Goal: Task Accomplishment & Management: Use online tool/utility

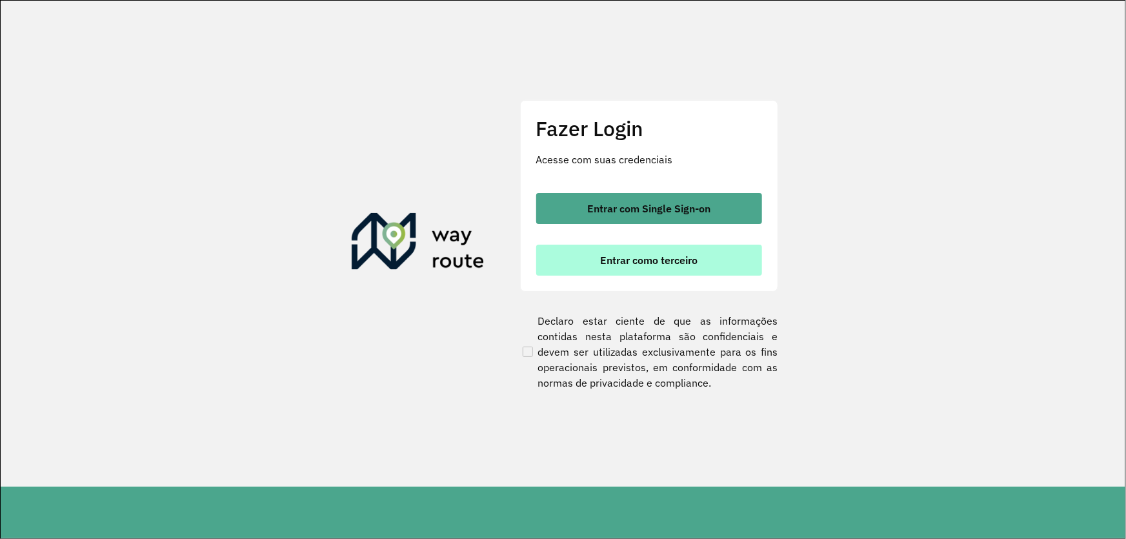
click at [597, 257] on button "Entrar como terceiro" at bounding box center [649, 260] width 226 height 31
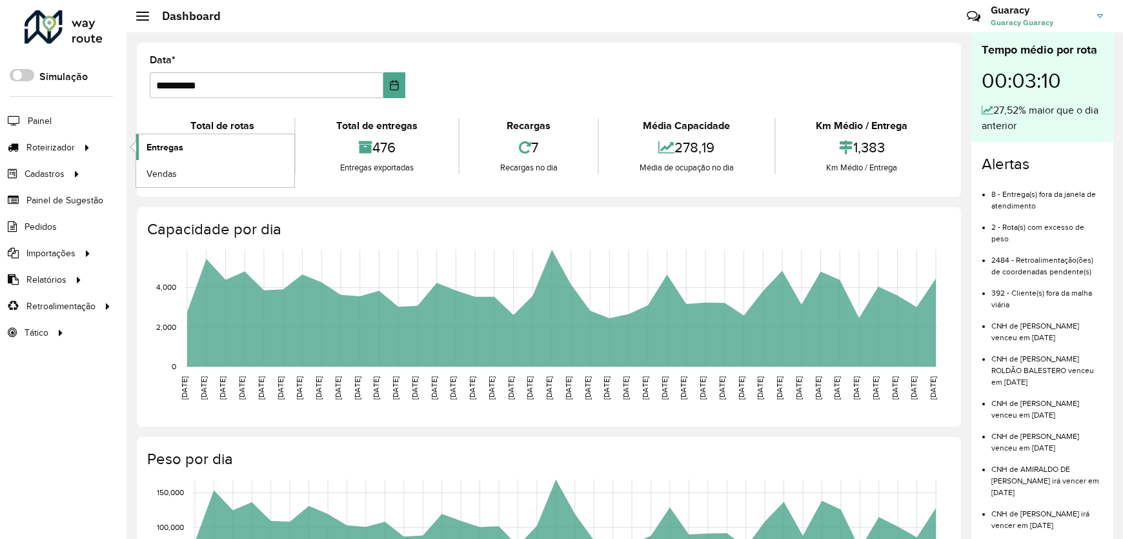
click at [163, 154] on link "Entregas" at bounding box center [215, 147] width 158 height 26
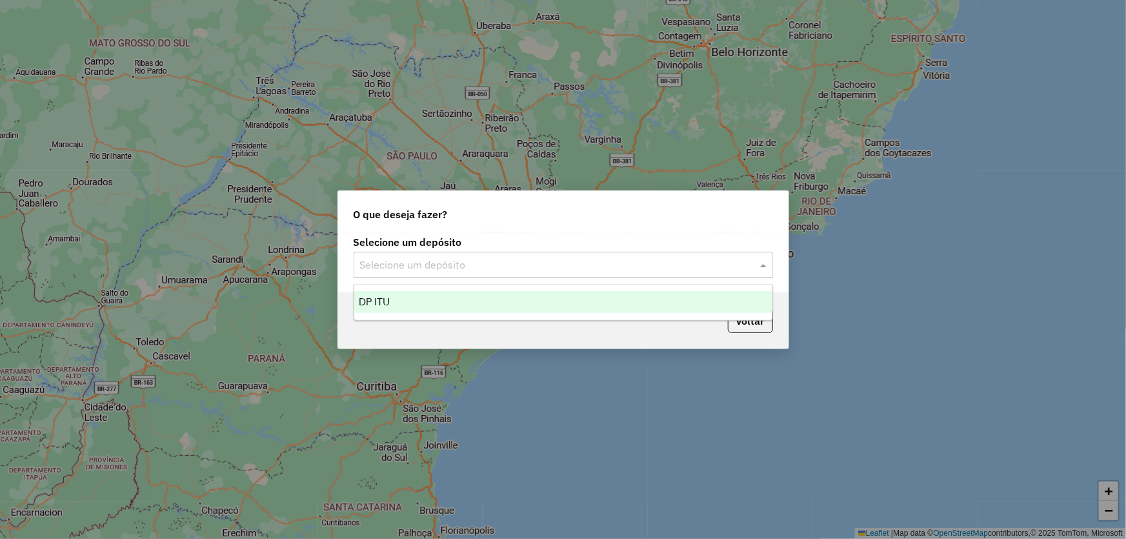
drag, startPoint x: 377, startPoint y: 254, endPoint x: 381, endPoint y: 277, distance: 23.4
click at [377, 254] on div "Selecione um depósito" at bounding box center [563, 265] width 419 height 26
click at [377, 298] on span "DP ITU" at bounding box center [374, 301] width 31 height 11
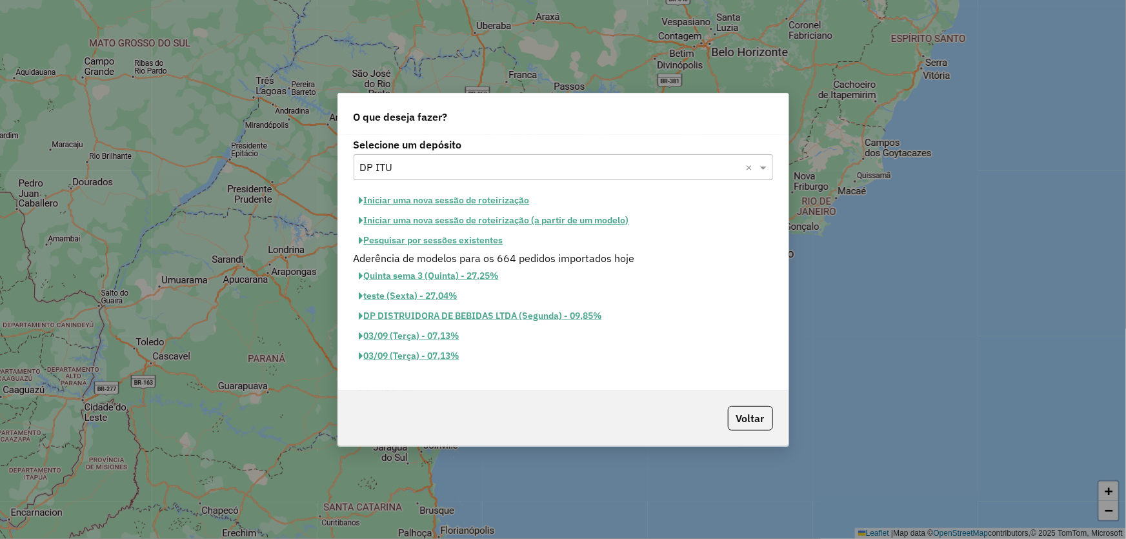
click at [377, 201] on button "Iniciar uma nova sessão de roteirização" at bounding box center [445, 200] width 182 height 20
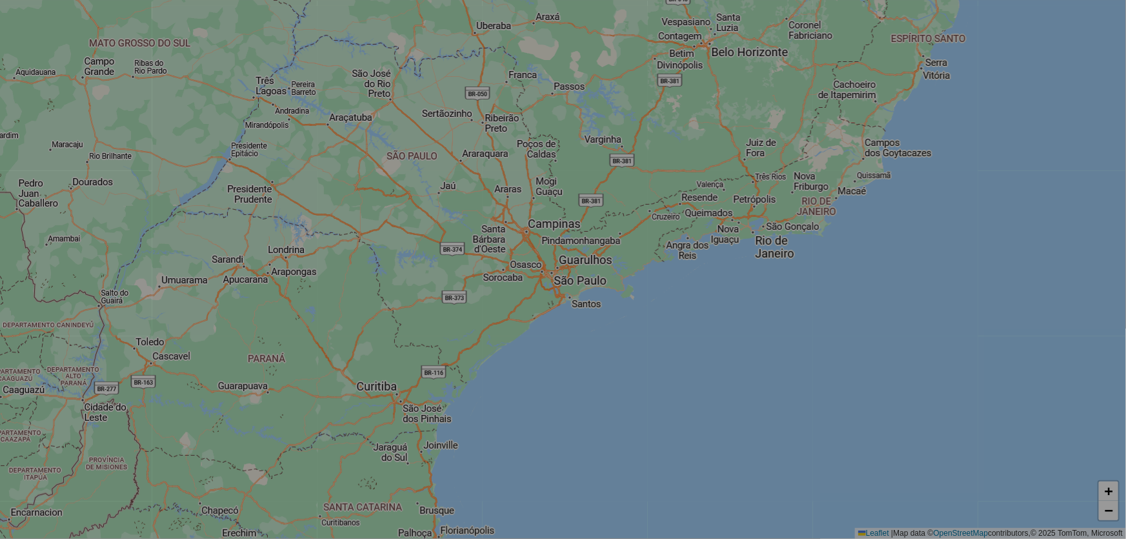
select select "*"
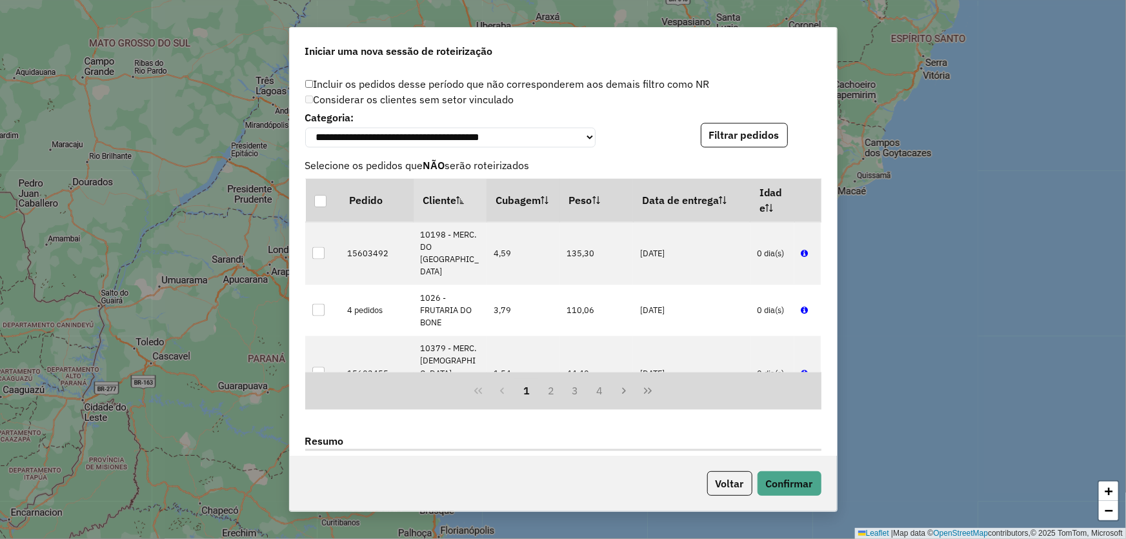
scroll to position [1515, 0]
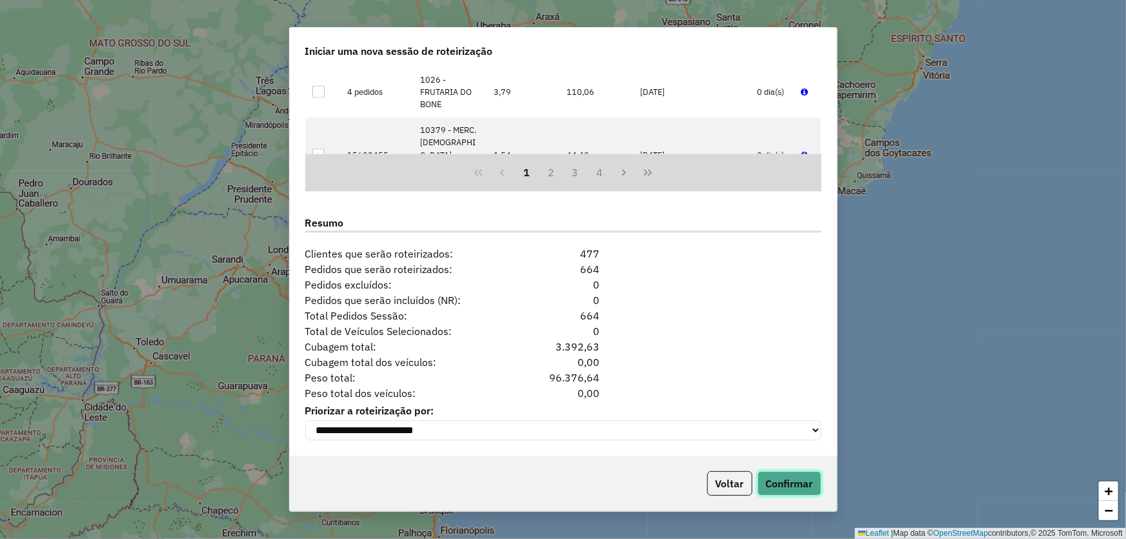
click at [798, 489] on button "Confirmar" at bounding box center [789, 483] width 64 height 25
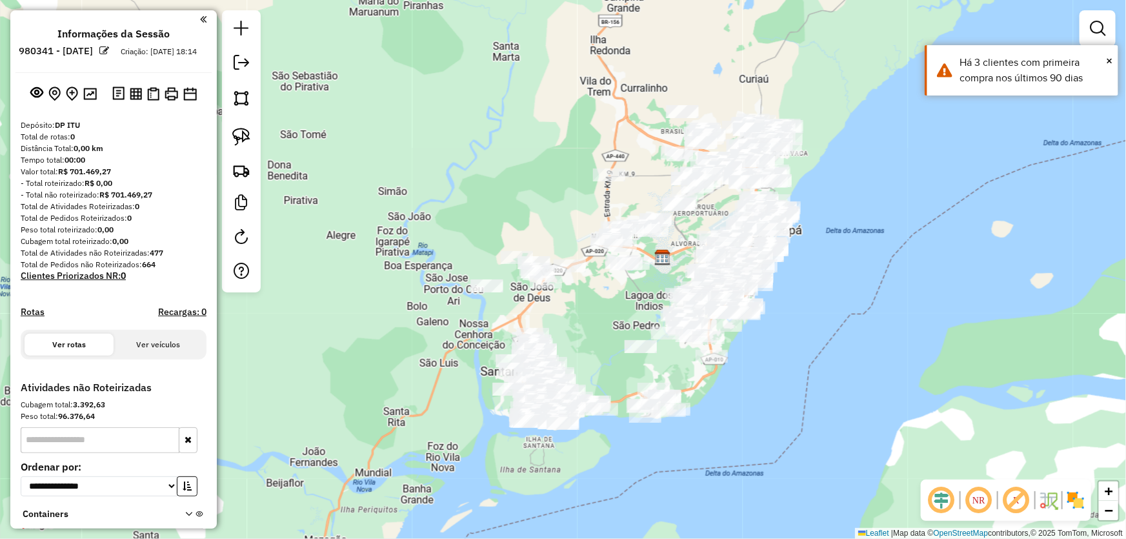
drag, startPoint x: 590, startPoint y: 359, endPoint x: 593, endPoint y: 210, distance: 149.1
click at [588, 250] on div "Janela de atendimento Grade de atendimento Capacidade Transportadoras Veículos …" at bounding box center [563, 269] width 1126 height 539
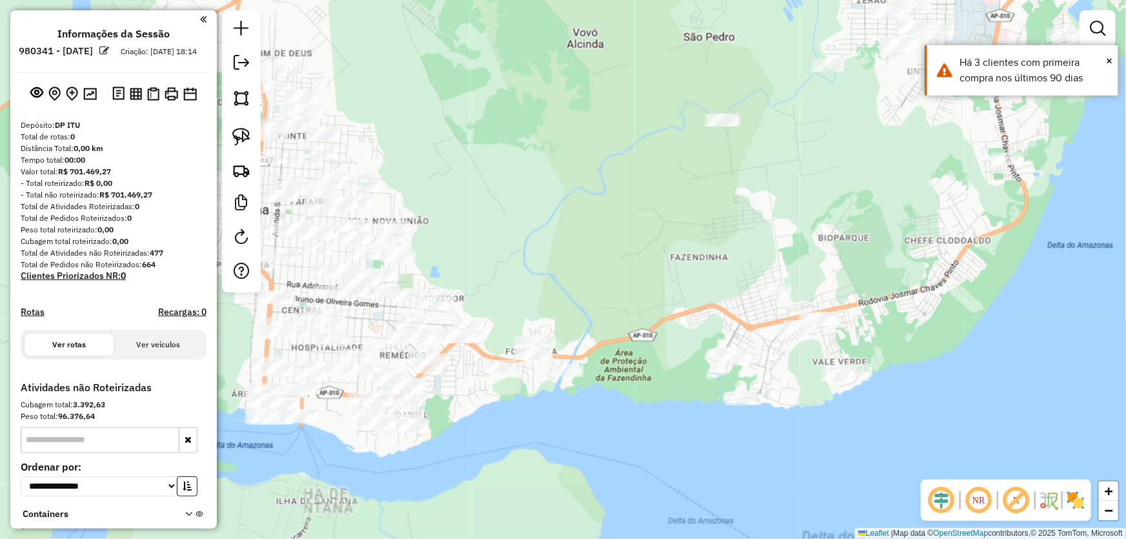
drag, startPoint x: 612, startPoint y: 261, endPoint x: 567, endPoint y: 206, distance: 71.1
click at [567, 206] on div "Janela de atendimento Grade de atendimento Capacidade Transportadoras Veículos …" at bounding box center [563, 269] width 1126 height 539
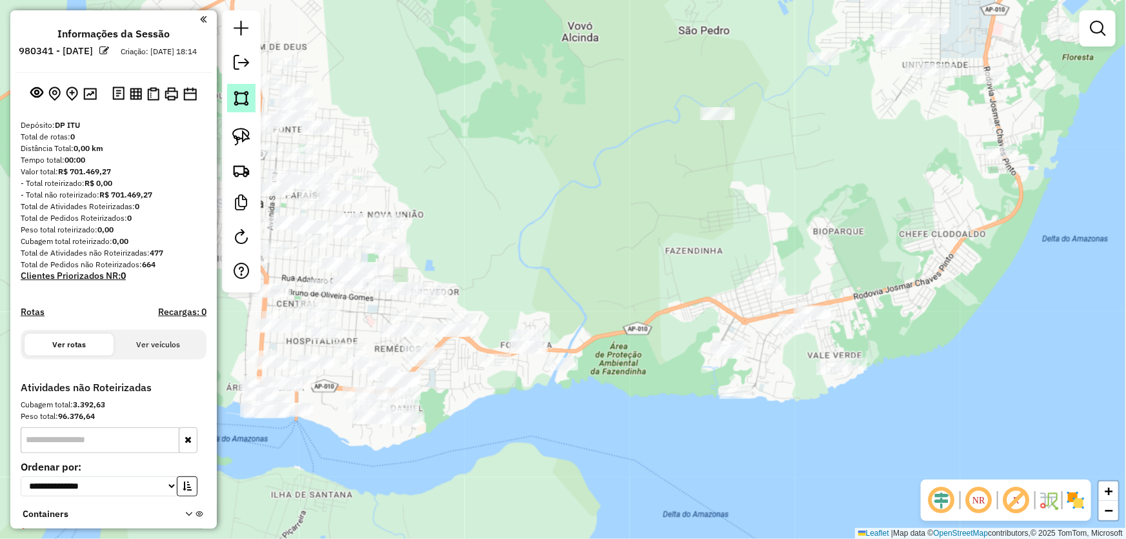
click at [242, 100] on img at bounding box center [241, 98] width 18 height 18
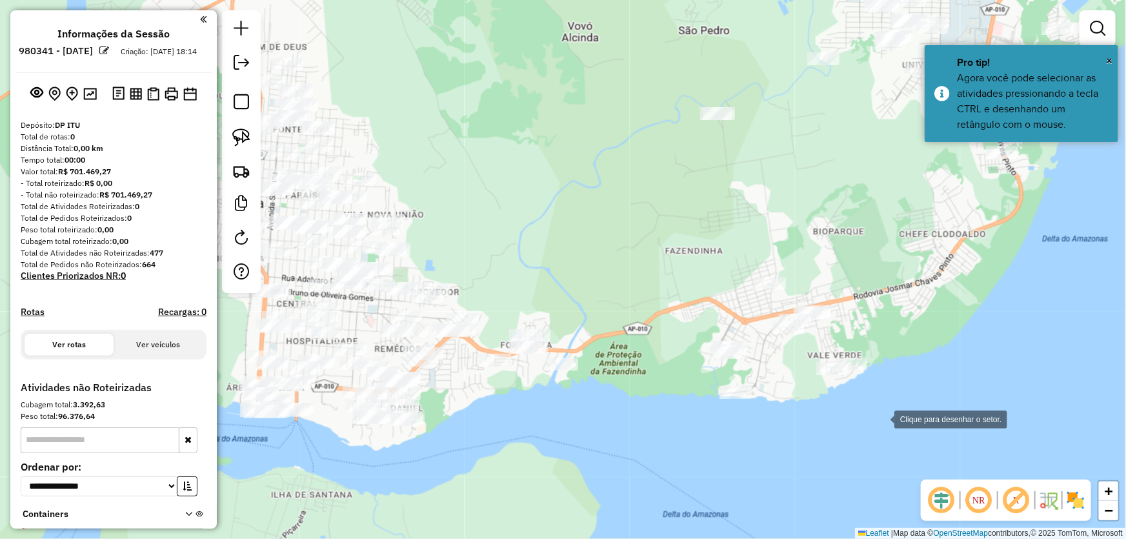
click at [890, 426] on div at bounding box center [881, 418] width 26 height 26
click at [897, 342] on div at bounding box center [897, 342] width 26 height 26
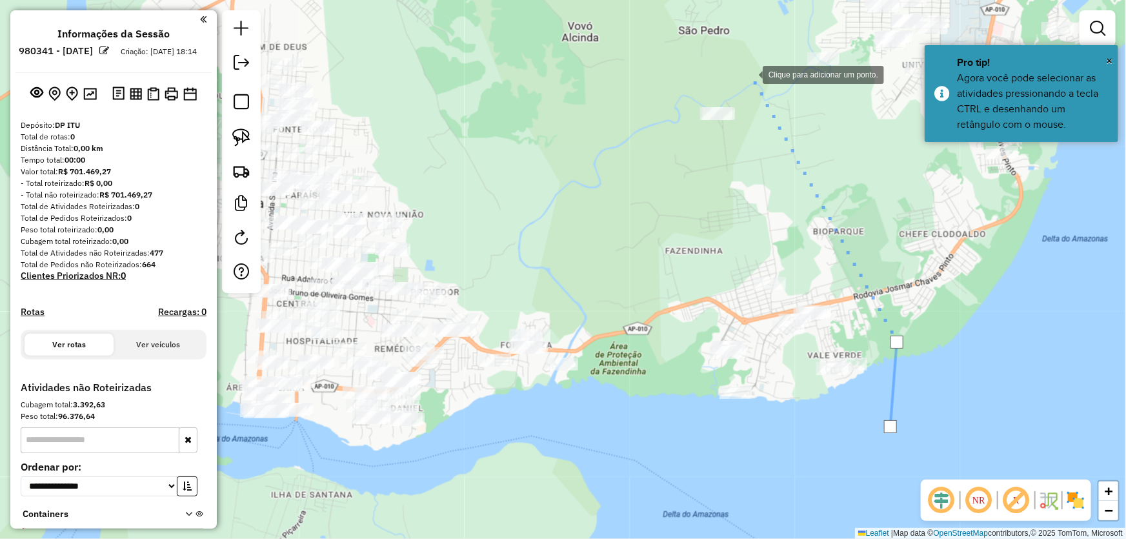
click at [750, 74] on div at bounding box center [750, 74] width 26 height 26
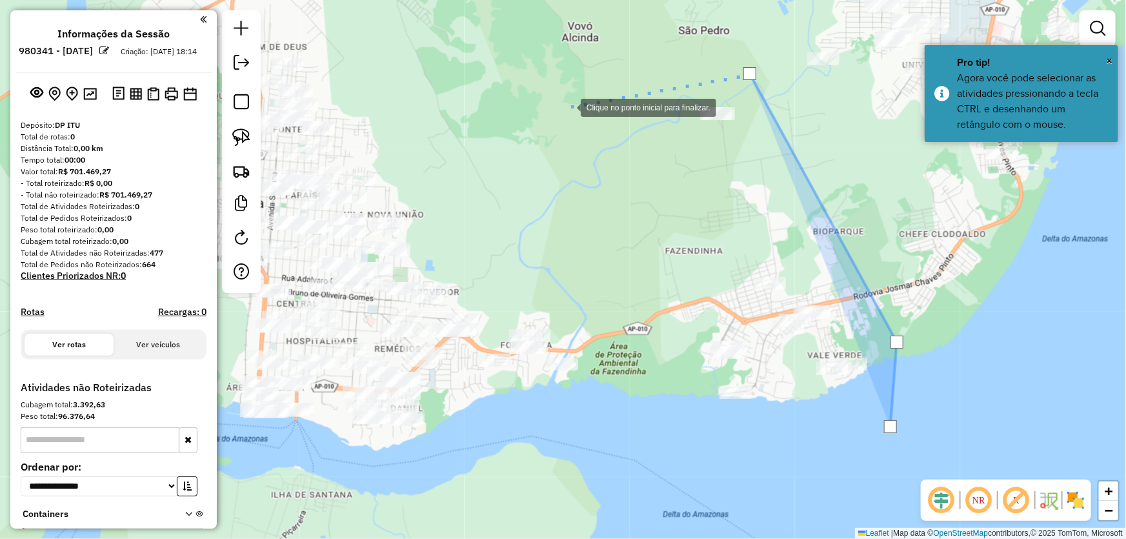
click at [568, 106] on div at bounding box center [568, 107] width 26 height 26
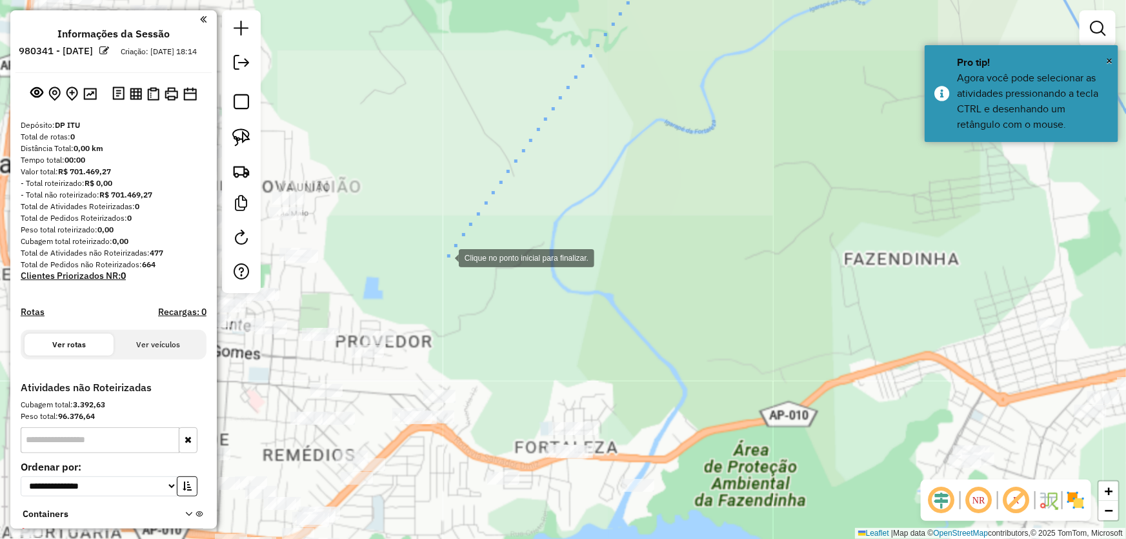
drag, startPoint x: 446, startPoint y: 257, endPoint x: 574, endPoint y: 181, distance: 148.7
click at [459, 244] on div at bounding box center [446, 257] width 26 height 26
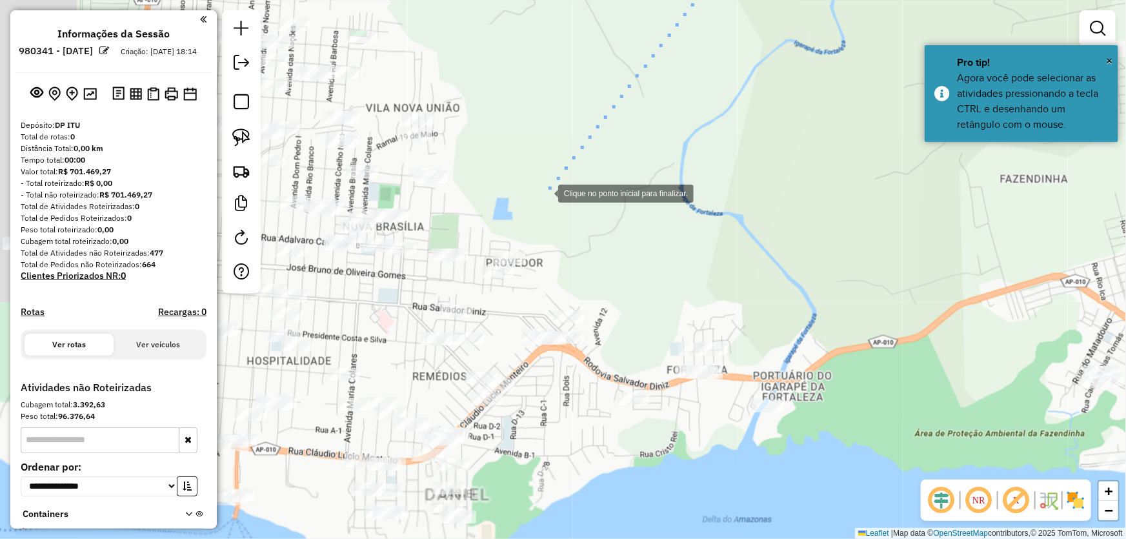
click at [545, 192] on div at bounding box center [545, 192] width 26 height 26
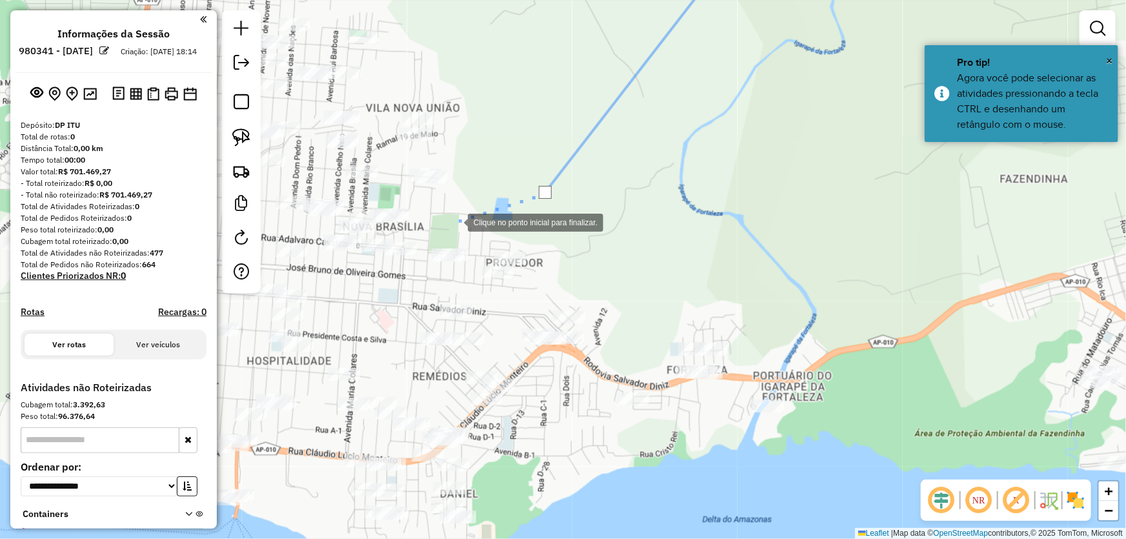
click at [452, 224] on div at bounding box center [455, 221] width 26 height 26
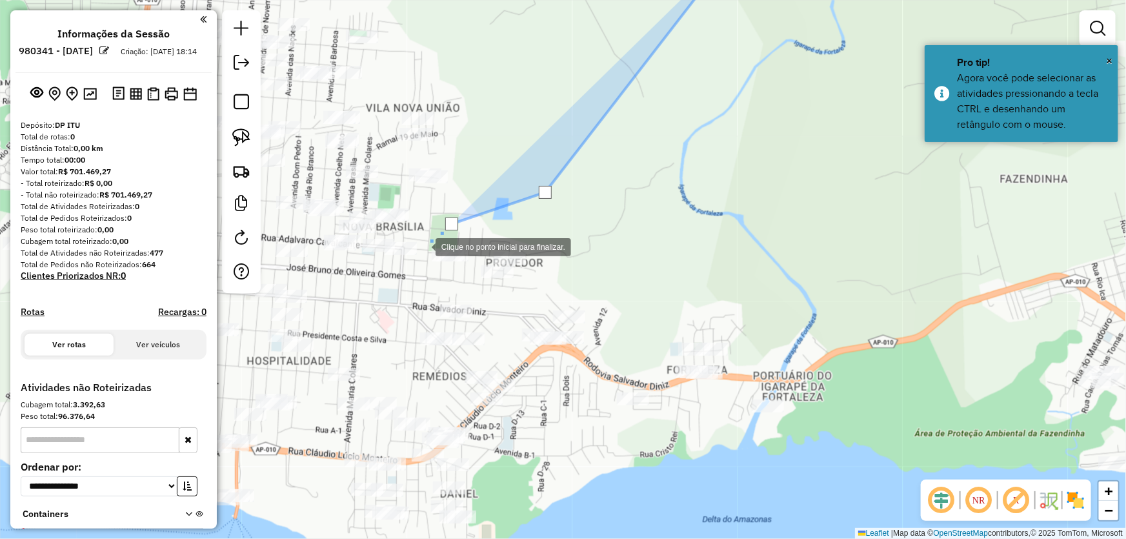
click at [420, 250] on div at bounding box center [423, 246] width 26 height 26
click at [407, 263] on div at bounding box center [420, 250] width 26 height 26
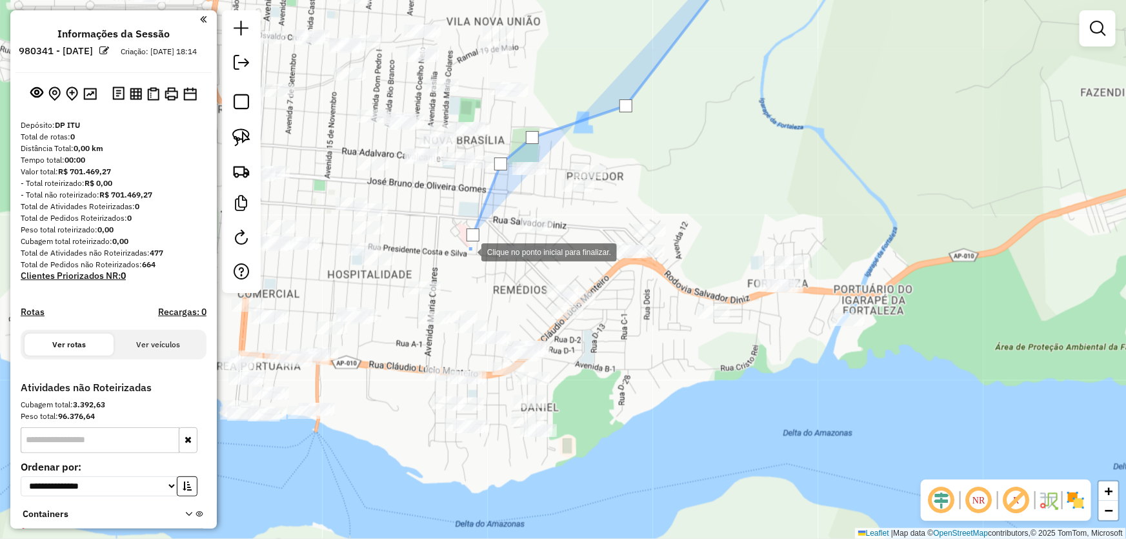
drag, startPoint x: 380, startPoint y: 349, endPoint x: 477, endPoint y: 230, distance: 153.7
click at [477, 238] on div at bounding box center [468, 251] width 26 height 26
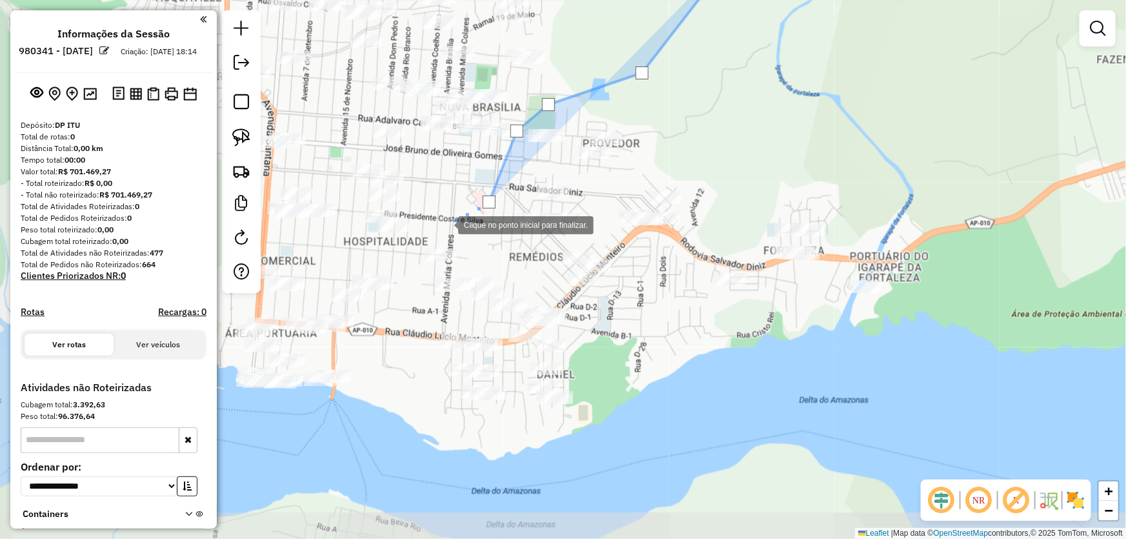
click at [445, 224] on div at bounding box center [445, 224] width 26 height 26
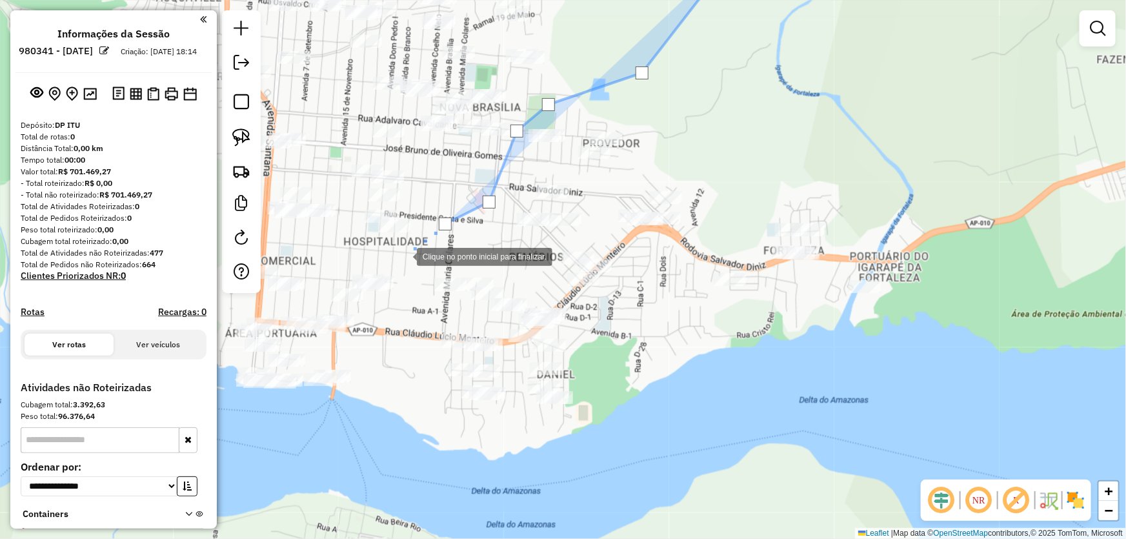
click at [404, 255] on div at bounding box center [404, 256] width 26 height 26
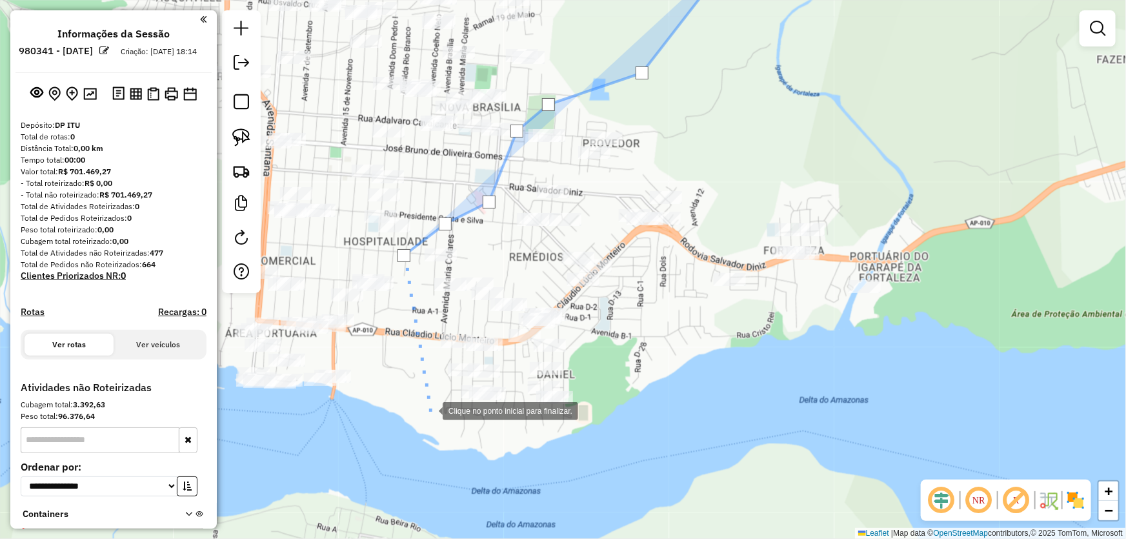
click at [430, 410] on div at bounding box center [430, 410] width 26 height 26
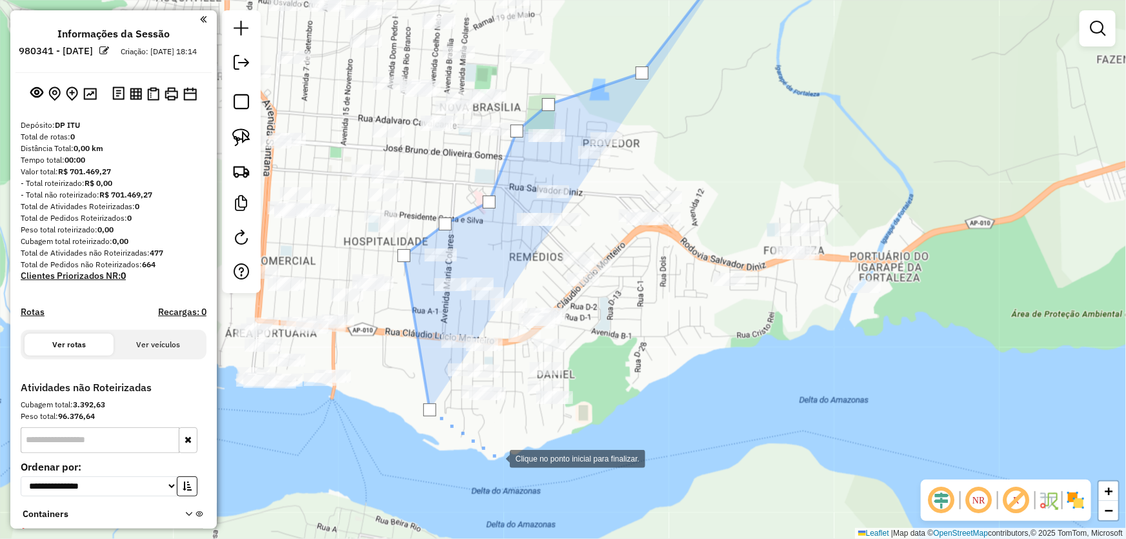
click at [497, 457] on div at bounding box center [497, 458] width 26 height 26
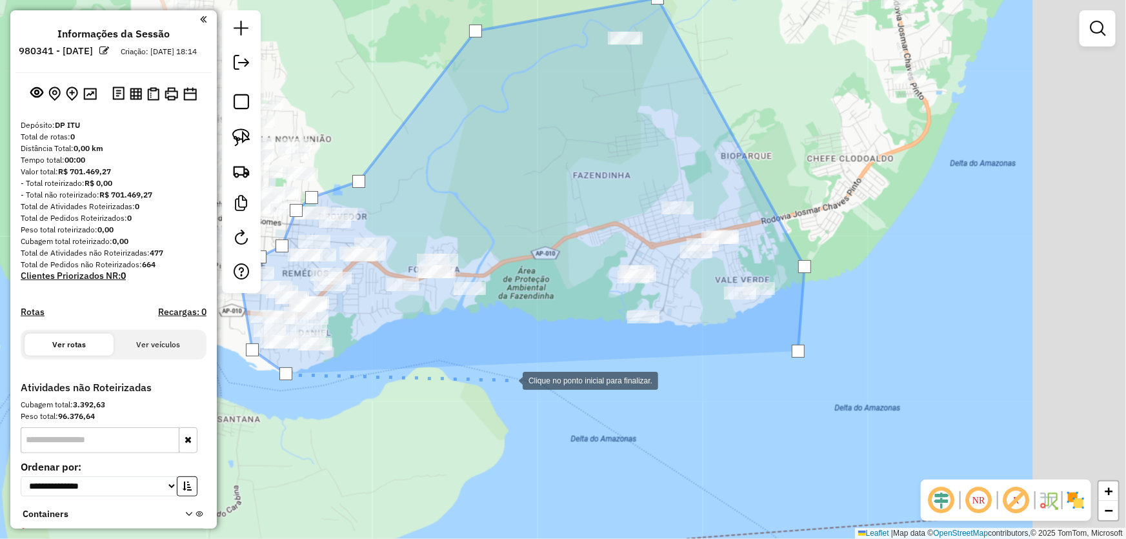
drag, startPoint x: 732, startPoint y: 458, endPoint x: 510, endPoint y: 379, distance: 236.1
click at [510, 379] on div at bounding box center [510, 379] width 26 height 26
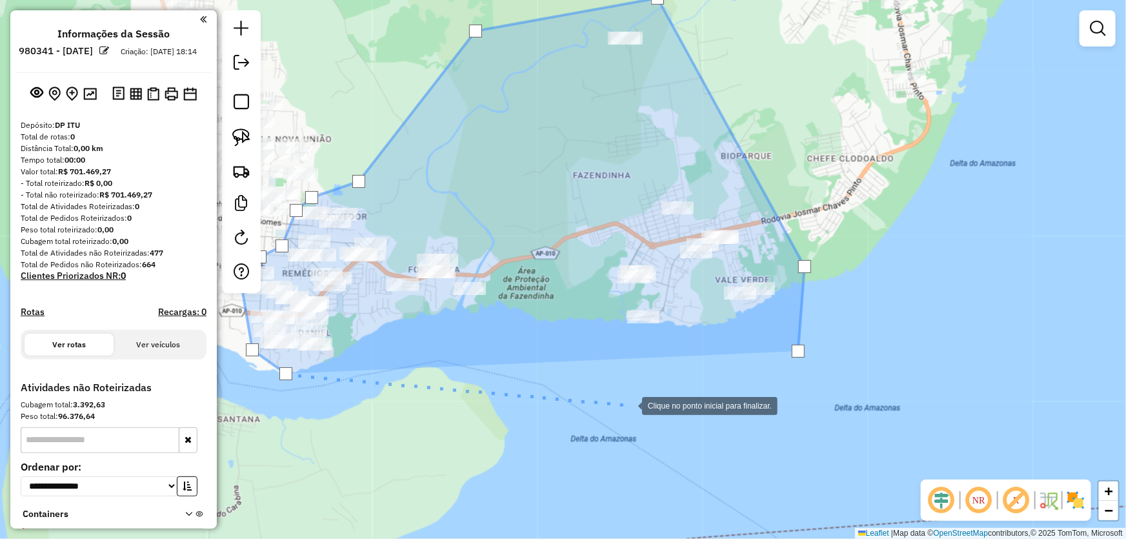
click at [629, 405] on div at bounding box center [629, 405] width 26 height 26
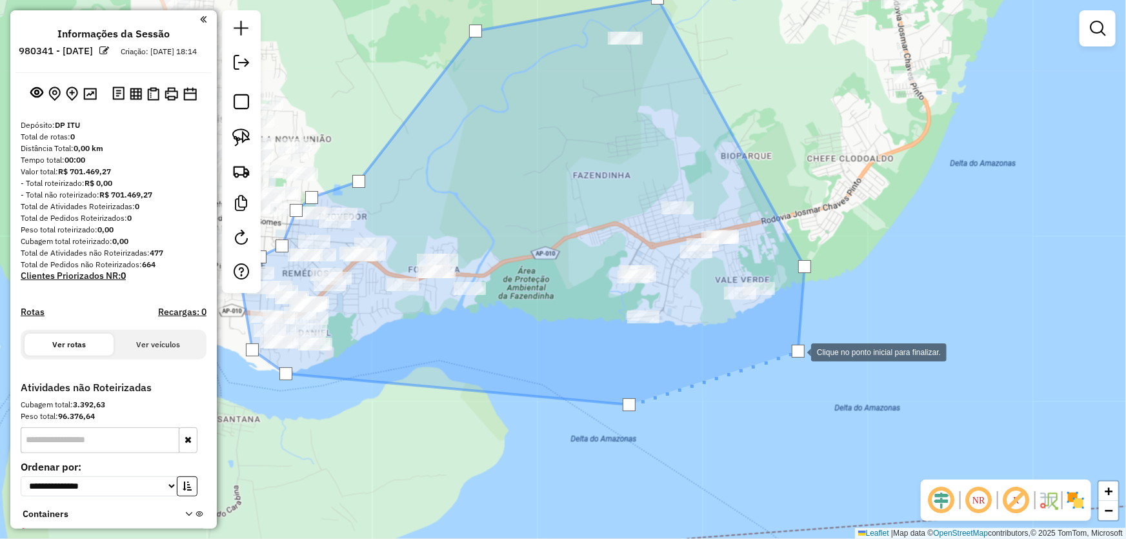
click at [798, 351] on div at bounding box center [798, 351] width 13 height 13
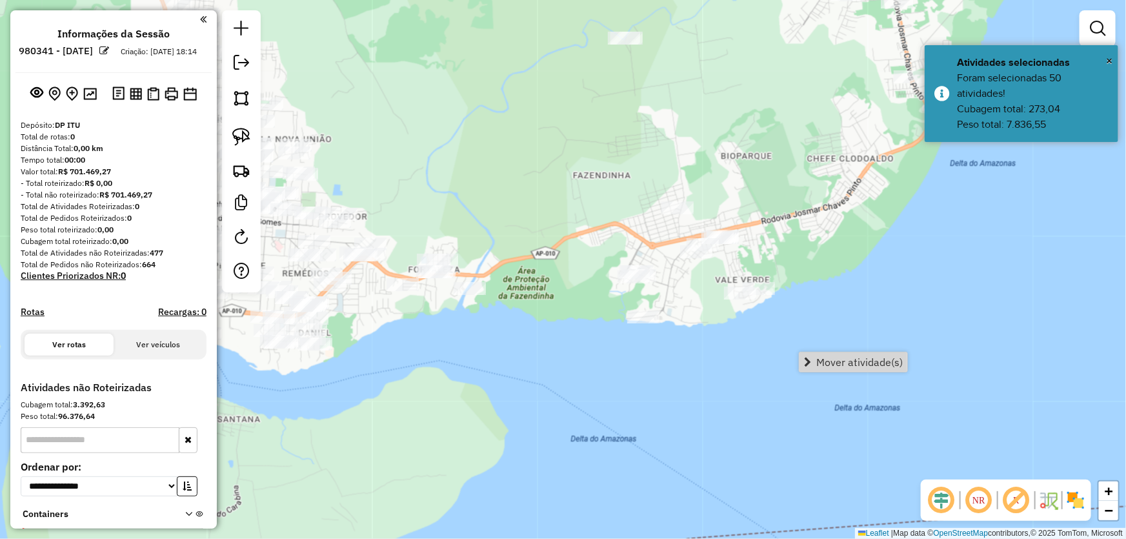
click at [834, 359] on span "Mover atividade(s)" at bounding box center [859, 362] width 86 height 10
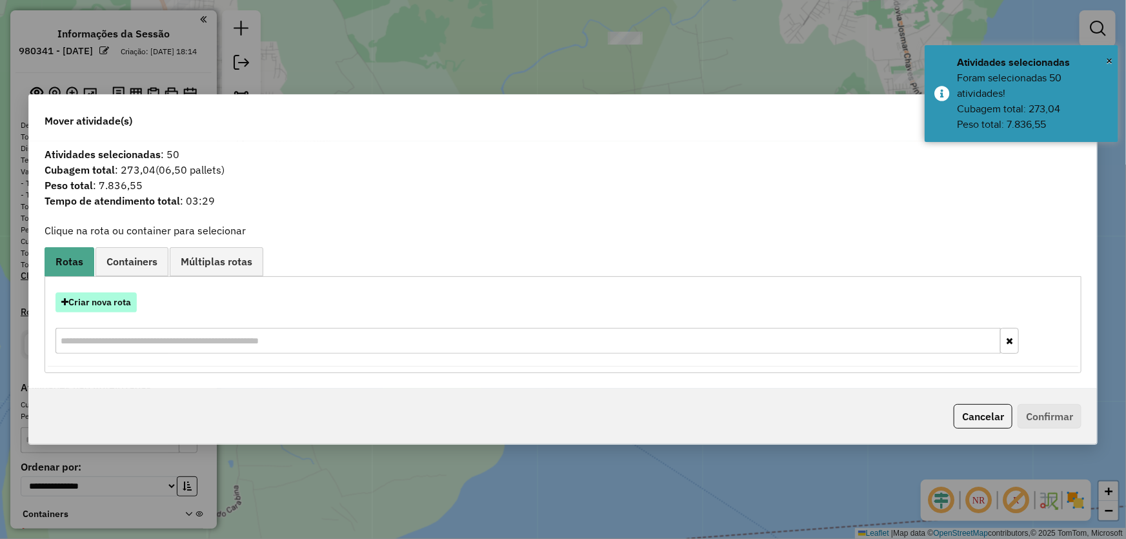
click at [119, 294] on button "Criar nova rota" at bounding box center [95, 302] width 81 height 20
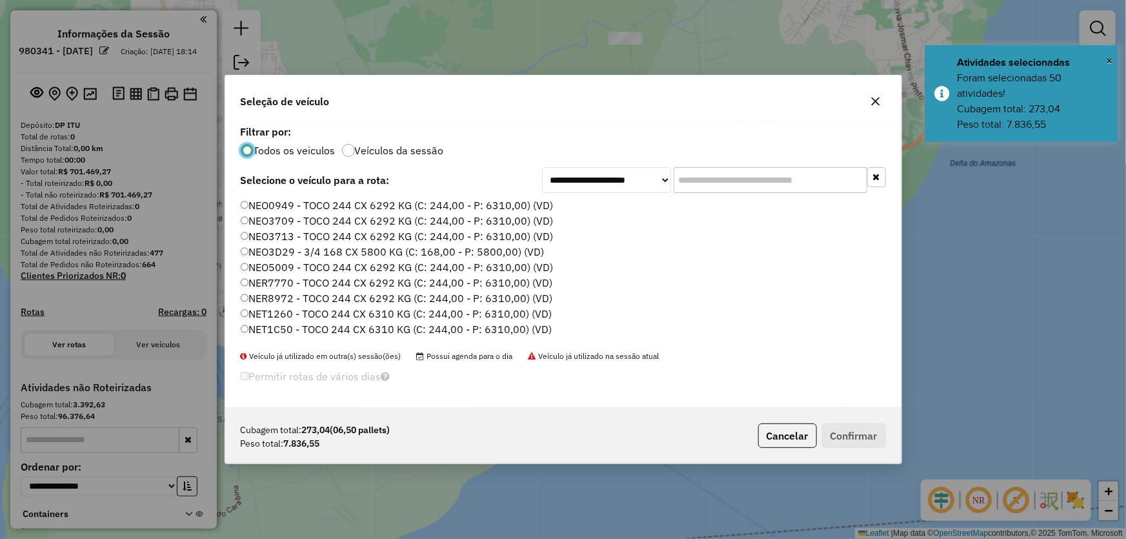
scroll to position [117, 0]
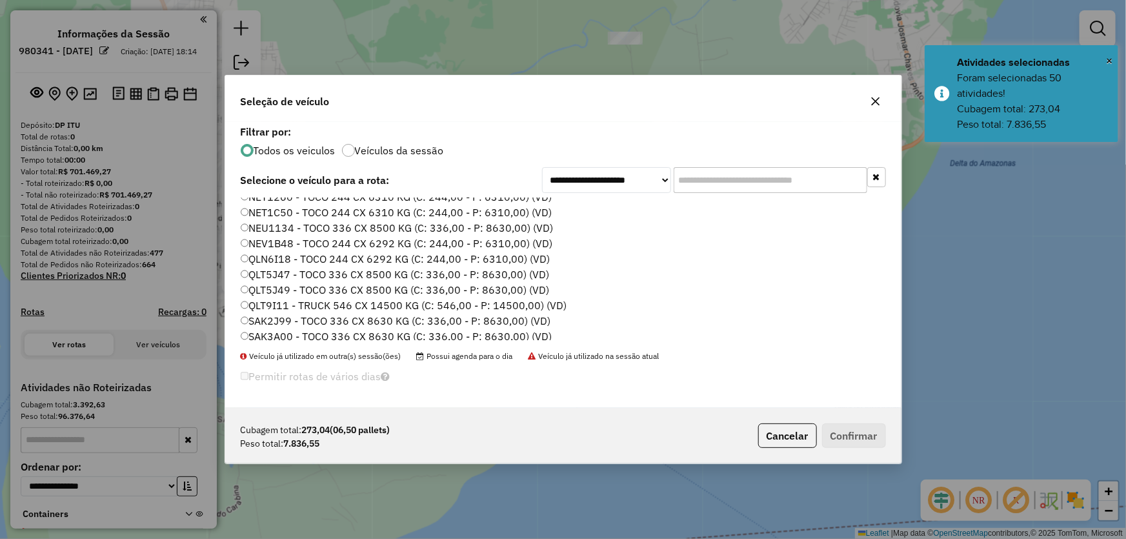
click at [280, 315] on label "SAK2J99 - TOCO 336 CX 8630 KG (C: 336,00 - P: 8630,00) (VD)" at bounding box center [396, 320] width 310 height 15
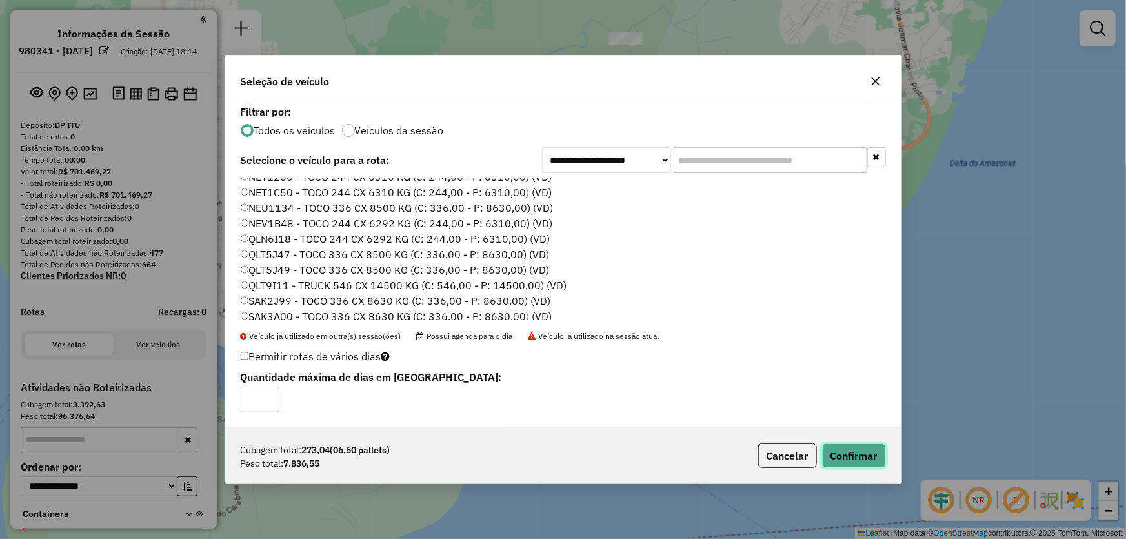
click at [877, 459] on button "Confirmar" at bounding box center [854, 455] width 64 height 25
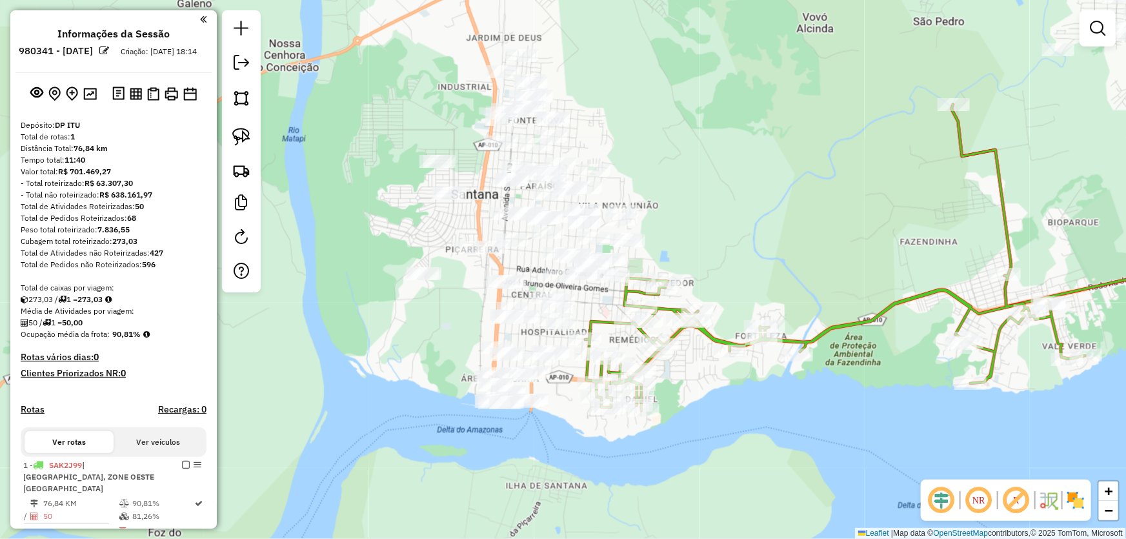
drag, startPoint x: 620, startPoint y: 401, endPoint x: 871, endPoint y: 462, distance: 258.3
click at [871, 462] on div "Janela de atendimento Grade de atendimento Capacidade Transportadoras Veículos …" at bounding box center [563, 269] width 1126 height 539
click at [252, 106] on link at bounding box center [241, 98] width 28 height 28
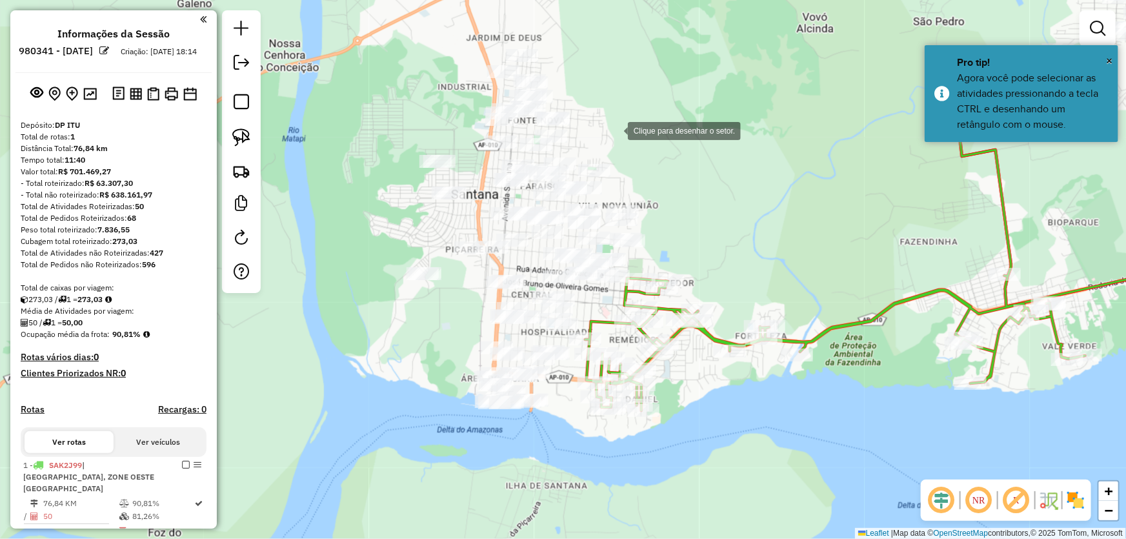
click at [615, 130] on div at bounding box center [615, 130] width 26 height 26
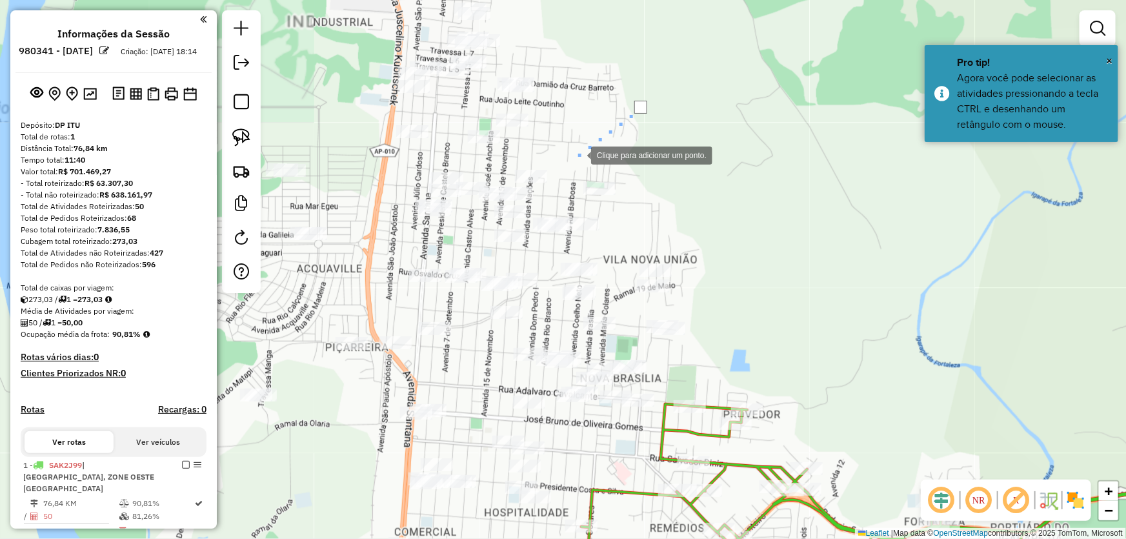
click at [578, 154] on div at bounding box center [578, 154] width 26 height 26
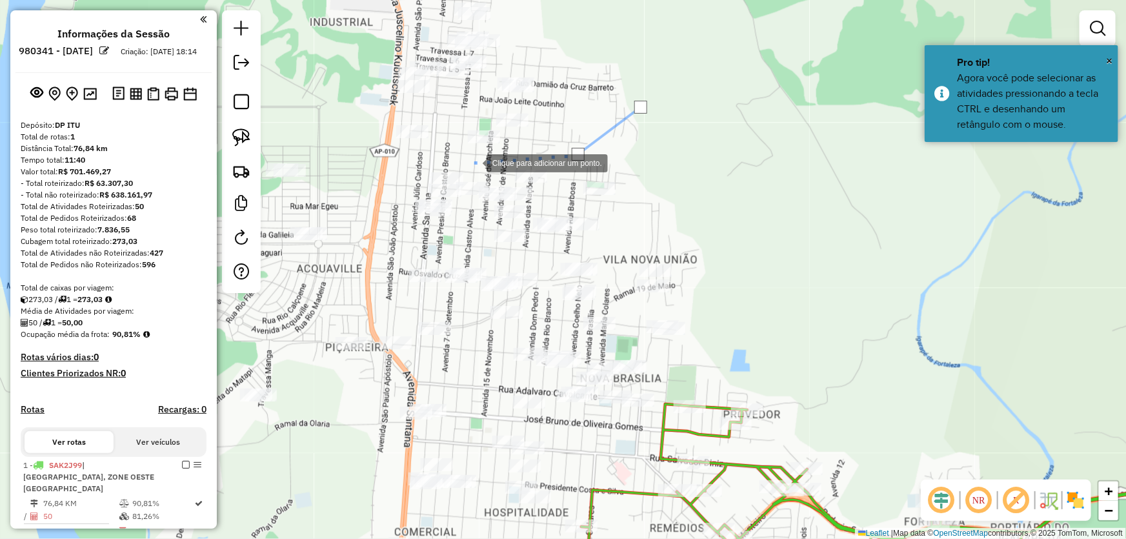
click at [474, 162] on div at bounding box center [474, 162] width 26 height 26
click at [374, 162] on div at bounding box center [374, 162] width 26 height 26
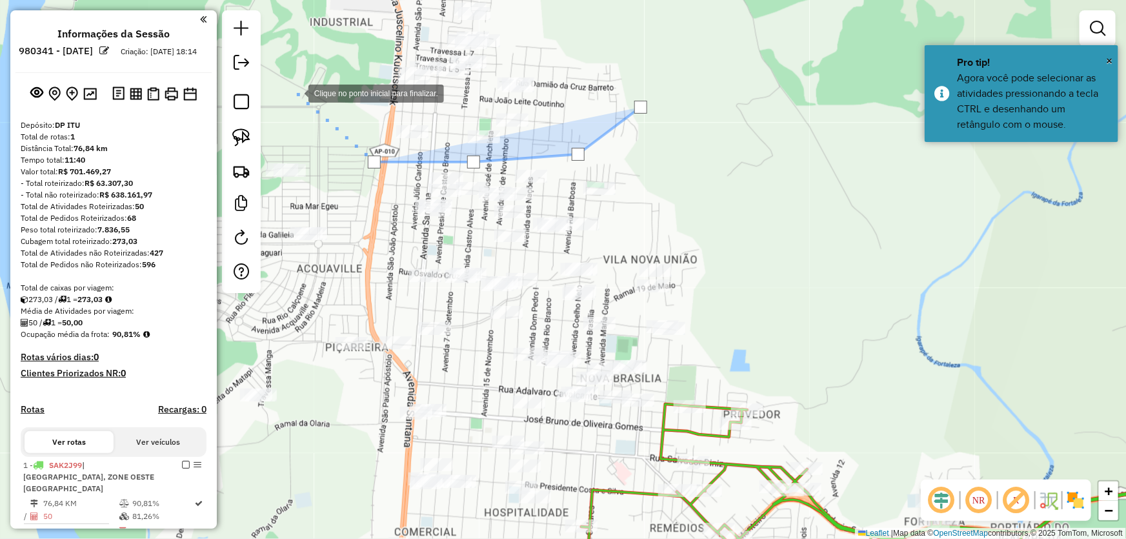
click at [292, 89] on div at bounding box center [296, 92] width 26 height 26
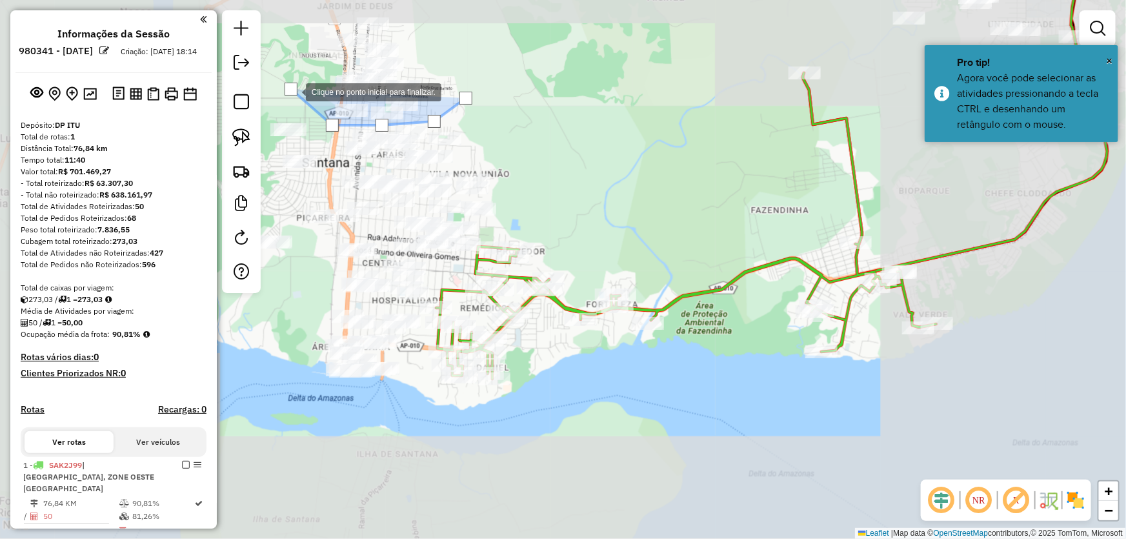
drag, startPoint x: 292, startPoint y: 90, endPoint x: 386, endPoint y: 46, distance: 103.3
click at [297, 83] on div at bounding box center [291, 89] width 13 height 13
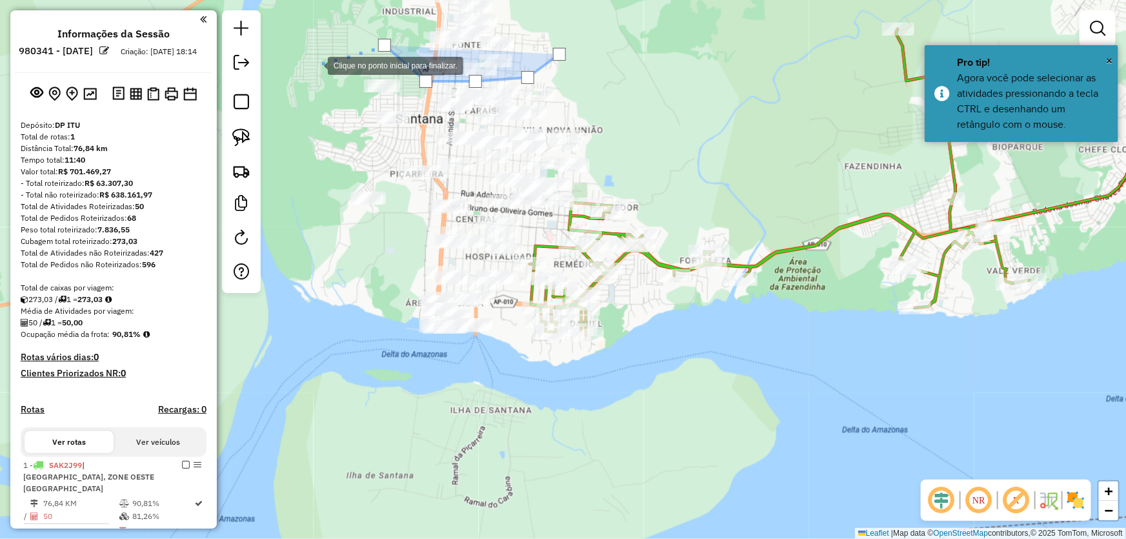
click at [315, 65] on div at bounding box center [315, 65] width 26 height 26
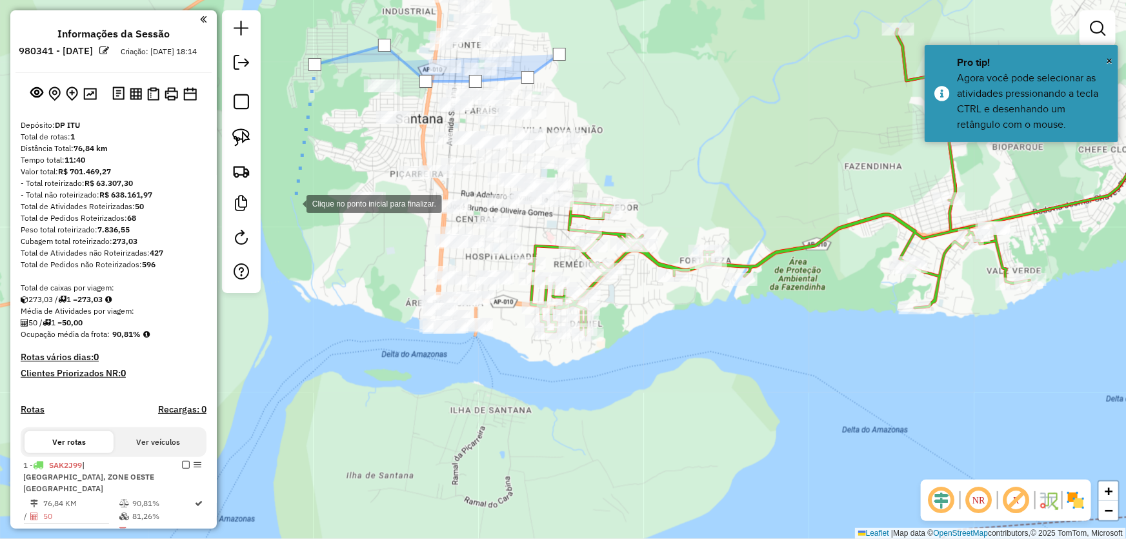
click at [294, 203] on div at bounding box center [294, 203] width 26 height 26
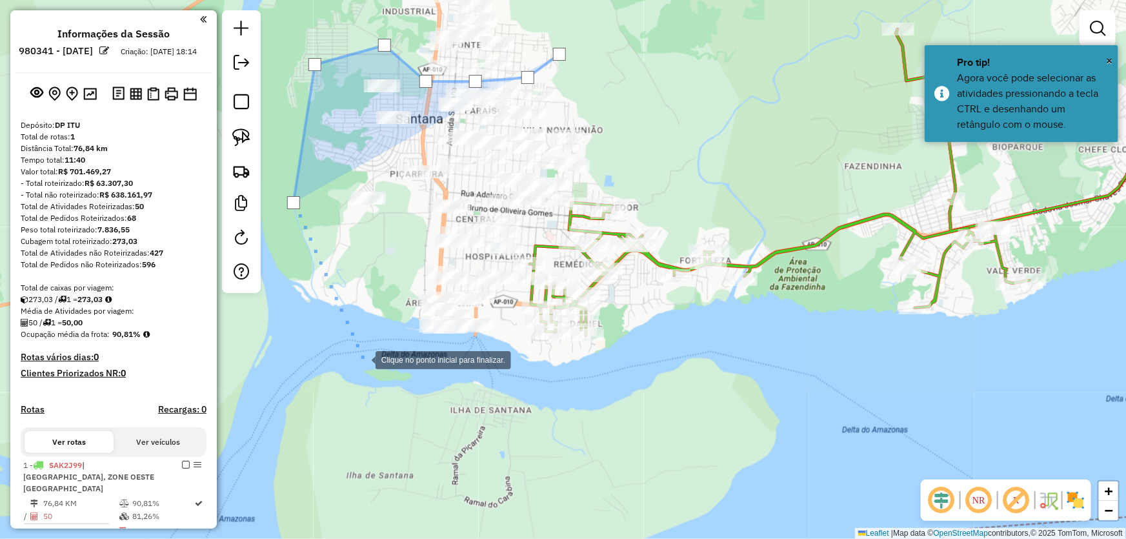
click at [363, 359] on div at bounding box center [363, 359] width 26 height 26
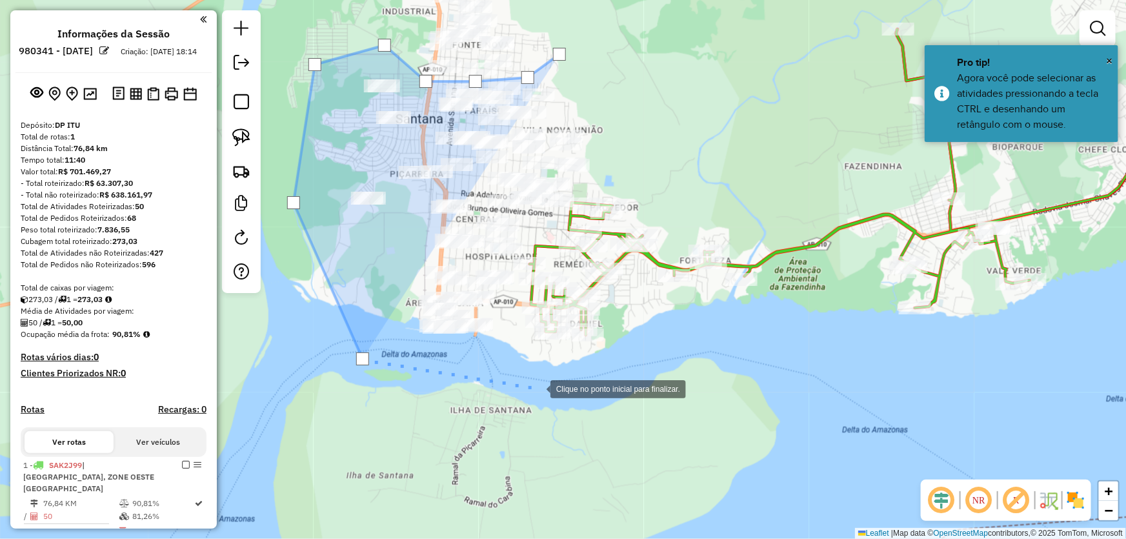
click at [537, 388] on div at bounding box center [538, 388] width 26 height 26
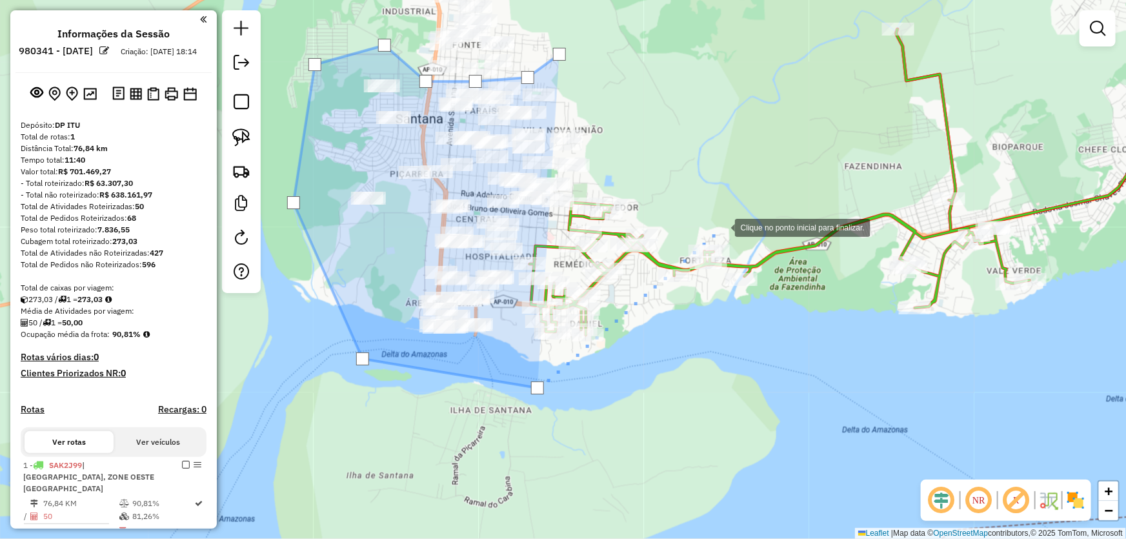
drag, startPoint x: 722, startPoint y: 226, endPoint x: 718, endPoint y: 110, distance: 116.2
click at [723, 226] on div at bounding box center [722, 227] width 26 height 26
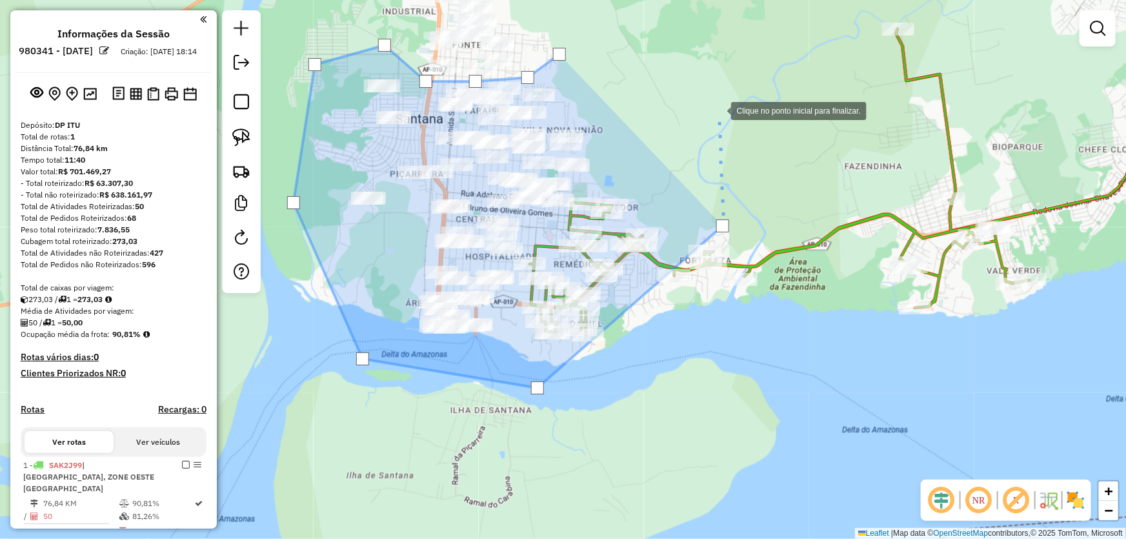
click at [717, 108] on div at bounding box center [718, 110] width 26 height 26
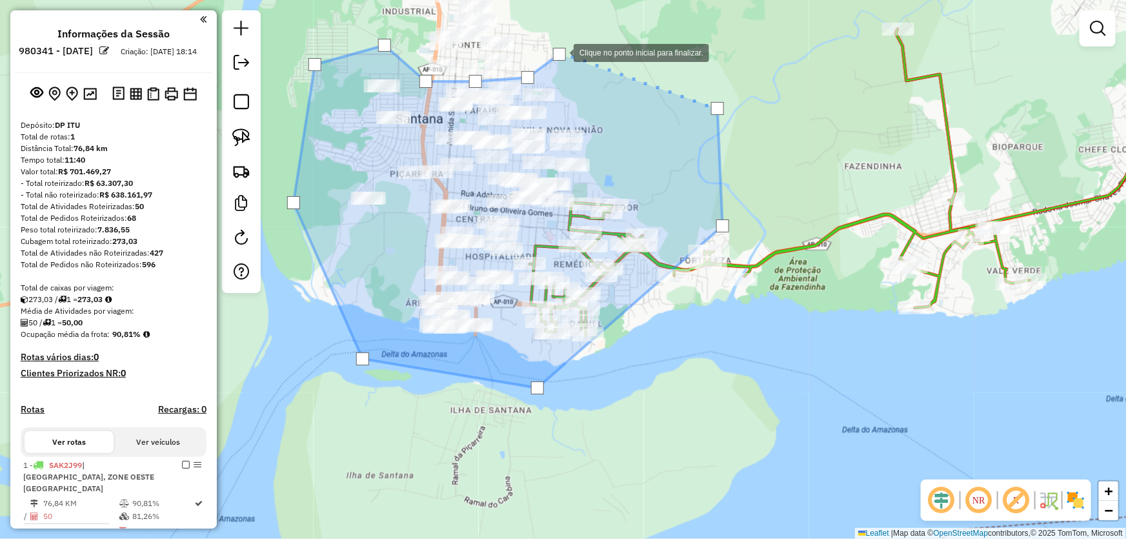
click at [561, 52] on div at bounding box center [559, 54] width 13 height 13
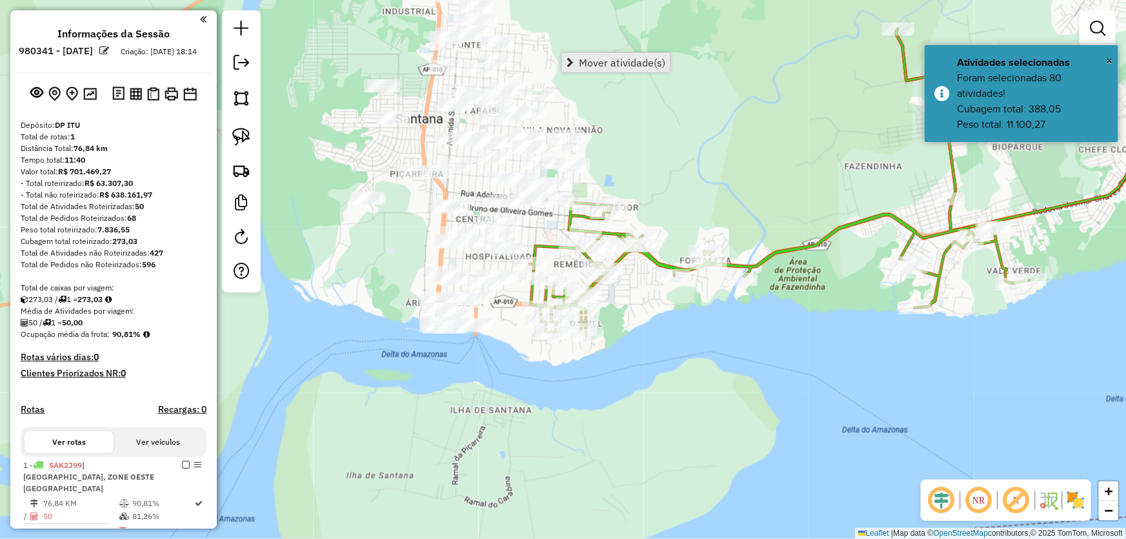
click at [586, 63] on span "Mover atividade(s)" at bounding box center [622, 62] width 86 height 10
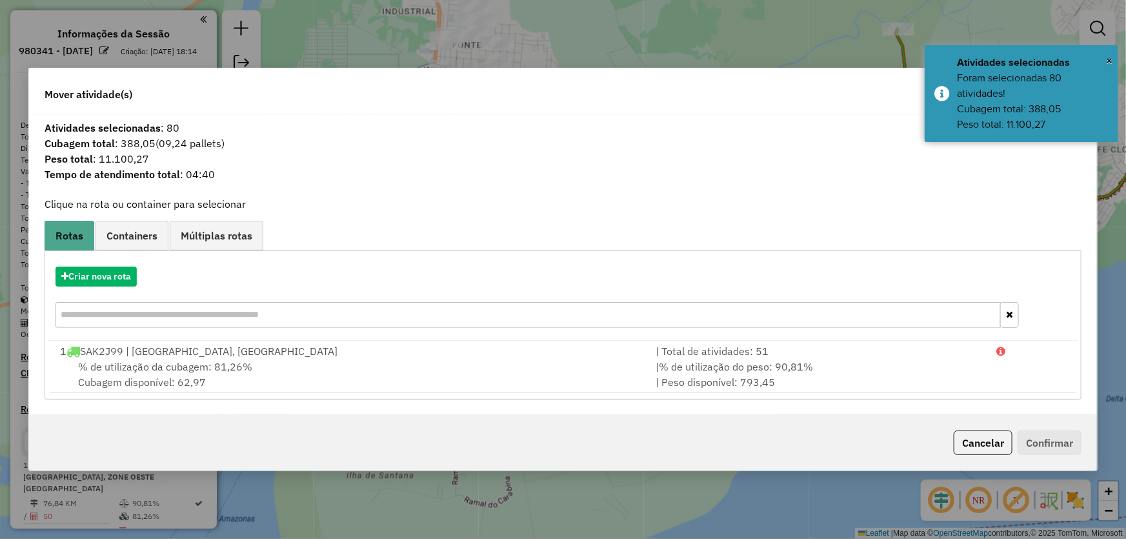
click at [95, 289] on div "Criar nova rota" at bounding box center [563, 299] width 1031 height 84
click at [97, 279] on button "Criar nova rota" at bounding box center [95, 276] width 81 height 20
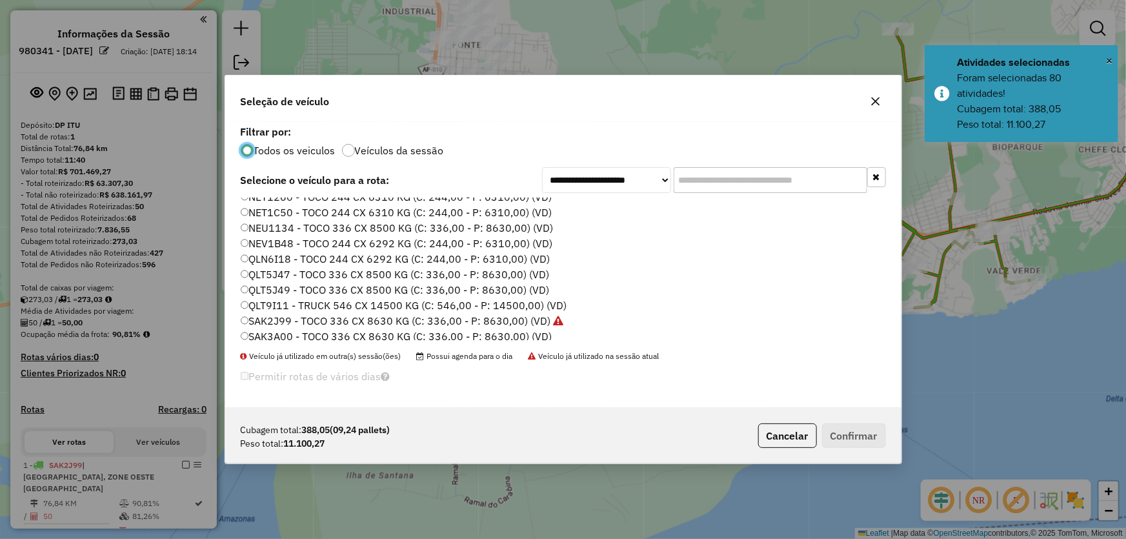
scroll to position [175, 0]
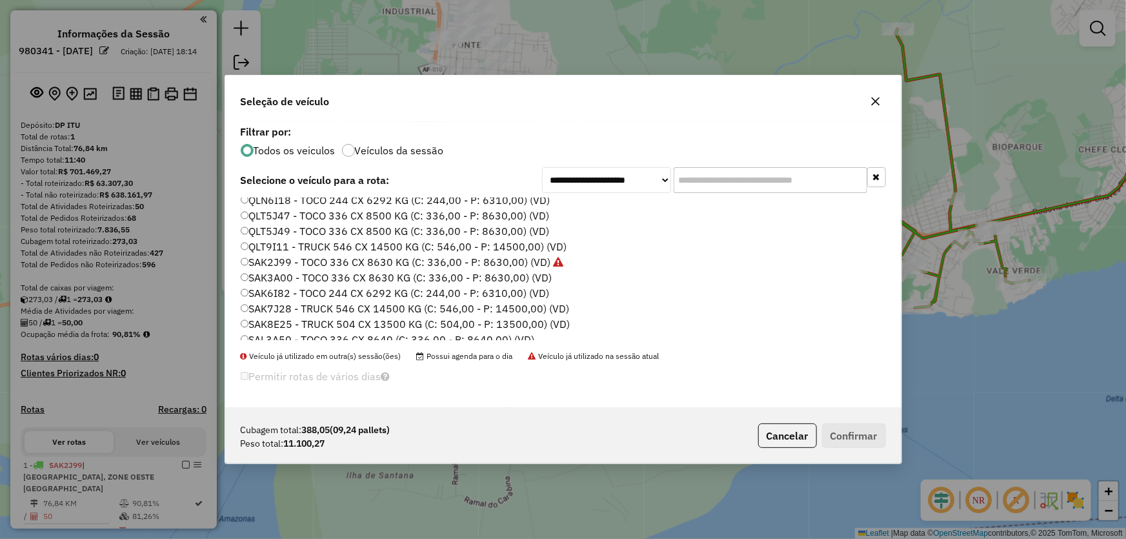
click at [281, 215] on label "QLT5J47 - TOCO 336 CX 8500 KG (C: 336,00 - P: 8630,00) (VD)" at bounding box center [395, 215] width 309 height 15
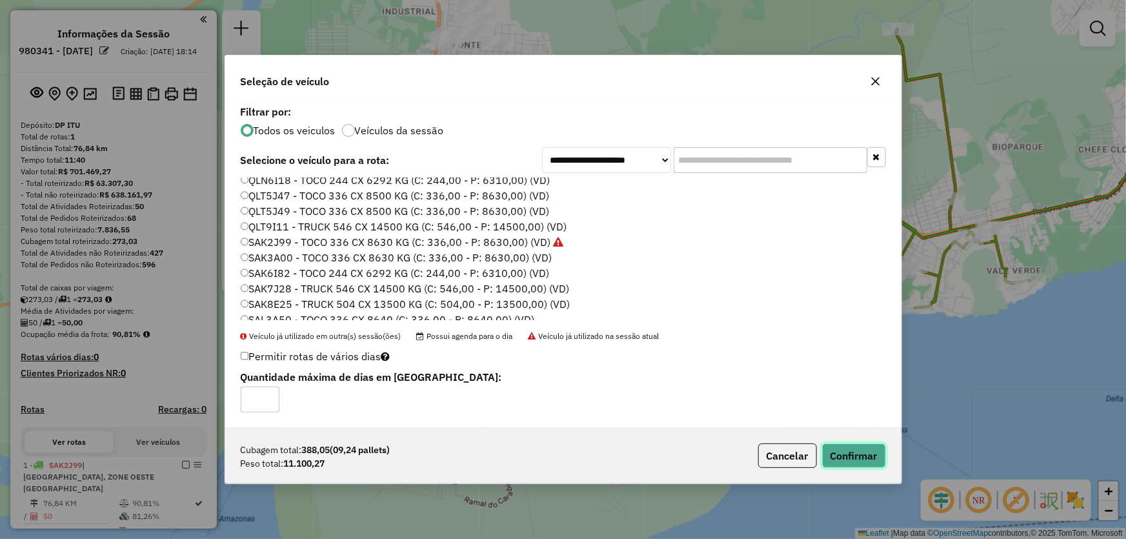
click at [840, 455] on button "Confirmar" at bounding box center [854, 455] width 64 height 25
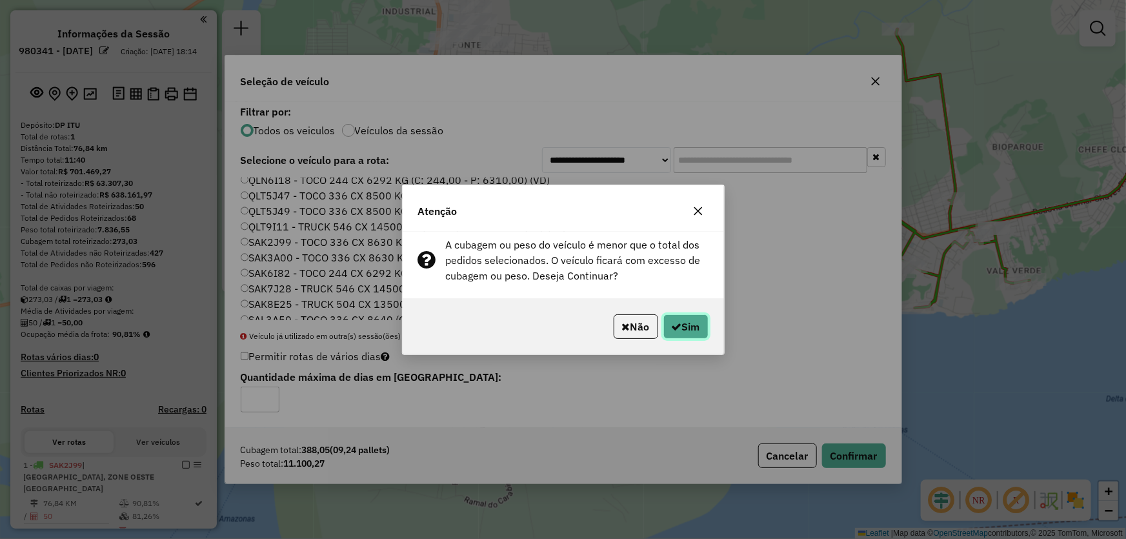
click at [684, 329] on button "Sim" at bounding box center [685, 326] width 45 height 25
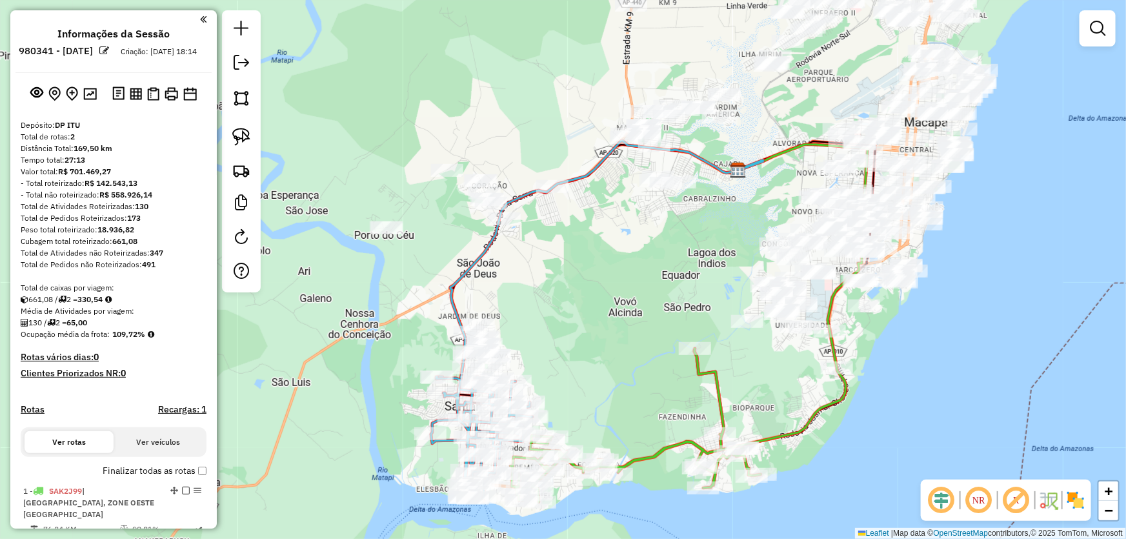
drag, startPoint x: 715, startPoint y: 192, endPoint x: 625, endPoint y: 361, distance: 192.2
click at [625, 361] on div "Janela de atendimento Grade de atendimento Capacidade Transportadoras Veículos …" at bounding box center [563, 269] width 1126 height 539
click at [247, 97] on img at bounding box center [241, 98] width 18 height 18
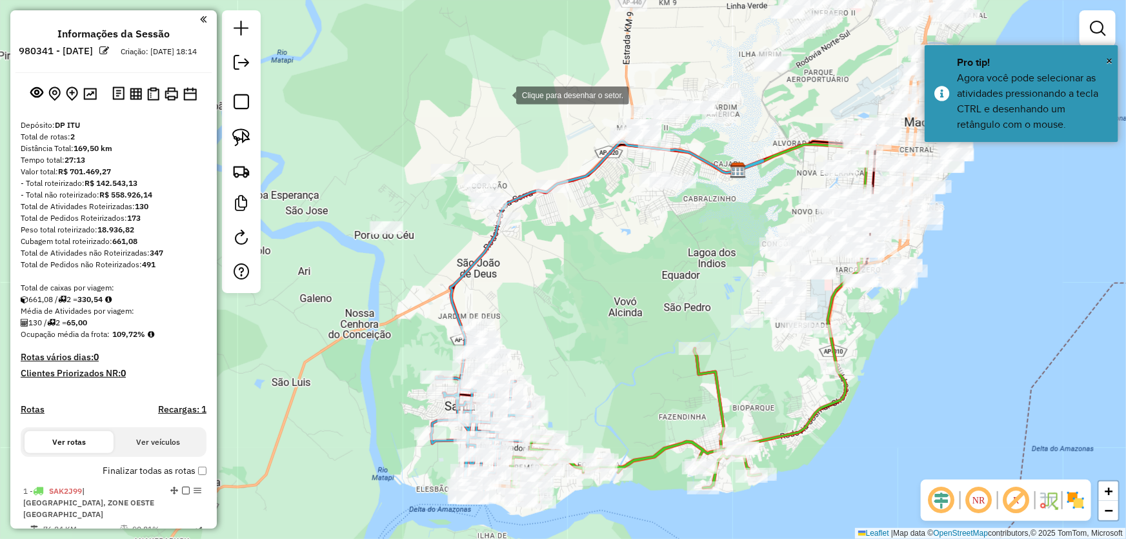
click at [516, 83] on div at bounding box center [503, 94] width 26 height 26
click at [358, 174] on div at bounding box center [358, 174] width 26 height 26
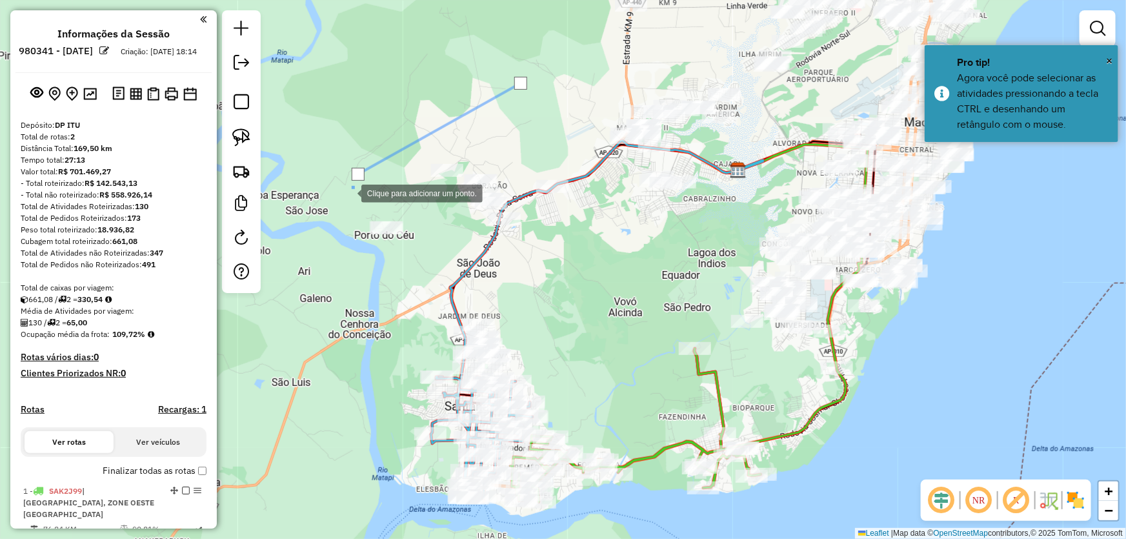
click at [343, 205] on div at bounding box center [348, 192] width 26 height 26
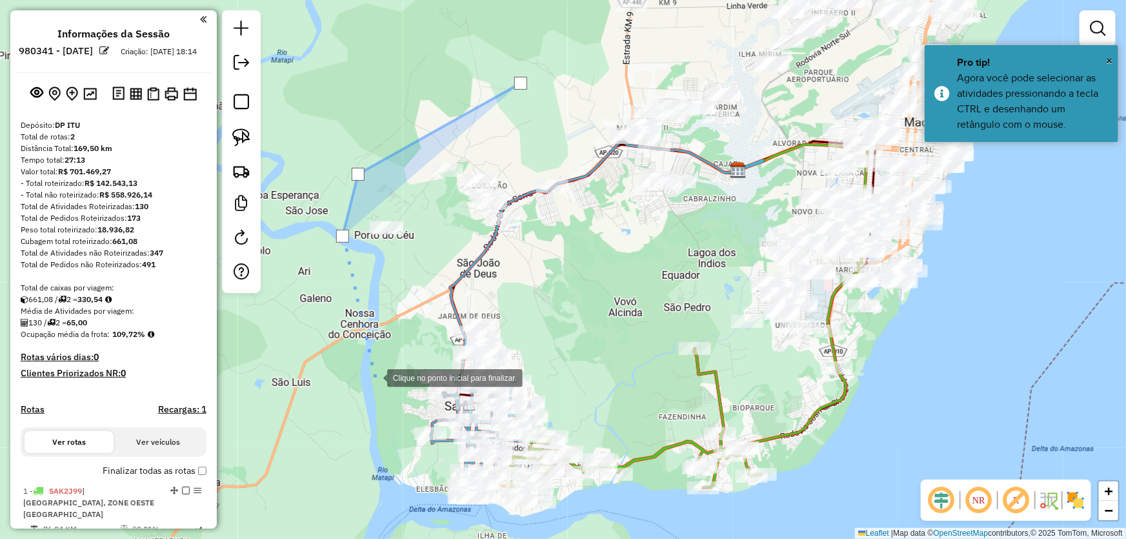
click at [374, 377] on div at bounding box center [374, 377] width 26 height 26
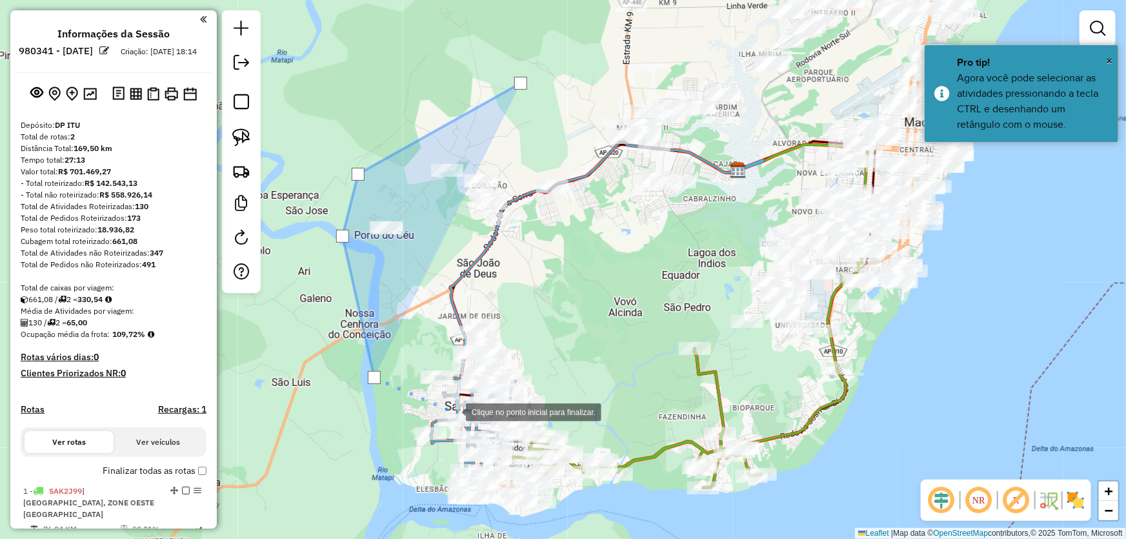
click at [454, 411] on div at bounding box center [453, 411] width 26 height 26
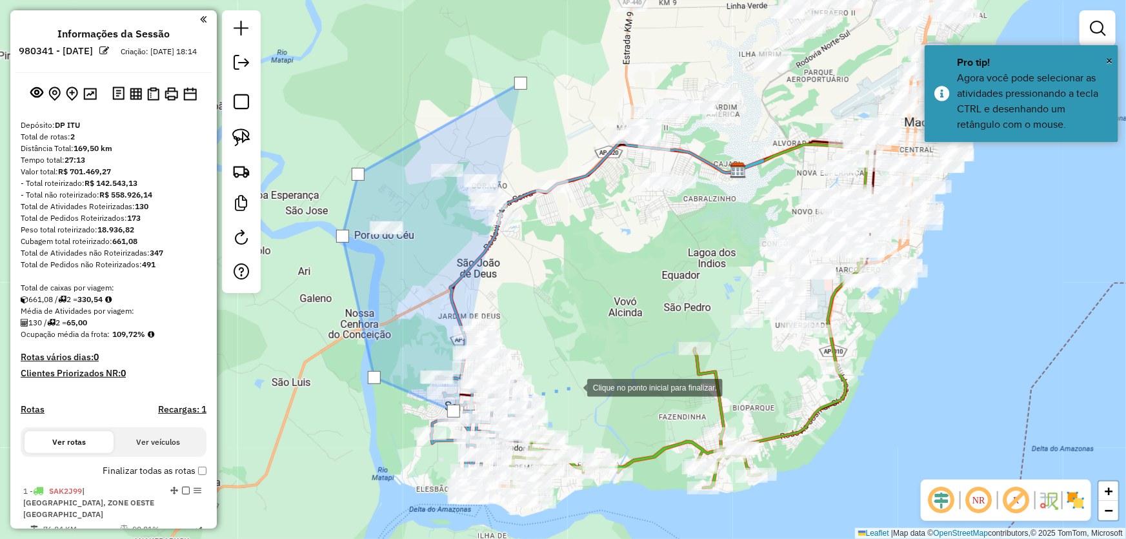
click at [587, 374] on div at bounding box center [574, 387] width 26 height 26
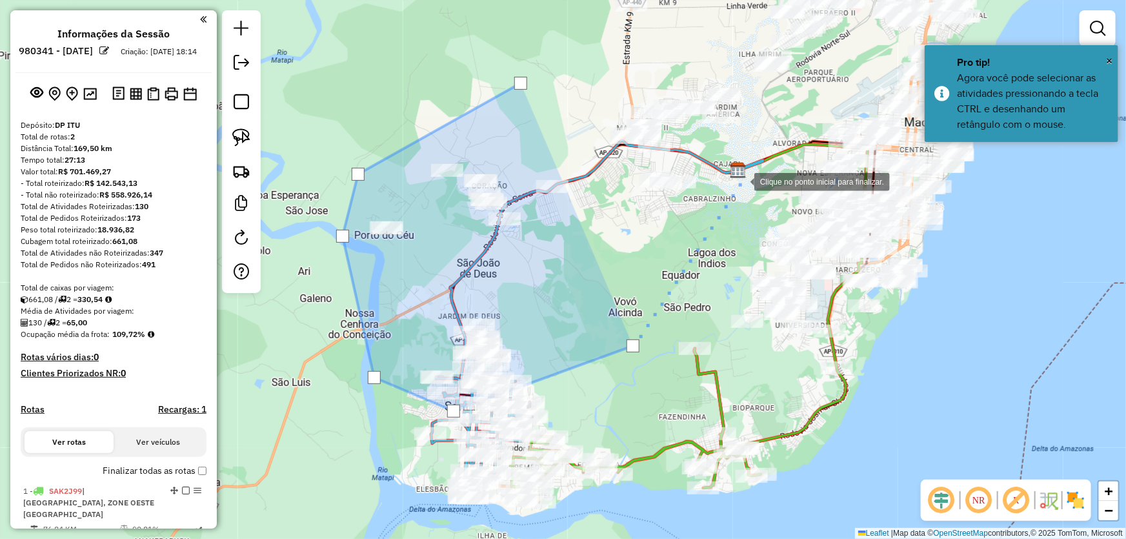
click at [741, 181] on div at bounding box center [741, 181] width 26 height 26
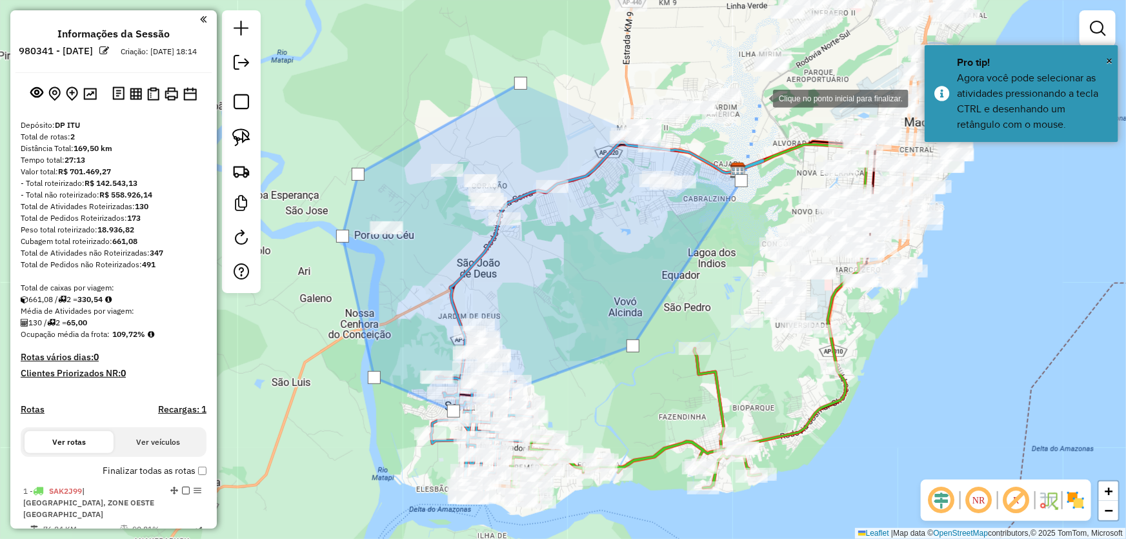
click at [760, 93] on div at bounding box center [760, 98] width 26 height 26
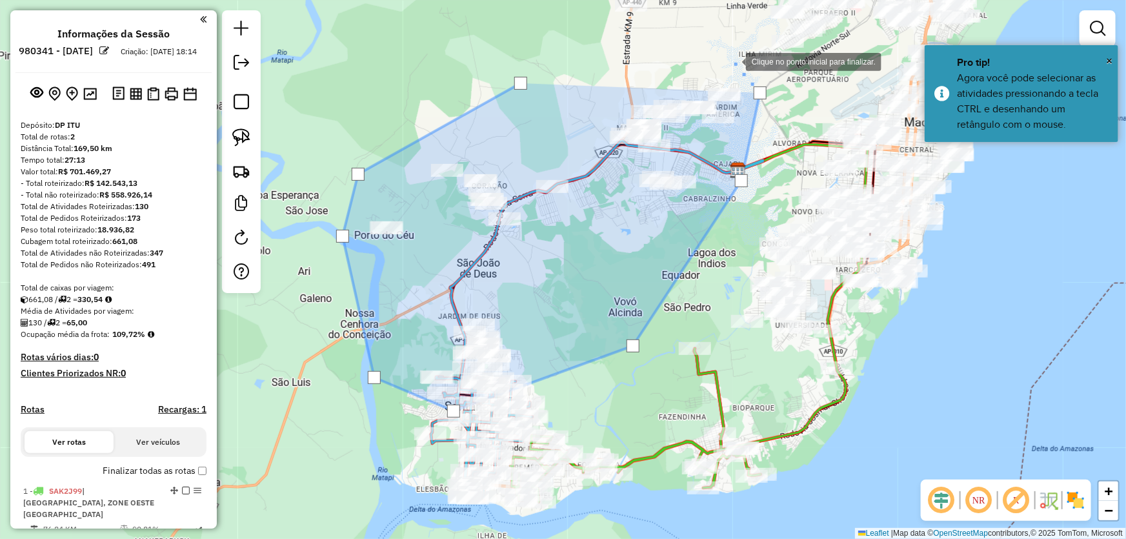
click at [733, 61] on div at bounding box center [733, 61] width 26 height 26
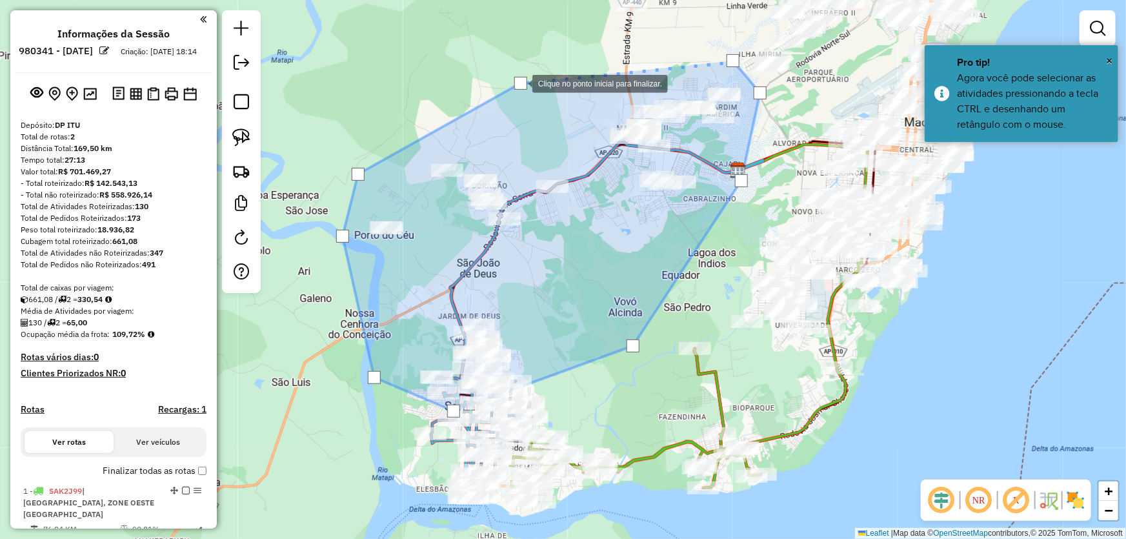
click at [518, 83] on div at bounding box center [520, 83] width 13 height 13
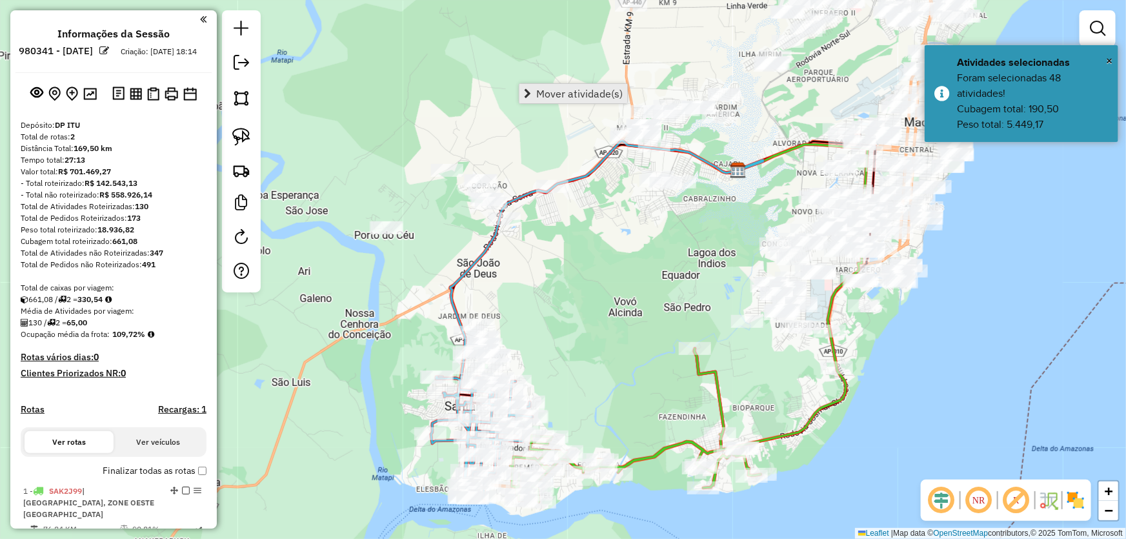
click at [535, 88] on link "Mover atividade(s)" at bounding box center [573, 93] width 108 height 19
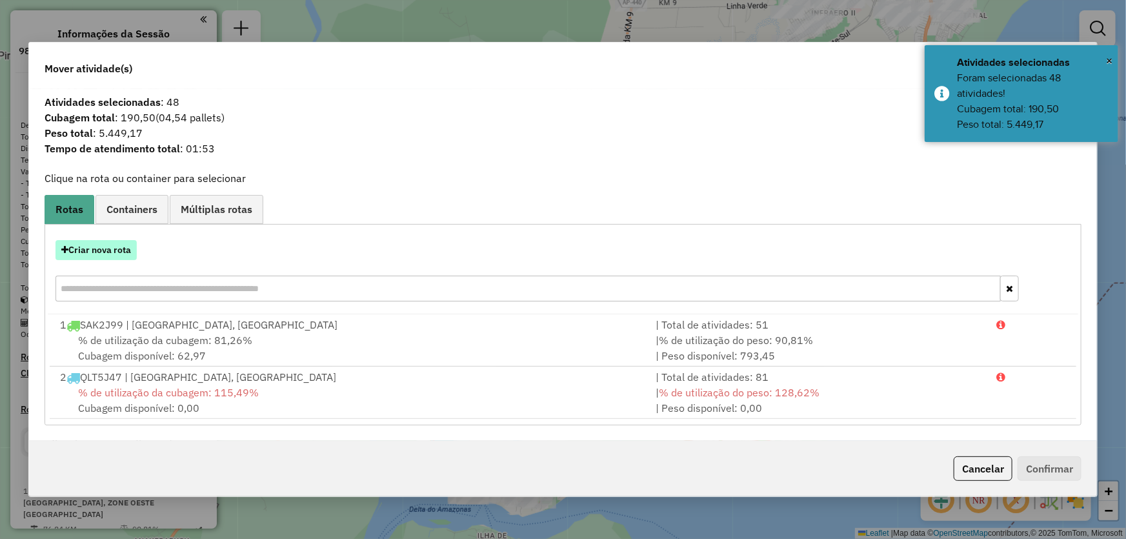
click at [67, 252] on icon "button" at bounding box center [64, 249] width 7 height 9
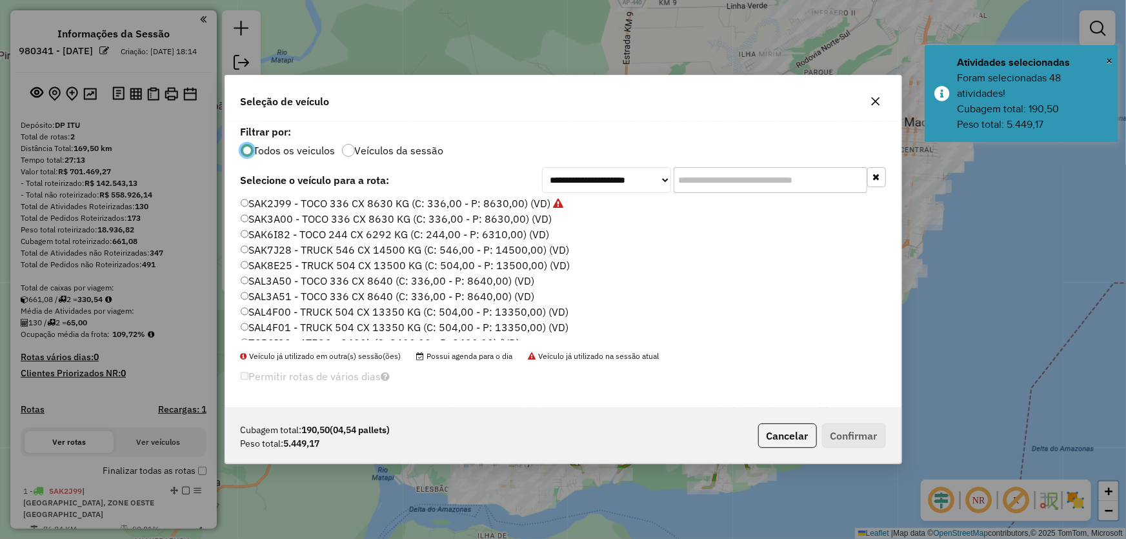
scroll to position [306, 0]
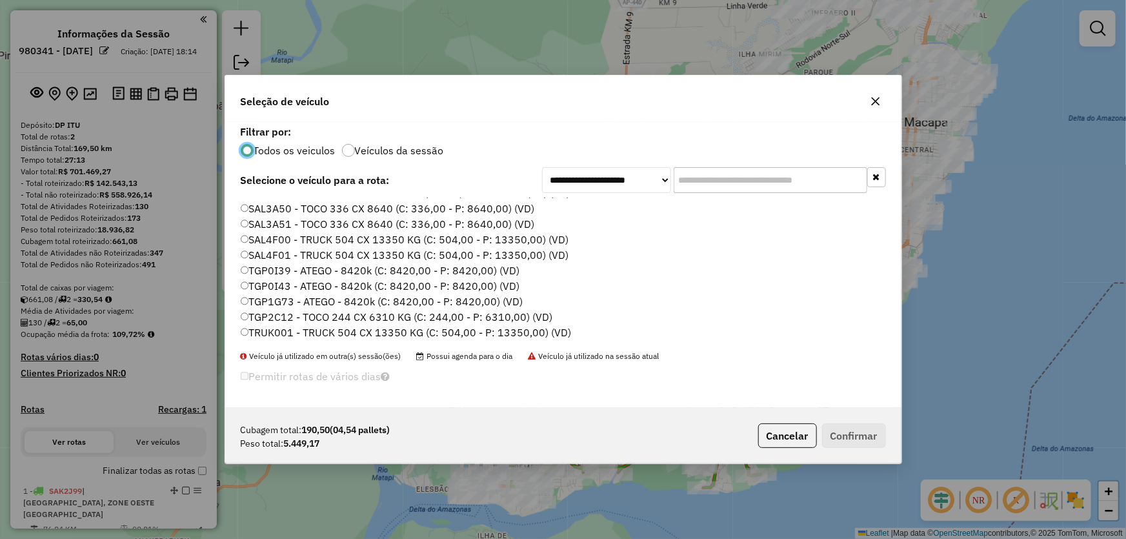
click at [278, 296] on label "TGP1G73 - ATEGO - 8420k (C: 8420,00 - P: 8420,00) (VD)" at bounding box center [382, 301] width 283 height 15
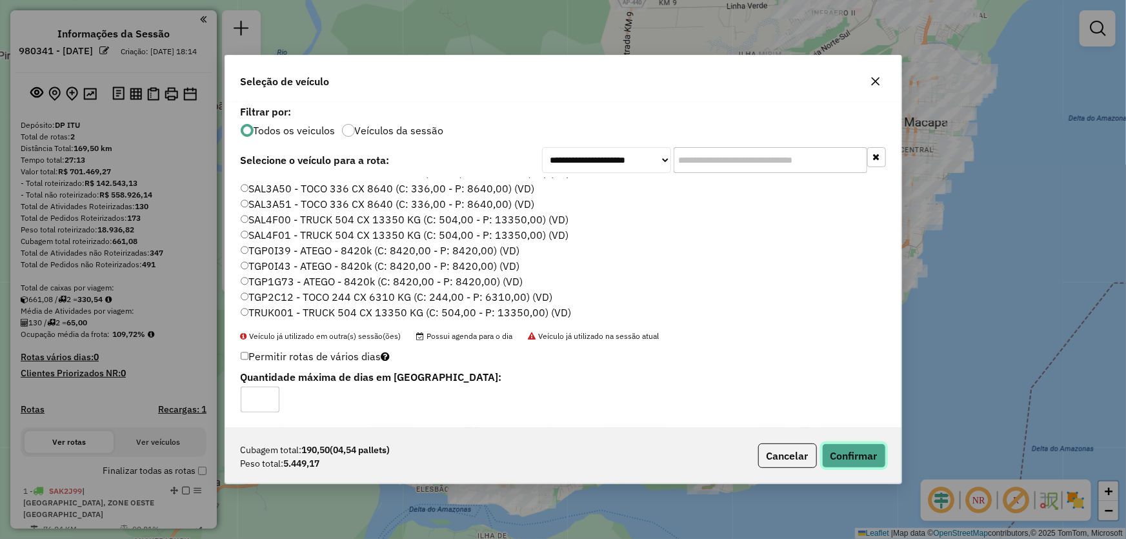
click at [845, 448] on button "Confirmar" at bounding box center [854, 455] width 64 height 25
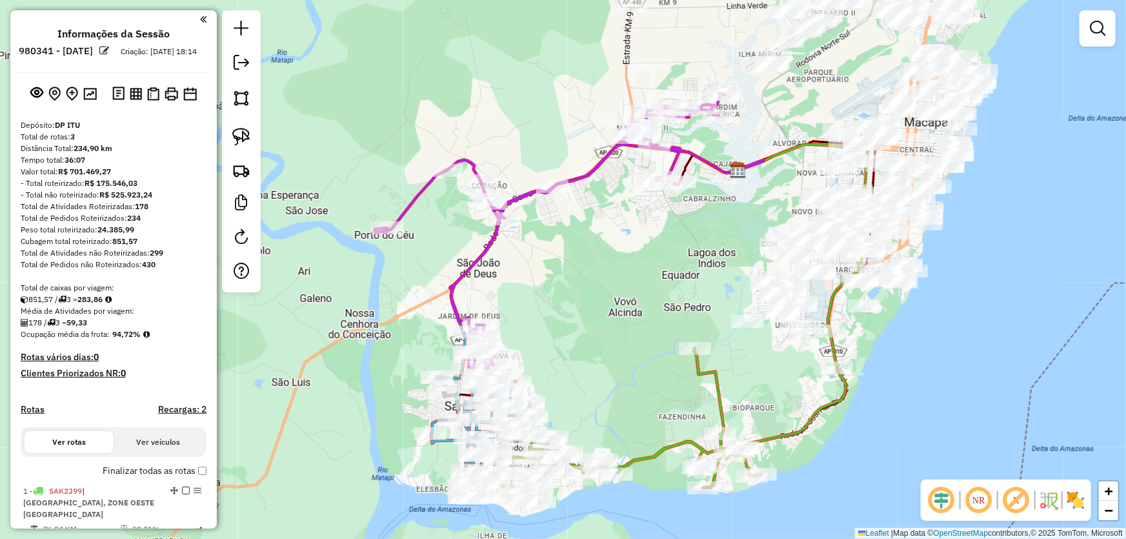
drag, startPoint x: 604, startPoint y: 387, endPoint x: 672, endPoint y: 227, distance: 174.0
click at [672, 237] on div "Janela de atendimento Grade de atendimento Capacidade Transportadoras Veículos …" at bounding box center [563, 269] width 1126 height 539
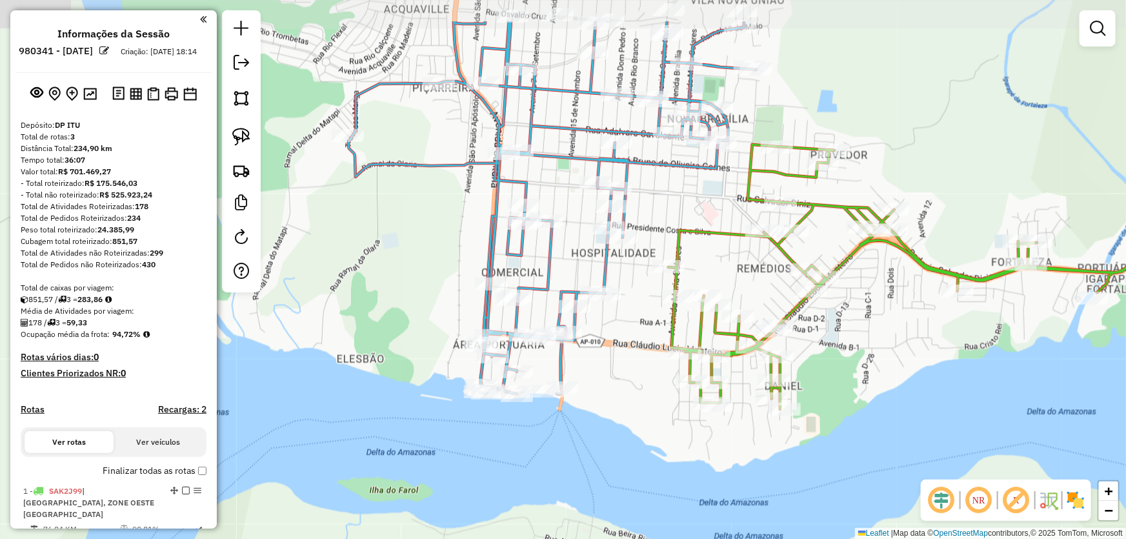
drag, startPoint x: 574, startPoint y: 305, endPoint x: 646, endPoint y: 380, distance: 104.5
click at [646, 380] on div "Janela de atendimento Grade de atendimento Capacidade Transportadoras Veículos …" at bounding box center [563, 269] width 1126 height 539
click at [244, 137] on img at bounding box center [241, 137] width 18 height 18
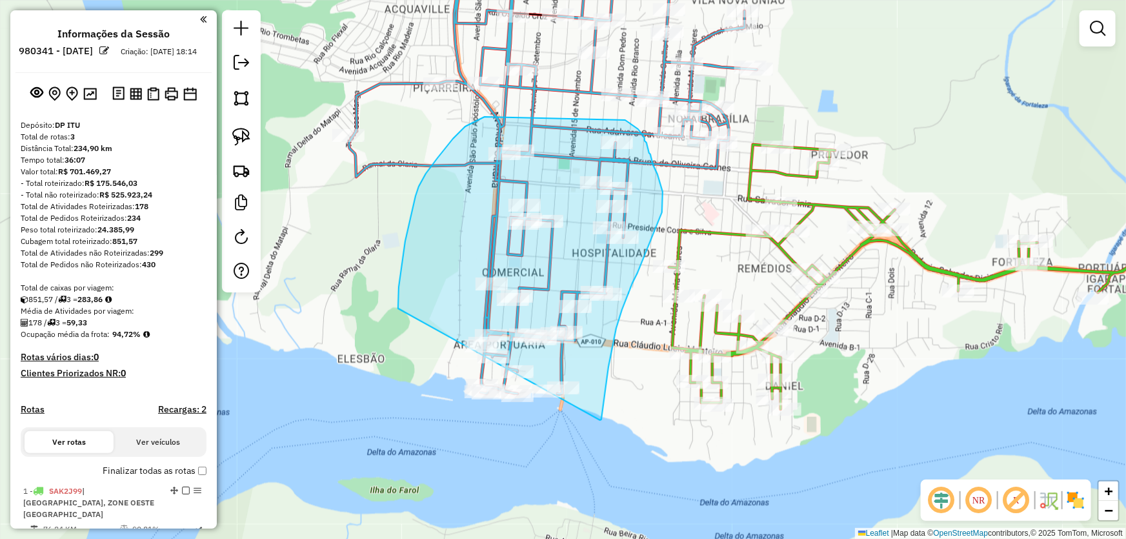
drag, startPoint x: 600, startPoint y: 420, endPoint x: 418, endPoint y: 430, distance: 182.2
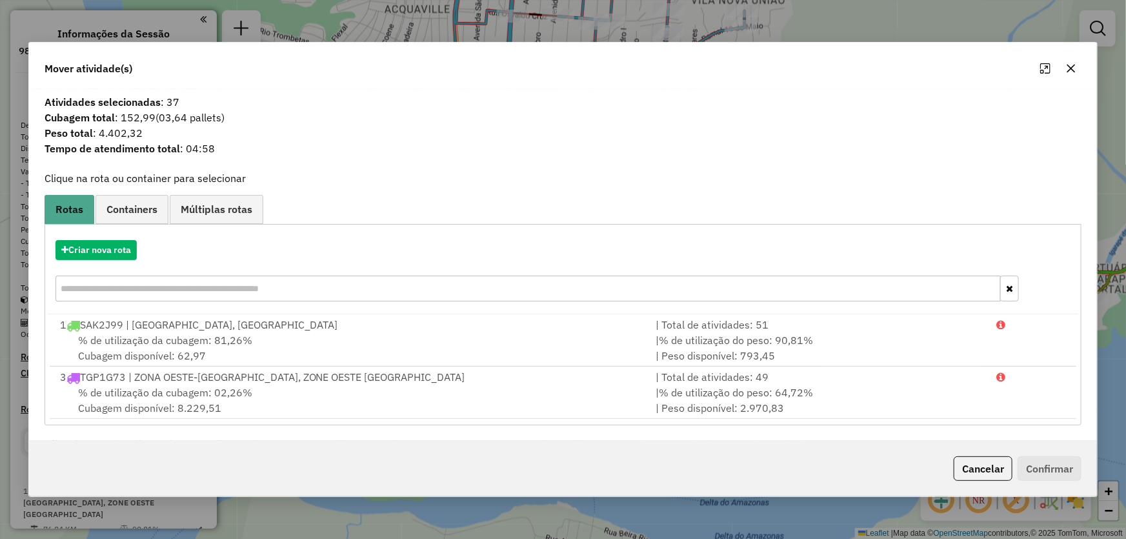
click at [105, 239] on div "Criar nova rota" at bounding box center [563, 272] width 1031 height 84
click at [105, 248] on button "Criar nova rota" at bounding box center [95, 250] width 81 height 20
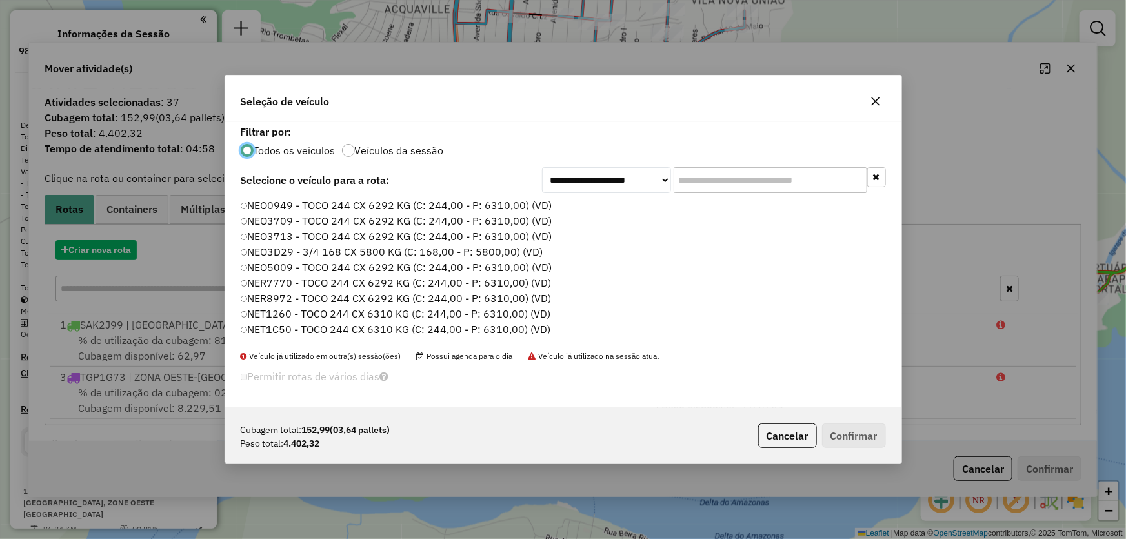
scroll to position [6, 4]
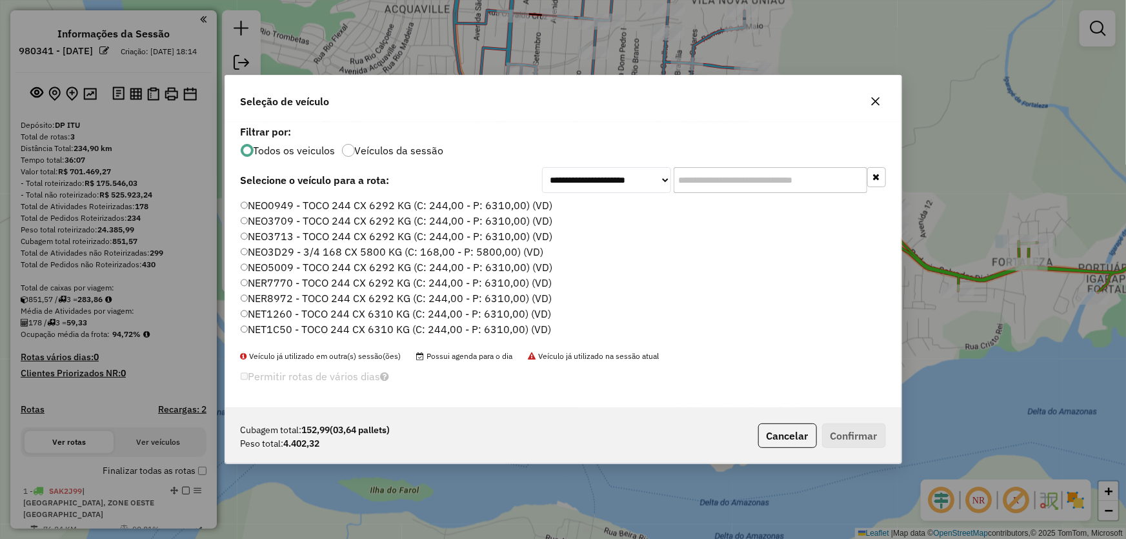
click at [267, 235] on label "NEO3713 - TOCO 244 CX 6292 KG (C: 244,00 - P: 6310,00) (VD)" at bounding box center [397, 235] width 312 height 15
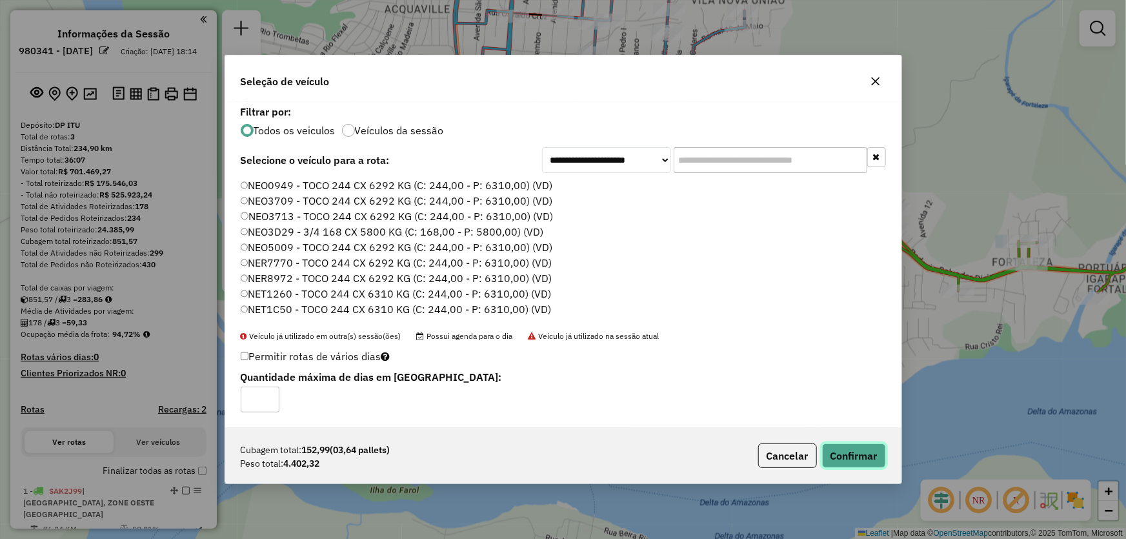
click at [848, 453] on button "Confirmar" at bounding box center [854, 455] width 64 height 25
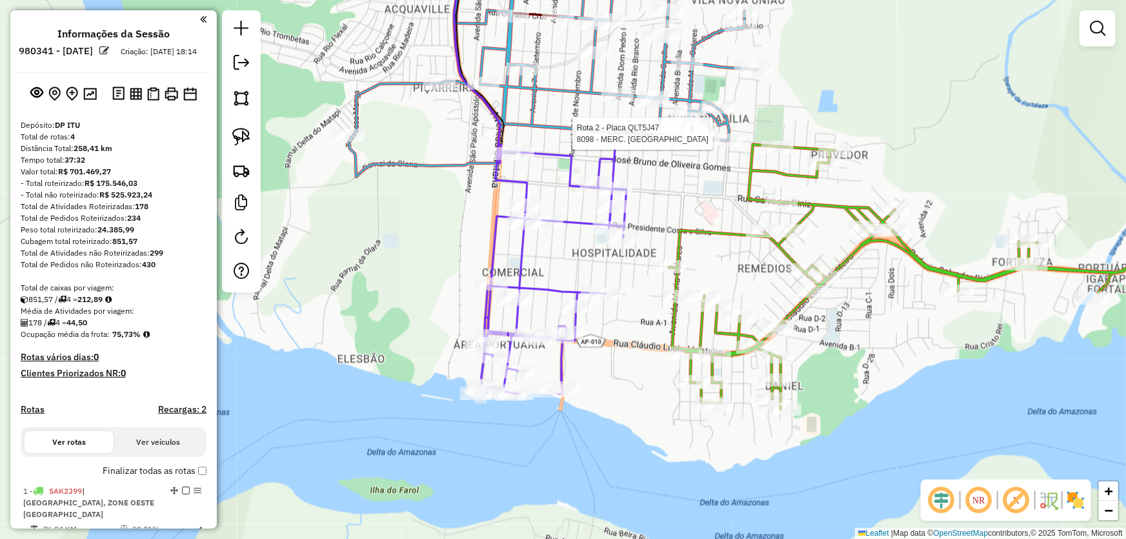
select select "**********"
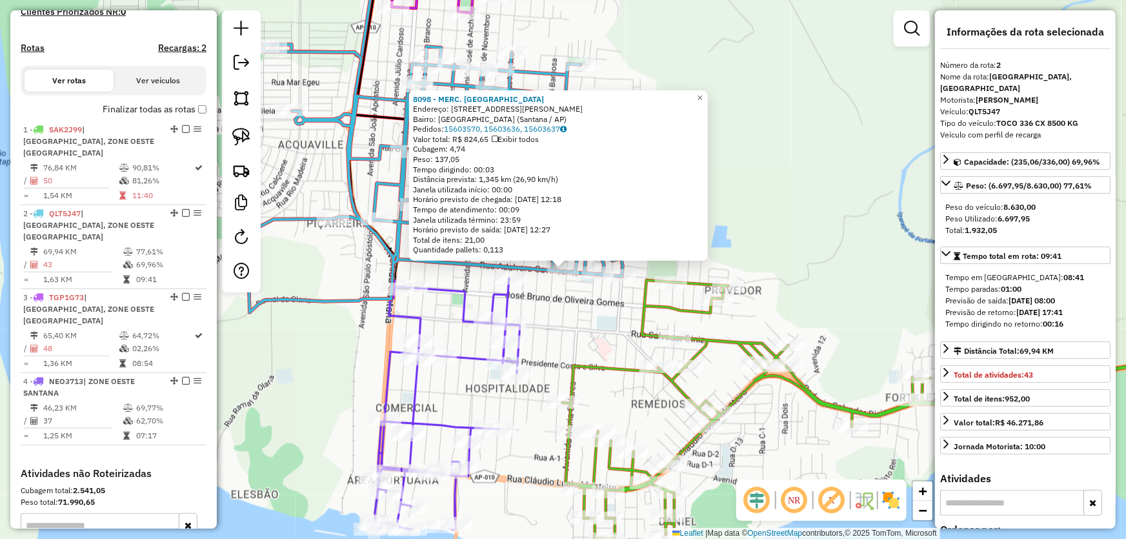
scroll to position [507, 0]
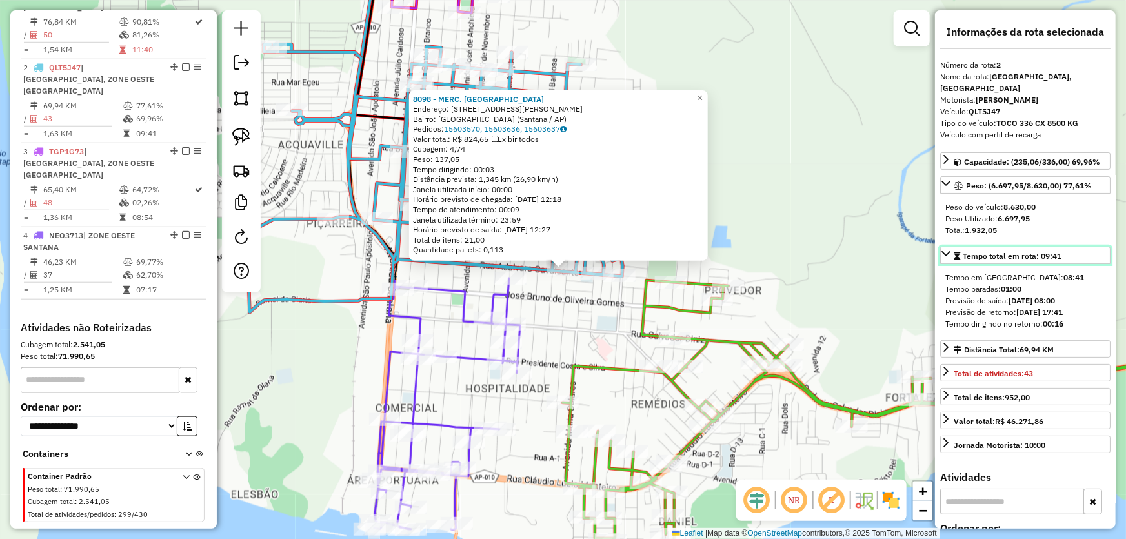
click at [943, 257] on icon at bounding box center [946, 253] width 10 height 10
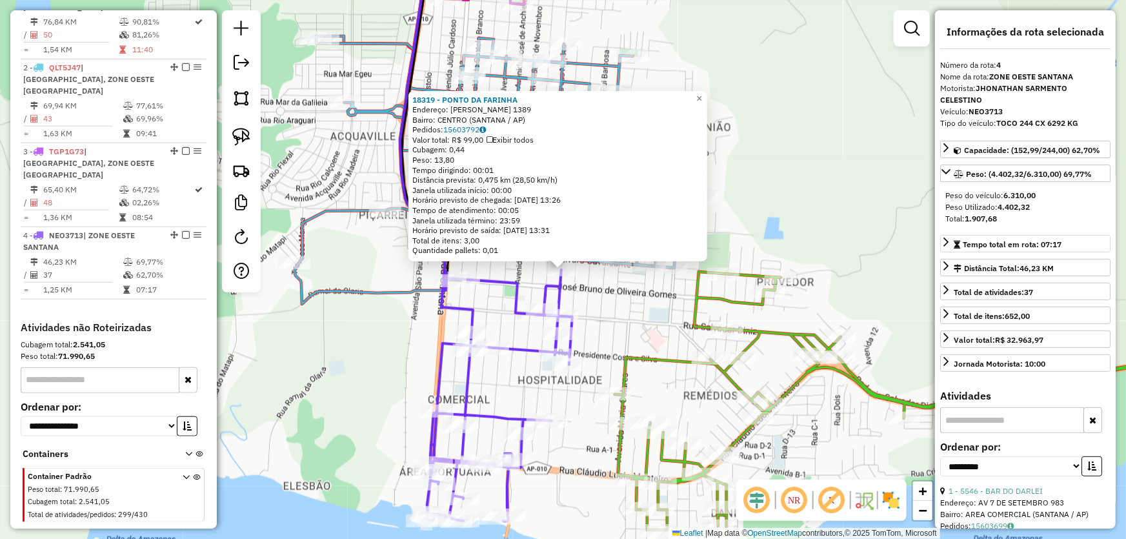
click at [606, 315] on div "18319 - PONTO DA FARINHA Endereço: DOM PEDRO I 1389 Bairro: CENTRO (SANTANA / A…" at bounding box center [563, 269] width 1126 height 539
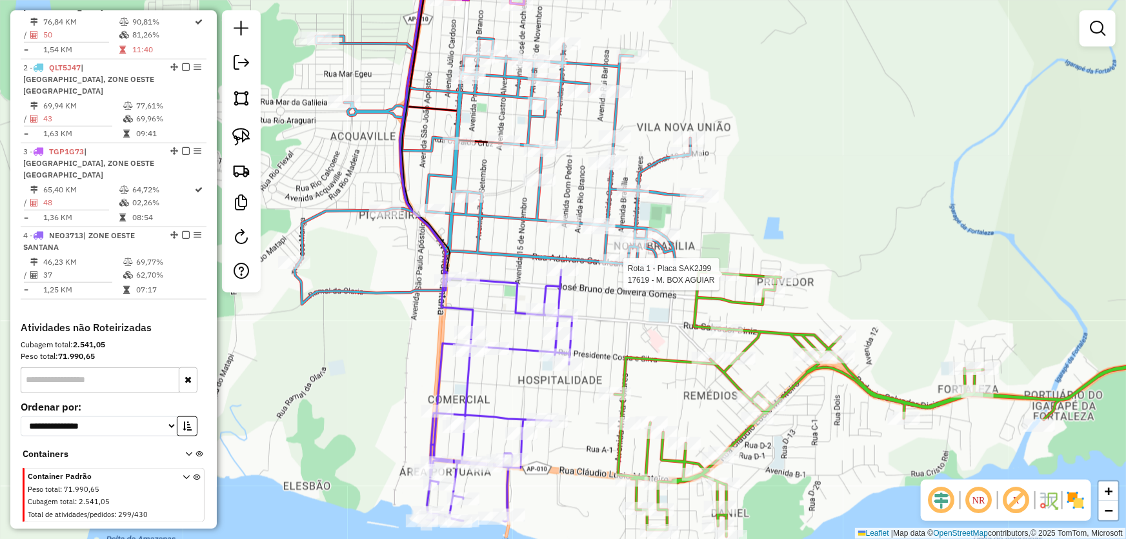
select select "**********"
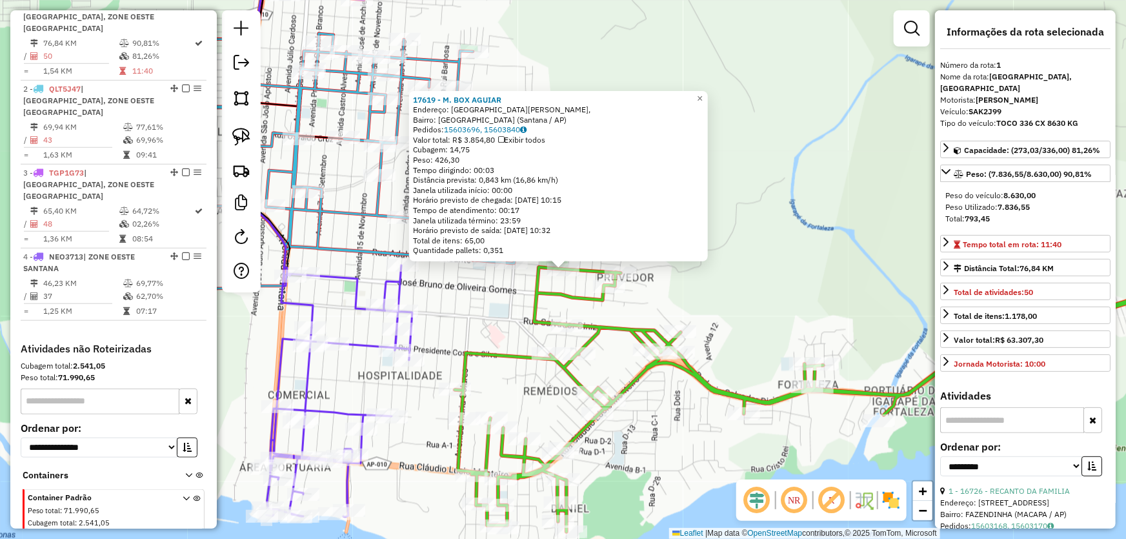
scroll to position [484, 0]
click at [465, 319] on div "17619 - M. BOX AGUIAR Endereço: Rua General [PERSON_NAME], [GEOGRAPHIC_DATA]: […" at bounding box center [563, 269] width 1126 height 539
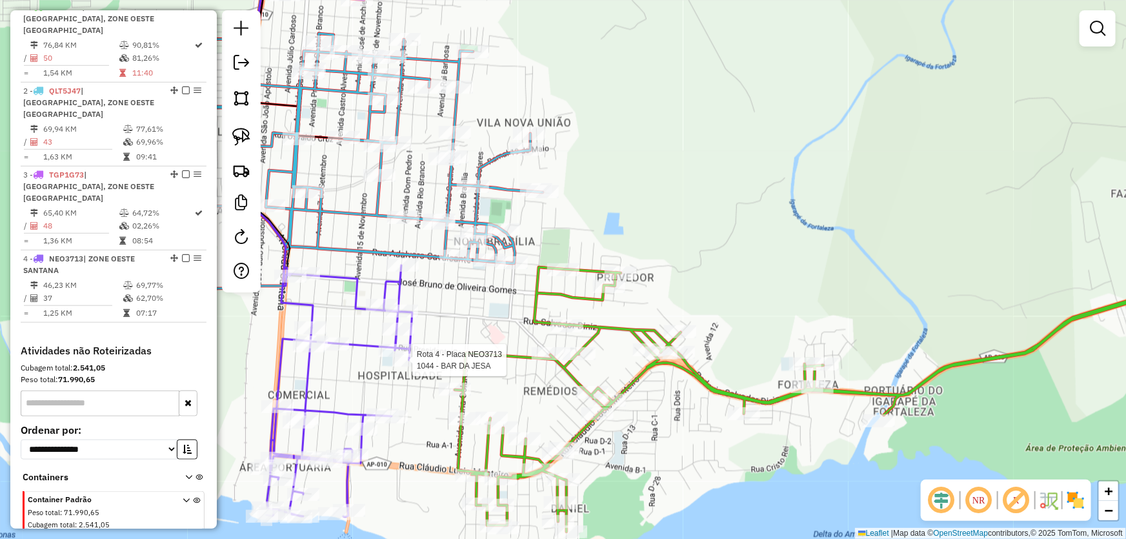
select select "**********"
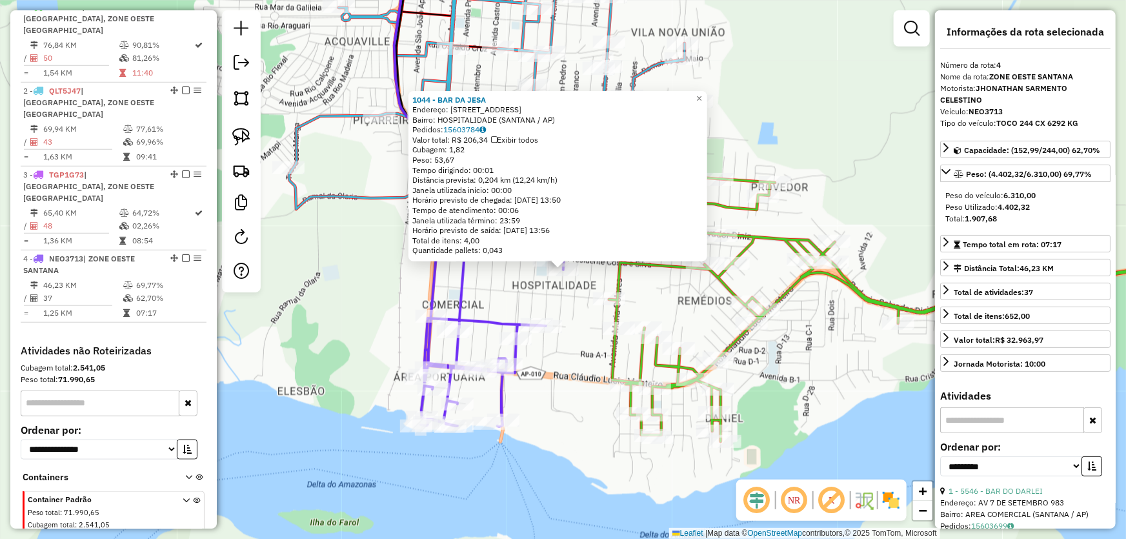
scroll to position [507, 0]
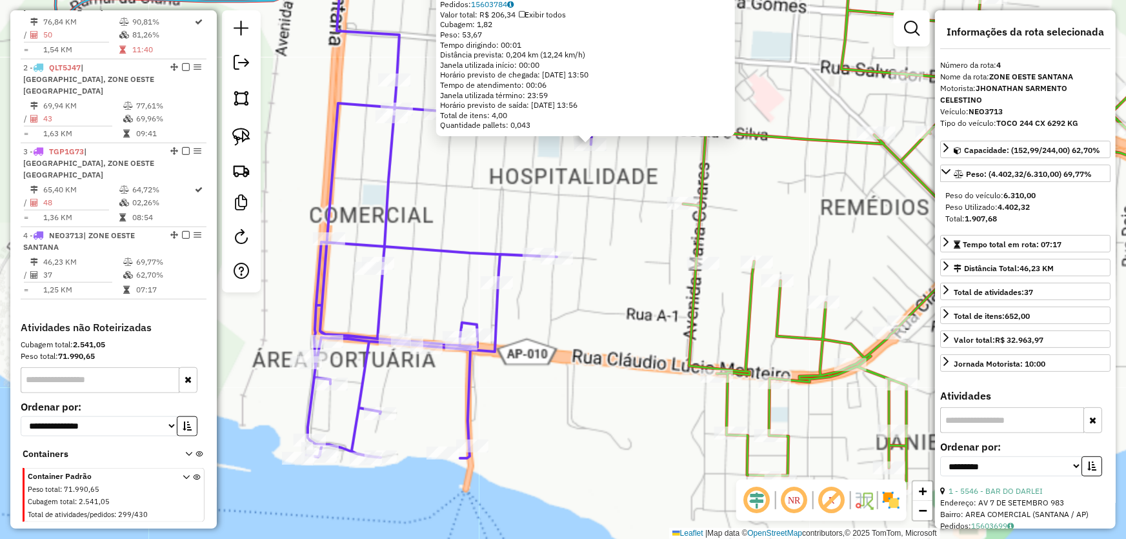
click at [590, 361] on div "1044 - BAR DA JESA Endereço: AV RIO BRANCO 759 Bairro: HOSPITALIDADE (SANTANA /…" at bounding box center [563, 269] width 1126 height 539
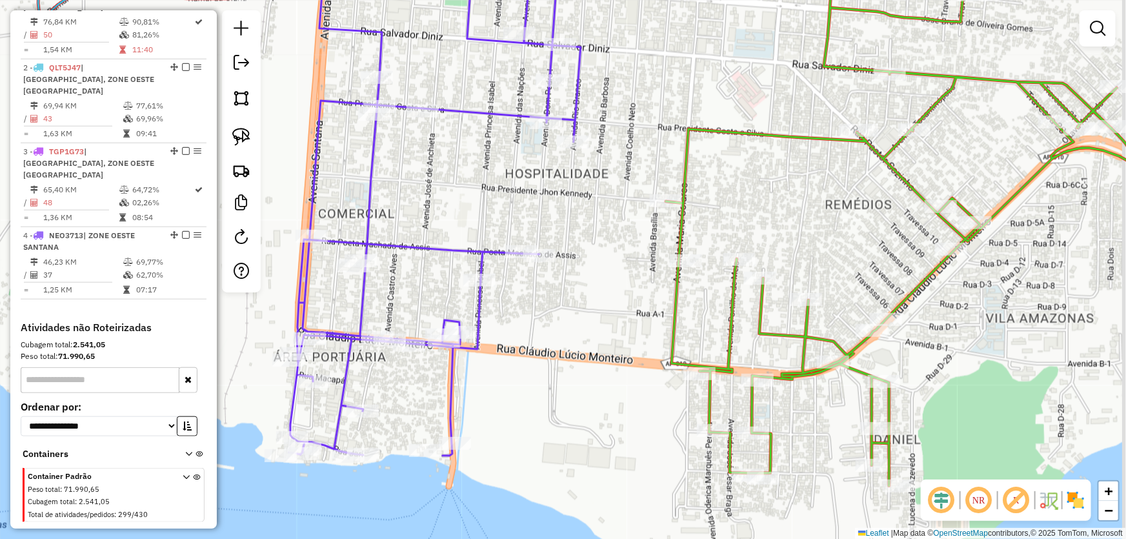
drag, startPoint x: 602, startPoint y: 340, endPoint x: 559, endPoint y: 333, distance: 43.2
click at [559, 333] on div "Janela de atendimento Grade de atendimento Capacidade Transportadoras Veículos …" at bounding box center [563, 269] width 1126 height 539
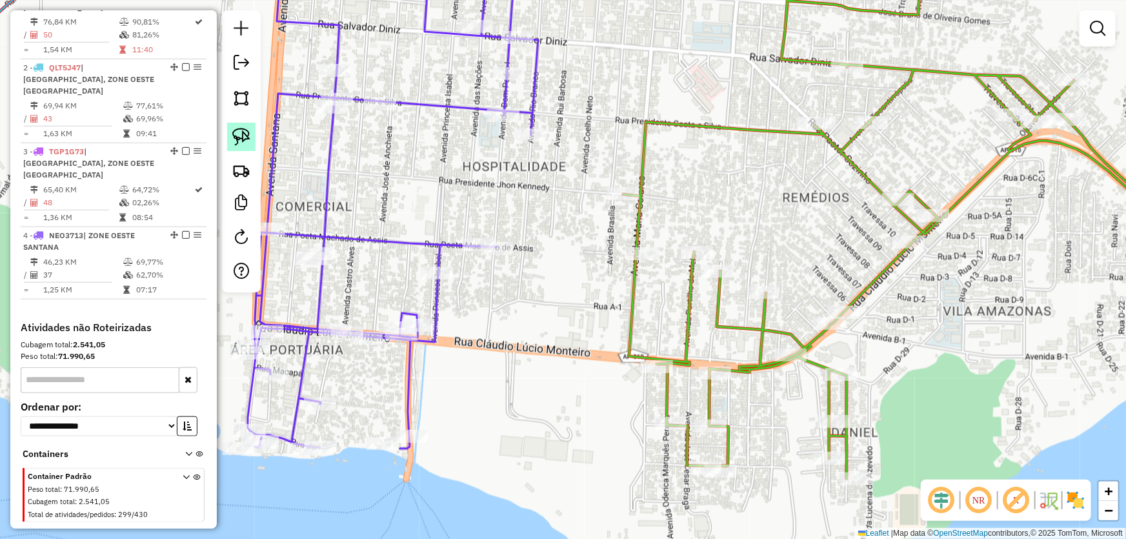
drag, startPoint x: 244, startPoint y: 140, endPoint x: 643, endPoint y: 155, distance: 399.6
click at [245, 141] on img at bounding box center [241, 137] width 18 height 18
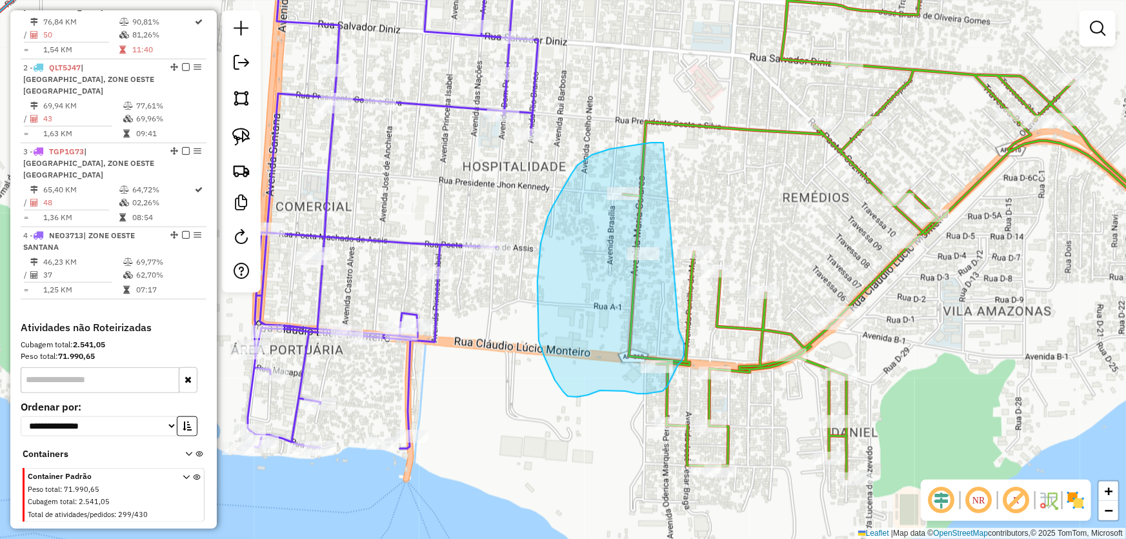
drag, startPoint x: 658, startPoint y: 143, endPoint x: 677, endPoint y: 326, distance: 184.8
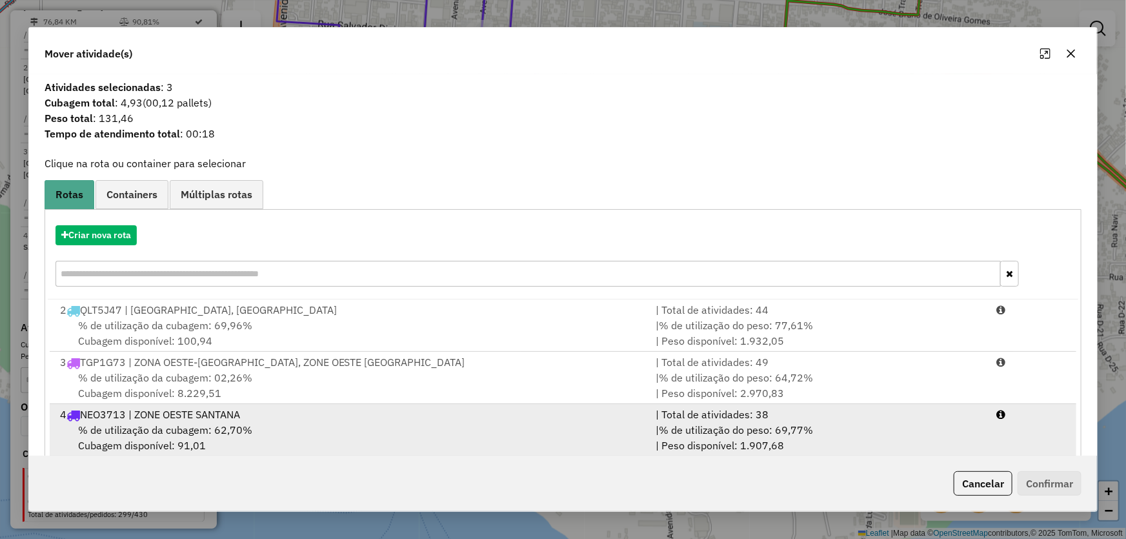
drag, startPoint x: 141, startPoint y: 413, endPoint x: 265, endPoint y: 419, distance: 124.0
click at [141, 414] on div "4 NEO3713 | ZONE OESTE SANTANA" at bounding box center [350, 413] width 596 height 15
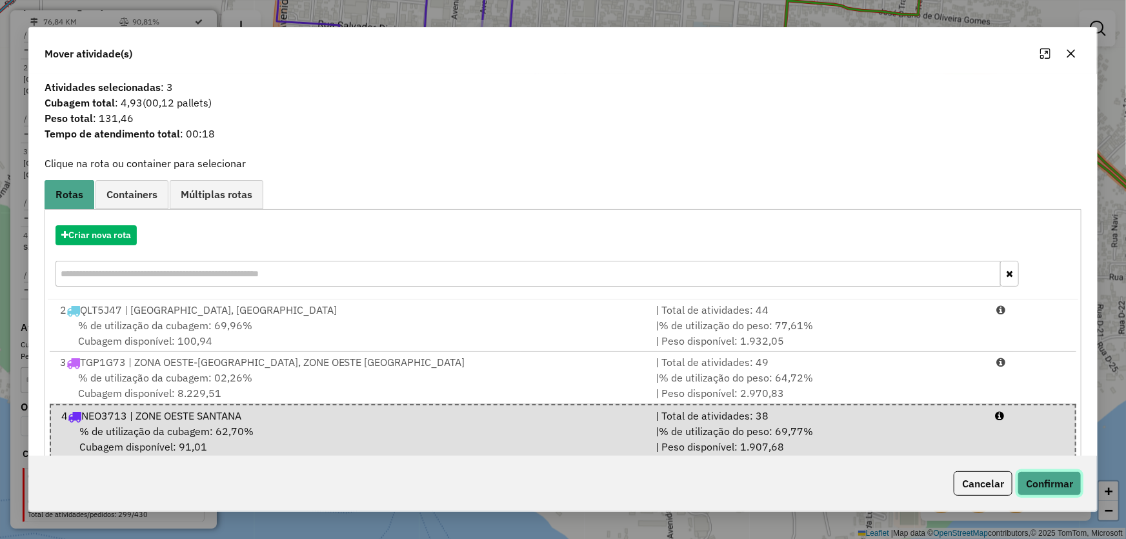
click at [1026, 484] on button "Confirmar" at bounding box center [1049, 483] width 64 height 25
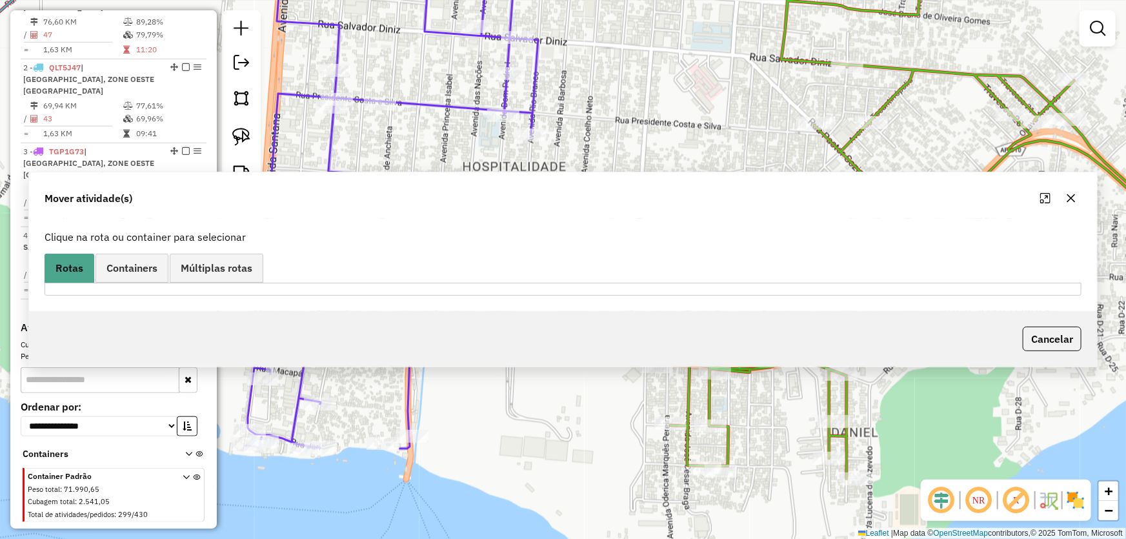
scroll to position [435, 0]
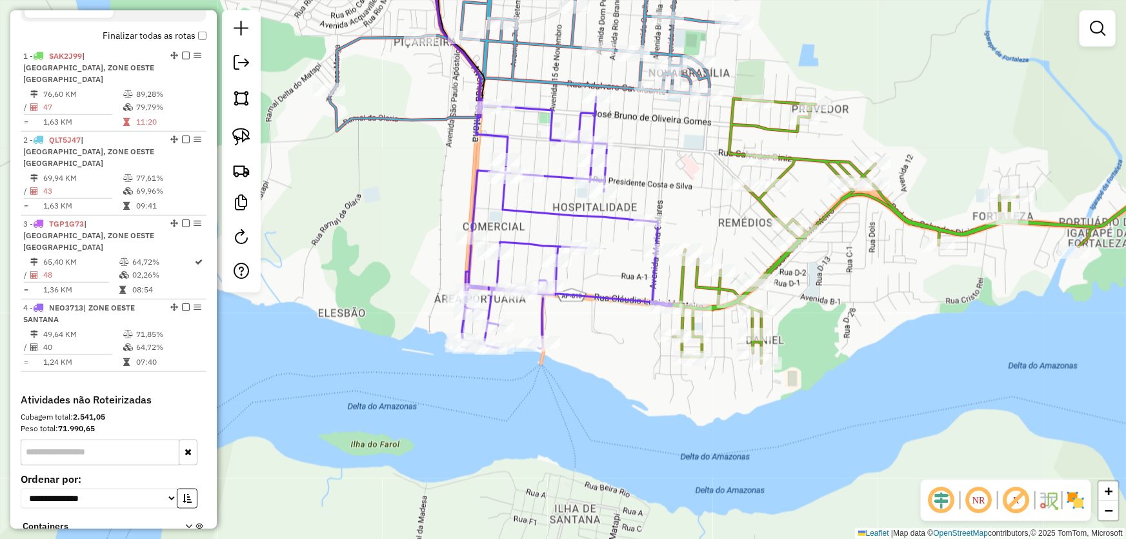
drag, startPoint x: 666, startPoint y: 159, endPoint x: 666, endPoint y: 315, distance: 156.1
click at [666, 318] on div "Janela de atendimento Grade de atendimento Capacidade Transportadoras Veículos …" at bounding box center [563, 269] width 1126 height 539
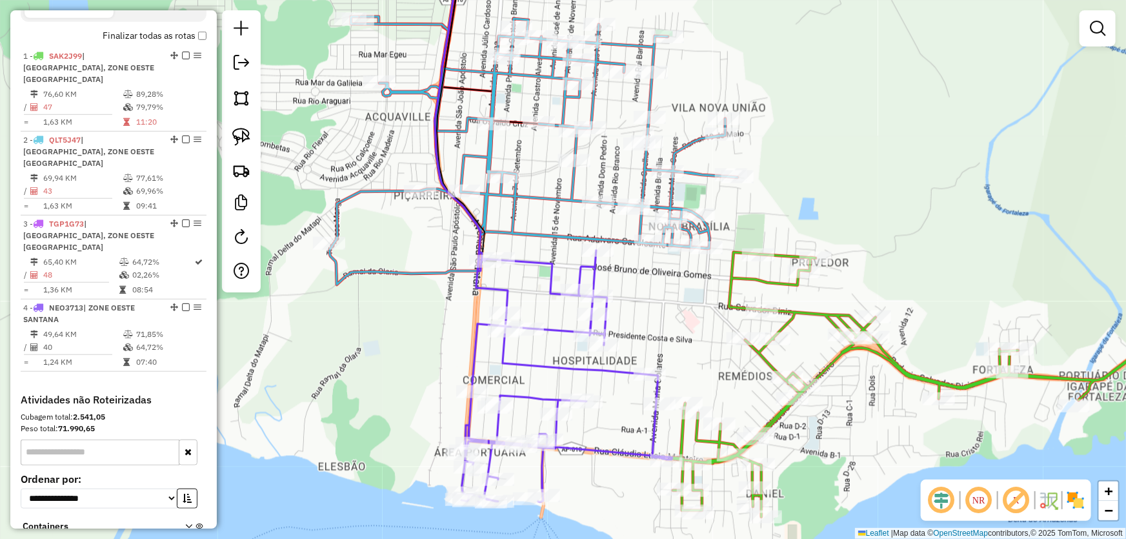
click at [701, 254] on div at bounding box center [706, 247] width 32 height 13
select select "**********"
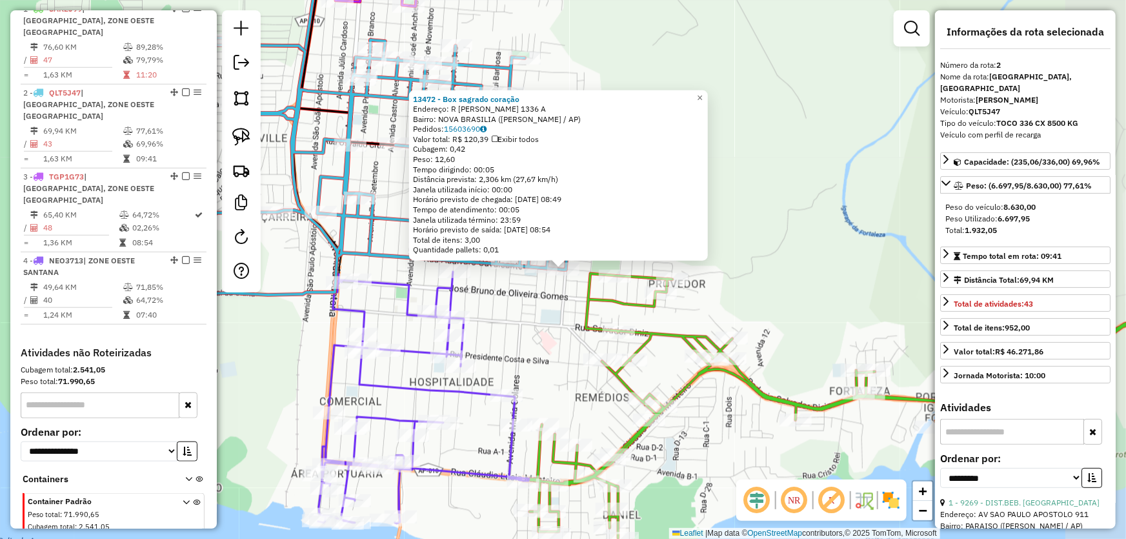
scroll to position [507, 0]
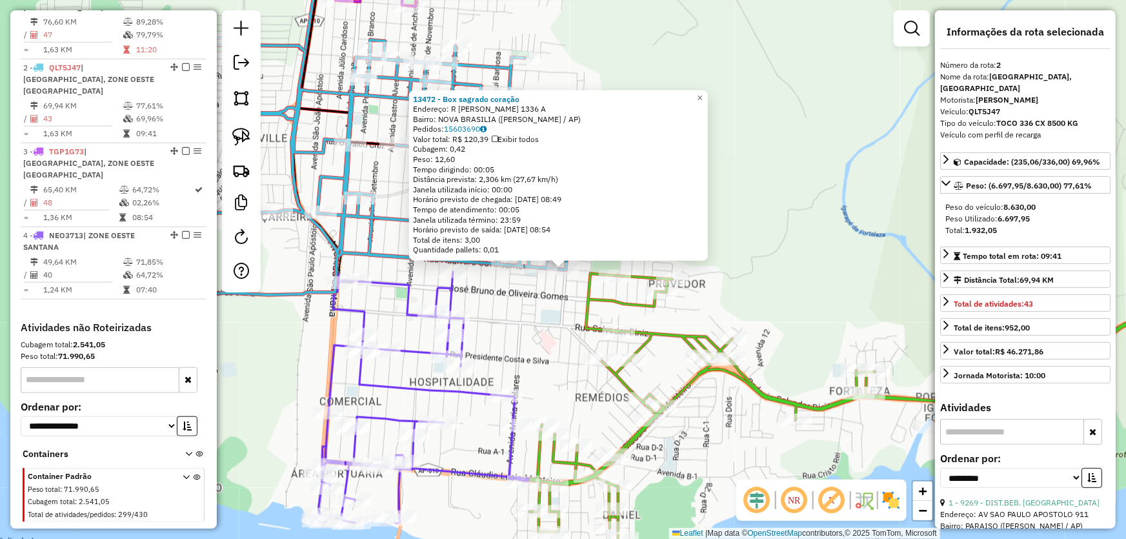
click at [567, 338] on div "13472 - Box sagrado coração Endereço: R ADALVARO CAVALCANTE 1336 A Bairro: NOVA…" at bounding box center [563, 269] width 1126 height 539
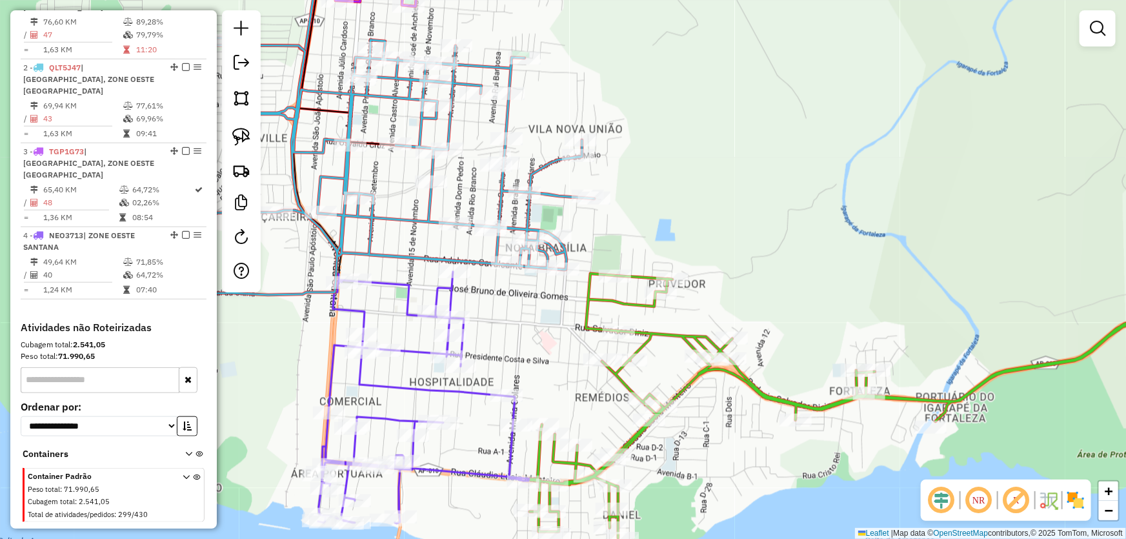
select select "**********"
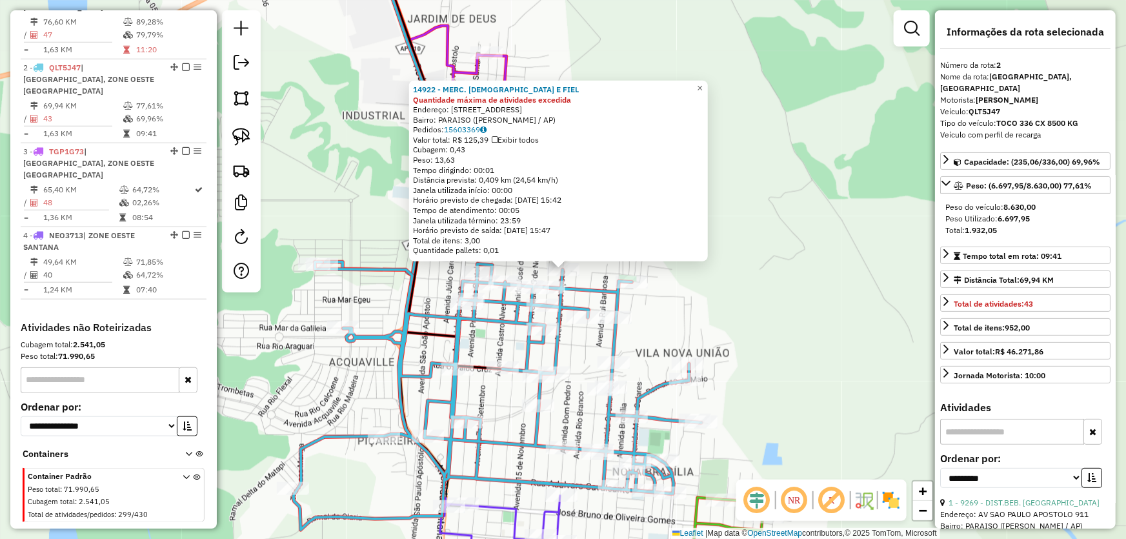
click at [735, 305] on div "14922 - MERC. DEUS E FIEL Quantidade máxima de atividades excedida Endereço: AV…" at bounding box center [563, 269] width 1126 height 539
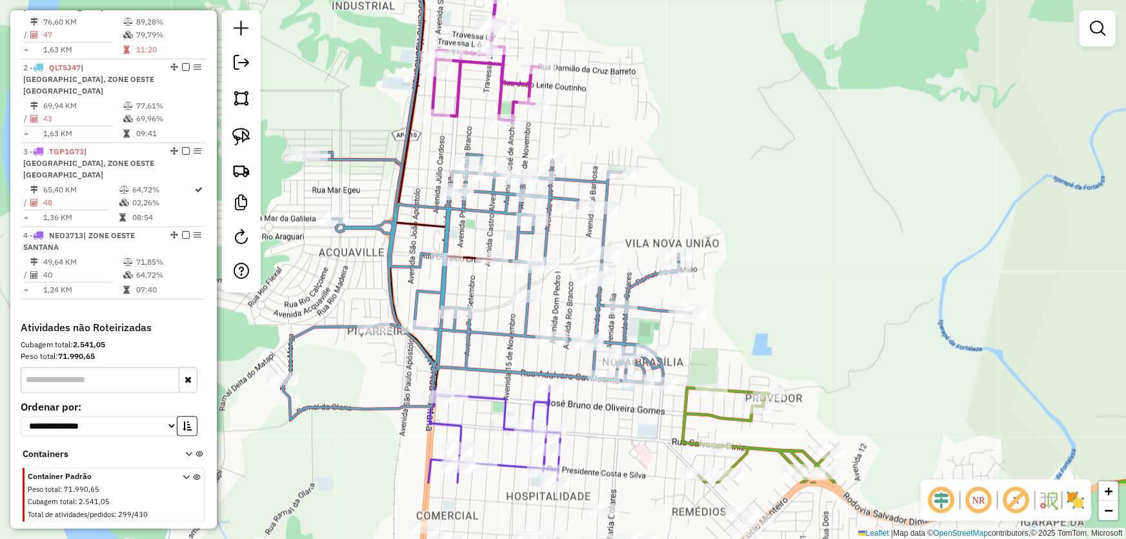
drag, startPoint x: 727, startPoint y: 345, endPoint x: 682, endPoint y: 115, distance: 233.4
click at [683, 117] on div "Janela de atendimento Grade de atendimento Capacidade Transportadoras Veículos …" at bounding box center [563, 269] width 1126 height 539
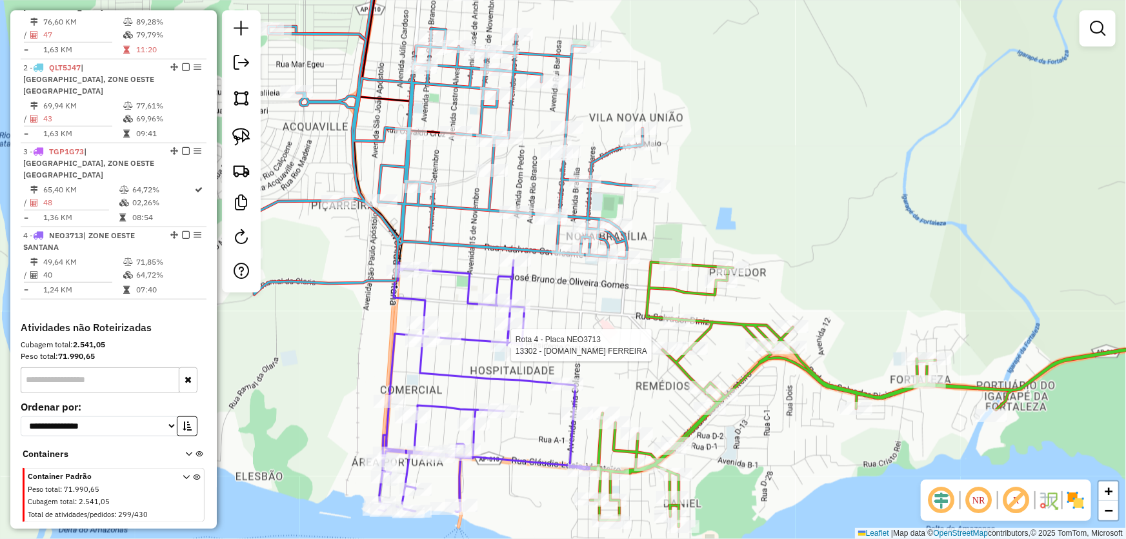
select select "**********"
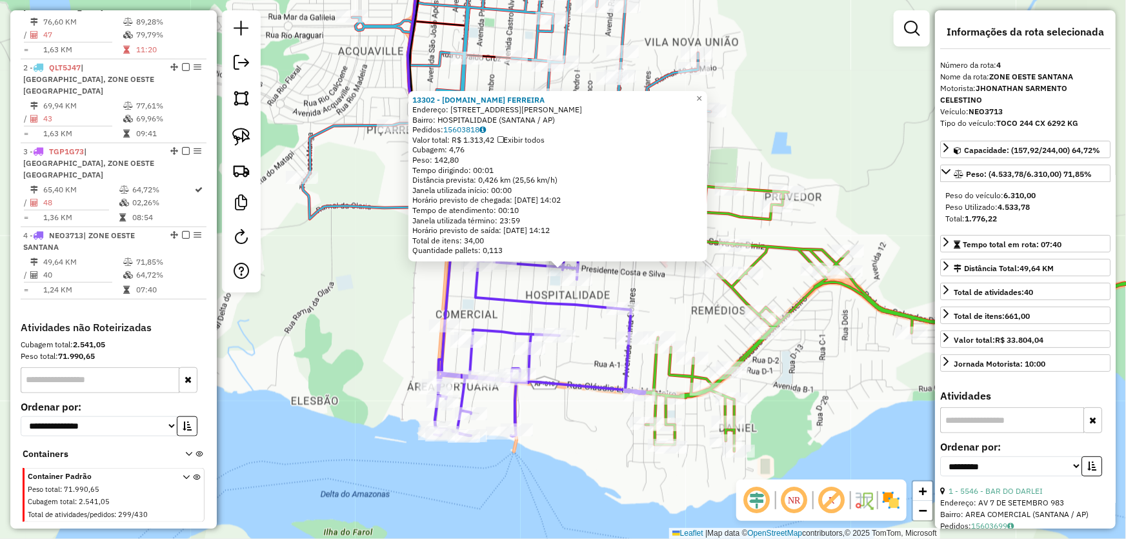
click at [681, 299] on div "13302 - M.BOX FERREIRA Endereço: AV DOM PEDRO 153 A Bairro: HOSPITALIDADE (SANT…" at bounding box center [563, 269] width 1126 height 539
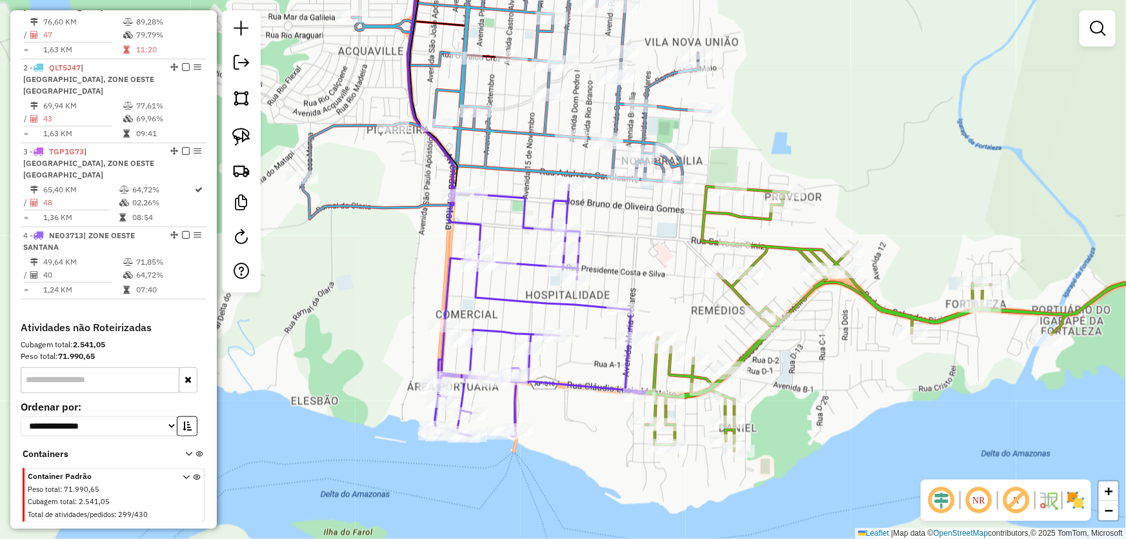
click at [681, 192] on div "Janela de atendimento Grade de atendimento Capacidade Transportadoras Veículos …" at bounding box center [563, 269] width 1126 height 539
select select "**********"
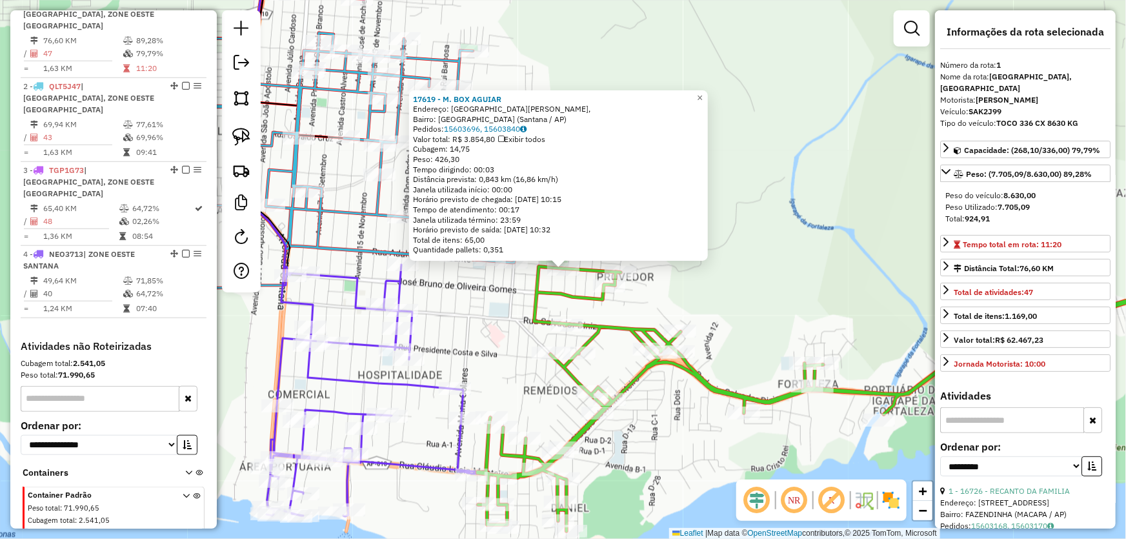
scroll to position [484, 0]
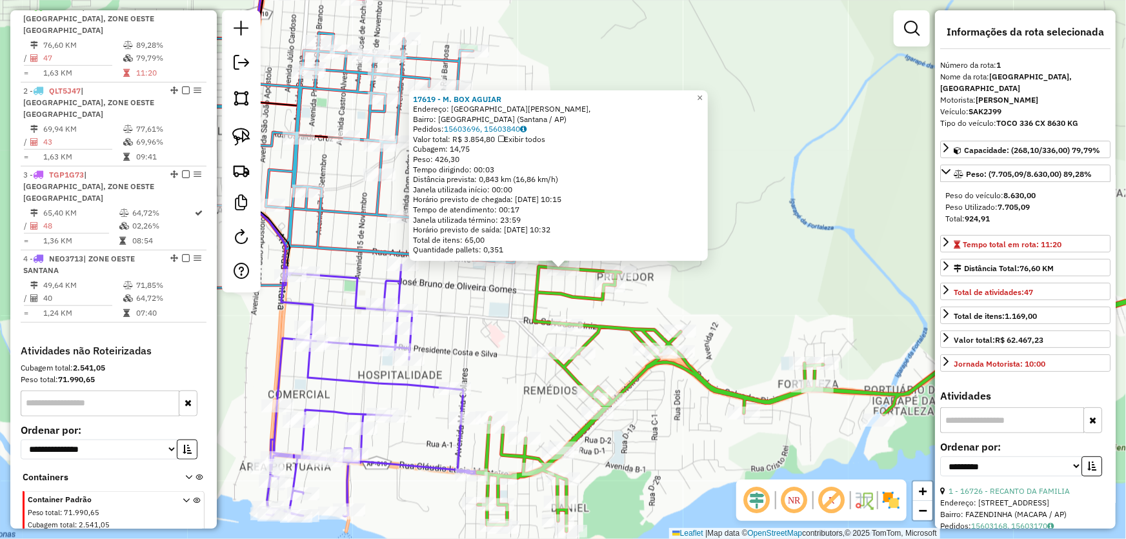
drag, startPoint x: 520, startPoint y: 359, endPoint x: 554, endPoint y: 200, distance: 162.3
click at [554, 201] on div "17619 - M. BOX AGUIAR Endereço: Rua General [PERSON_NAME], [GEOGRAPHIC_DATA]: […" at bounding box center [563, 269] width 1126 height 539
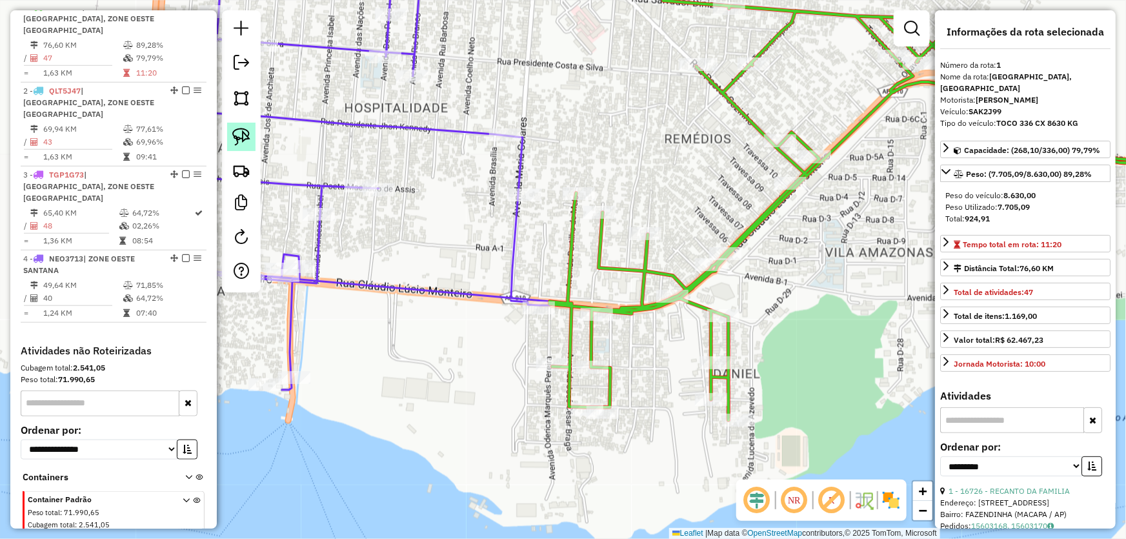
click at [238, 143] on img at bounding box center [241, 137] width 18 height 18
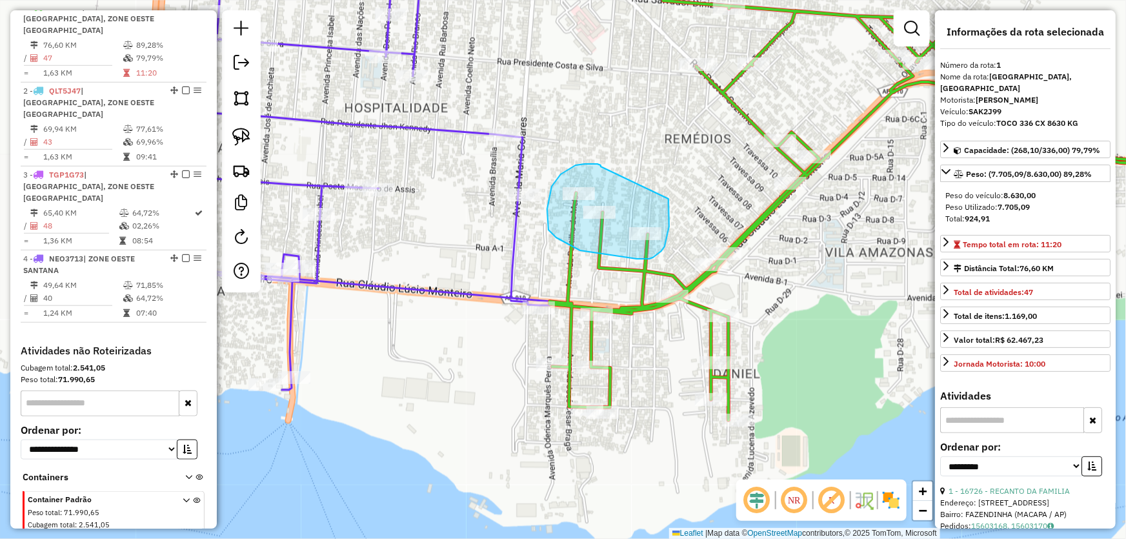
drag, startPoint x: 599, startPoint y: 165, endPoint x: 668, endPoint y: 196, distance: 75.3
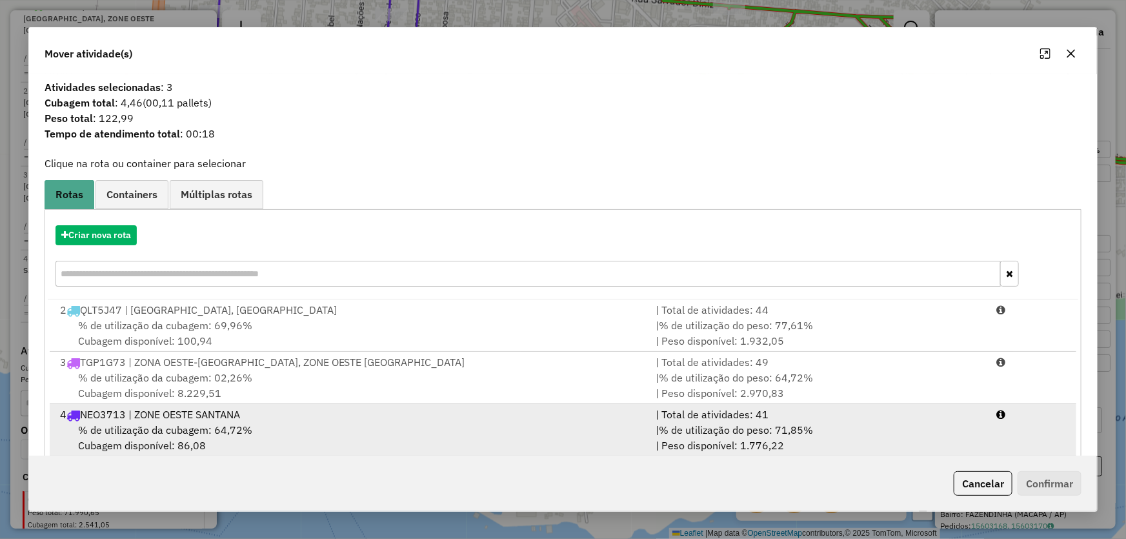
click at [134, 426] on span "% de utilização da cubagem: 64,72%" at bounding box center [165, 429] width 174 height 13
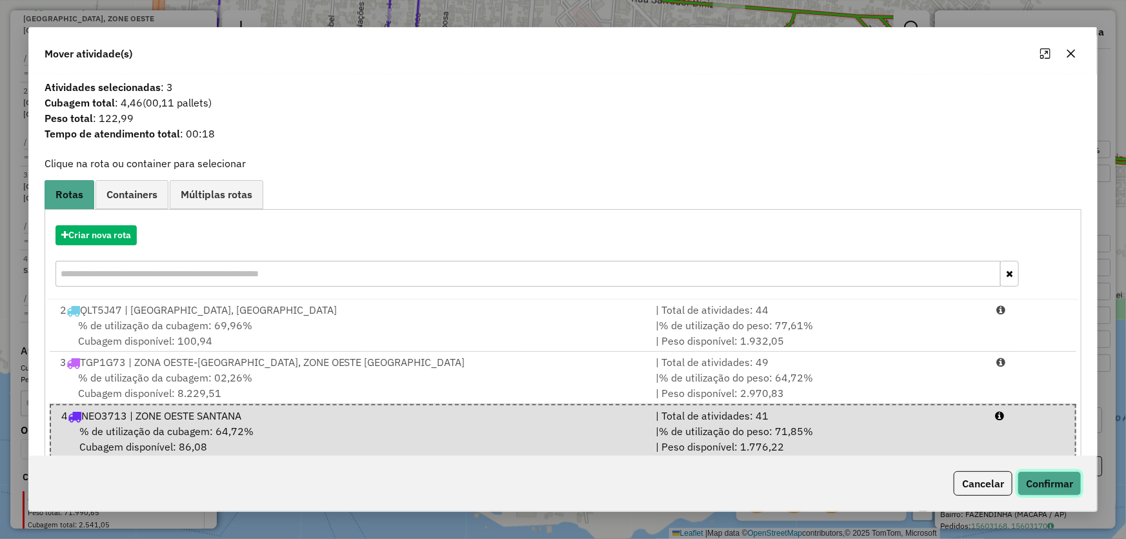
click at [1048, 480] on button "Confirmar" at bounding box center [1049, 483] width 64 height 25
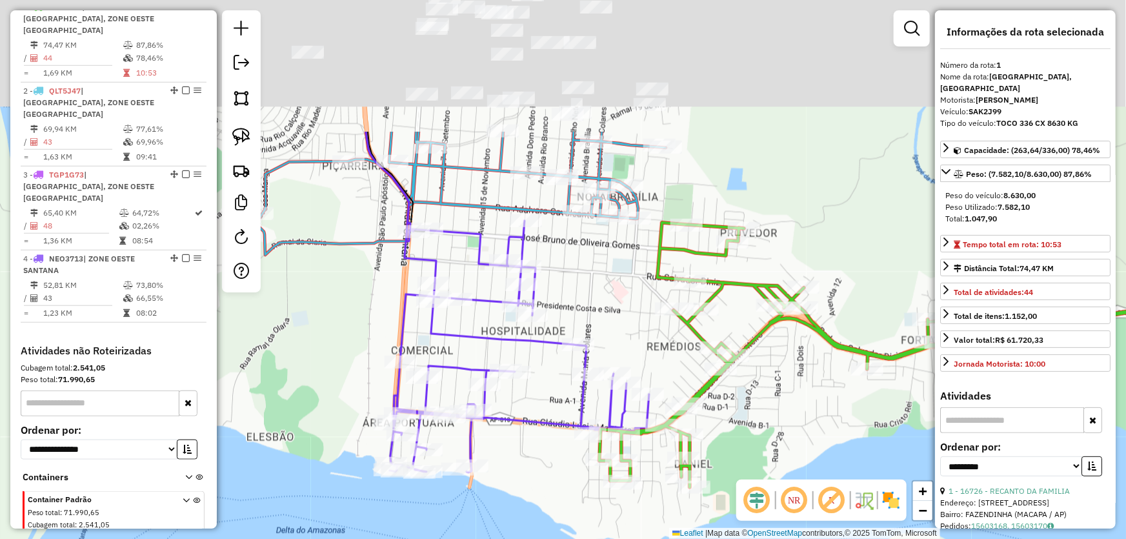
drag, startPoint x: 570, startPoint y: 135, endPoint x: 598, endPoint y: 335, distance: 202.5
click at [598, 335] on div "Janela de atendimento Grade de atendimento Capacidade Transportadoras Veículos …" at bounding box center [563, 269] width 1126 height 539
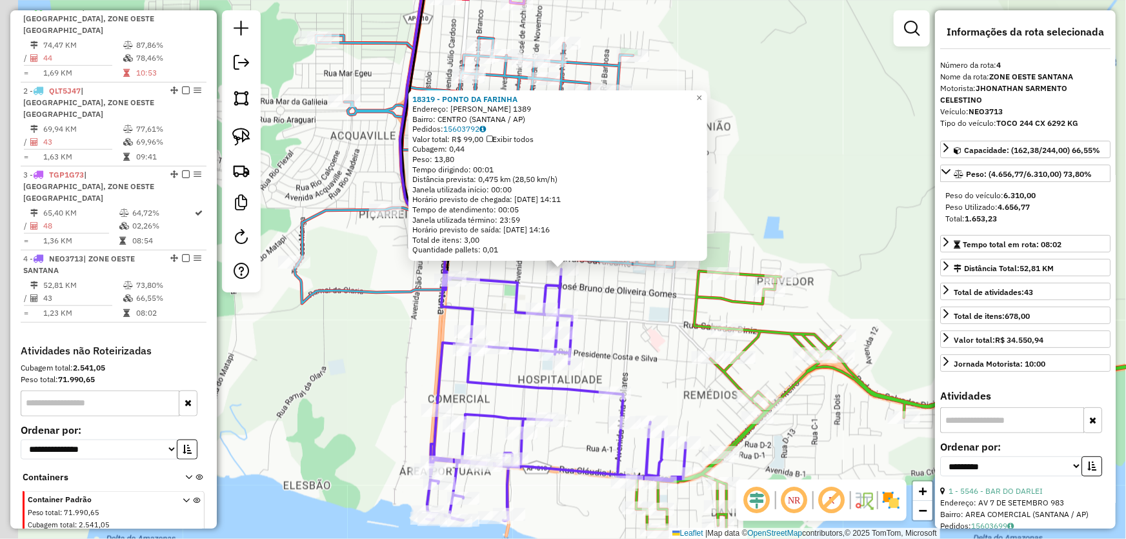
scroll to position [507, 0]
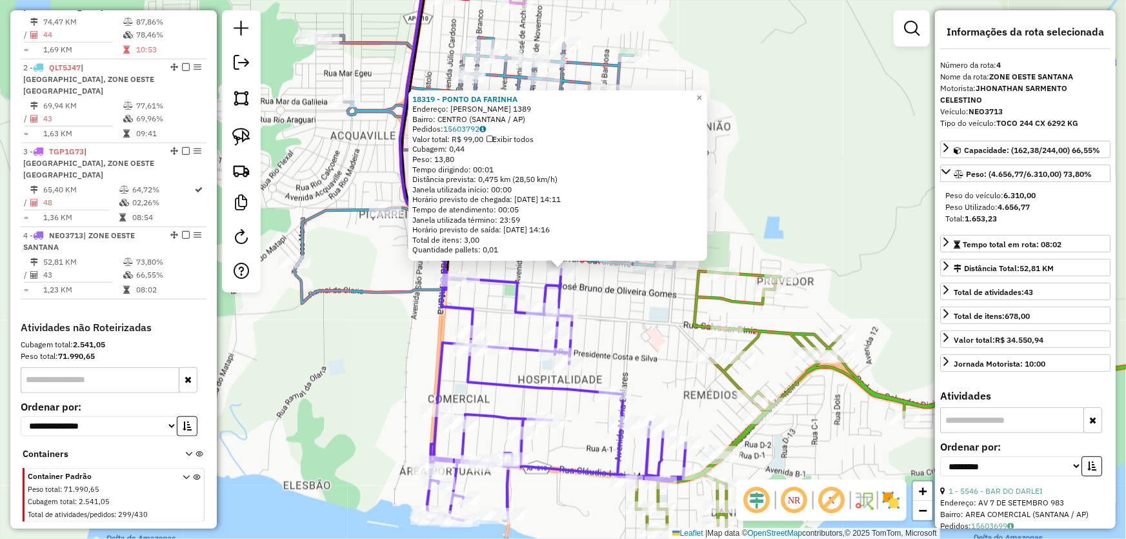
click at [641, 330] on div "18319 - PONTO DA FARINHA Endereço: DOM PEDRO I 1389 Bairro: CENTRO (SANTANA / A…" at bounding box center [563, 269] width 1126 height 539
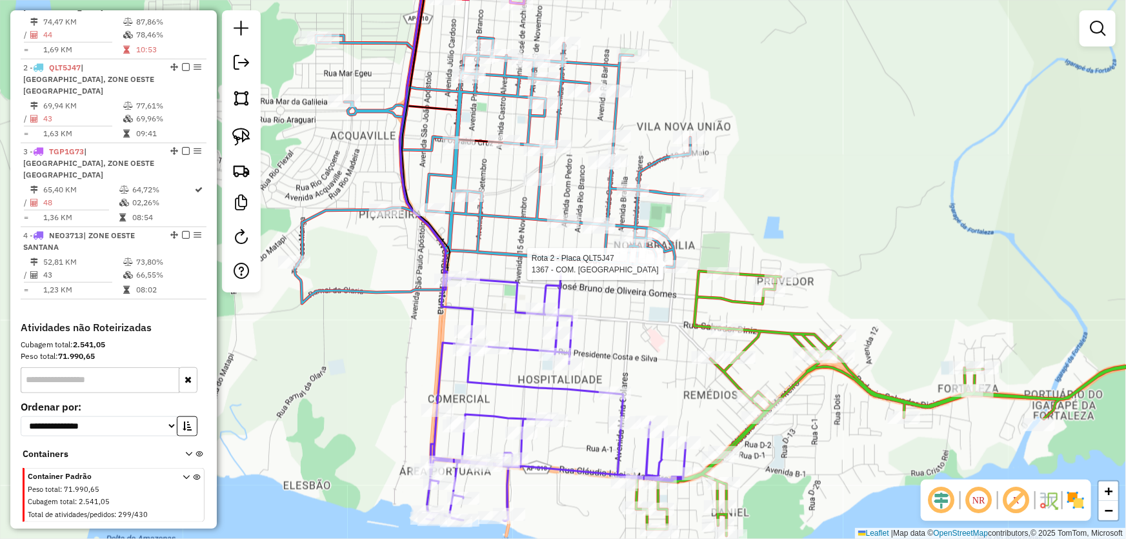
select select "**********"
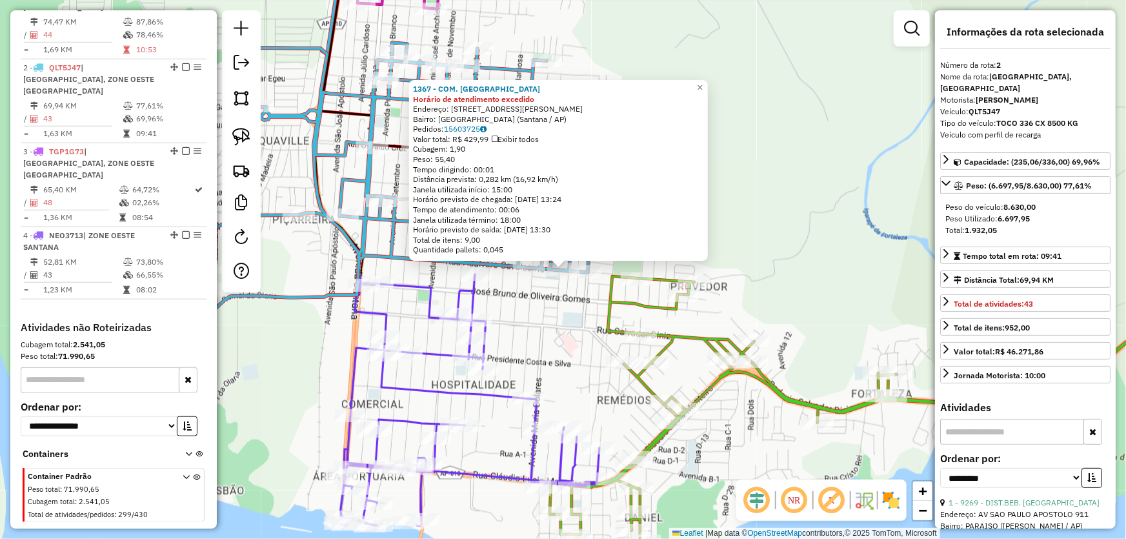
click at [564, 338] on div "1367 - COM. SANTO ANTONIO Horário de atendimento excedido Endereço: Travessa Pe…" at bounding box center [563, 269] width 1126 height 539
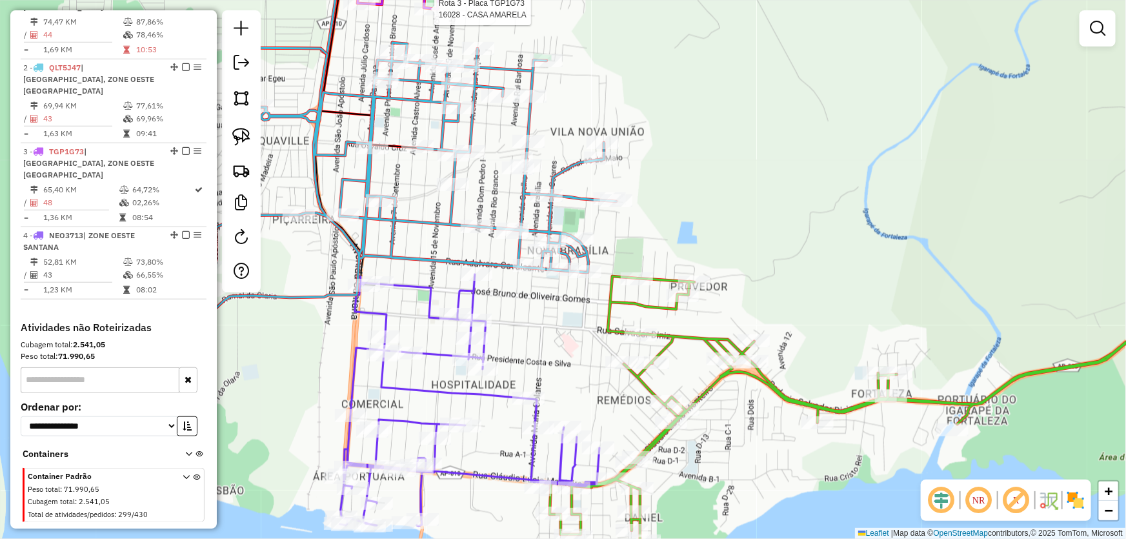
select select "**********"
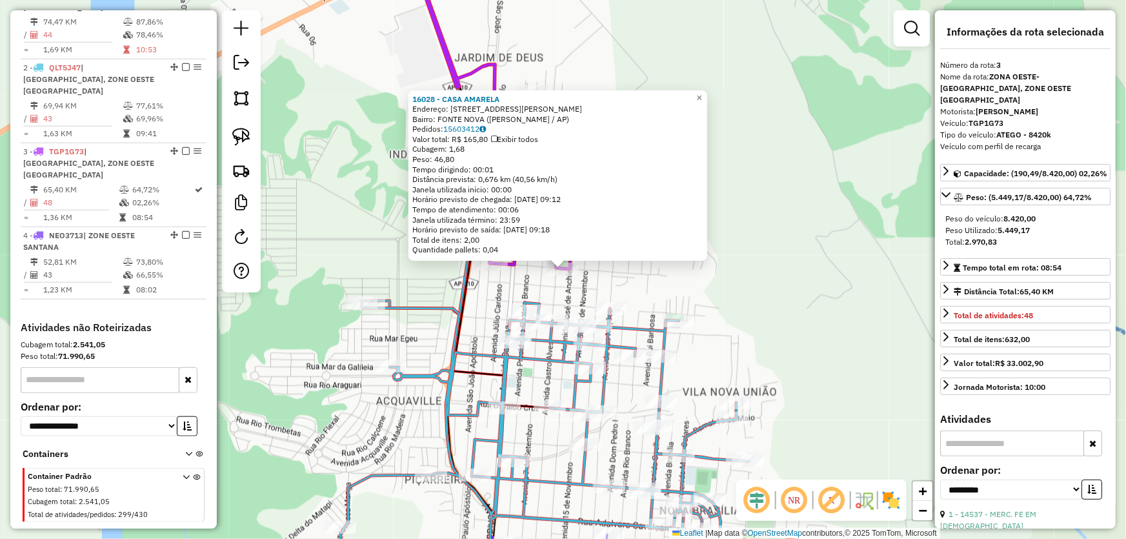
click at [537, 284] on div "16028 - CASA AMARELA Endereço: R ANTONIO ABILIO RODRIGUES 607 A Bairro: FONTE N…" at bounding box center [563, 269] width 1126 height 539
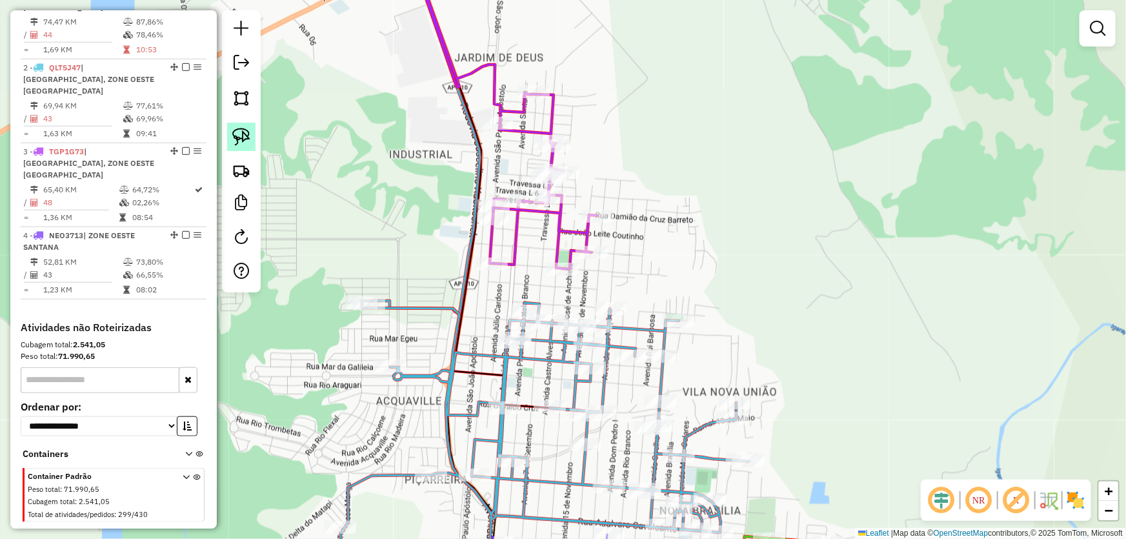
click at [241, 132] on img at bounding box center [241, 137] width 18 height 18
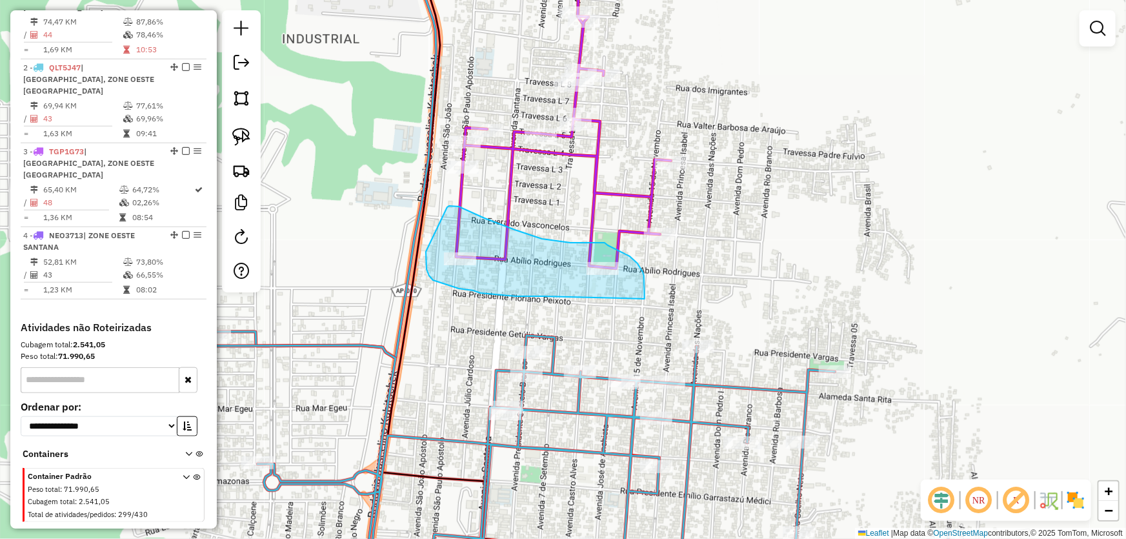
drag, startPoint x: 542, startPoint y: 296, endPoint x: 644, endPoint y: 299, distance: 102.6
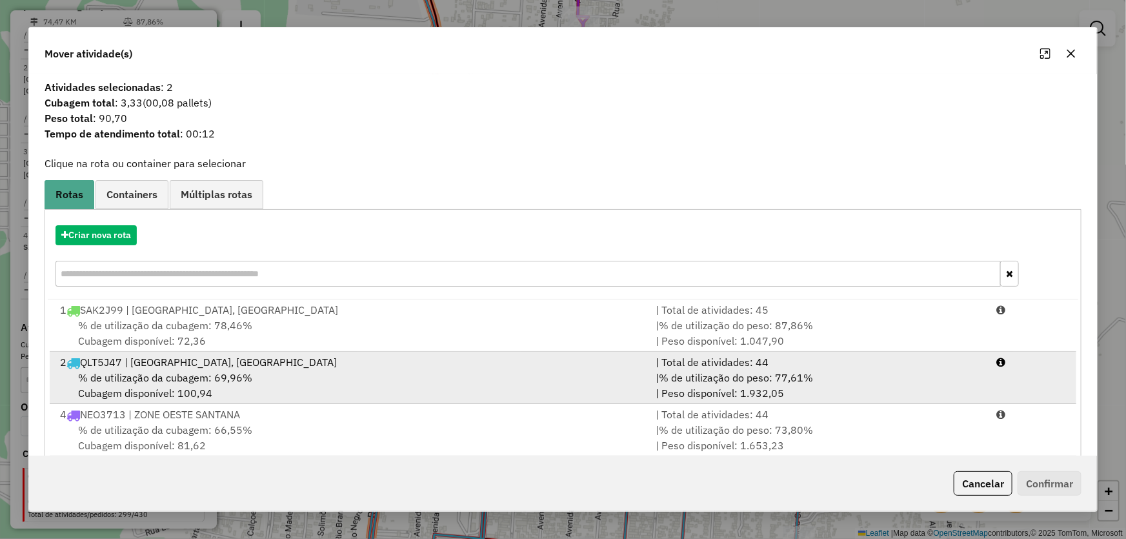
drag, startPoint x: 148, startPoint y: 378, endPoint x: 445, endPoint y: 374, distance: 297.4
click at [148, 377] on span "% de utilização da cubagem: 69,96%" at bounding box center [165, 377] width 174 height 13
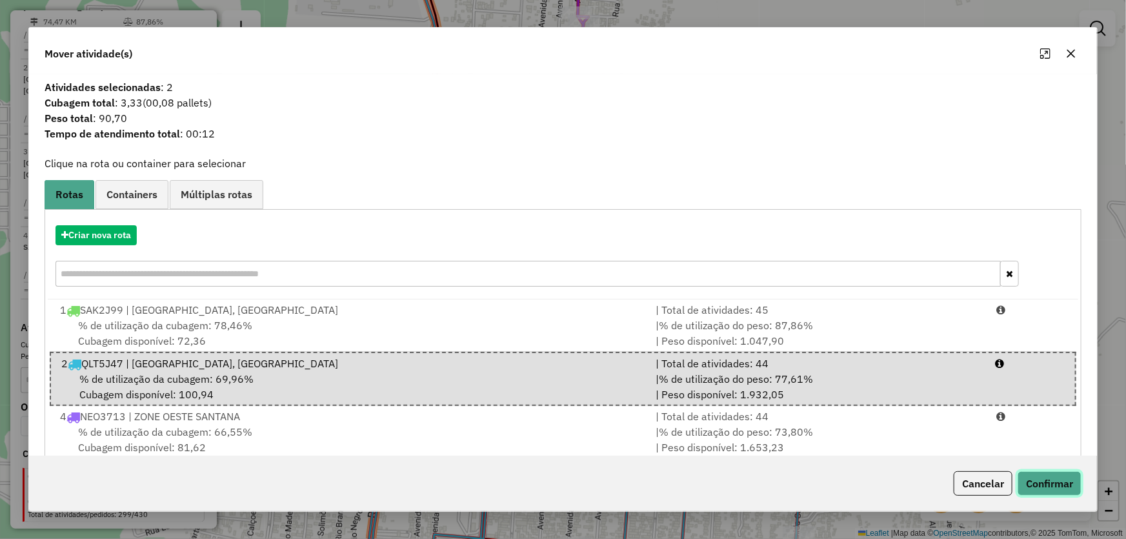
click at [1061, 479] on button "Confirmar" at bounding box center [1049, 483] width 64 height 25
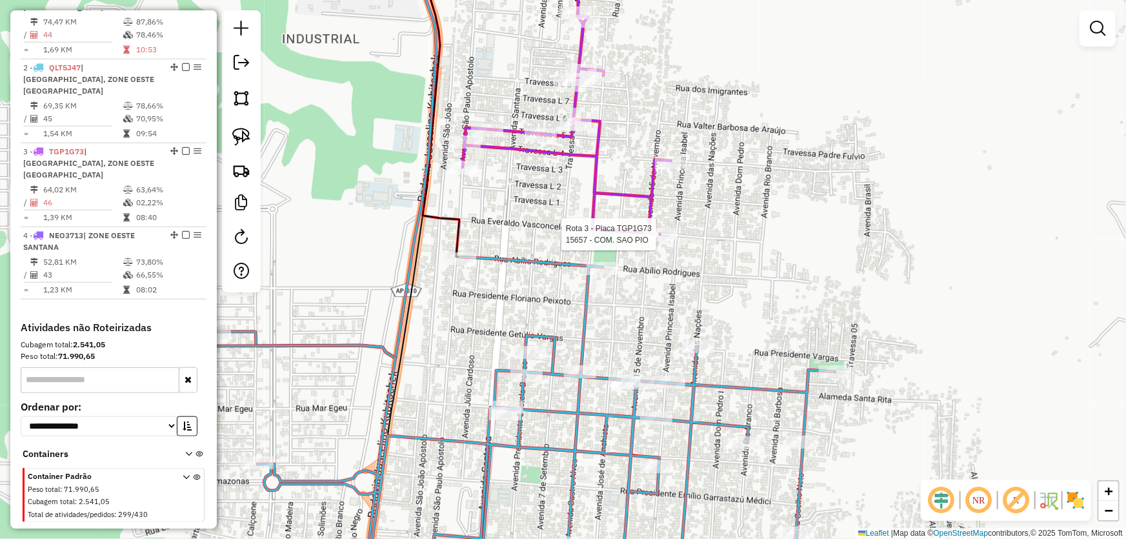
select select "**********"
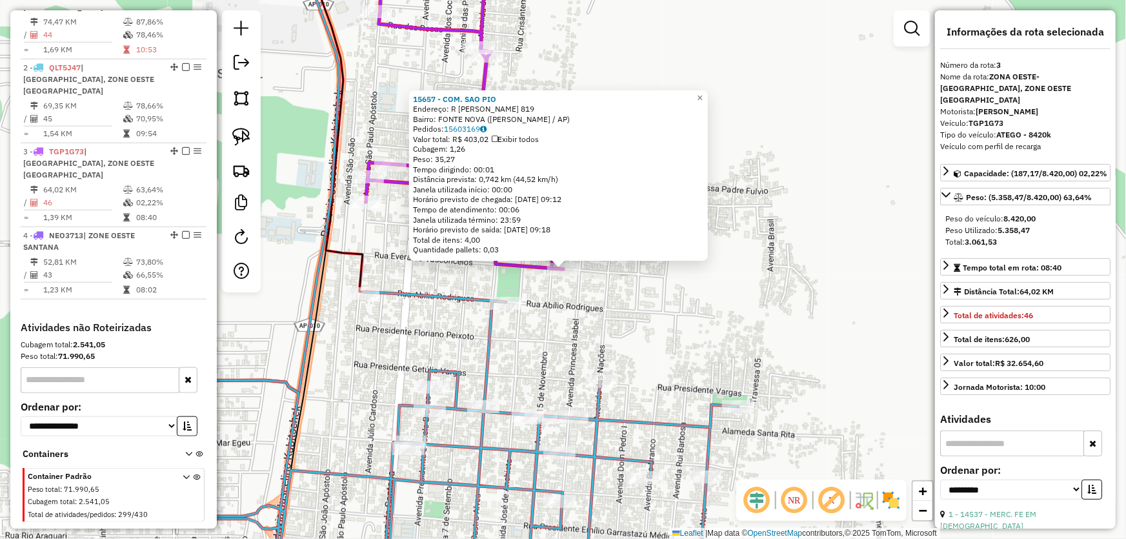
click at [647, 313] on div "15657 - COM. SAO PIO Endereço: R EVARALDO VASCONCELOS 819 Bairro: FONTE NOVA (S…" at bounding box center [563, 269] width 1126 height 539
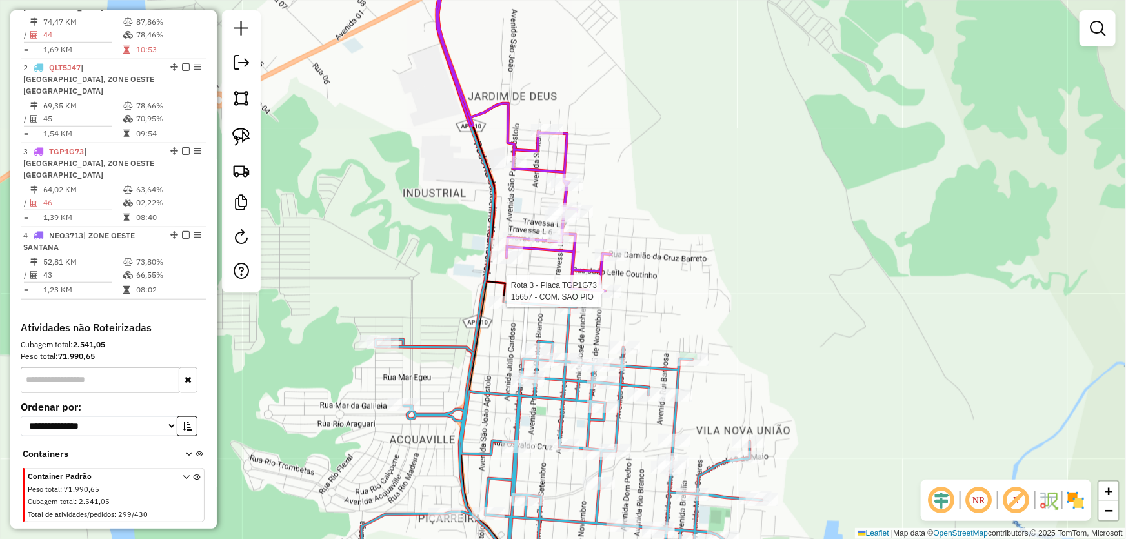
select select "**********"
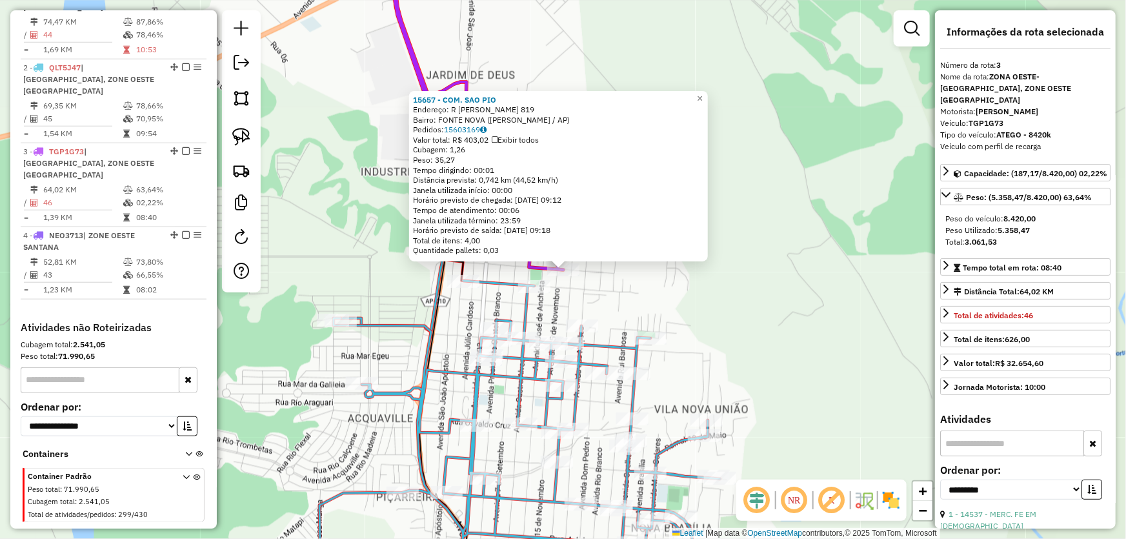
click at [724, 299] on div "15657 - COM. SAO PIO Endereço: R EVARALDO VASCONCELOS 819 Bairro: FONTE NOVA (S…" at bounding box center [563, 269] width 1126 height 539
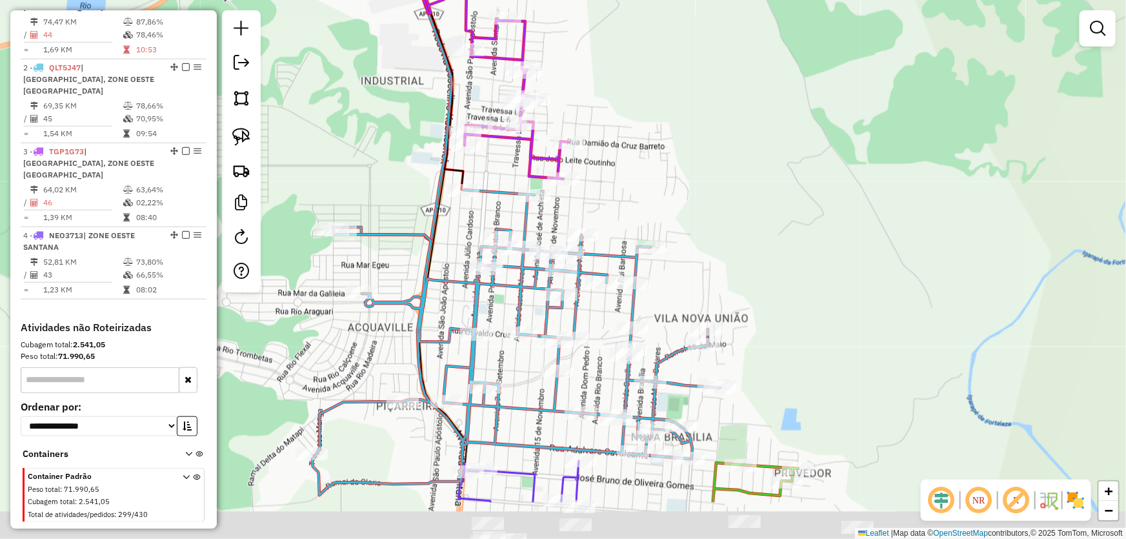
drag, startPoint x: 701, startPoint y: 306, endPoint x: 697, endPoint y: 80, distance: 226.5
click at [699, 85] on div "Janela de atendimento Grade de atendimento Capacidade Transportadoras Veículos …" at bounding box center [563, 269] width 1126 height 539
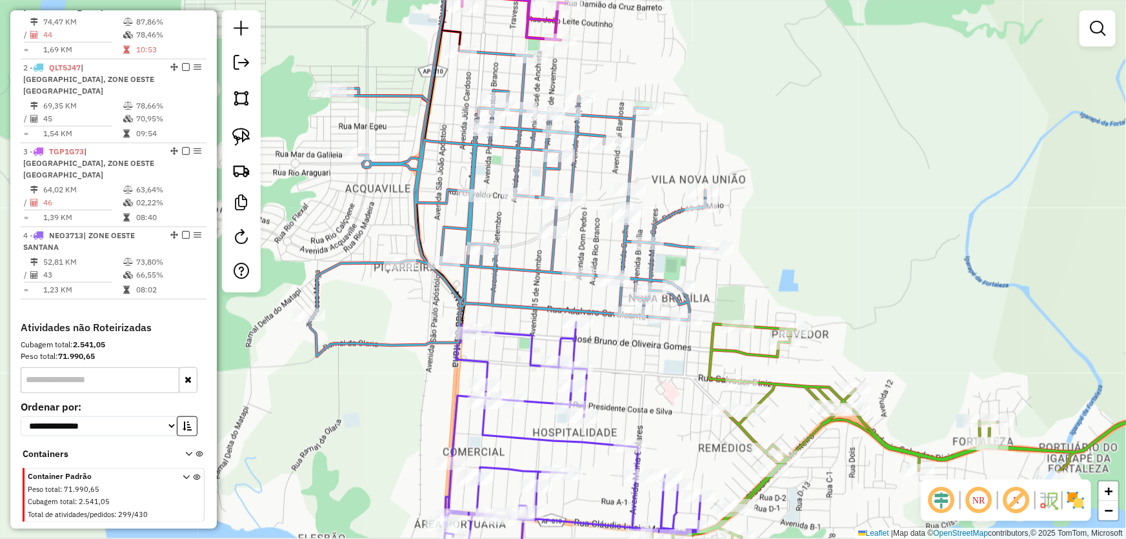
click at [568, 266] on icon at bounding box center [514, 203] width 408 height 305
select select "**********"
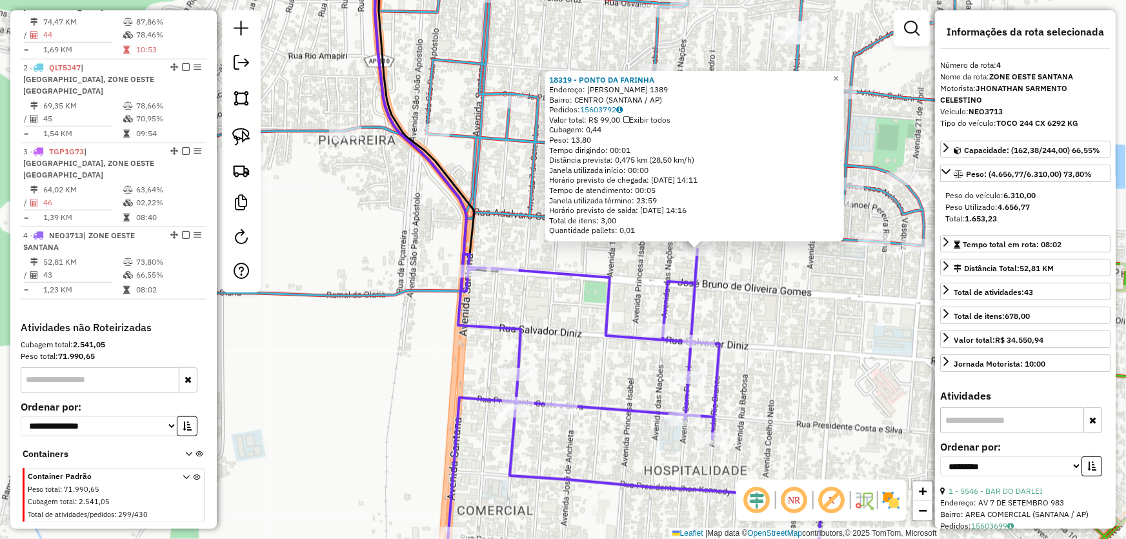
click at [539, 266] on icon at bounding box center [673, 421] width 458 height 344
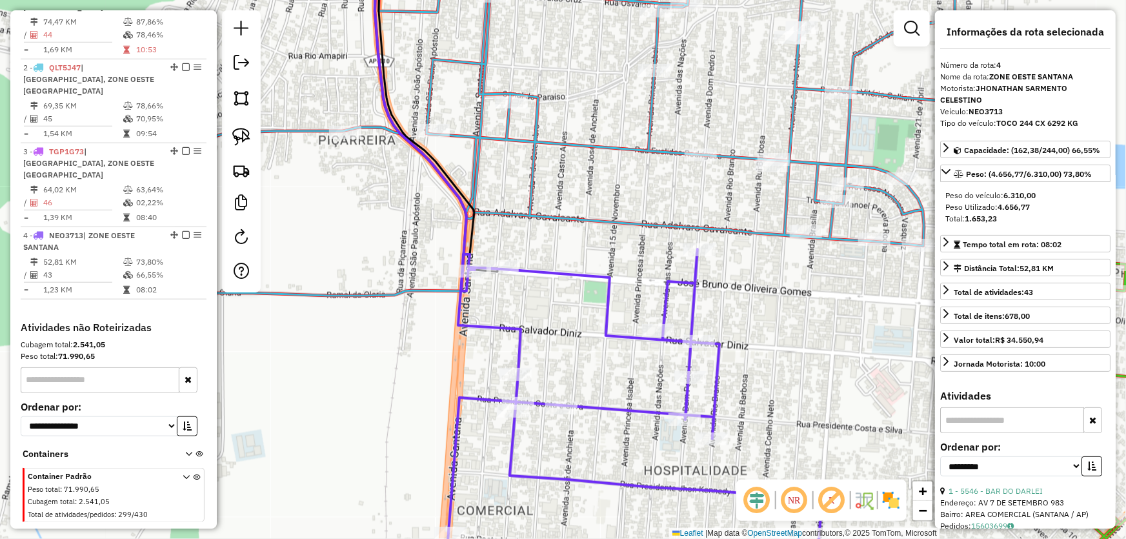
click at [800, 281] on div "Janela de atendimento Grade de atendimento Capacidade Transportadoras Veículos …" at bounding box center [563, 269] width 1126 height 539
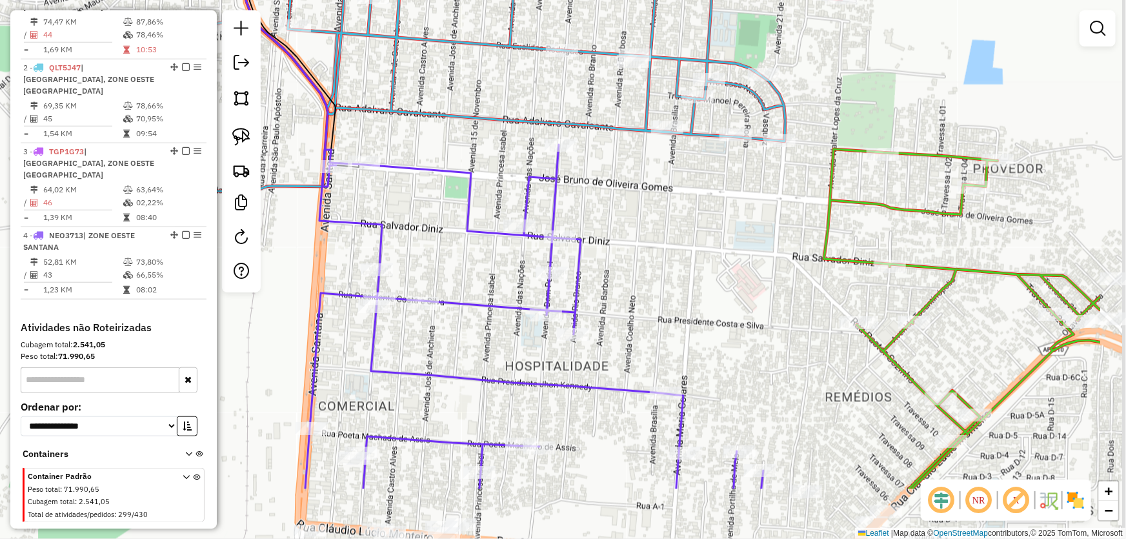
drag, startPoint x: 787, startPoint y: 303, endPoint x: 584, endPoint y: 214, distance: 222.1
click at [584, 214] on div "Janela de atendimento Grade de atendimento Capacidade Transportadoras Veículos …" at bounding box center [563, 269] width 1126 height 539
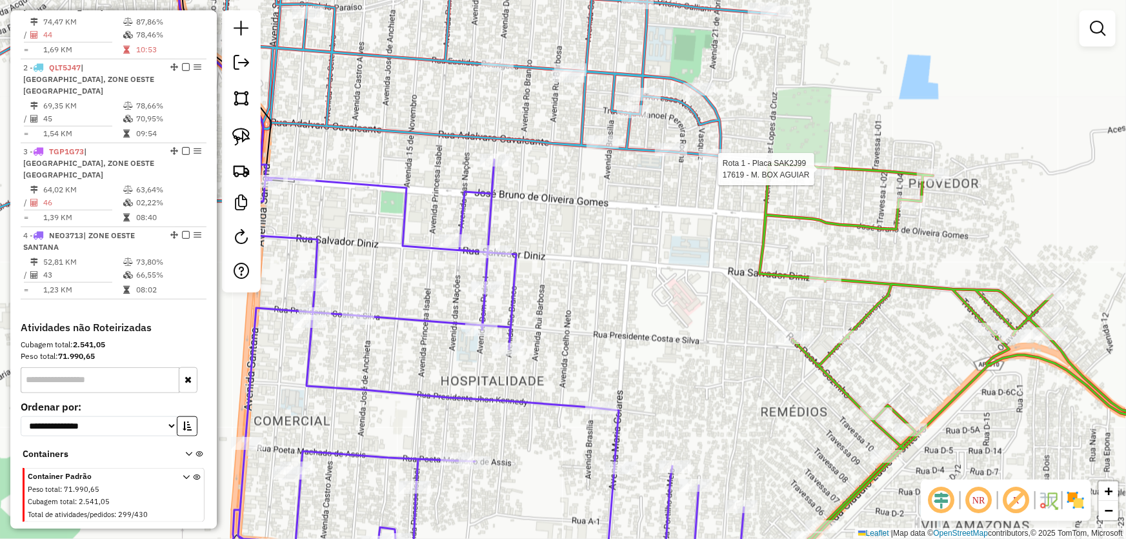
click at [814, 175] on div at bounding box center [818, 169] width 32 height 13
select select "**********"
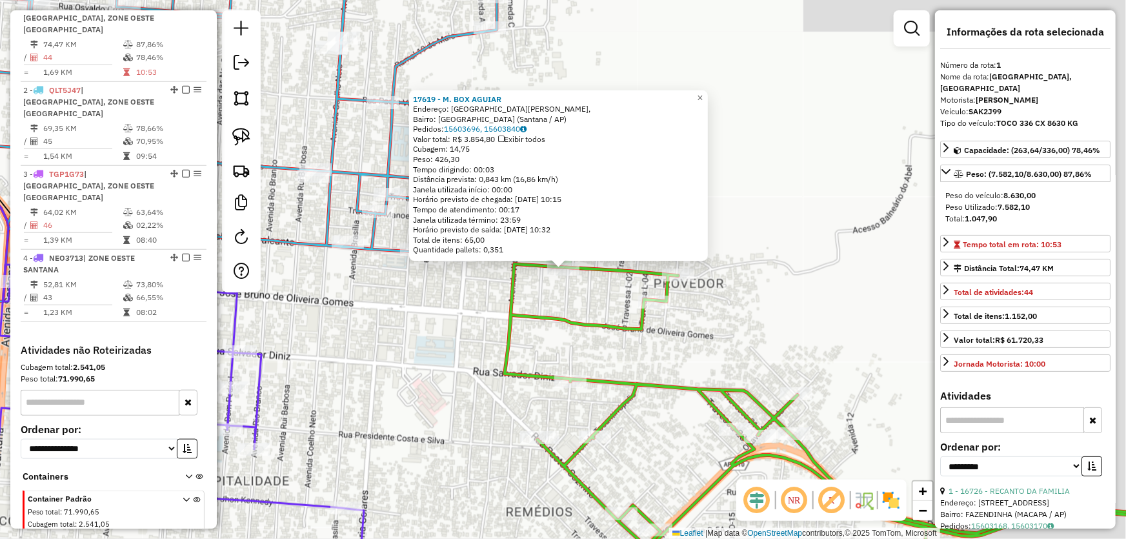
scroll to position [484, 0]
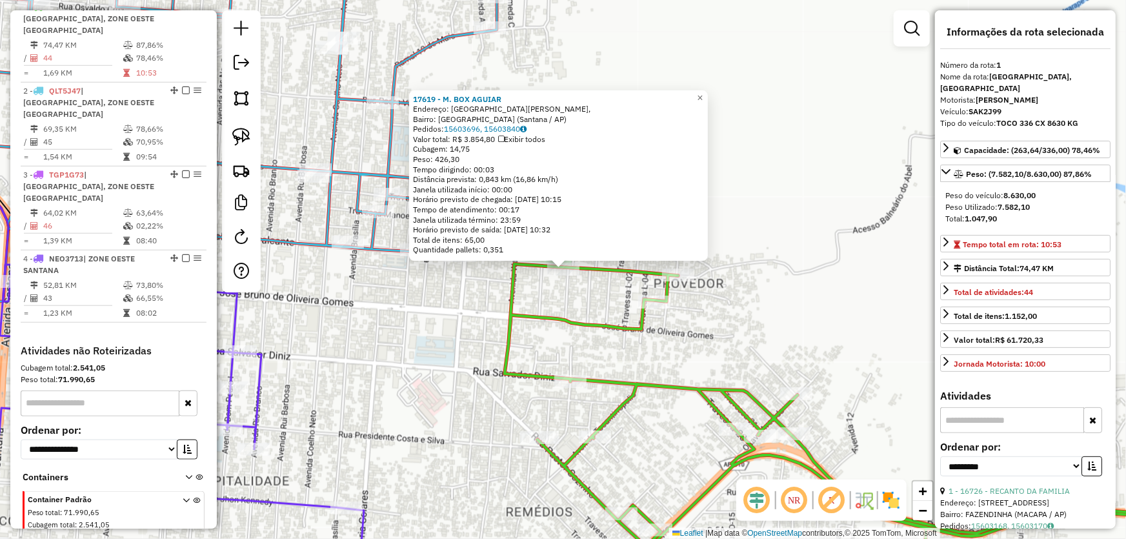
click at [423, 317] on div "17619 - M. BOX AGUIAR Endereço: Rua General [PERSON_NAME], [GEOGRAPHIC_DATA]: […" at bounding box center [563, 269] width 1126 height 539
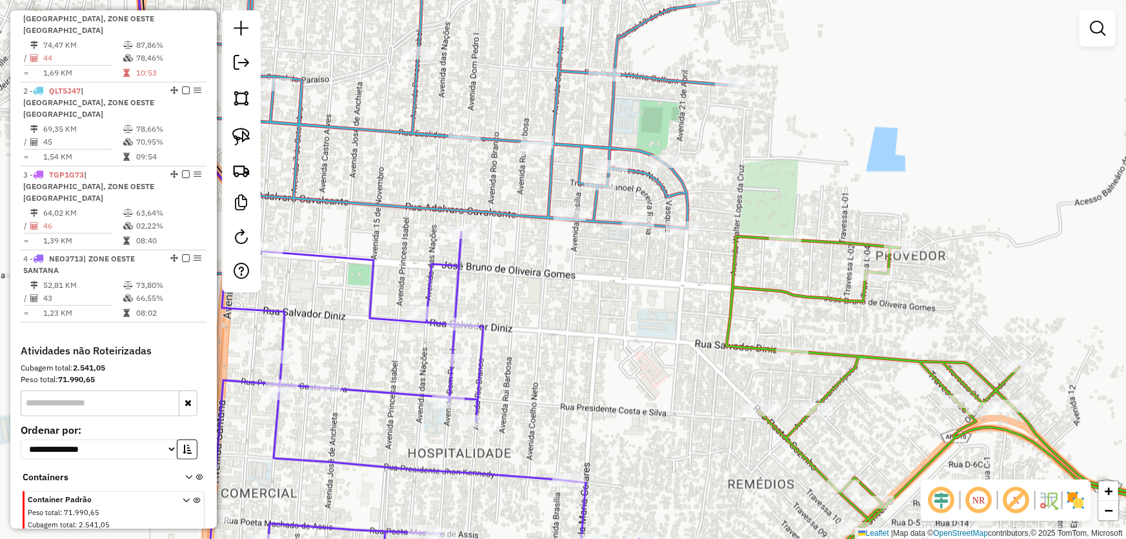
drag, startPoint x: 355, startPoint y: 284, endPoint x: 581, endPoint y: 253, distance: 227.9
click at [581, 255] on div "Janela de atendimento Grade de atendimento Capacidade Transportadoras Veículos …" at bounding box center [563, 269] width 1126 height 539
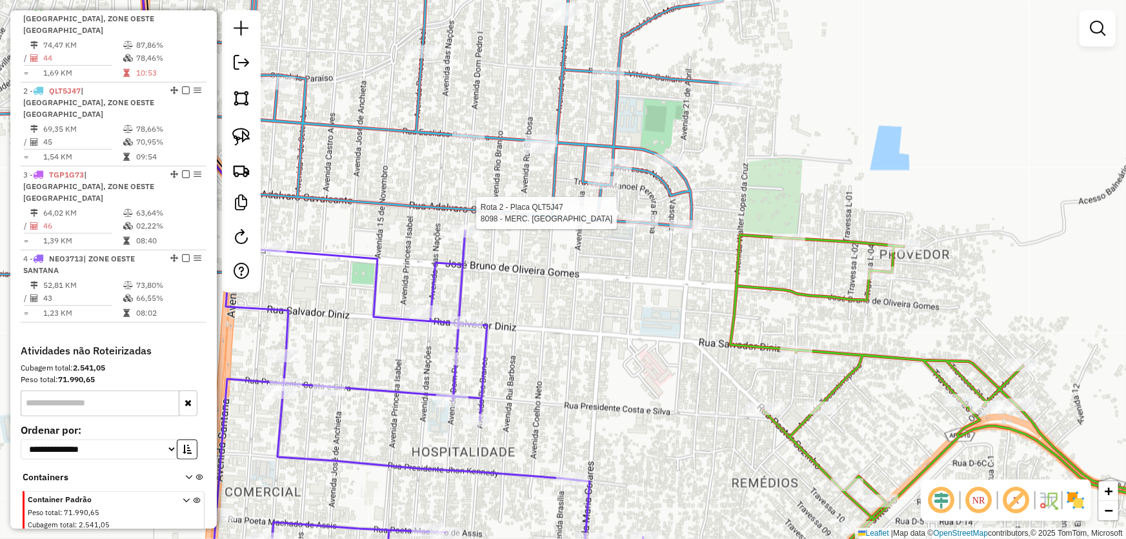
scroll to position [507, 0]
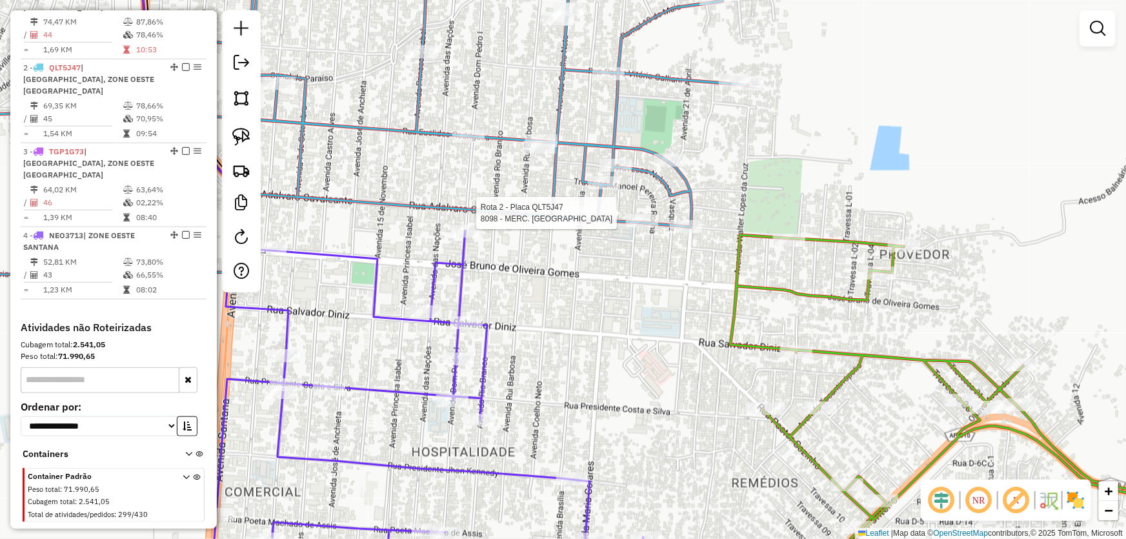
select select "**********"
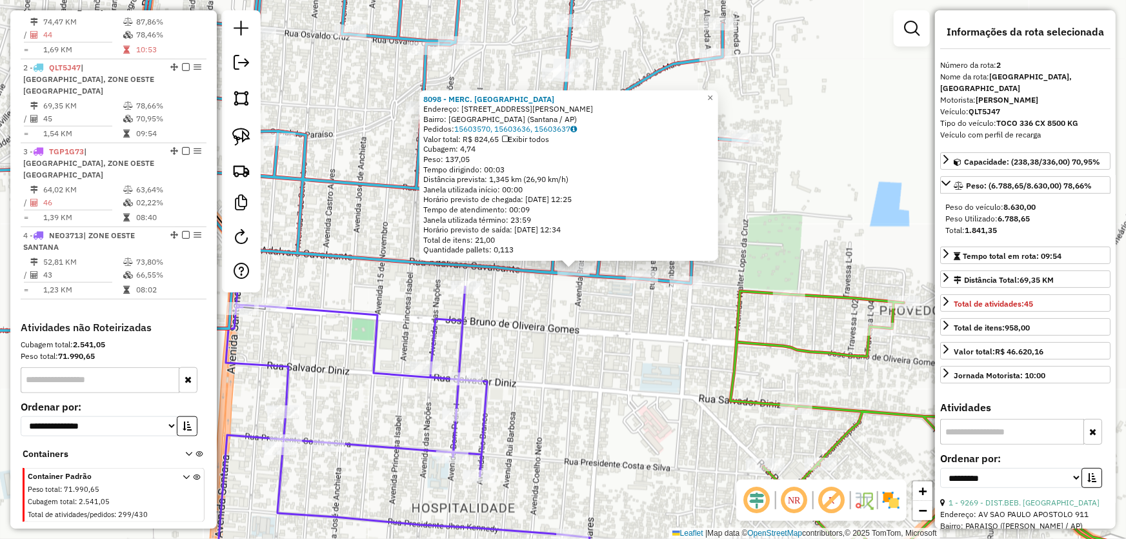
drag, startPoint x: 535, startPoint y: 316, endPoint x: 588, endPoint y: 290, distance: 59.4
click at [588, 290] on div "8098 - MERC. FREIRES Endereço: Rua Adálvaro Alves Cavalcante, 1147 Bairro: Nova…" at bounding box center [563, 269] width 1126 height 539
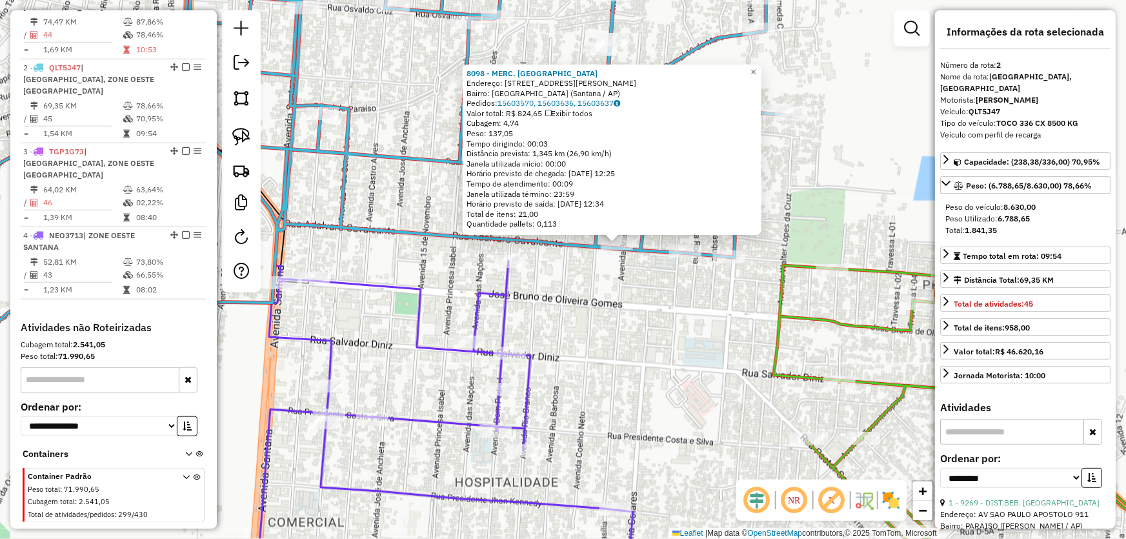
click at [588, 290] on div "8098 - MERC. FREIRES Endereço: Rua Adálvaro Alves Cavalcante, 1147 Bairro: Nova…" at bounding box center [563, 269] width 1126 height 539
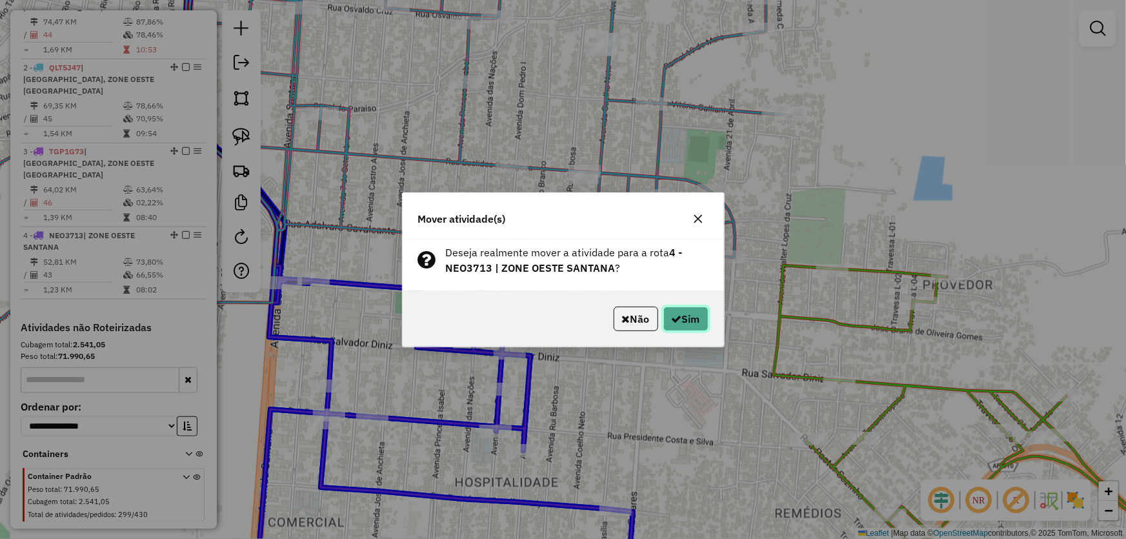
click at [673, 315] on icon "button" at bounding box center [677, 319] width 10 height 10
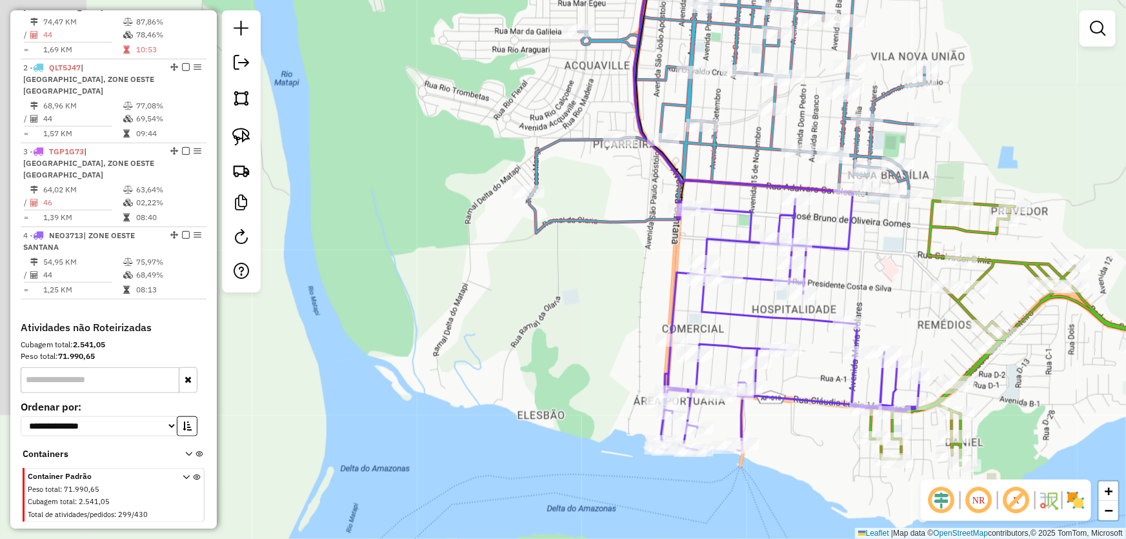
drag, startPoint x: 363, startPoint y: 349, endPoint x: 574, endPoint y: 269, distance: 225.6
click at [574, 269] on div "Janela de atendimento Grade de atendimento Capacidade Transportadoras Veículos …" at bounding box center [563, 269] width 1126 height 539
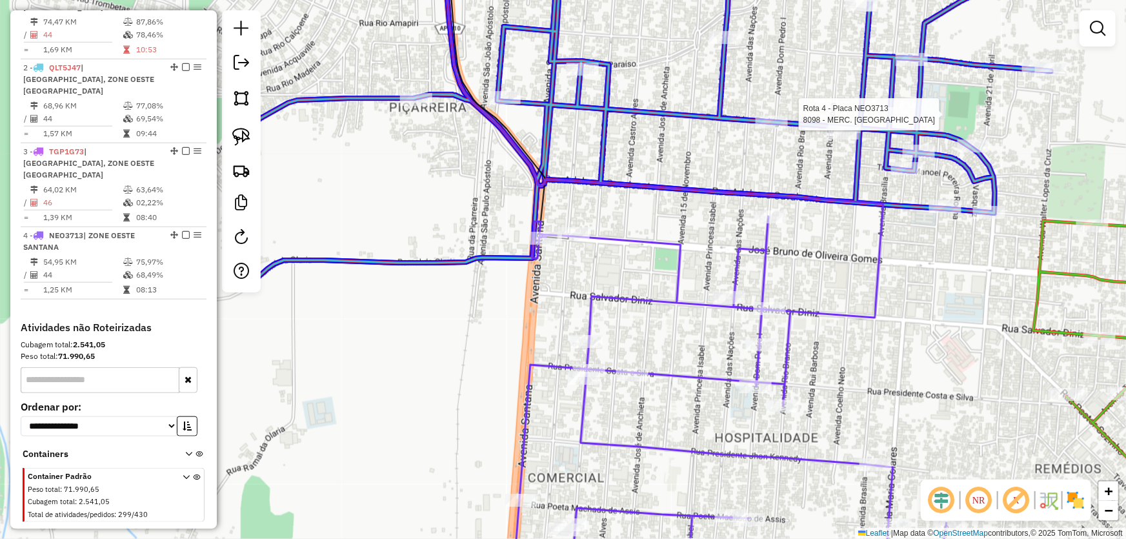
drag, startPoint x: 870, startPoint y: 207, endPoint x: 892, endPoint y: 121, distance: 89.2
click at [892, 120] on div at bounding box center [890, 113] width 32 height 13
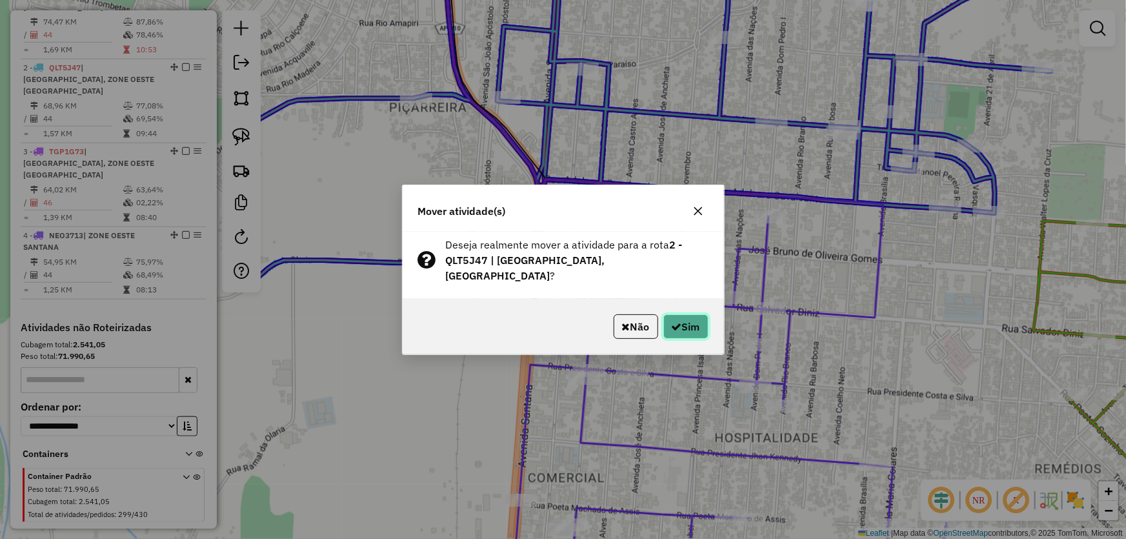
click at [691, 322] on button "Sim" at bounding box center [685, 326] width 45 height 25
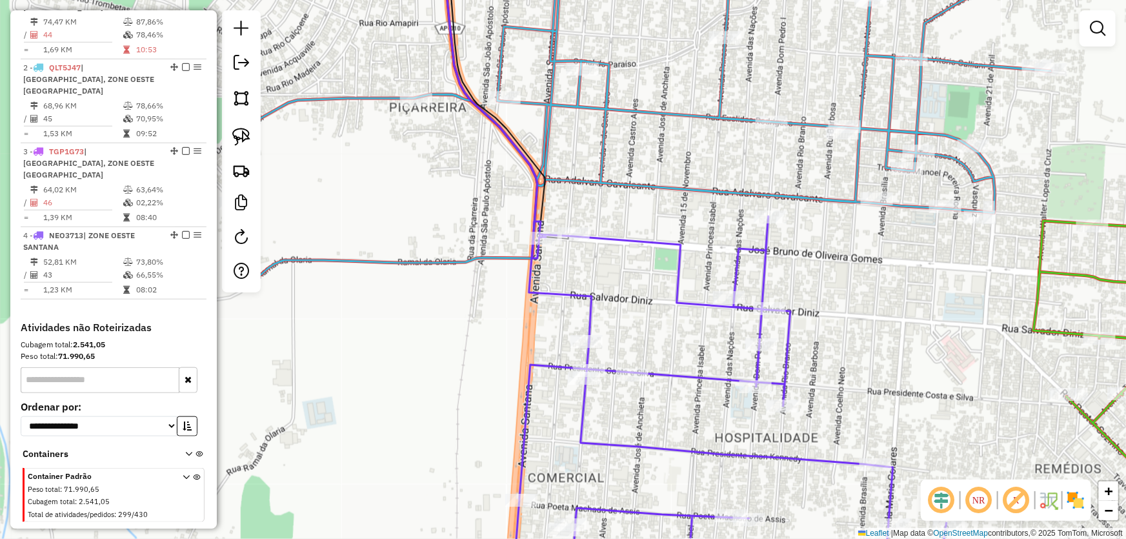
click at [424, 361] on div "Janela de atendimento Grade de atendimento Capacidade Transportadoras Veículos …" at bounding box center [563, 269] width 1126 height 539
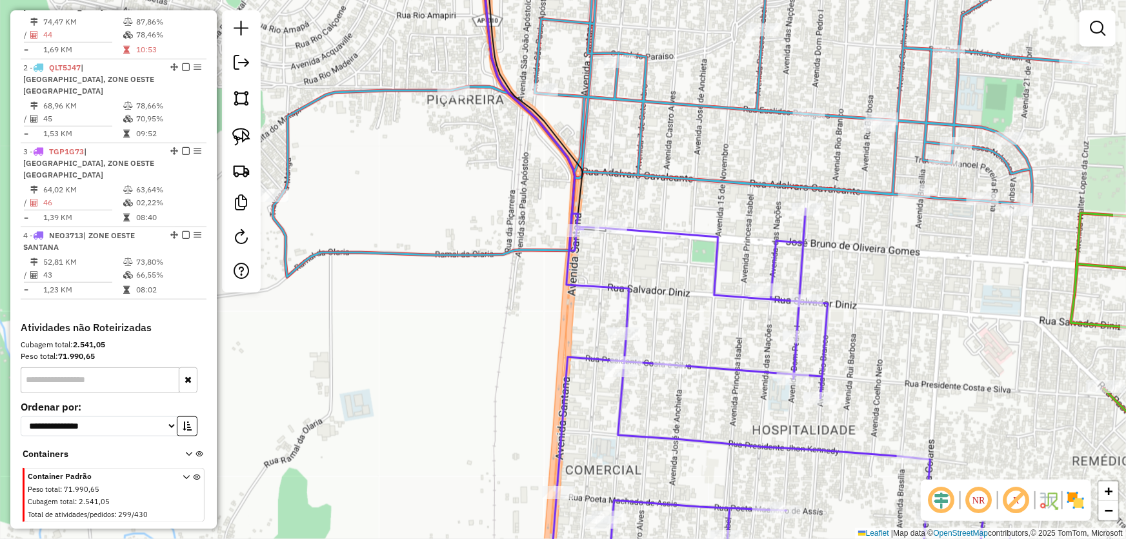
drag, startPoint x: 398, startPoint y: 361, endPoint x: 652, endPoint y: 278, distance: 266.9
click at [652, 278] on div "Janela de atendimento Grade de atendimento Capacidade Transportadoras Veículos …" at bounding box center [563, 269] width 1126 height 539
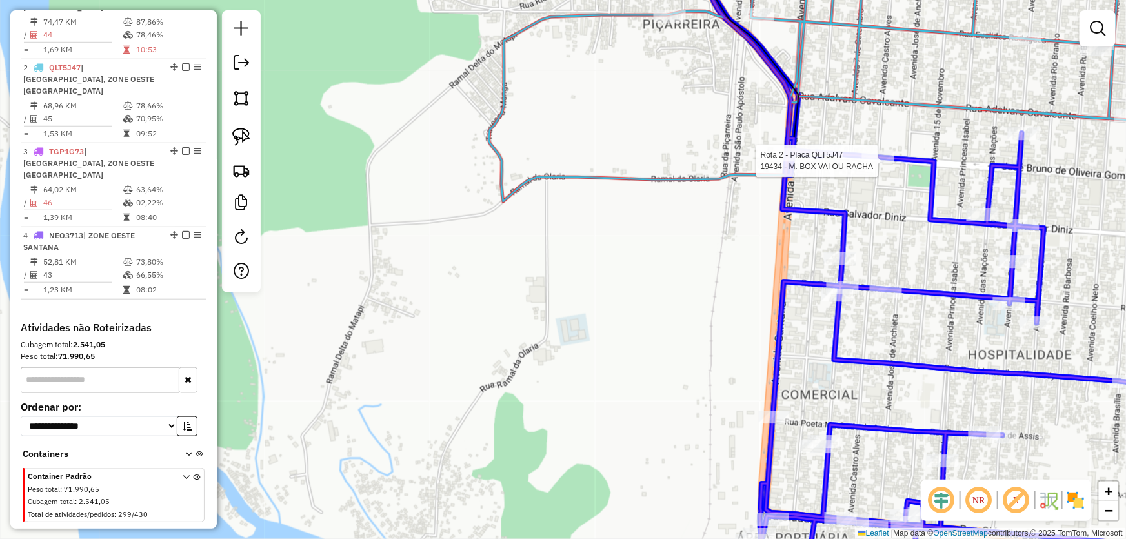
click at [864, 163] on div at bounding box center [878, 156] width 32 height 13
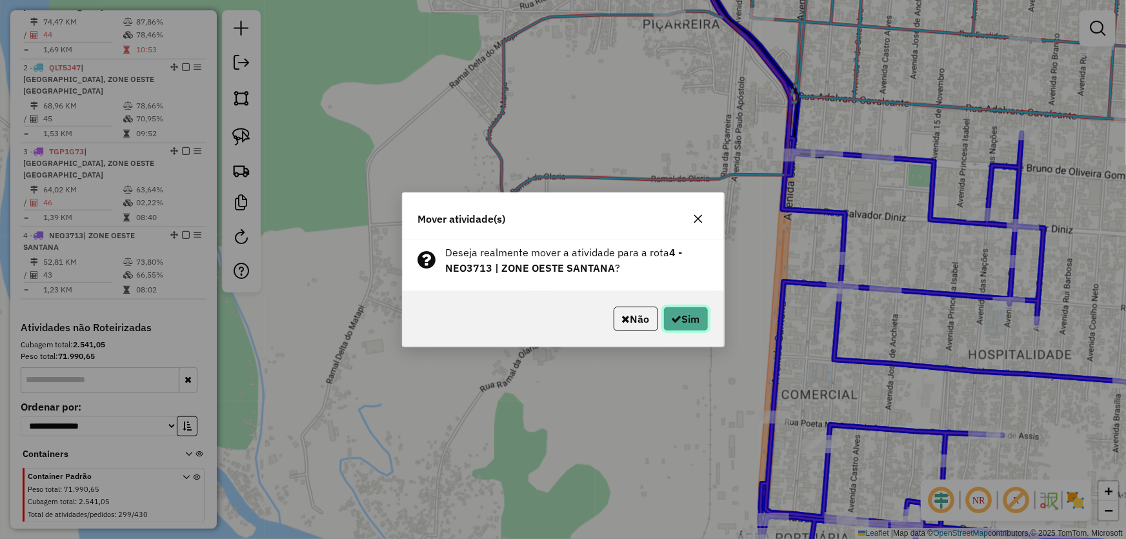
click at [697, 308] on button "Sim" at bounding box center [685, 318] width 45 height 25
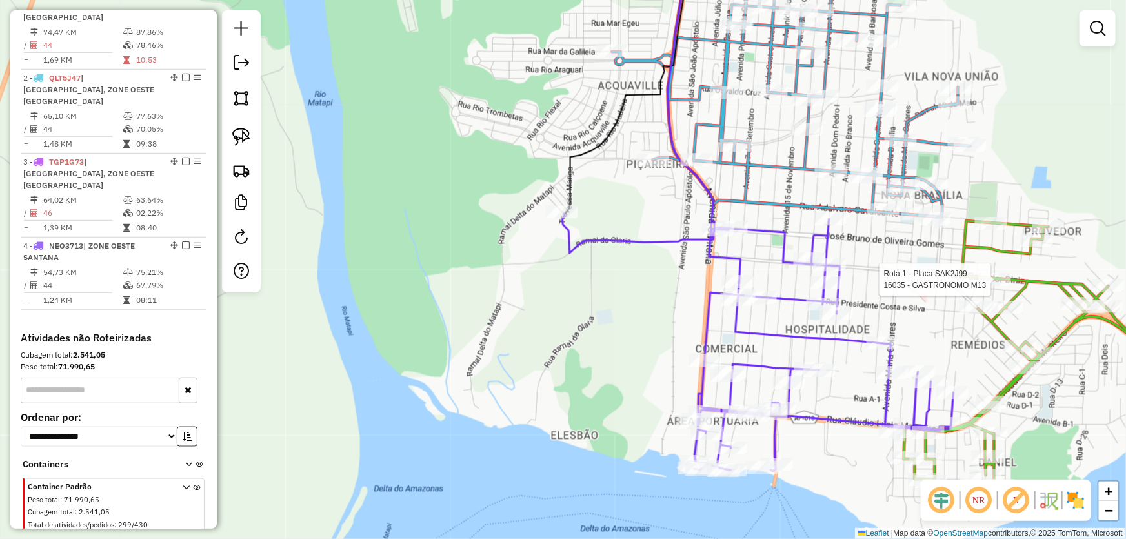
select select "**********"
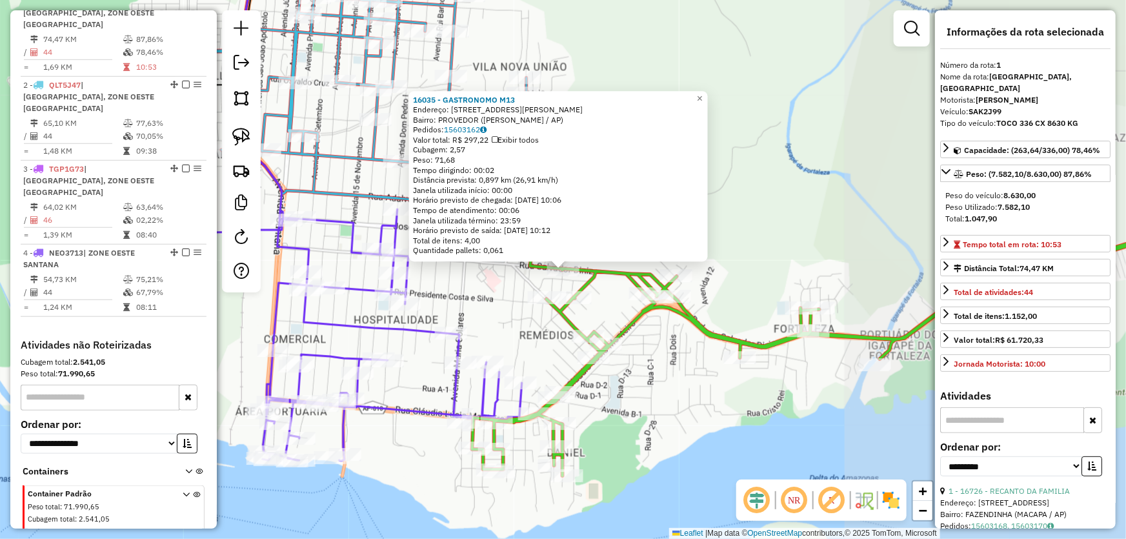
scroll to position [484, 0]
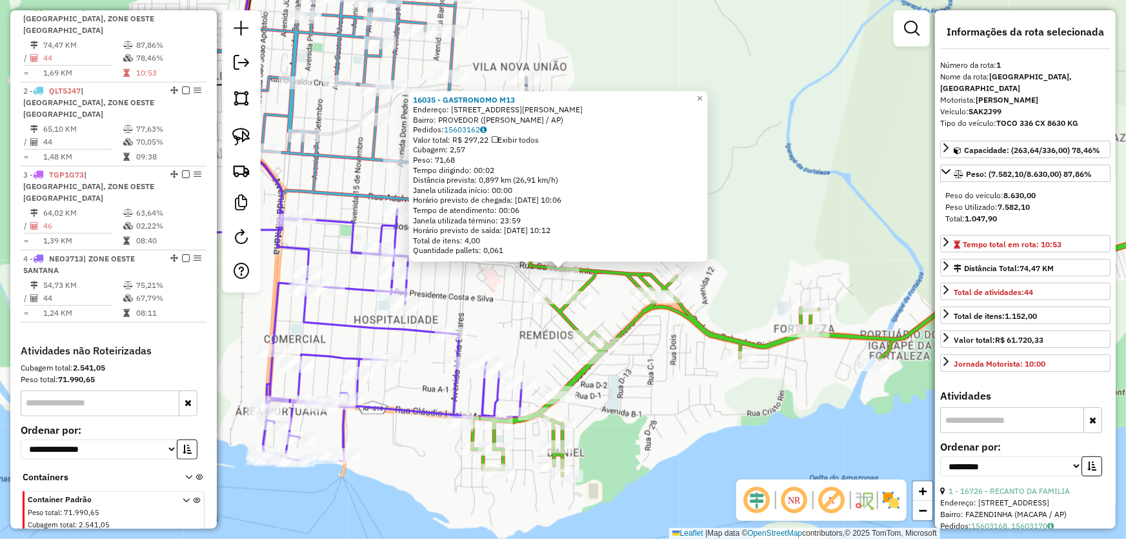
click at [724, 398] on div "16035 - GASTRONOMO M13 Endereço: AV JOSE DEOLINDO DA SILVA 43 Bairro: PROVEDOR …" at bounding box center [563, 269] width 1126 height 539
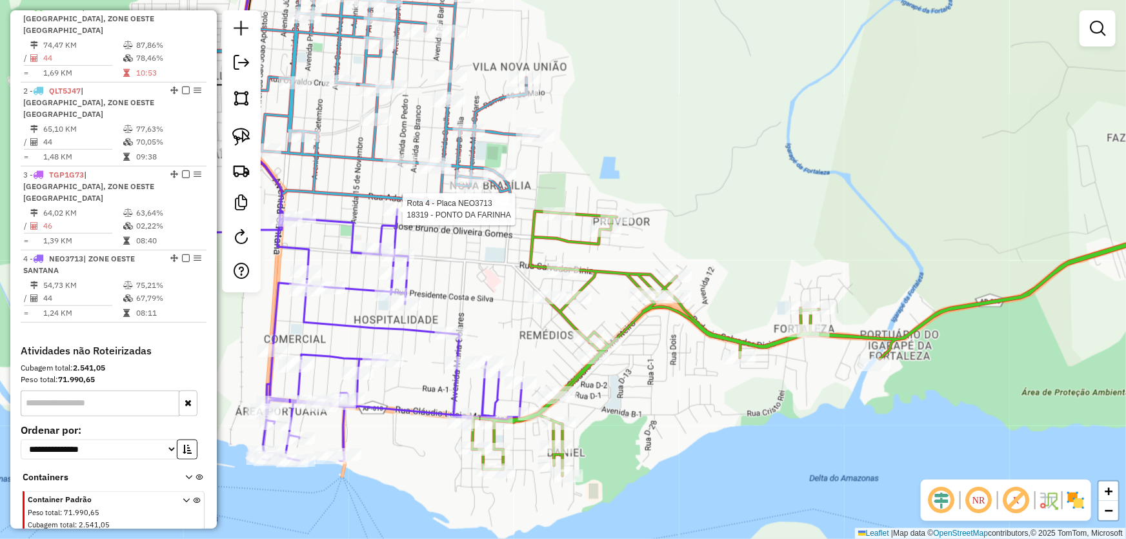
select select "**********"
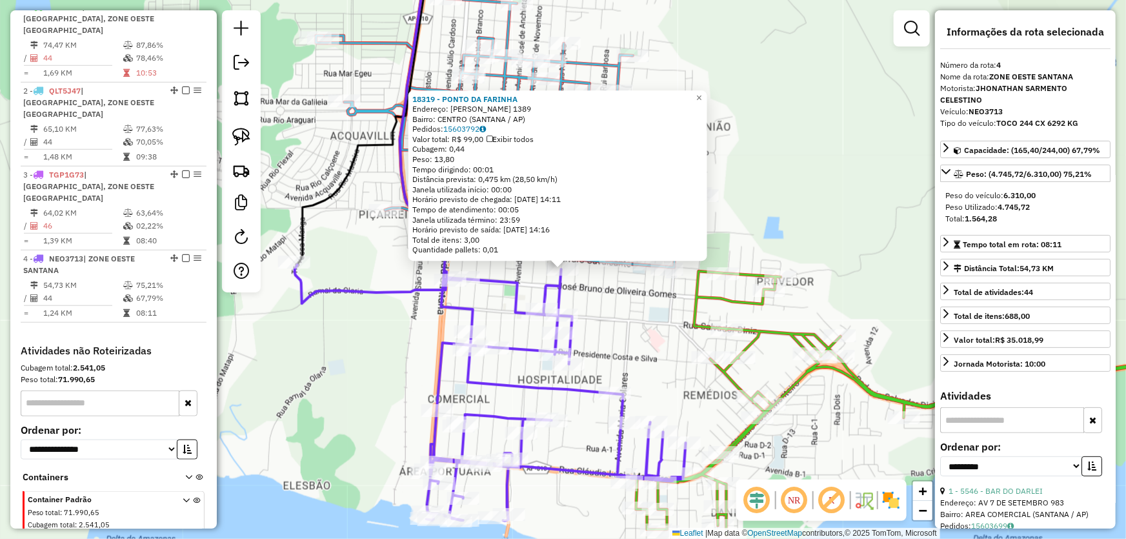
scroll to position [507, 0]
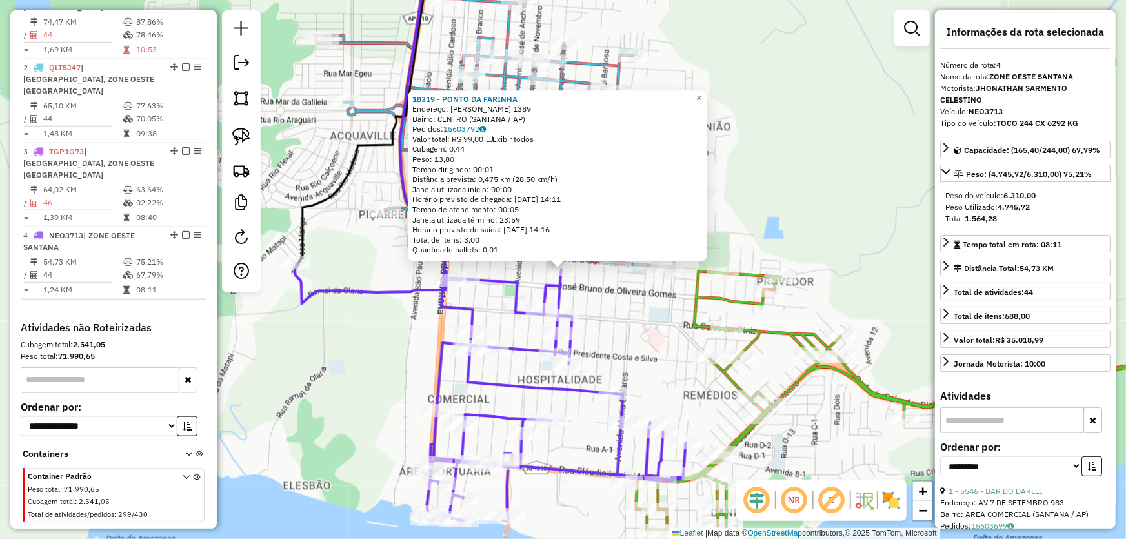
click at [603, 302] on div "18319 - PONTO DA FARINHA Endereço: DOM PEDRO I 1389 Bairro: CENTRO (SANTANA / A…" at bounding box center [563, 269] width 1126 height 539
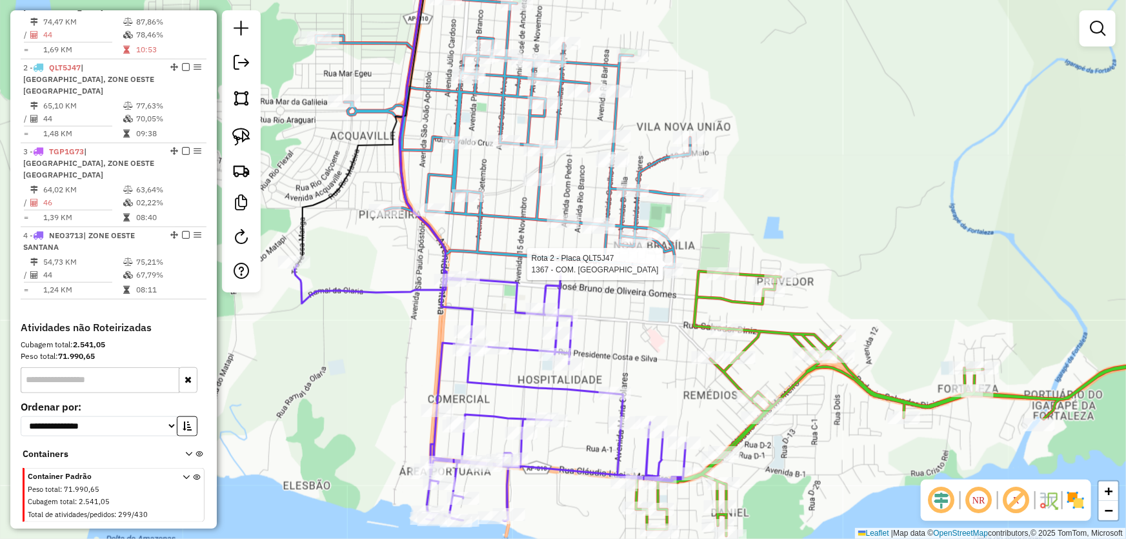
select select "**********"
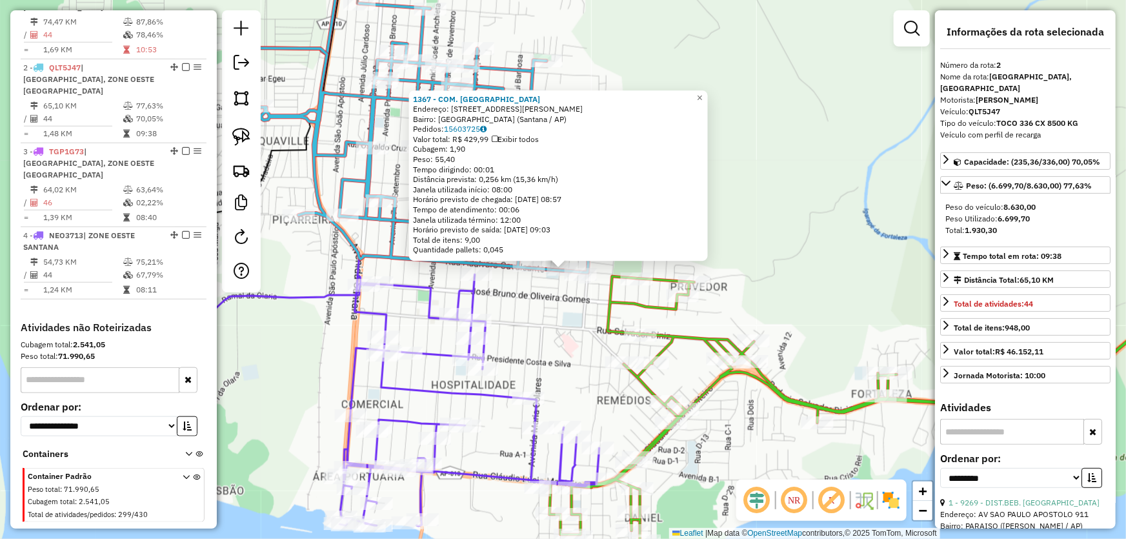
click at [830, 230] on div "1367 - COM. SANTO ANTONIO Endereço: Travessa Pedro Teixeira, 177 Bairro: Nova B…" at bounding box center [563, 269] width 1126 height 539
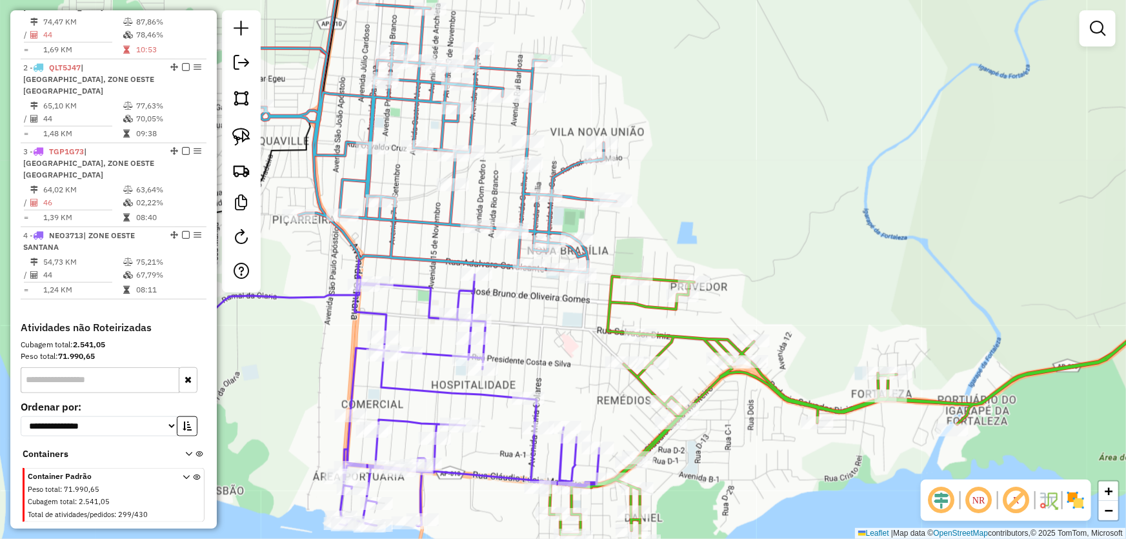
drag, startPoint x: 631, startPoint y: 80, endPoint x: 772, endPoint y: 283, distance: 247.5
click at [772, 283] on div "Janela de atendimento Grade de atendimento Capacidade Transportadoras Veículos …" at bounding box center [563, 269] width 1126 height 539
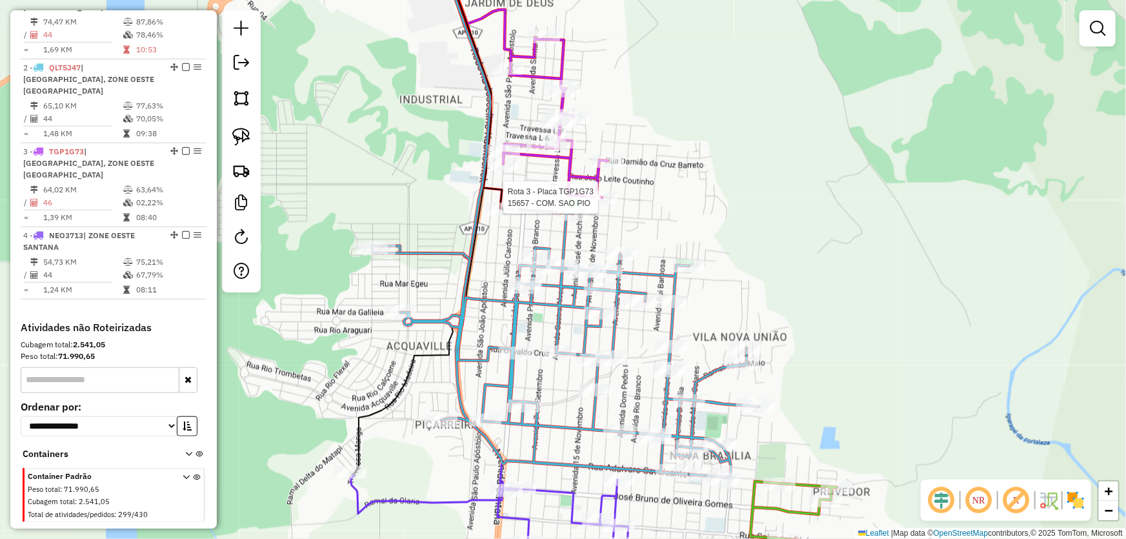
click at [614, 204] on div at bounding box center [602, 197] width 32 height 13
select select "**********"
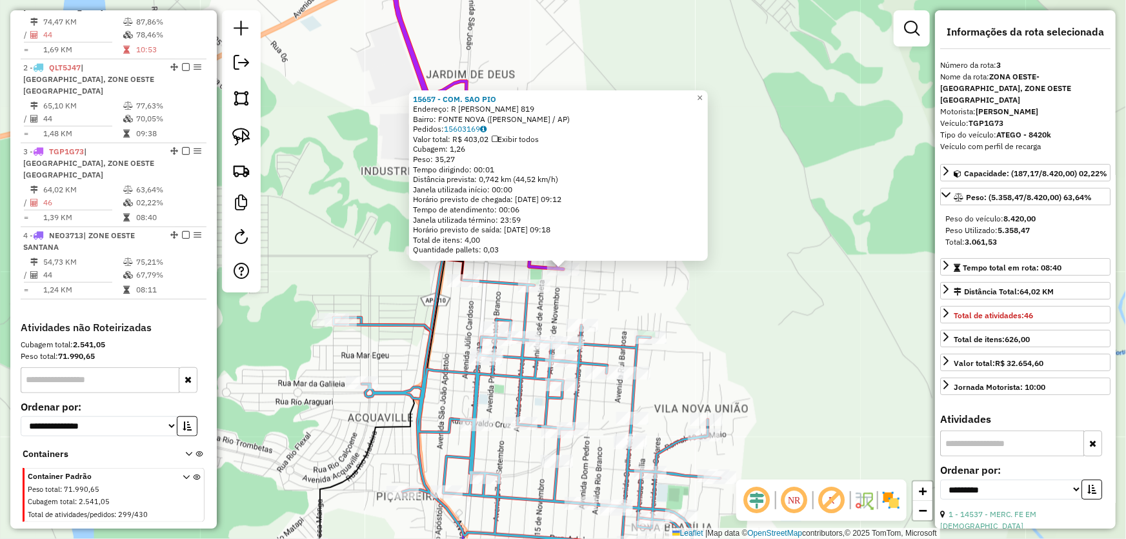
click at [732, 327] on div "15657 - COM. SAO PIO Endereço: R EVARALDO VASCONCELOS 819 Bairro: FONTE NOVA (S…" at bounding box center [563, 269] width 1126 height 539
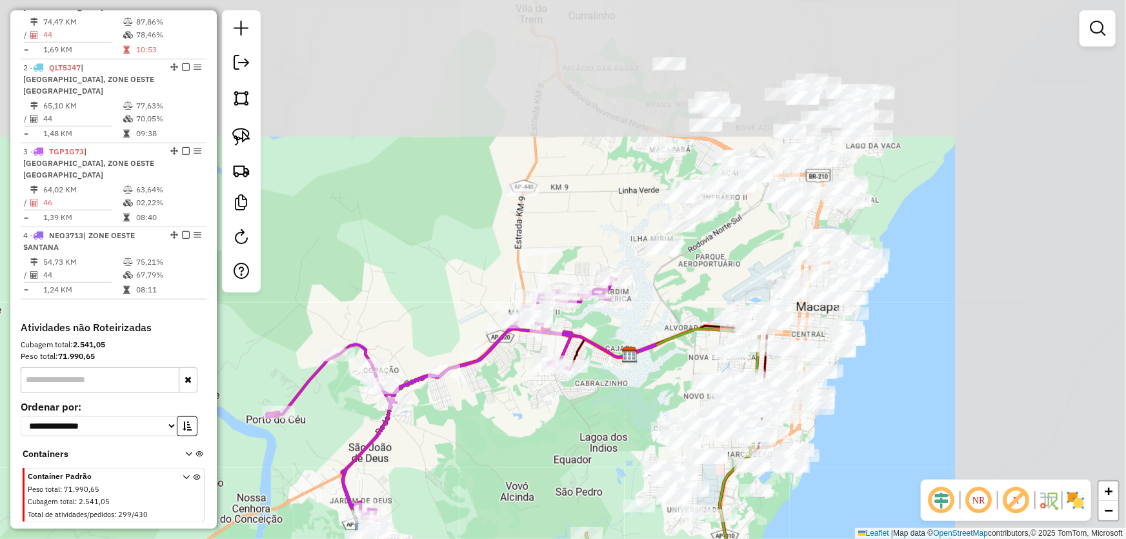
drag, startPoint x: 816, startPoint y: 235, endPoint x: 511, endPoint y: 472, distance: 386.6
click at [511, 472] on div "Janela de atendimento Grade de atendimento Capacidade Transportadoras Veículos …" at bounding box center [563, 269] width 1126 height 539
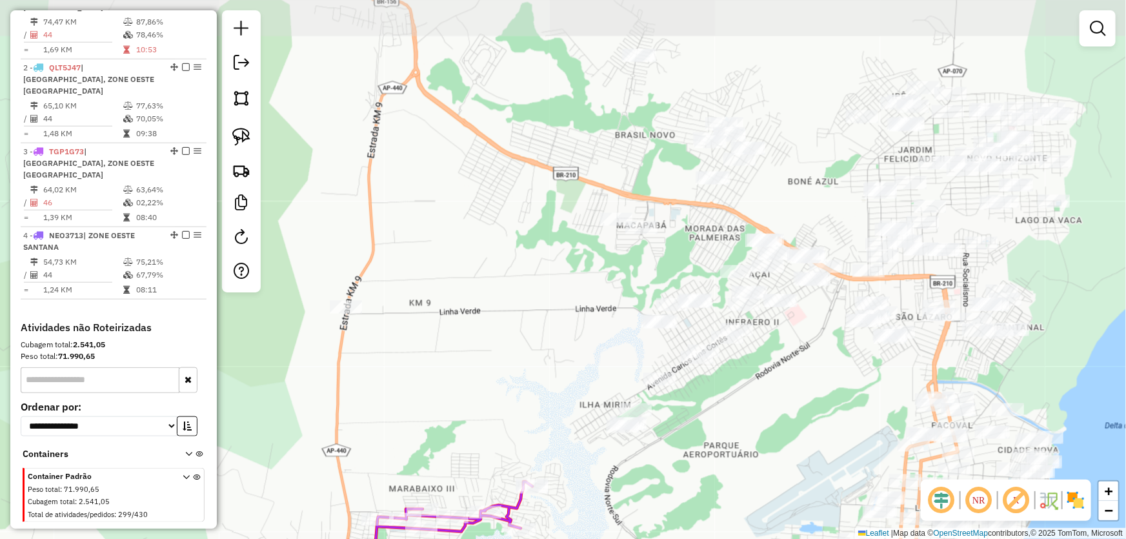
drag, startPoint x: 703, startPoint y: 254, endPoint x: 707, endPoint y: 435, distance: 181.3
click at [707, 435] on div "Janela de atendimento Grade de atendimento Capacidade Transportadoras Veículos …" at bounding box center [563, 269] width 1126 height 539
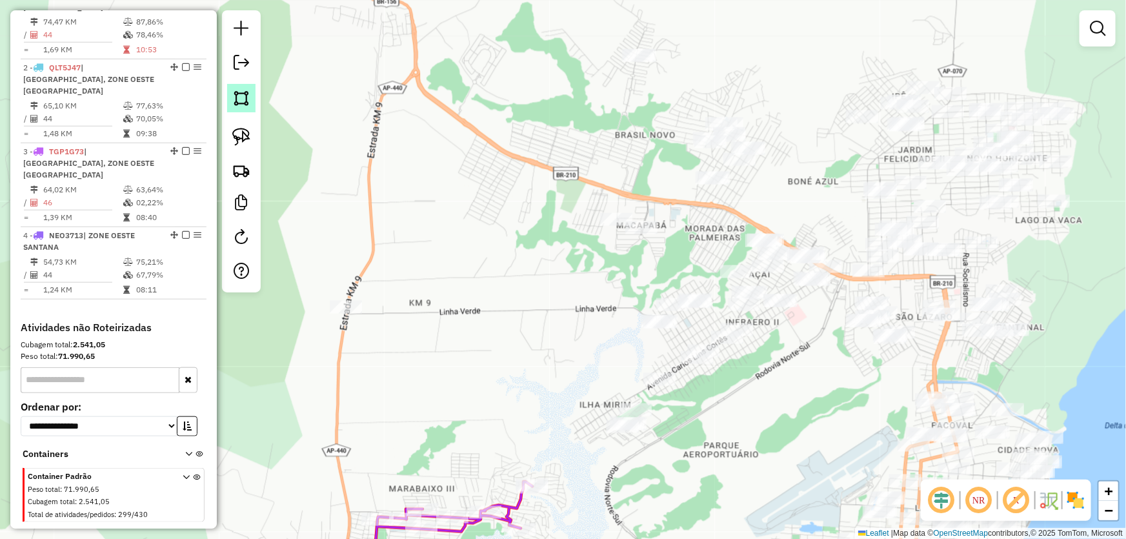
click at [244, 95] on img at bounding box center [241, 98] width 18 height 18
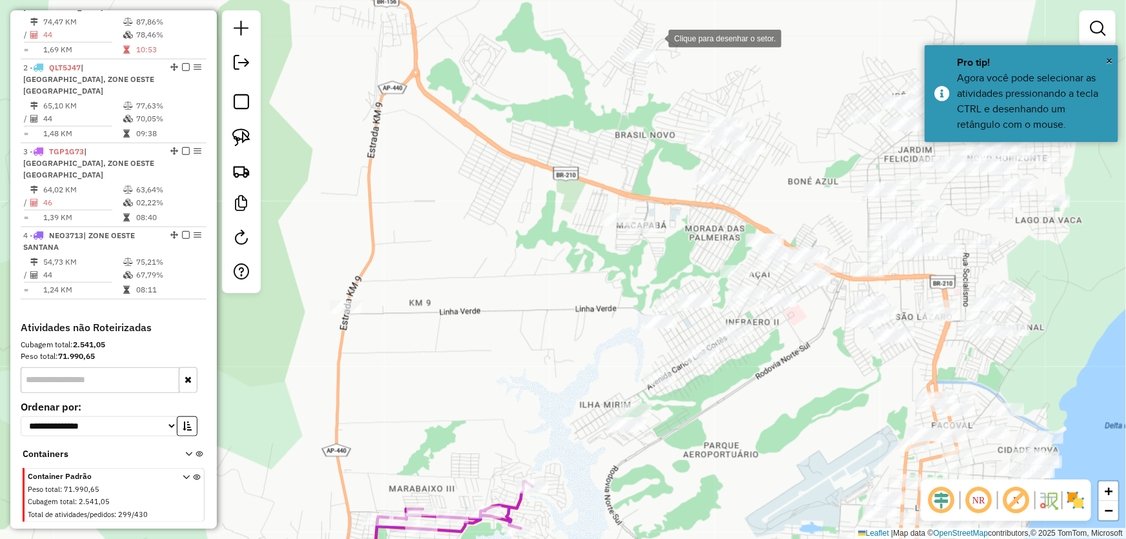
click at [664, 25] on div at bounding box center [656, 38] width 26 height 26
click at [457, 35] on div at bounding box center [458, 35] width 26 height 26
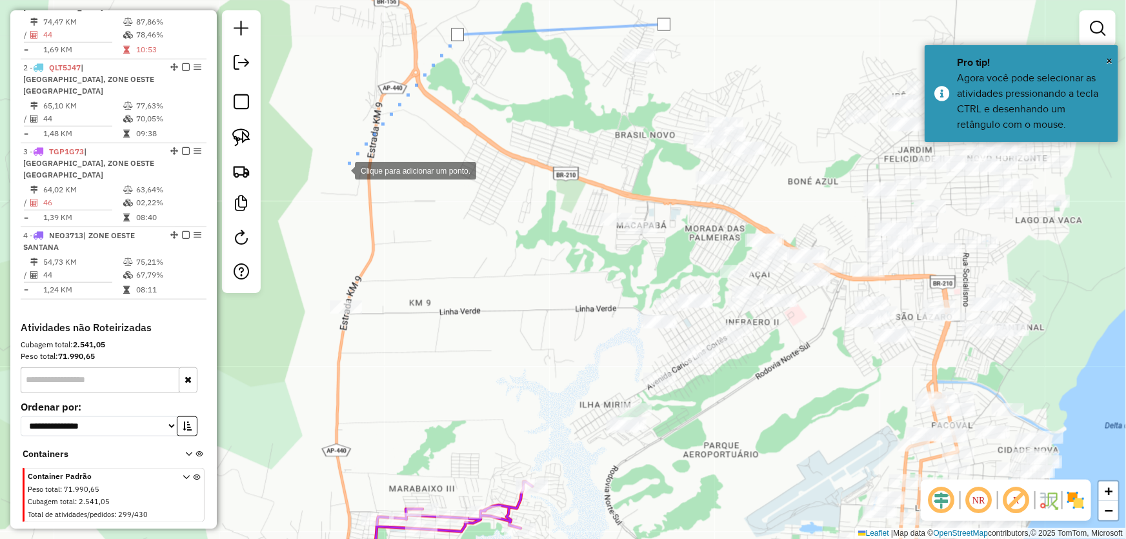
click at [341, 172] on div at bounding box center [342, 170] width 26 height 26
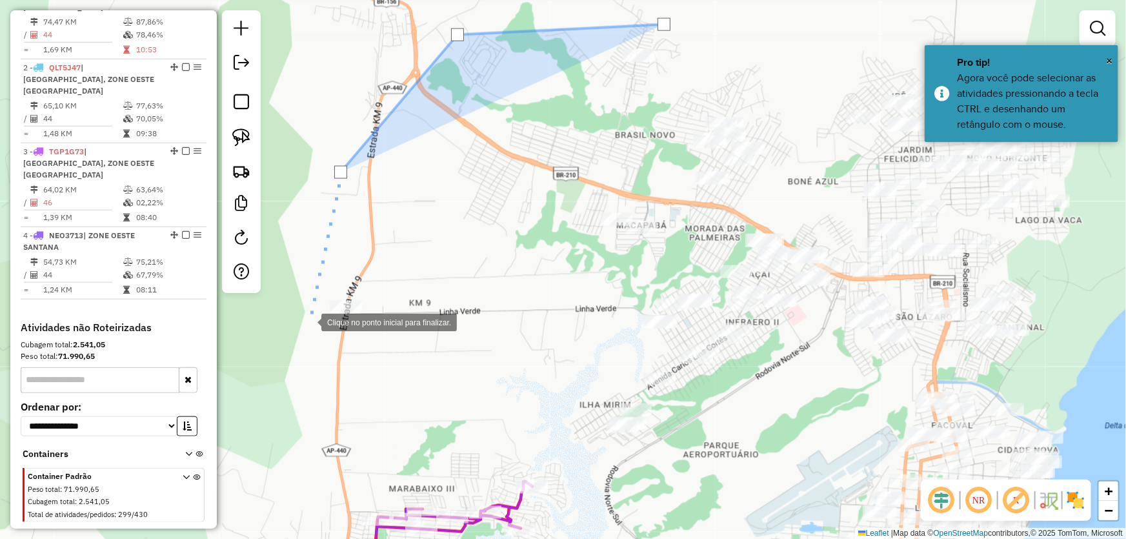
click at [306, 325] on div at bounding box center [308, 321] width 26 height 26
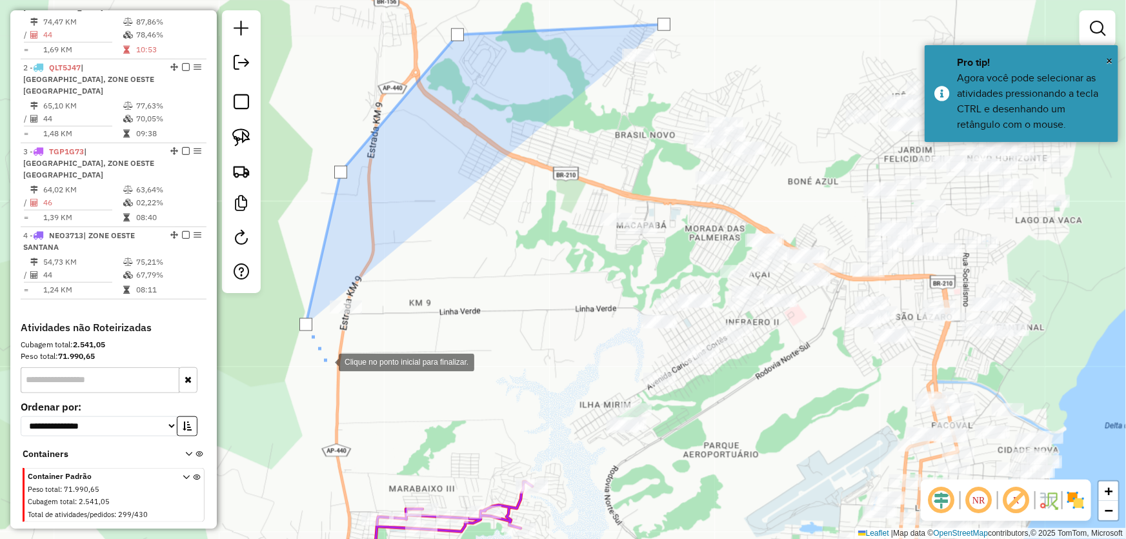
click at [339, 374] on div at bounding box center [326, 361] width 26 height 26
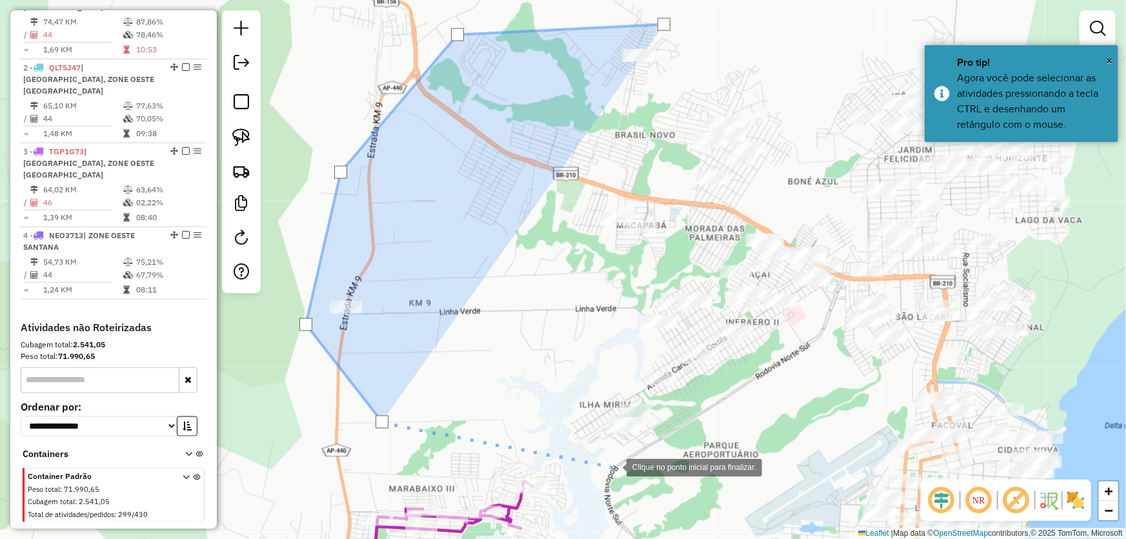
click at [618, 465] on div at bounding box center [614, 467] width 26 height 26
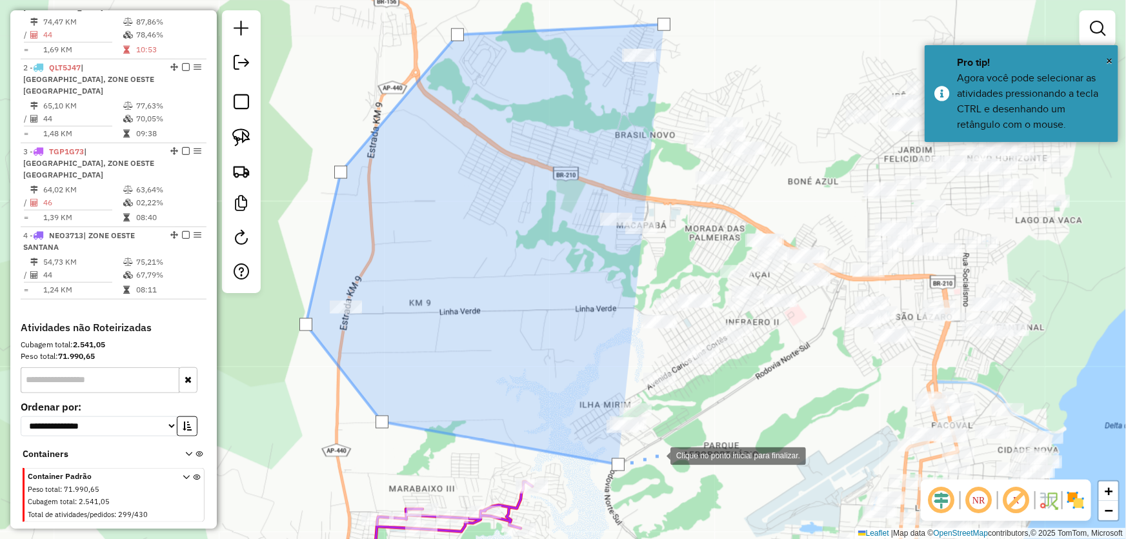
click at [670, 442] on div at bounding box center [657, 455] width 26 height 26
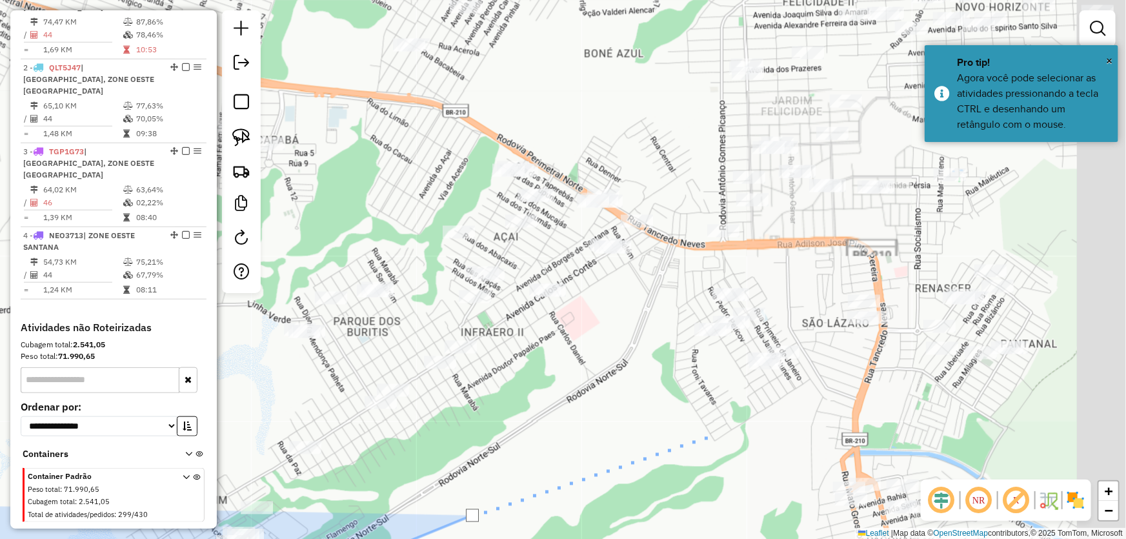
drag, startPoint x: 892, startPoint y: 355, endPoint x: 710, endPoint y: 435, distance: 199.0
click at [710, 435] on div at bounding box center [717, 433] width 26 height 26
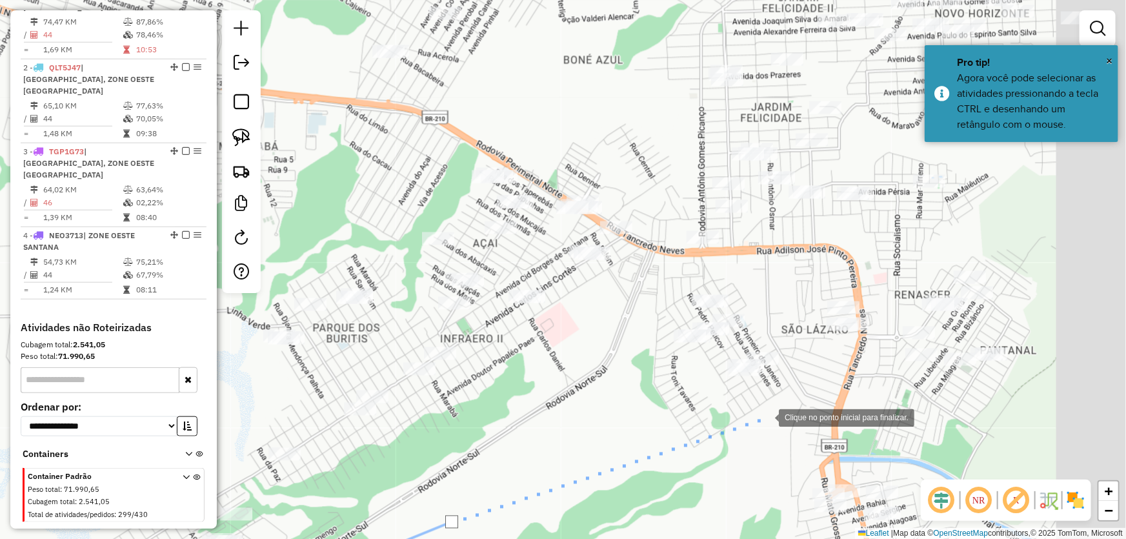
click at [774, 412] on div at bounding box center [766, 417] width 26 height 26
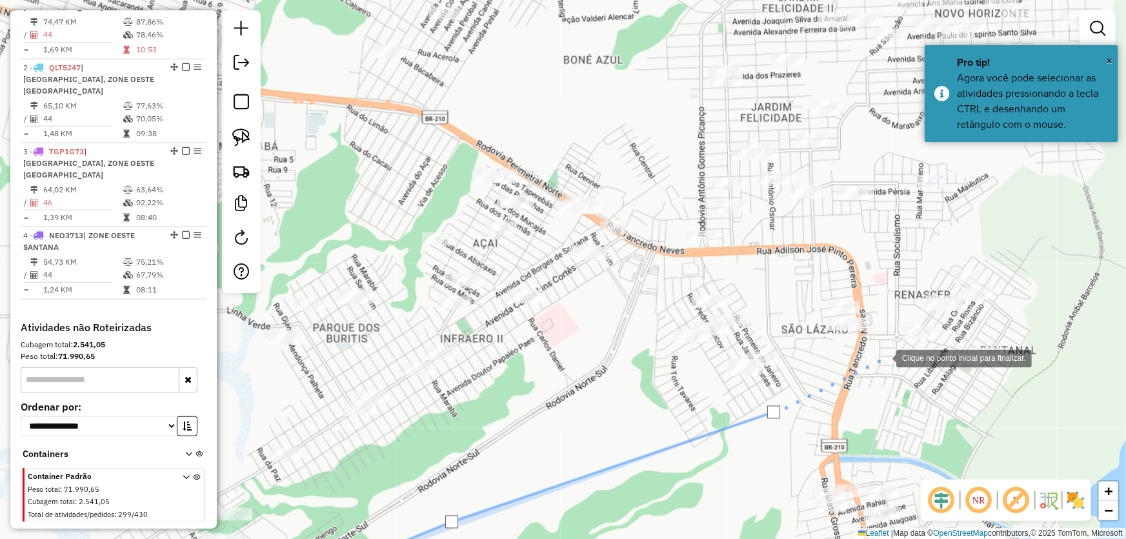
click at [887, 355] on div at bounding box center [883, 358] width 26 height 26
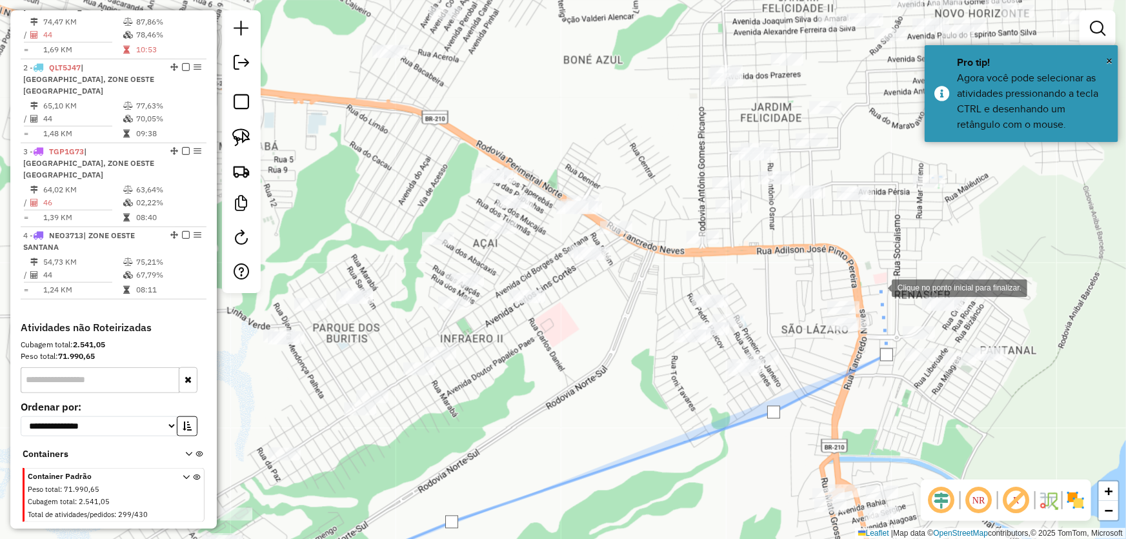
click at [879, 287] on div at bounding box center [879, 287] width 26 height 26
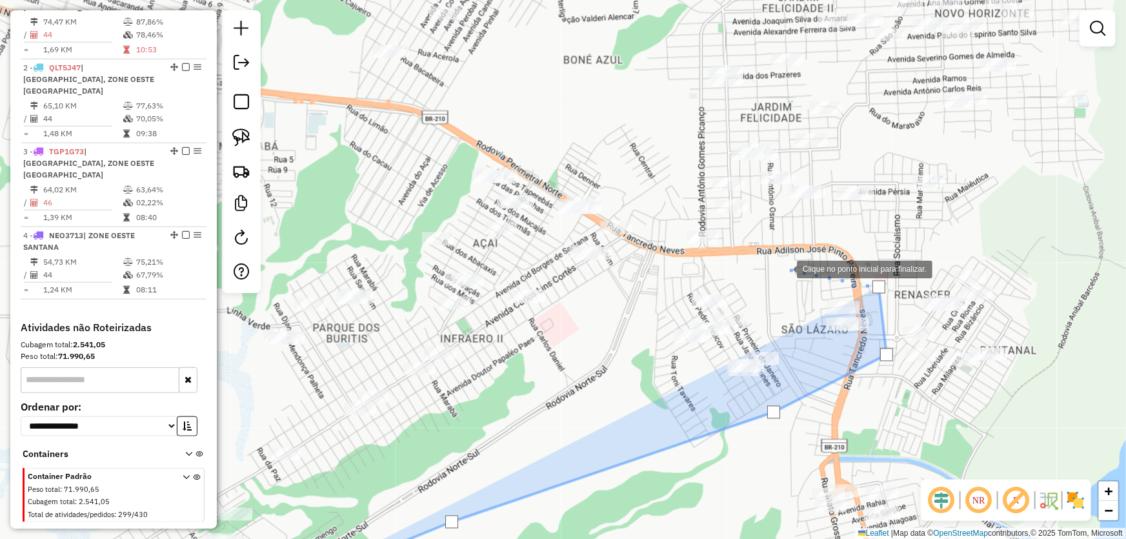
click at [784, 268] on div at bounding box center [784, 268] width 26 height 26
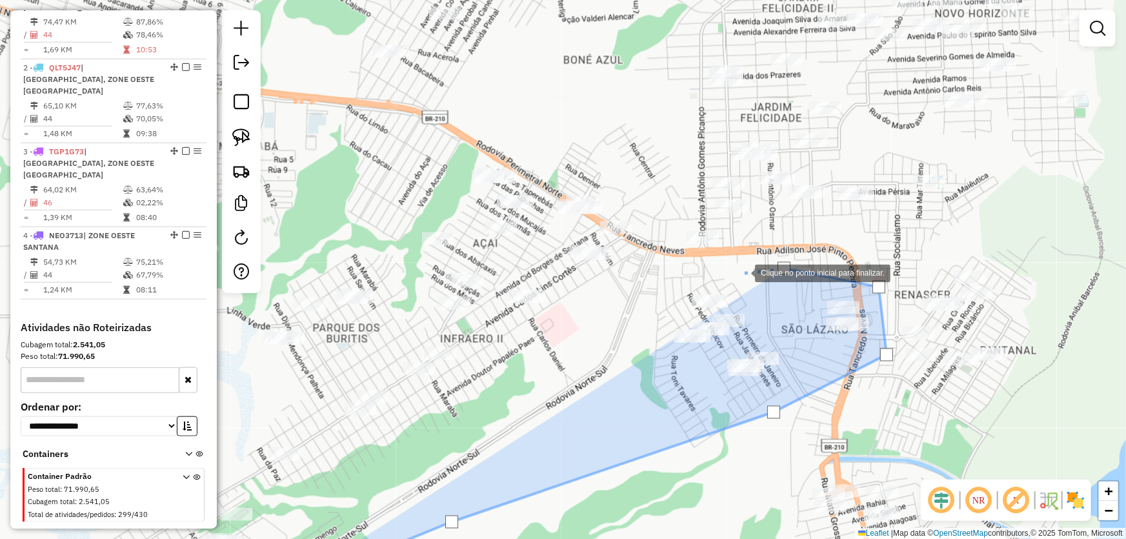
click at [729, 265] on div at bounding box center [742, 272] width 26 height 26
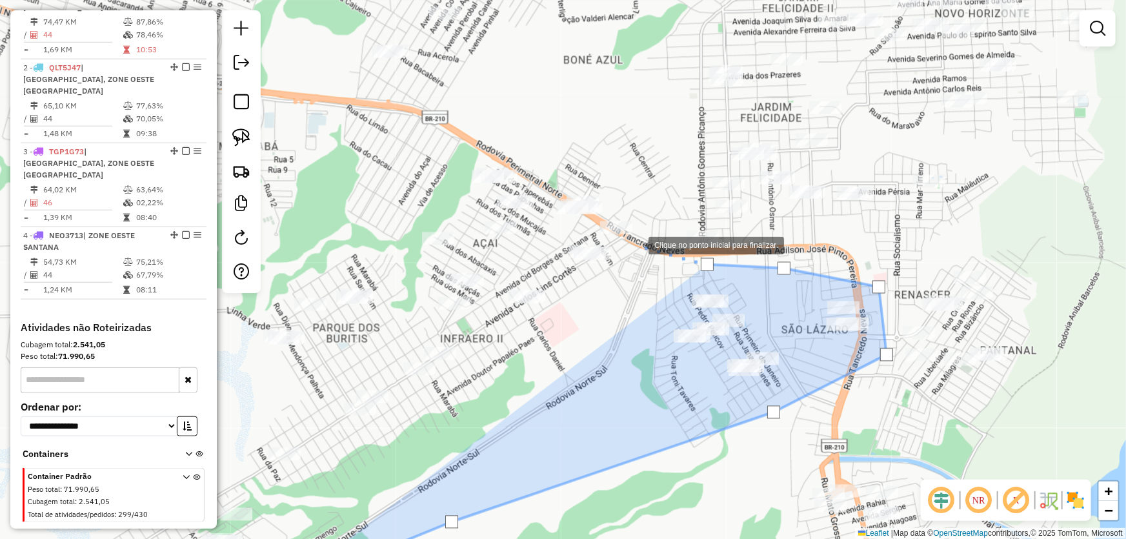
click at [635, 245] on div at bounding box center [636, 245] width 26 height 26
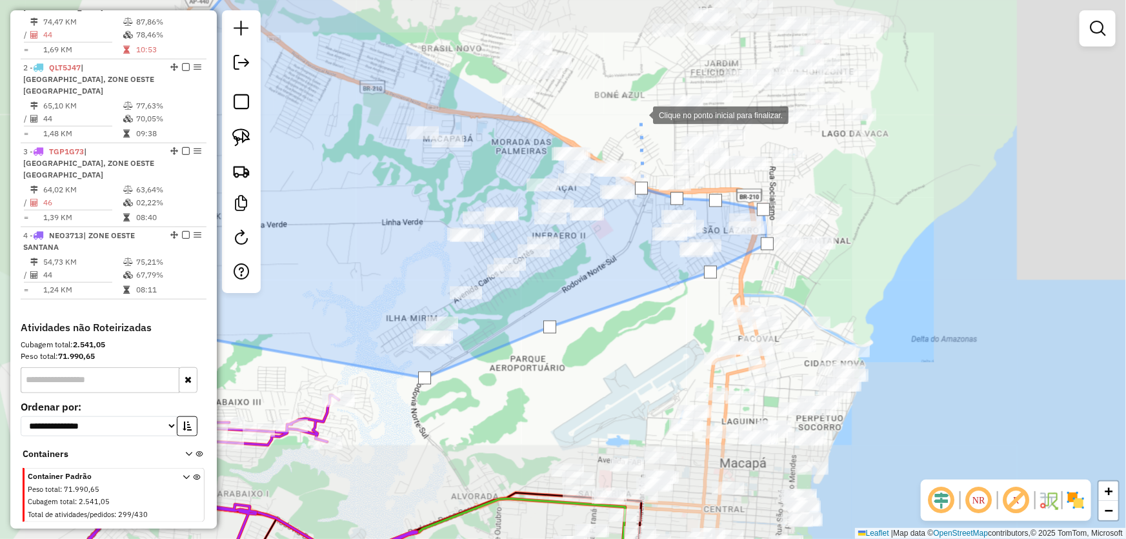
drag, startPoint x: 635, startPoint y: 99, endPoint x: 671, endPoint y: 275, distance: 179.0
click at [653, 127] on div at bounding box center [640, 114] width 26 height 26
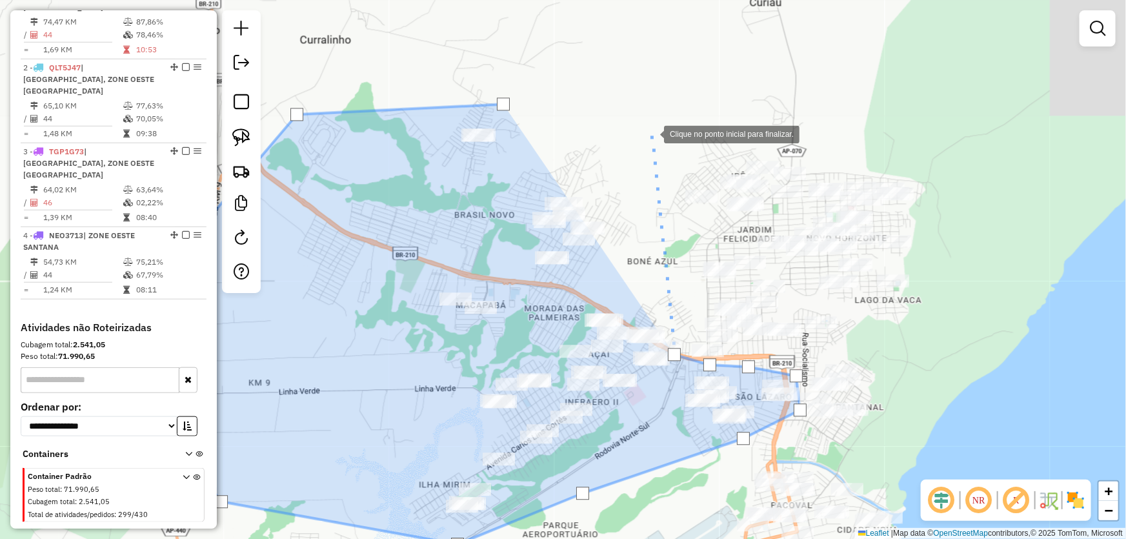
click at [651, 134] on div at bounding box center [651, 133] width 26 height 26
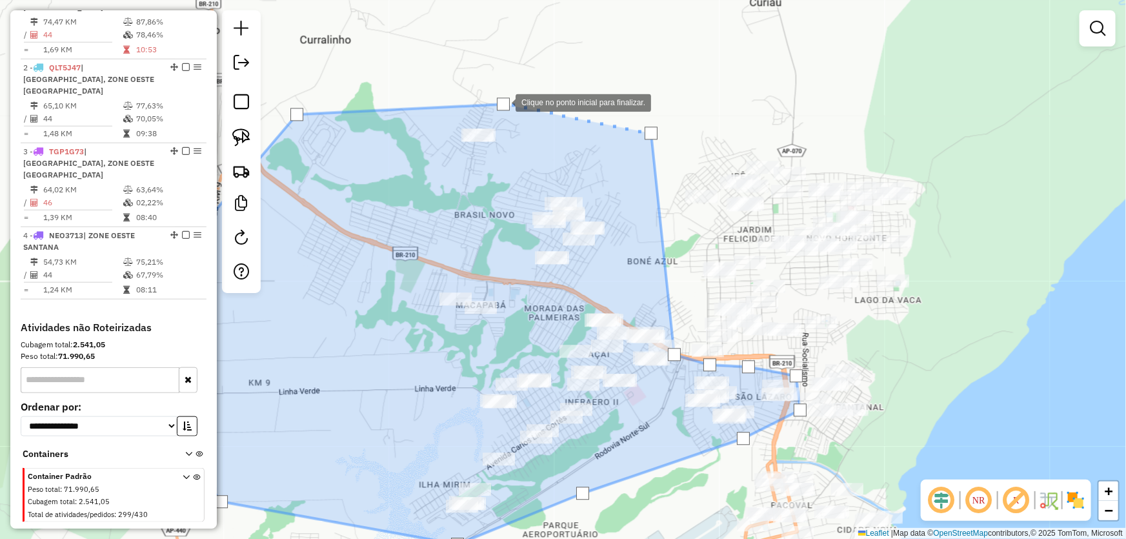
click at [502, 102] on div at bounding box center [503, 103] width 13 height 13
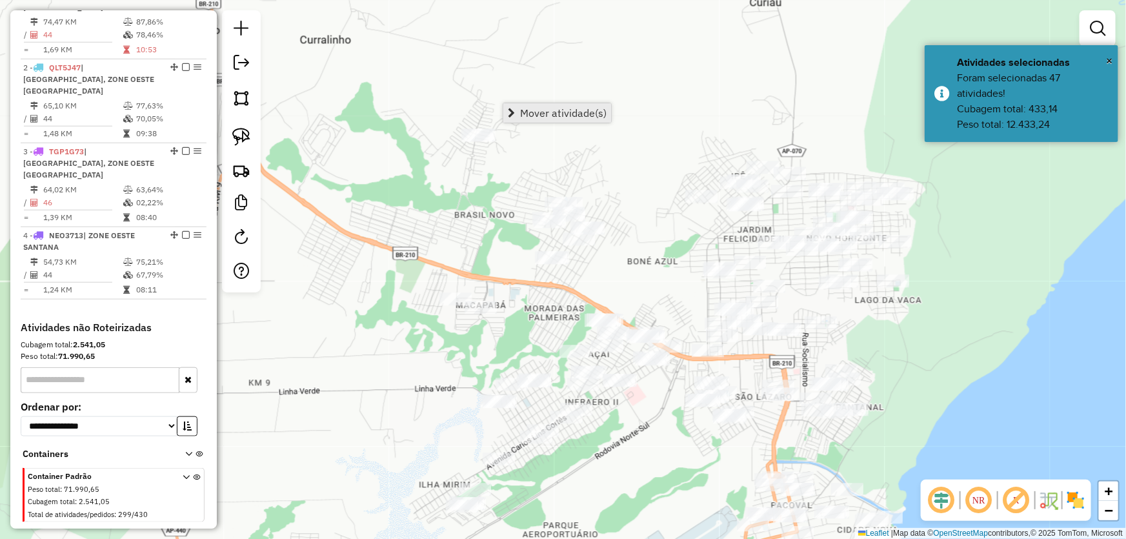
click at [518, 111] on link "Mover atividade(s)" at bounding box center [557, 112] width 108 height 19
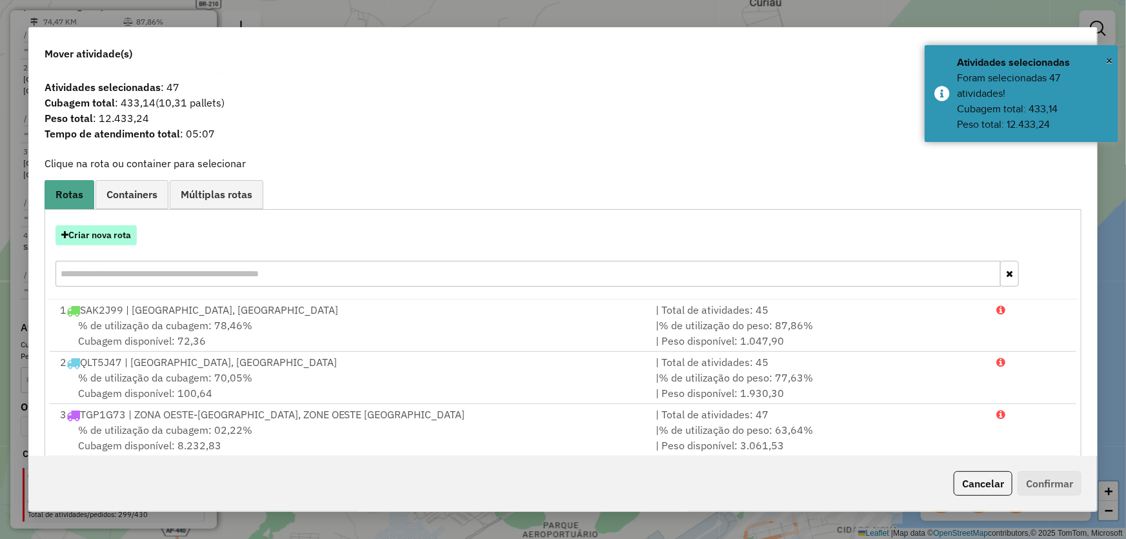
click at [111, 232] on button "Criar nova rota" at bounding box center [95, 235] width 81 height 20
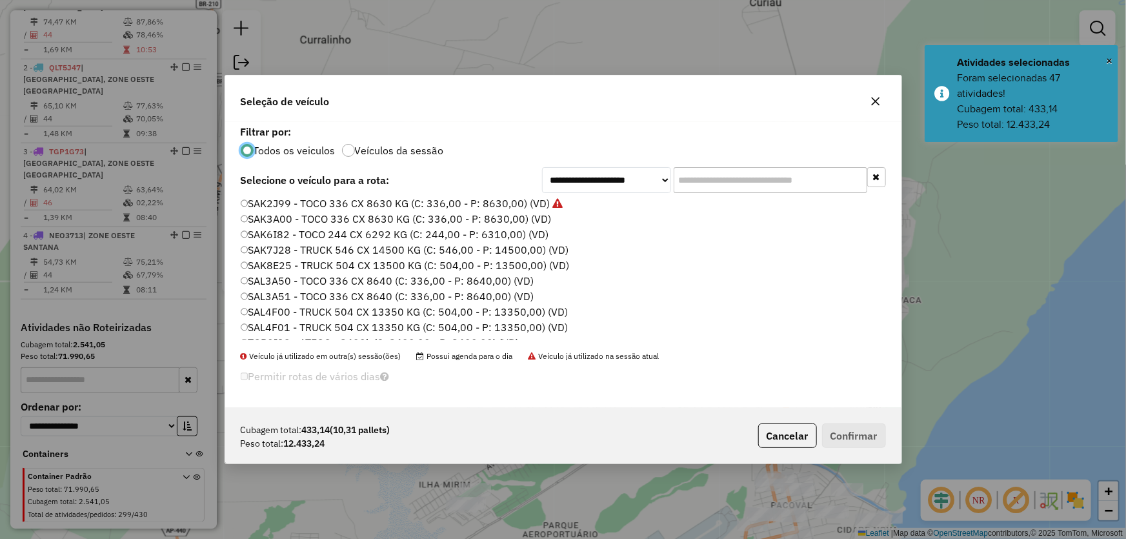
scroll to position [306, 0]
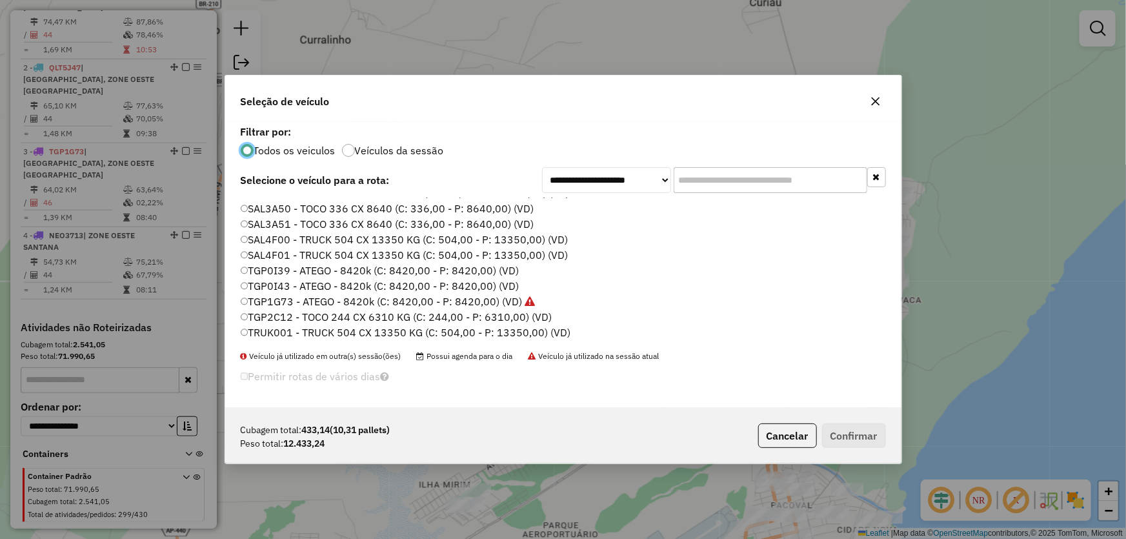
click at [286, 275] on label "TGP0I39 - ATEGO - 8420k (C: 8420,00 - P: 8420,00) (VD)" at bounding box center [380, 270] width 279 height 15
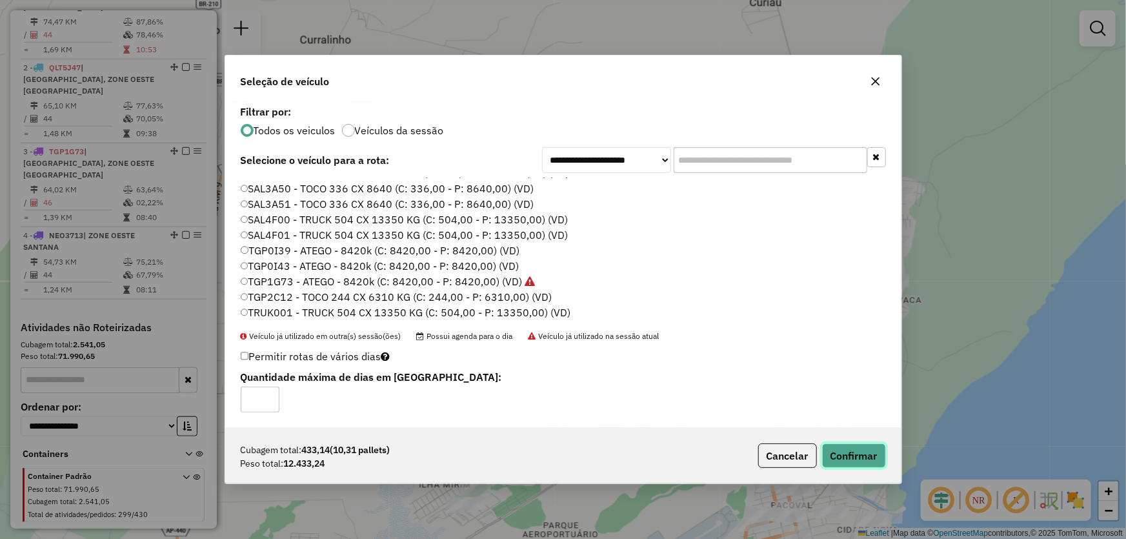
click at [836, 444] on button "Confirmar" at bounding box center [854, 455] width 64 height 25
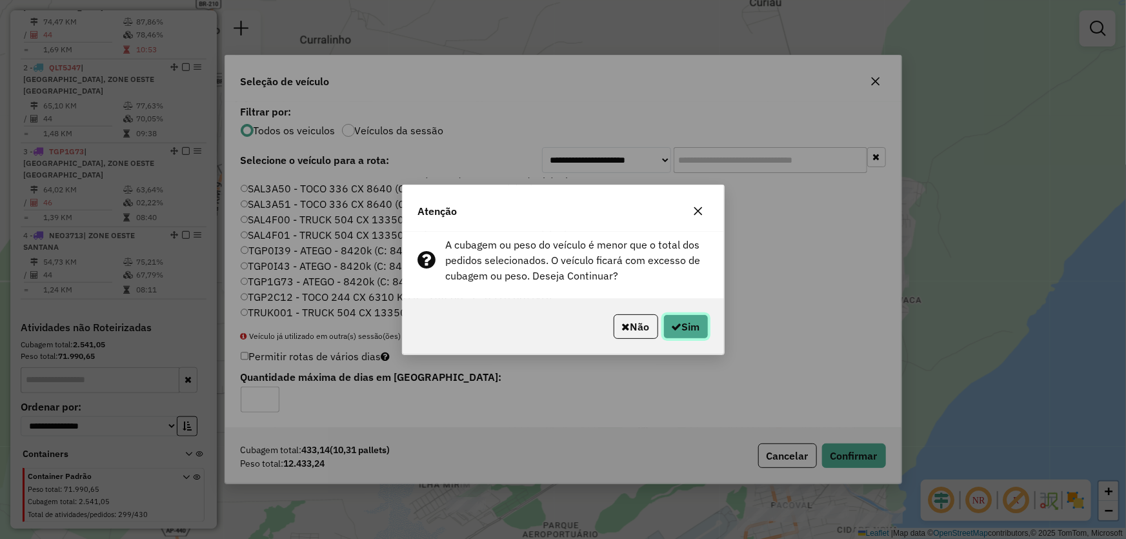
click at [688, 325] on button "Sim" at bounding box center [685, 326] width 45 height 25
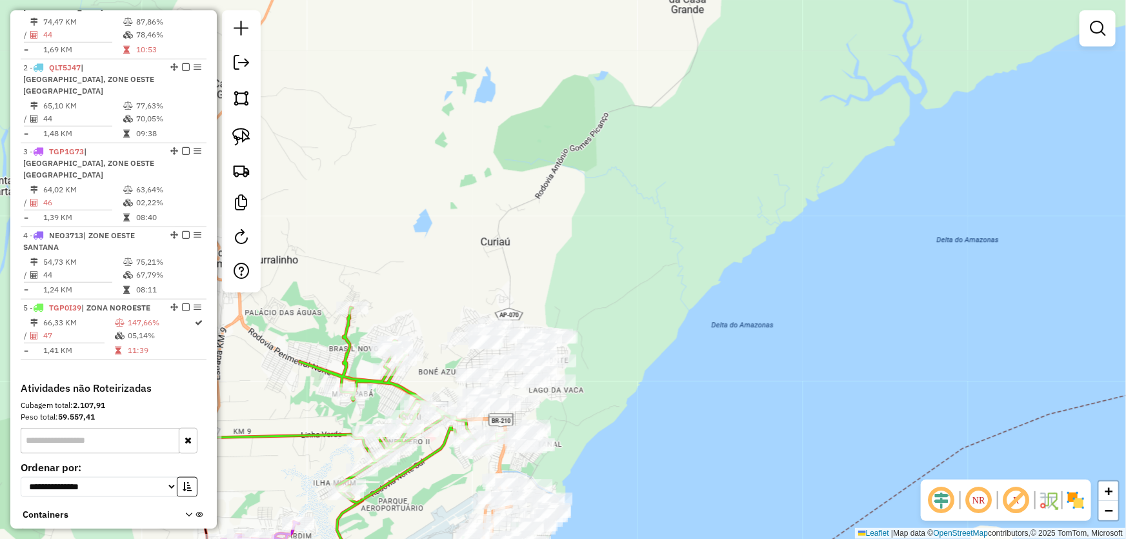
drag, startPoint x: 950, startPoint y: 258, endPoint x: 605, endPoint y: 269, distance: 344.7
click at [606, 269] on div "Janela de atendimento Grade de atendimento Capacidade Transportadoras Veículos …" at bounding box center [563, 269] width 1126 height 539
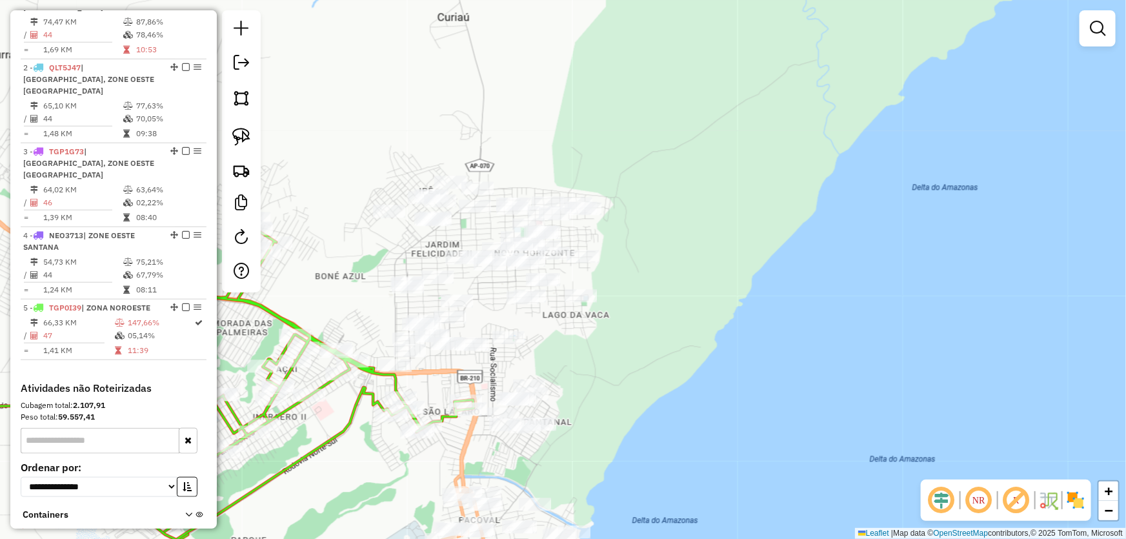
drag, startPoint x: 584, startPoint y: 342, endPoint x: 678, endPoint y: 328, distance: 94.6
click at [673, 326] on div "Janela de atendimento Grade de atendimento Capacidade Transportadoras Veículos …" at bounding box center [563, 269] width 1126 height 539
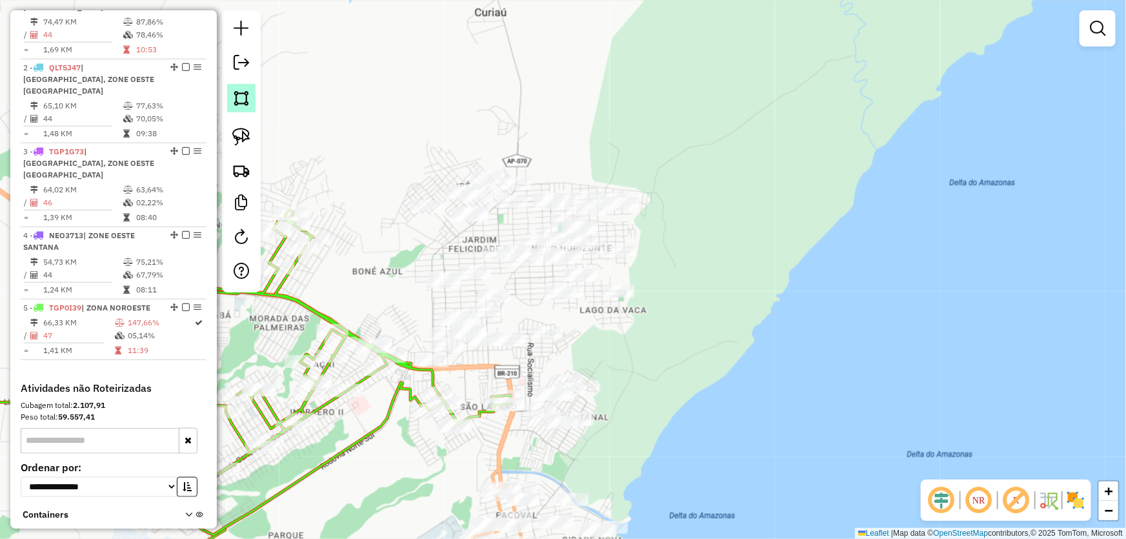
drag, startPoint x: 243, startPoint y: 92, endPoint x: 289, endPoint y: 108, distance: 48.4
click at [244, 94] on img at bounding box center [241, 98] width 18 height 18
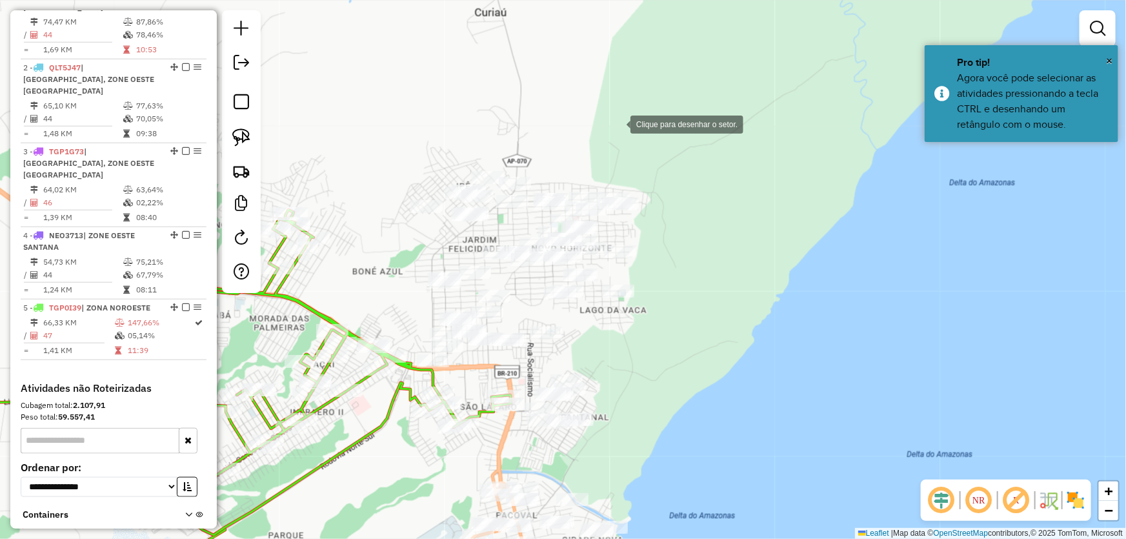
click at [630, 123] on div at bounding box center [617, 123] width 26 height 26
click at [452, 123] on div at bounding box center [452, 123] width 26 height 26
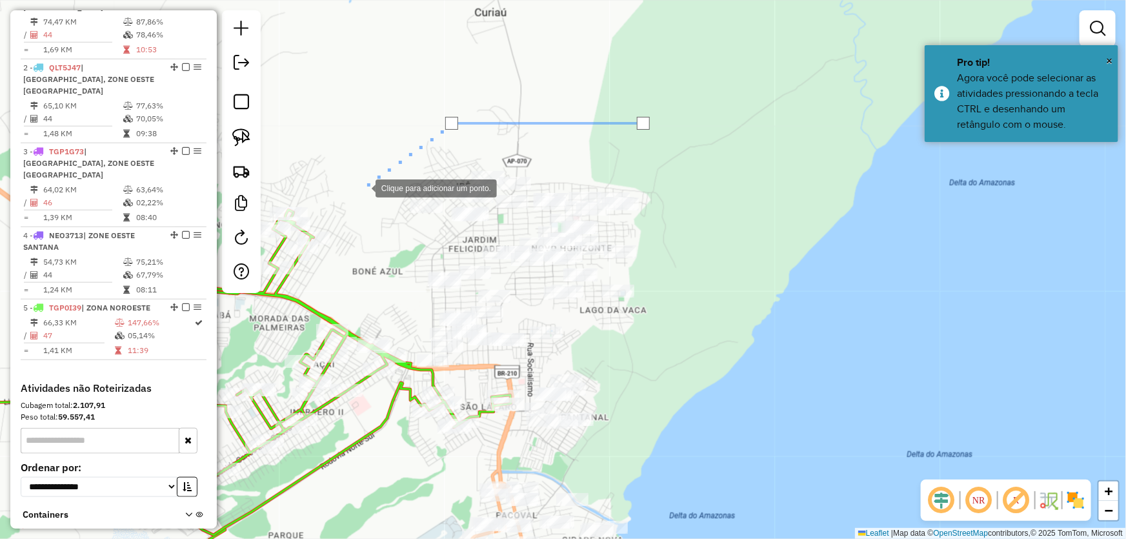
click at [363, 187] on div at bounding box center [363, 187] width 26 height 26
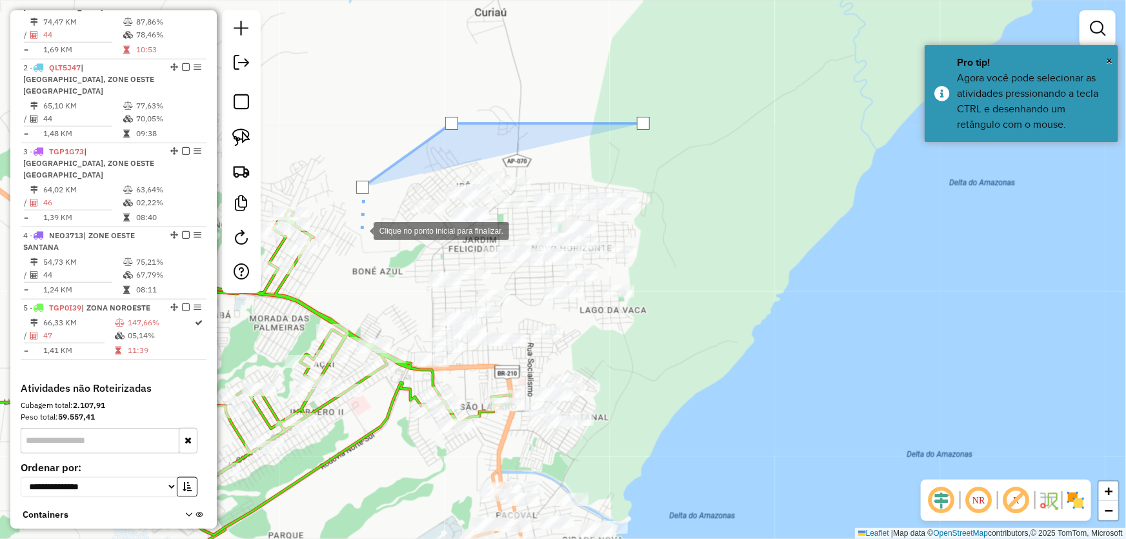
click at [352, 243] on div at bounding box center [361, 230] width 26 height 26
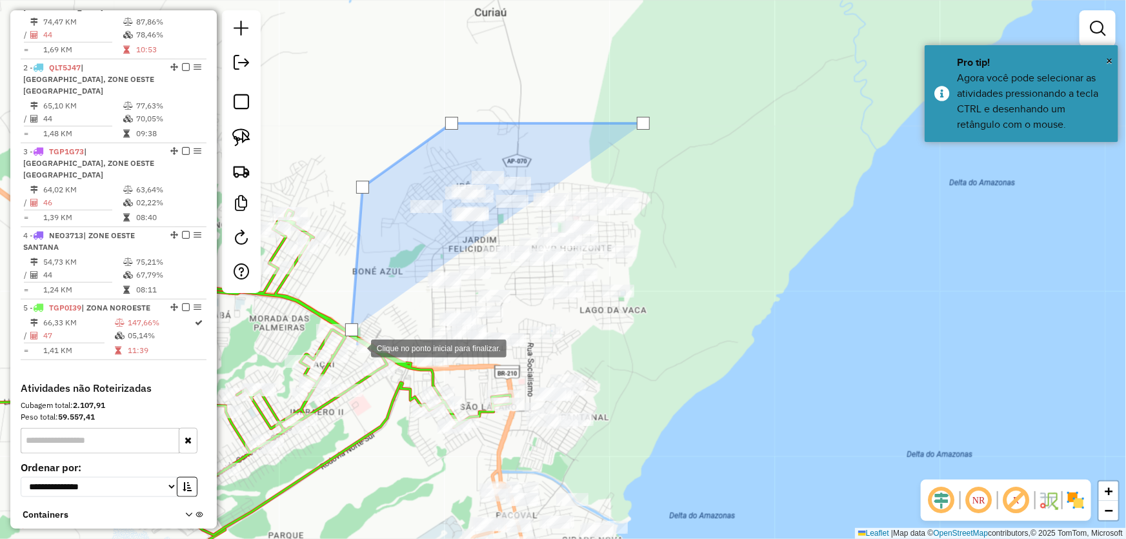
click at [371, 360] on div at bounding box center [358, 347] width 26 height 26
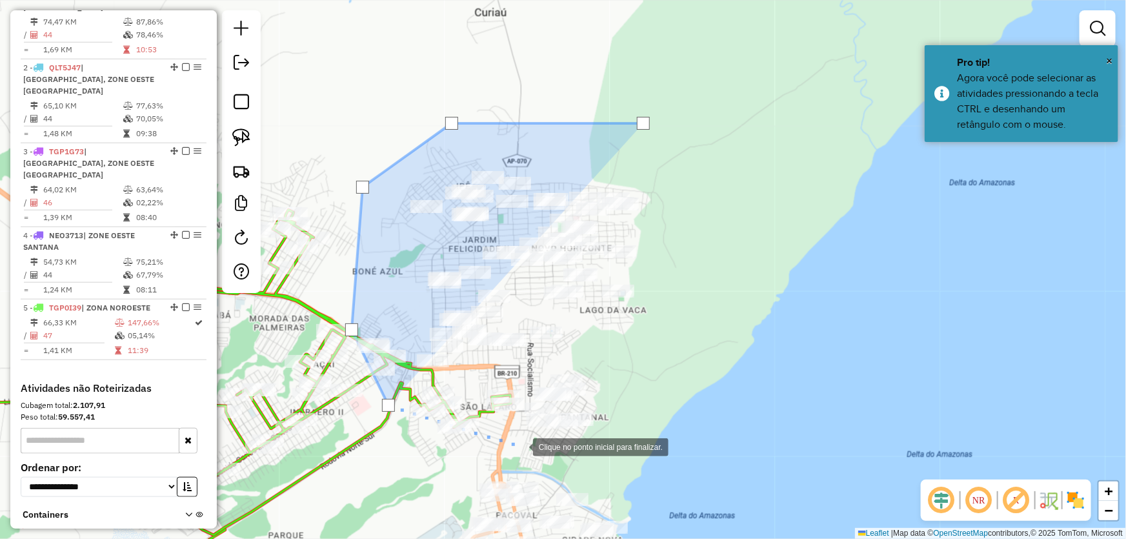
click at [520, 446] on div at bounding box center [520, 446] width 26 height 26
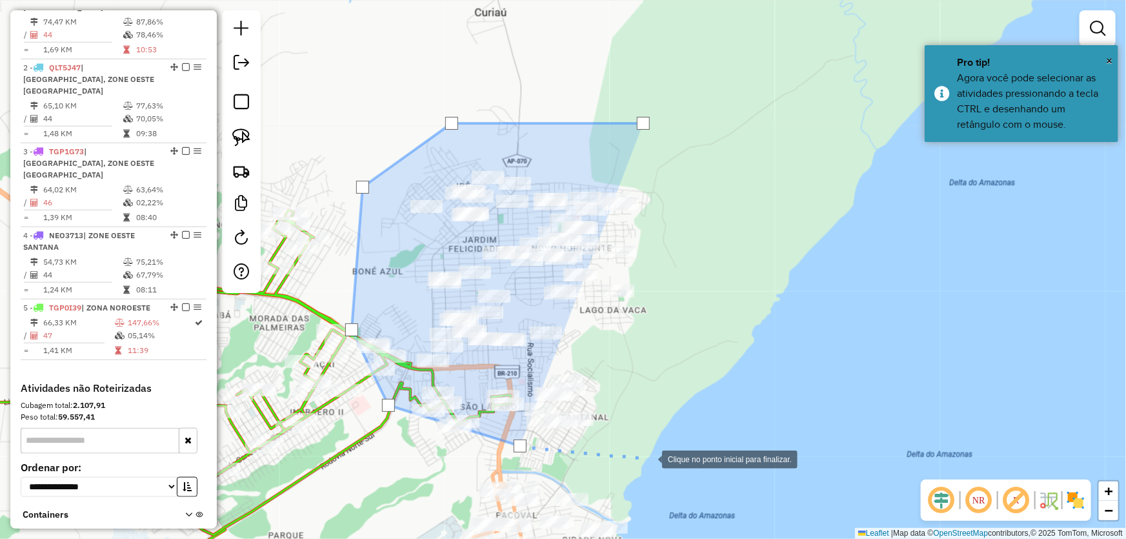
click at [662, 454] on div at bounding box center [649, 458] width 26 height 26
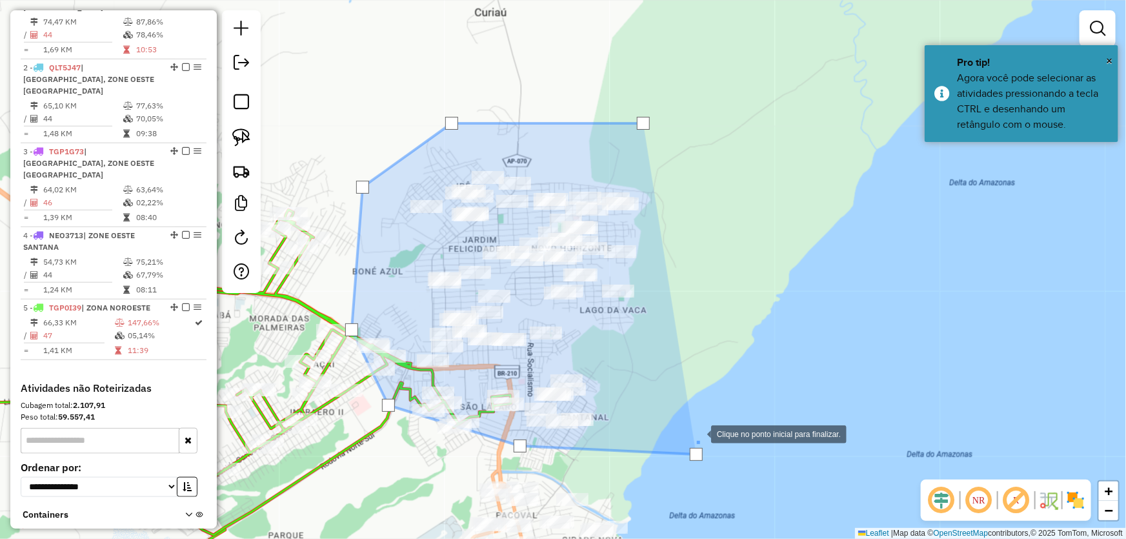
click at [711, 420] on div at bounding box center [698, 433] width 26 height 26
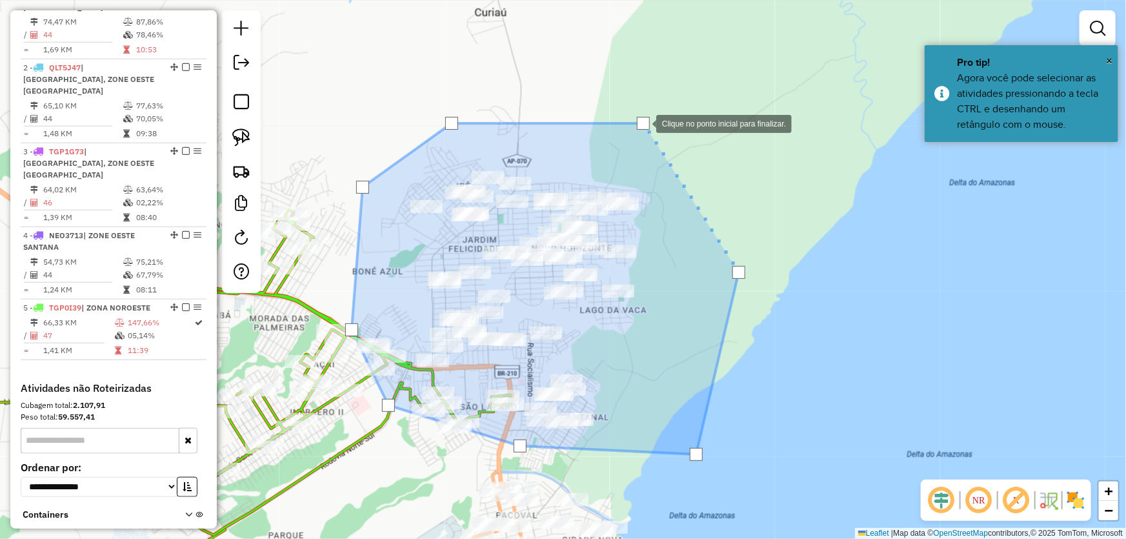
click at [643, 123] on div at bounding box center [643, 123] width 13 height 13
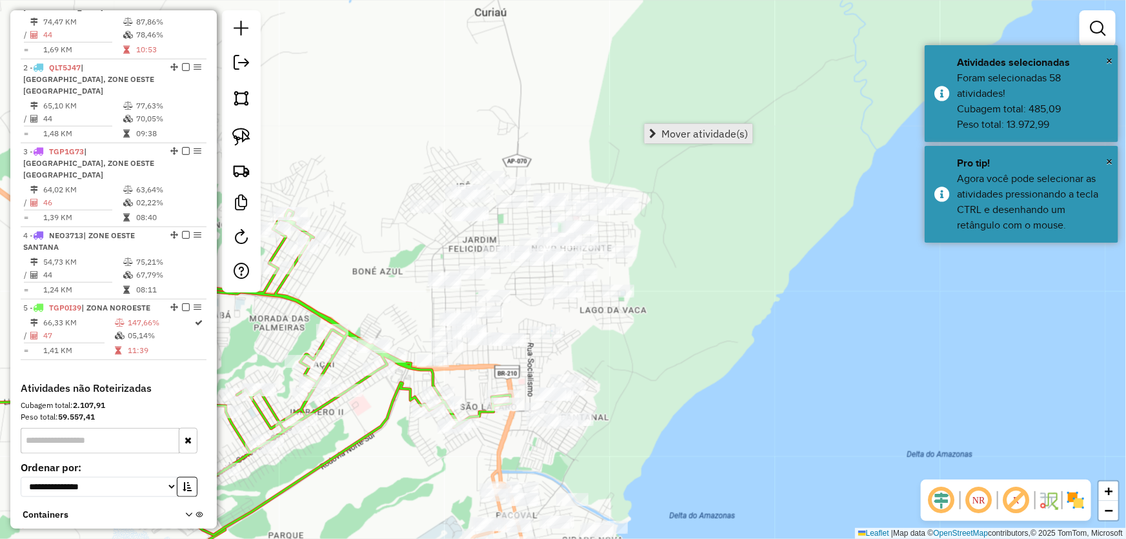
drag, startPoint x: 661, startPoint y: 130, endPoint x: 670, endPoint y: 131, distance: 8.5
click at [670, 131] on span "Mover atividade(s)" at bounding box center [704, 133] width 86 height 10
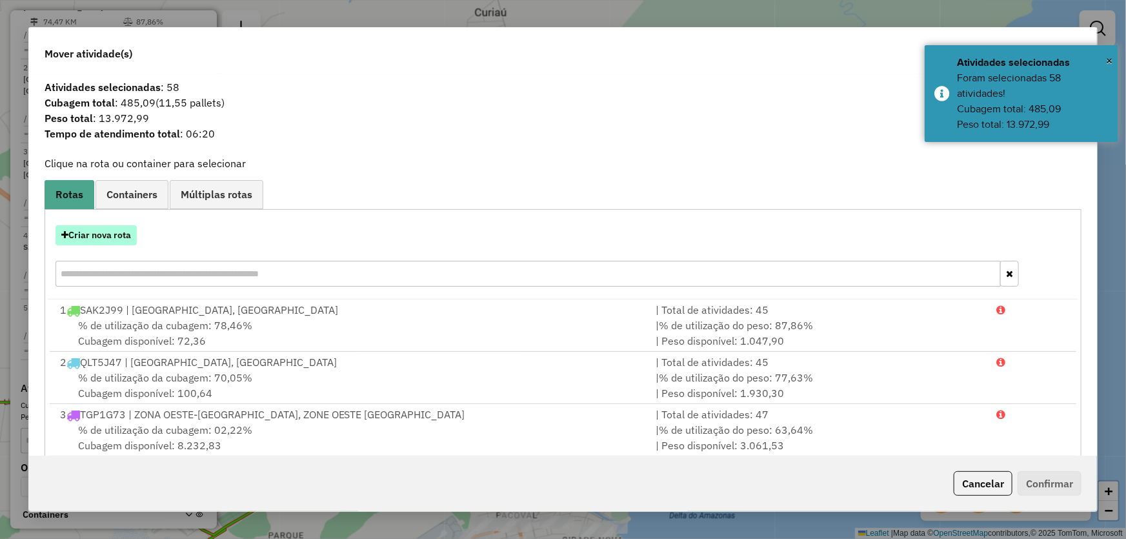
click at [123, 232] on button "Criar nova rota" at bounding box center [95, 235] width 81 height 20
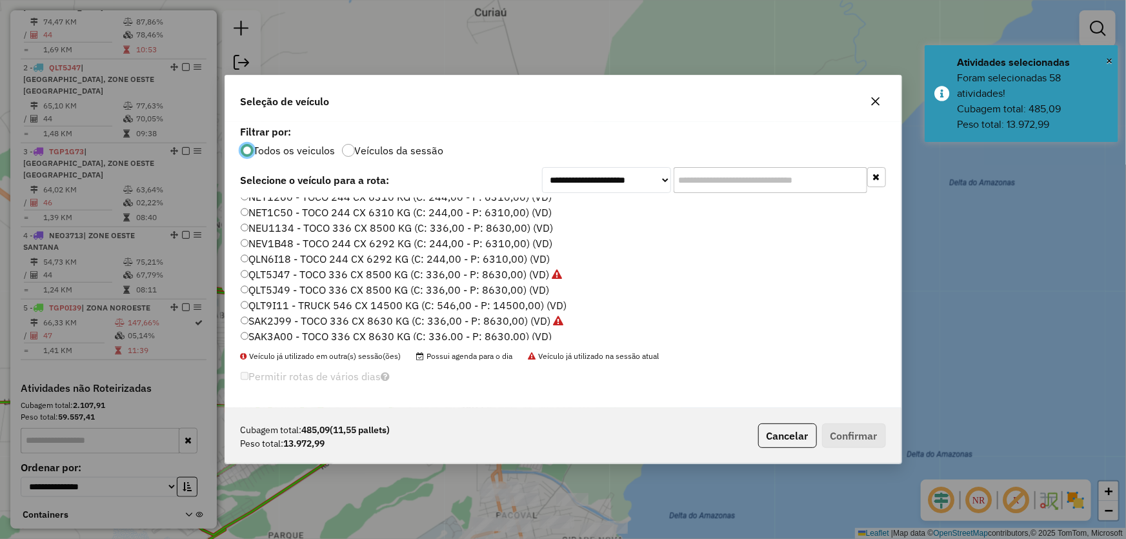
scroll to position [234, 0]
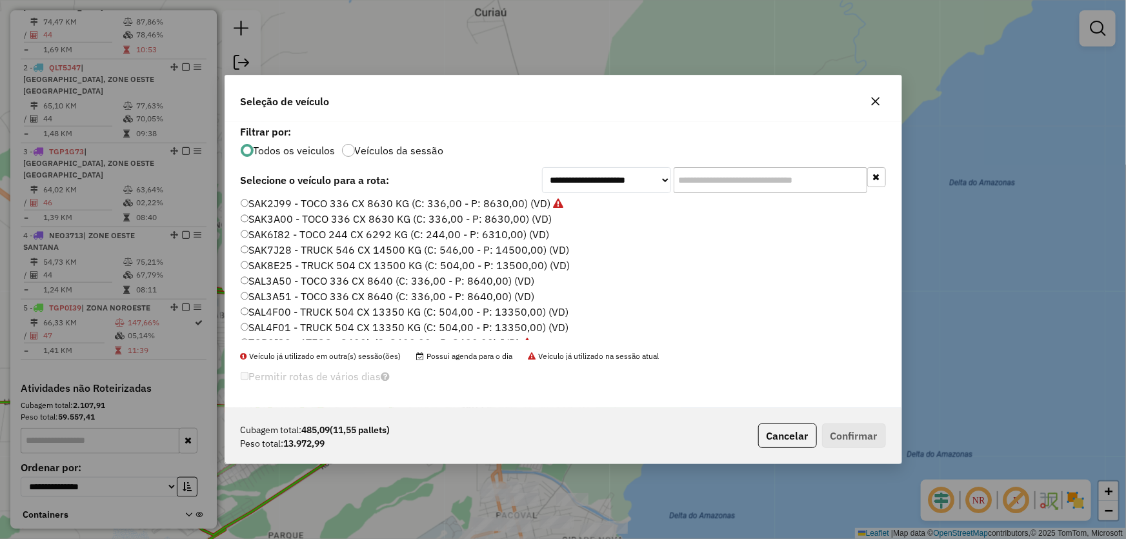
click at [287, 274] on label "SAL3A50 - TOCO 336 CX 8640 (C: 336,00 - P: 8640,00) (VD)" at bounding box center [388, 280] width 294 height 15
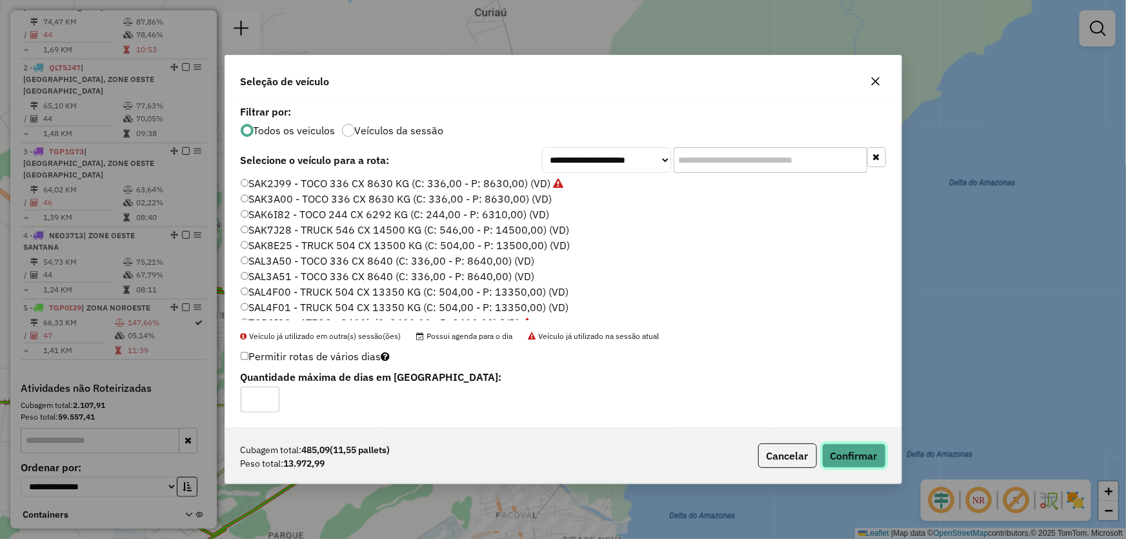
click at [843, 445] on button "Confirmar" at bounding box center [854, 455] width 64 height 25
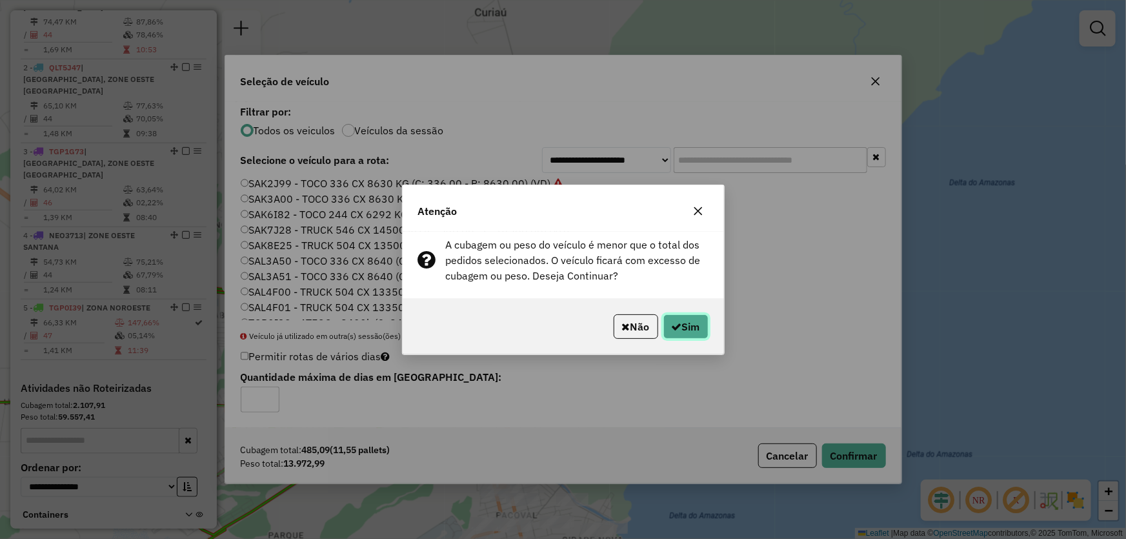
click at [702, 329] on button "Sim" at bounding box center [685, 326] width 45 height 25
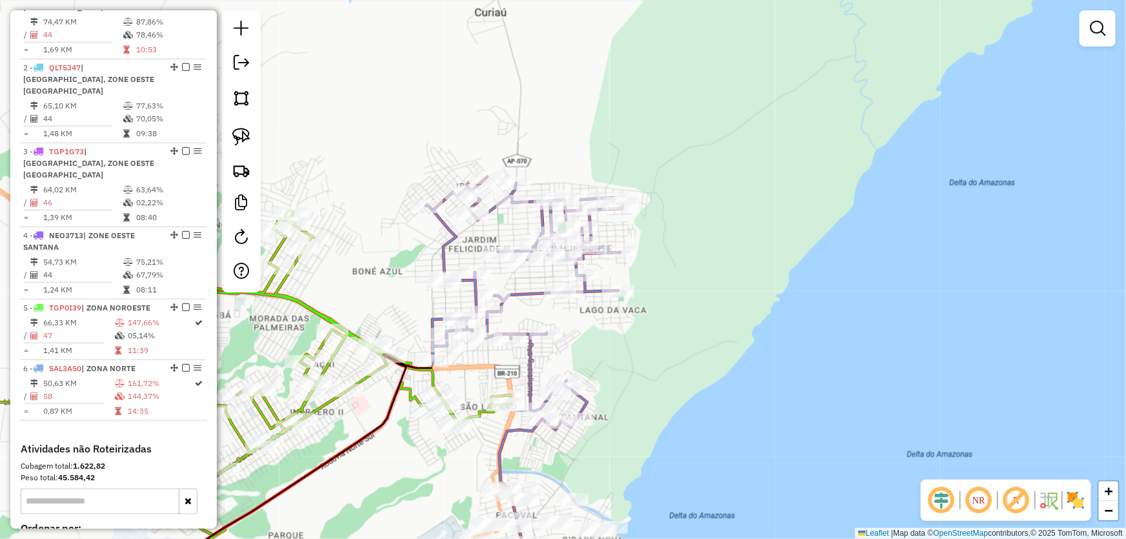
drag, startPoint x: 732, startPoint y: 412, endPoint x: 755, endPoint y: 242, distance: 171.8
click at [755, 248] on div "Janela de atendimento Grade de atendimento Capacidade Transportadoras Veículos …" at bounding box center [563, 269] width 1126 height 539
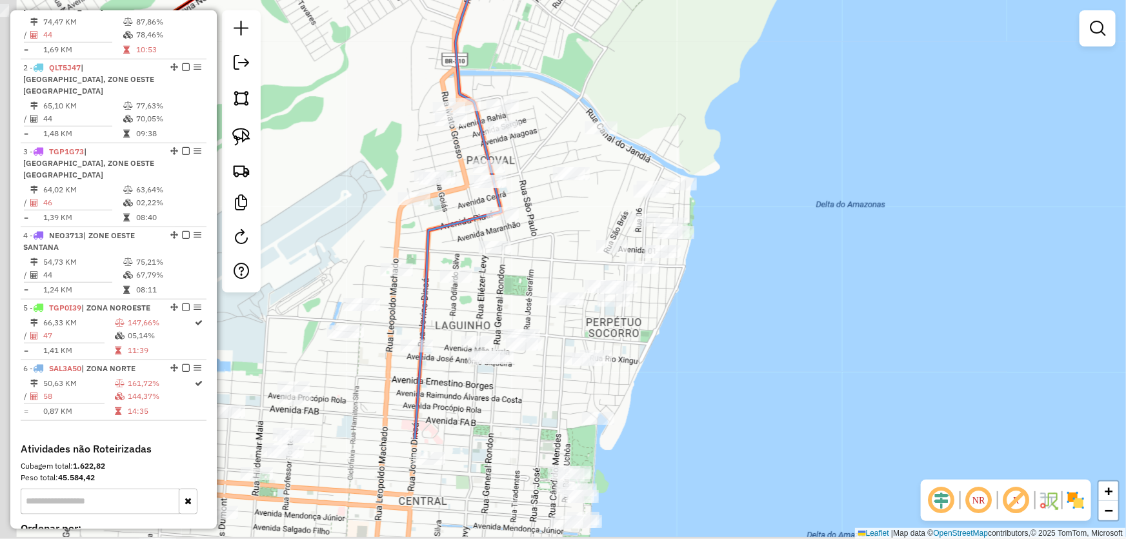
drag, startPoint x: 734, startPoint y: 355, endPoint x: 935, endPoint y: 146, distance: 290.7
click at [935, 147] on div "Janela de atendimento Grade de atendimento Capacidade Transportadoras Veículos …" at bounding box center [563, 269] width 1126 height 539
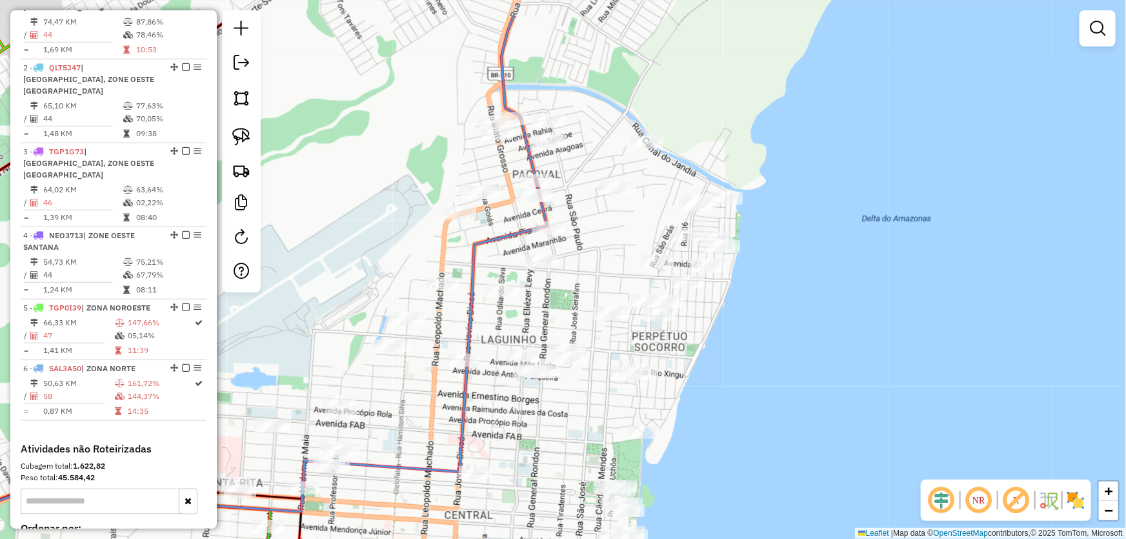
drag, startPoint x: 903, startPoint y: 190, endPoint x: 864, endPoint y: 265, distance: 83.4
click at [891, 266] on div "Janela de atendimento Grade de atendimento Capacidade Transportadoras Veículos …" at bounding box center [563, 269] width 1126 height 539
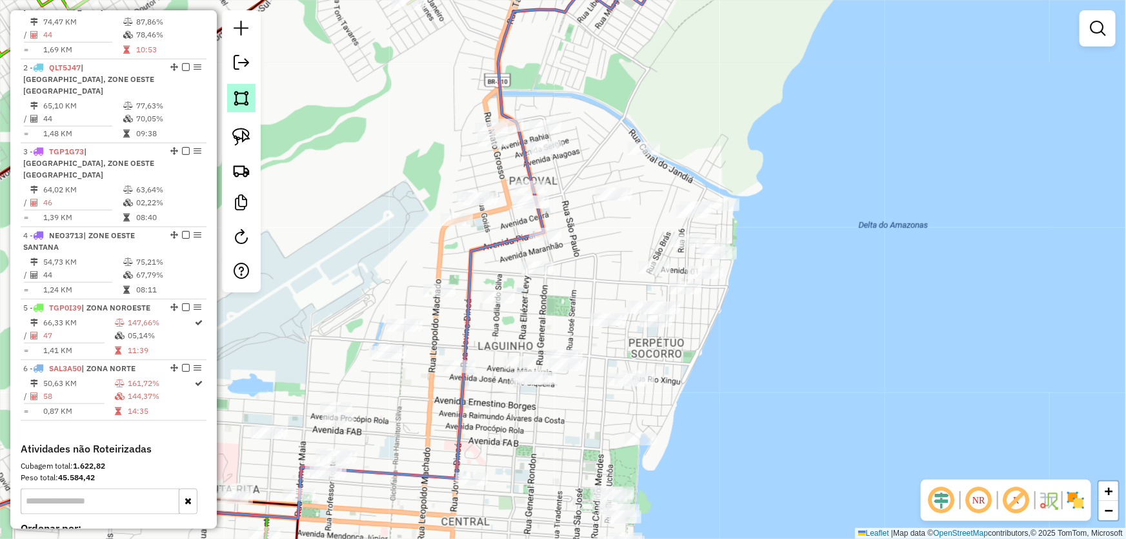
click at [243, 101] on img at bounding box center [241, 98] width 18 height 18
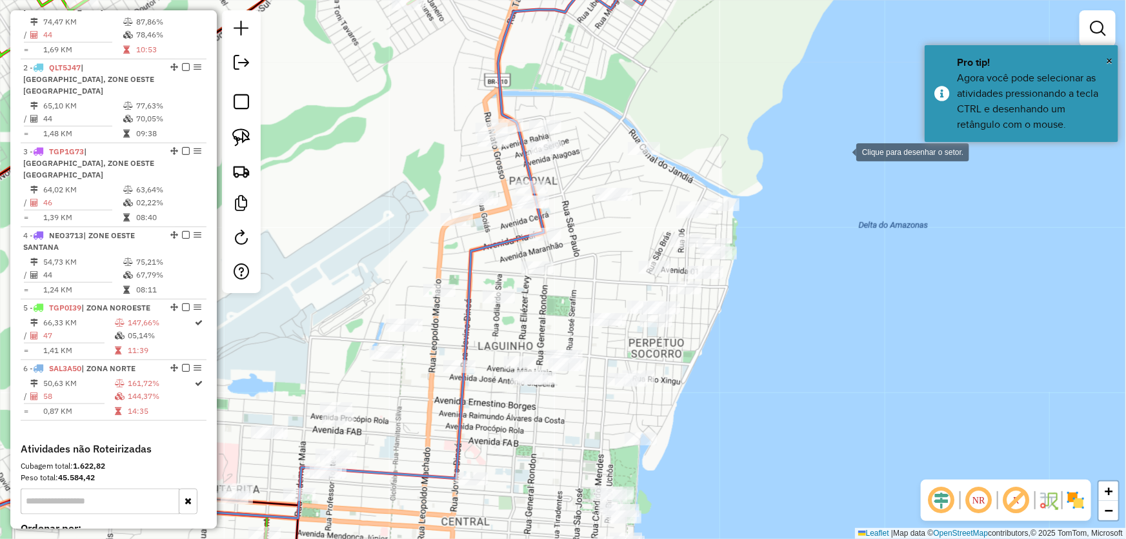
click at [843, 151] on div at bounding box center [843, 151] width 26 height 26
drag, startPoint x: 663, startPoint y: 48, endPoint x: 620, endPoint y: 47, distance: 43.2
click at [667, 47] on div at bounding box center [680, 60] width 26 height 26
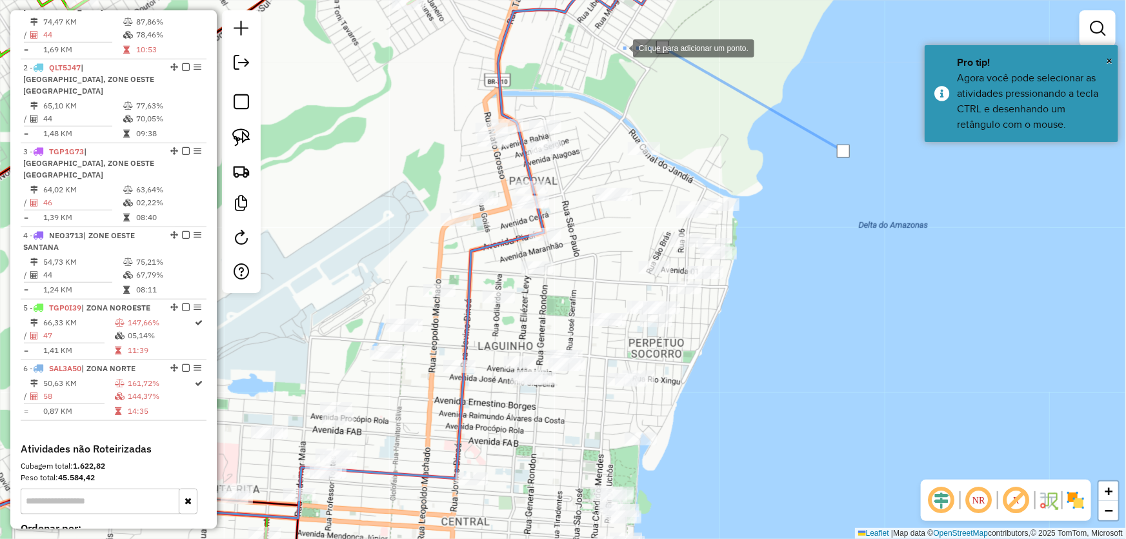
click at [607, 52] on div at bounding box center [620, 47] width 26 height 26
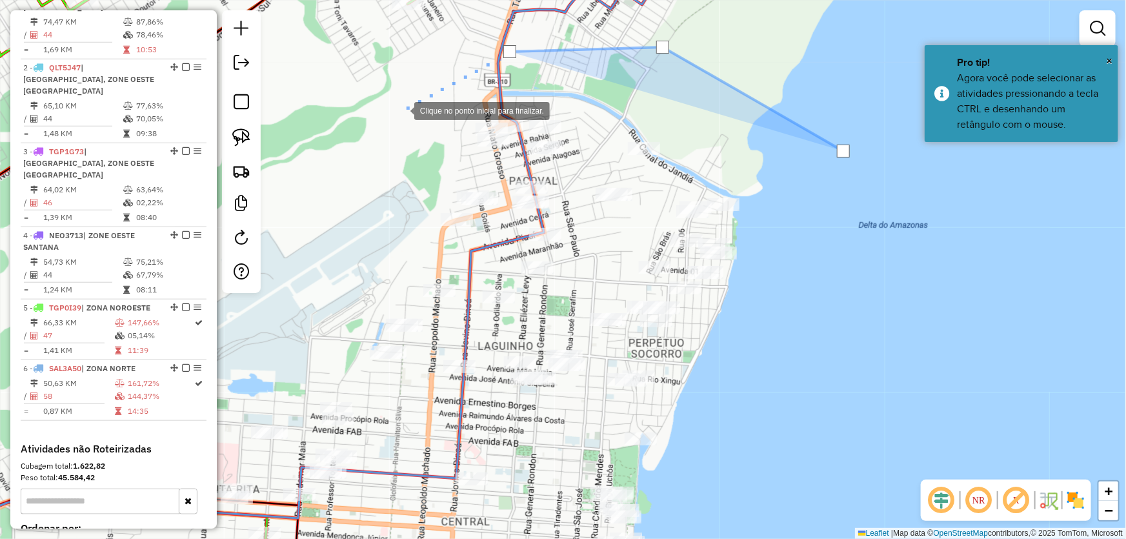
click at [401, 110] on div at bounding box center [401, 110] width 26 height 26
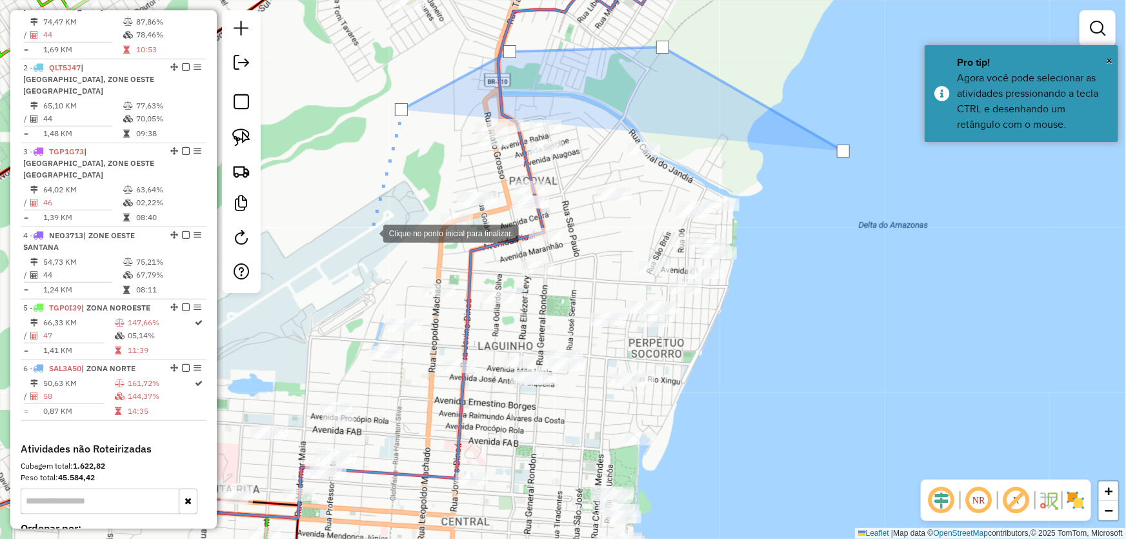
click at [370, 232] on div at bounding box center [370, 232] width 26 height 26
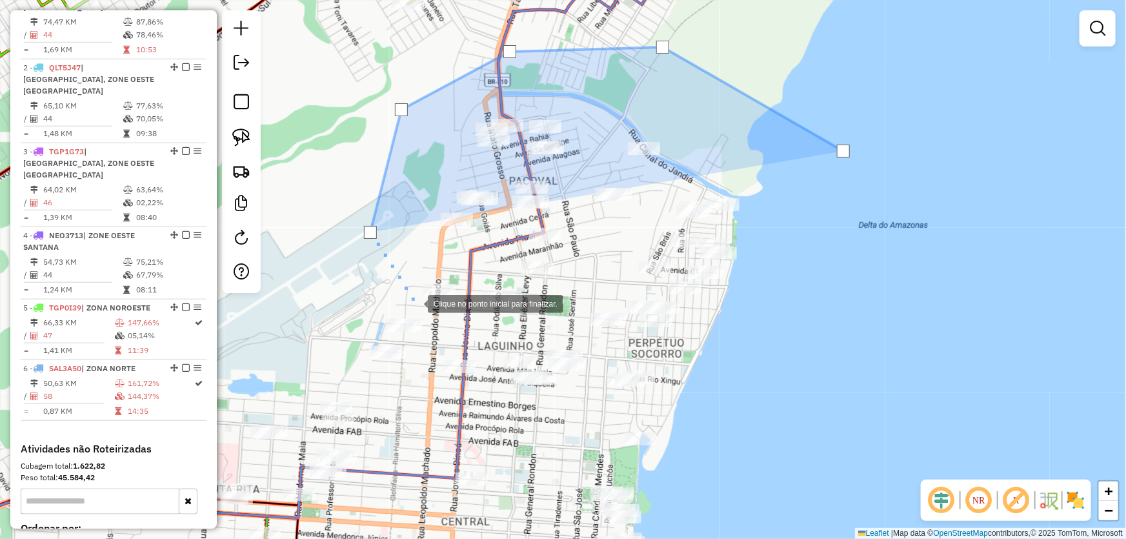
click at [415, 303] on div at bounding box center [415, 303] width 26 height 26
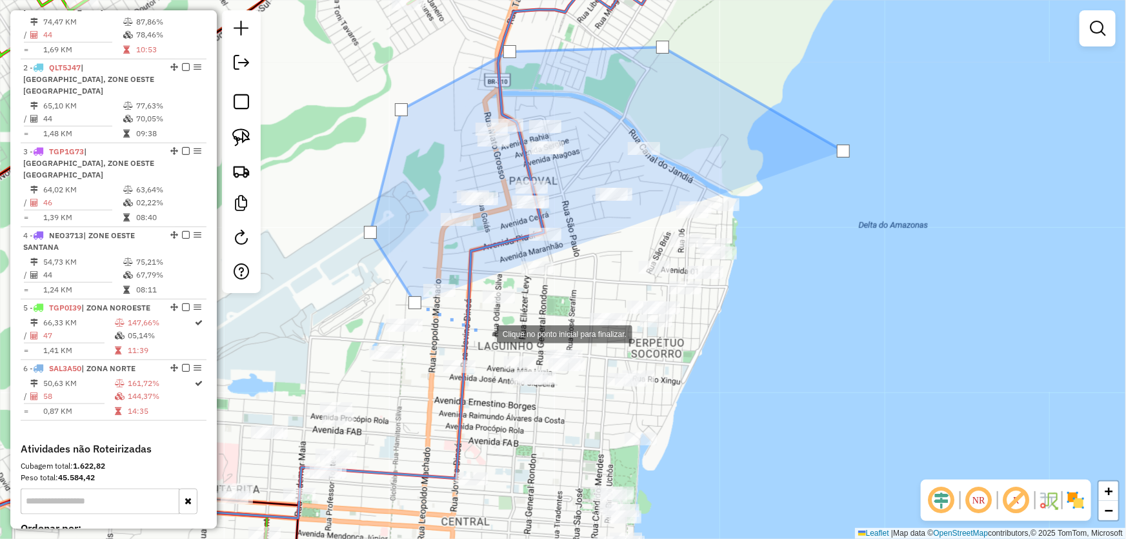
click at [484, 333] on div at bounding box center [484, 333] width 26 height 26
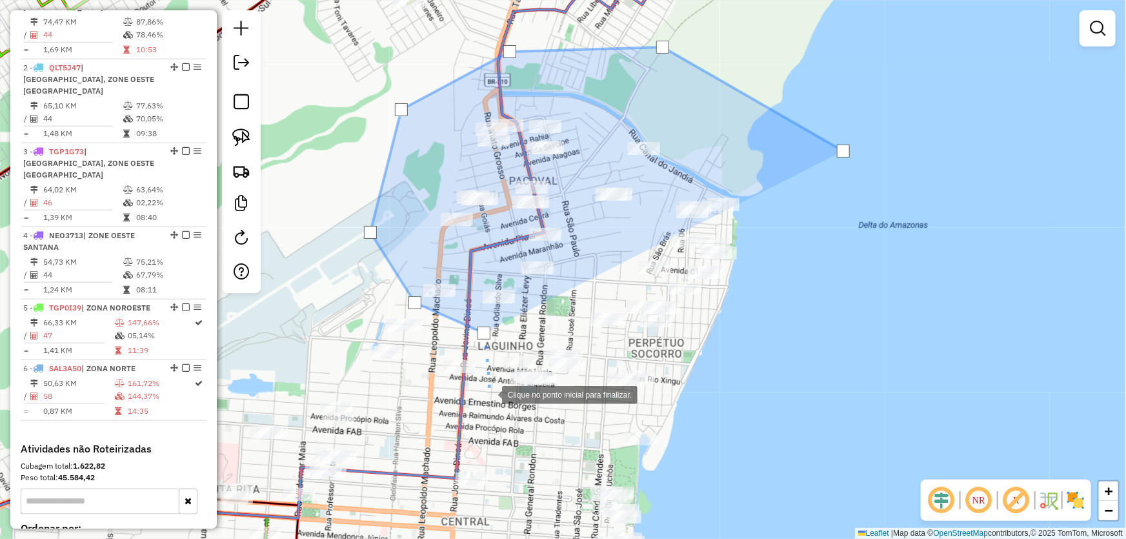
click at [489, 394] on div at bounding box center [489, 394] width 26 height 26
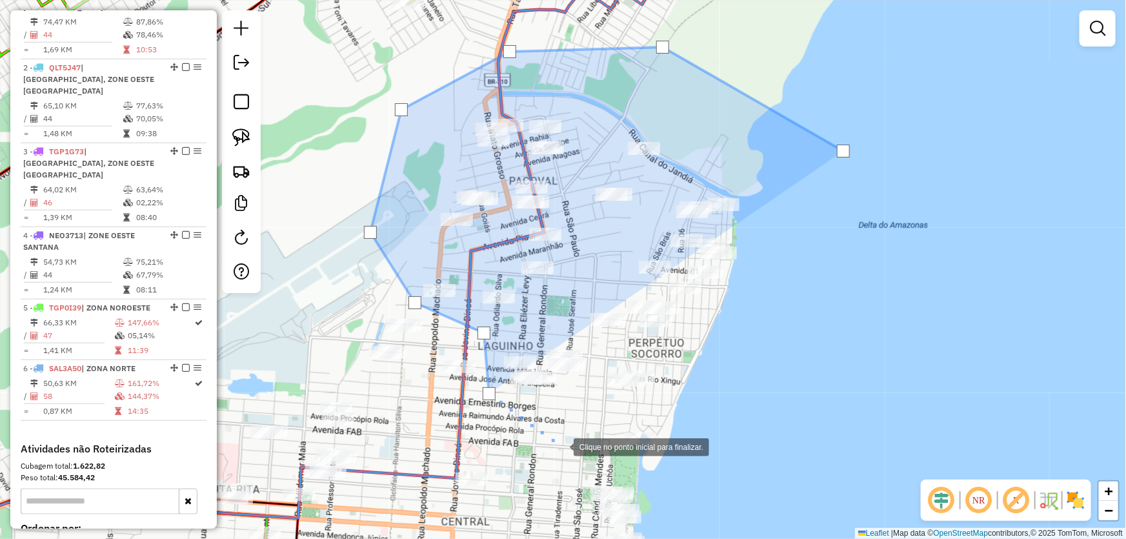
click at [567, 452] on div at bounding box center [561, 446] width 26 height 26
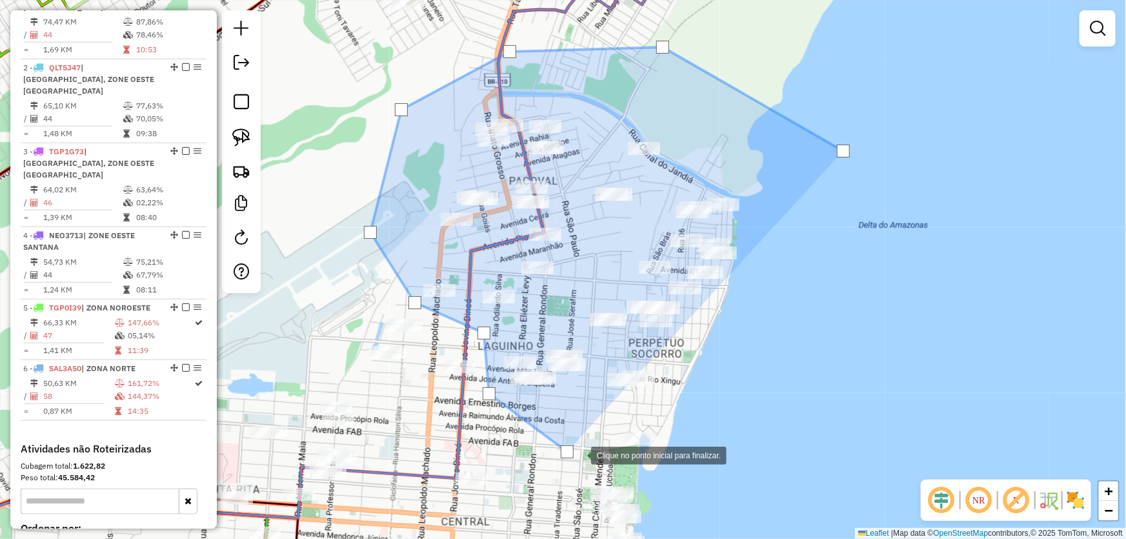
click at [591, 462] on div at bounding box center [578, 454] width 26 height 26
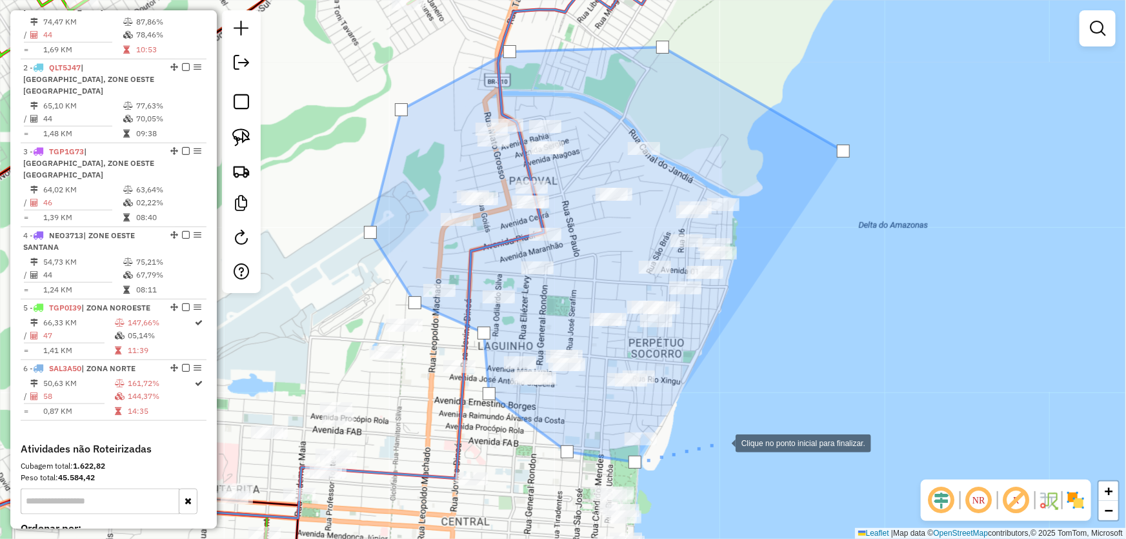
click at [723, 442] on div at bounding box center [723, 442] width 26 height 26
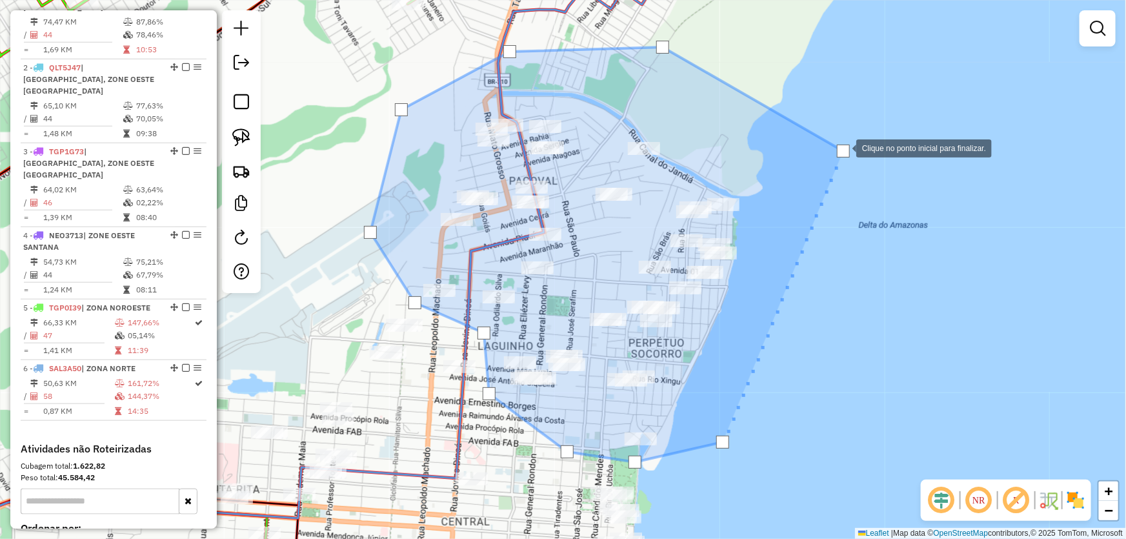
click at [841, 148] on div at bounding box center [843, 151] width 13 height 13
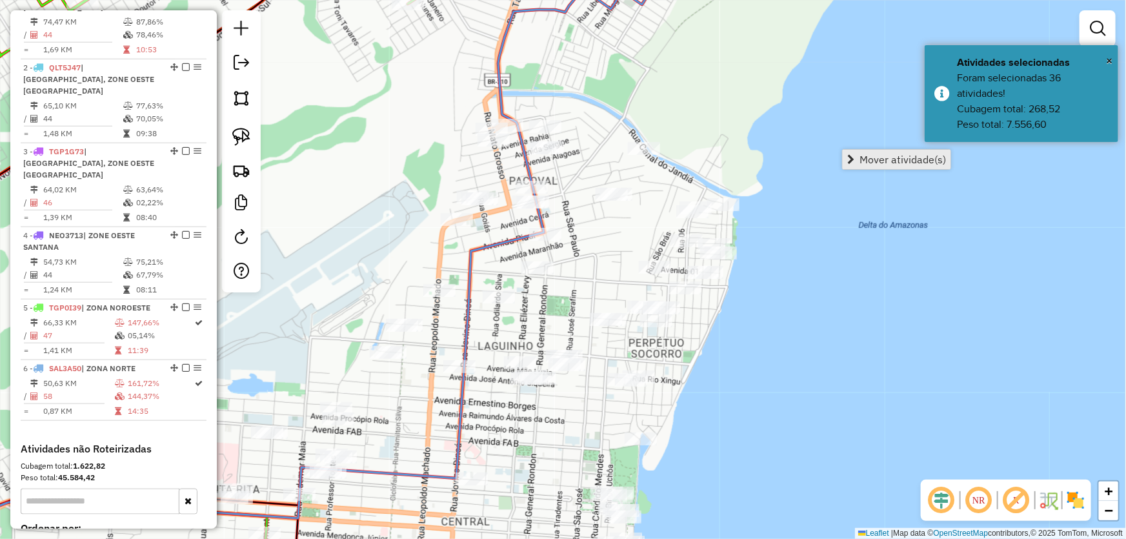
click at [877, 156] on span "Mover atividade(s)" at bounding box center [902, 159] width 86 height 10
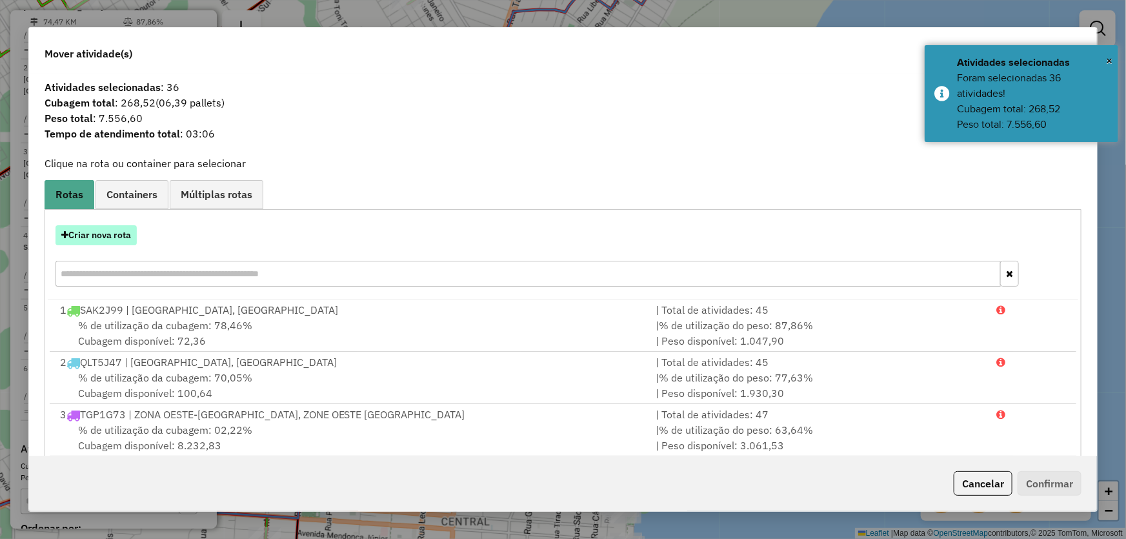
click at [94, 240] on button "Criar nova rota" at bounding box center [95, 235] width 81 height 20
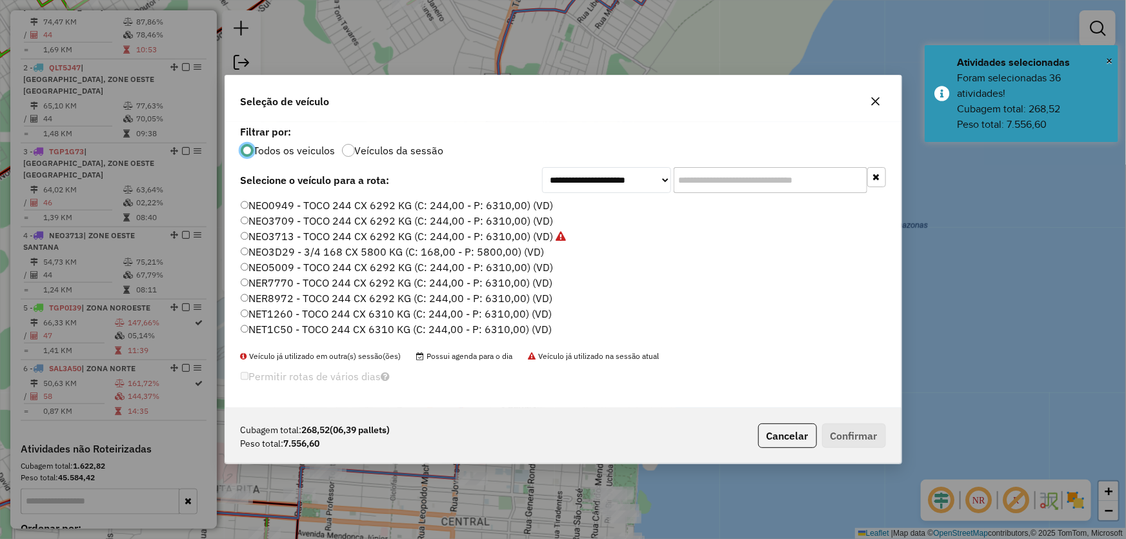
scroll to position [175, 0]
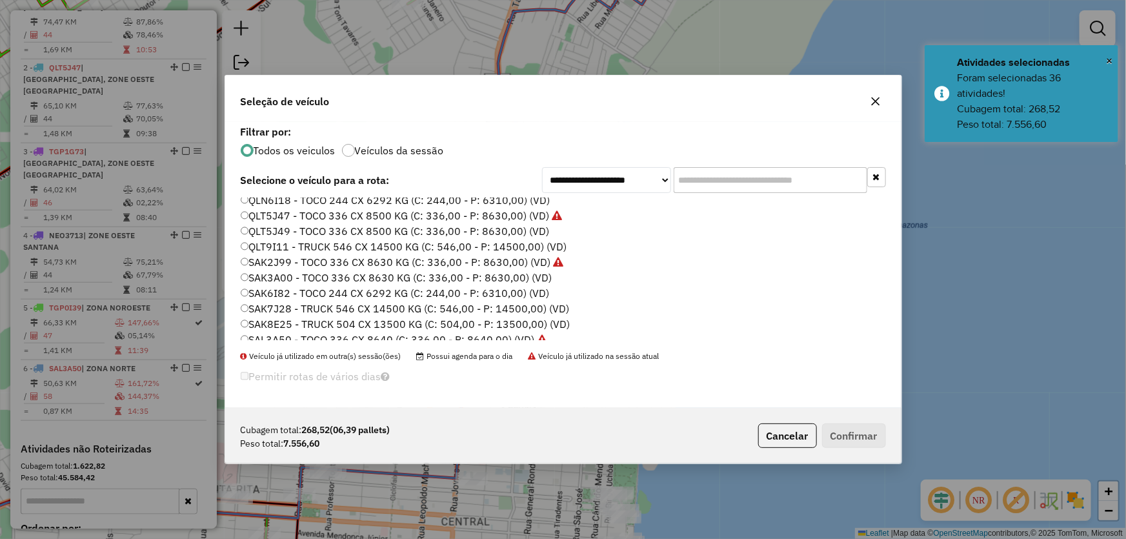
click at [284, 279] on label "SAK3A00 - TOCO 336 CX 8630 KG (C: 336,00 - P: 8630,00) (VD)" at bounding box center [397, 277] width 312 height 15
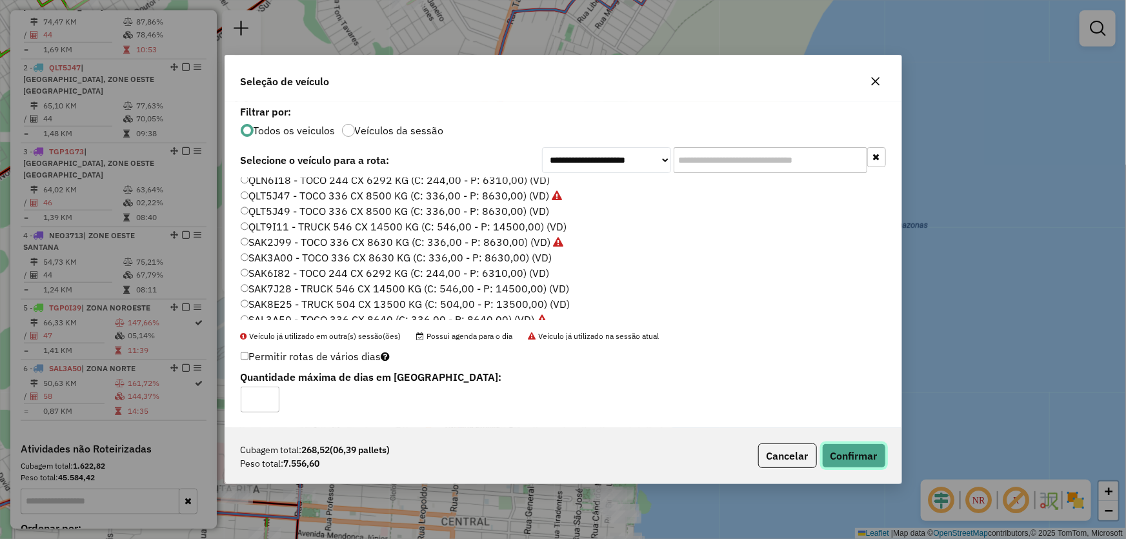
click at [852, 450] on button "Confirmar" at bounding box center [854, 455] width 64 height 25
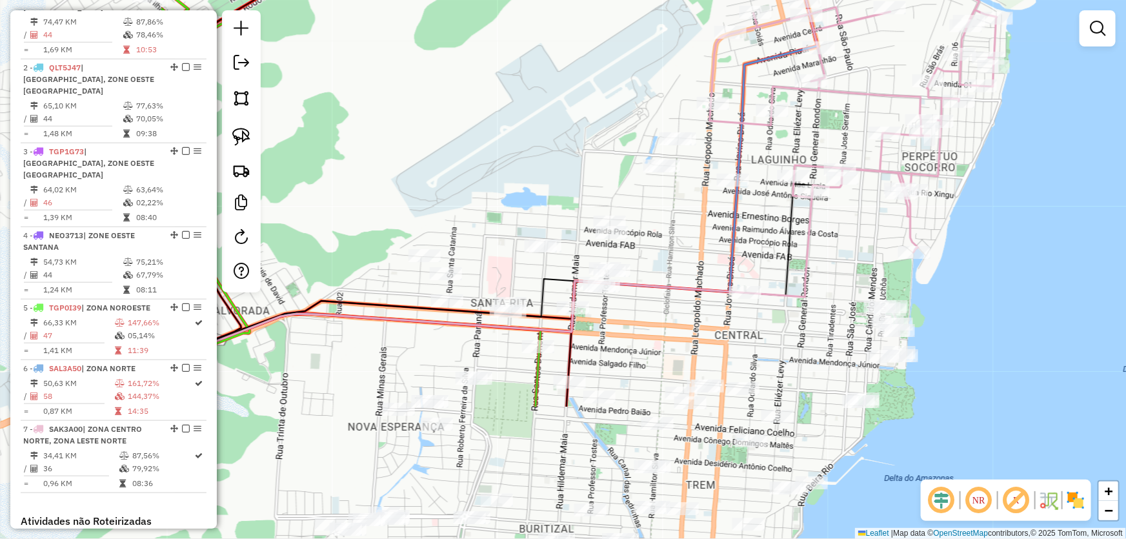
drag, startPoint x: 769, startPoint y: 266, endPoint x: 1043, endPoint y: 80, distance: 331.0
click at [1043, 80] on div "Janela de atendimento Grade de atendimento Capacidade Transportadoras Veículos …" at bounding box center [563, 269] width 1126 height 539
click at [237, 92] on img at bounding box center [241, 98] width 18 height 18
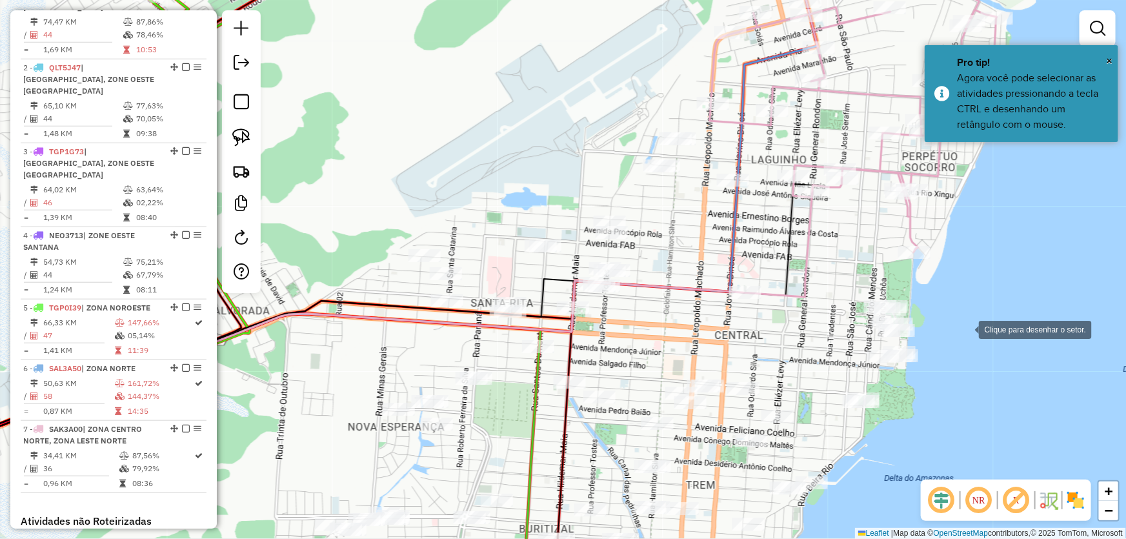
click at [966, 328] on div at bounding box center [966, 328] width 26 height 26
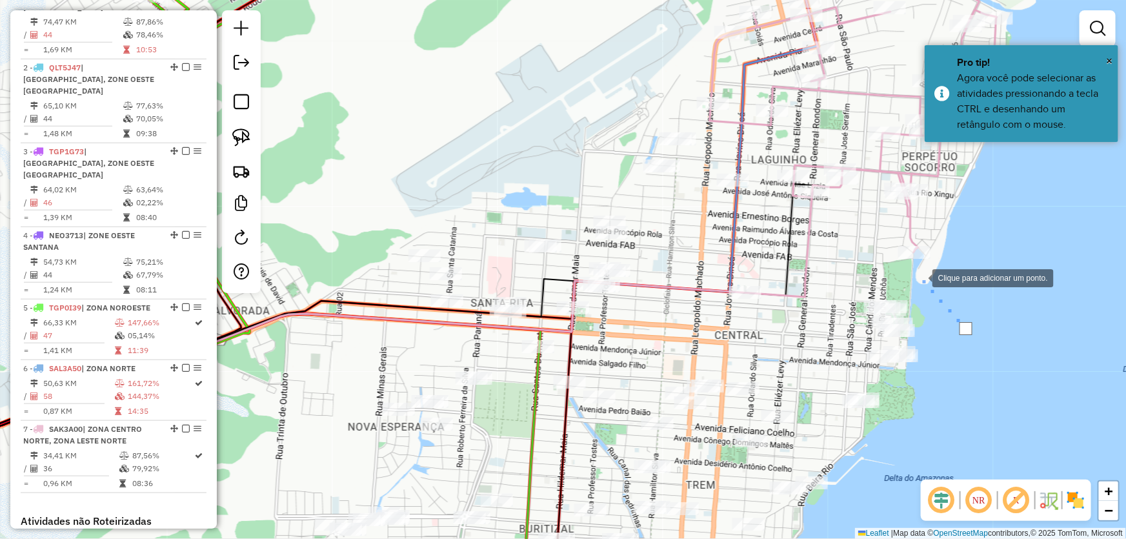
click at [906, 264] on div at bounding box center [919, 277] width 26 height 26
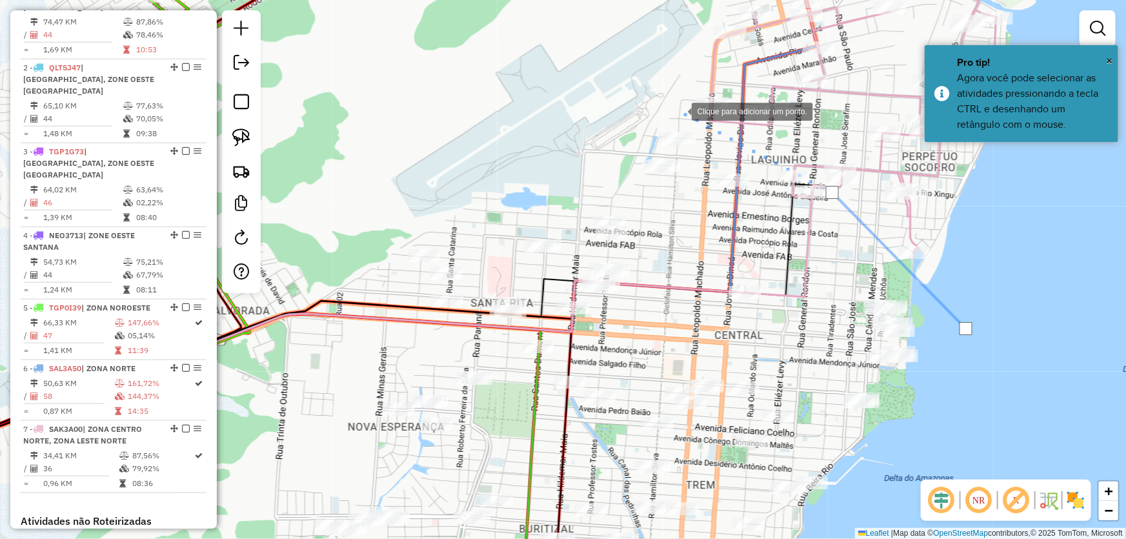
drag, startPoint x: 679, startPoint y: 110, endPoint x: 426, endPoint y: 160, distance: 257.7
click at [678, 110] on div at bounding box center [679, 110] width 26 height 26
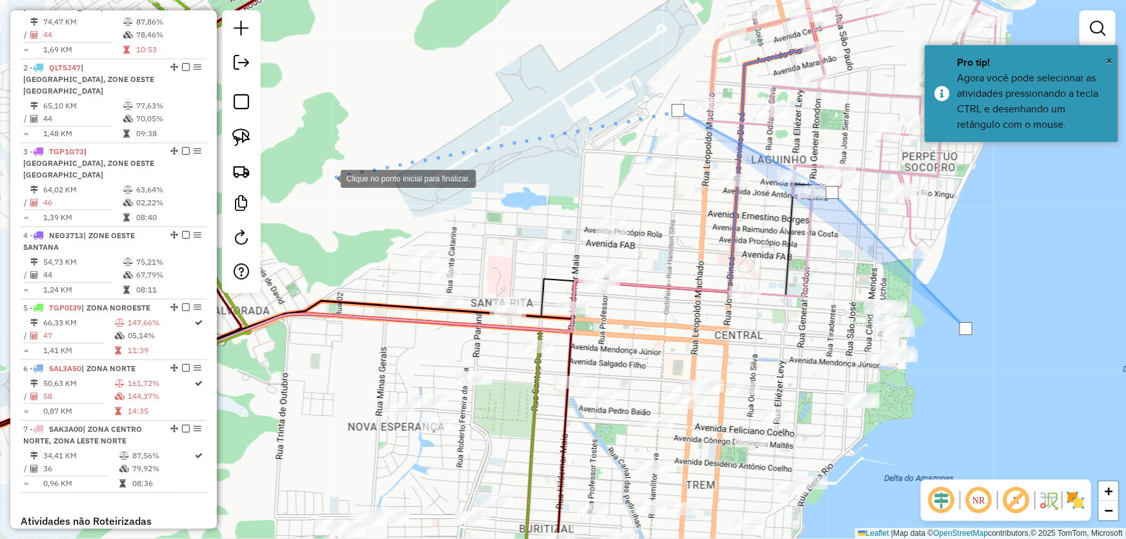
click at [328, 177] on div at bounding box center [328, 178] width 26 height 26
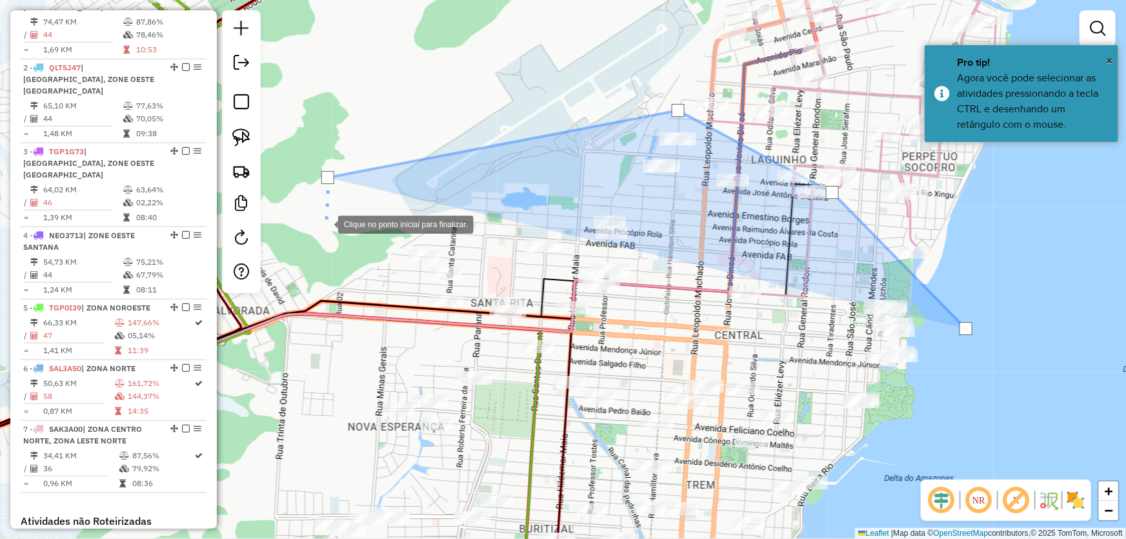
click at [332, 236] on div at bounding box center [325, 223] width 26 height 26
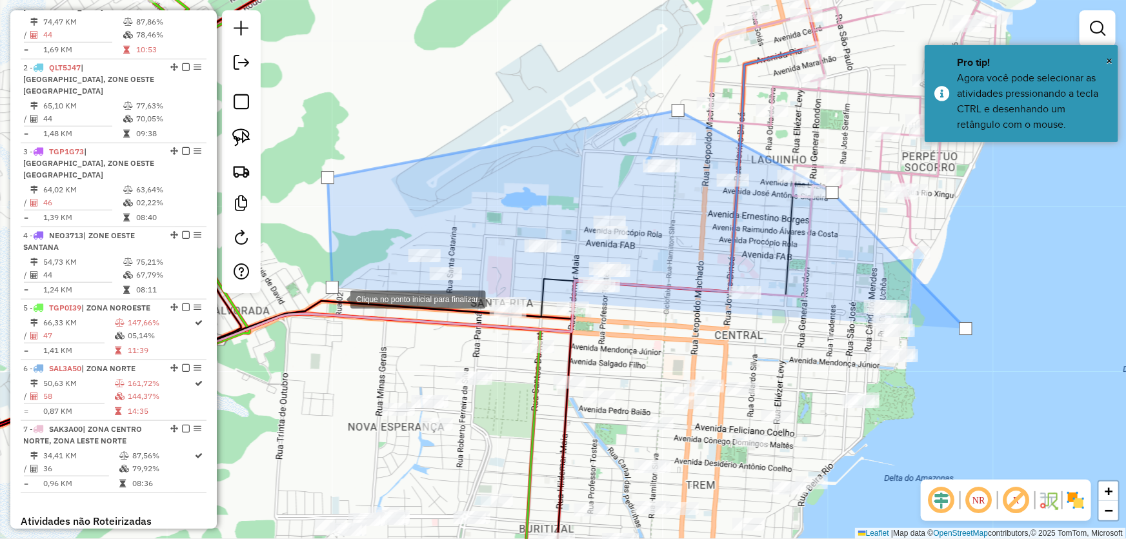
drag, startPoint x: 372, startPoint y: 335, endPoint x: 379, endPoint y: 334, distance: 7.1
click at [350, 311] on div at bounding box center [338, 298] width 26 height 26
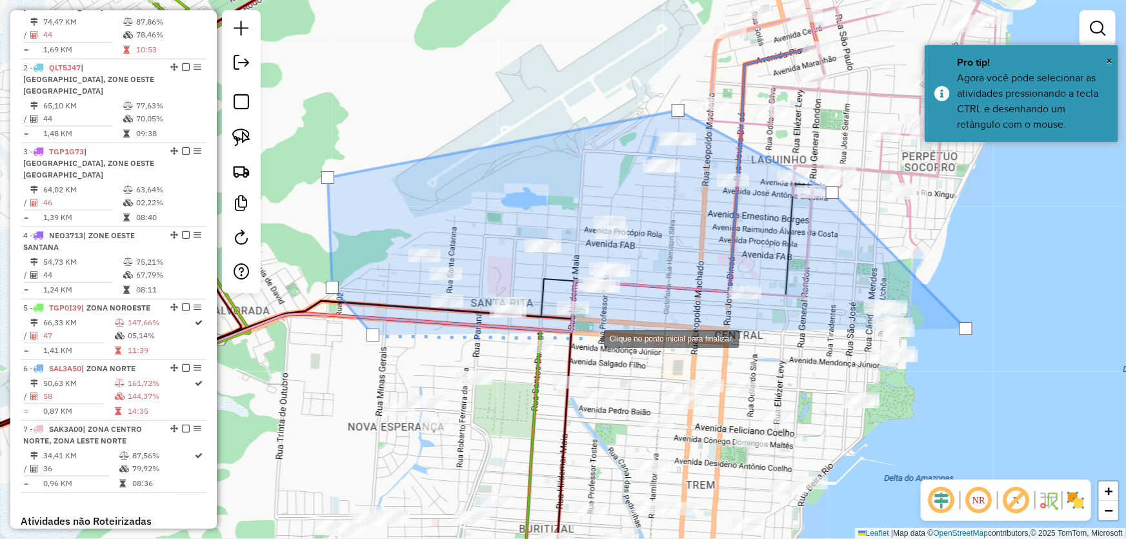
click at [591, 337] on div at bounding box center [591, 338] width 26 height 26
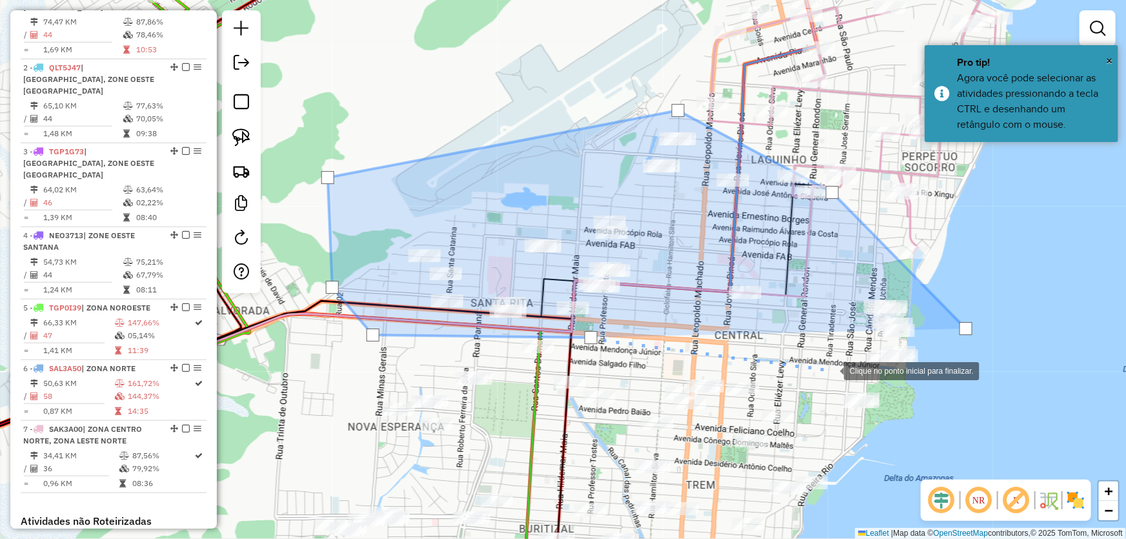
click at [831, 370] on div at bounding box center [831, 370] width 26 height 26
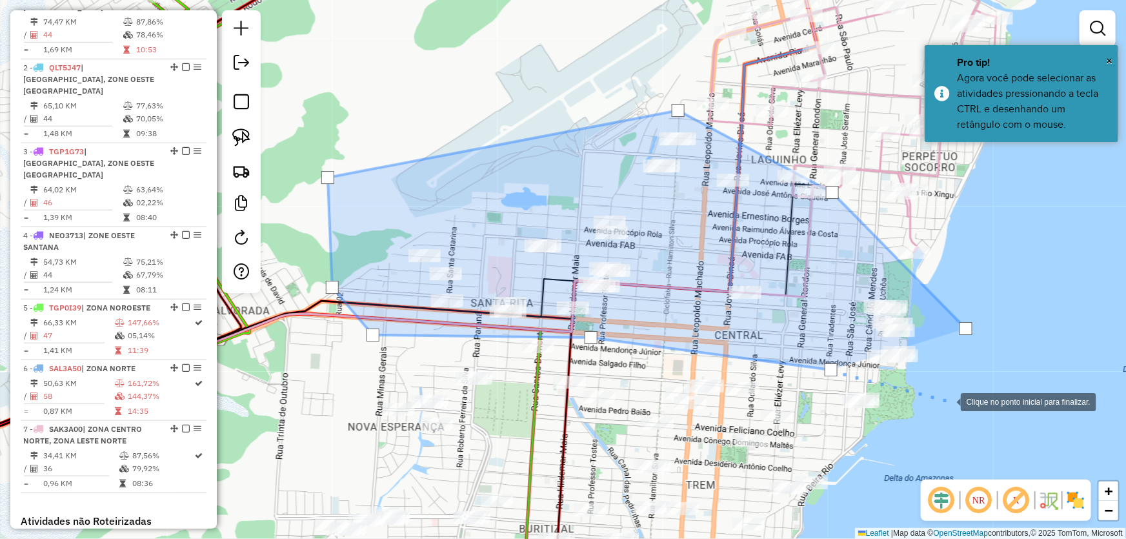
click at [961, 403] on div at bounding box center [948, 401] width 26 height 26
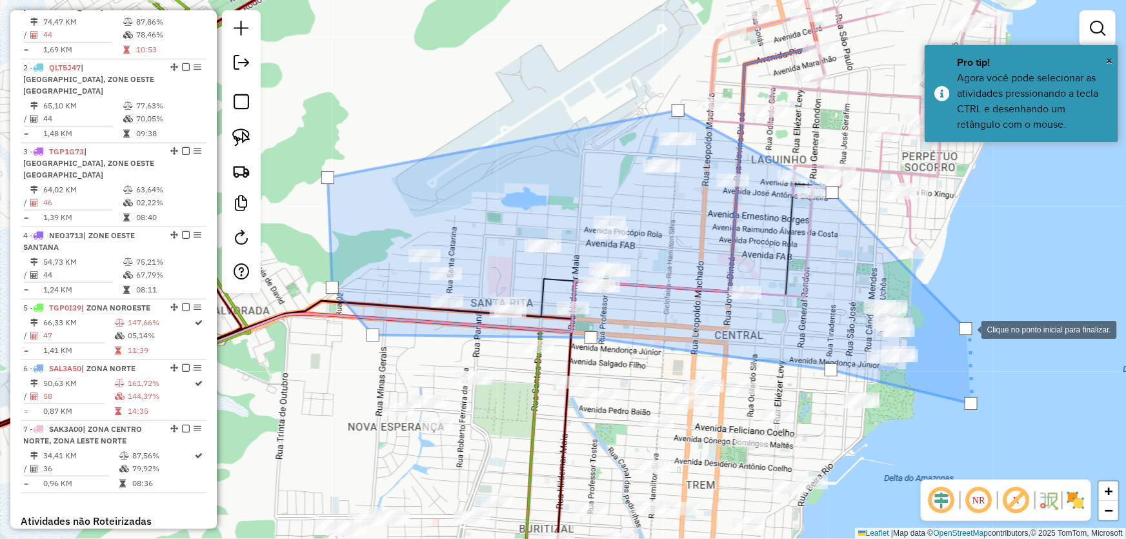
click at [966, 328] on div at bounding box center [965, 328] width 13 height 13
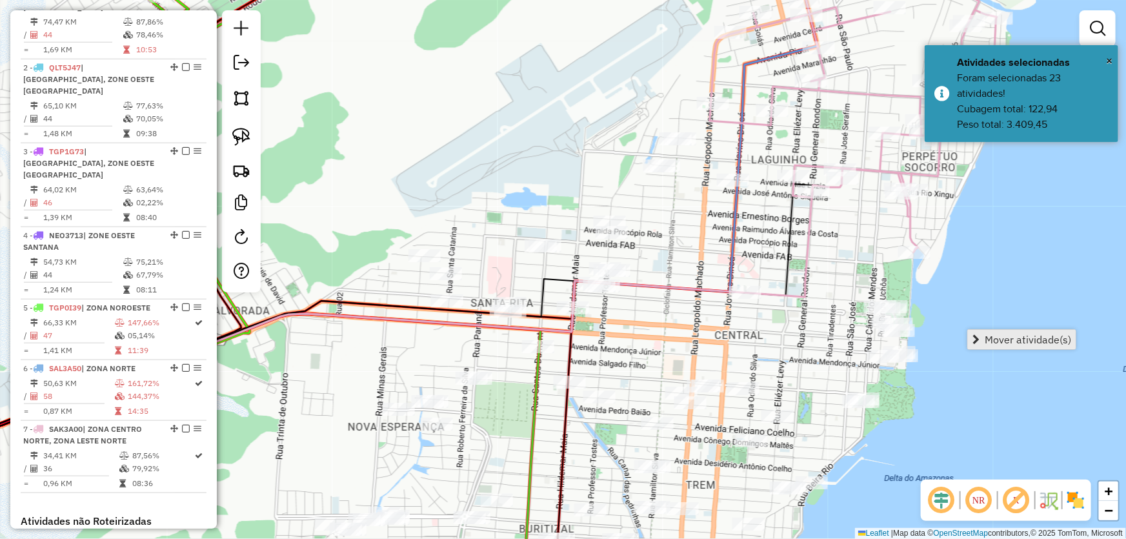
click at [982, 335] on link "Mover atividade(s)" at bounding box center [1022, 339] width 108 height 19
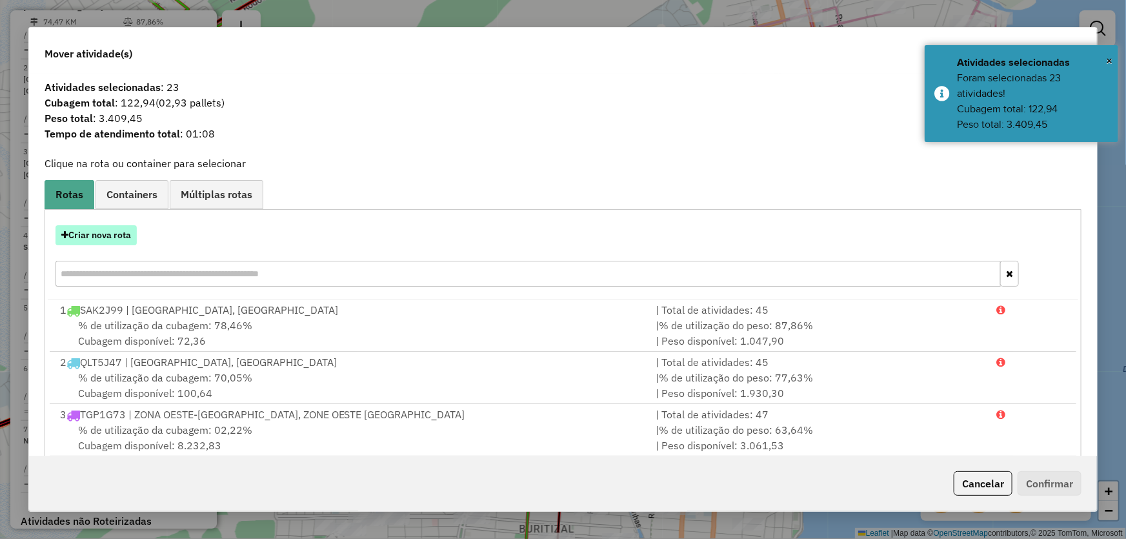
click at [123, 237] on button "Criar nova rota" at bounding box center [95, 235] width 81 height 20
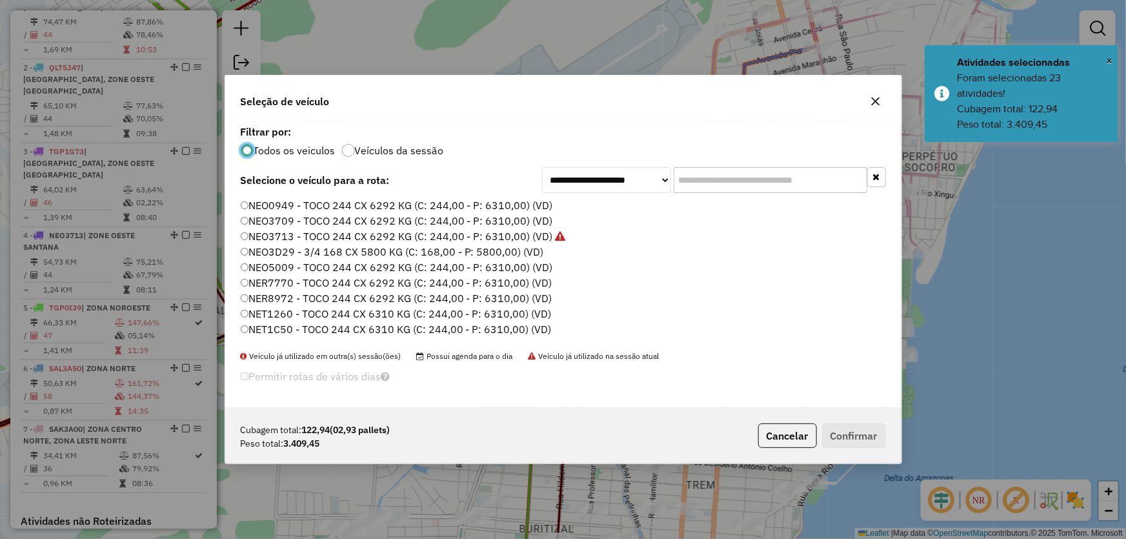
scroll to position [306, 0]
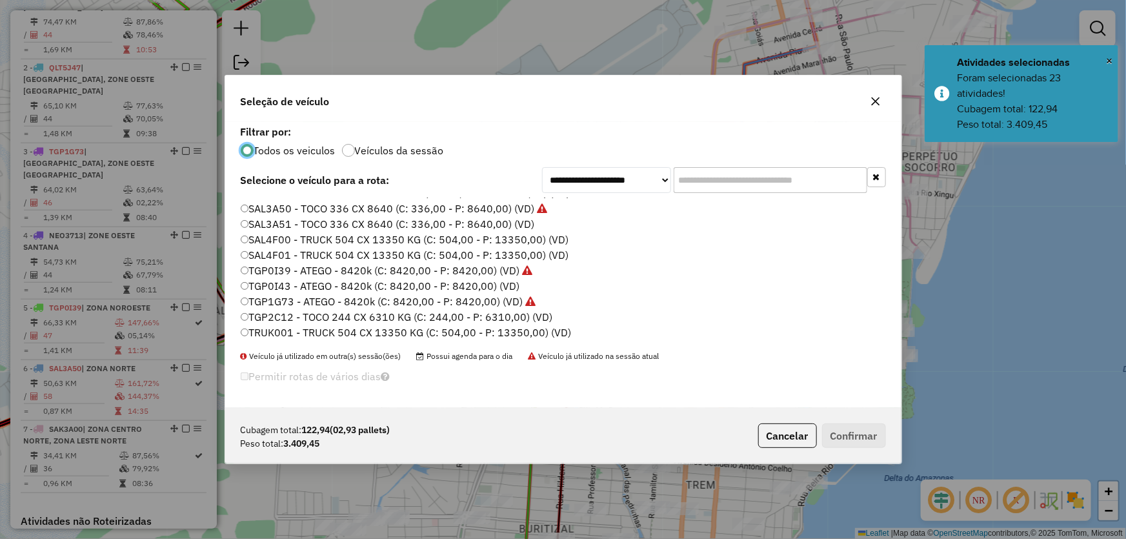
click at [278, 287] on label "TGP0I43 - ATEGO - 8420k (C: 8420,00 - P: 8420,00) (VD)" at bounding box center [380, 285] width 279 height 15
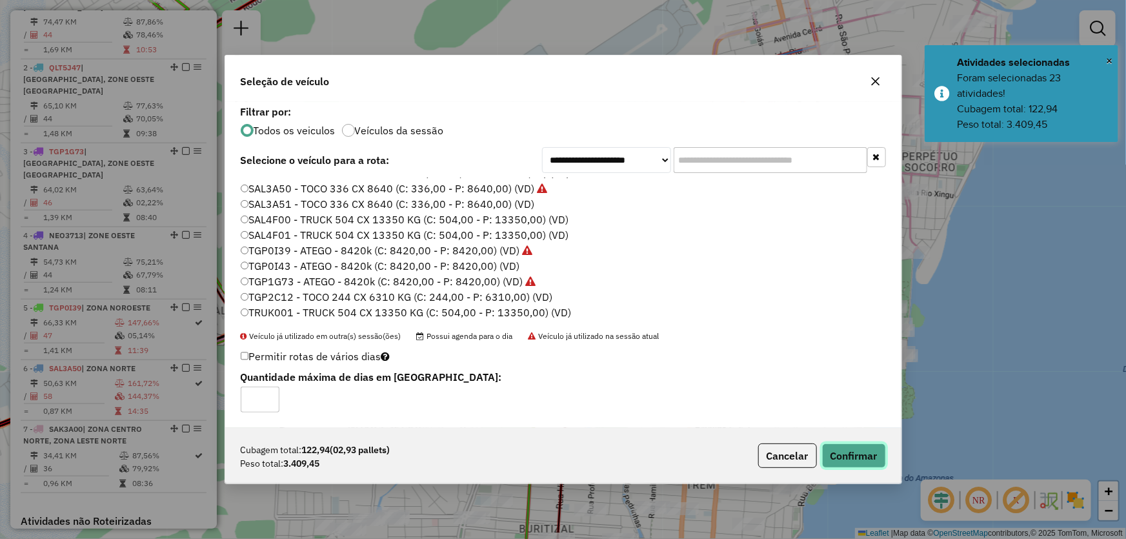
click at [841, 456] on button "Confirmar" at bounding box center [854, 455] width 64 height 25
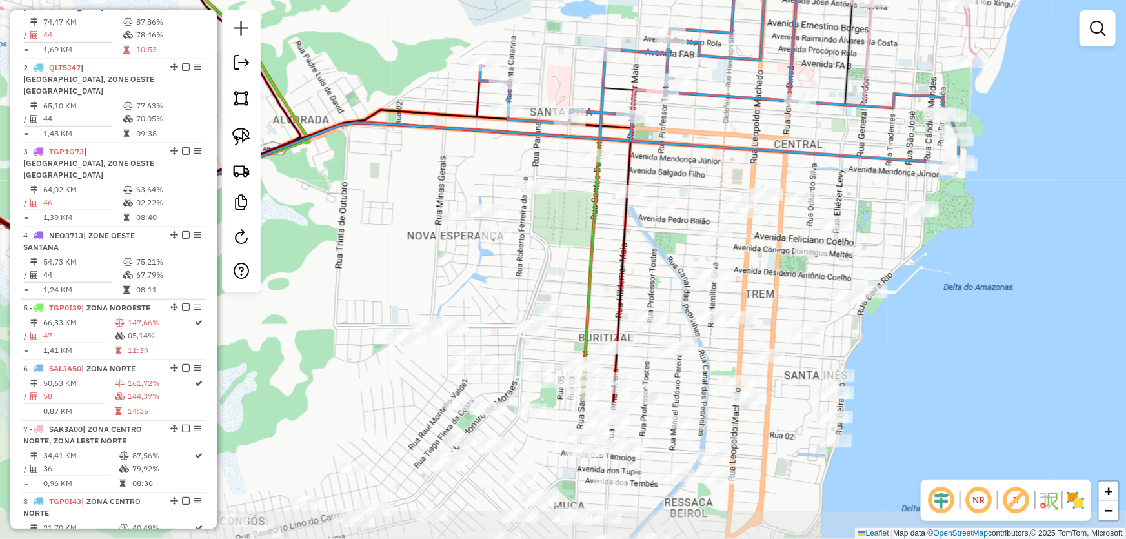
drag, startPoint x: 652, startPoint y: 351, endPoint x: 712, endPoint y: 150, distance: 209.2
click at [712, 150] on div "Janela de atendimento Grade de atendimento Capacidade Transportadoras Veículos …" at bounding box center [563, 269] width 1126 height 539
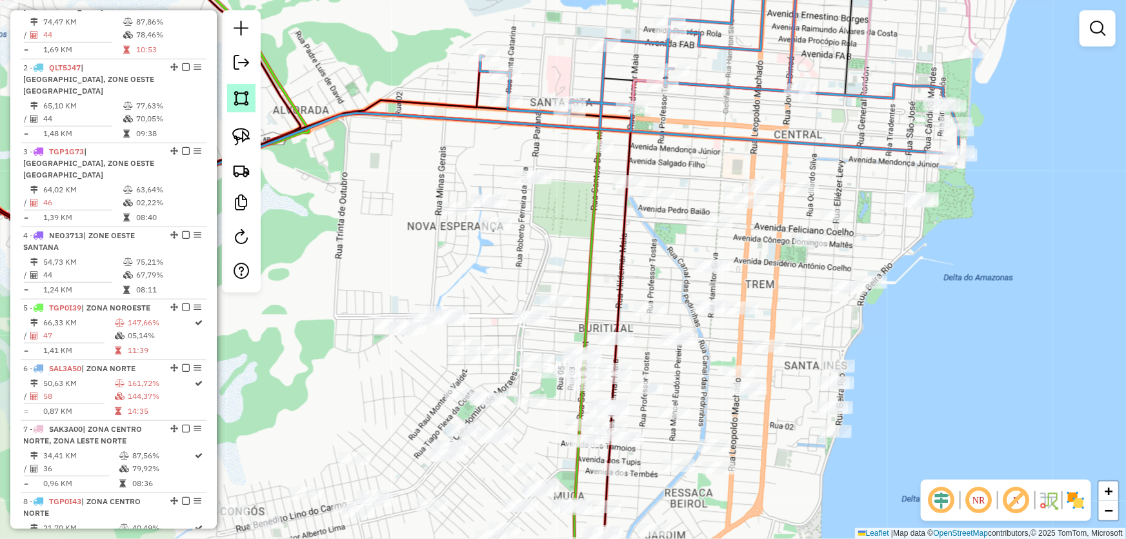
click at [243, 98] on img at bounding box center [241, 98] width 18 height 18
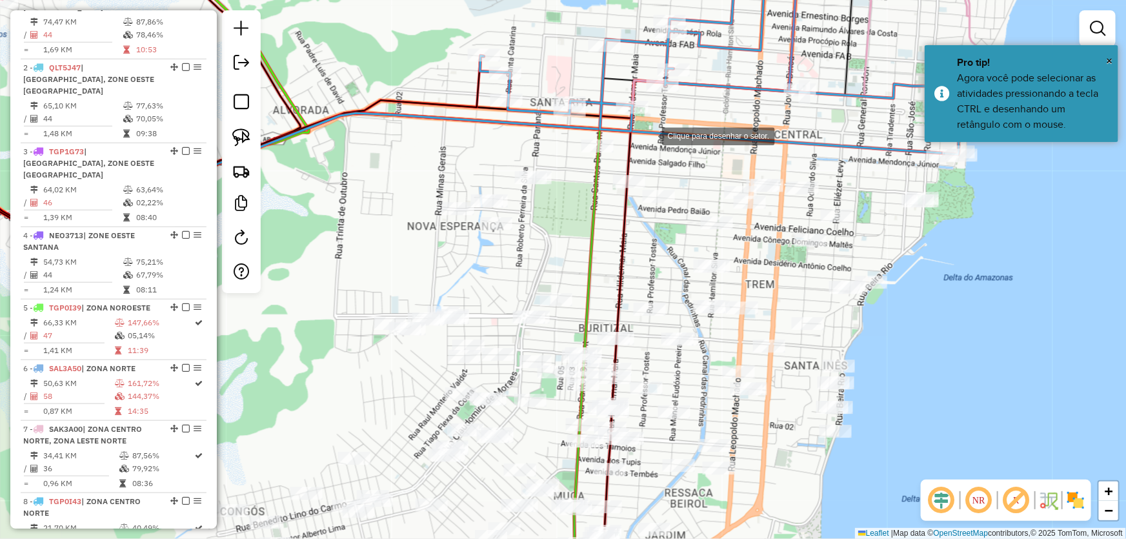
click at [649, 135] on div at bounding box center [649, 135] width 26 height 26
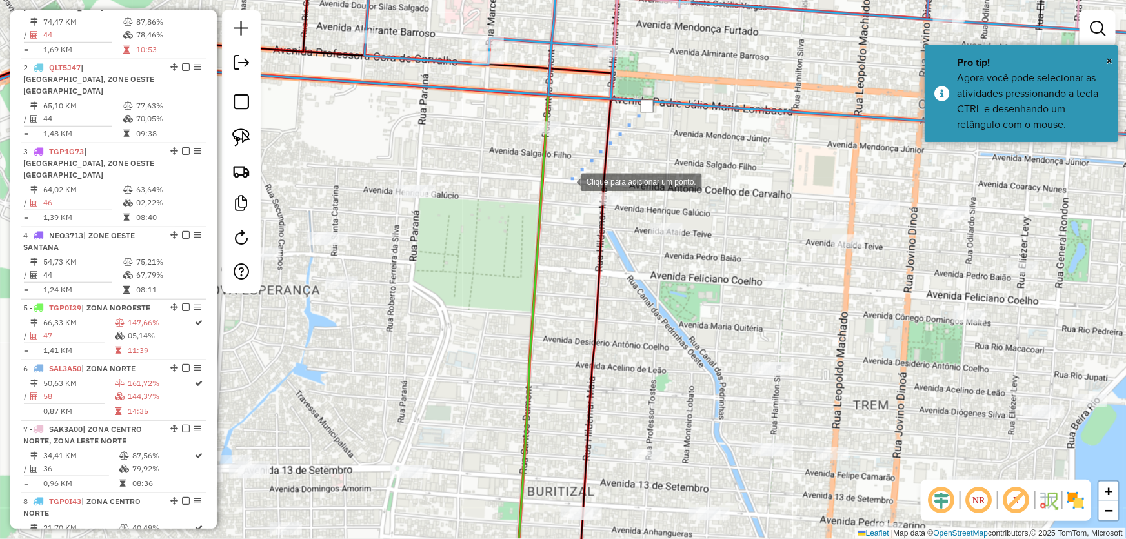
click at [567, 181] on div at bounding box center [568, 181] width 26 height 26
click at [564, 213] on div at bounding box center [567, 200] width 26 height 26
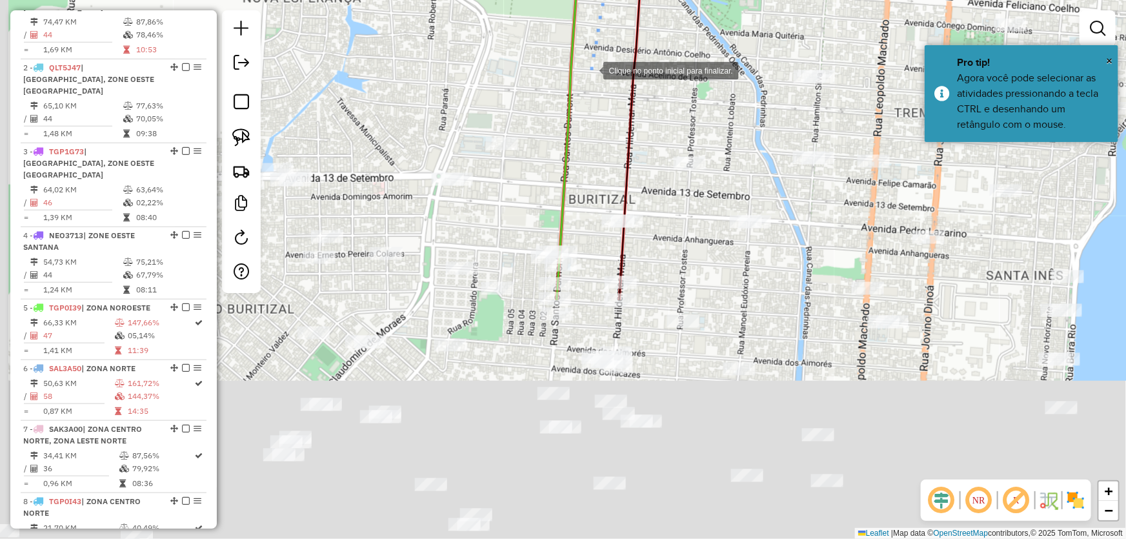
drag, startPoint x: 547, startPoint y: 369, endPoint x: 590, endPoint y: 52, distance: 319.7
click at [592, 57] on div at bounding box center [590, 70] width 26 height 26
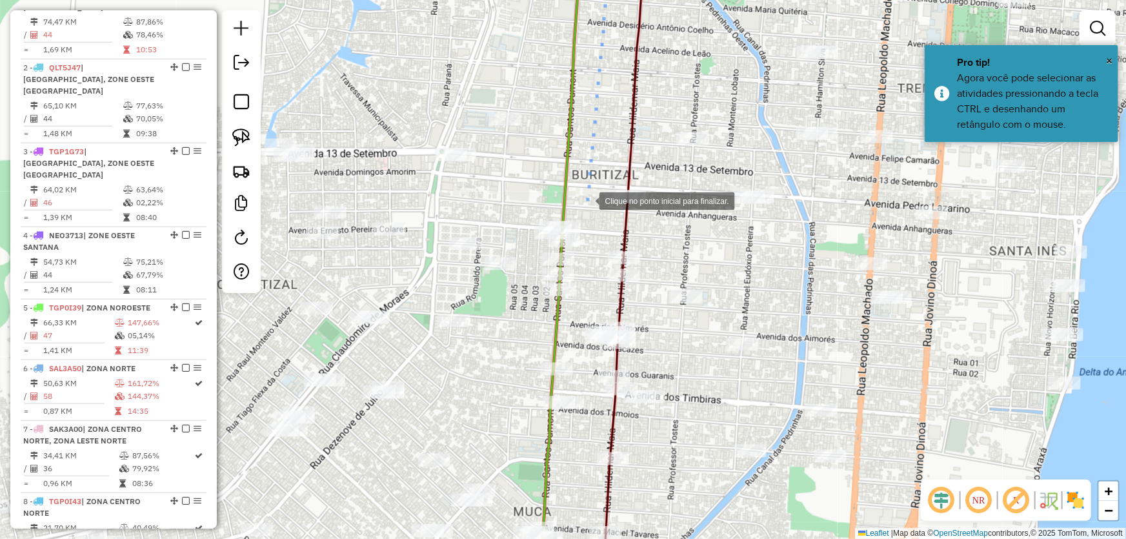
click at [586, 200] on div at bounding box center [587, 200] width 26 height 26
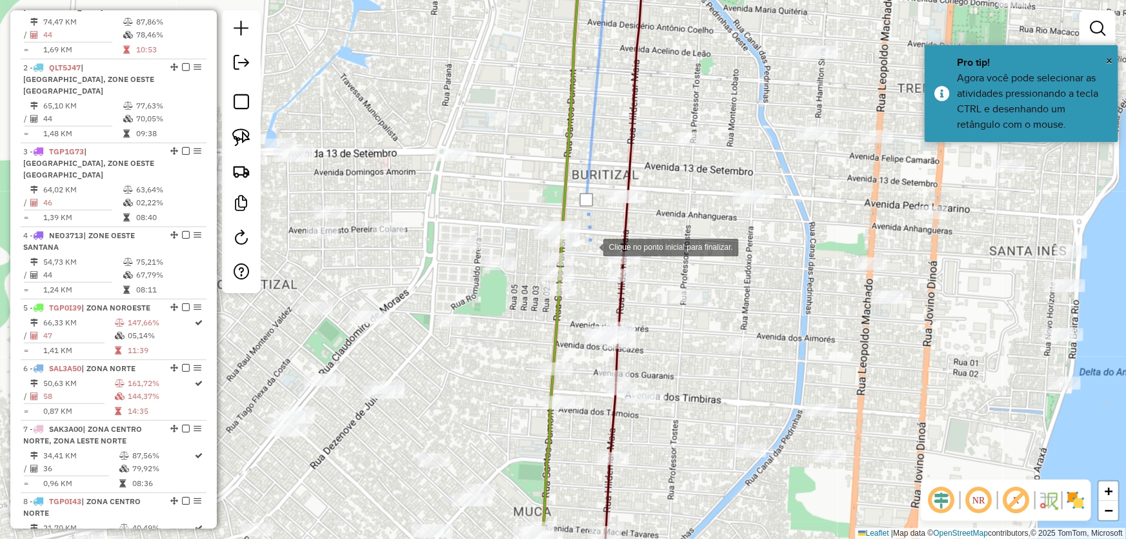
click at [592, 259] on div at bounding box center [590, 247] width 26 height 26
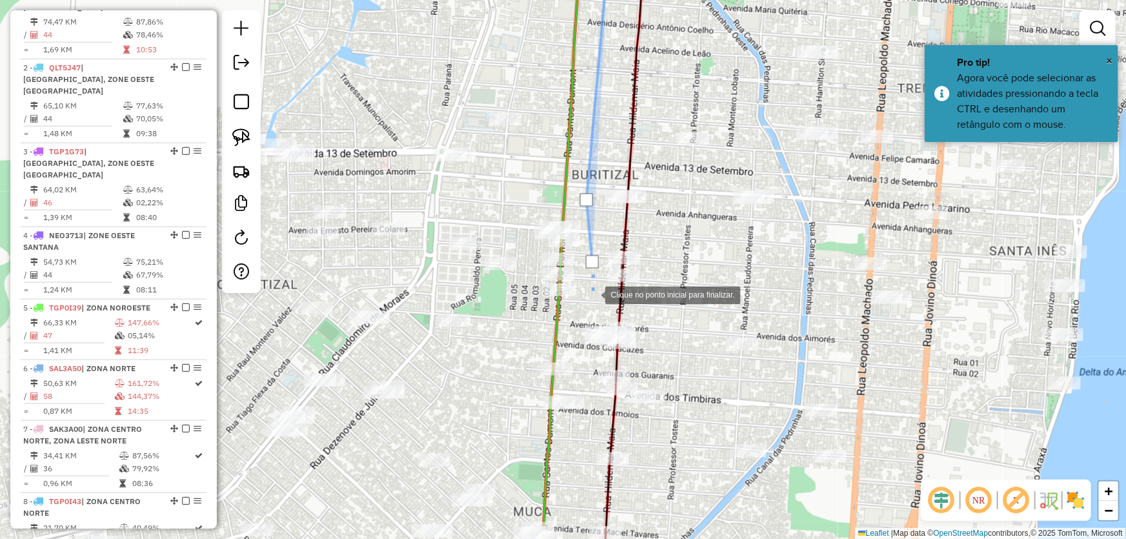
drag, startPoint x: 592, startPoint y: 296, endPoint x: 584, endPoint y: 303, distance: 9.6
click at [591, 296] on div at bounding box center [592, 294] width 26 height 26
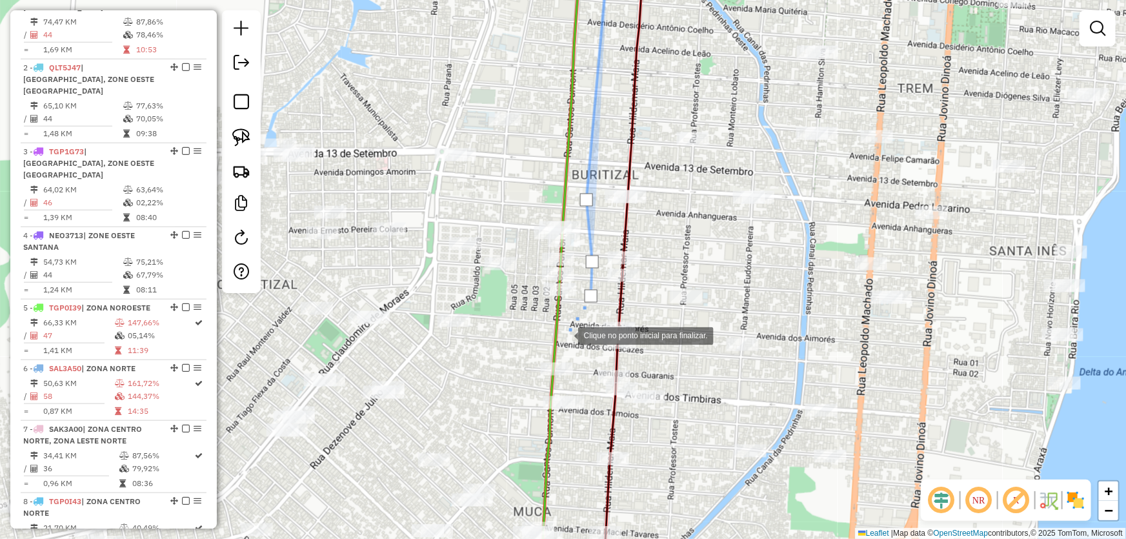
click at [565, 335] on div at bounding box center [565, 335] width 26 height 26
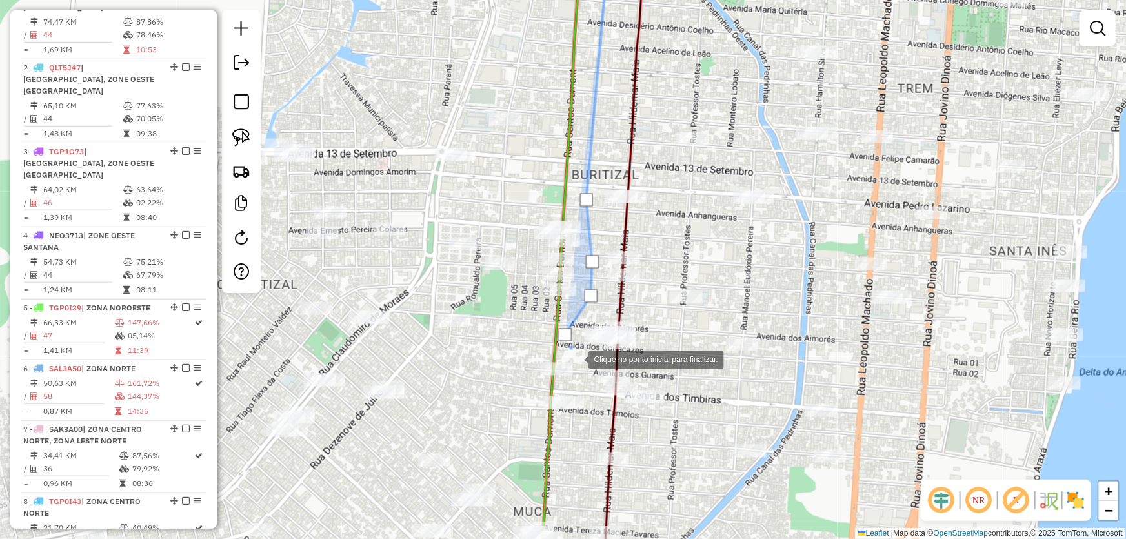
click at [581, 365] on div at bounding box center [576, 359] width 26 height 26
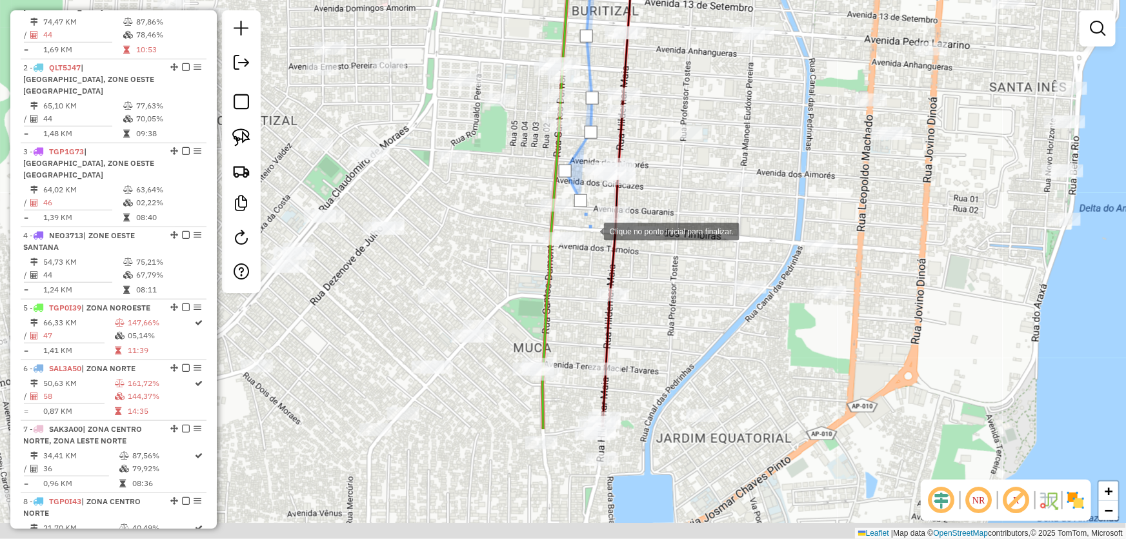
drag, startPoint x: 591, startPoint y: 400, endPoint x: 587, endPoint y: 219, distance: 181.3
click at [587, 219] on div at bounding box center [591, 230] width 26 height 26
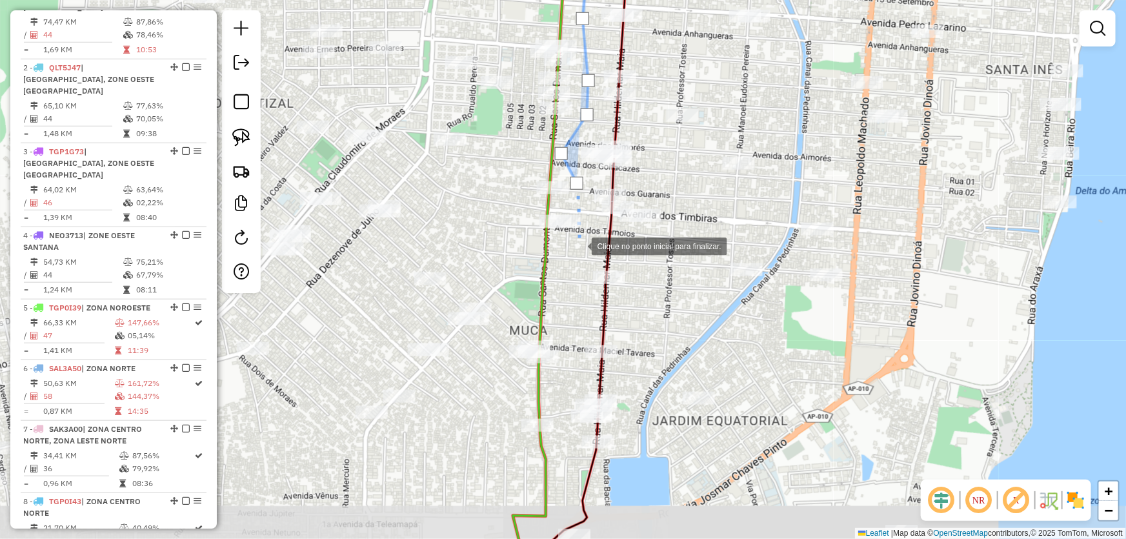
drag, startPoint x: 579, startPoint y: 252, endPoint x: 579, endPoint y: 266, distance: 14.2
click at [579, 252] on div at bounding box center [579, 245] width 26 height 26
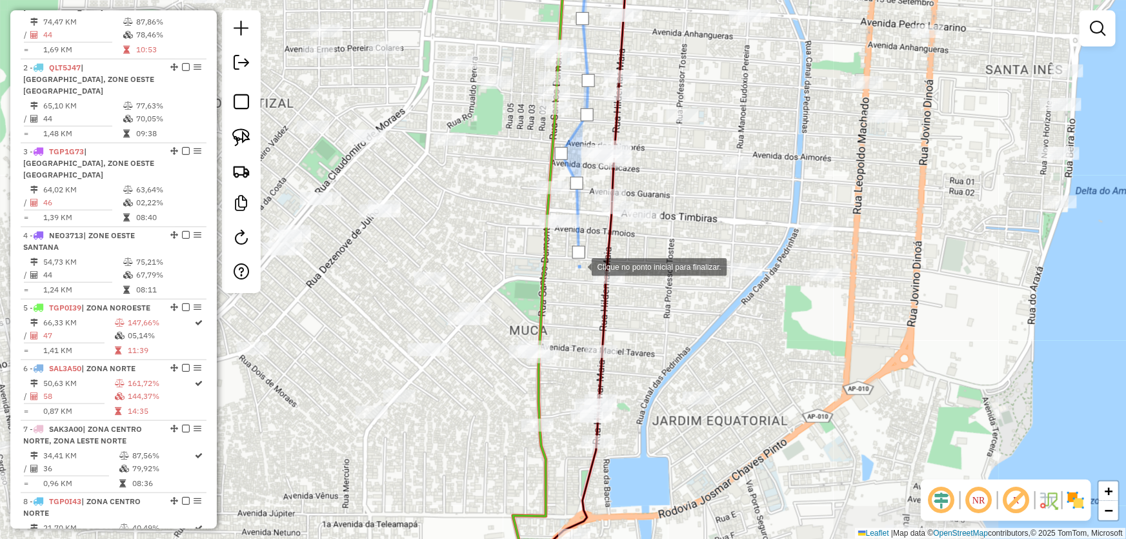
click at [574, 279] on div at bounding box center [579, 266] width 26 height 26
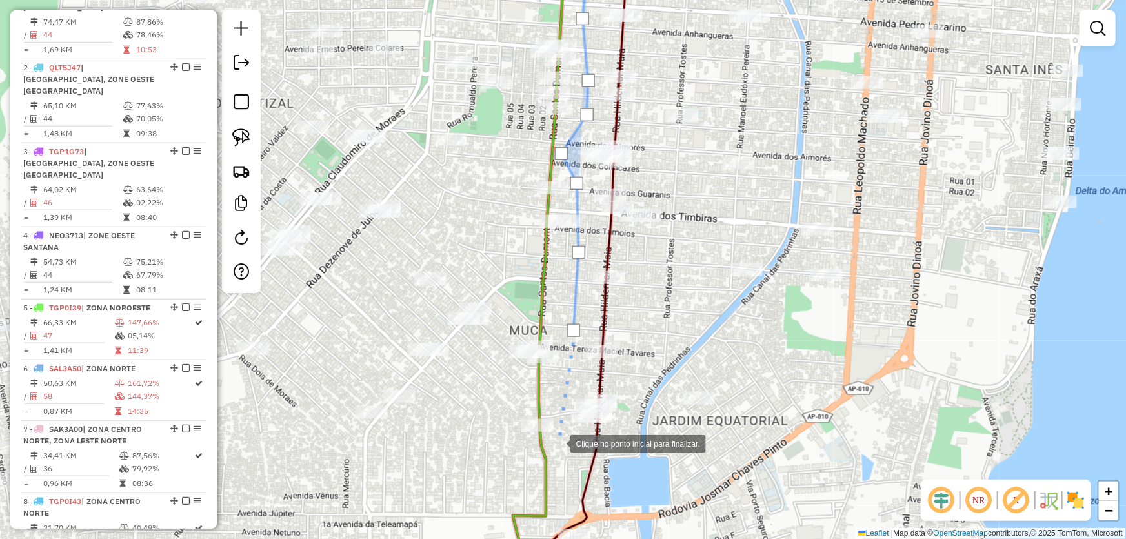
click at [557, 443] on div at bounding box center [558, 443] width 26 height 26
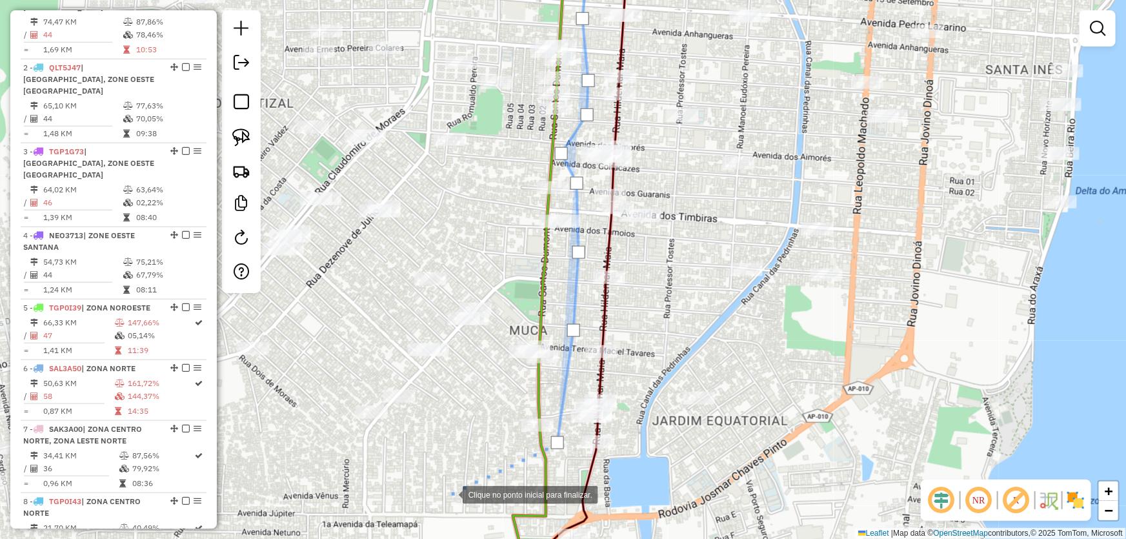
click at [437, 485] on div at bounding box center [450, 494] width 26 height 26
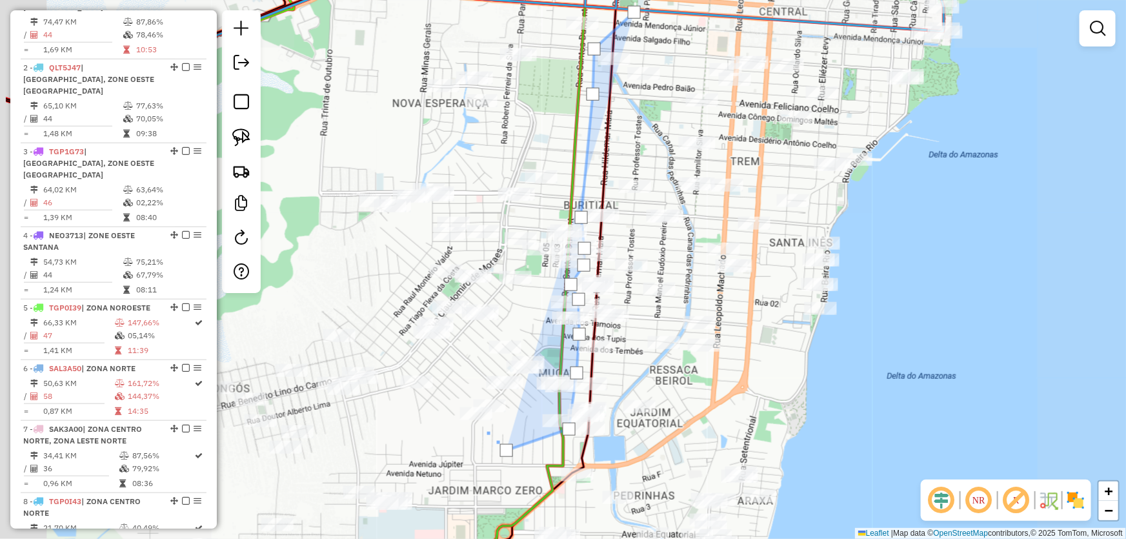
drag, startPoint x: 334, startPoint y: 461, endPoint x: 647, endPoint y: 373, distance: 325.6
click at [499, 418] on div at bounding box center [486, 431] width 26 height 26
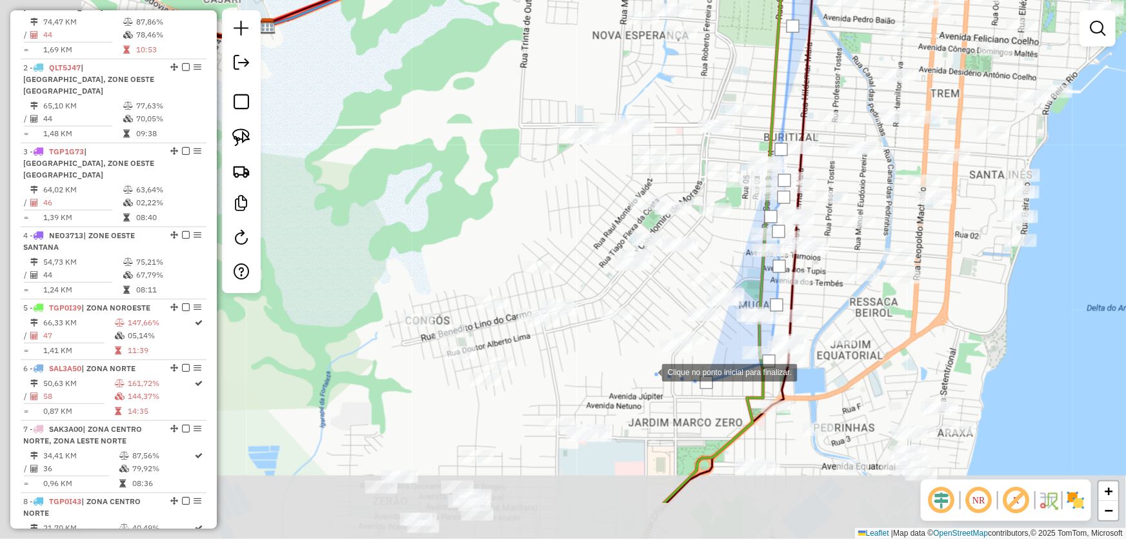
drag, startPoint x: 617, startPoint y: 376, endPoint x: 594, endPoint y: 379, distance: 23.4
click at [636, 376] on div at bounding box center [649, 372] width 26 height 26
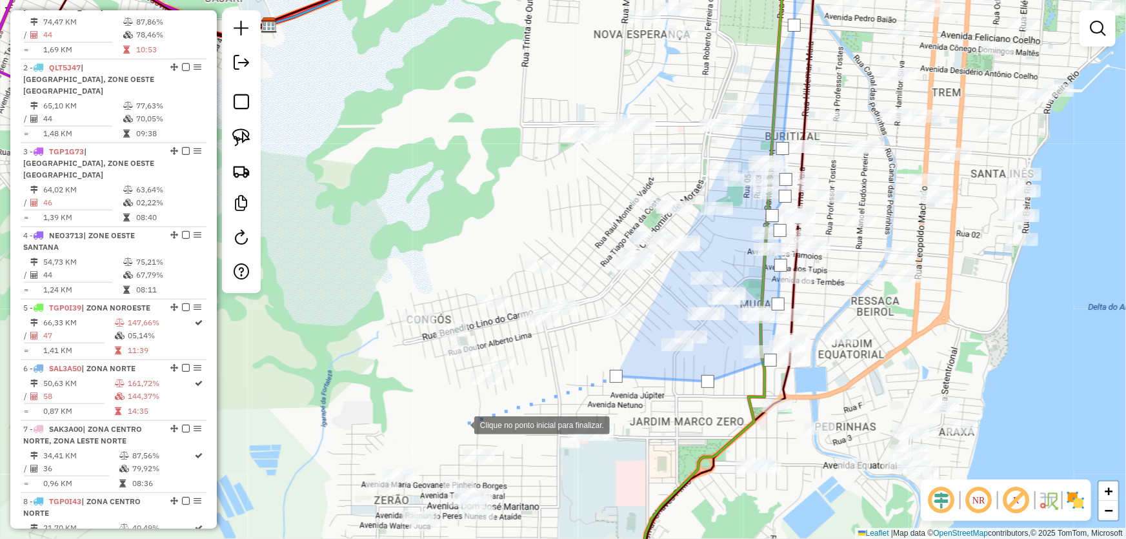
click at [461, 424] on div at bounding box center [461, 424] width 26 height 26
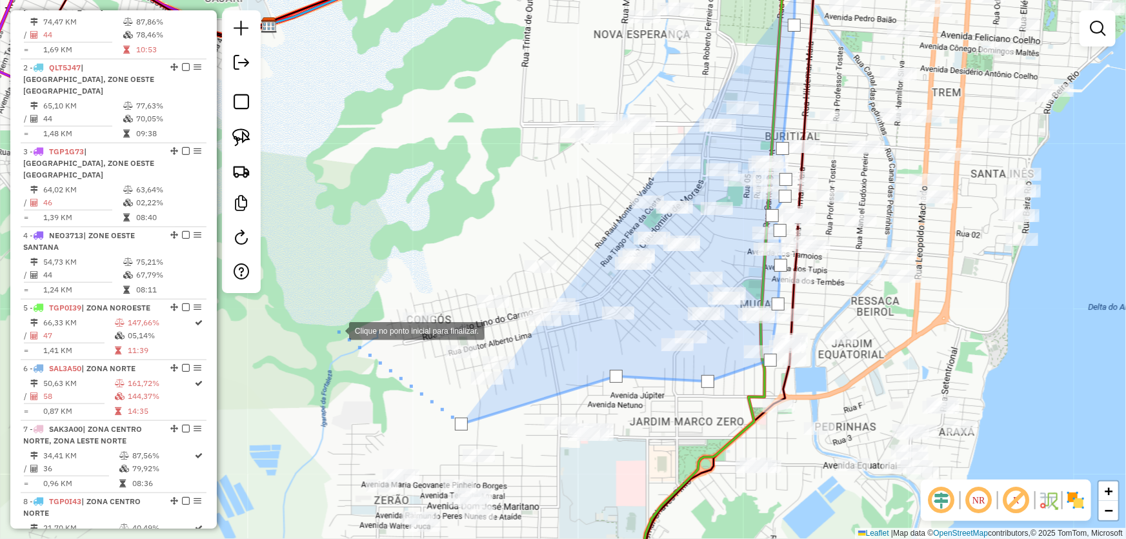
click at [336, 319] on div at bounding box center [336, 330] width 26 height 26
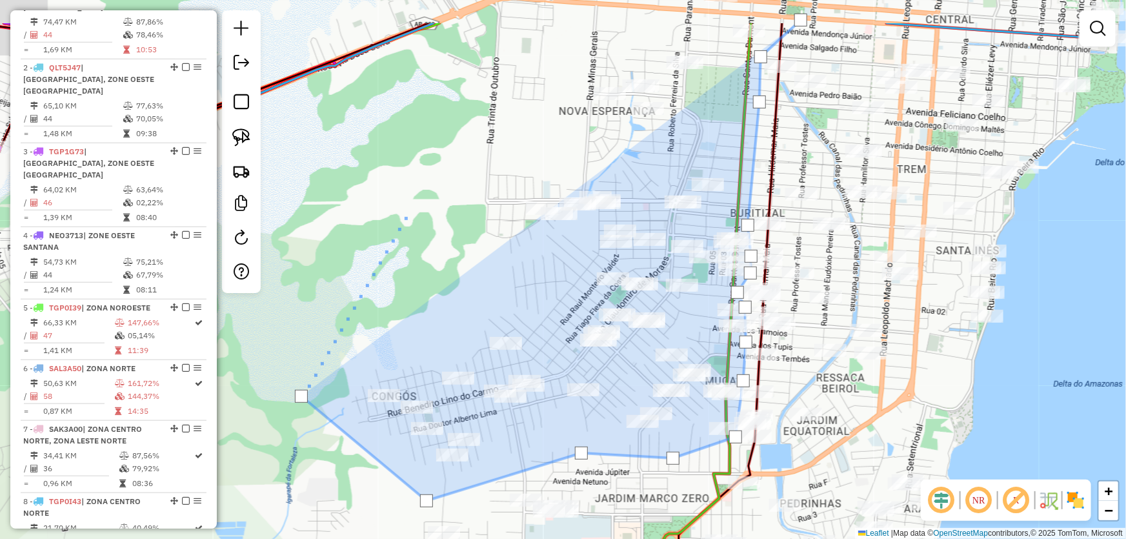
drag, startPoint x: 454, startPoint y: 111, endPoint x: 325, endPoint y: 372, distance: 291.4
click at [396, 223] on div at bounding box center [409, 210] width 26 height 26
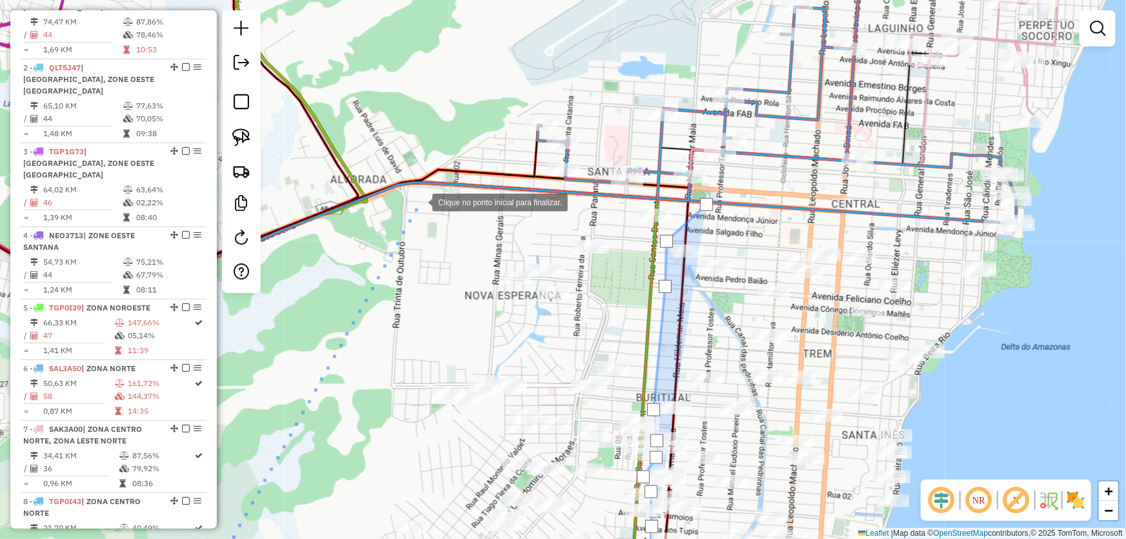
click at [419, 201] on div at bounding box center [419, 201] width 26 height 26
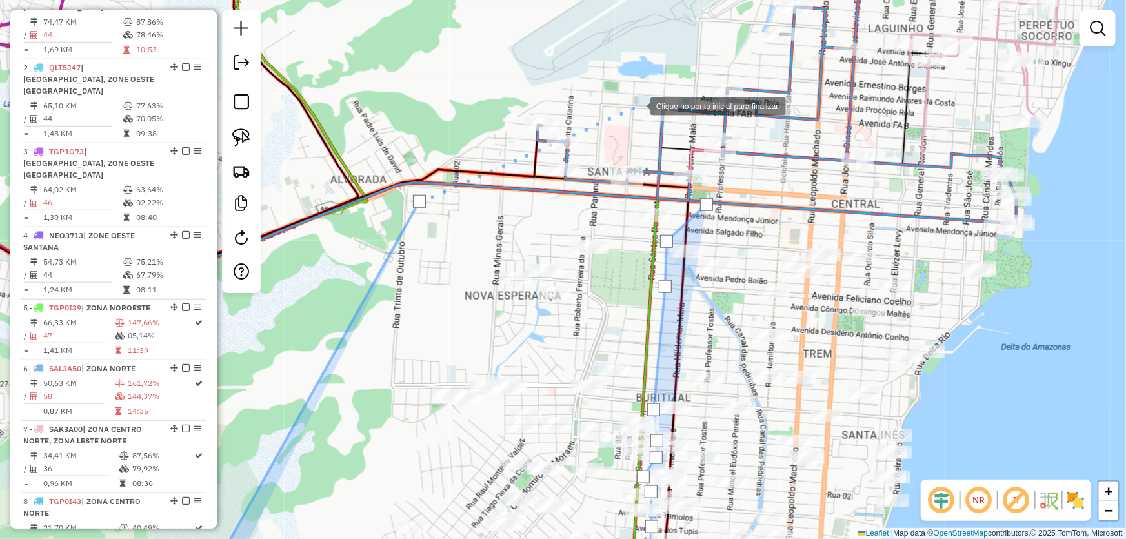
drag, startPoint x: 637, startPoint y: 105, endPoint x: 680, endPoint y: 150, distance: 62.1
click at [638, 105] on div at bounding box center [637, 105] width 26 height 26
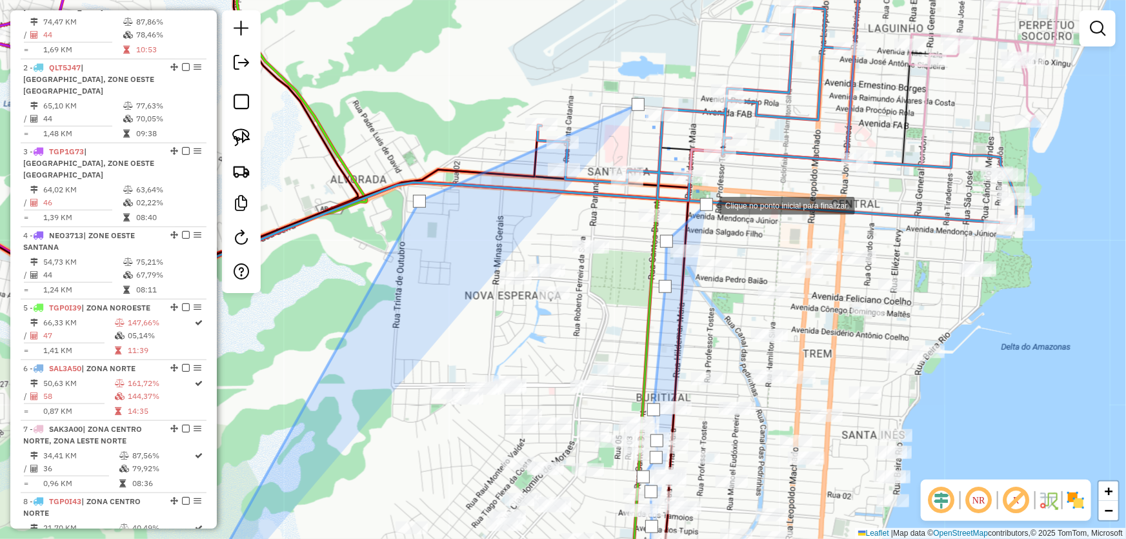
click at [706, 205] on div at bounding box center [706, 204] width 13 height 13
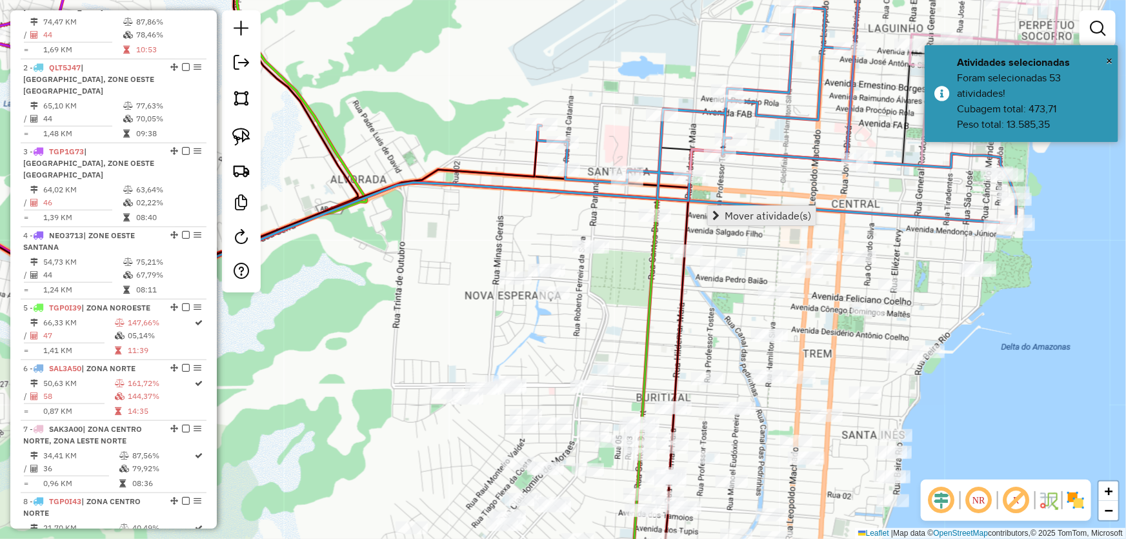
click at [737, 222] on link "Mover atividade(s)" at bounding box center [762, 215] width 108 height 19
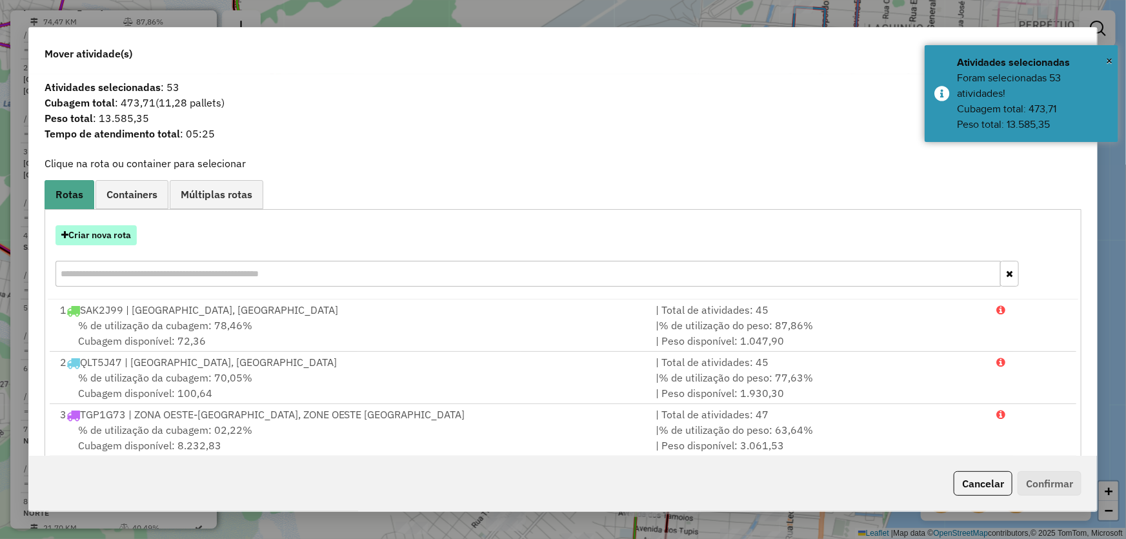
click at [123, 230] on button "Criar nova rota" at bounding box center [95, 235] width 81 height 20
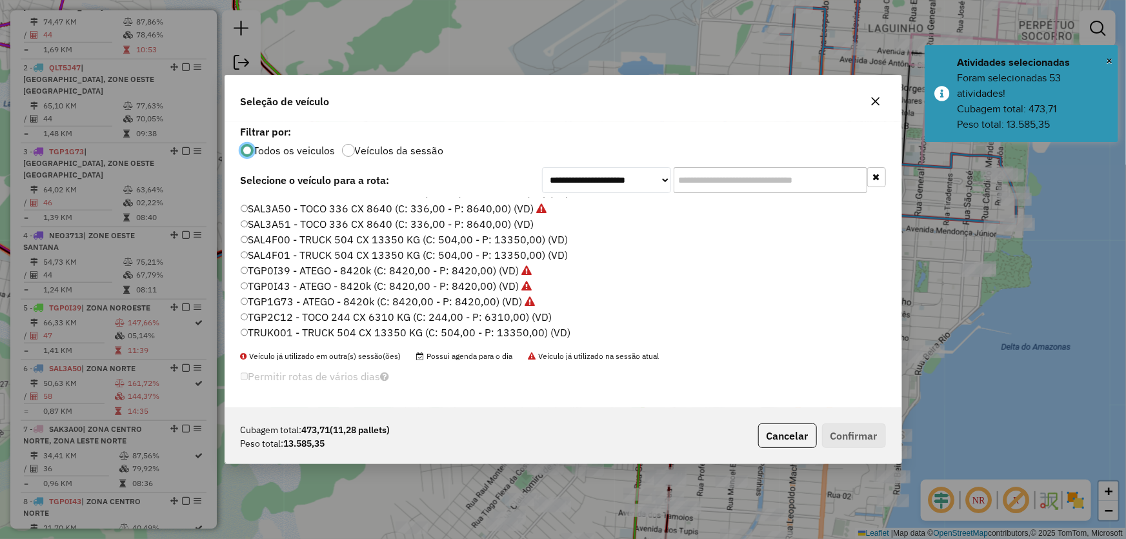
click at [276, 219] on label "SAL3A51 - TOCO 336 CX 8640 (C: 336,00 - P: 8640,00) (VD)" at bounding box center [388, 223] width 294 height 15
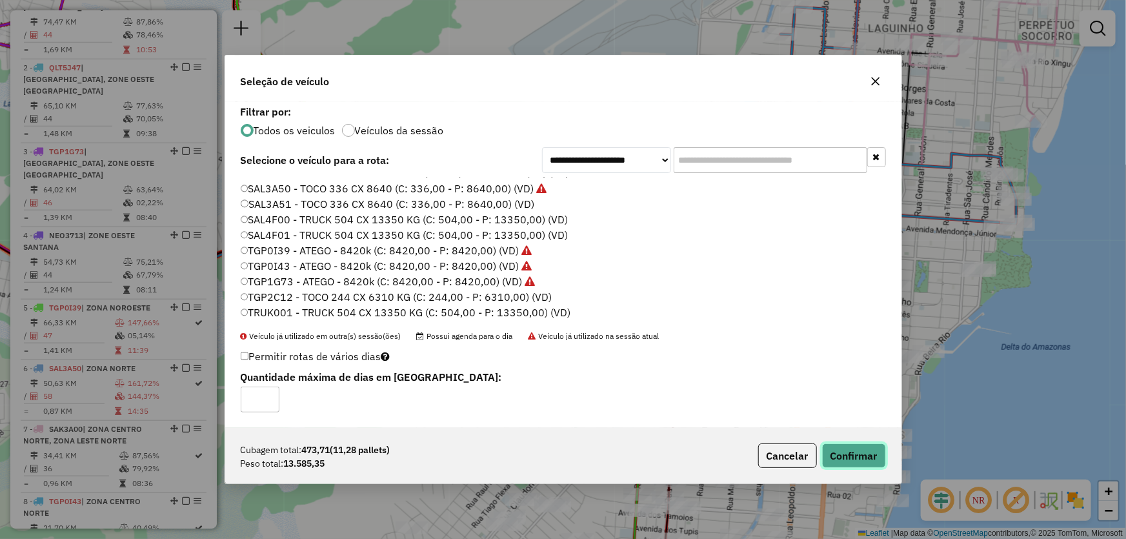
click at [837, 447] on button "Confirmar" at bounding box center [854, 455] width 64 height 25
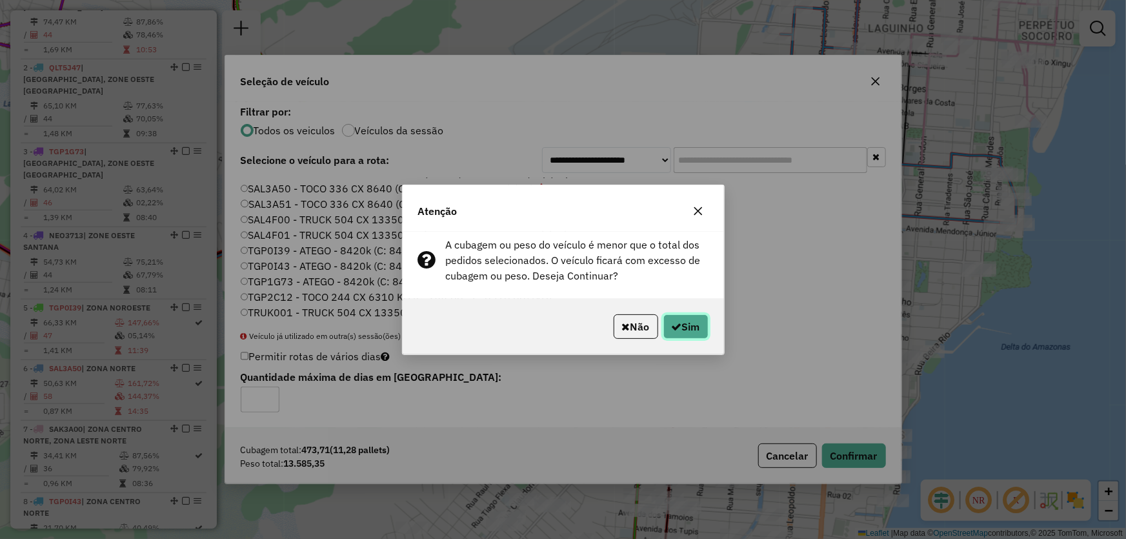
click at [704, 329] on button "Sim" at bounding box center [685, 326] width 45 height 25
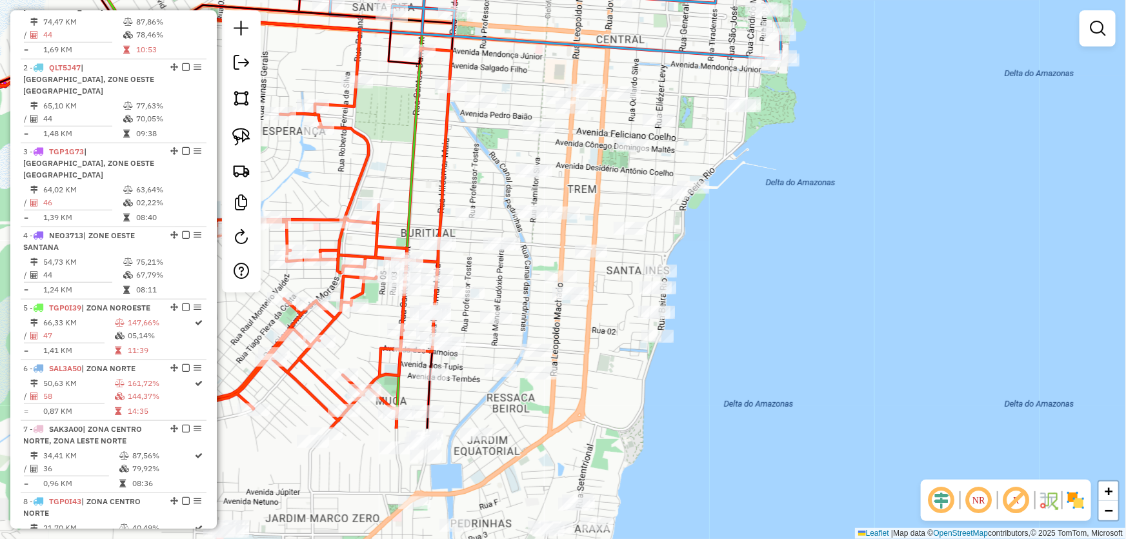
drag, startPoint x: 714, startPoint y: 306, endPoint x: 478, endPoint y: 141, distance: 287.3
click at [478, 141] on div "Janela de atendimento Grade de atendimento Capacidade Transportadoras Veículos …" at bounding box center [563, 269] width 1126 height 539
click at [239, 95] on img at bounding box center [241, 98] width 18 height 18
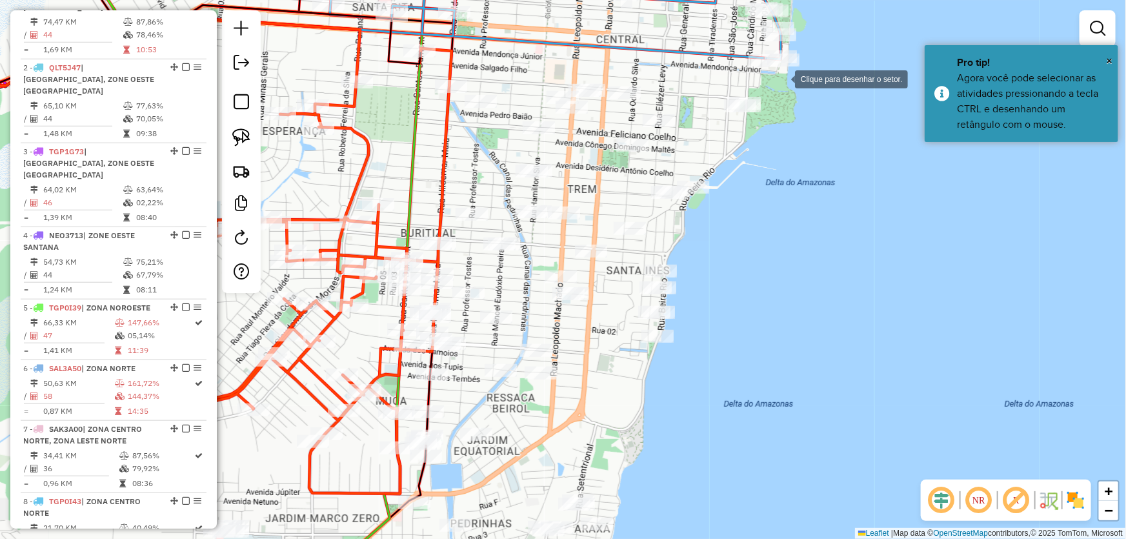
drag, startPoint x: 782, startPoint y: 78, endPoint x: 652, endPoint y: 70, distance: 130.5
click at [781, 78] on div at bounding box center [782, 78] width 26 height 26
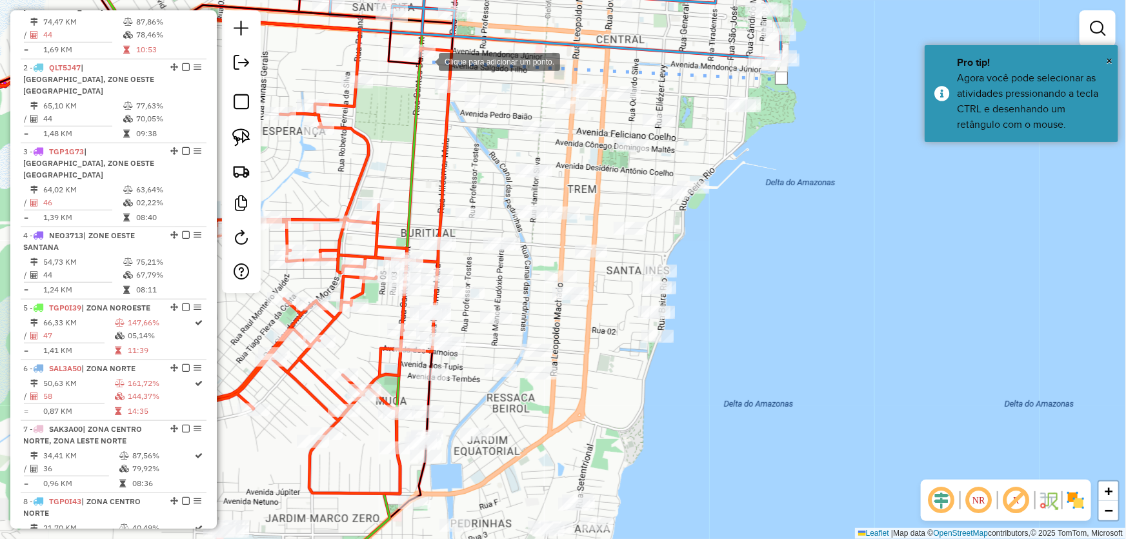
click at [426, 61] on div at bounding box center [426, 61] width 26 height 26
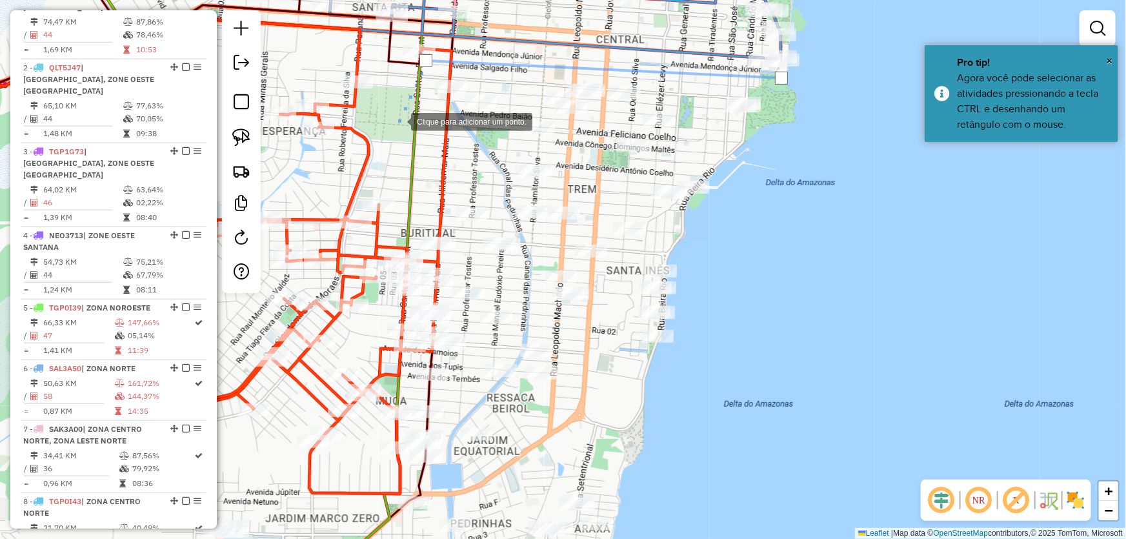
click at [388, 134] on div at bounding box center [398, 121] width 26 height 26
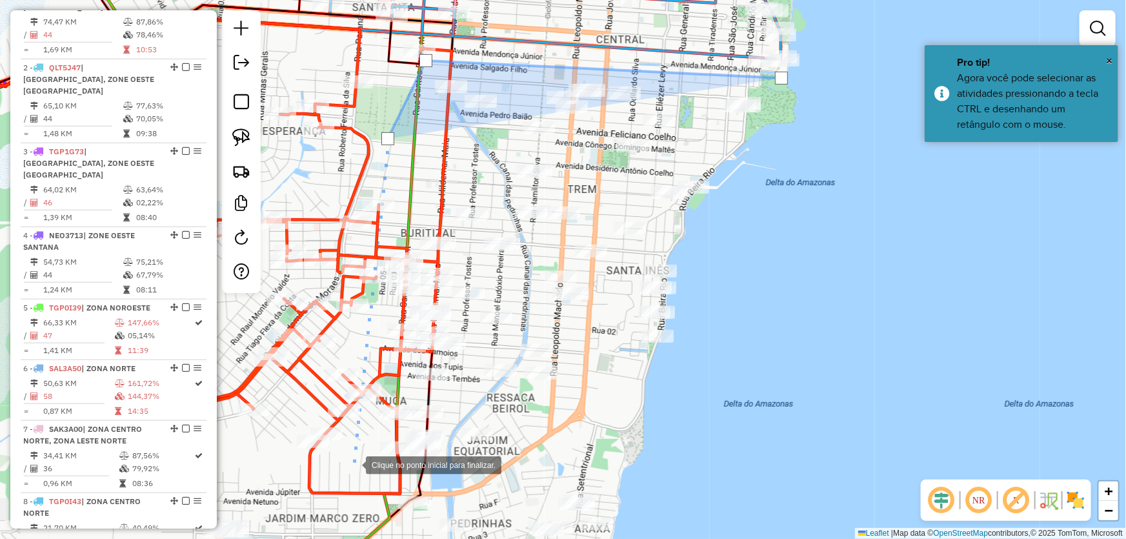
click at [353, 464] on div at bounding box center [353, 464] width 26 height 26
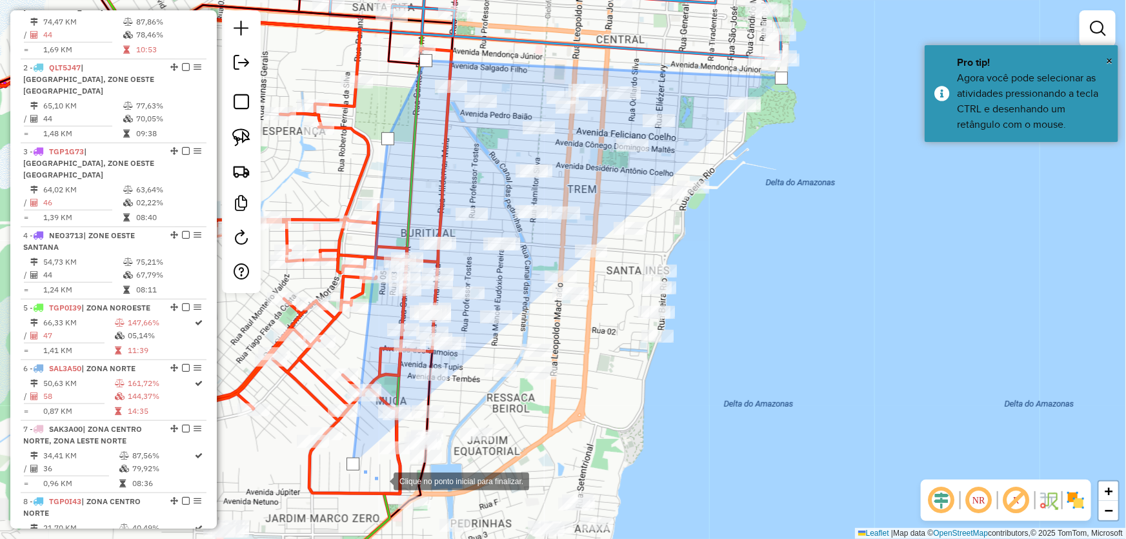
click at [381, 480] on div at bounding box center [381, 480] width 26 height 26
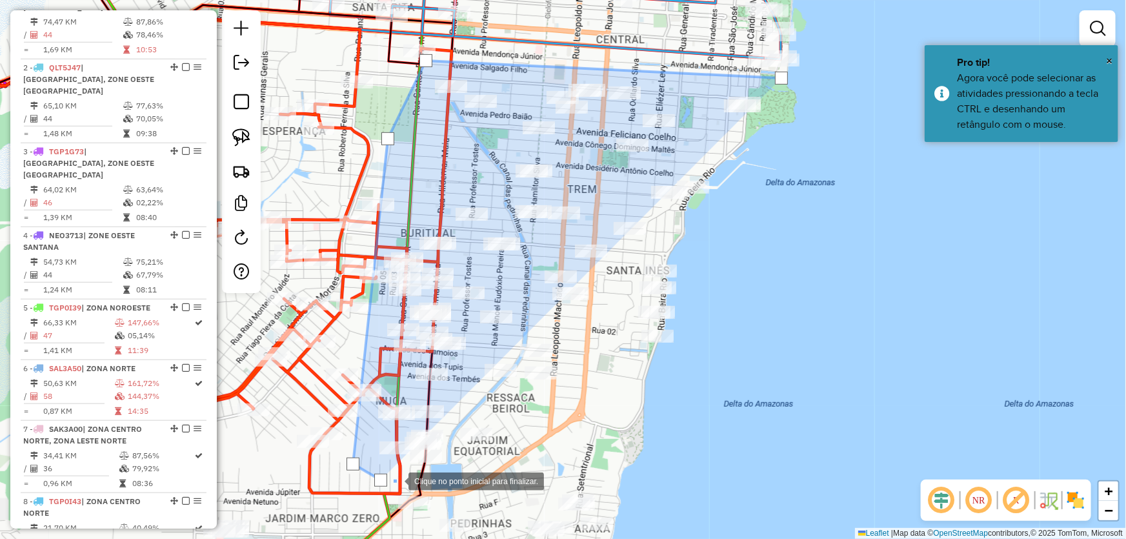
click at [408, 481] on div at bounding box center [396, 480] width 26 height 26
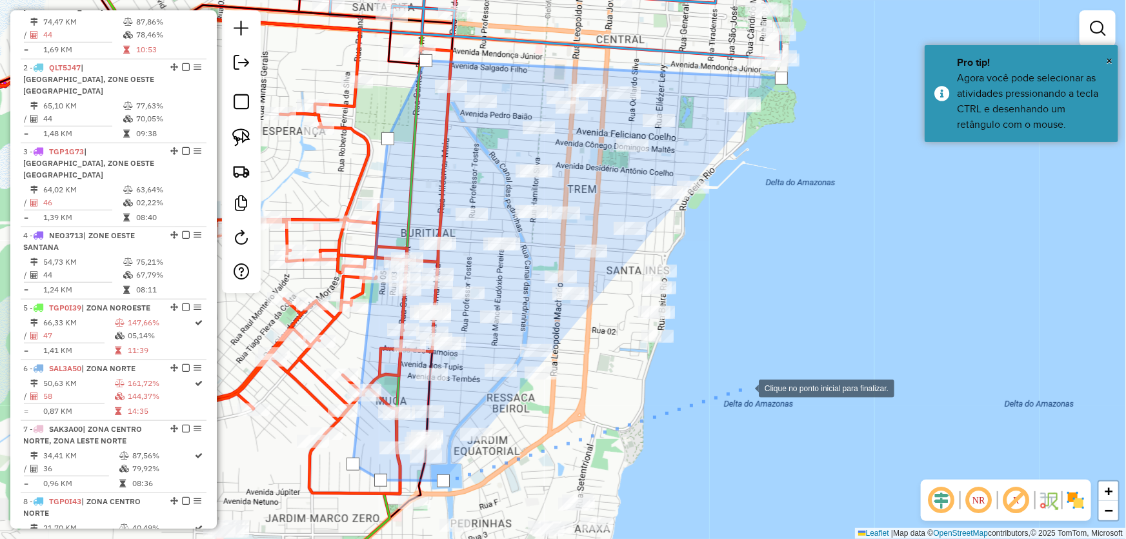
click at [746, 387] on div at bounding box center [746, 387] width 26 height 26
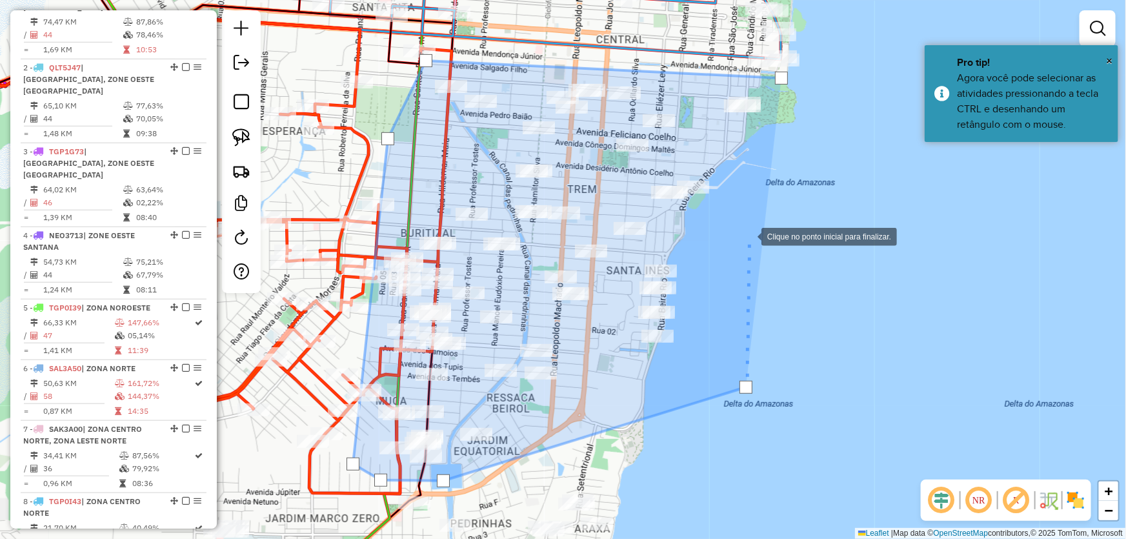
click at [748, 235] on div at bounding box center [748, 236] width 26 height 26
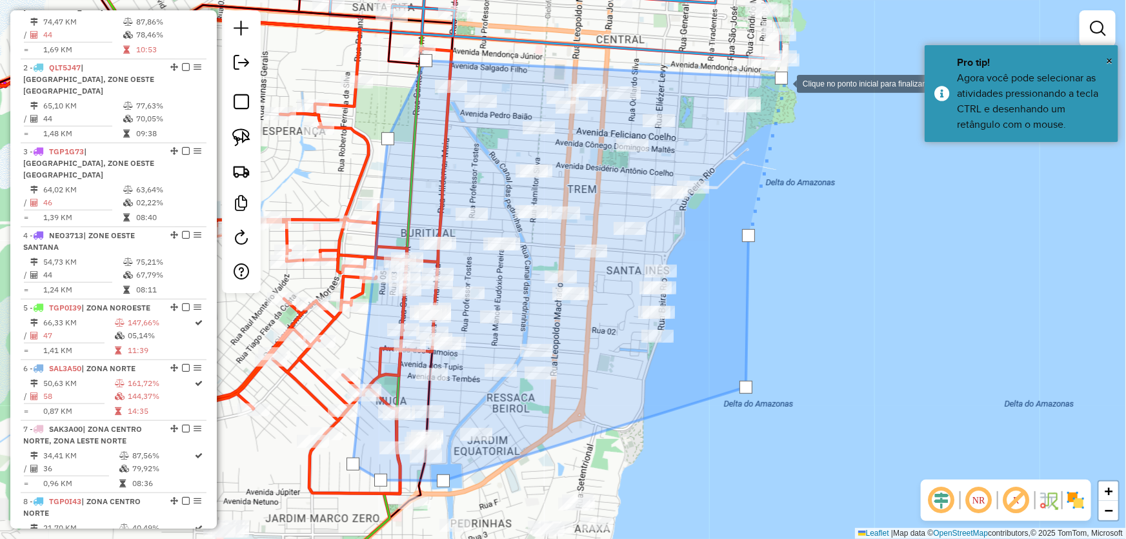
click at [782, 79] on div at bounding box center [781, 78] width 13 height 13
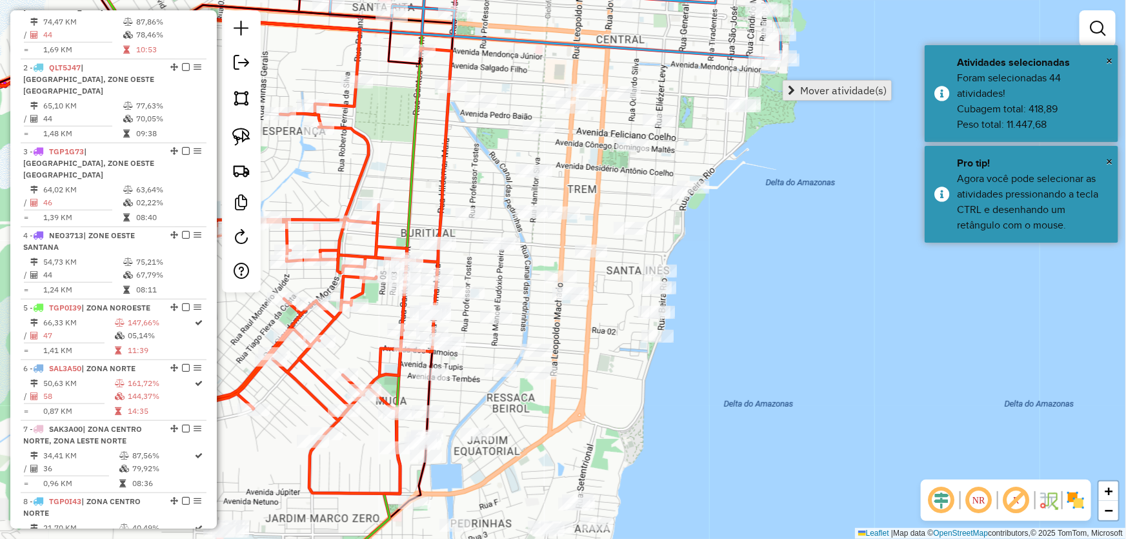
click at [794, 86] on span "Mover atividade(s)" at bounding box center [791, 90] width 7 height 10
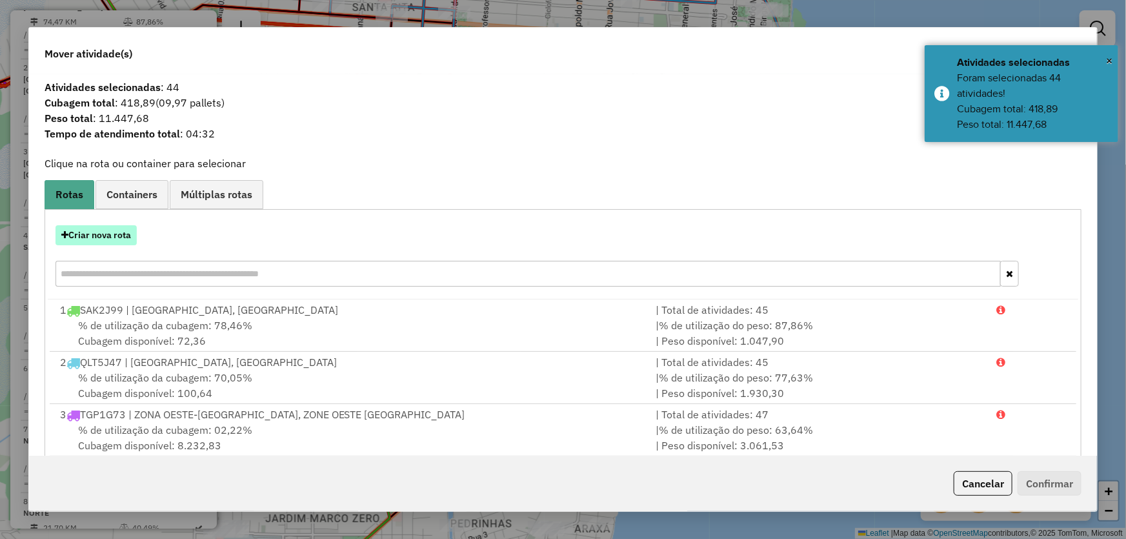
click at [103, 230] on button "Criar nova rota" at bounding box center [95, 235] width 81 height 20
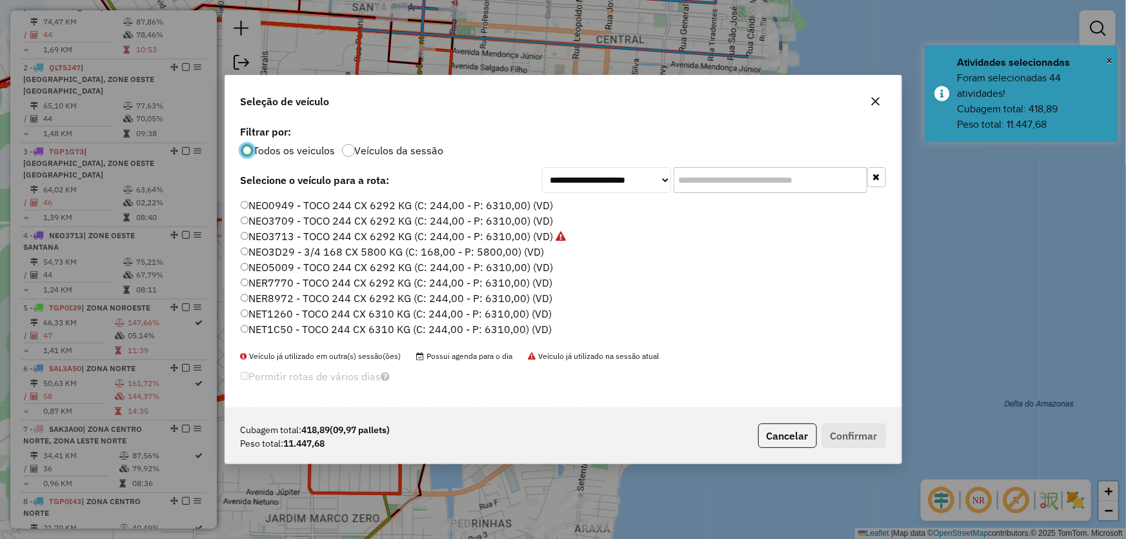
scroll to position [117, 0]
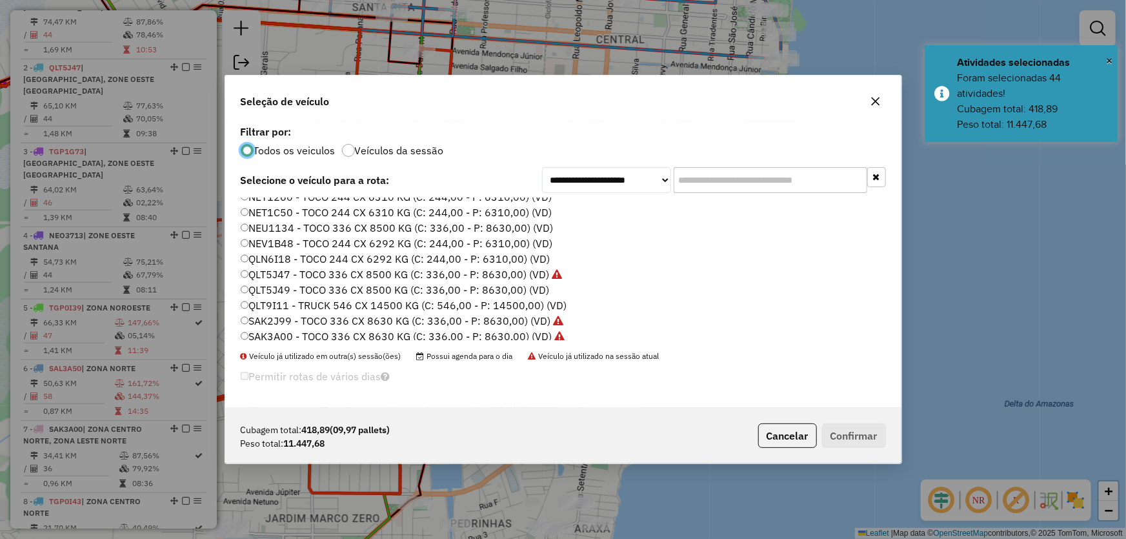
click at [292, 286] on label "QLT5J49 - TOCO 336 CX 8500 KG (C: 336,00 - P: 8630,00) (VD)" at bounding box center [395, 289] width 309 height 15
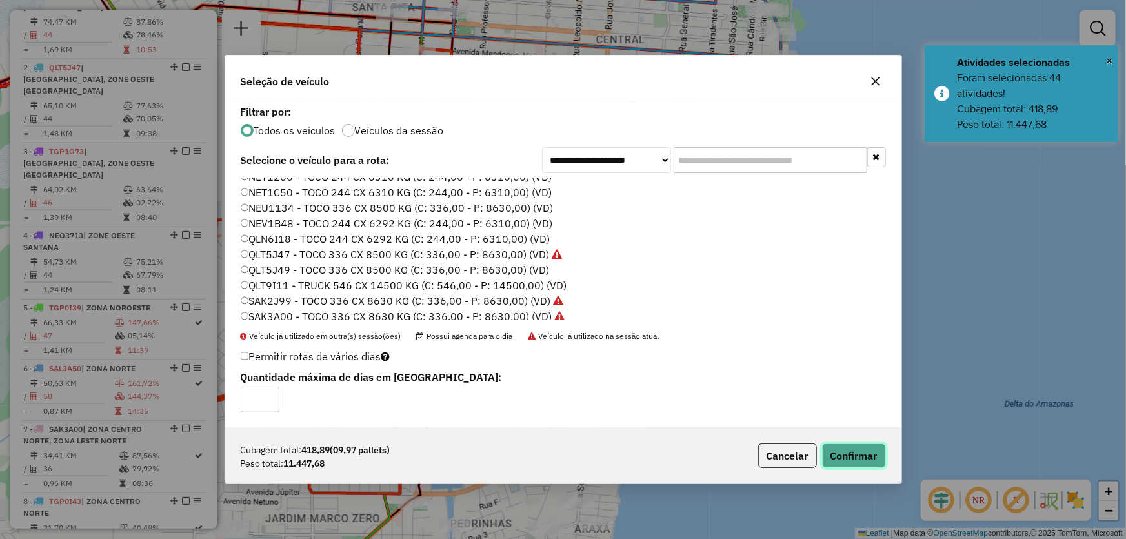
click at [874, 452] on button "Confirmar" at bounding box center [854, 455] width 64 height 25
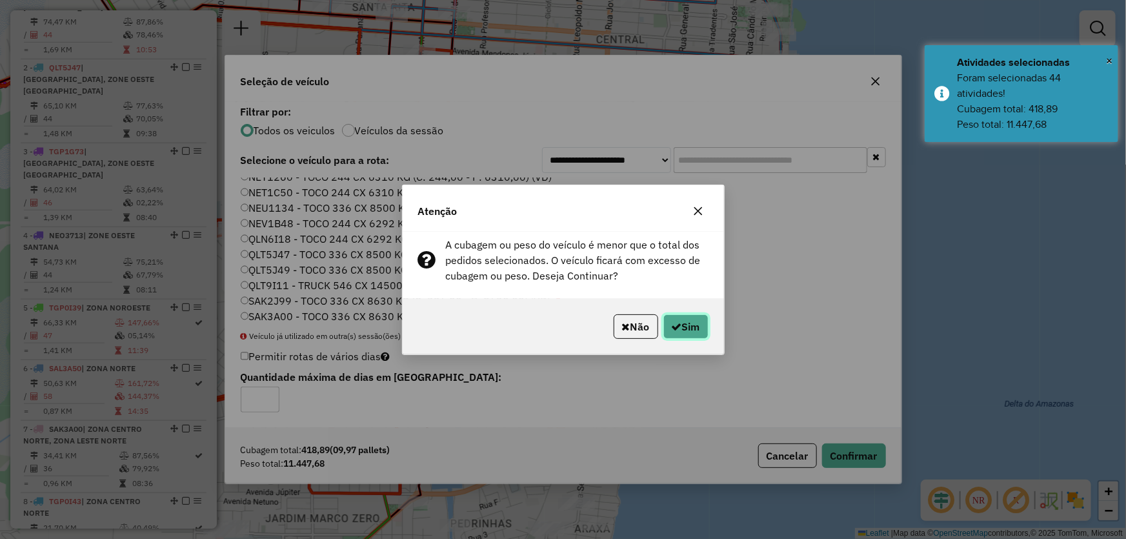
click at [697, 324] on button "Sim" at bounding box center [685, 326] width 45 height 25
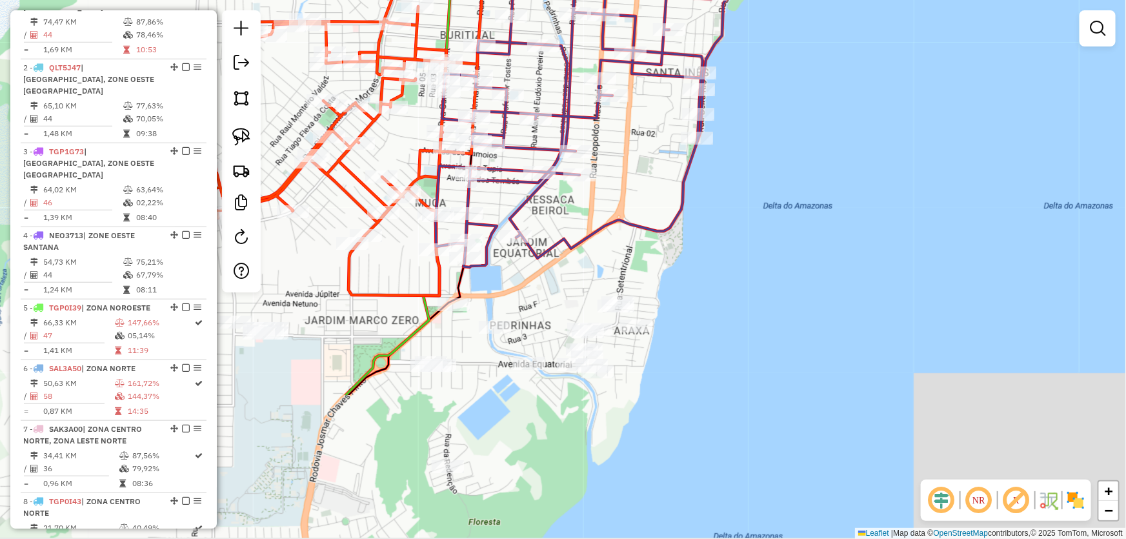
drag, startPoint x: 814, startPoint y: 368, endPoint x: 834, endPoint y: 177, distance: 191.4
click at [853, 168] on div "Janela de atendimento Grade de atendimento Capacidade Transportadoras Veículos …" at bounding box center [563, 269] width 1126 height 539
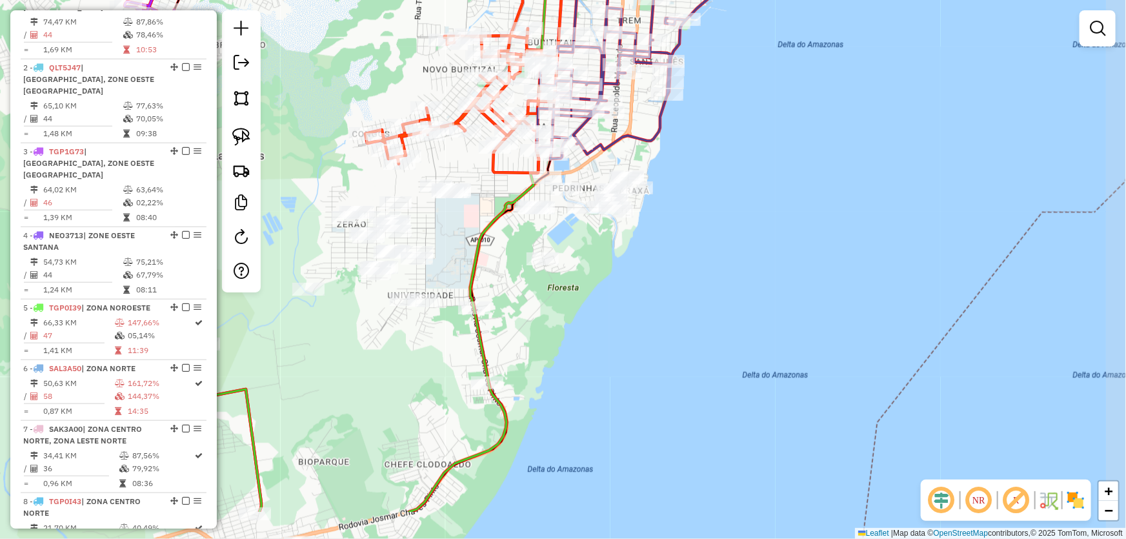
drag, startPoint x: 826, startPoint y: 294, endPoint x: 756, endPoint y: 213, distance: 107.1
click at [756, 213] on div "Janela de atendimento Grade de atendimento Capacidade Transportadoras Veículos …" at bounding box center [563, 269] width 1126 height 539
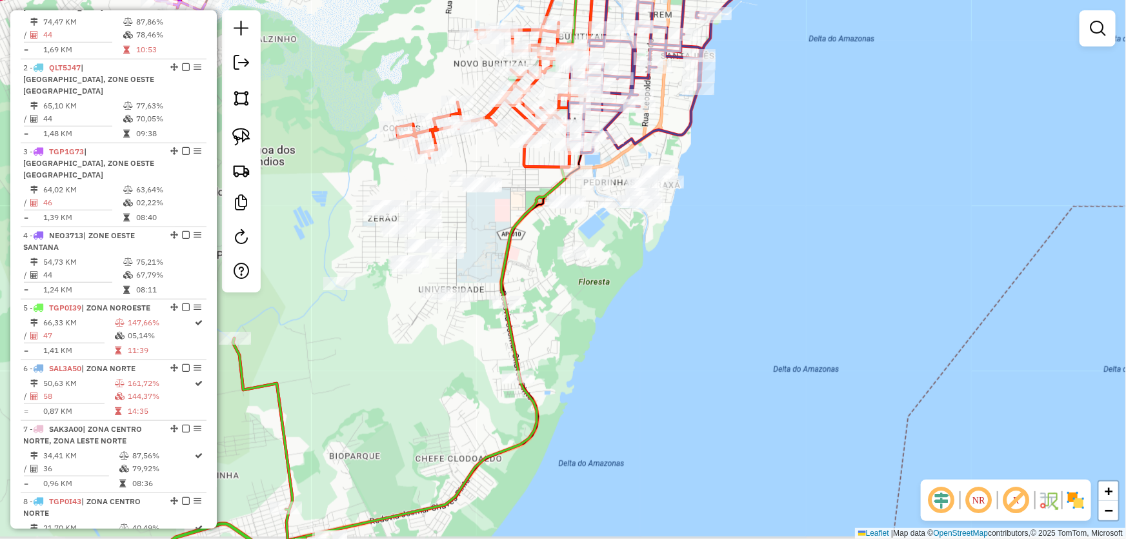
drag, startPoint x: 327, startPoint y: 179, endPoint x: 360, endPoint y: 172, distance: 33.5
click at [359, 172] on div "Janela de atendimento Grade de atendimento Capacidade Transportadoras Veículos …" at bounding box center [563, 269] width 1126 height 539
click at [246, 99] on img at bounding box center [241, 98] width 18 height 18
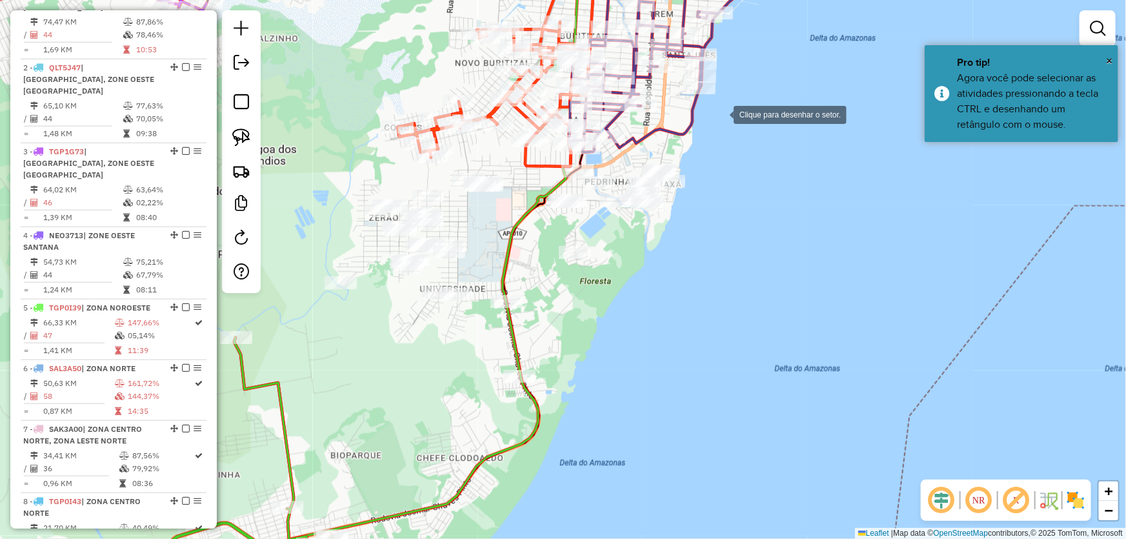
click at [721, 114] on div at bounding box center [721, 114] width 26 height 26
click at [407, 129] on div at bounding box center [407, 129] width 26 height 26
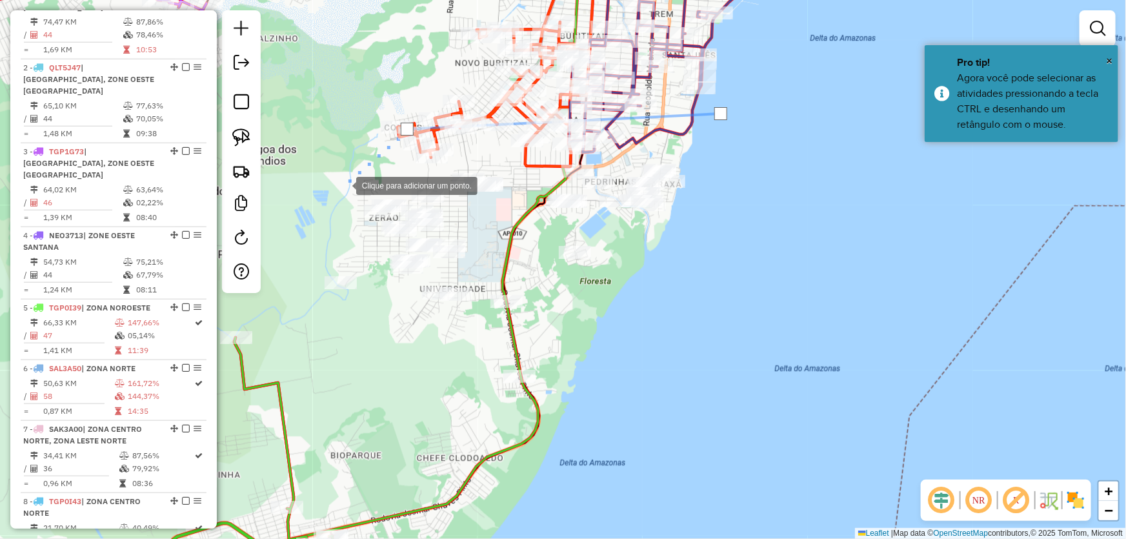
click at [332, 197] on div at bounding box center [343, 185] width 26 height 26
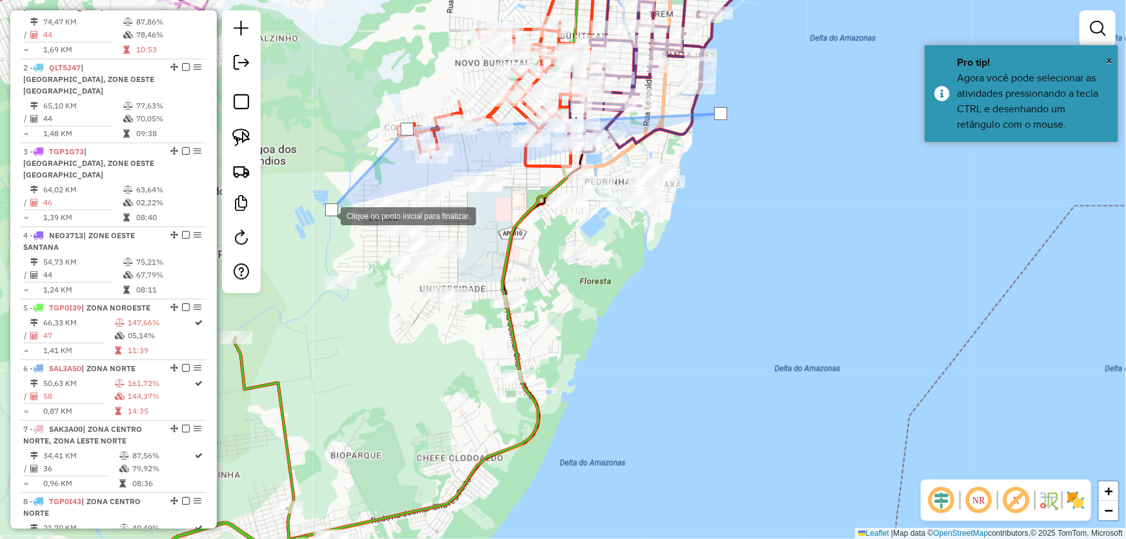
click at [315, 228] on div at bounding box center [328, 215] width 26 height 26
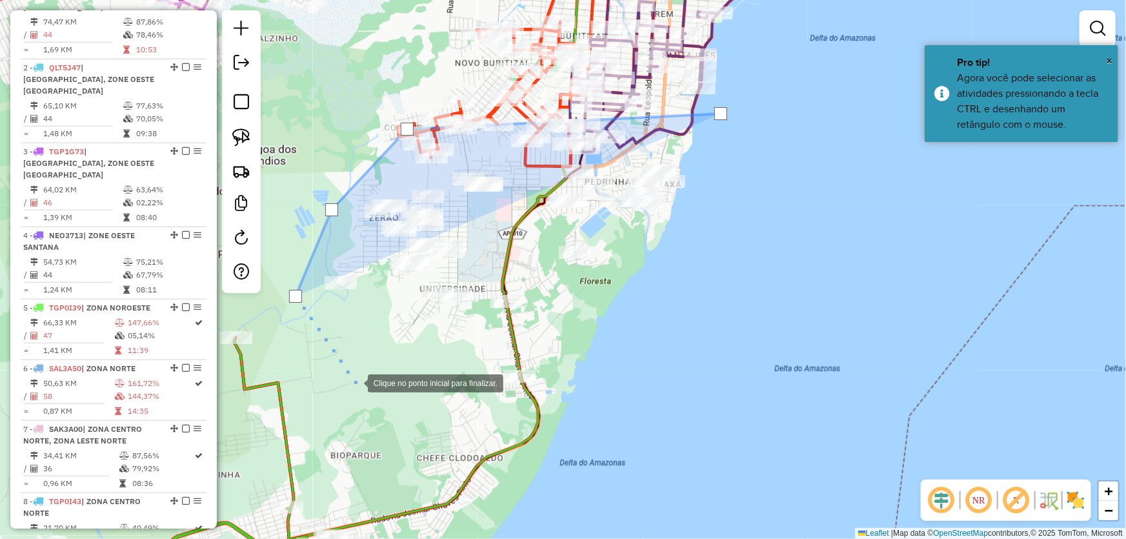
drag, startPoint x: 355, startPoint y: 382, endPoint x: 572, endPoint y: 408, distance: 218.4
click at [357, 384] on div at bounding box center [355, 382] width 26 height 26
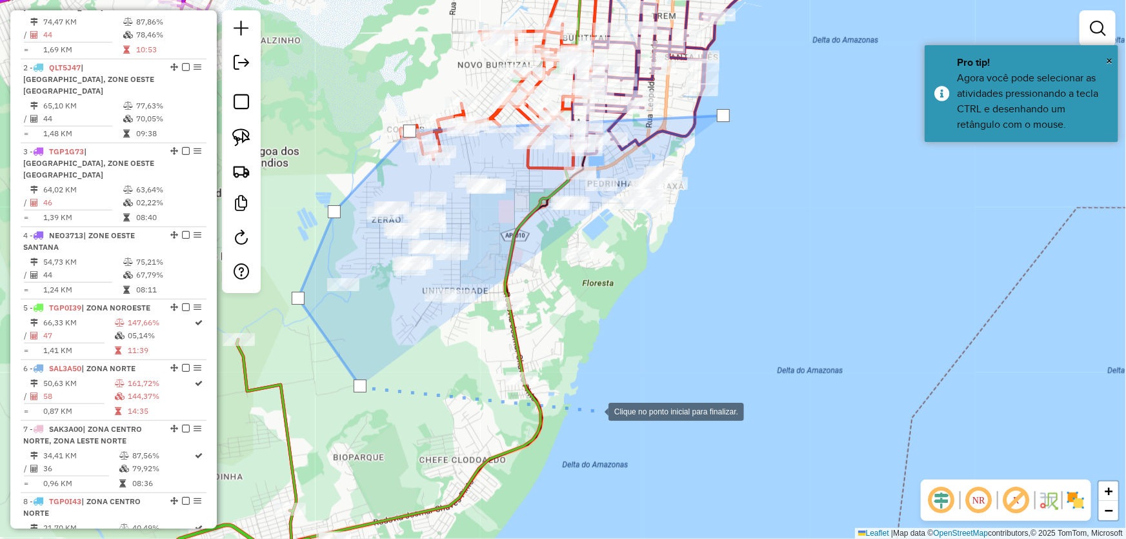
click at [595, 410] on div at bounding box center [596, 410] width 26 height 26
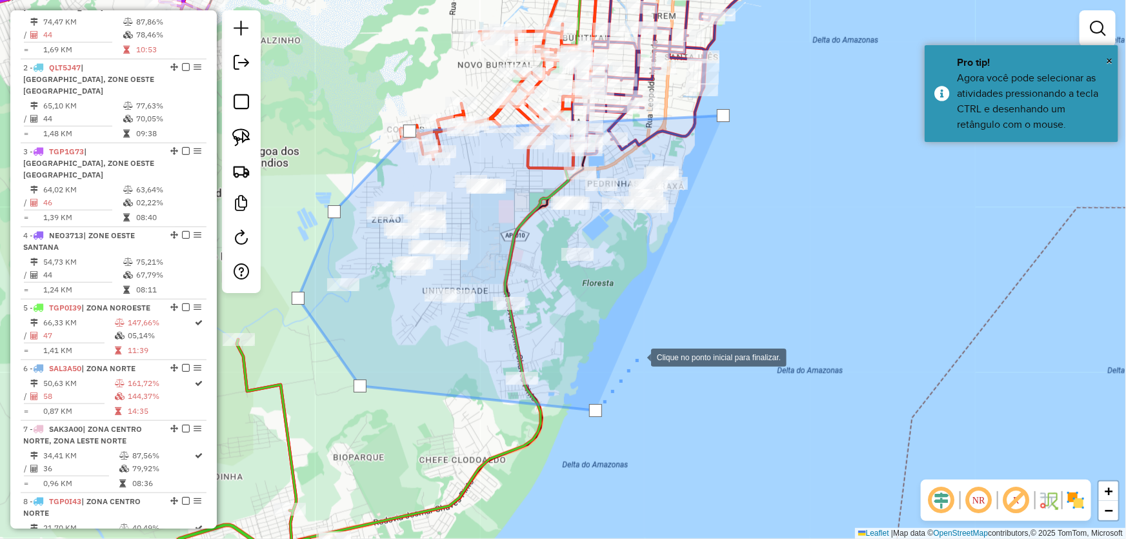
click at [651, 343] on div at bounding box center [638, 356] width 26 height 26
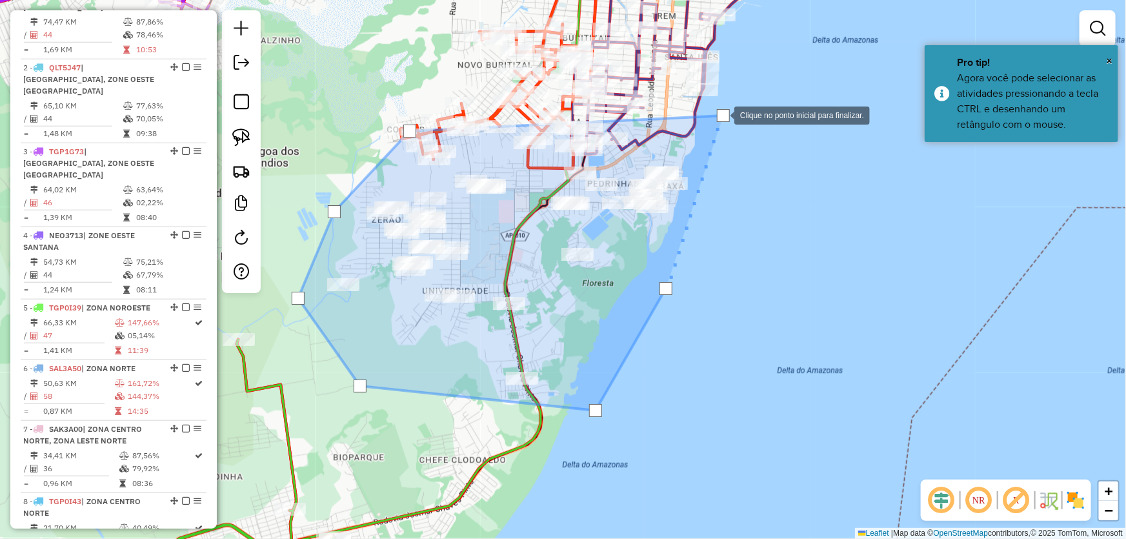
click at [721, 114] on div at bounding box center [723, 115] width 13 height 13
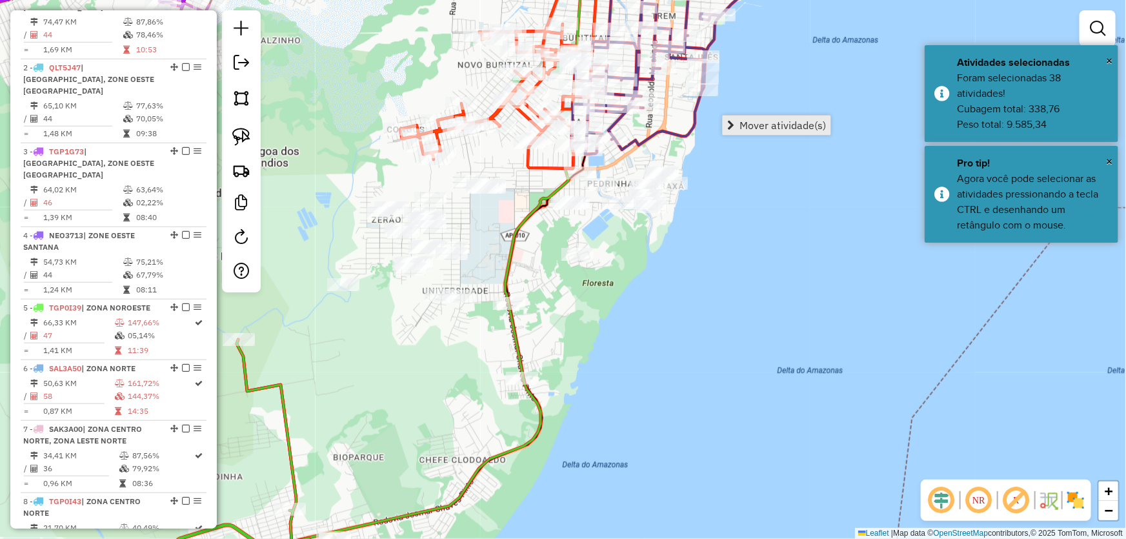
click at [756, 121] on span "Mover atividade(s)" at bounding box center [782, 125] width 86 height 10
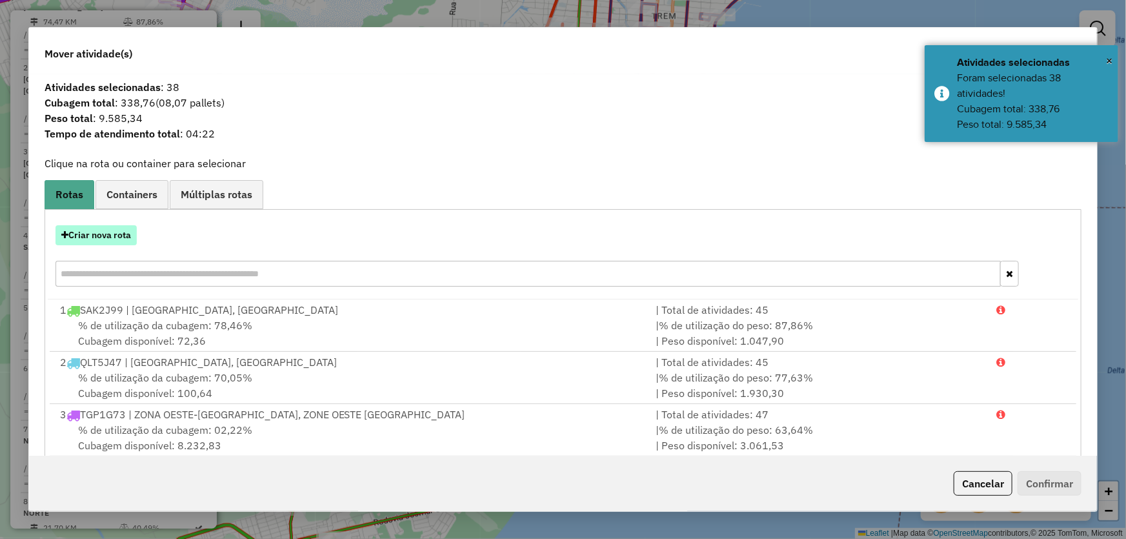
click at [128, 229] on button "Criar nova rota" at bounding box center [95, 235] width 81 height 20
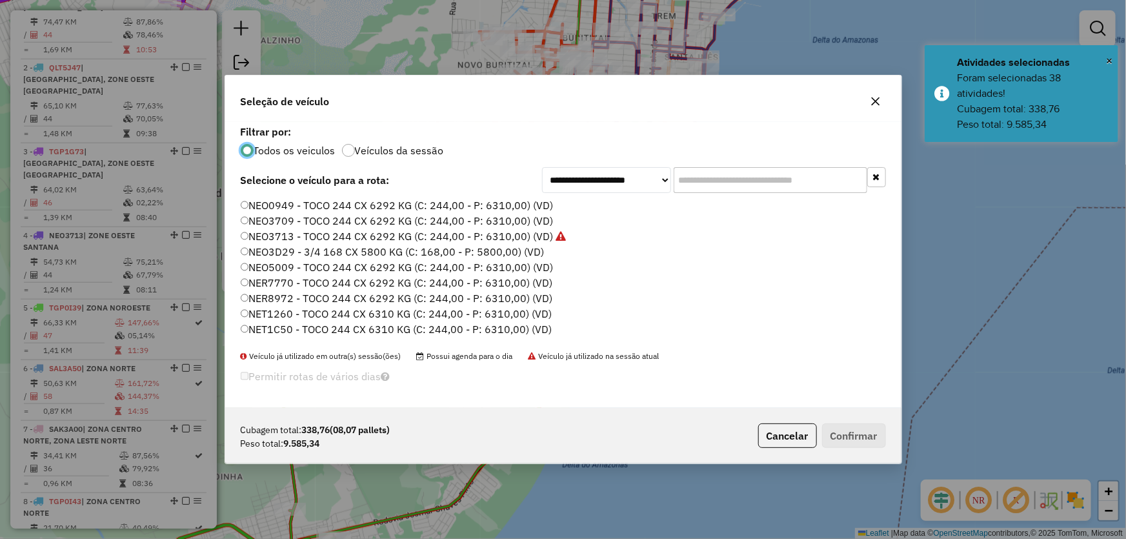
scroll to position [58, 0]
click at [286, 315] on label "QLN6I18 - TOCO 244 CX 6292 KG (C: 244,00 - P: 6310,00) (VD)" at bounding box center [396, 317] width 310 height 15
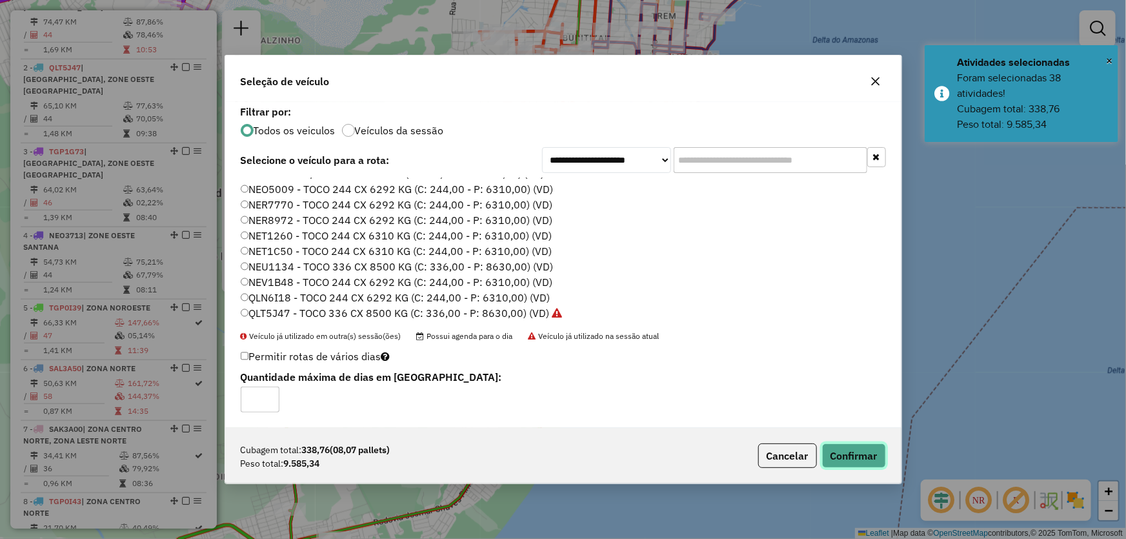
click at [837, 445] on button "Confirmar" at bounding box center [854, 455] width 64 height 25
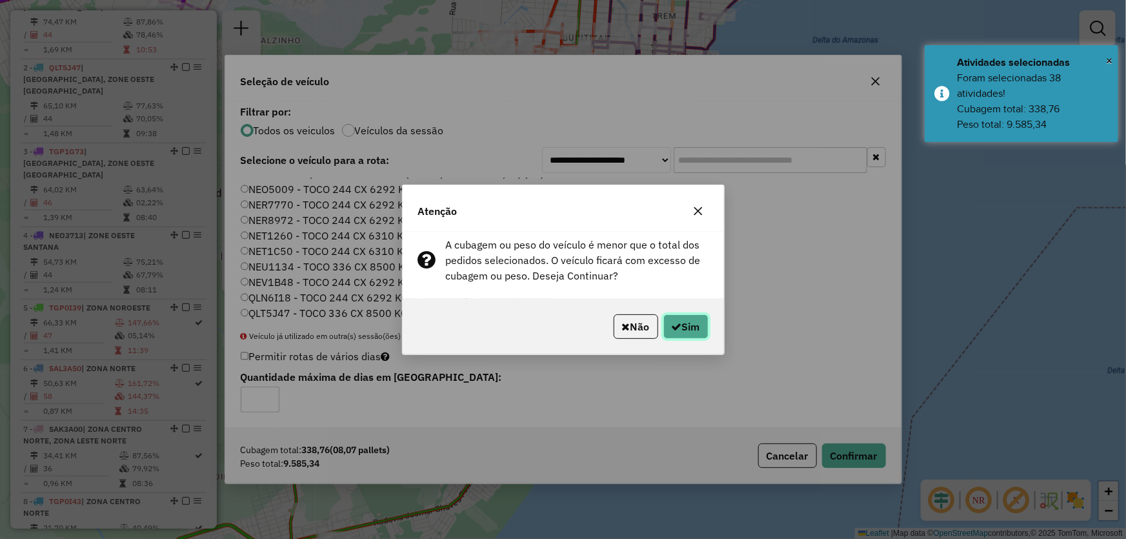
click at [685, 323] on button "Sim" at bounding box center [685, 326] width 45 height 25
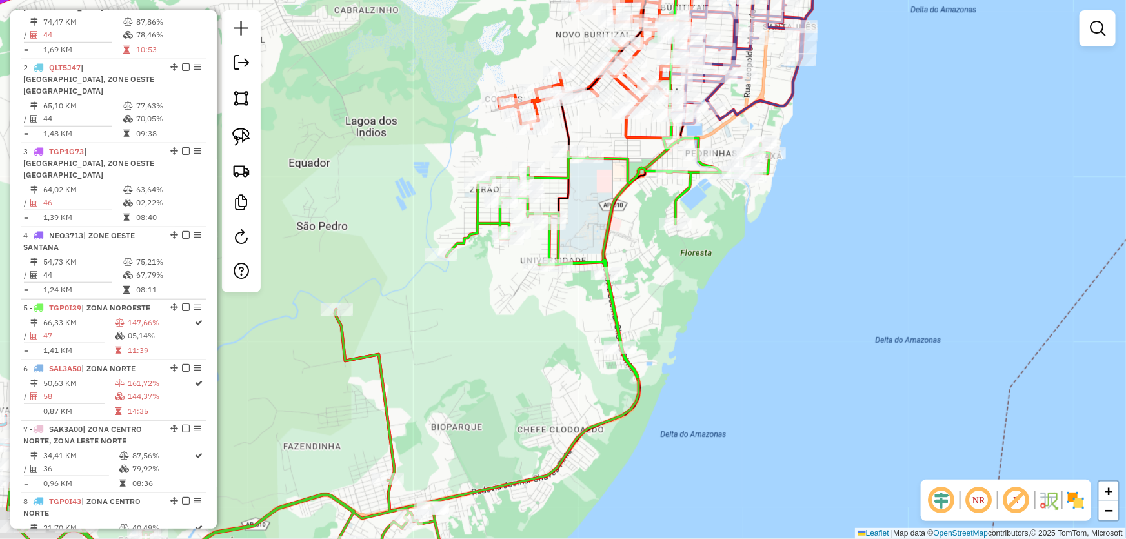
drag, startPoint x: 776, startPoint y: 126, endPoint x: 878, endPoint y: 88, distance: 108.6
click at [878, 88] on div "Janela de atendimento Grade de atendimento Capacidade Transportadoras Veículos …" at bounding box center [563, 269] width 1126 height 539
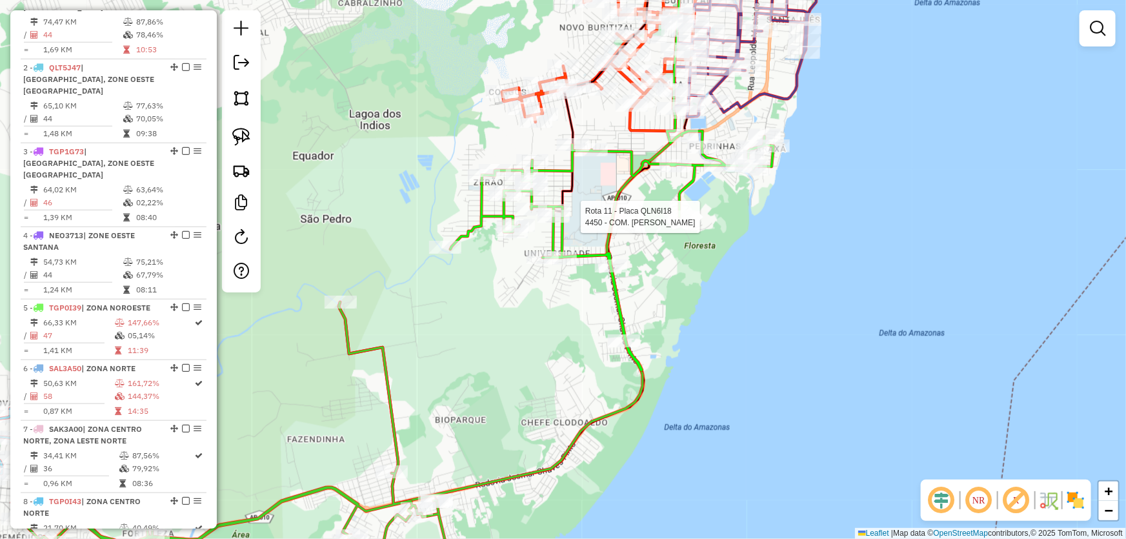
select select "**********"
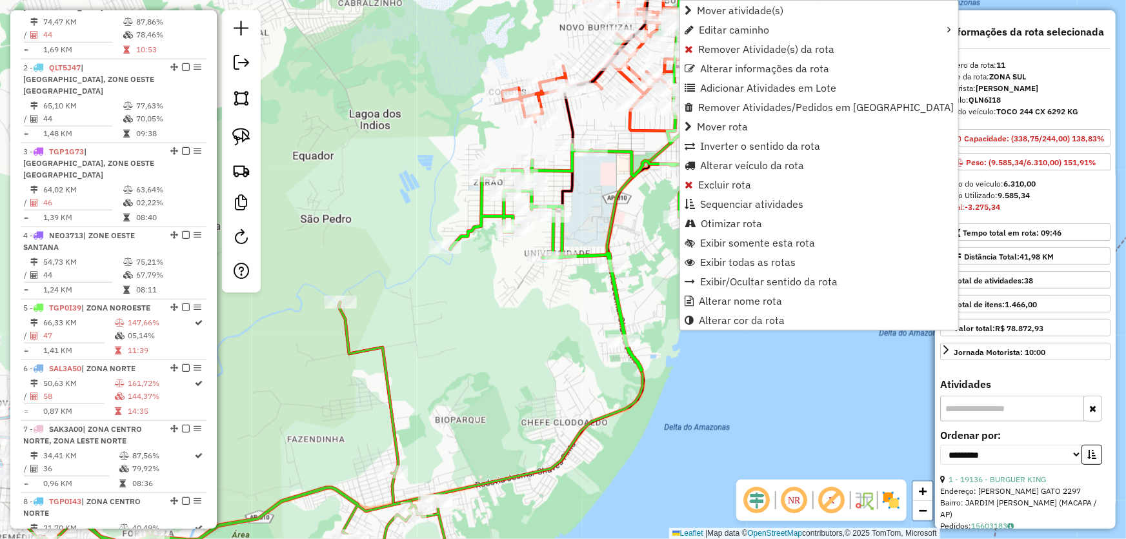
scroll to position [774, 0]
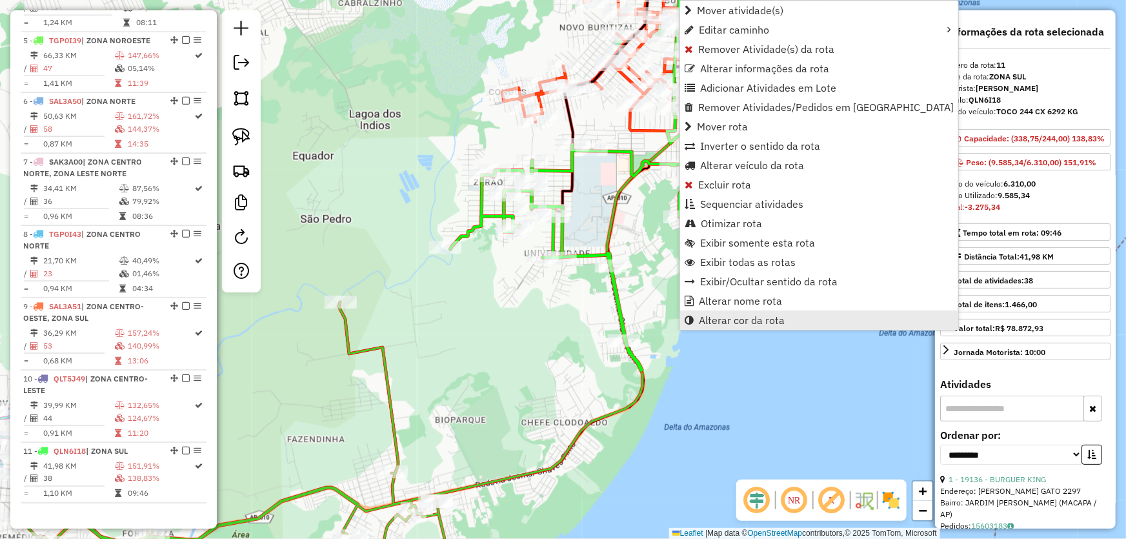
click at [713, 316] on span "Alterar cor da rota" at bounding box center [742, 320] width 86 height 10
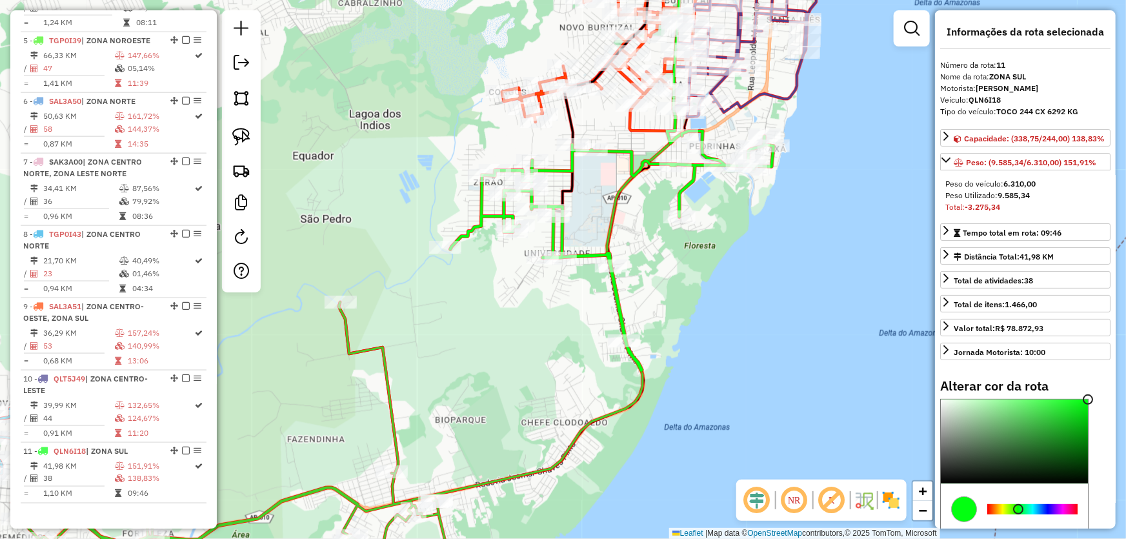
scroll to position [117, 0]
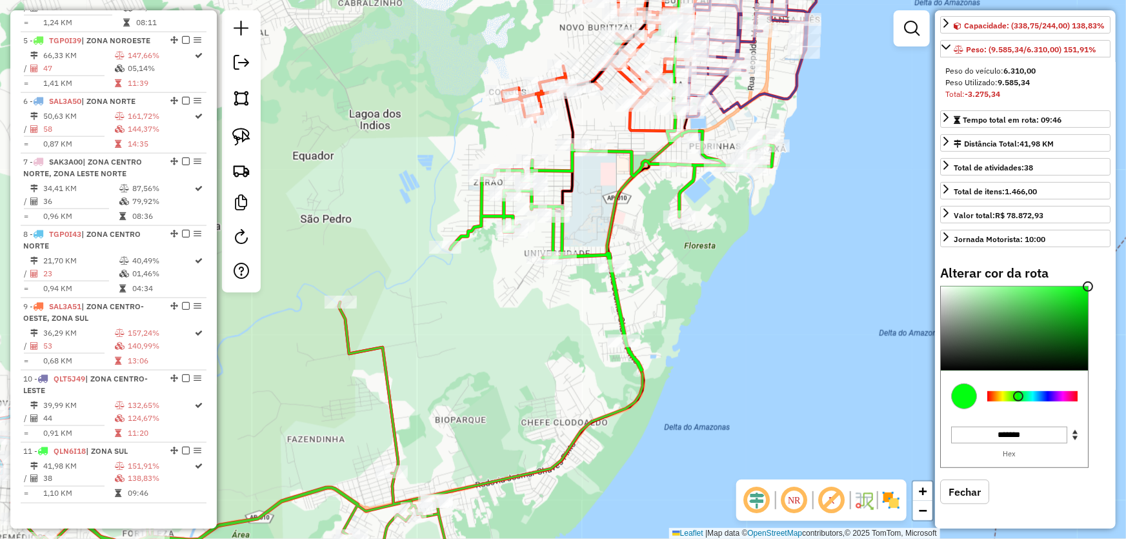
type input "*******"
click at [1001, 401] on div at bounding box center [1032, 396] width 90 height 10
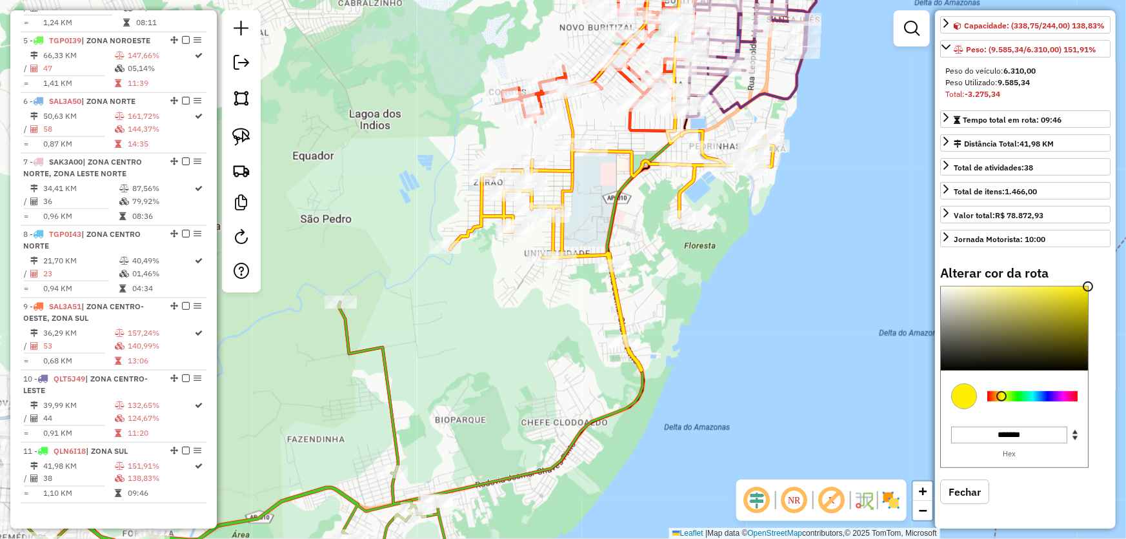
click at [846, 203] on div "Janela de atendimento Grade de atendimento Capacidade Transportadoras Veículos …" at bounding box center [563, 269] width 1126 height 539
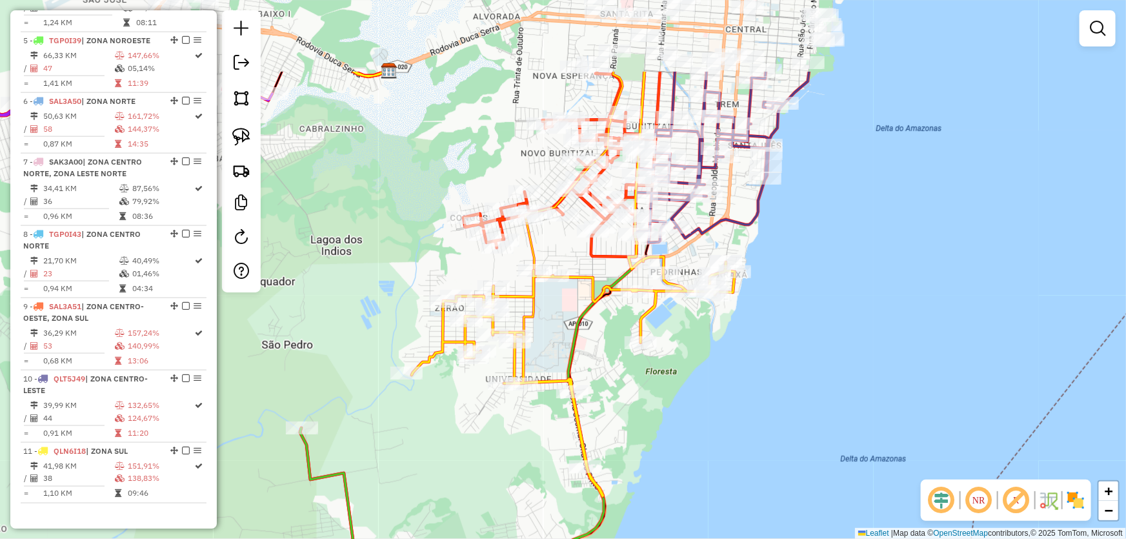
drag, startPoint x: 863, startPoint y: 127, endPoint x: 728, endPoint y: 549, distance: 442.9
click at [728, 538] on html "Aguarde... Pop-up bloqueado! Seu navegador bloqueou automáticamente a abertura …" at bounding box center [563, 269] width 1126 height 539
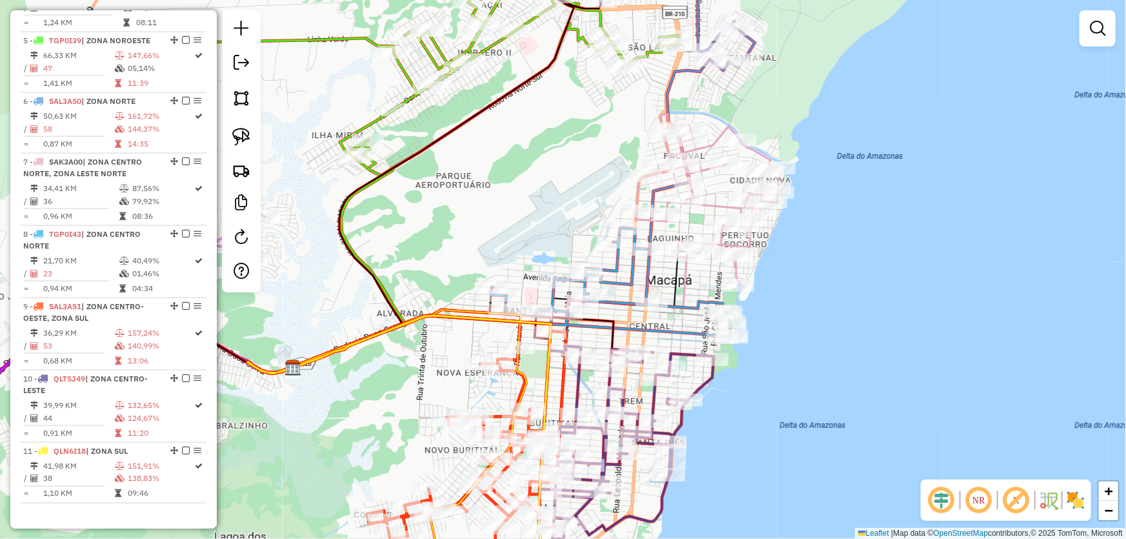
drag, startPoint x: 864, startPoint y: 260, endPoint x: 864, endPoint y: 374, distance: 114.2
click at [864, 374] on div "Janela de atendimento Grade de atendimento Capacidade Transportadoras Veículos …" at bounding box center [563, 269] width 1126 height 539
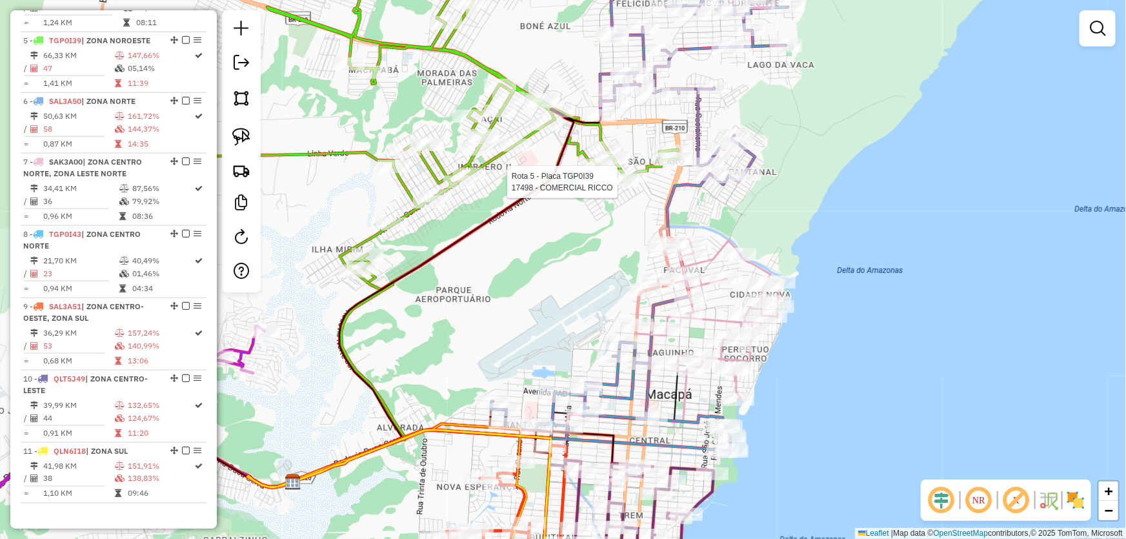
select select "**********"
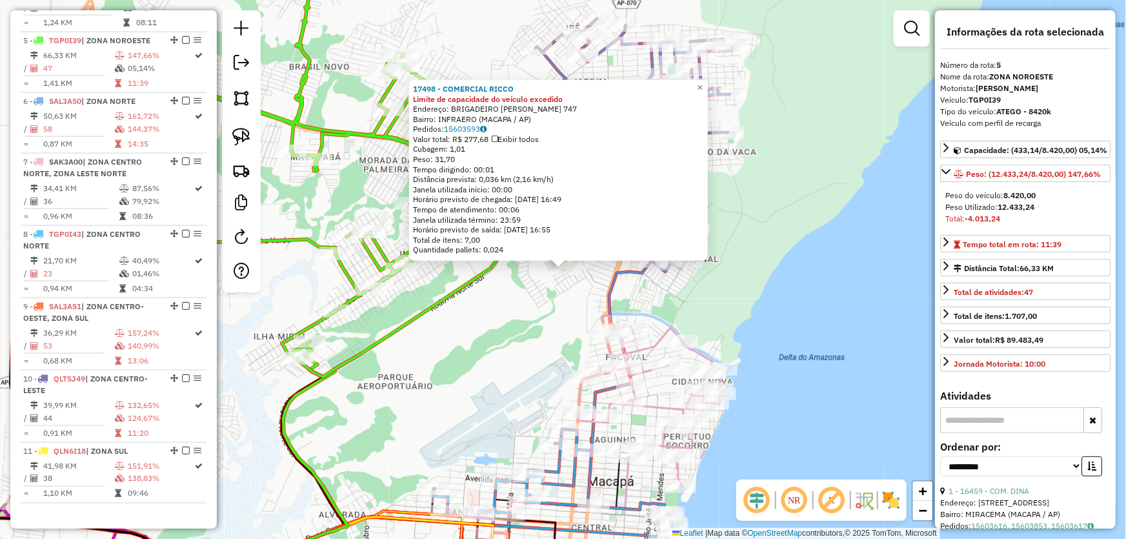
scroll to position [772, 0]
click at [728, 297] on div "17498 - COMERCIAL RICCO Limite de capacidade do veículo excedido Endereço: BRIG…" at bounding box center [563, 269] width 1126 height 539
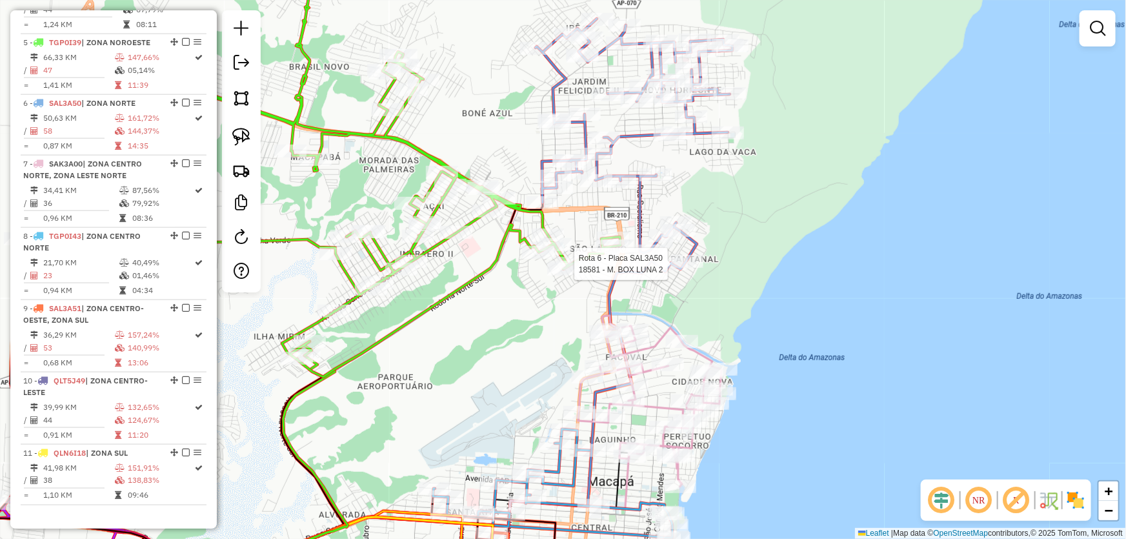
scroll to position [774, 0]
select select "**********"
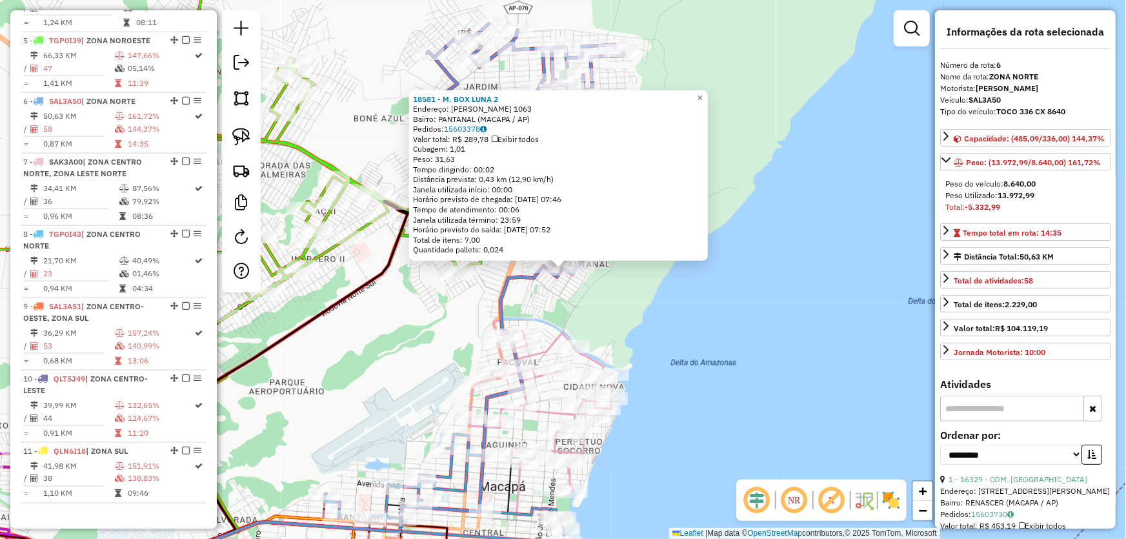
click at [600, 299] on div "18581 - M. BOX LUNA 2 Endereço: EUCI RODRIGUES FARIAS 1063 Bairro: PANTANAL (MA…" at bounding box center [563, 269] width 1126 height 539
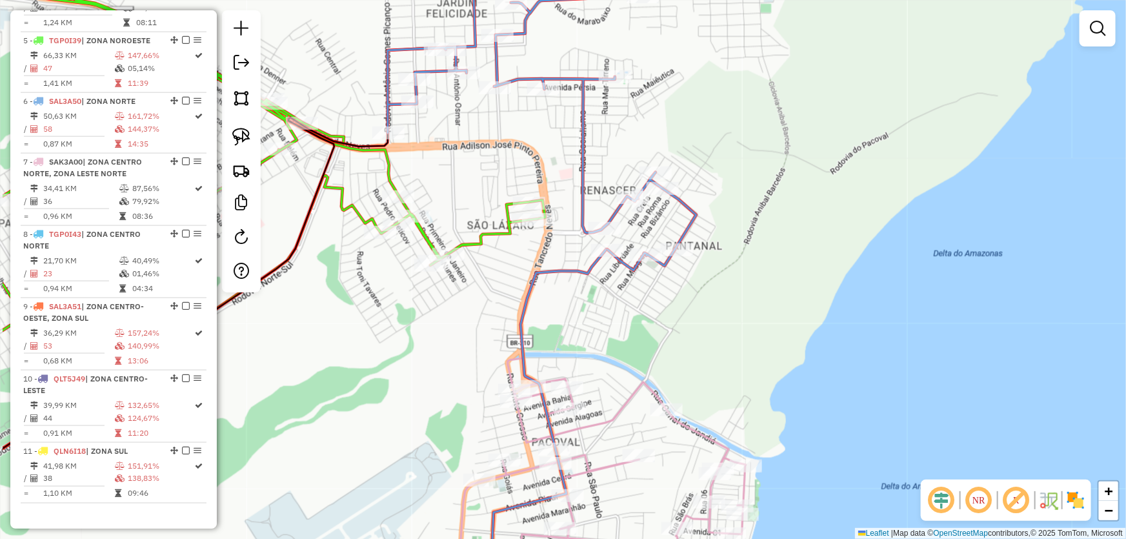
drag, startPoint x: 588, startPoint y: 295, endPoint x: 703, endPoint y: 306, distance: 115.4
click at [703, 306] on div "Janela de atendimento Grade de atendimento Capacidade Transportadoras Veículos …" at bounding box center [563, 269] width 1126 height 539
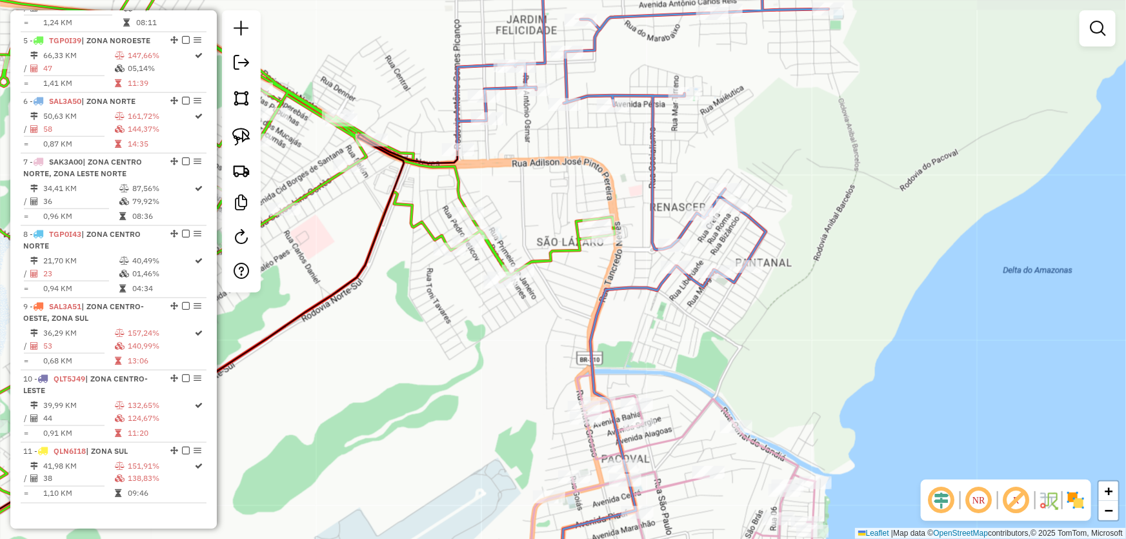
drag, startPoint x: 551, startPoint y: 294, endPoint x: 621, endPoint y: 310, distance: 71.7
click at [621, 310] on div "Janela de atendimento Grade de atendimento Capacidade Transportadoras Veículos …" at bounding box center [563, 269] width 1126 height 539
select select "**********"
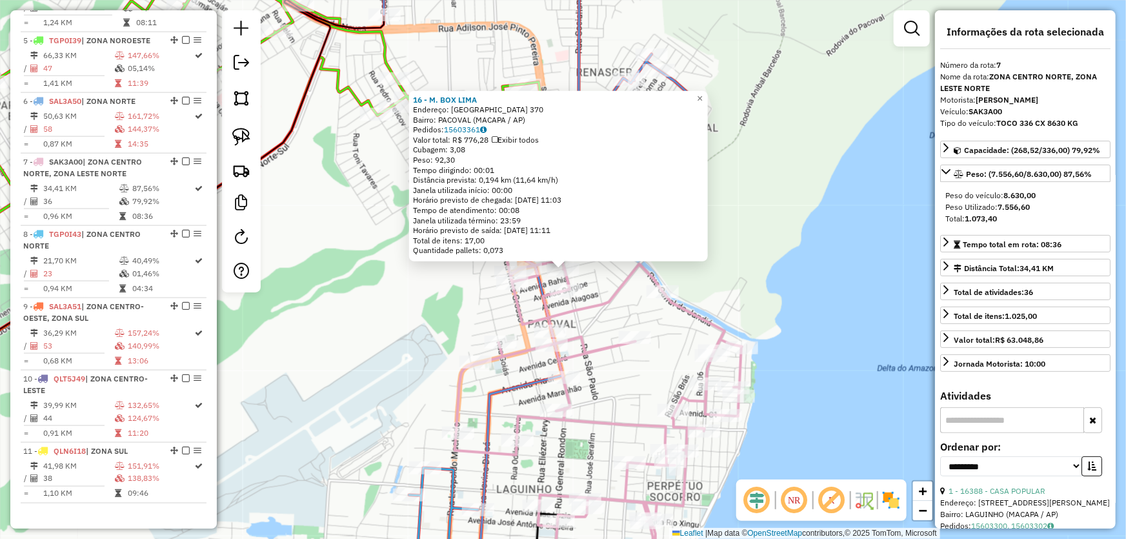
click at [419, 319] on div "16 - M. BOX LIMA Endereço: AMAZONAS 370 Bairro: PACOVAL (MACAPA / AP) Pedidos: …" at bounding box center [563, 269] width 1126 height 539
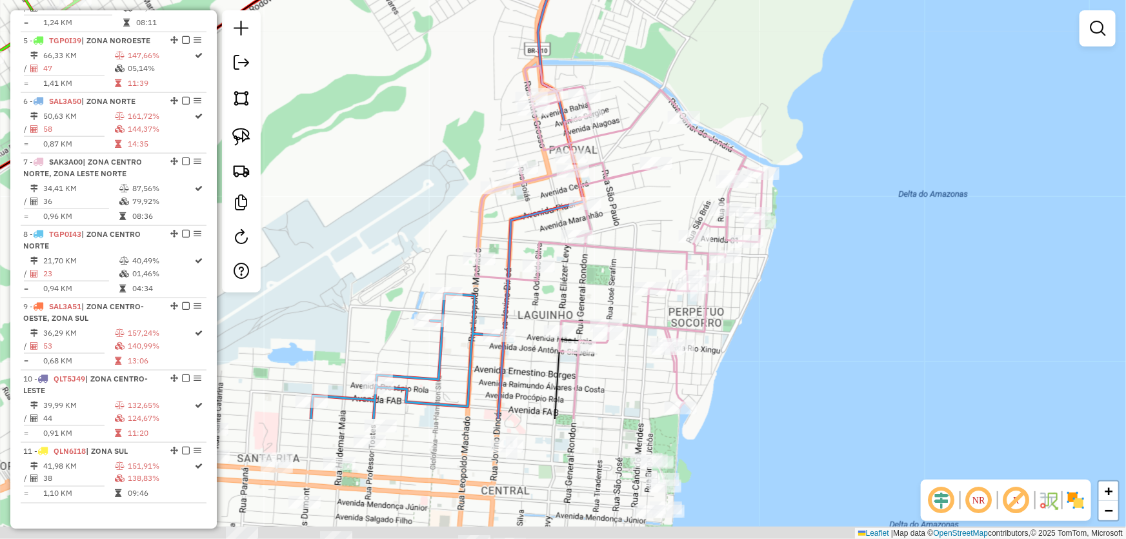
drag, startPoint x: 407, startPoint y: 325, endPoint x: 430, endPoint y: 97, distance: 229.5
click at [430, 98] on div "Janela de atendimento Grade de atendimento Capacidade Transportadoras Veículos …" at bounding box center [563, 269] width 1126 height 539
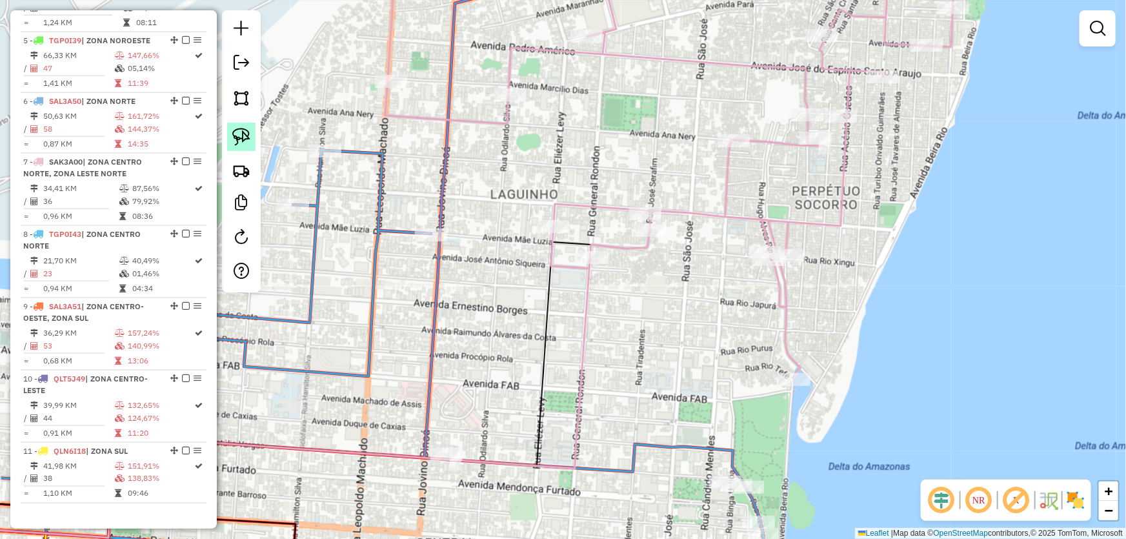
click at [249, 129] on img at bounding box center [241, 137] width 18 height 18
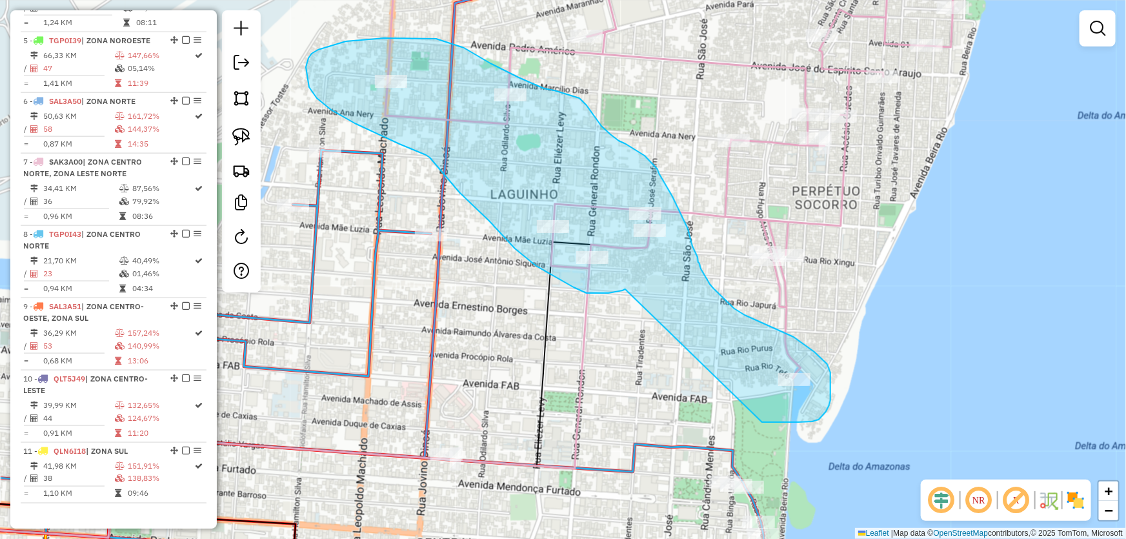
drag, startPoint x: 625, startPoint y: 289, endPoint x: 762, endPoint y: 422, distance: 190.7
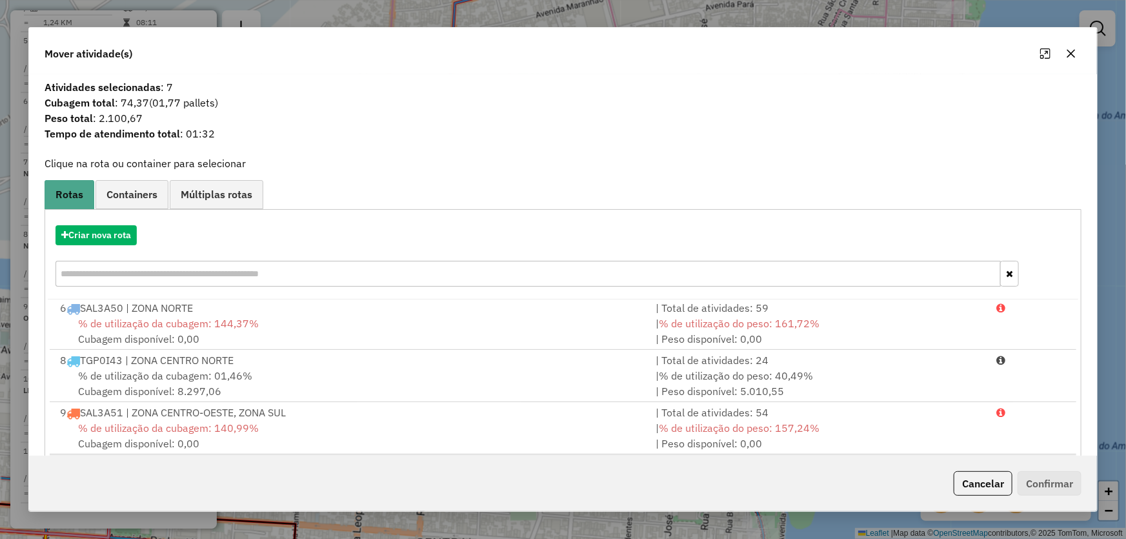
scroll to position [117, 0]
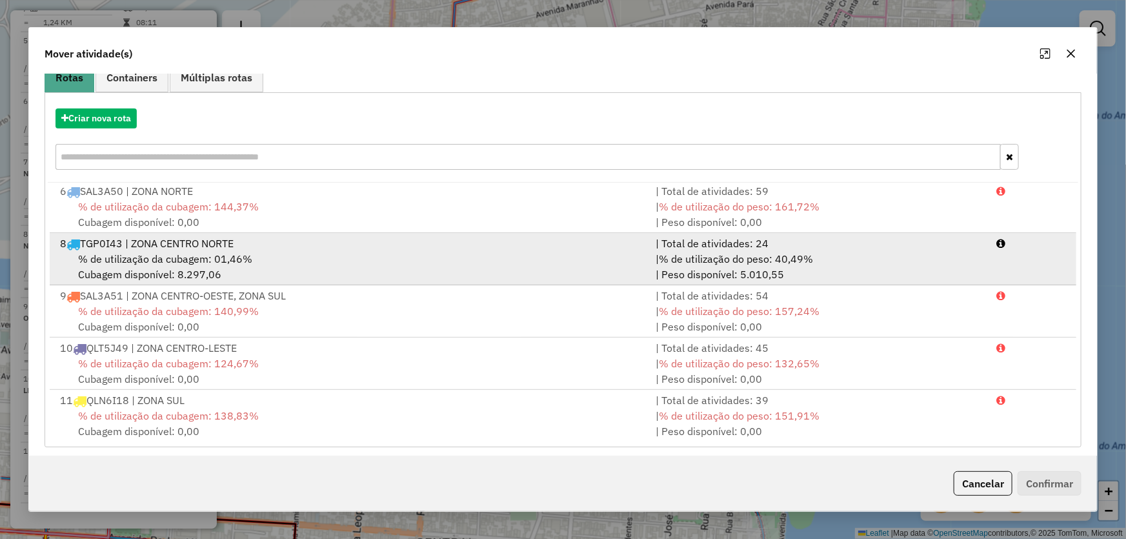
click at [130, 257] on span "% de utilização da cubagem: 01,46%" at bounding box center [165, 258] width 174 height 13
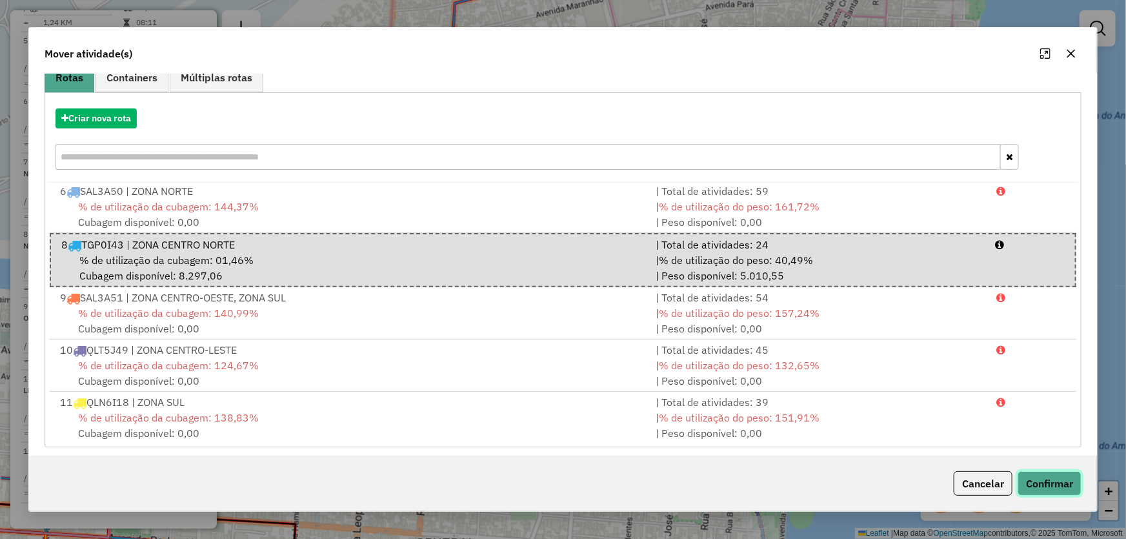
click at [1073, 486] on button "Confirmar" at bounding box center [1049, 483] width 64 height 25
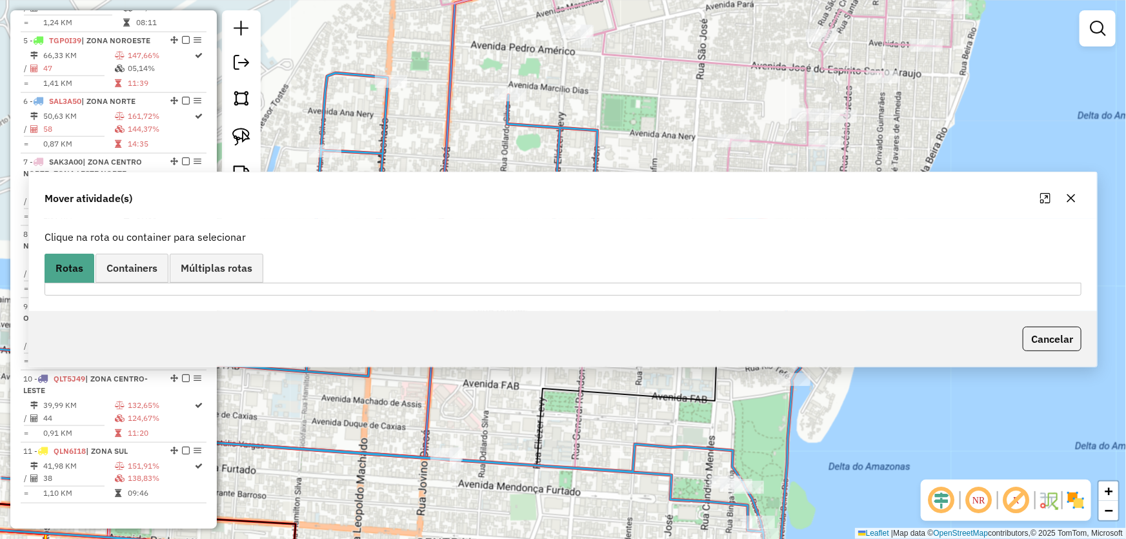
scroll to position [0, 0]
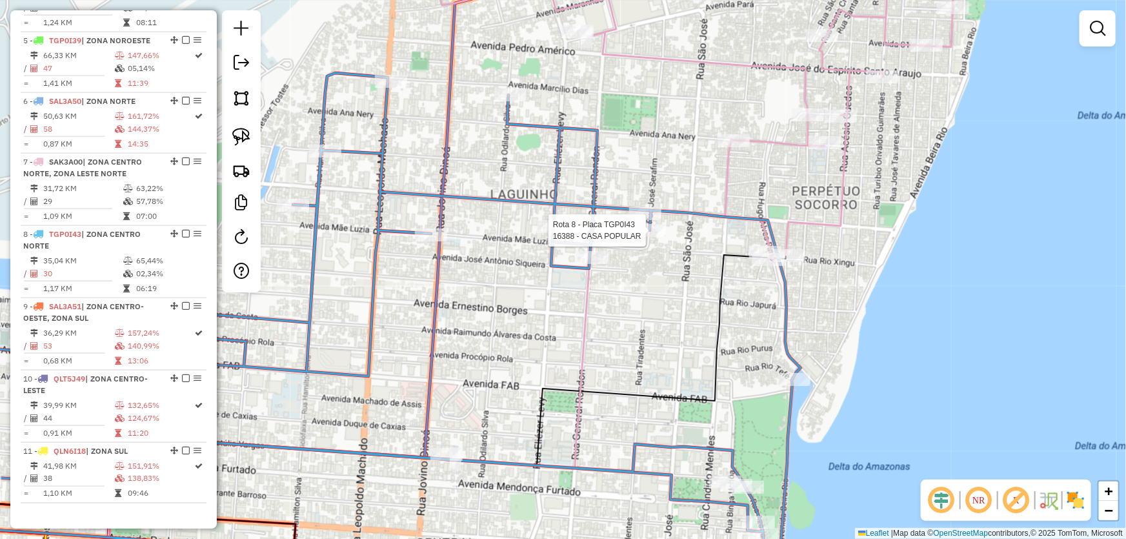
click at [654, 237] on div at bounding box center [650, 230] width 32 height 13
select select "**********"
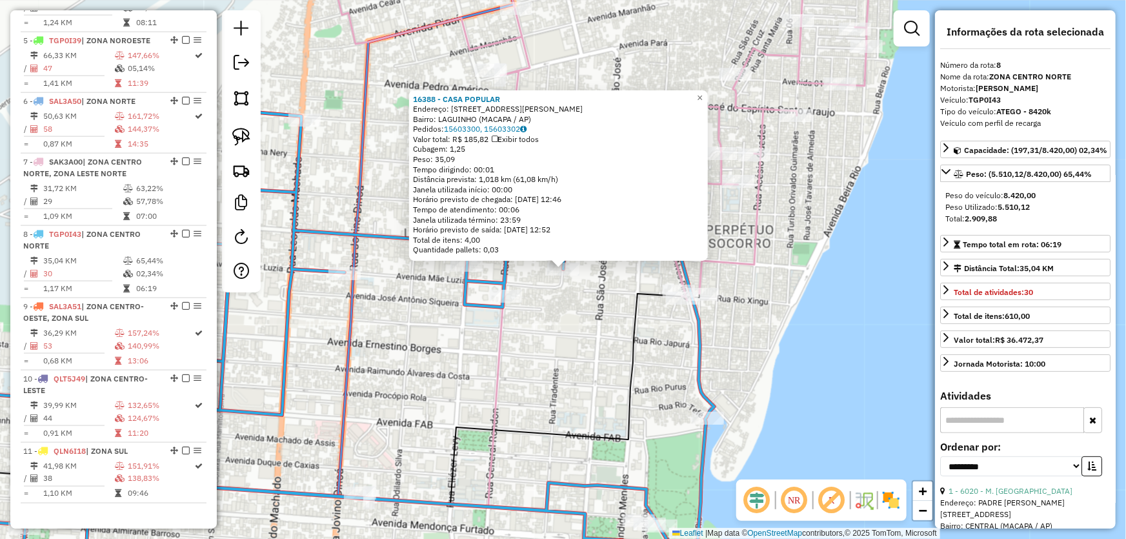
click at [813, 369] on div "16388 - CASA POPULAR Endereço: R JOSE SERAFIM 150 Bairro: LAGUINHO (MACAPA / AP…" at bounding box center [563, 269] width 1126 height 539
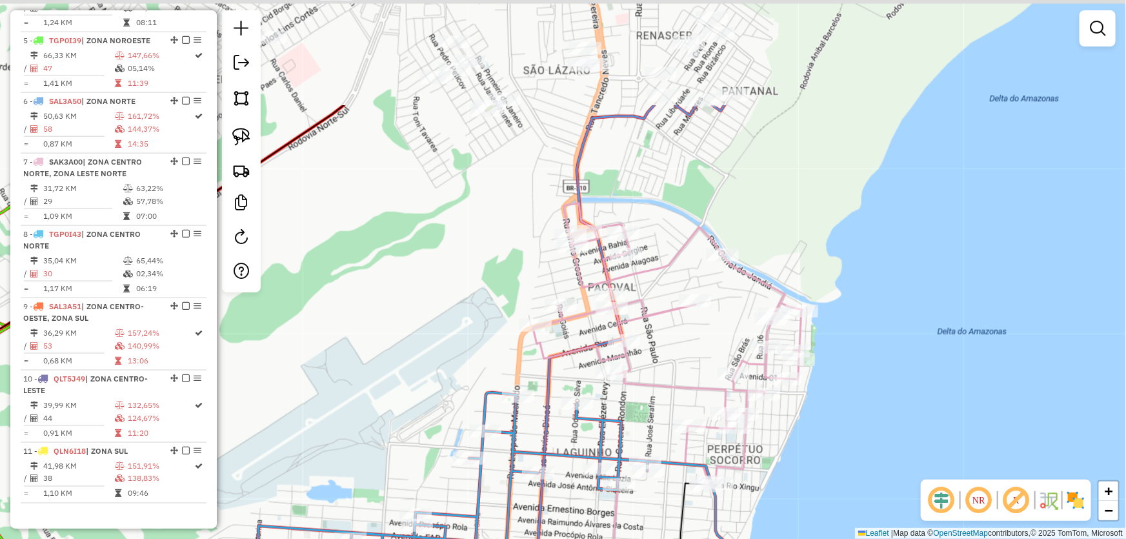
drag, startPoint x: 900, startPoint y: 243, endPoint x: 845, endPoint y: 435, distance: 200.5
click at [846, 434] on div "Janela de atendimento Grade de atendimento Capacidade Transportadoras Veículos …" at bounding box center [563, 269] width 1126 height 539
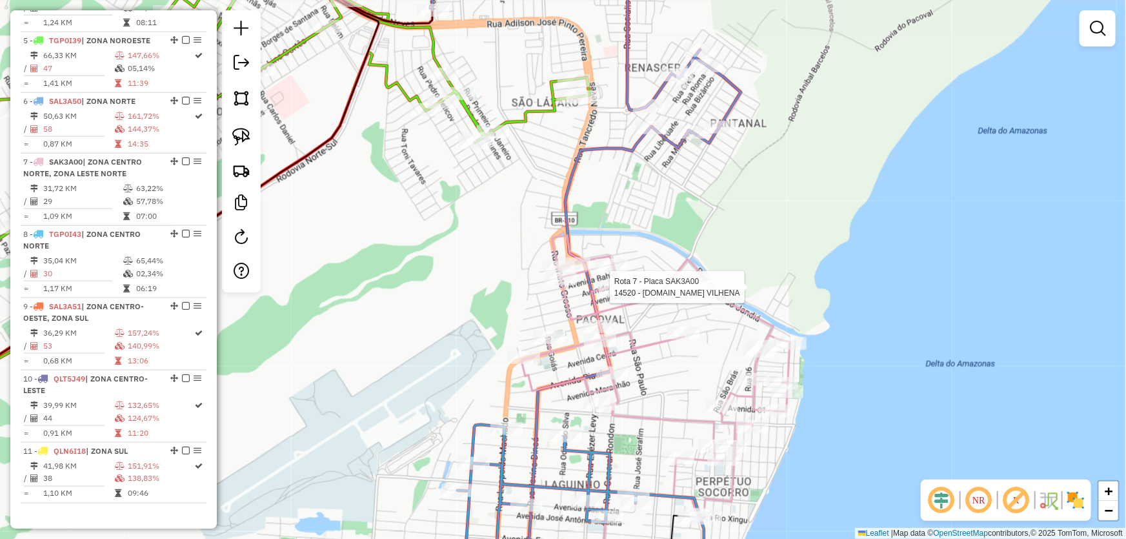
select select "**********"
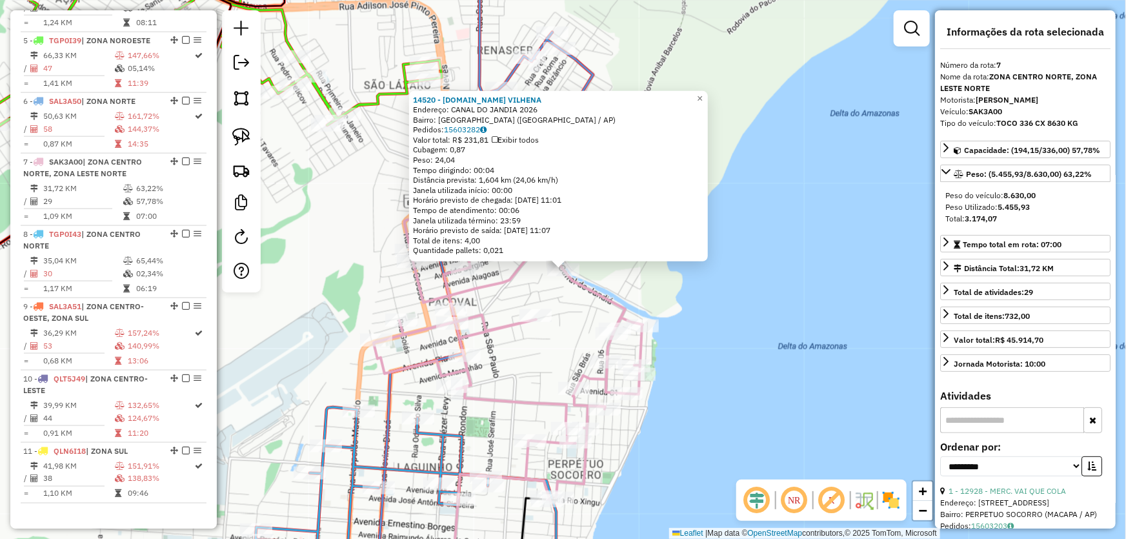
click at [794, 292] on div "14520 - M.BOX VILHENA Endereço: CANAL DO JANDIA 2026 Bairro: CIDADE NOVA (MACAP…" at bounding box center [563, 269] width 1126 height 539
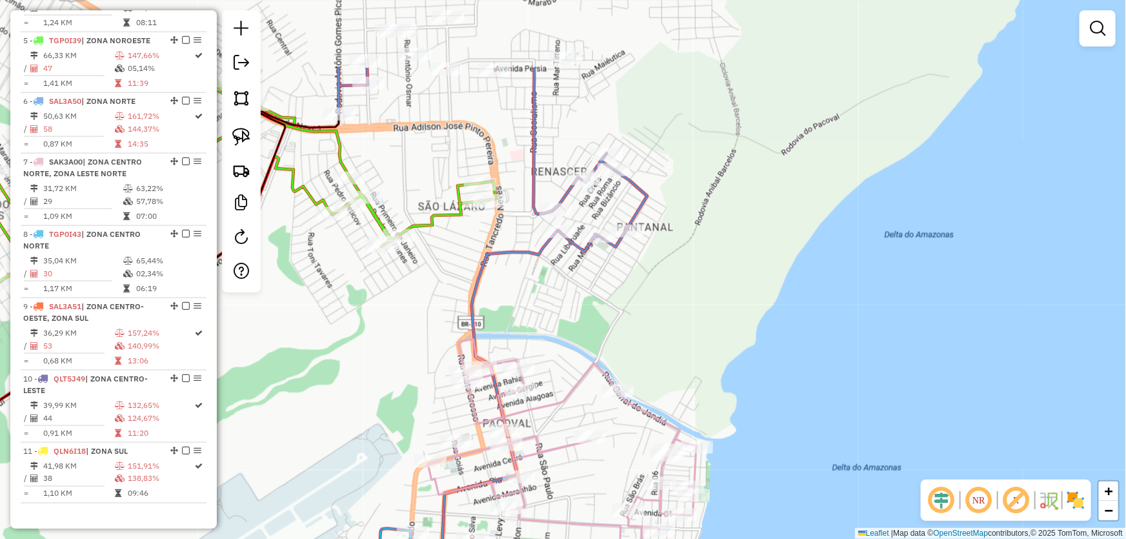
drag, startPoint x: 716, startPoint y: 189, endPoint x: 759, endPoint y: 314, distance: 132.4
click at [770, 312] on div "Janela de atendimento Grade de atendimento Capacidade Transportadoras Veículos …" at bounding box center [563, 269] width 1126 height 539
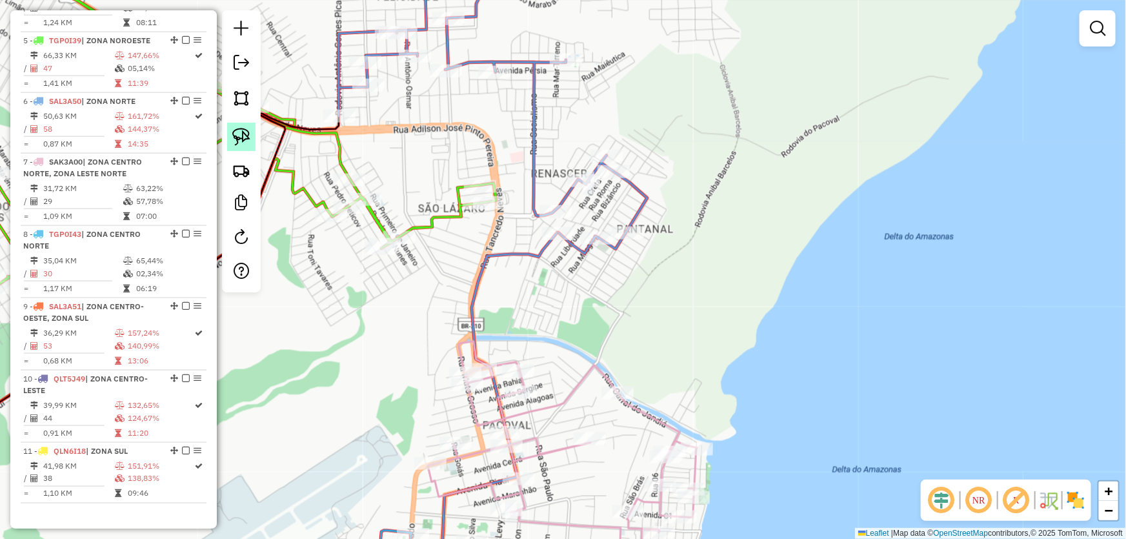
click at [233, 138] on img at bounding box center [241, 137] width 18 height 18
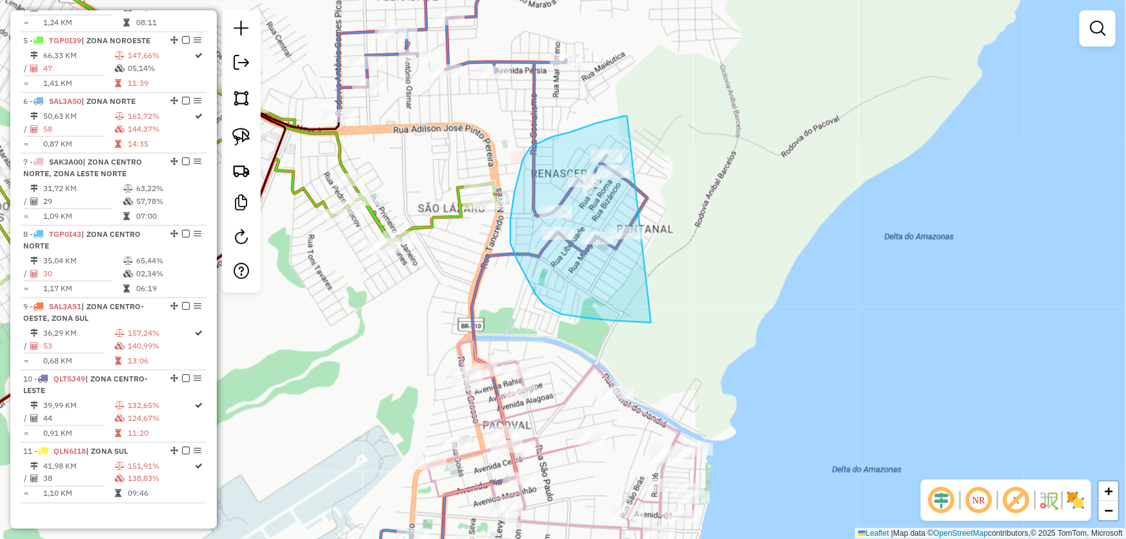
drag, startPoint x: 627, startPoint y: 116, endPoint x: 762, endPoint y: 294, distance: 222.8
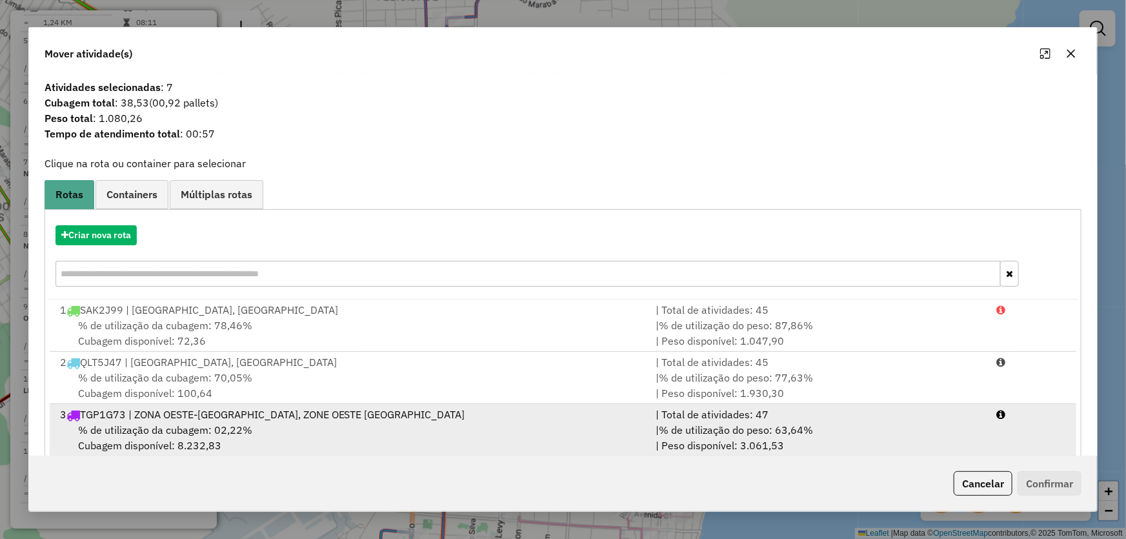
scroll to position [175, 0]
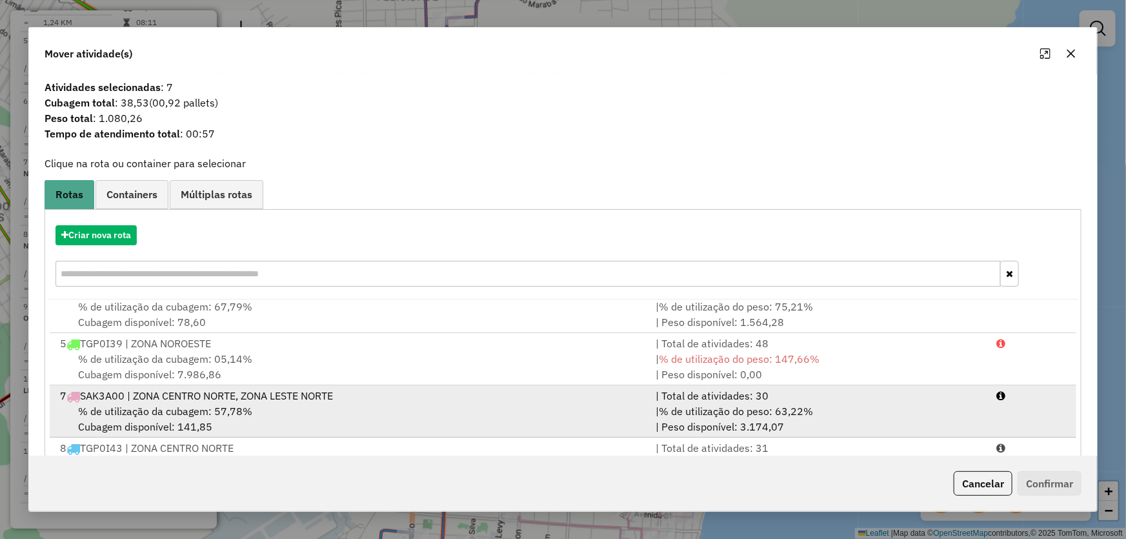
drag, startPoint x: 128, startPoint y: 392, endPoint x: 408, endPoint y: 401, distance: 280.8
click at [130, 392] on div "7 SAK3A00 | ZONA CENTRO NORTE, ZONA LESTE NORTE" at bounding box center [350, 395] width 596 height 15
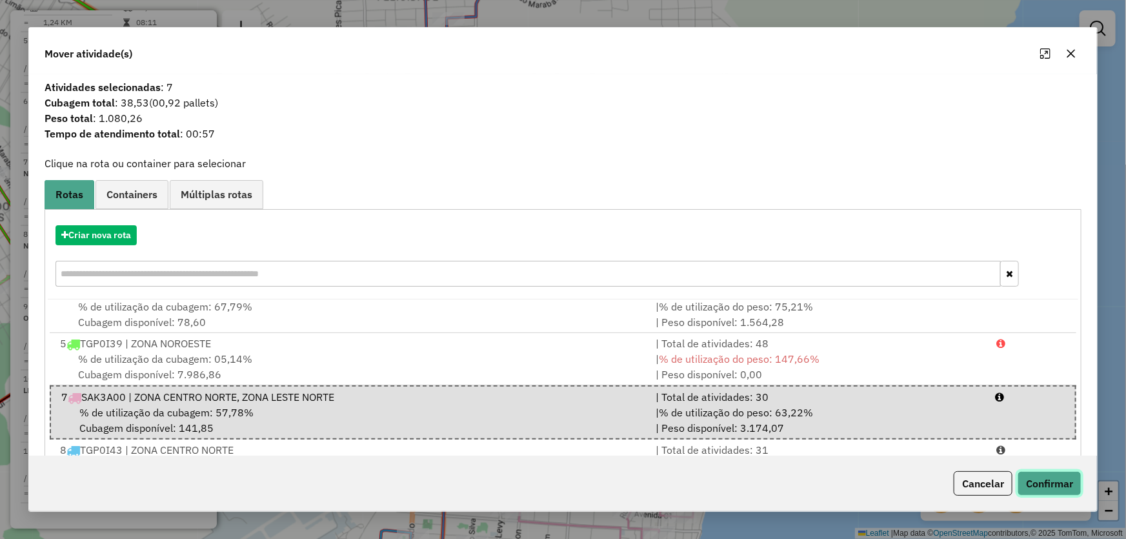
click at [1028, 478] on button "Confirmar" at bounding box center [1049, 483] width 64 height 25
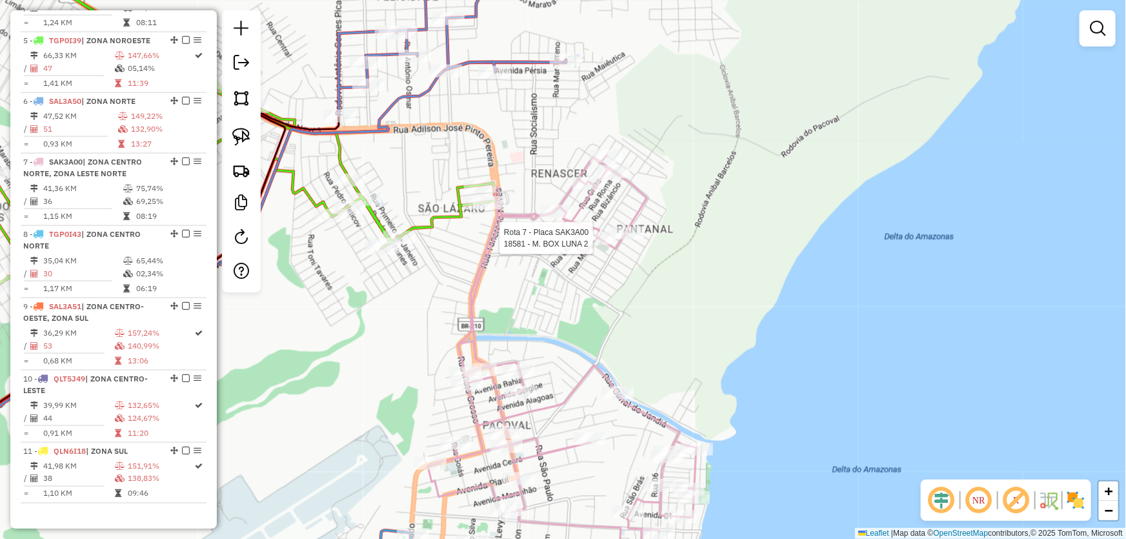
select select "**********"
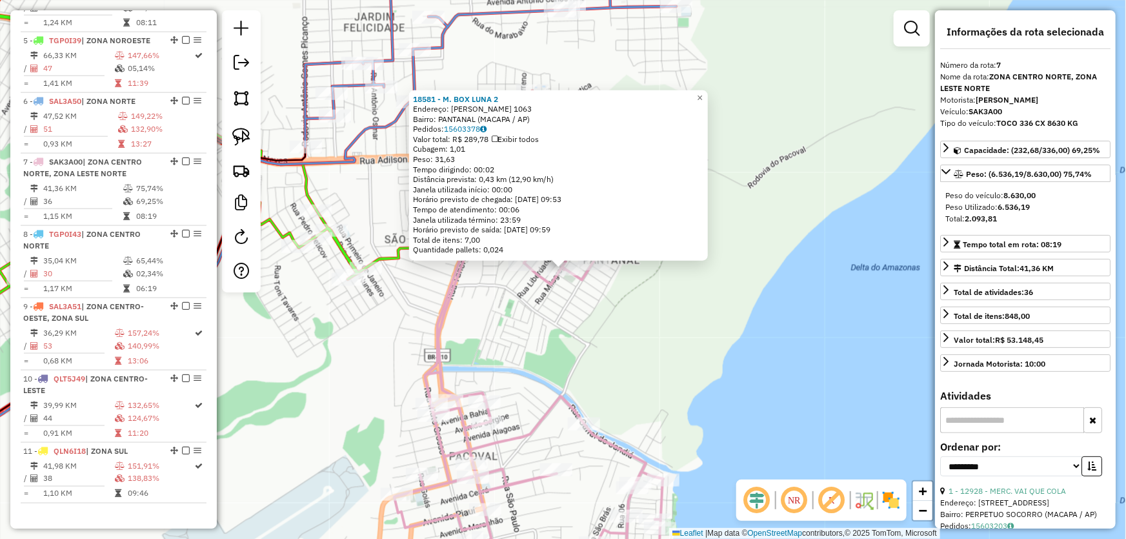
click at [668, 323] on div "18581 - M. BOX LUNA 2 Endereço: EUCI RODRIGUES FARIAS 1063 Bairro: PANTANAL (MA…" at bounding box center [563, 269] width 1126 height 539
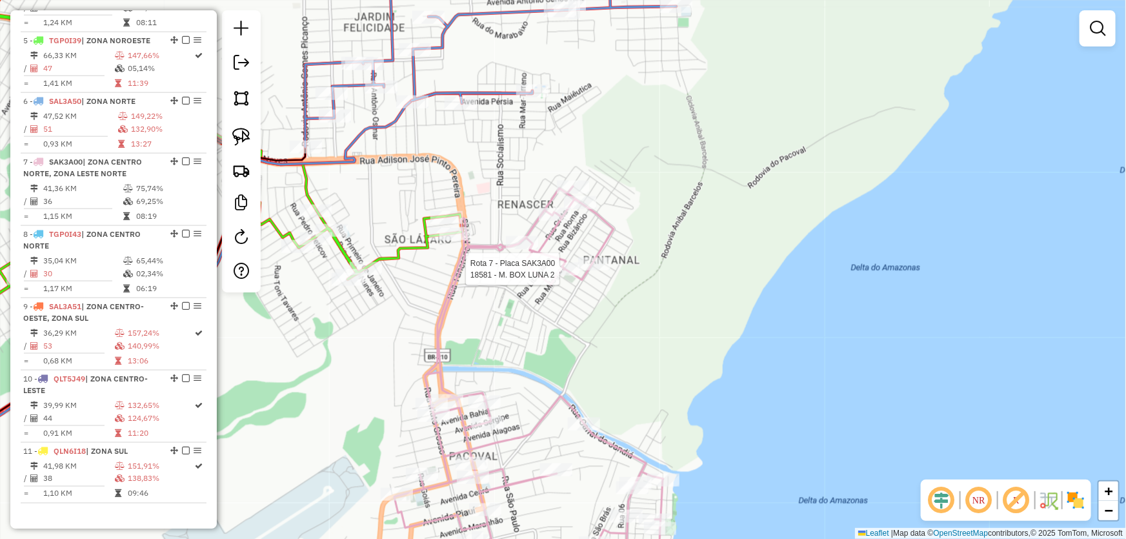
select select "**********"
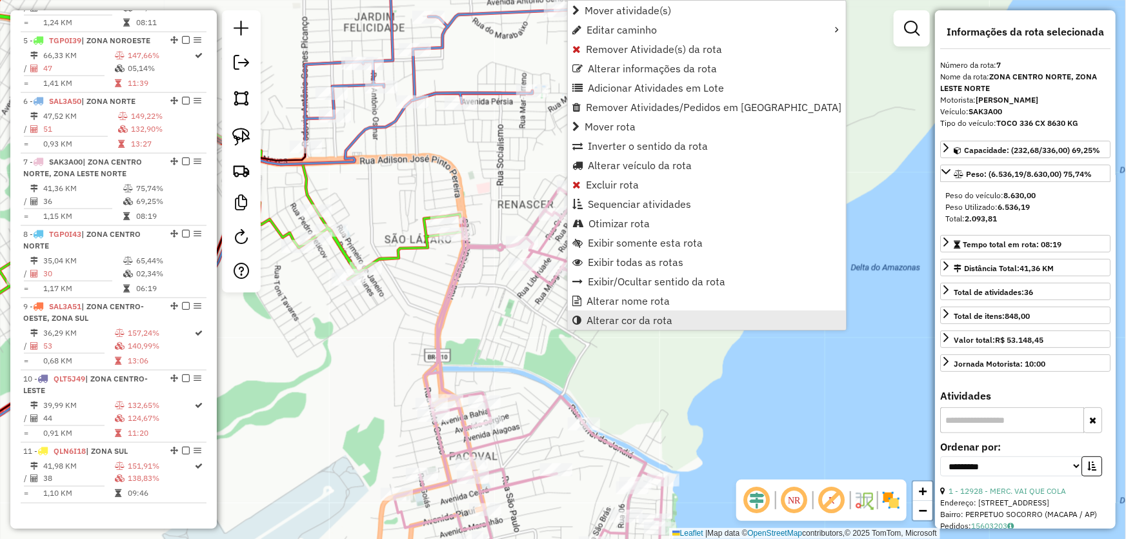
click at [608, 315] on span "Alterar cor da rota" at bounding box center [629, 320] width 86 height 10
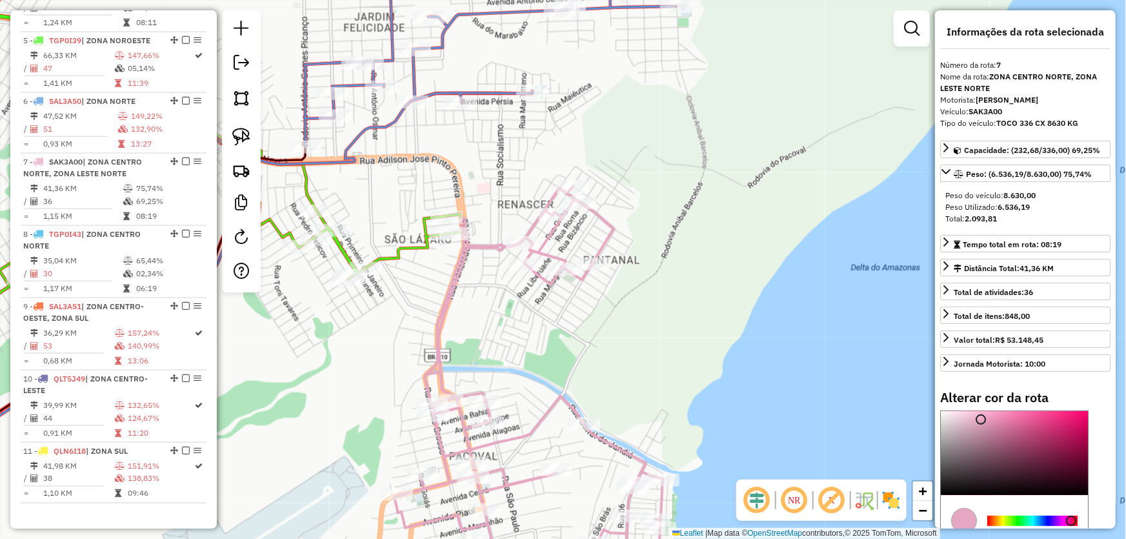
scroll to position [58, 0]
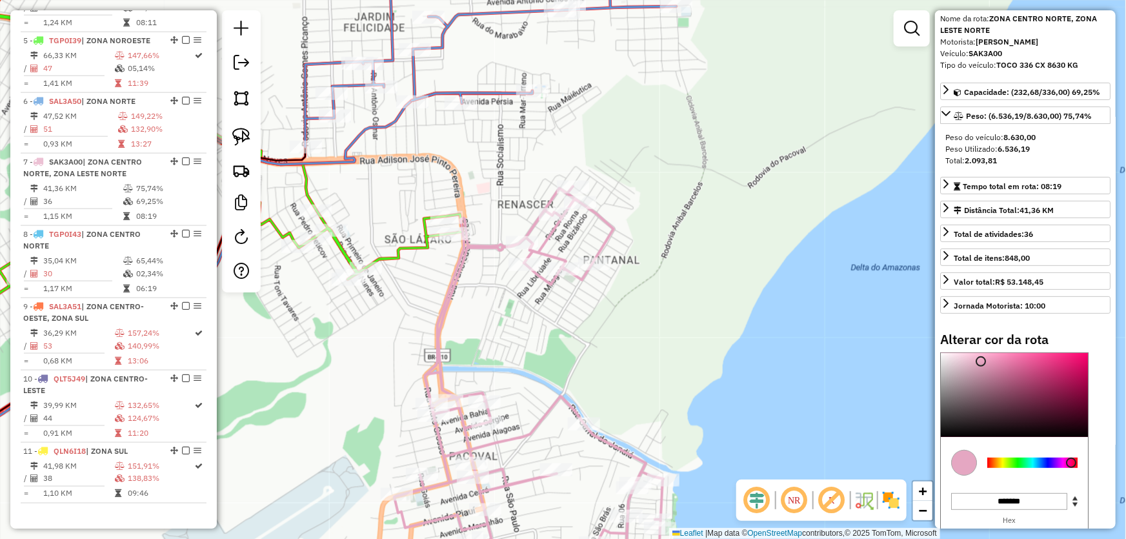
click at [1034, 459] on div at bounding box center [1032, 462] width 90 height 10
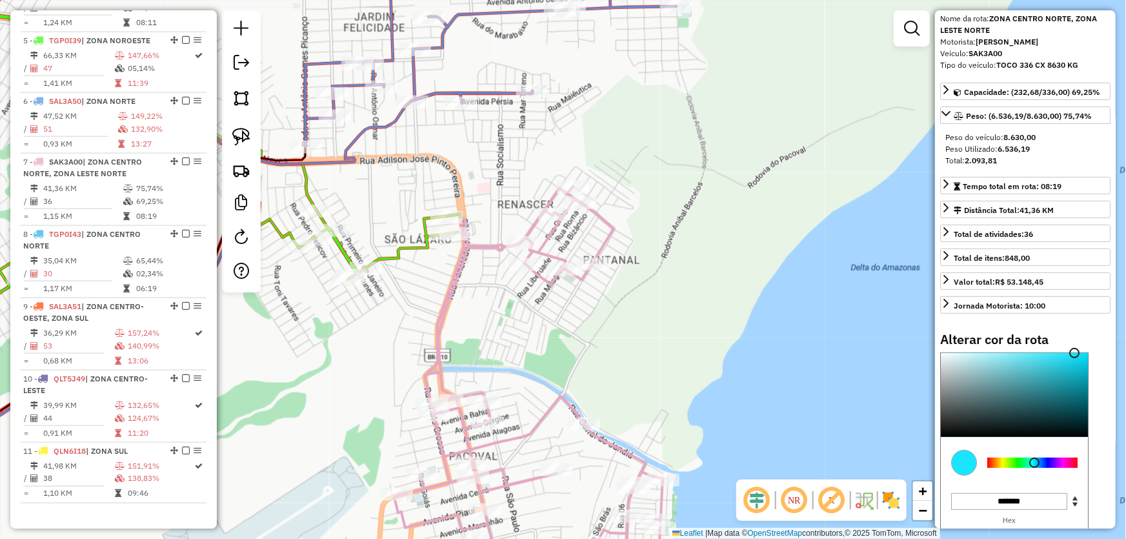
drag, startPoint x: 1059, startPoint y: 355, endPoint x: 1077, endPoint y: 343, distance: 22.0
click at [1077, 343] on div "Alterar cor da rota C M Y K *** *** ** H S L ** *** *** R G B ******* Hex Fechar" at bounding box center [1025, 461] width 170 height 258
type input "*******"
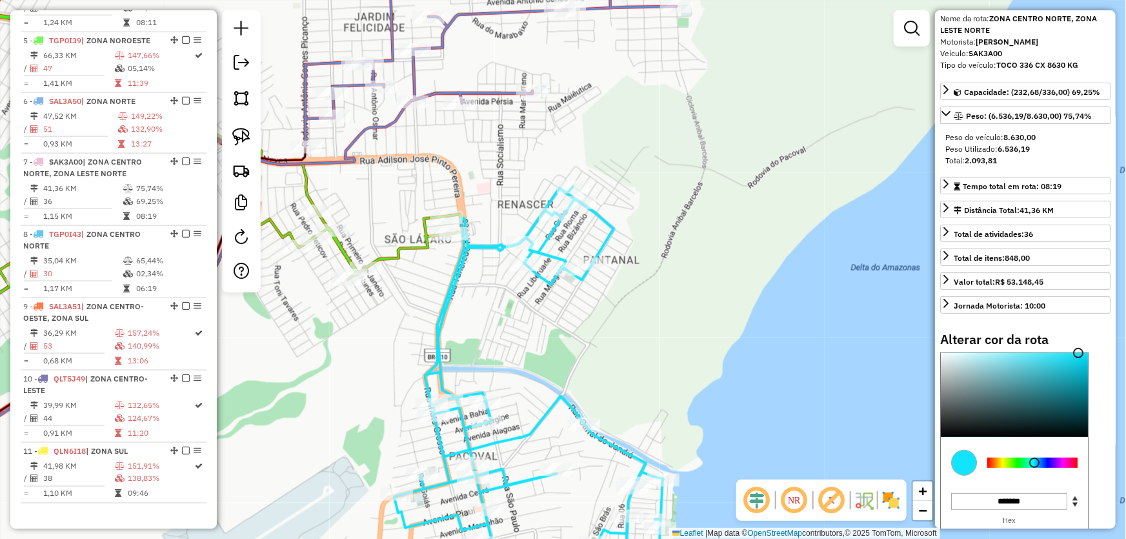
click at [670, 300] on div "Janela de atendimento Grade de atendimento Capacidade Transportadoras Veículos …" at bounding box center [563, 269] width 1126 height 539
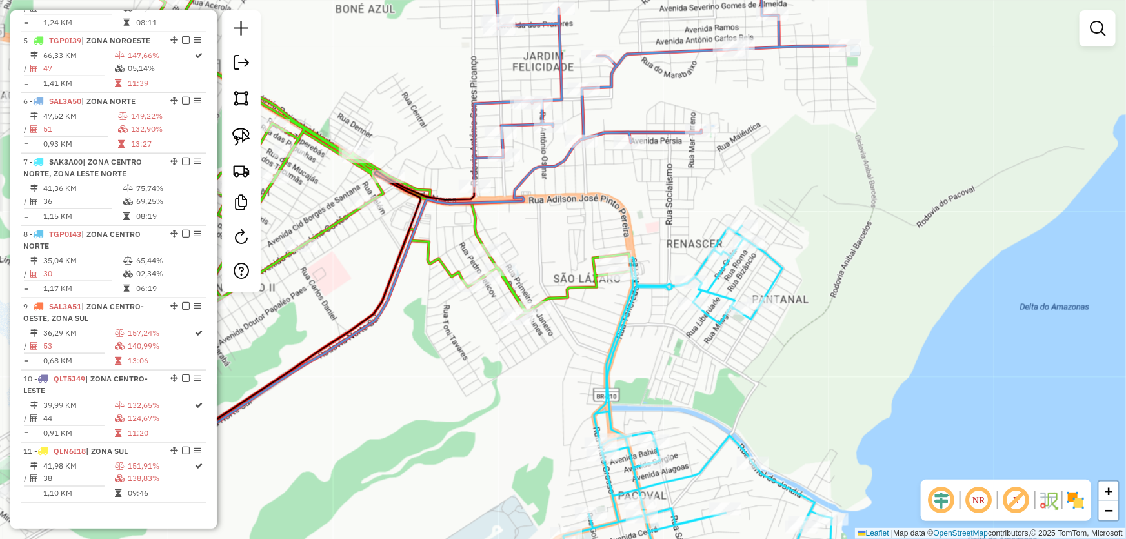
drag, startPoint x: 612, startPoint y: 317, endPoint x: 781, endPoint y: 356, distance: 173.5
click at [781, 356] on div "Janela de atendimento Grade de atendimento Capacidade Transportadoras Veículos …" at bounding box center [563, 269] width 1126 height 539
select select "**********"
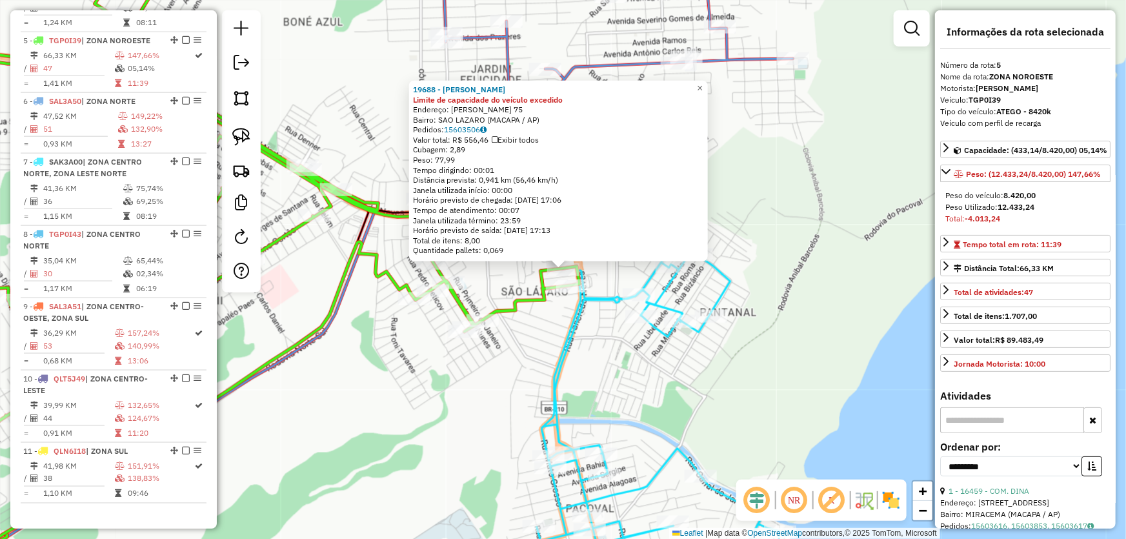
scroll to position [772, 0]
click at [570, 366] on div "19688 - DILMA TAVARES PAES Limite de capacidade do veículo excedido Endereço: A…" at bounding box center [563, 269] width 1126 height 539
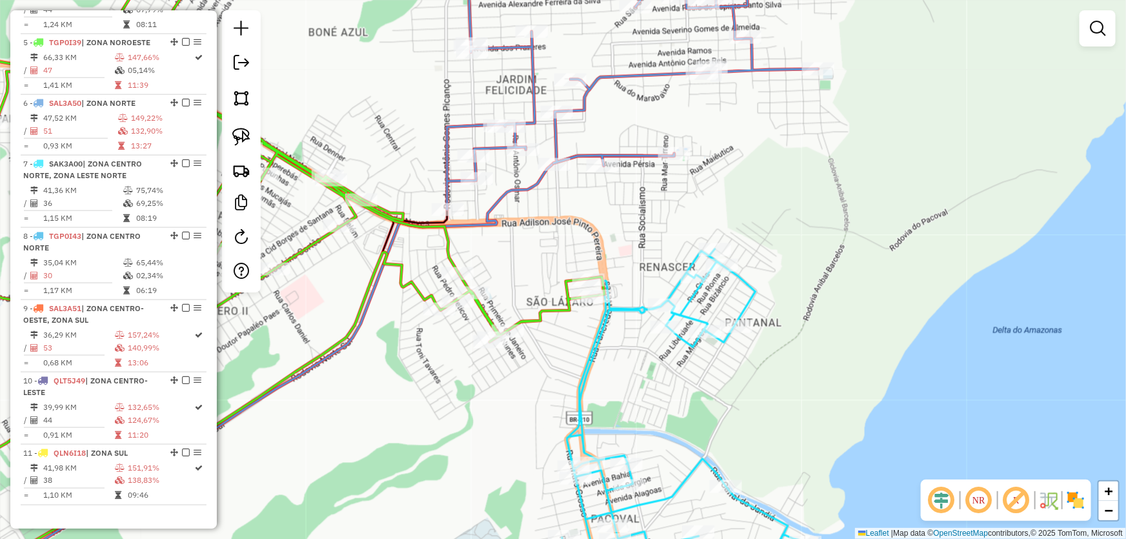
drag, startPoint x: 520, startPoint y: 348, endPoint x: 546, endPoint y: 359, distance: 28.4
click at [546, 359] on div "Janela de atendimento Grade de atendimento Capacidade Transportadoras Veículos …" at bounding box center [563, 269] width 1126 height 539
select select "**********"
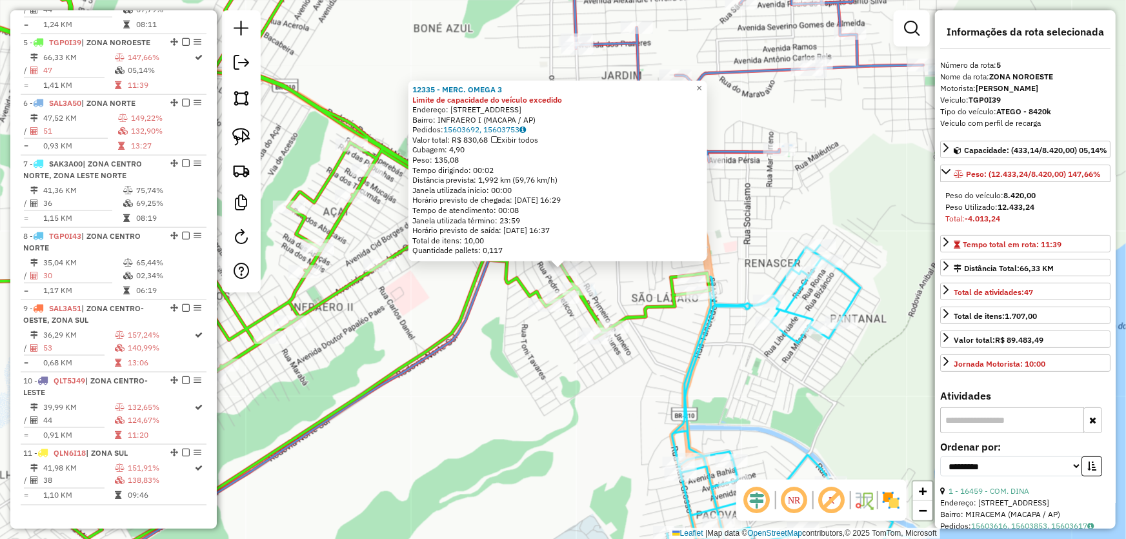
click at [532, 394] on div "12335 - MERC. OMEGA 3 Limite de capacidade do veículo excedido Endereço: AV KAP…" at bounding box center [563, 269] width 1126 height 539
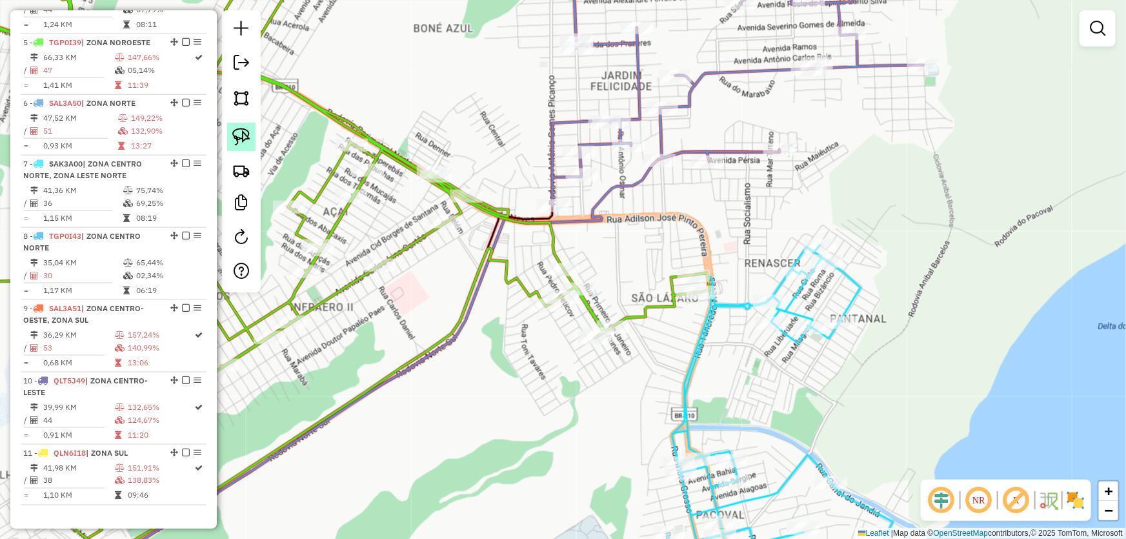
click at [240, 141] on img at bounding box center [241, 137] width 18 height 18
drag, startPoint x: 787, startPoint y: 197, endPoint x: 819, endPoint y: 150, distance: 57.1
select select "**********"
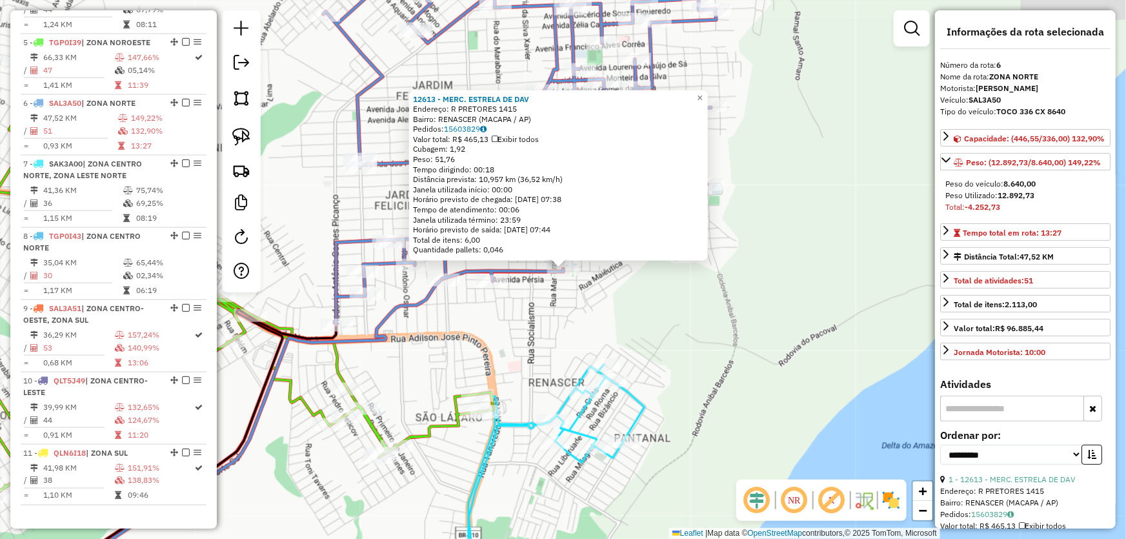
scroll to position [774, 0]
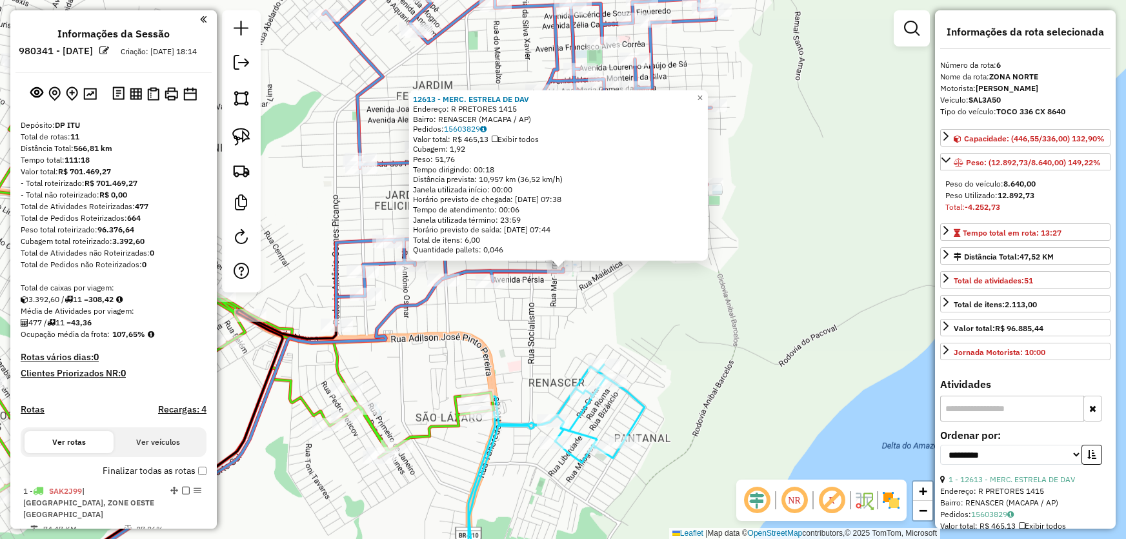
select select "**********"
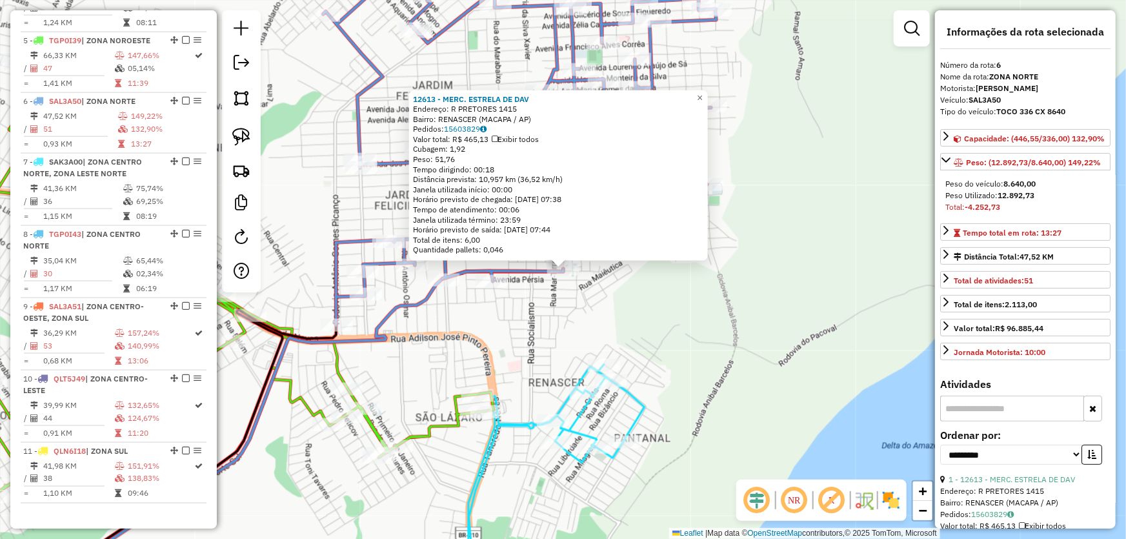
click at [674, 321] on div "12613 - MERC. ESTRELA DE DAV Endereço: R PRETORES 1415 Bairro: RENASCER (MACAPA…" at bounding box center [563, 269] width 1126 height 539
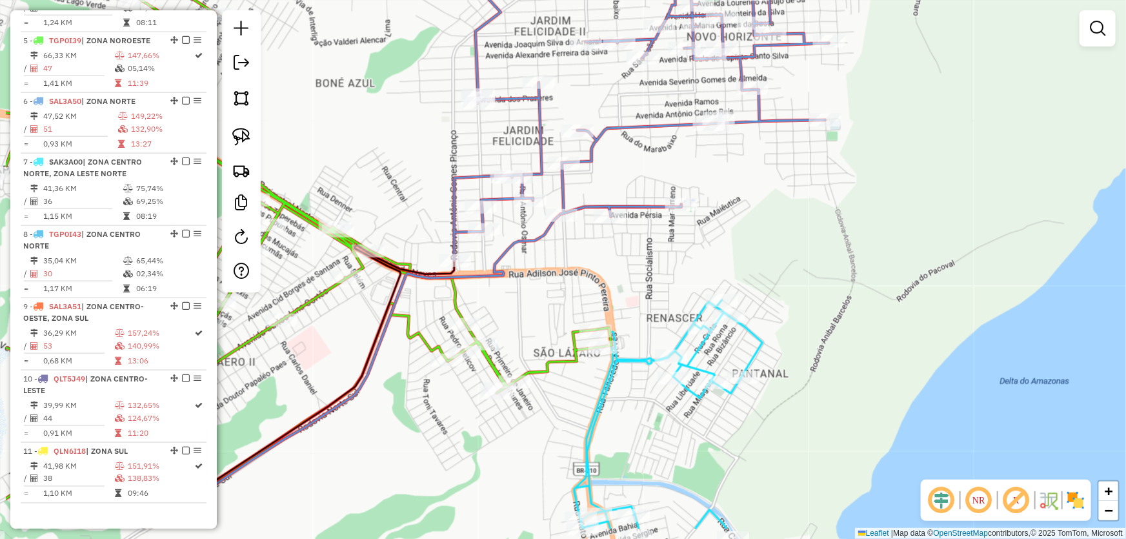
drag, startPoint x: 656, startPoint y: 322, endPoint x: 761, endPoint y: 254, distance: 125.4
click at [774, 257] on div "Janela de atendimento Grade de atendimento Capacidade Transportadoras Veículos …" at bounding box center [563, 269] width 1126 height 539
click at [237, 132] on img at bounding box center [241, 137] width 18 height 18
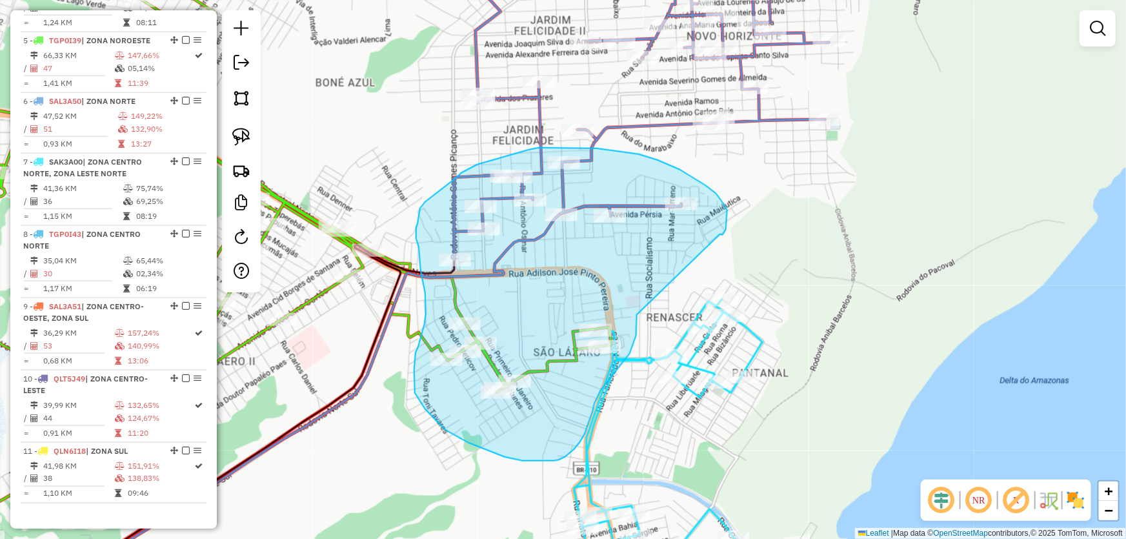
drag, startPoint x: 720, startPoint y: 234, endPoint x: 637, endPoint y: 309, distance: 111.9
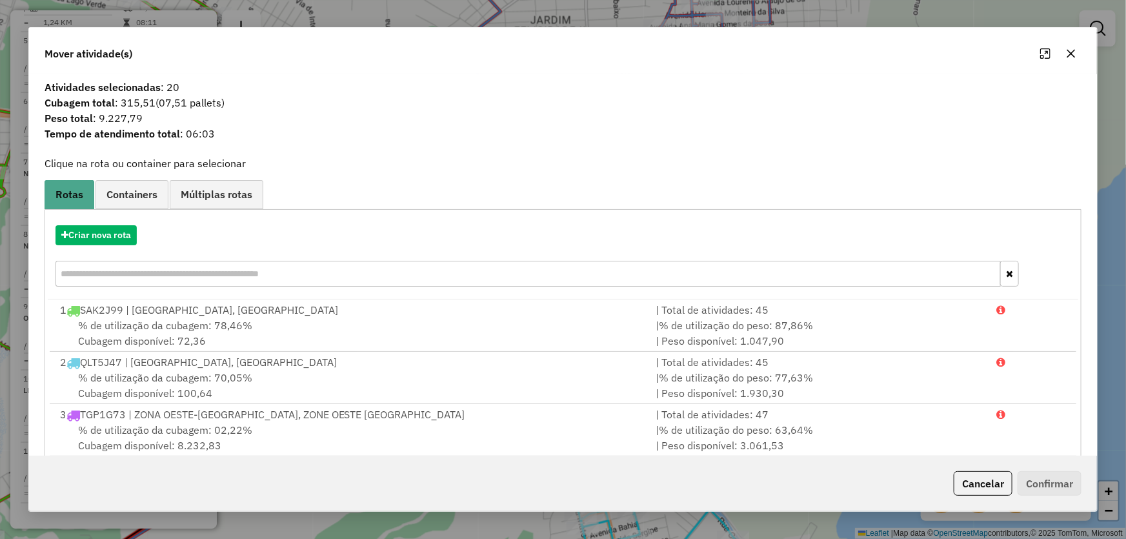
click at [1069, 49] on icon "button" at bounding box center [1071, 53] width 10 height 10
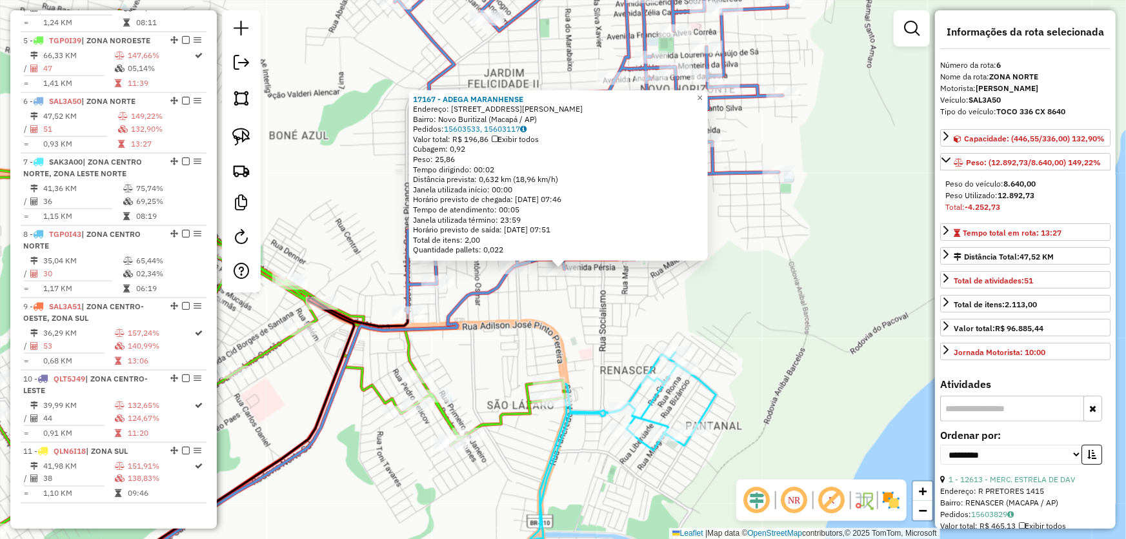
scroll to position [117, 0]
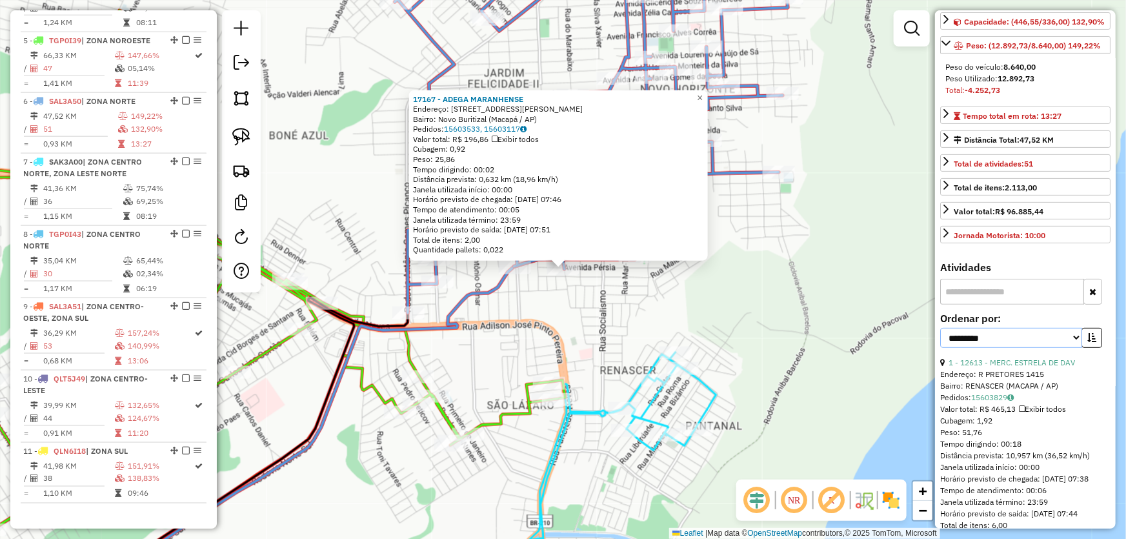
click at [1019, 348] on select "**********" at bounding box center [1011, 338] width 142 height 20
select select "*********"
click at [940, 339] on select "**********" at bounding box center [1011, 338] width 142 height 20
click at [1090, 342] on icon "button" at bounding box center [1091, 337] width 9 height 9
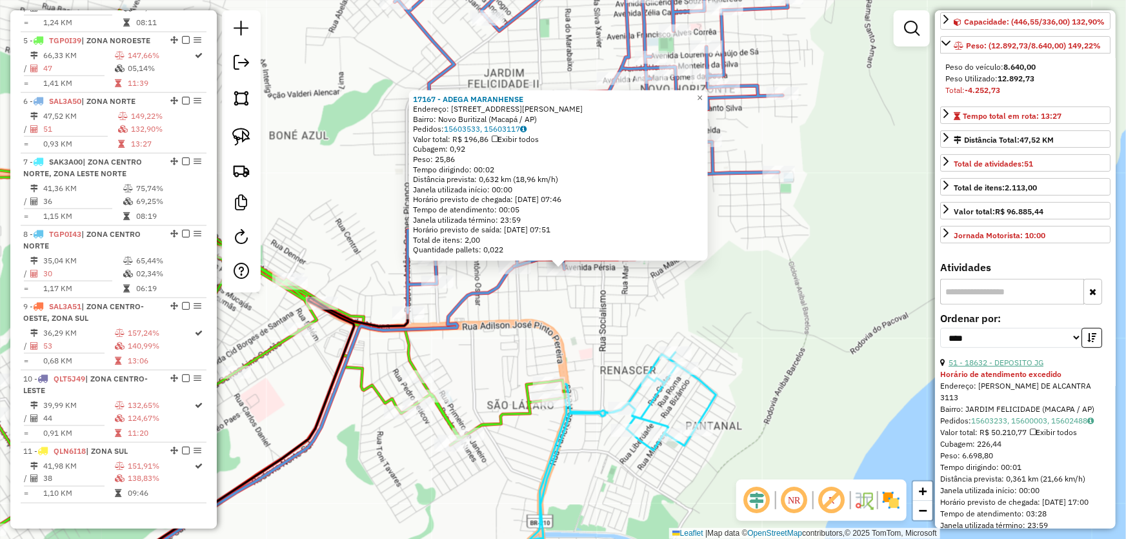
click at [1003, 367] on link "51 - 18632 - DEPOSITO JG" at bounding box center [995, 362] width 95 height 10
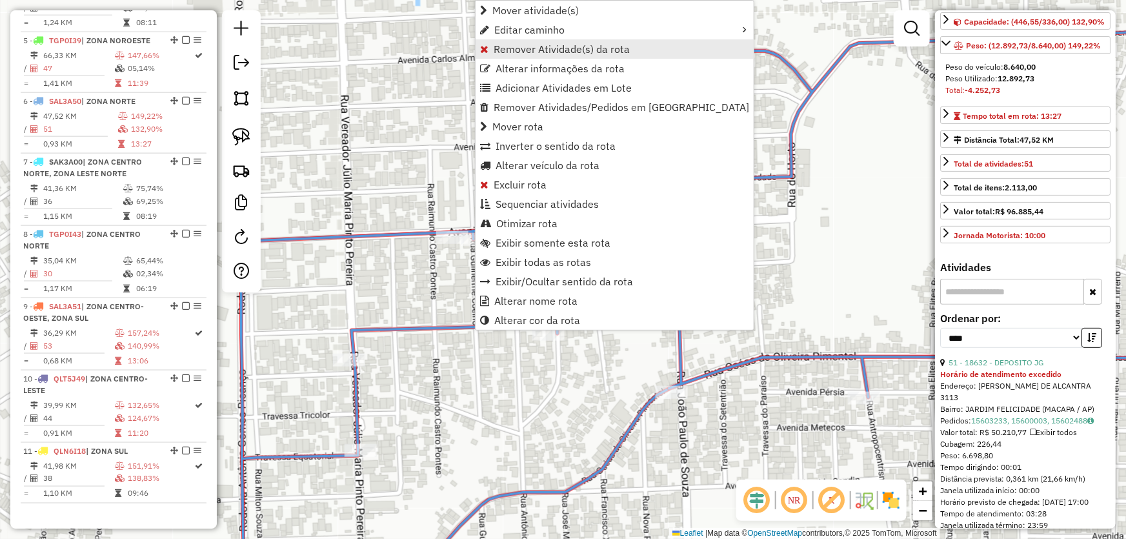
click at [506, 54] on span "Remover Atividade(s) da rota" at bounding box center [562, 49] width 136 height 10
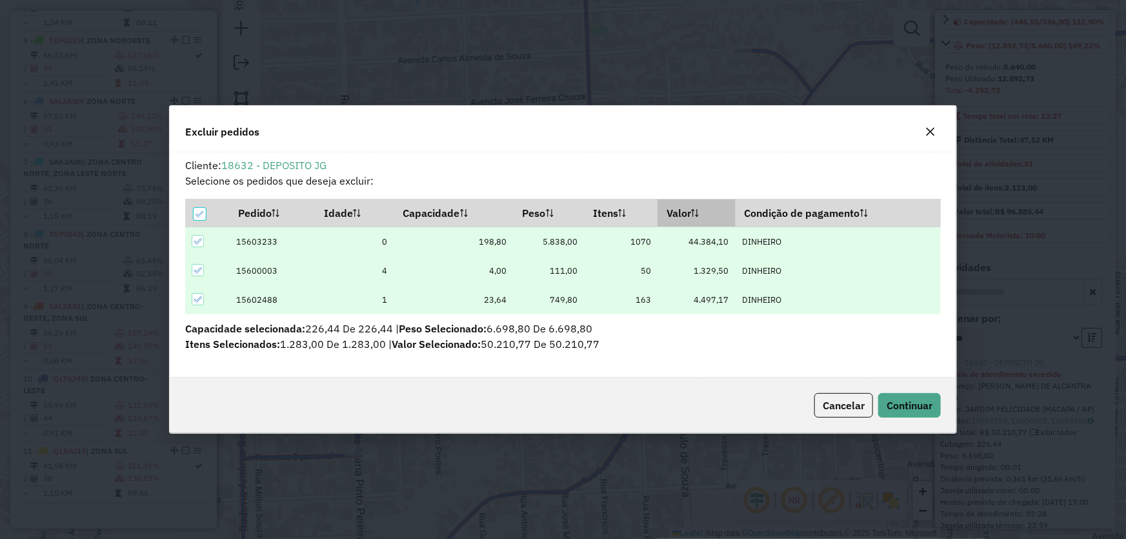
scroll to position [6, 4]
click at [906, 400] on span "Continuar" at bounding box center [909, 405] width 46 height 13
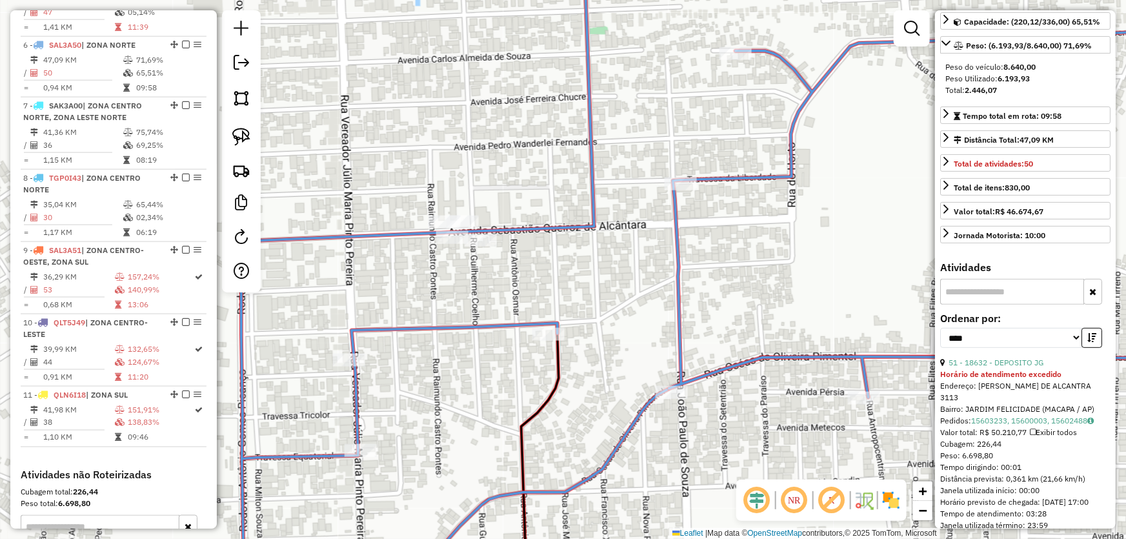
scroll to position [832, 0]
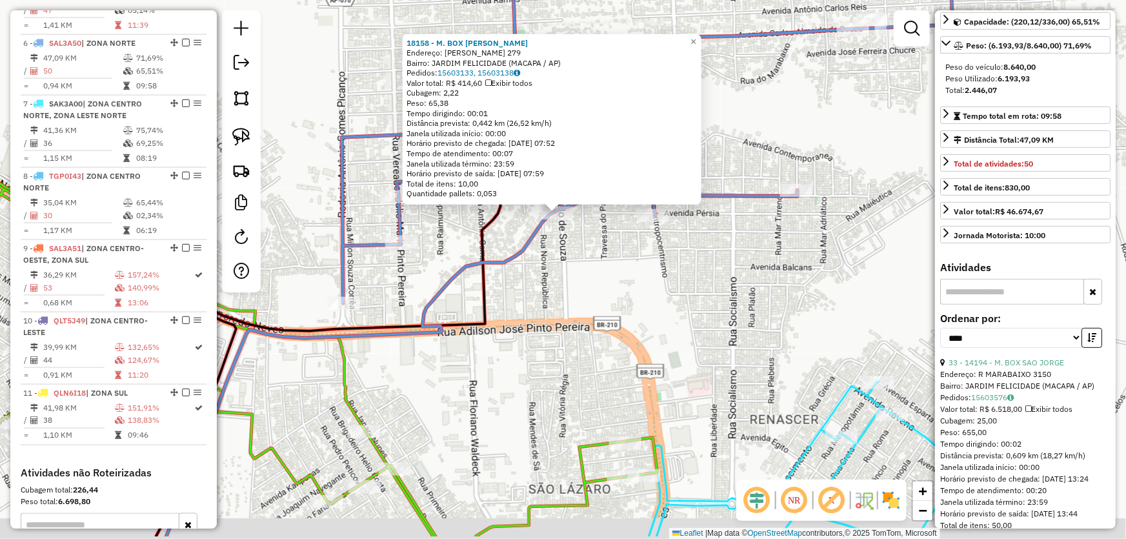
drag, startPoint x: 668, startPoint y: 368, endPoint x: 652, endPoint y: 259, distance: 110.3
click at [654, 259] on div "18158 - M. BOX ZOE CAMPOS Endereço: JOAO PAULO DE SOUZA 279 Bairro: JARDIM FELI…" at bounding box center [563, 269] width 1126 height 539
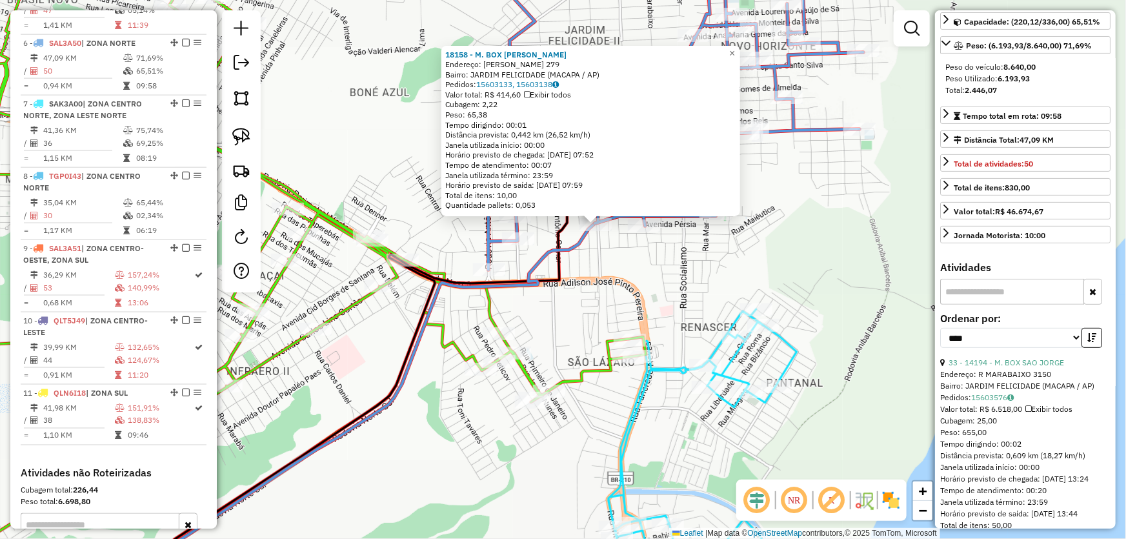
click at [635, 283] on div "18158 - M. BOX ZOE CAMPOS Endereço: JOAO PAULO DE SOUZA 279 Bairro: JARDIM FELI…" at bounding box center [563, 269] width 1126 height 539
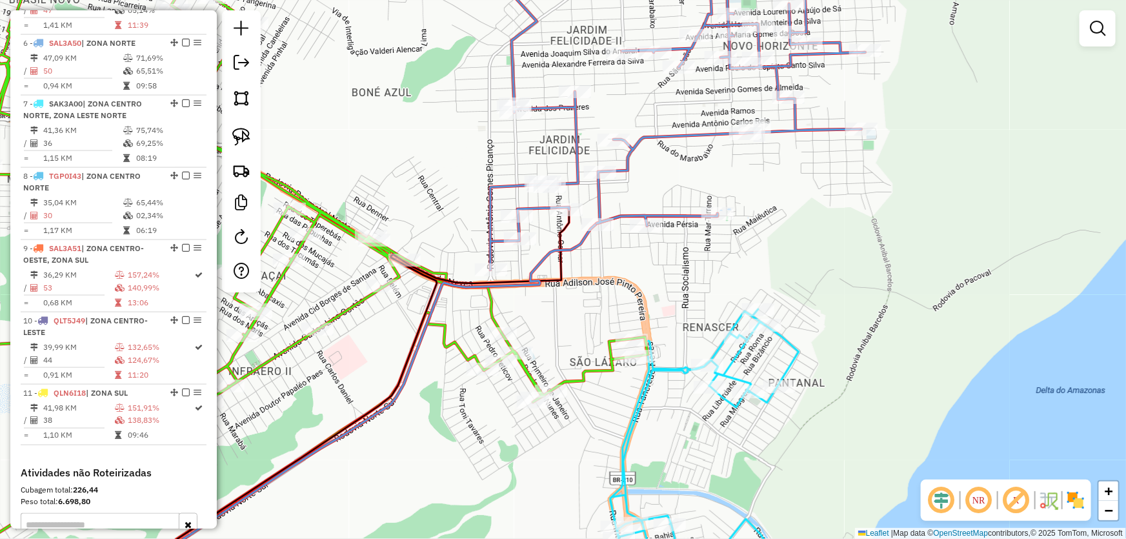
drag, startPoint x: 674, startPoint y: 286, endPoint x: 706, endPoint y: 270, distance: 36.4
click at [706, 270] on div "Janela de atendimento Grade de atendimento Capacidade Transportadoras Veículos …" at bounding box center [563, 269] width 1126 height 539
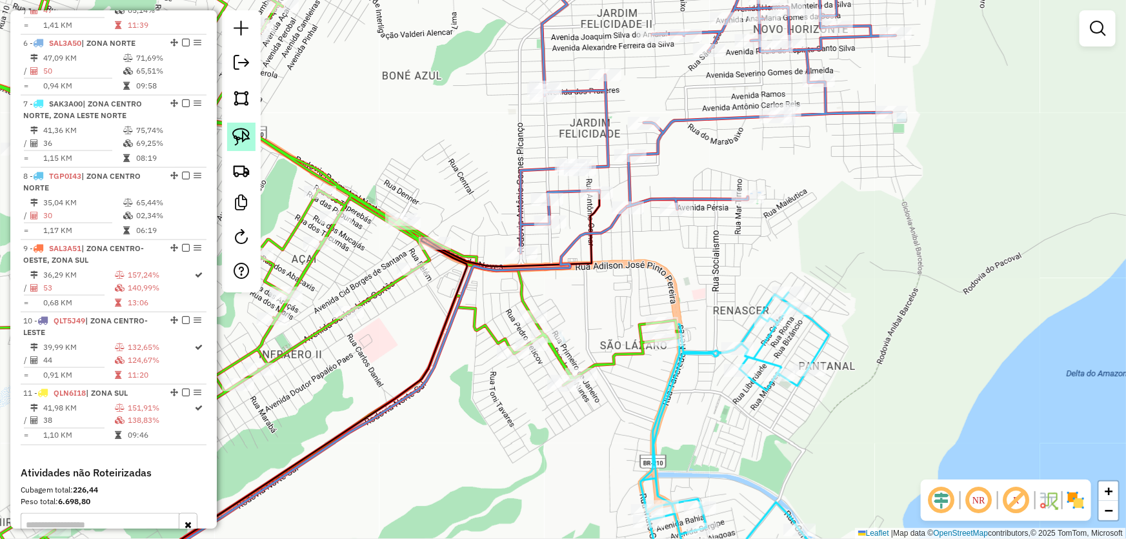
click at [245, 141] on img at bounding box center [241, 137] width 18 height 18
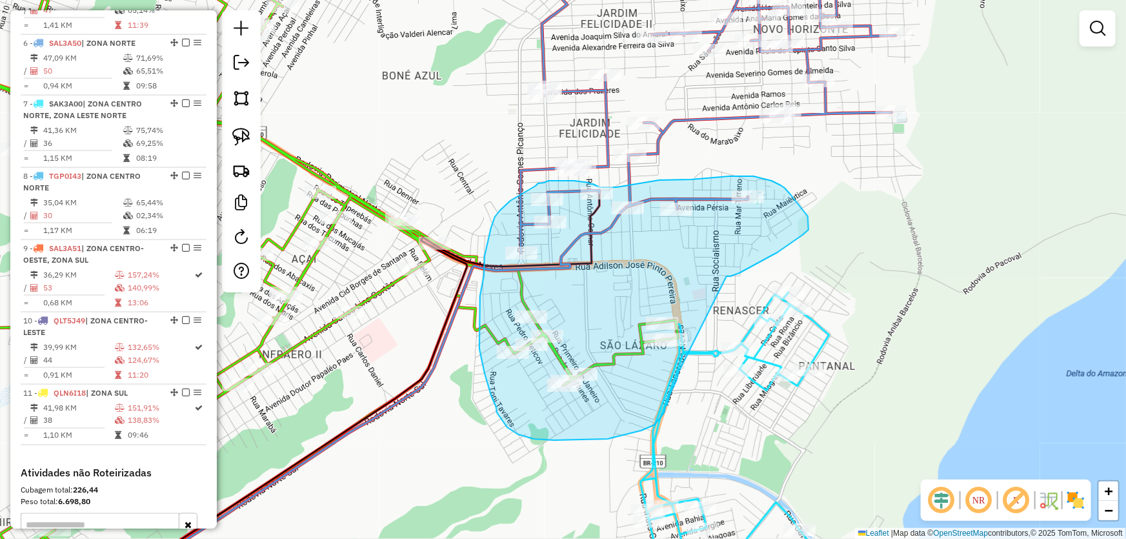
drag, startPoint x: 726, startPoint y: 276, endPoint x: 680, endPoint y: 369, distance: 103.9
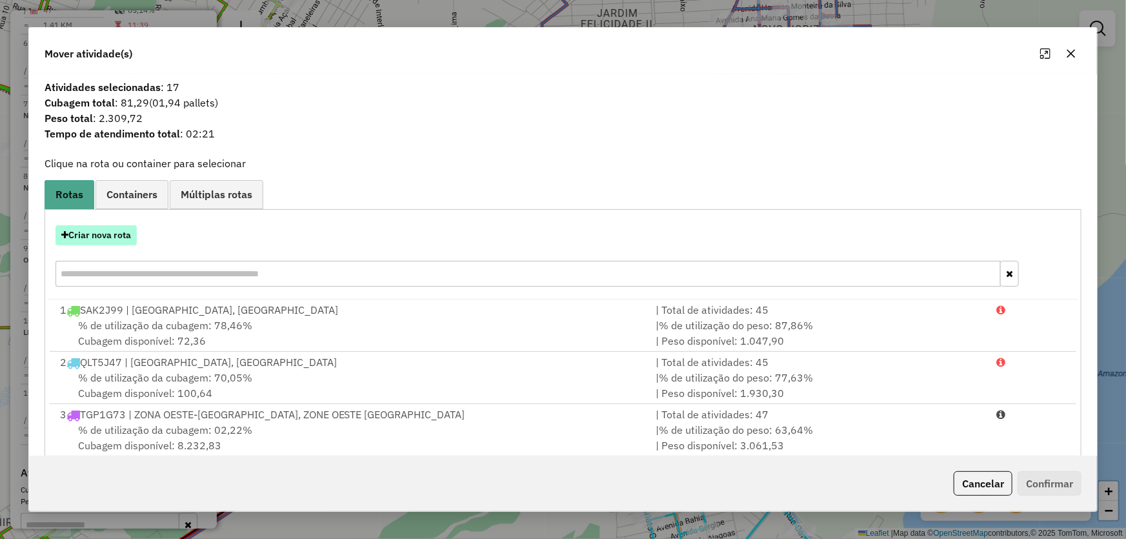
click at [92, 238] on button "Criar nova rota" at bounding box center [95, 235] width 81 height 20
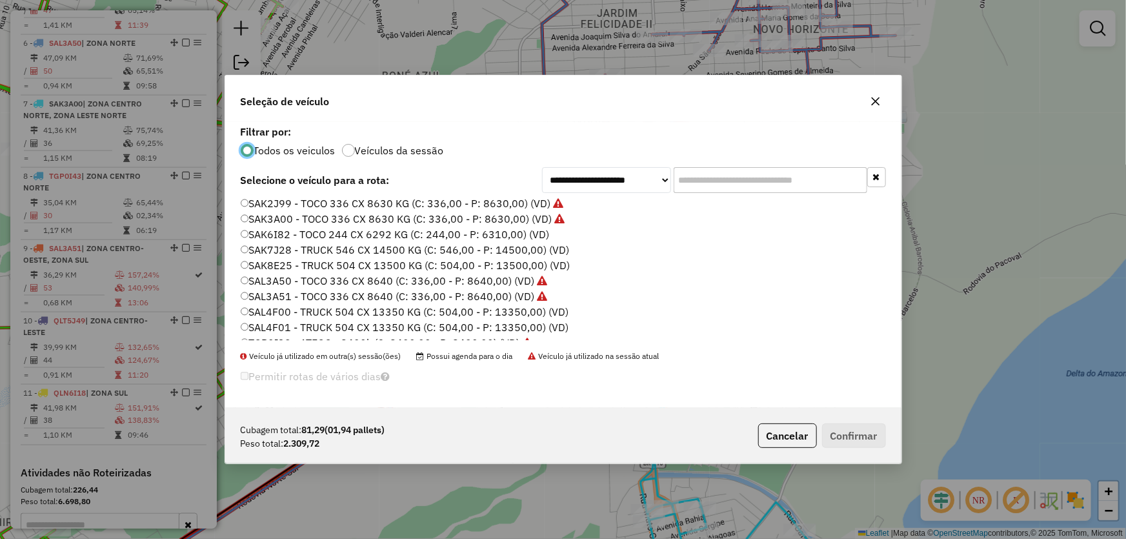
scroll to position [306, 0]
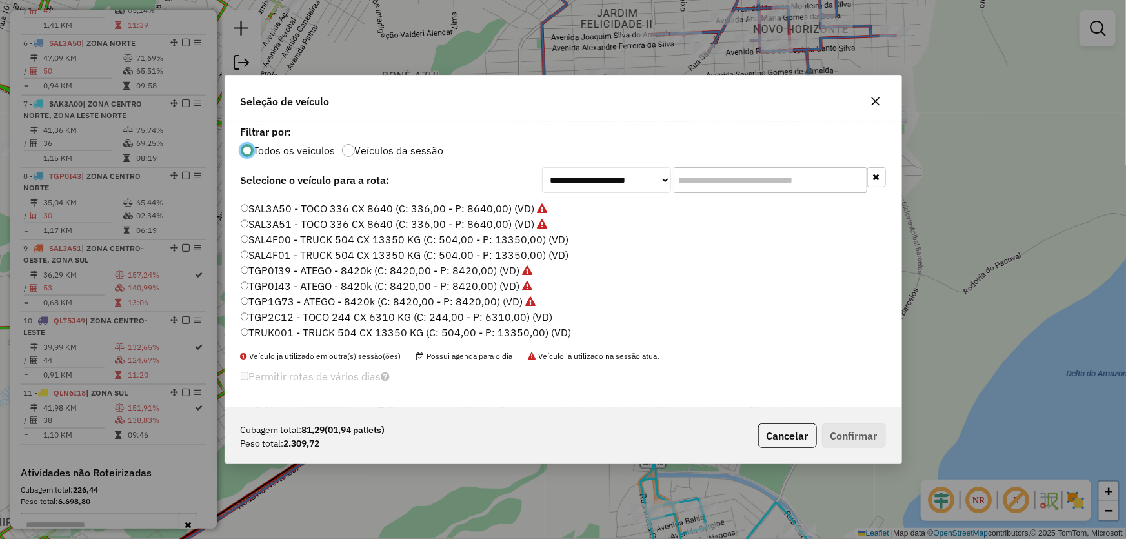
click at [283, 311] on label "TGP2C12 - TOCO 244 CX 6310 KG (C: 244,00 - P: 6310,00) (VD)" at bounding box center [397, 316] width 312 height 15
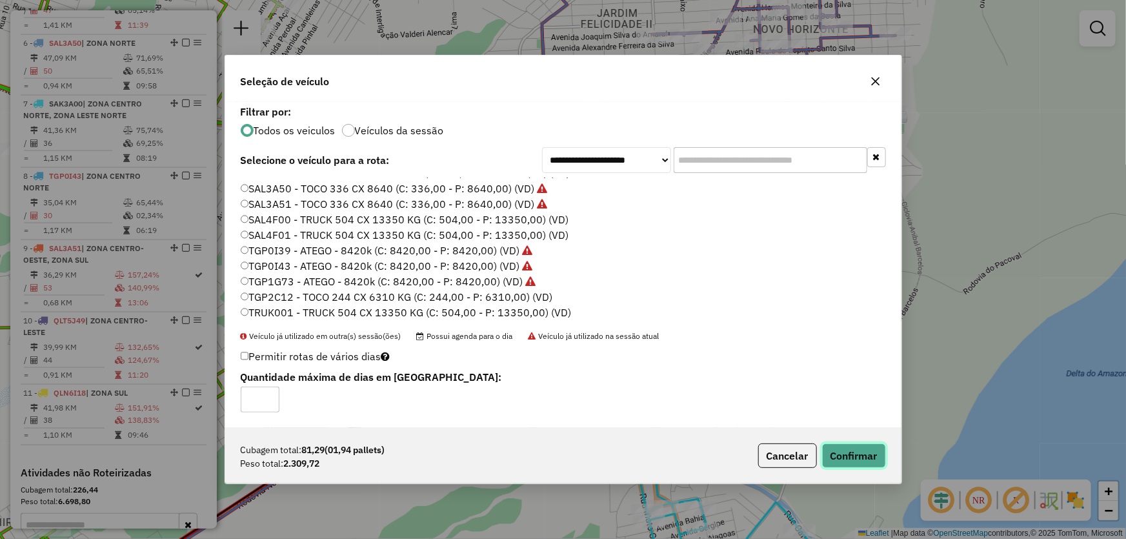
click at [854, 452] on button "Confirmar" at bounding box center [854, 455] width 64 height 25
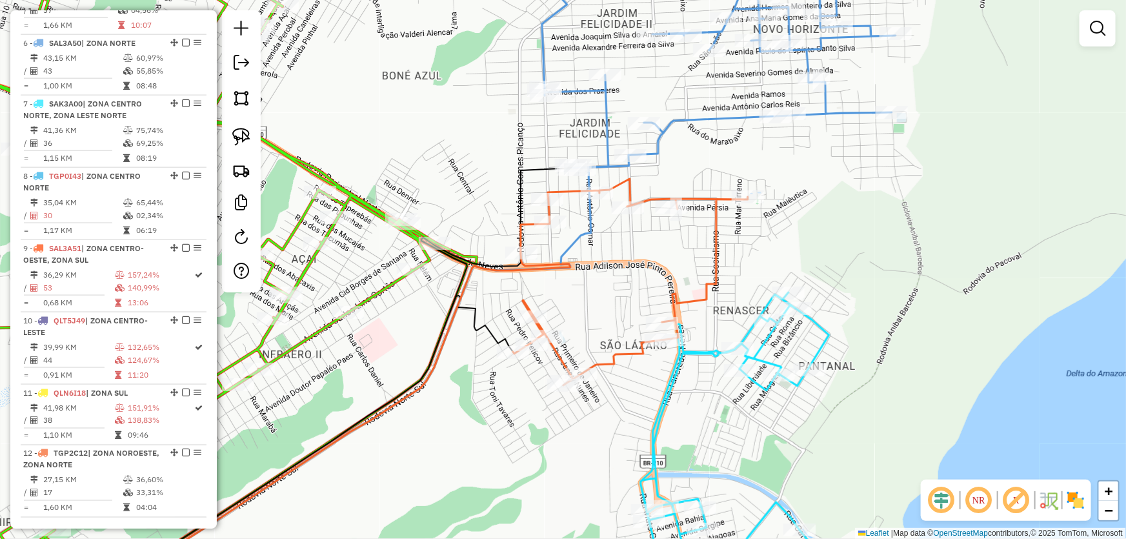
scroll to position [712, 0]
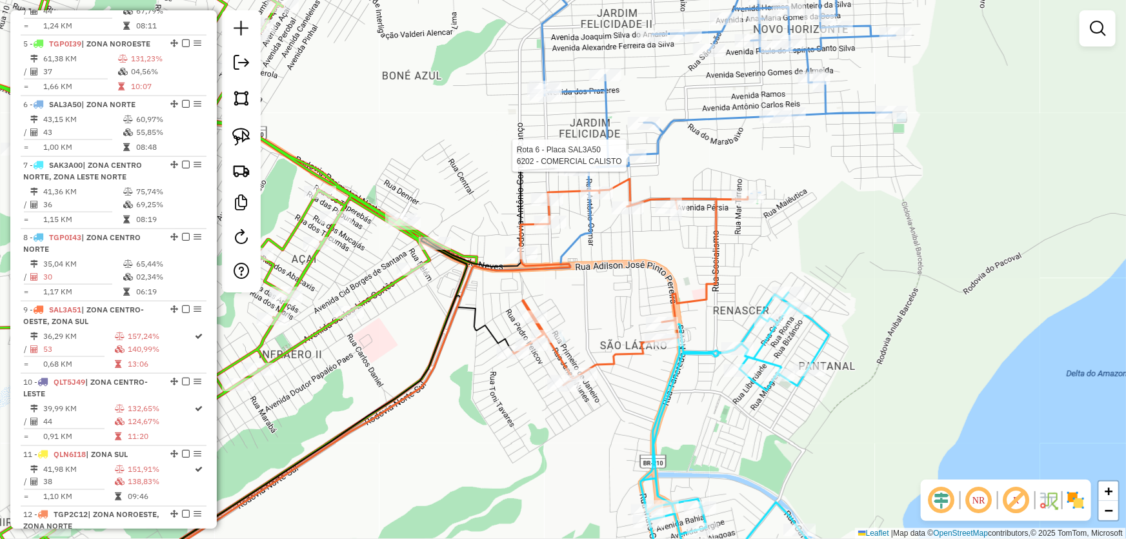
select select "*********"
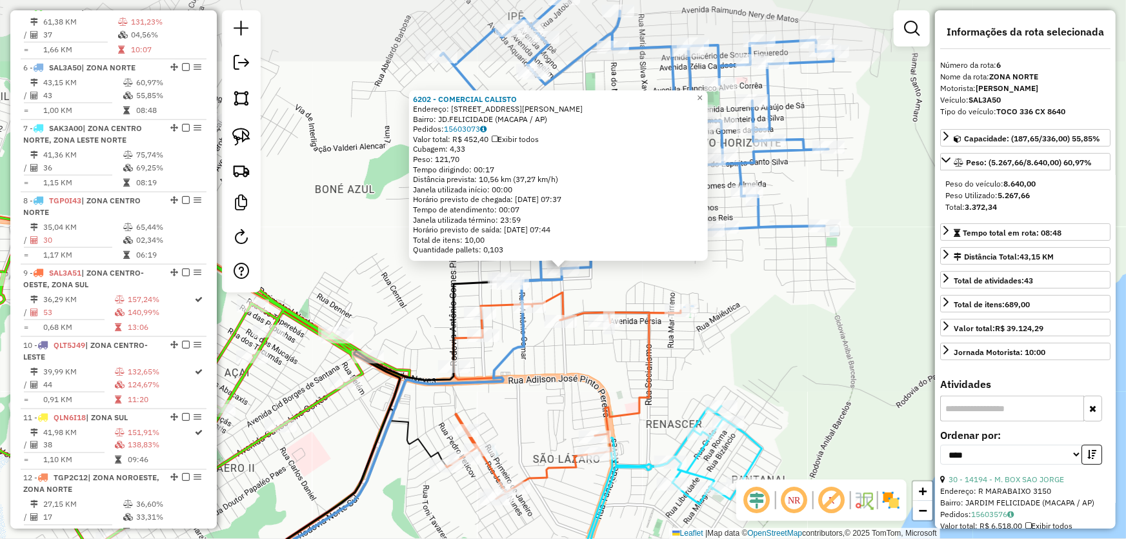
scroll to position [832, 0]
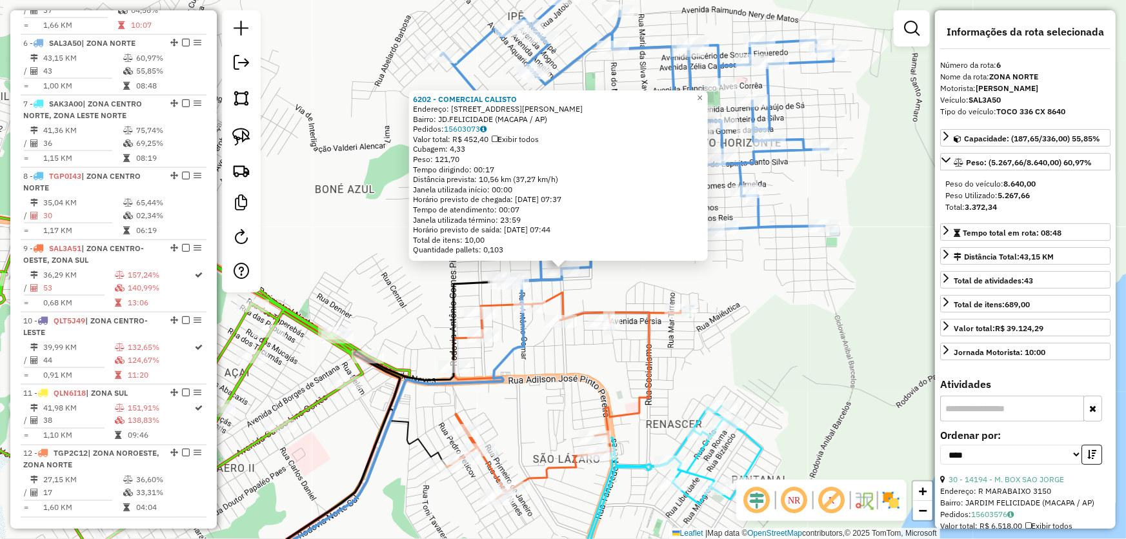
click at [761, 296] on div "6202 - COMERCIAL CALISTO Endereço: R JOAO PAULO DE SOUZA 768 A Bairro: JD.FELIC…" at bounding box center [563, 269] width 1126 height 539
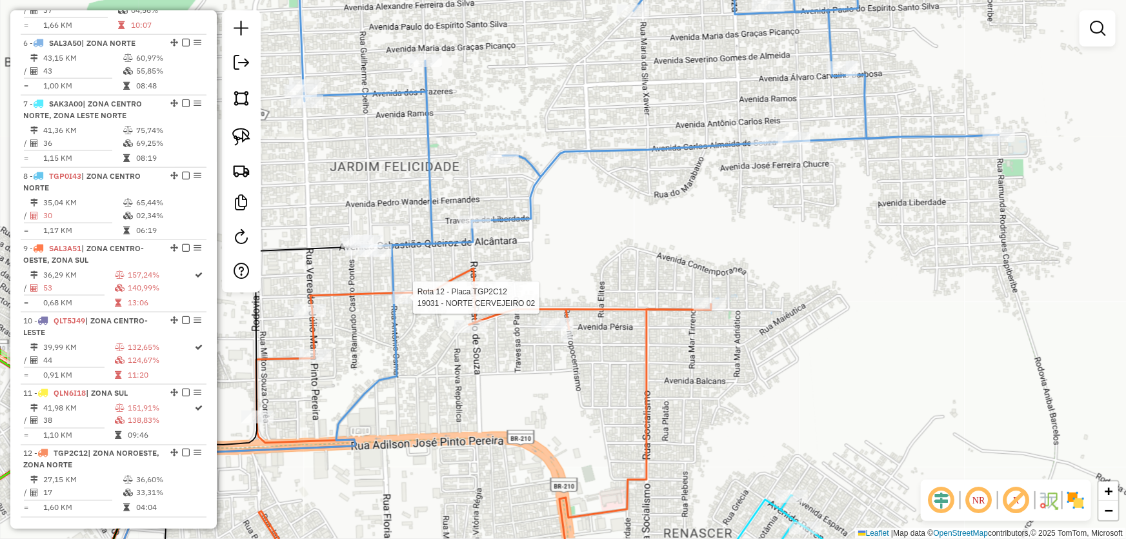
select select "*********"
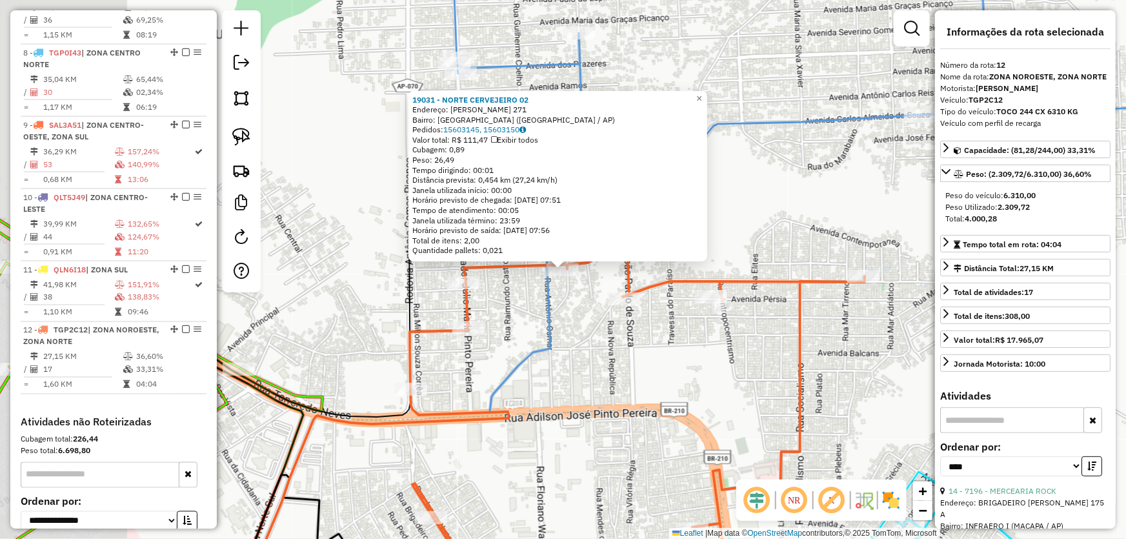
scroll to position [1050, 0]
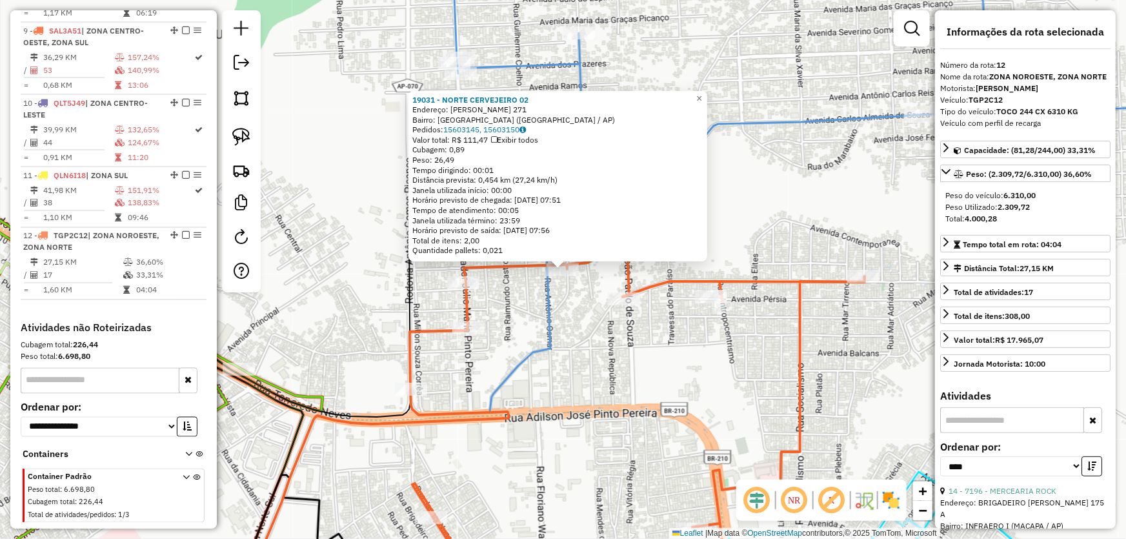
click at [540, 335] on div "19031 - NORTE CERVEJEIRO 02 Endereço: GERIBA ALMEIDA AZEVEDO 271 Bairro: NOVO H…" at bounding box center [563, 269] width 1126 height 539
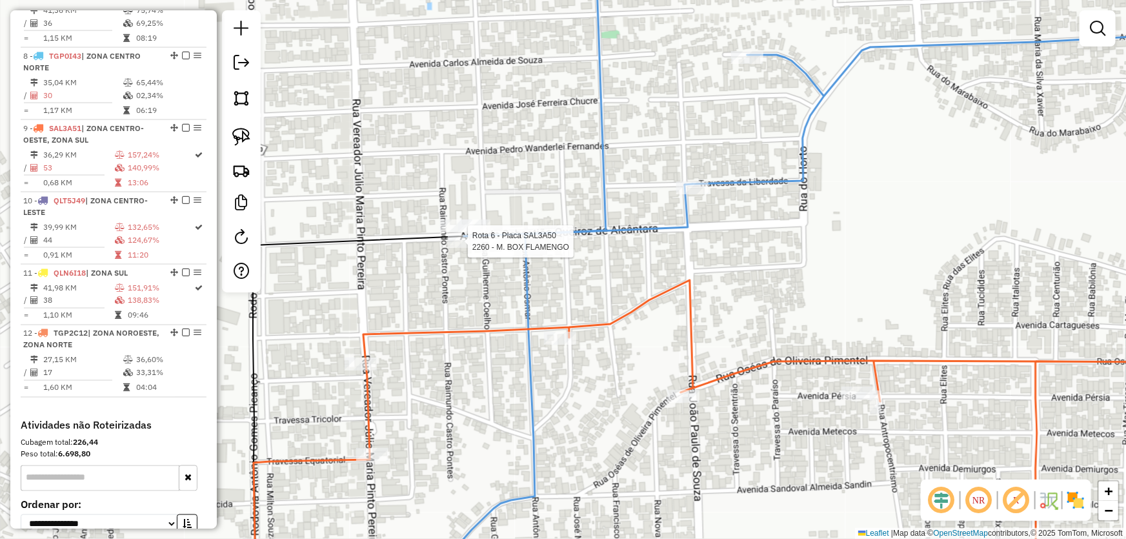
select select "*********"
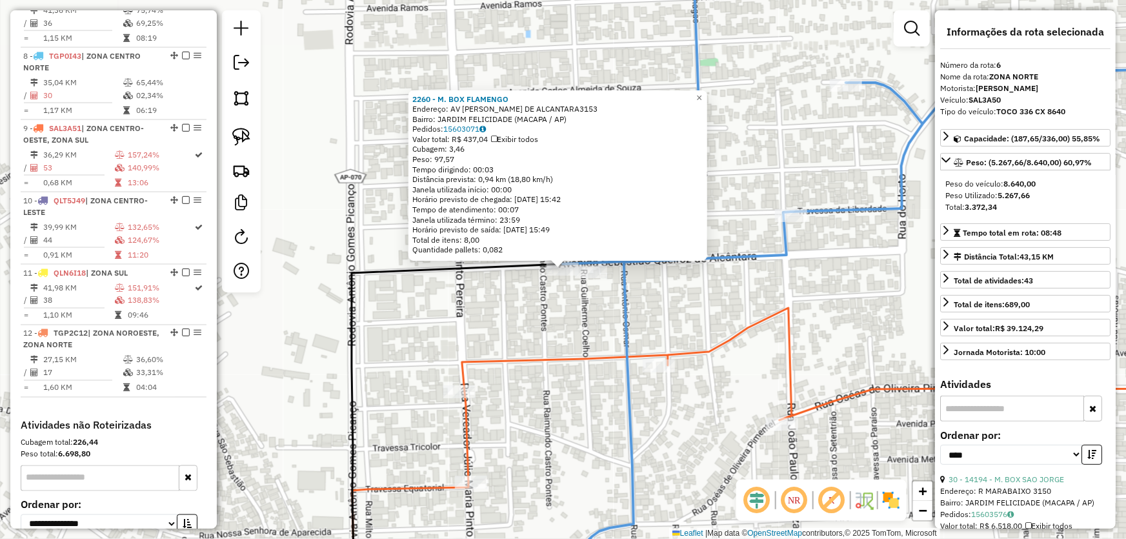
scroll to position [832, 0]
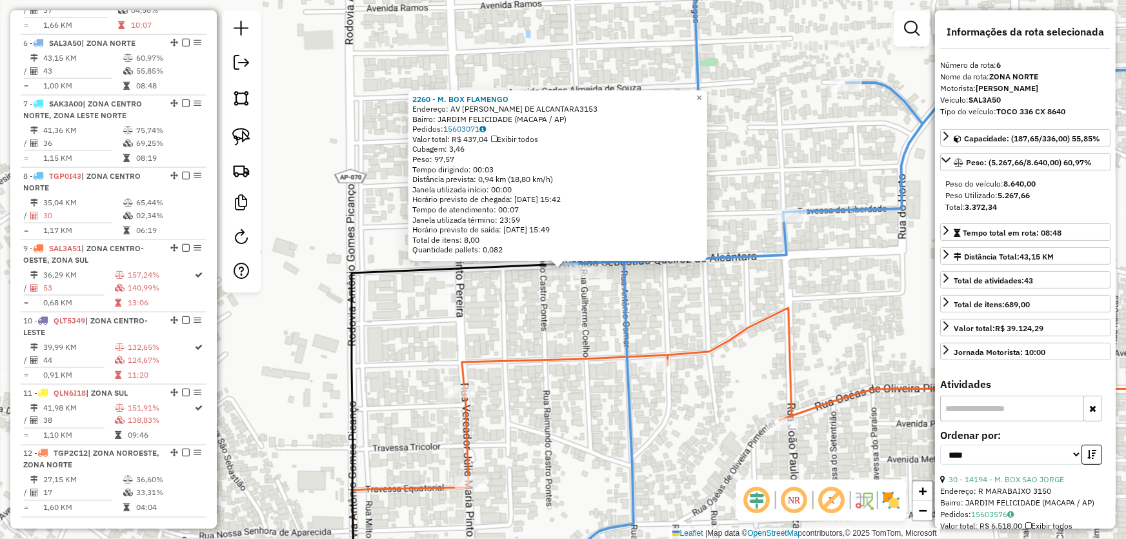
click at [508, 317] on div "2260 - M. BOX FLAMENGO Endereço: AV SEBASTIAO QUEIROZ DE ALCANTARA3153 Bairro: …" at bounding box center [563, 269] width 1126 height 539
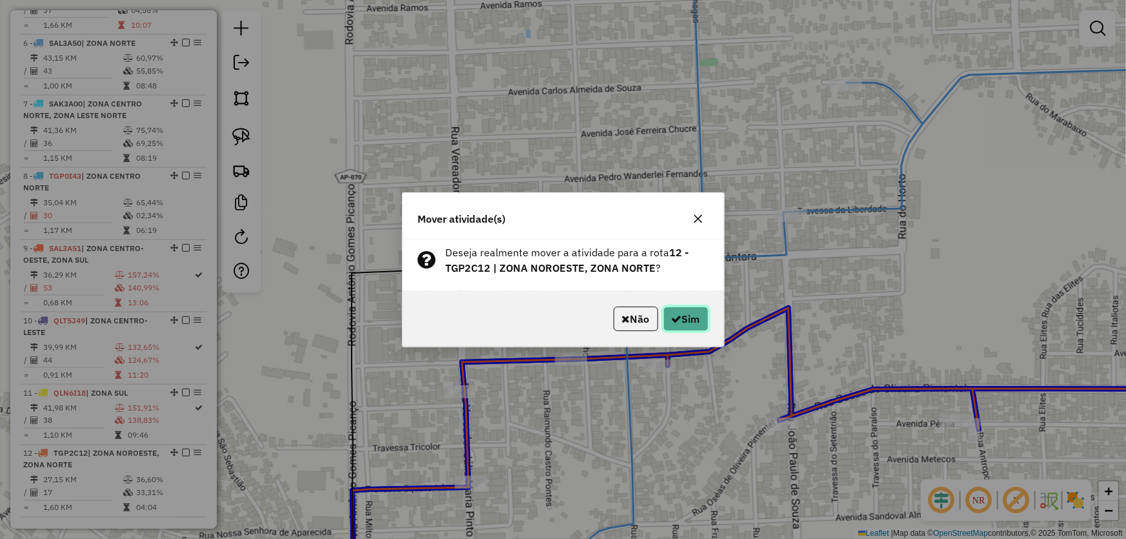
click at [672, 315] on icon "button" at bounding box center [677, 319] width 10 height 10
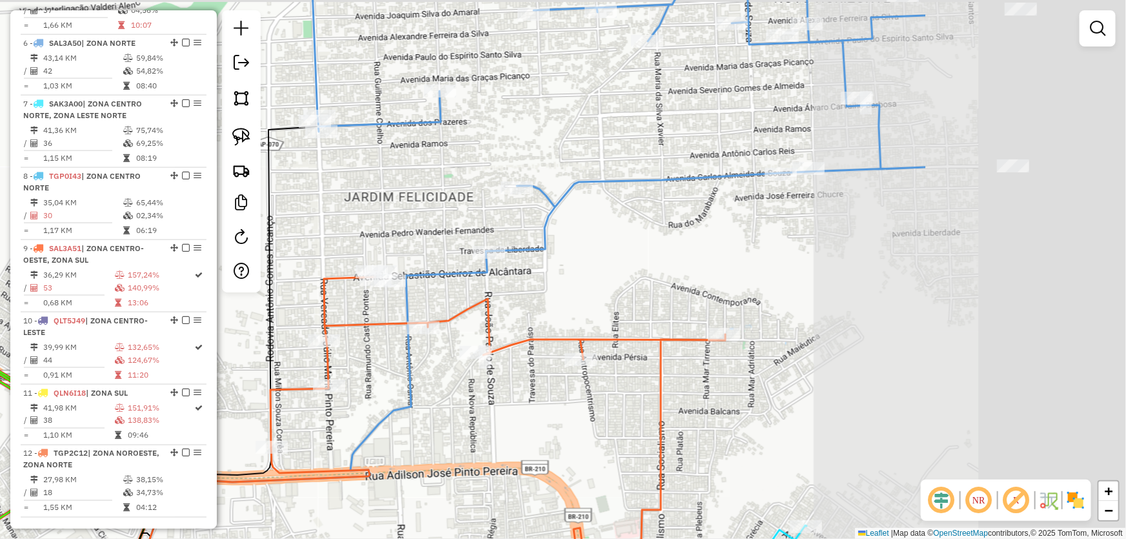
drag, startPoint x: 908, startPoint y: 270, endPoint x: 587, endPoint y: 284, distance: 321.6
click at [587, 284] on div "Janela de atendimento Grade de atendimento Capacidade Transportadoras Veículos …" at bounding box center [563, 269] width 1126 height 539
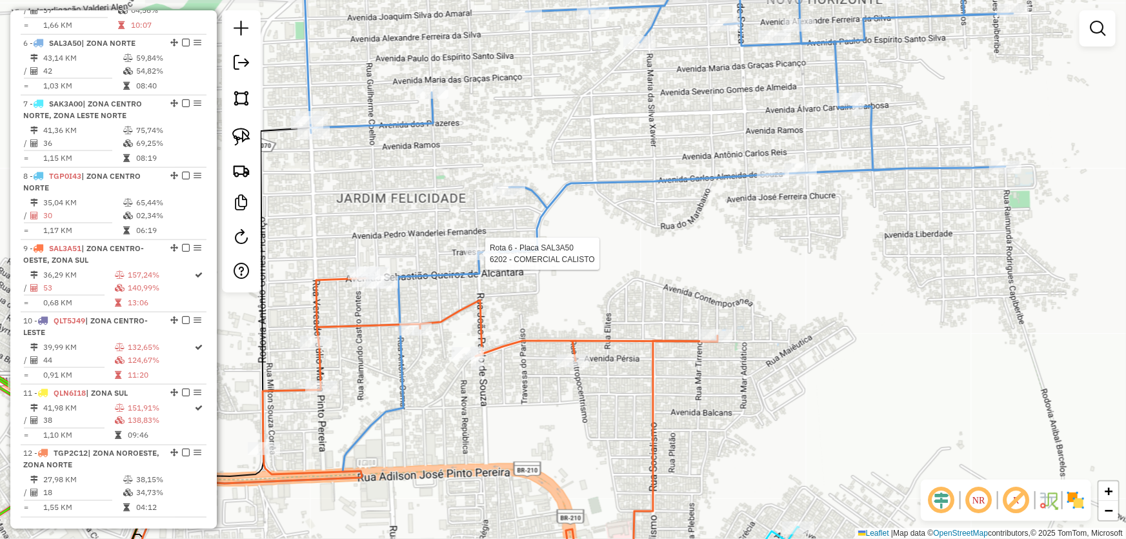
select select "*********"
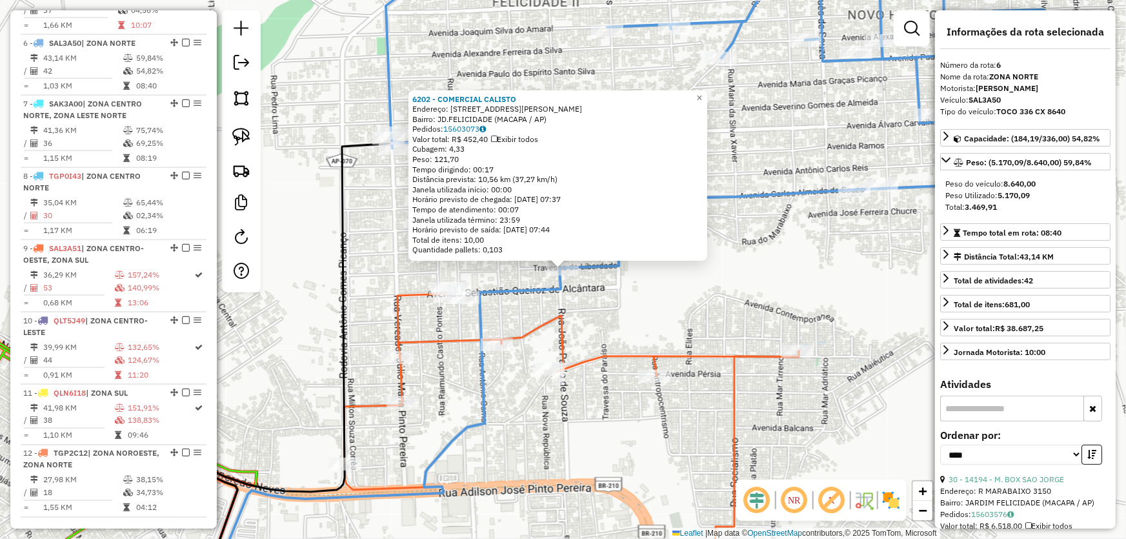
click at [684, 317] on div "6202 - COMERCIAL CALISTO Endereço: R JOAO PAULO DE SOUZA 768 A Bairro: JD.FELIC…" at bounding box center [563, 269] width 1126 height 539
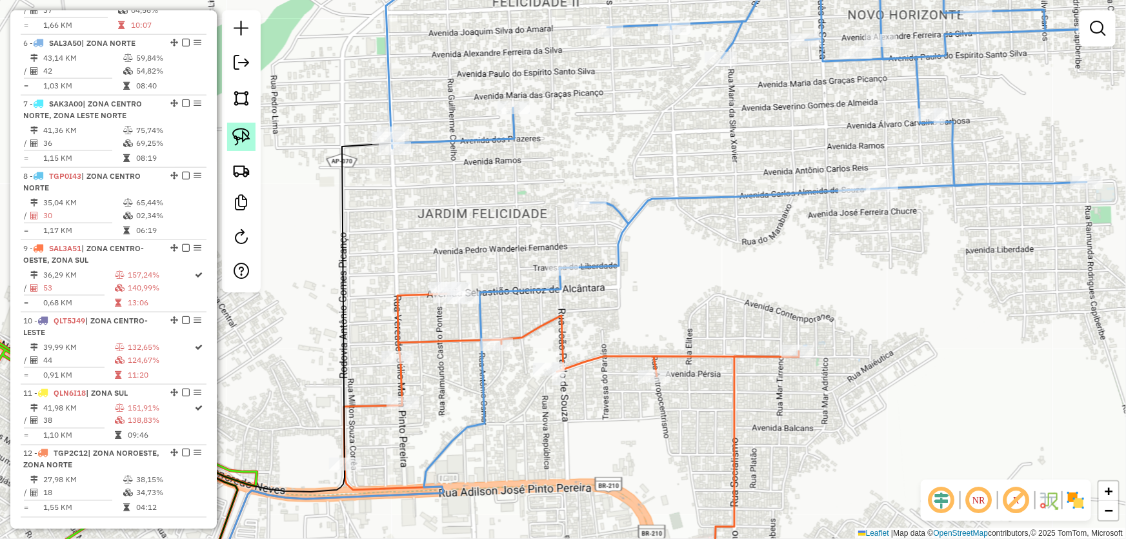
click at [234, 141] on img at bounding box center [241, 137] width 18 height 18
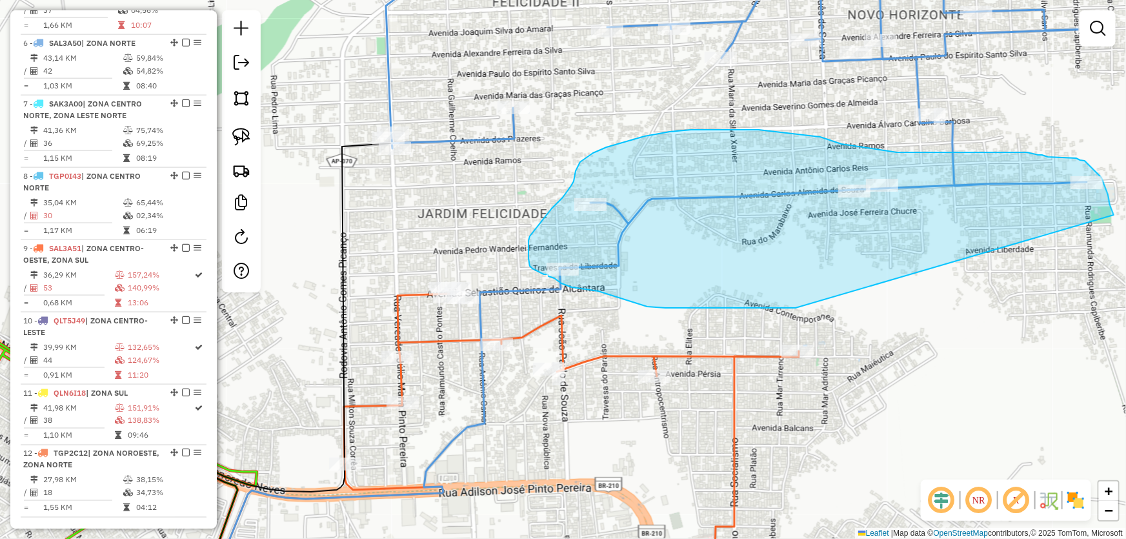
drag, startPoint x: 795, startPoint y: 308, endPoint x: 1114, endPoint y: 215, distance: 332.0
click at [1114, 215] on div "Rota 6 - Placa SAL3A50 16312 - MINI BOX MATHEUS Janela de atendimento Grade de …" at bounding box center [563, 269] width 1126 height 539
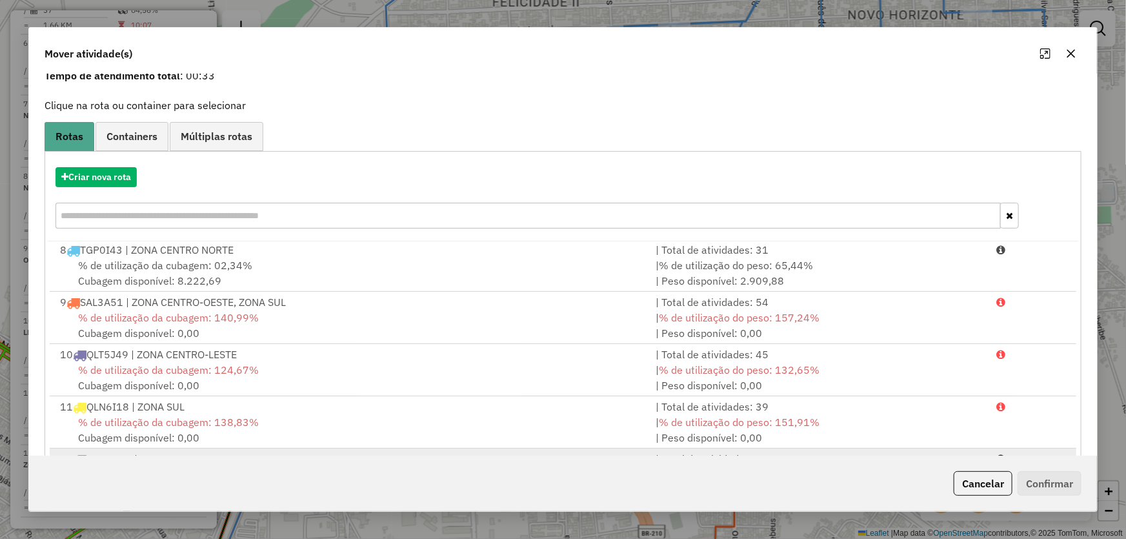
scroll to position [123, 0]
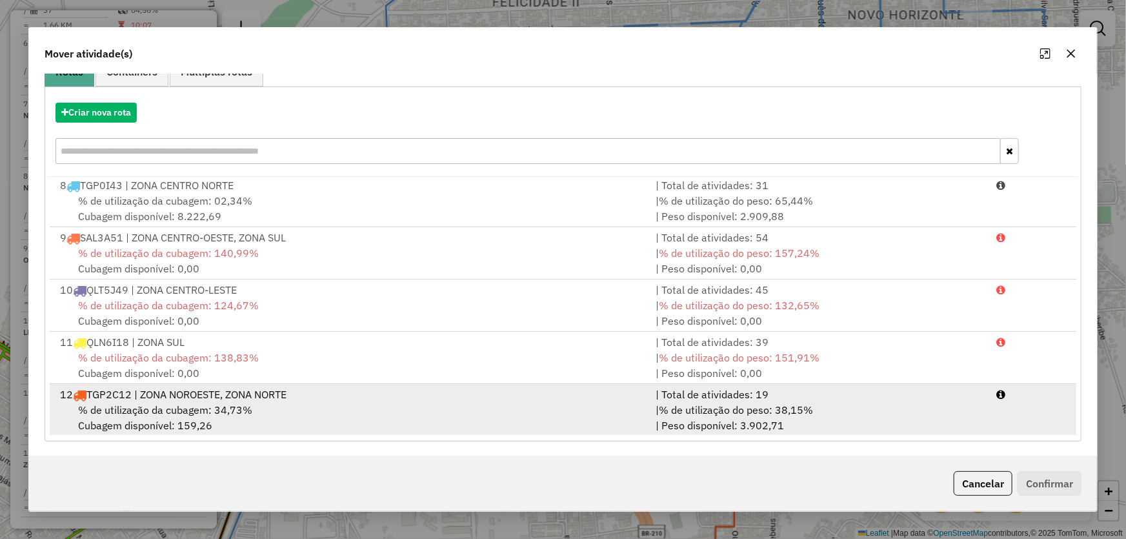
click at [170, 403] on span "% de utilização da cubagem: 34,73%" at bounding box center [165, 409] width 174 height 13
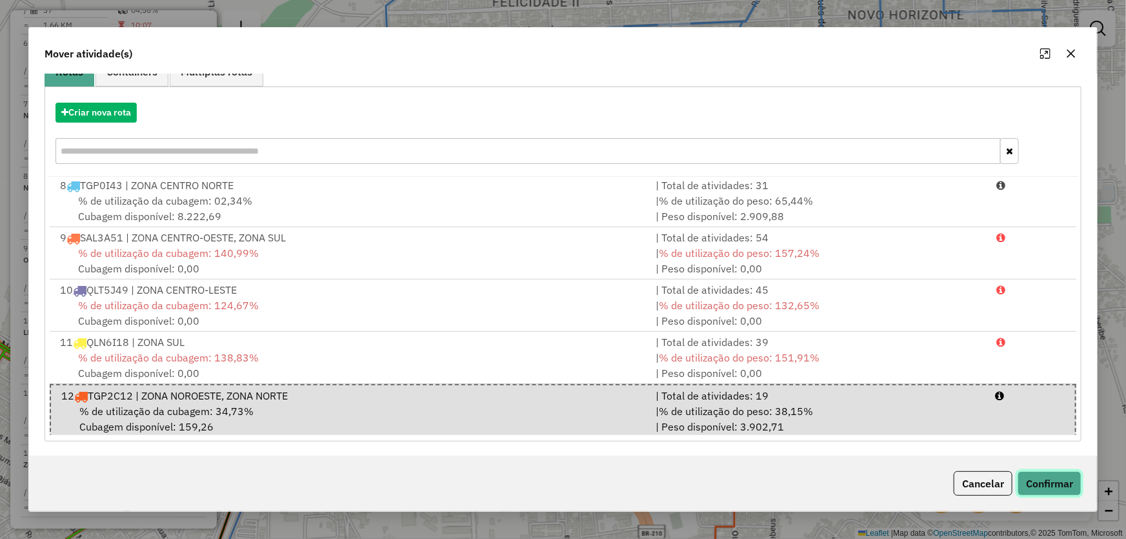
click at [1036, 480] on button "Confirmar" at bounding box center [1049, 483] width 64 height 25
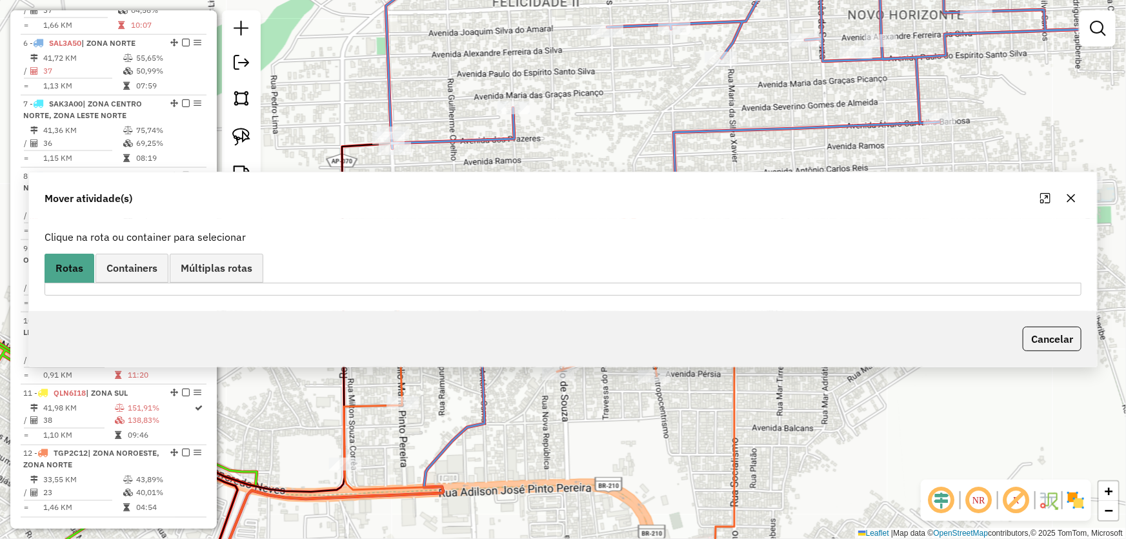
scroll to position [0, 0]
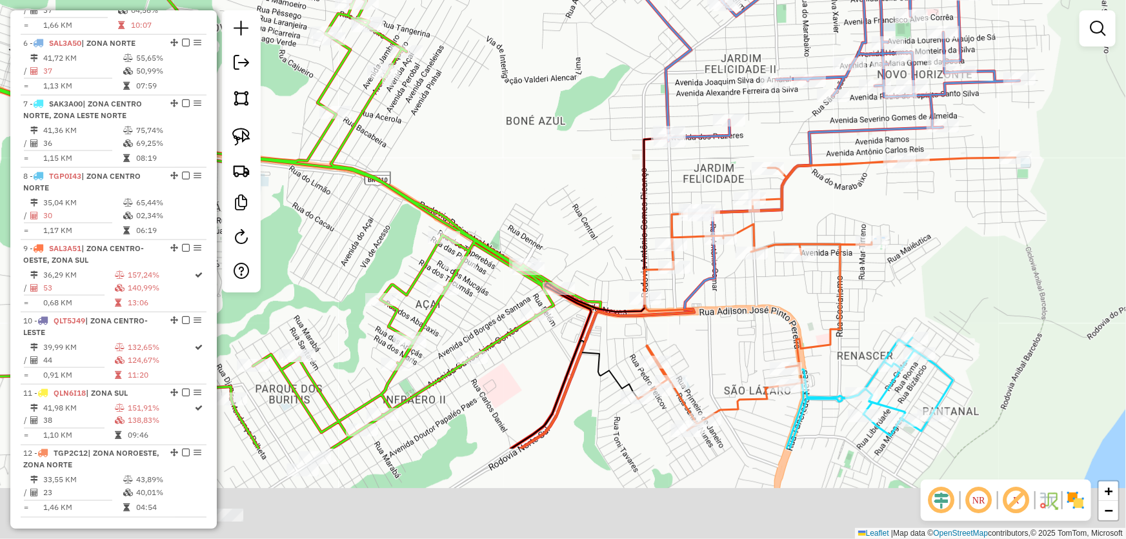
drag, startPoint x: 946, startPoint y: 422, endPoint x: 934, endPoint y: 281, distance: 141.8
click at [934, 281] on div "Janela de atendimento Grade de atendimento Capacidade Transportadoras Veículos …" at bounding box center [563, 269] width 1126 height 539
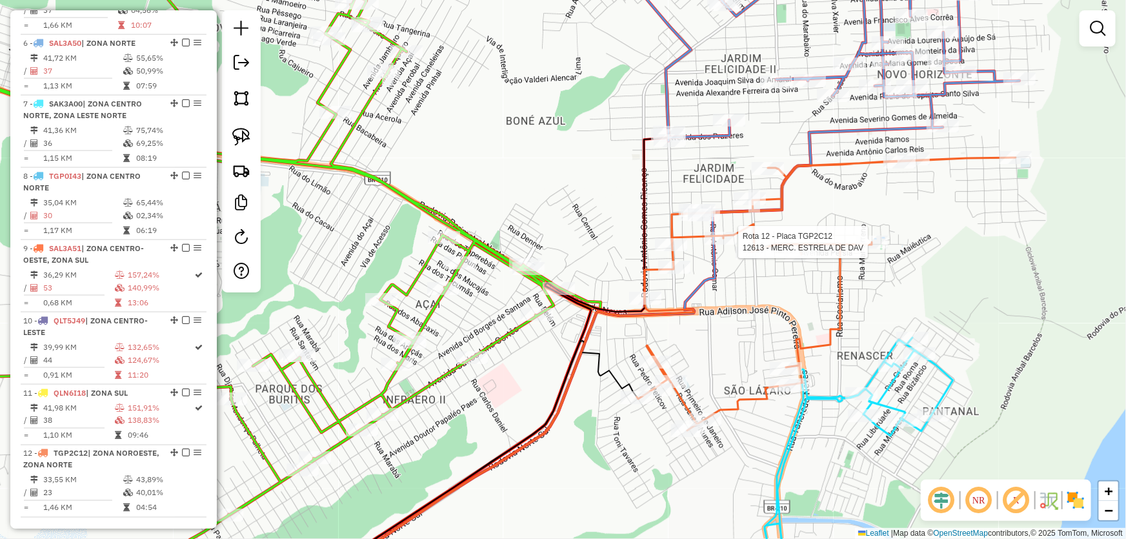
select select "*********"
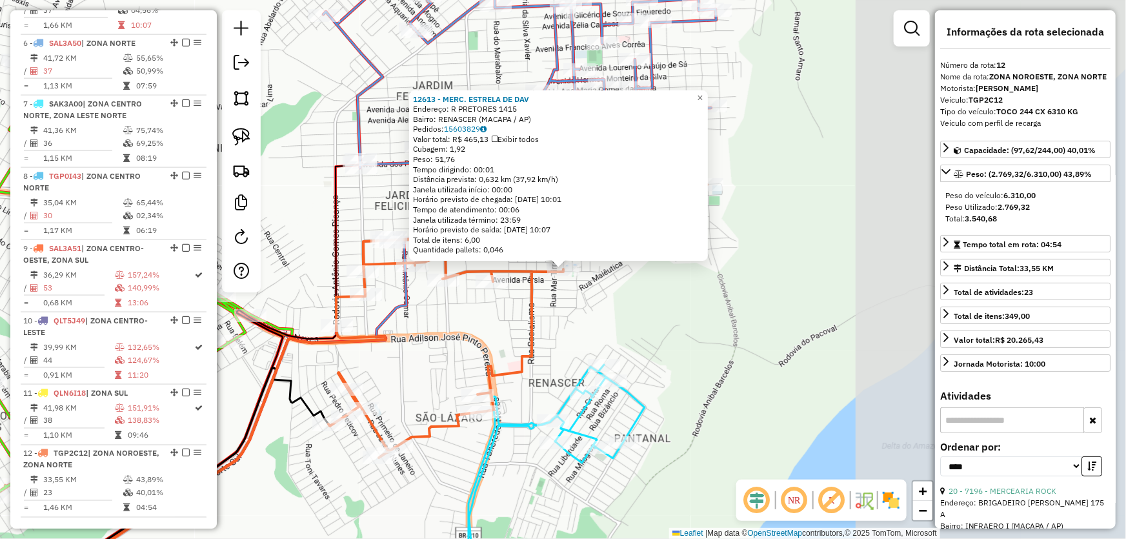
scroll to position [1050, 0]
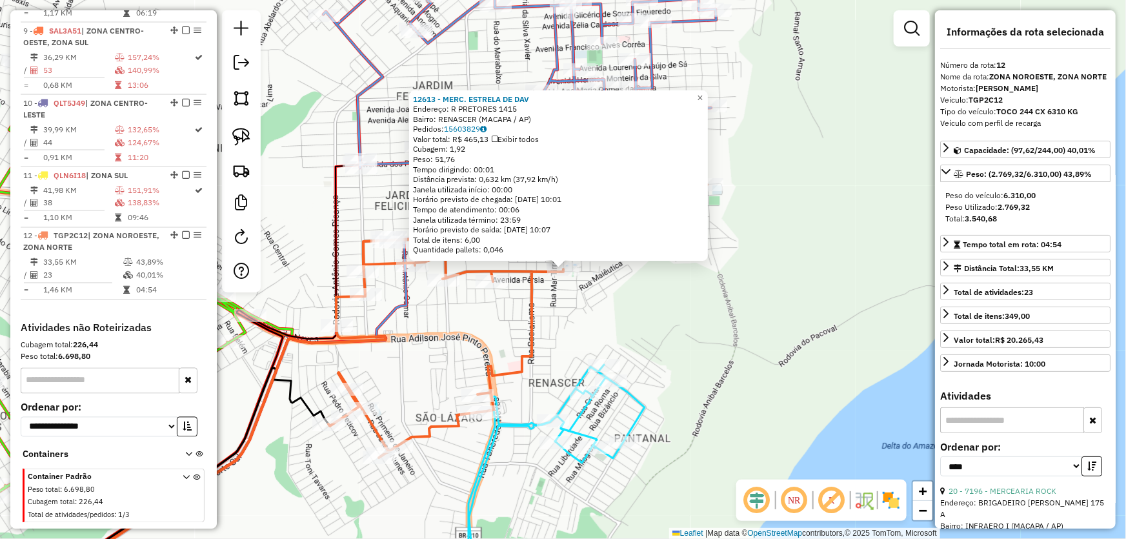
click at [776, 334] on div "12613 - MERC. ESTRELA DE DAV Endereço: R PRETORES 1415 Bairro: RENASCER (MACAPA…" at bounding box center [563, 269] width 1126 height 539
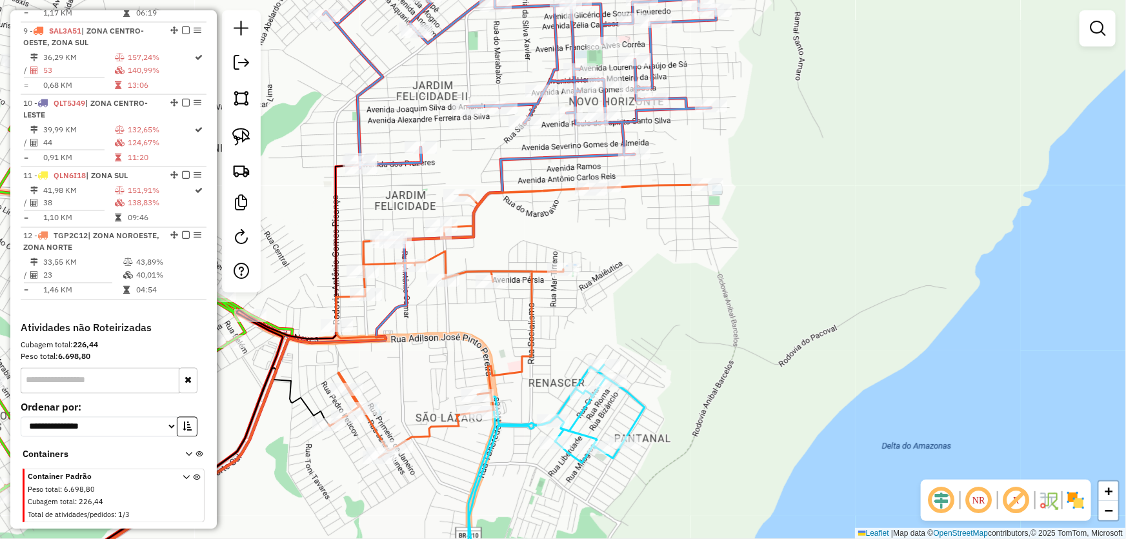
drag, startPoint x: 671, startPoint y: 330, endPoint x: 1007, endPoint y: 303, distance: 337.2
click at [1007, 303] on div "Janela de atendimento Grade de atendimento Capacidade Transportadoras Veículos …" at bounding box center [563, 269] width 1126 height 539
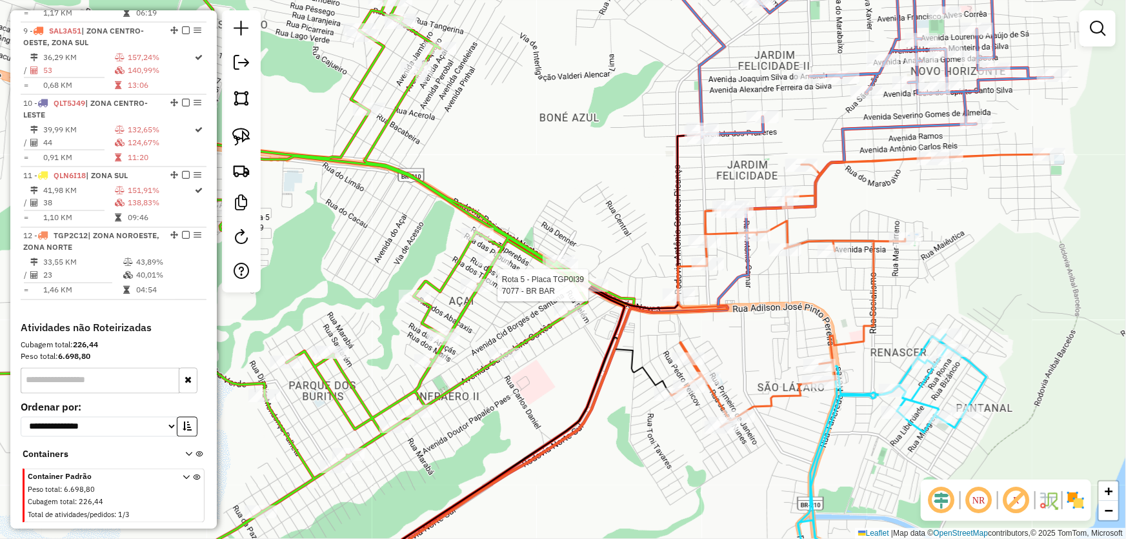
select select "*********"
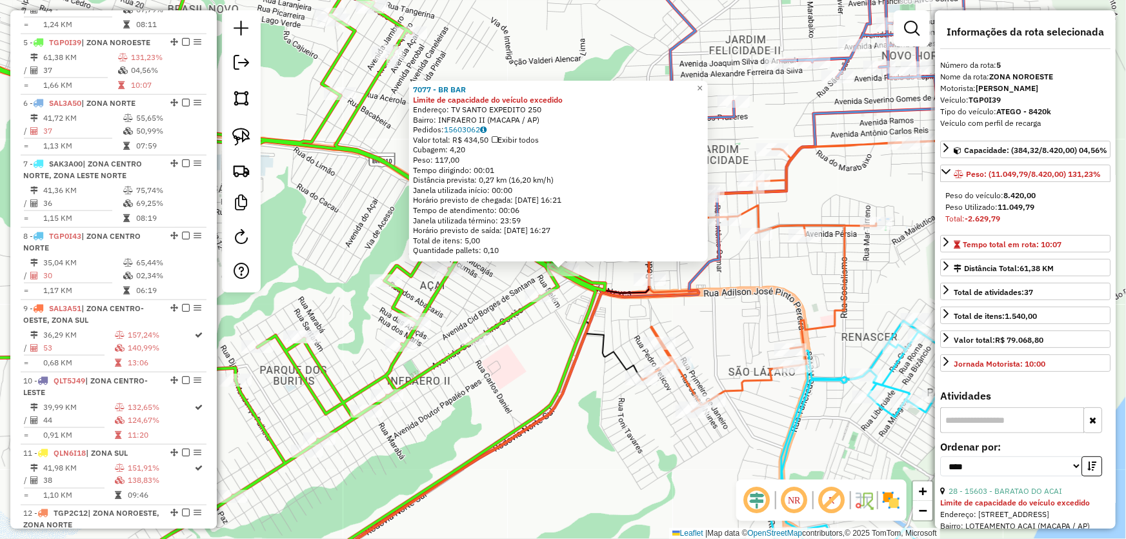
scroll to position [117, 0]
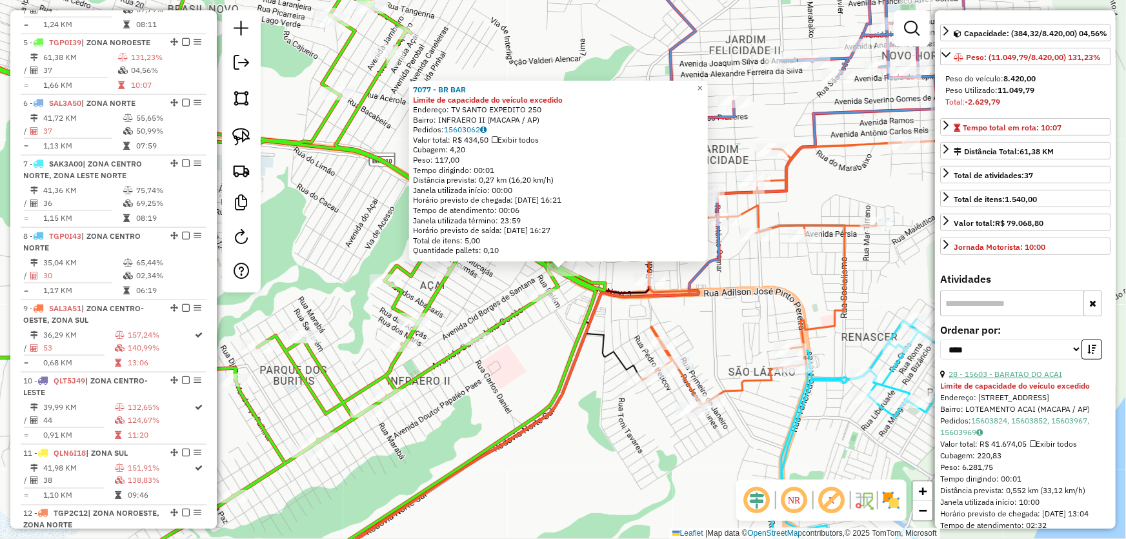
click at [991, 379] on link "28 - 15603 - BARATAO DO ACAI" at bounding box center [1005, 374] width 114 height 10
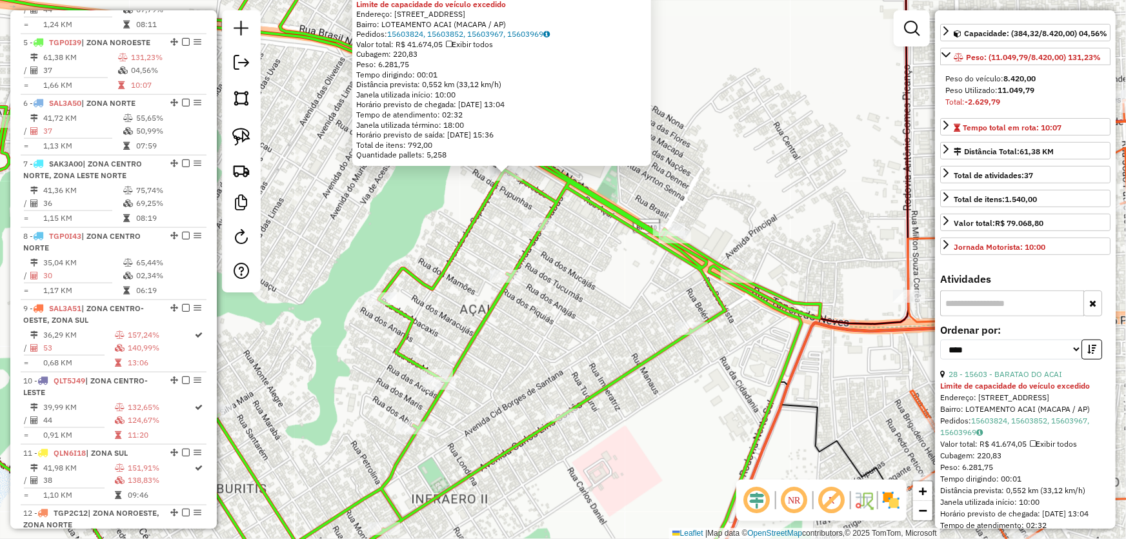
click at [638, 416] on div "15603 - BARATAO DO ACAI Limite de capacidade do veículo excedido Endereço: AV D…" at bounding box center [563, 269] width 1126 height 539
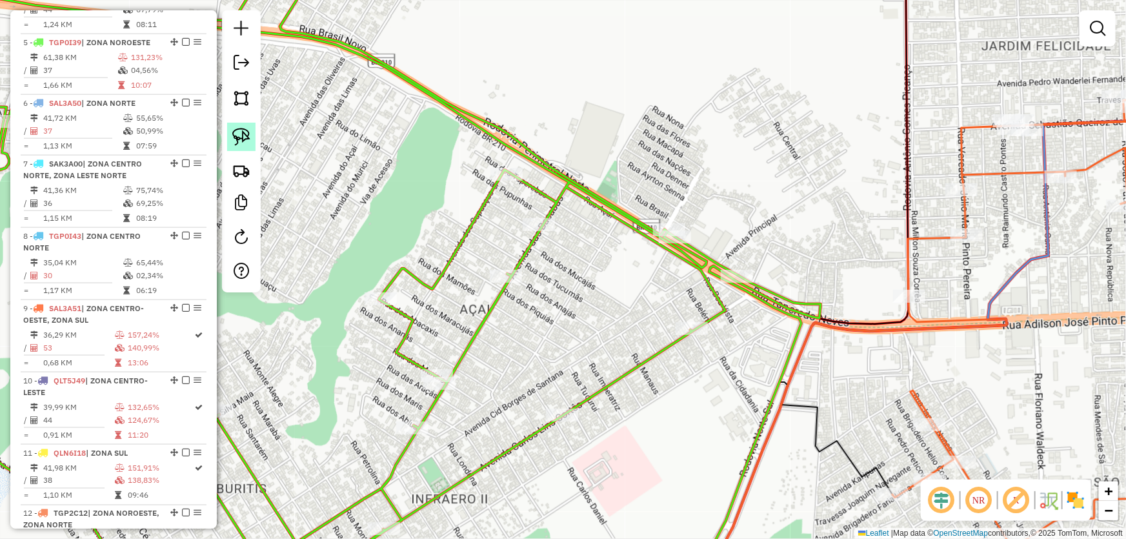
click at [243, 129] on img at bounding box center [241, 137] width 18 height 18
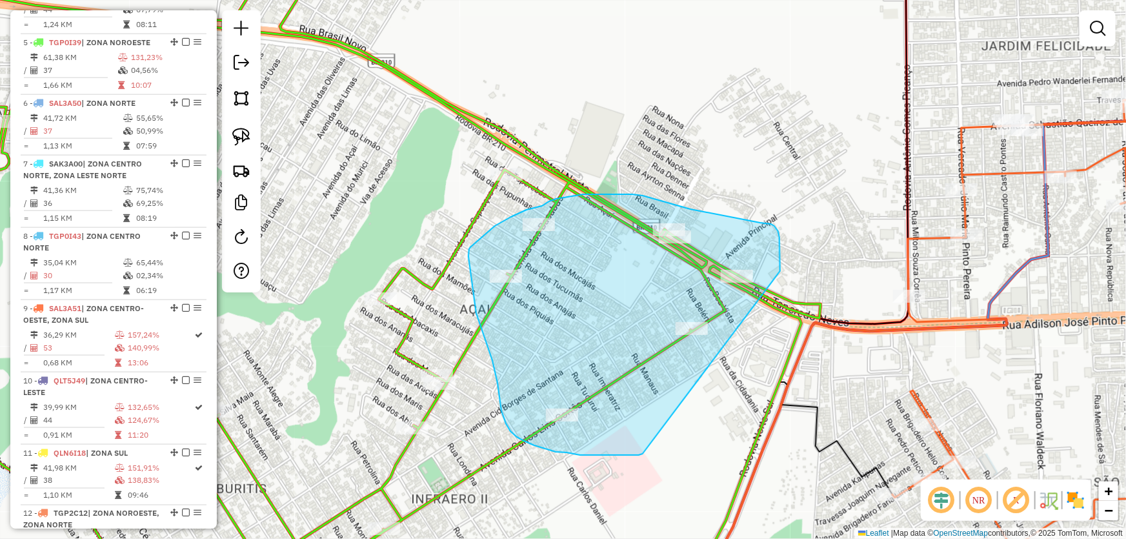
drag, startPoint x: 643, startPoint y: 454, endPoint x: 780, endPoint y: 271, distance: 229.0
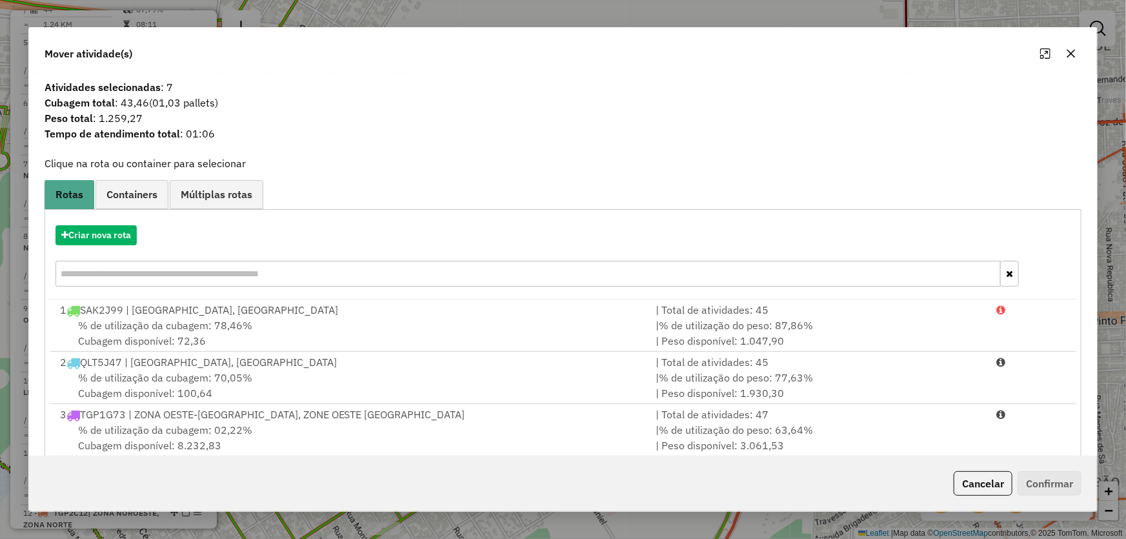
click at [1068, 52] on icon "button" at bounding box center [1071, 53] width 10 height 10
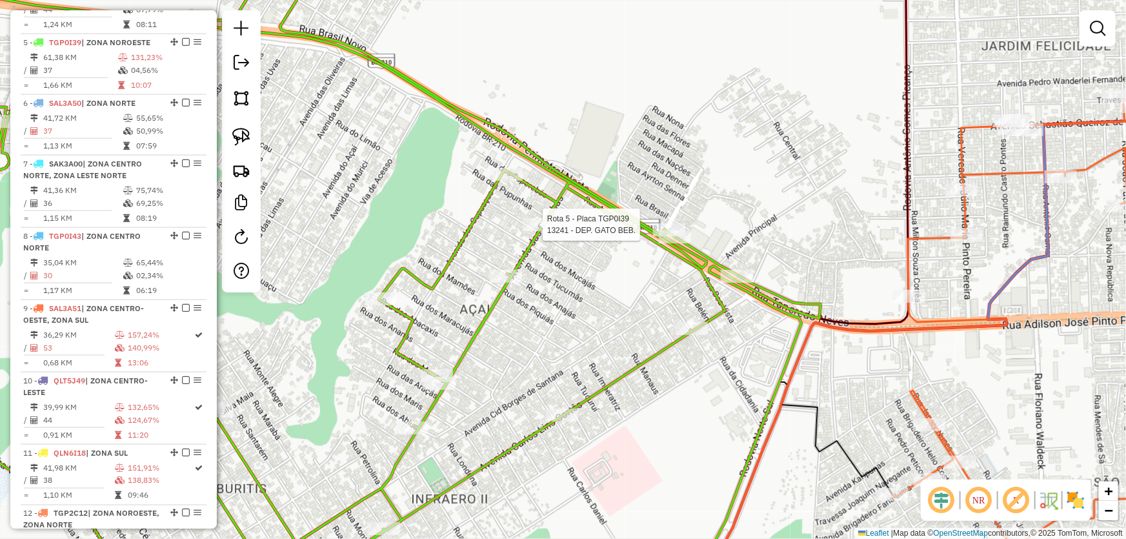
select select "*********"
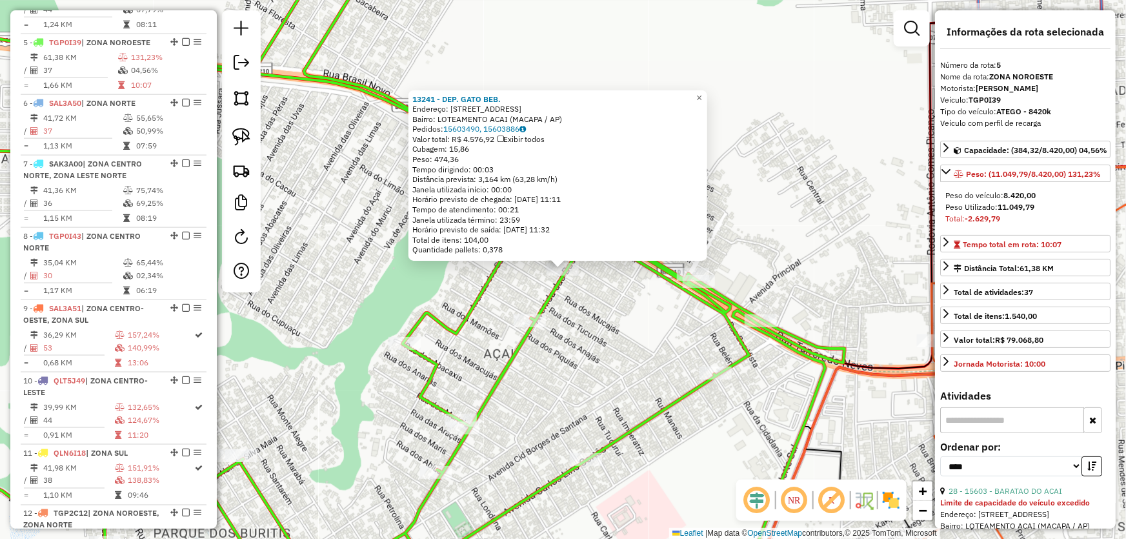
click at [351, 286] on div "13241 - DEP. GATO BEB. Endereço: AV DAS BACABAS 258 Bairro: LOTEAMENTO ACAI (MA…" at bounding box center [563, 269] width 1126 height 539
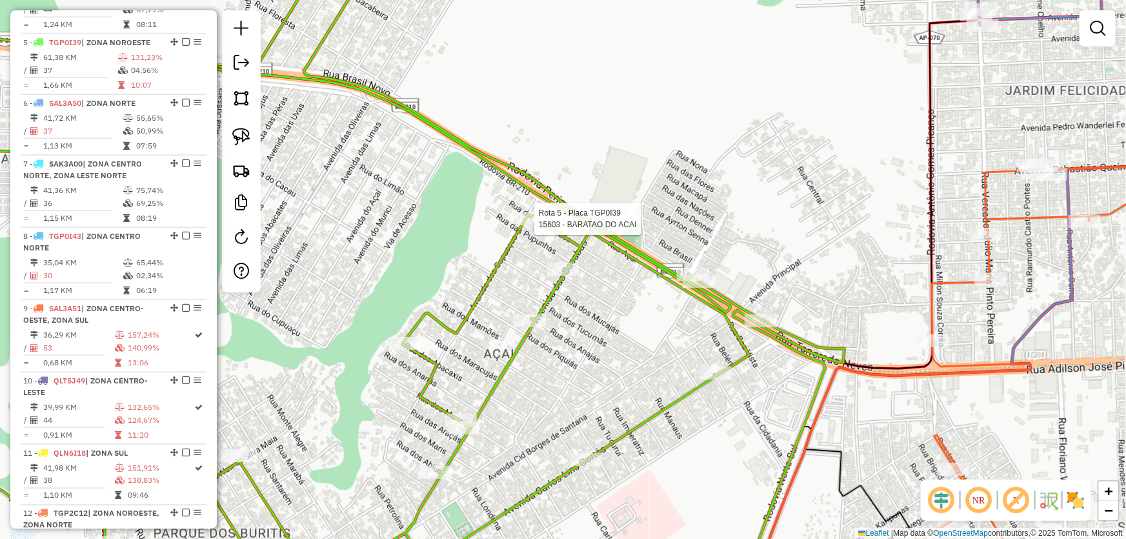
select select "*********"
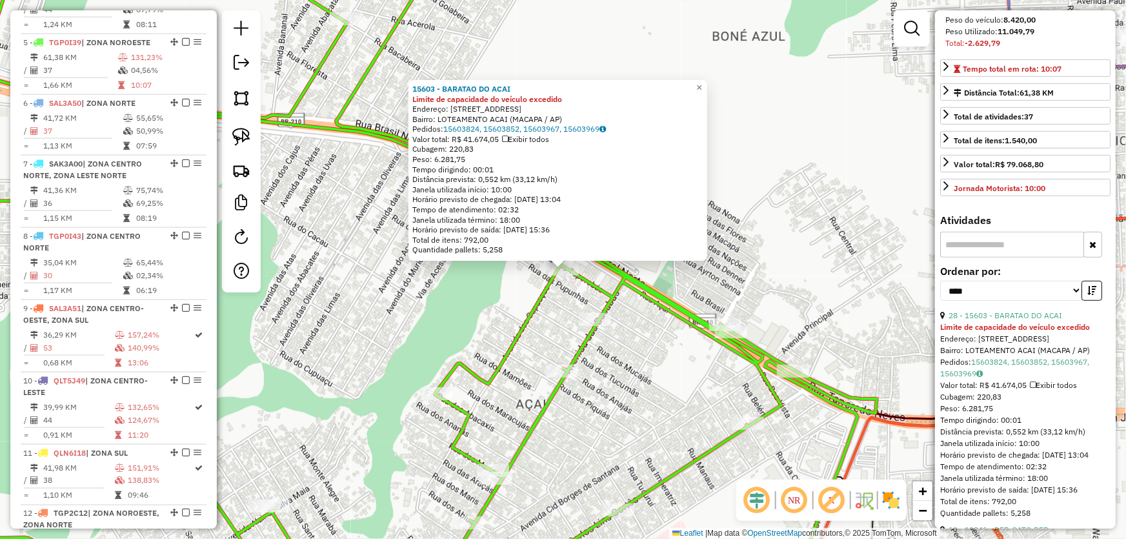
scroll to position [293, 0]
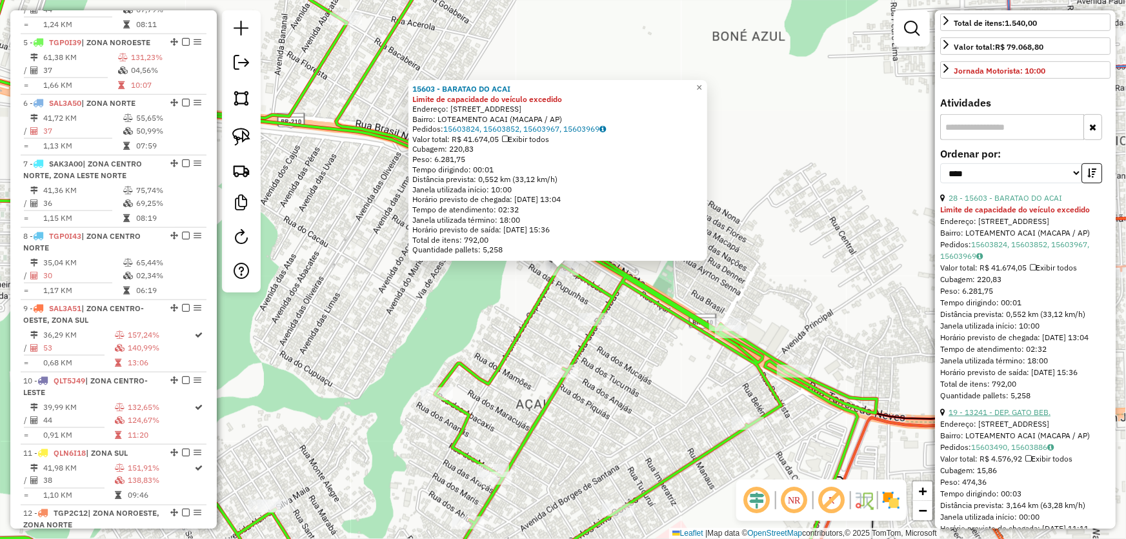
click at [995, 417] on link "19 - 13241 - DEP. GATO BEB." at bounding box center [999, 412] width 102 height 10
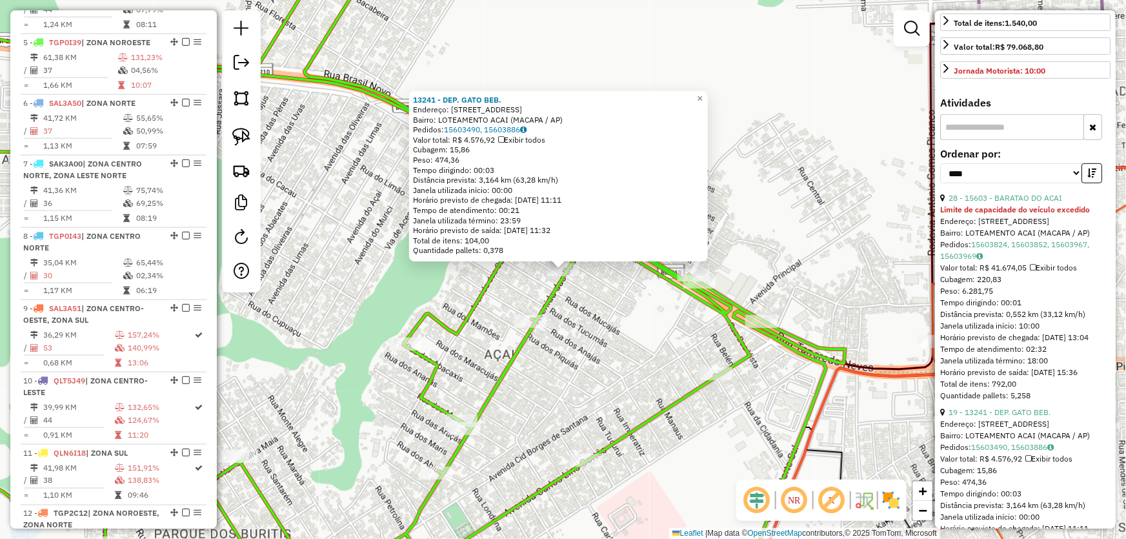
click at [674, 350] on div "13241 - DEP. GATO BEB. Endereço: AV DAS BACABAS 258 Bairro: LOTEAMENTO ACAI (MA…" at bounding box center [563, 269] width 1126 height 539
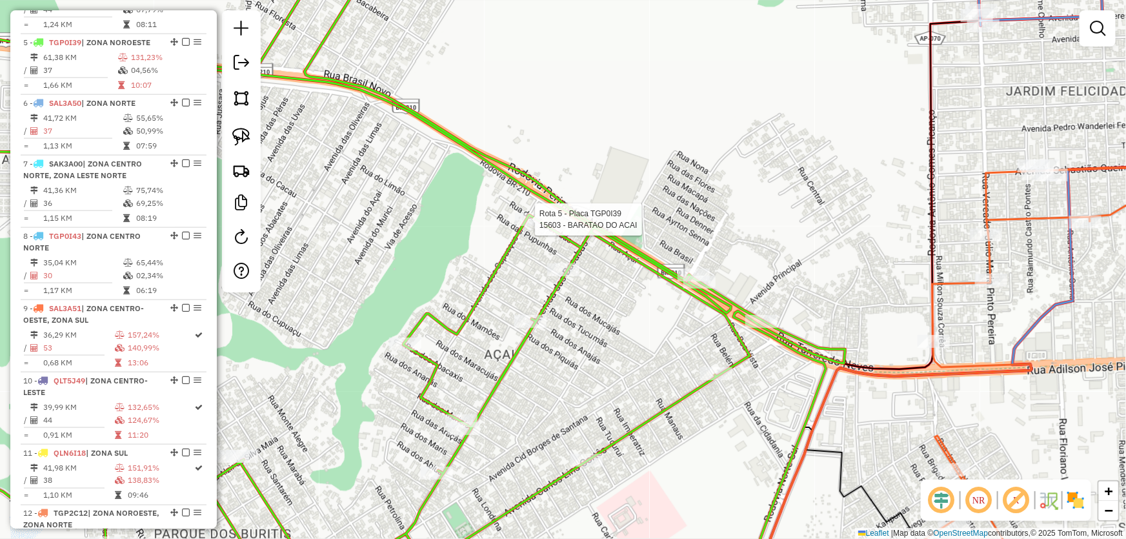
select select "*********"
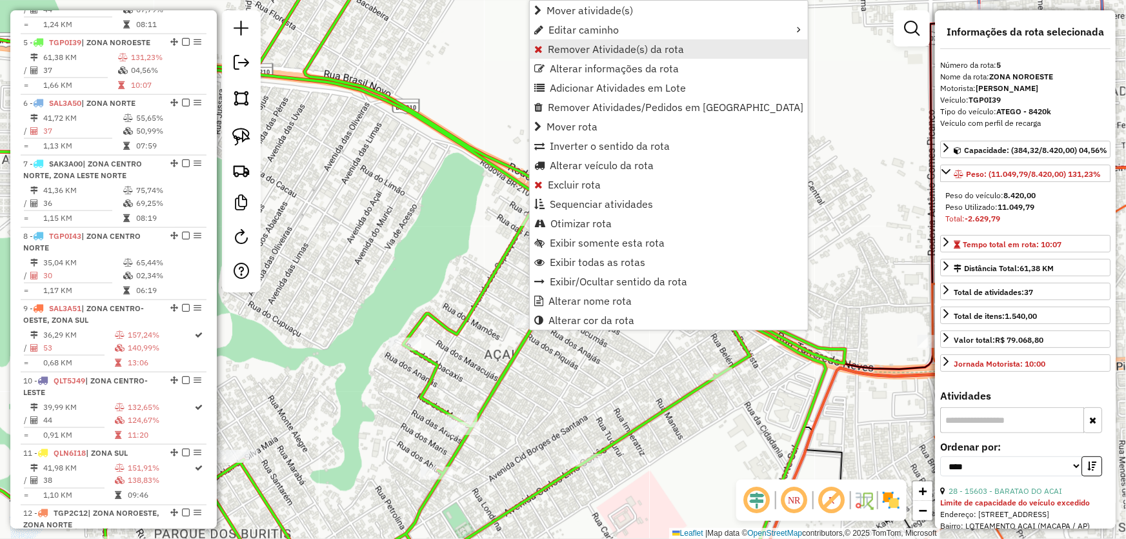
click at [570, 48] on span "Remover Atividade(s) da rota" at bounding box center [616, 49] width 136 height 10
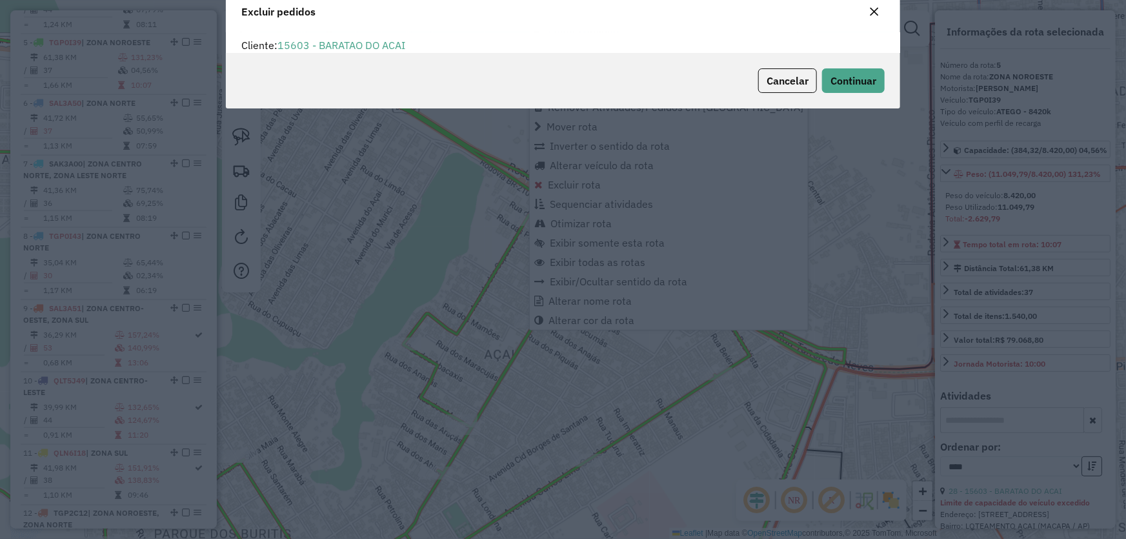
scroll to position [6, 4]
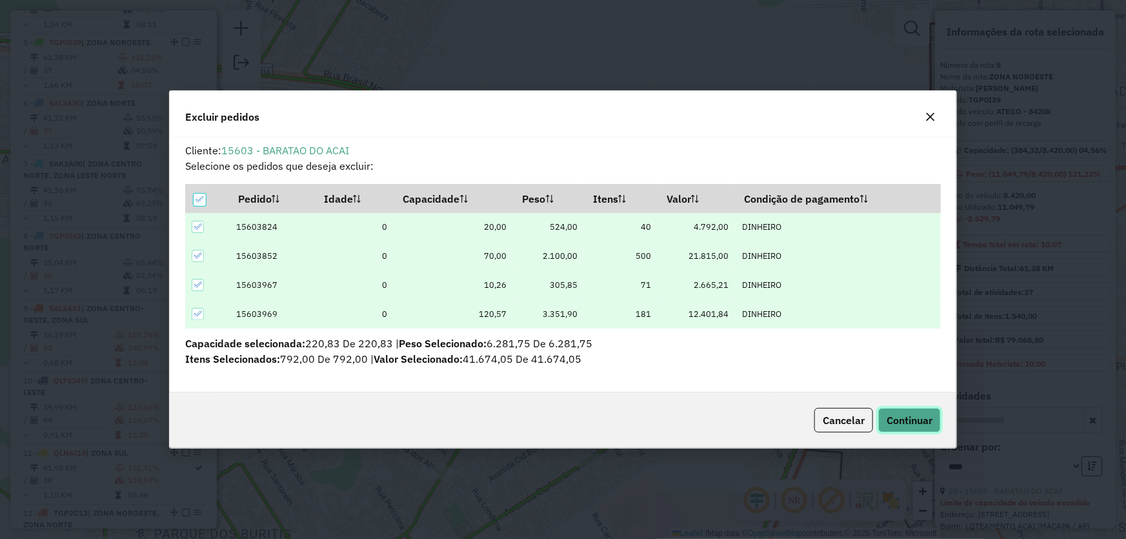
click at [886, 414] on span "Continuar" at bounding box center [909, 420] width 46 height 13
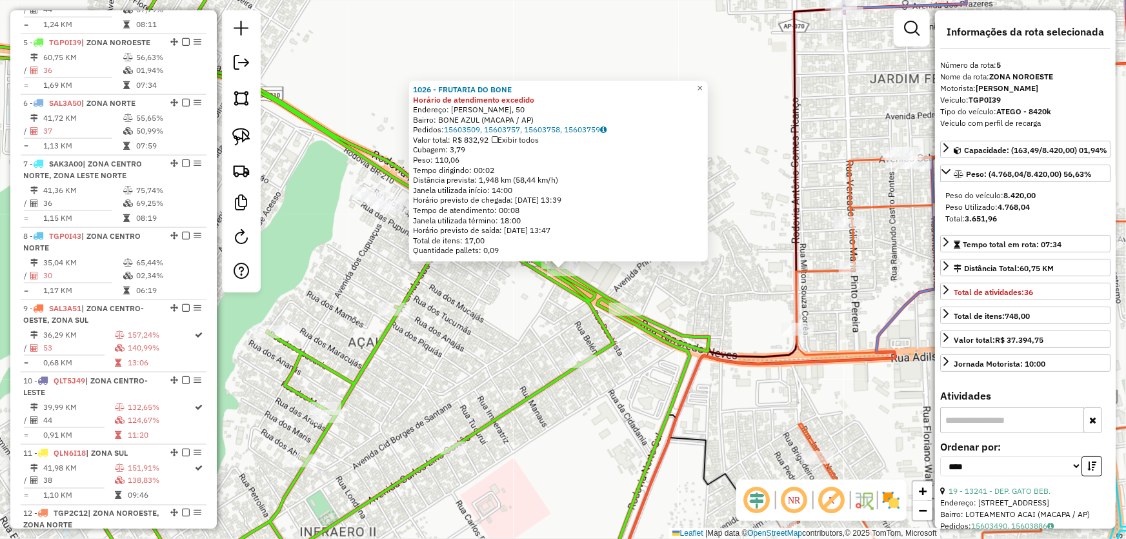
click at [736, 286] on div "1026 - FRUTARIA DO BONE Horário de atendimento excedido Endereço: ANIBAL BARCEL…" at bounding box center [563, 269] width 1126 height 539
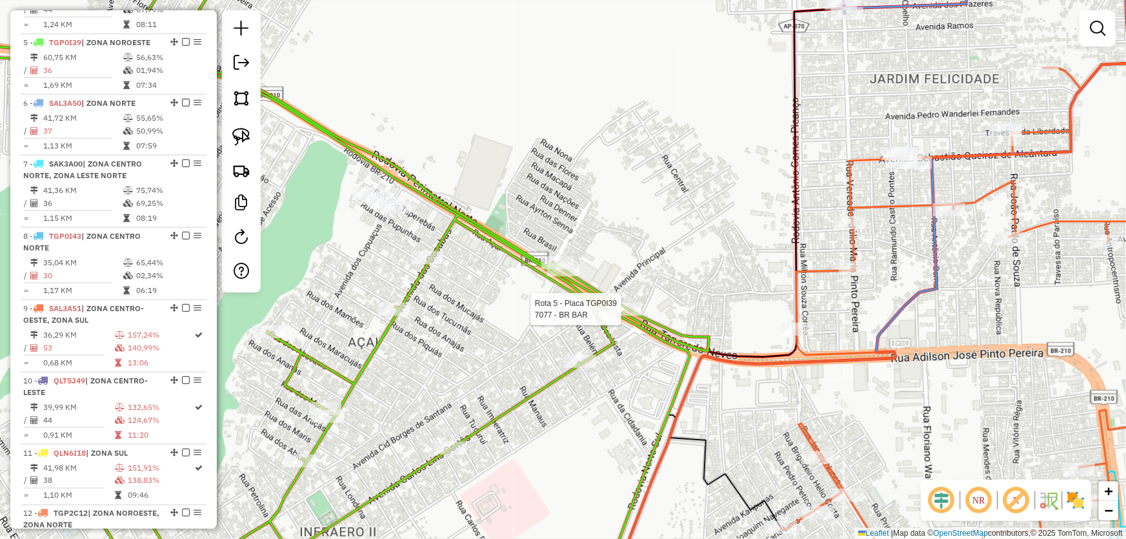
select select "*********"
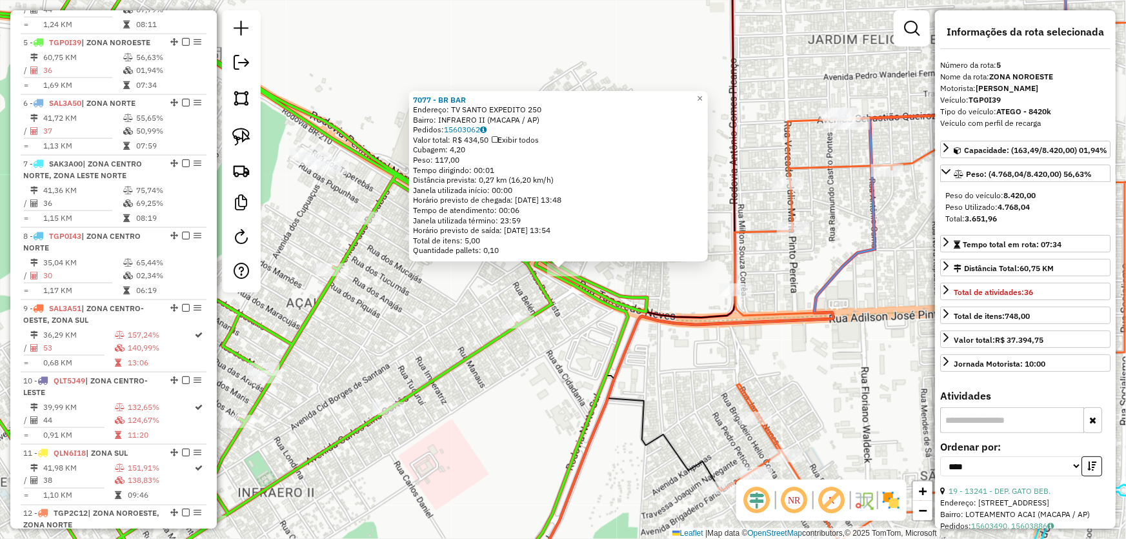
click at [683, 348] on div "7077 - BR BAR Endereço: TV SANTO EXPEDITO 250 Bairro: INFRAERO II (MACAPA / AP)…" at bounding box center [563, 269] width 1126 height 539
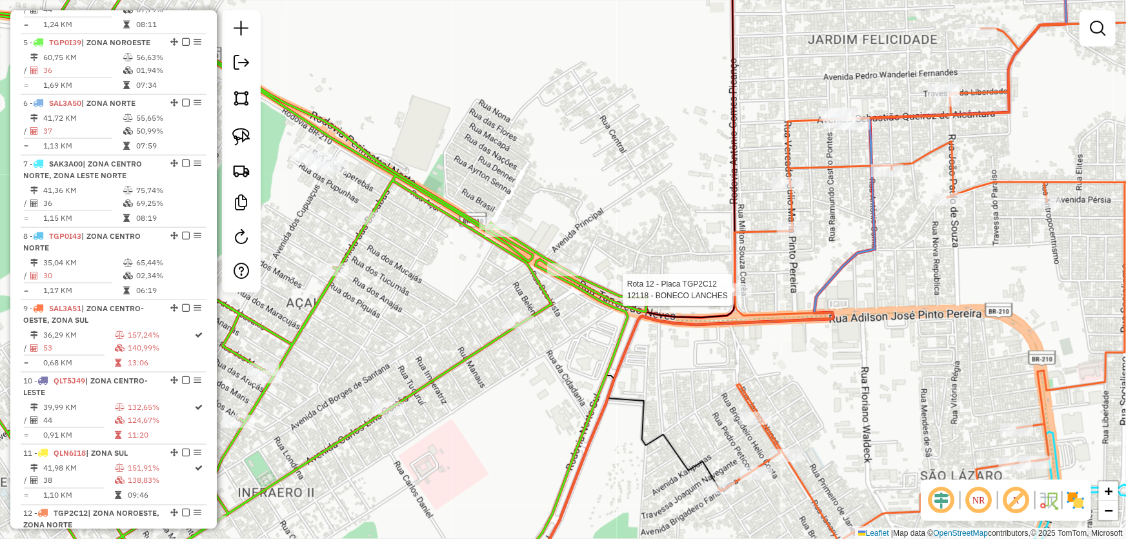
select select "*********"
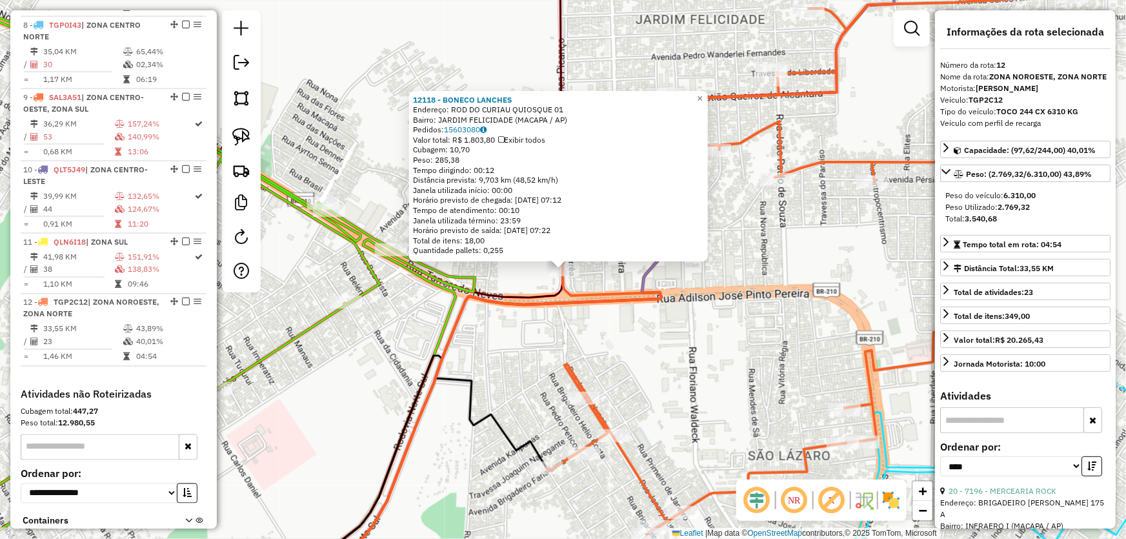
scroll to position [1050, 0]
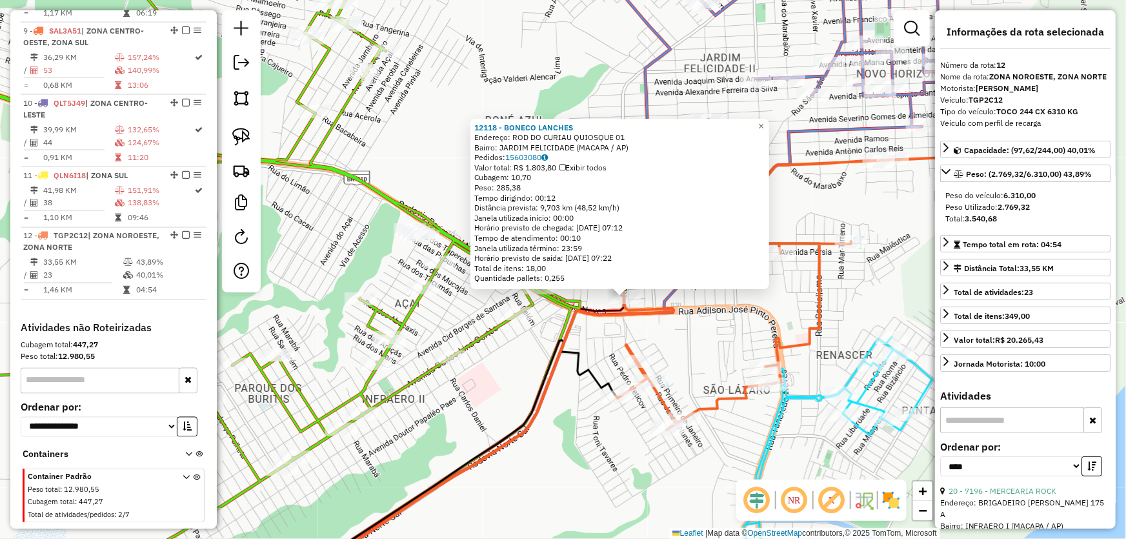
click at [739, 330] on div "12118 - BONECO LANCHES Endereço: ROD DO CURIAU QUIOSQUE 01 Bairro: JARDIM FELIC…" at bounding box center [563, 269] width 1126 height 539
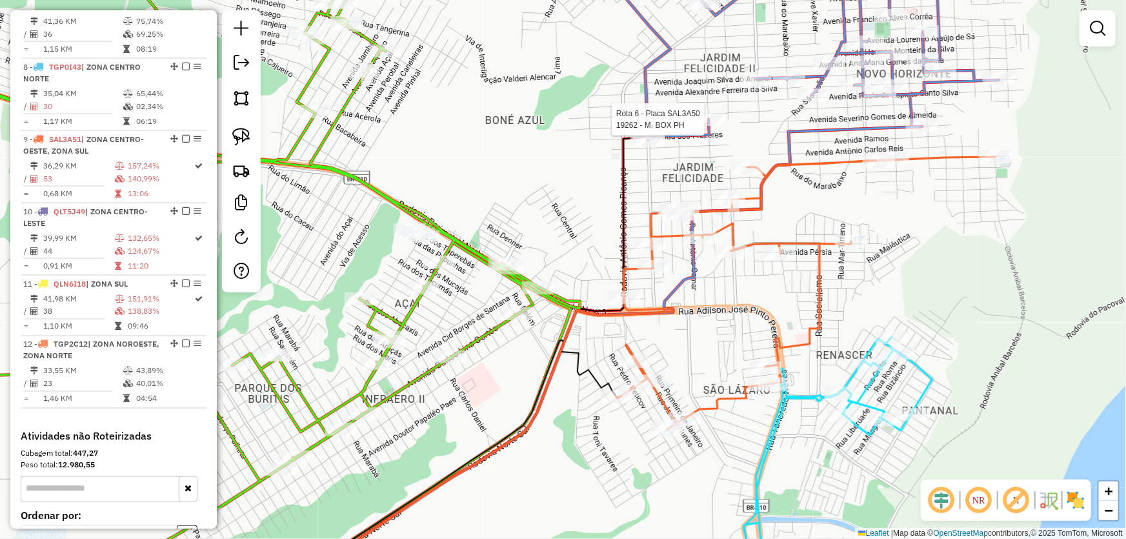
select select "*********"
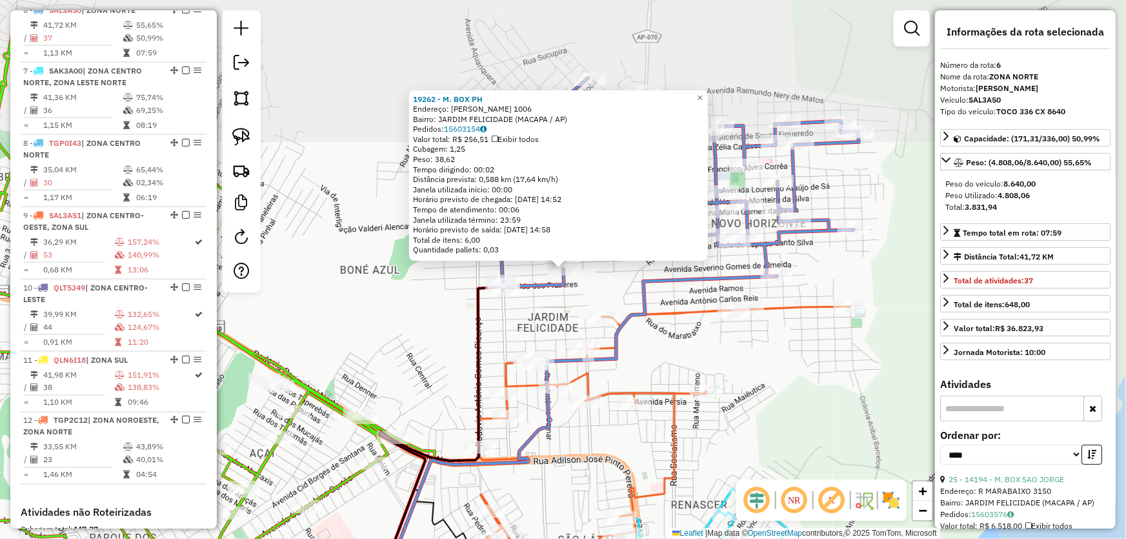
scroll to position [832, 0]
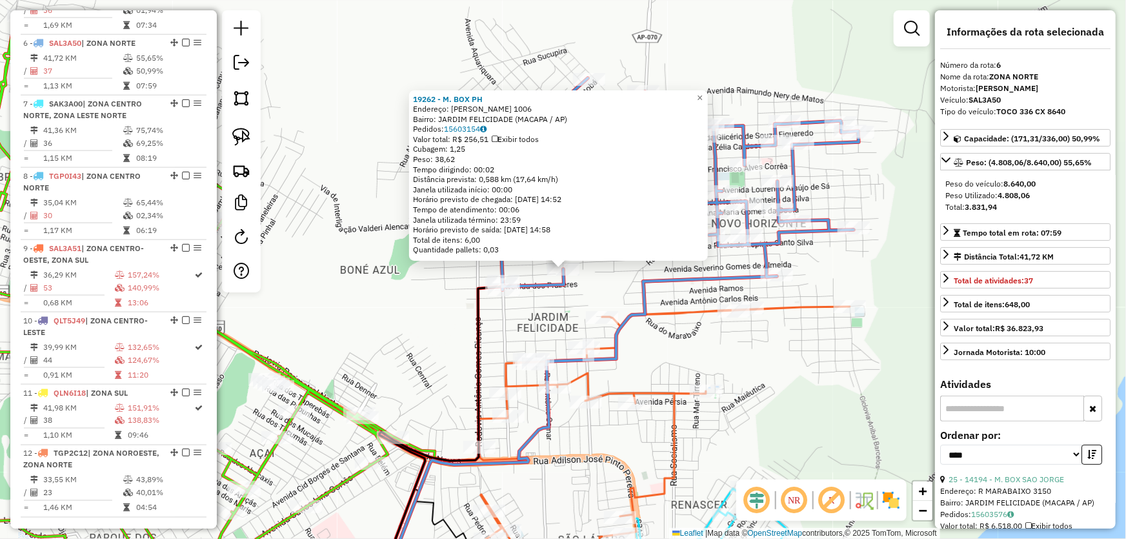
click at [448, 318] on div "19262 - M. BOX PH Endereço: FRANCISCO XAVIER DAS CHAGAS 1006 Bairro: JARDIM FEL…" at bounding box center [563, 269] width 1126 height 539
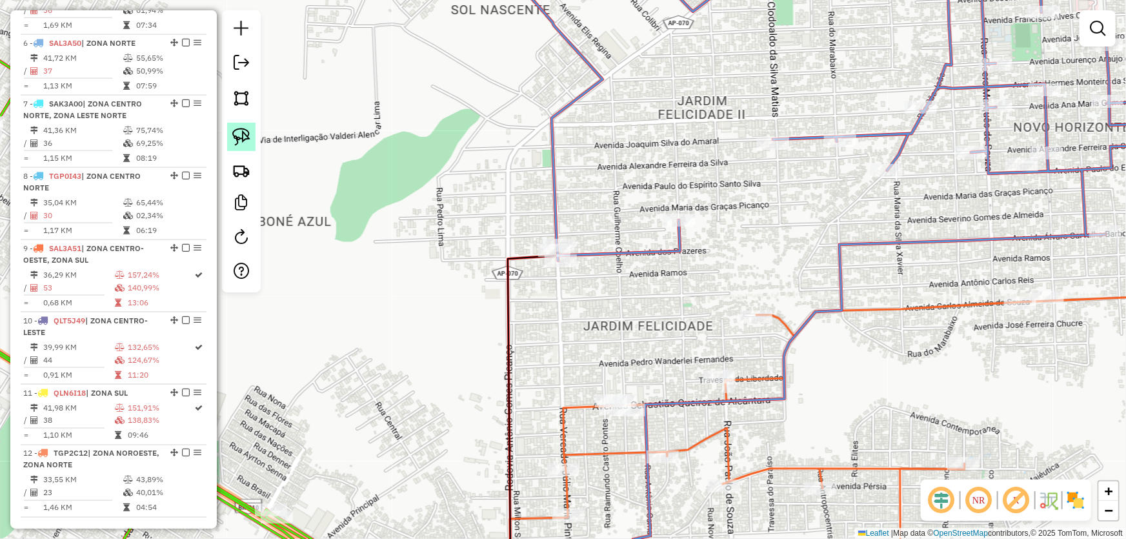
click at [232, 134] on img at bounding box center [241, 137] width 18 height 18
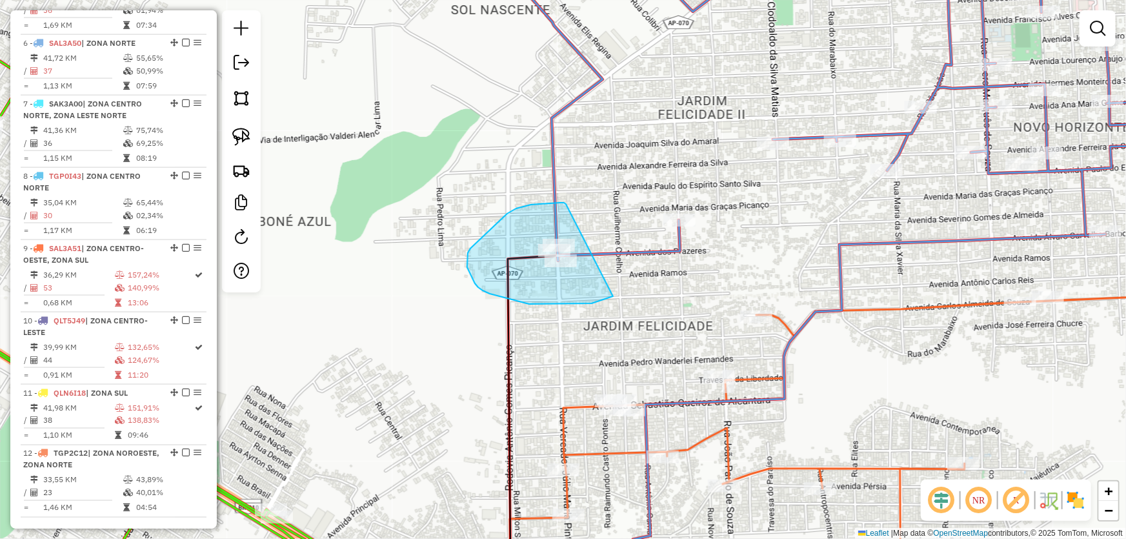
drag, startPoint x: 613, startPoint y: 296, endPoint x: 586, endPoint y: 226, distance: 75.4
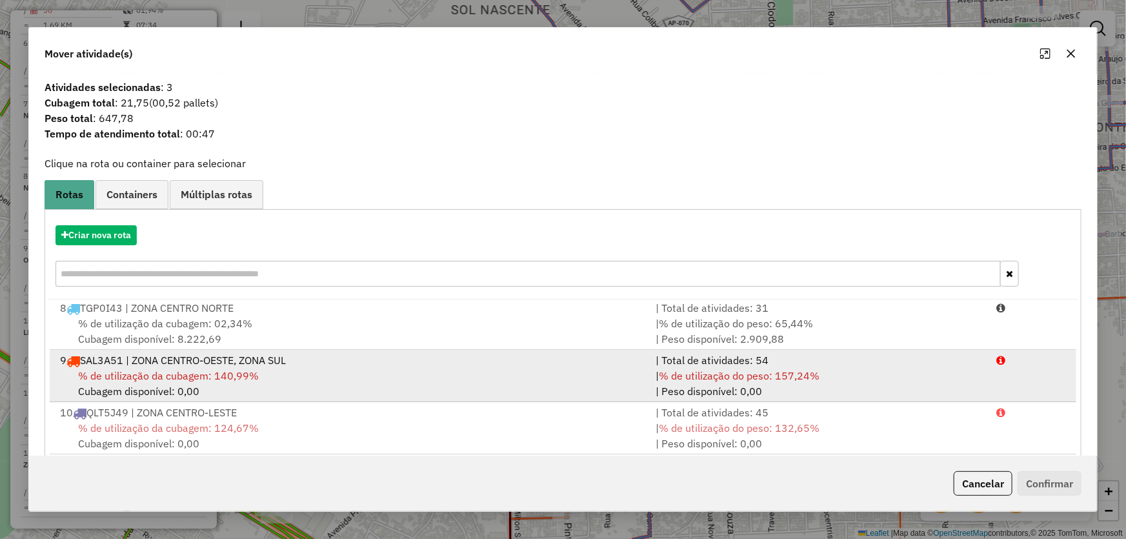
scroll to position [123, 0]
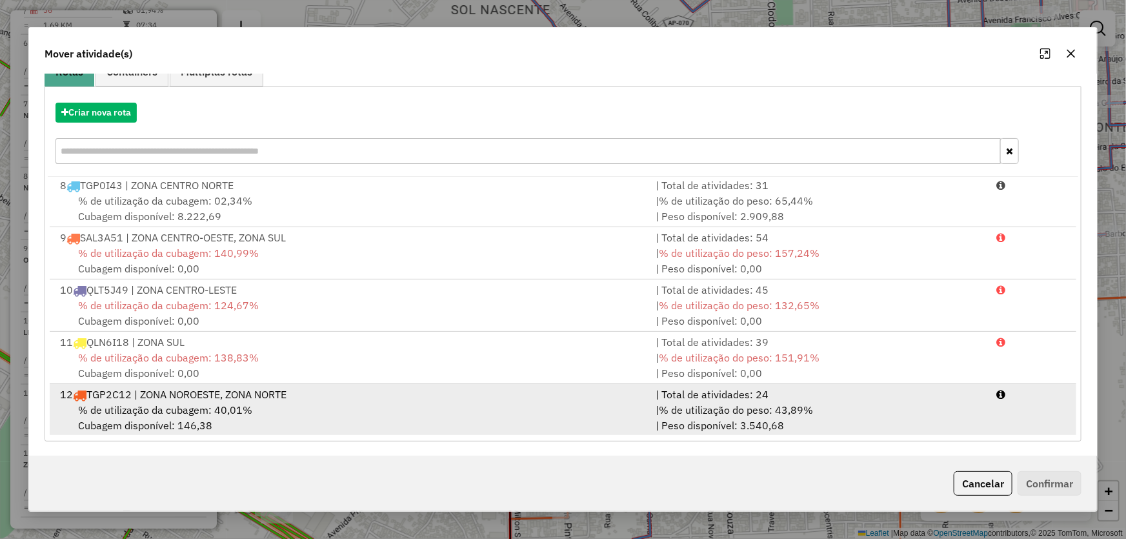
click at [164, 399] on div "12 TGP2C12 | ZONA NOROESTE, ZONA NORTE" at bounding box center [350, 393] width 596 height 15
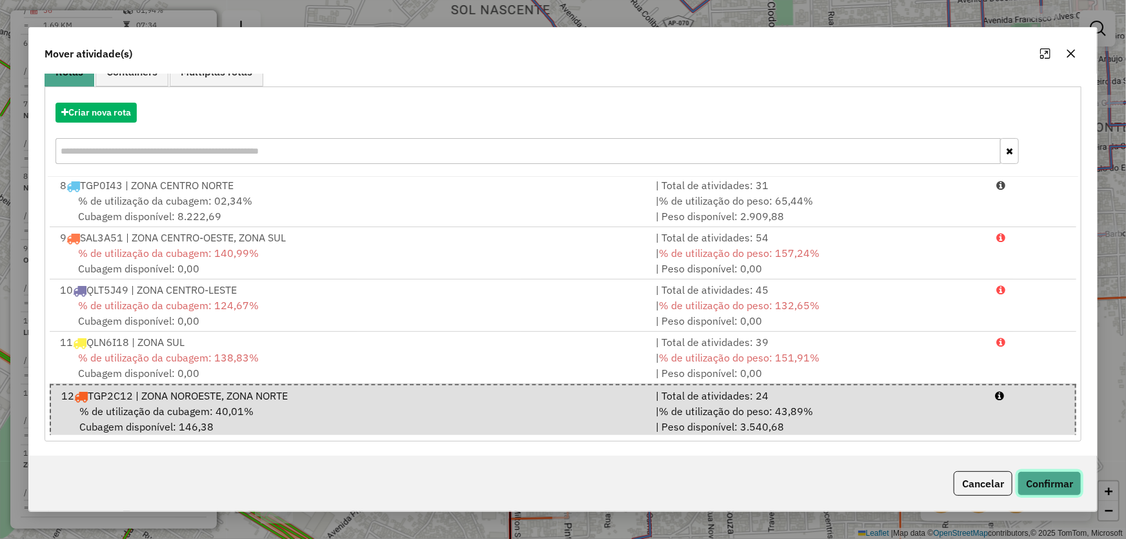
click at [1033, 490] on button "Confirmar" at bounding box center [1049, 483] width 64 height 25
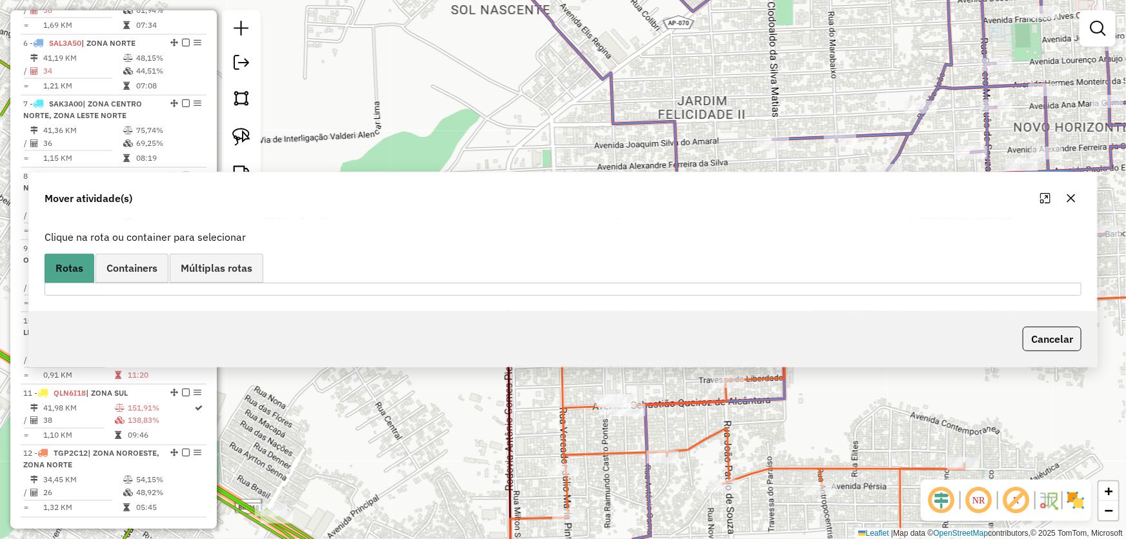
scroll to position [772, 0]
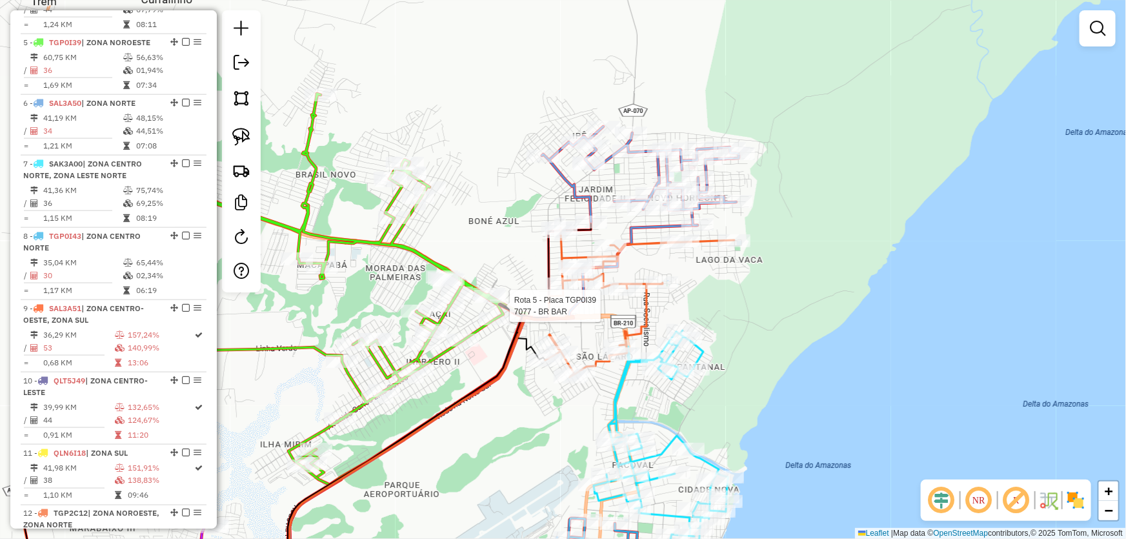
select select "*********"
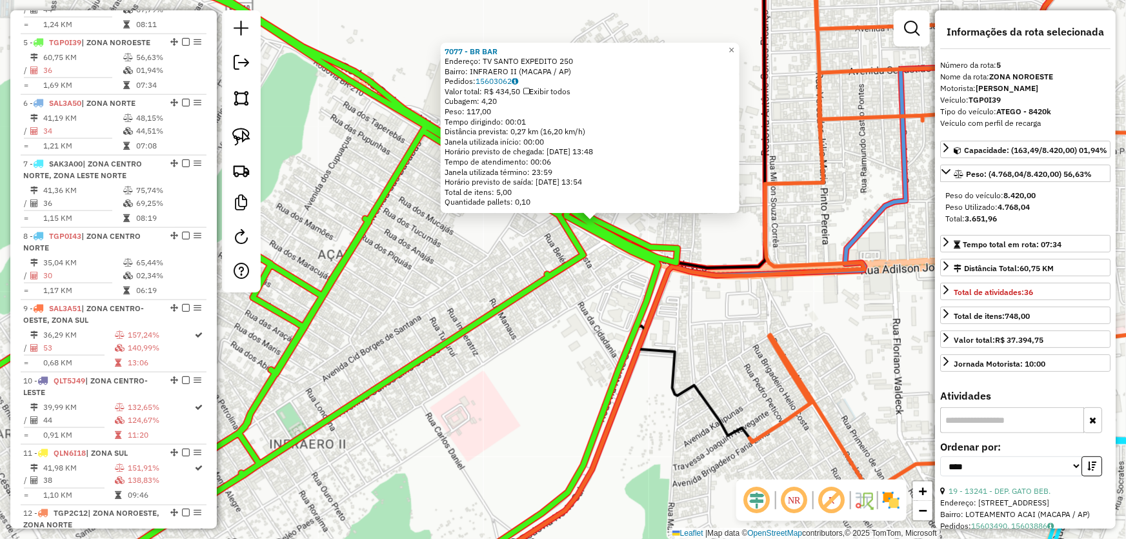
click at [580, 310] on div "7077 - BR BAR Endereço: TV SANTO EXPEDITO 250 Bairro: INFRAERO II (MACAPA / AP)…" at bounding box center [563, 269] width 1126 height 539
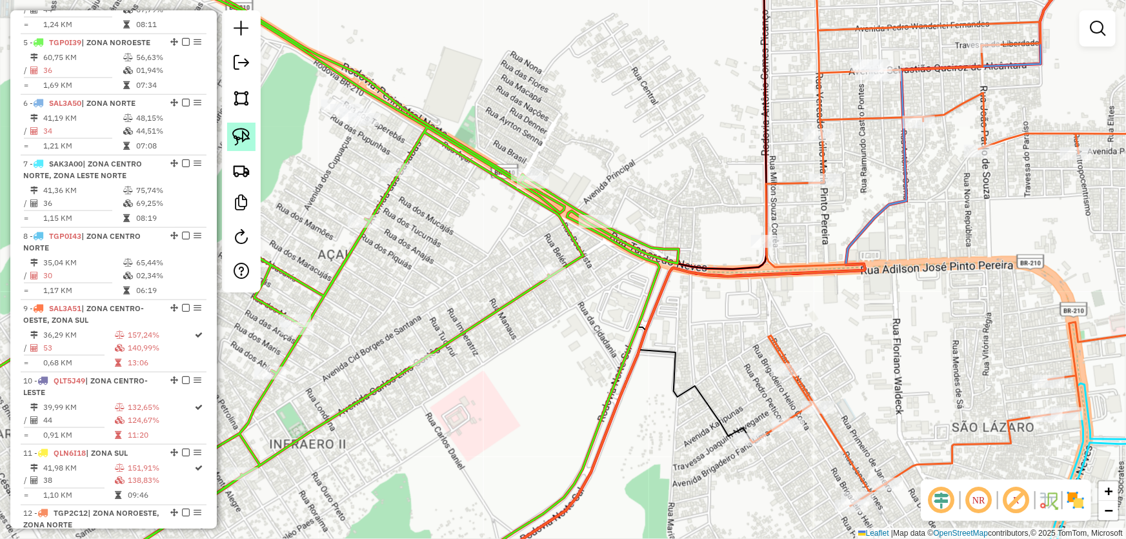
click at [246, 134] on img at bounding box center [241, 137] width 18 height 18
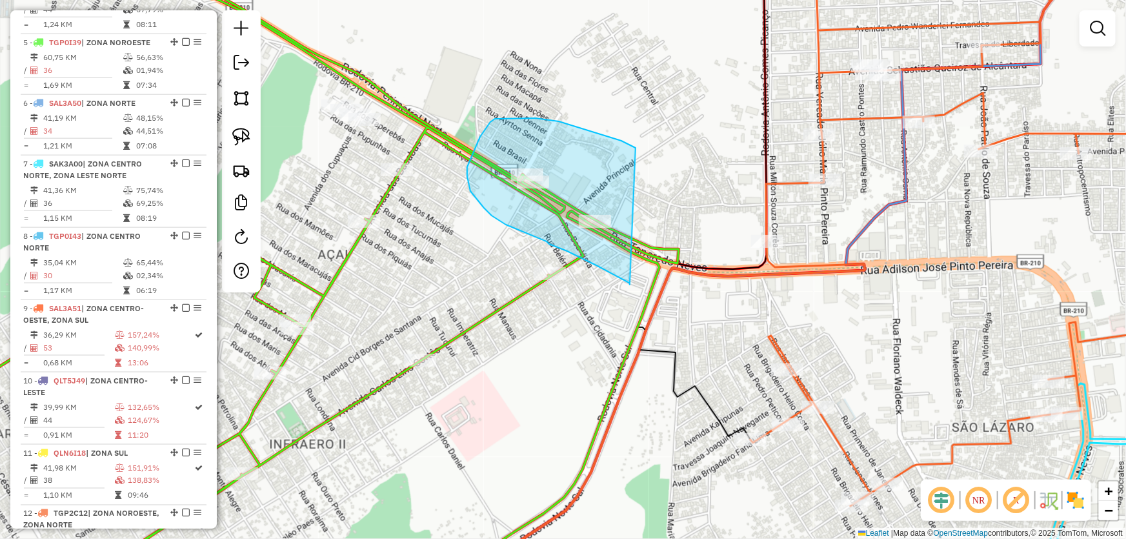
drag, startPoint x: 630, startPoint y: 285, endPoint x: 651, endPoint y: 183, distance: 103.5
click at [651, 183] on div "Janela de atendimento Grade de atendimento Capacidade Transportadoras Veículos …" at bounding box center [563, 269] width 1126 height 539
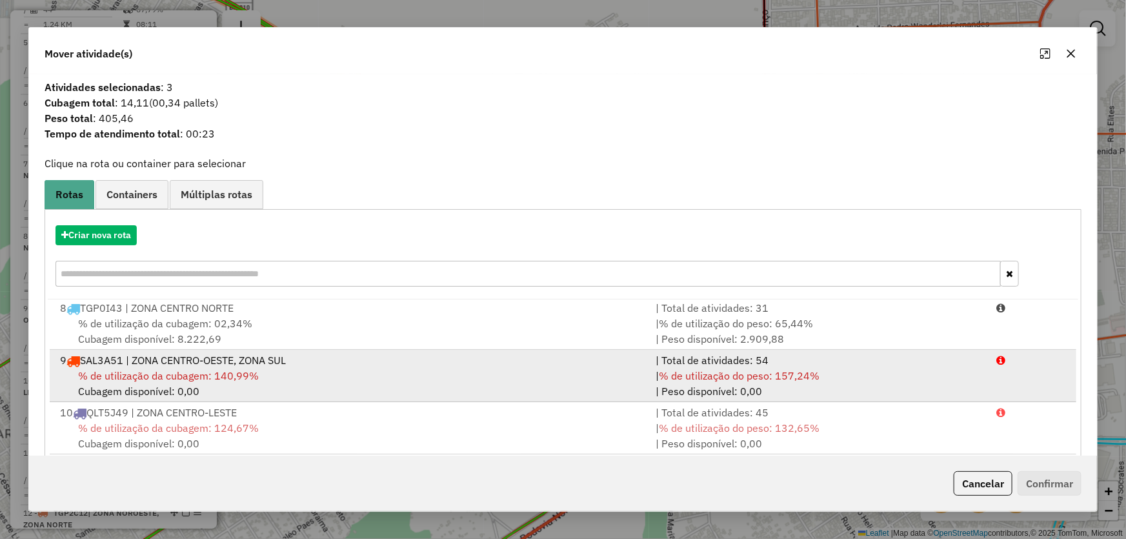
scroll to position [123, 0]
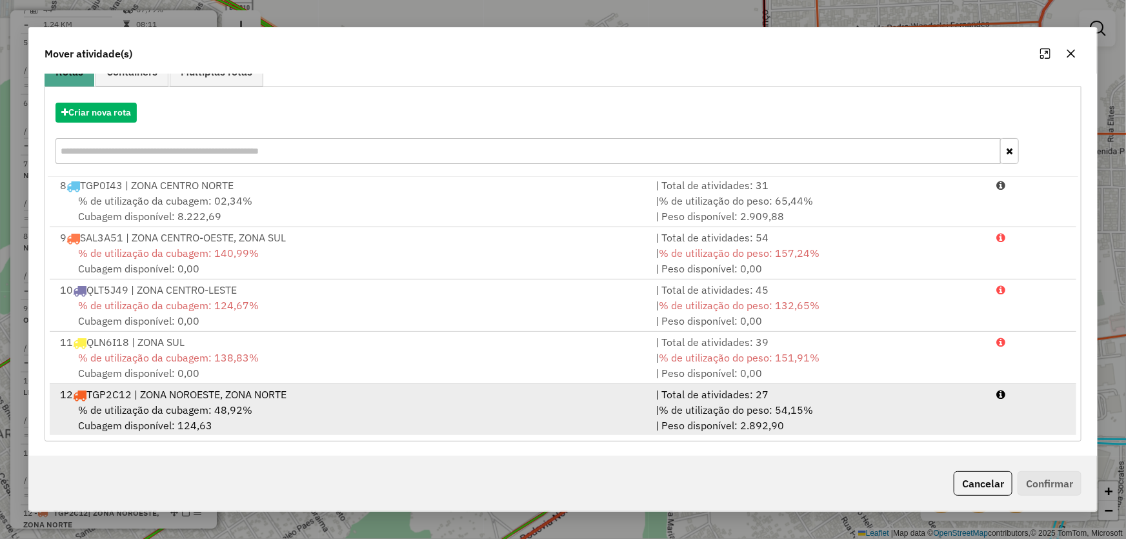
drag, startPoint x: 144, startPoint y: 395, endPoint x: 183, endPoint y: 401, distance: 39.8
click at [146, 396] on div "12 TGP2C12 | ZONA NOROESTE, ZONA NORTE" at bounding box center [350, 393] width 596 height 15
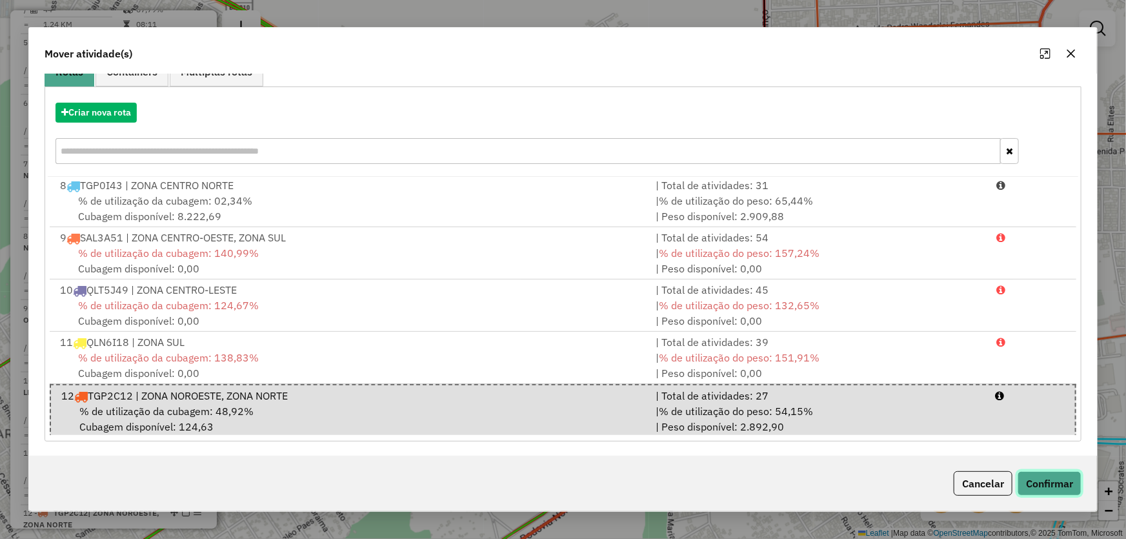
click at [1028, 479] on button "Confirmar" at bounding box center [1049, 483] width 64 height 25
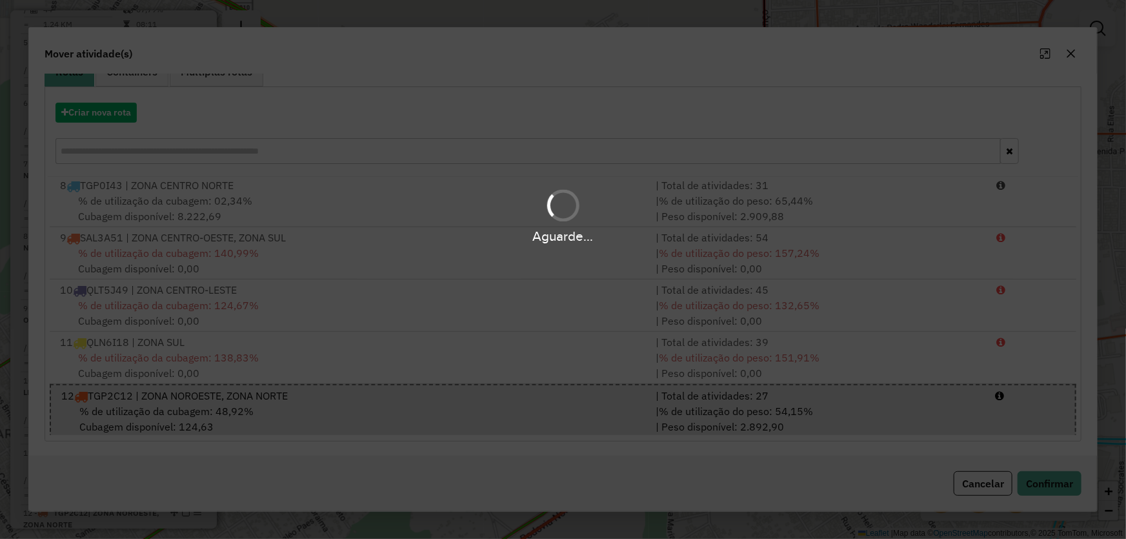
scroll to position [0, 0]
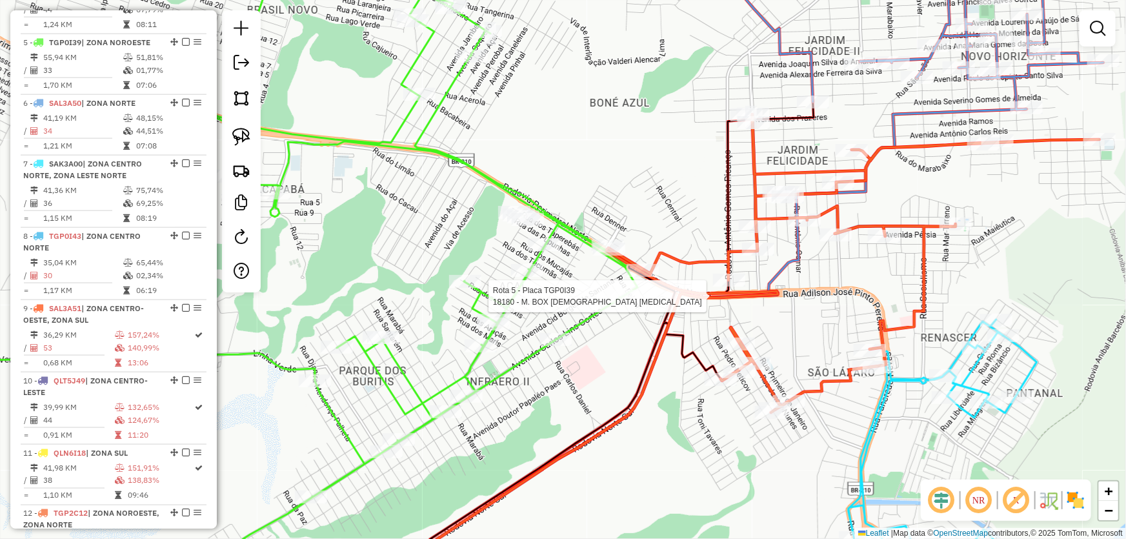
select select "*********"
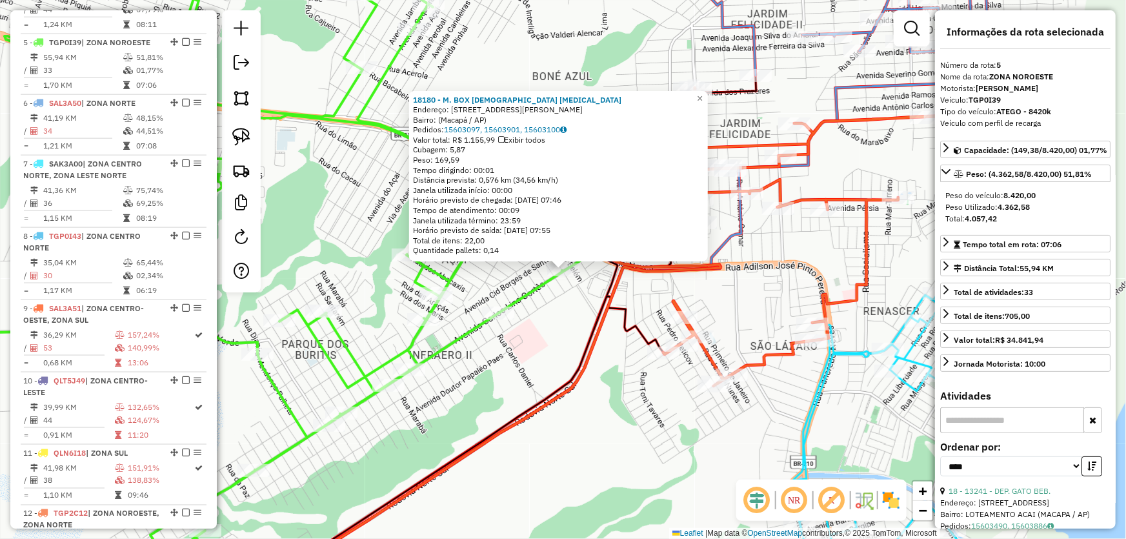
click at [625, 430] on div "18180 - M. BOX DEUS [MEDICAL_DATA] Endereço: [STREET_ADDRESS] Bairro: (Macapá /…" at bounding box center [563, 269] width 1126 height 539
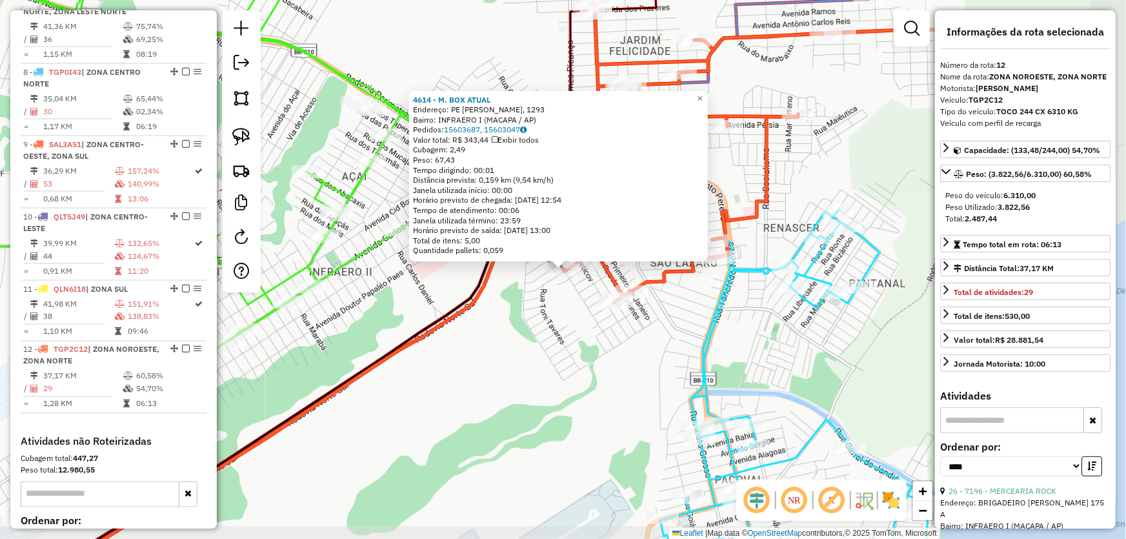
scroll to position [1050, 0]
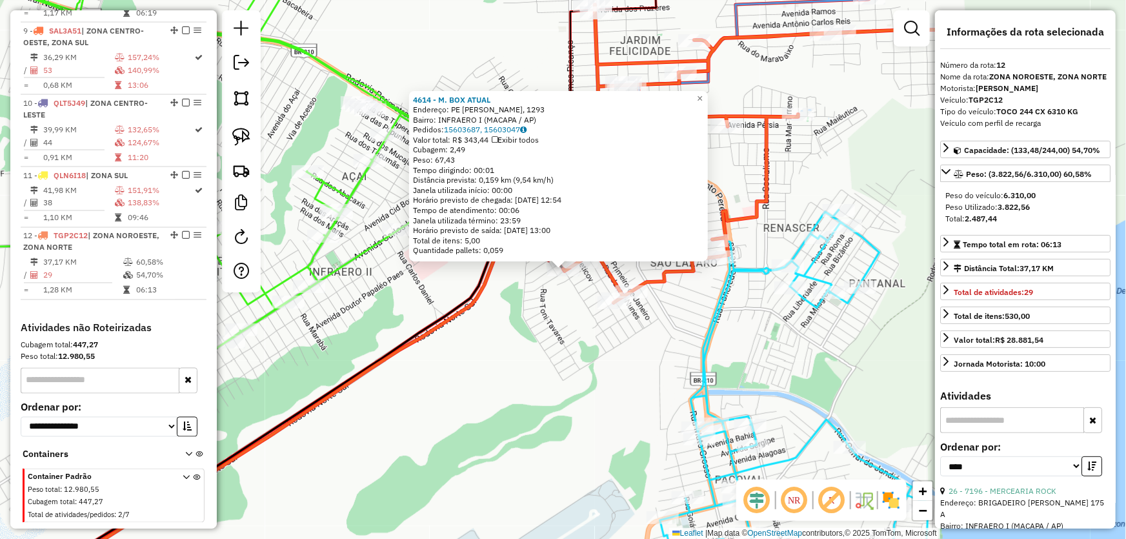
click at [591, 417] on div "4614 - M. BOX ATUAL Endereço: PE BARTOLOMEU GUSMAO, 1293 Bairro: INFRAERO I (MA…" at bounding box center [563, 269] width 1126 height 539
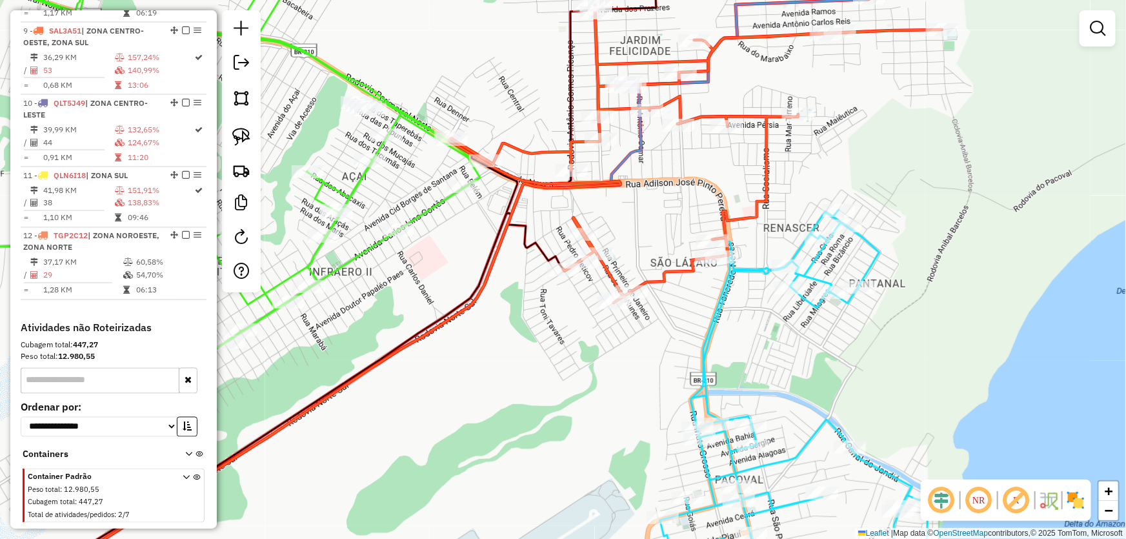
drag, startPoint x: 871, startPoint y: 161, endPoint x: 764, endPoint y: 397, distance: 259.0
click at [765, 397] on div "Janela de atendimento Grade de atendimento Capacidade Transportadoras Veículos …" at bounding box center [563, 269] width 1126 height 539
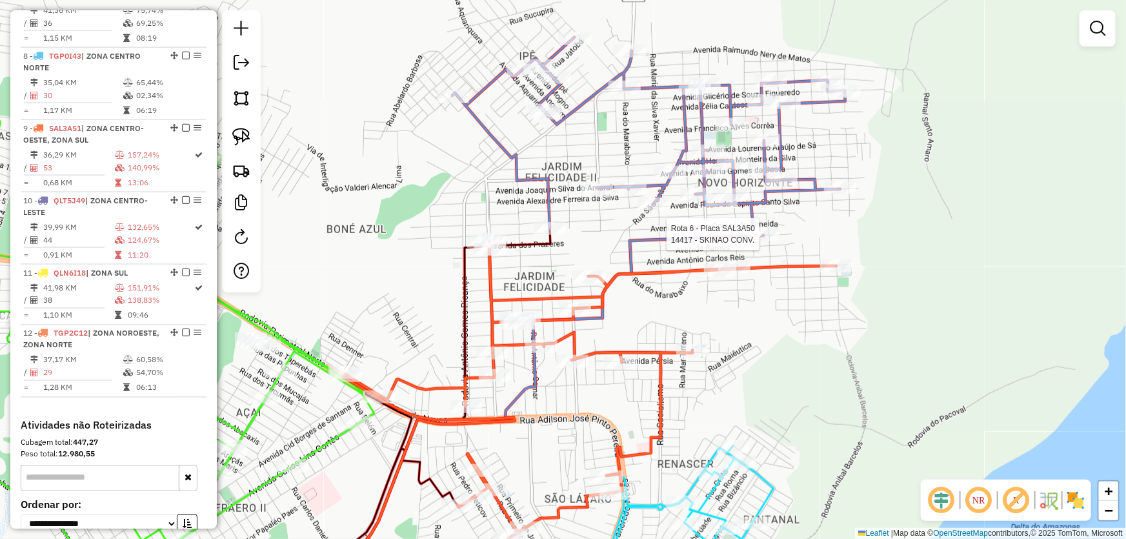
select select "*********"
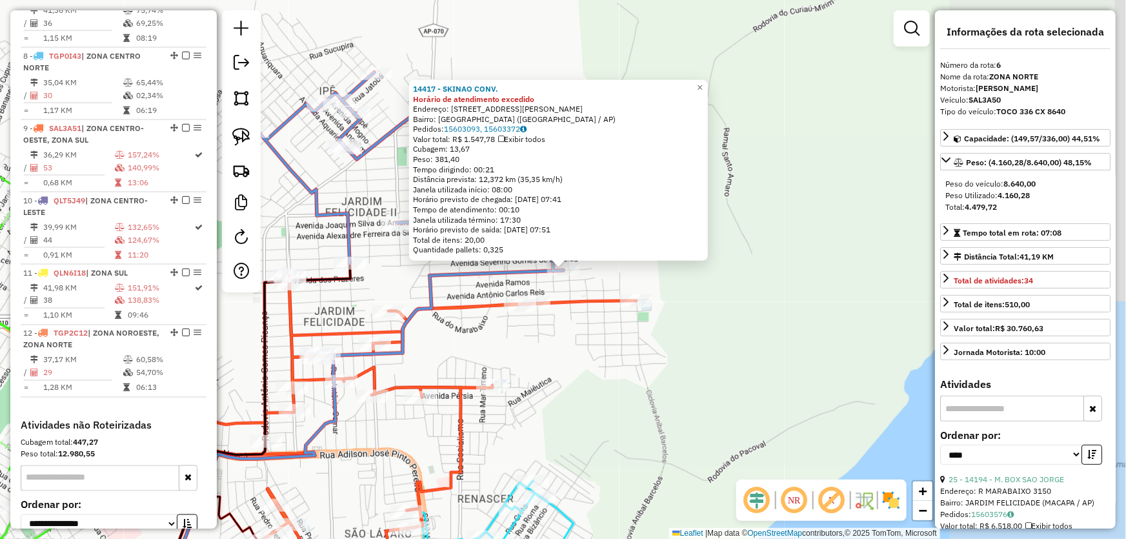
scroll to position [832, 0]
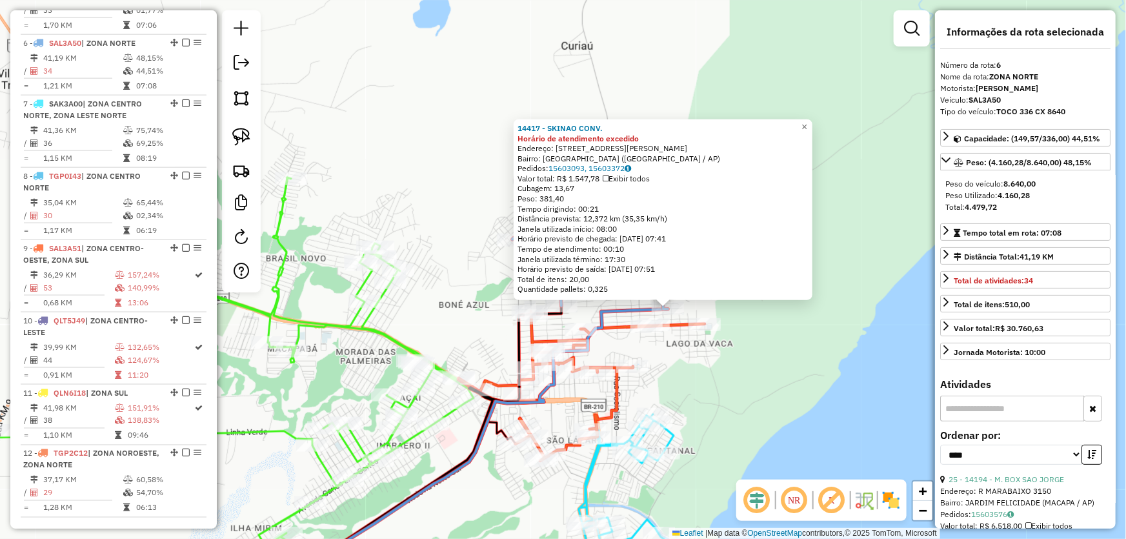
click at [808, 379] on div "14417 - SKINAO CONV. Horário de atendimento excedido Endereço: R FERNANDO ALVES…" at bounding box center [563, 269] width 1126 height 539
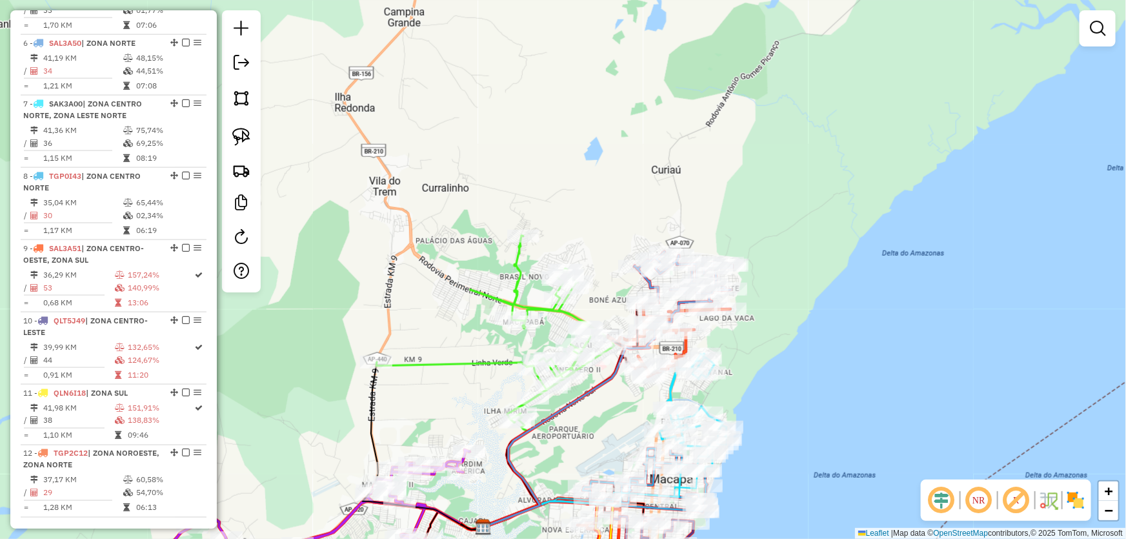
drag, startPoint x: 810, startPoint y: 239, endPoint x: 787, endPoint y: 206, distance: 39.9
click at [787, 207] on div "Janela de atendimento Grade de atendimento Capacidade Transportadoras Veículos …" at bounding box center [563, 269] width 1126 height 539
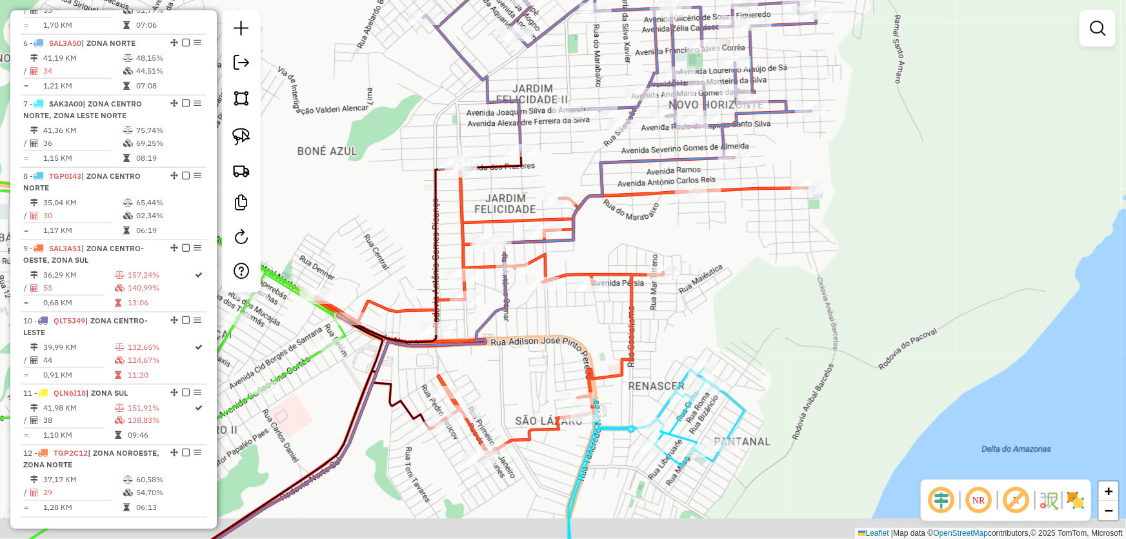
drag, startPoint x: 691, startPoint y: 336, endPoint x: 806, endPoint y: 247, distance: 145.8
click at [806, 247] on div "Janela de atendimento Grade de atendimento Capacidade Transportadoras Veículos …" at bounding box center [563, 269] width 1126 height 539
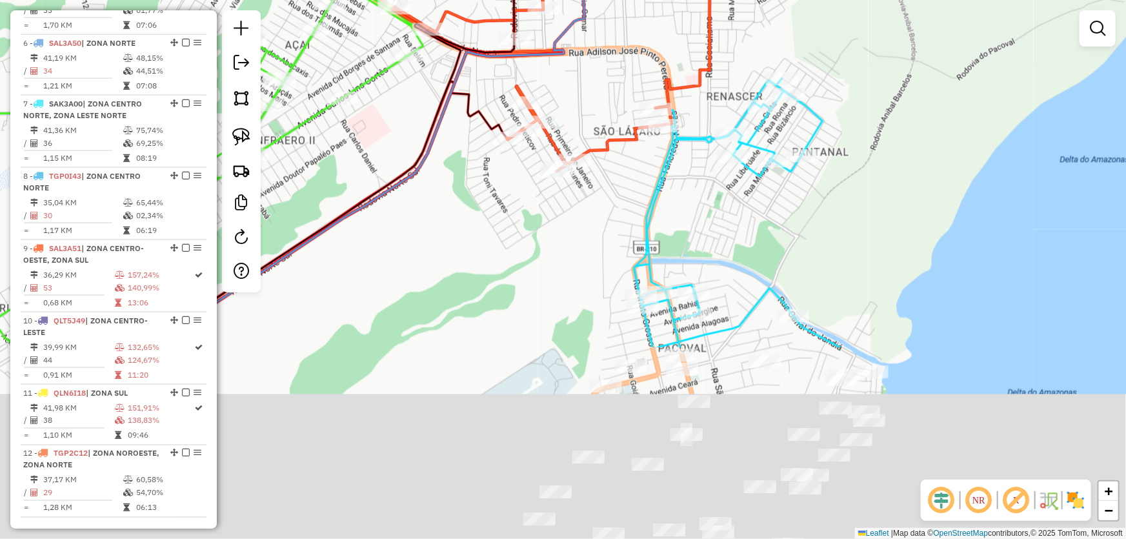
drag, startPoint x: 817, startPoint y: 253, endPoint x: 839, endPoint y: -34, distance: 288.0
click at [839, 0] on html "Aguarde... Pop-up bloqueado! Seu navegador bloqueou automáticamente a abertura …" at bounding box center [563, 269] width 1126 height 539
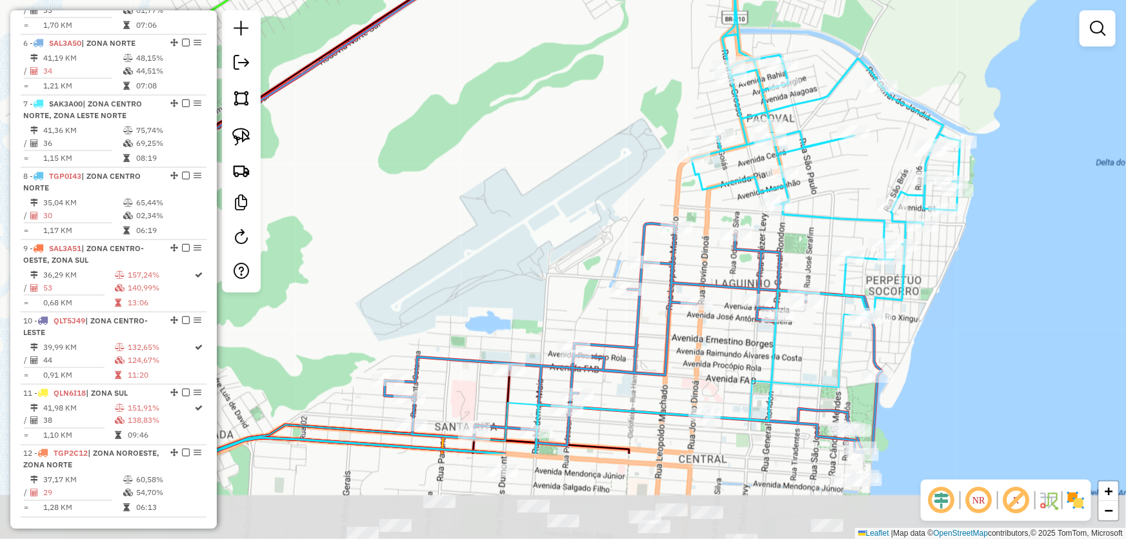
drag, startPoint x: 518, startPoint y: 322, endPoint x: 606, endPoint y: 183, distance: 165.0
click at [606, 183] on div "Janela de atendimento Grade de atendimento Capacidade Transportadoras Veículos …" at bounding box center [563, 269] width 1126 height 539
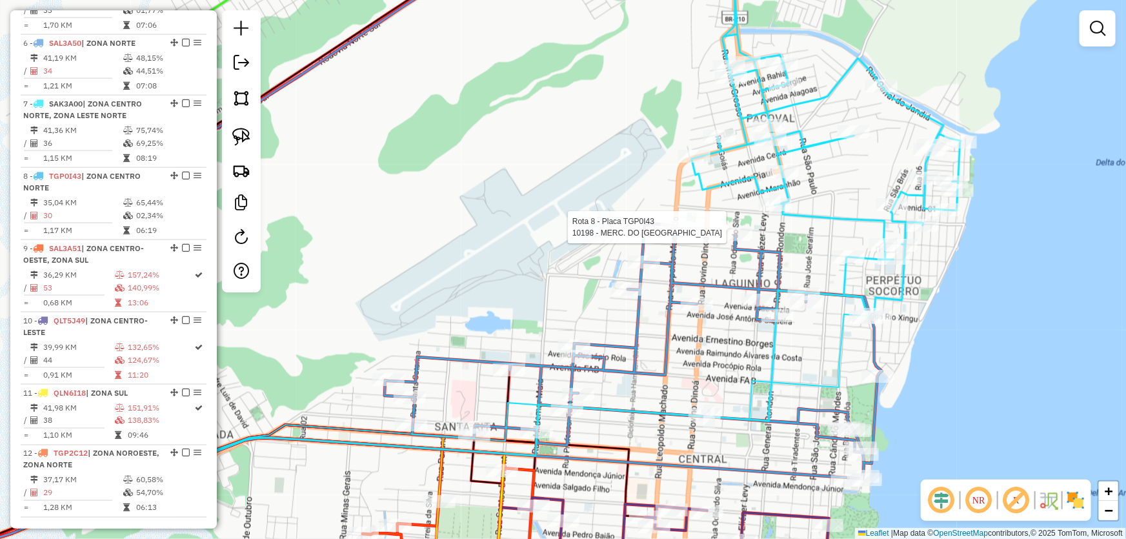
select select "*********"
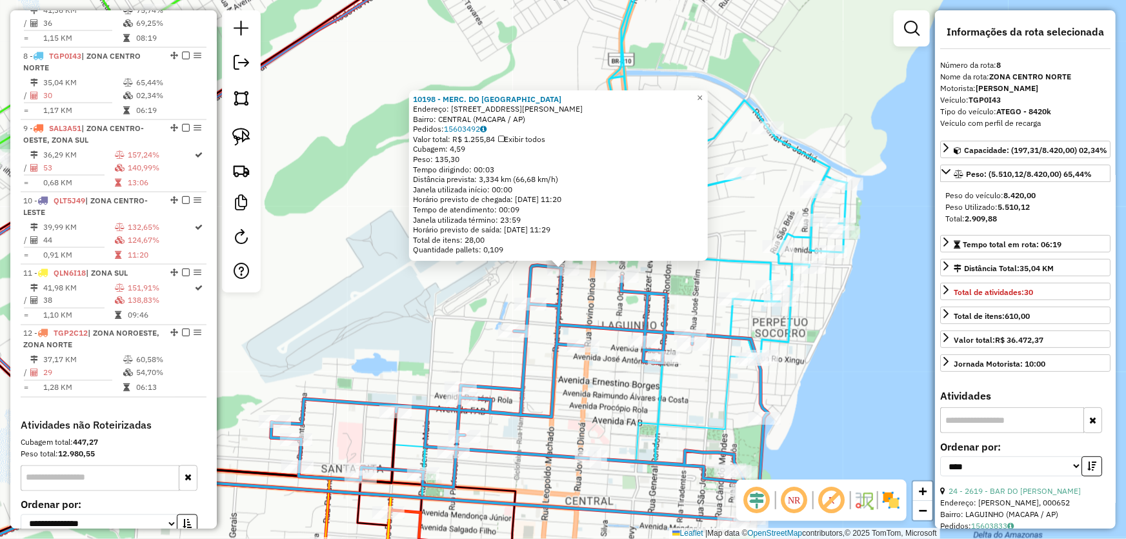
scroll to position [966, 0]
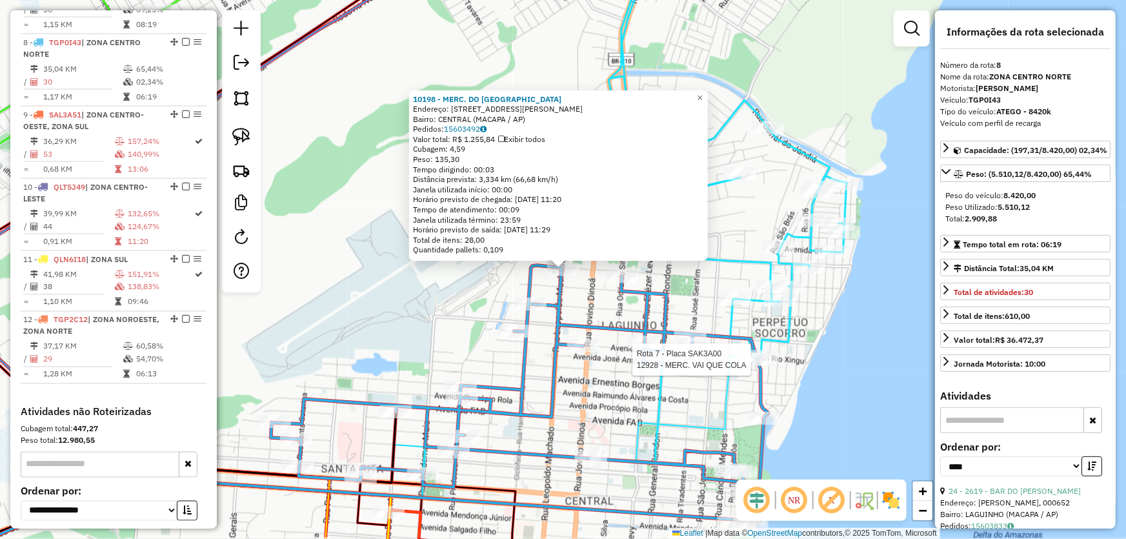
click at [743, 366] on div at bounding box center [755, 359] width 32 height 13
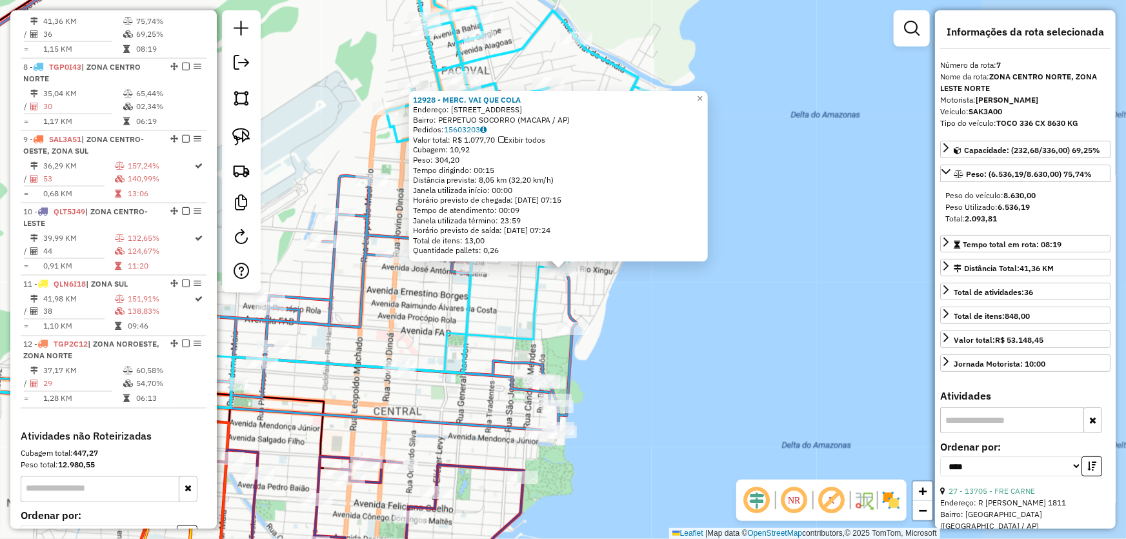
scroll to position [894, 0]
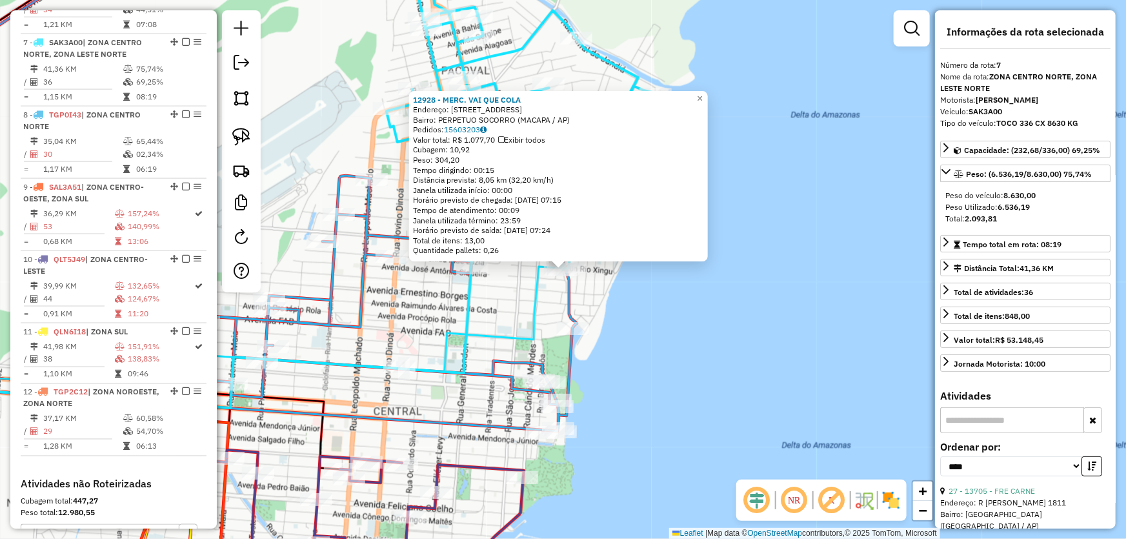
click at [626, 300] on div "12928 - MERC. VAI QUE COLA Endereço: AV RIO XINGU 262 Bairro: PERPETUO SOCORRO …" at bounding box center [563, 269] width 1126 height 539
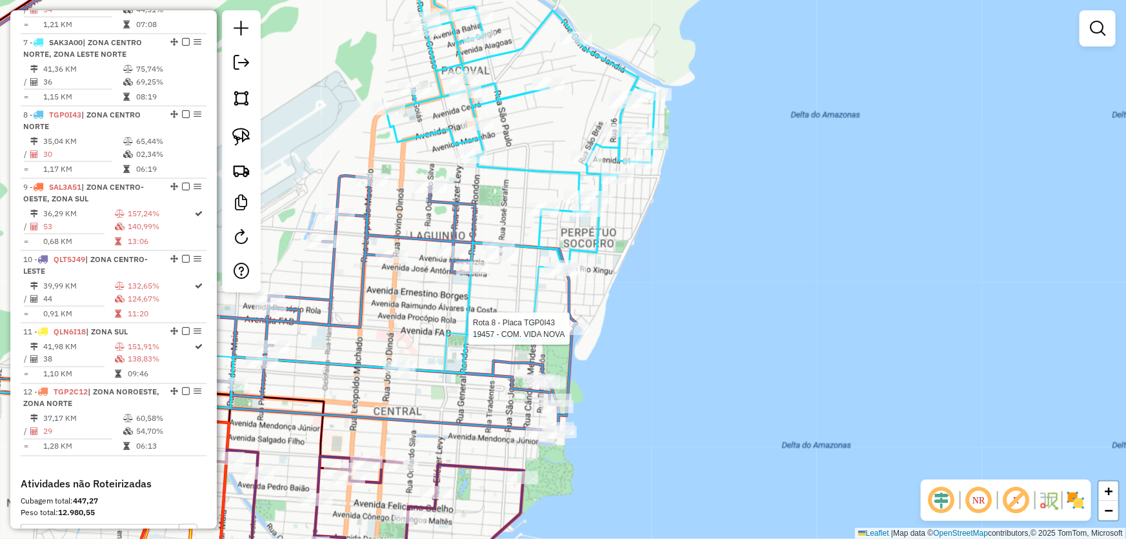
select select "*********"
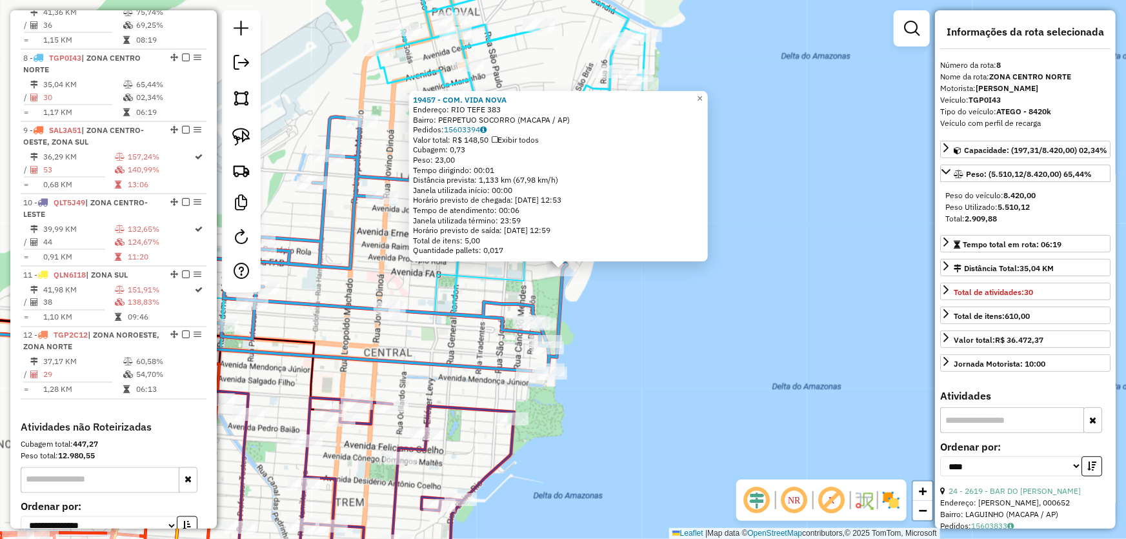
scroll to position [966, 0]
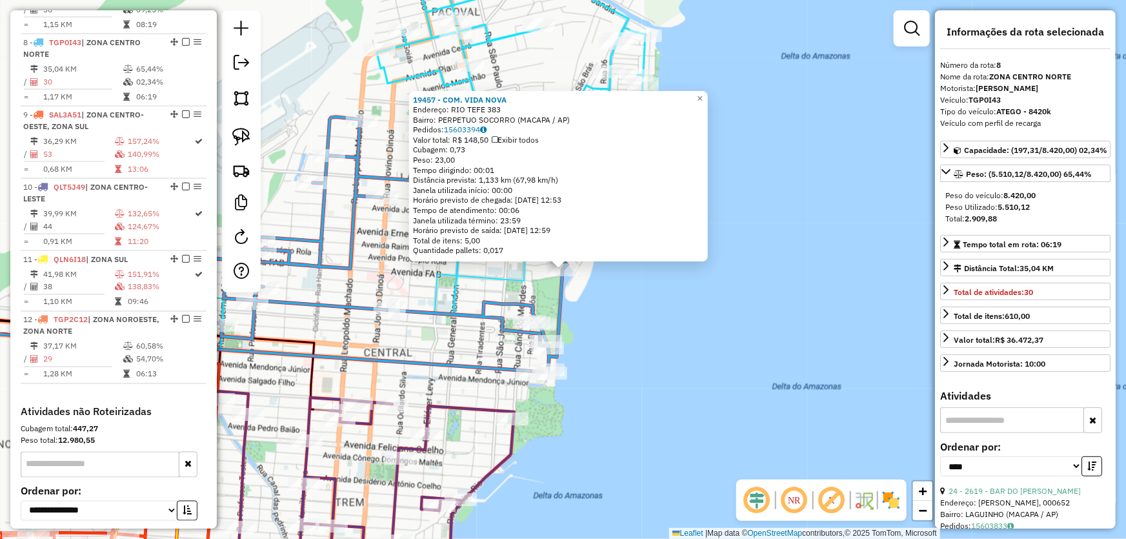
click at [638, 305] on div "19457 - COM. VIDA NOVA Endereço: RIO TEFE 383 Bairro: PERPETUO SOCORRO (MACAPA …" at bounding box center [563, 269] width 1126 height 539
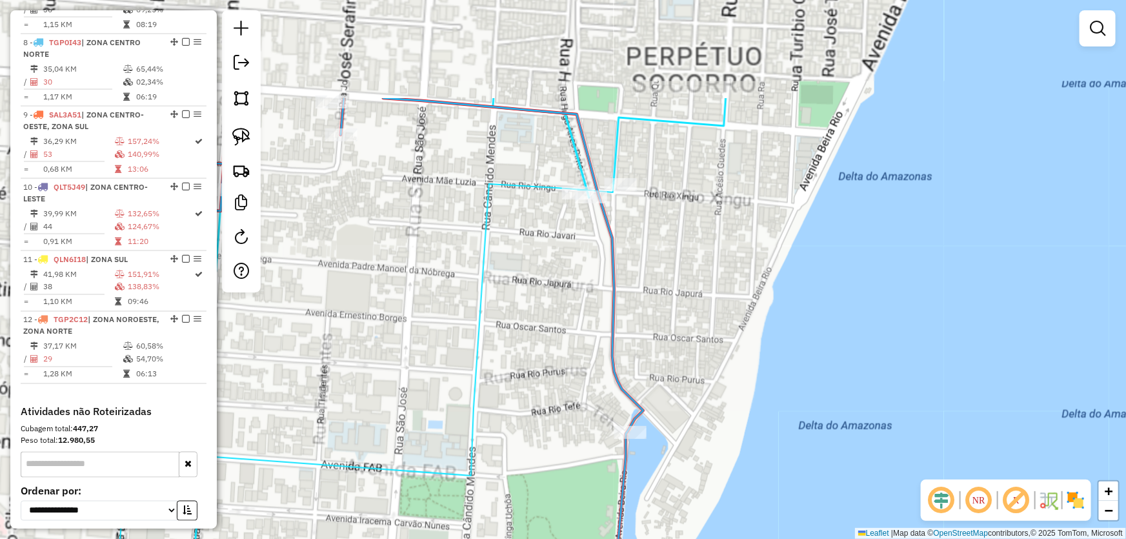
drag, startPoint x: 721, startPoint y: 339, endPoint x: 736, endPoint y: 354, distance: 21.0
click at [736, 354] on div "Janela de atendimento Grade de atendimento Capacidade Transportadoras Veículos …" at bounding box center [563, 269] width 1126 height 539
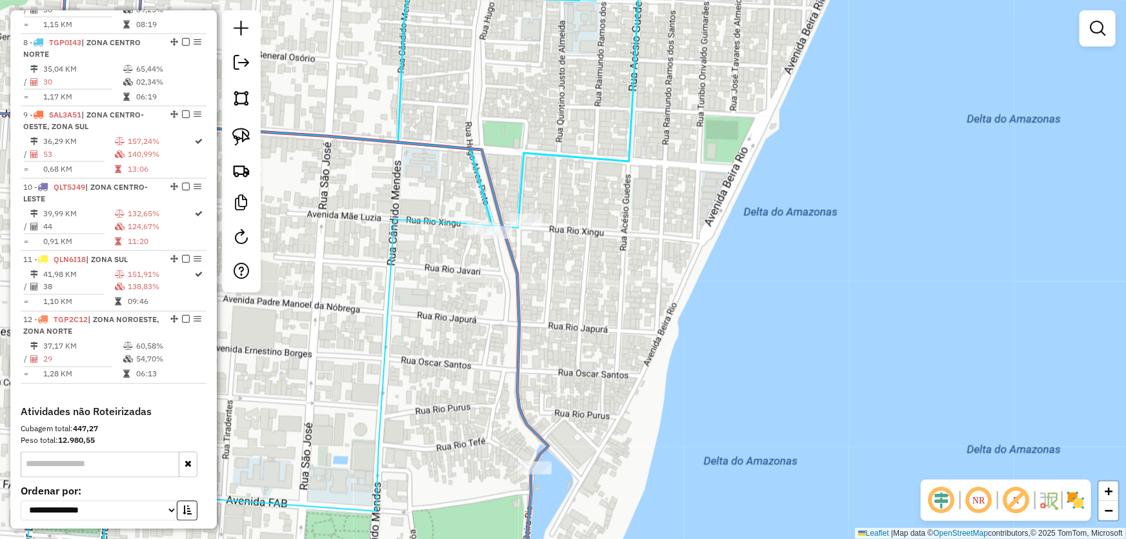
drag, startPoint x: 615, startPoint y: 131, endPoint x: 465, endPoint y: 165, distance: 154.0
click at [520, 167] on icon at bounding box center [518, 107] width 241 height 251
click at [227, 131] on link at bounding box center [241, 137] width 28 height 28
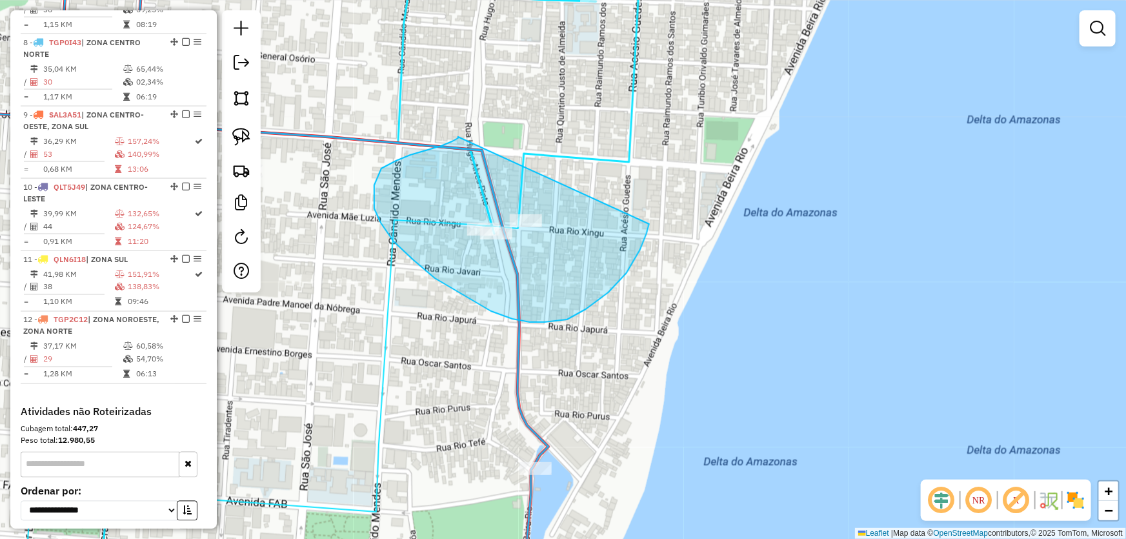
drag, startPoint x: 458, startPoint y: 137, endPoint x: 649, endPoint y: 217, distance: 207.0
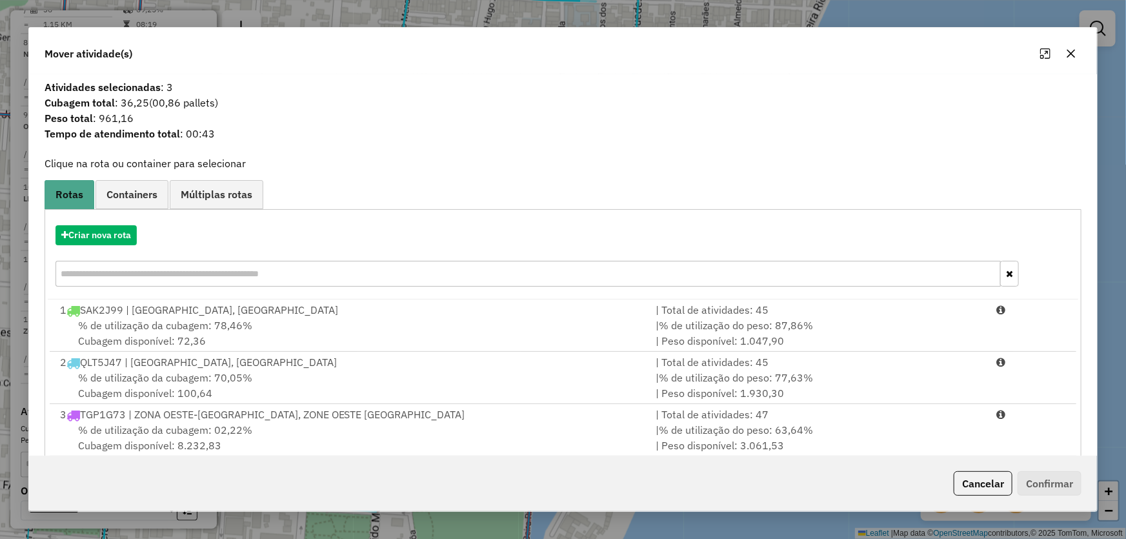
click at [1071, 50] on icon "button" at bounding box center [1071, 53] width 10 height 10
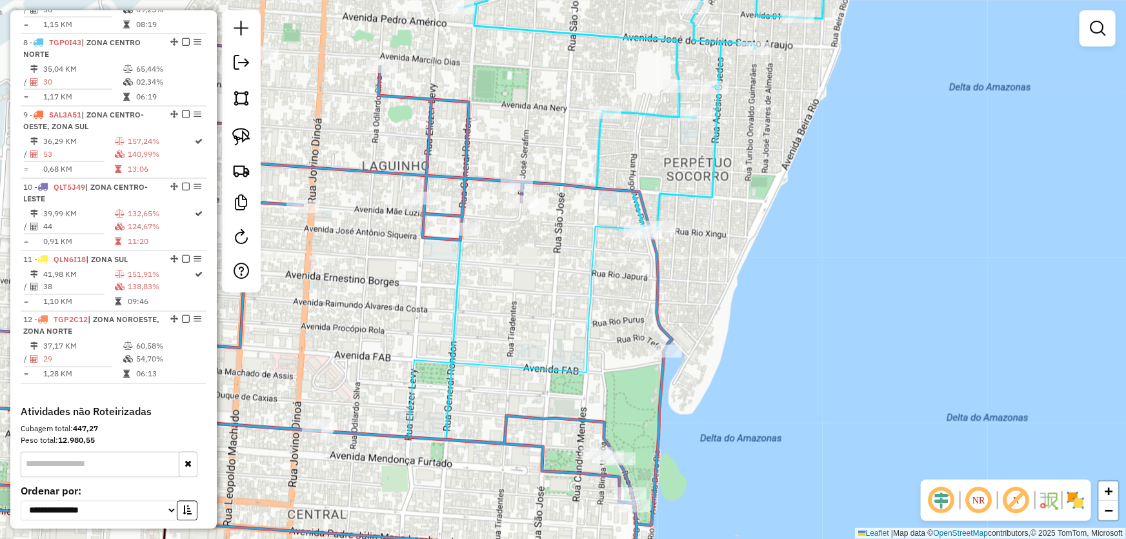
drag, startPoint x: 552, startPoint y: 308, endPoint x: 880, endPoint y: 41, distance: 422.9
click at [875, 48] on div "Janela de atendimento Grade de atendimento Capacidade Transportadoras Veículos …" at bounding box center [563, 269] width 1126 height 539
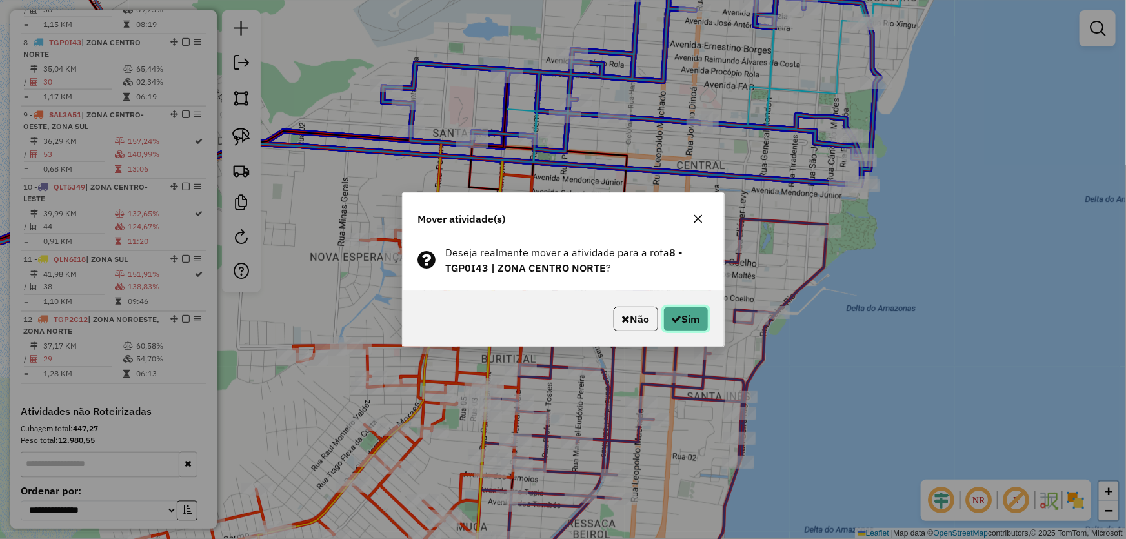
click at [677, 310] on button "Sim" at bounding box center [685, 318] width 45 height 25
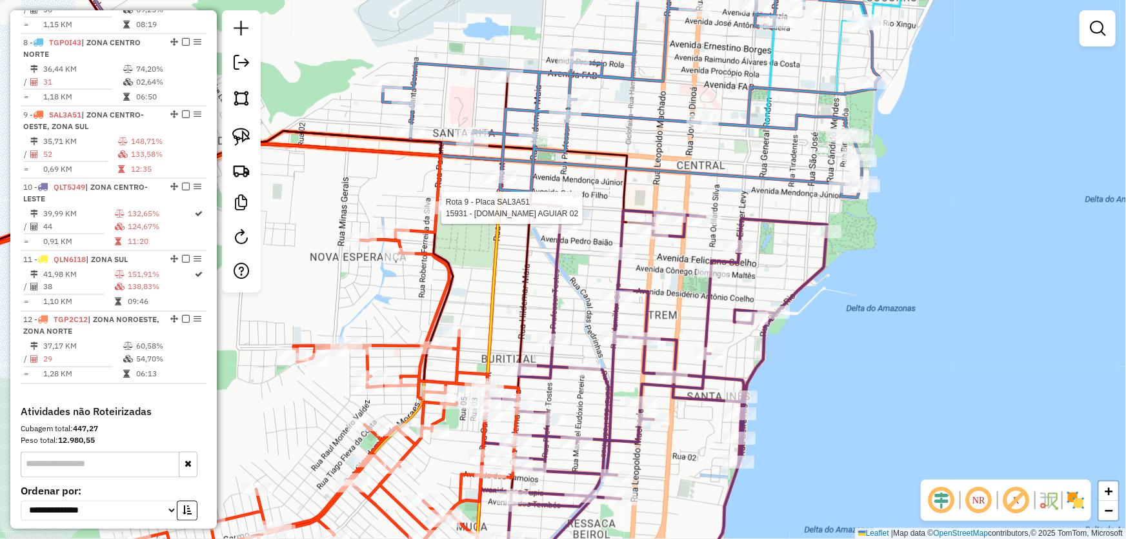
select select "*********"
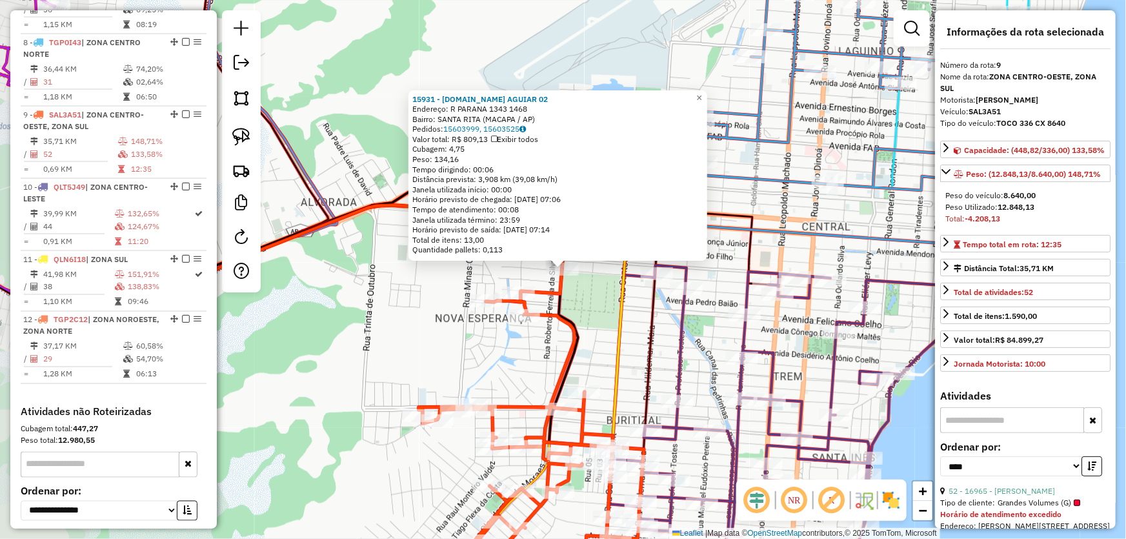
scroll to position [1037, 0]
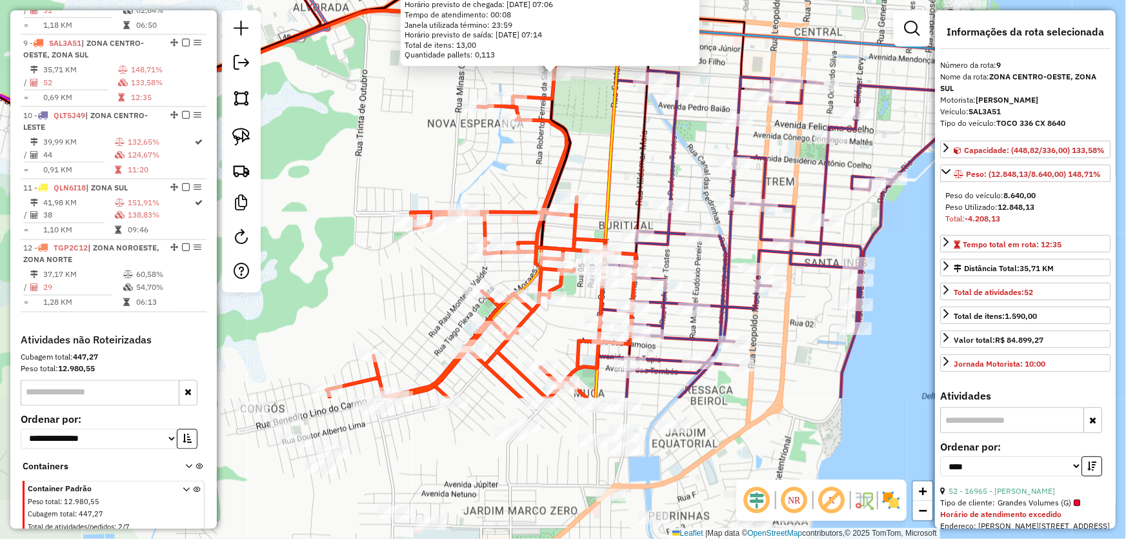
drag, startPoint x: 383, startPoint y: 365, endPoint x: 374, endPoint y: 134, distance: 231.8
click at [374, 135] on div "15931 - M.BOX AGUIAR 02 Endereço: R PARANA 1343 1468 Bairro: SANTA RITA (MACAPA…" at bounding box center [563, 269] width 1126 height 539
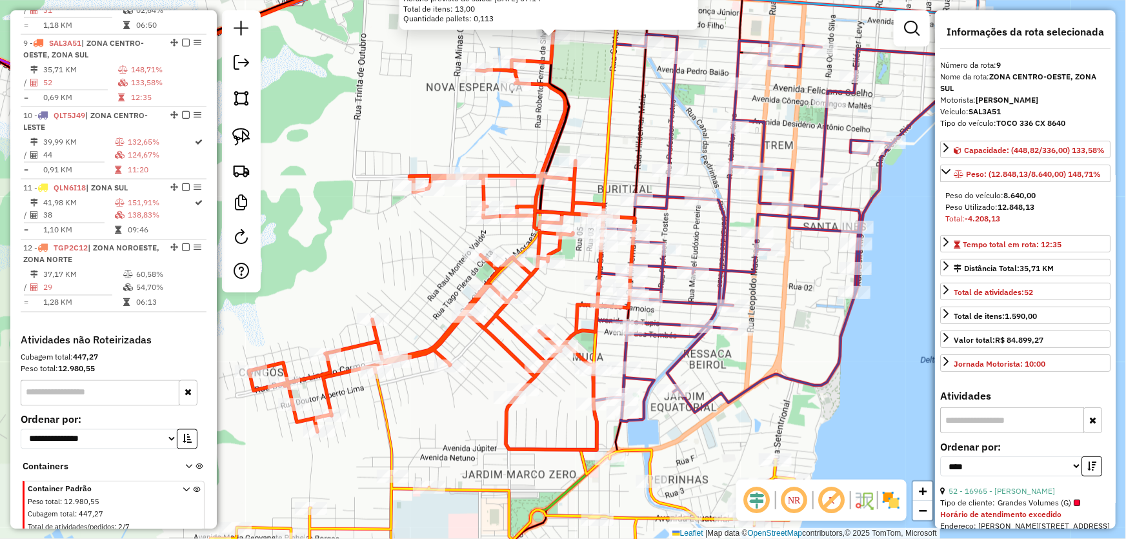
scroll to position [117, 0]
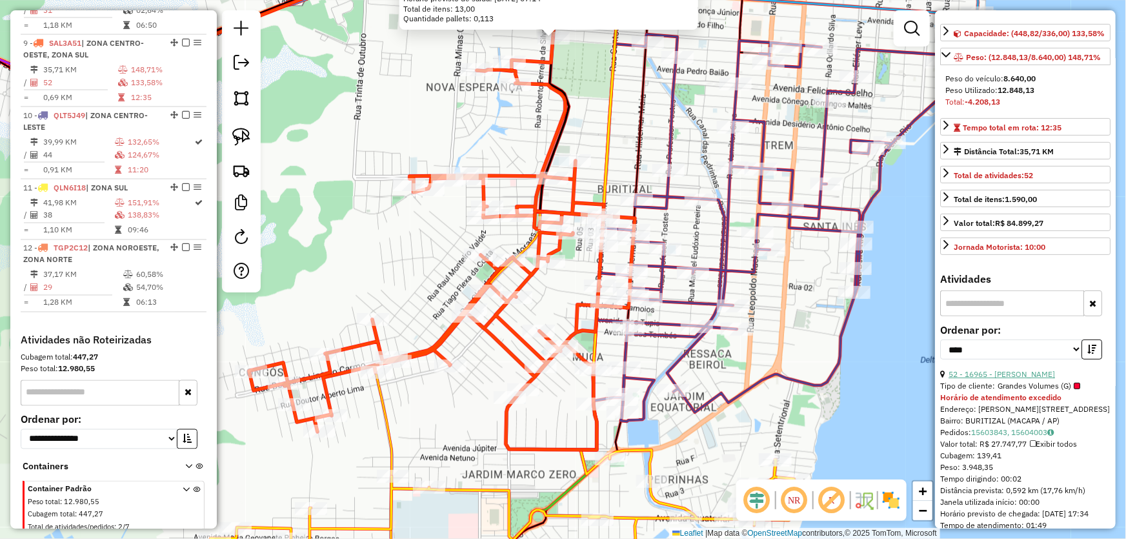
click at [1006, 379] on link "52 - 16965 - CASA GOMES" at bounding box center [1001, 374] width 106 height 10
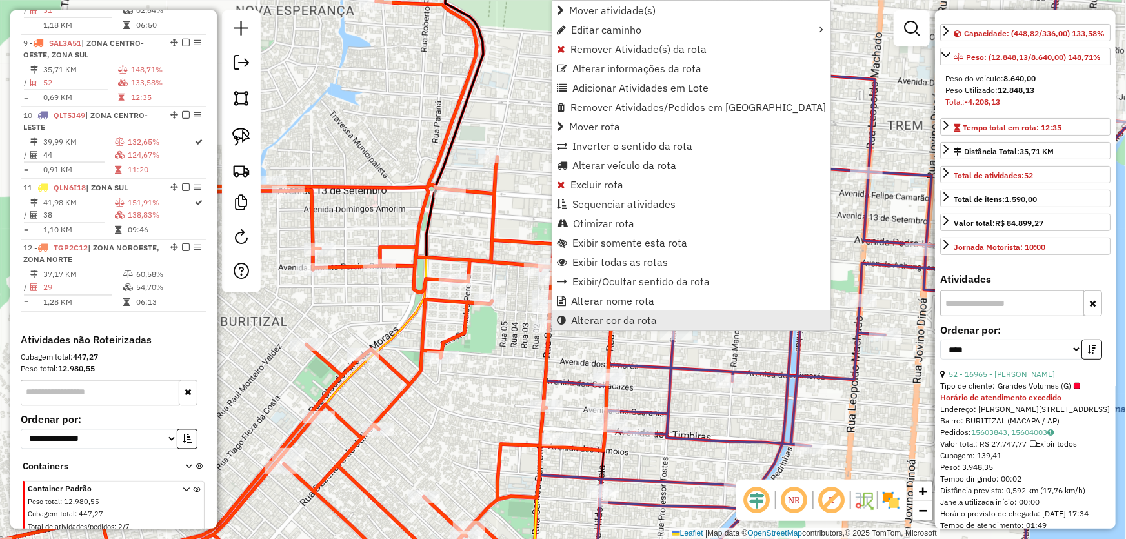
click at [614, 316] on span "Alterar cor da rota" at bounding box center [614, 320] width 86 height 10
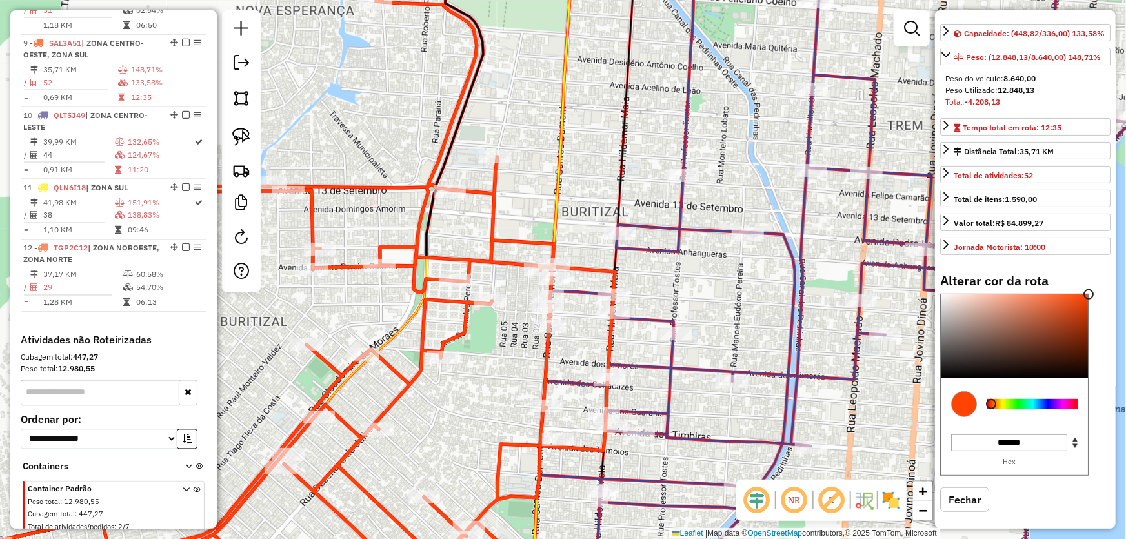
scroll to position [148, 0]
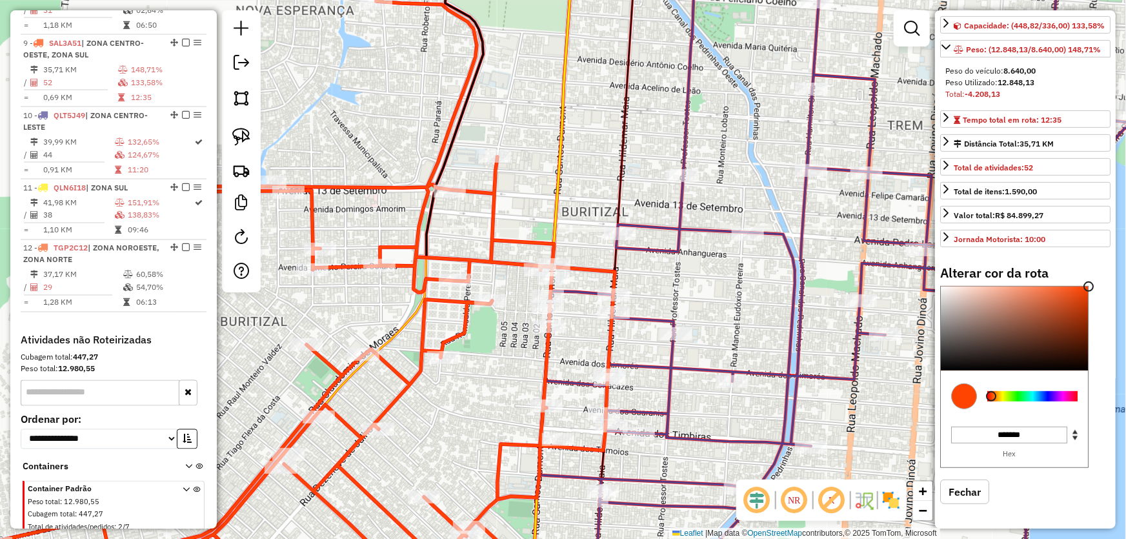
type input "*******"
click at [1019, 395] on div at bounding box center [1032, 396] width 90 height 10
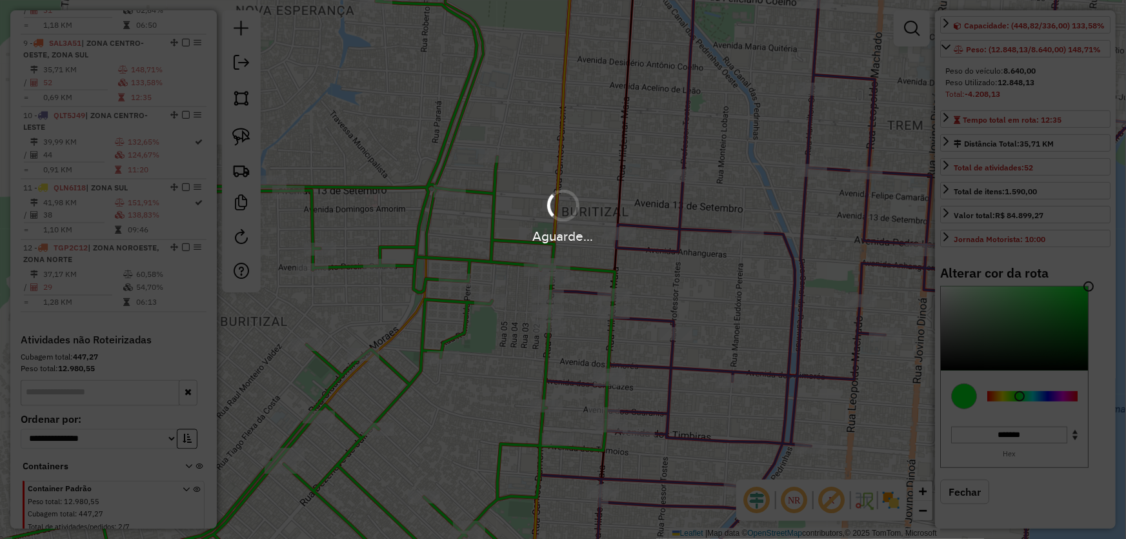
click at [604, 155] on hb-app "Aguarde... Pop-up bloqueado! Seu navegador bloqueou automáticamente a abertura …" at bounding box center [563, 269] width 1126 height 539
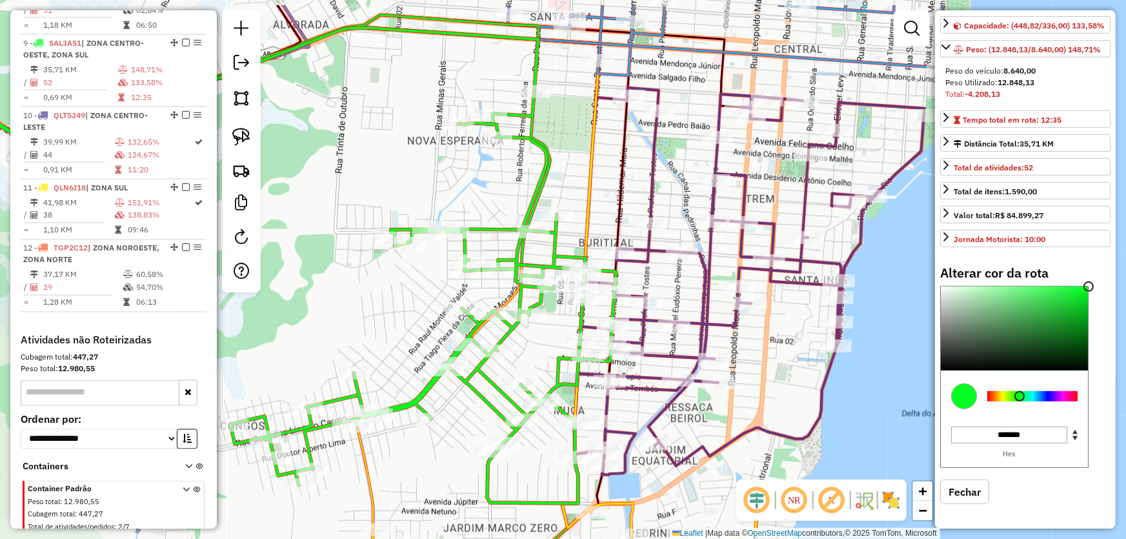
drag, startPoint x: 599, startPoint y: 141, endPoint x: 602, endPoint y: 179, distance: 38.2
click at [602, 180] on div "Janela de atendimento Grade de atendimento Capacidade Transportadoras Veículos …" at bounding box center [563, 269] width 1126 height 539
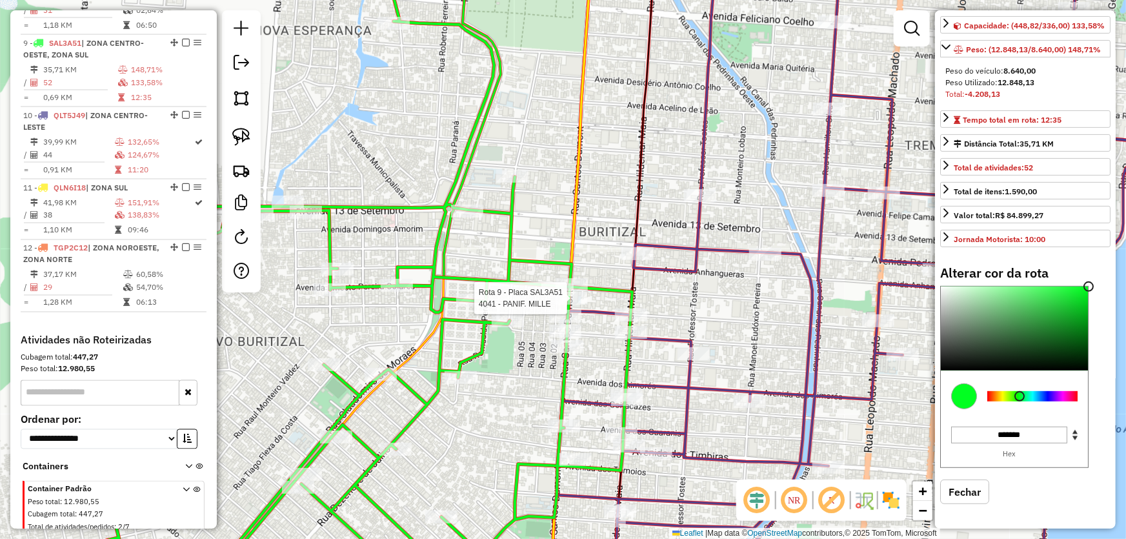
select select "*********"
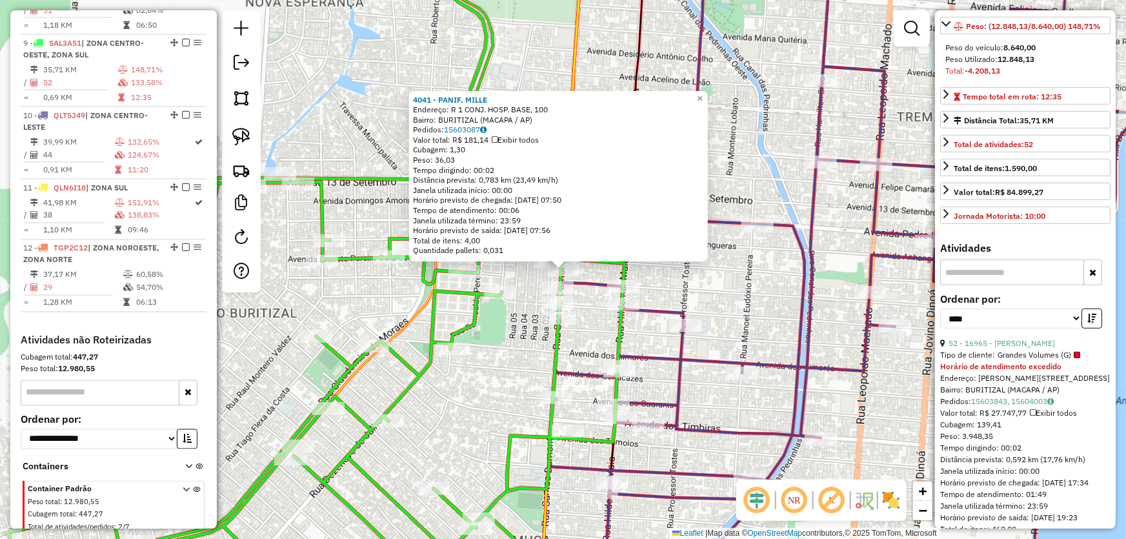
click at [708, 284] on div "4041 - PANIF. MILLE Endereço: R 1 CONJ. HOSP. BASE, 100 Bairro: BURITIZAL (MACA…" at bounding box center [563, 269] width 1126 height 539
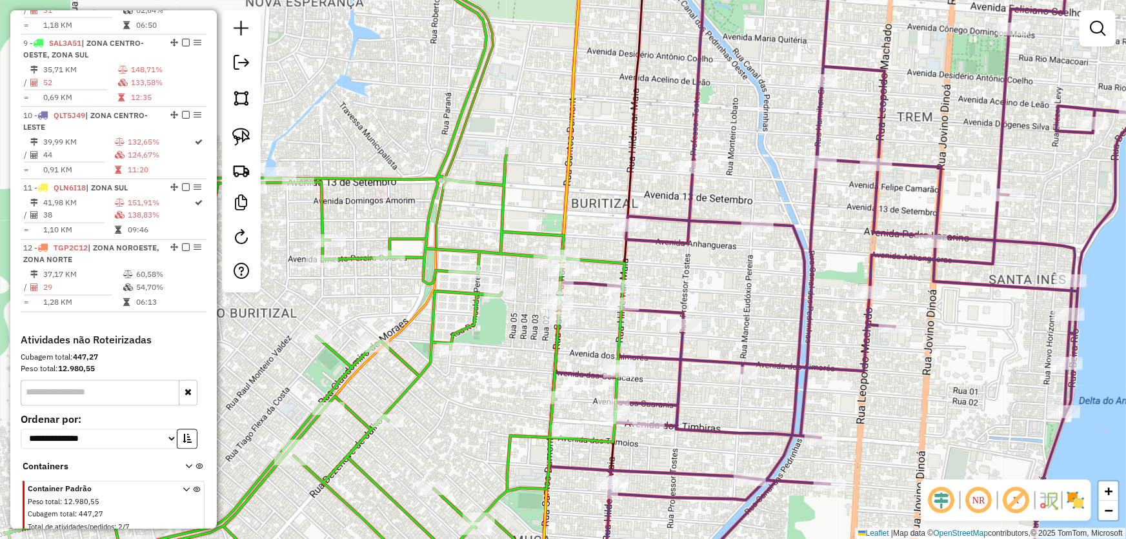
click at [716, 288] on div "4041 - PANIF. MILLE Endereço: R 1 CONJ. HOSP. BASE, 100 Bairro: BURITIZAL (MACA…" at bounding box center [563, 269] width 1126 height 539
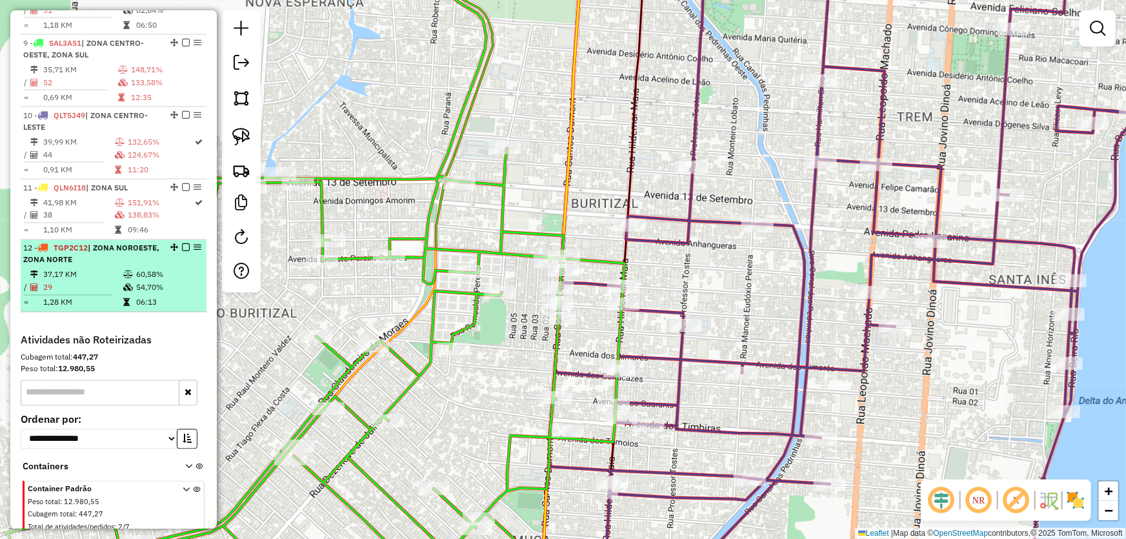
click at [194, 243] on div "12 - TGP2C12 | ZONA NOROESTE, ZONA NORTE" at bounding box center [113, 254] width 181 height 23
select select "*********"
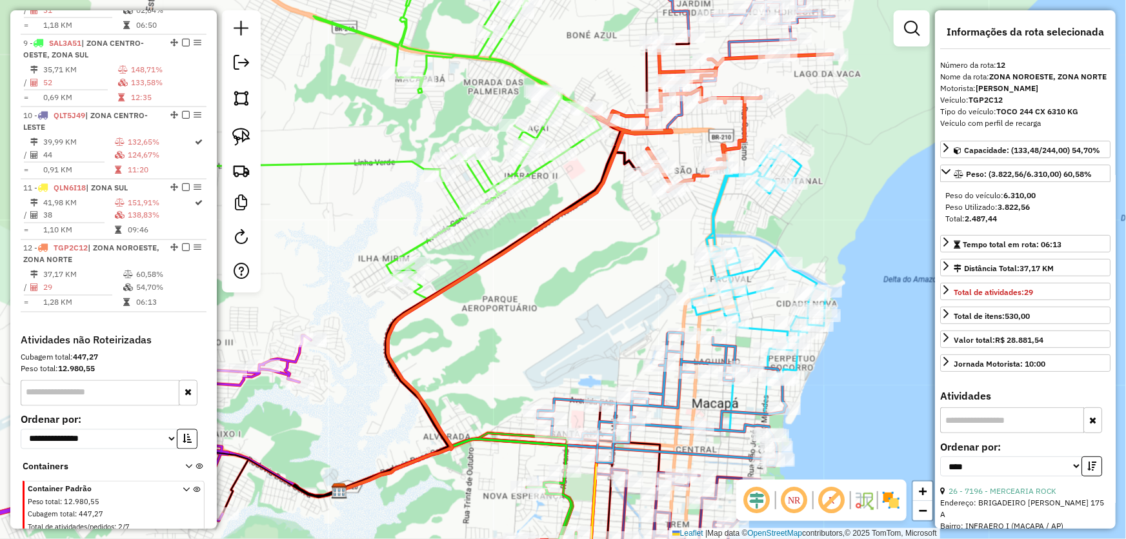
drag, startPoint x: 612, startPoint y: 326, endPoint x: 585, endPoint y: 315, distance: 29.5
click at [612, 325] on div "Janela de atendimento Grade de atendimento Capacidade Transportadoras Veículos …" at bounding box center [563, 269] width 1126 height 539
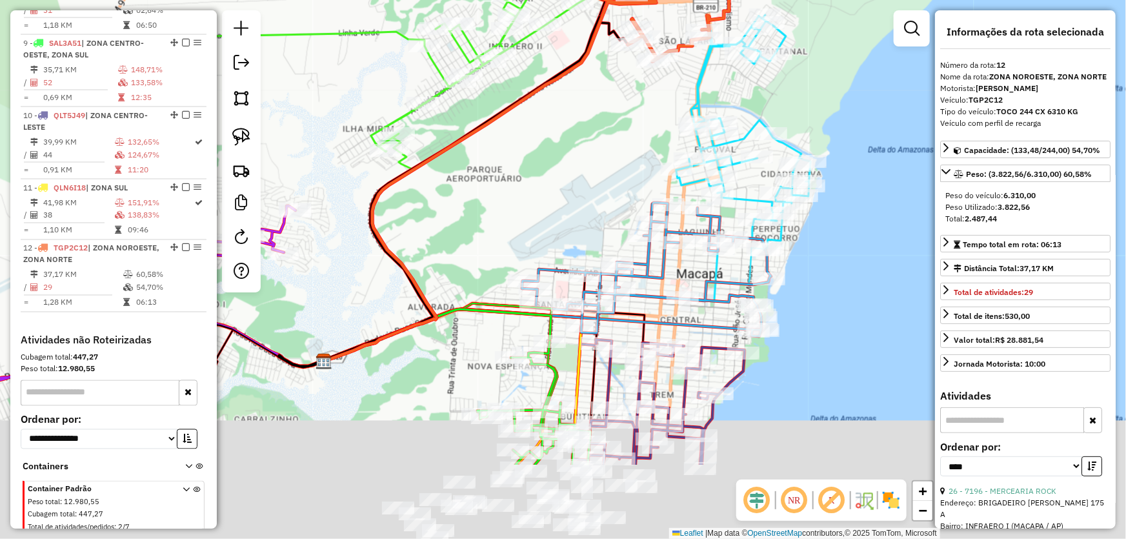
drag, startPoint x: 548, startPoint y: 274, endPoint x: 546, endPoint y: 161, distance: 113.6
click at [532, 76] on div "Janela de atendimento Grade de atendimento Capacidade Transportadoras Veículos …" at bounding box center [563, 269] width 1126 height 539
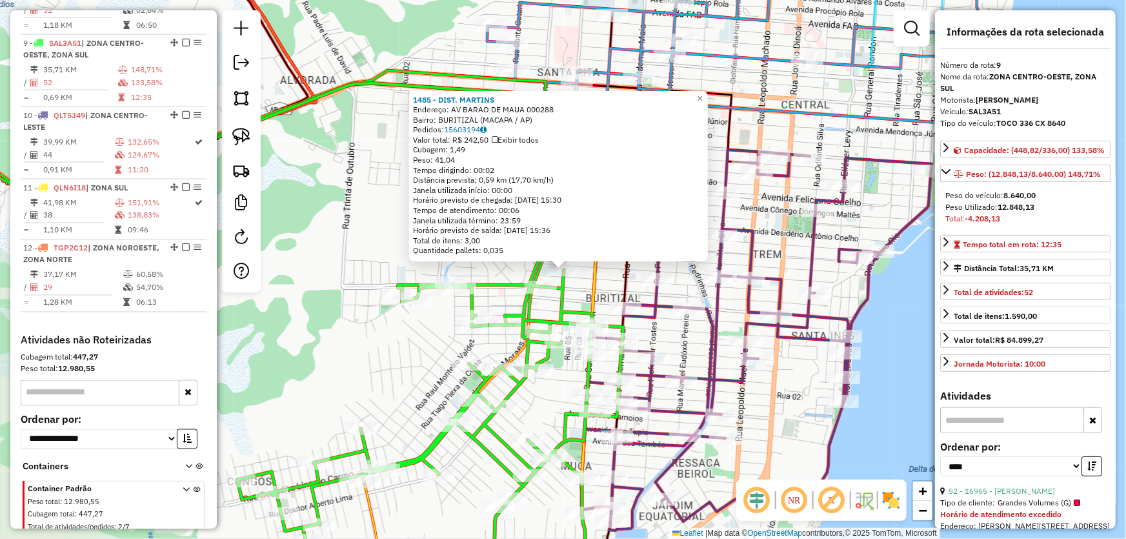
scroll to position [175, 0]
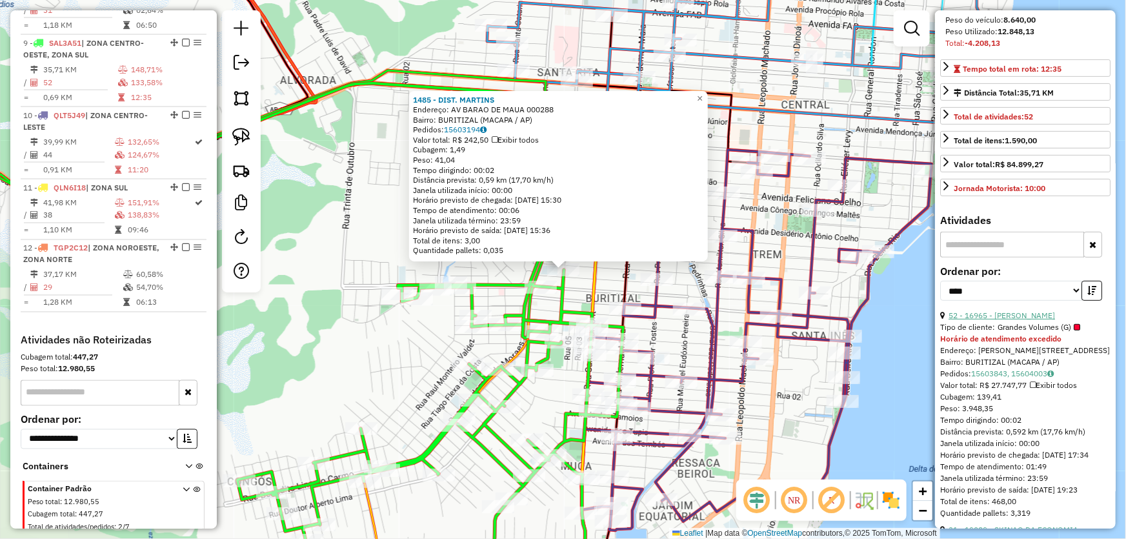
click at [980, 320] on link "52 - 16965 - CASA GOMES" at bounding box center [1001, 315] width 106 height 10
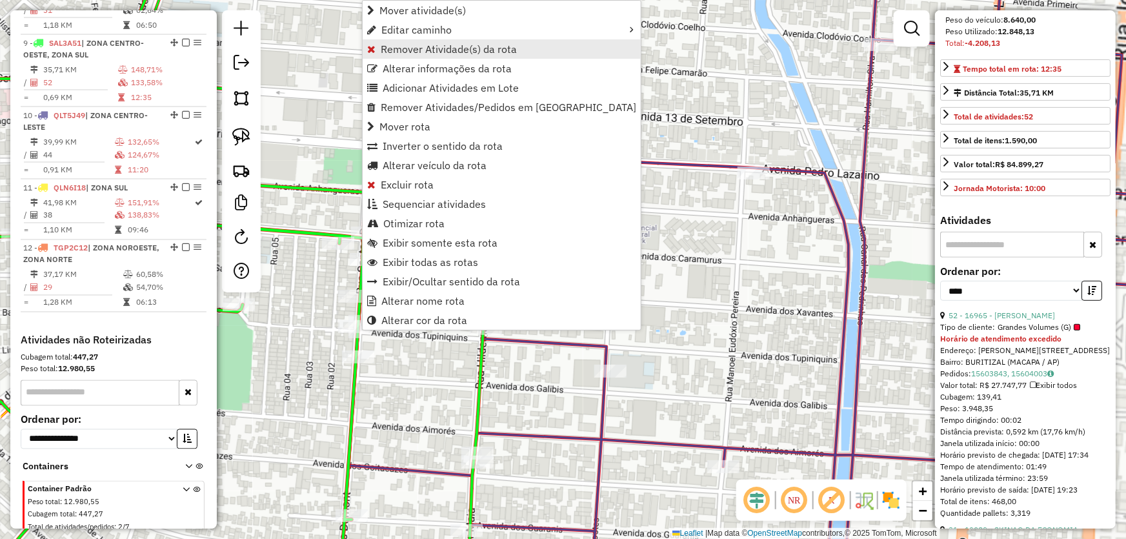
click at [408, 55] on link "Remover Atividade(s) da rota" at bounding box center [502, 48] width 278 height 19
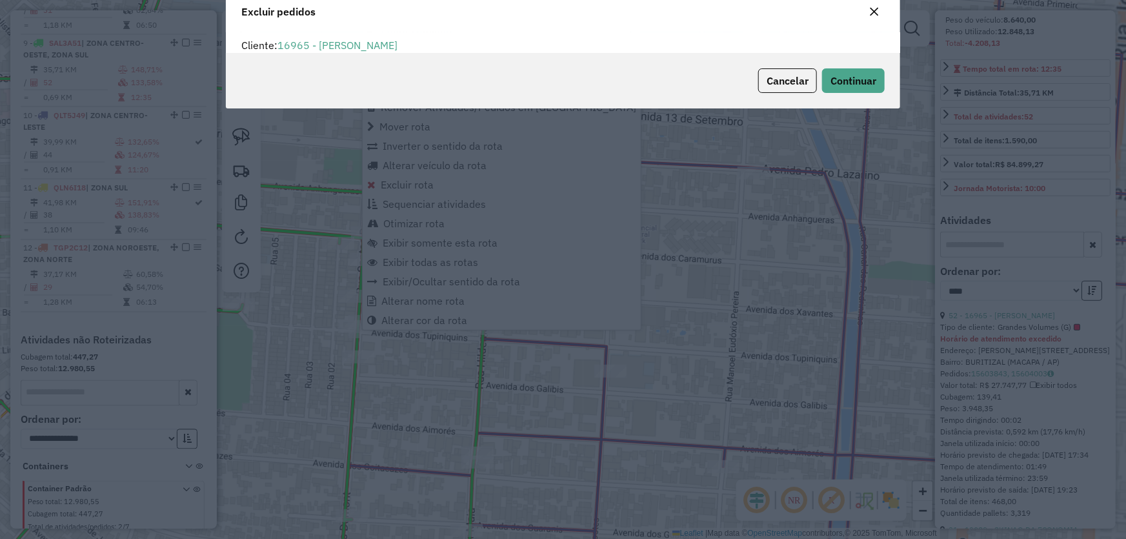
scroll to position [6, 4]
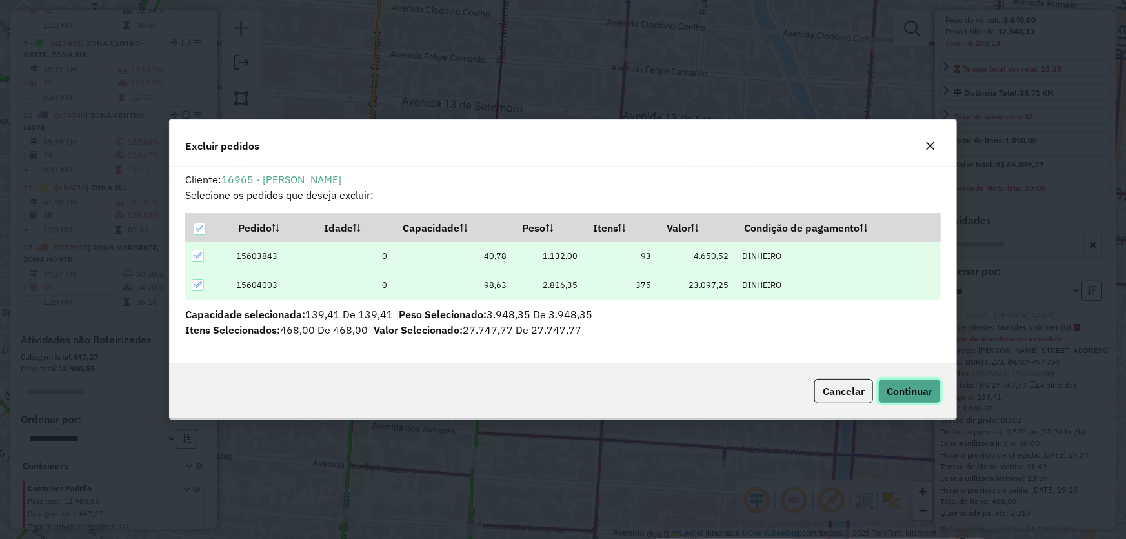
click at [888, 385] on span "Continuar" at bounding box center [909, 391] width 46 height 13
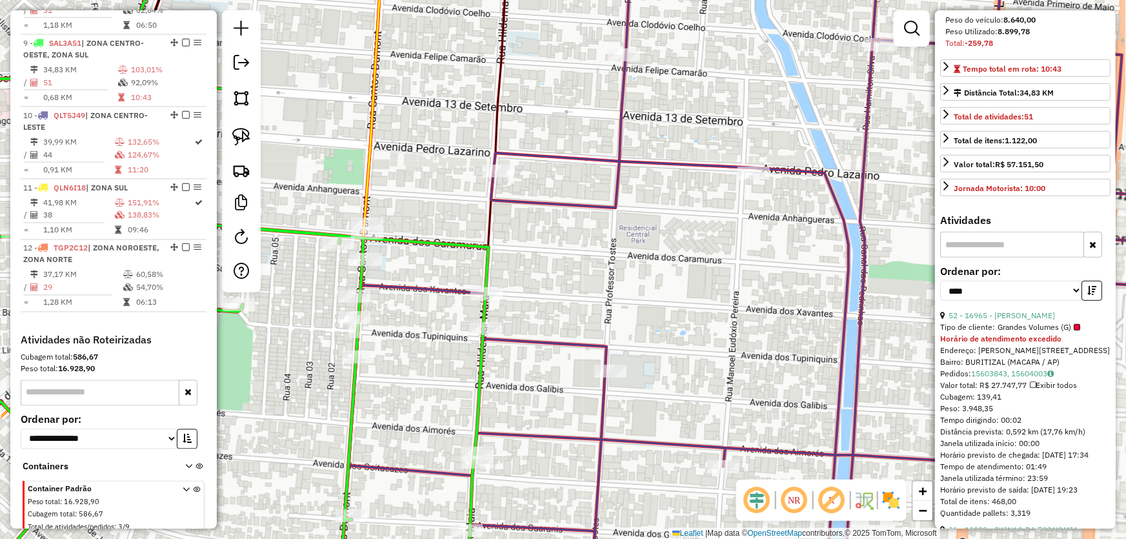
click at [702, 274] on div "Janela de atendimento Grade de atendimento Capacidade Transportadoras Veículos …" at bounding box center [563, 269] width 1126 height 539
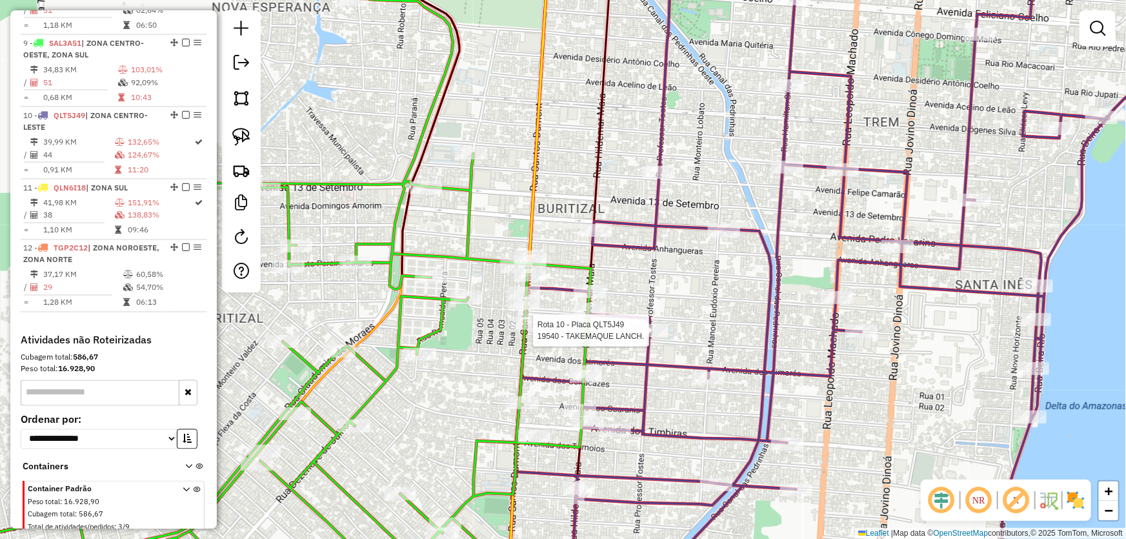
select select "*********"
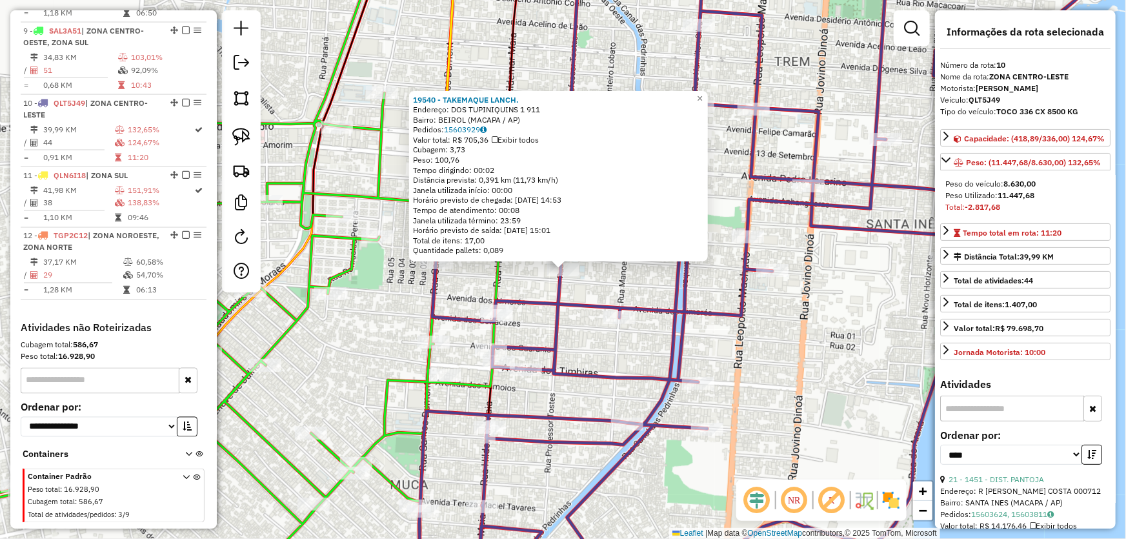
scroll to position [58, 0]
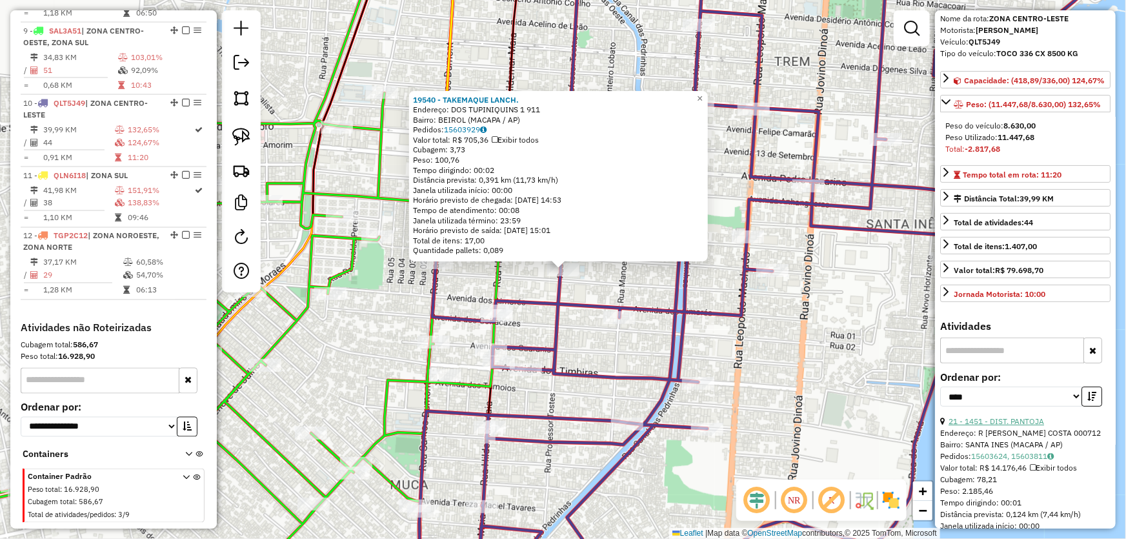
click at [992, 426] on link "21 - 1451 - DIST. PANTOJA" at bounding box center [995, 421] width 95 height 10
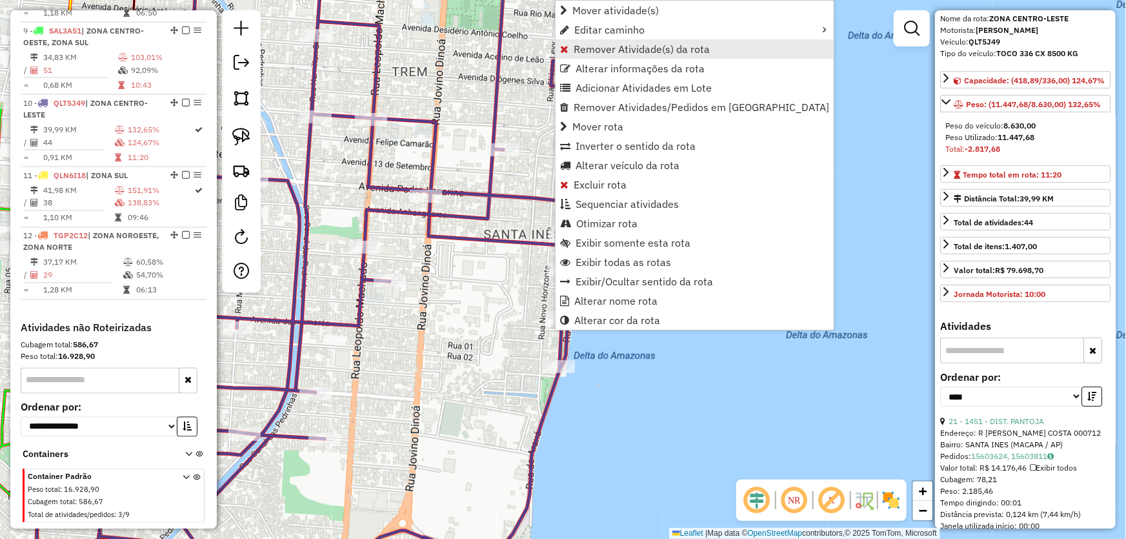
click at [574, 46] on span "Remover Atividade(s) da rota" at bounding box center [642, 49] width 136 height 10
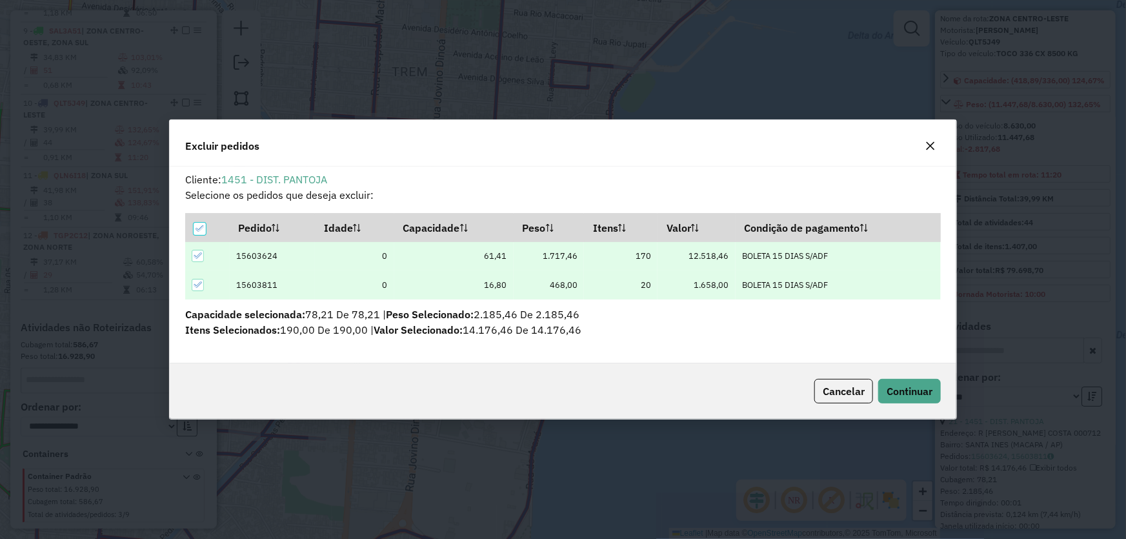
scroll to position [6, 4]
click at [935, 395] on button "Continuar" at bounding box center [909, 391] width 63 height 25
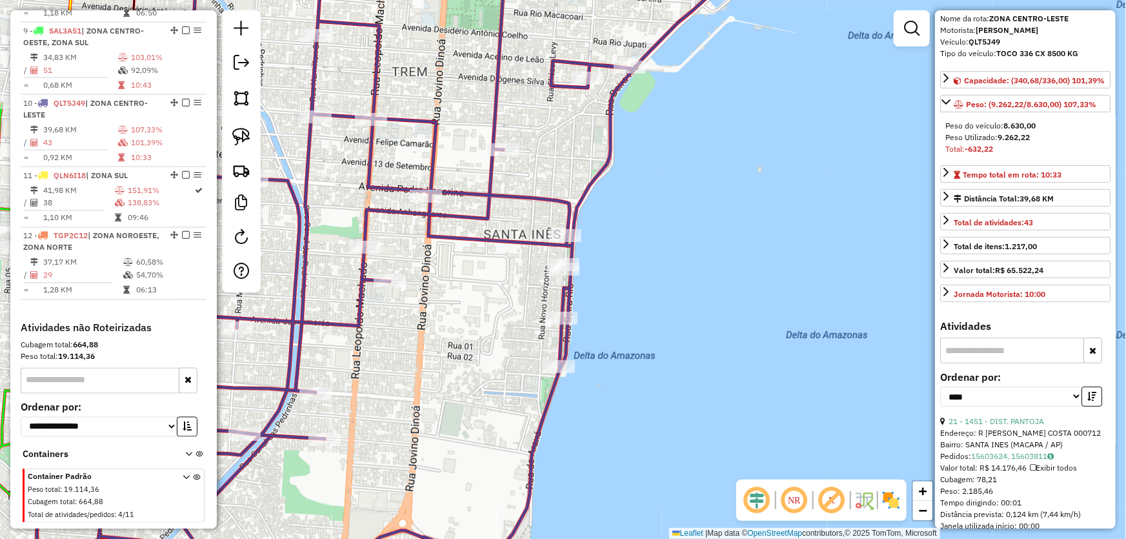
click at [726, 314] on div "Janela de atendimento Grade de atendimento Capacidade Transportadoras Veículos …" at bounding box center [563, 269] width 1126 height 539
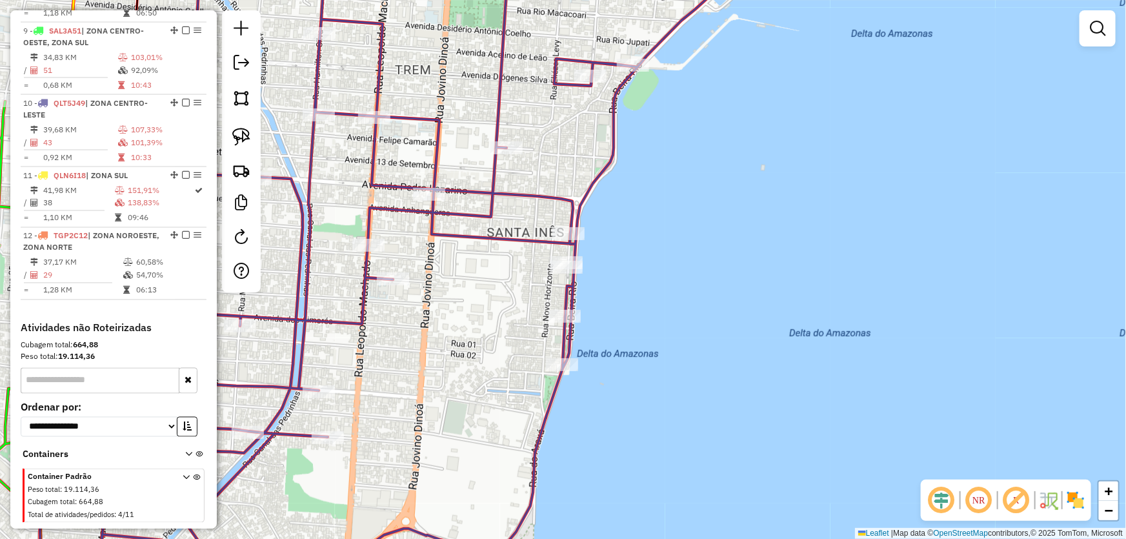
drag, startPoint x: 630, startPoint y: 432, endPoint x: 929, endPoint y: 160, distance: 404.2
click at [979, 170] on div "Janela de atendimento Grade de atendimento Capacidade Transportadoras Veículos …" at bounding box center [563, 269] width 1126 height 539
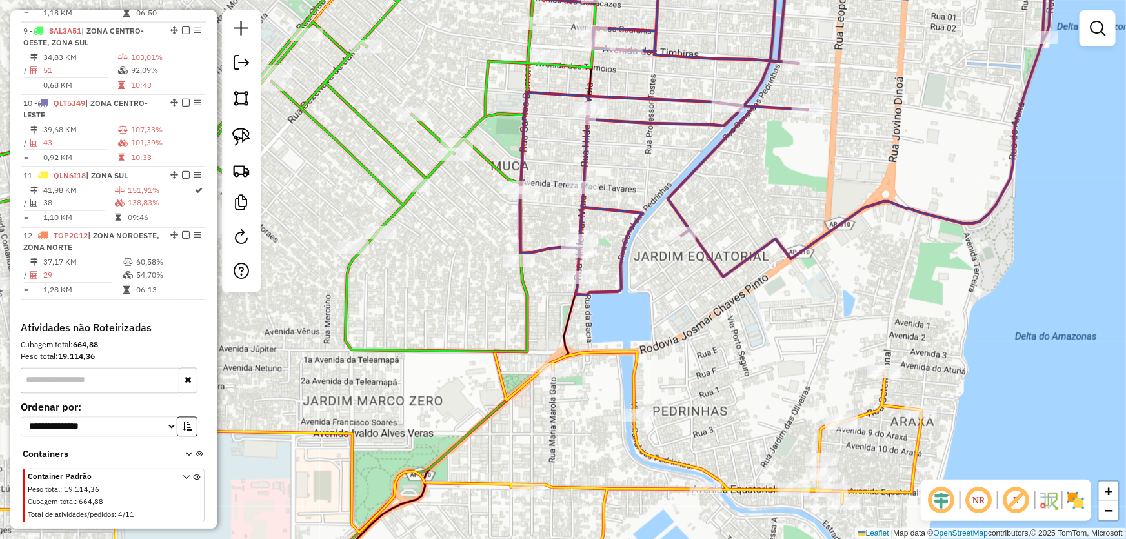
drag, startPoint x: 599, startPoint y: 261, endPoint x: 625, endPoint y: 274, distance: 28.6
click at [625, 274] on icon at bounding box center [786, 131] width 532 height 328
select select "*********"
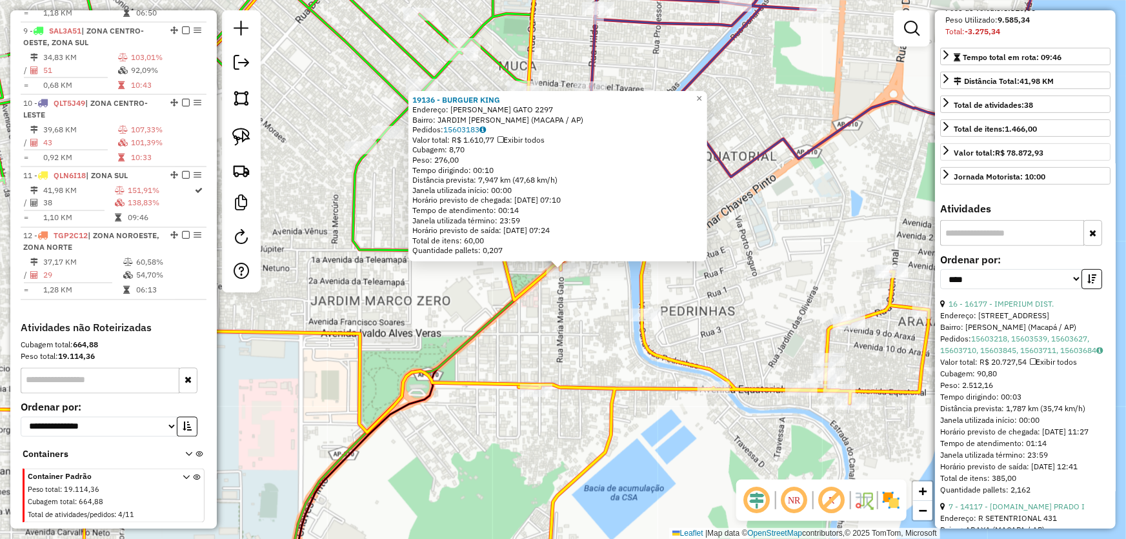
scroll to position [234, 0]
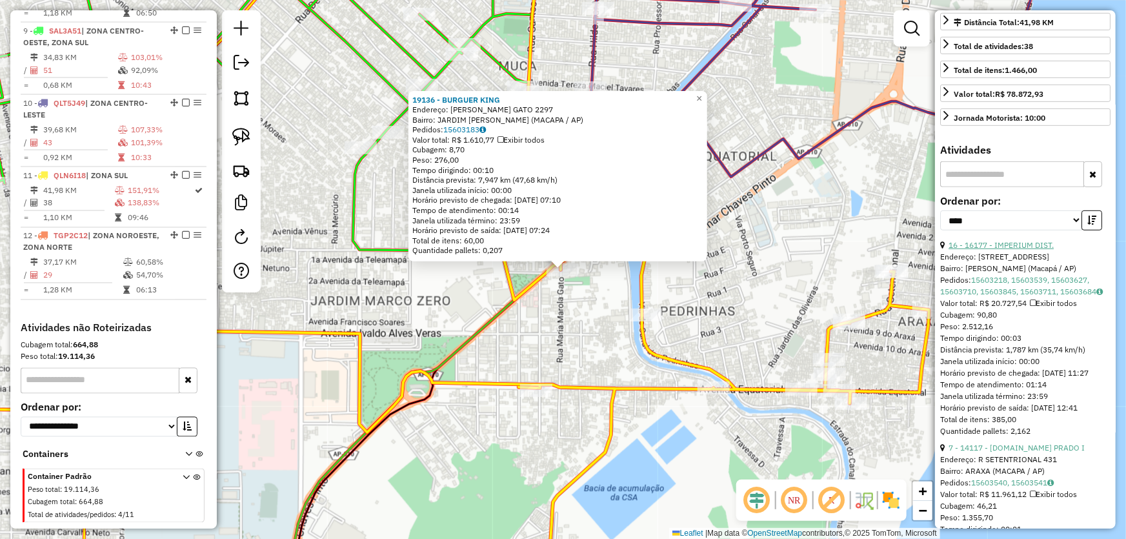
click at [974, 250] on link "16 - 16177 - IMPERIUM DIST." at bounding box center [1000, 245] width 105 height 10
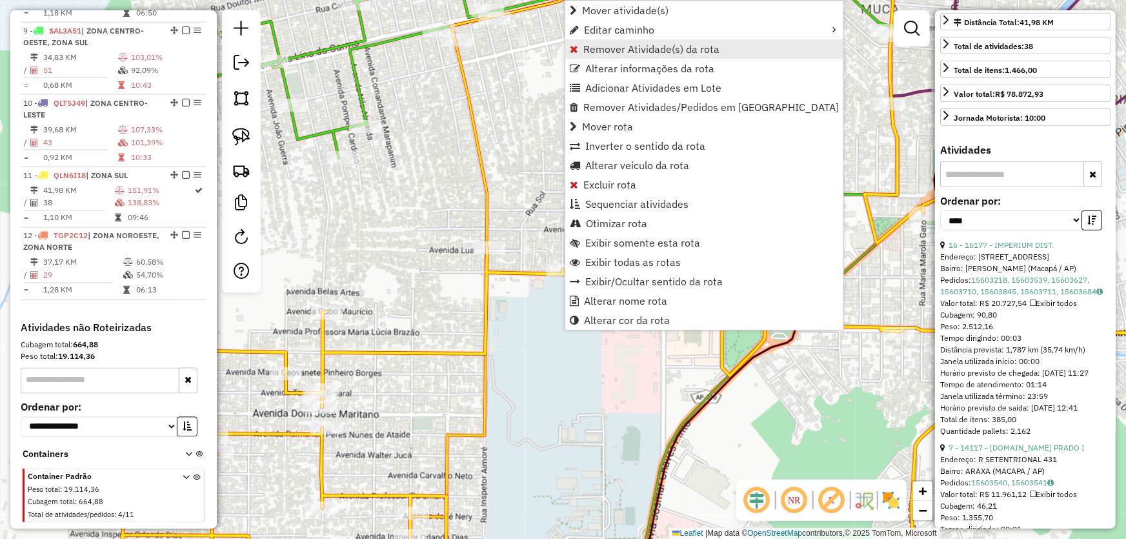
click at [594, 54] on span "Remover Atividade(s) da rota" at bounding box center [651, 49] width 136 height 10
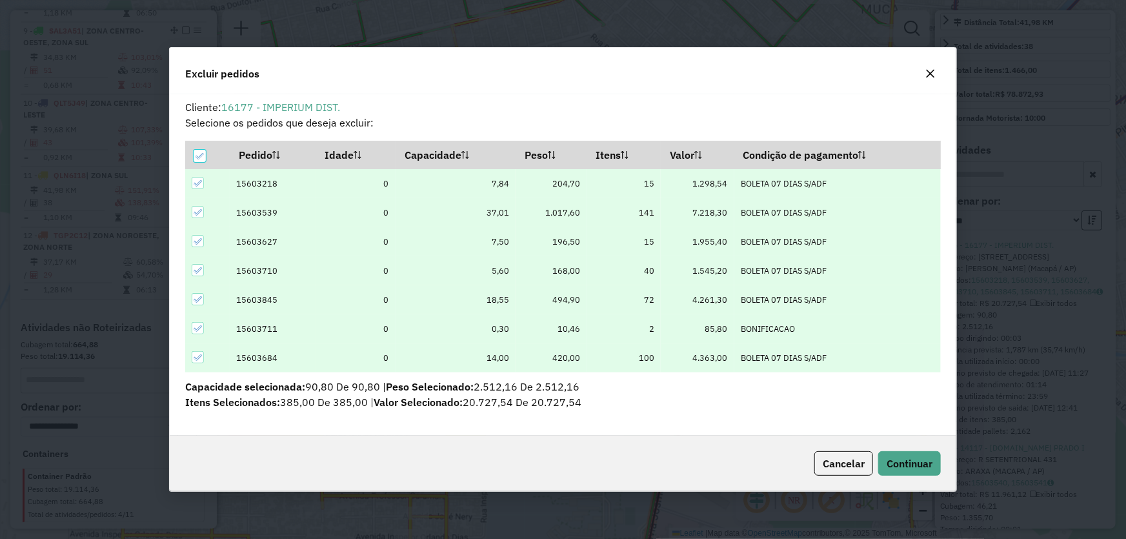
scroll to position [6, 4]
click at [898, 471] on button "Continuar" at bounding box center [909, 463] width 63 height 25
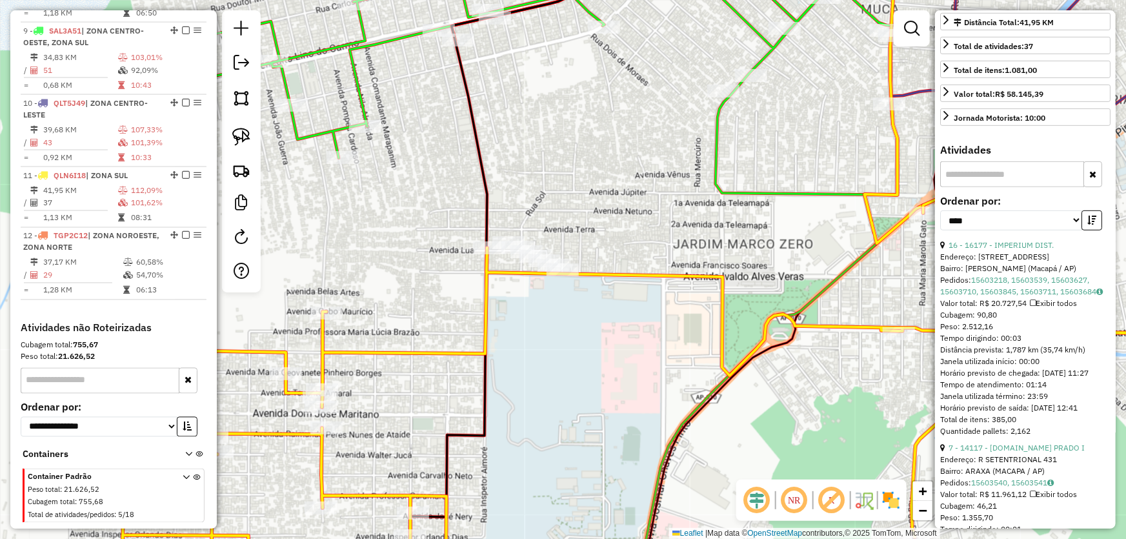
click at [763, 232] on div "Janela de atendimento Grade de atendimento Capacidade Transportadoras Veículos …" at bounding box center [563, 269] width 1126 height 539
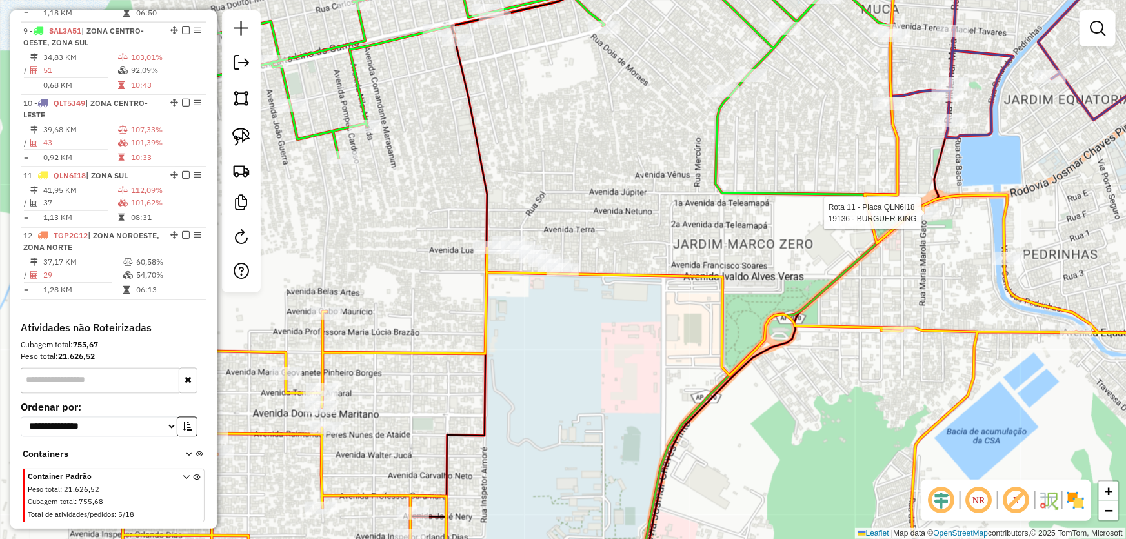
select select "*********"
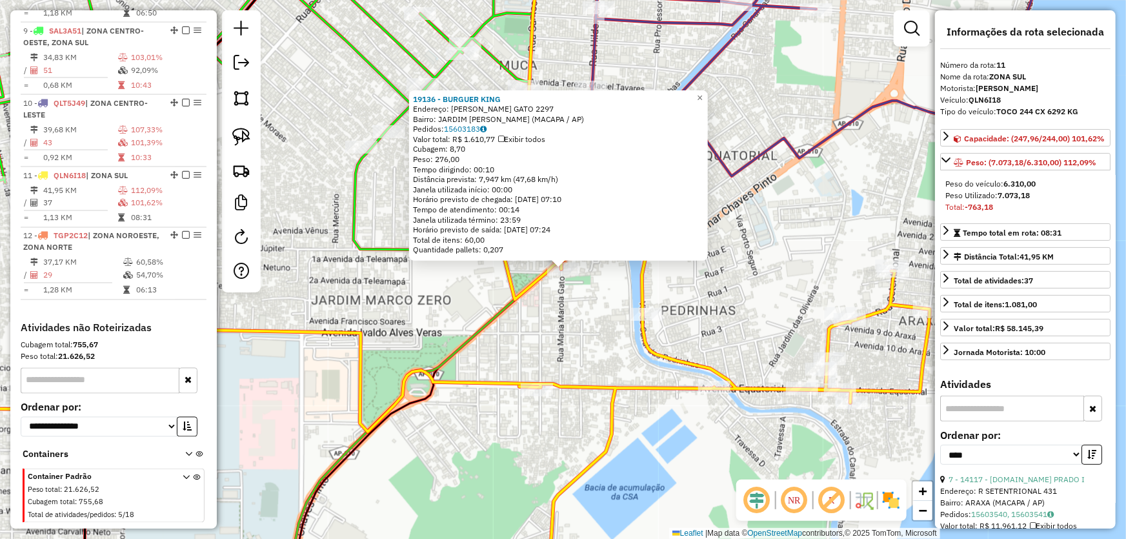
click at [574, 332] on div "19136 - BURGUER KING Endereço: MARIA MAROLA GATO 2297 Bairro: JARDIM MARCO ZERO…" at bounding box center [563, 269] width 1126 height 539
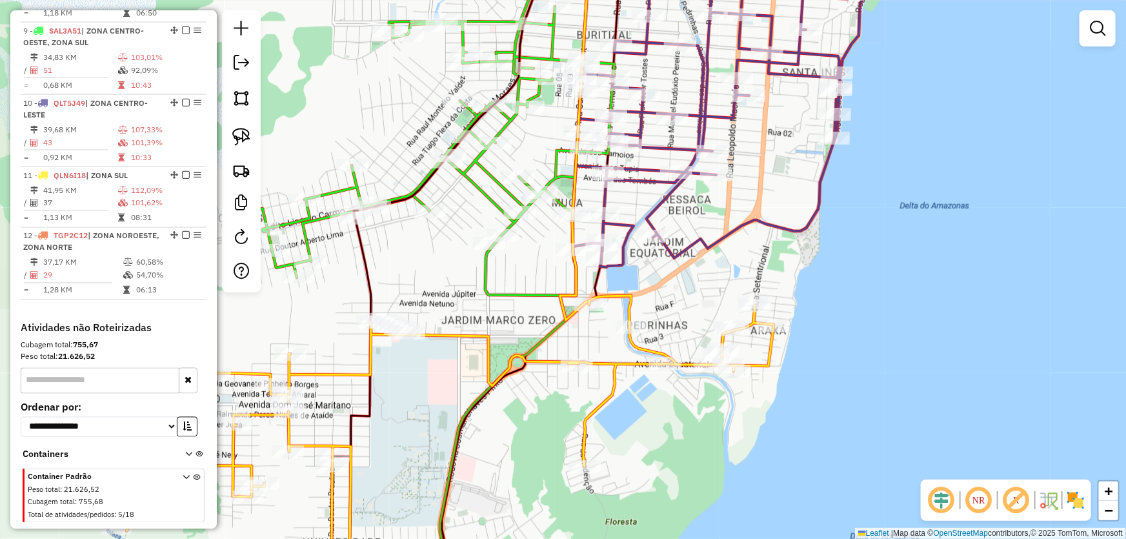
drag, startPoint x: 550, startPoint y: 312, endPoint x: 570, endPoint y: 327, distance: 24.4
click at [570, 327] on div "Janela de atendimento Grade de atendimento Capacidade Transportadoras Veículos …" at bounding box center [563, 269] width 1126 height 539
click at [244, 135] on img at bounding box center [241, 137] width 18 height 18
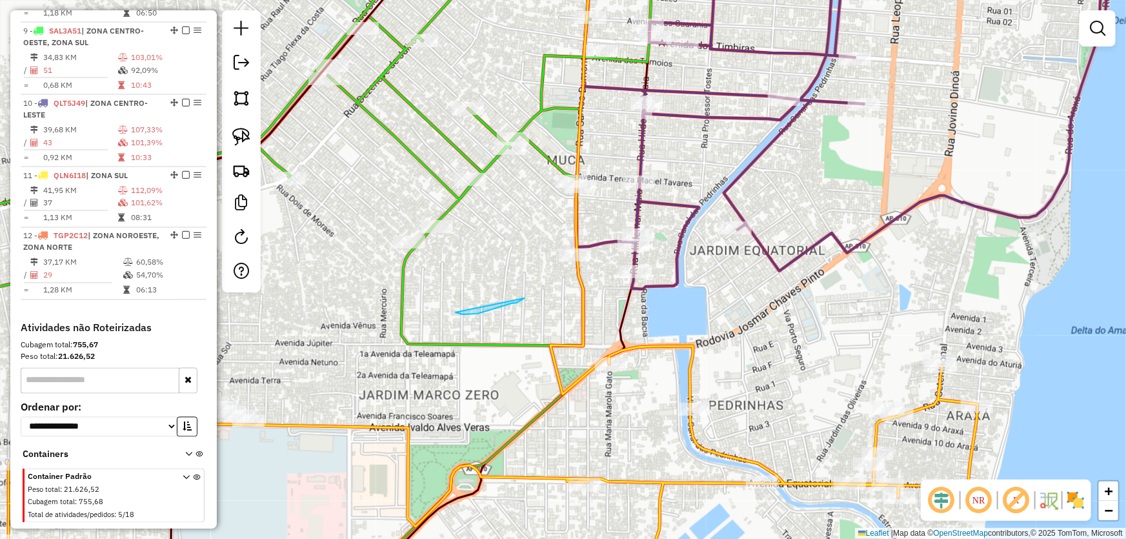
drag, startPoint x: 525, startPoint y: 298, endPoint x: 452, endPoint y: 312, distance: 74.3
select select "*********"
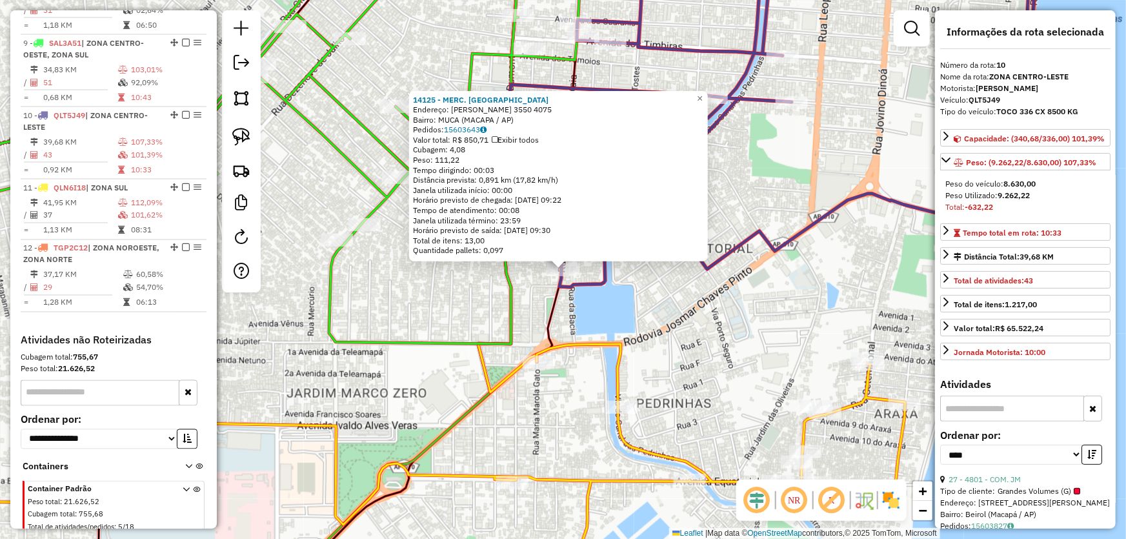
scroll to position [1050, 0]
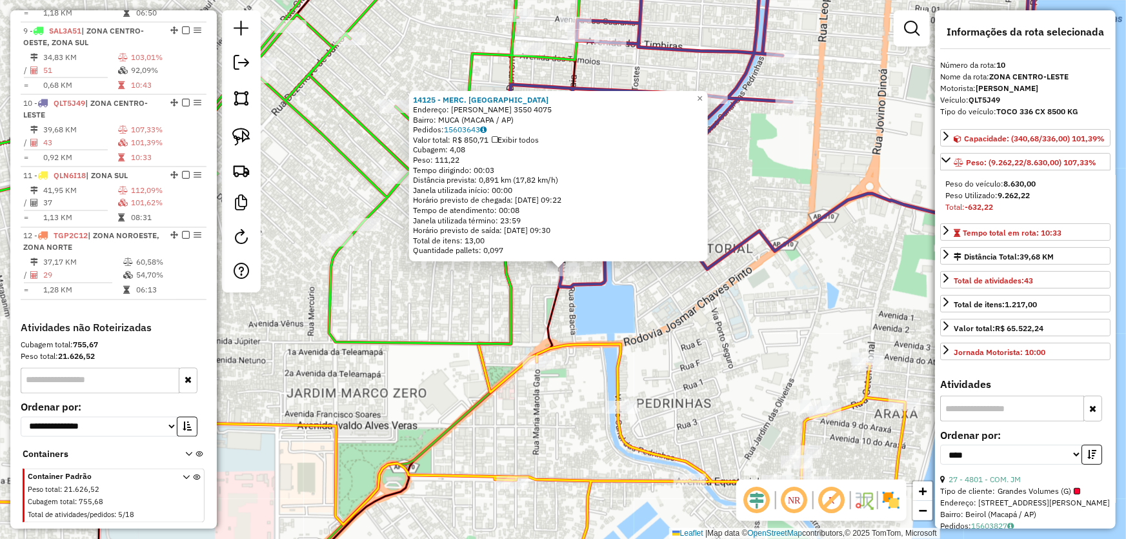
click at [425, 304] on div "14125 - MERC. BAGDA Endereço: R HILDEMAR MAIA 3550 4075 Bairro: MUCA (MACAPA / …" at bounding box center [563, 269] width 1126 height 539
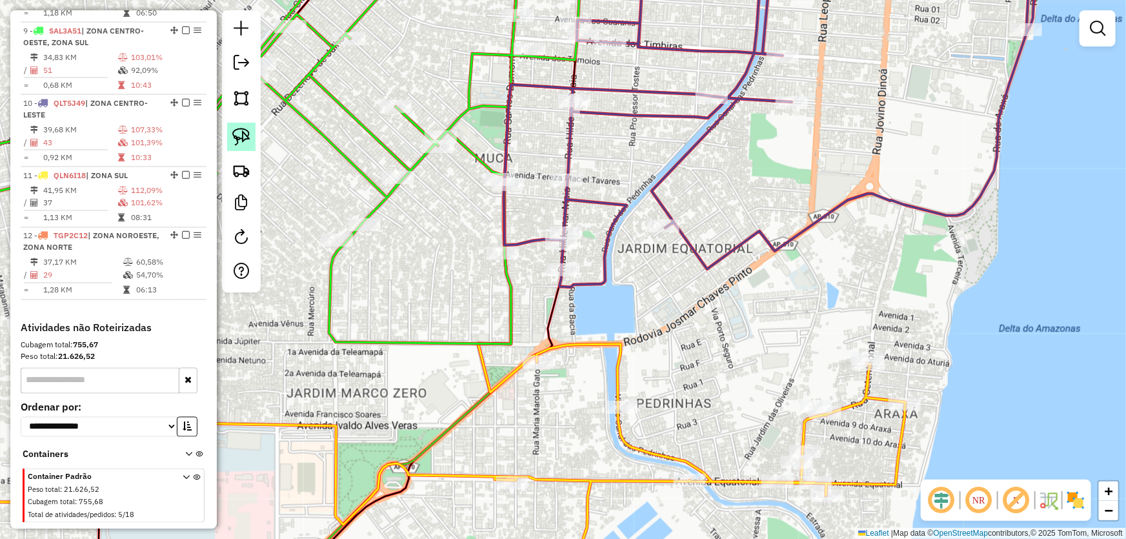
click at [237, 135] on img at bounding box center [241, 137] width 18 height 18
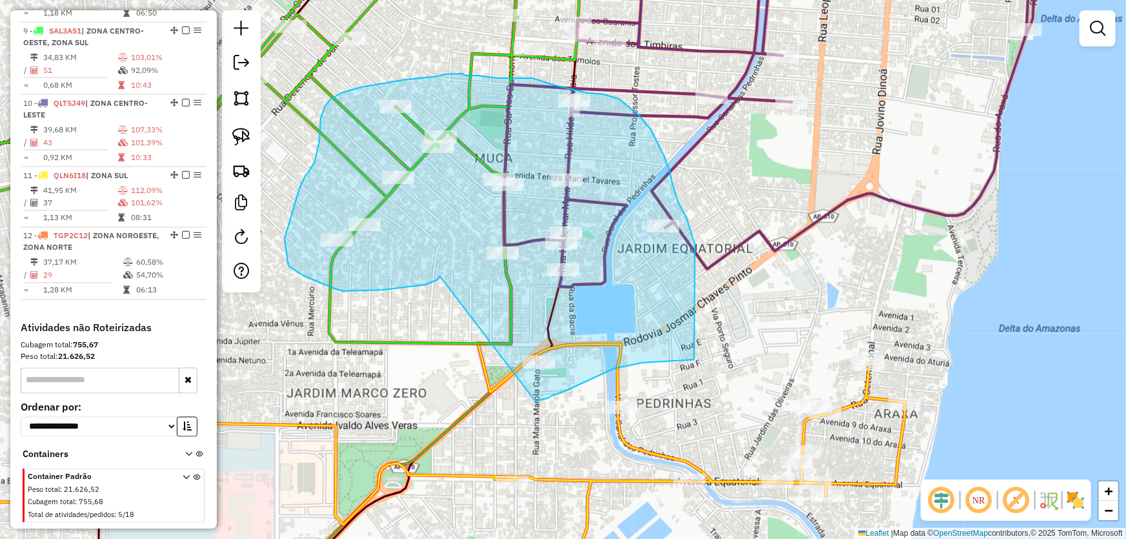
drag, startPoint x: 440, startPoint y: 276, endPoint x: 534, endPoint y: 401, distance: 156.3
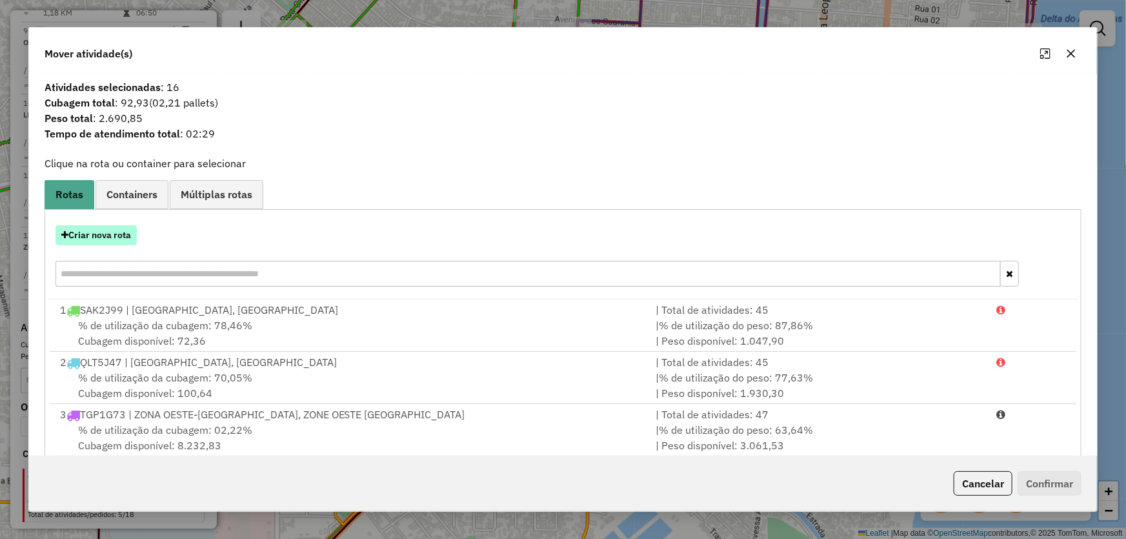
click at [112, 245] on button "Criar nova rota" at bounding box center [95, 235] width 81 height 20
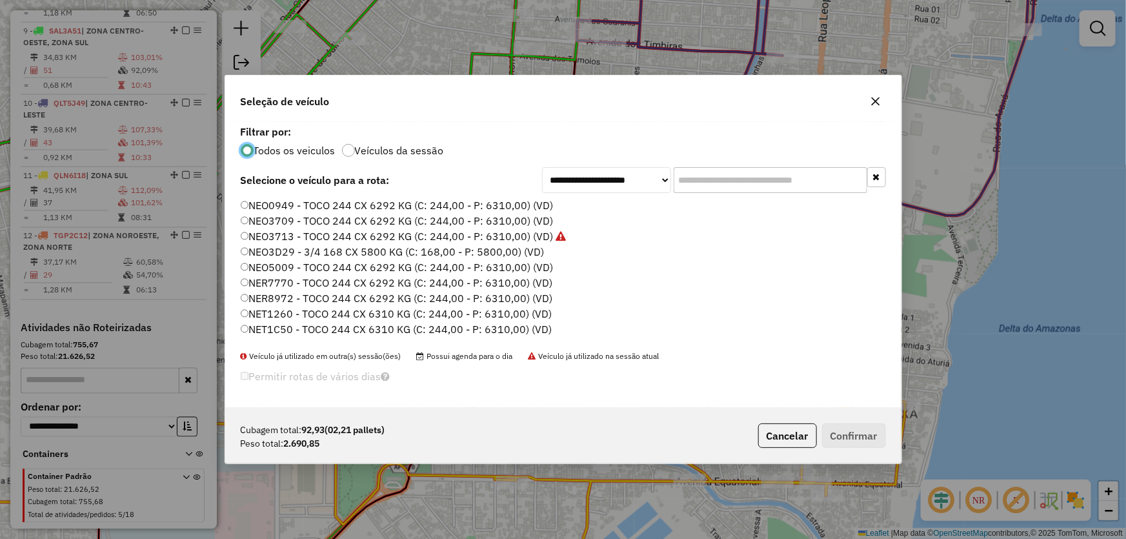
scroll to position [6, 4]
click at [283, 221] on label "NEO3709 - TOCO 244 CX 6292 KG (C: 244,00 - P: 6310,00) (VD)" at bounding box center [397, 220] width 313 height 15
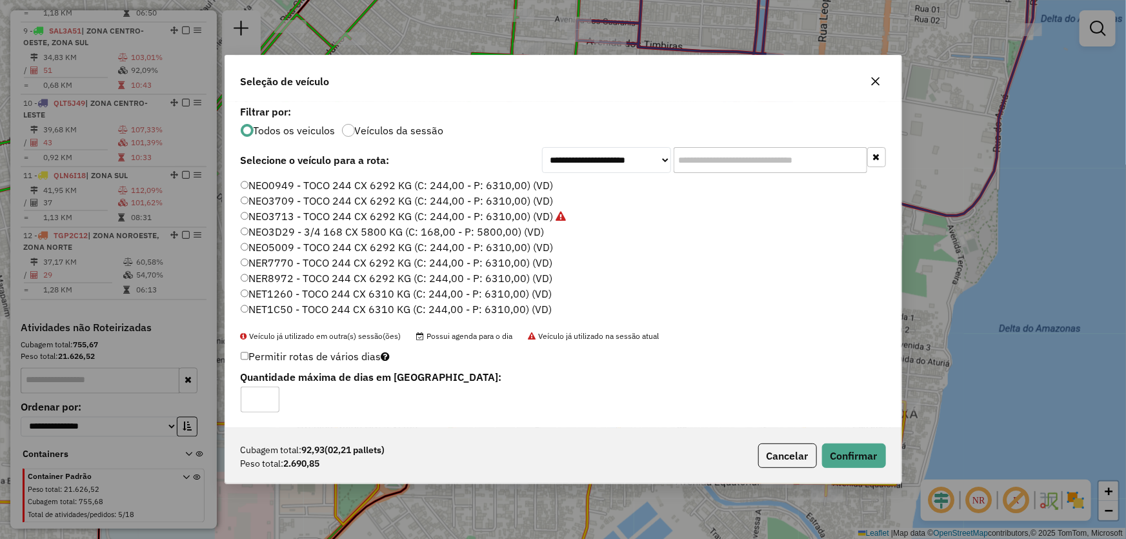
click at [821, 442] on div "Cubagem total: 92,93 (02,21 pallets) Peso total: 2.690,85 Cancelar Confirmar" at bounding box center [563, 455] width 676 height 55
click at [834, 448] on button "Confirmar" at bounding box center [854, 455] width 64 height 25
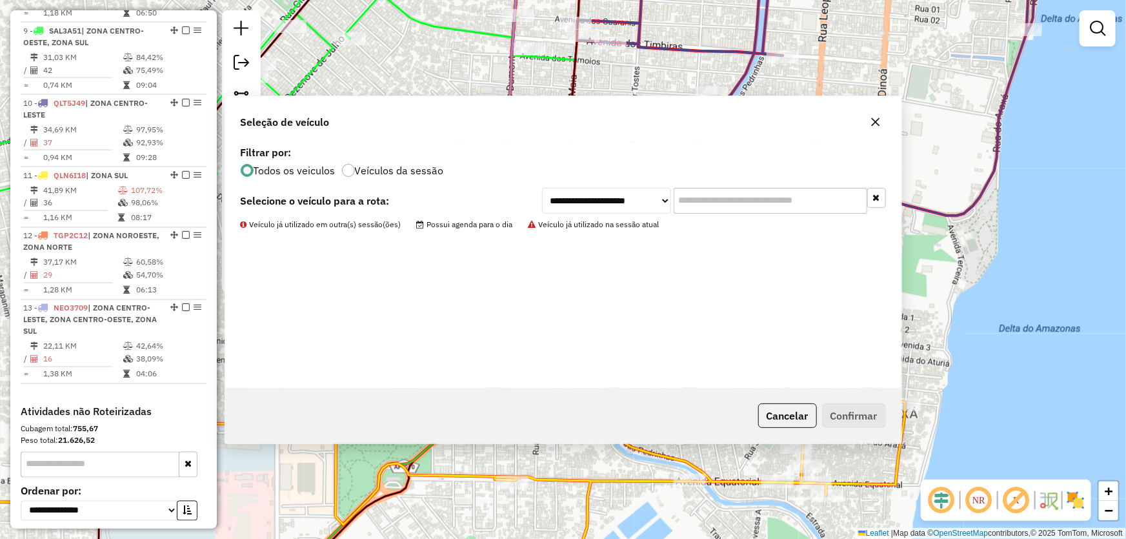
scroll to position [845, 0]
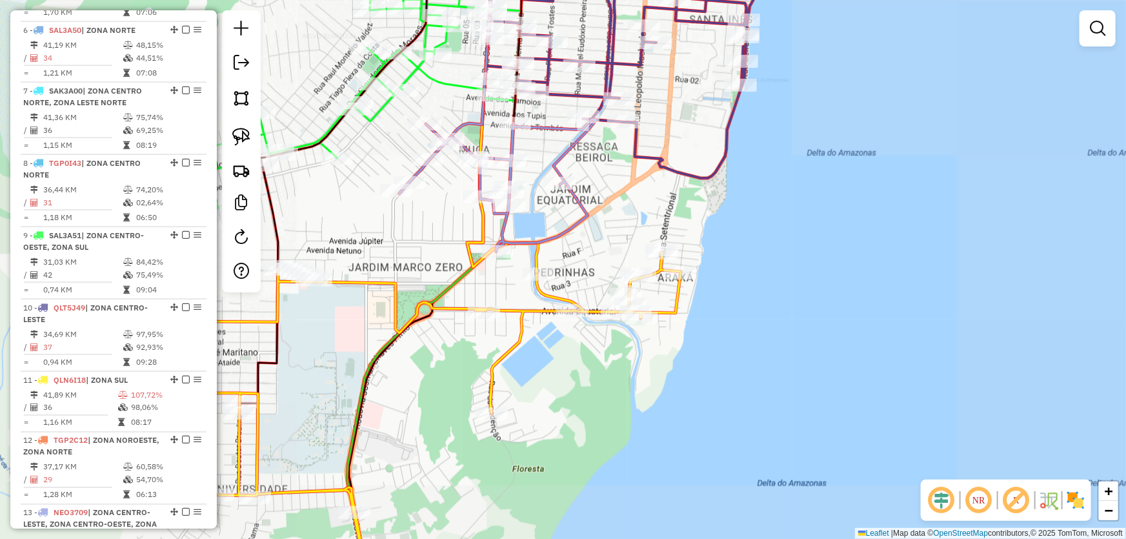
drag, startPoint x: 406, startPoint y: 55, endPoint x: 435, endPoint y: 106, distance: 59.5
click at [438, 106] on div "Janela de atendimento Grade de atendimento Capacidade Transportadoras Veículos …" at bounding box center [563, 269] width 1126 height 539
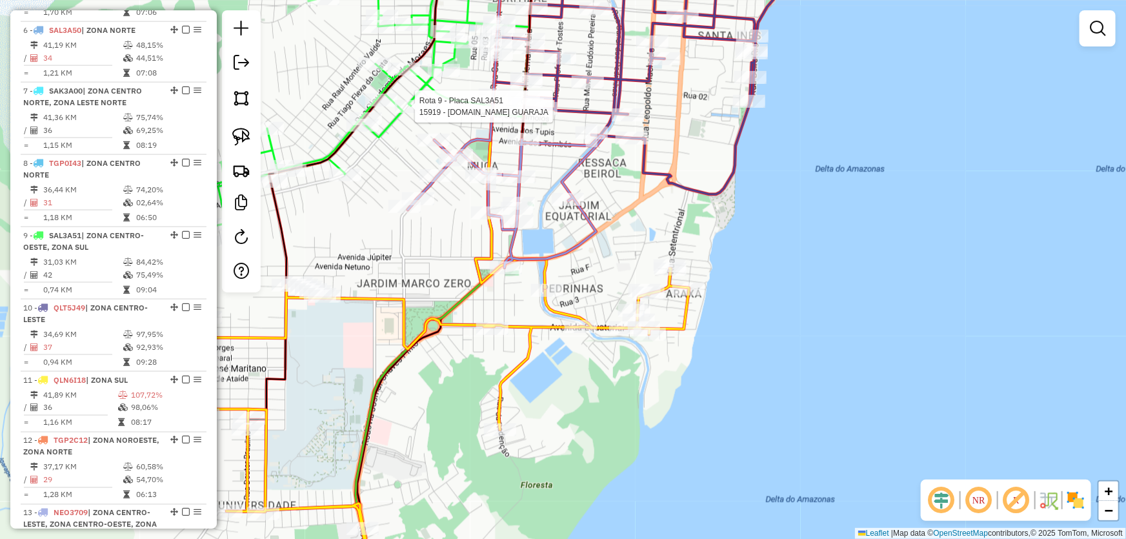
select select "*********"
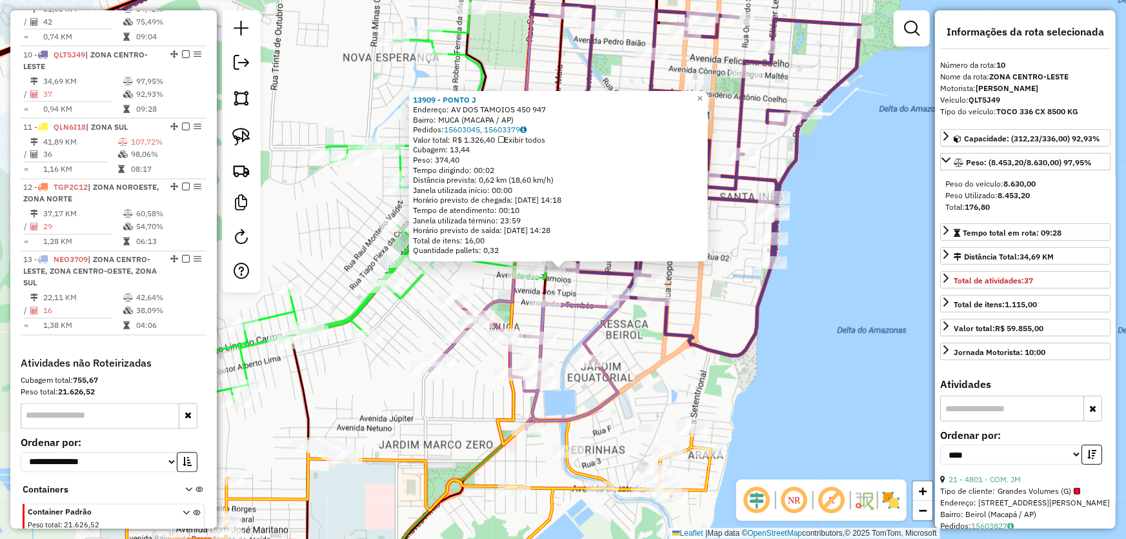
scroll to position [1110, 0]
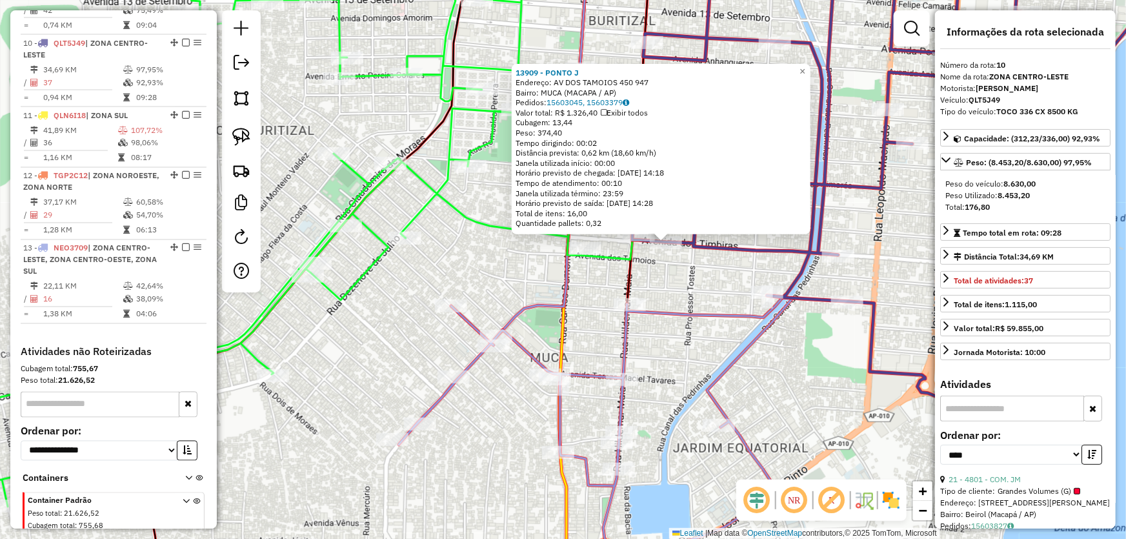
click at [681, 296] on div "Rota 13 - Placa NEO3709 19170 - MIDIA CONVENIENCIA 13909 - PONTO J Endereço: AV…" at bounding box center [563, 269] width 1126 height 539
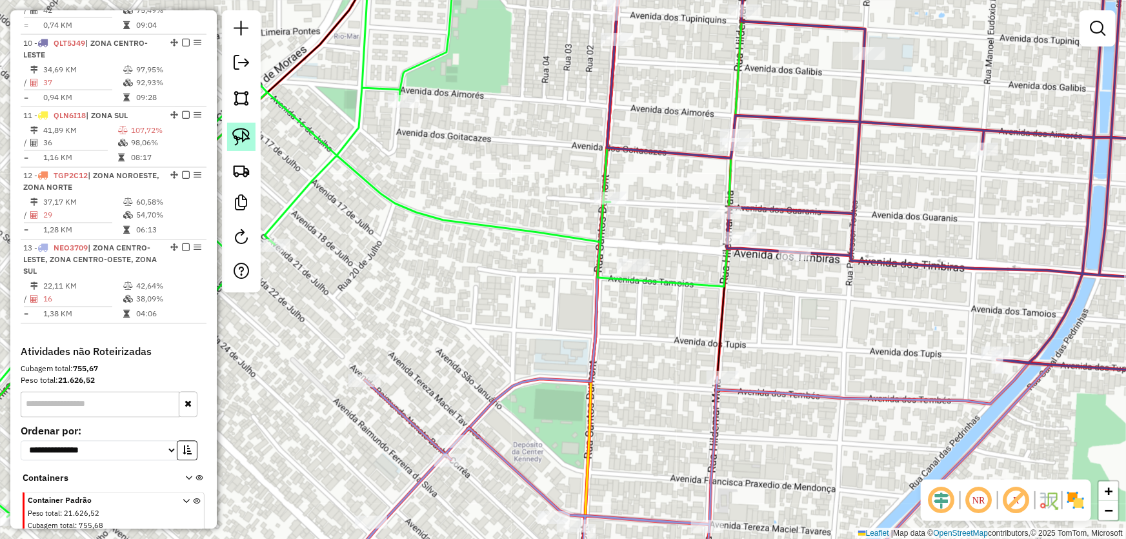
click at [241, 145] on img at bounding box center [241, 137] width 18 height 18
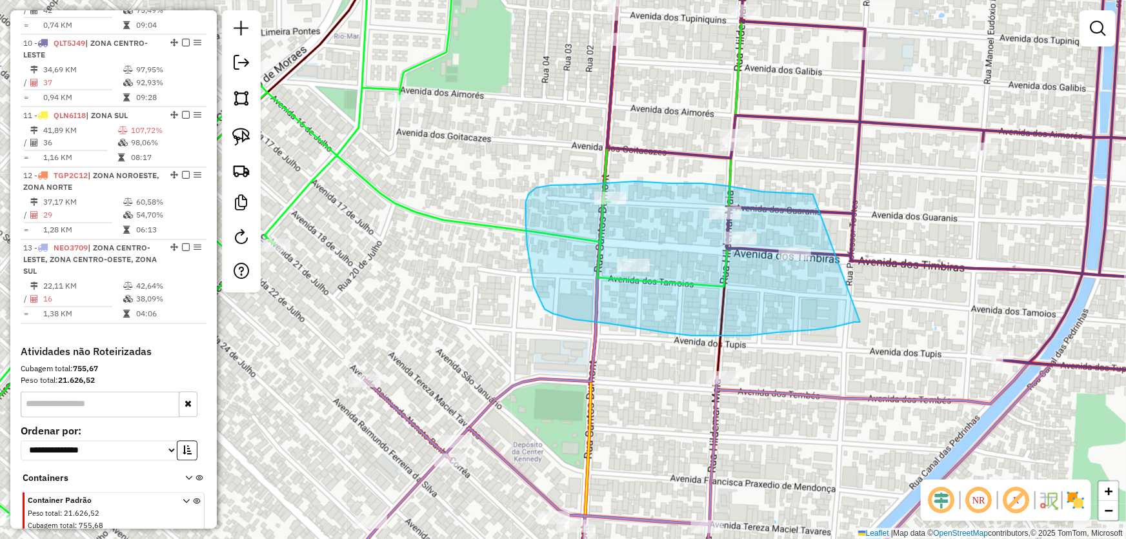
drag, startPoint x: 858, startPoint y: 322, endPoint x: 836, endPoint y: 200, distance: 123.9
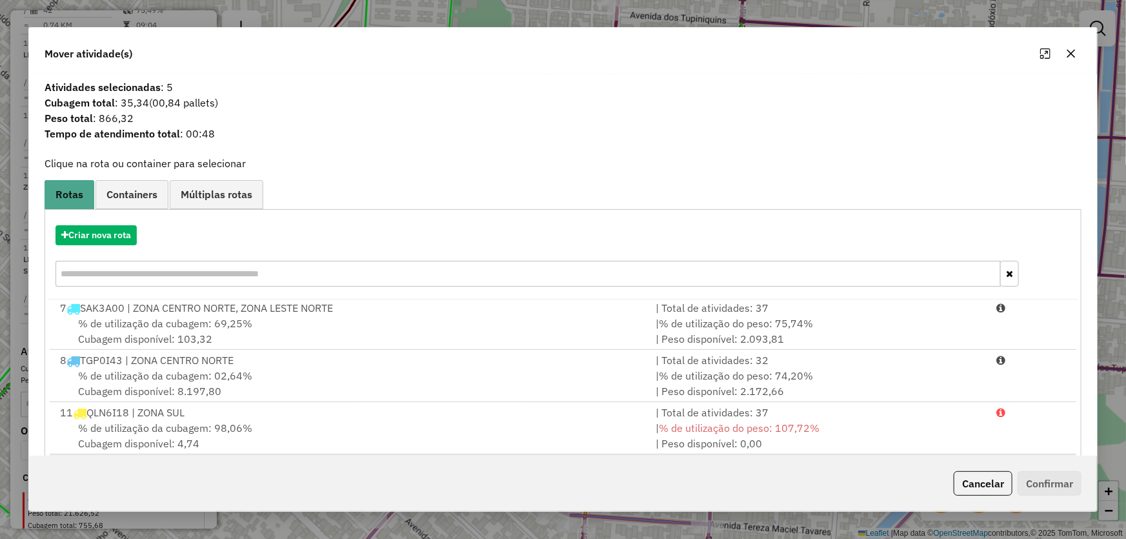
scroll to position [123, 0]
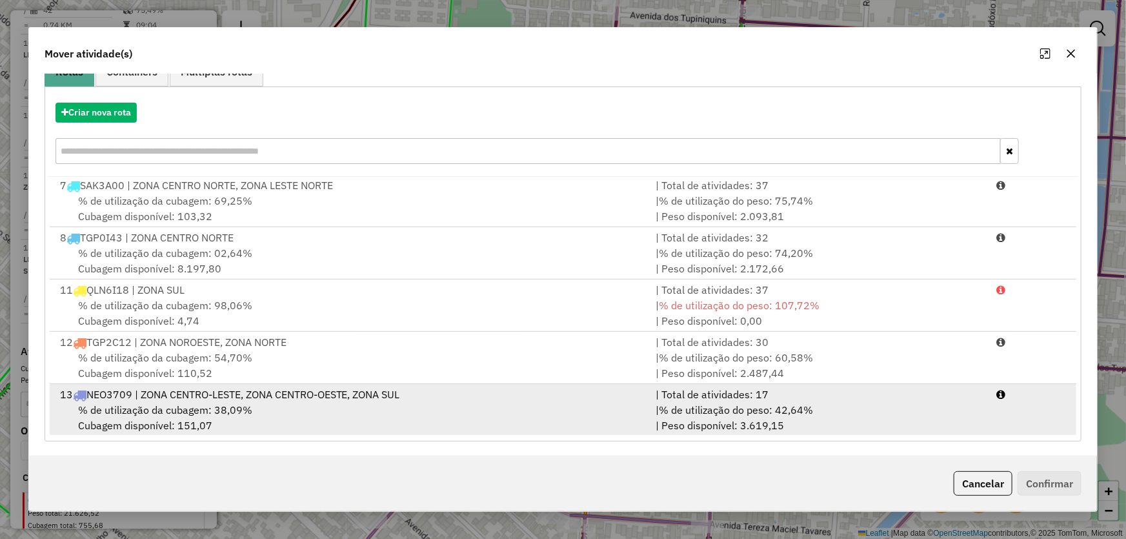
click at [174, 403] on span "% de utilização da cubagem: 38,09%" at bounding box center [165, 409] width 174 height 13
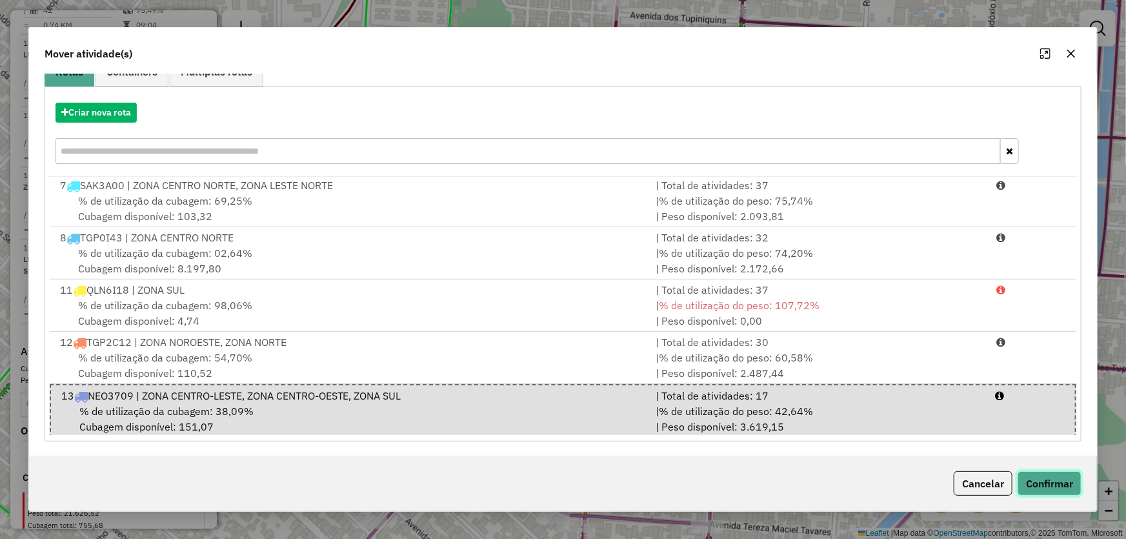
click at [1032, 477] on button "Confirmar" at bounding box center [1049, 483] width 64 height 25
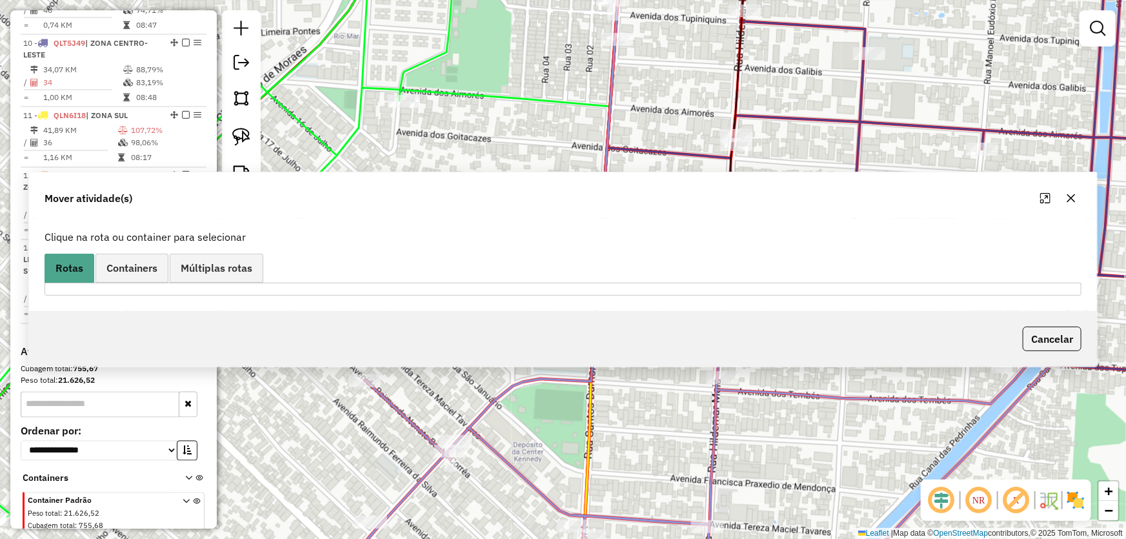
scroll to position [965, 0]
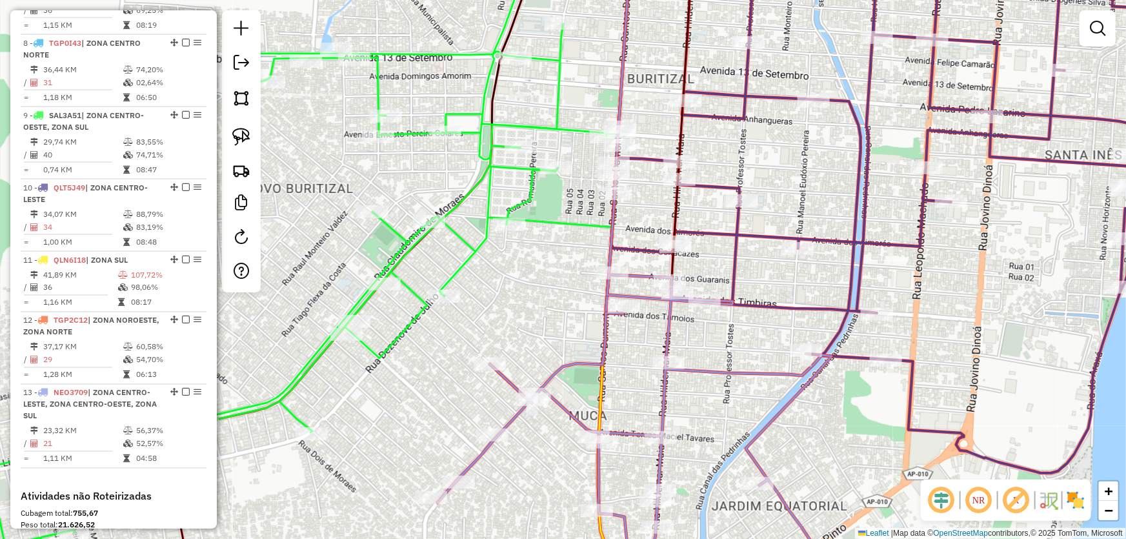
drag, startPoint x: 551, startPoint y: 328, endPoint x: 637, endPoint y: 144, distance: 203.5
click at [637, 145] on div "Janela de atendimento Grade de atendimento Capacidade Transportadoras Veículos …" at bounding box center [563, 269] width 1126 height 539
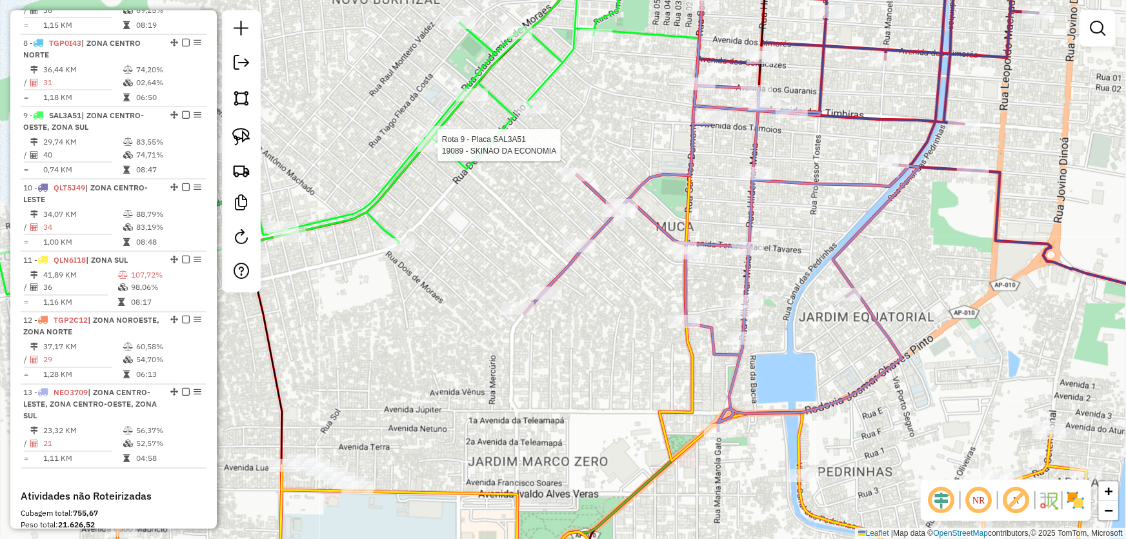
select select "*********"
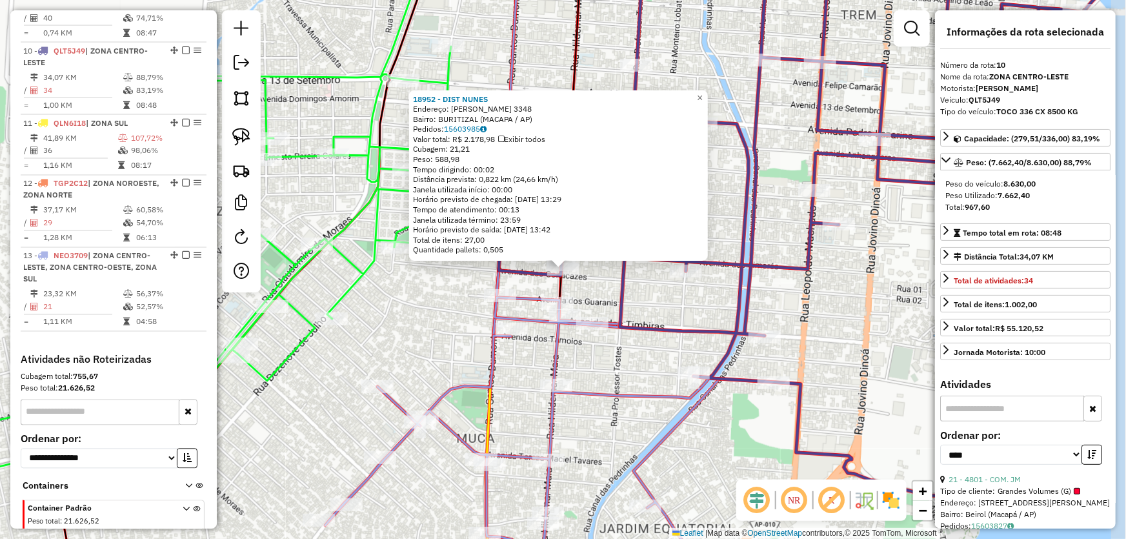
scroll to position [1110, 0]
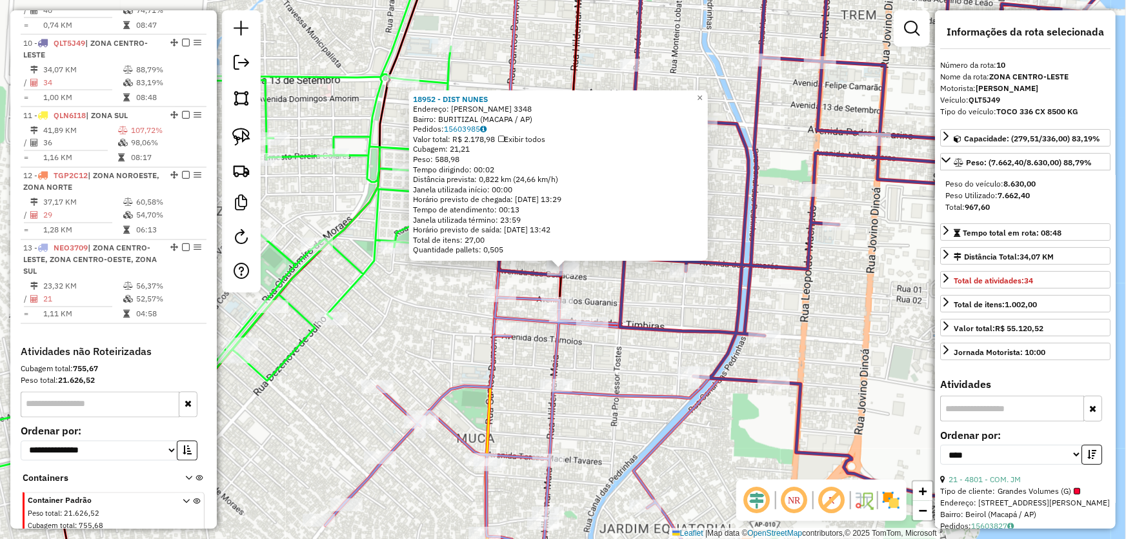
drag, startPoint x: 637, startPoint y: 374, endPoint x: 800, endPoint y: 239, distance: 211.6
click at [800, 239] on div "18952 - DIST NUNES Endereço: HILDERMAR MAIA 3348 Bairro: BURITIZAL (MACAPA / AP…" at bounding box center [563, 269] width 1126 height 539
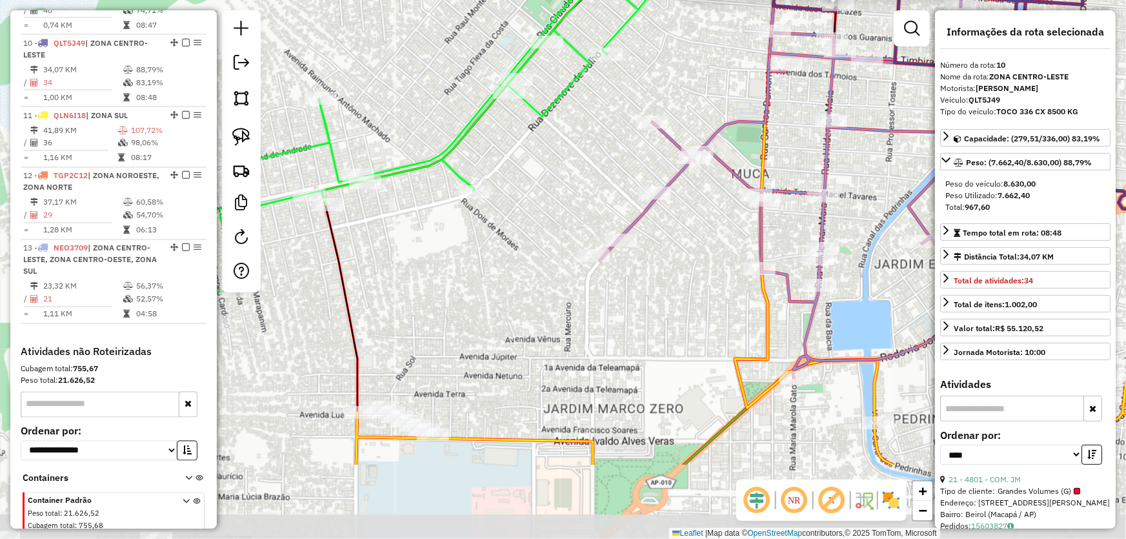
drag, startPoint x: 454, startPoint y: 309, endPoint x: 568, endPoint y: 173, distance: 178.1
click at [568, 173] on div "18952 - DIST NUNES Endereço: HILDERMAR MAIA 3348 Bairro: BURITIZAL (MACAPA / AP…" at bounding box center [563, 269] width 1126 height 539
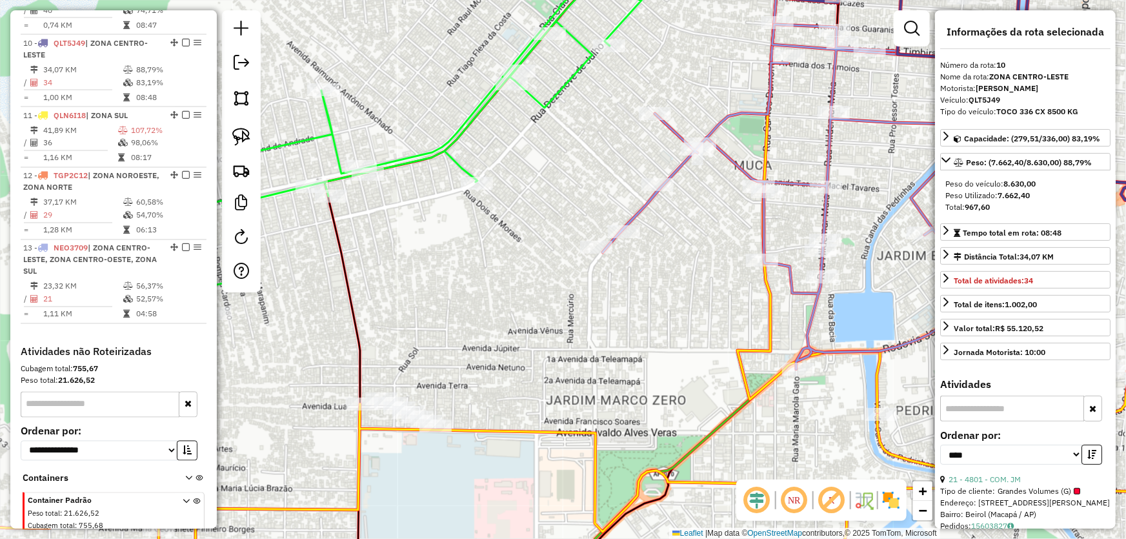
click at [535, 263] on div "18952 - DIST NUNES Endereço: HILDERMAR MAIA 3348 Bairro: BURITIZAL (MACAPA / AP…" at bounding box center [563, 269] width 1126 height 539
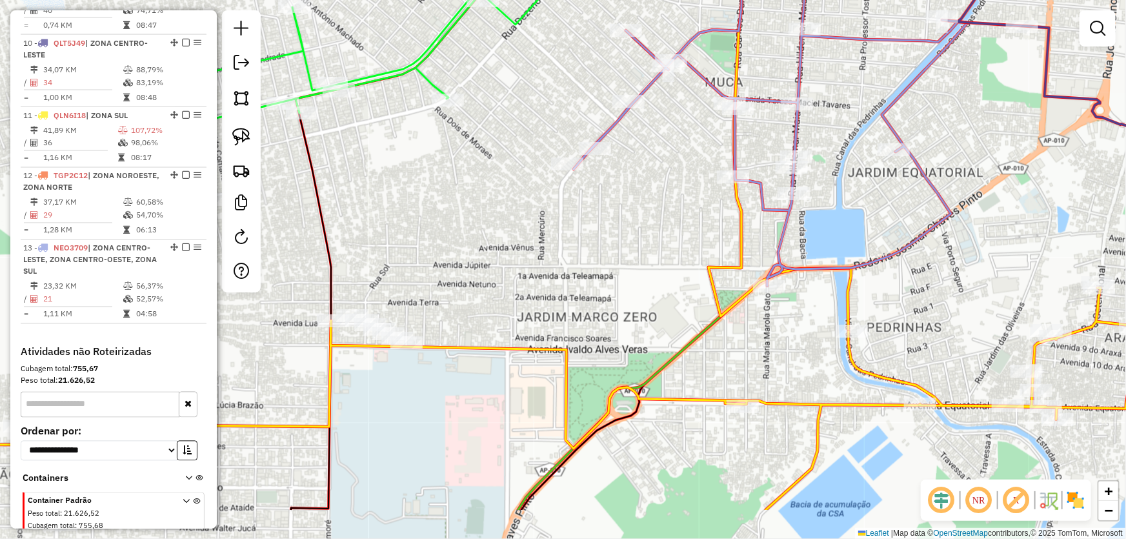
drag, startPoint x: 559, startPoint y: 335, endPoint x: 528, endPoint y: 247, distance: 93.0
click at [528, 247] on div "Janela de atendimento Grade de atendimento Capacidade Transportadoras Veículos …" at bounding box center [563, 269] width 1126 height 539
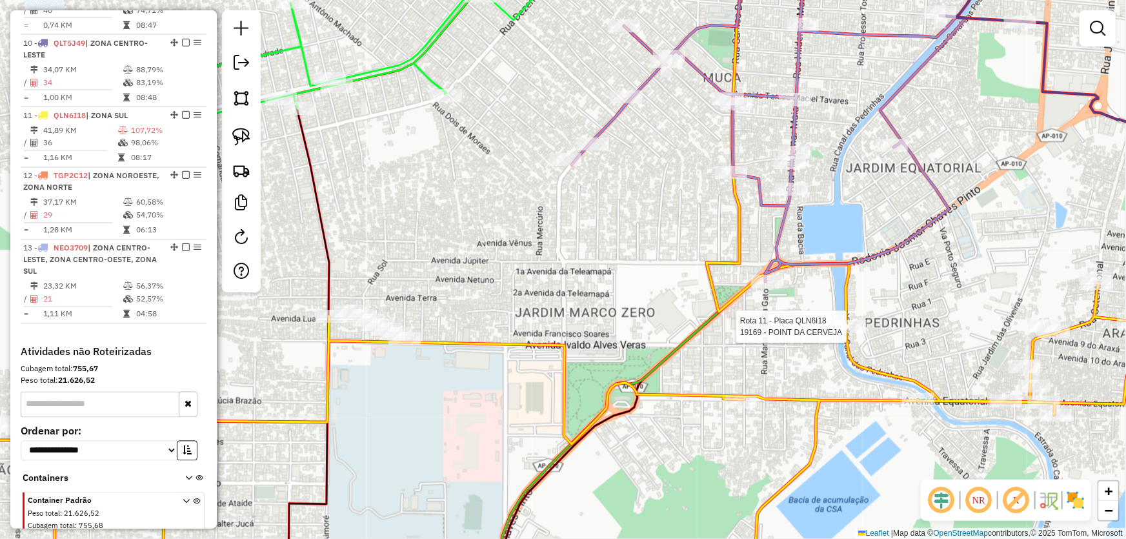
select select "*********"
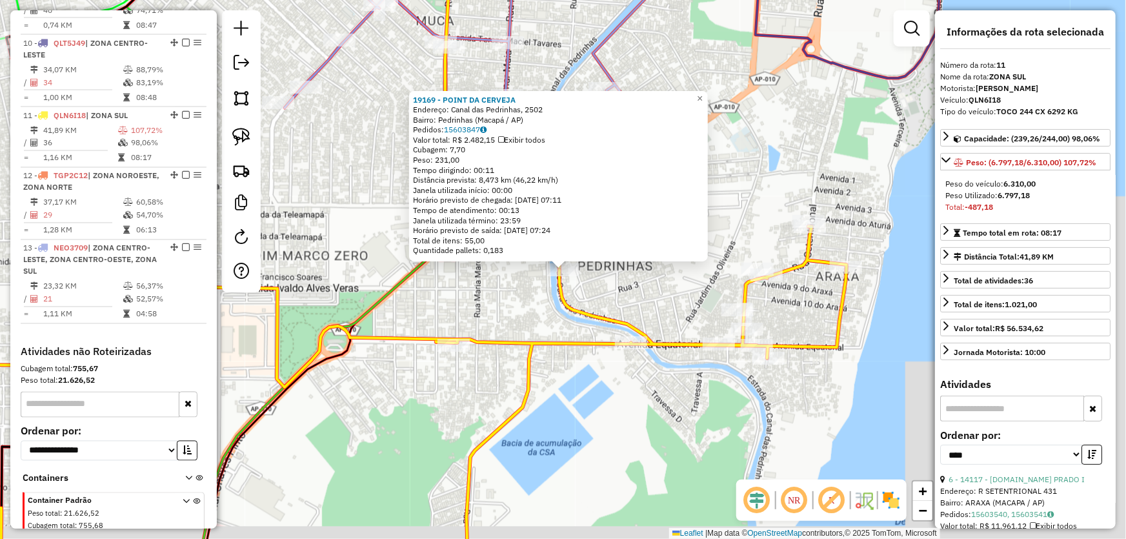
scroll to position [1134, 0]
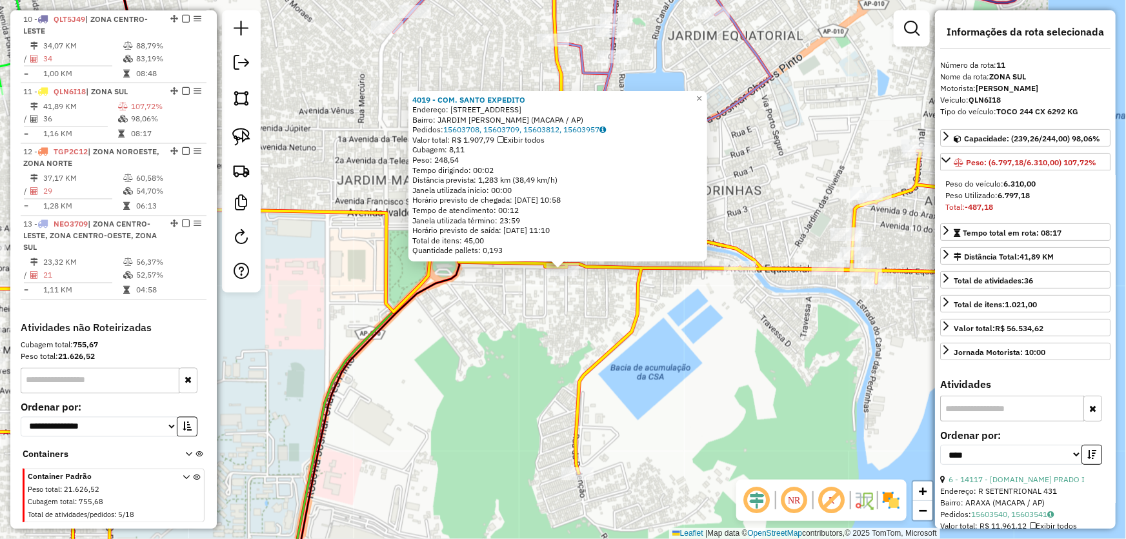
click at [533, 359] on div "4019 - COM. SANTO EXPEDITO Endereço: AV EQUATORIAL, 2154 Bairro: JARDIM MARCO Z…" at bounding box center [563, 269] width 1126 height 539
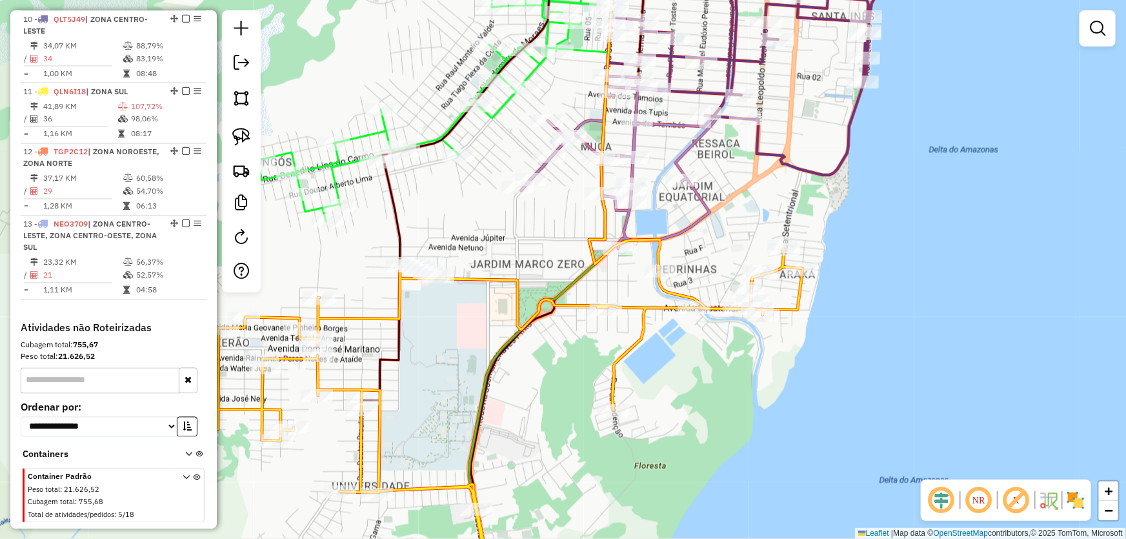
drag, startPoint x: 520, startPoint y: 333, endPoint x: 574, endPoint y: 341, distance: 54.2
click at [574, 341] on div "Janela de atendimento Grade de atendimento Capacidade Transportadoras Veículos …" at bounding box center [563, 269] width 1126 height 539
click at [239, 137] on img at bounding box center [241, 137] width 18 height 18
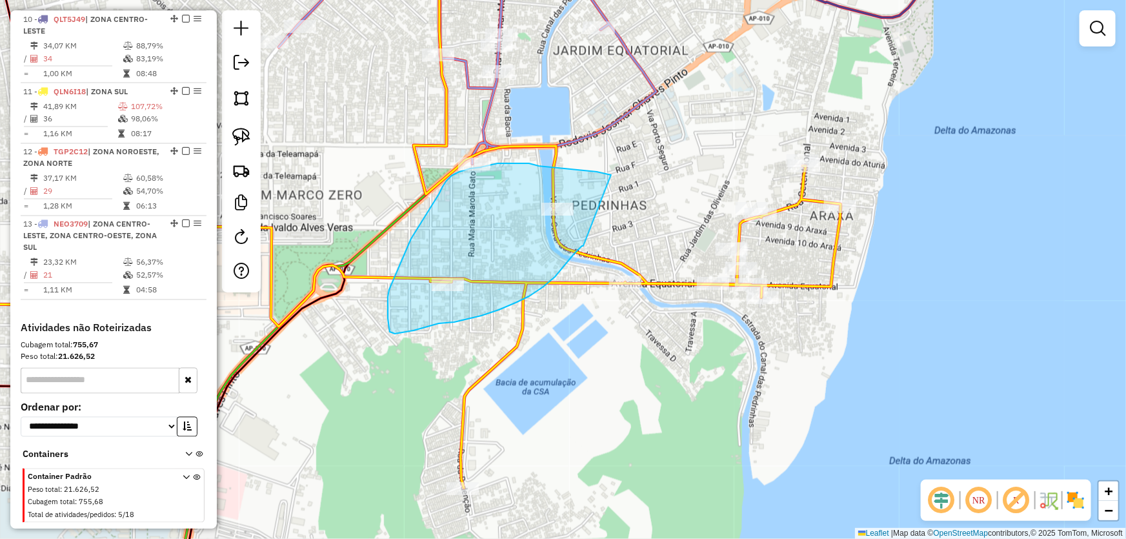
drag, startPoint x: 583, startPoint y: 246, endPoint x: 611, endPoint y: 175, distance: 76.2
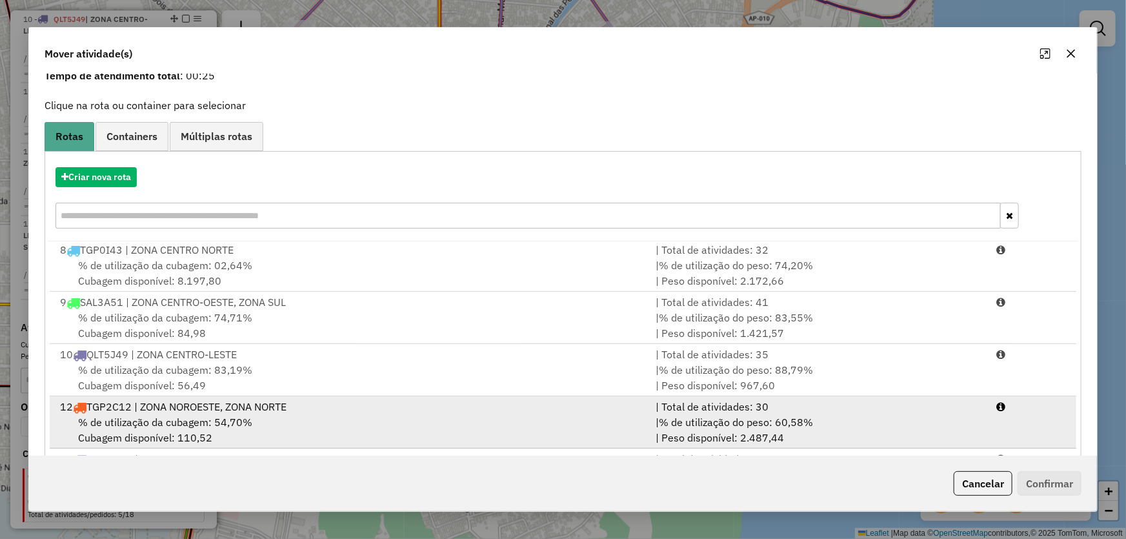
scroll to position [123, 0]
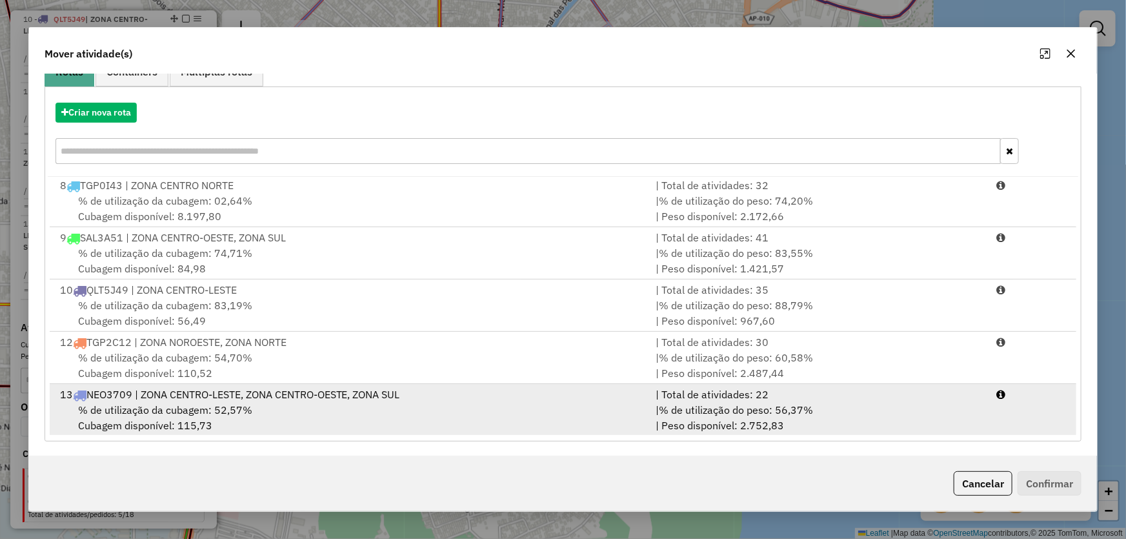
click at [149, 406] on span "% de utilização da cubagem: 52,57%" at bounding box center [165, 409] width 174 height 13
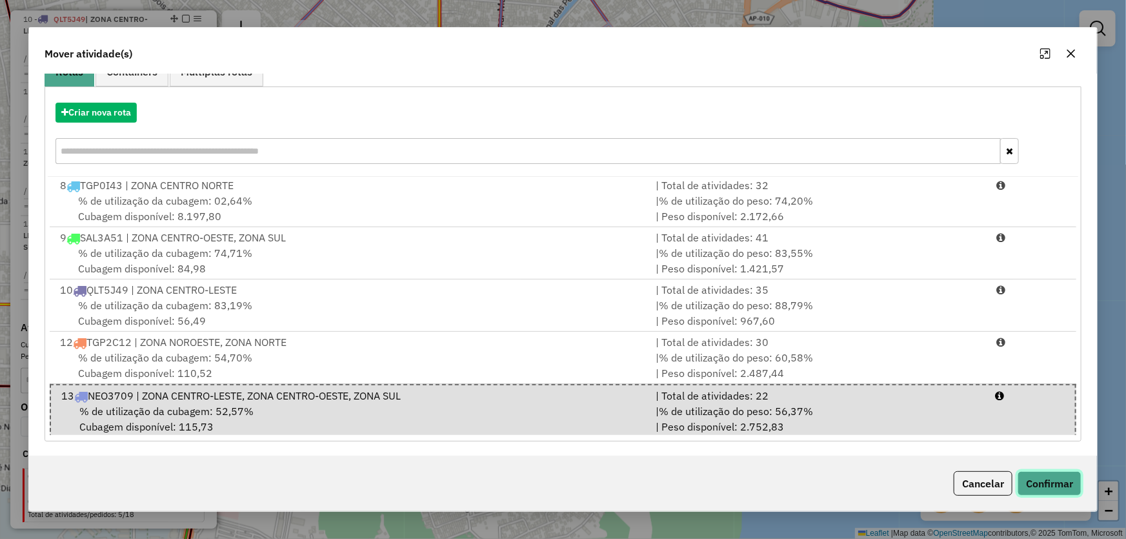
click at [1057, 480] on button "Confirmar" at bounding box center [1049, 483] width 64 height 25
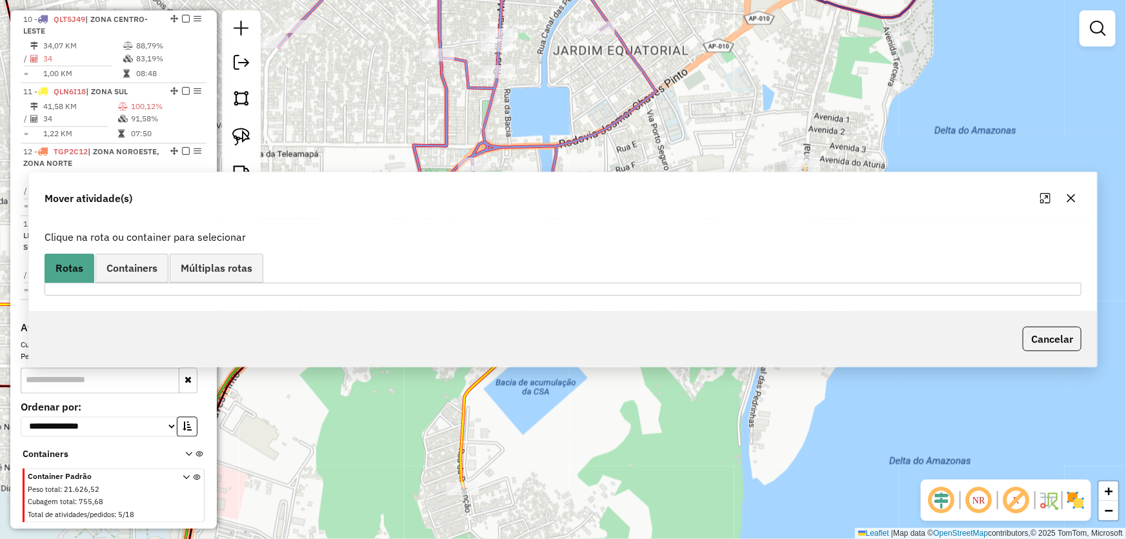
scroll to position [0, 0]
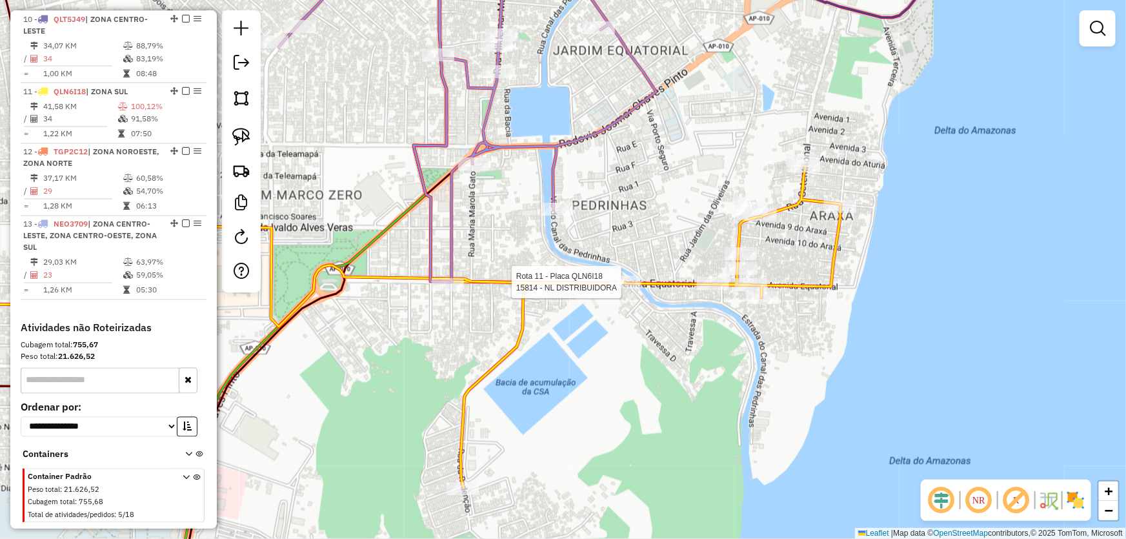
select select "*********"
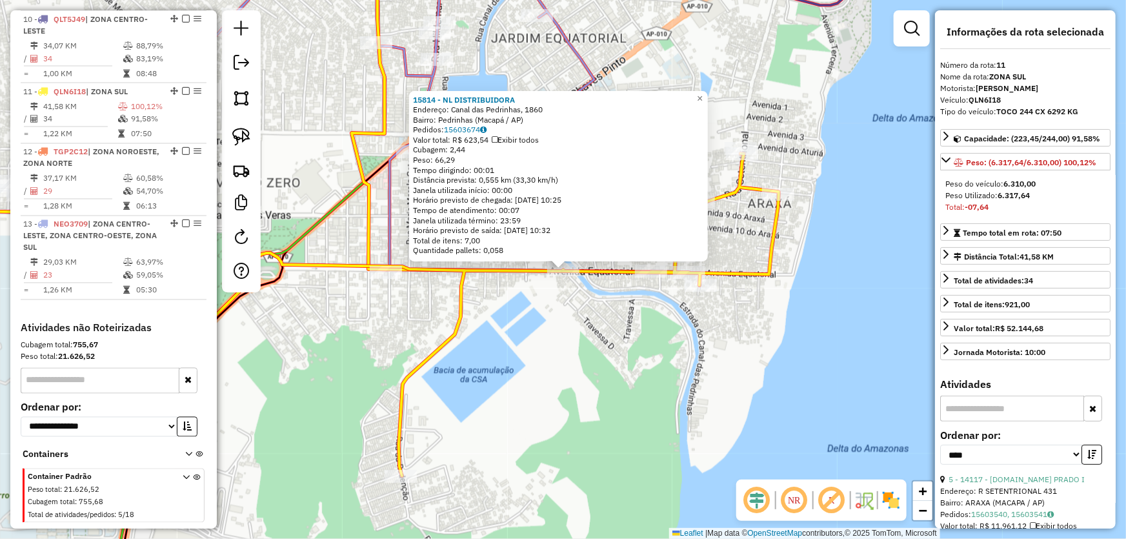
click at [561, 337] on div "15814 - NL DISTRIBUIDORA Endereço: Canal das Pedrinhas, 1860 Bairro: Pedrinhas …" at bounding box center [563, 269] width 1126 height 539
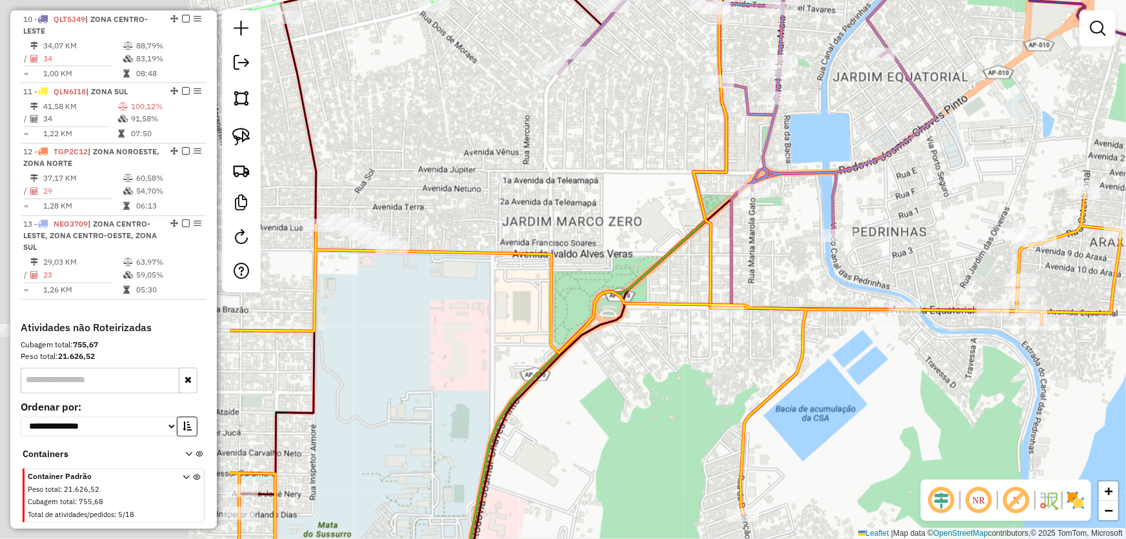
drag, startPoint x: 525, startPoint y: 341, endPoint x: 885, endPoint y: 373, distance: 361.4
click at [904, 379] on div "Janela de atendimento Grade de atendimento Capacidade Transportadoras Veículos …" at bounding box center [563, 269] width 1126 height 539
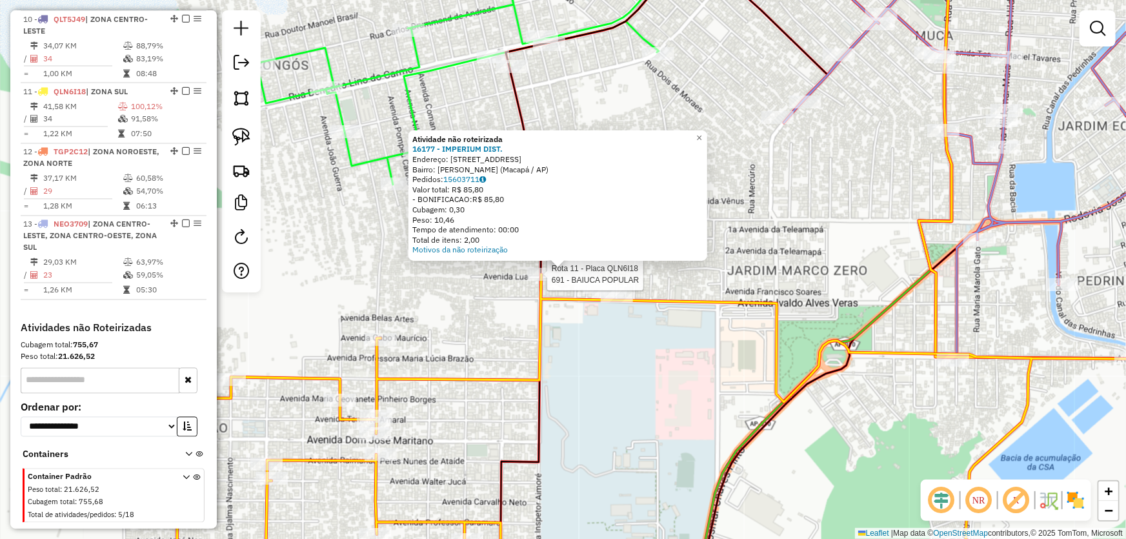
select select "*********"
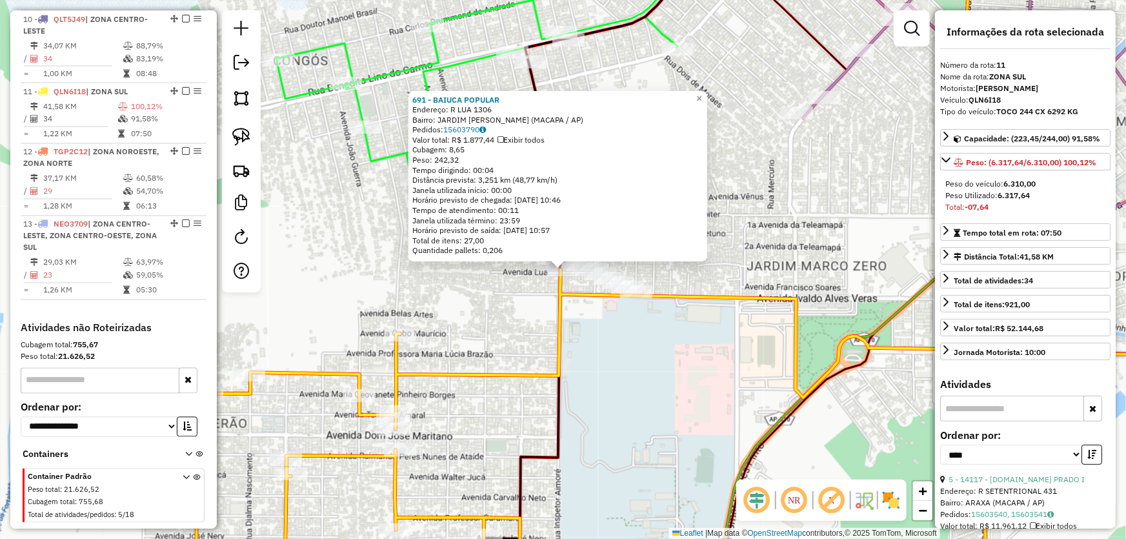
click at [515, 295] on div "691 - BAIUCA POPULAR Endereço: R LUA 1306 Bairro: JARDIM MARCO ZERO (MACAPA / A…" at bounding box center [563, 269] width 1126 height 539
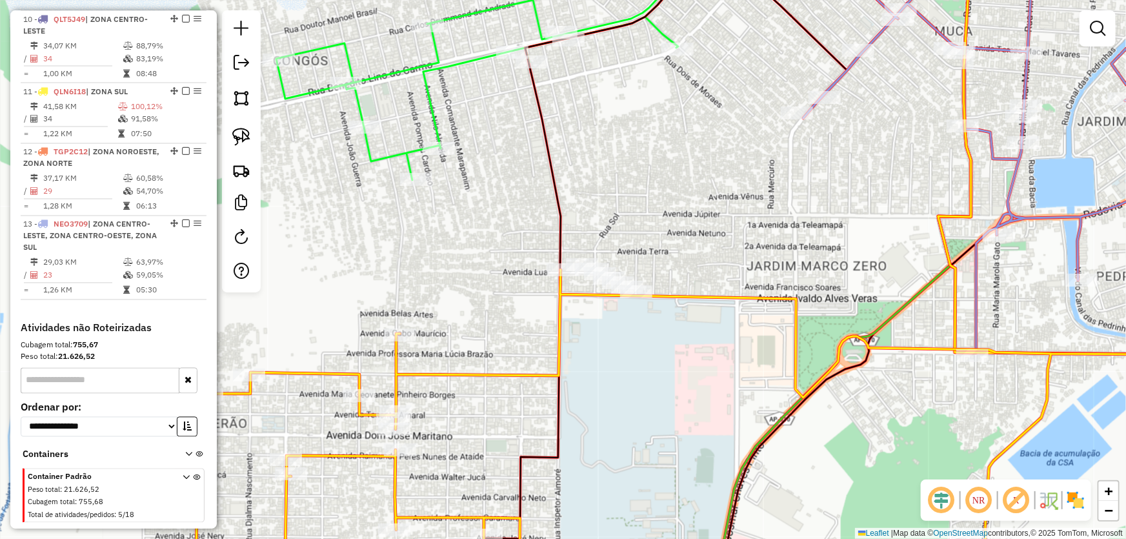
select select "*********"
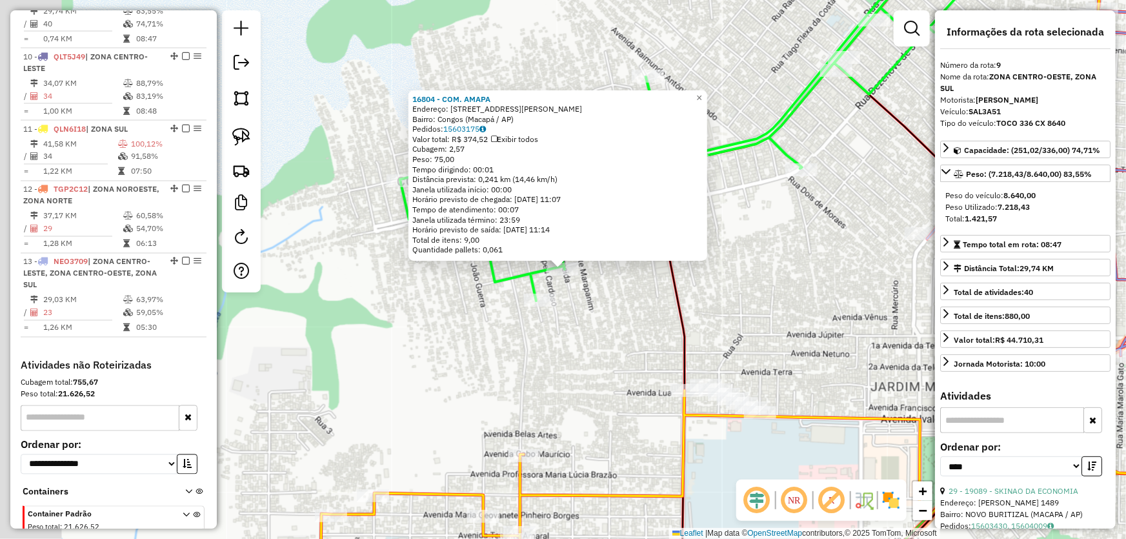
scroll to position [1037, 0]
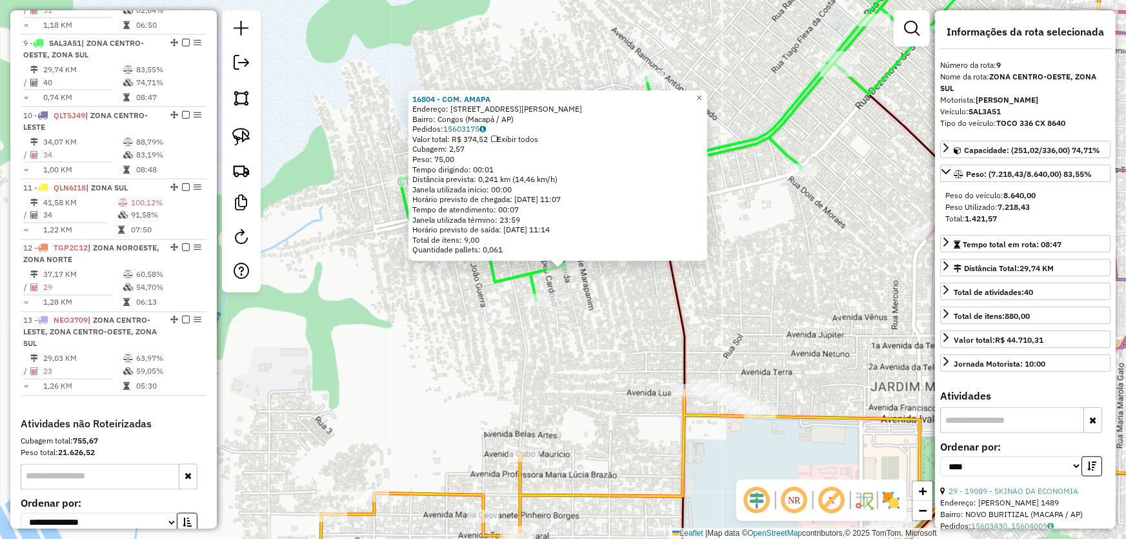
click at [568, 373] on div "16804 - COM. AMAPA Endereço: Avenida Nilo Almeida, 12 Bairro: Congos (Macapá / …" at bounding box center [563, 269] width 1126 height 539
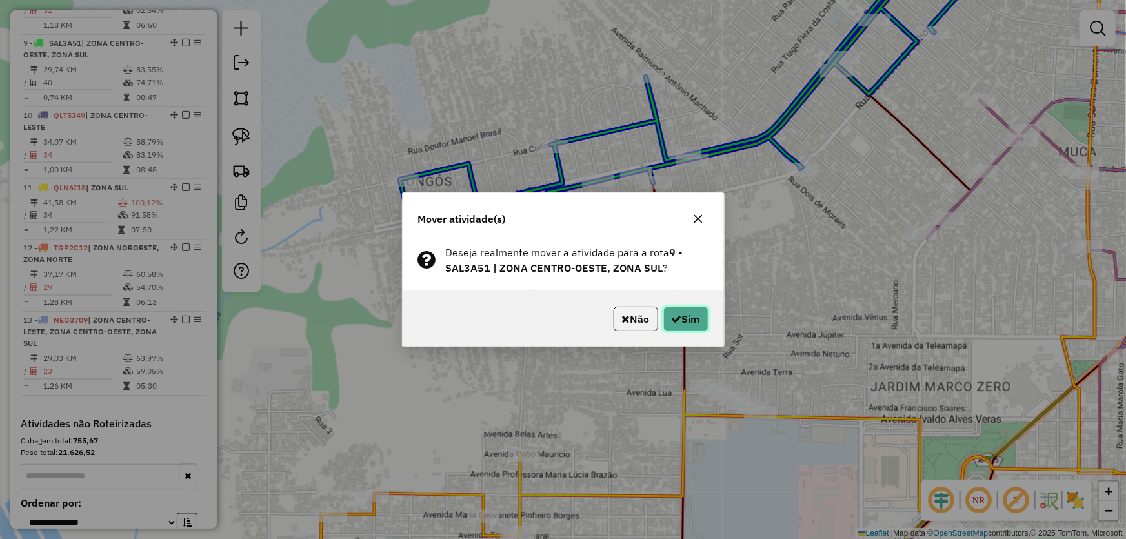
click at [696, 315] on button "Sim" at bounding box center [685, 318] width 45 height 25
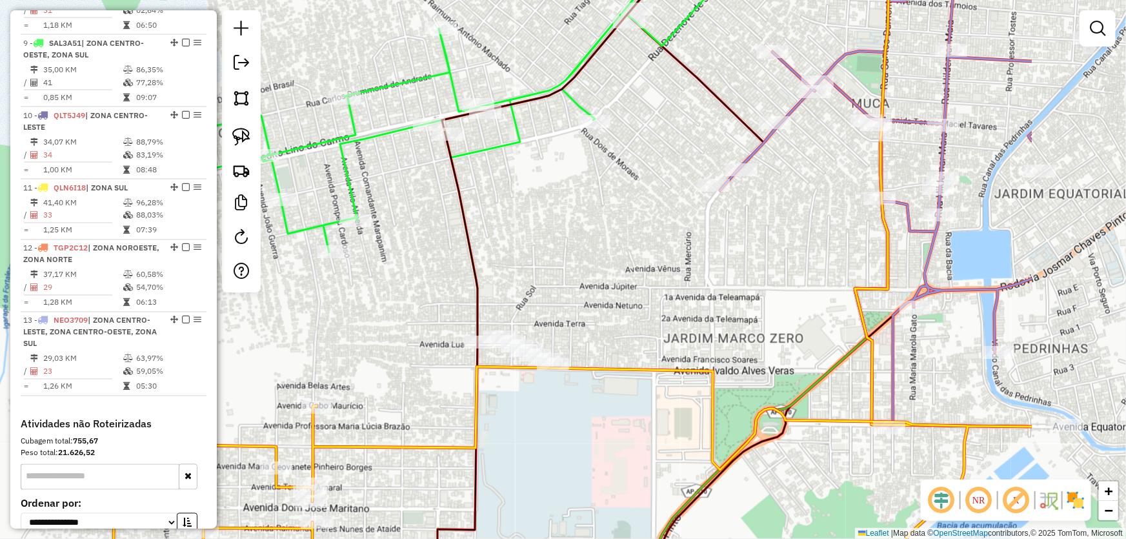
drag, startPoint x: 825, startPoint y: 341, endPoint x: 686, endPoint y: 315, distance: 141.6
click at [610, 282] on div "Janela de atendimento Grade de atendimento Capacidade Transportadoras Veículos …" at bounding box center [563, 269] width 1126 height 539
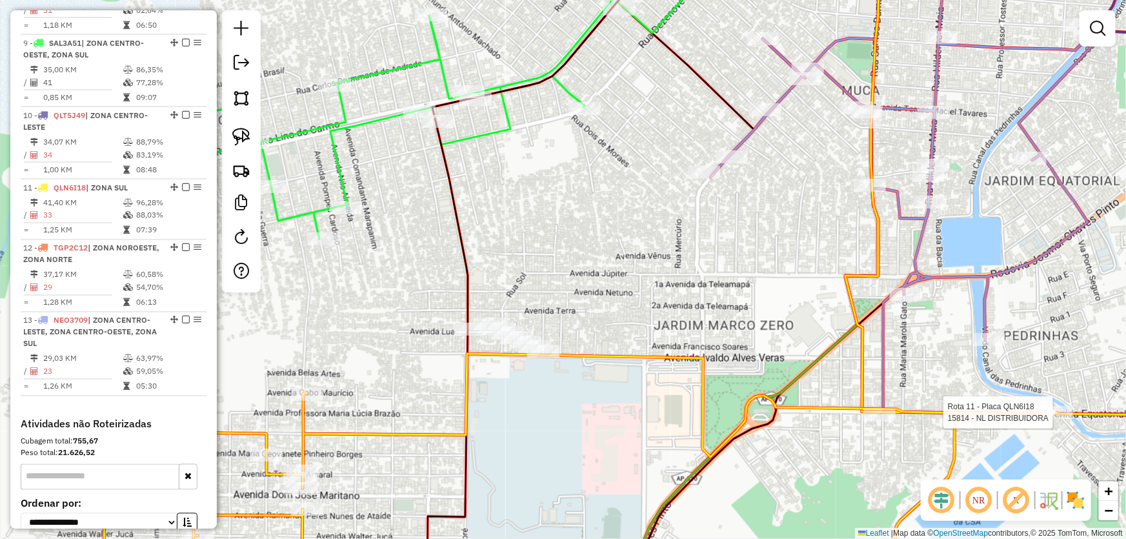
select select "*********"
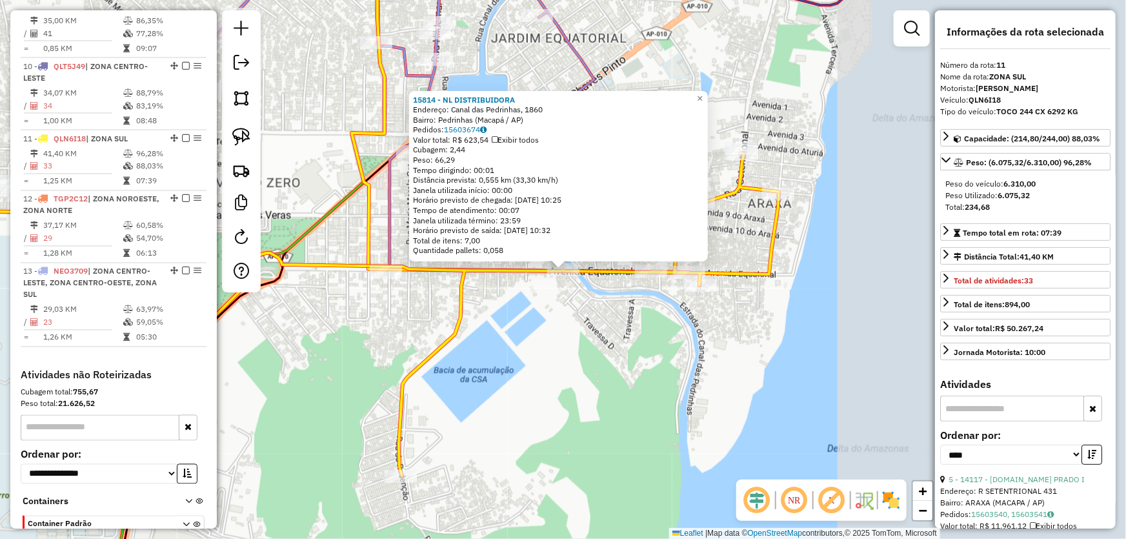
scroll to position [1134, 0]
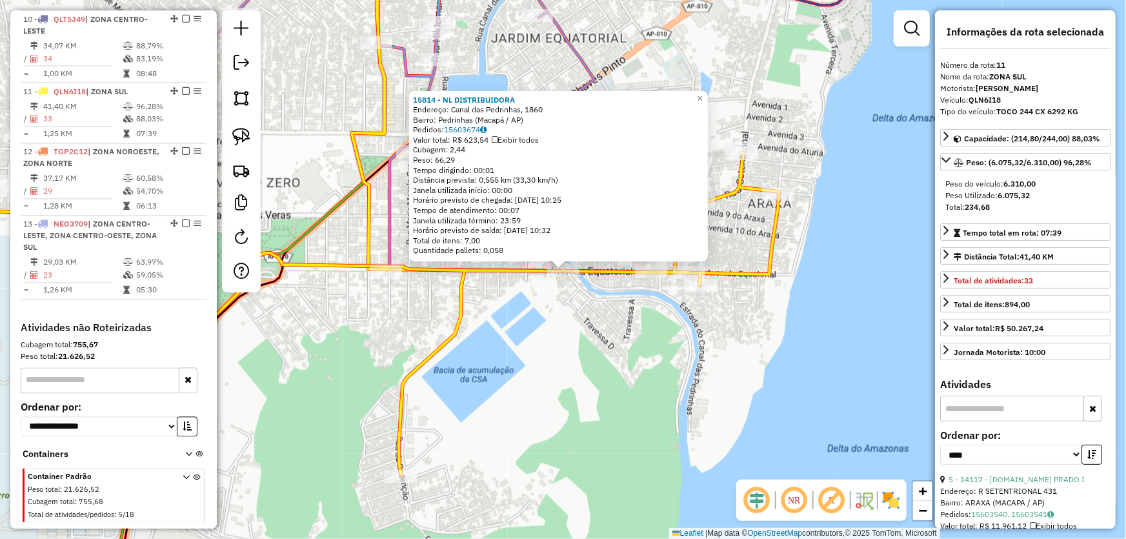
click at [549, 390] on div "15814 - NL DISTRIBUIDORA Endereço: Canal das Pedrinhas, 1860 Bairro: Pedrinhas …" at bounding box center [563, 269] width 1126 height 539
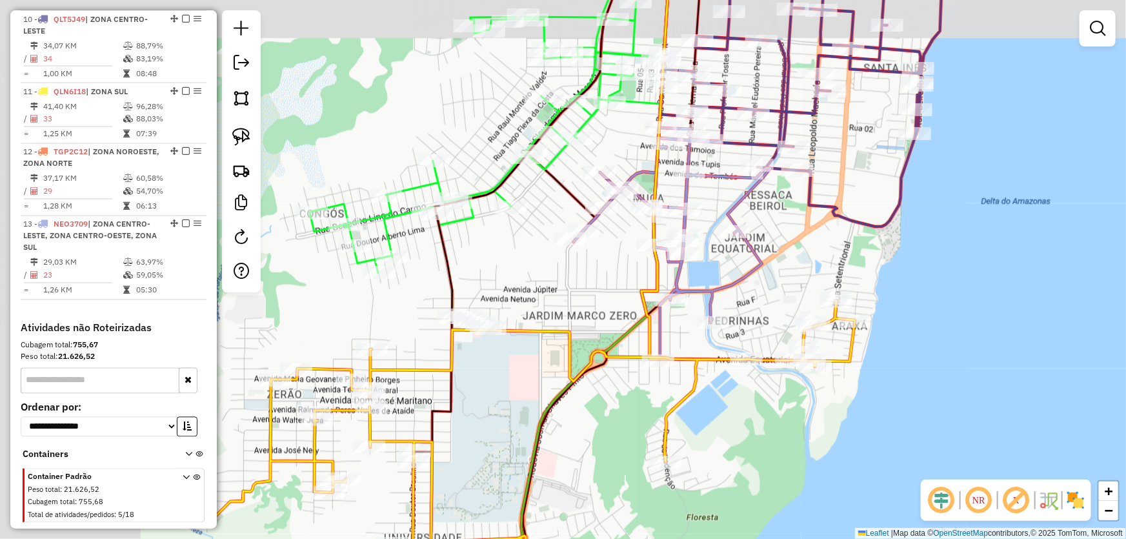
drag, startPoint x: 452, startPoint y: 351, endPoint x: 663, endPoint y: 392, distance: 215.5
click at [663, 392] on div "Janela de atendimento Grade de atendimento Capacidade Transportadoras Veículos …" at bounding box center [563, 269] width 1126 height 539
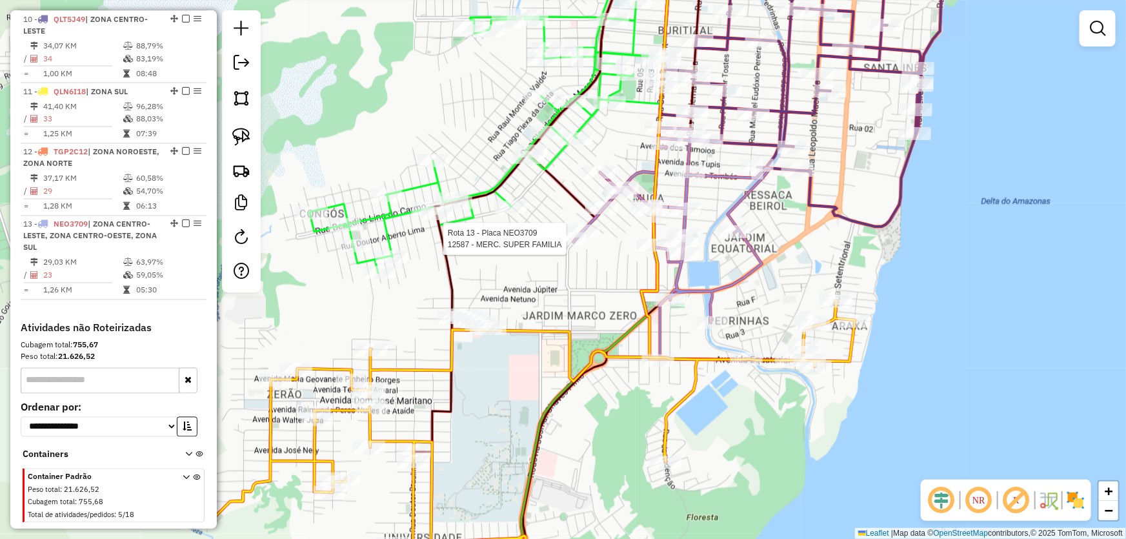
click at [562, 245] on div at bounding box center [570, 238] width 32 height 13
select select "*********"
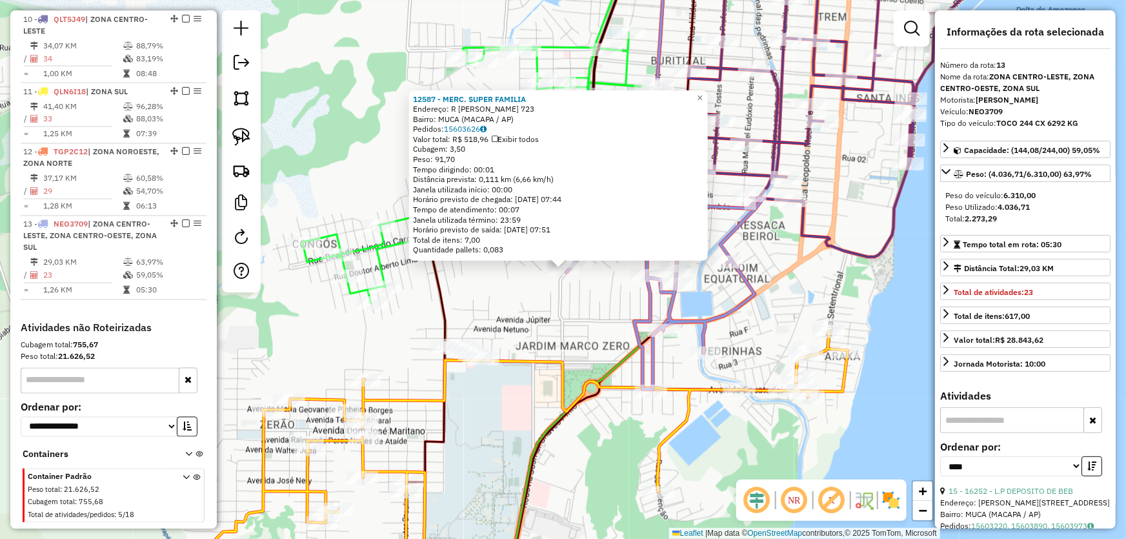
click at [552, 334] on div "12587 - MERC. SUPER FAMILIA Endereço: R REMO AMORAS DE OLIVEIRA 723 Bairro: MUC…" at bounding box center [563, 269] width 1126 height 539
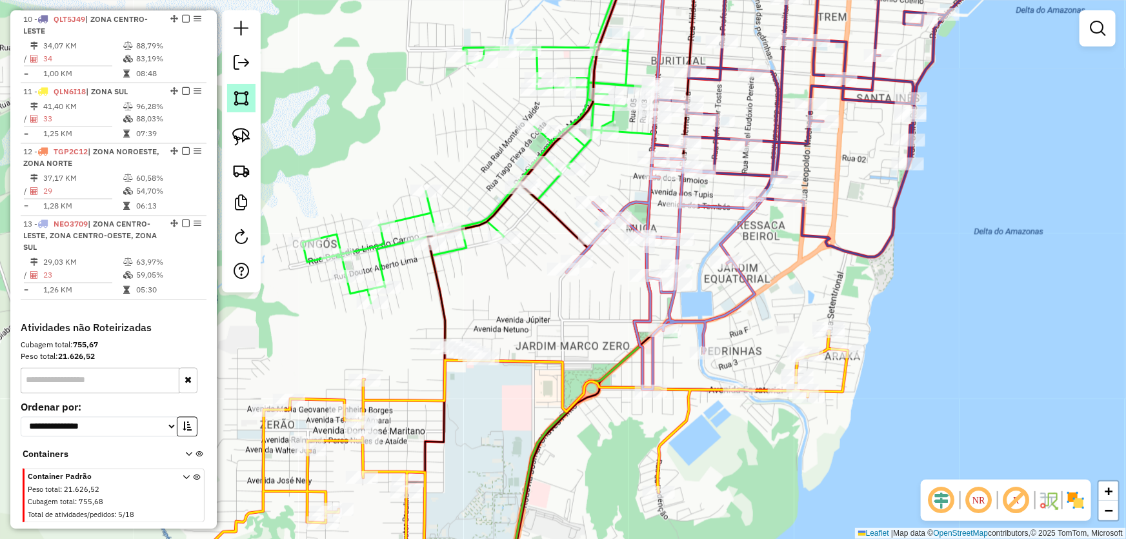
click at [228, 93] on link at bounding box center [241, 98] width 28 height 28
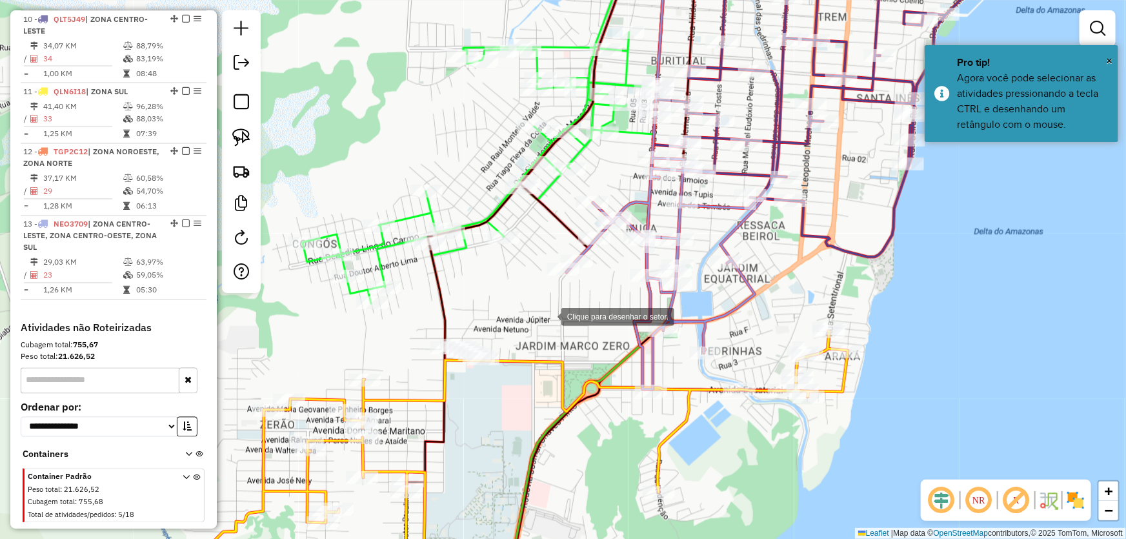
click at [548, 315] on div at bounding box center [548, 316] width 26 height 26
click at [525, 319] on div at bounding box center [538, 319] width 26 height 26
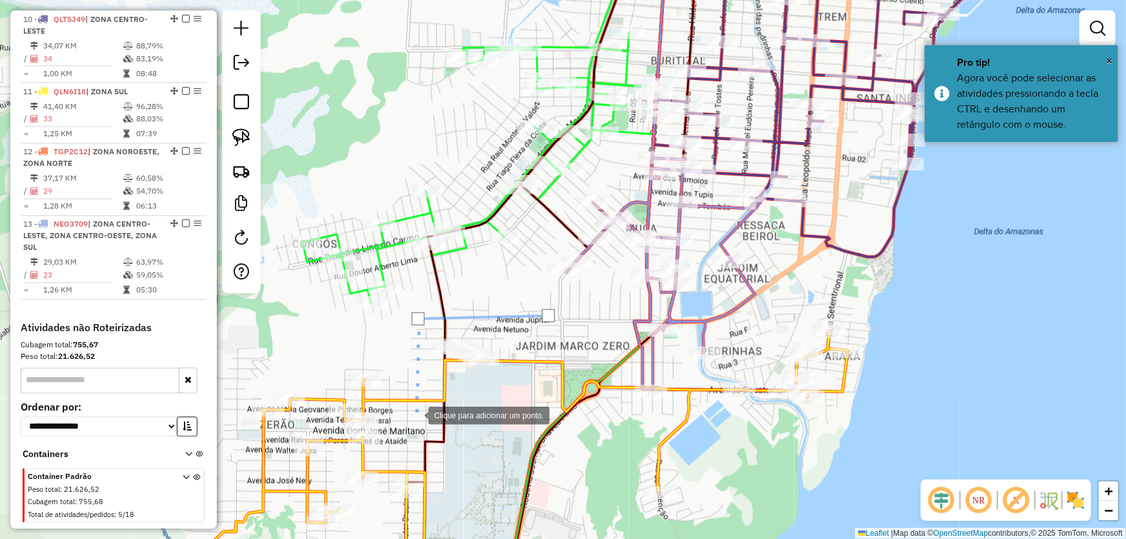
click at [415, 414] on div at bounding box center [416, 414] width 26 height 26
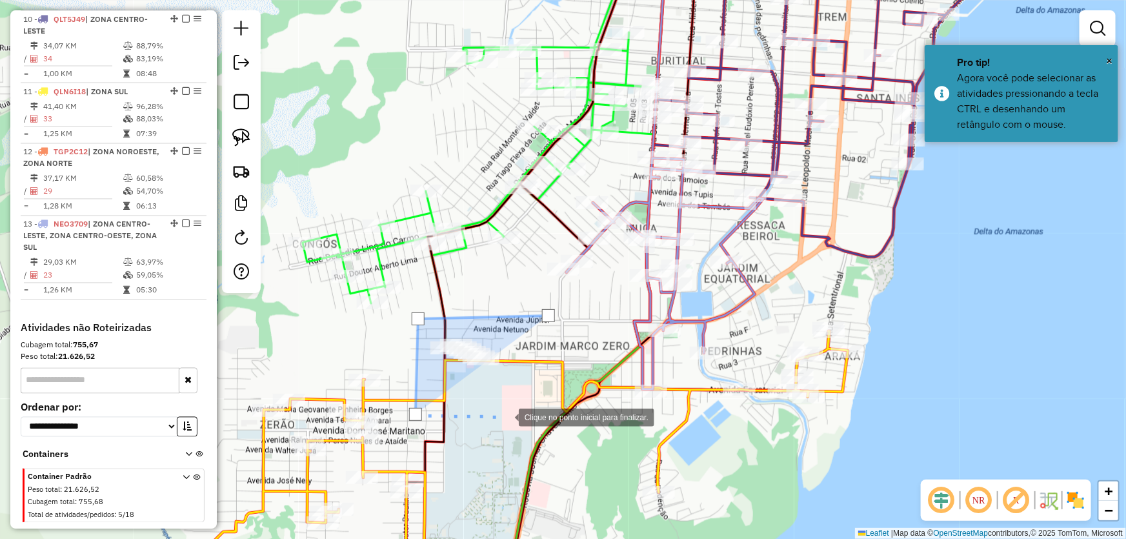
click at [506, 416] on div at bounding box center [506, 416] width 26 height 26
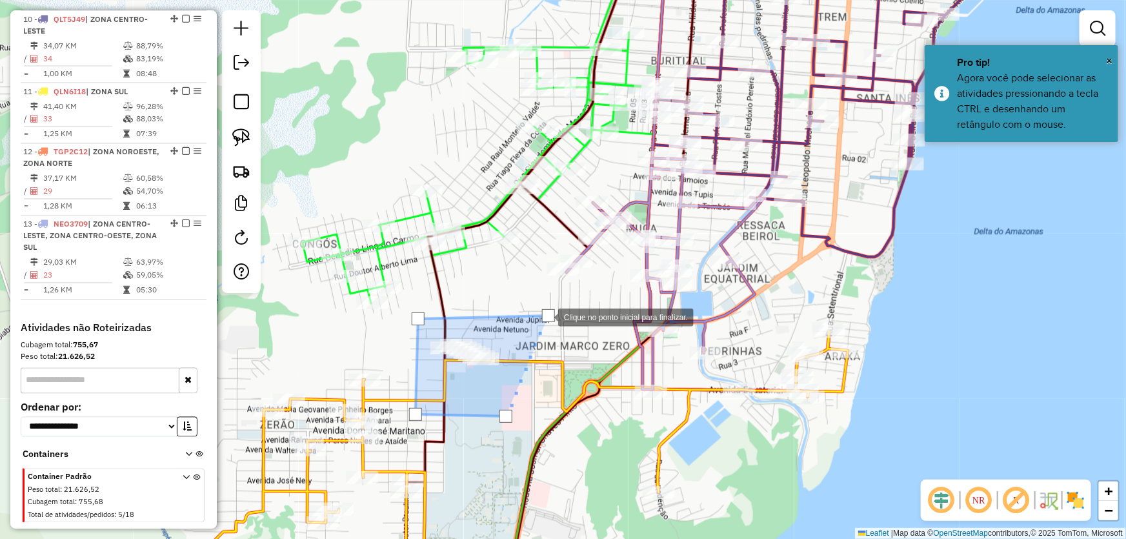
click at [546, 315] on div at bounding box center [548, 315] width 13 height 13
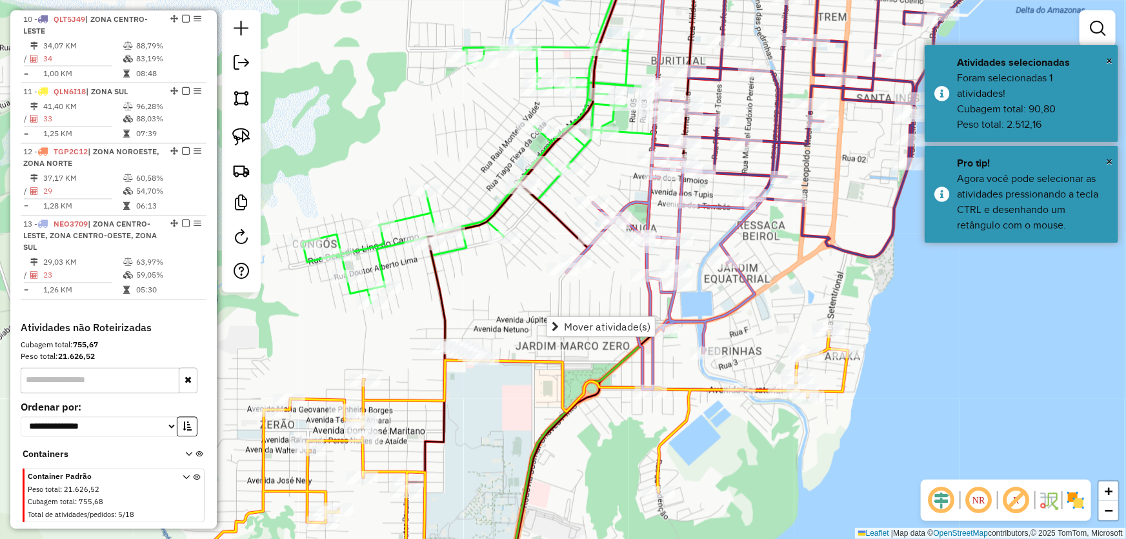
click at [522, 283] on div "Janela de atendimento Grade de atendimento Capacidade Transportadoras Veículos …" at bounding box center [563, 269] width 1126 height 539
select select "*********"
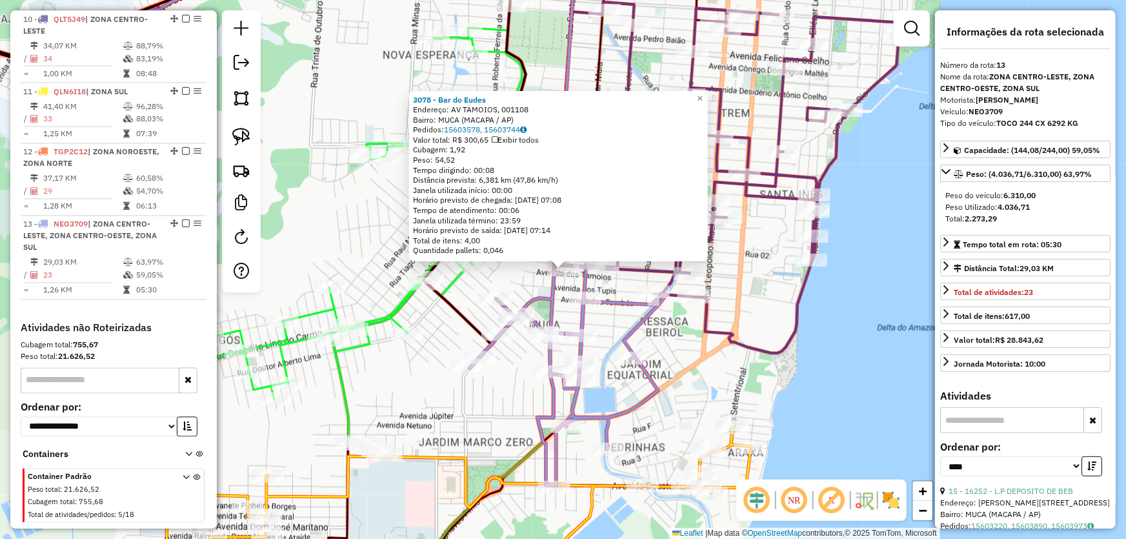
scroll to position [117, 0]
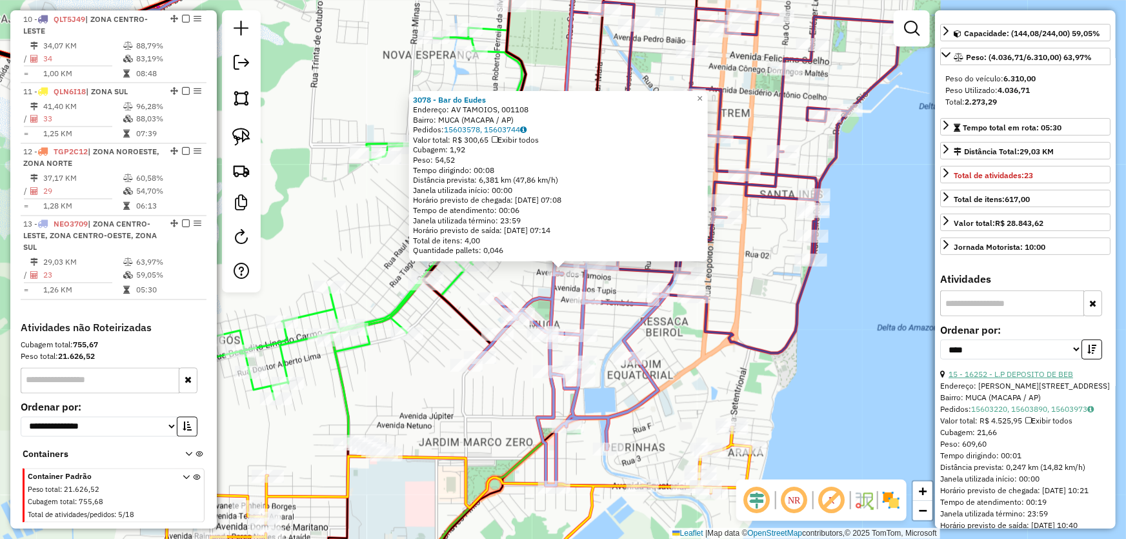
click at [986, 374] on link "15 - 16252 - L.P DEPOSITO DE BEB" at bounding box center [1010, 374] width 125 height 10
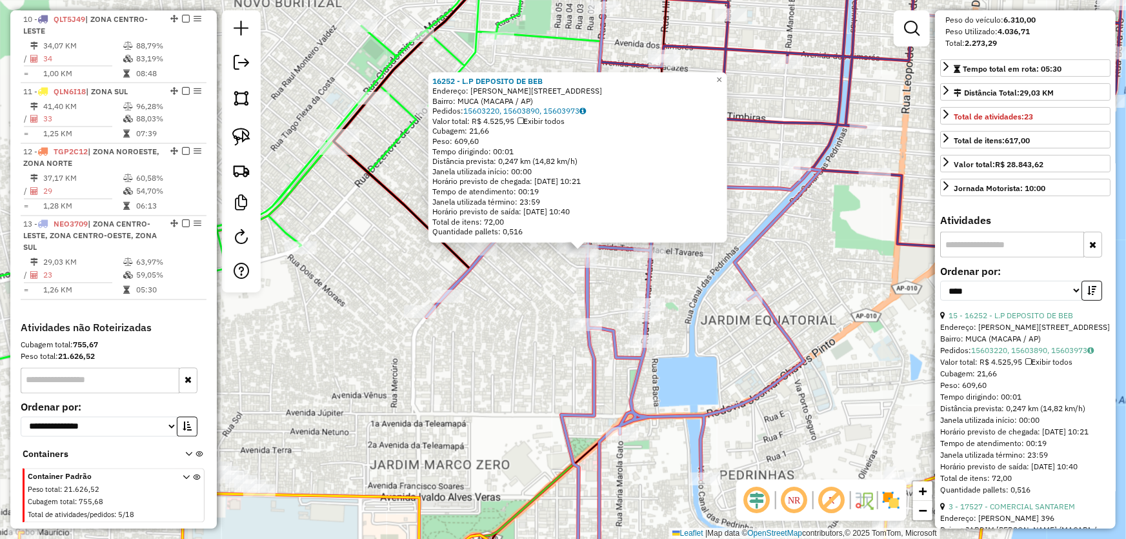
scroll to position [234, 0]
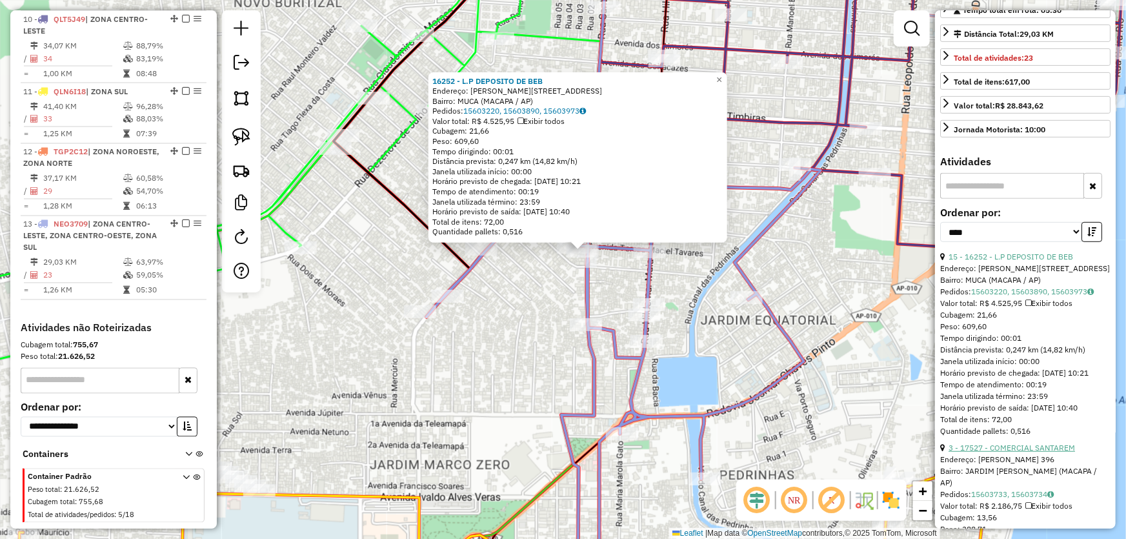
click at [994, 452] on link "3 - 17527 - COMERCIAL SANTAREM" at bounding box center [1011, 448] width 126 height 10
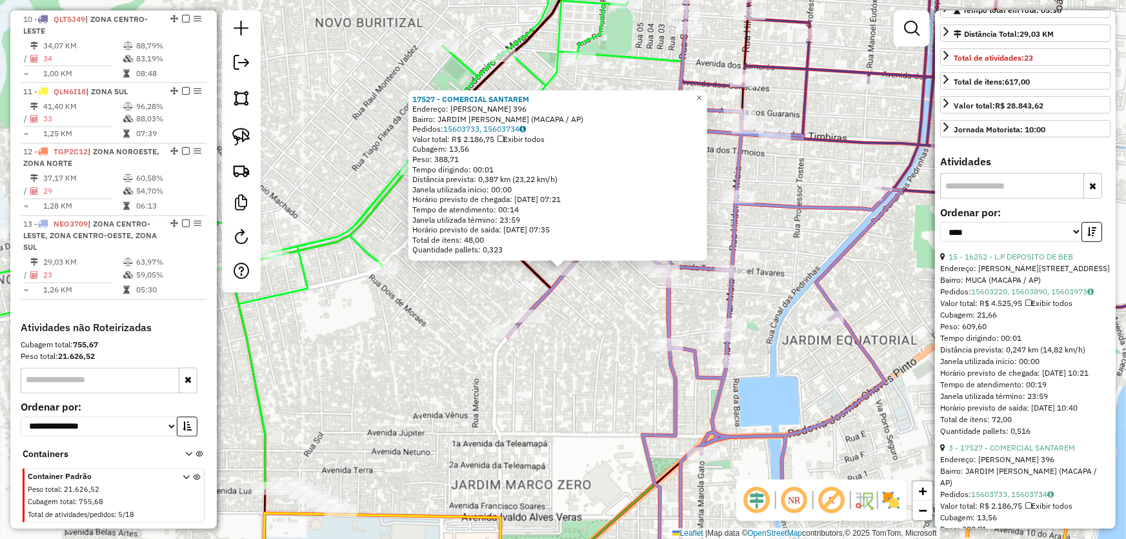
click at [569, 315] on div "Rota 13 - Placa NEO3709 14057 - M.BOX PIETRO 17527 - COMERCIAL SANTAREM Endereç…" at bounding box center [563, 269] width 1126 height 539
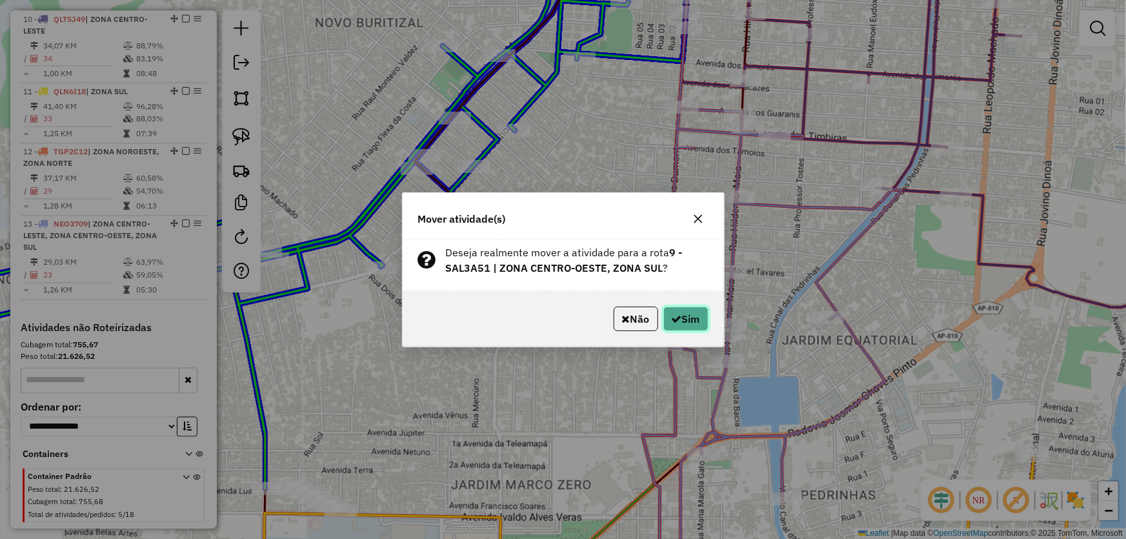
click at [666, 320] on button "Sim" at bounding box center [685, 318] width 45 height 25
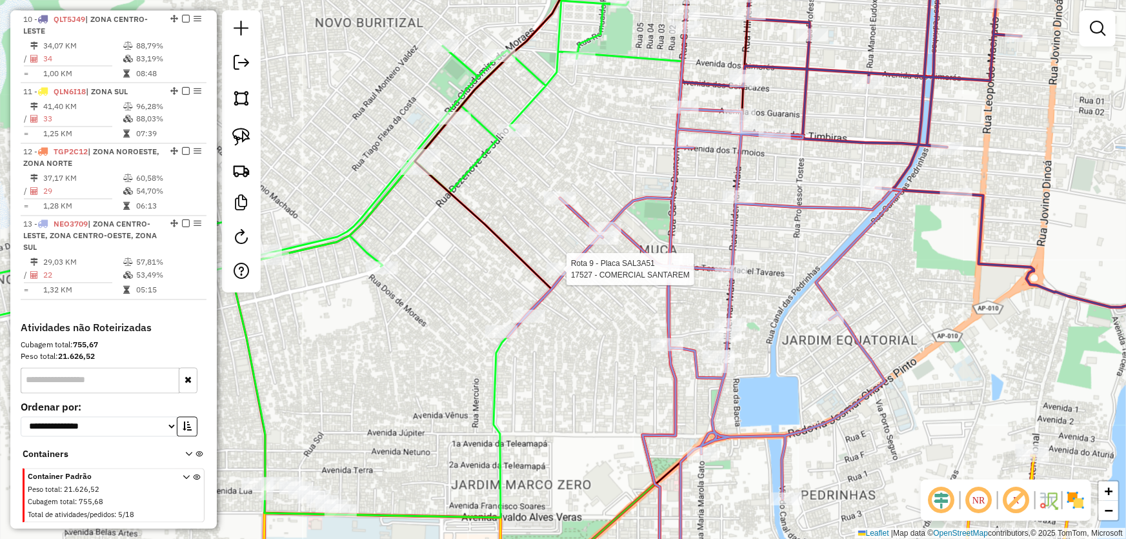
select select "*********"
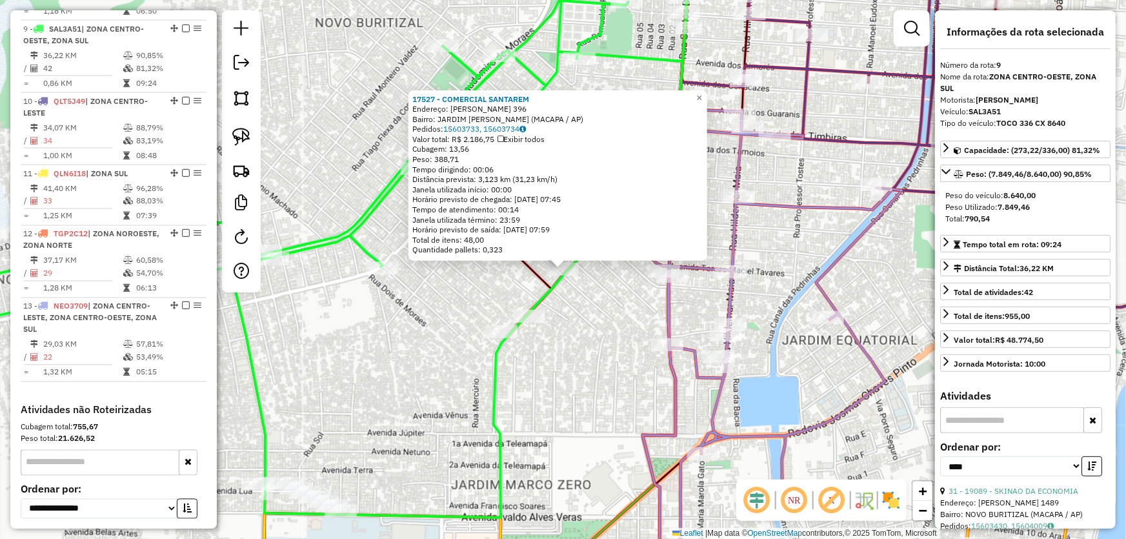
scroll to position [1037, 0]
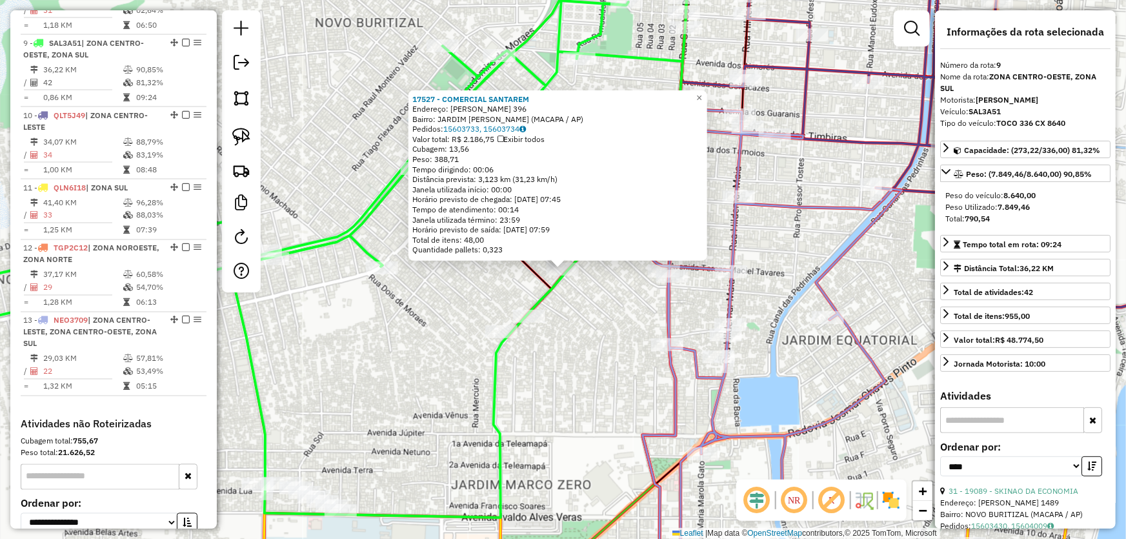
click at [577, 312] on div "17527 - COMERCIAL SANTAREM Endereço: REMO AMORAS DE OLIVEIRA 396 Bairro: JARDIM…" at bounding box center [563, 269] width 1126 height 539
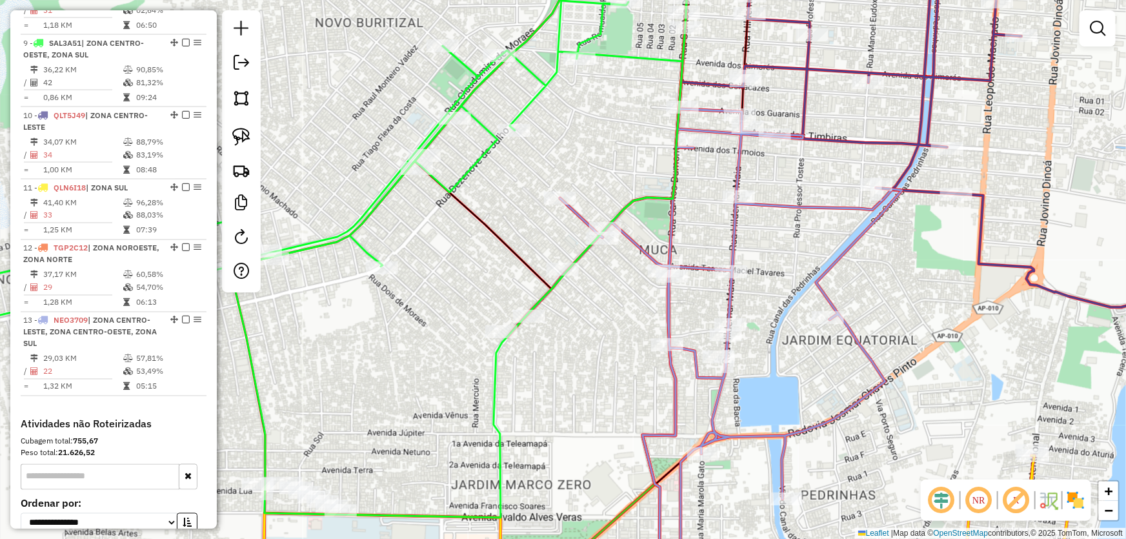
drag, startPoint x: 599, startPoint y: 133, endPoint x: 513, endPoint y: 388, distance: 269.5
click at [513, 388] on div "Janela de atendimento Grade de atendimento Capacidade Transportadoras Veículos …" at bounding box center [563, 269] width 1126 height 539
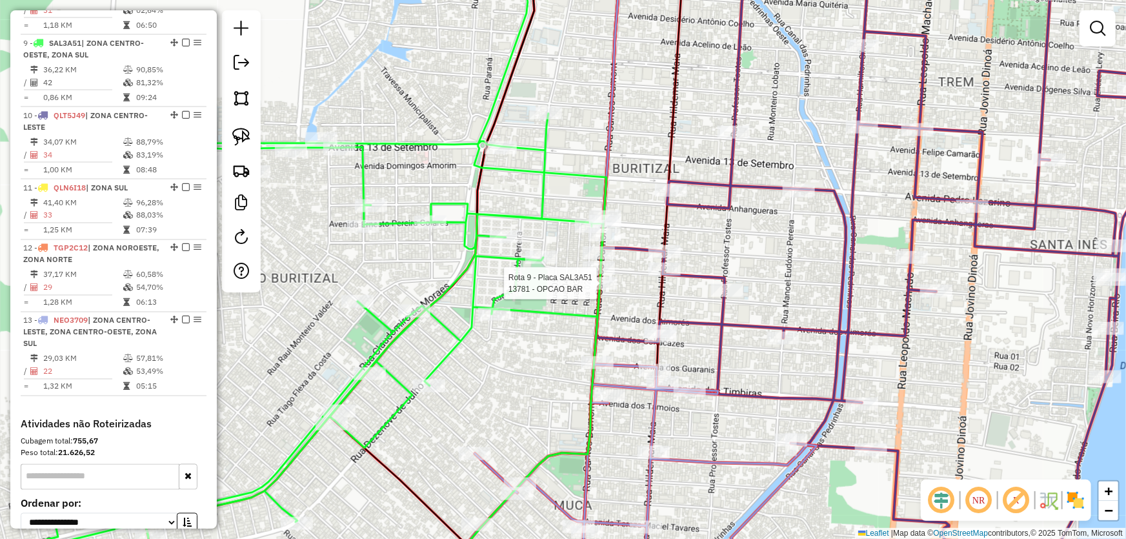
select select "*********"
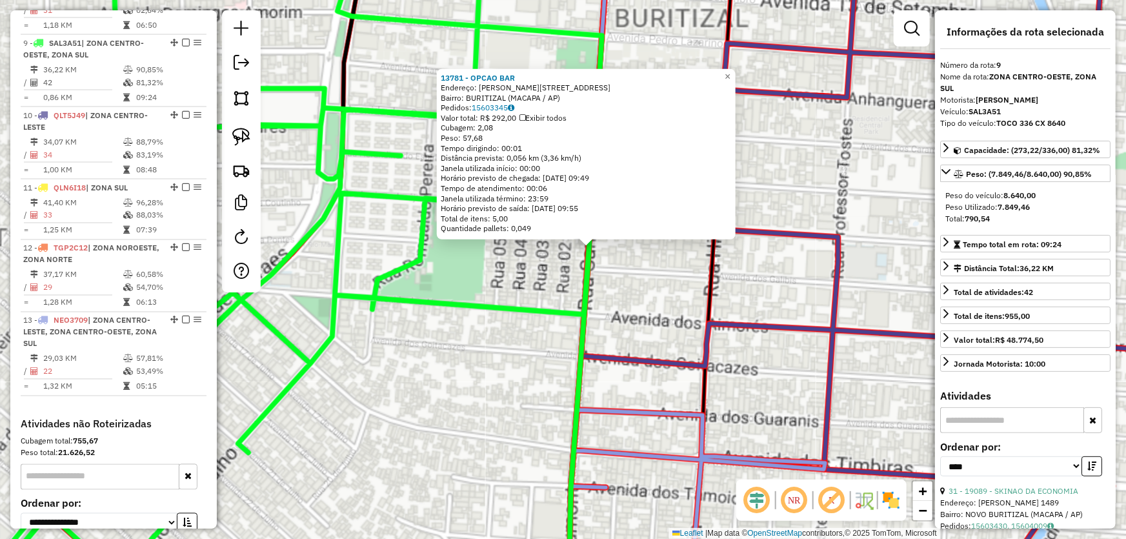
click at [535, 289] on div "13781 - OPCAO BAR Endereço: R SANTOS DUMONT 2841 Bairro: BURITIZAL (MACAPA / AP…" at bounding box center [563, 269] width 1126 height 539
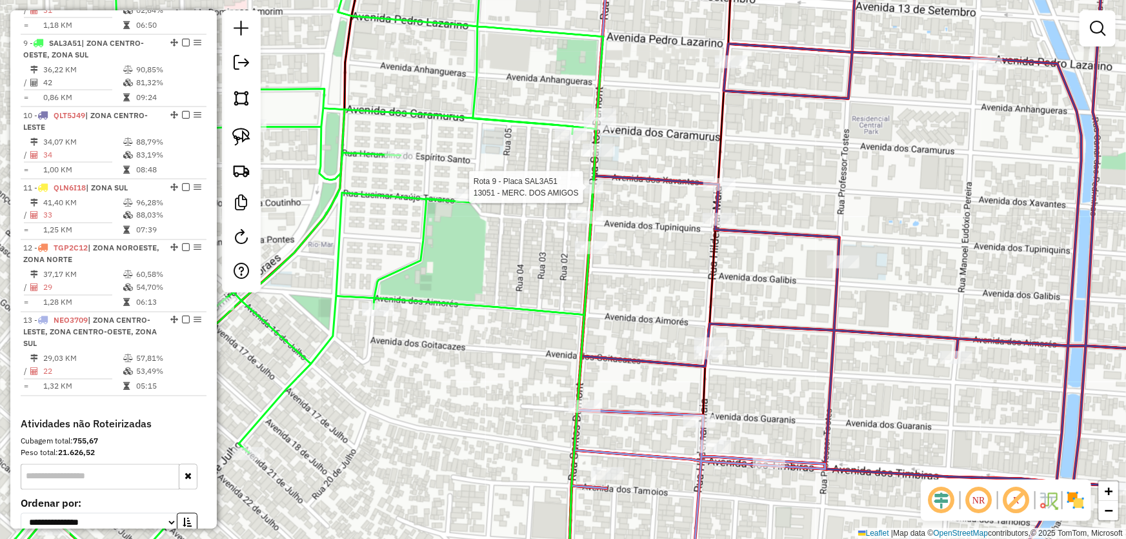
select select "*********"
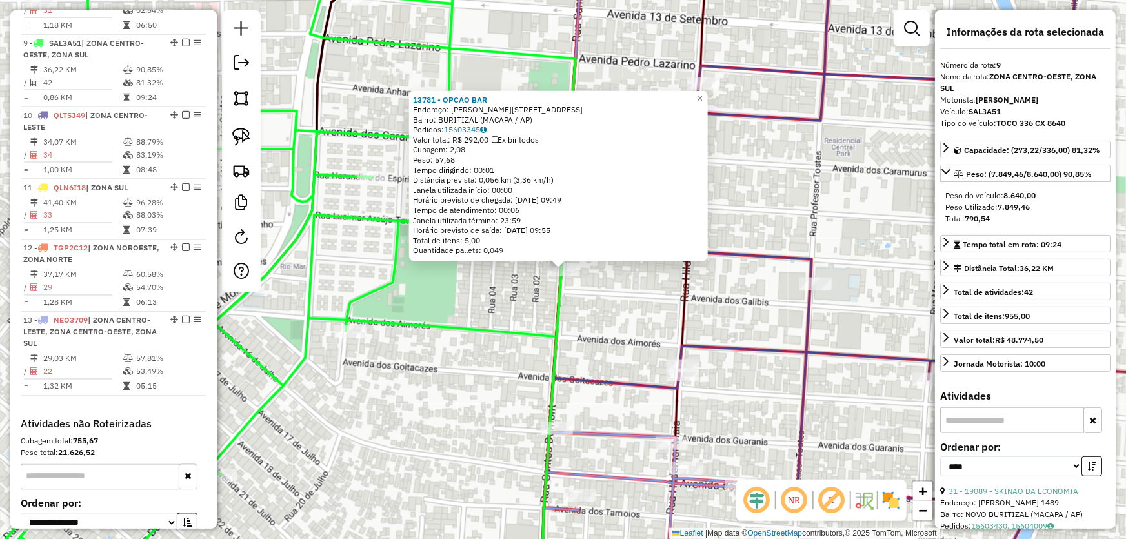
click at [606, 331] on div "13781 - OPCAO BAR Endereço: R SANTOS DUMONT 2841 Bairro: BURITIZAL (MACAPA / AP…" at bounding box center [563, 269] width 1126 height 539
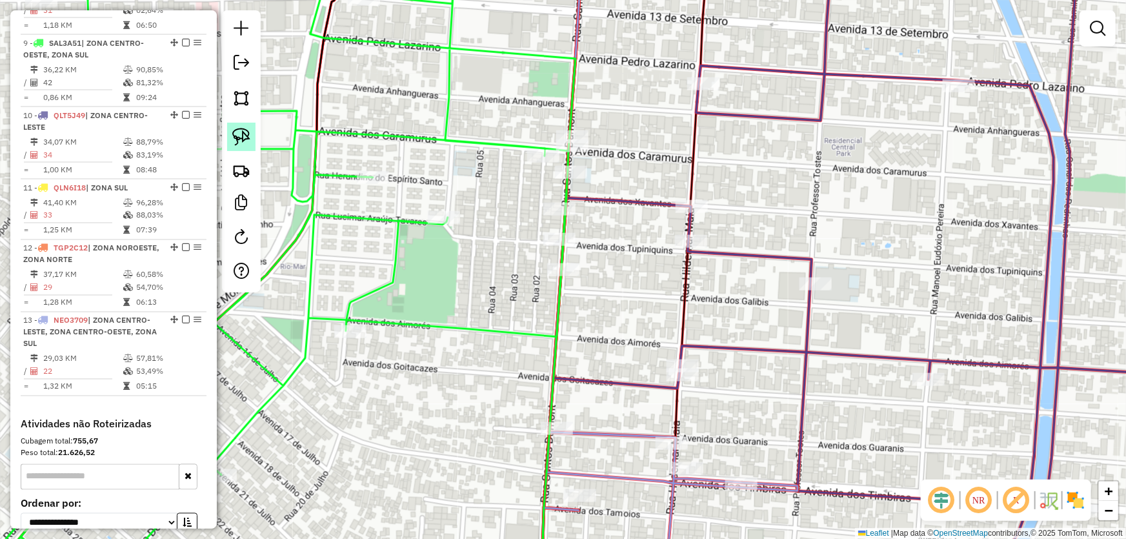
click at [241, 132] on img at bounding box center [241, 137] width 18 height 18
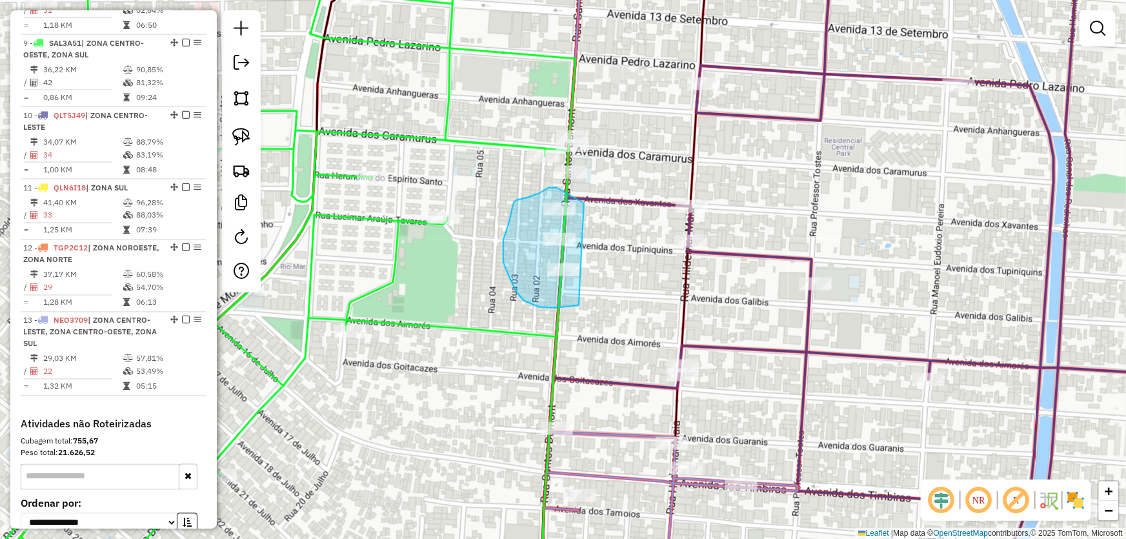
drag, startPoint x: 579, startPoint y: 305, endPoint x: 586, endPoint y: 205, distance: 100.3
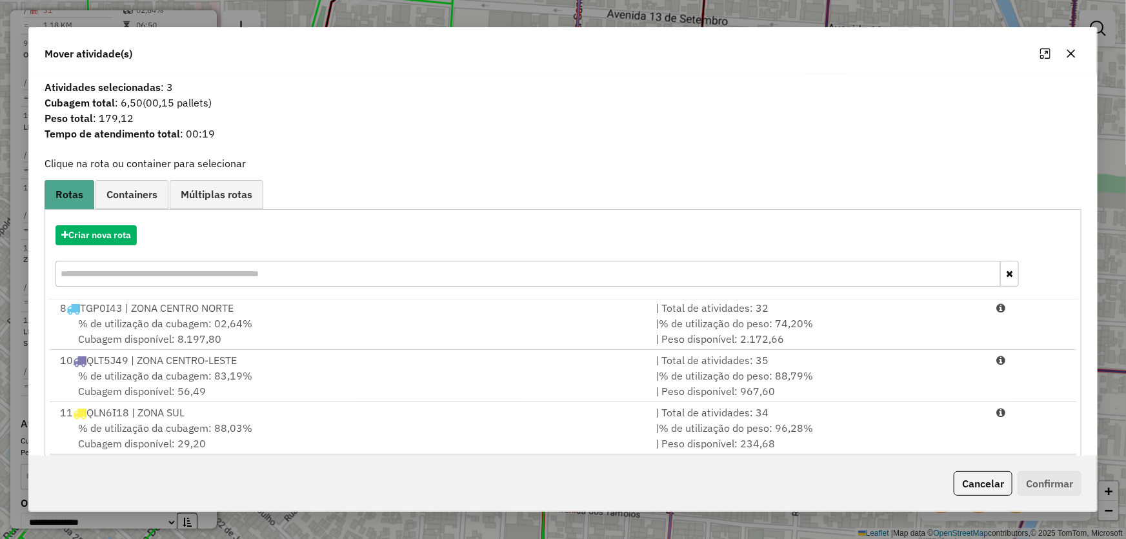
scroll to position [123, 0]
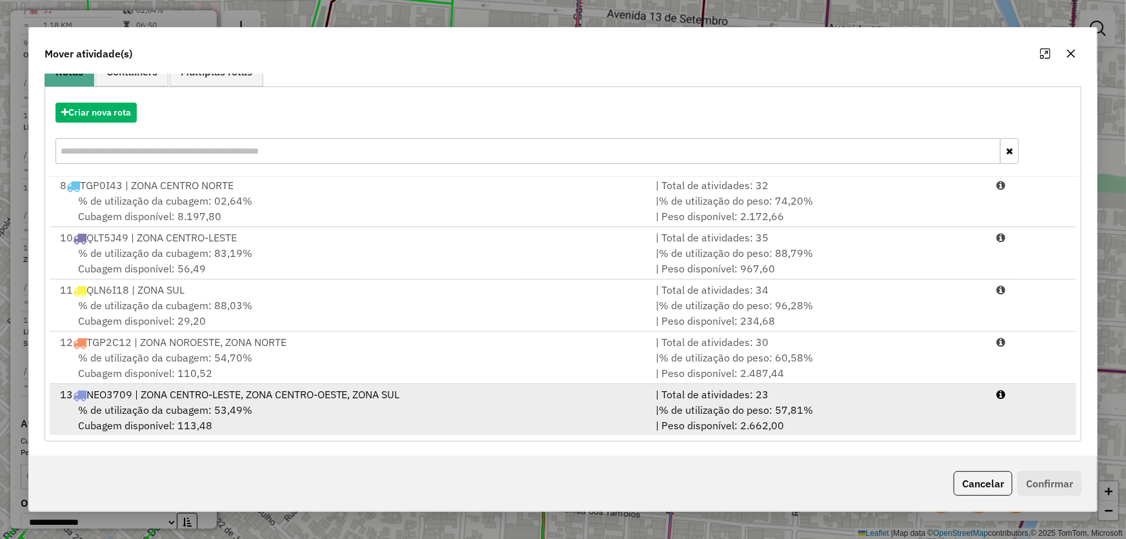
click at [175, 408] on span "% de utilização da cubagem: 53,49%" at bounding box center [165, 409] width 174 height 13
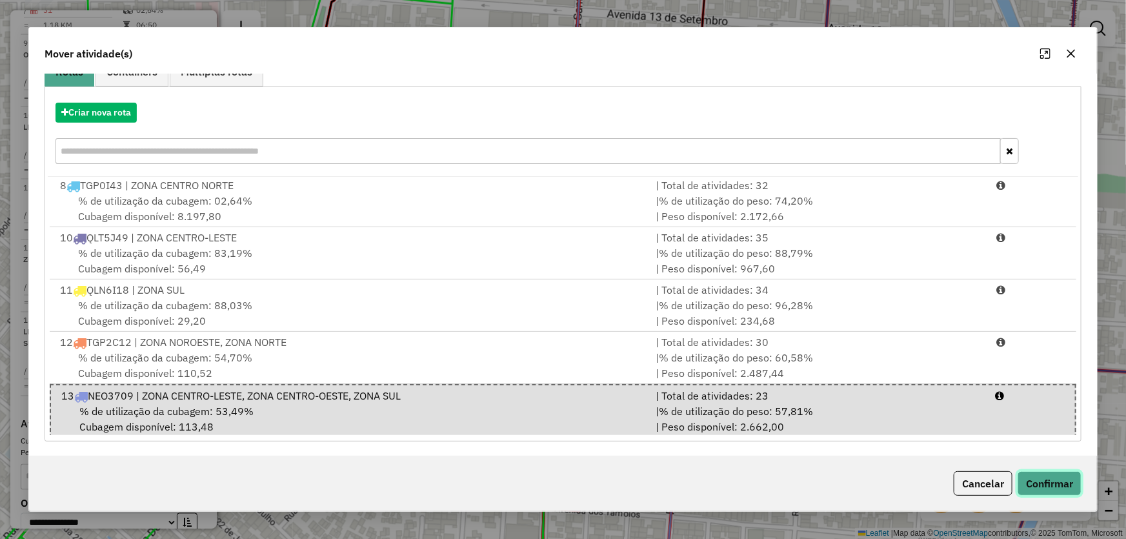
click at [1050, 484] on button "Confirmar" at bounding box center [1049, 483] width 64 height 25
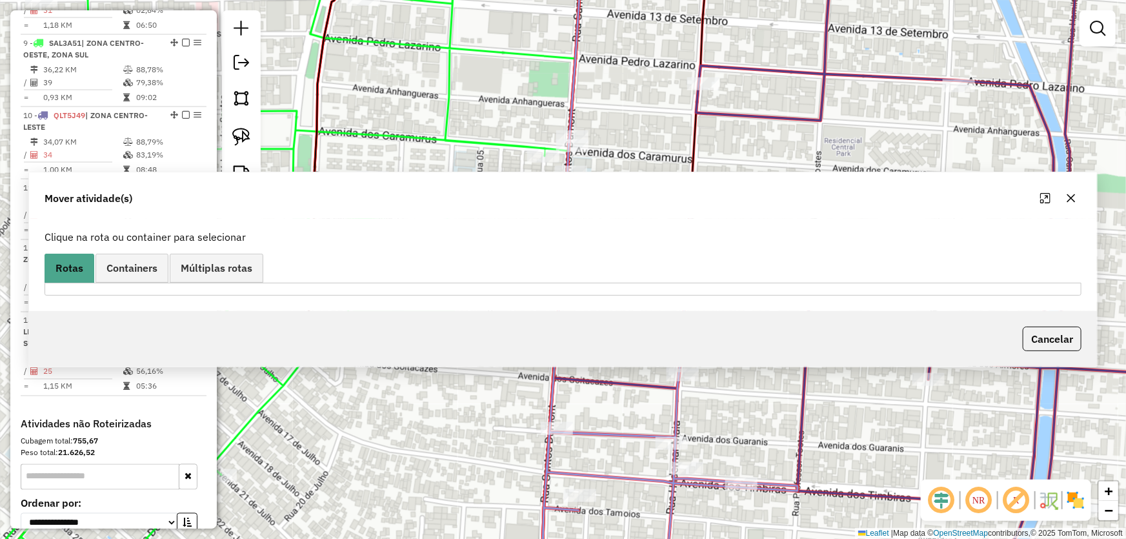
scroll to position [0, 0]
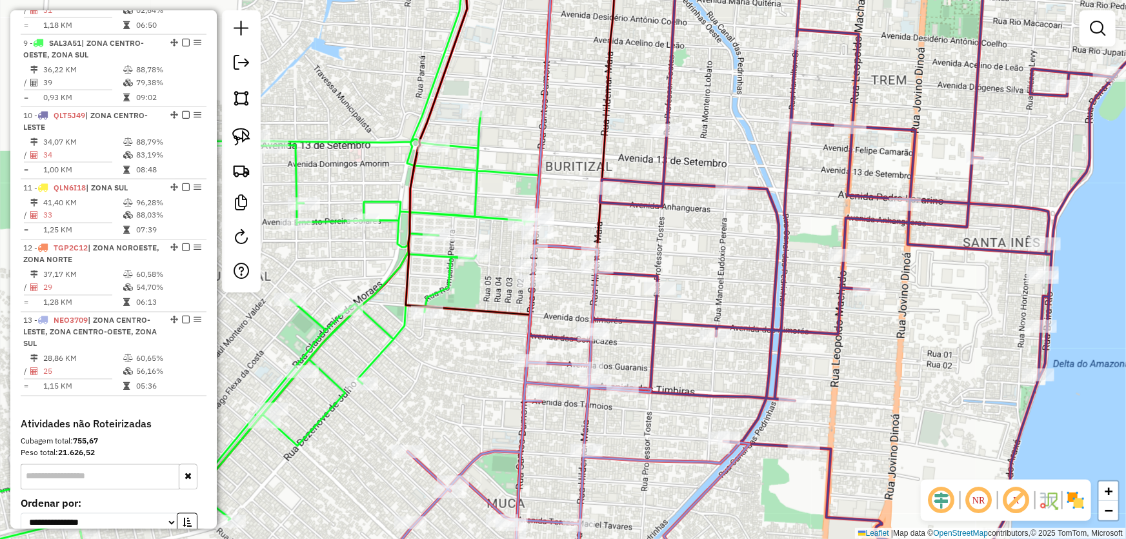
drag, startPoint x: 467, startPoint y: 352, endPoint x: 594, endPoint y: 53, distance: 324.4
click at [594, 58] on div "Janela de atendimento Grade de atendimento Capacidade Transportadoras Veículos …" at bounding box center [563, 269] width 1126 height 539
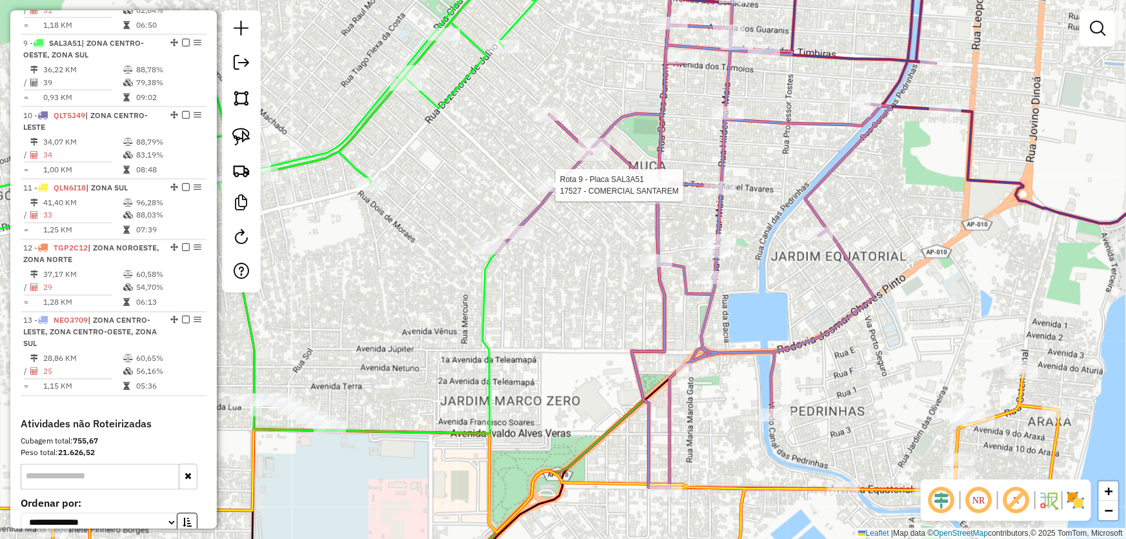
select select "*********"
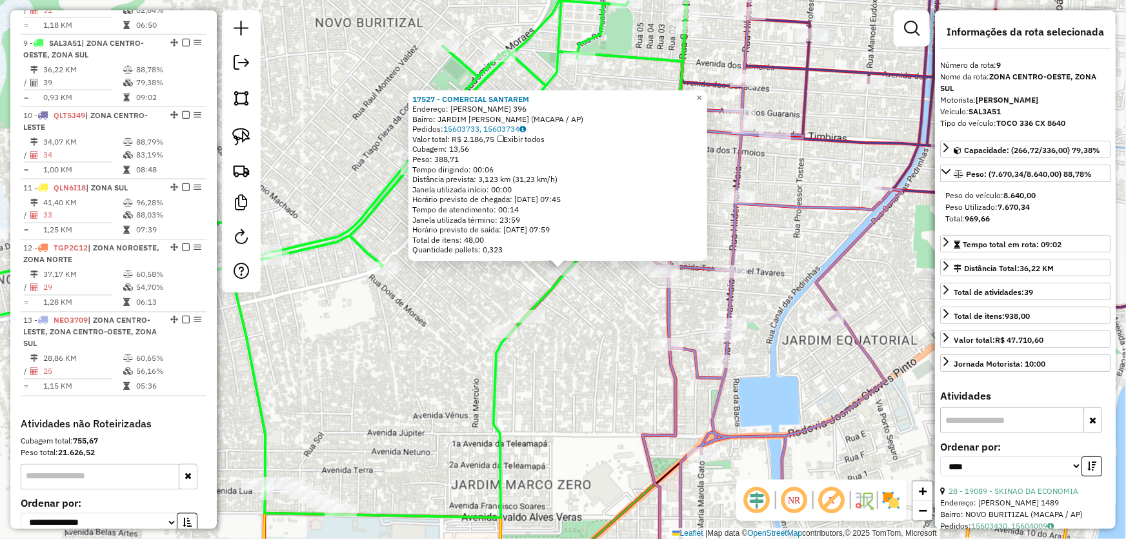
click at [599, 370] on div "17527 - COMERCIAL SANTAREM Endereço: REMO AMORAS DE OLIVEIRA 396 Bairro: JARDIM…" at bounding box center [563, 269] width 1126 height 539
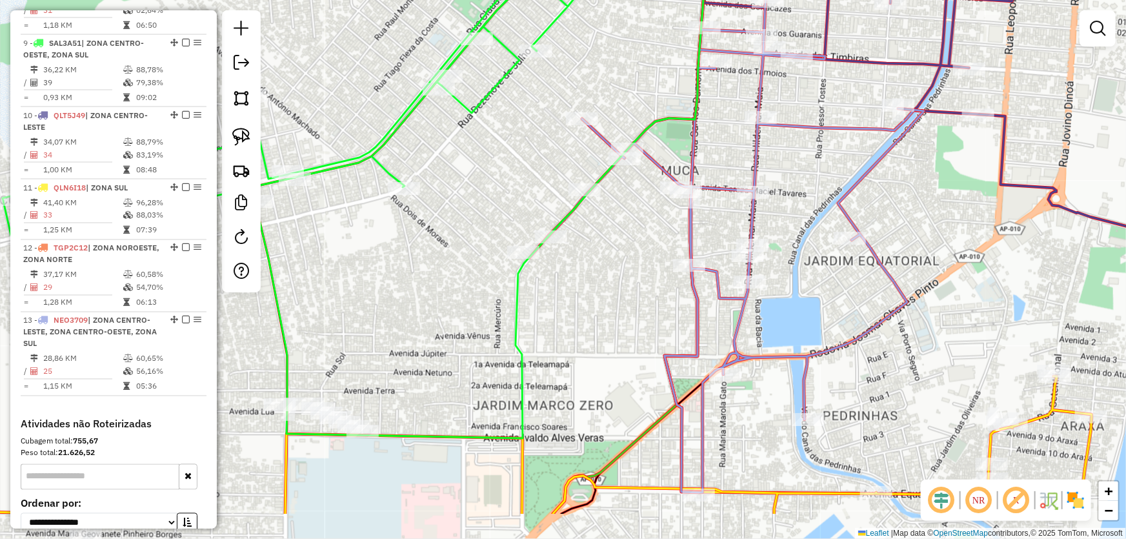
drag, startPoint x: 588, startPoint y: 382, endPoint x: 608, endPoint y: 243, distance: 140.1
click at [619, 259] on div "Janela de atendimento Grade de atendimento Capacidade Transportadoras Veículos …" at bounding box center [563, 269] width 1126 height 539
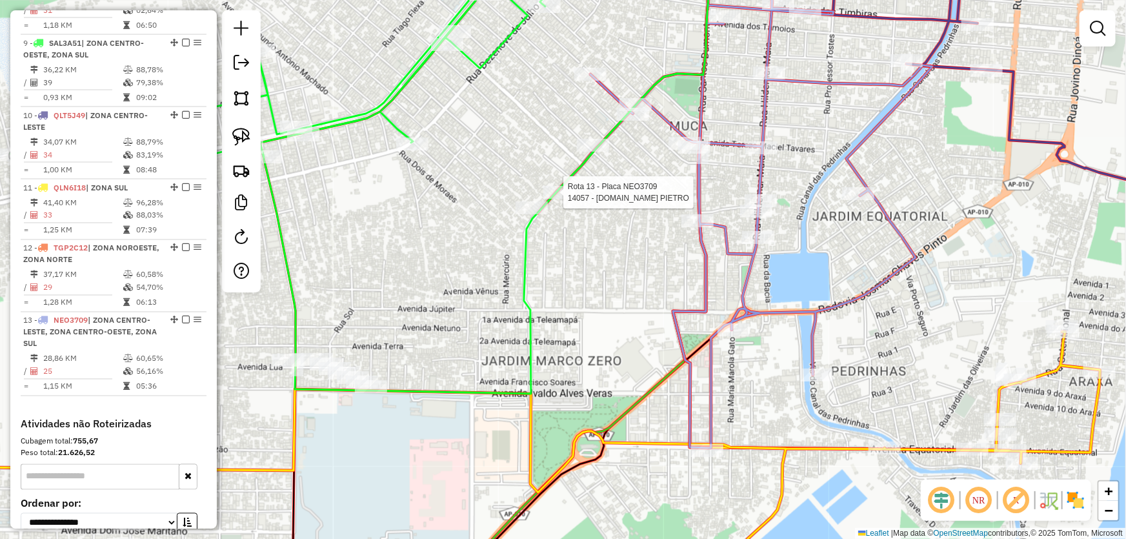
select select "*********"
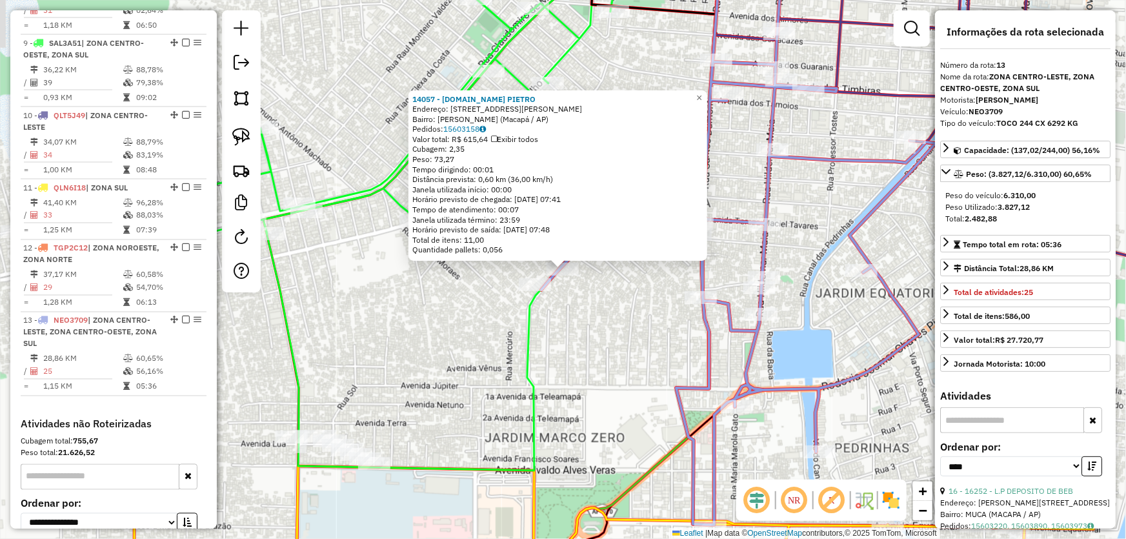
scroll to position [1134, 0]
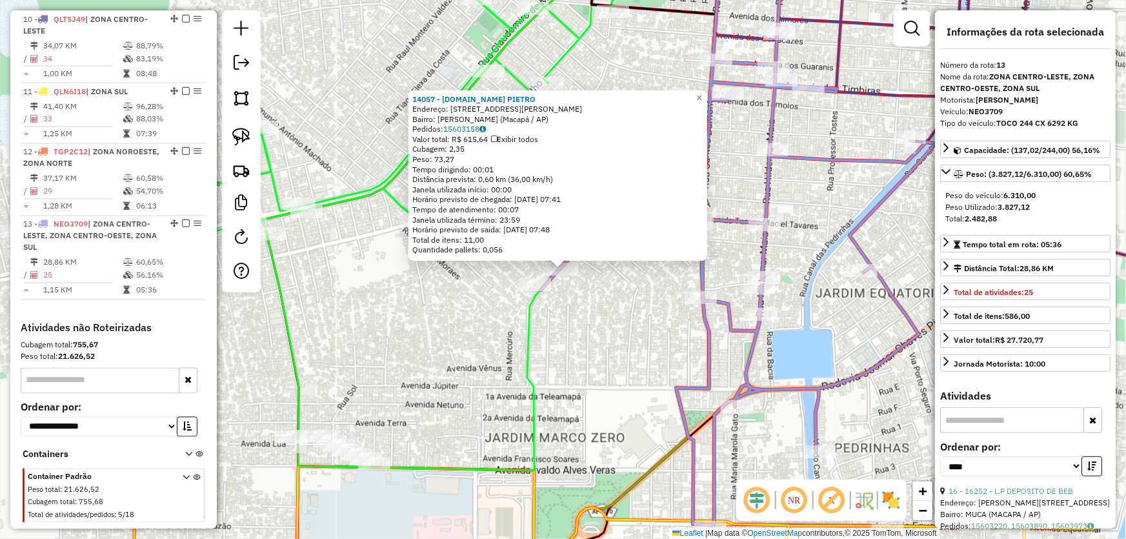
click at [644, 352] on div "14057 - M.BOX PIETRO Endereço: Rua Remo Amoras de Oliveira, 69 Bairro: Marco Ze…" at bounding box center [563, 269] width 1126 height 539
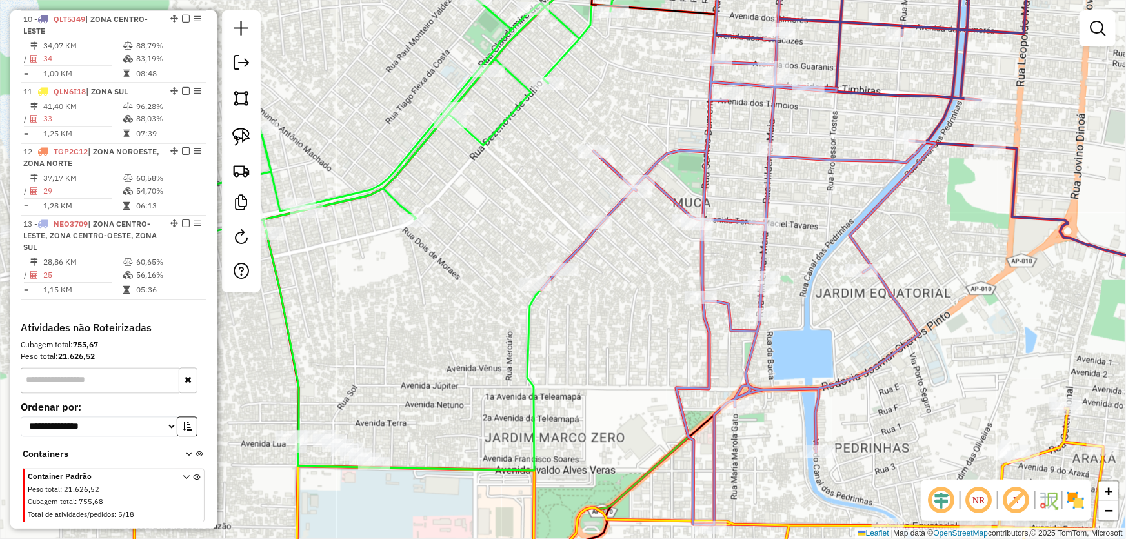
drag, startPoint x: 631, startPoint y: 367, endPoint x: 704, endPoint y: 188, distance: 193.2
click at [704, 190] on div "Janela de atendimento Grade de atendimento Capacidade Transportadoras Veículos …" at bounding box center [563, 269] width 1126 height 539
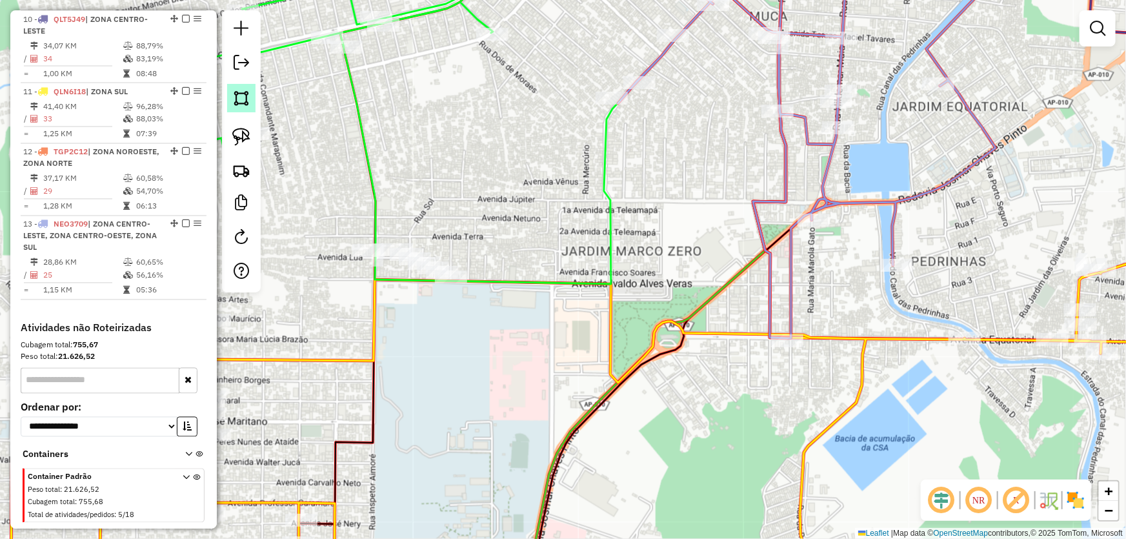
click at [242, 97] on img at bounding box center [241, 98] width 18 height 18
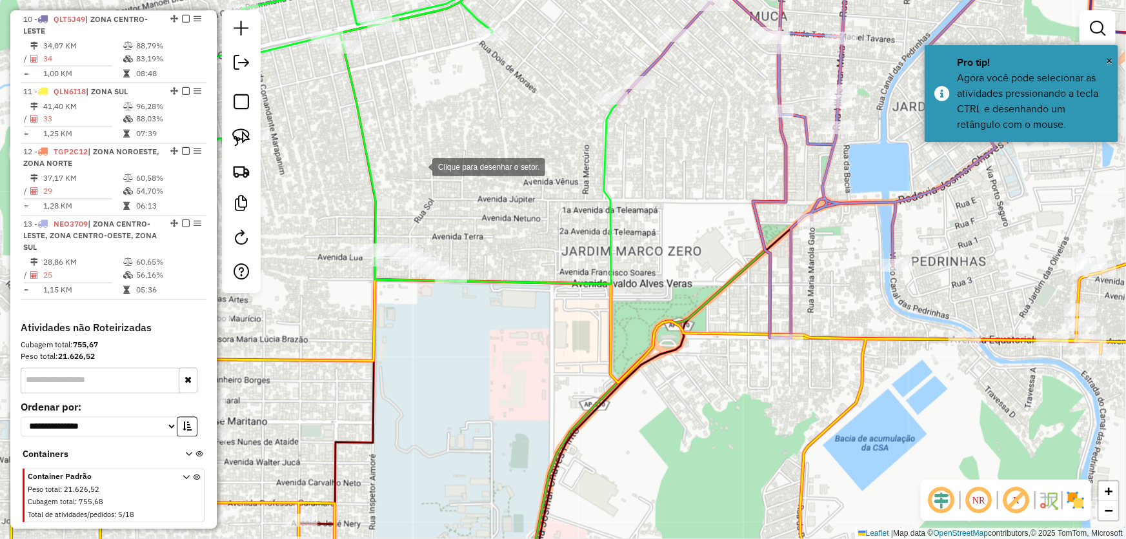
click at [432, 179] on div at bounding box center [419, 166] width 26 height 26
click at [375, 209] on div at bounding box center [375, 209] width 26 height 26
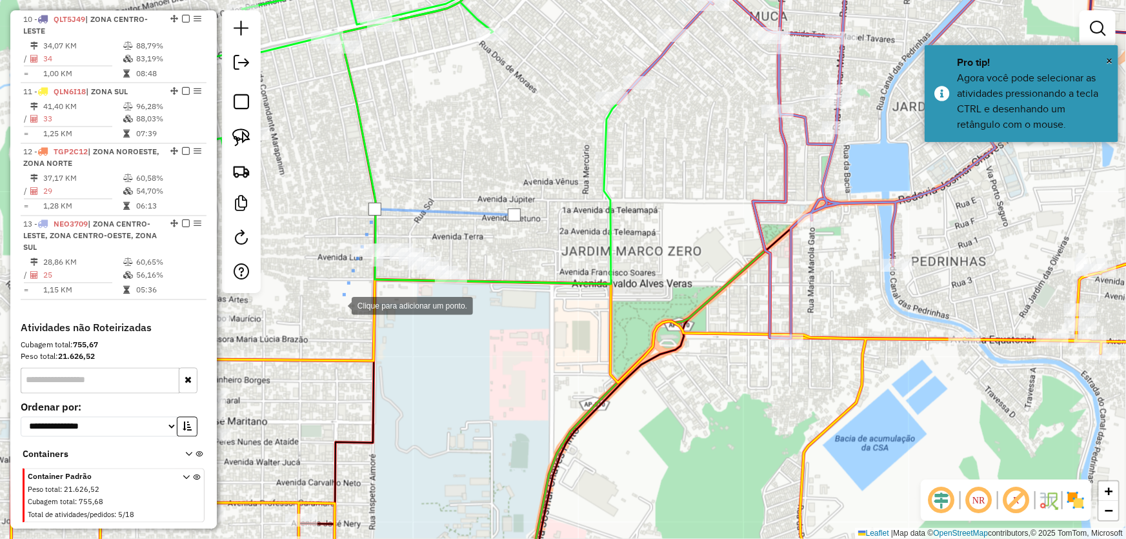
click at [338, 306] on div at bounding box center [339, 305] width 26 height 26
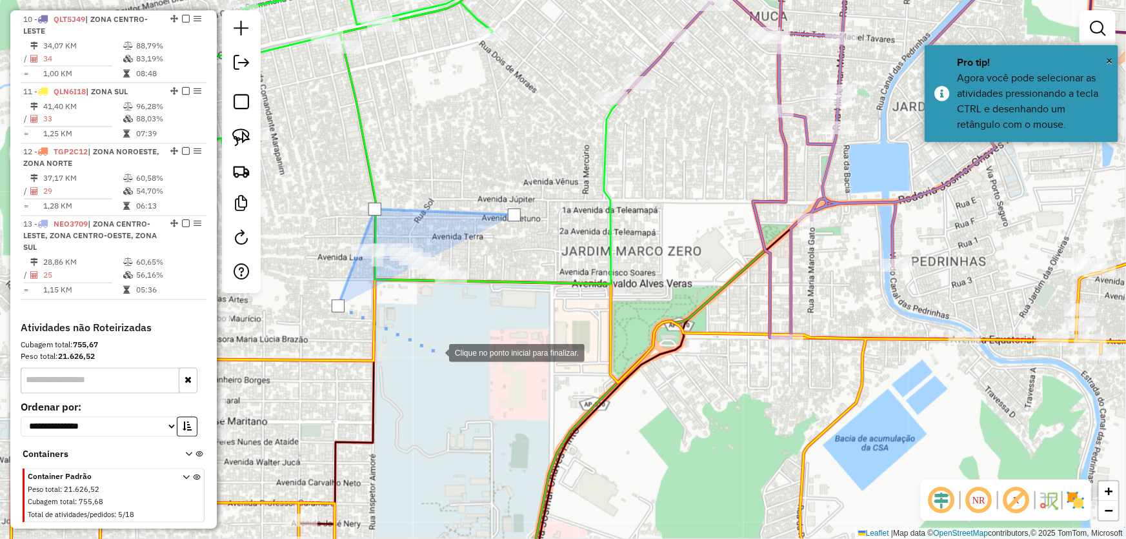
click at [449, 365] on div at bounding box center [436, 352] width 26 height 26
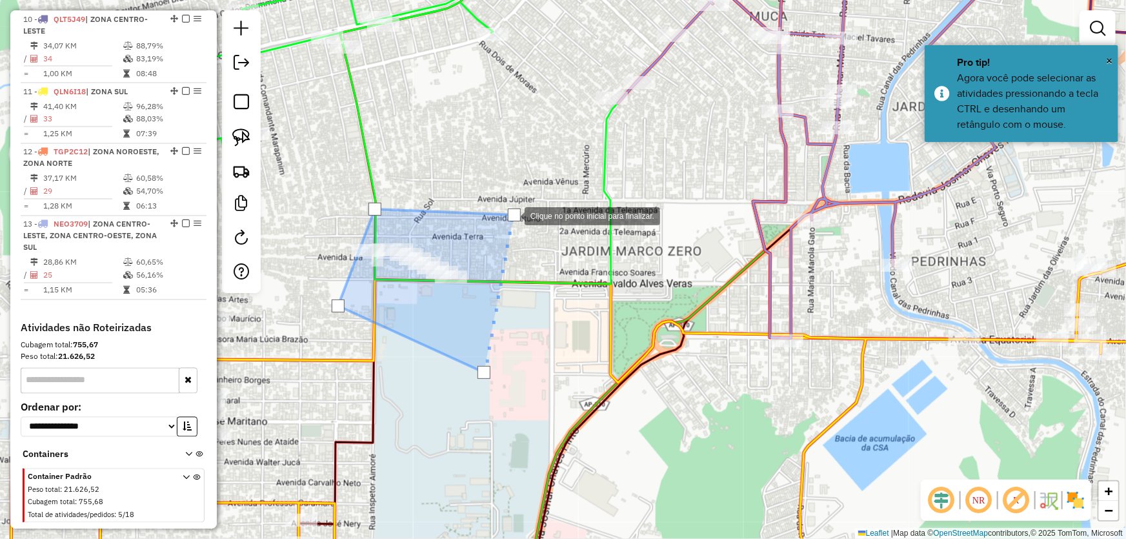
click at [512, 214] on div at bounding box center [514, 214] width 13 height 13
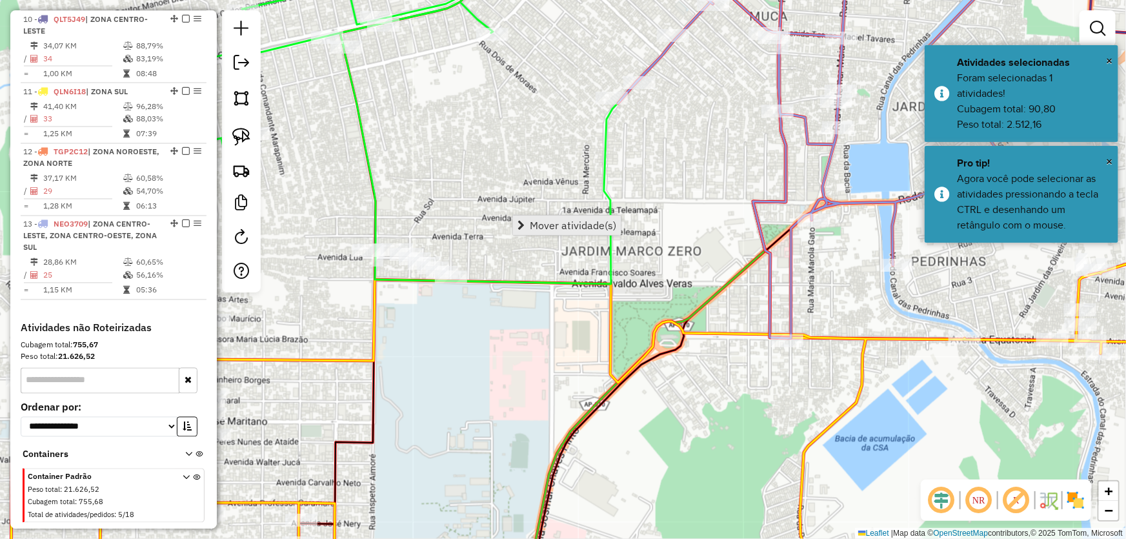
click at [545, 228] on span "Mover atividade(s)" at bounding box center [573, 225] width 86 height 10
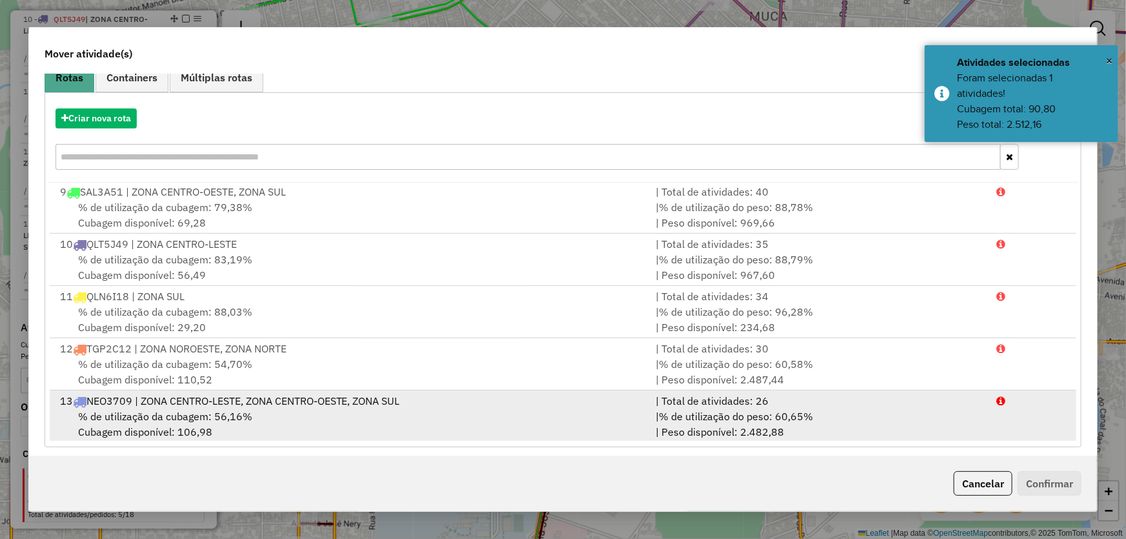
scroll to position [123, 0]
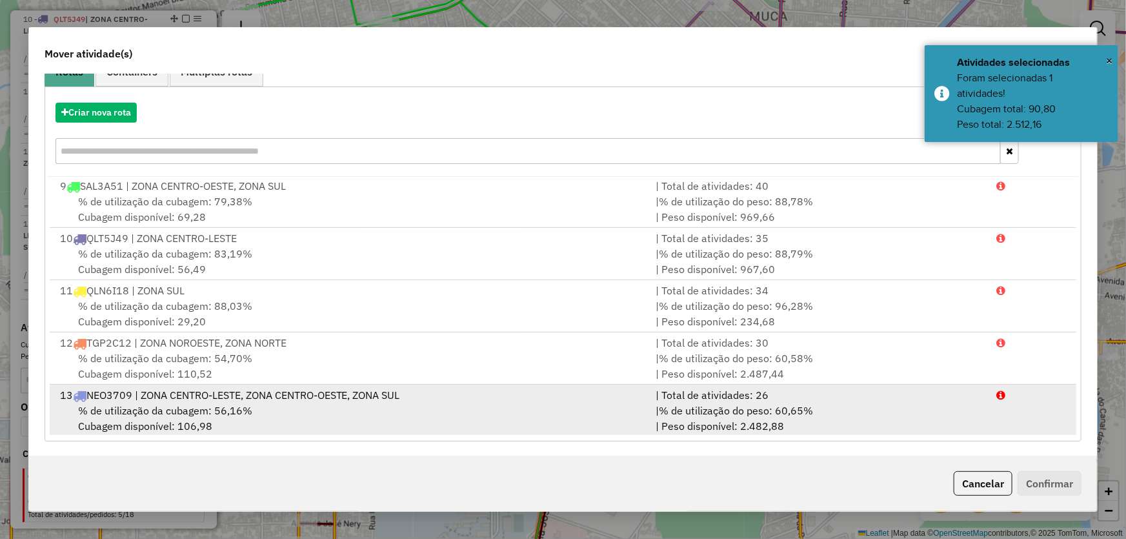
click at [157, 397] on div "13 NEO3709 | ZONA CENTRO-LESTE, ZONA CENTRO-OESTE, ZONA SUL" at bounding box center [350, 394] width 596 height 15
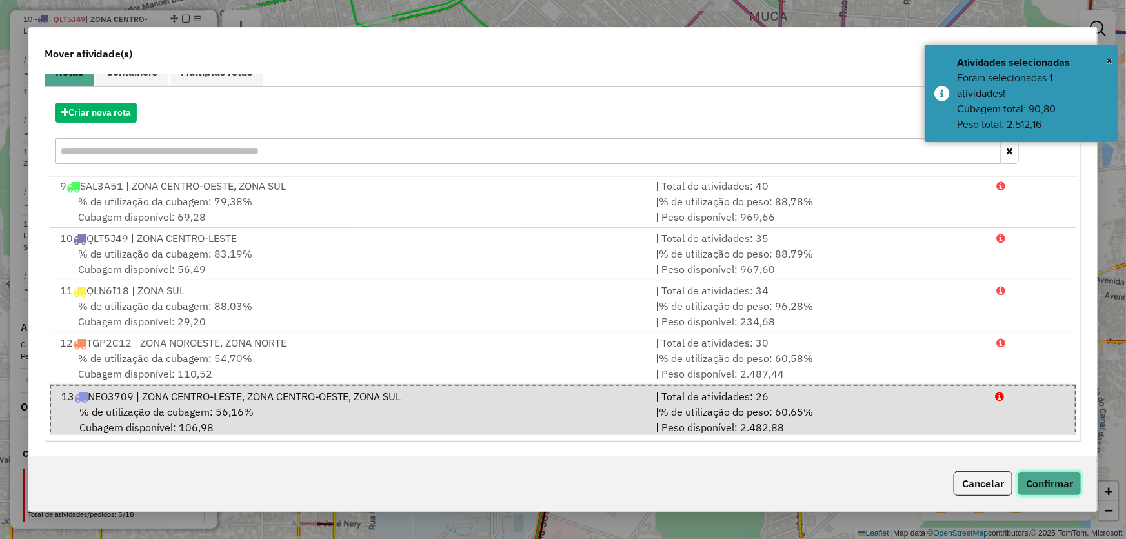
click at [1050, 478] on button "Confirmar" at bounding box center [1049, 483] width 64 height 25
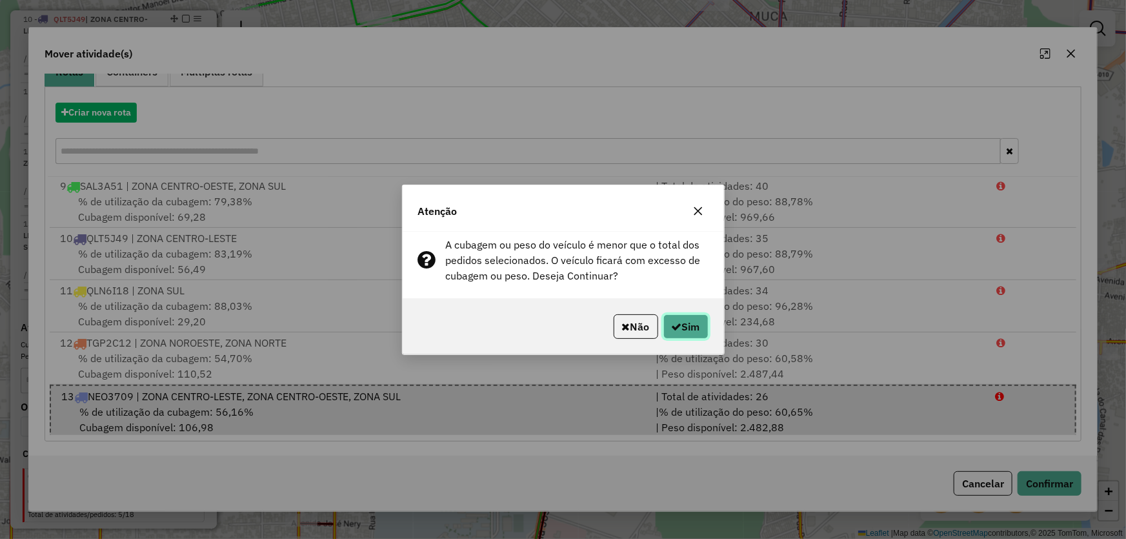
click at [683, 332] on button "Sim" at bounding box center [685, 326] width 45 height 25
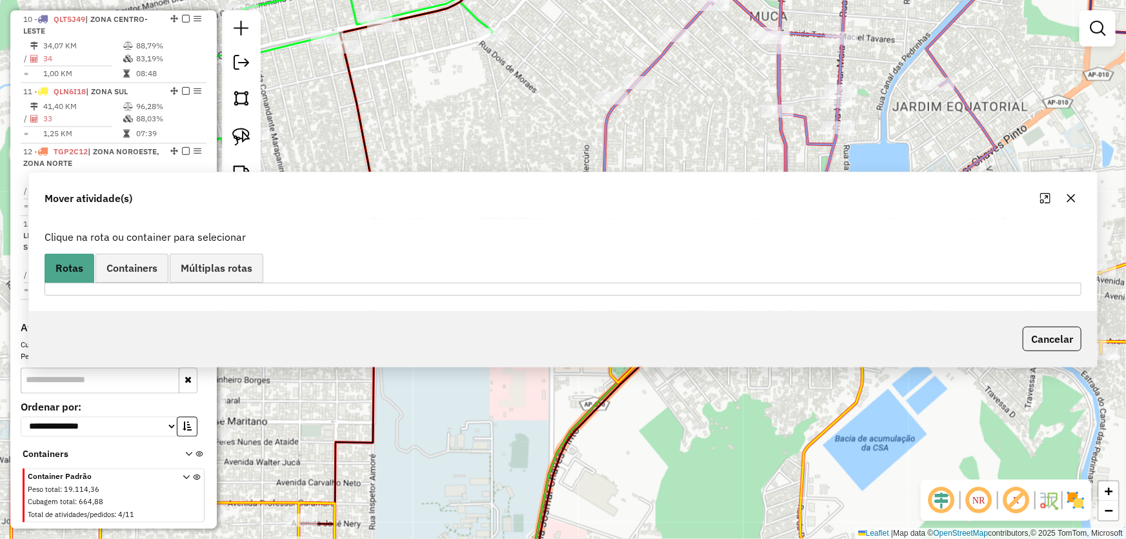
scroll to position [0, 0]
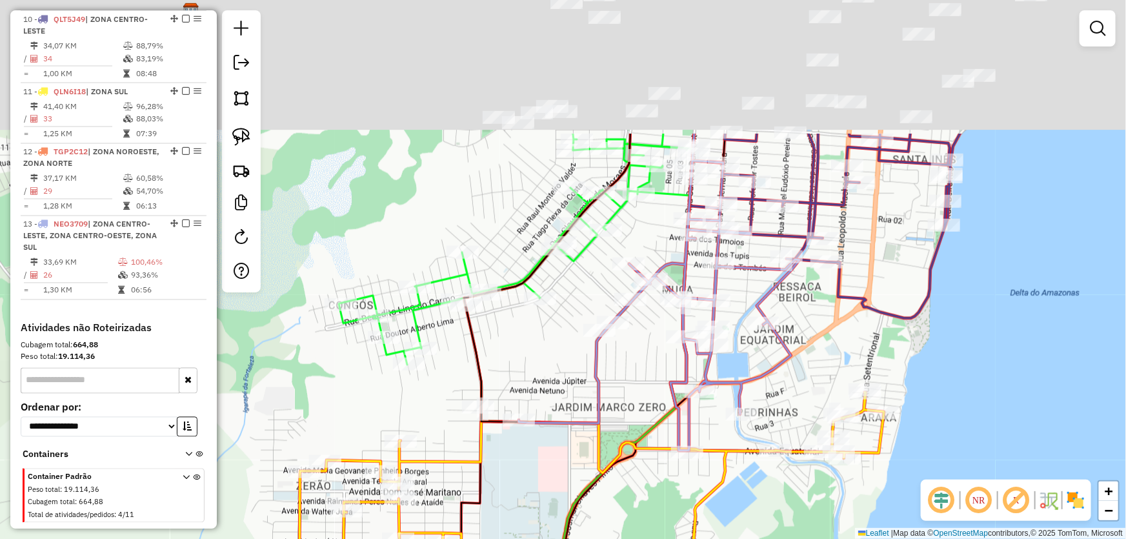
drag, startPoint x: 683, startPoint y: 190, endPoint x: 626, endPoint y: 394, distance: 210.8
click at [626, 394] on div "Janela de atendimento Grade de atendimento Capacidade Transportadoras Veículos …" at bounding box center [563, 269] width 1126 height 539
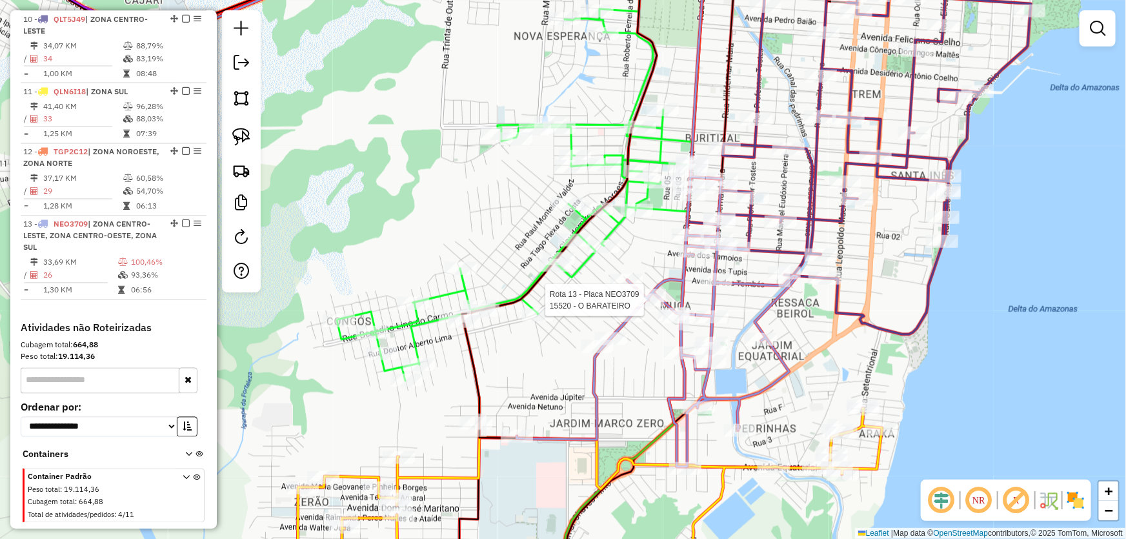
select select "*********"
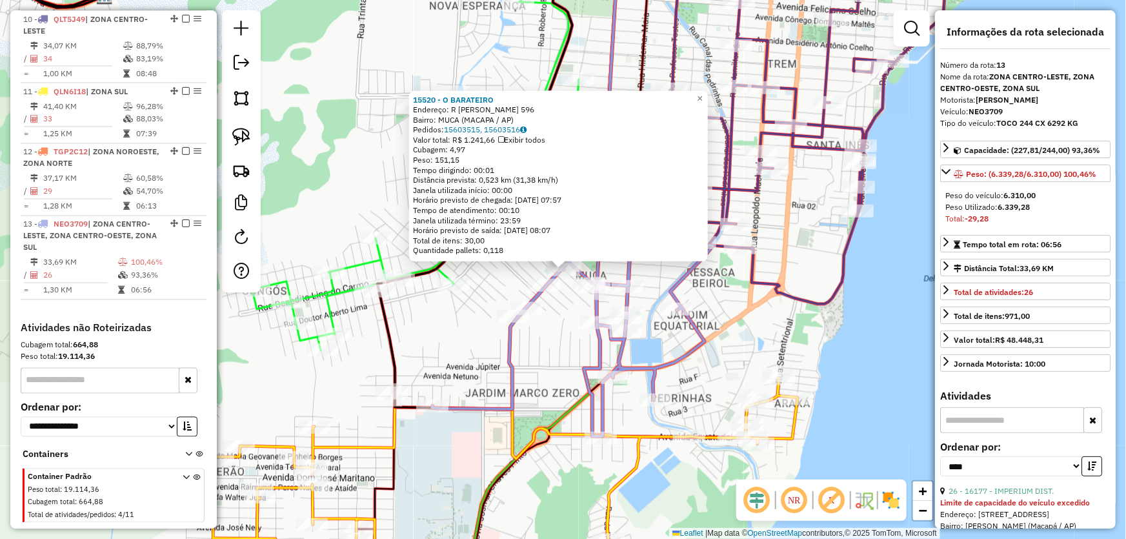
click at [724, 291] on div "Rota 13 - Placa NEO3709 18496 - MINI BOX SAO JOSE 15520 - O BARATEIRO Endereço:…" at bounding box center [563, 269] width 1126 height 539
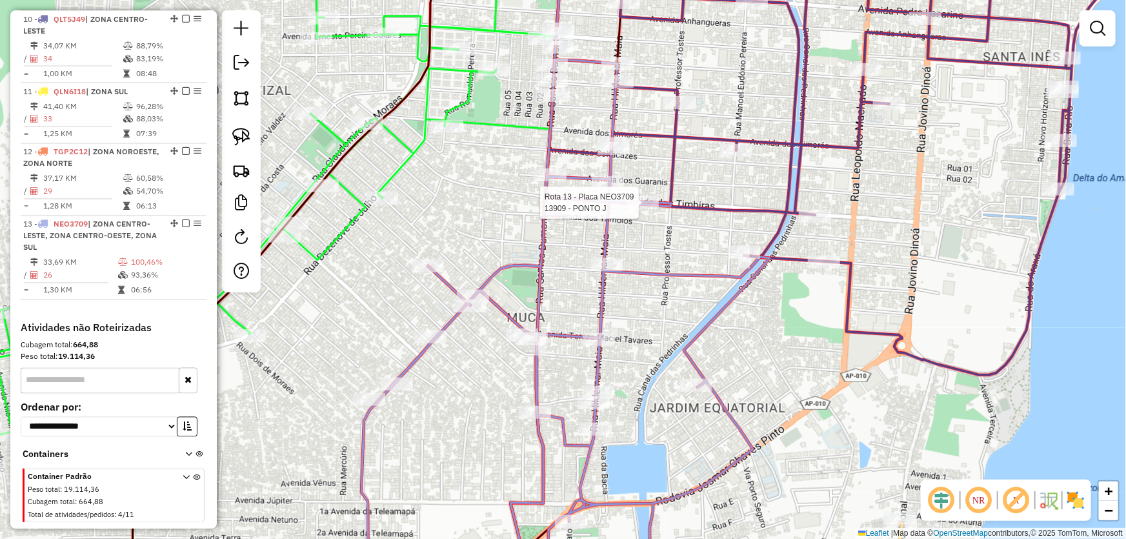
select select "*********"
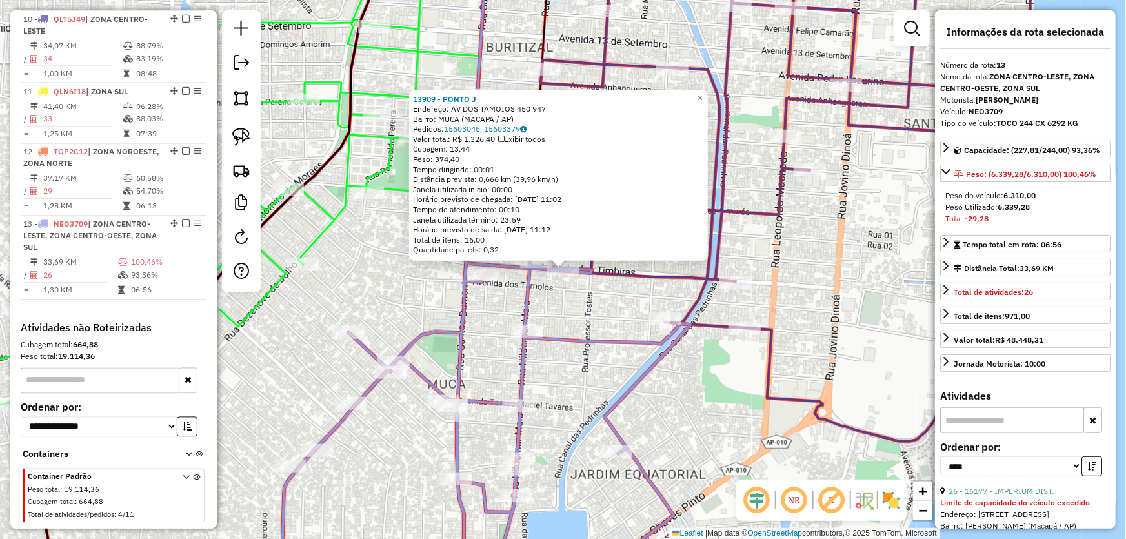
click at [613, 310] on div "13909 - PONTO J Endereço: AV DOS TAMOIOS 450 947 Bairro: MUCA (MACAPA / AP) Ped…" at bounding box center [563, 269] width 1126 height 539
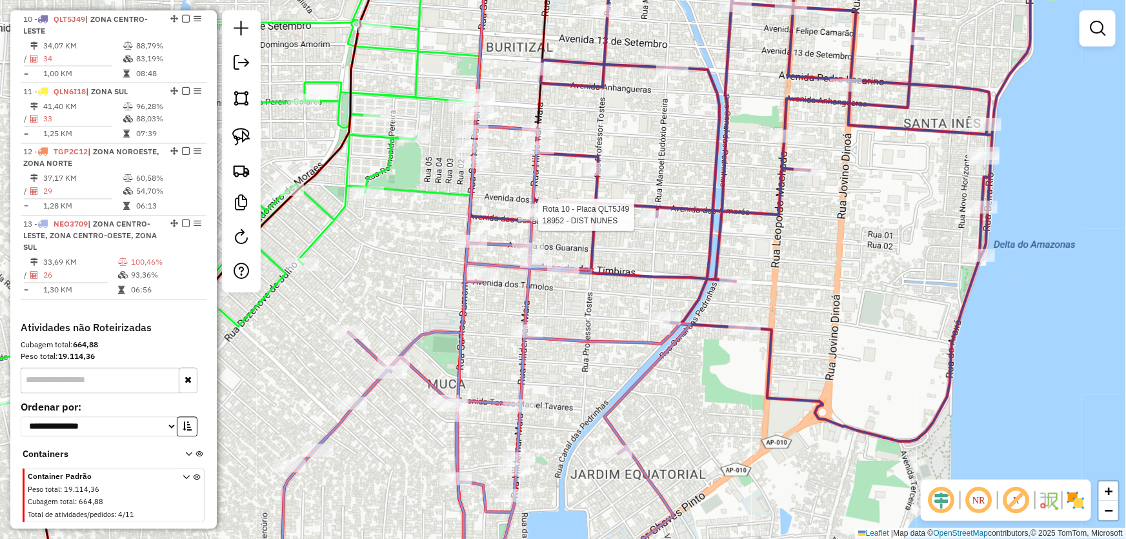
select select "*********"
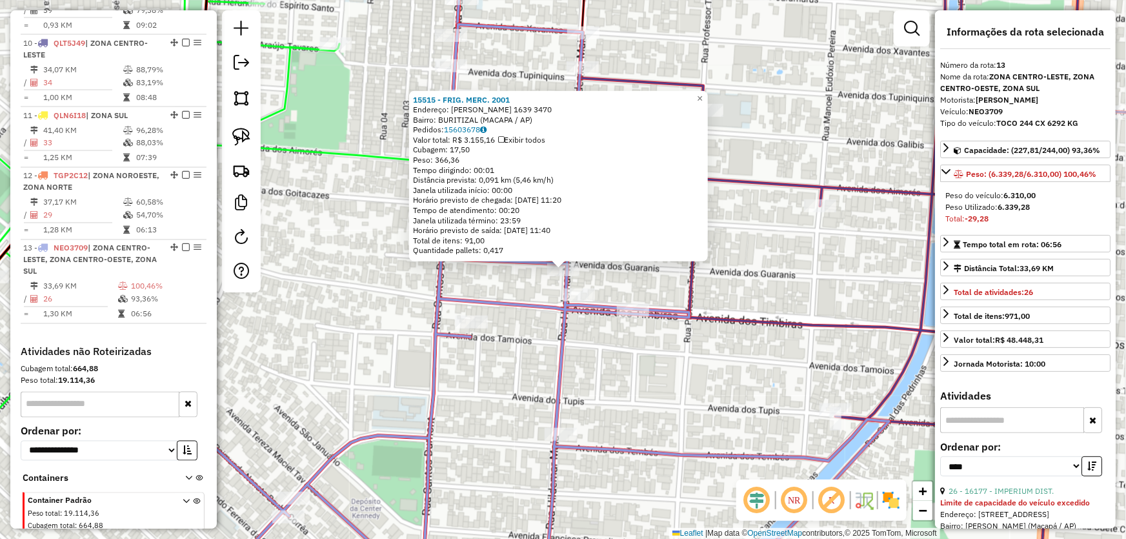
scroll to position [1134, 0]
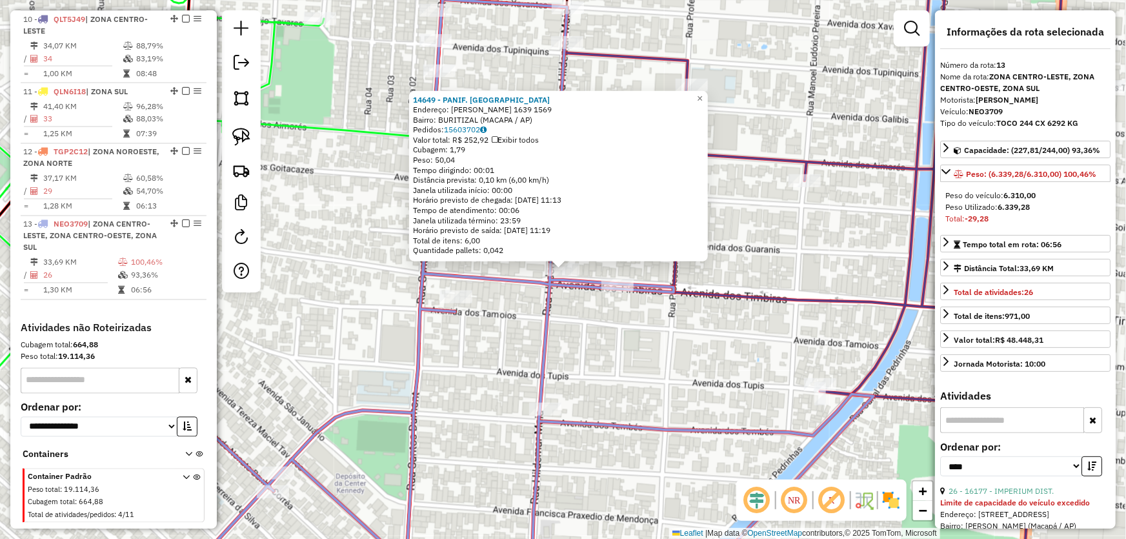
click at [593, 344] on div "14649 - PANIF. PERNANBUCANA Endereço: R HILDEMAR MAIA 1639 1569 Bairro: BURITIZ…" at bounding box center [563, 269] width 1126 height 539
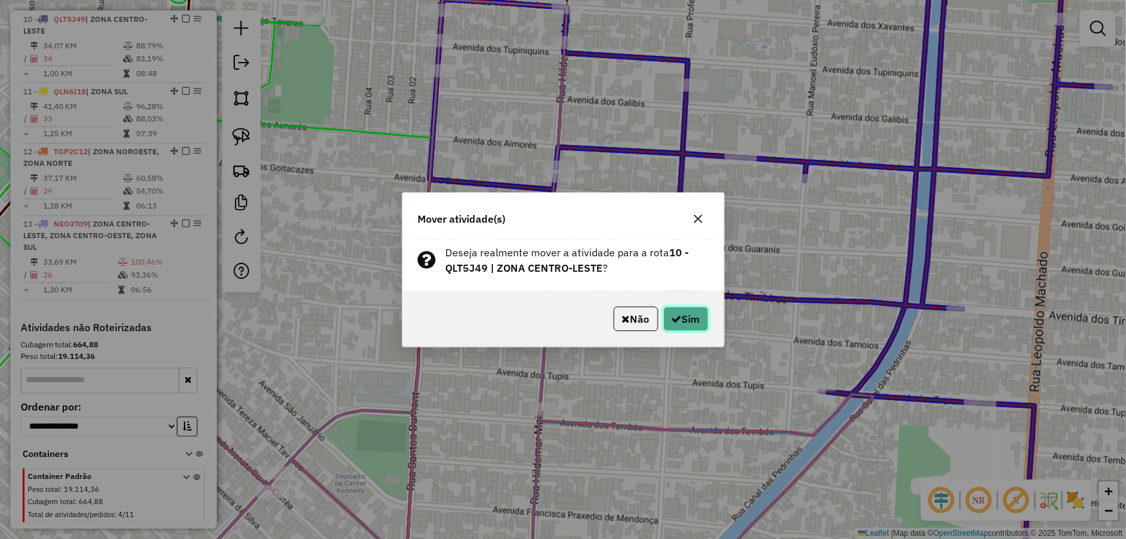
click at [682, 317] on button "Sim" at bounding box center [685, 318] width 45 height 25
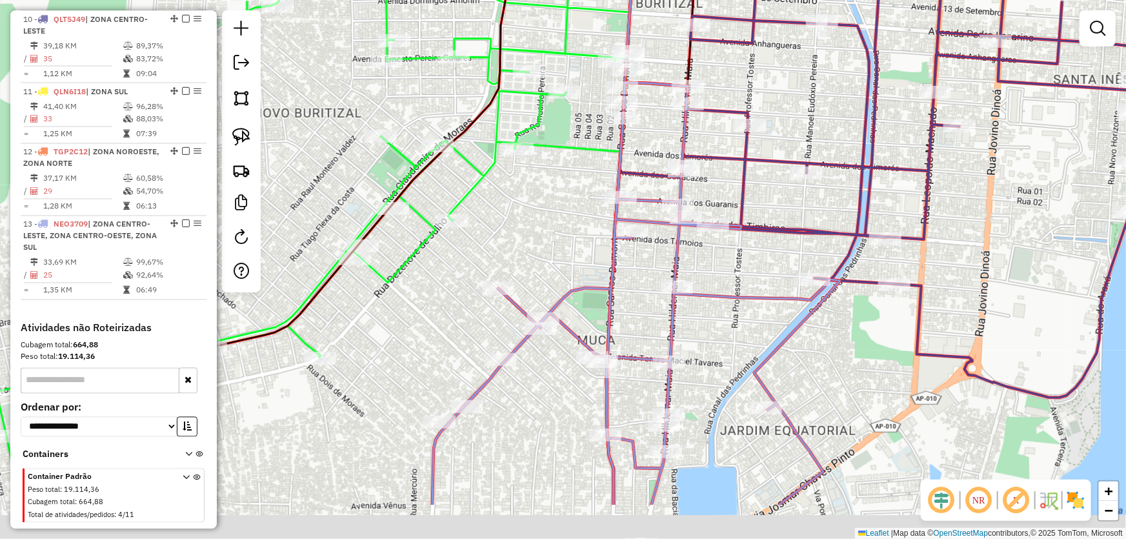
drag, startPoint x: 632, startPoint y: 362, endPoint x: 644, endPoint y: 271, distance: 91.8
click at [706, 268] on div "Janela de atendimento Grade de atendimento Capacidade Transportadoras Veículos …" at bounding box center [563, 269] width 1126 height 539
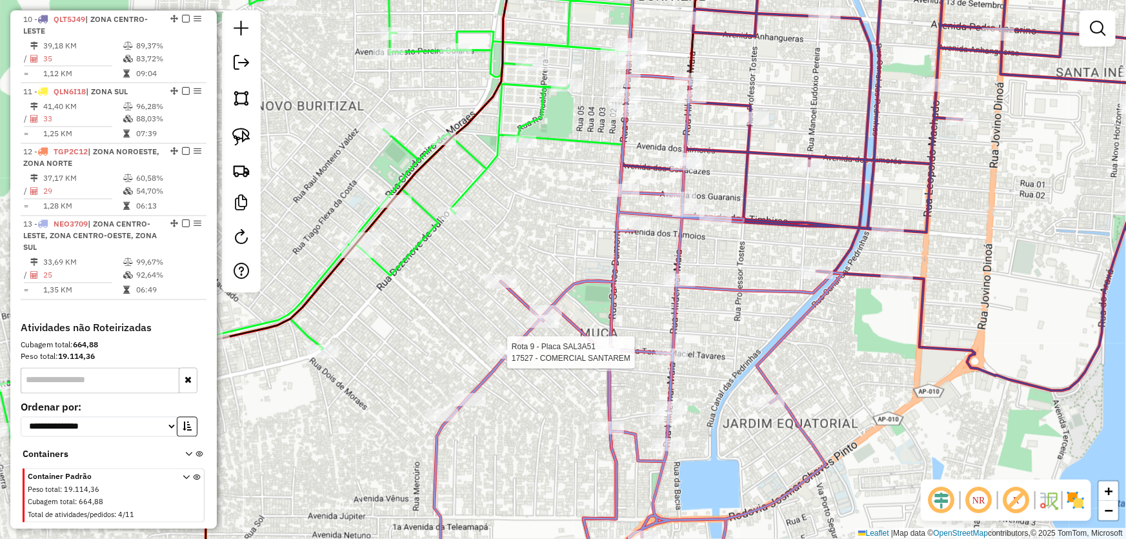
select select "*********"
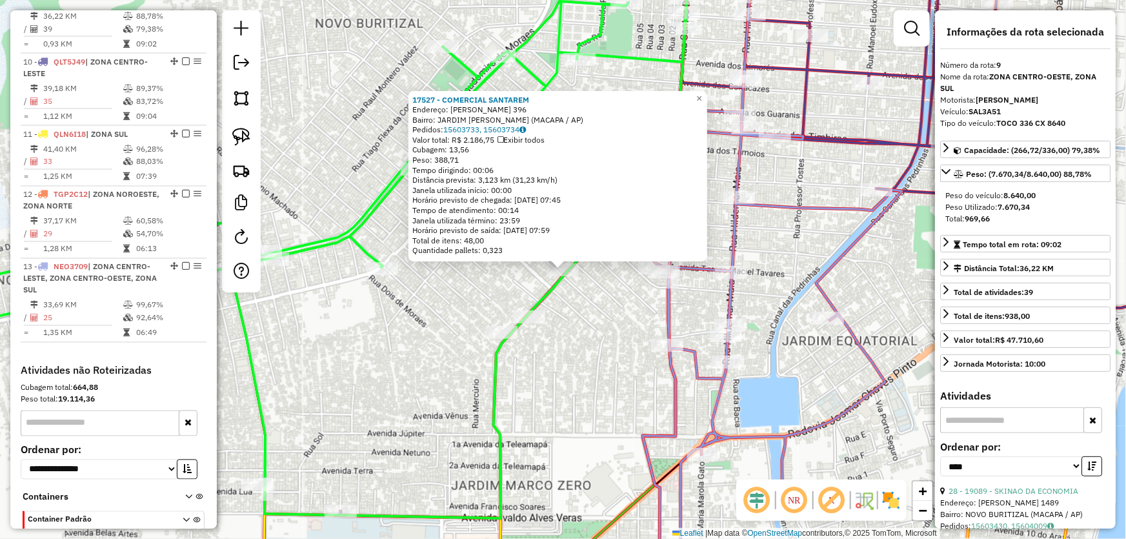
scroll to position [1037, 0]
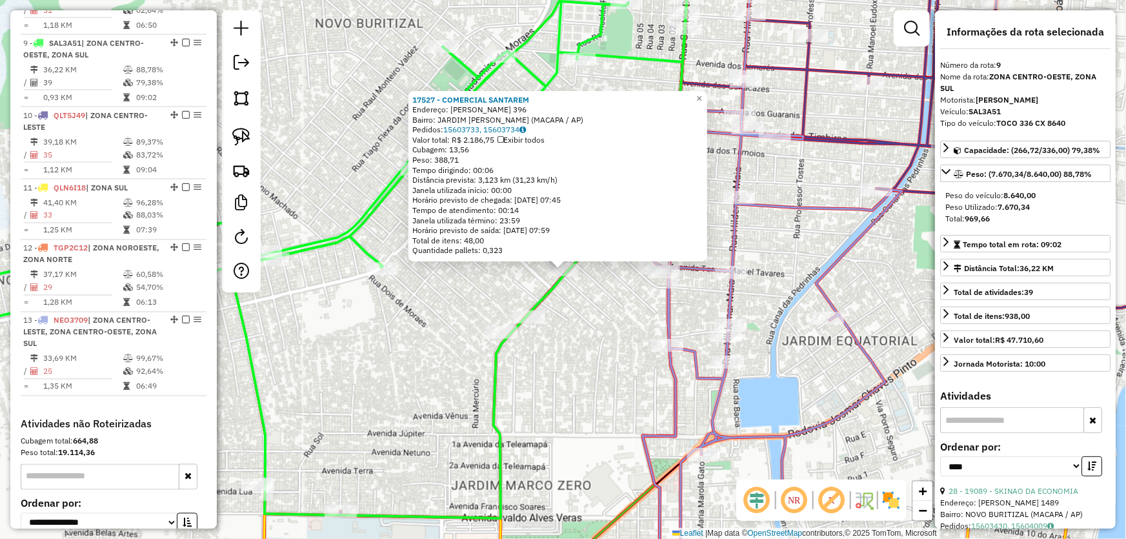
click at [567, 341] on div "17527 - COMERCIAL SANTAREM Endereço: REMO AMORAS DE OLIVEIRA 396 Bairro: JARDIM…" at bounding box center [563, 269] width 1126 height 539
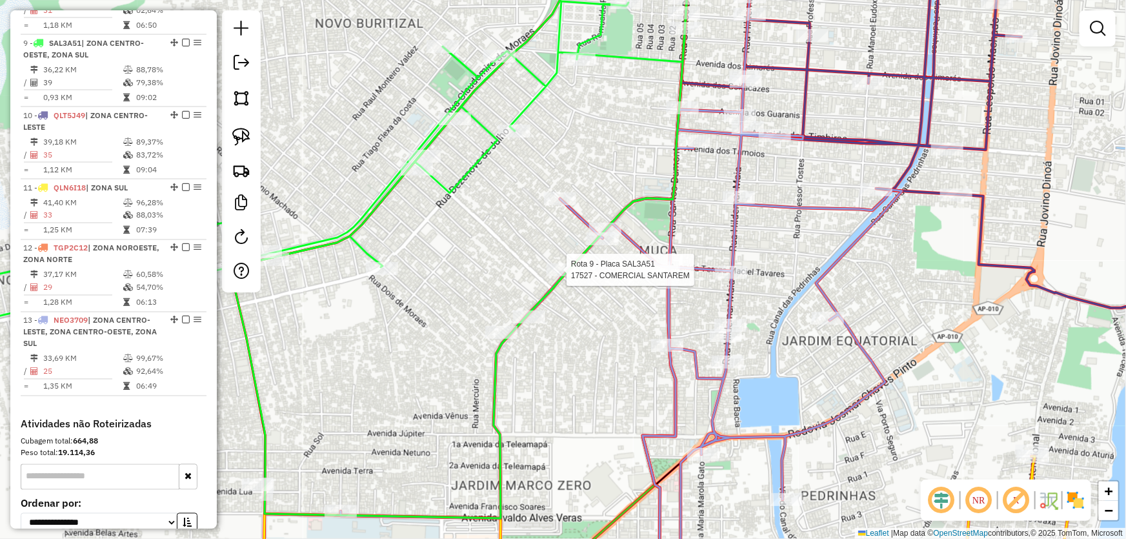
select select "*********"
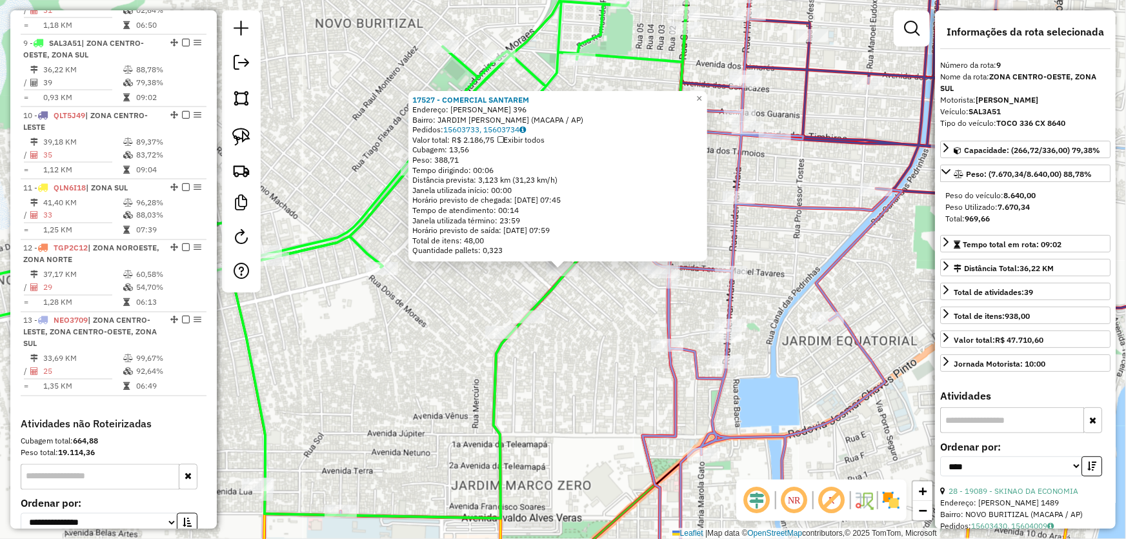
click at [594, 348] on div "17527 - COMERCIAL SANTAREM Endereço: REMO AMORAS DE OLIVEIRA 396 Bairro: JARDIM…" at bounding box center [563, 269] width 1126 height 539
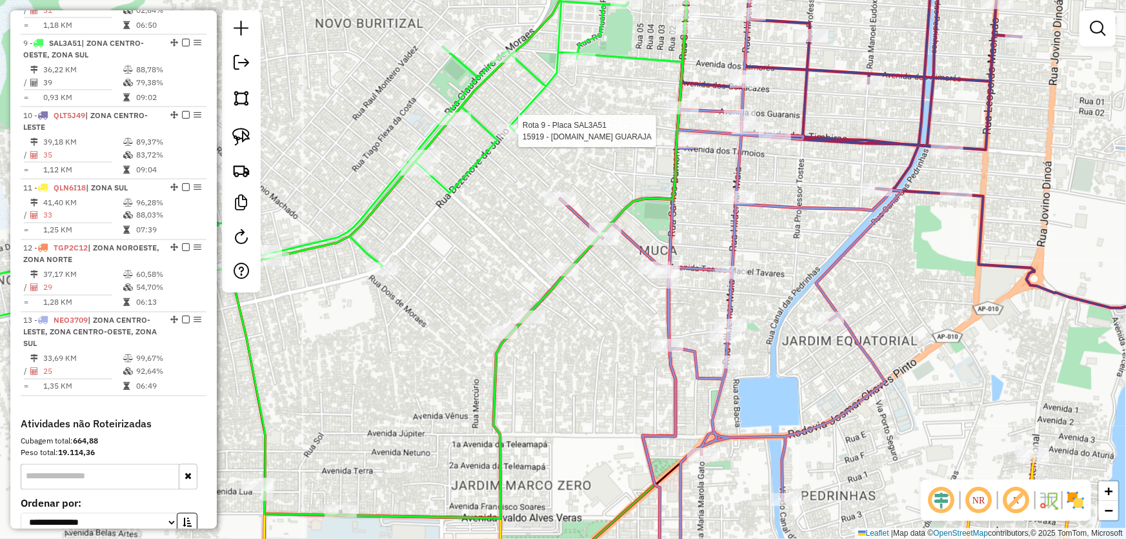
select select "*********"
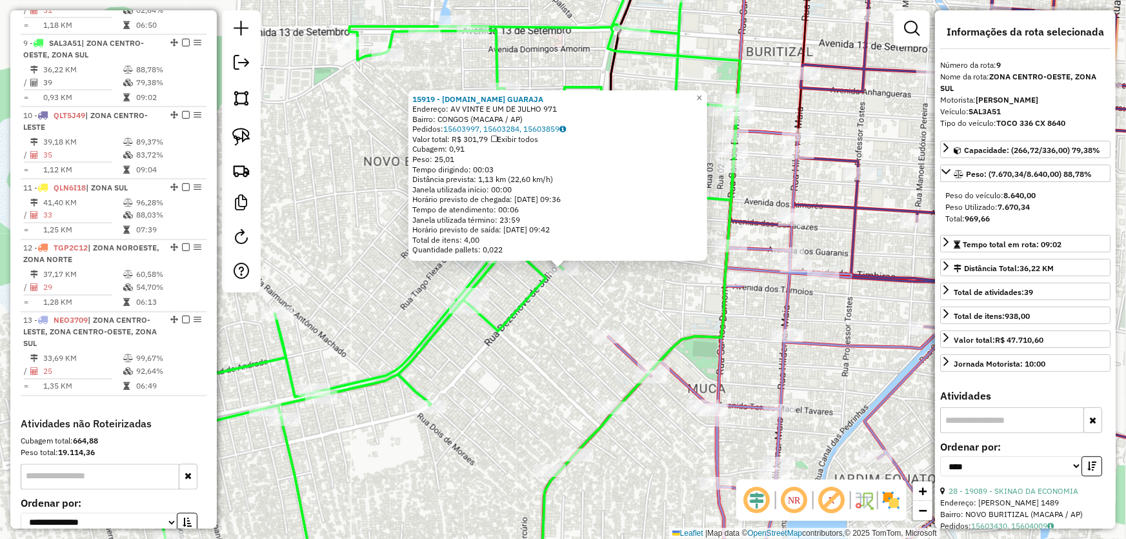
click at [561, 335] on div "15919 - M.BOX GUARAJA Endereço: AV VINTE E UM DE JULHO 971 Bairro: CONGOS (MACA…" at bounding box center [563, 269] width 1126 height 539
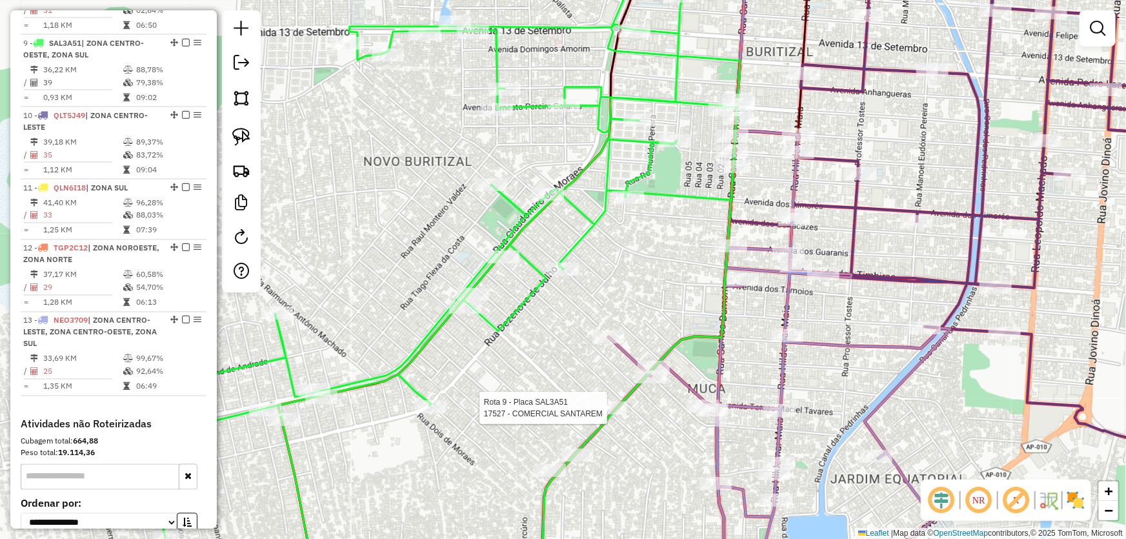
select select "*********"
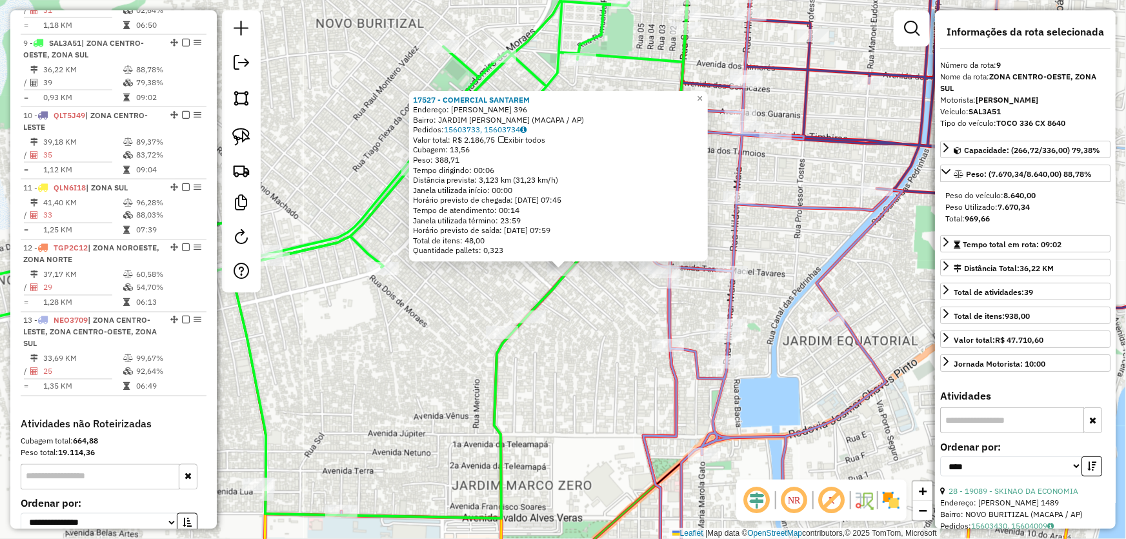
click at [596, 398] on div "17527 - COMERCIAL SANTAREM Endereço: REMO AMORAS DE OLIVEIRA 396 Bairro: JARDIM…" at bounding box center [563, 269] width 1126 height 539
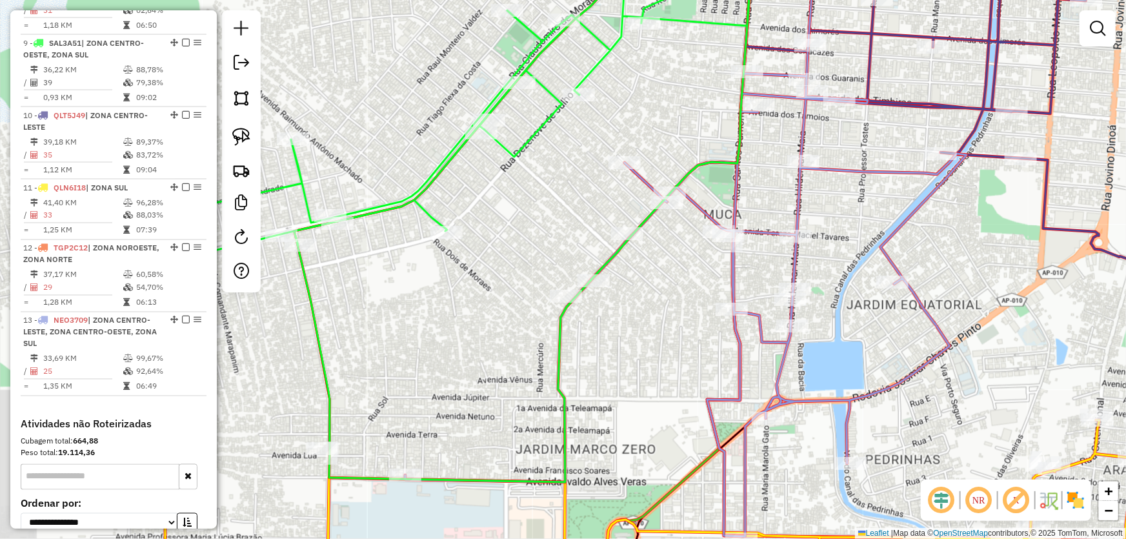
drag, startPoint x: 630, startPoint y: 85, endPoint x: 759, endPoint y: 17, distance: 146.3
click at [757, 6] on div "Janela de atendimento Grade de atendimento Capacidade Transportadoras Veículos …" at bounding box center [563, 269] width 1126 height 539
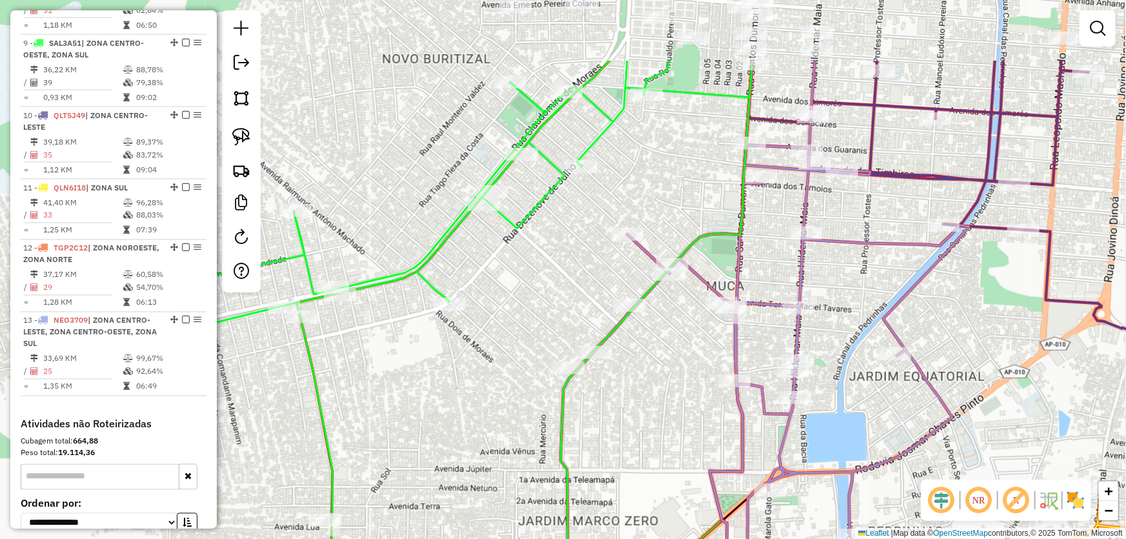
drag, startPoint x: 705, startPoint y: 259, endPoint x: 639, endPoint y: 376, distance: 134.4
click at [639, 376] on div "Janela de atendimento Grade de atendimento Capacidade Transportadoras Veículos …" at bounding box center [563, 269] width 1126 height 539
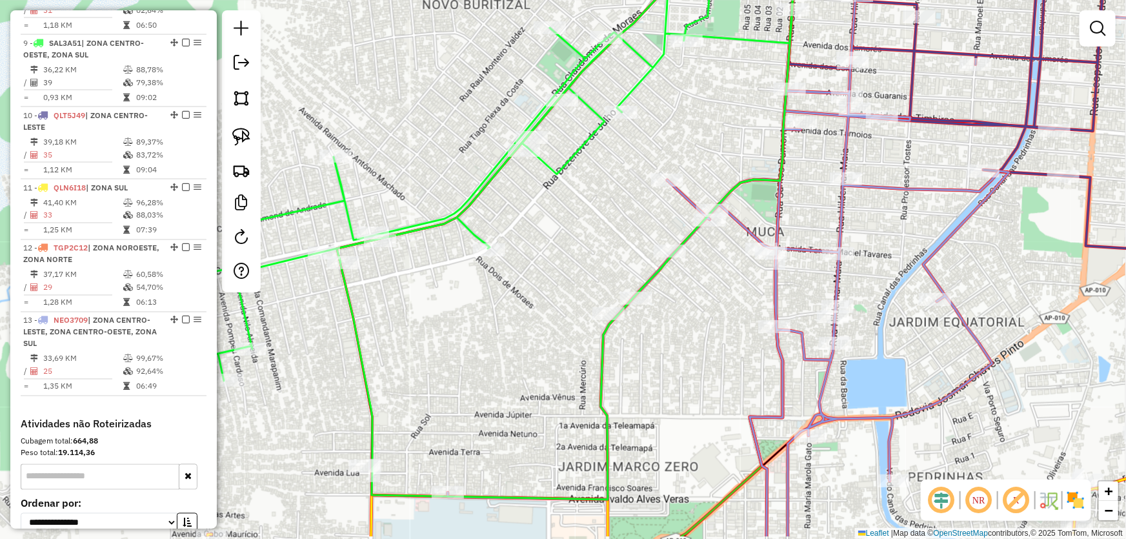
drag, startPoint x: 679, startPoint y: 218, endPoint x: 711, endPoint y: 146, distance: 79.1
click at [719, 141] on div "Janela de atendimento Grade de atendimento Capacidade Transportadoras Veículos …" at bounding box center [563, 269] width 1126 height 539
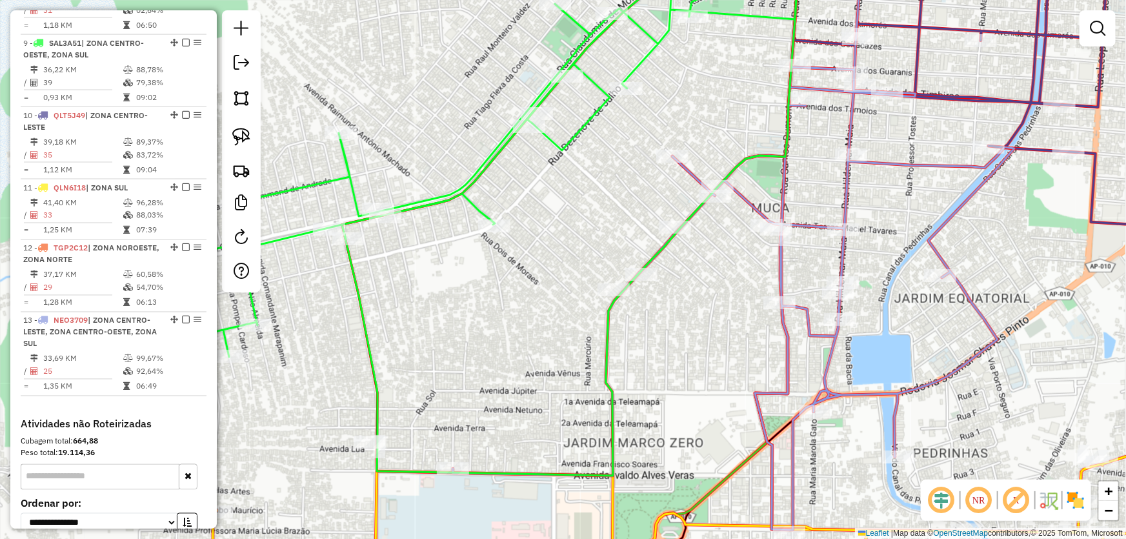
click at [448, 505] on div "Janela de atendimento Grade de atendimento Capacidade Transportadoras Veículos …" at bounding box center [563, 269] width 1126 height 539
select select "*********"
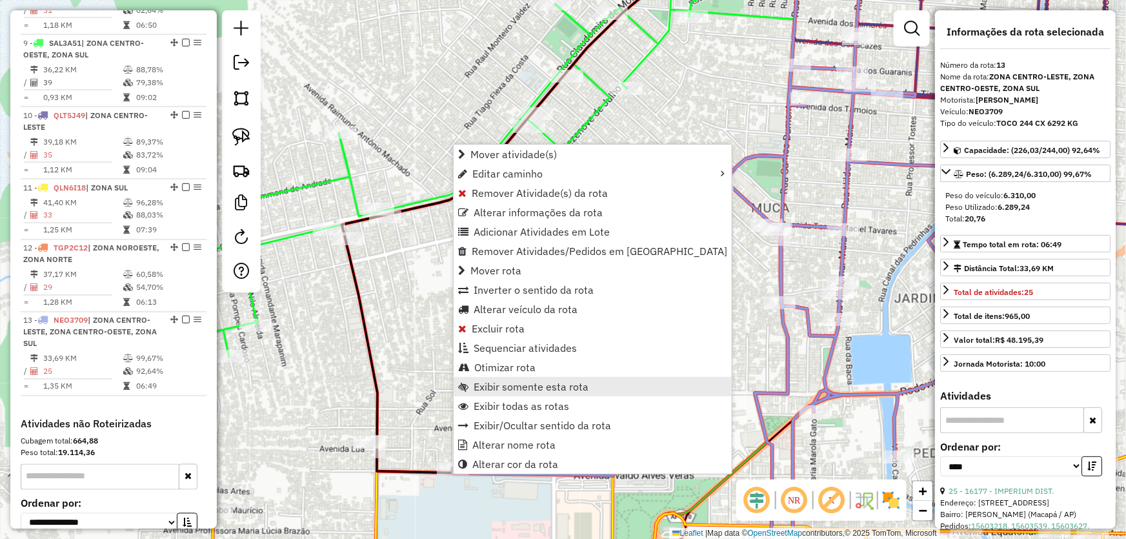
scroll to position [1134, 0]
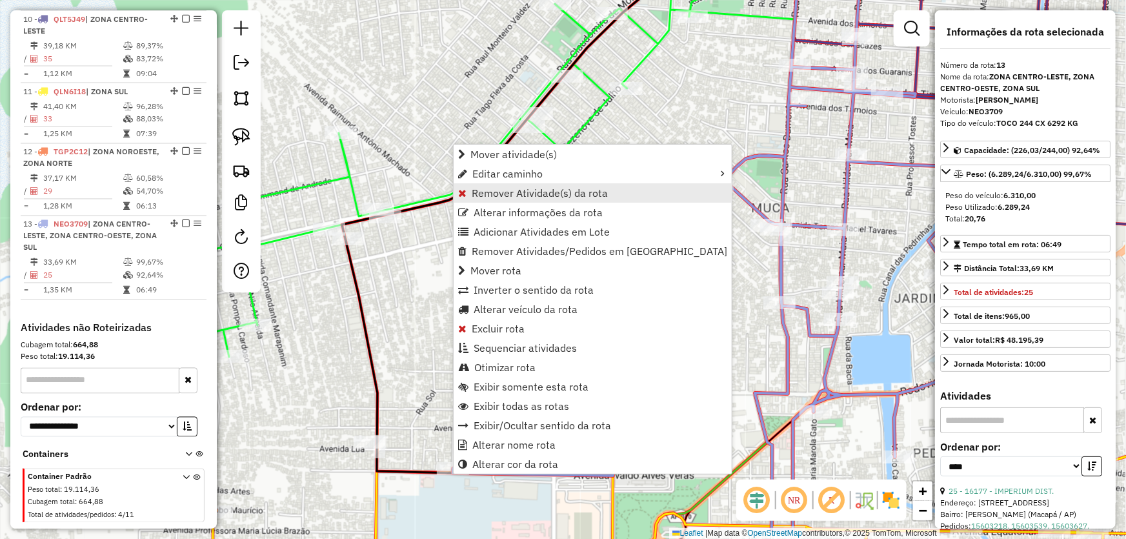
click at [497, 190] on span "Remover Atividade(s) da rota" at bounding box center [540, 193] width 136 height 10
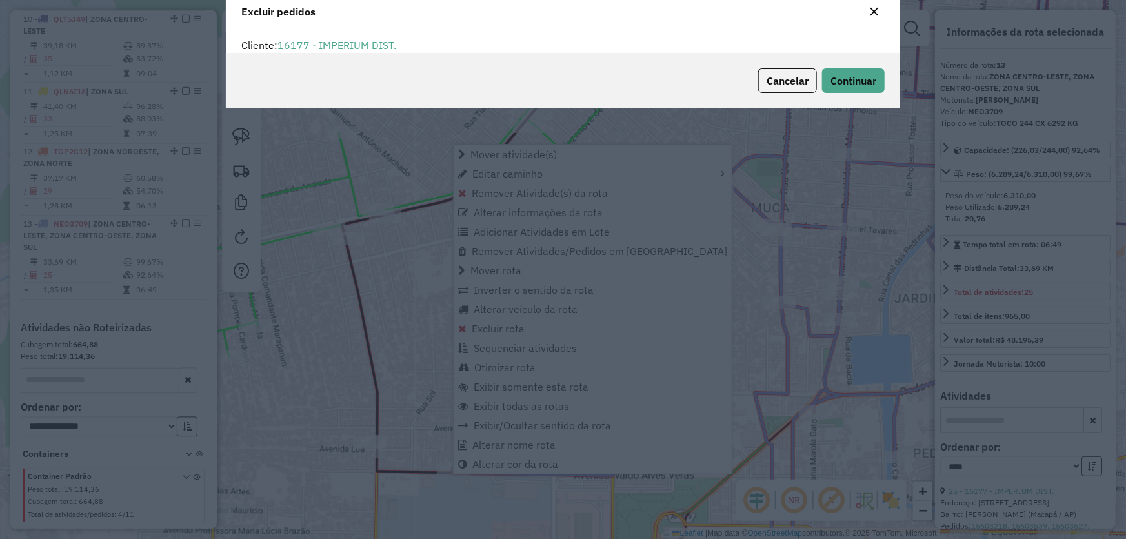
scroll to position [6, 4]
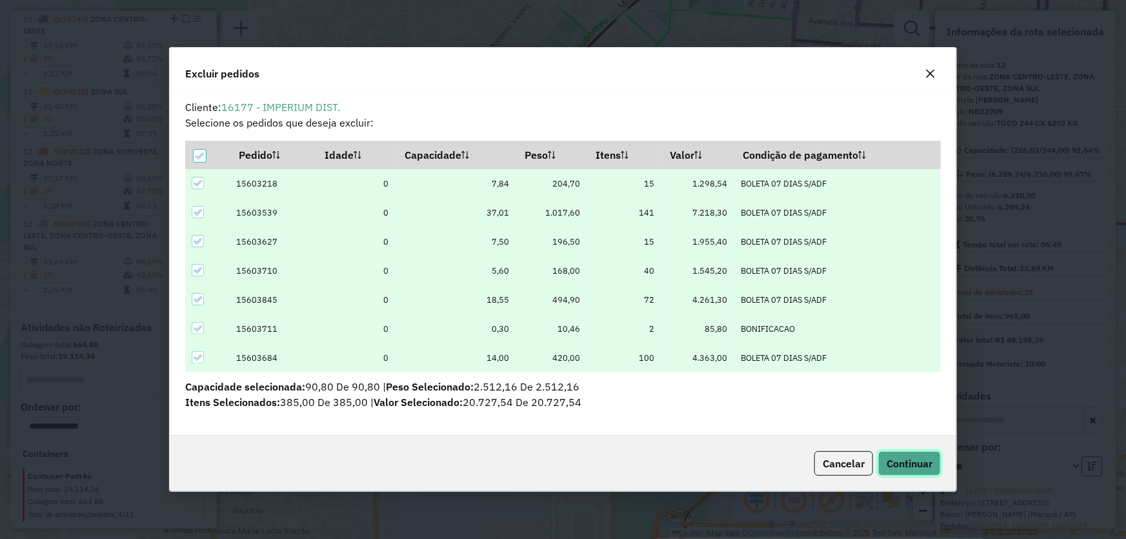
click at [890, 459] on span "Continuar" at bounding box center [909, 463] width 46 height 13
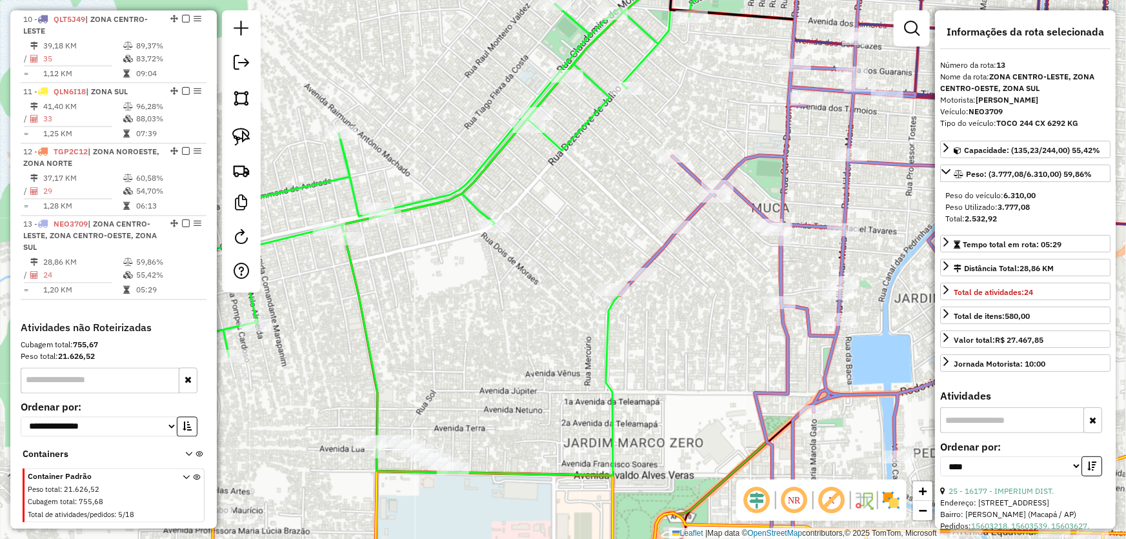
click at [710, 291] on div "Janela de atendimento Grade de atendimento Capacidade Transportadoras Veículos …" at bounding box center [563, 269] width 1126 height 539
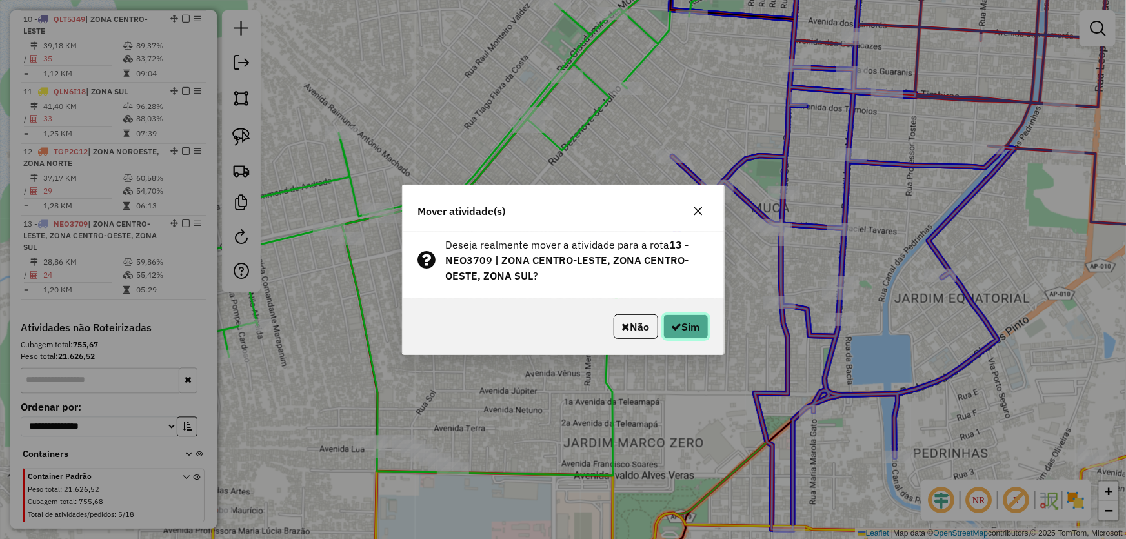
click at [695, 326] on button "Sim" at bounding box center [685, 326] width 45 height 25
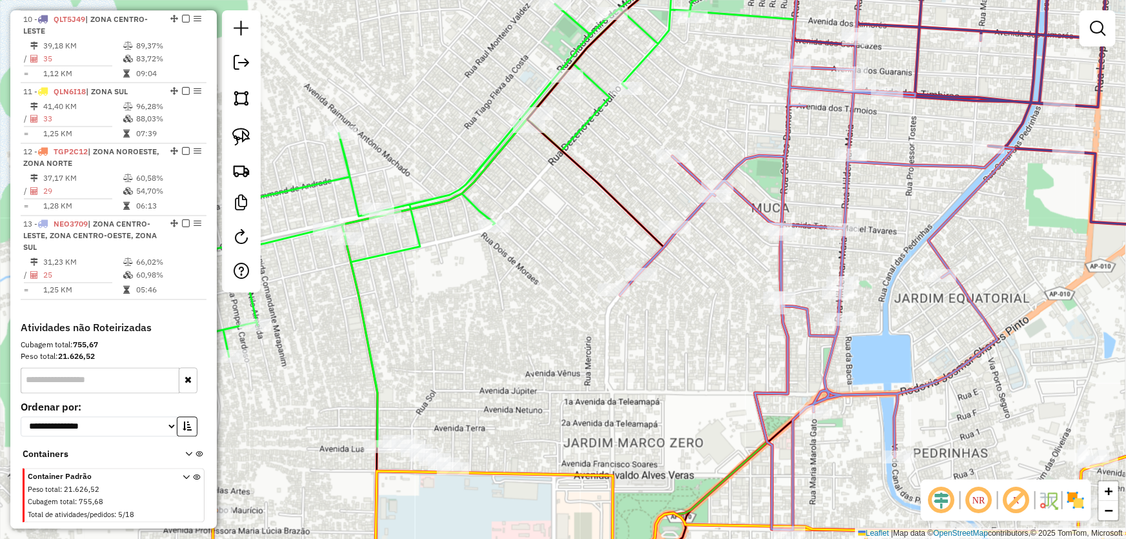
click at [674, 315] on div "Janela de atendimento Grade de atendimento Capacidade Transportadoras Veículos …" at bounding box center [563, 269] width 1126 height 539
select select "*********"
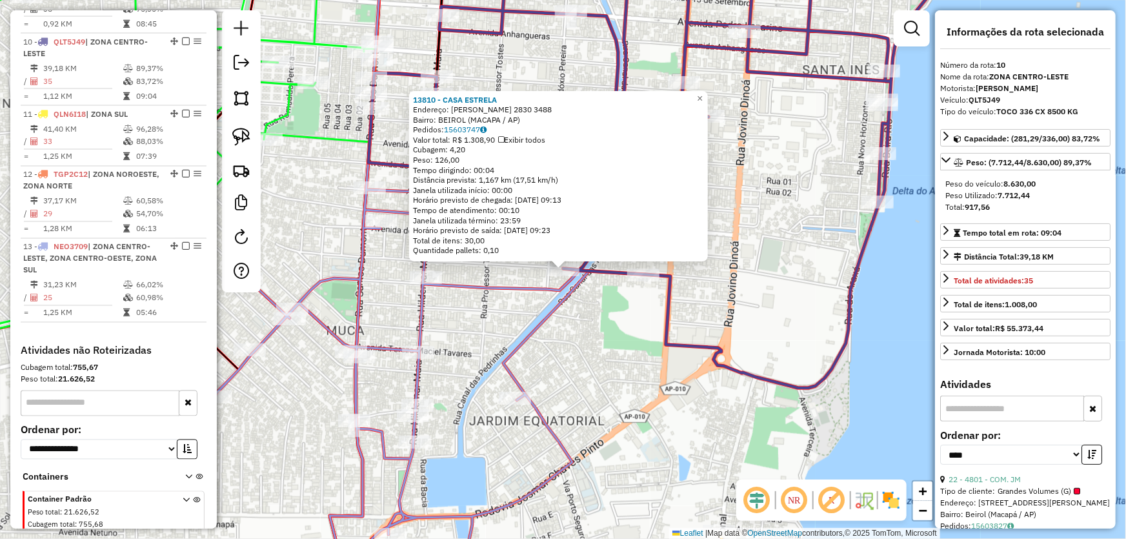
scroll to position [1110, 0]
click at [466, 301] on div "13810 - CASA ESTRELA Endereço: HAMILTON SILVA 2830 3488 Bairro: BEIROL (MACAPA …" at bounding box center [563, 269] width 1126 height 539
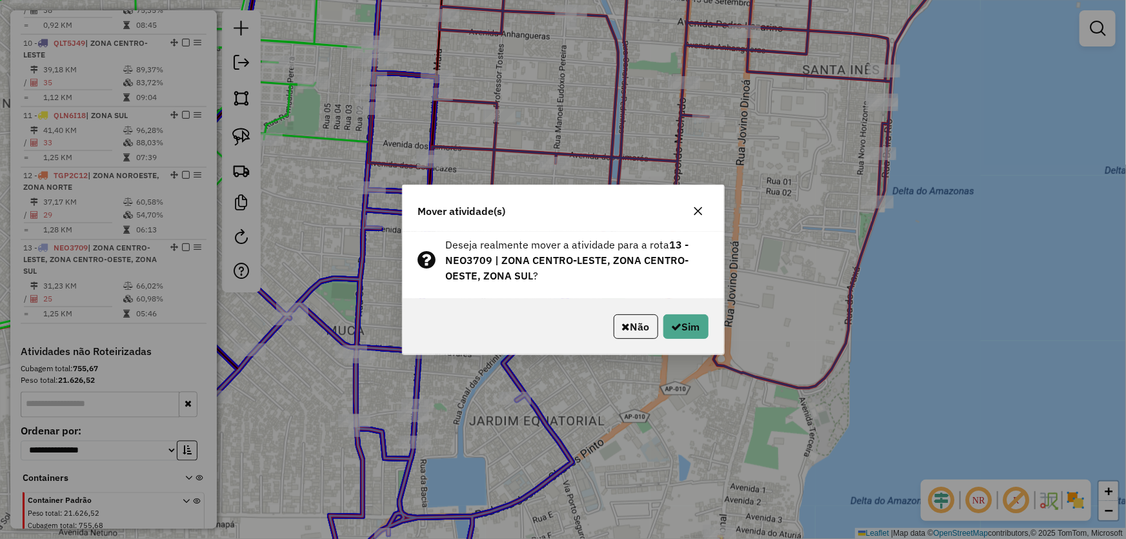
click at [675, 313] on div "Não Sim" at bounding box center [563, 326] width 321 height 55
click at [675, 317] on button "Sim" at bounding box center [685, 326] width 45 height 25
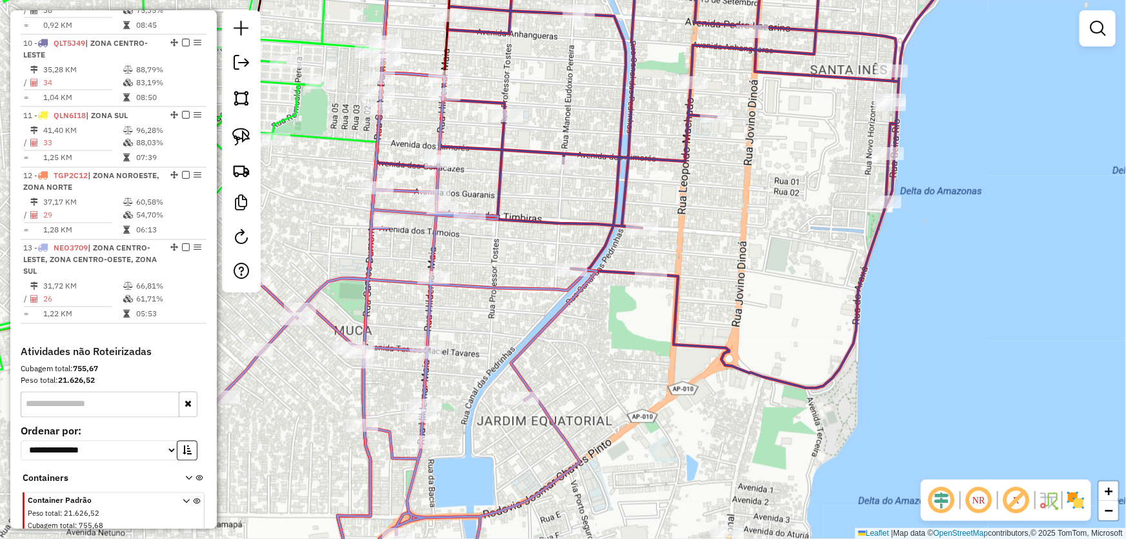
drag, startPoint x: 497, startPoint y: 318, endPoint x: 692, endPoint y: 318, distance: 195.5
click at [692, 318] on div "Janela de atendimento Grade de atendimento Capacidade Transportadoras Veículos …" at bounding box center [563, 269] width 1126 height 539
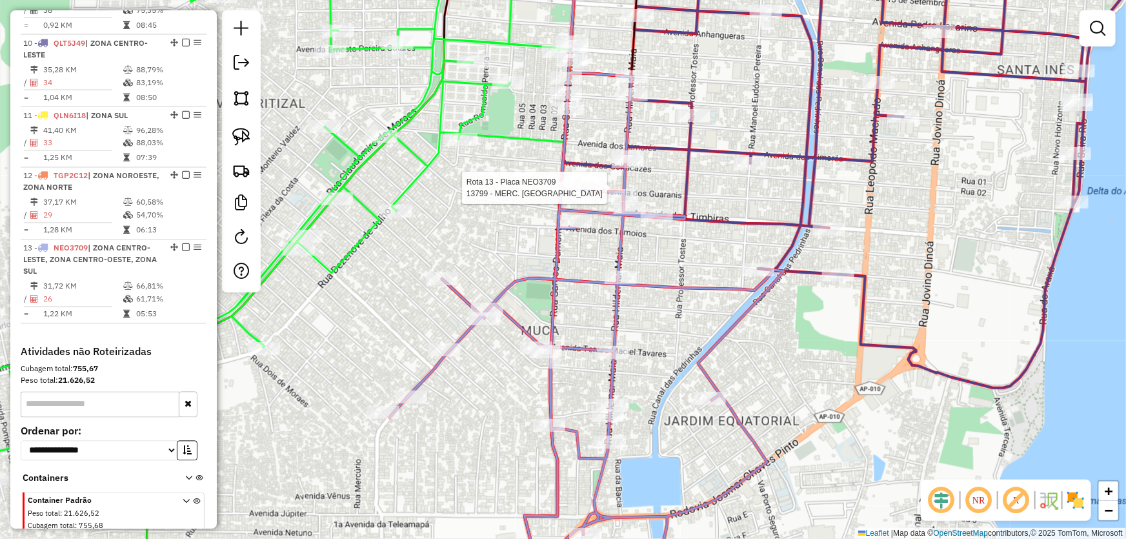
select select "*********"
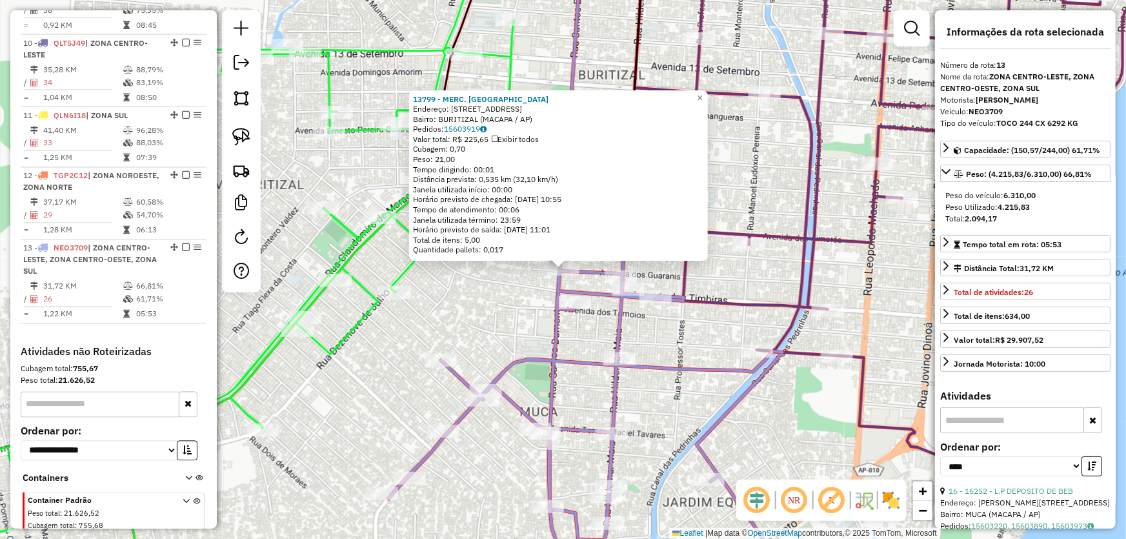
scroll to position [1134, 0]
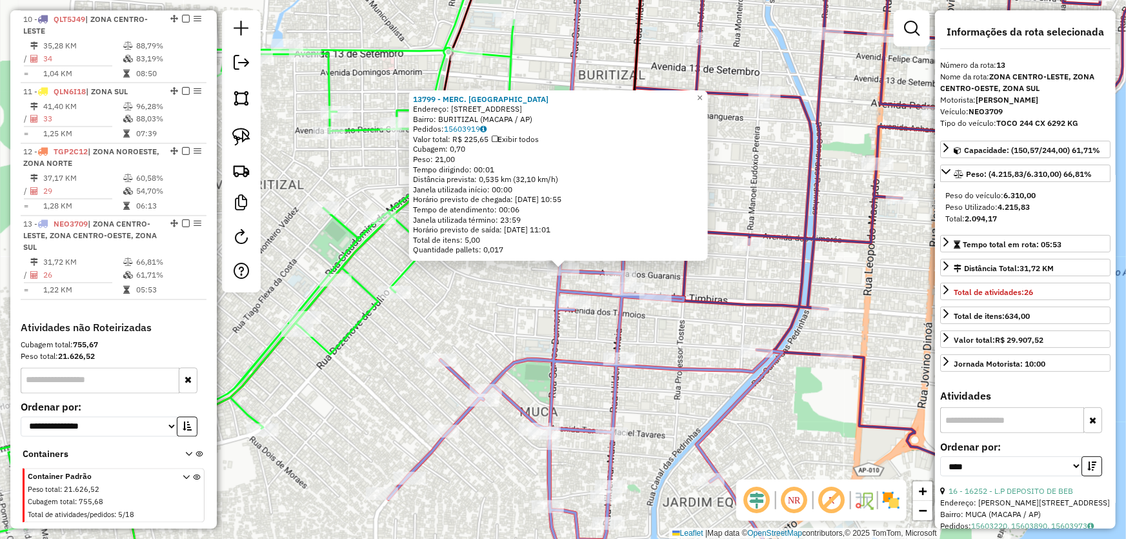
click at [498, 263] on div "13799 - MERC. MACAPA Endereço: AV DOS GUARANIS 443 1059 Bairro: BURITIZAL (MACA…" at bounding box center [563, 269] width 1126 height 539
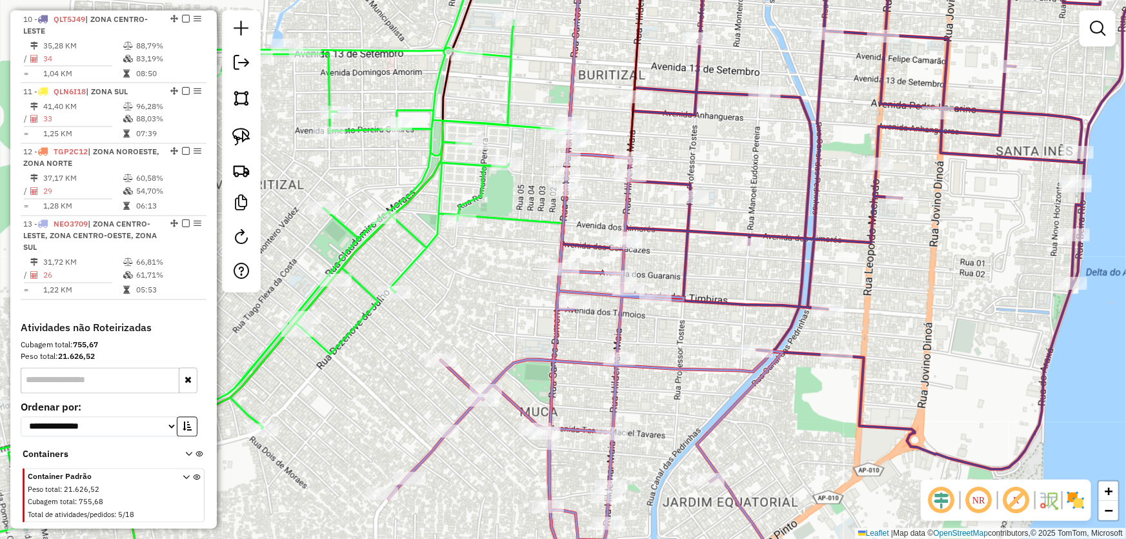
click at [461, 213] on icon at bounding box center [228, 269] width 681 height 646
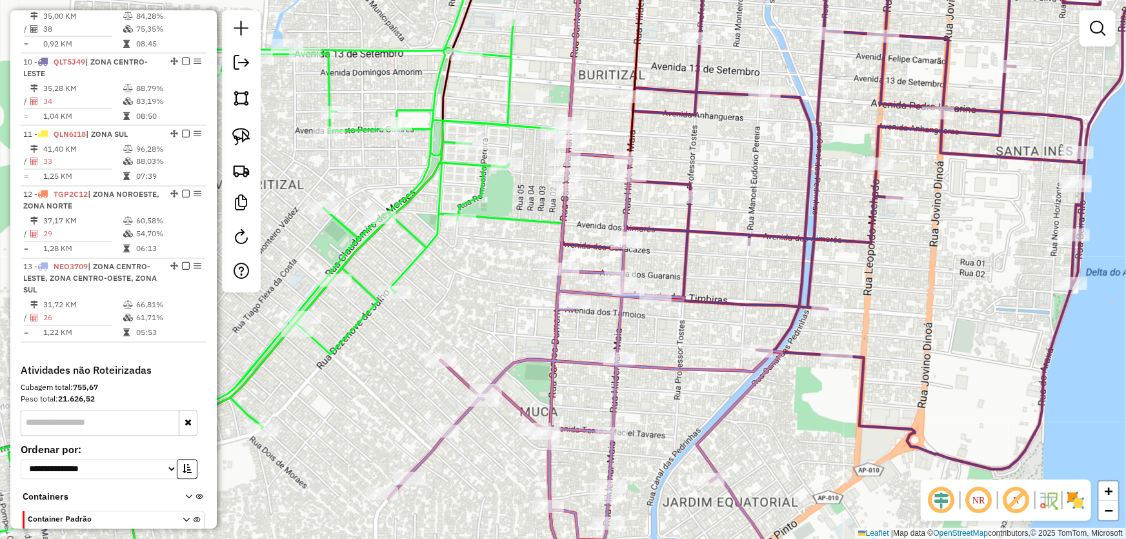
select select "*********"
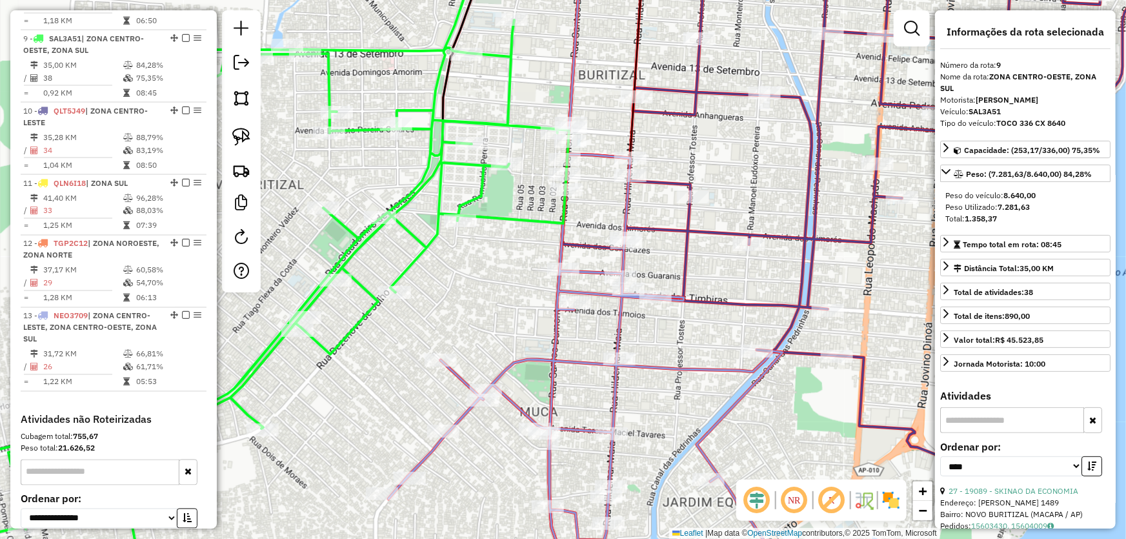
scroll to position [1037, 0]
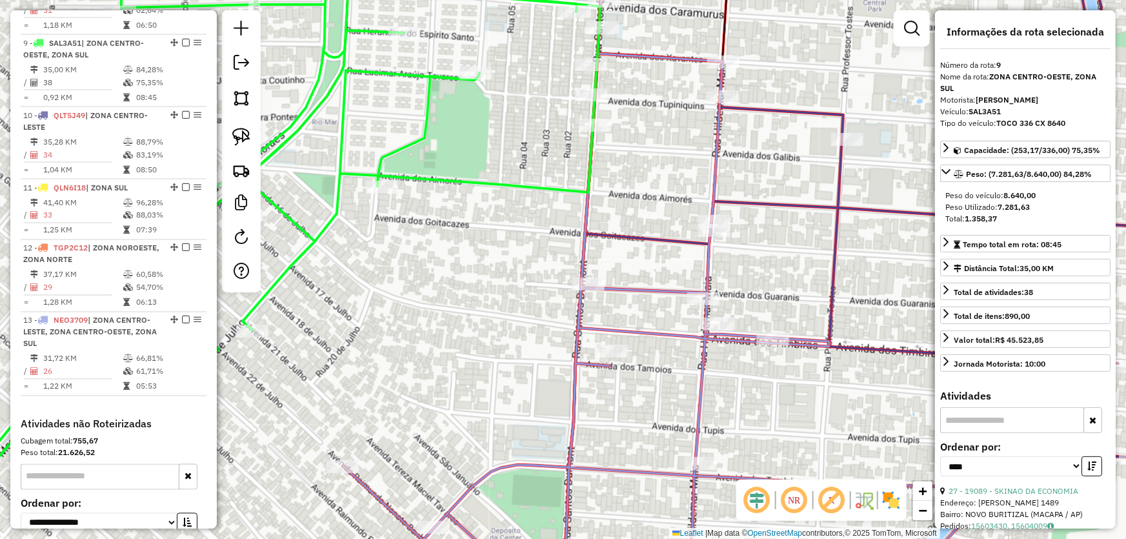
click at [560, 232] on div "Janela de atendimento Grade de atendimento Capacidade Transportadoras Veículos …" at bounding box center [563, 269] width 1126 height 539
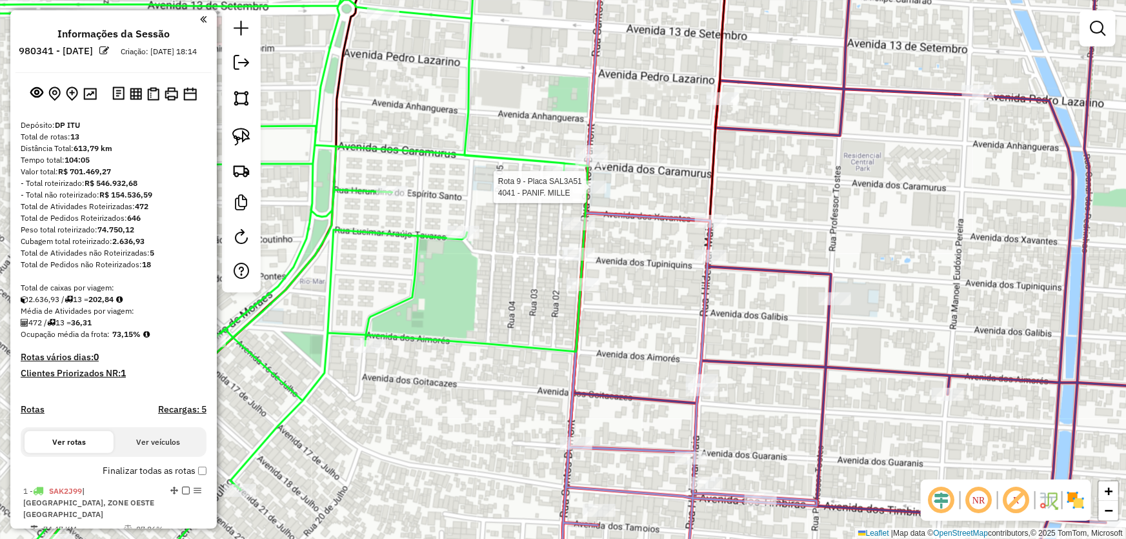
scroll to position [1037, 0]
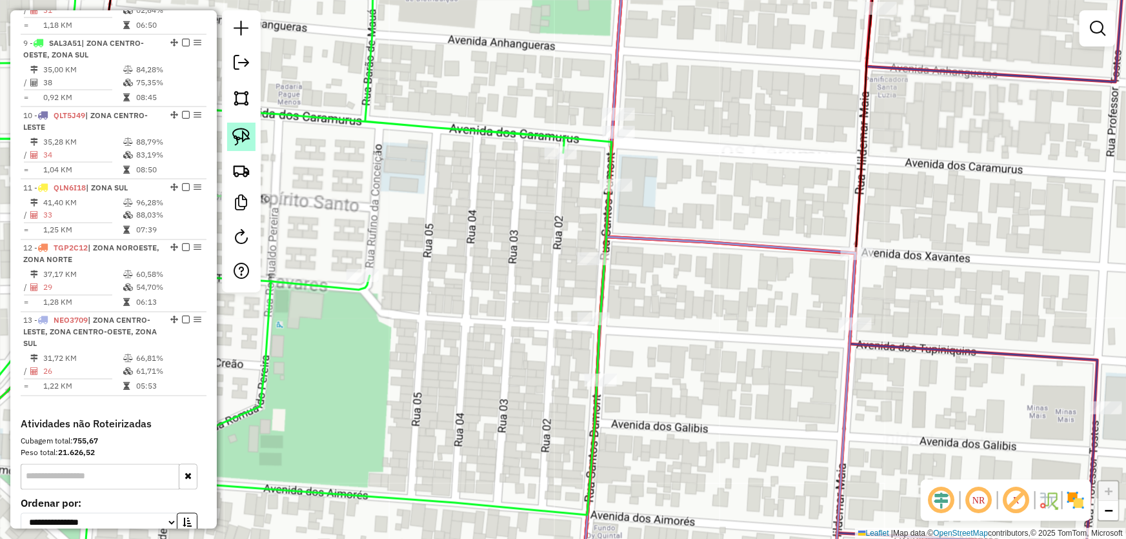
click at [243, 139] on img at bounding box center [241, 137] width 18 height 18
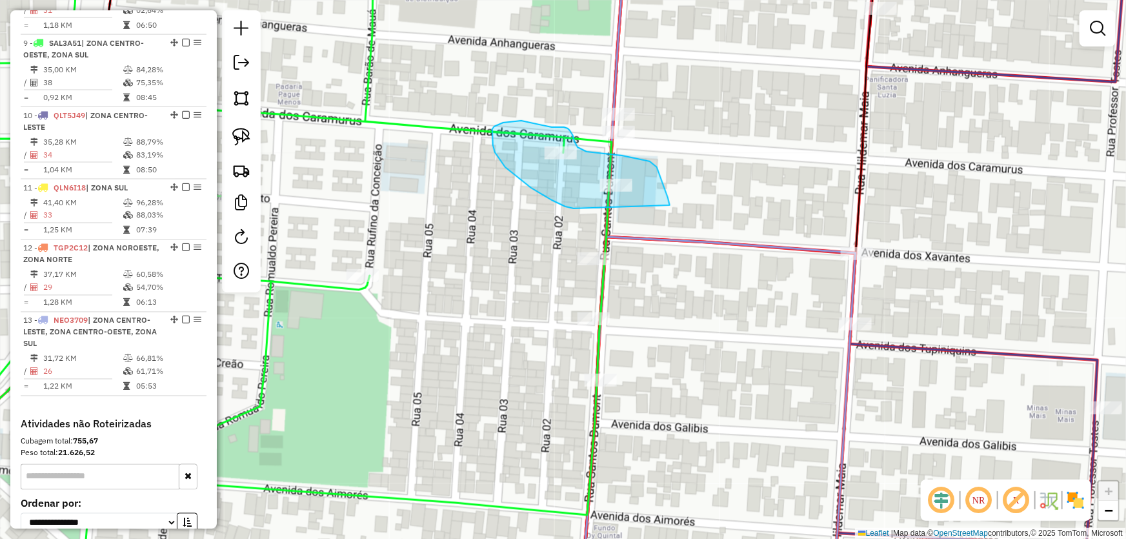
drag, startPoint x: 574, startPoint y: 208, endPoint x: 670, endPoint y: 211, distance: 96.2
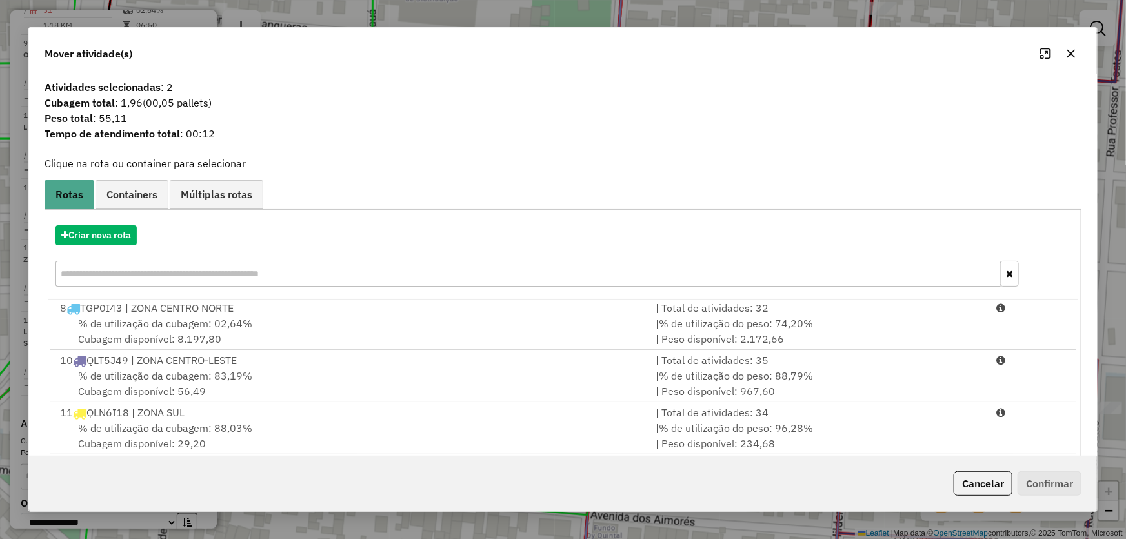
scroll to position [123, 0]
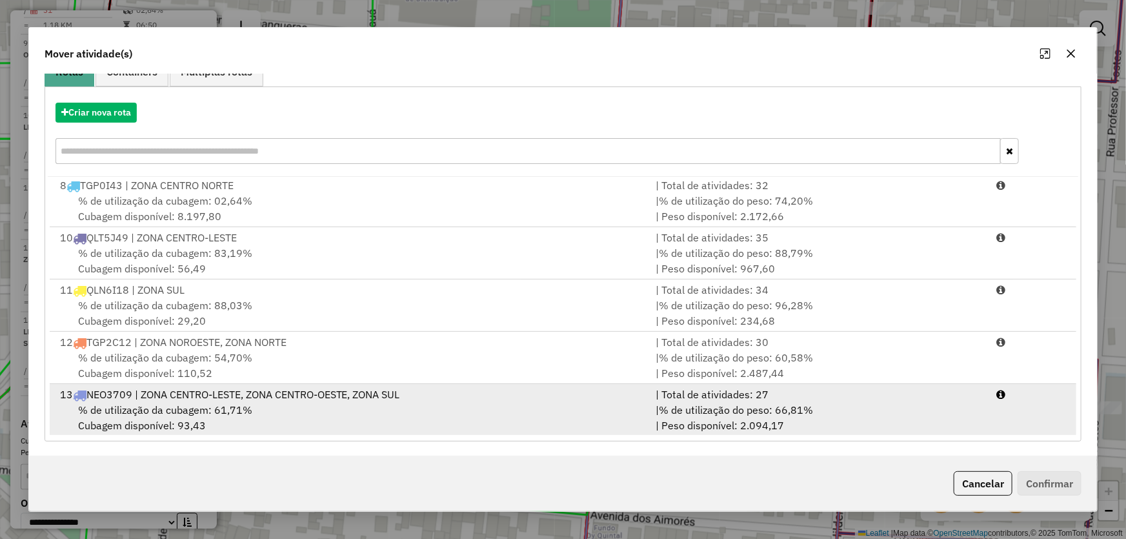
click at [212, 408] on span "% de utilização da cubagem: 61,71%" at bounding box center [165, 409] width 174 height 13
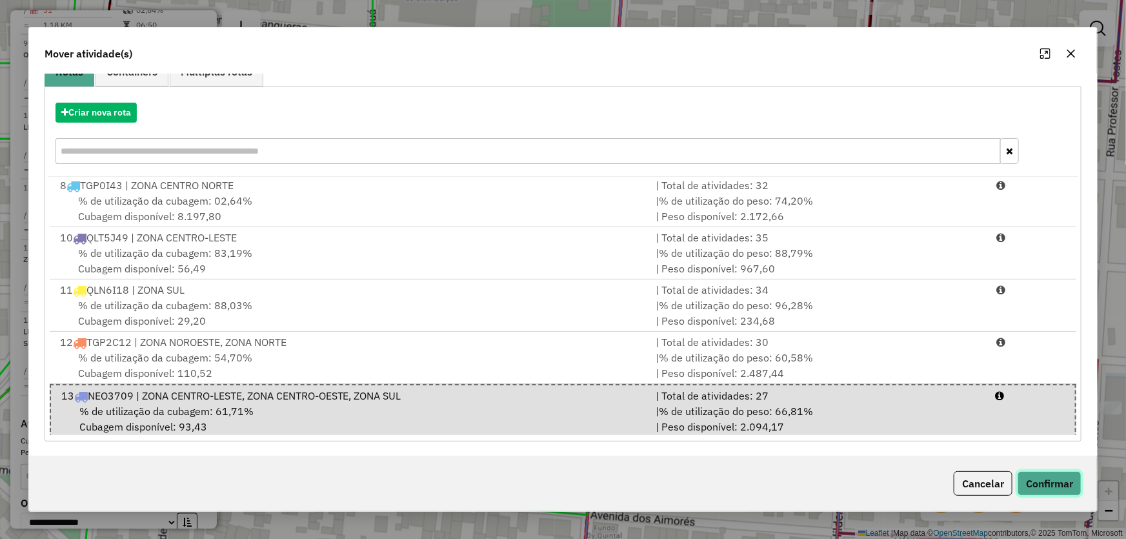
click at [1041, 486] on button "Confirmar" at bounding box center [1049, 483] width 64 height 25
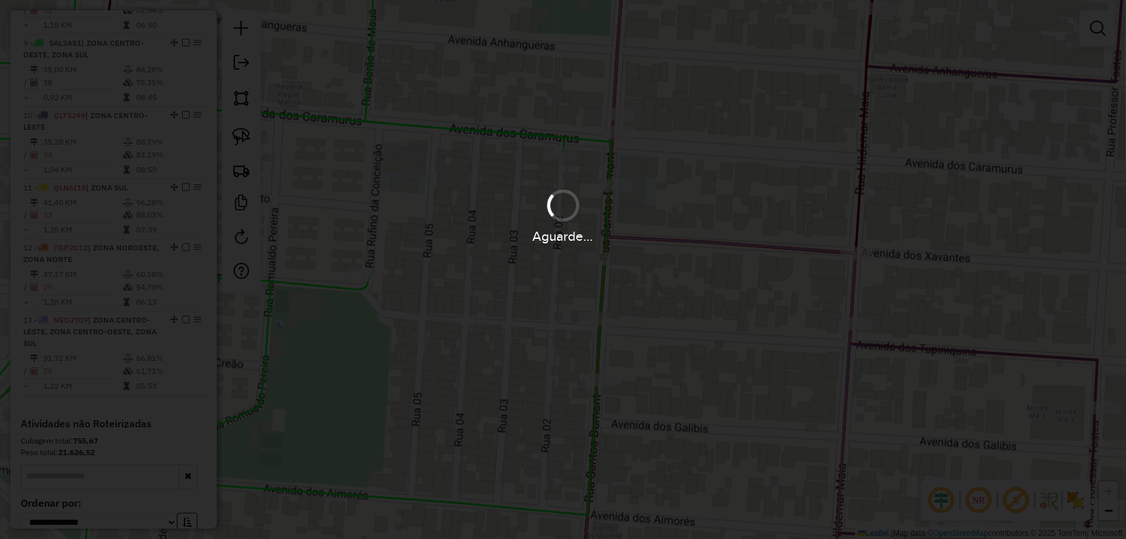
scroll to position [0, 0]
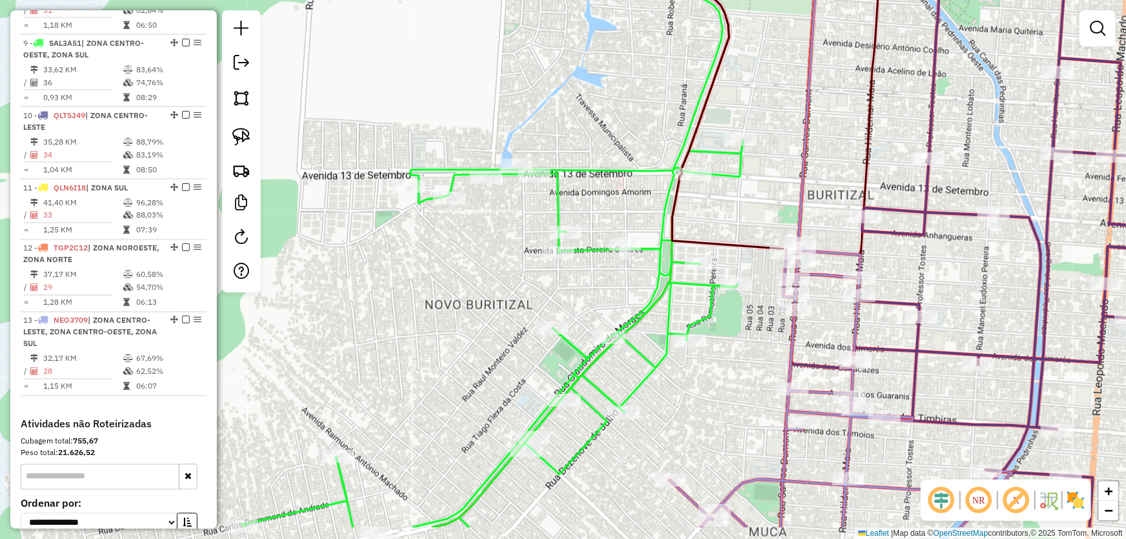
drag, startPoint x: 771, startPoint y: 407, endPoint x: 743, endPoint y: 220, distance: 189.2
click at [743, 220] on div "Janela de atendimento Grade de atendimento Capacidade Transportadoras Veículos …" at bounding box center [563, 269] width 1126 height 539
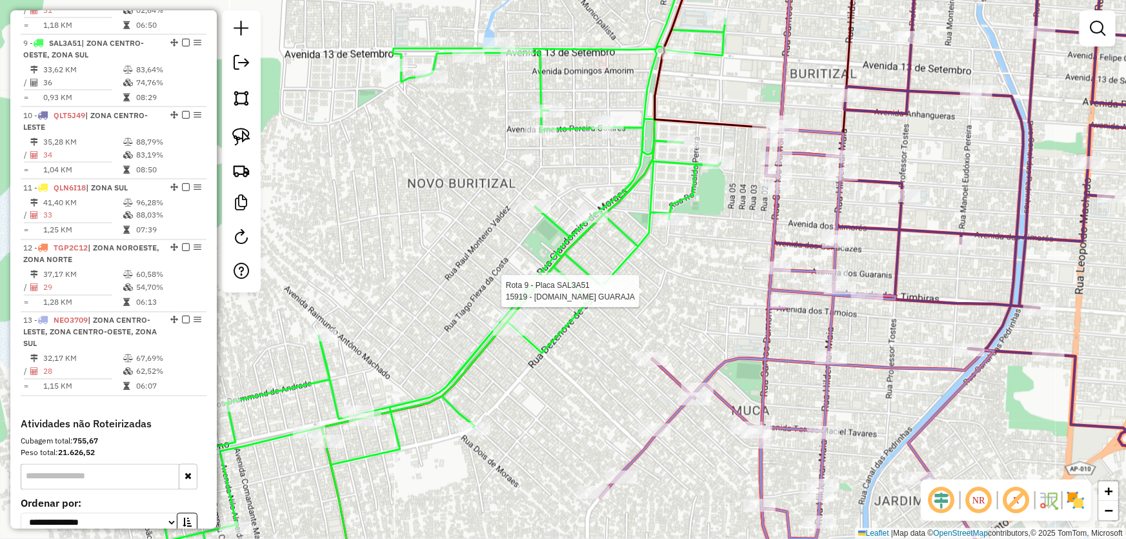
select select "*********"
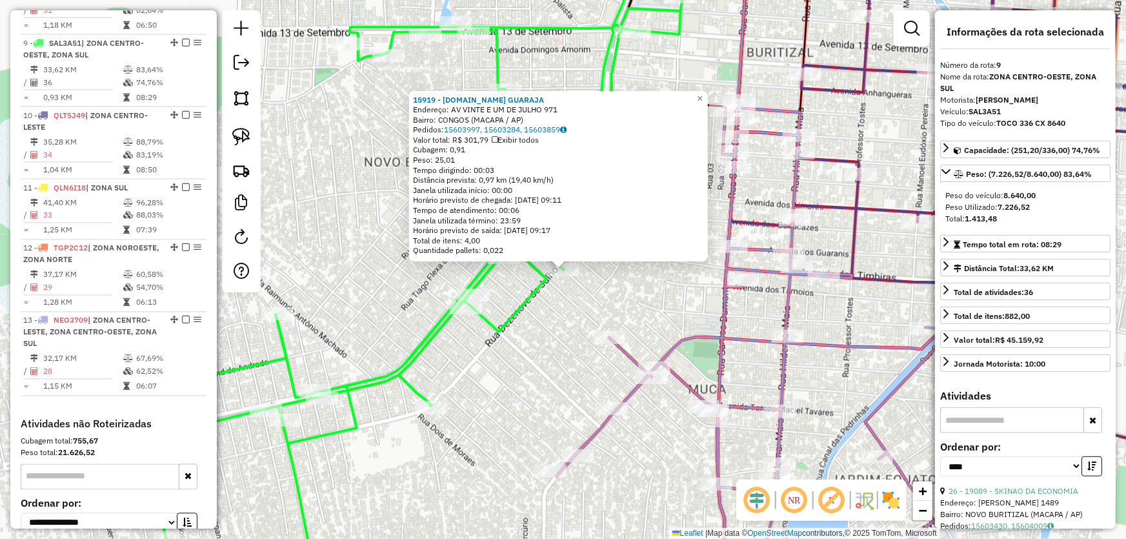
click at [514, 368] on div "15919 - [DOMAIN_NAME] GUARAJA Endereço: AV VINTE E UM DE JULHO 971 Bairro: CONG…" at bounding box center [563, 269] width 1126 height 539
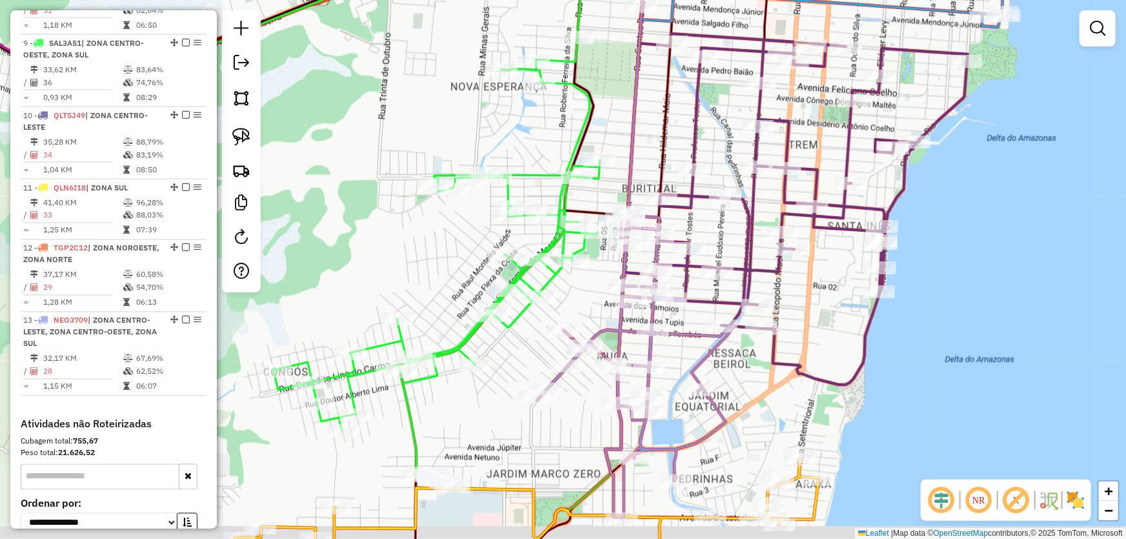
drag, startPoint x: 506, startPoint y: 408, endPoint x: 510, endPoint y: 165, distance: 243.2
click at [510, 167] on div "Janela de atendimento Grade de atendimento Capacidade Transportadoras Veículos …" at bounding box center [563, 269] width 1126 height 539
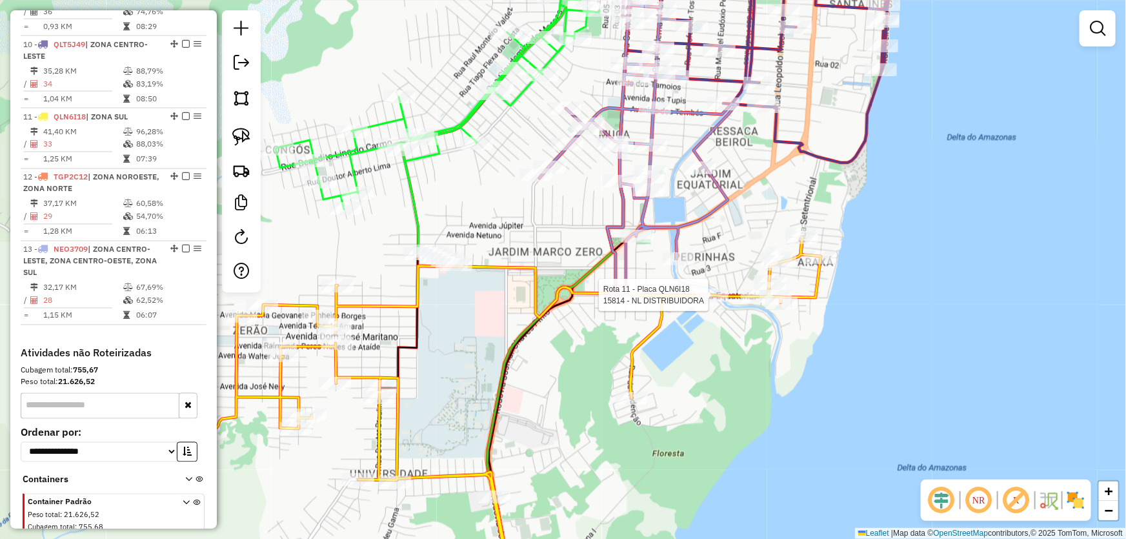
select select "*********"
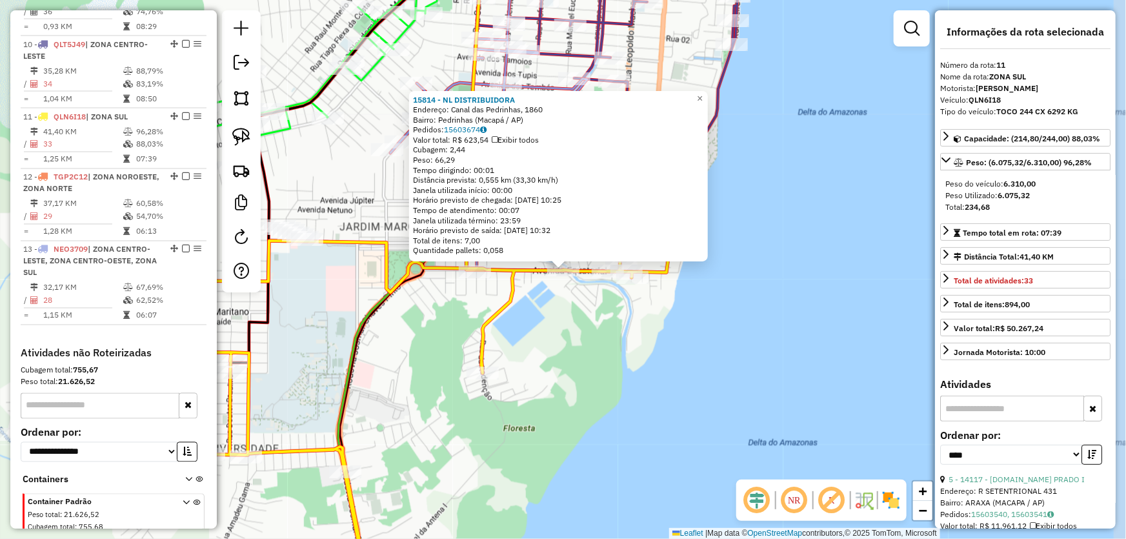
scroll to position [1134, 0]
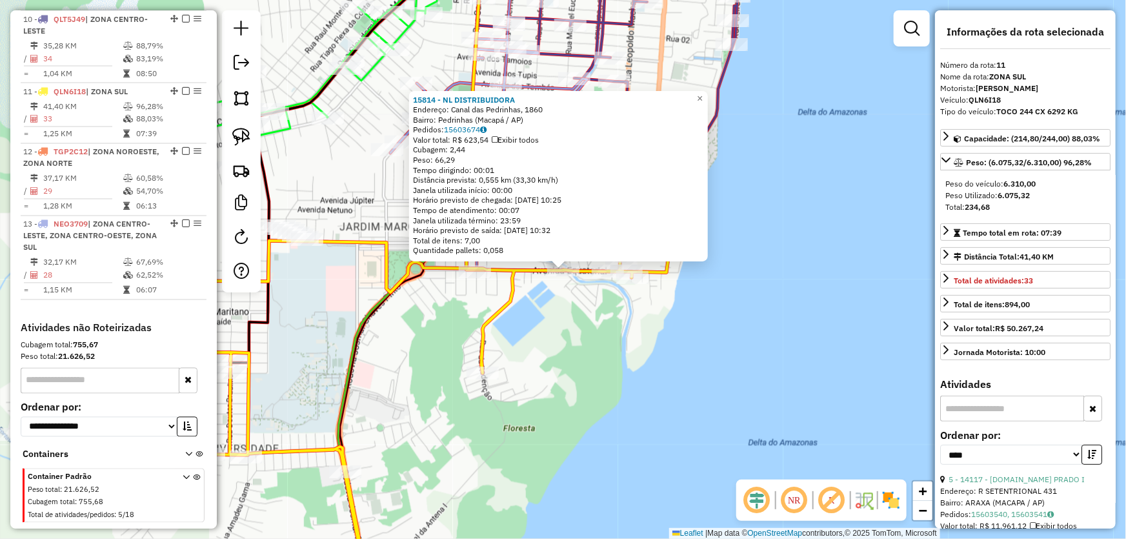
click at [682, 357] on div "15814 - NL DISTRIBUIDORA Endereço: Canal das Pedrinhas, 1860 Bairro: Pedrinhas …" at bounding box center [563, 269] width 1126 height 539
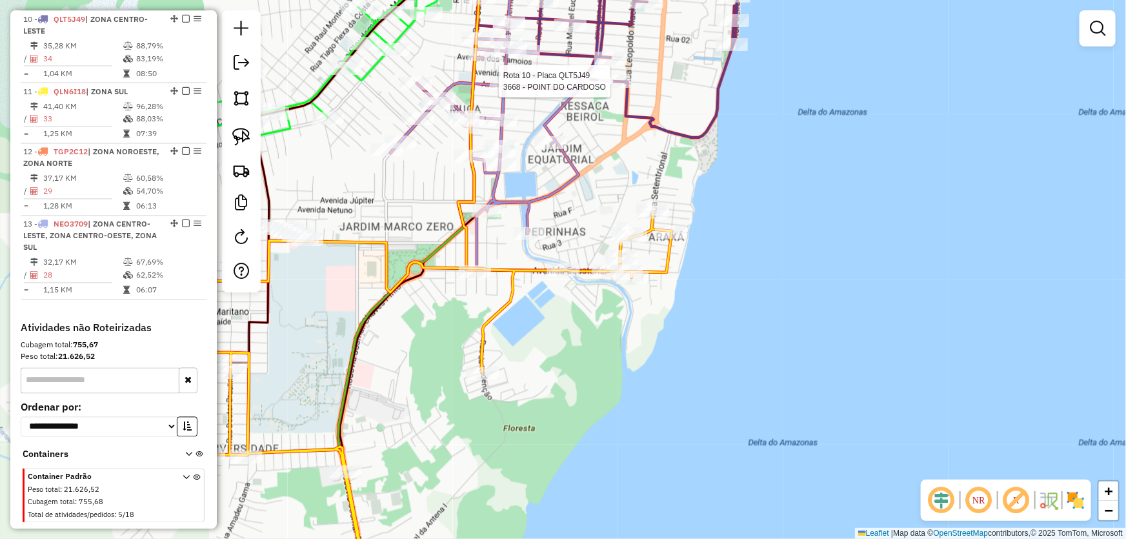
select select "*********"
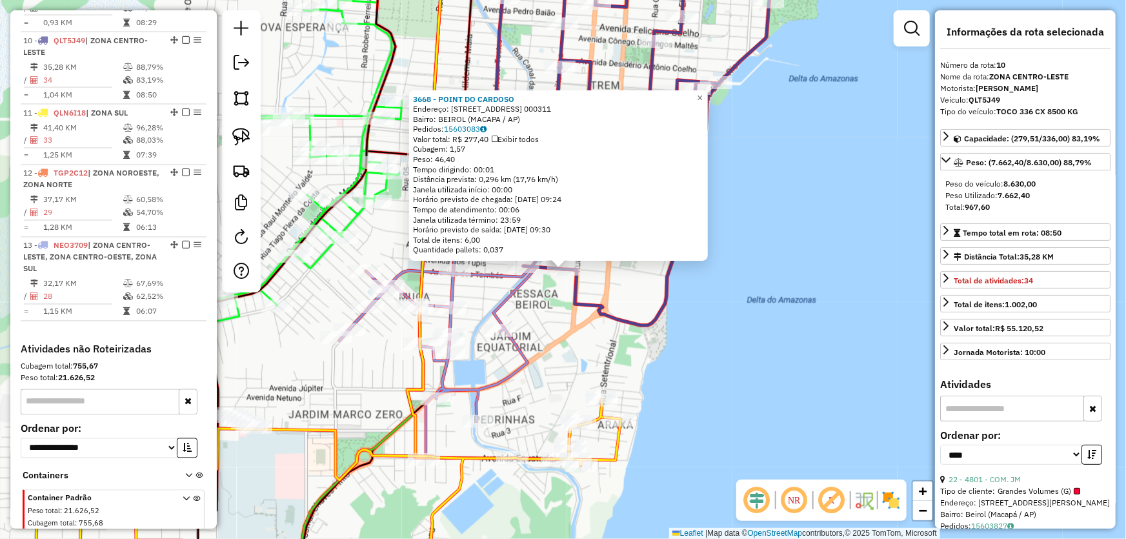
scroll to position [1110, 0]
click at [787, 400] on div "3668 - POINT DO CARDOSO Endereço: AV DOS TUPIS 1 000311 Bairro: BEIROL (MACAPA …" at bounding box center [563, 269] width 1126 height 539
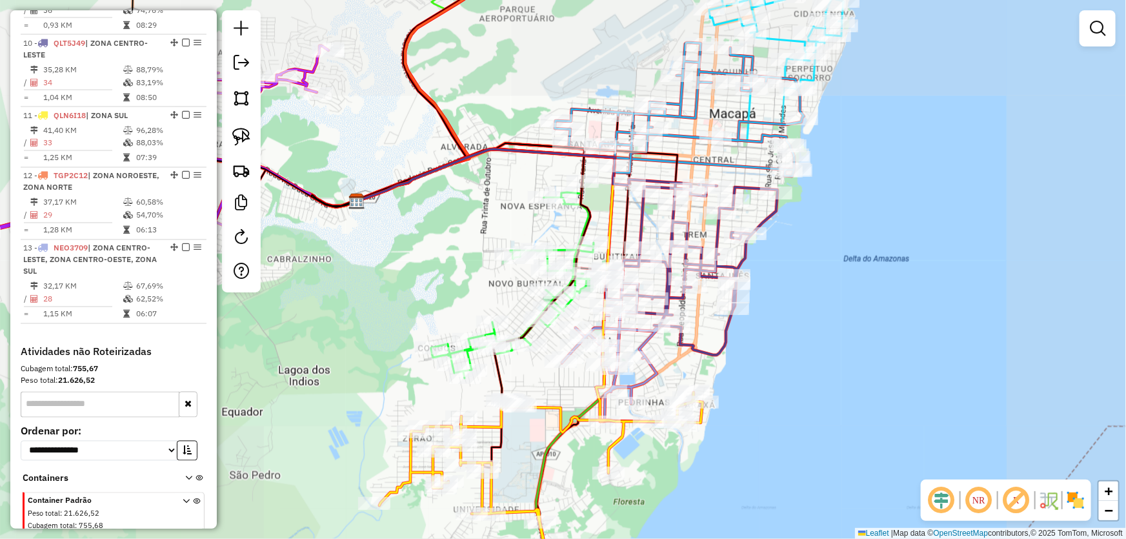
drag, startPoint x: 850, startPoint y: 238, endPoint x: 819, endPoint y: 331, distance: 97.9
click at [820, 330] on div "Janela de atendimento Grade de atendimento Capacidade Transportadoras Veículos …" at bounding box center [563, 269] width 1126 height 539
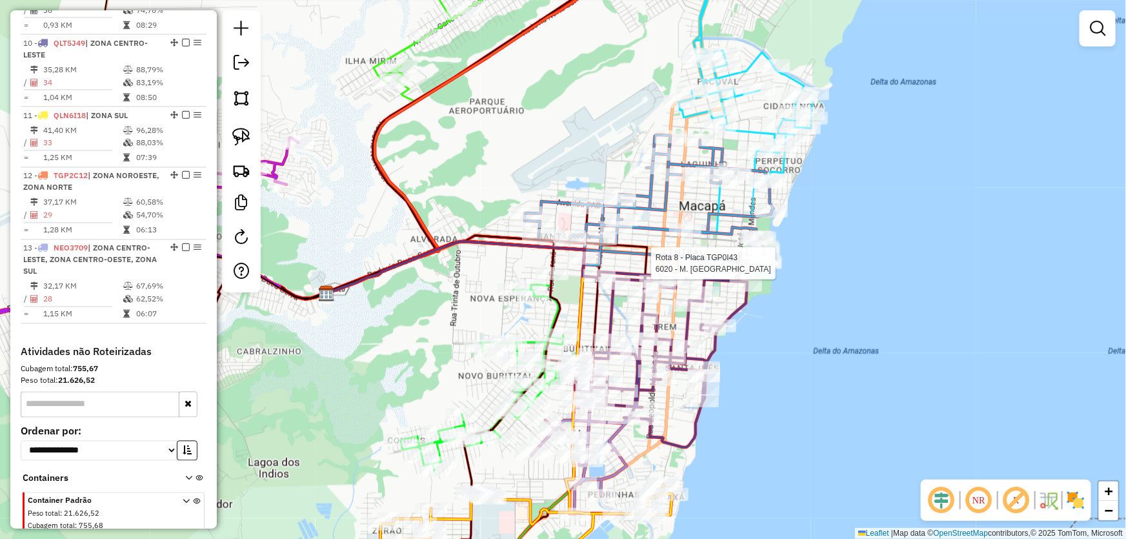
select select "*********"
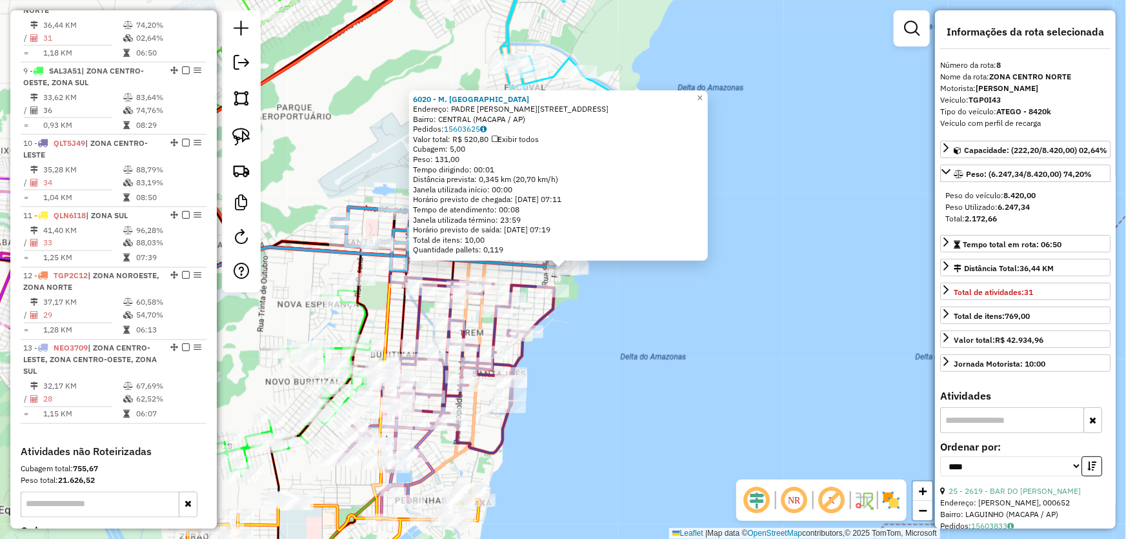
scroll to position [966, 0]
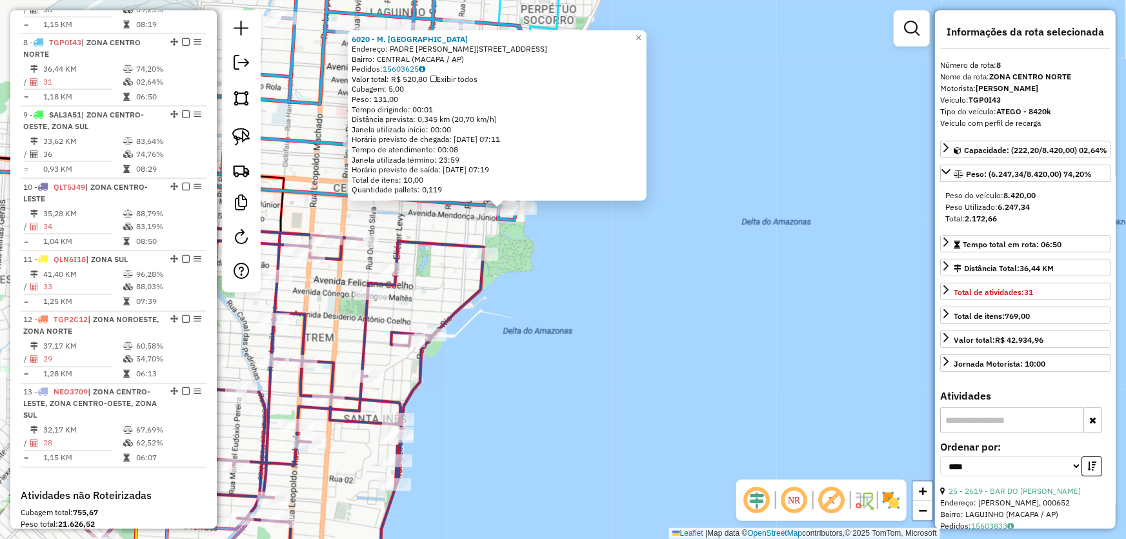
click at [595, 337] on div "6020 - M. BOX BEIRA RIO Endereço: PADRE [PERSON_NAME] 1 64 Bairro: CENTRAL ([GE…" at bounding box center [563, 269] width 1126 height 539
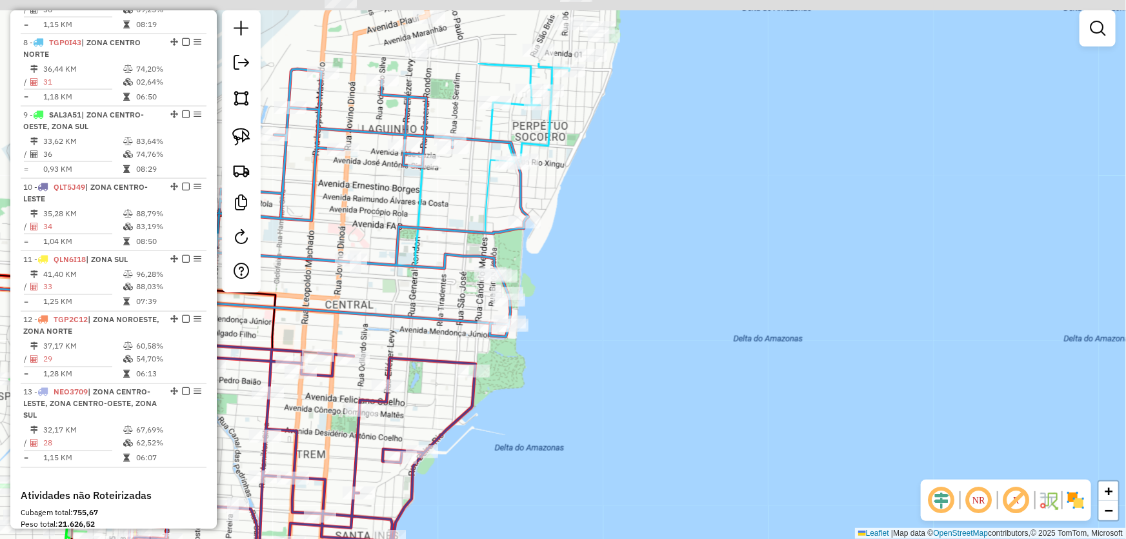
drag, startPoint x: 405, startPoint y: 258, endPoint x: 394, endPoint y: 365, distance: 107.1
click at [394, 365] on div "Janela de atendimento Grade de atendimento Capacidade Transportadoras Veículos …" at bounding box center [563, 269] width 1126 height 539
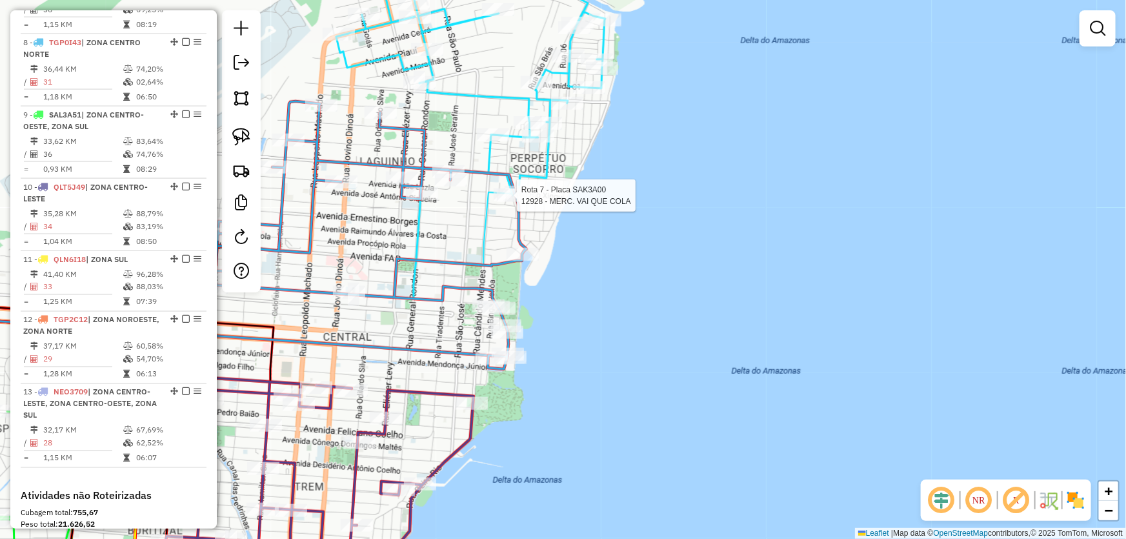
select select "*********"
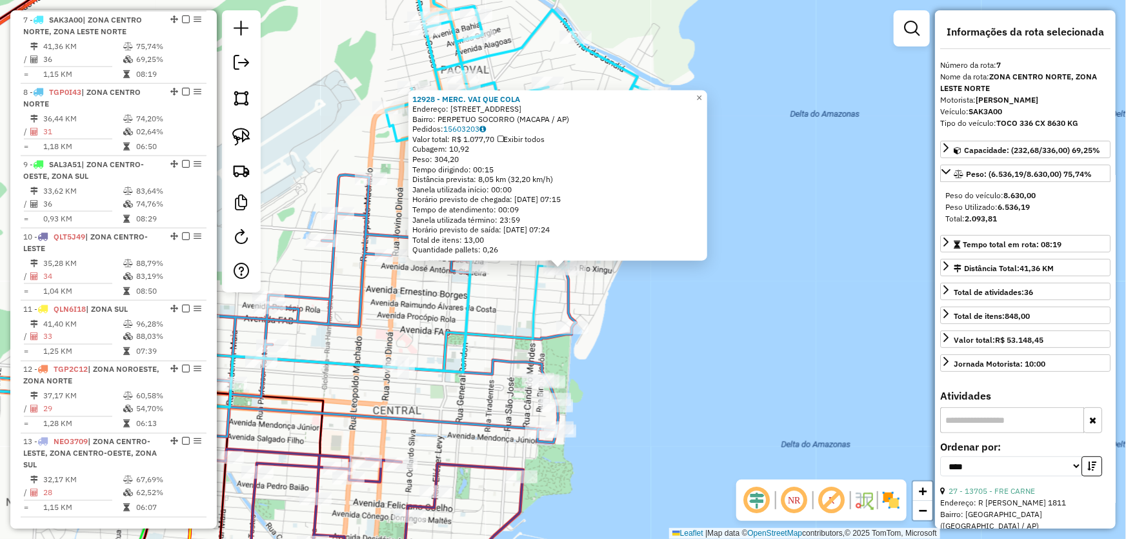
scroll to position [894, 0]
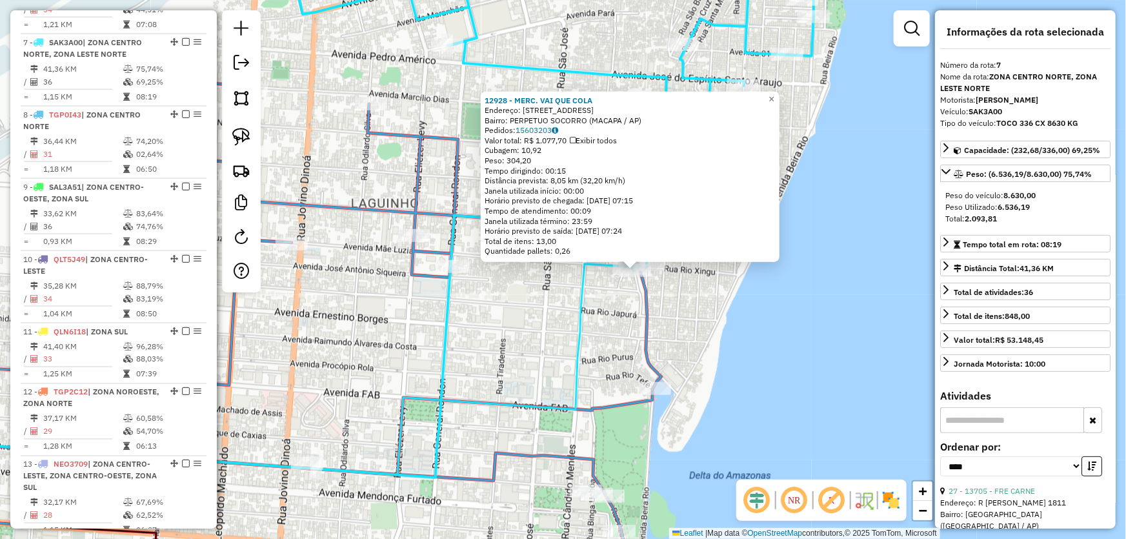
click at [562, 301] on div "12928 - MERC. VAI QUE COLA Endereço: AV RIO XINGU 262 Bairro: PERPETUO SOCORRO …" at bounding box center [563, 269] width 1126 height 539
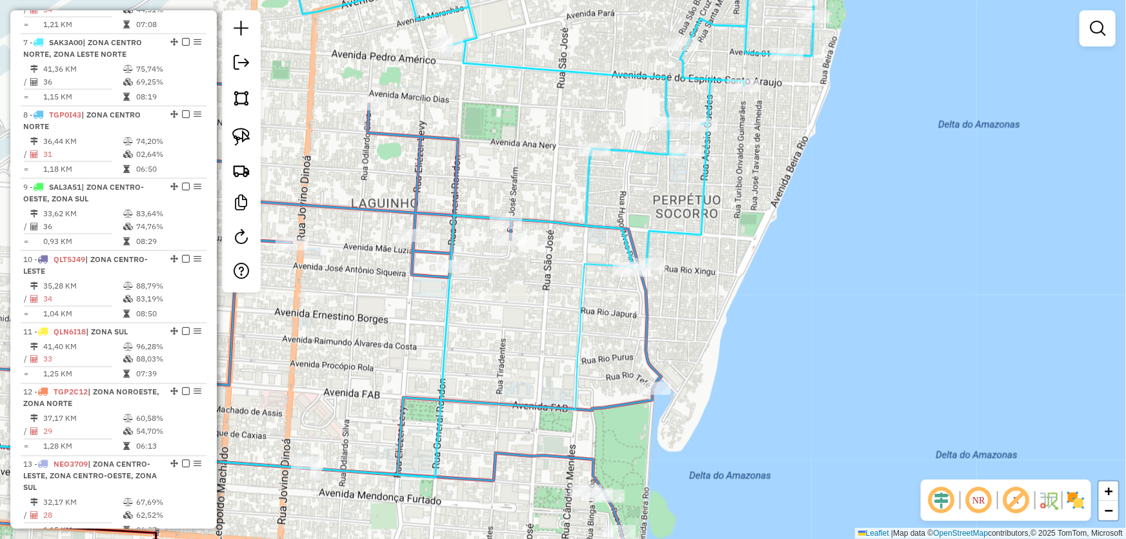
click at [251, 132] on link at bounding box center [241, 137] width 28 height 28
drag, startPoint x: 643, startPoint y: 214, endPoint x: 694, endPoint y: 297, distance: 98.1
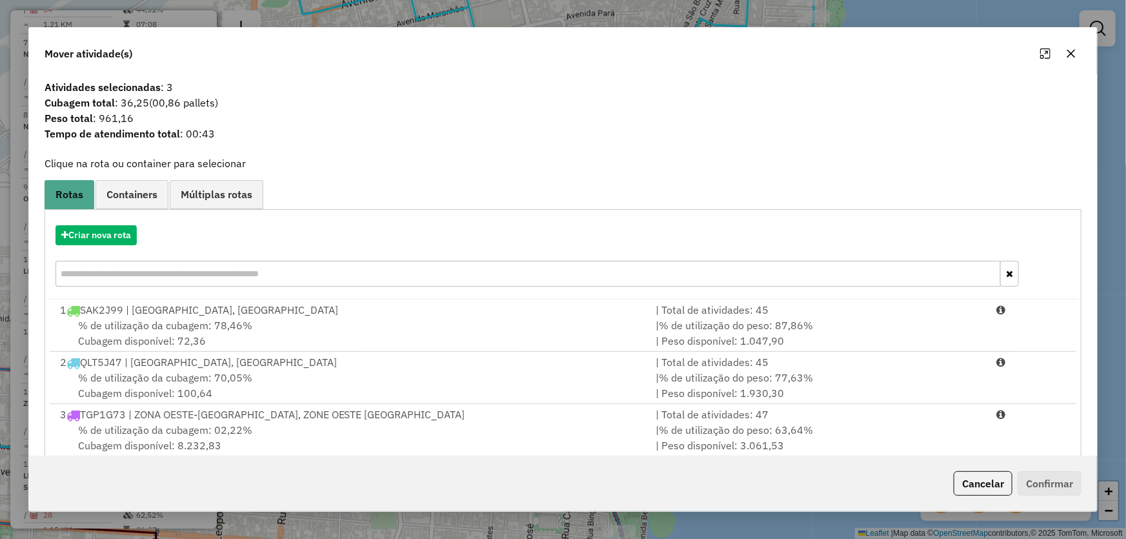
scroll to position [234, 0]
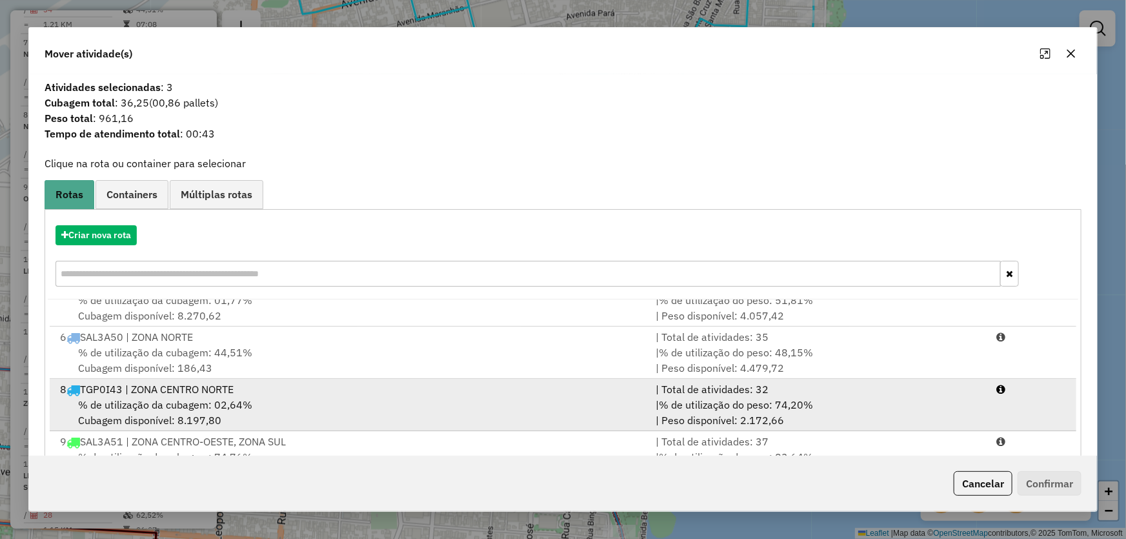
click at [168, 384] on div "8 TGP0I43 | ZONA CENTRO NORTE" at bounding box center [350, 388] width 596 height 15
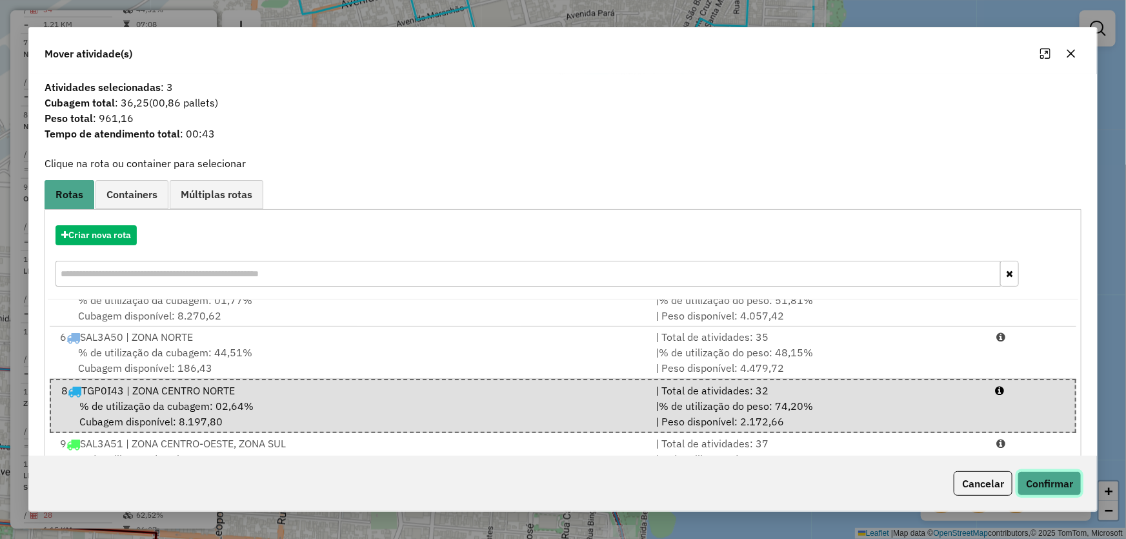
click at [1039, 477] on button "Confirmar" at bounding box center [1049, 483] width 64 height 25
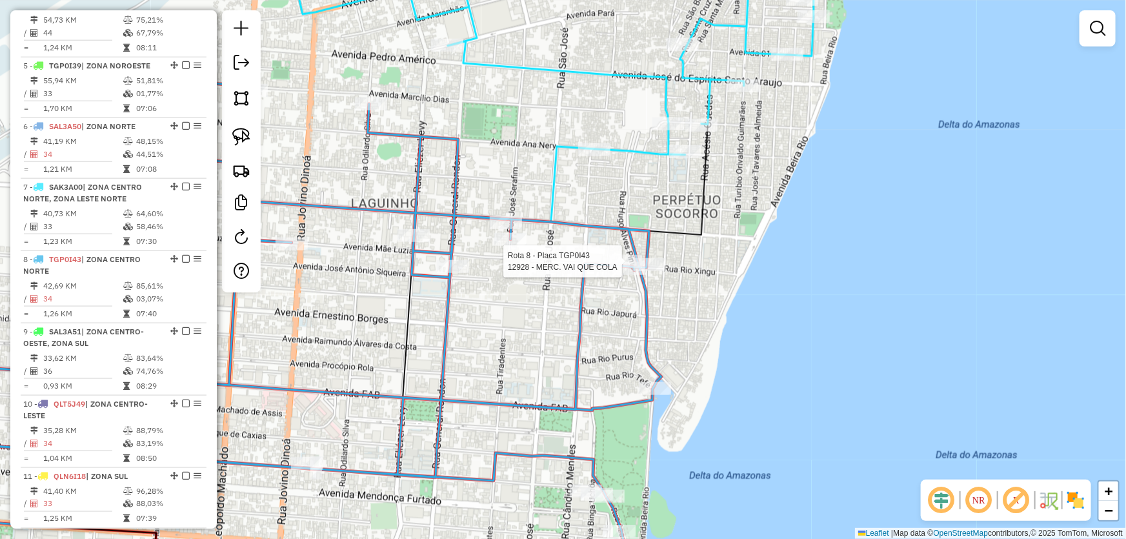
select select "*********"
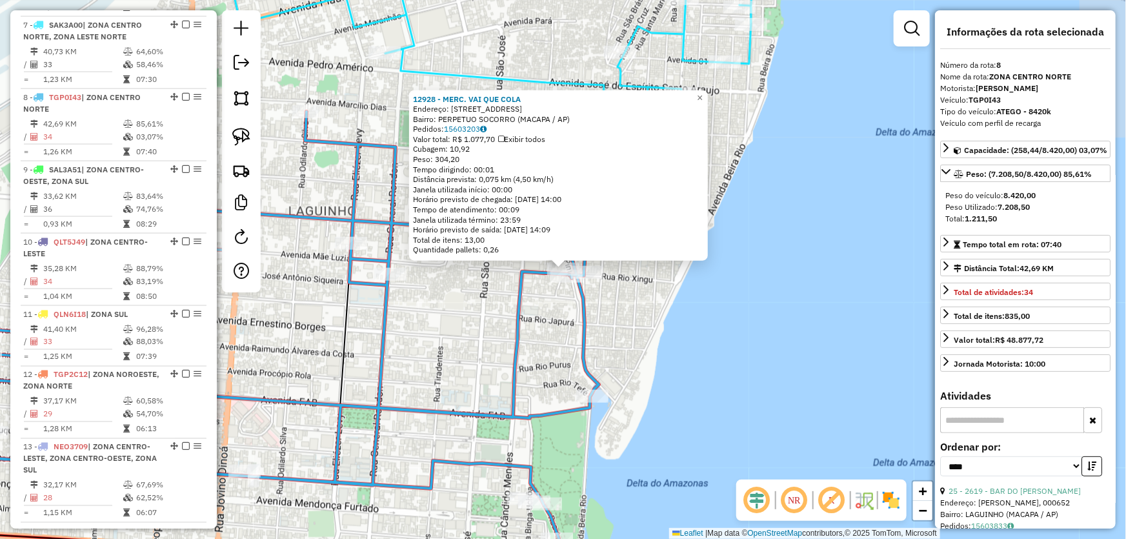
scroll to position [966, 0]
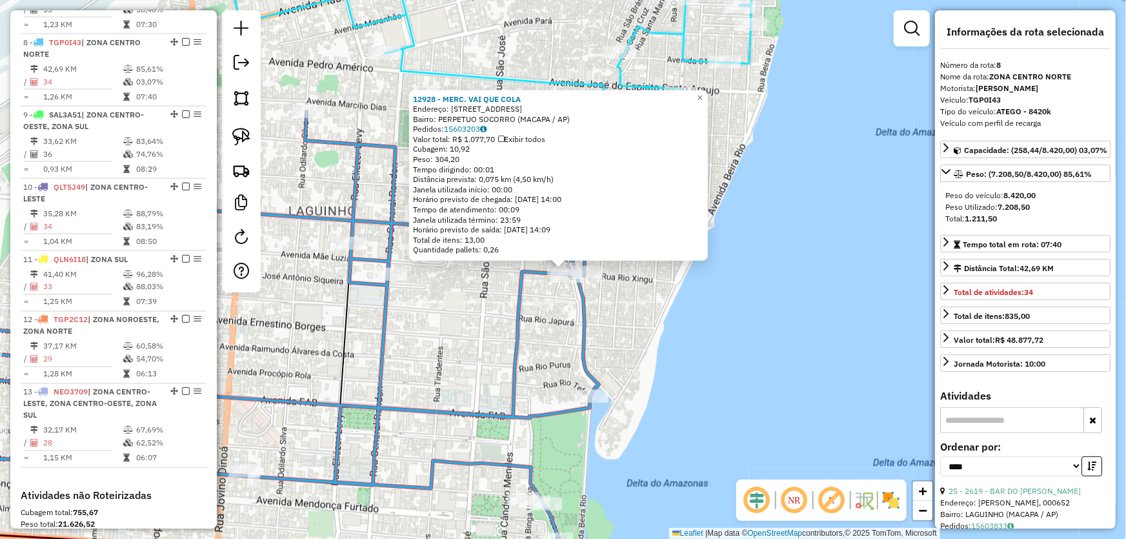
click at [723, 348] on div "12928 - MERC. VAI QUE COLA Endereço: AV RIO XINGU 262 Bairro: PERPETUO SOCORRO …" at bounding box center [563, 269] width 1126 height 539
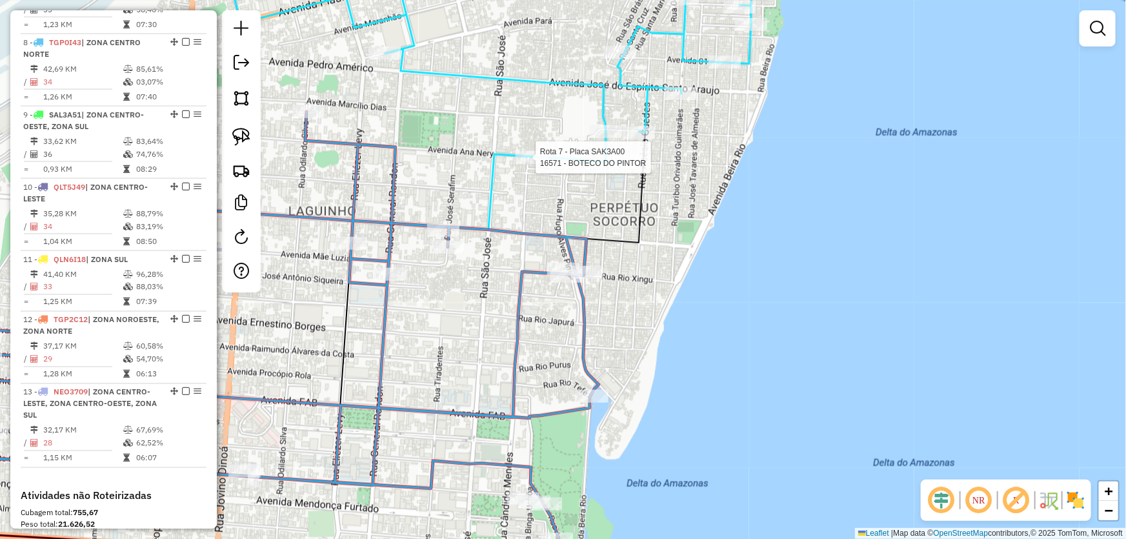
click at [542, 164] on div at bounding box center [531, 157] width 32 height 13
select select "*********"
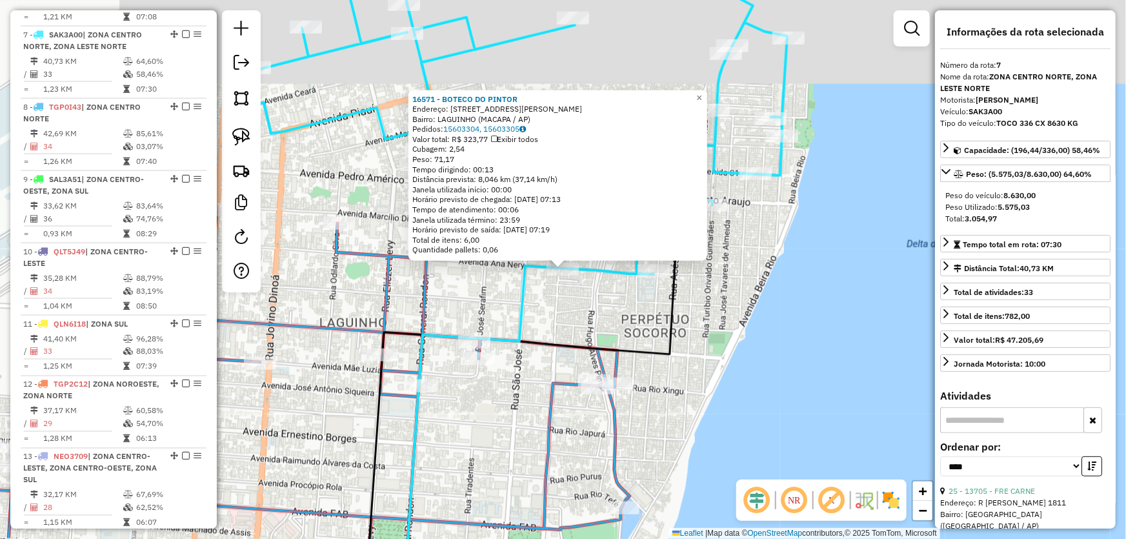
scroll to position [894, 0]
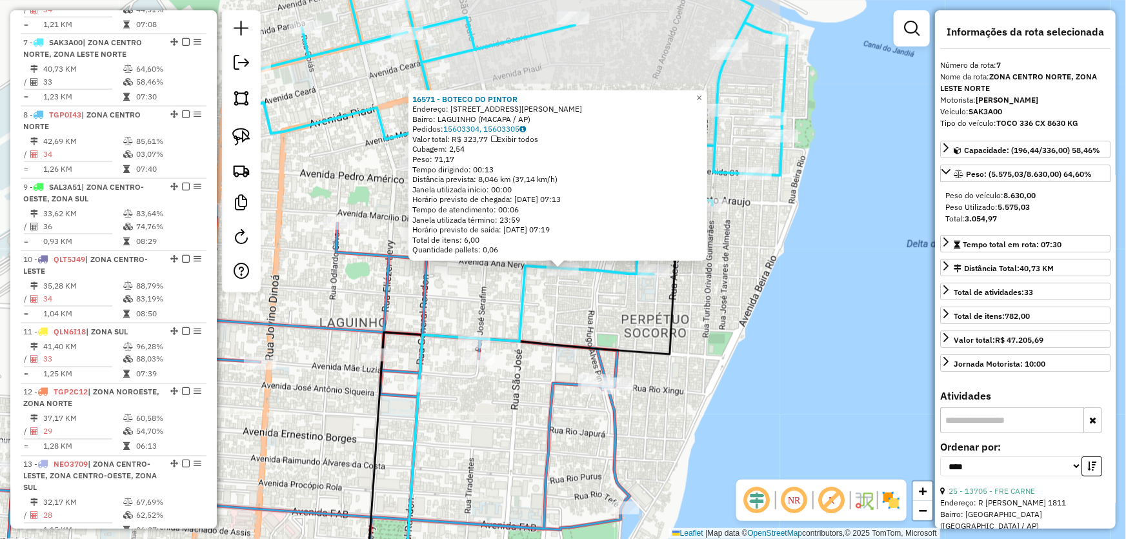
click at [826, 325] on div "16571 - BOTECO DO PINTOR Endereço: [STREET_ADDRESS][PERSON_NAME] Bairro: LAGUIN…" at bounding box center [563, 269] width 1126 height 539
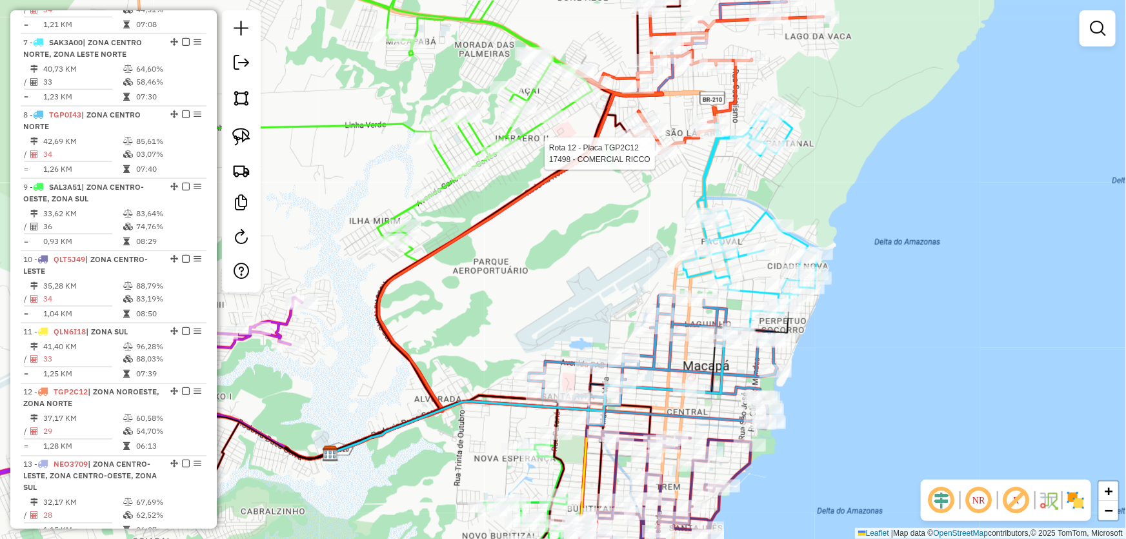
select select "*********"
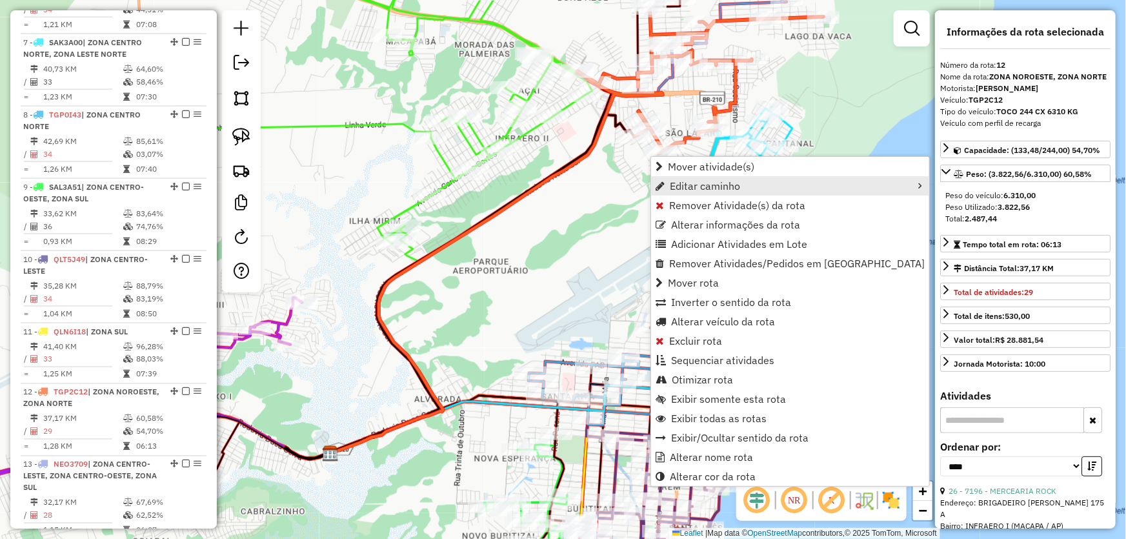
scroll to position [1134, 0]
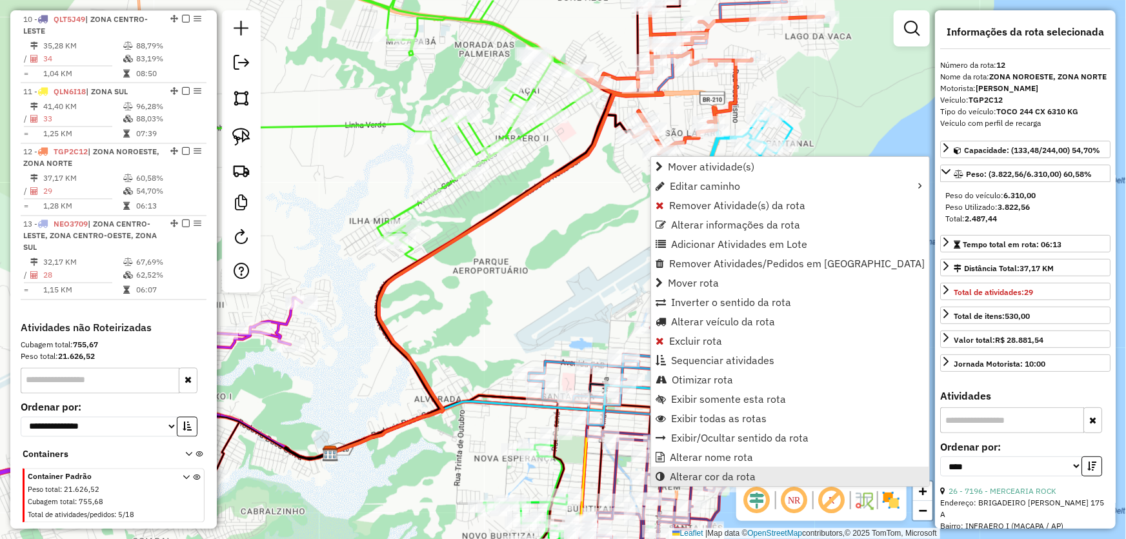
click at [688, 472] on span "Alterar cor da rota" at bounding box center [713, 476] width 86 height 10
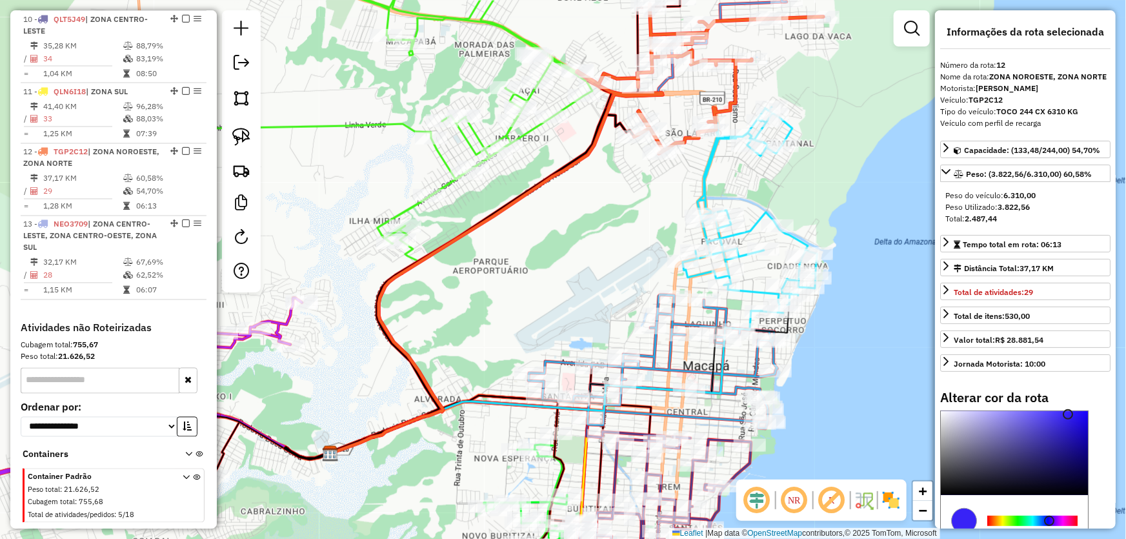
click at [1049, 523] on div at bounding box center [1032, 520] width 90 height 10
type input "*******"
click at [1071, 442] on div at bounding box center [1014, 453] width 147 height 84
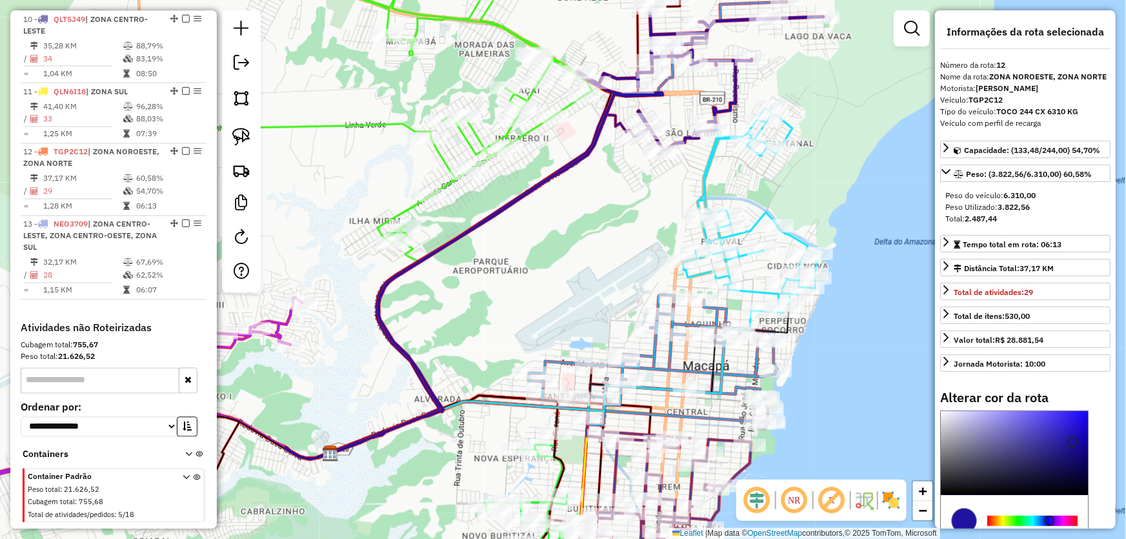
click at [643, 239] on div "Janela de atendimento Grade de atendimento Capacidade Transportadoras Veículos …" at bounding box center [563, 269] width 1126 height 539
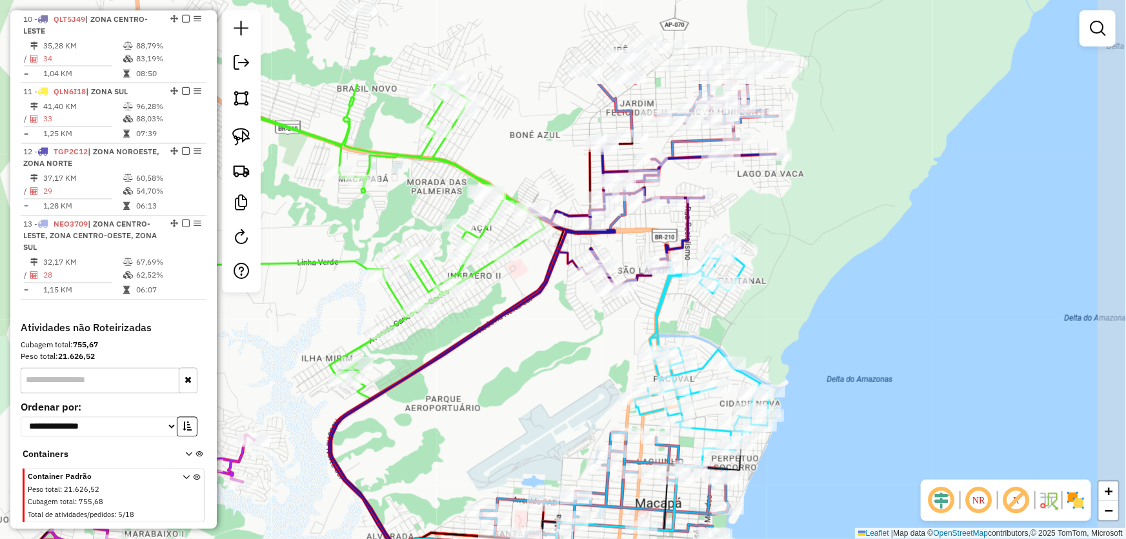
drag, startPoint x: 641, startPoint y: 226, endPoint x: 593, endPoint y: 363, distance: 145.5
click at [593, 363] on div "Janela de atendimento Grade de atendimento Capacidade Transportadoras Veículos …" at bounding box center [563, 269] width 1126 height 539
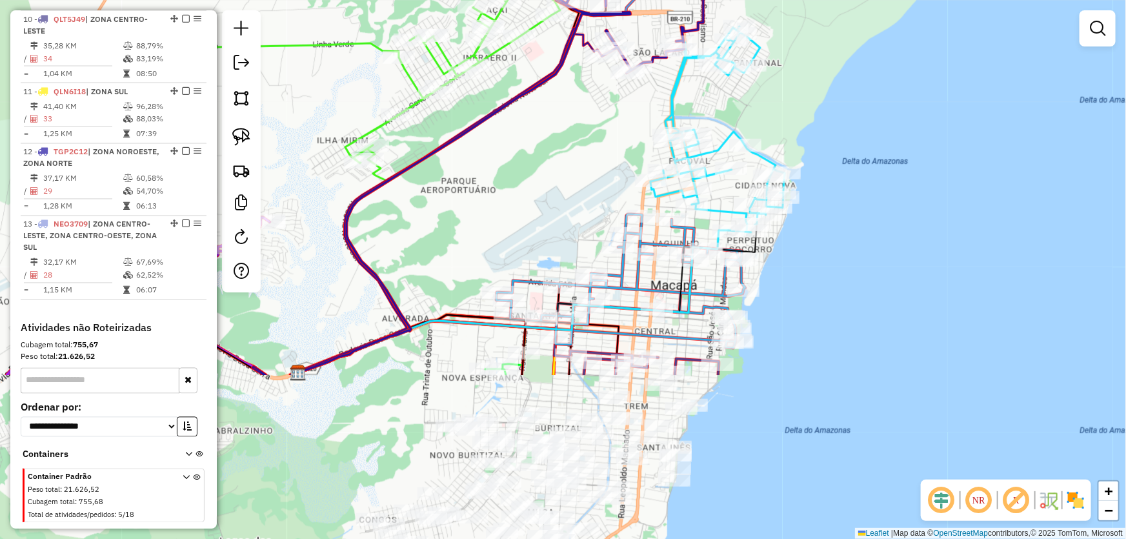
drag, startPoint x: 555, startPoint y: 315, endPoint x: 564, endPoint y: 141, distance: 175.0
click at [566, 141] on div "Janela de atendimento Grade de atendimento Capacidade Transportadoras Veículos …" at bounding box center [563, 269] width 1126 height 539
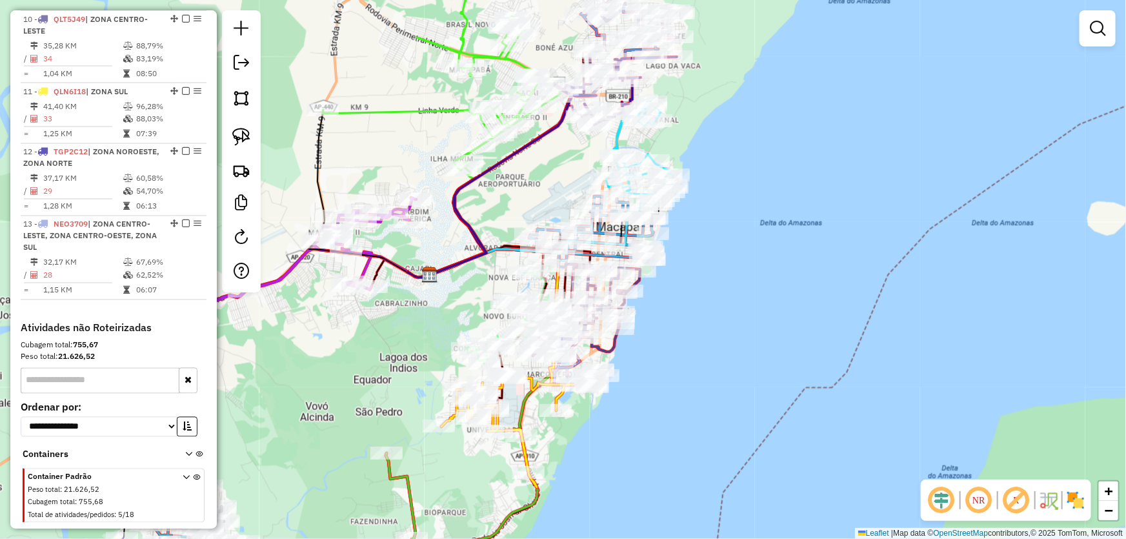
drag, startPoint x: 759, startPoint y: 268, endPoint x: 781, endPoint y: 286, distance: 28.8
click at [781, 286] on div "Janela de atendimento Grade de atendimento Capacidade Transportadoras Veículos …" at bounding box center [563, 269] width 1126 height 539
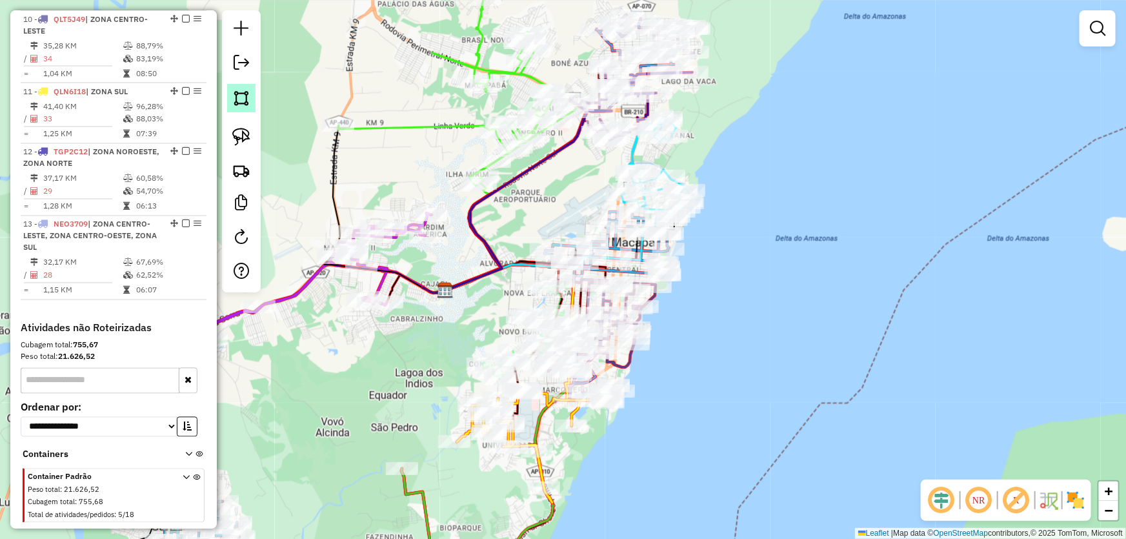
click at [250, 98] on link at bounding box center [241, 98] width 28 height 28
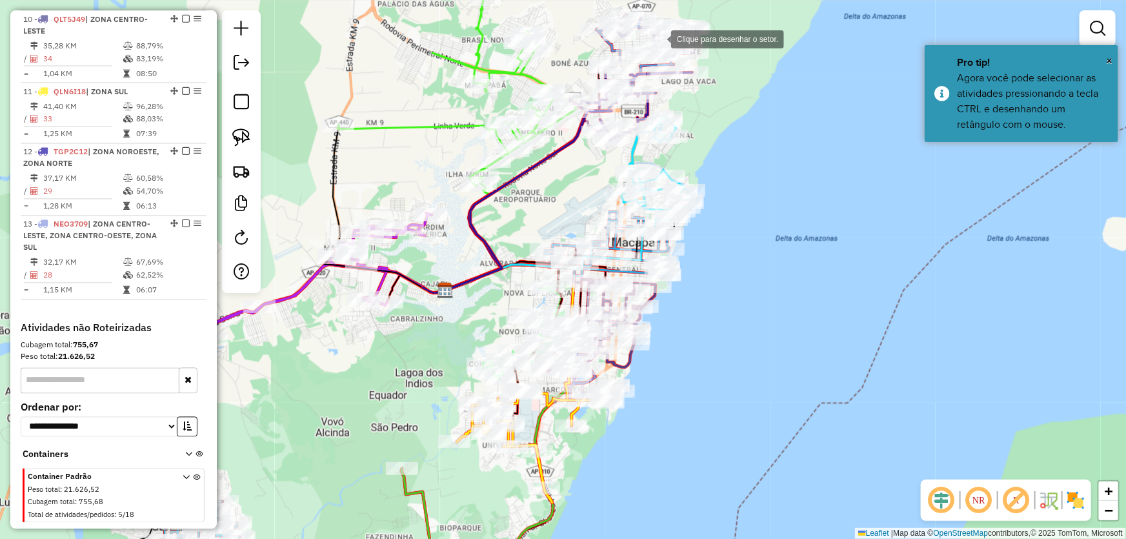
click at [659, 38] on div at bounding box center [658, 38] width 26 height 26
click at [406, 77] on div at bounding box center [406, 77] width 26 height 26
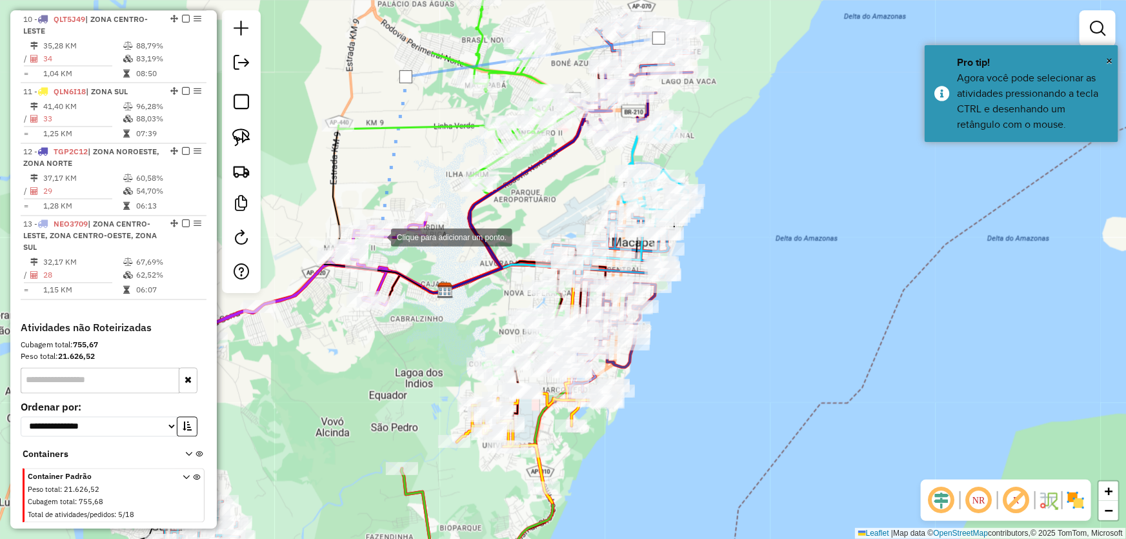
click at [378, 236] on div at bounding box center [378, 236] width 26 height 26
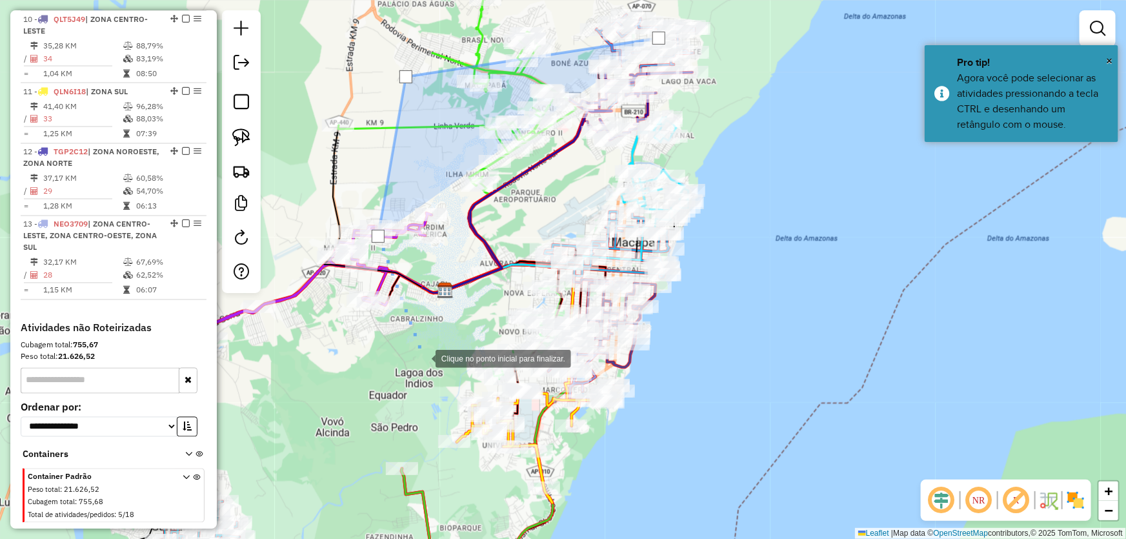
click at [435, 370] on div at bounding box center [423, 358] width 26 height 26
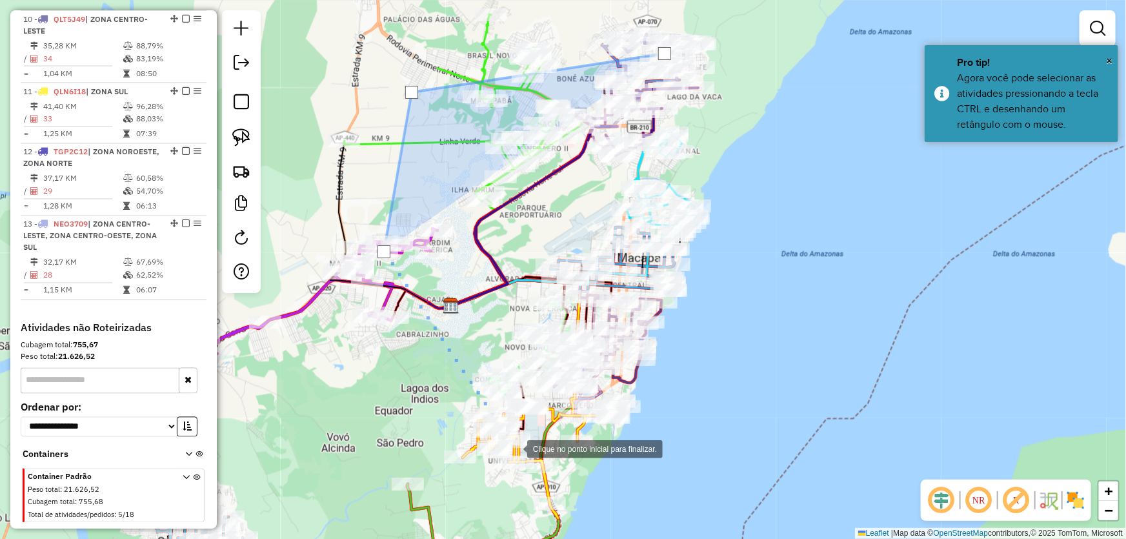
click at [521, 457] on div at bounding box center [514, 448] width 26 height 26
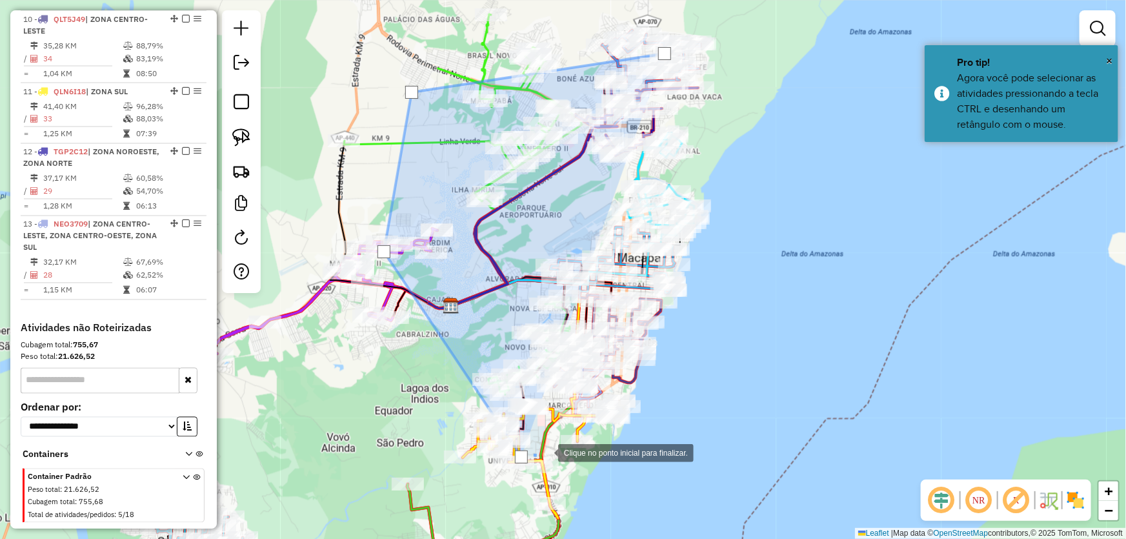
click at [558, 439] on div at bounding box center [545, 452] width 26 height 26
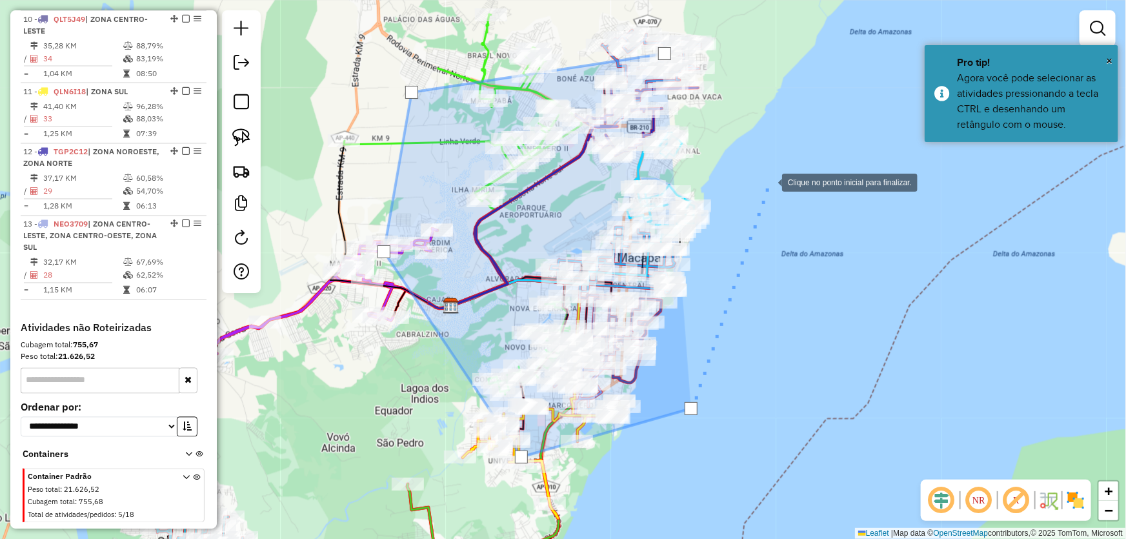
click at [769, 181] on div at bounding box center [769, 181] width 26 height 26
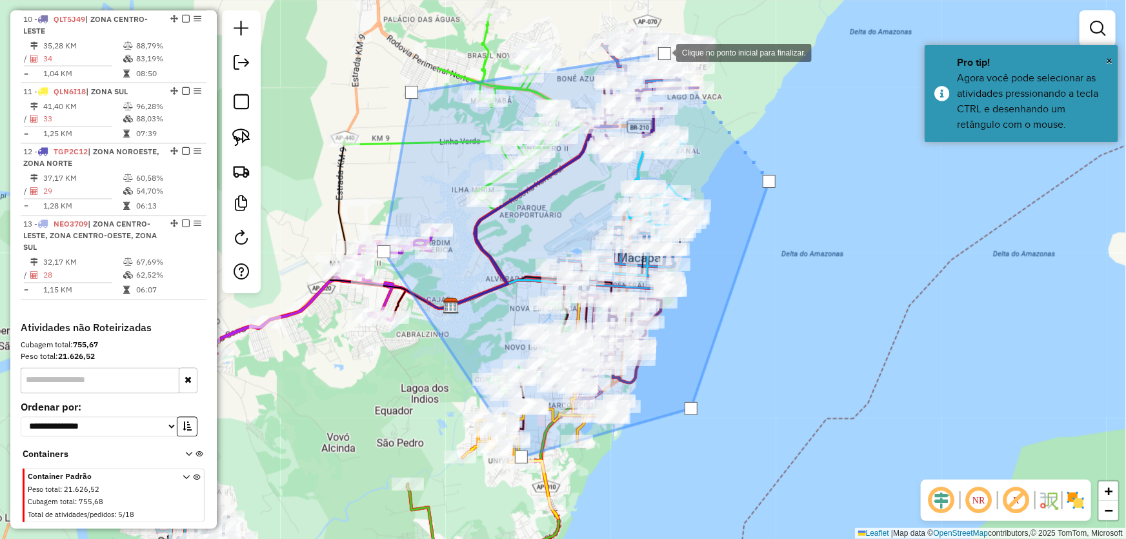
click at [663, 52] on div at bounding box center [664, 53] width 13 height 13
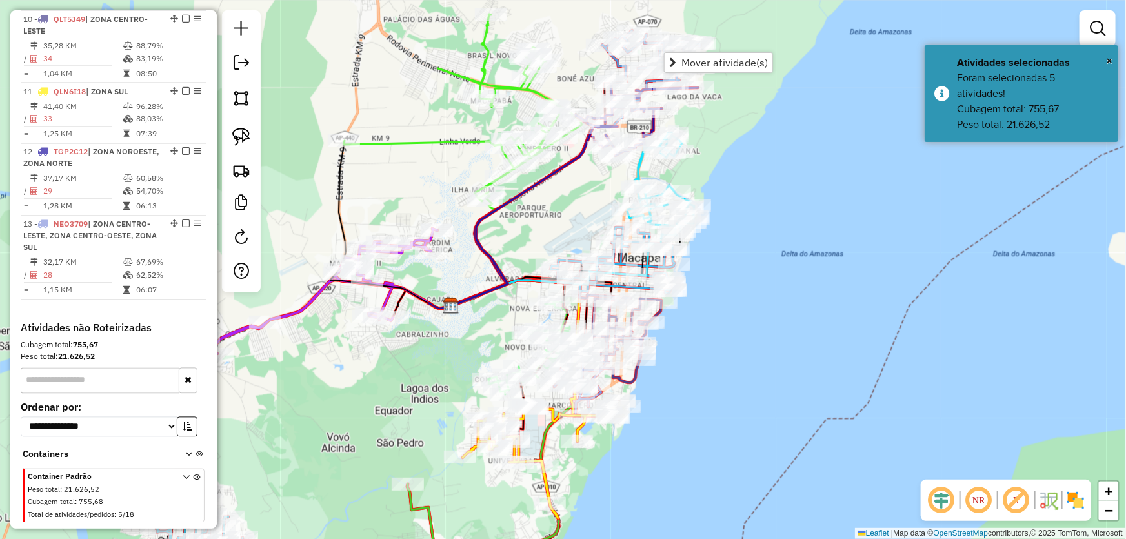
click at [581, 190] on div "Janela de atendimento Grade de atendimento Capacidade Transportadoras Veículos …" at bounding box center [563, 269] width 1126 height 539
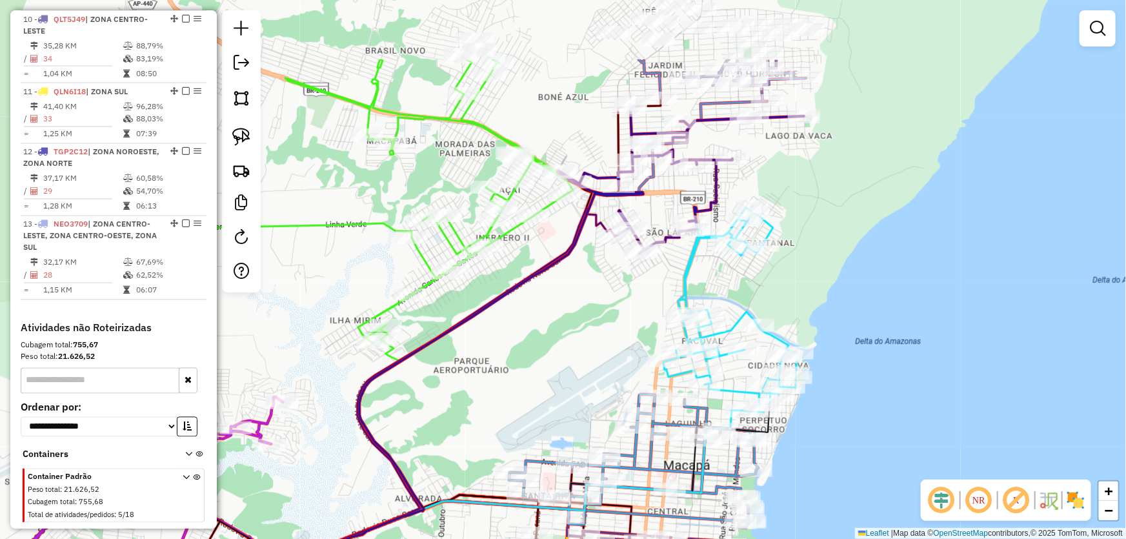
drag, startPoint x: 584, startPoint y: 161, endPoint x: 580, endPoint y: 274, distance: 113.0
click at [580, 274] on div "Janela de atendimento Grade de atendimento Capacidade Transportadoras Veículos …" at bounding box center [563, 269] width 1126 height 539
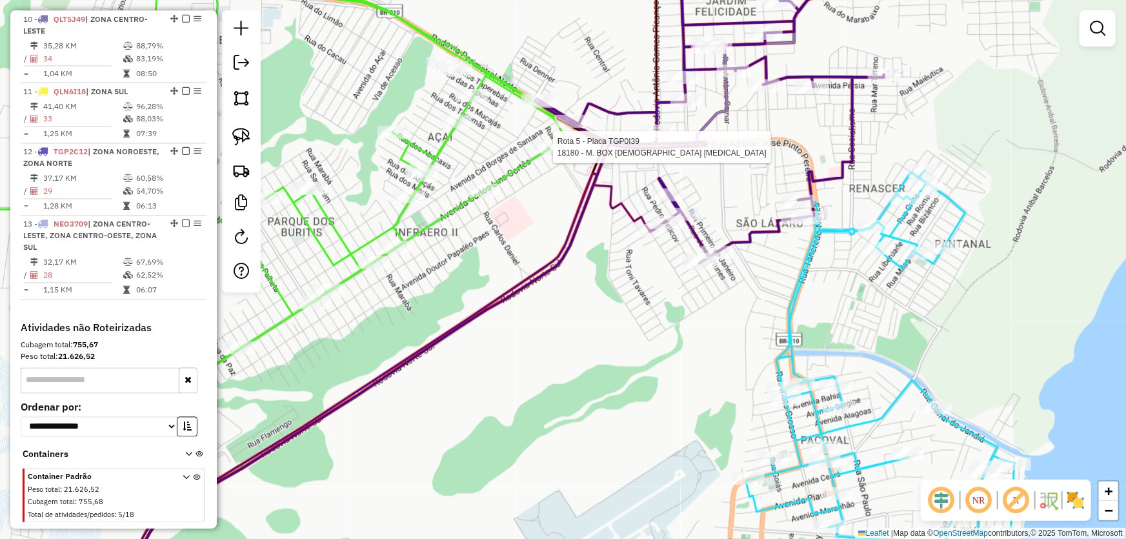
click at [545, 154] on div at bounding box center [549, 147] width 32 height 13
select select "*********"
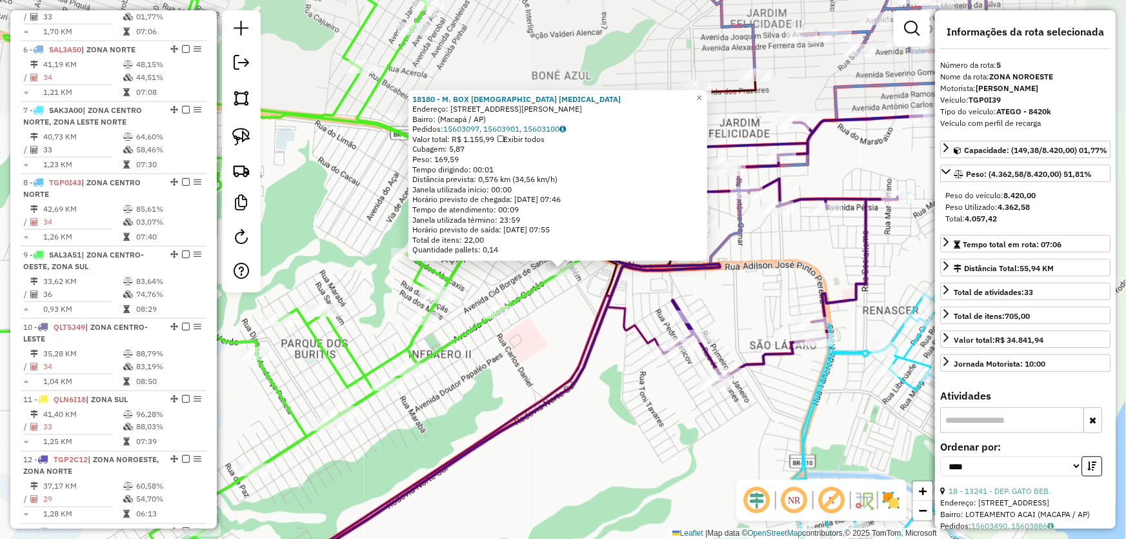
scroll to position [772, 0]
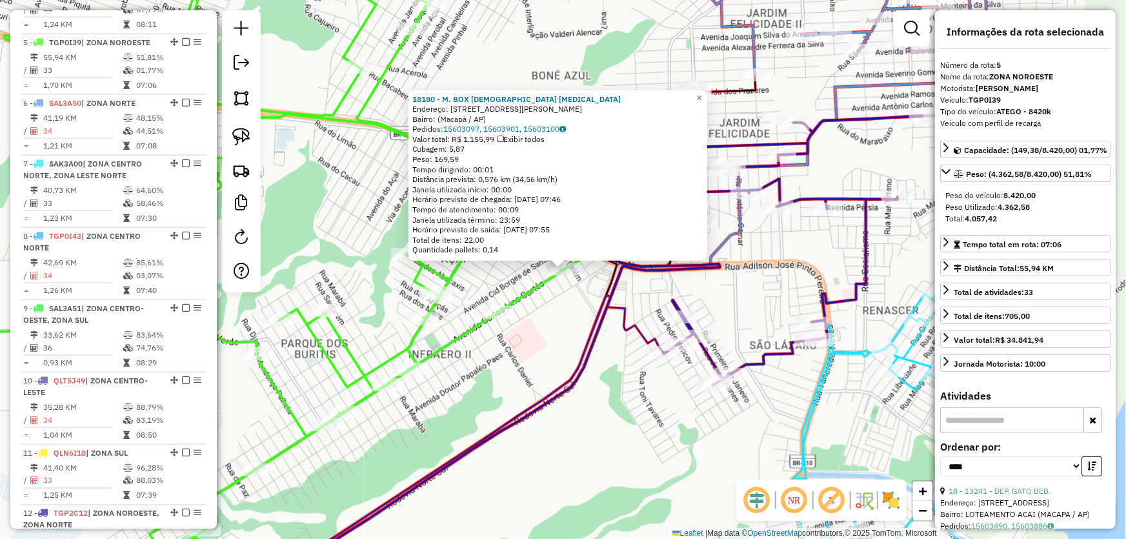
click at [640, 420] on div "18180 - M. BOX DEUS [MEDICAL_DATA] Endereço: [STREET_ADDRESS] Bairro: (Macapá /…" at bounding box center [563, 269] width 1126 height 539
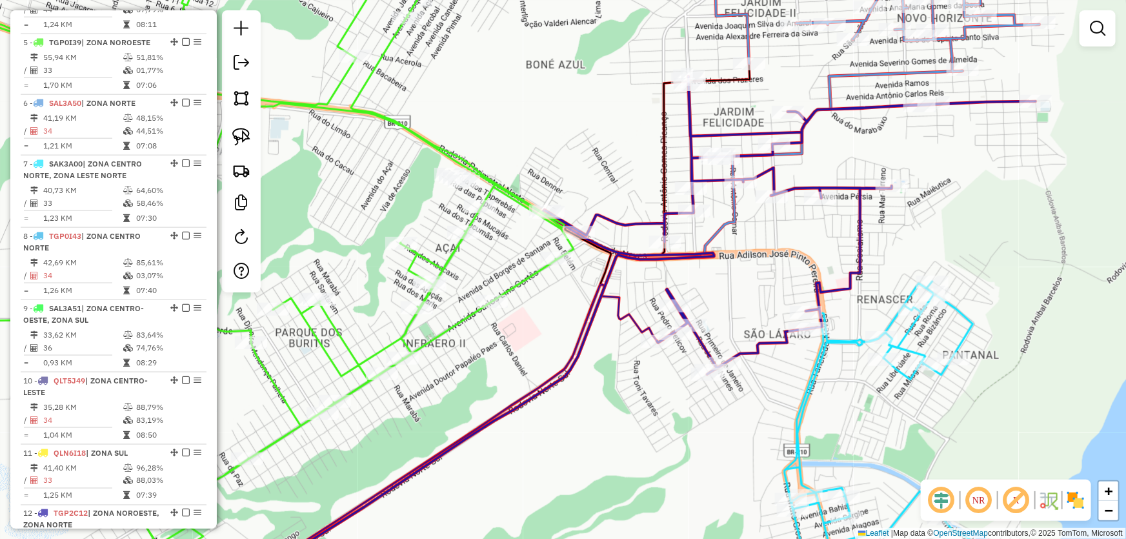
drag, startPoint x: 643, startPoint y: 430, endPoint x: 470, endPoint y: 14, distance: 451.2
click at [472, 28] on div "Janela de atendimento Grade de atendimento Capacidade Transportadoras Veículos …" at bounding box center [563, 269] width 1126 height 539
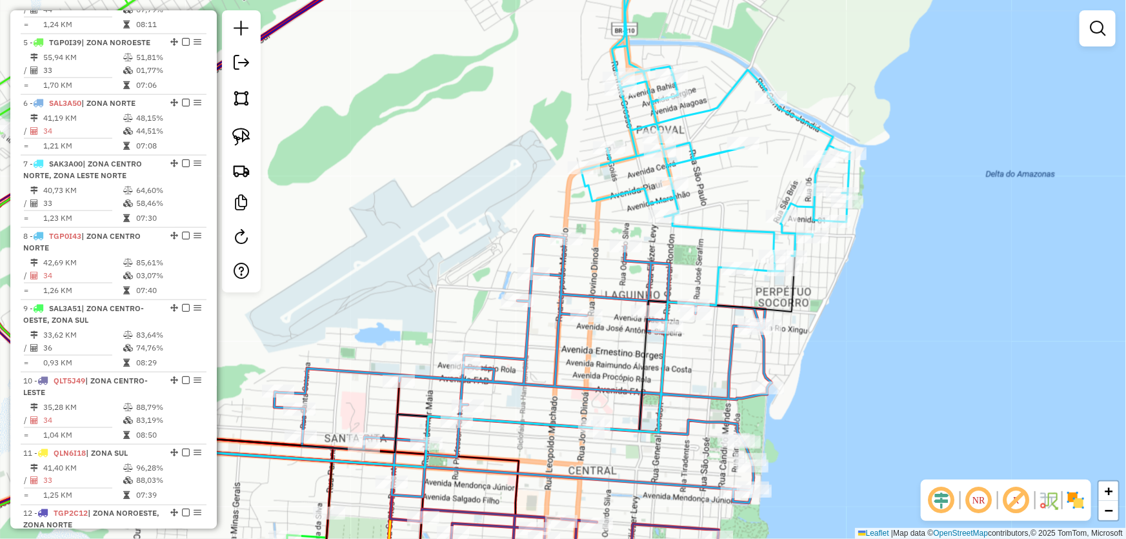
drag, startPoint x: 488, startPoint y: 245, endPoint x: 554, endPoint y: -30, distance: 282.6
click at [554, 0] on html "Aguarde... Pop-up bloqueado! Seu navegador bloqueou automáticamente a abertura …" at bounding box center [563, 269] width 1126 height 539
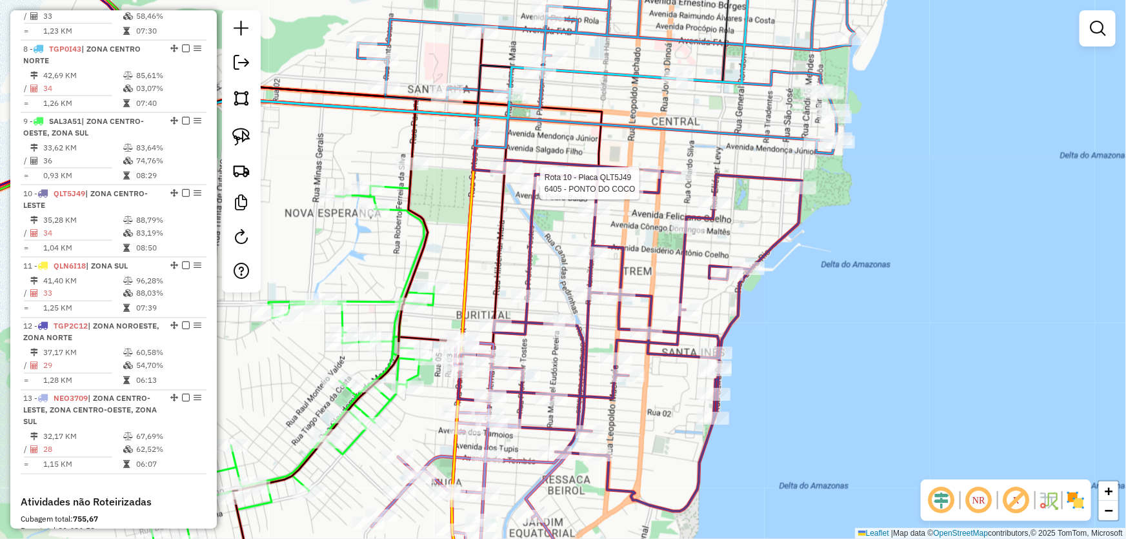
select select "*********"
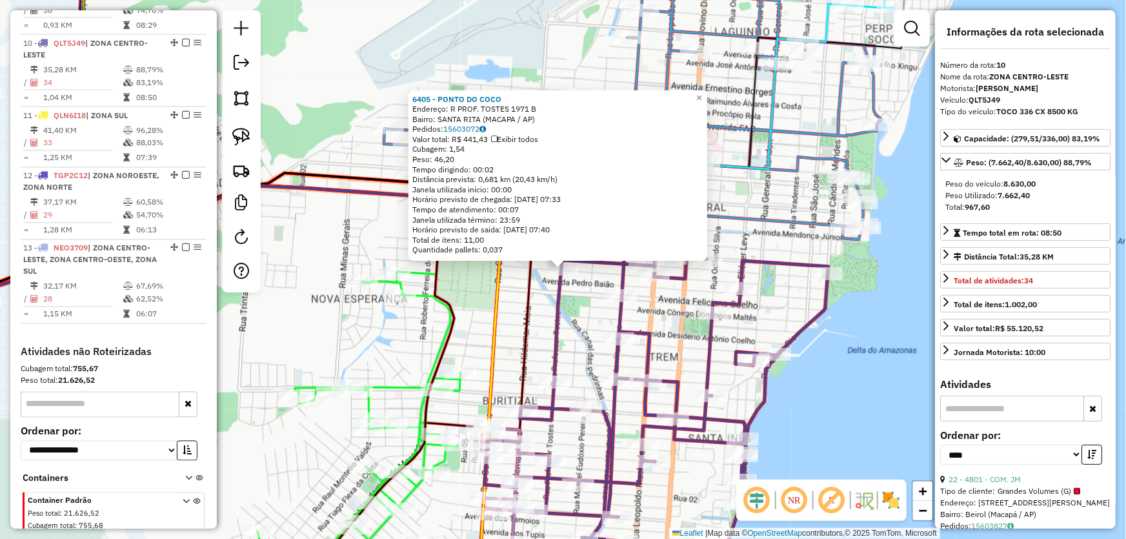
scroll to position [117, 0]
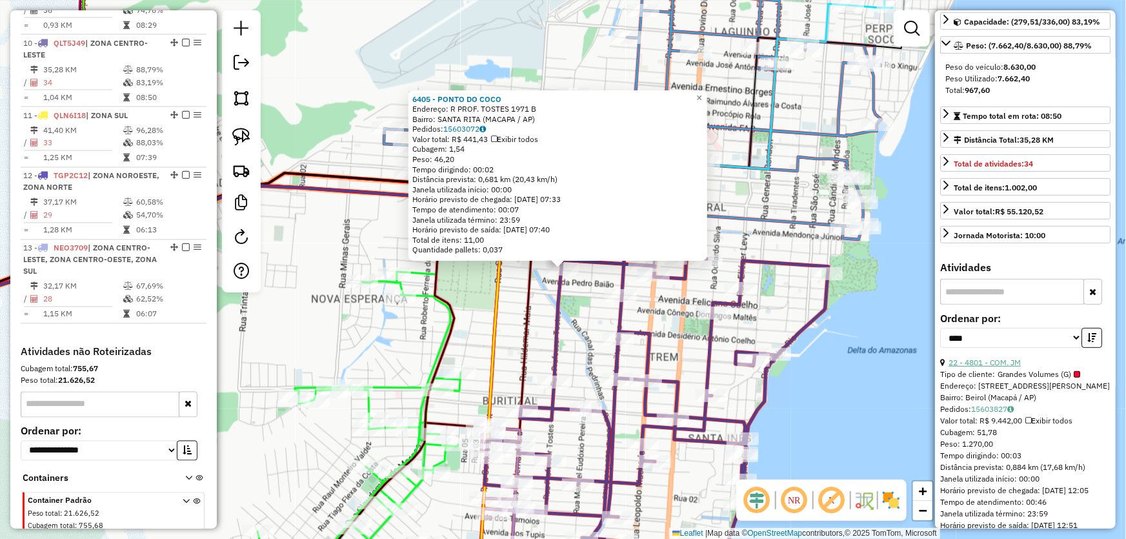
click at [1005, 361] on link "22 - 4801 - COM. JM" at bounding box center [984, 362] width 72 height 10
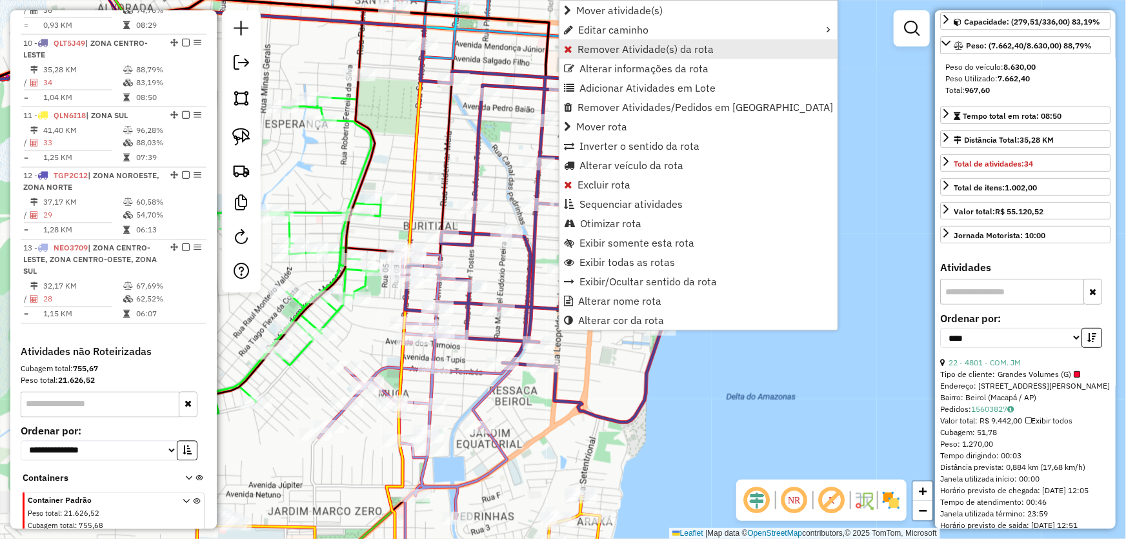
click at [595, 50] on span "Remover Atividade(s) da rota" at bounding box center [645, 49] width 136 height 10
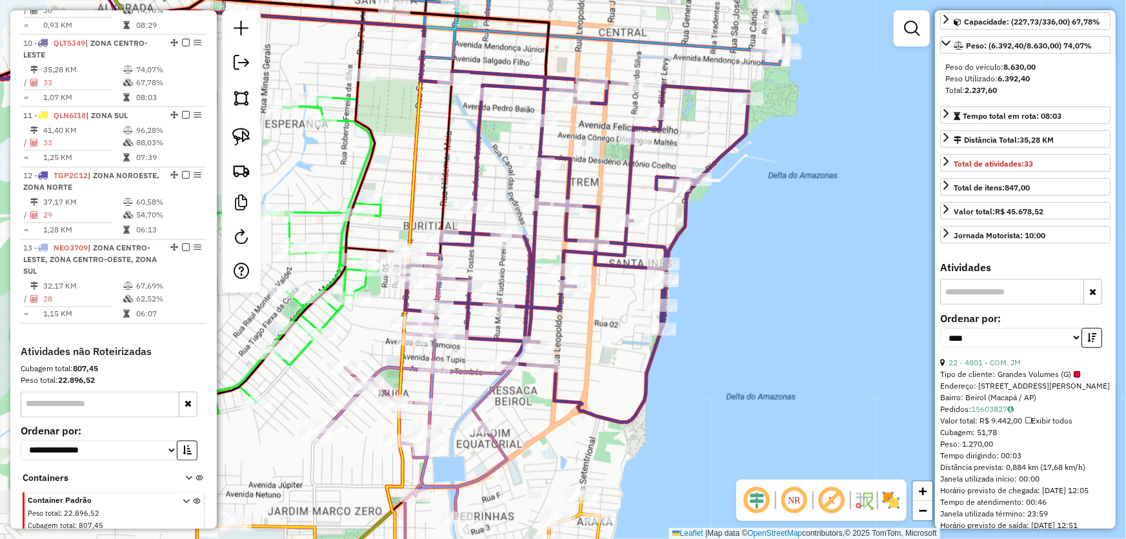
click at [724, 332] on div "Janela de atendimento Grade de atendimento Capacidade Transportadoras Veículos …" at bounding box center [563, 269] width 1126 height 539
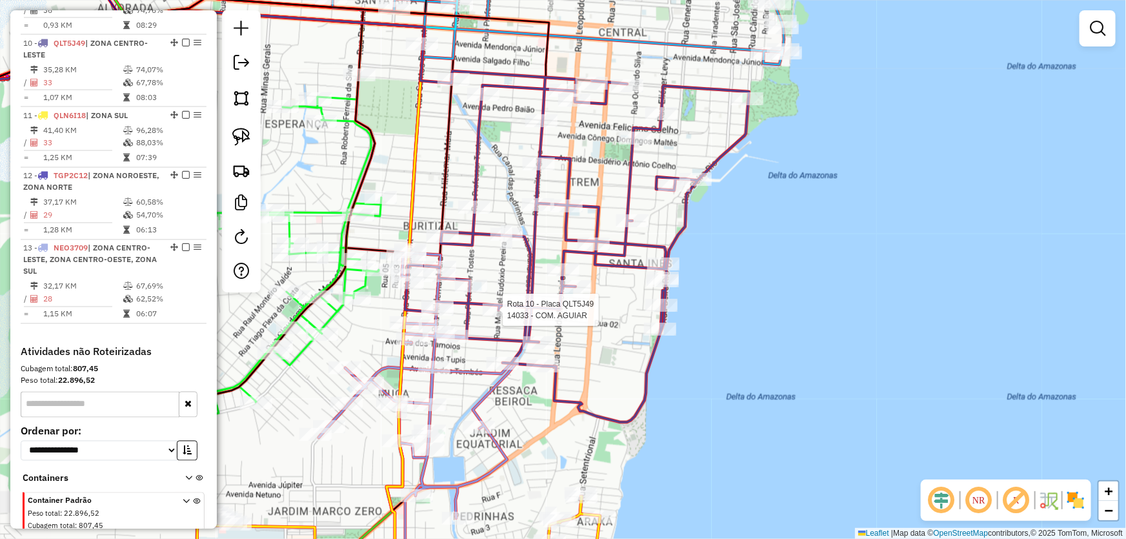
select select "*********"
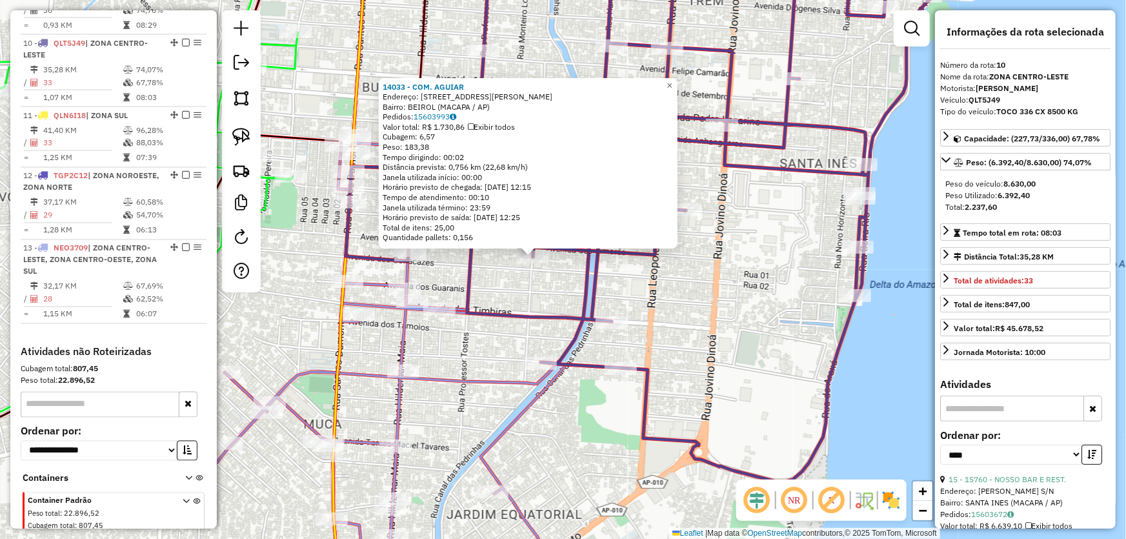
click at [503, 294] on div "14033 - COM. AGUIAR Endereço: R [PERSON_NAME] 2927 3616 Bairro: BEIROL (MACAPA …" at bounding box center [563, 269] width 1126 height 539
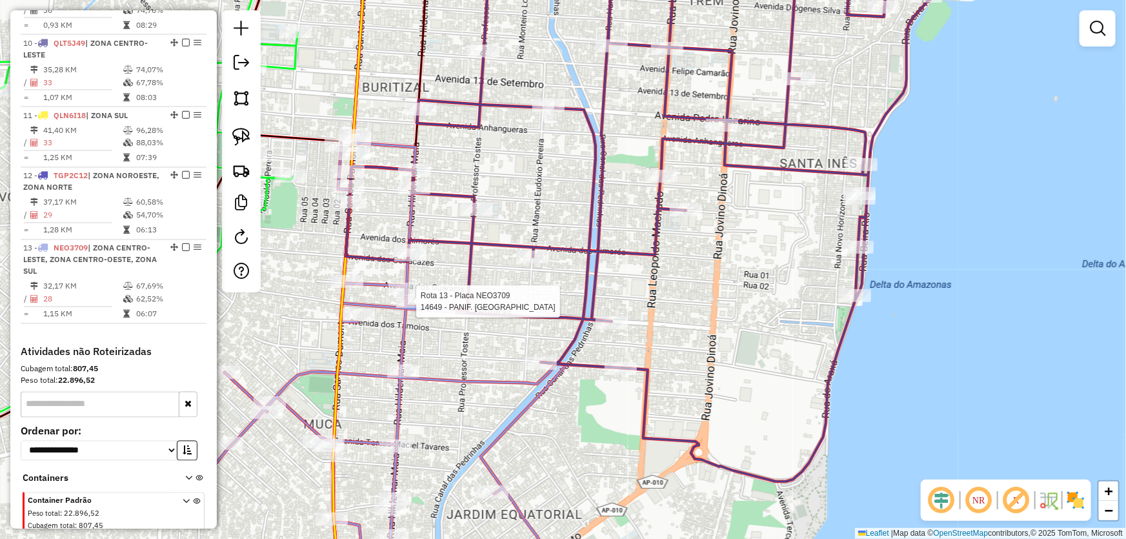
select select "*********"
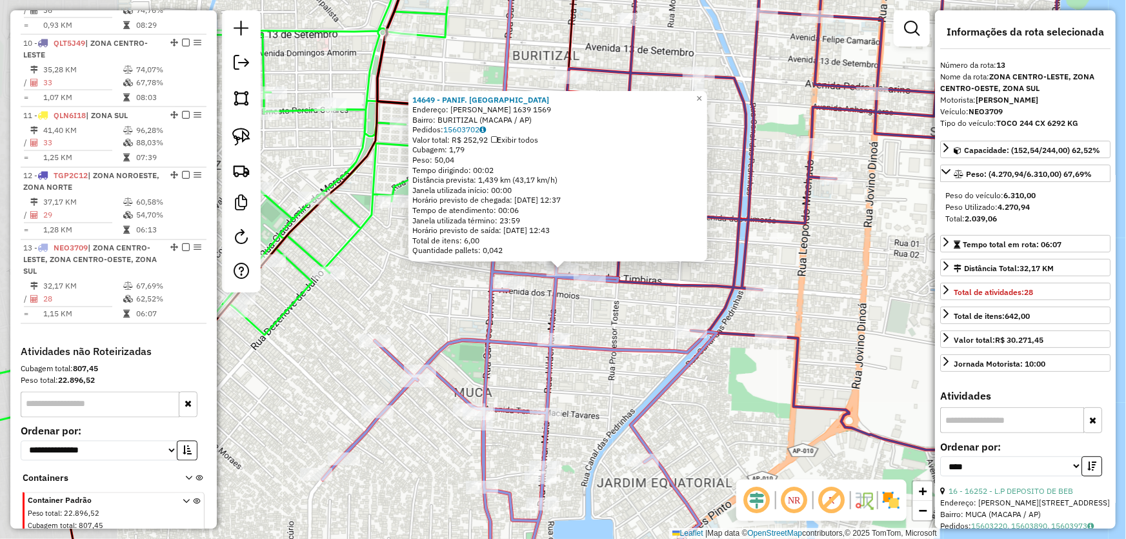
scroll to position [1134, 0]
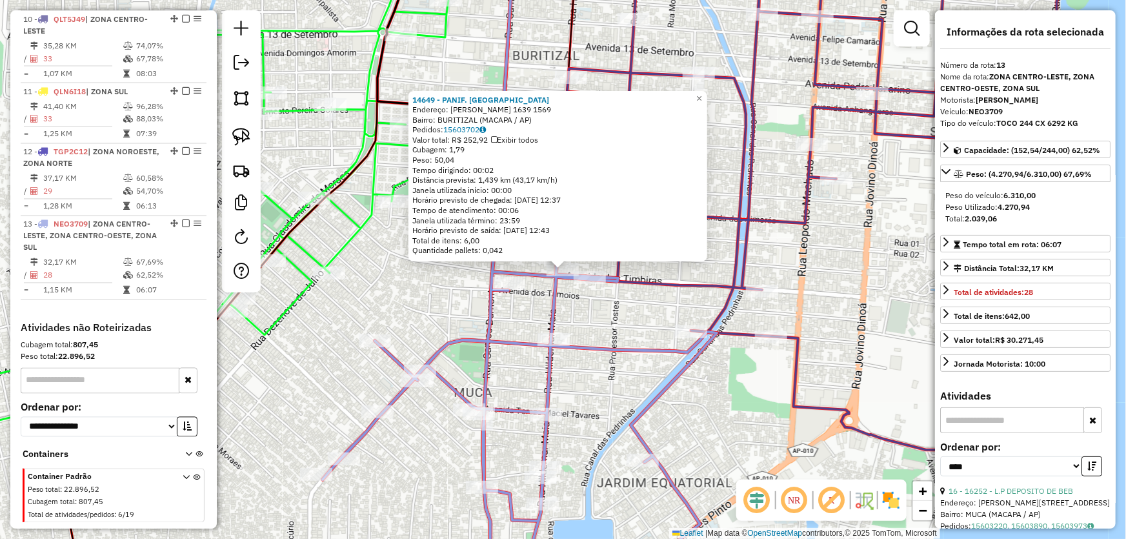
click at [606, 300] on div "14649 - PANIF. PERNANBUCANA Endereço: R [PERSON_NAME] 1639 1569 [GEOGRAPHIC_DAT…" at bounding box center [563, 269] width 1126 height 539
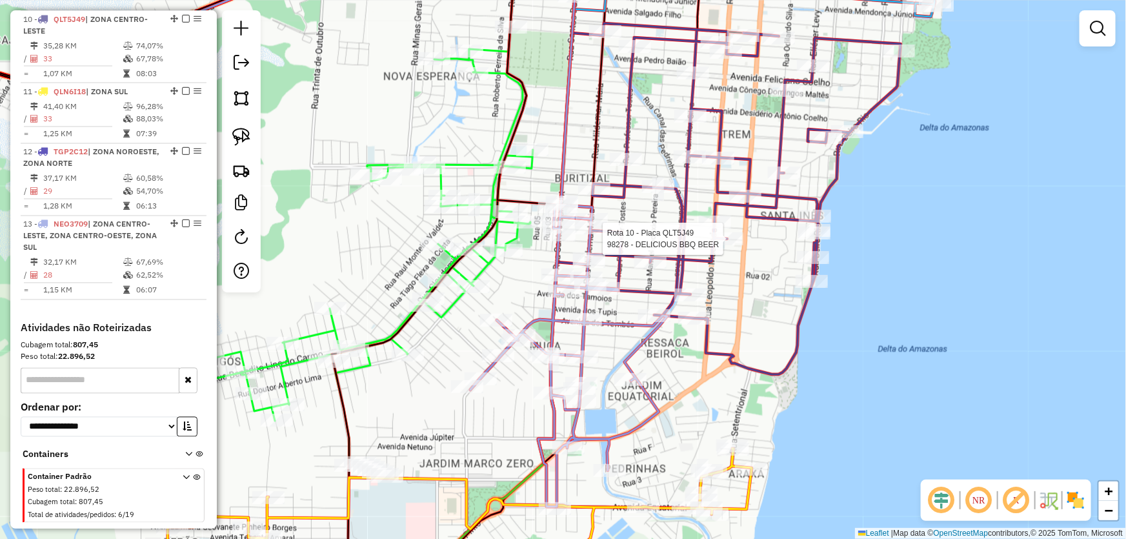
select select "*********"
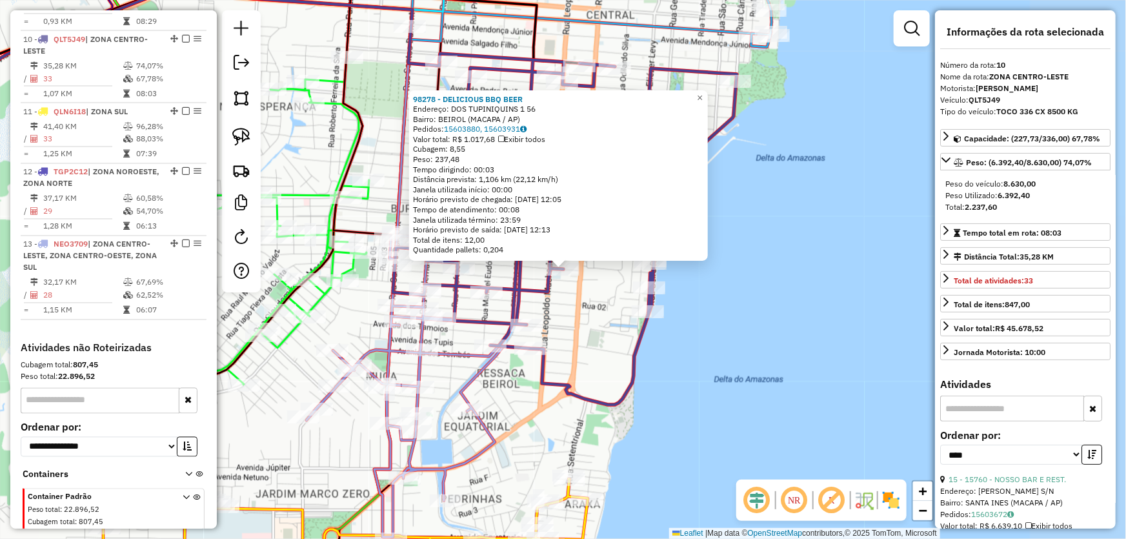
scroll to position [1110, 0]
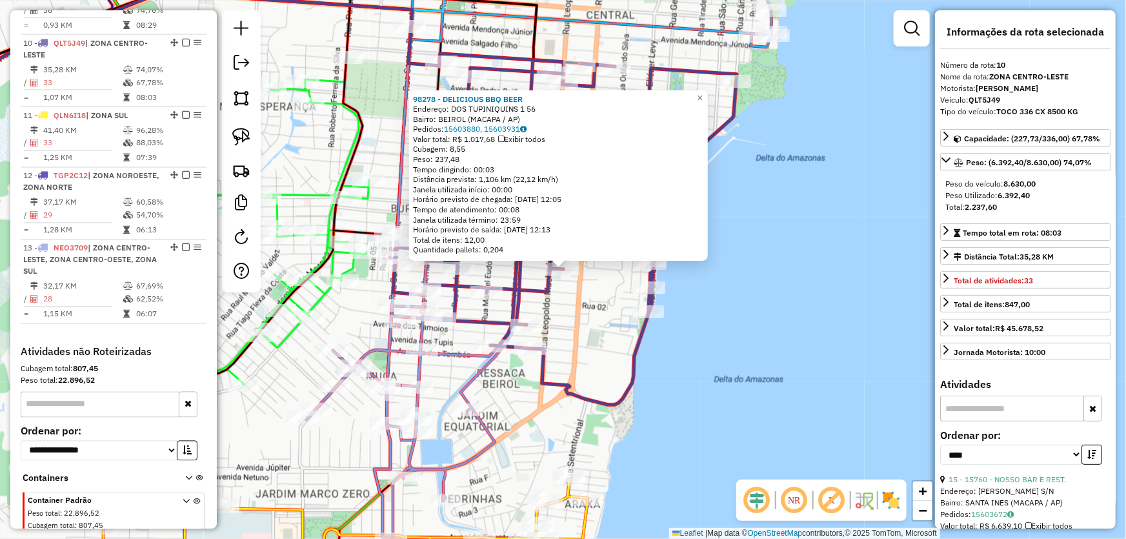
click at [783, 315] on div "98278 - DELICIOUS BBQ BEER Endereço: DOS TUPINIQUINS 1 56 Bairro: BEIROL (MACAP…" at bounding box center [563, 269] width 1126 height 539
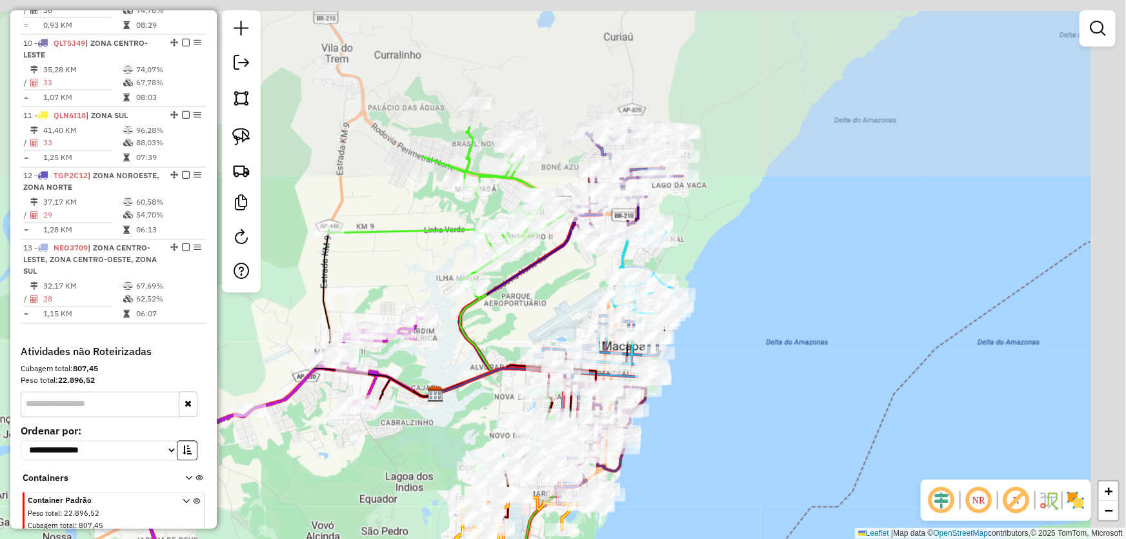
drag, startPoint x: 877, startPoint y: 201, endPoint x: 734, endPoint y: 386, distance: 234.5
click at [734, 386] on div "Janela de atendimento Grade de atendimento Capacidade Transportadoras Veículos …" at bounding box center [563, 269] width 1126 height 539
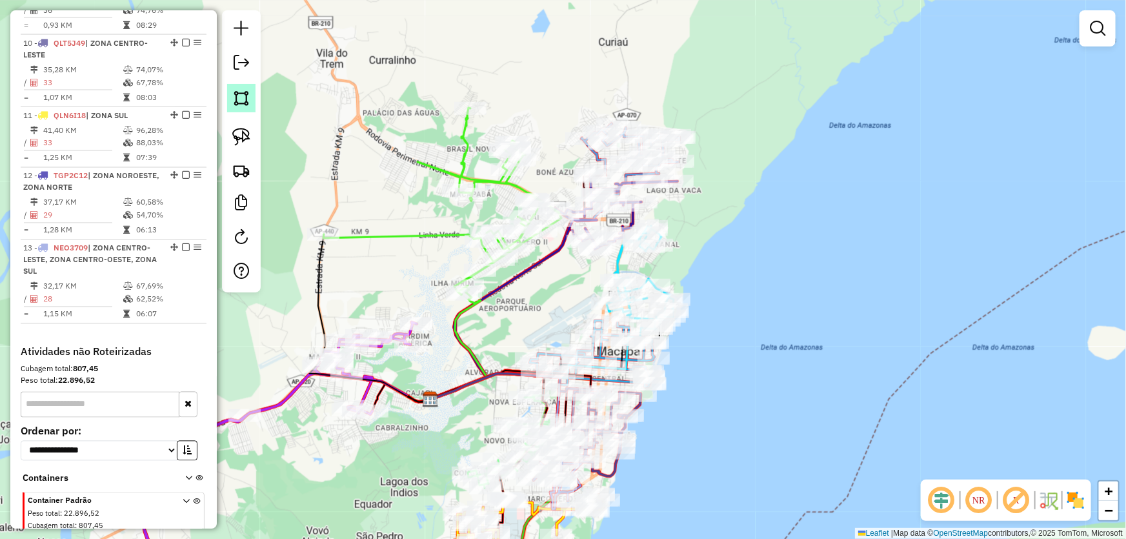
click at [244, 103] on img at bounding box center [241, 98] width 18 height 18
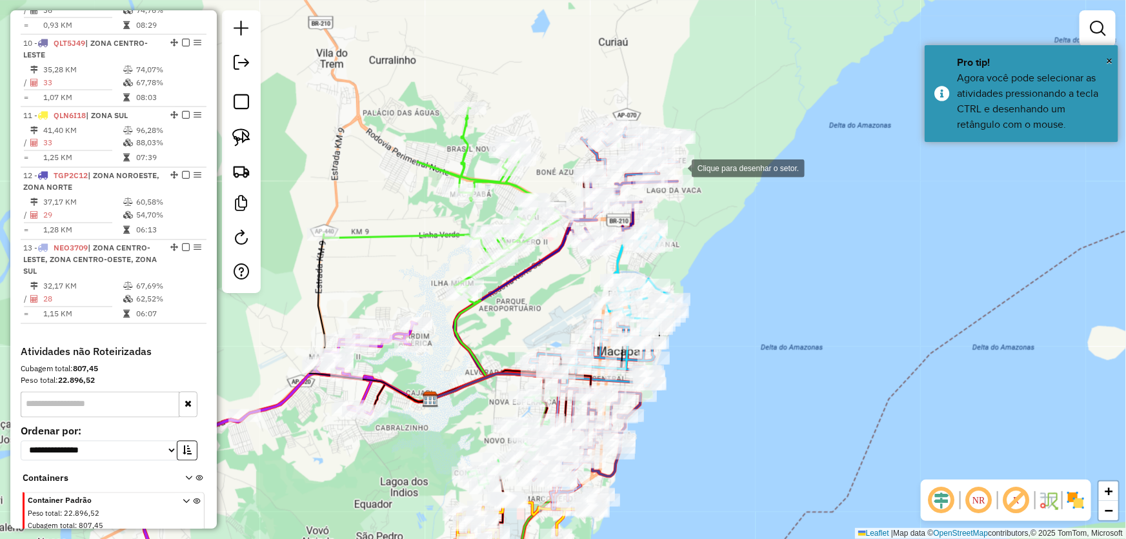
drag, startPoint x: 688, startPoint y: 169, endPoint x: 706, endPoint y: 169, distance: 18.1
click at [692, 169] on div at bounding box center [679, 167] width 26 height 26
click at [466, 167] on div at bounding box center [467, 167] width 26 height 26
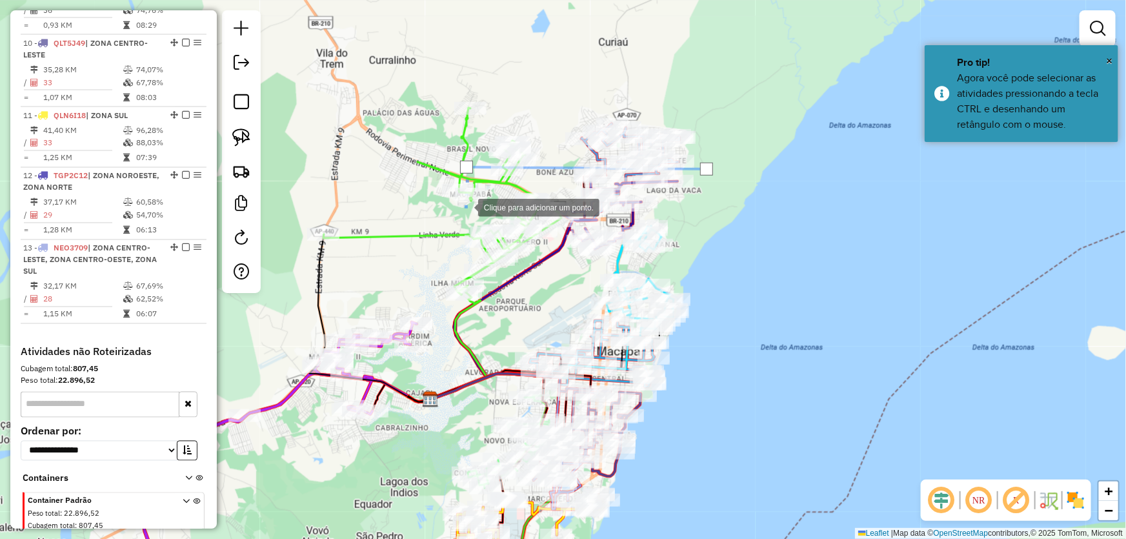
click at [465, 219] on div at bounding box center [465, 207] width 26 height 26
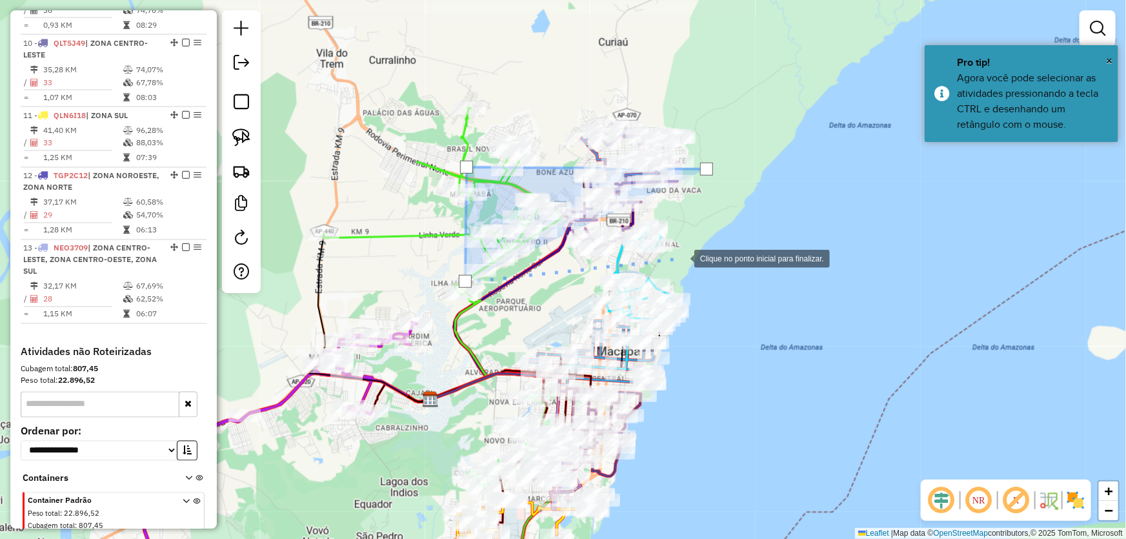
click at [681, 257] on div at bounding box center [681, 258] width 26 height 26
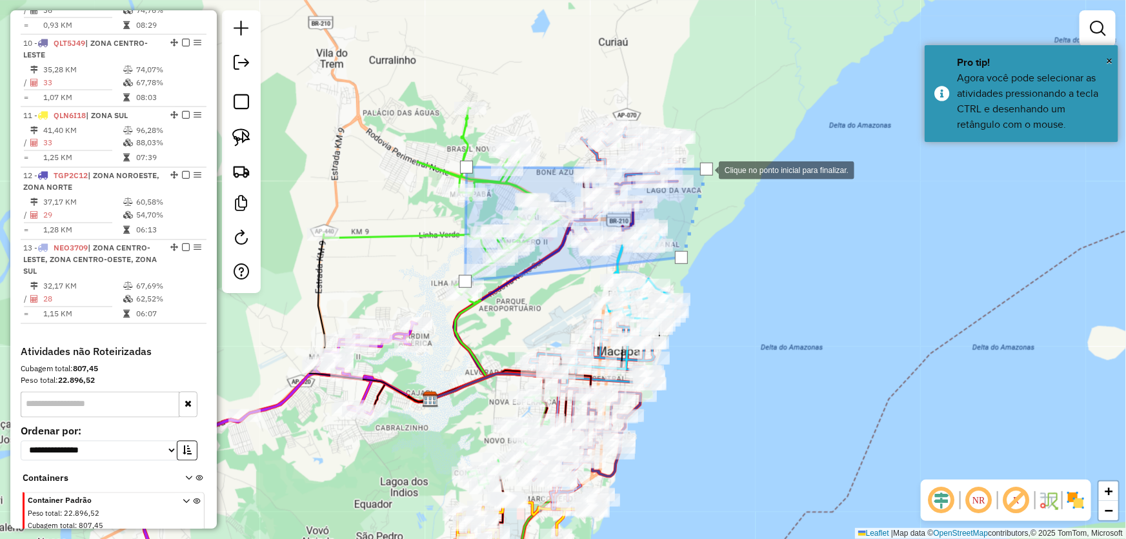
click at [706, 169] on div at bounding box center [706, 169] width 13 height 13
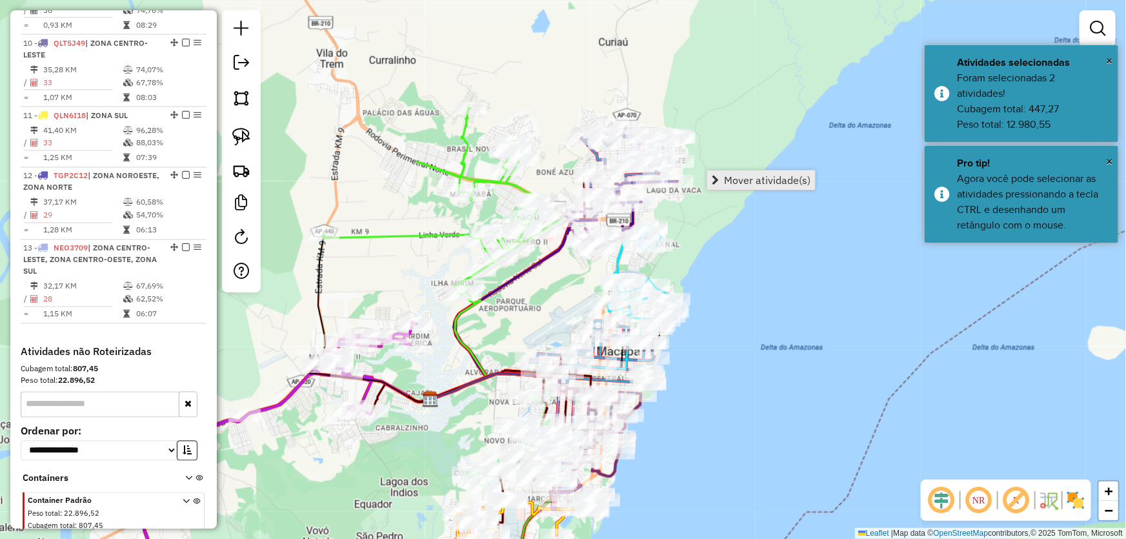
click at [728, 176] on span "Mover atividade(s)" at bounding box center [767, 180] width 86 height 10
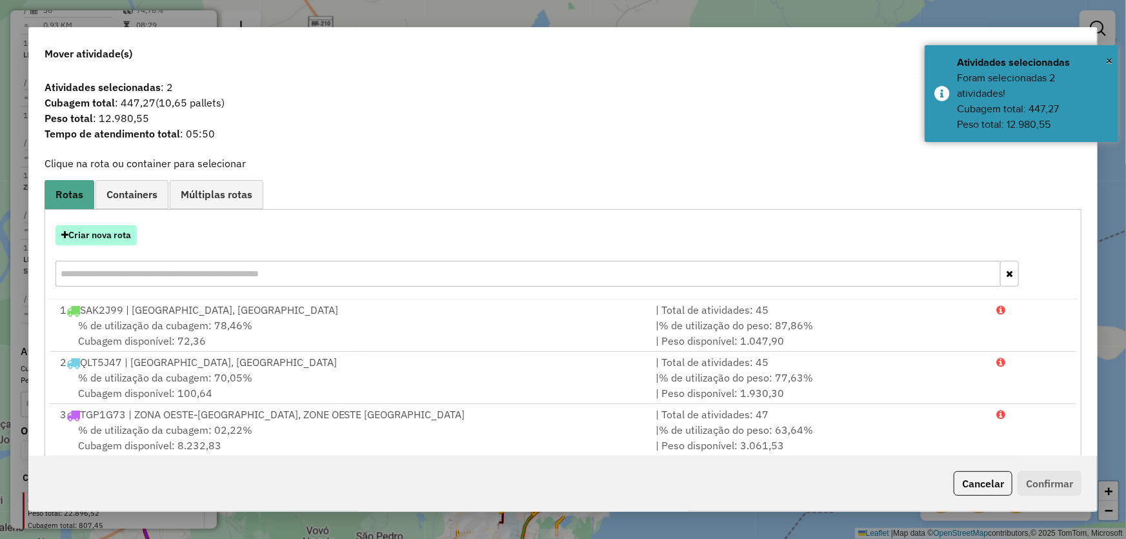
click at [134, 237] on button "Criar nova rota" at bounding box center [95, 235] width 81 height 20
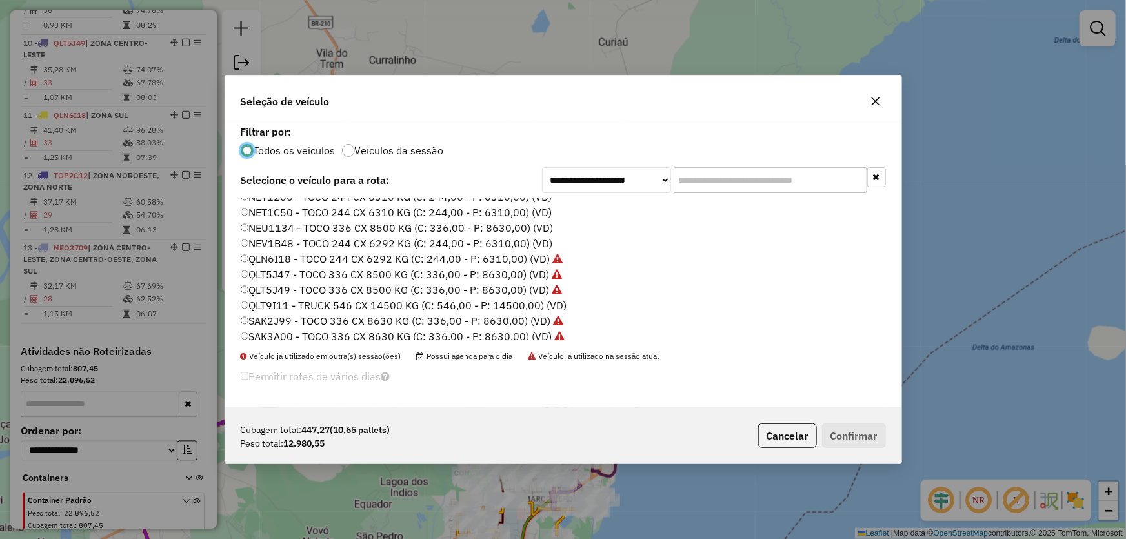
scroll to position [175, 0]
click at [281, 326] on label "SAK8E25 - TRUCK 504 CX 13500 KG (C: 504,00 - P: 13500,00) (VD)" at bounding box center [406, 323] width 330 height 15
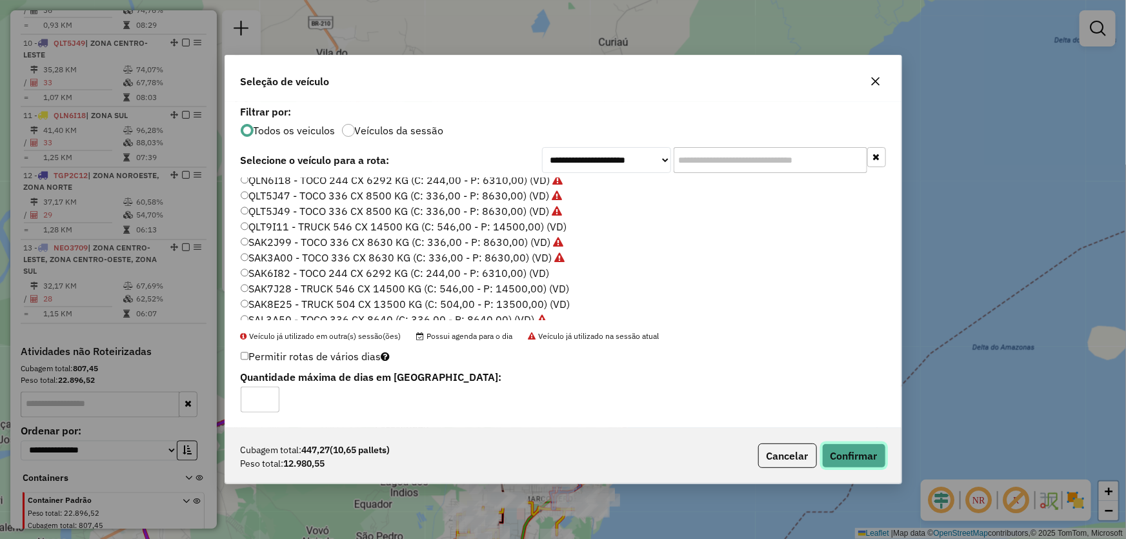
click at [869, 452] on button "Confirmar" at bounding box center [854, 455] width 64 height 25
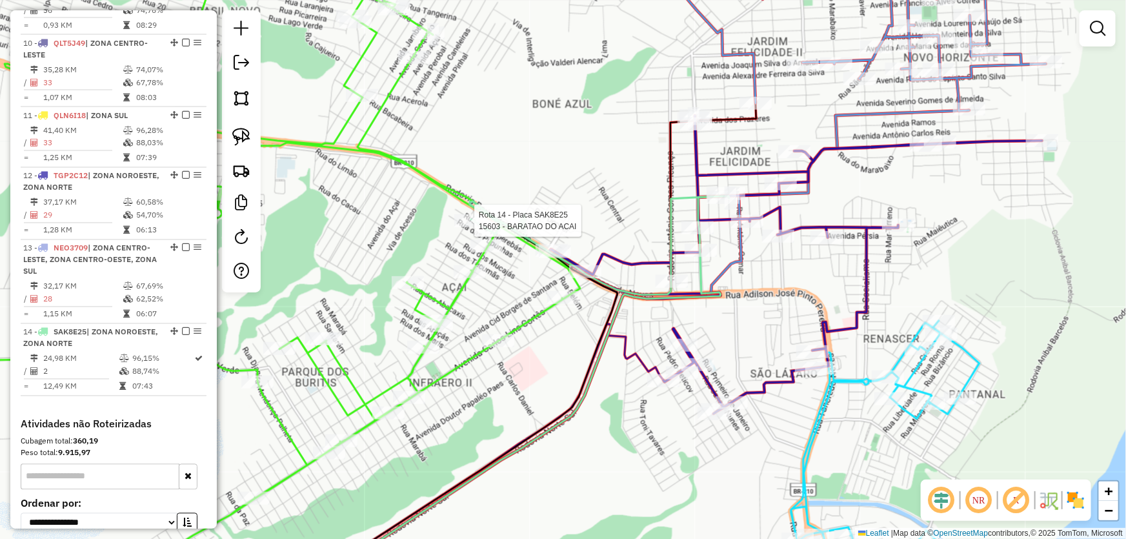
select select "*********"
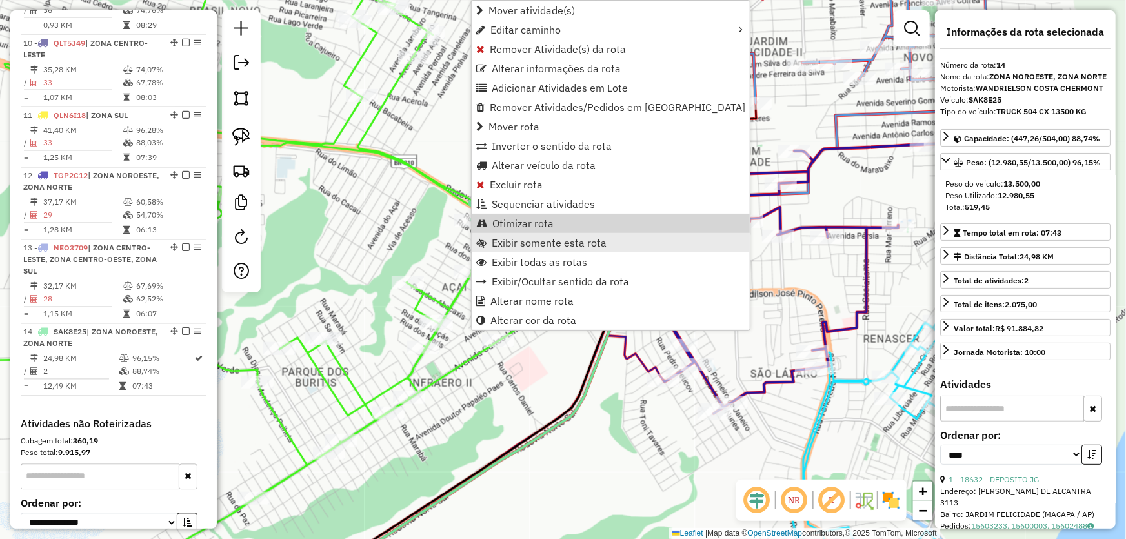
scroll to position [1206, 0]
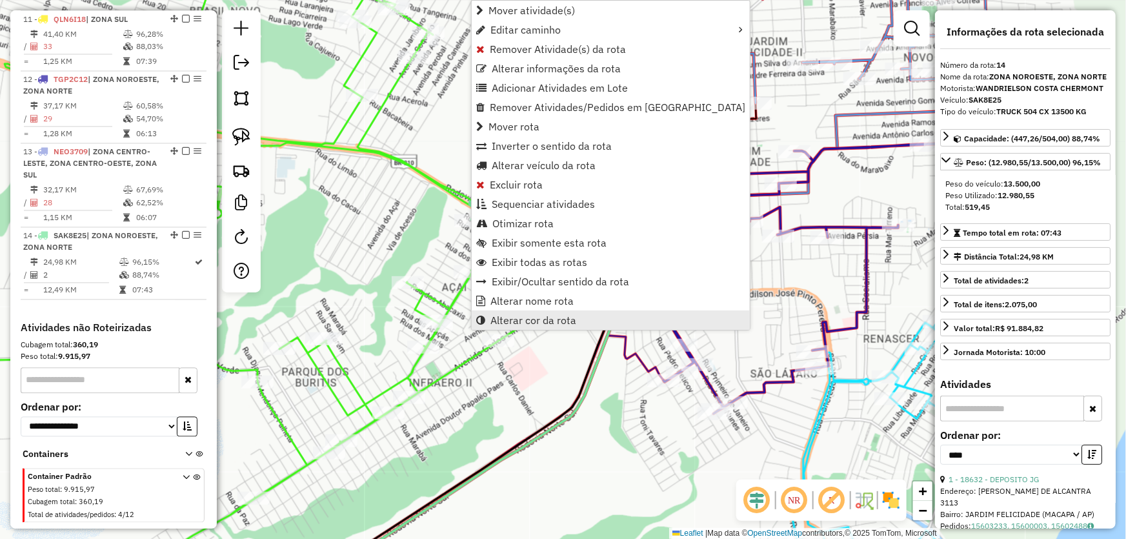
click at [524, 316] on span "Alterar cor da rota" at bounding box center [533, 320] width 86 height 10
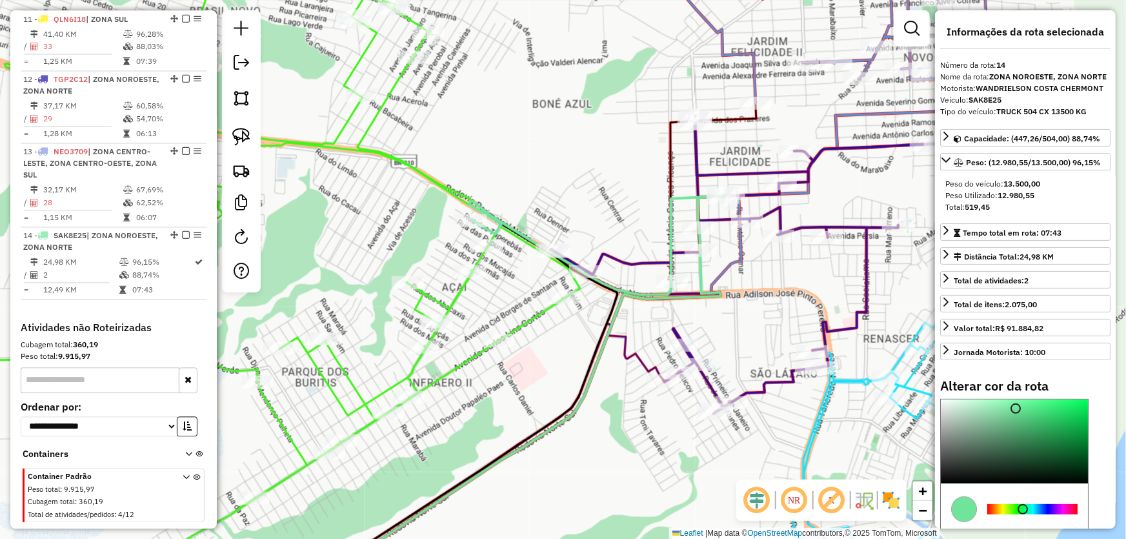
scroll to position [58, 0]
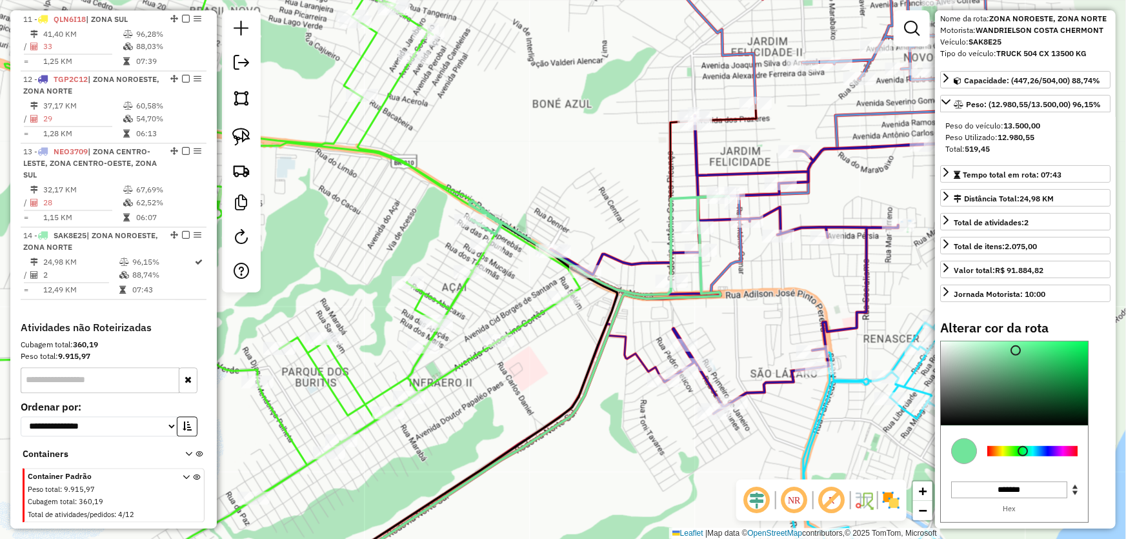
click at [1062, 450] on div at bounding box center [1032, 451] width 90 height 10
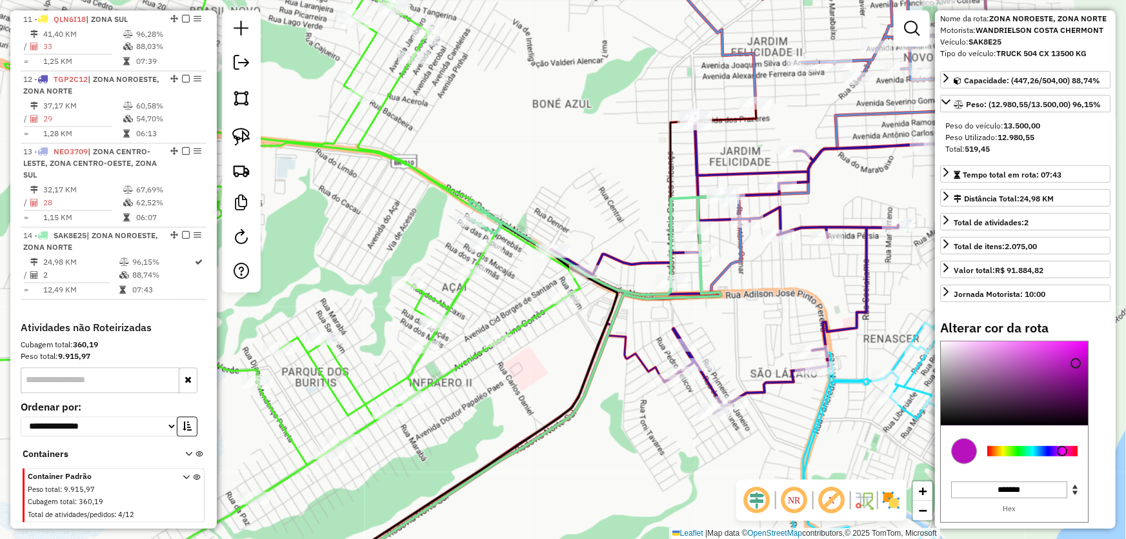
drag, startPoint x: 1071, startPoint y: 366, endPoint x: 1078, endPoint y: 356, distance: 12.0
click at [1078, 356] on div at bounding box center [1014, 383] width 147 height 84
type input "*******"
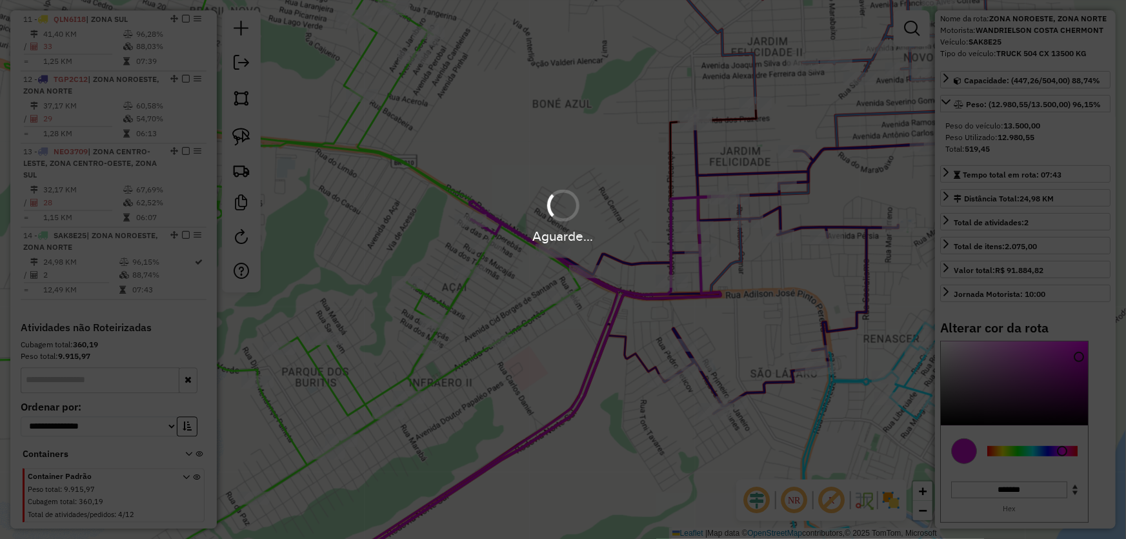
click at [664, 472] on hb-app "Aguarde... Pop-up bloqueado! Seu navegador bloqueou automáticamente a abertura …" at bounding box center [563, 269] width 1126 height 539
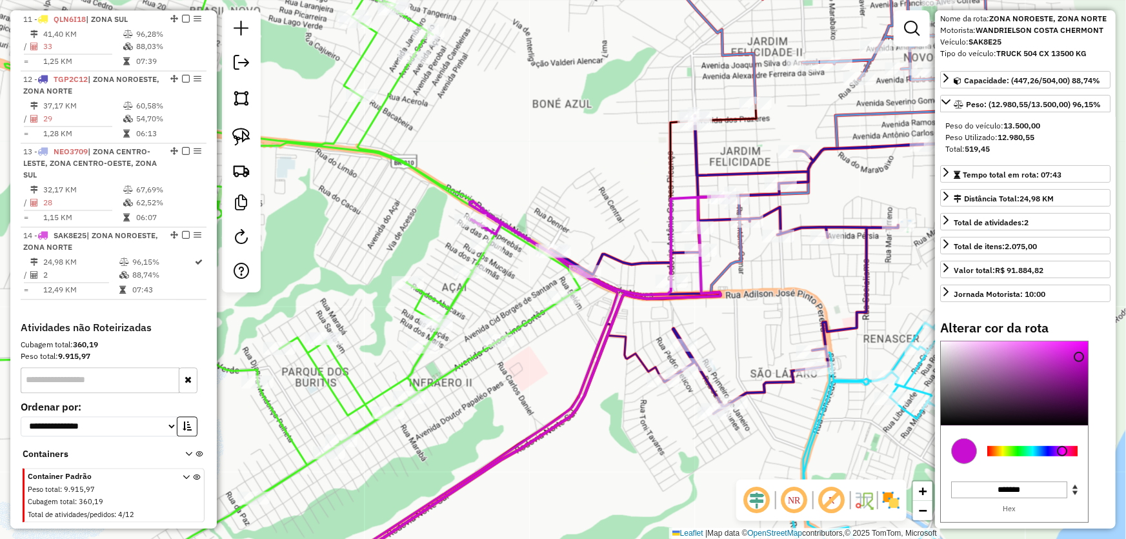
click at [664, 472] on div "Janela de atendimento Grade de atendimento Capacidade Transportadoras Veículos …" at bounding box center [563, 269] width 1126 height 539
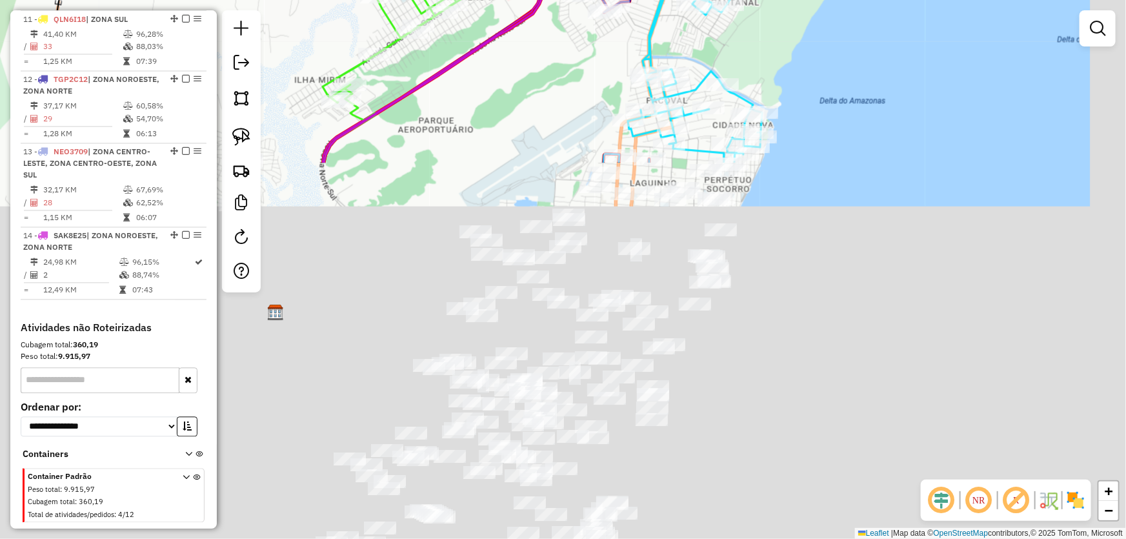
drag, startPoint x: 652, startPoint y: 483, endPoint x: 560, endPoint y: -19, distance: 510.2
click at [560, 0] on html "Aguarde... Pop-up bloqueado! Seu navegador bloqueou automáticamente a abertura …" at bounding box center [563, 269] width 1126 height 539
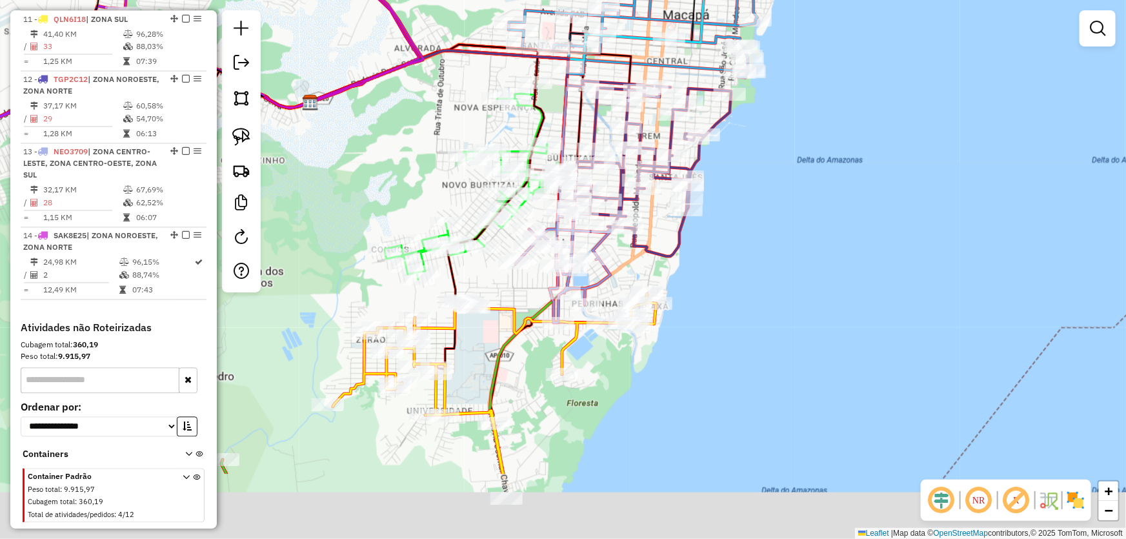
drag, startPoint x: 832, startPoint y: 361, endPoint x: 882, endPoint y: 218, distance: 151.8
click at [882, 219] on div "Janela de atendimento Grade de atendimento Capacidade Transportadoras Veículos …" at bounding box center [563, 269] width 1126 height 539
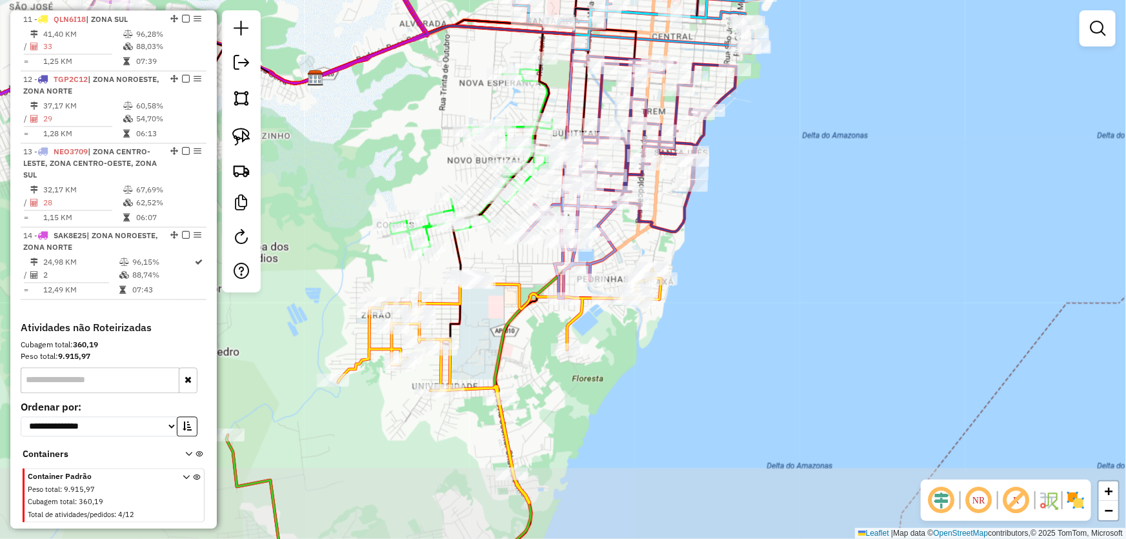
click at [866, 223] on div "Janela de atendimento Grade de atendimento Capacidade Transportadoras Veículos …" at bounding box center [563, 269] width 1126 height 539
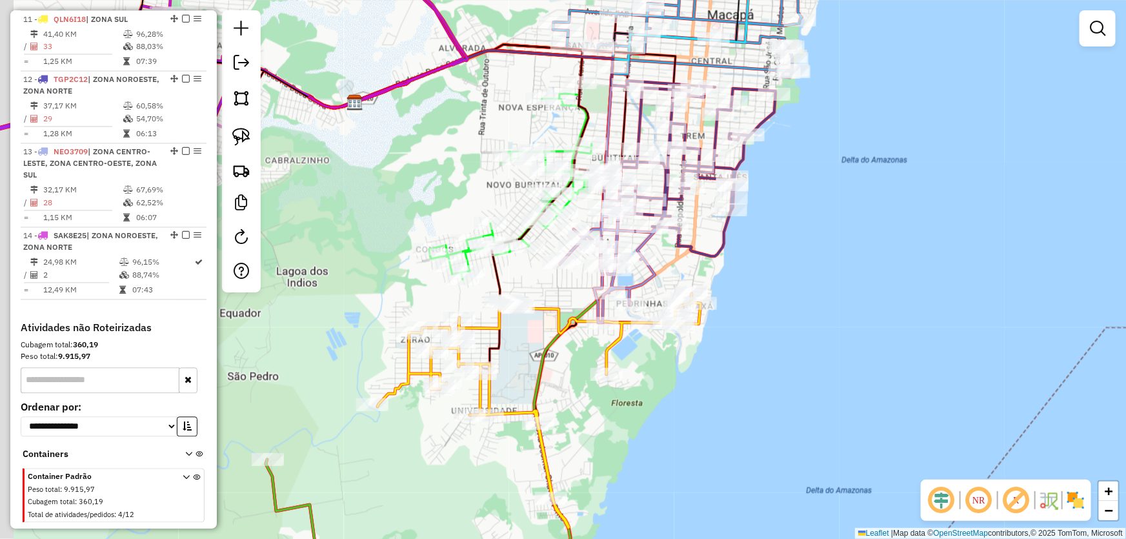
drag, startPoint x: 854, startPoint y: 259, endPoint x: 889, endPoint y: 281, distance: 42.1
click at [889, 281] on div "Janela de atendimento Grade de atendimento Capacidade Transportadoras Veículos …" at bounding box center [563, 269] width 1126 height 539
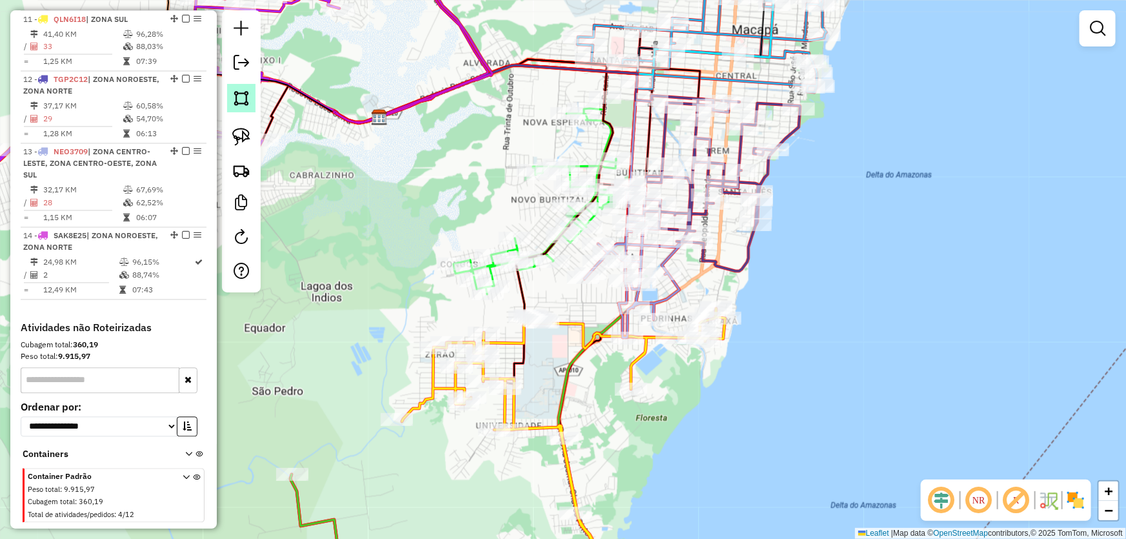
click at [236, 97] on img at bounding box center [241, 98] width 18 height 18
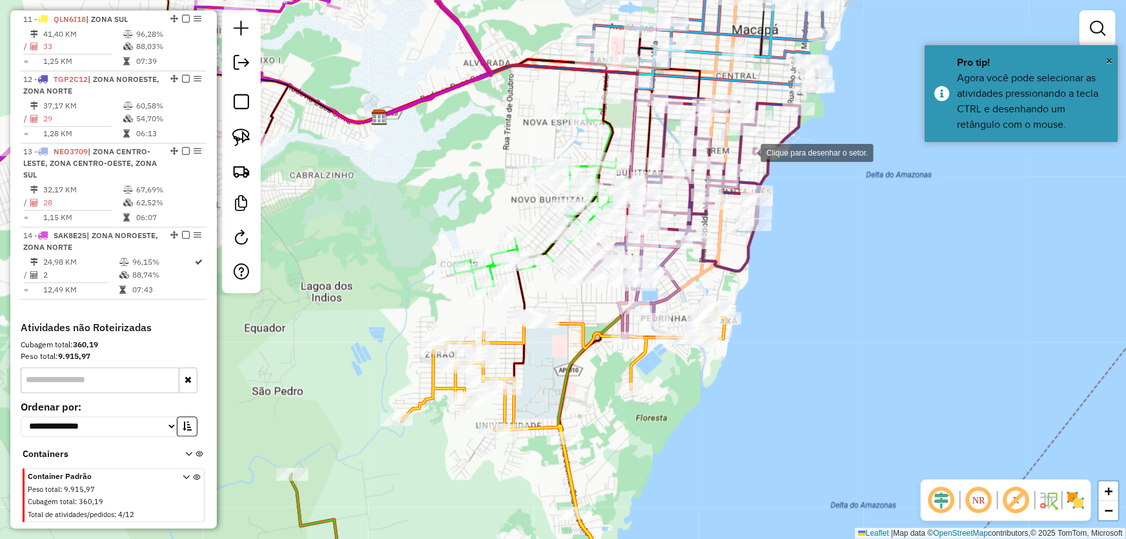
click at [761, 152] on div at bounding box center [748, 152] width 26 height 26
click at [740, 139] on div at bounding box center [753, 152] width 26 height 26
click at [404, 351] on div at bounding box center [404, 351] width 26 height 26
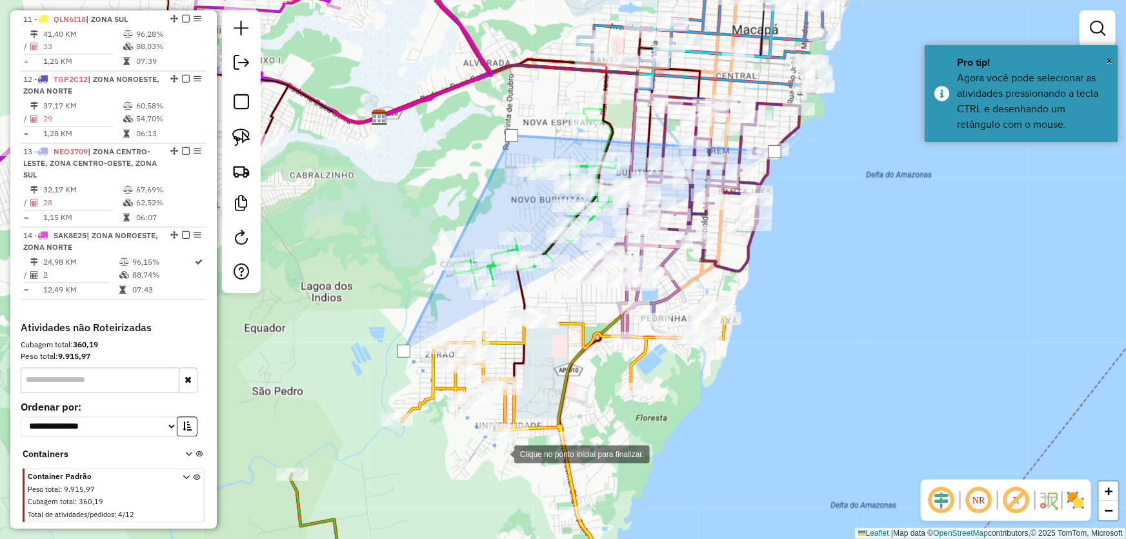
click at [501, 453] on div at bounding box center [501, 453] width 26 height 26
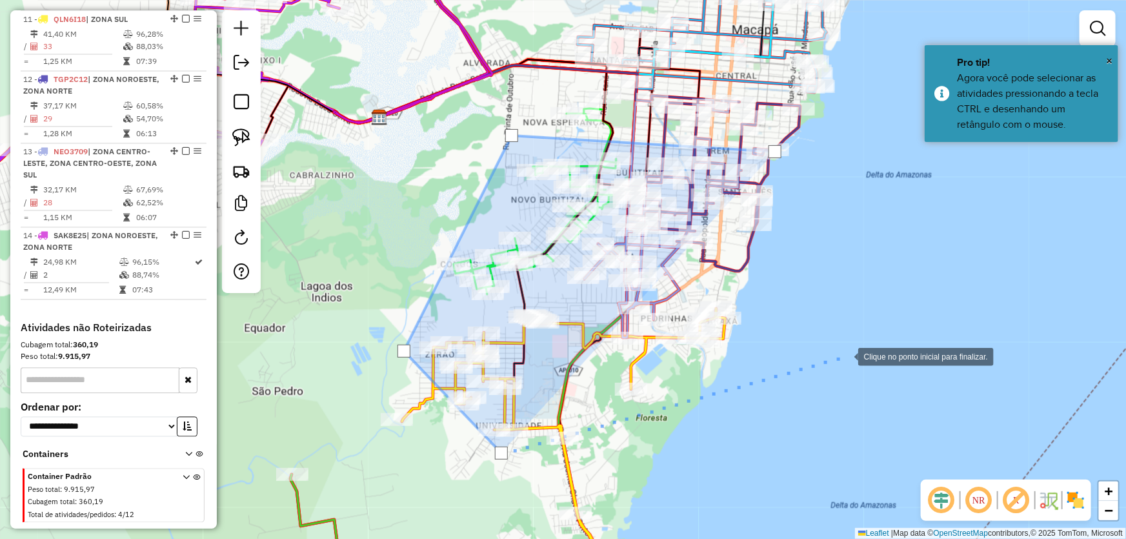
click at [845, 355] on div at bounding box center [845, 356] width 26 height 26
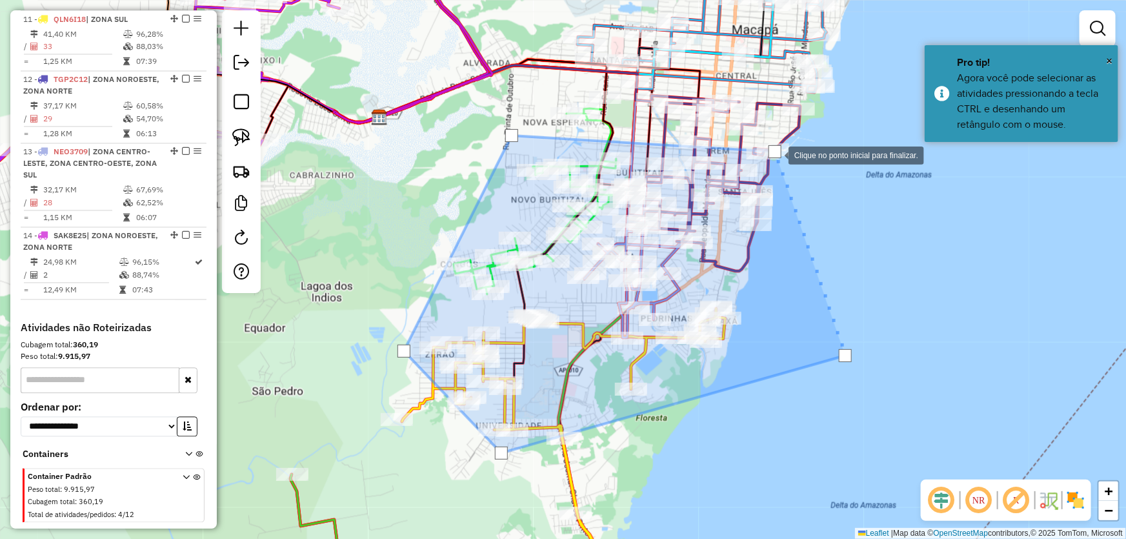
click at [775, 154] on div at bounding box center [774, 151] width 13 height 13
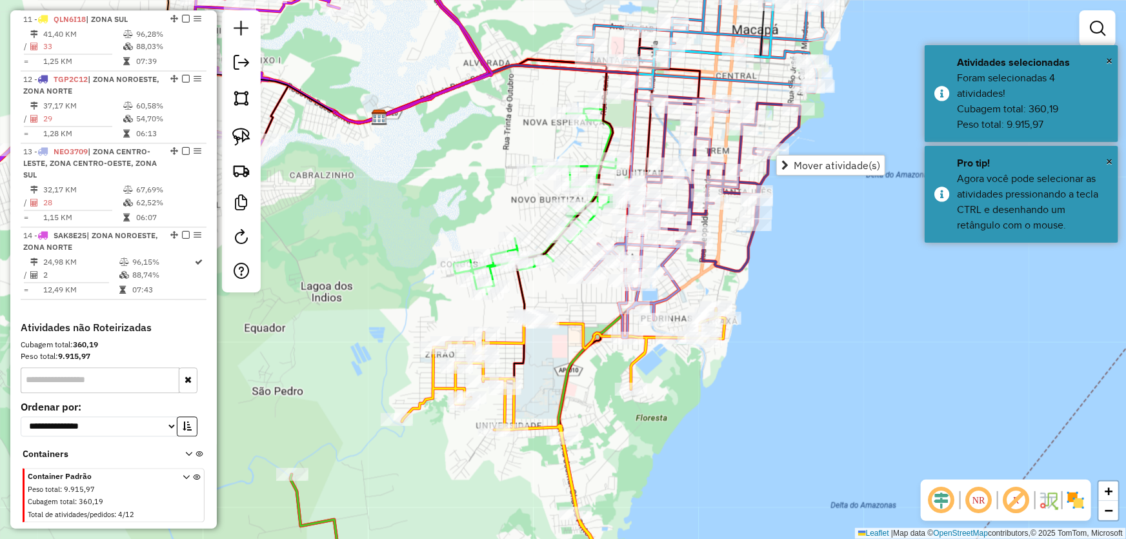
click at [823, 261] on div "Janela de atendimento Grade de atendimento Capacidade Transportadoras Veículos …" at bounding box center [563, 269] width 1126 height 539
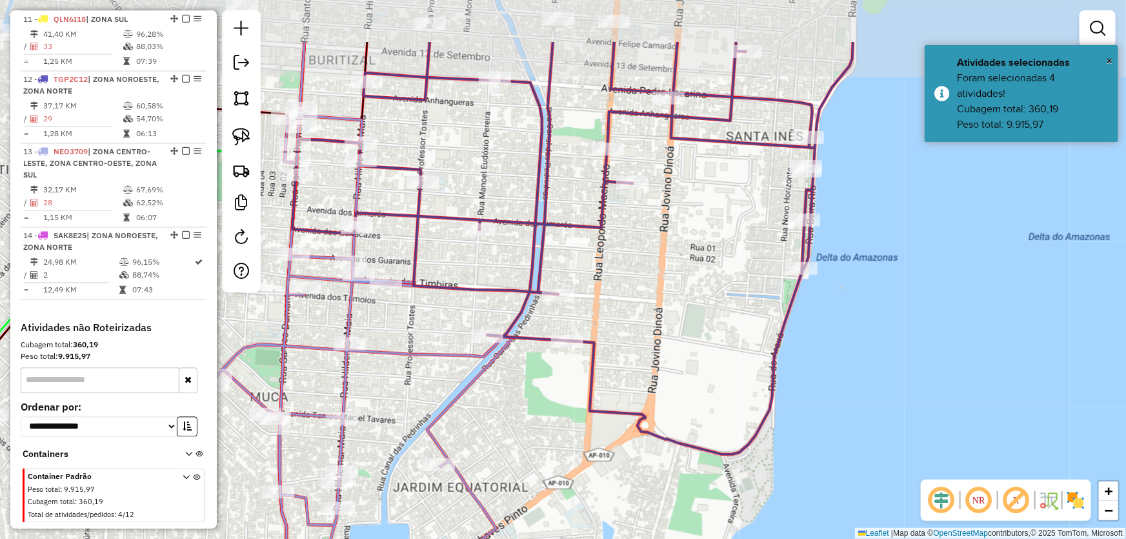
drag, startPoint x: 661, startPoint y: 163, endPoint x: 682, endPoint y: 258, distance: 97.7
click at [682, 258] on div "Janela de atendimento Grade de atendimento Capacidade Transportadoras Veículos …" at bounding box center [563, 269] width 1126 height 539
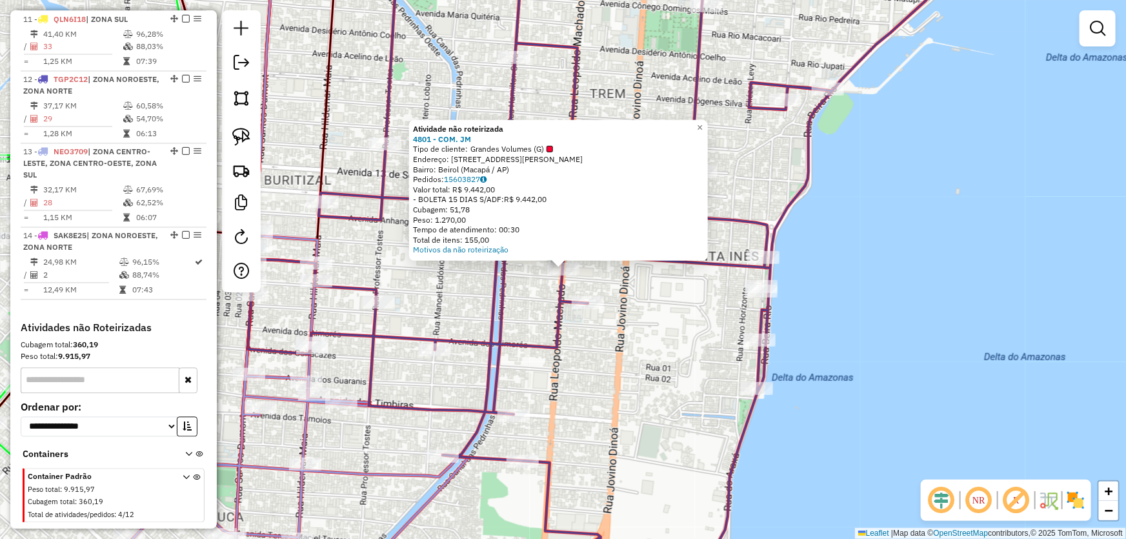
click at [655, 353] on div "Atividade não roteirizada 4801 - COM. JM Tipo de cliente: Grandes Volumes (G) E…" at bounding box center [563, 269] width 1126 height 539
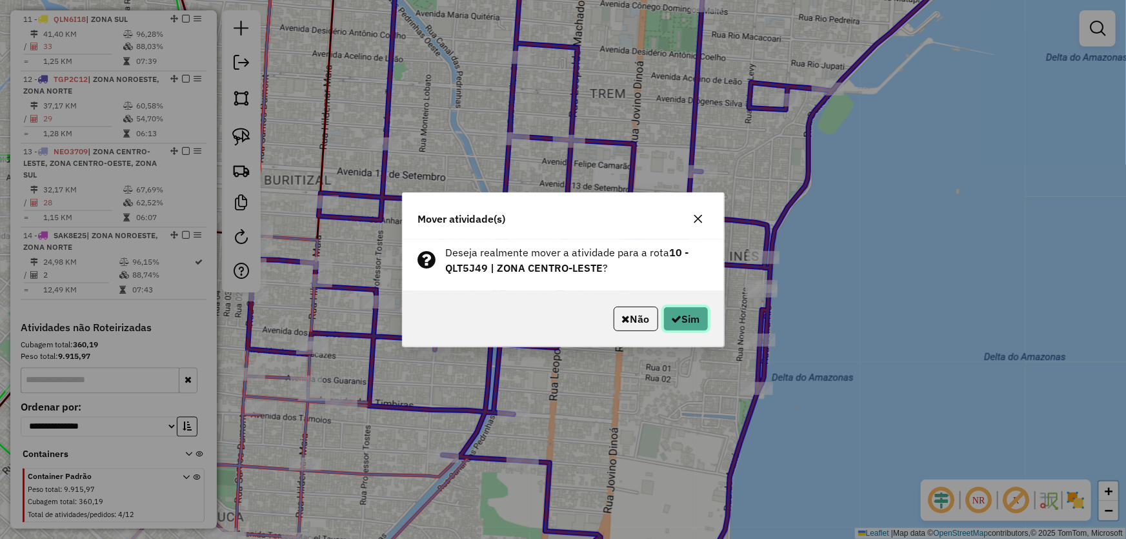
click at [675, 307] on button "Sim" at bounding box center [685, 318] width 45 height 25
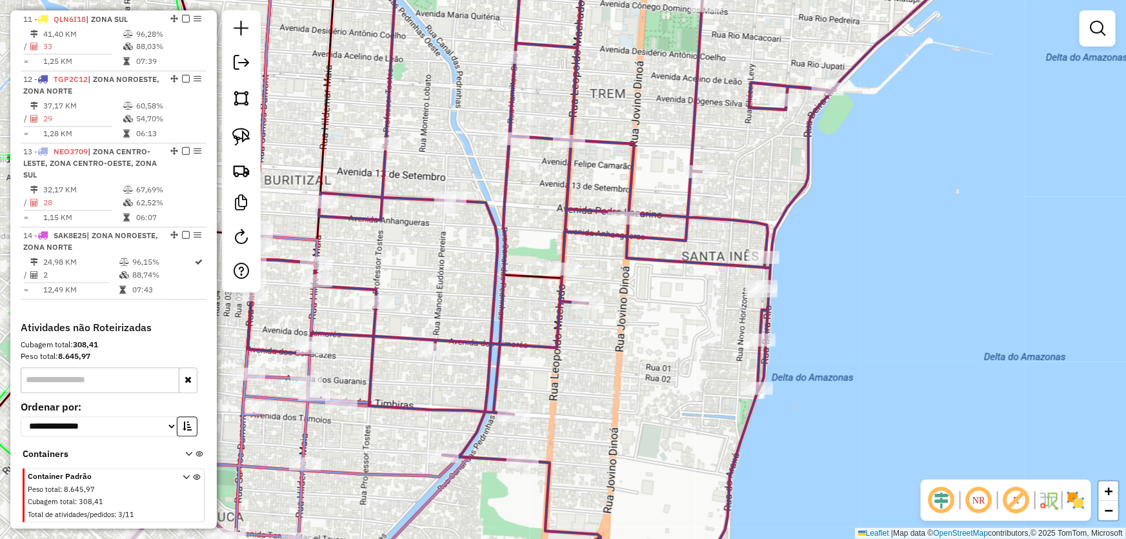
click at [844, 332] on div "Janela de atendimento Grade de atendimento Capacidade Transportadoras Veículos …" at bounding box center [563, 269] width 1126 height 539
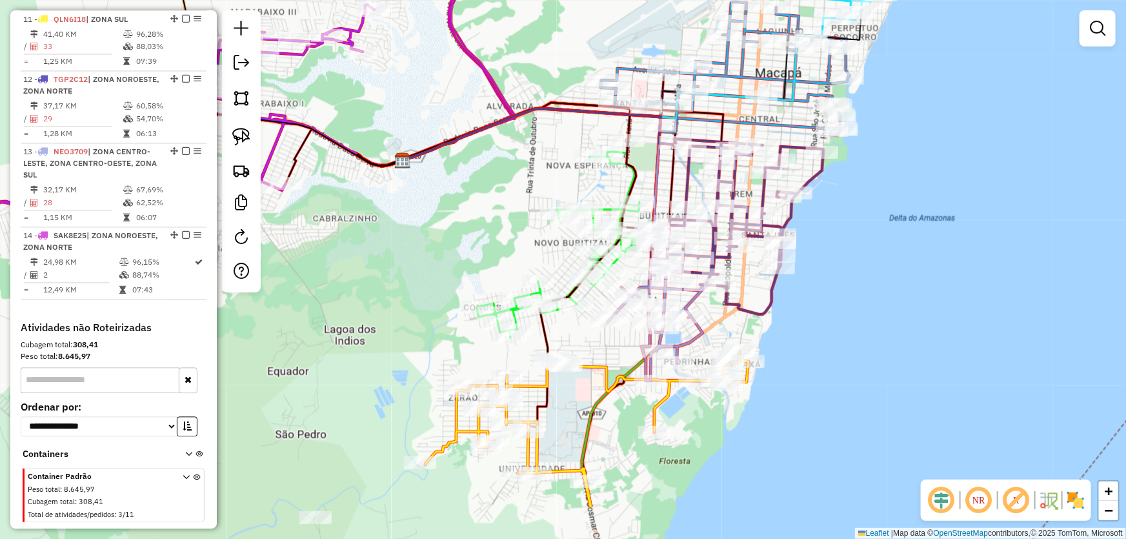
drag, startPoint x: 921, startPoint y: 359, endPoint x: 866, endPoint y: 272, distance: 102.0
click at [866, 272] on div "Janela de atendimento Grade de atendimento Capacidade Transportadoras Veículos …" at bounding box center [563, 269] width 1126 height 539
click at [250, 101] on link at bounding box center [241, 98] width 28 height 28
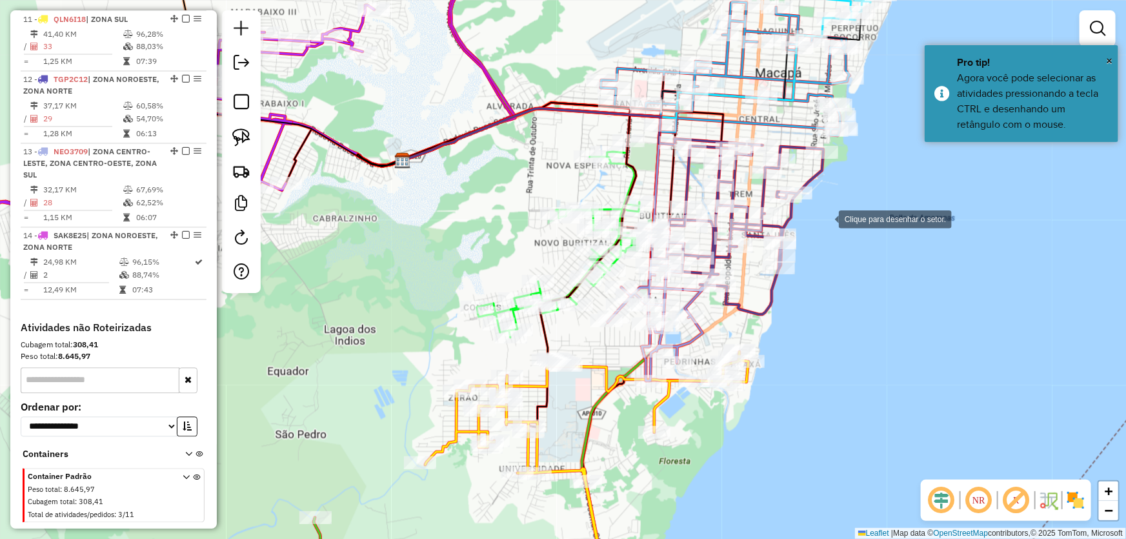
click at [826, 218] on div at bounding box center [826, 218] width 26 height 26
click at [705, 187] on div at bounding box center [718, 200] width 26 height 26
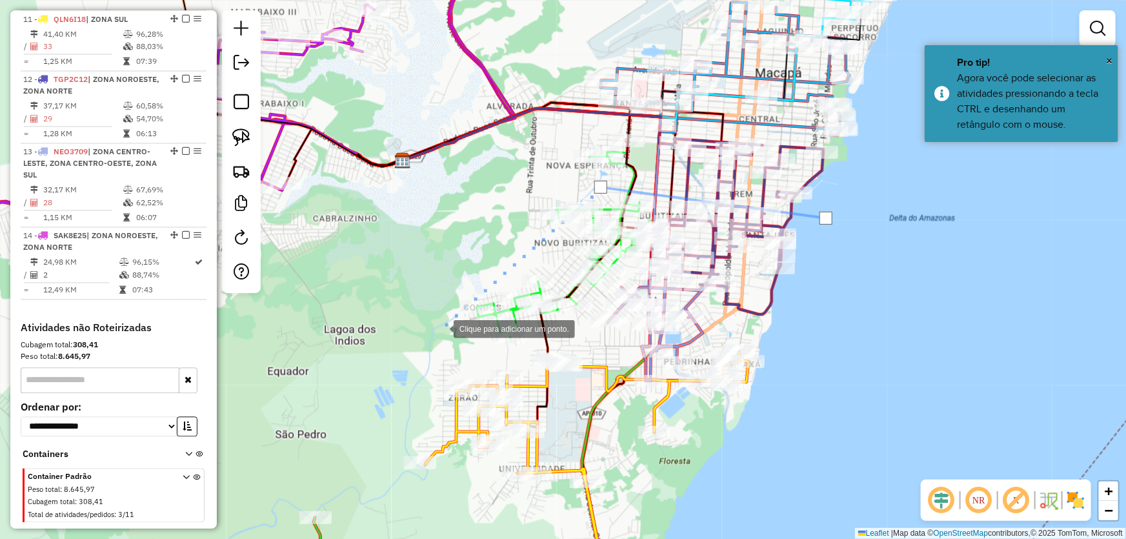
click at [440, 328] on div at bounding box center [441, 328] width 26 height 26
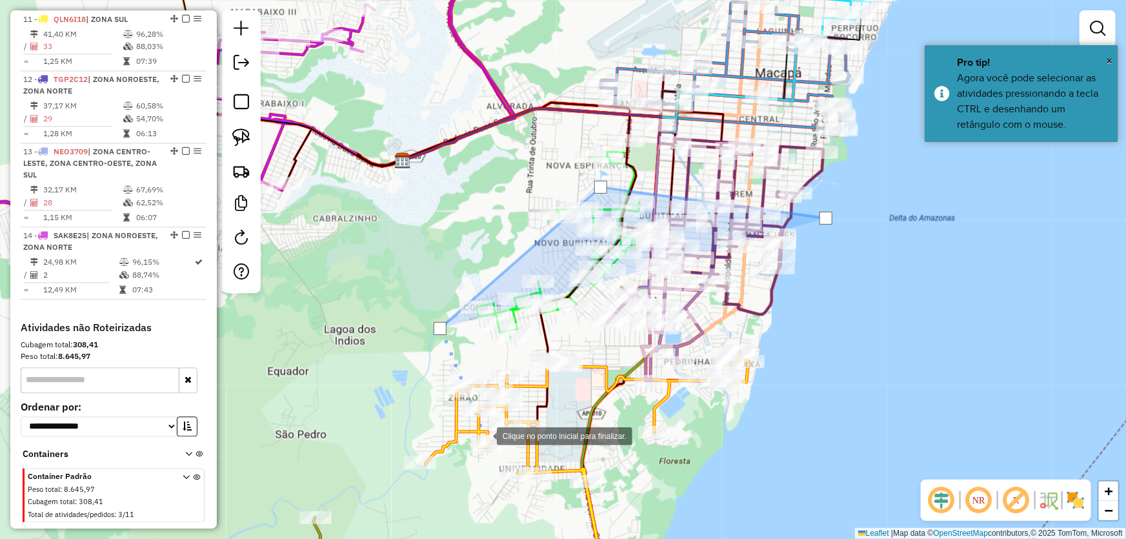
click at [484, 435] on div at bounding box center [484, 435] width 26 height 26
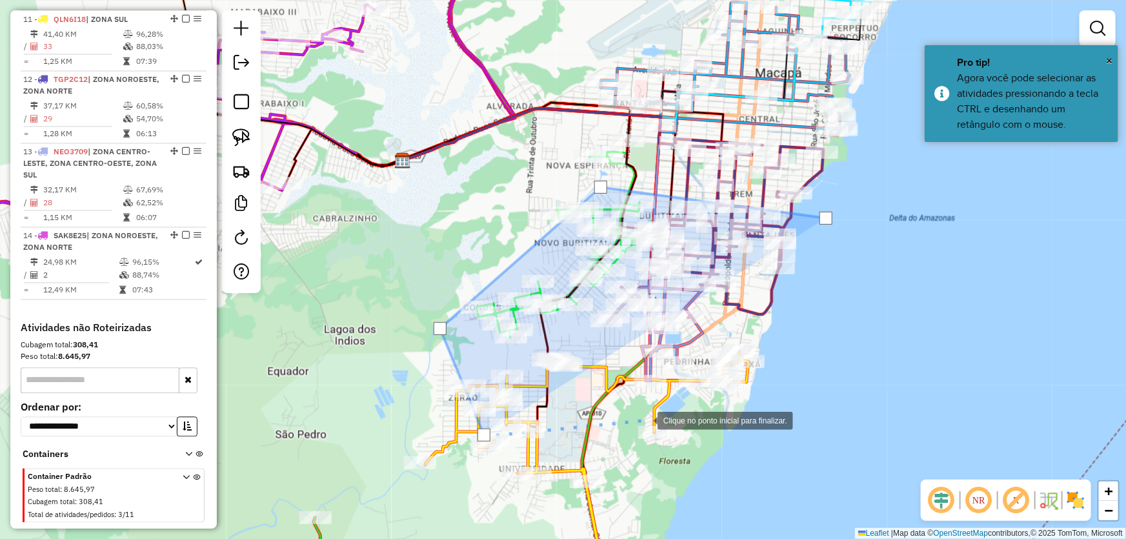
click at [644, 419] on div at bounding box center [645, 419] width 26 height 26
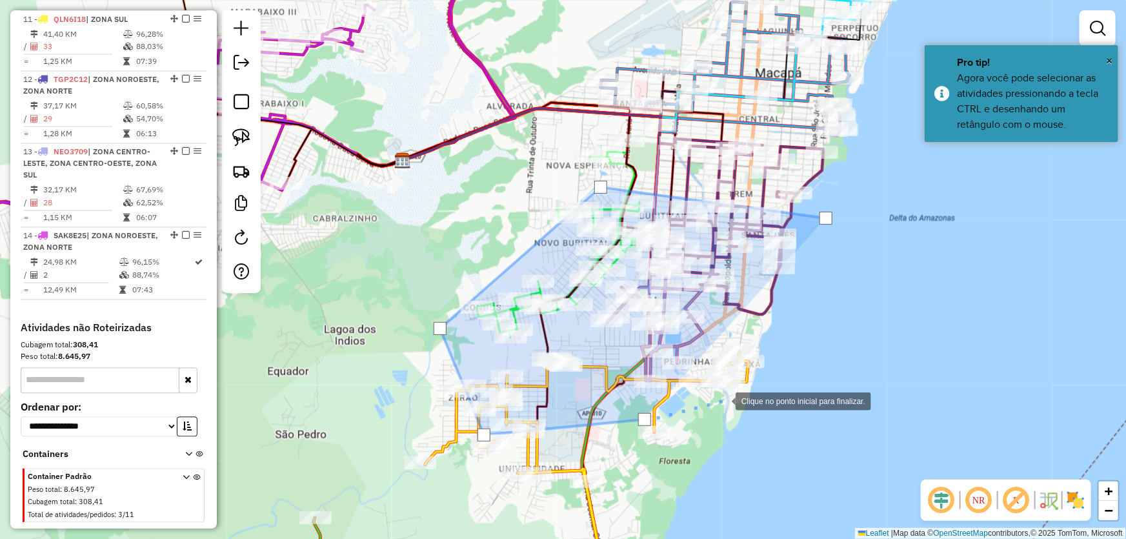
click at [735, 387] on div at bounding box center [723, 400] width 26 height 26
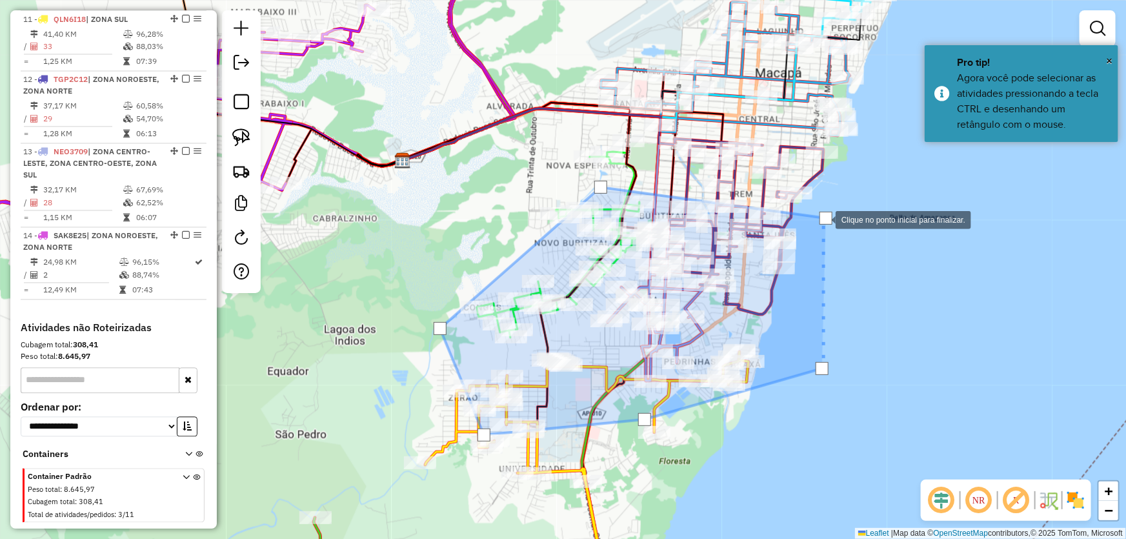
click at [823, 219] on div at bounding box center [825, 218] width 13 height 13
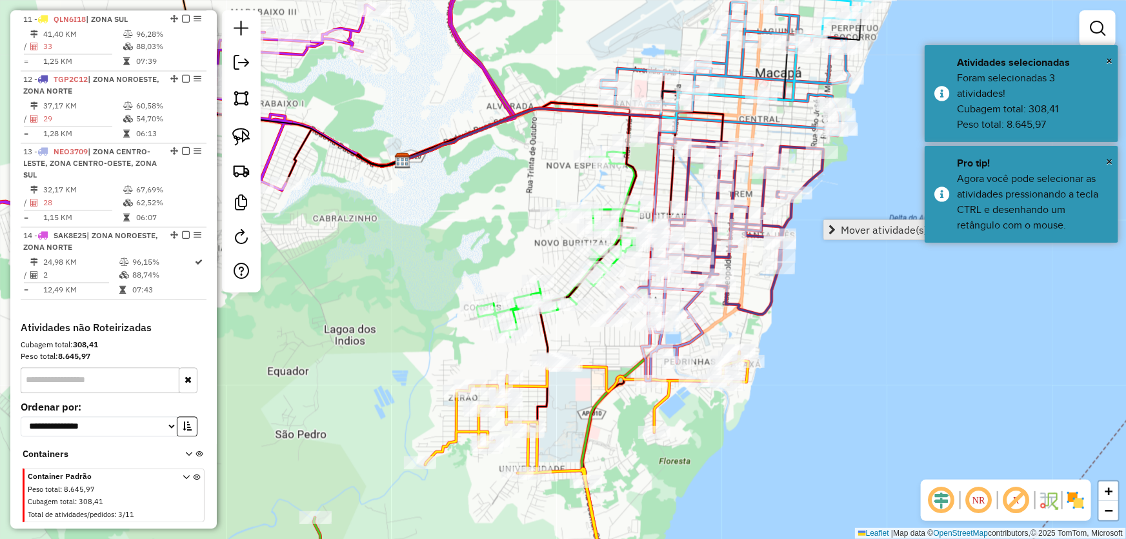
click at [852, 225] on span "Mover atividade(s)" at bounding box center [884, 230] width 86 height 10
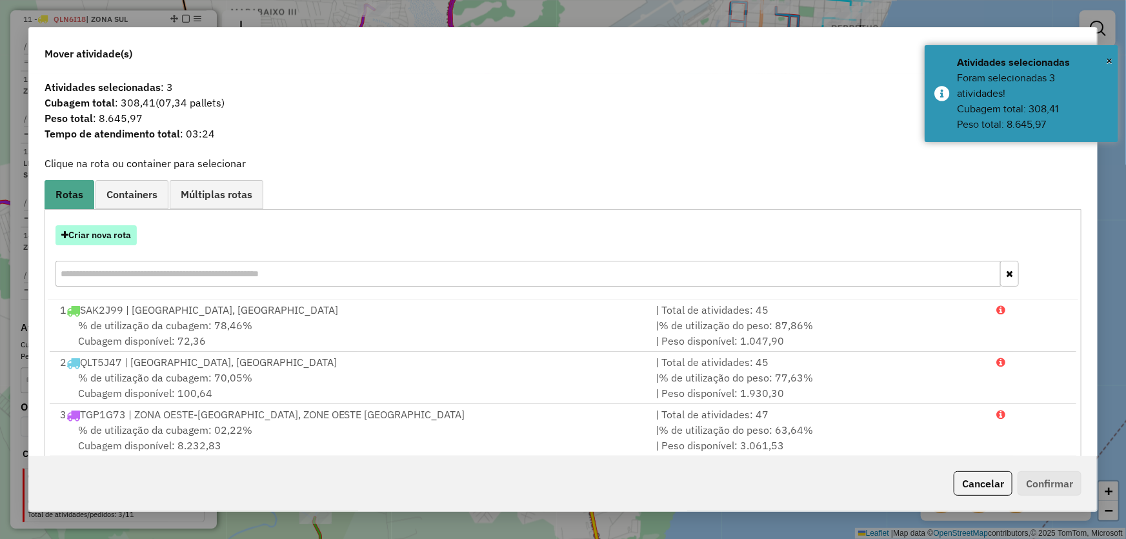
click at [130, 241] on button "Criar nova rota" at bounding box center [95, 235] width 81 height 20
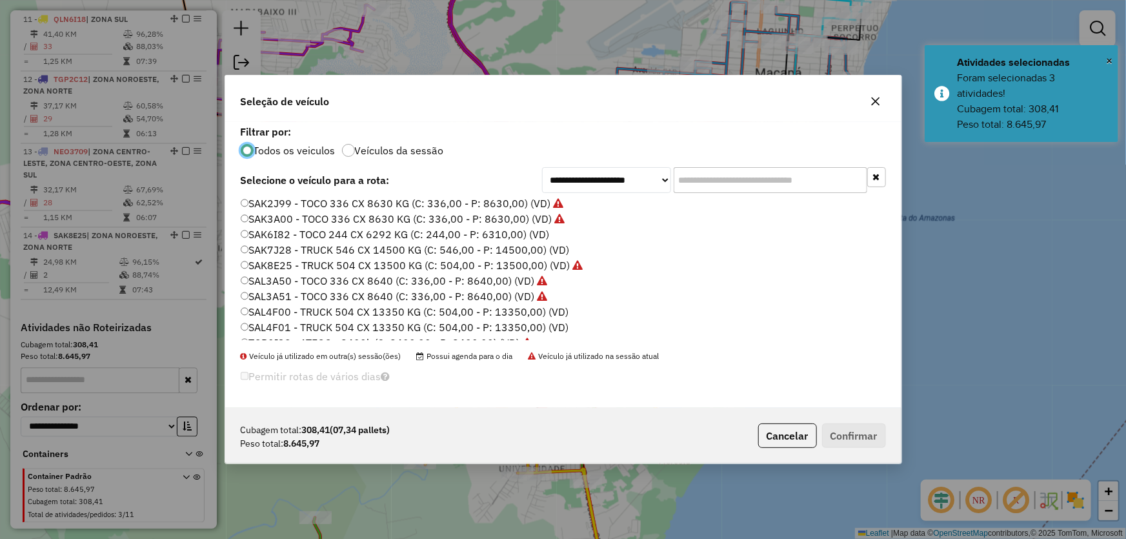
scroll to position [306, 0]
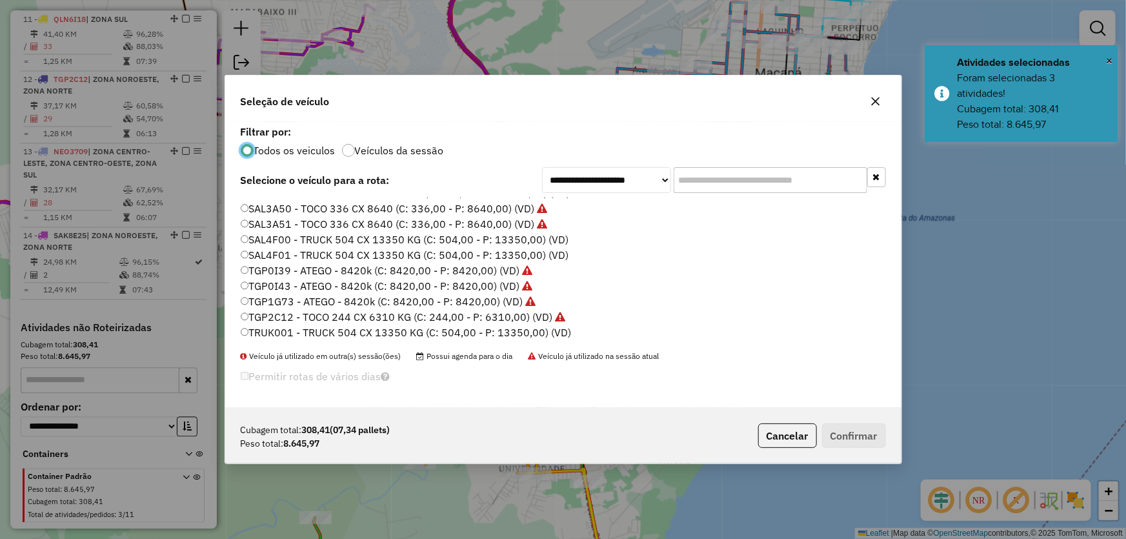
click at [265, 330] on label "TRUK001 - TRUCK 504 CX 13350 KG (C: 504,00 - P: 13350,00) (VD)" at bounding box center [406, 332] width 331 height 15
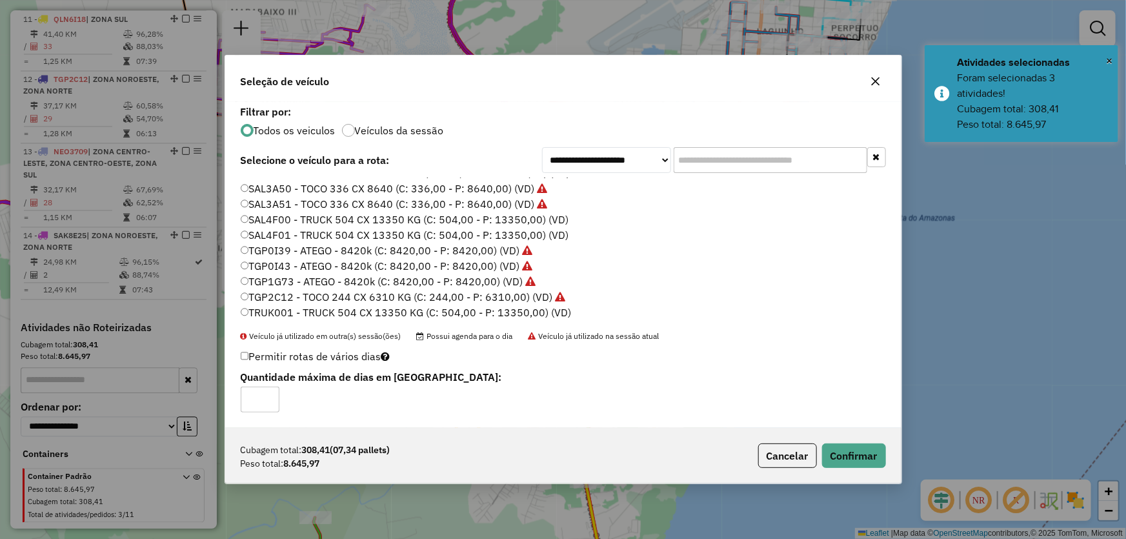
click at [830, 440] on div "Cubagem total: 308,41 (07,34 pallets) Peso total: 8.645,97 Cancelar Confirmar" at bounding box center [563, 455] width 676 height 55
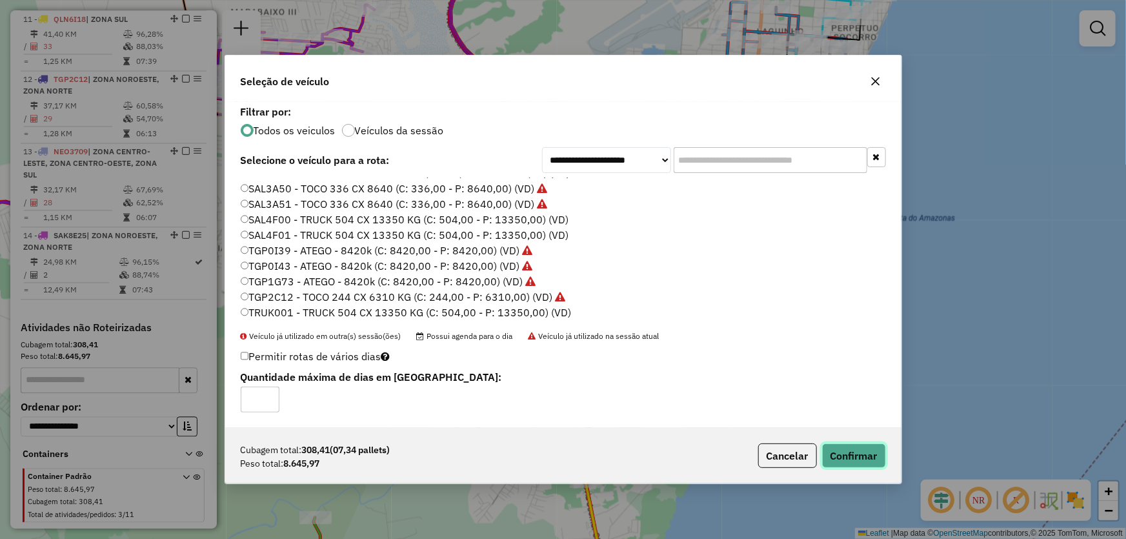
click at [834, 445] on button "Confirmar" at bounding box center [854, 455] width 64 height 25
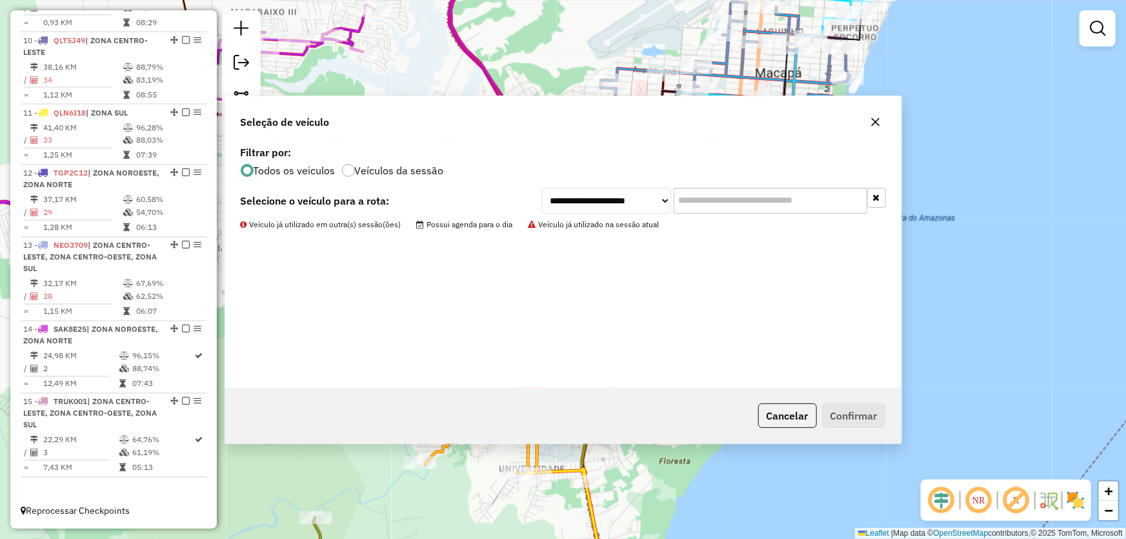
scroll to position [1086, 0]
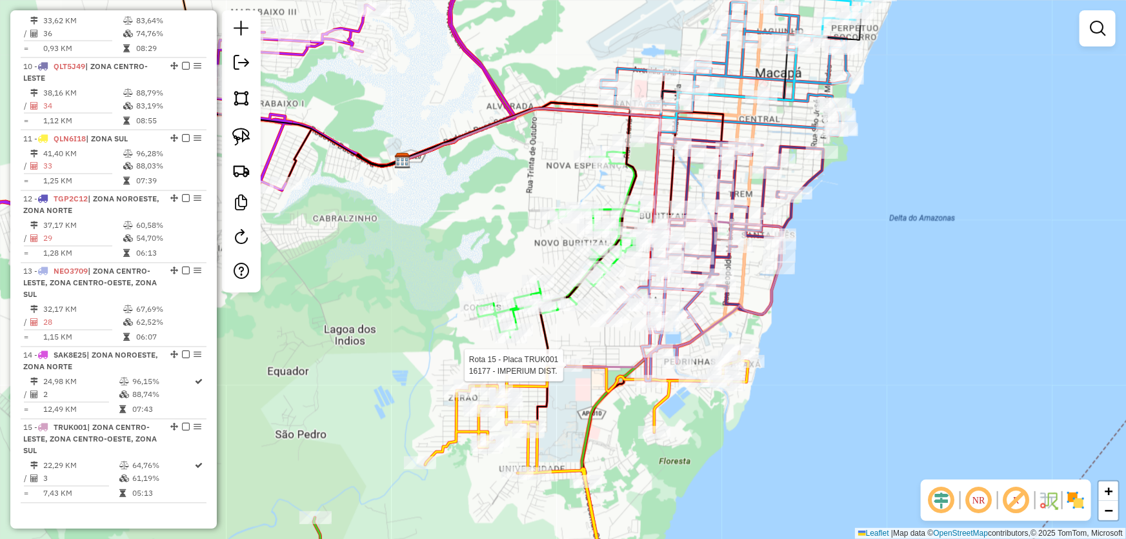
select select "*********"
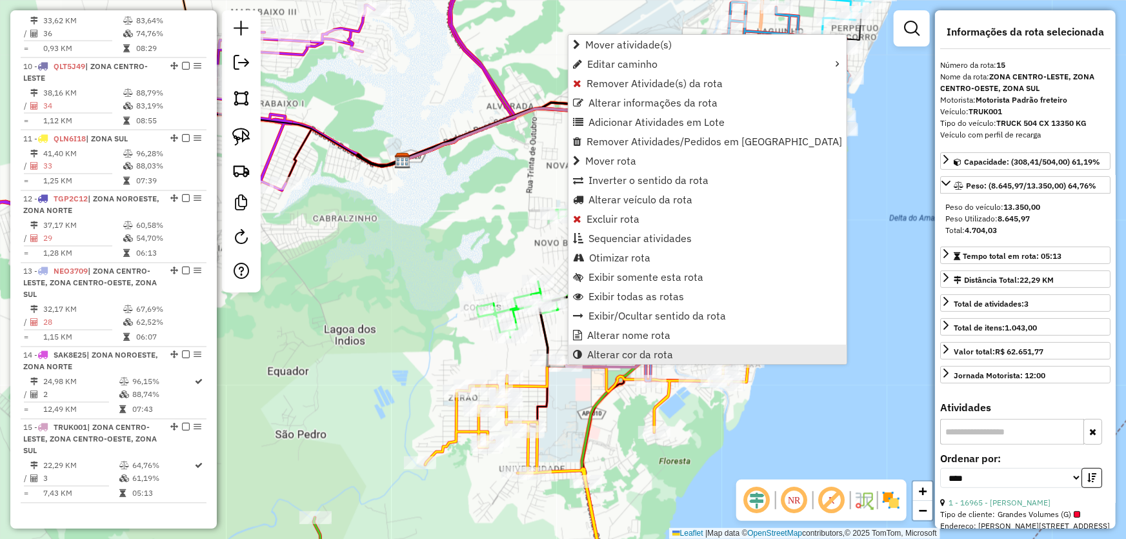
click at [597, 352] on span "Alterar cor da rota" at bounding box center [630, 354] width 86 height 10
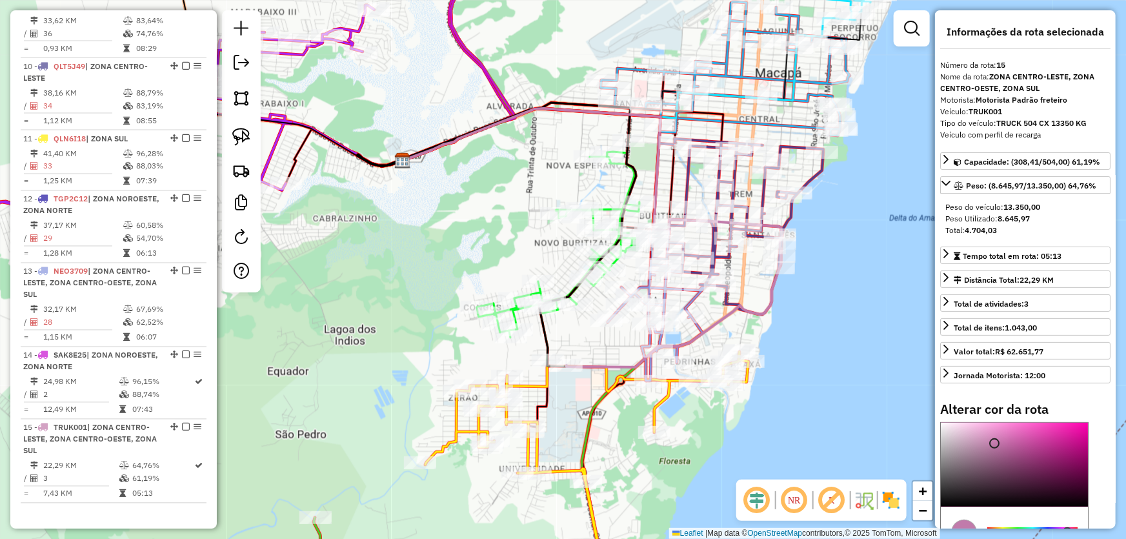
scroll to position [117, 0]
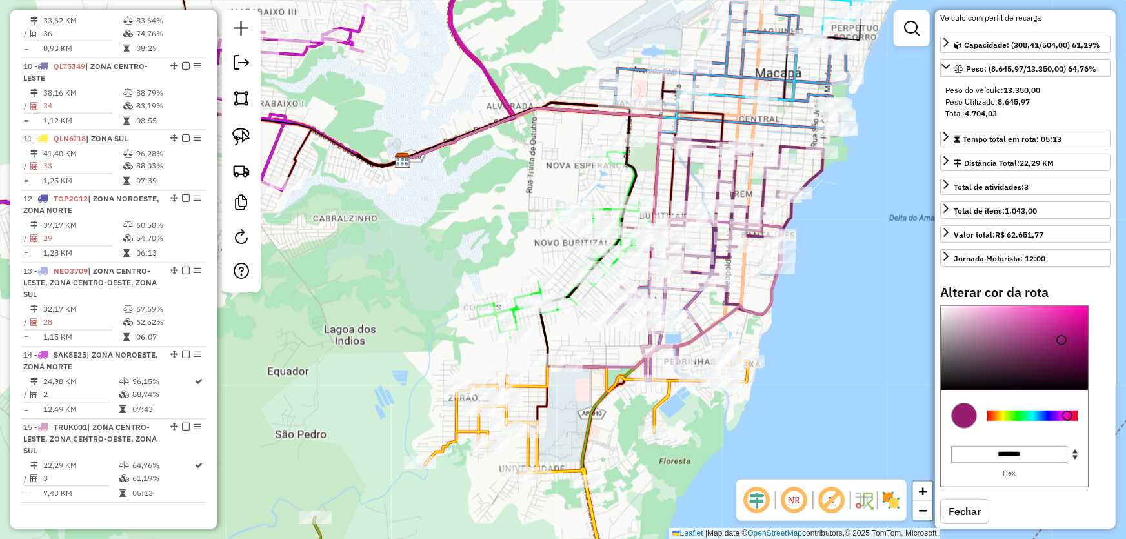
type input "*******"
drag, startPoint x: 1061, startPoint y: 339, endPoint x: 1069, endPoint y: 332, distance: 11.4
click at [1069, 332] on div at bounding box center [1014, 348] width 147 height 84
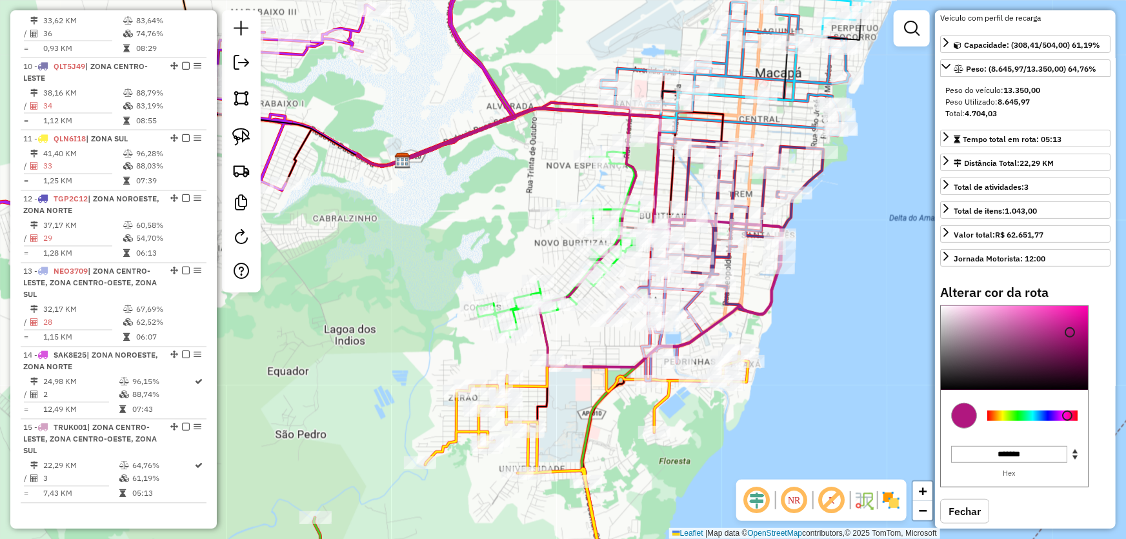
click at [844, 304] on div "Janela de atendimento Grade de atendimento Capacidade Transportadoras Veículos …" at bounding box center [563, 269] width 1126 height 539
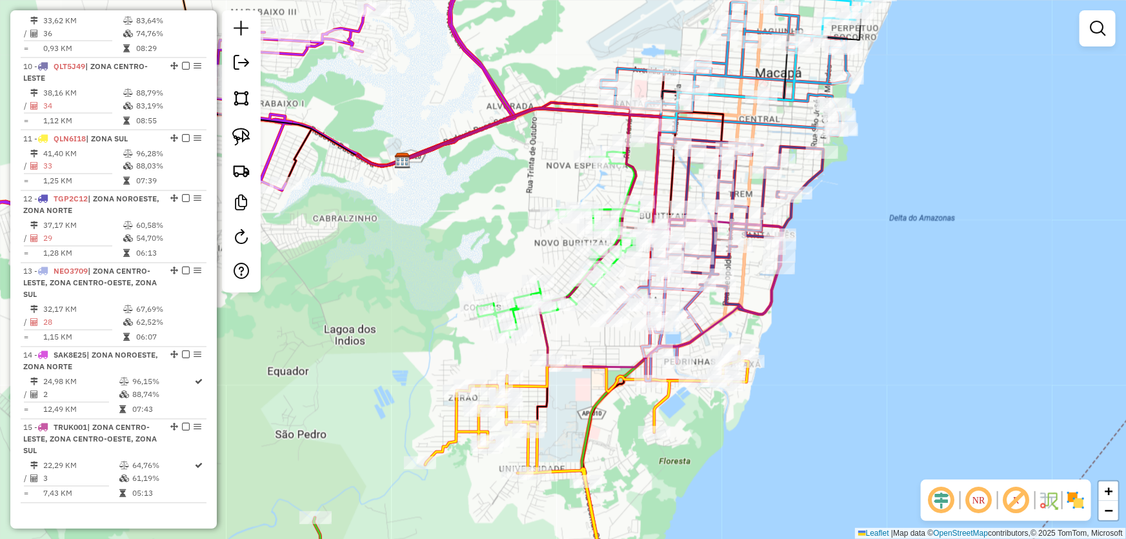
select select "*********"
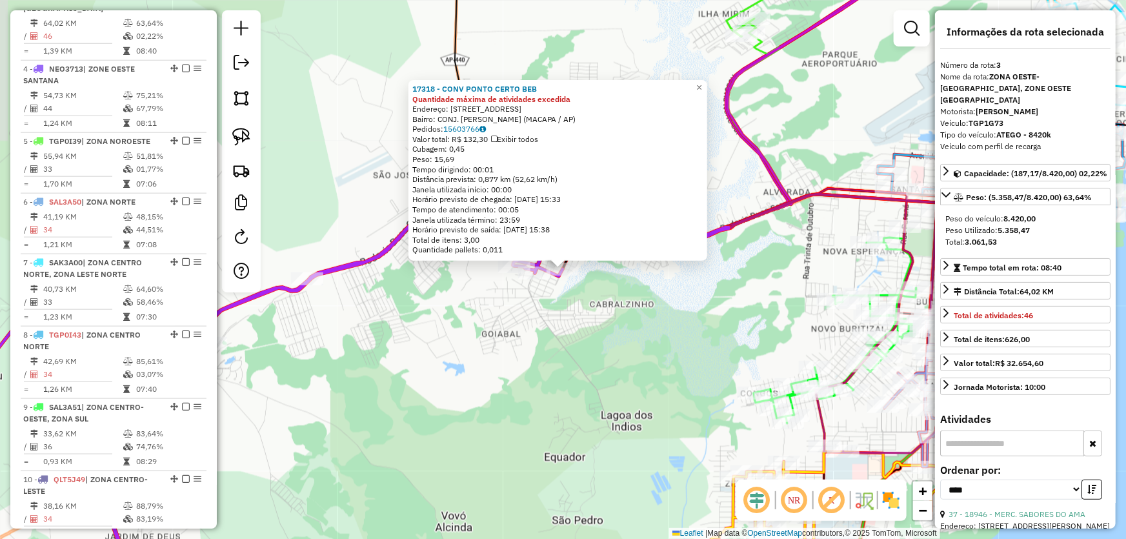
scroll to position [627, 0]
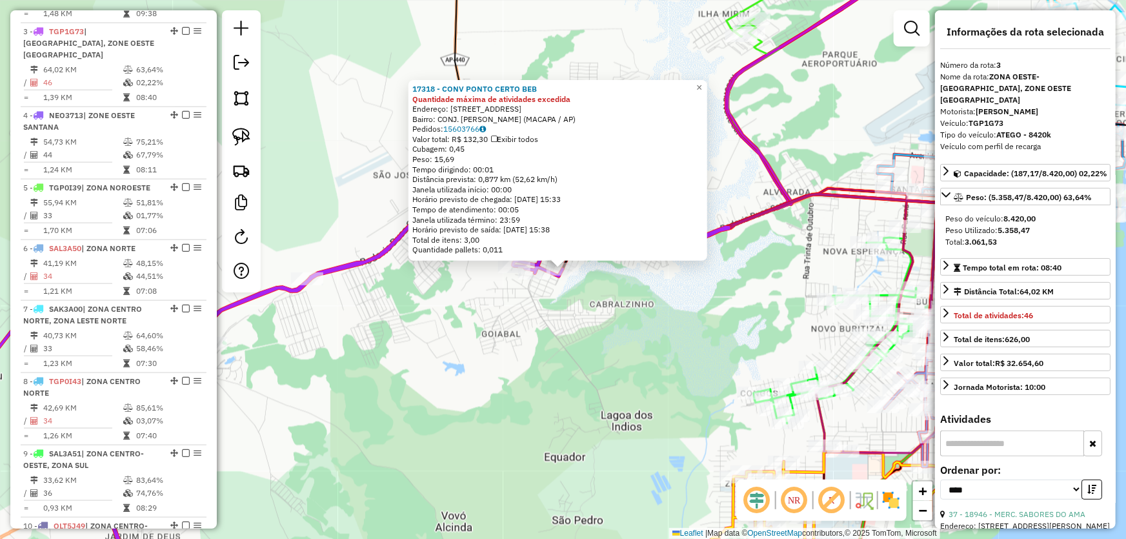
click at [574, 394] on div "17318 - CONV PONTO CERTO BEB Quantidade máxima de atividades excedida Endereço:…" at bounding box center [563, 269] width 1126 height 539
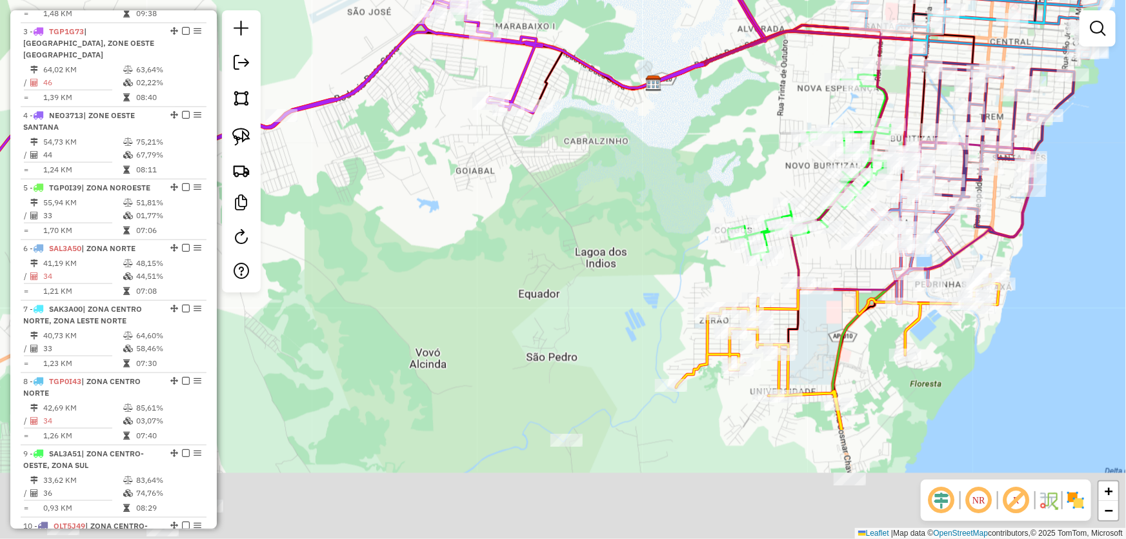
drag, startPoint x: 643, startPoint y: 393, endPoint x: 728, endPoint y: 124, distance: 282.2
click at [743, 115] on div "Janela de atendimento Grade de atendimento Capacidade Transportadoras Veículos …" at bounding box center [563, 269] width 1126 height 539
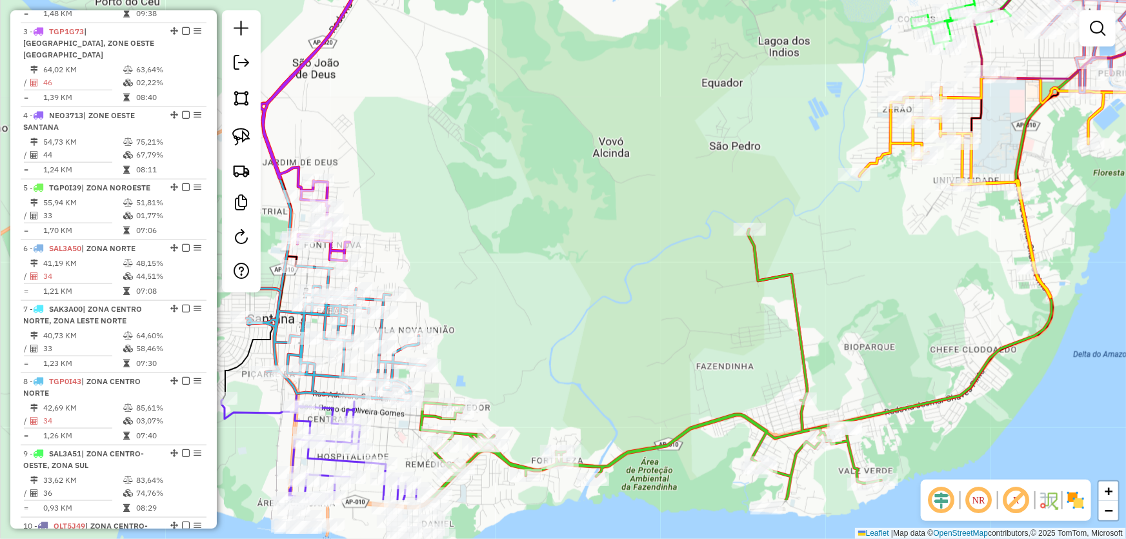
drag, startPoint x: 511, startPoint y: 342, endPoint x: 582, endPoint y: 215, distance: 145.0
click at [582, 215] on div "Janela de atendimento Grade de atendimento Capacidade Transportadoras Veículos …" at bounding box center [563, 269] width 1126 height 539
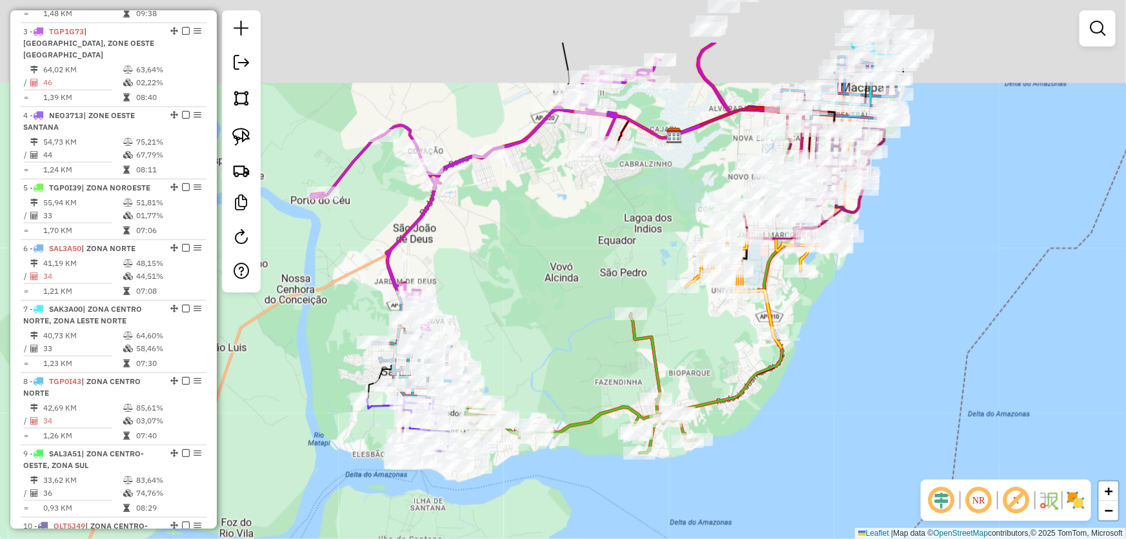
drag, startPoint x: 623, startPoint y: 199, endPoint x: 445, endPoint y: 516, distance: 363.9
click at [445, 516] on div "Janela de atendimento Grade de atendimento Capacidade Transportadoras Veículos …" at bounding box center [563, 269] width 1126 height 539
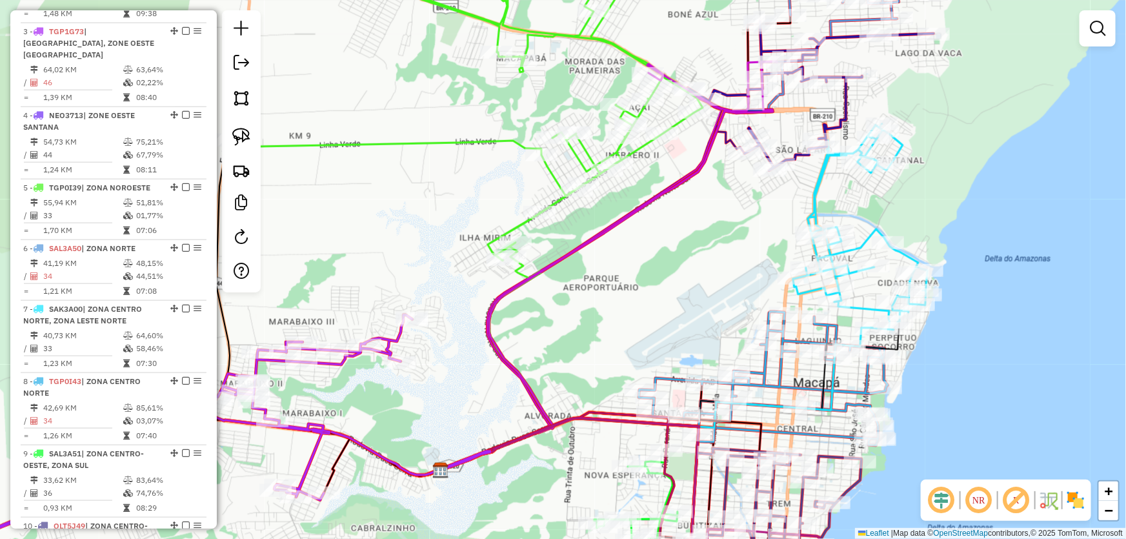
drag, startPoint x: 668, startPoint y: 251, endPoint x: 596, endPoint y: 365, distance: 135.1
click at [596, 365] on div "Janela de atendimento Grade de atendimento Capacidade Transportadoras Veículos …" at bounding box center [563, 269] width 1126 height 539
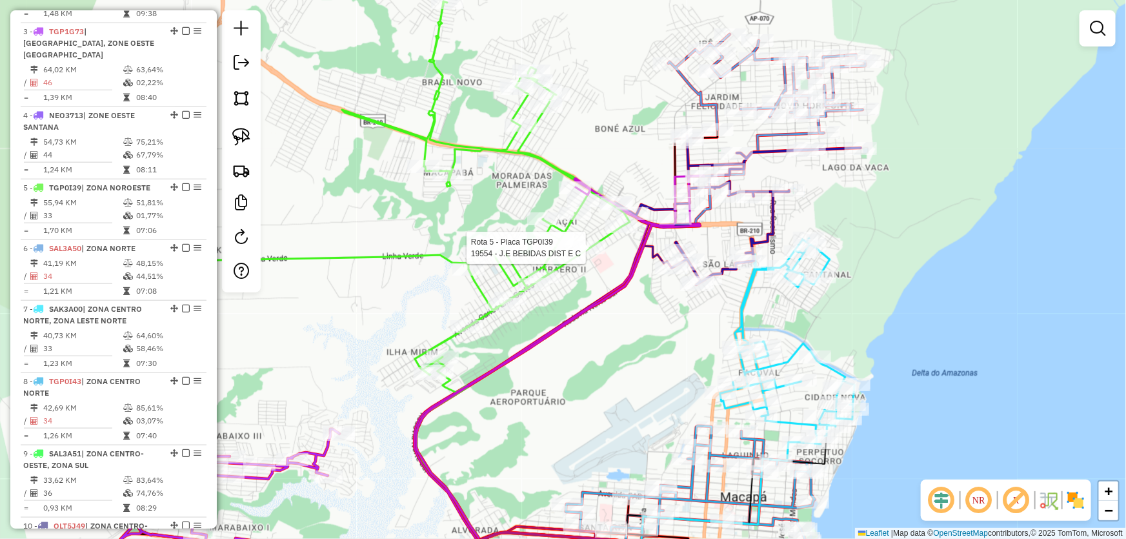
select select "*********"
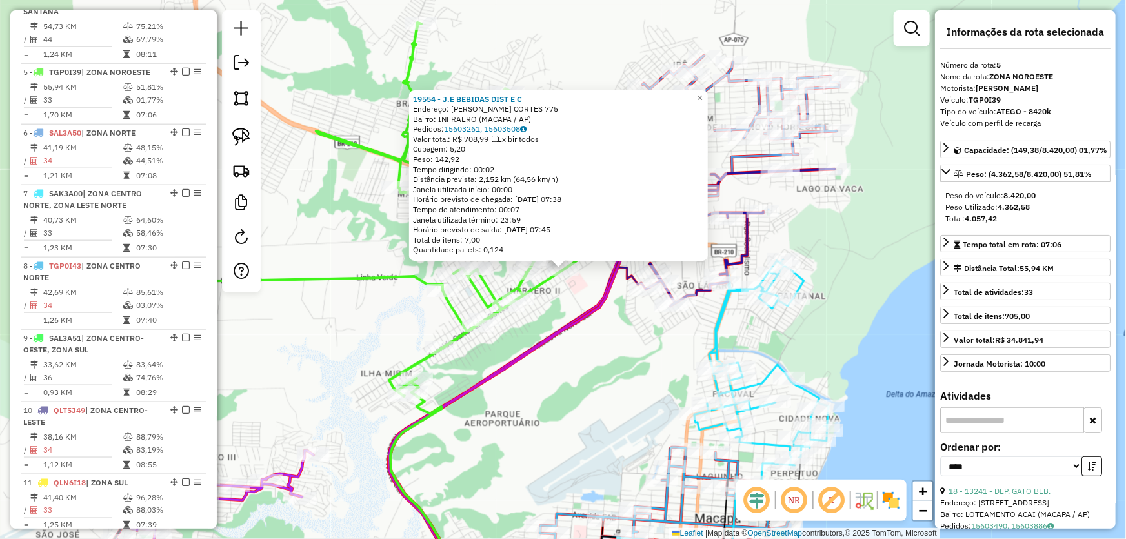
scroll to position [772, 0]
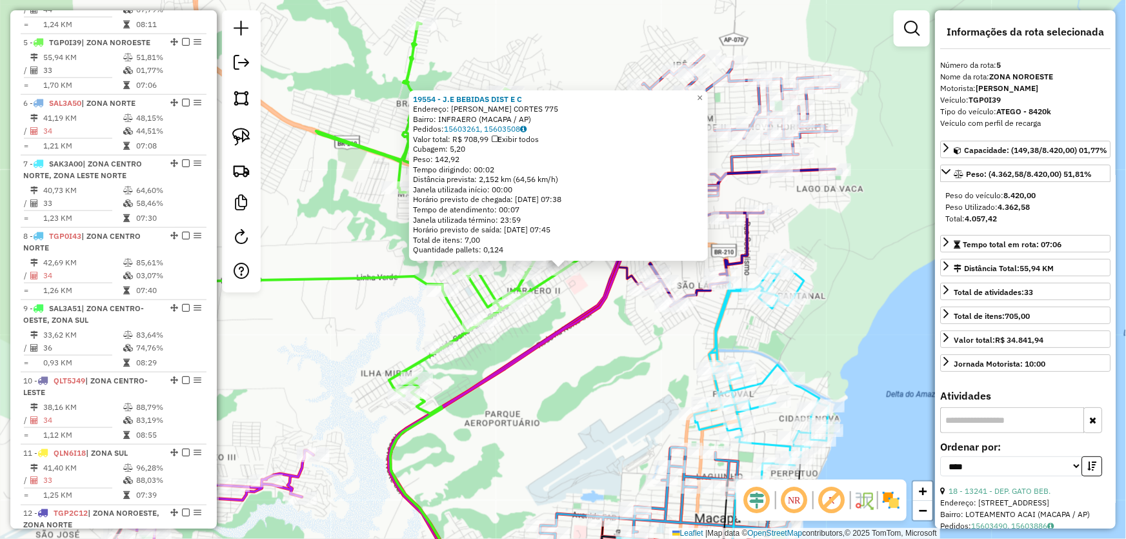
click at [630, 373] on div "19554 - J.E BEBIDAS DIST E C Endereço: CARLOS LINS CORTES 775 Bairro: INFRAERO …" at bounding box center [563, 269] width 1126 height 539
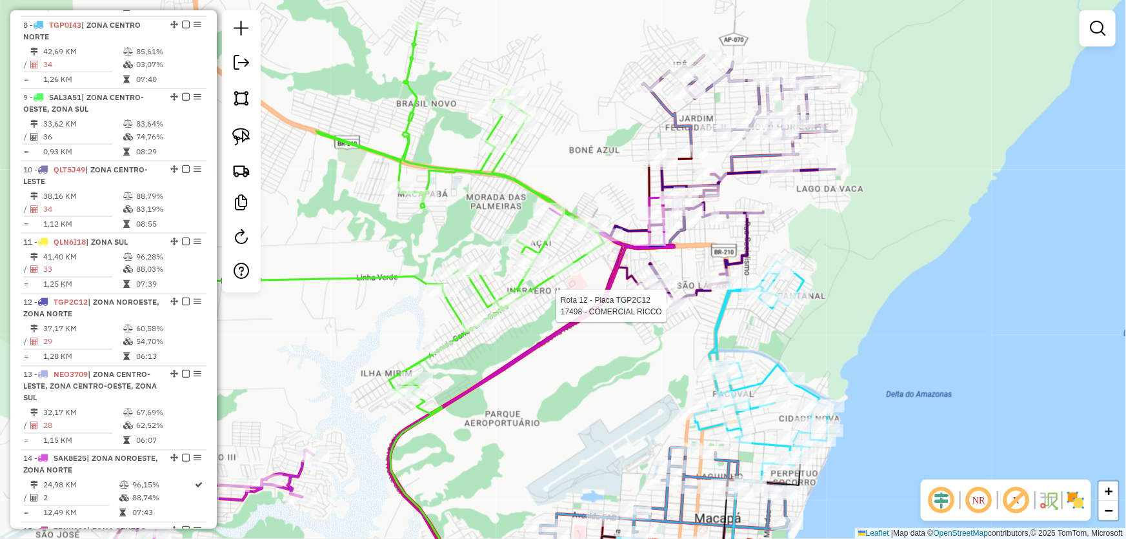
select select "*********"
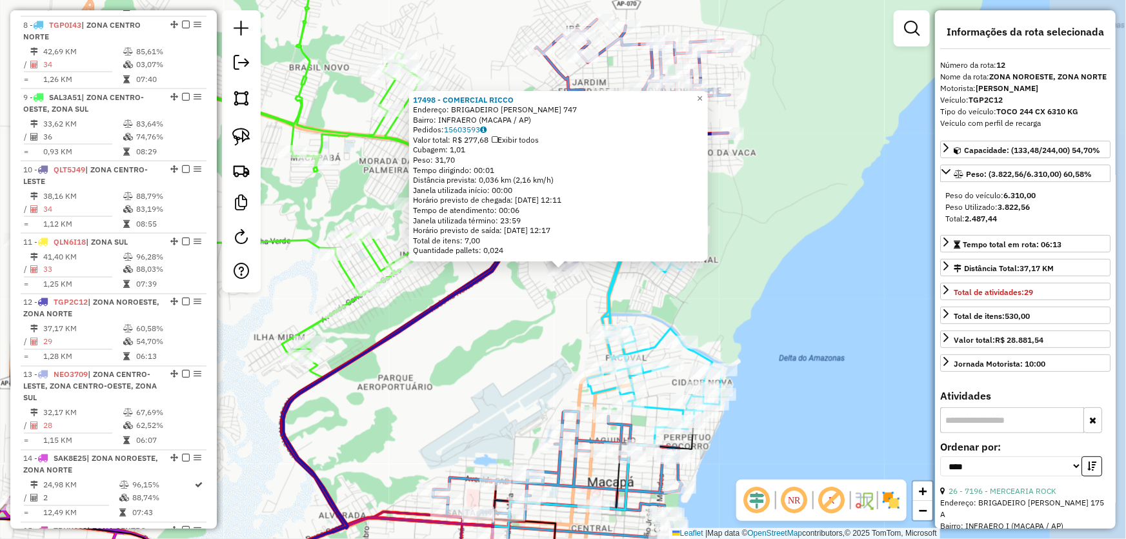
scroll to position [1086, 0]
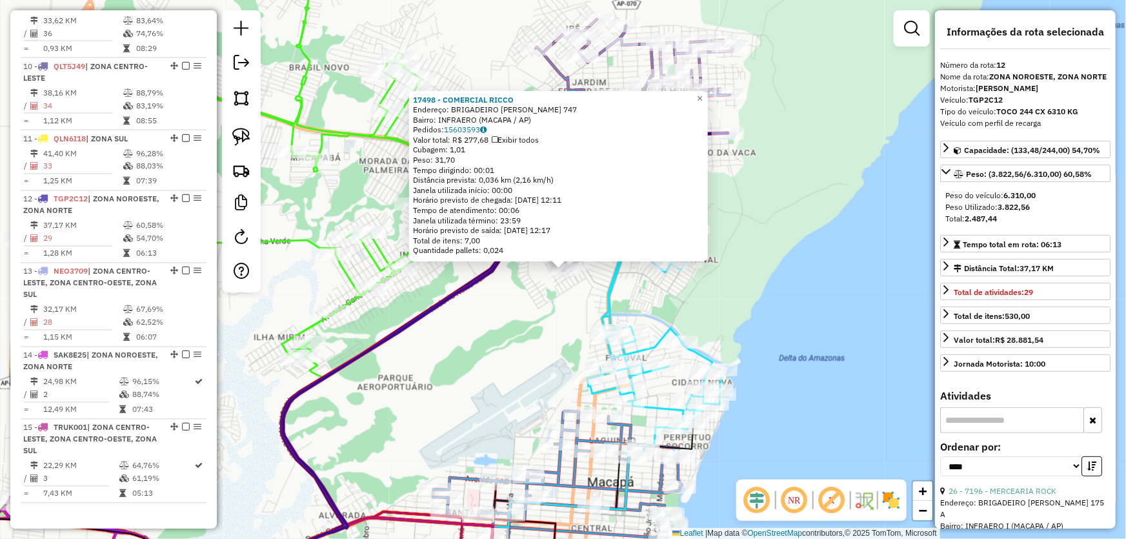
click at [803, 310] on div "17498 - COMERCIAL RICCO Endereço: BRIGADEIRO HELIO COSTA 747 Bairro: INFRAERO (…" at bounding box center [563, 269] width 1126 height 539
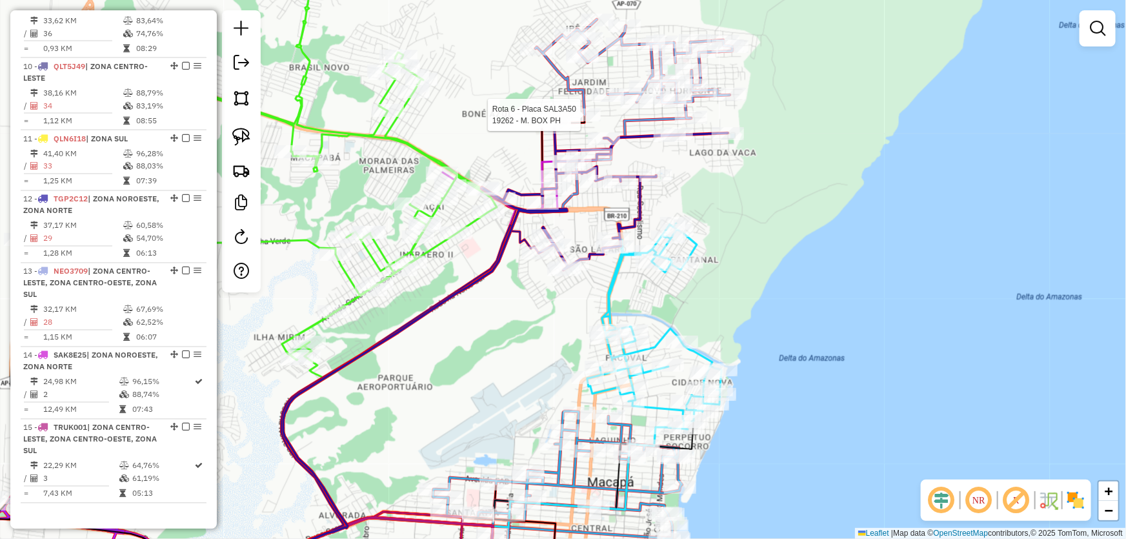
select select "*********"
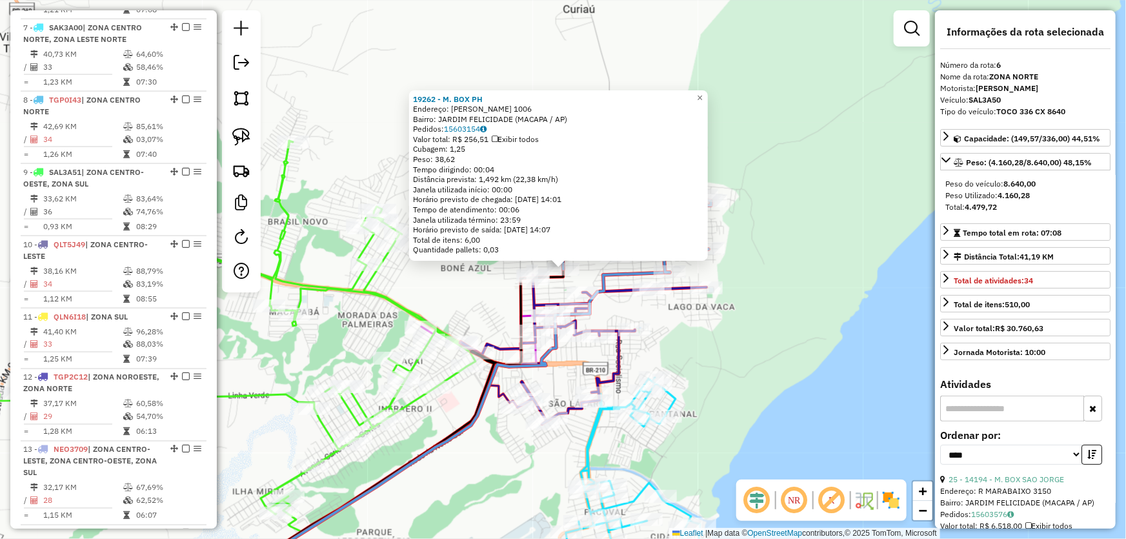
scroll to position [832, 0]
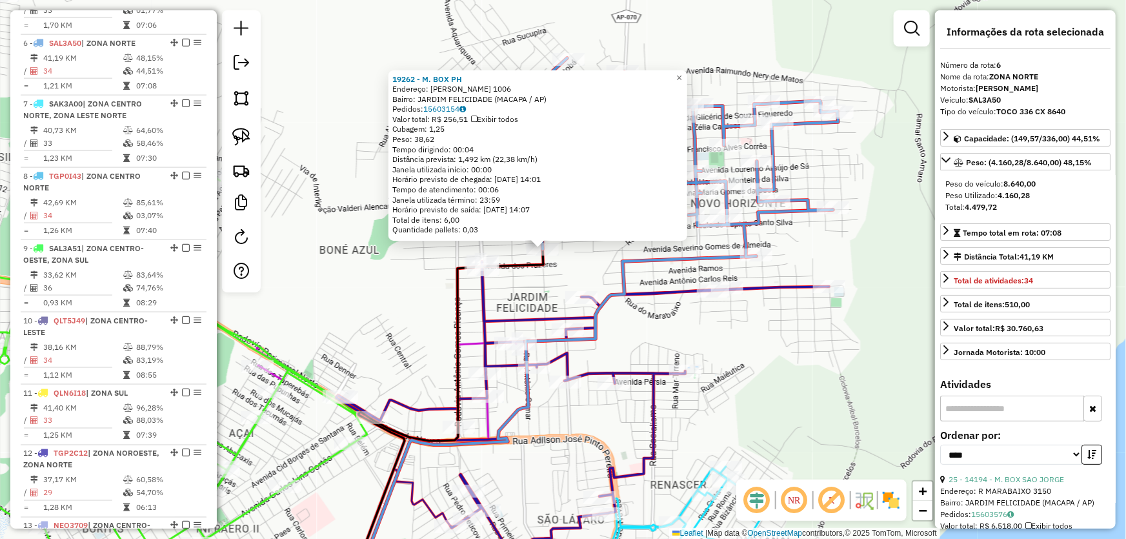
click at [616, 275] on icon at bounding box center [533, 424] width 446 height 337
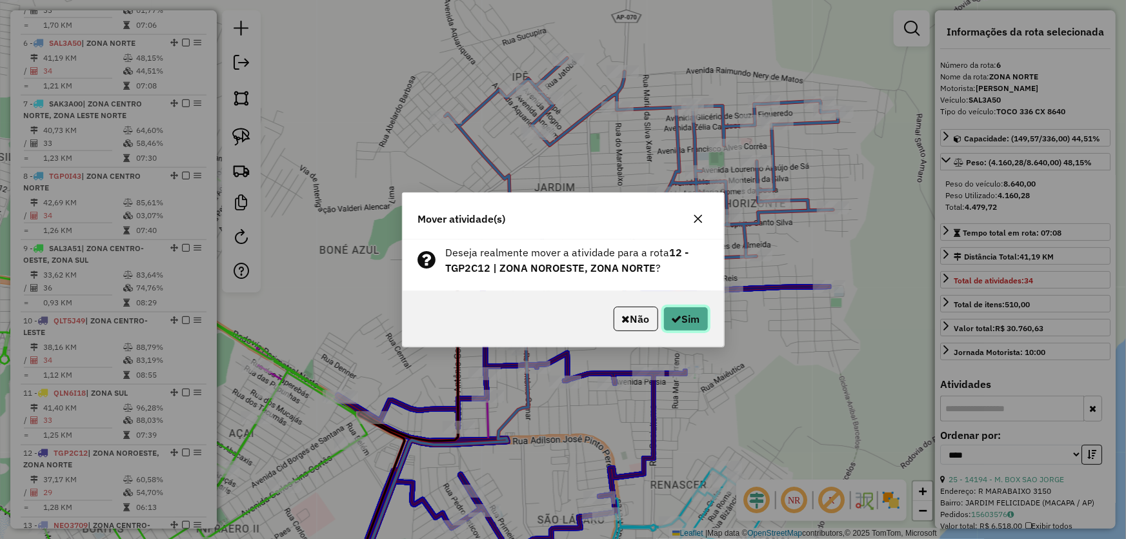
click at [681, 314] on button "Sim" at bounding box center [685, 318] width 45 height 25
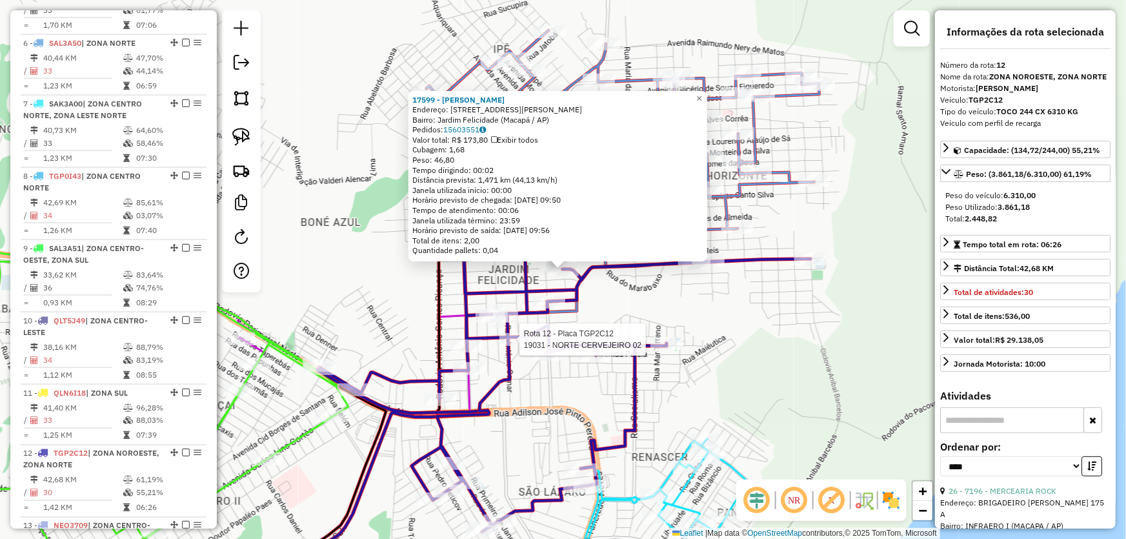
scroll to position [1086, 0]
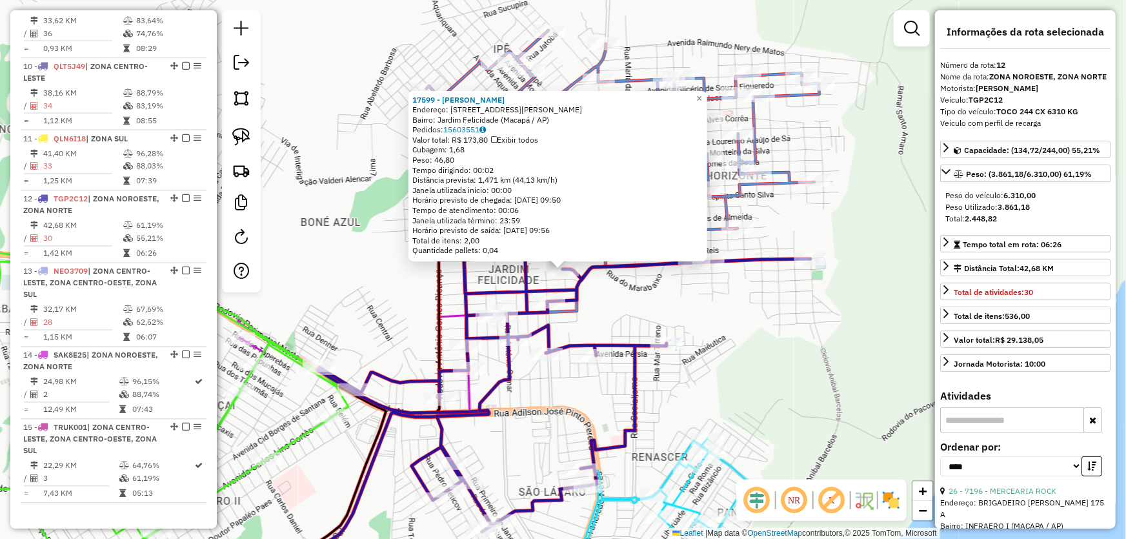
click at [741, 357] on div "17599 - MERCEARIA CARVALHO Endereço: Avenida Carlos Almeida de Souza, 137 Bairr…" at bounding box center [563, 269] width 1126 height 539
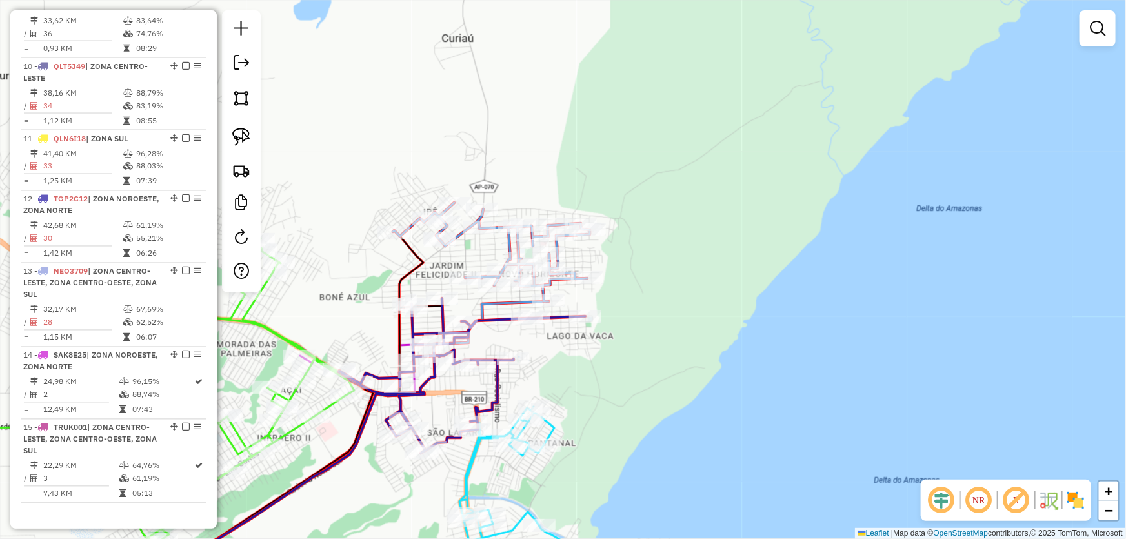
click at [657, 374] on div "Janela de atendimento Grade de atendimento Capacidade Transportadoras Veículos …" at bounding box center [563, 269] width 1126 height 539
drag, startPoint x: 646, startPoint y: 386, endPoint x: 843, endPoint y: 195, distance: 273.7
click at [843, 195] on div "Janela de atendimento Grade de atendimento Capacidade Transportadoras Veículos …" at bounding box center [563, 269] width 1126 height 539
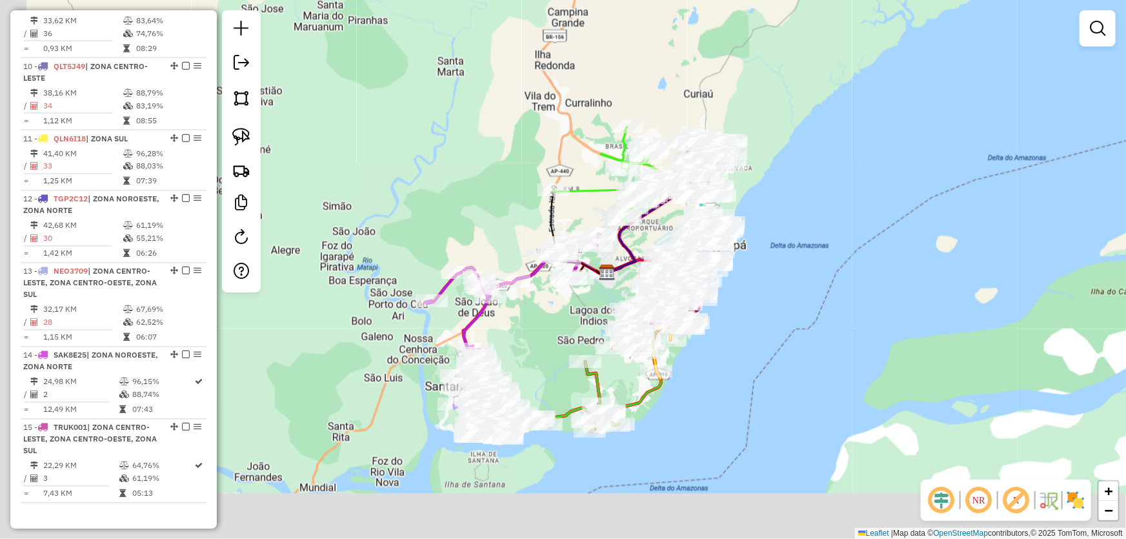
drag, startPoint x: 757, startPoint y: 406, endPoint x: 794, endPoint y: 254, distance: 156.5
click at [805, 219] on div "Janela de atendimento Grade de atendimento Capacidade Transportadoras Veículos …" at bounding box center [563, 269] width 1126 height 539
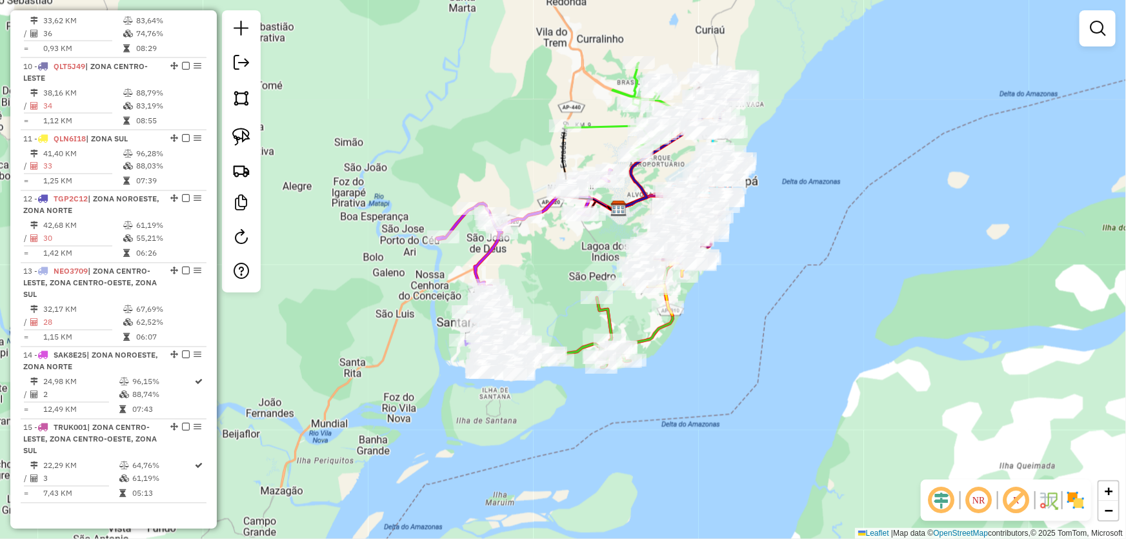
drag, startPoint x: 755, startPoint y: 345, endPoint x: 766, endPoint y: 323, distance: 23.9
click at [766, 325] on div "Janela de atendimento Grade de atendimento Capacidade Transportadoras Veículos …" at bounding box center [563, 269] width 1126 height 539
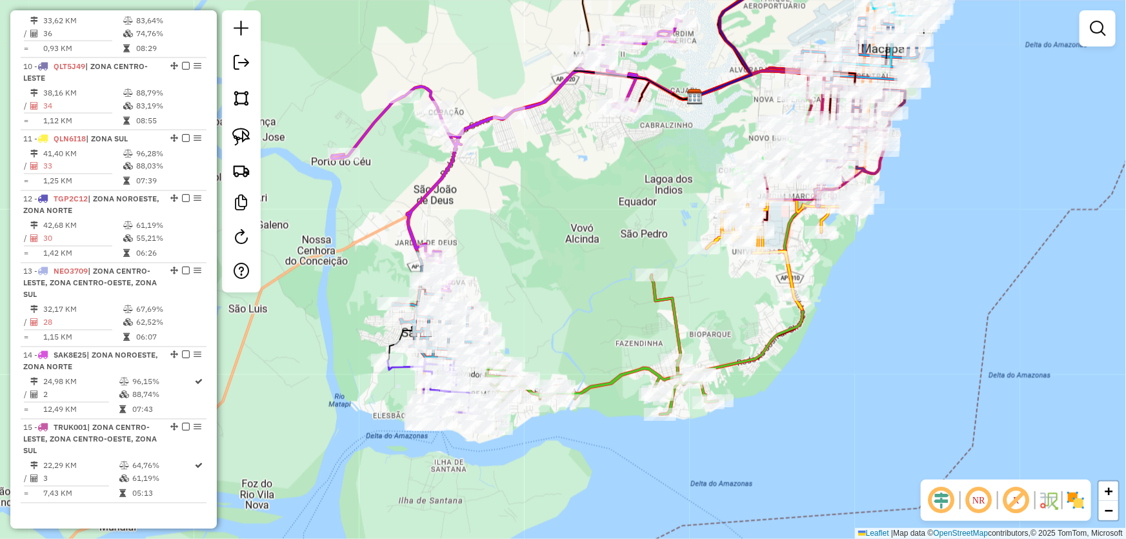
click at [561, 286] on div "Janela de atendimento Grade de atendimento Capacidade Transportadoras Veículos …" at bounding box center [563, 269] width 1126 height 539
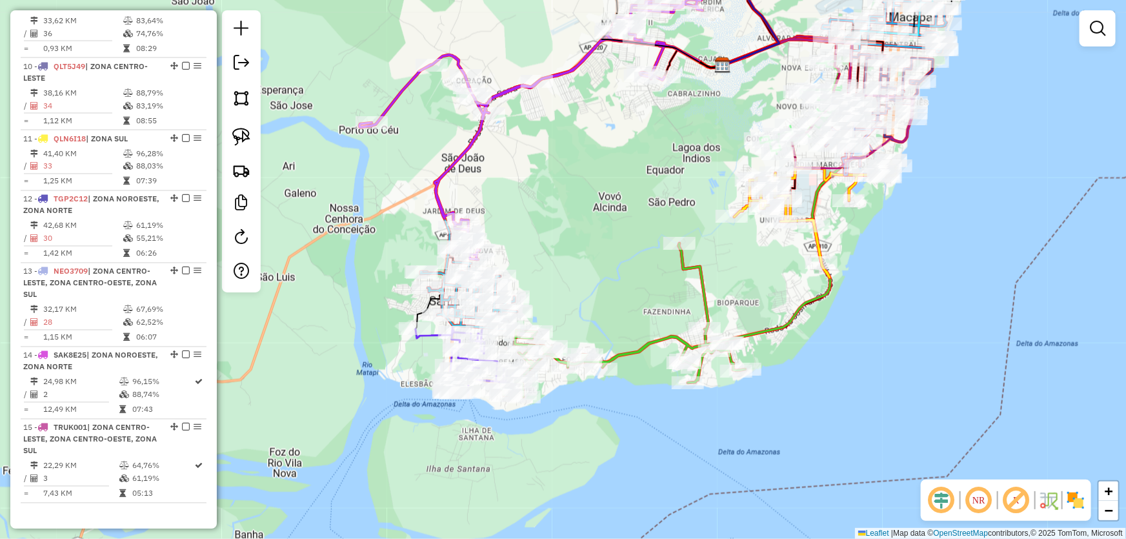
drag, startPoint x: 540, startPoint y: 321, endPoint x: 586, endPoint y: 259, distance: 77.6
click at [586, 259] on div "Janela de atendimento Grade de atendimento Capacidade Transportadoras Veículos …" at bounding box center [563, 269] width 1126 height 539
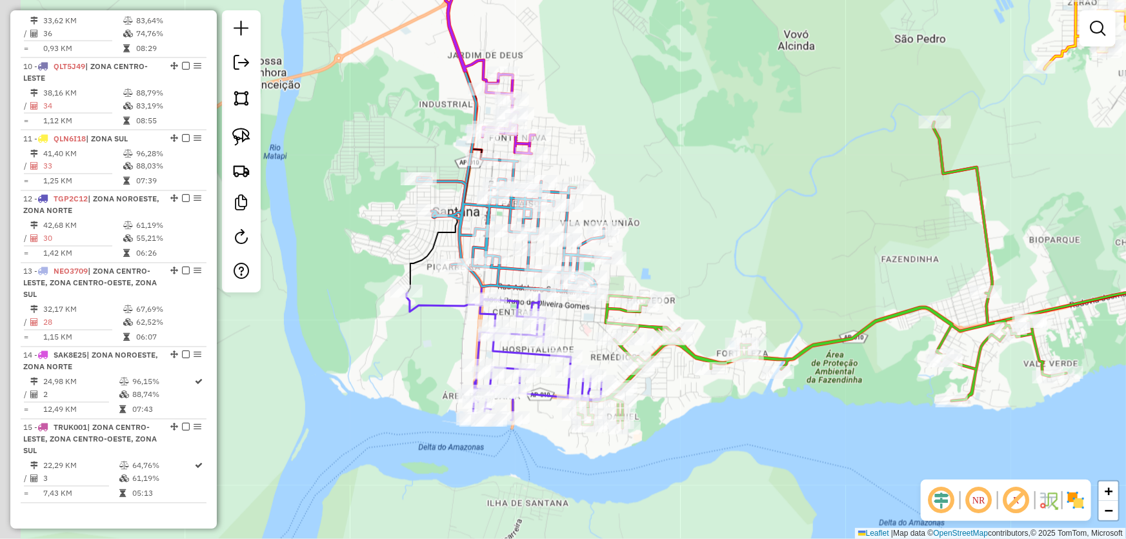
drag, startPoint x: 584, startPoint y: 278, endPoint x: 721, endPoint y: 253, distance: 139.1
click at [721, 254] on div "Janela de atendimento Grade de atendimento Capacidade Transportadoras Veículos …" at bounding box center [563, 269] width 1126 height 539
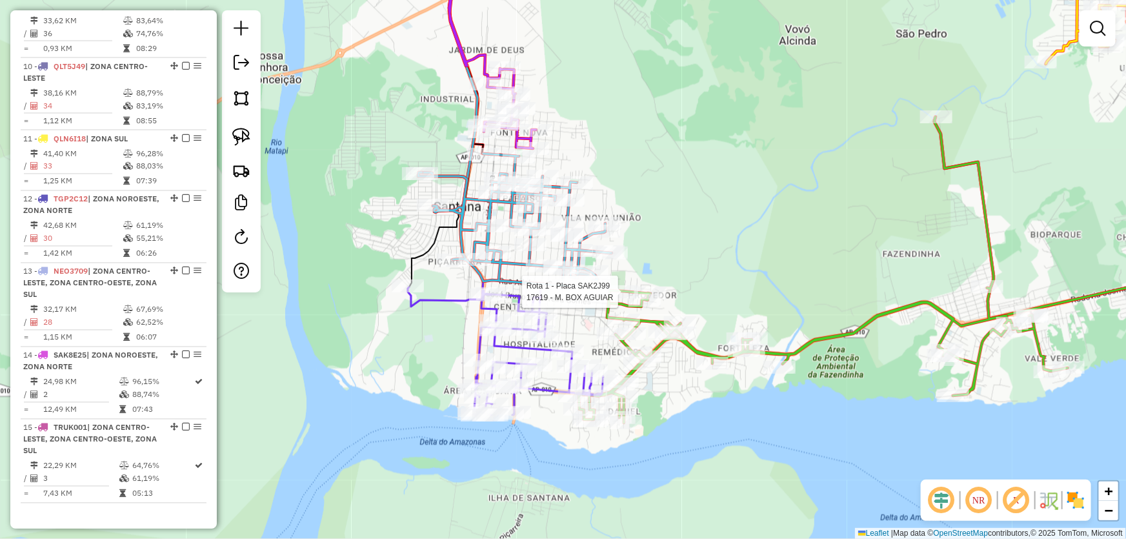
select select "*********"
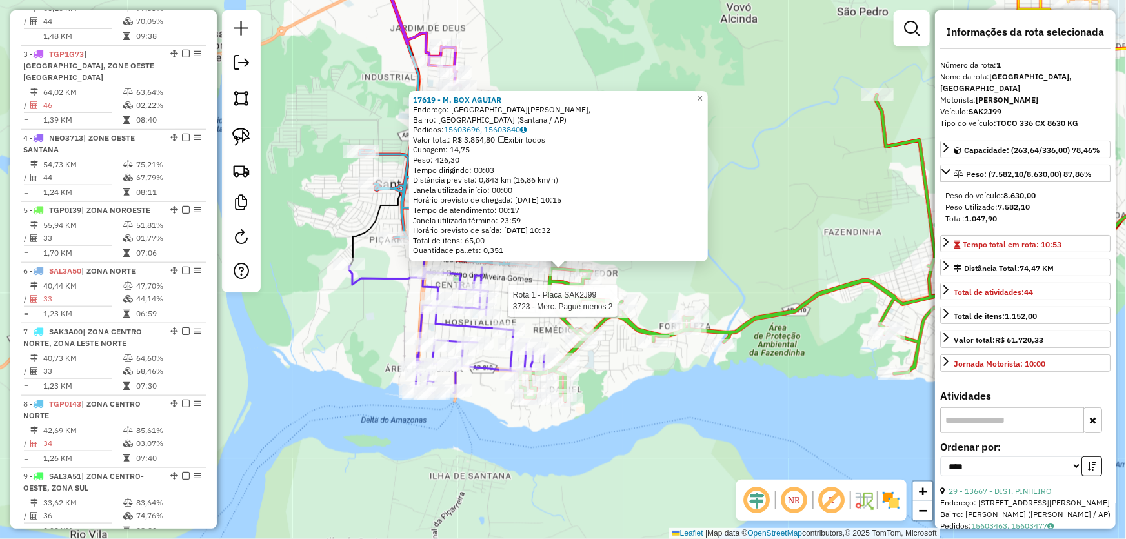
scroll to position [484, 0]
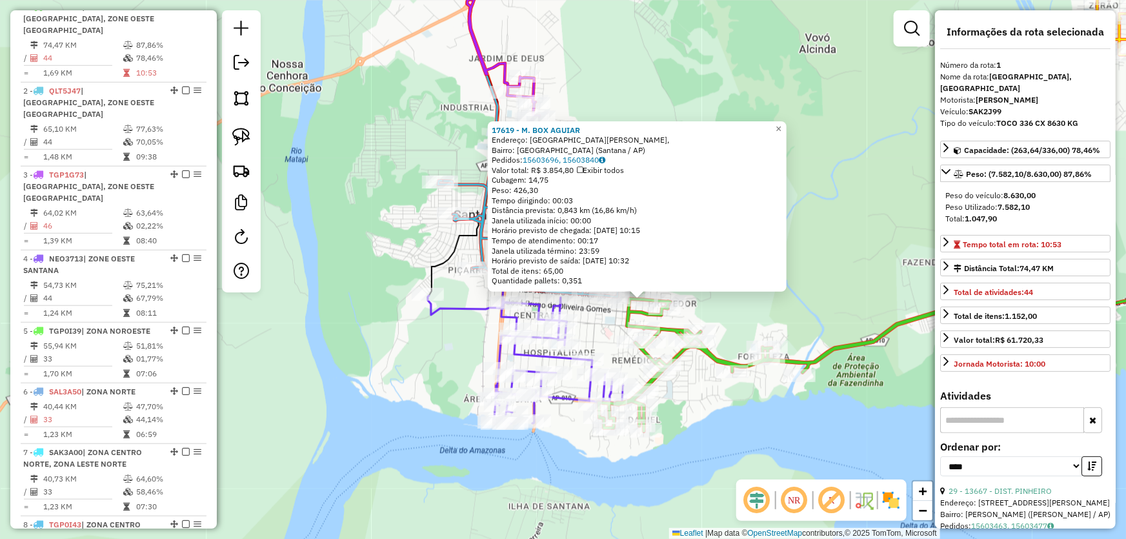
drag, startPoint x: 655, startPoint y: 376, endPoint x: 734, endPoint y: 406, distance: 84.3
click at [734, 406] on div "17619 - M. BOX AGUIAR Endereço: Rua General Ubaldo Figueira, Bairro: Nova Brasí…" at bounding box center [563, 269] width 1126 height 539
click at [837, 303] on div "17619 - M. BOX AGUIAR Endereço: Rua General Ubaldo Figueira, Bairro: Nova Brasí…" at bounding box center [563, 269] width 1126 height 539
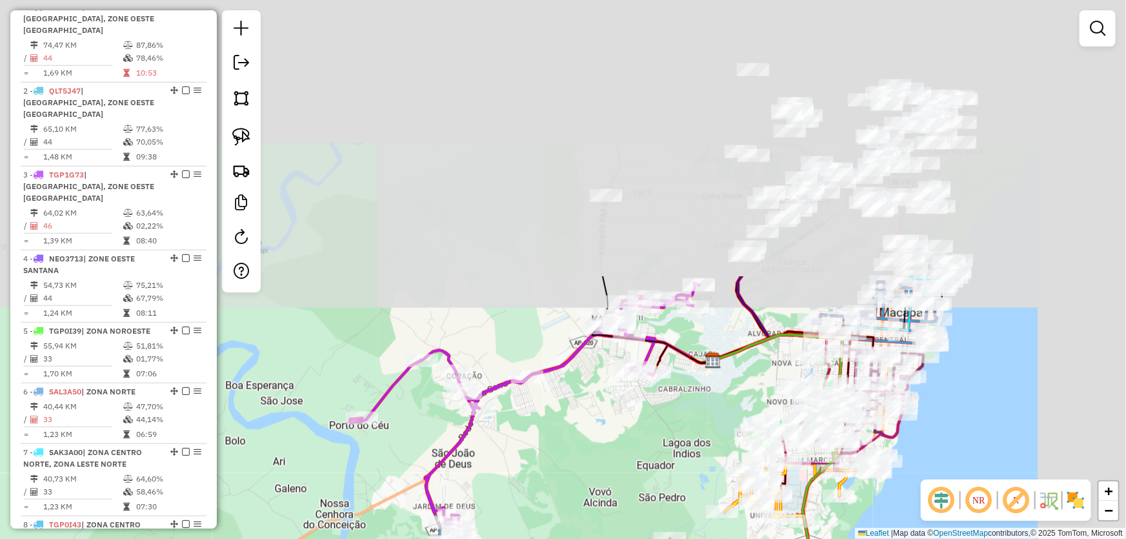
drag, startPoint x: 824, startPoint y: 180, endPoint x: 597, endPoint y: 510, distance: 400.3
click at [597, 510] on div "Janela de atendimento Grade de atendimento Capacidade Transportadoras Veículos …" at bounding box center [563, 269] width 1126 height 539
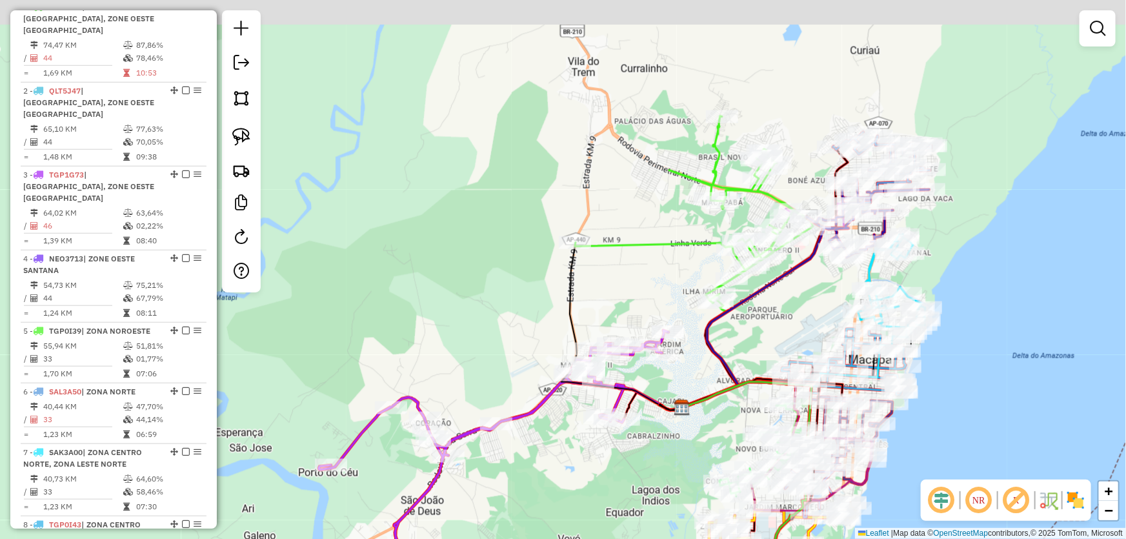
drag, startPoint x: 817, startPoint y: 239, endPoint x: 745, endPoint y: 345, distance: 128.1
click at [745, 345] on div "Janela de atendimento Grade de atendimento Capacidade Transportadoras Veículos …" at bounding box center [563, 269] width 1126 height 539
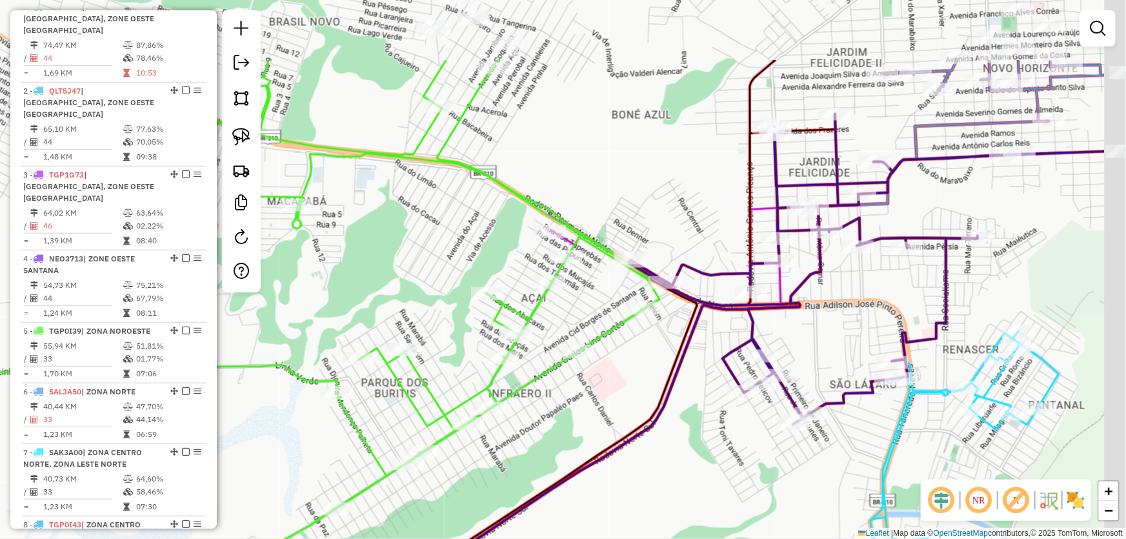
drag, startPoint x: 761, startPoint y: 264, endPoint x: 613, endPoint y: 394, distance: 197.1
click at [613, 394] on div "Janela de atendimento Grade de atendimento Capacidade Transportadoras Veículos …" at bounding box center [563, 269] width 1126 height 539
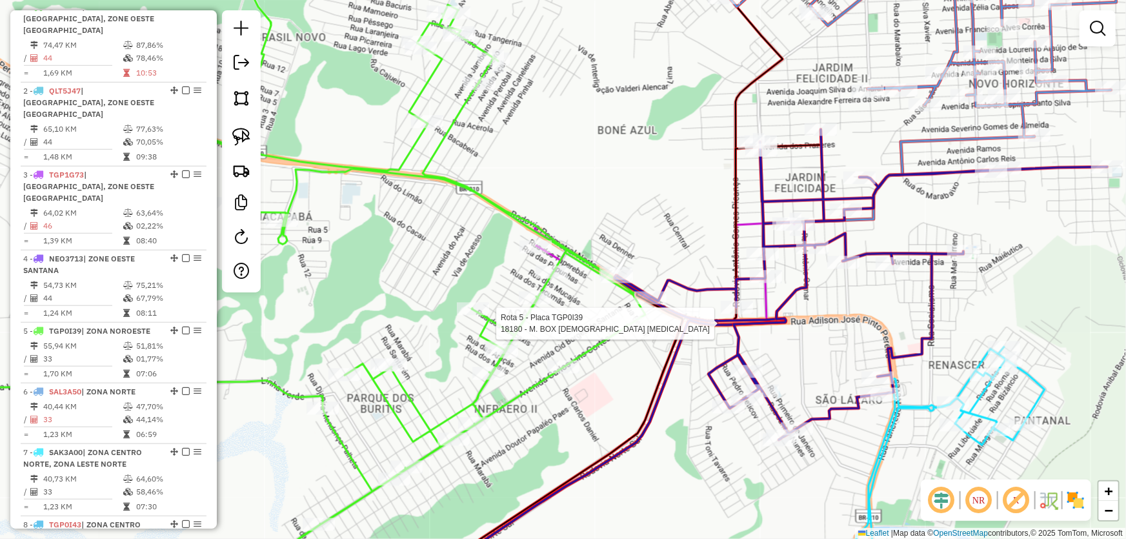
select select "*********"
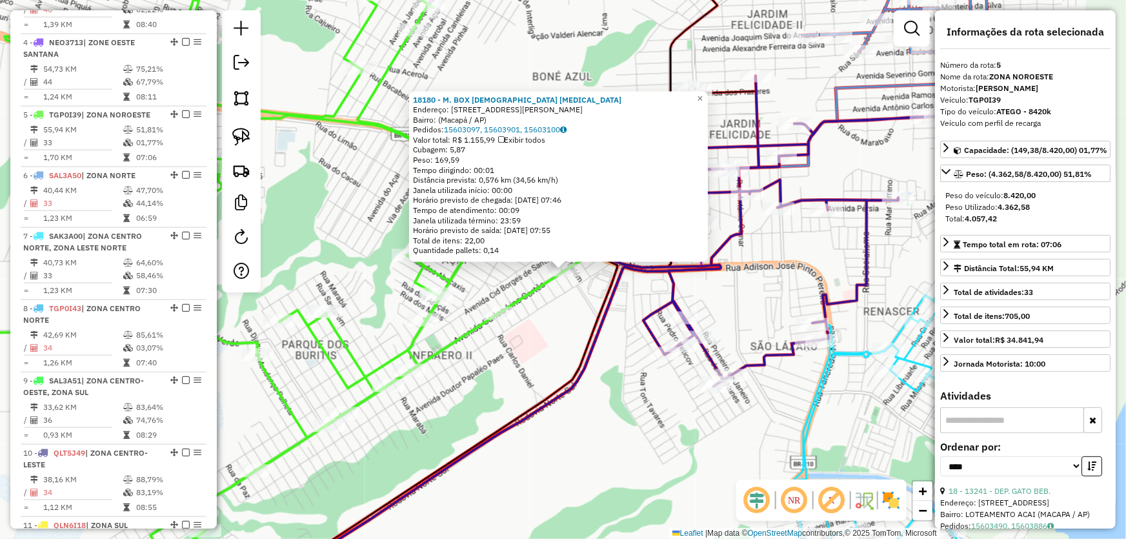
scroll to position [772, 0]
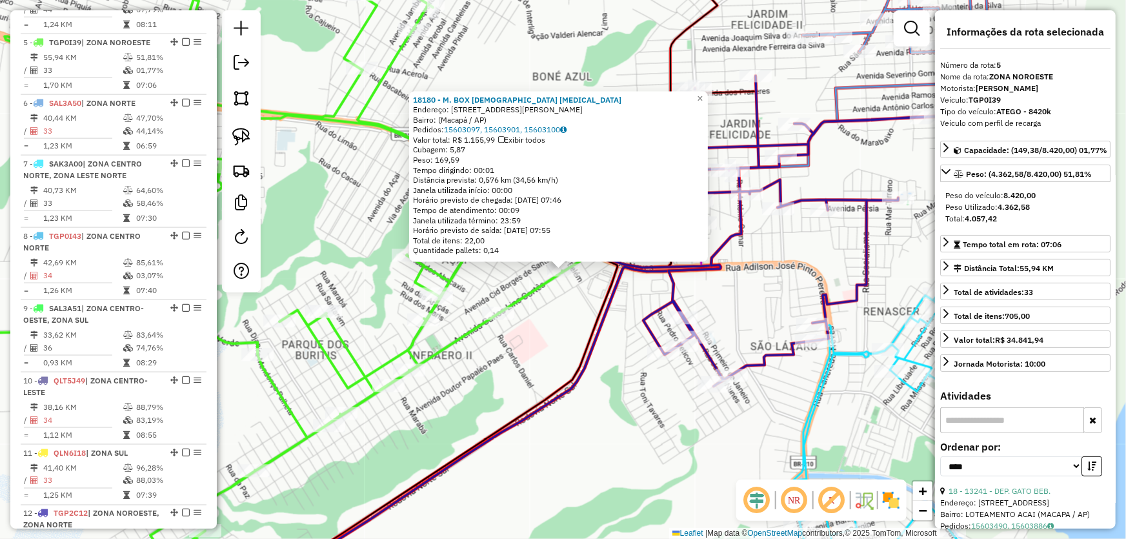
drag, startPoint x: 970, startPoint y: 232, endPoint x: 1021, endPoint y: 232, distance: 50.3
click at [1010, 225] on div "Total: 4.057,42" at bounding box center [1025, 219] width 160 height 12
click at [839, 261] on div "18180 - M. BOX DEUS PROVERA Endereço: Avenida Carlos Lins Cortes Loteamento Inf…" at bounding box center [563, 269] width 1126 height 539
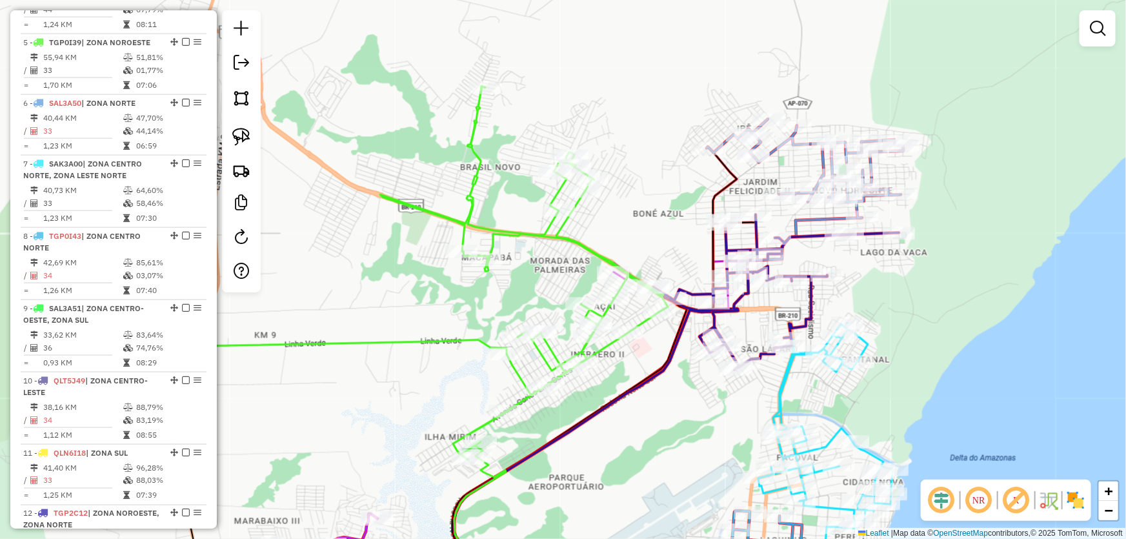
drag, startPoint x: 923, startPoint y: 239, endPoint x: 864, endPoint y: 270, distance: 65.8
click at [883, 287] on div "Janela de atendimento Grade de atendimento Capacidade Transportadoras Veículos …" at bounding box center [563, 269] width 1126 height 539
select select "*********"
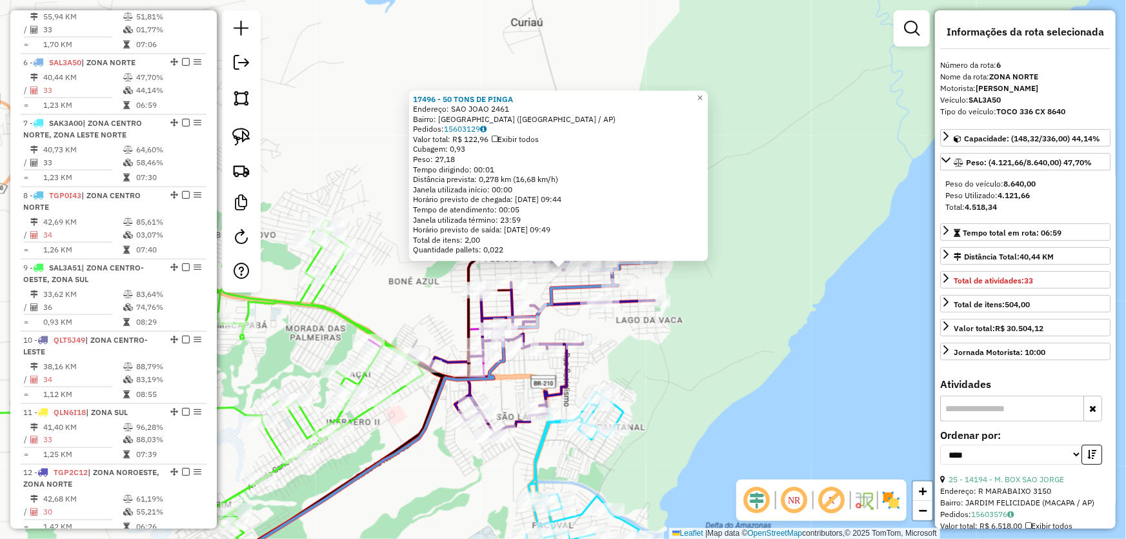
scroll to position [832, 0]
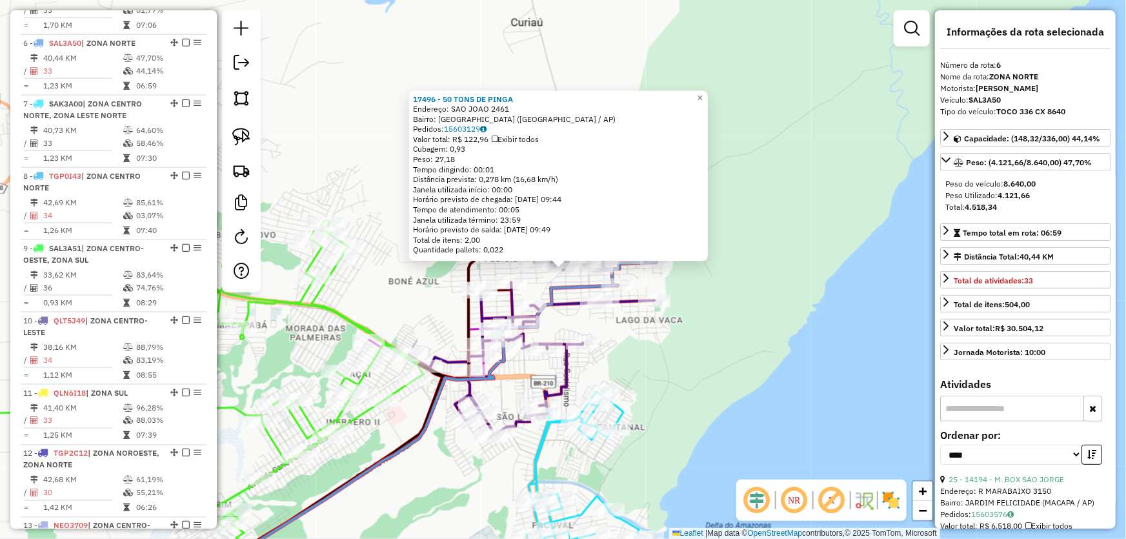
click at [704, 366] on div "17496 - 50 TONS DE PINGA Endereço: SAO JOAO 2461 Bairro: NOVO HORIZONTE (MACAPA…" at bounding box center [563, 269] width 1126 height 539
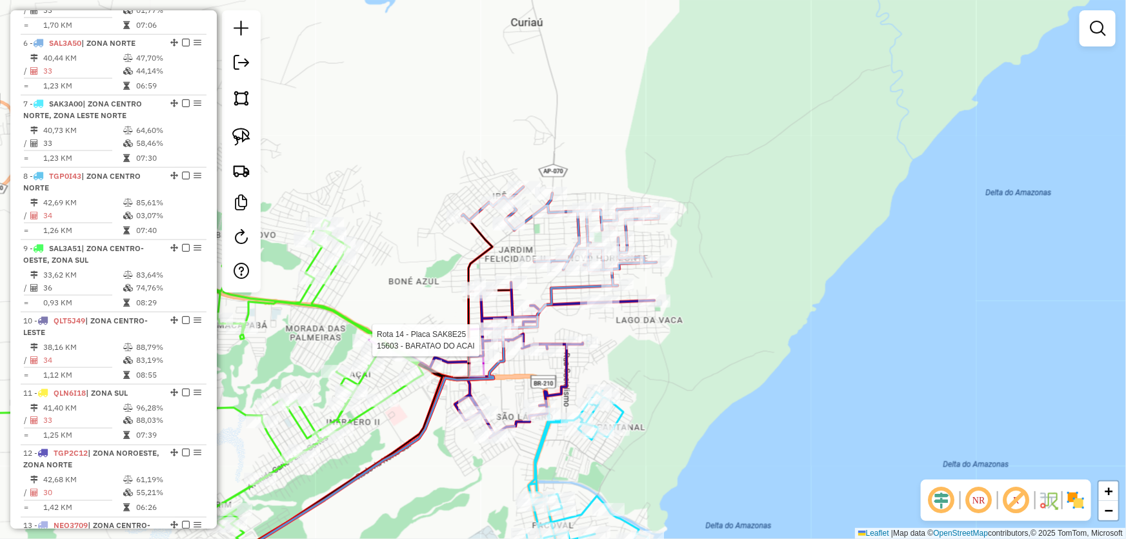
select select "*********"
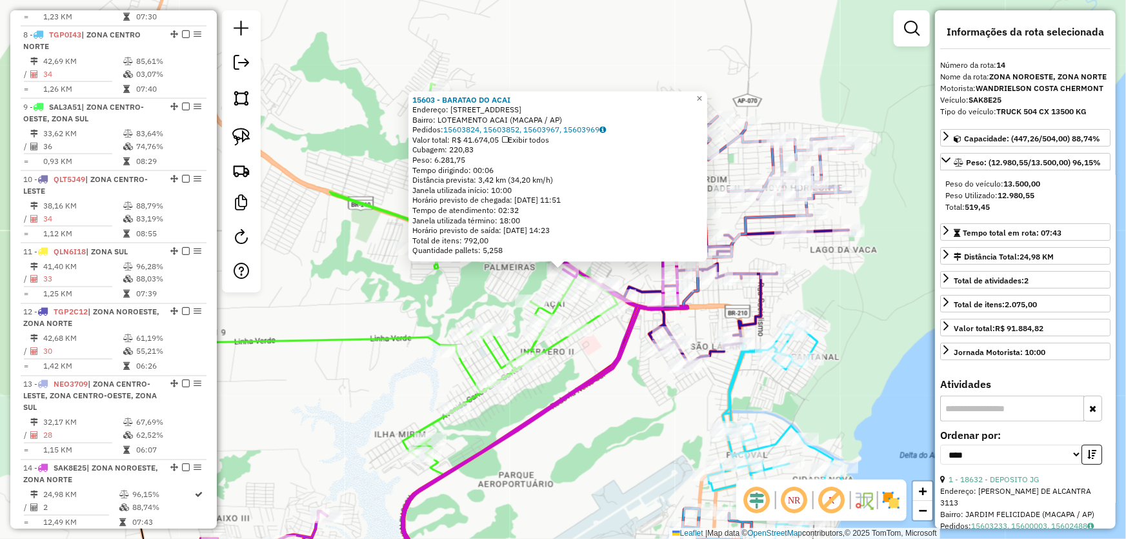
scroll to position [1086, 0]
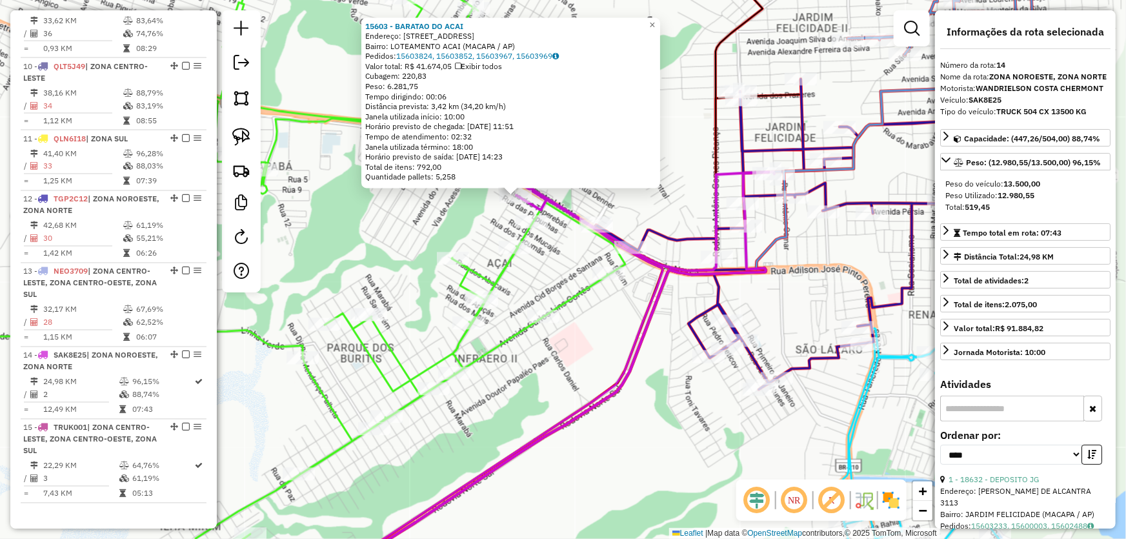
click at [674, 219] on div "15603 - BARATAO DO ACAI Endereço: AV DOS CUPUACUS 140 Bairro: LOTEAMENTO ACAI (…" at bounding box center [563, 269] width 1126 height 539
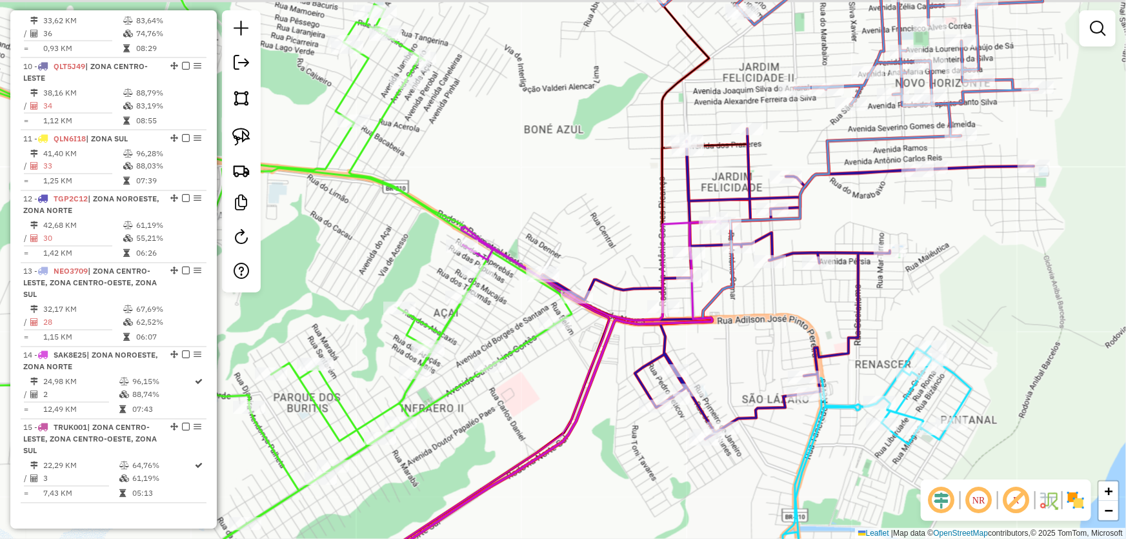
drag, startPoint x: 691, startPoint y: 197, endPoint x: 591, endPoint y: 283, distance: 131.8
click at [591, 285] on div "Janela de atendimento Grade de atendimento Capacidade Transportadoras Veículos …" at bounding box center [563, 269] width 1126 height 539
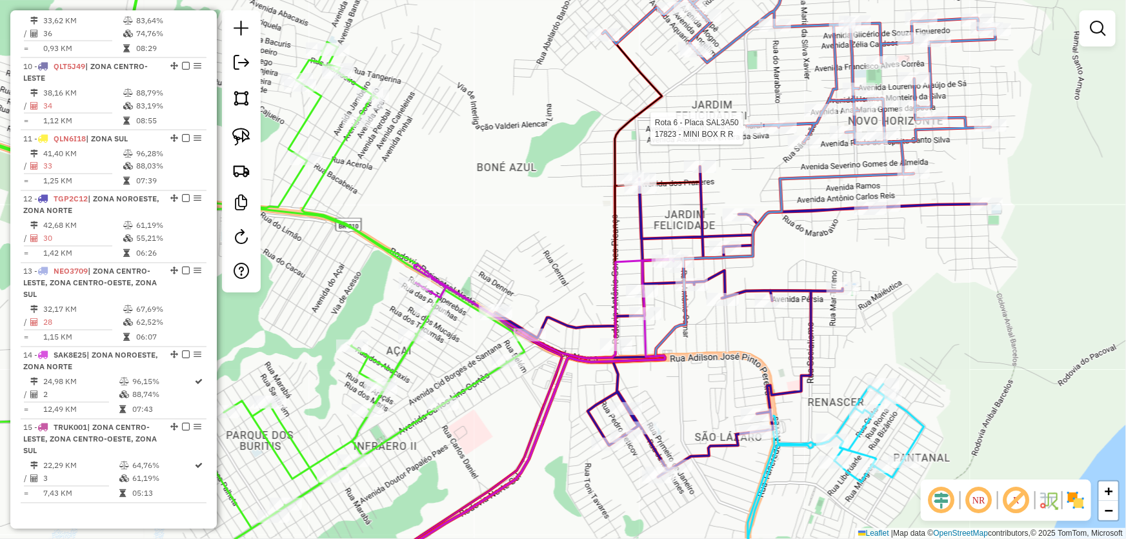
select select "*********"
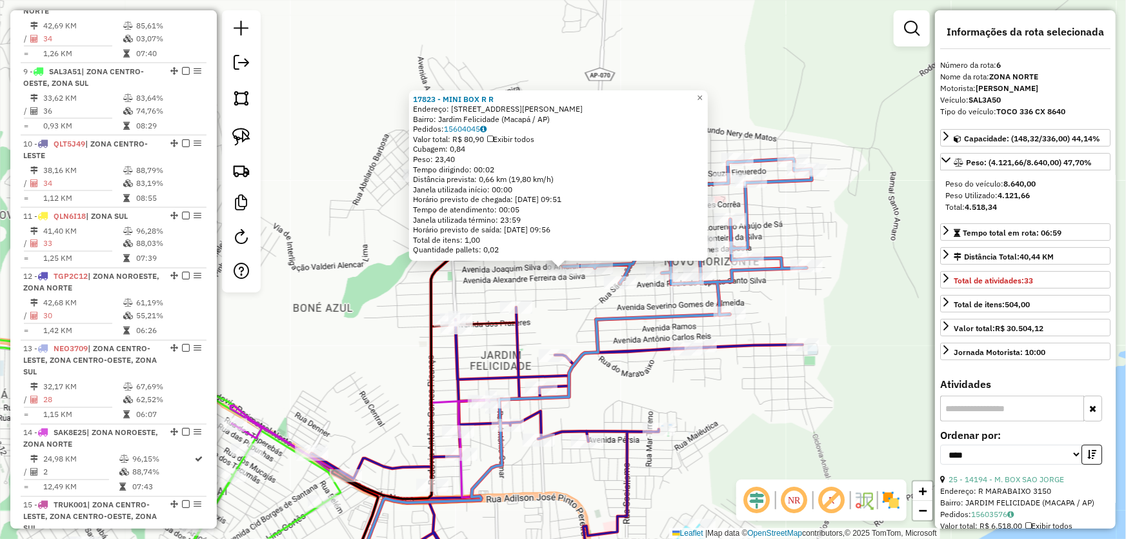
scroll to position [832, 0]
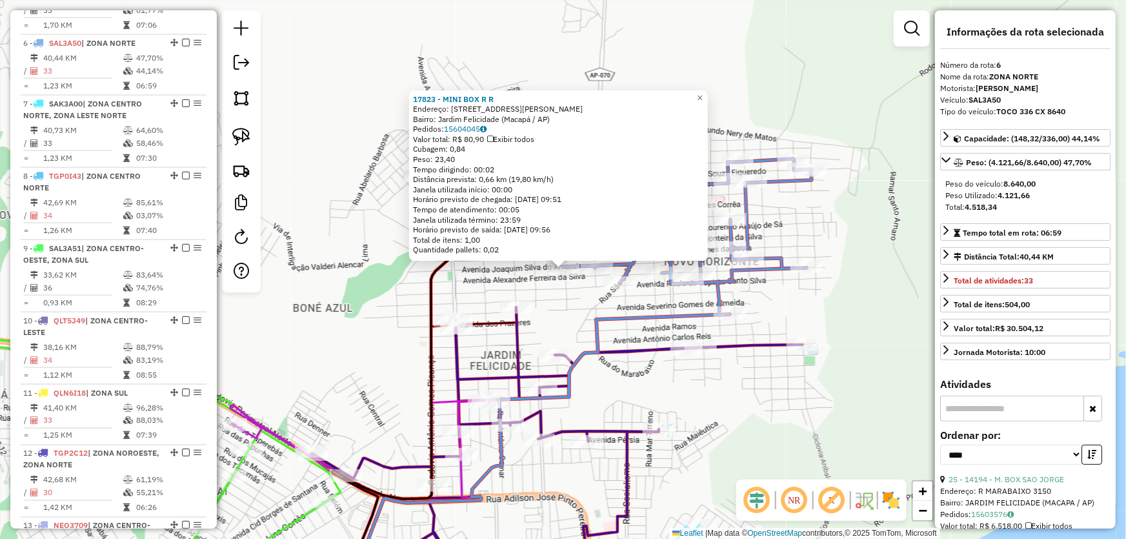
drag, startPoint x: 966, startPoint y: 207, endPoint x: 997, endPoint y: 208, distance: 31.6
click at [997, 208] on div "Total: 4.518,34" at bounding box center [1025, 207] width 160 height 12
click at [753, 430] on div "17823 - MINI BOX R R Endereço: Rua Clodoaldo da Silva Matias, 2693 Bairro: Jard…" at bounding box center [563, 269] width 1126 height 539
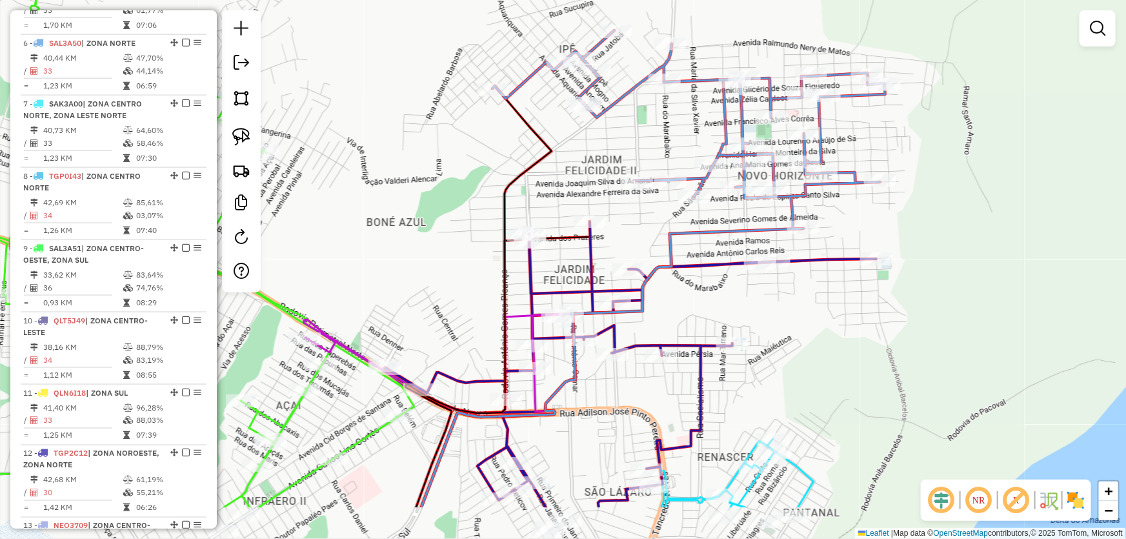
drag, startPoint x: 723, startPoint y: 417, endPoint x: 796, endPoint y: 332, distance: 113.0
click at [796, 332] on div "Janela de atendimento Grade de atendimento Capacidade Transportadoras Veículos …" at bounding box center [563, 269] width 1126 height 539
select select "*********"
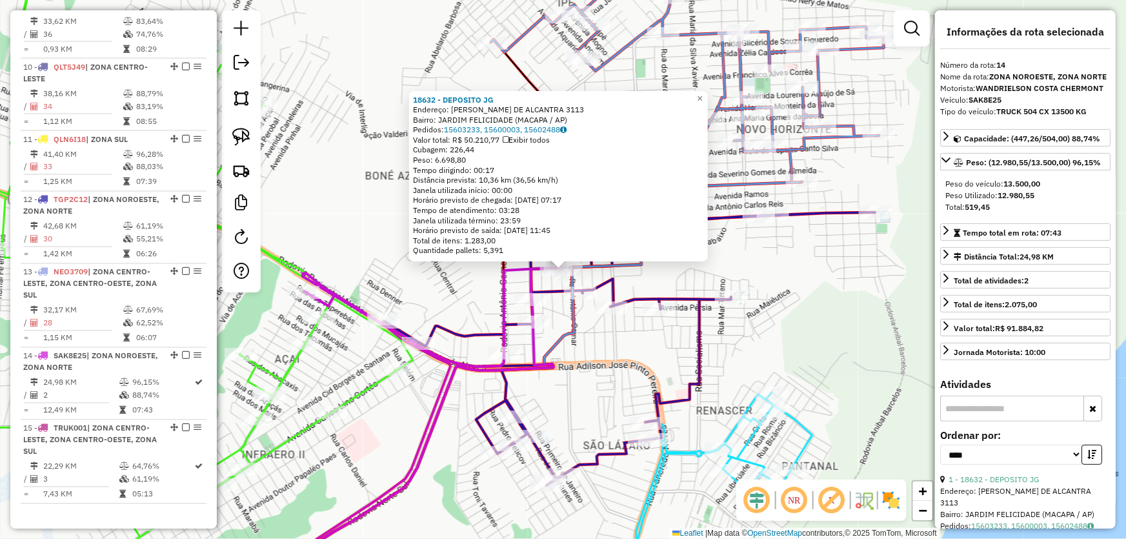
scroll to position [1086, 0]
click at [768, 299] on div "18632 - DEPOSITO JG Endereço: SEBASTIAO QUEIROZ DE ALCANTRA 3113 Bairro: JARDIM…" at bounding box center [563, 269] width 1126 height 539
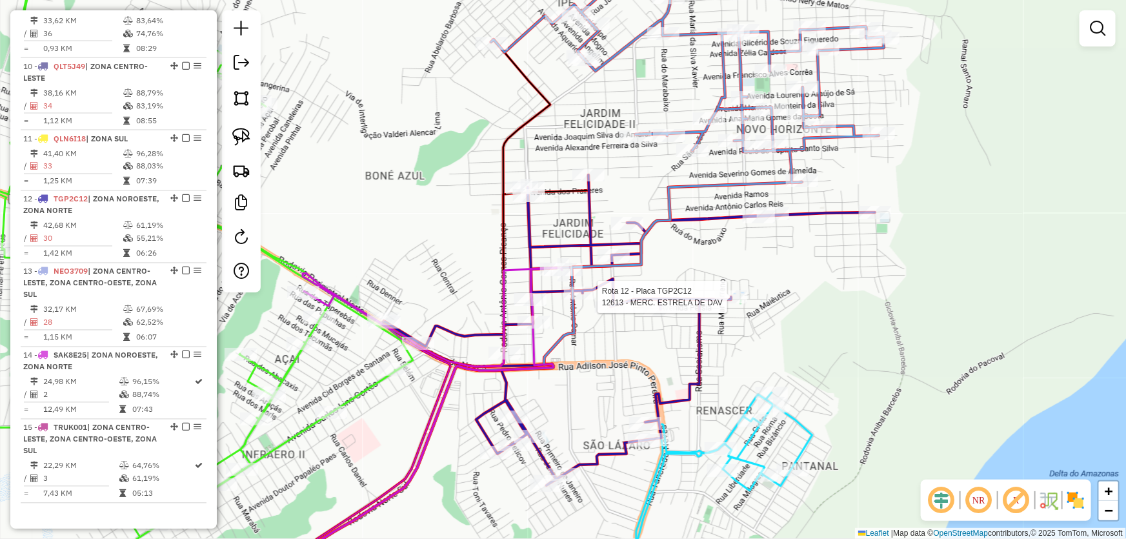
select select "*********"
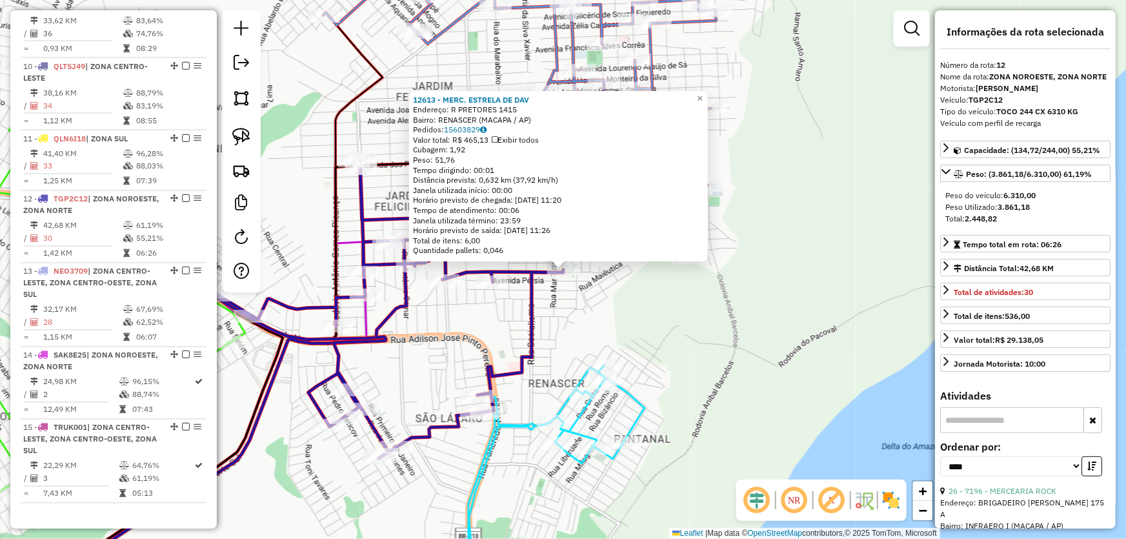
drag, startPoint x: 968, startPoint y: 219, endPoint x: 1006, endPoint y: 218, distance: 38.7
click at [1006, 218] on div "Total: 2.448,82" at bounding box center [1025, 219] width 160 height 12
click at [684, 310] on div "12613 - MERC. ESTRELA DE DAV Endereço: R PRETORES 1415 Bairro: RENASCER (MACAPA…" at bounding box center [563, 269] width 1126 height 539
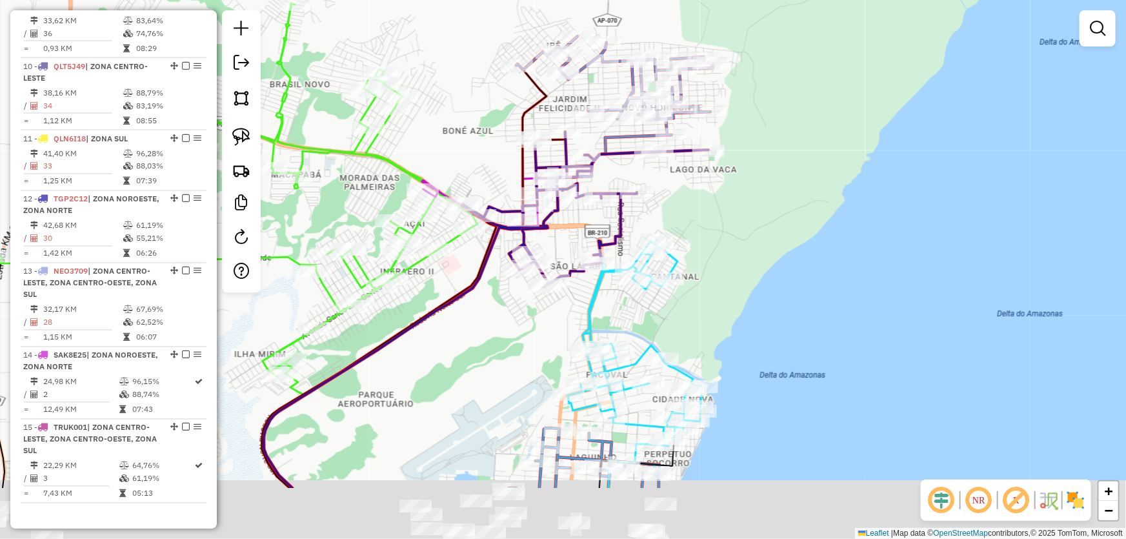
drag, startPoint x: 736, startPoint y: 368, endPoint x: 748, endPoint y: 172, distance: 196.5
click at [749, 173] on div "Janela de atendimento Grade de atendimento Capacidade Transportadoras Veículos …" at bounding box center [563, 269] width 1126 height 539
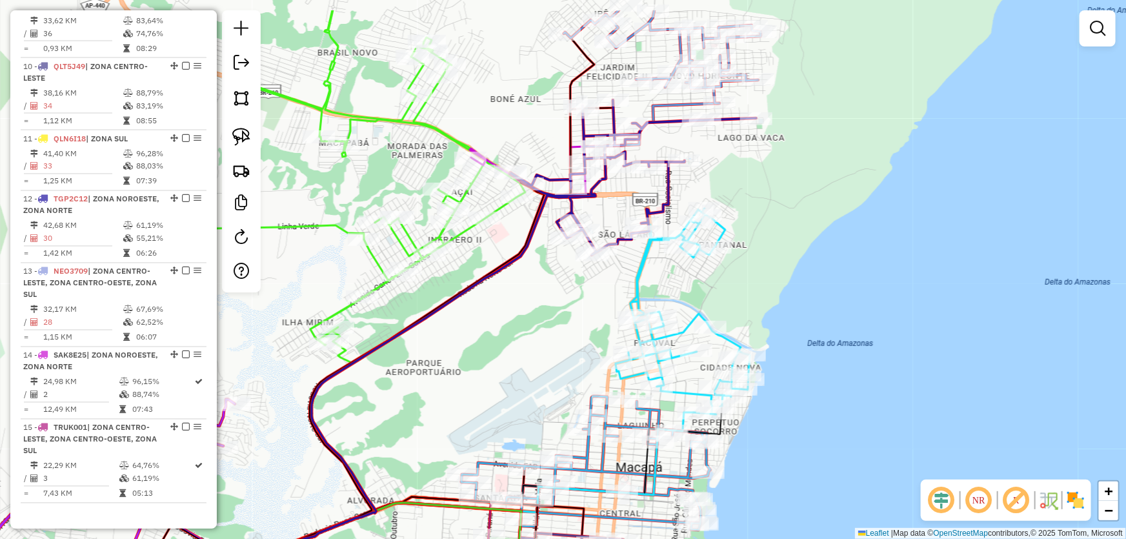
drag, startPoint x: 632, startPoint y: 217, endPoint x: 700, endPoint y: 295, distance: 103.4
click at [718, 318] on div "Janela de atendimento Grade de atendimento Capacidade Transportadoras Veículos …" at bounding box center [563, 269] width 1126 height 539
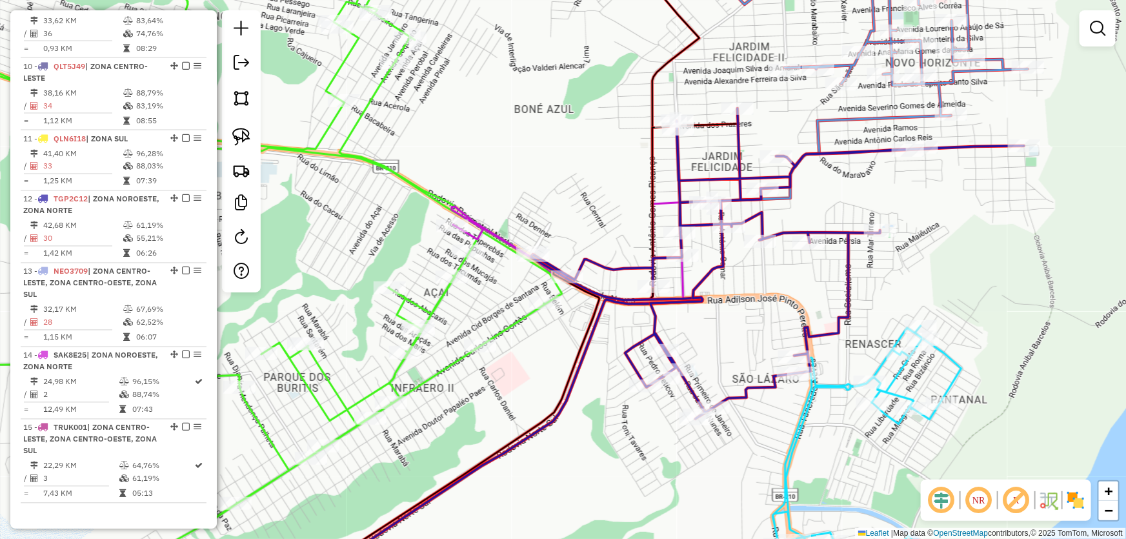
click at [534, 157] on div "Janela de atendimento Grade de atendimento Capacidade Transportadoras Veículos …" at bounding box center [563, 269] width 1126 height 539
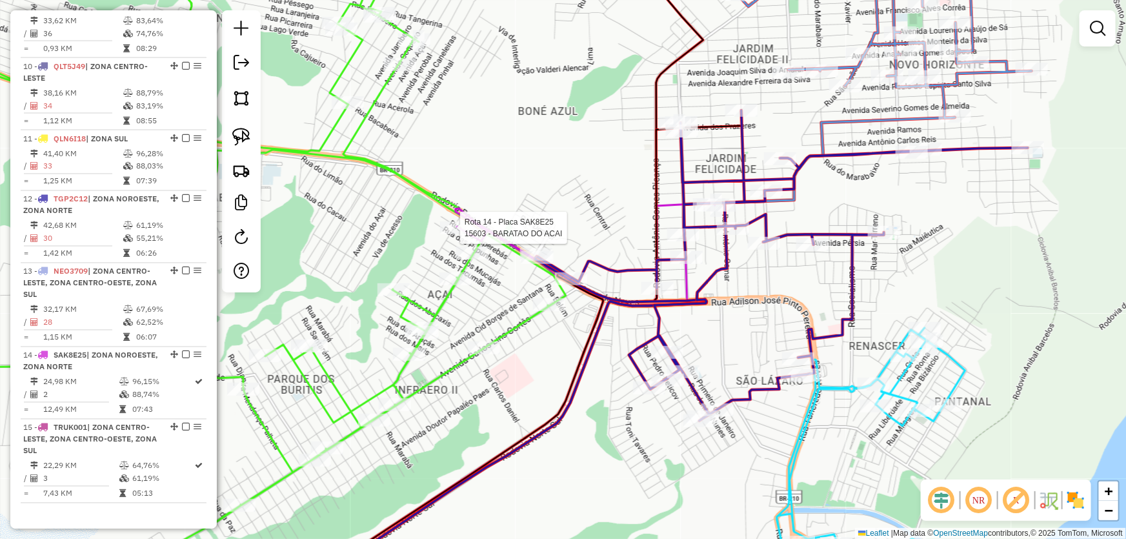
select select "*********"
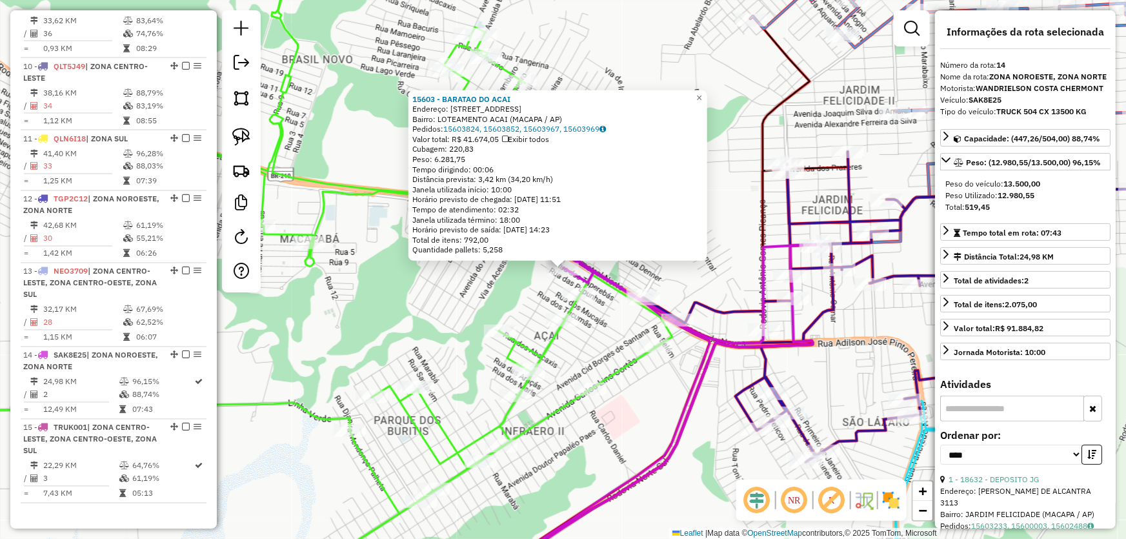
click at [445, 303] on div "15603 - BARATAO DO ACAI Endereço: AV DOS CUPUACUS 140 Bairro: LOTEAMENTO ACAI (…" at bounding box center [563, 269] width 1126 height 539
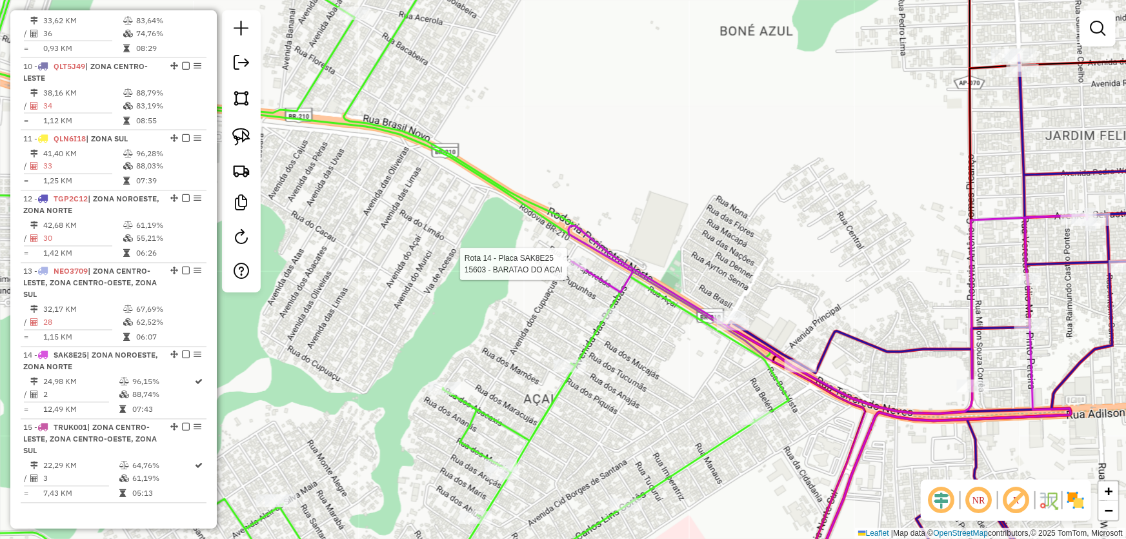
select select "*********"
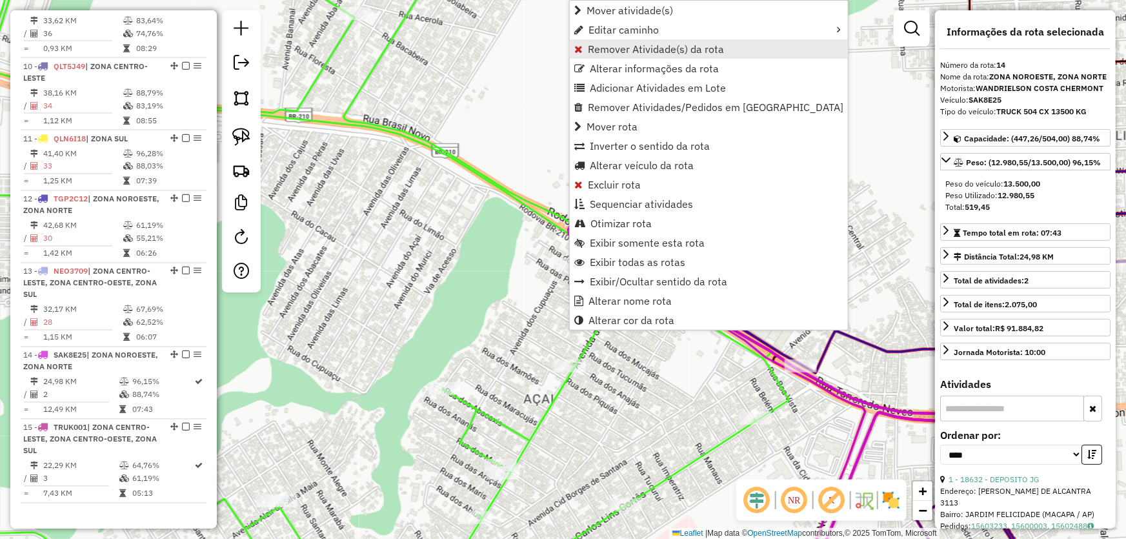
click at [612, 52] on span "Remover Atividade(s) da rota" at bounding box center [656, 49] width 136 height 10
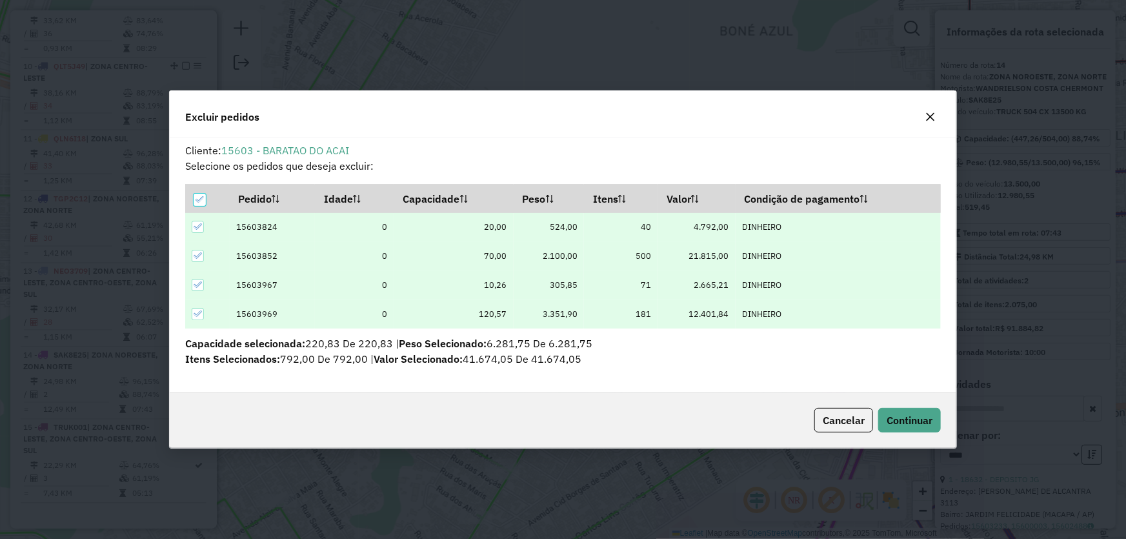
scroll to position [6, 4]
click at [910, 417] on span "Continuar" at bounding box center [909, 420] width 46 height 13
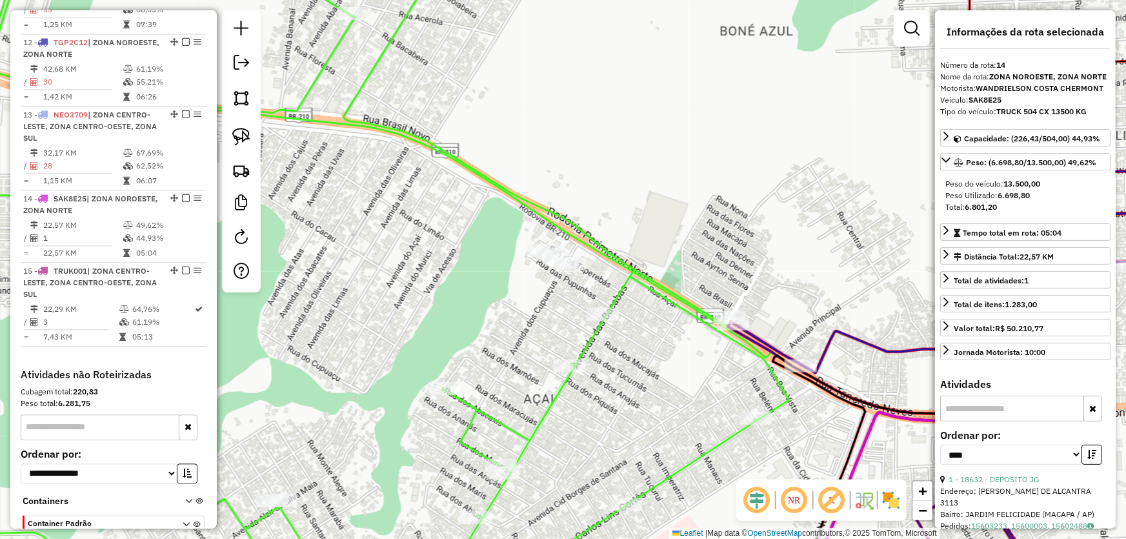
scroll to position [1290, 0]
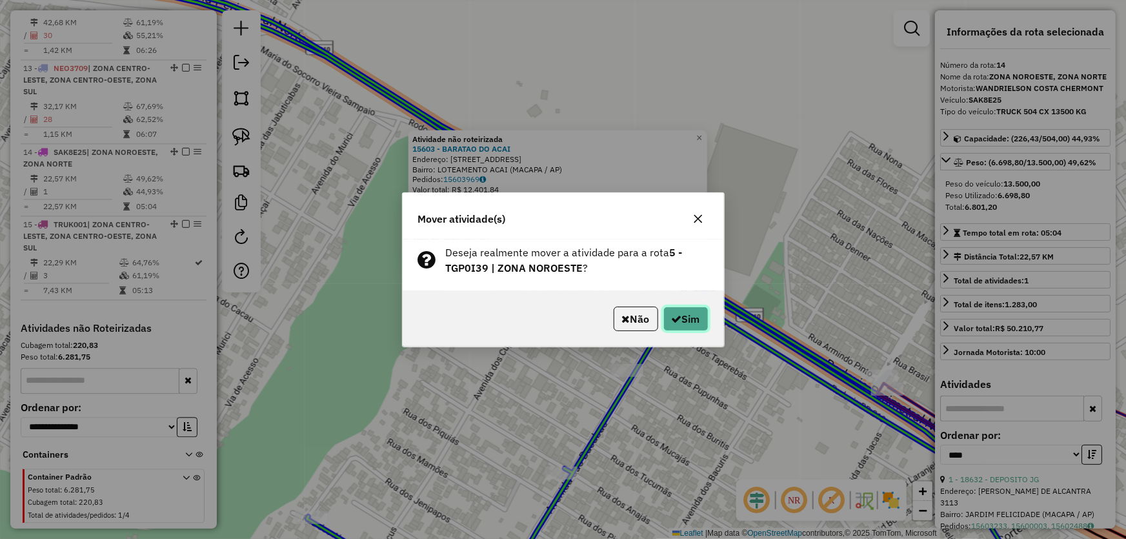
click at [668, 310] on button "Sim" at bounding box center [685, 318] width 45 height 25
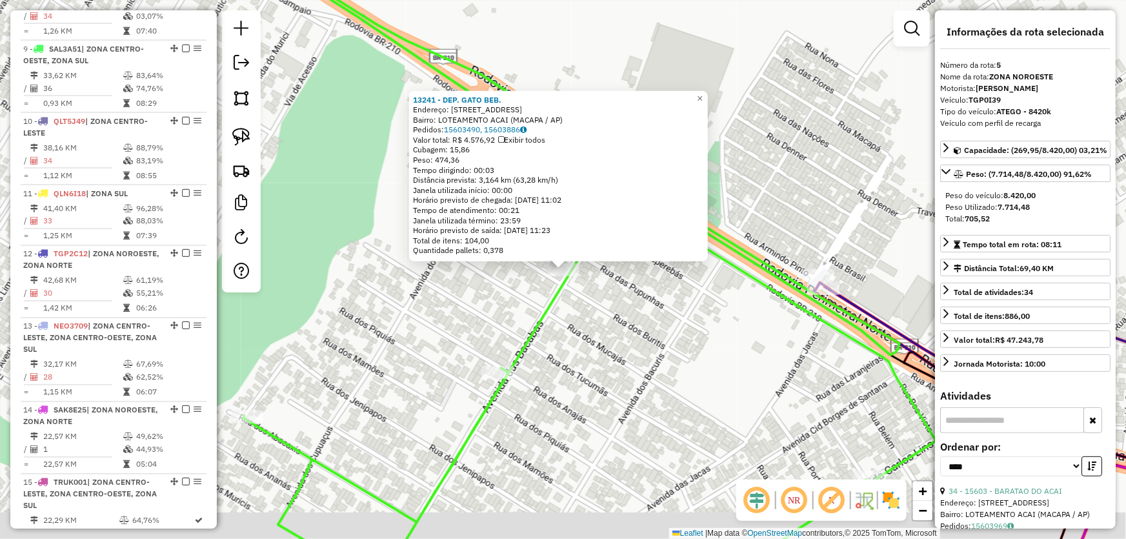
scroll to position [772, 0]
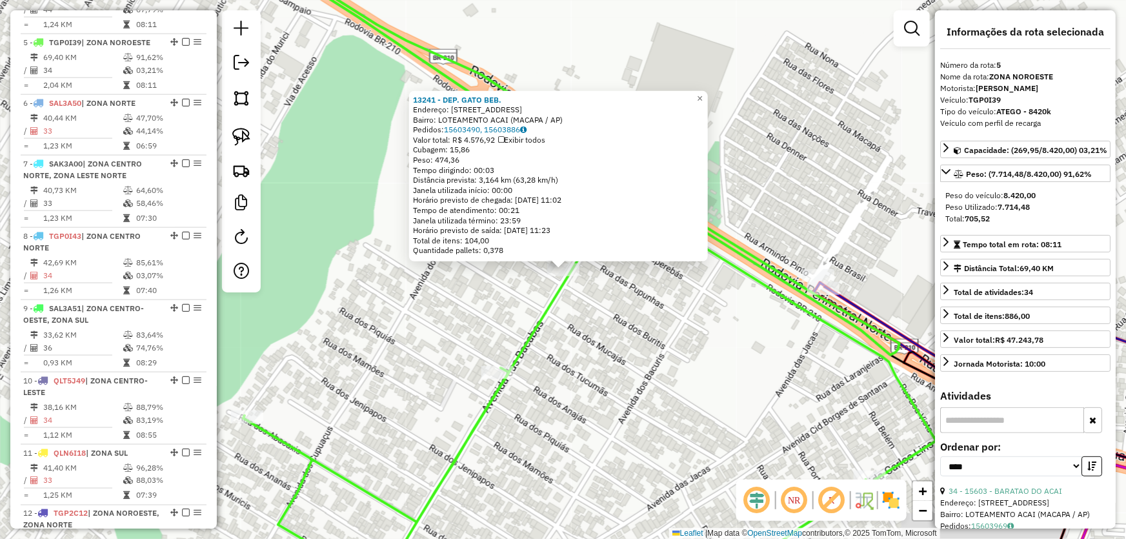
click at [643, 349] on div "13241 - DEP. GATO BEB. Endereço: AV DAS BACABAS 258 Bairro: LOTEAMENTO ACAI (MA…" at bounding box center [563, 269] width 1126 height 539
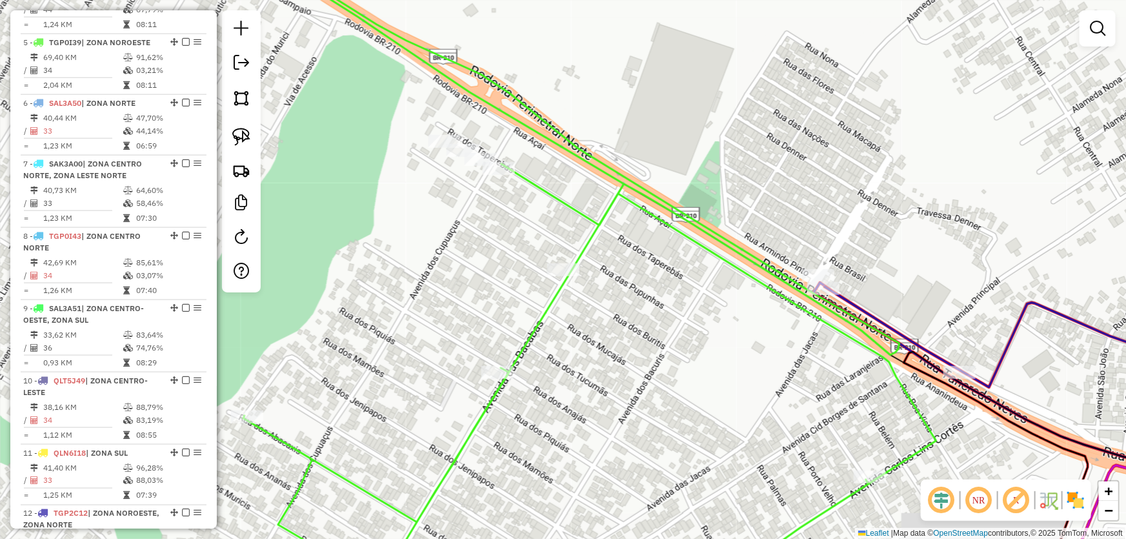
select select "*********"
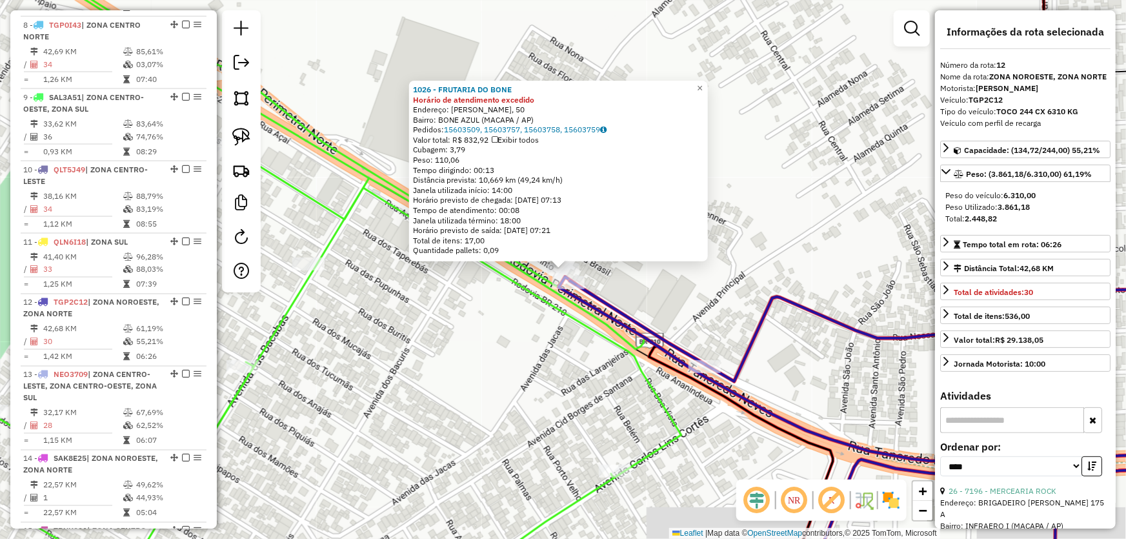
scroll to position [1243, 0]
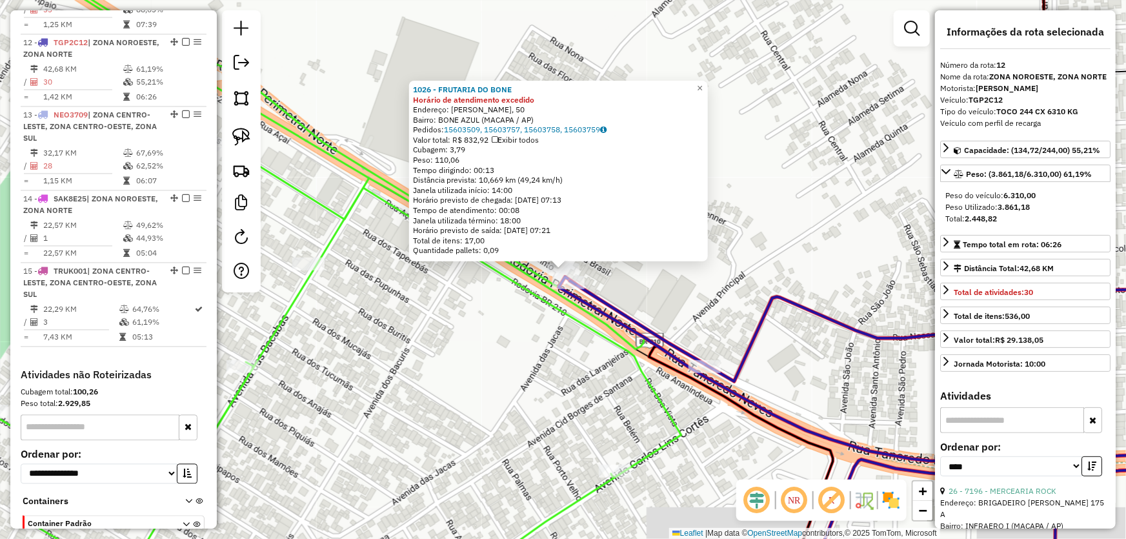
click at [559, 361] on div "1026 - FRUTARIA DO BONE Horário de atendimento excedido Endereço: ANIBAL BARCEL…" at bounding box center [563, 269] width 1126 height 539
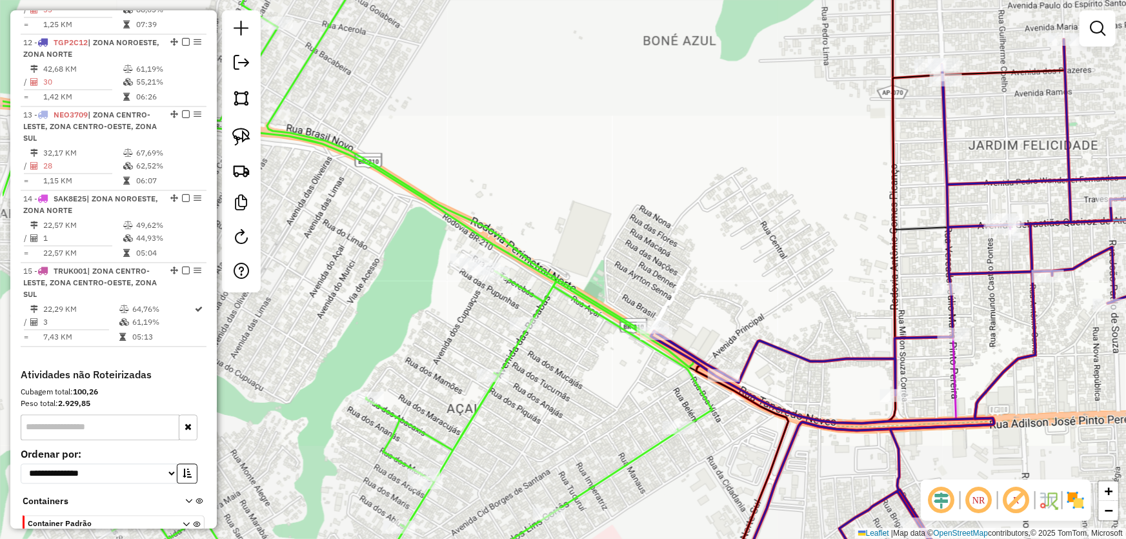
drag, startPoint x: 496, startPoint y: 348, endPoint x: 626, endPoint y: 366, distance: 131.5
click at [625, 368] on div "Janela de atendimento Grade de atendimento Capacidade Transportadoras Veículos …" at bounding box center [563, 269] width 1126 height 539
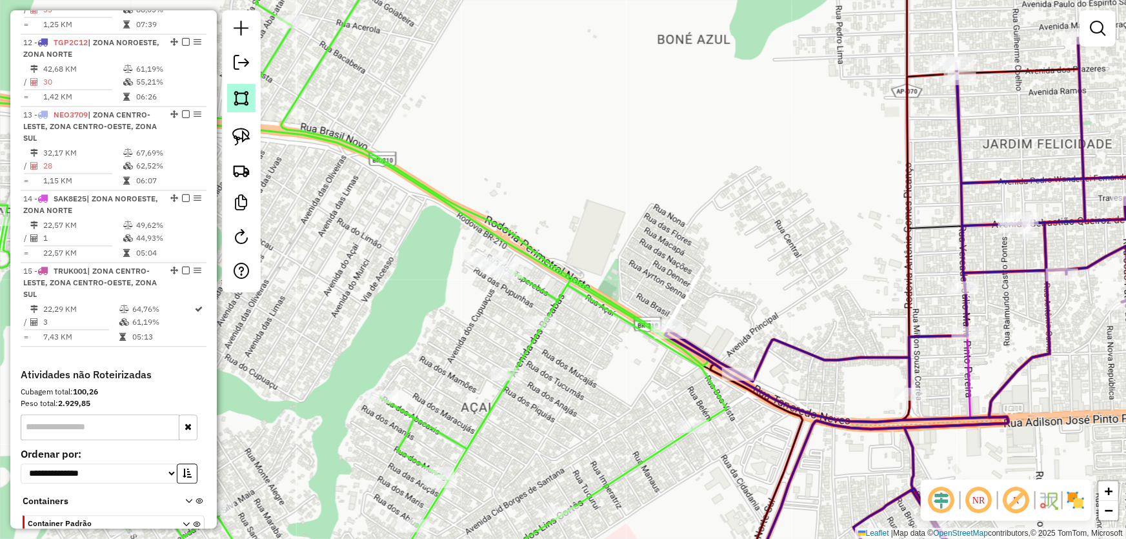
click at [245, 95] on img at bounding box center [241, 98] width 18 height 18
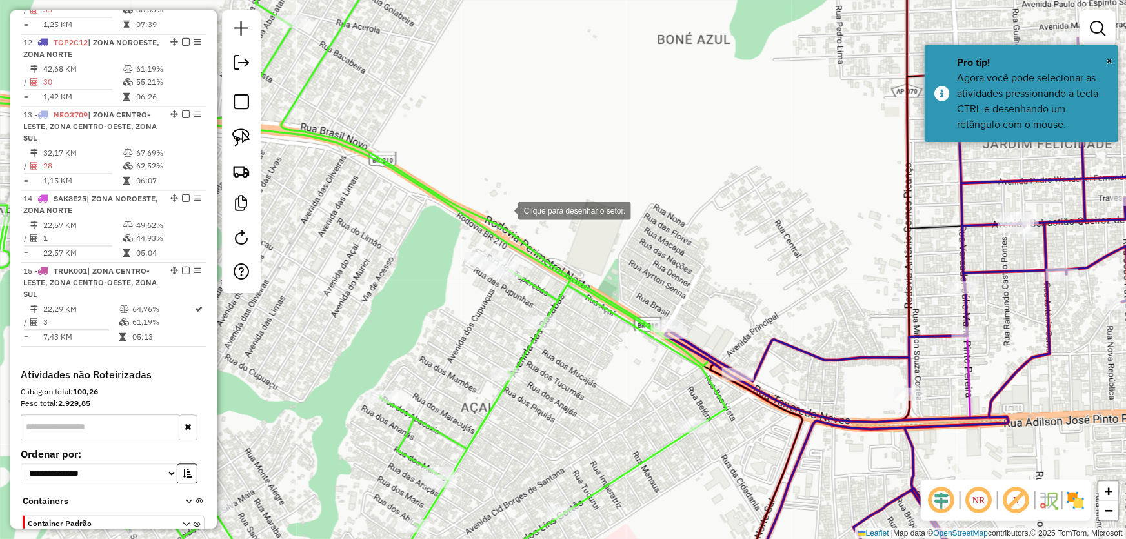
click at [518, 216] on div at bounding box center [505, 210] width 26 height 26
click at [506, 216] on div at bounding box center [519, 216] width 26 height 26
click at [450, 345] on div at bounding box center [450, 345] width 26 height 26
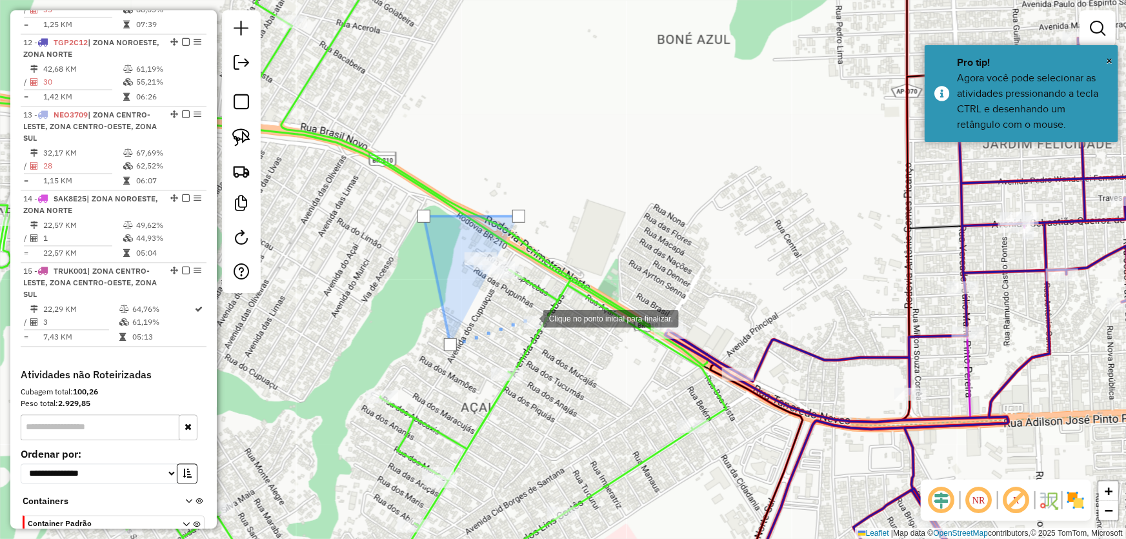
click at [530, 317] on div at bounding box center [530, 318] width 26 height 26
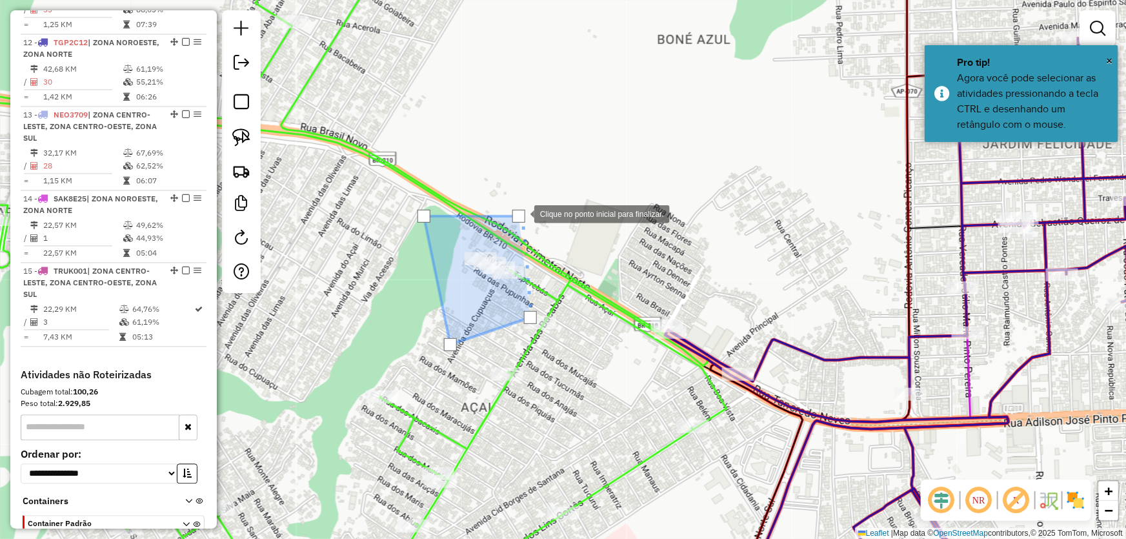
click at [521, 213] on div at bounding box center [518, 216] width 13 height 13
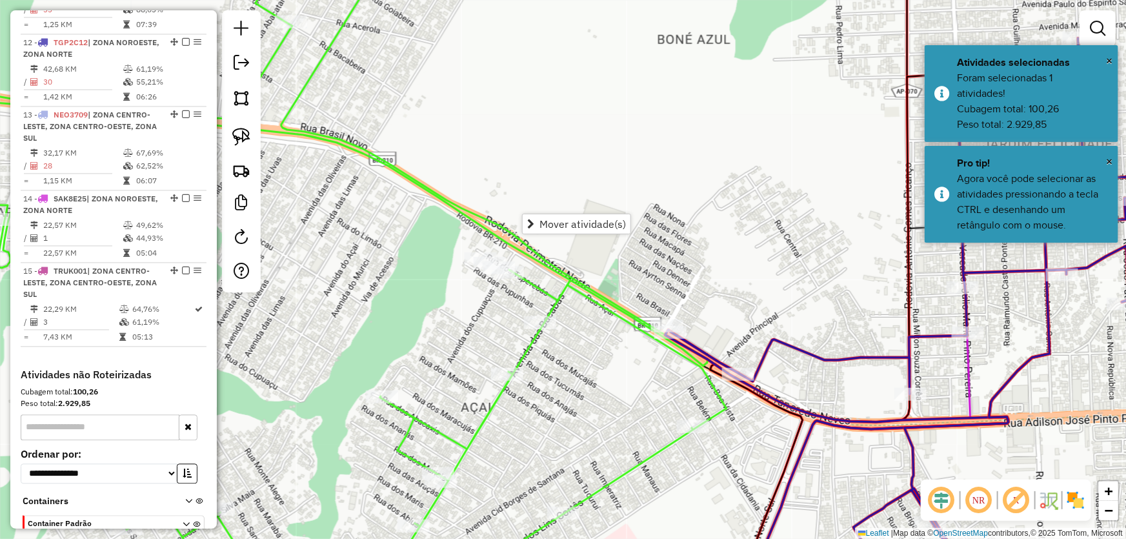
click at [479, 205] on div "Janela de atendimento Grade de atendimento Capacidade Transportadoras Veículos …" at bounding box center [563, 269] width 1126 height 539
click at [541, 335] on icon at bounding box center [307, 269] width 839 height 646
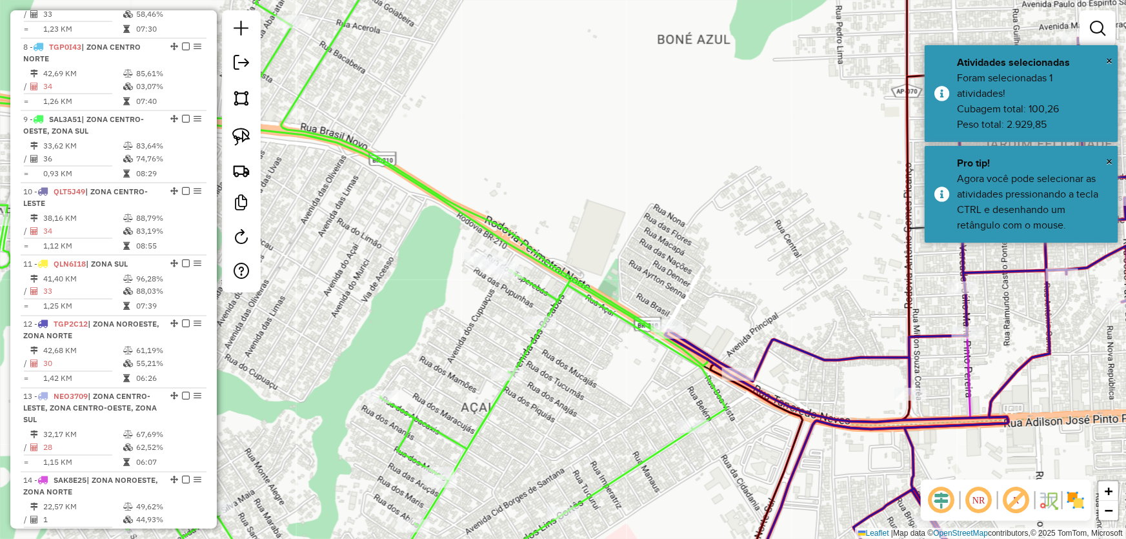
select select "*********"
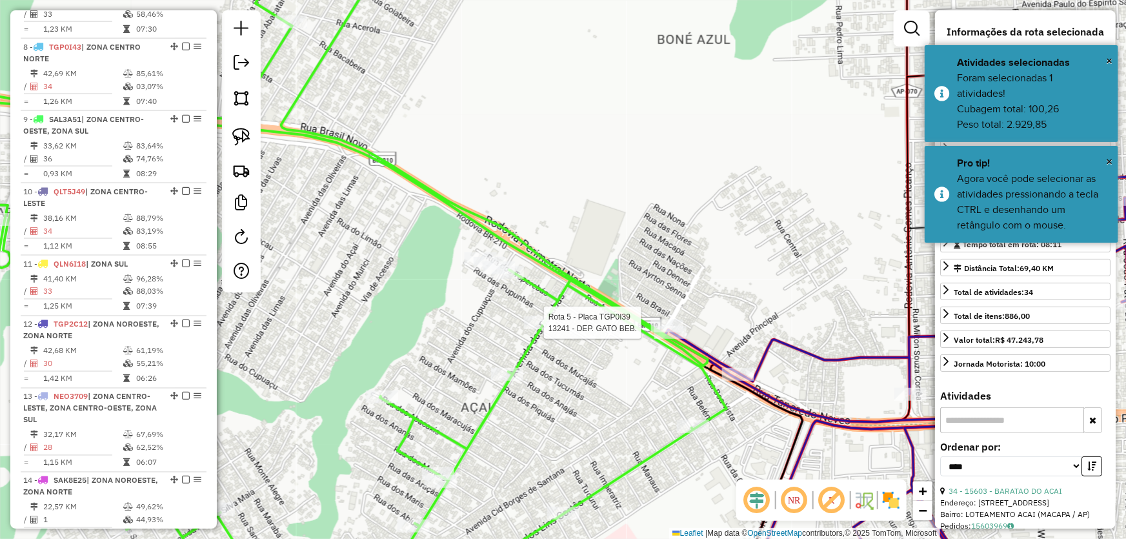
scroll to position [772, 0]
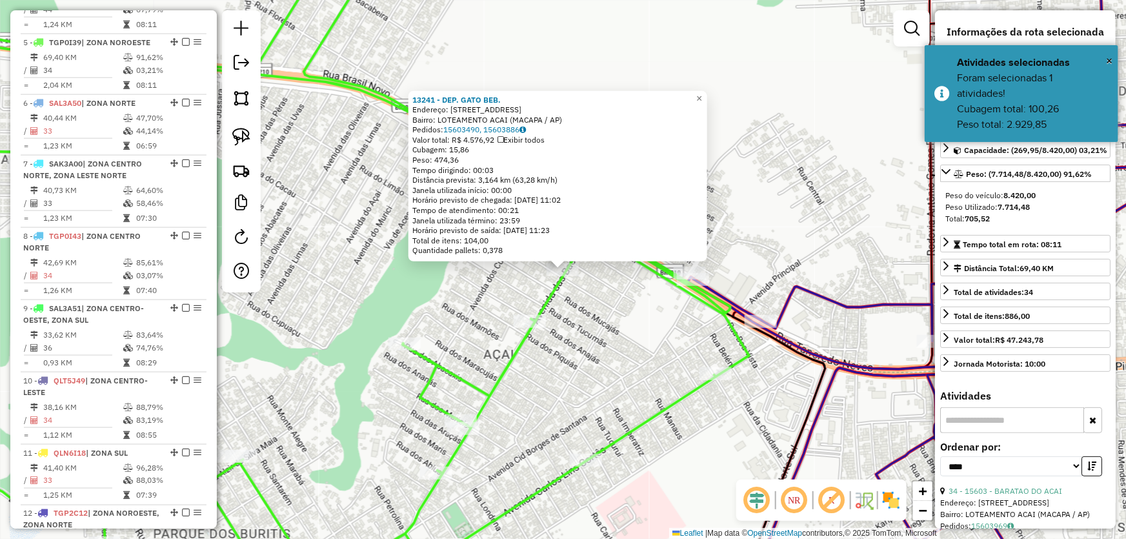
click at [433, 283] on div "13241 - DEP. GATO BEB. Endereço: AV DAS BACABAS 258 Bairro: LOTEAMENTO ACAI (MA…" at bounding box center [563, 269] width 1126 height 539
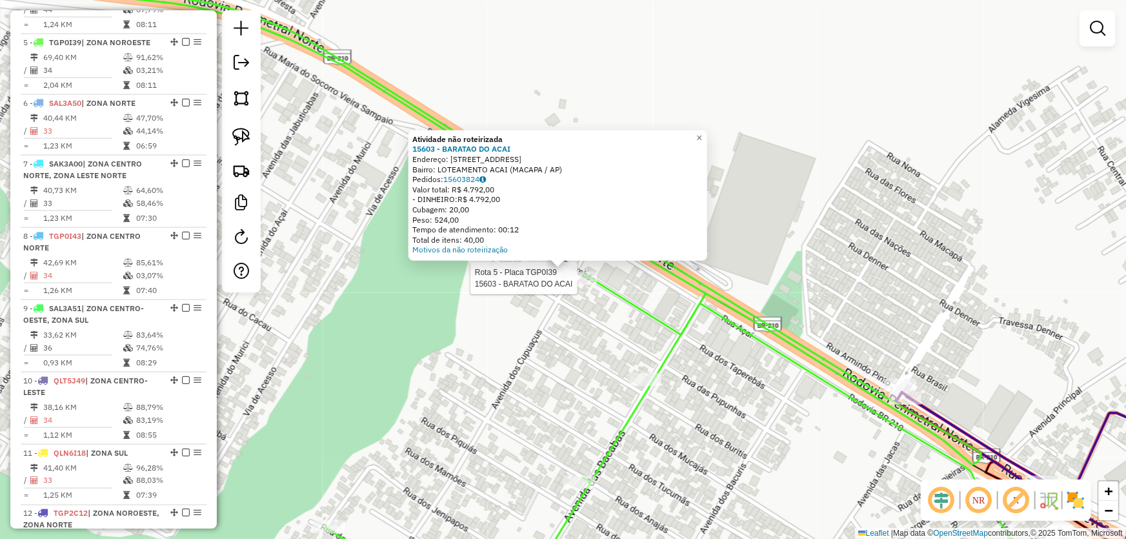
select select "*********"
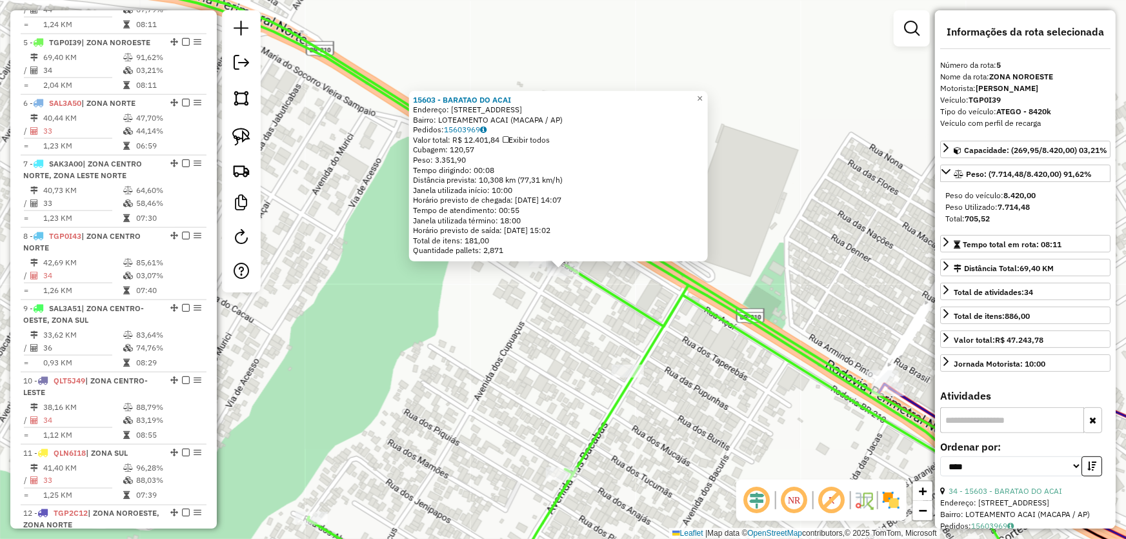
click at [494, 325] on div "15603 - BARATAO DO ACAI Endereço: AV DOS CUPUACUS 140 Bairro: LOTEAMENTO ACAI (…" at bounding box center [563, 269] width 1126 height 539
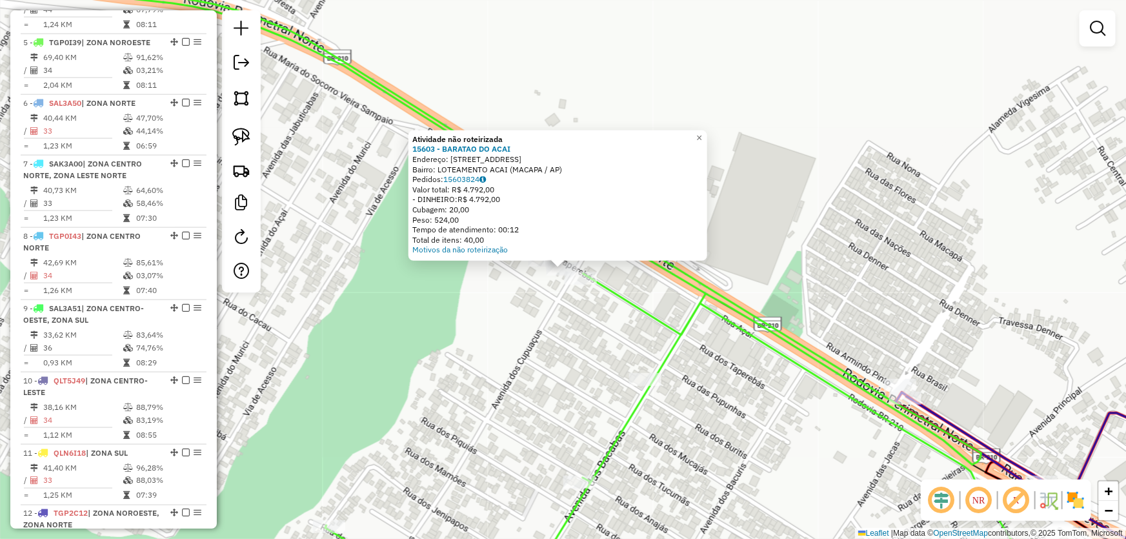
click at [499, 315] on div "Atividade não roteirizada 15603 - BARATAO DO ACAI Endereço: AV DOS CUPUACUS 140…" at bounding box center [563, 269] width 1126 height 539
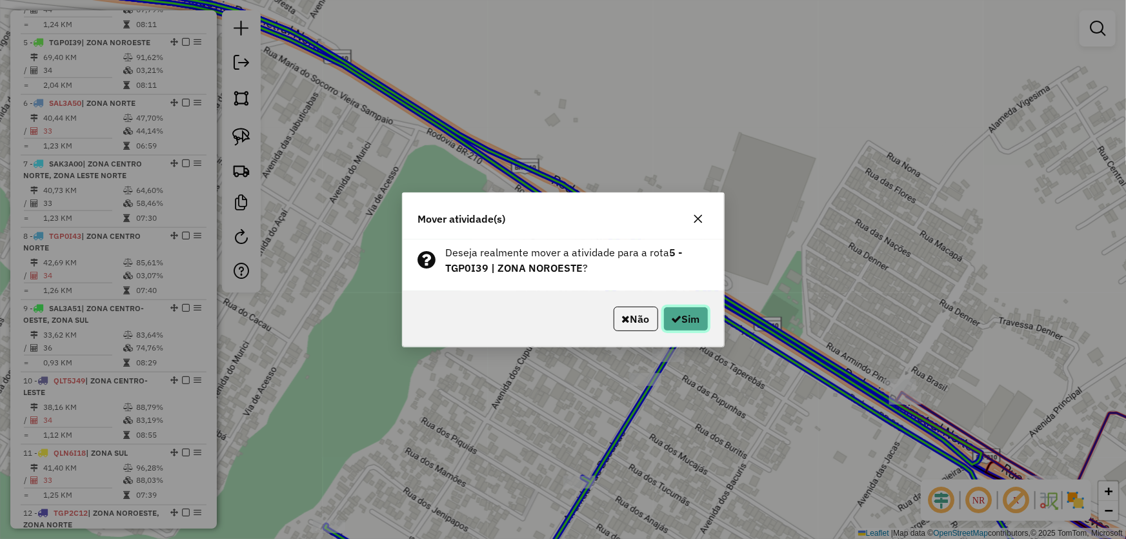
click at [672, 327] on button "Sim" at bounding box center [685, 318] width 45 height 25
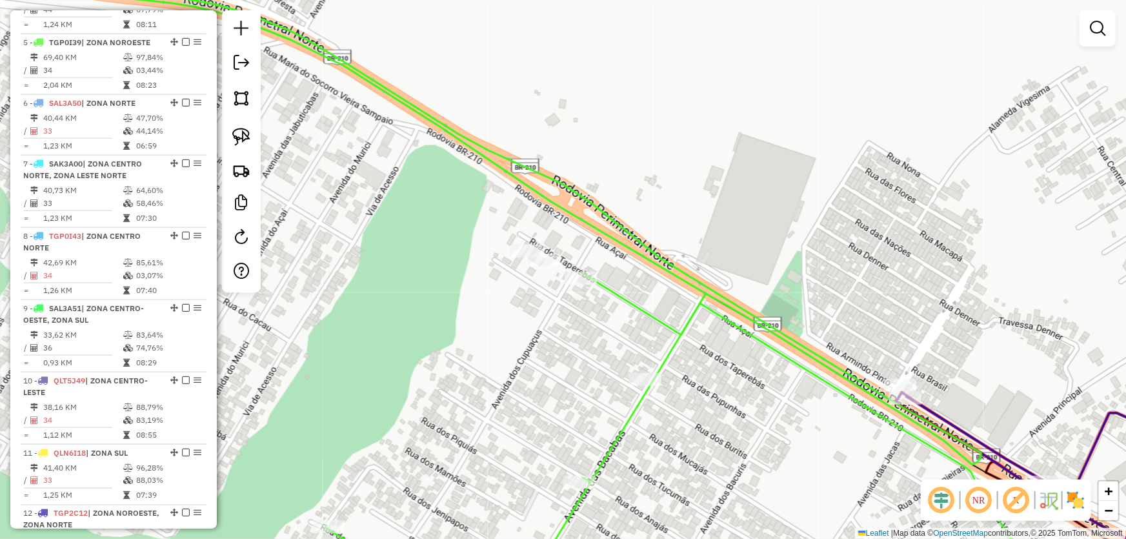
click at [427, 354] on div "Janela de atendimento Grade de atendimento Capacidade Transportadoras Veículos …" at bounding box center [563, 269] width 1126 height 539
click at [243, 99] on img at bounding box center [241, 98] width 18 height 18
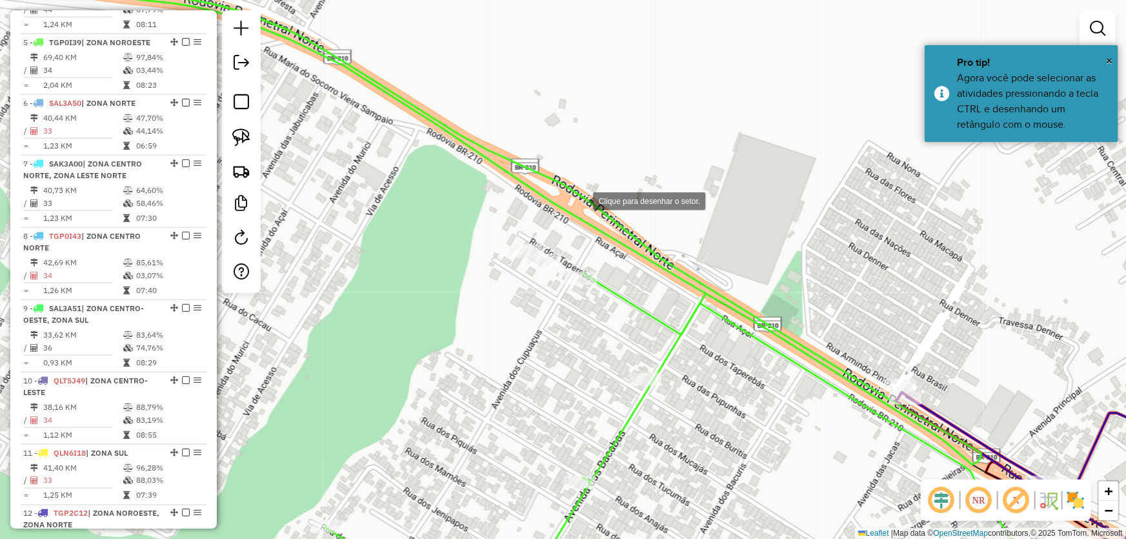
click at [592, 201] on div at bounding box center [580, 200] width 26 height 26
click at [528, 219] on div at bounding box center [541, 206] width 26 height 26
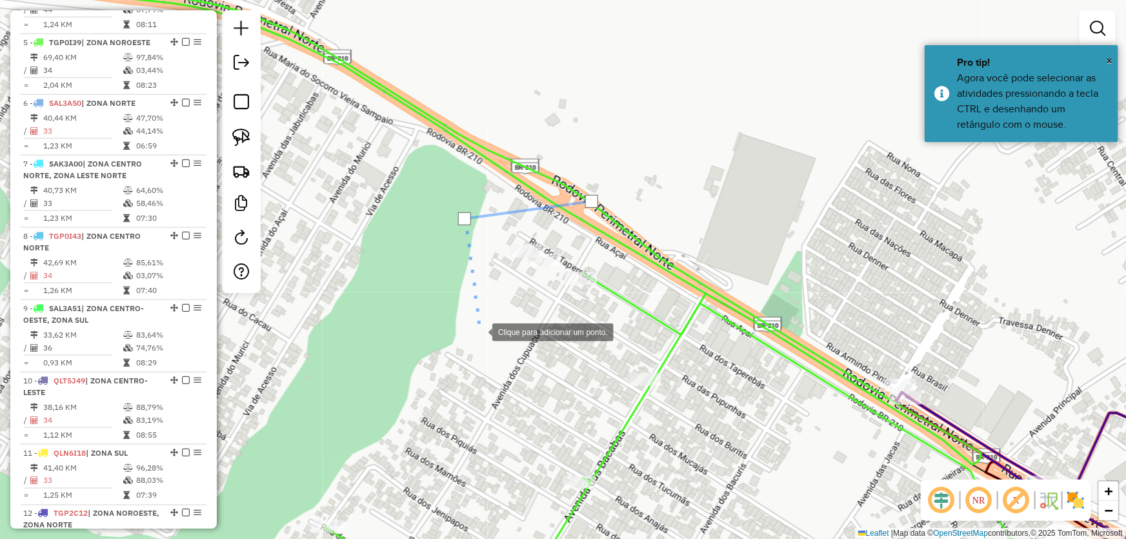
click at [479, 331] on div at bounding box center [479, 331] width 26 height 26
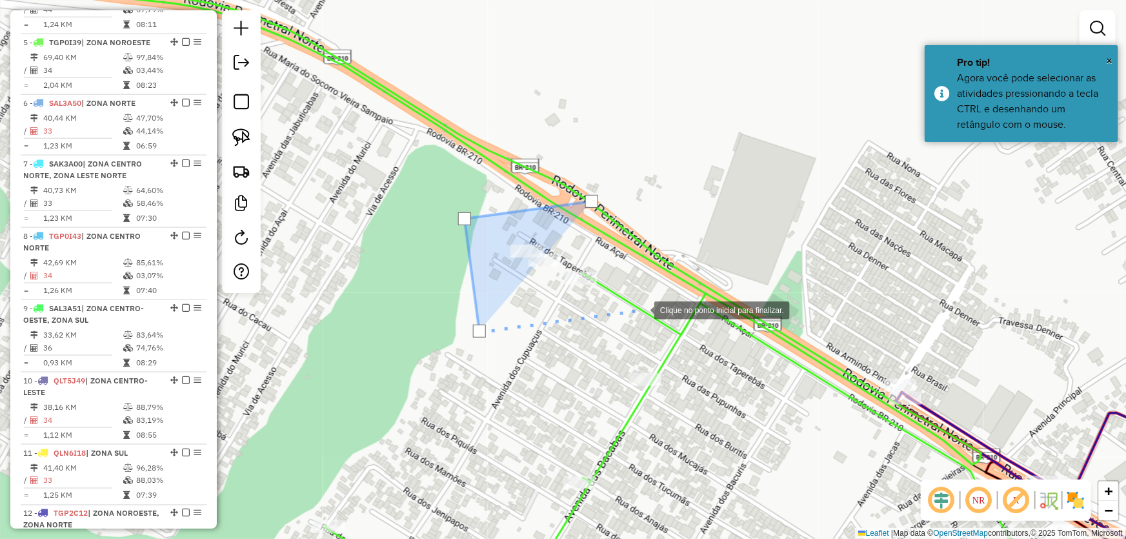
click at [641, 309] on div at bounding box center [641, 309] width 26 height 26
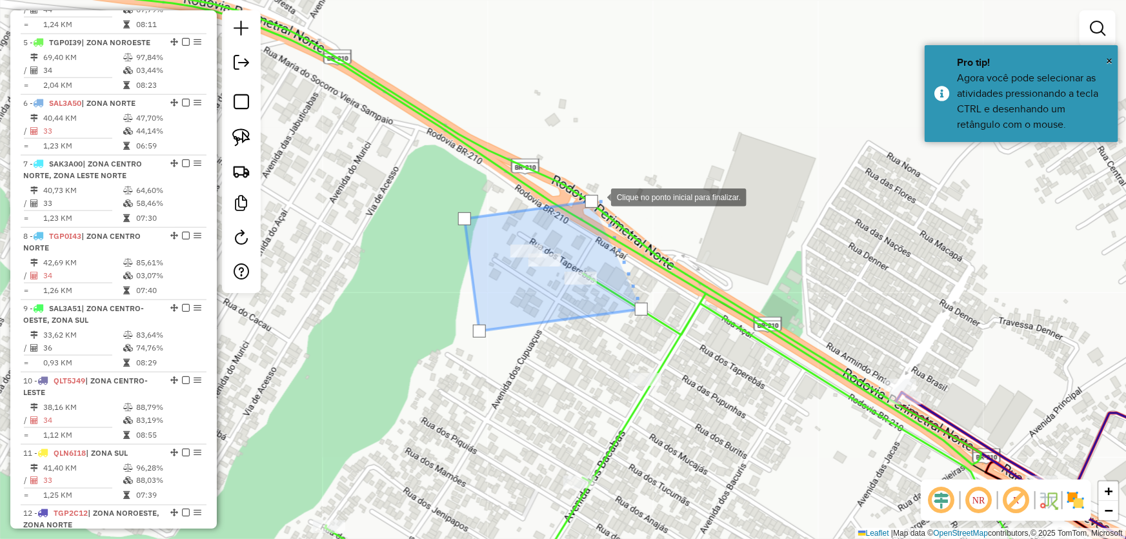
click at [592, 201] on div at bounding box center [591, 201] width 13 height 13
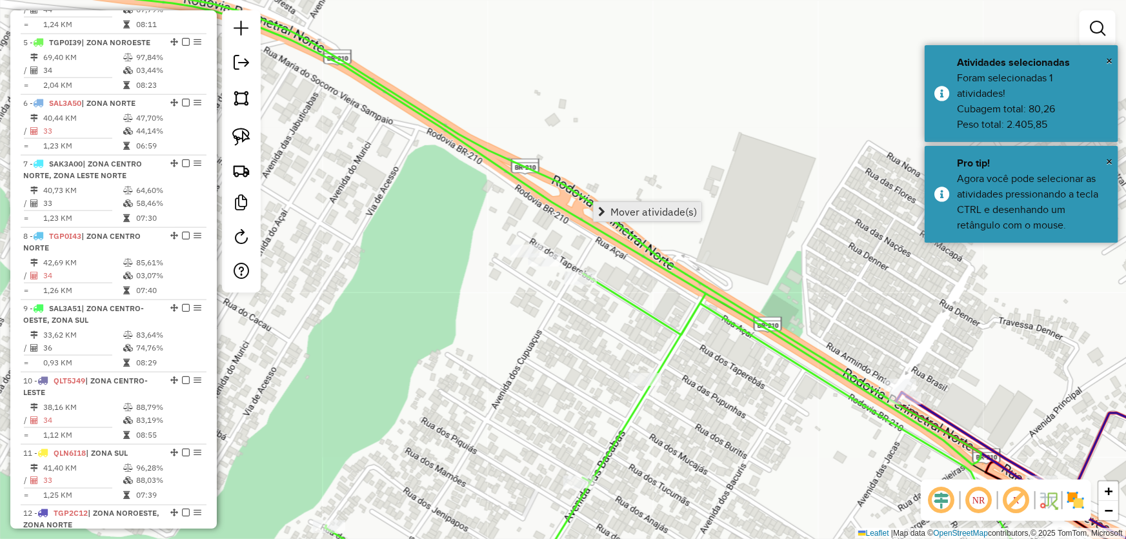
click at [610, 208] on span "Mover atividade(s)" at bounding box center [653, 211] width 86 height 10
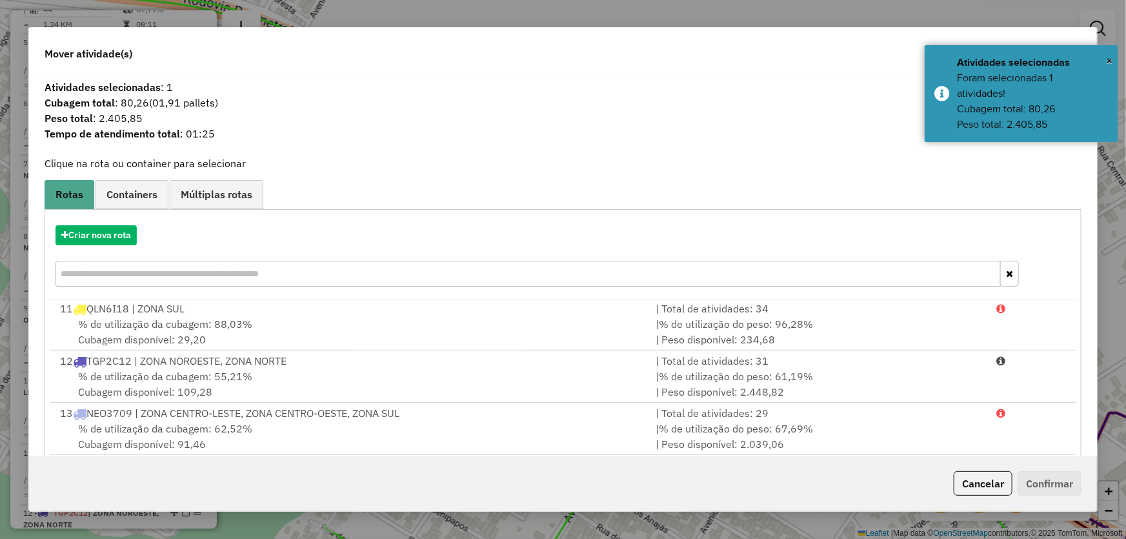
scroll to position [123, 0]
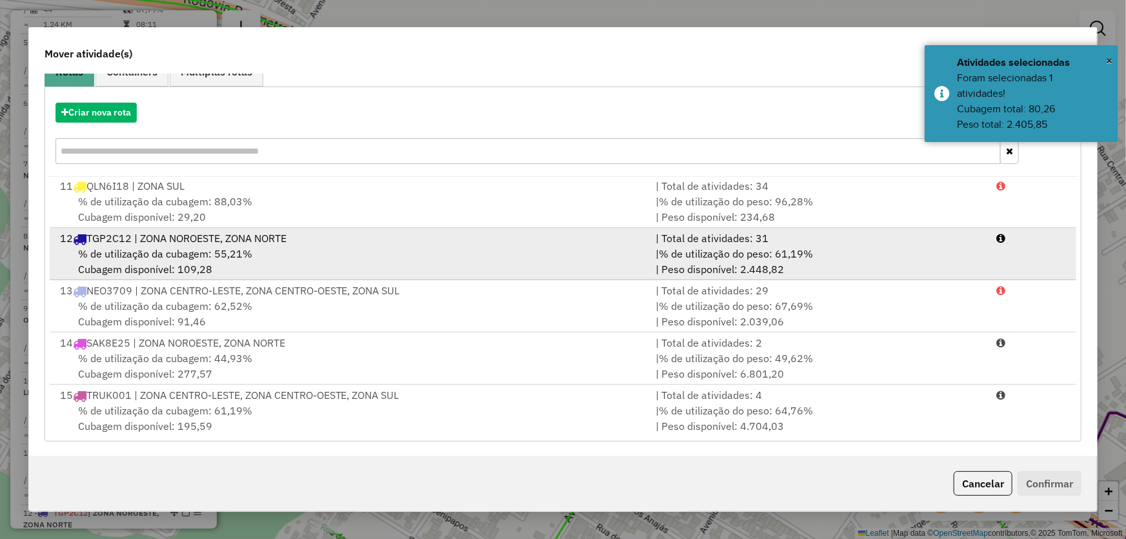
click at [164, 254] on span "% de utilização da cubagem: 55,21%" at bounding box center [165, 253] width 174 height 13
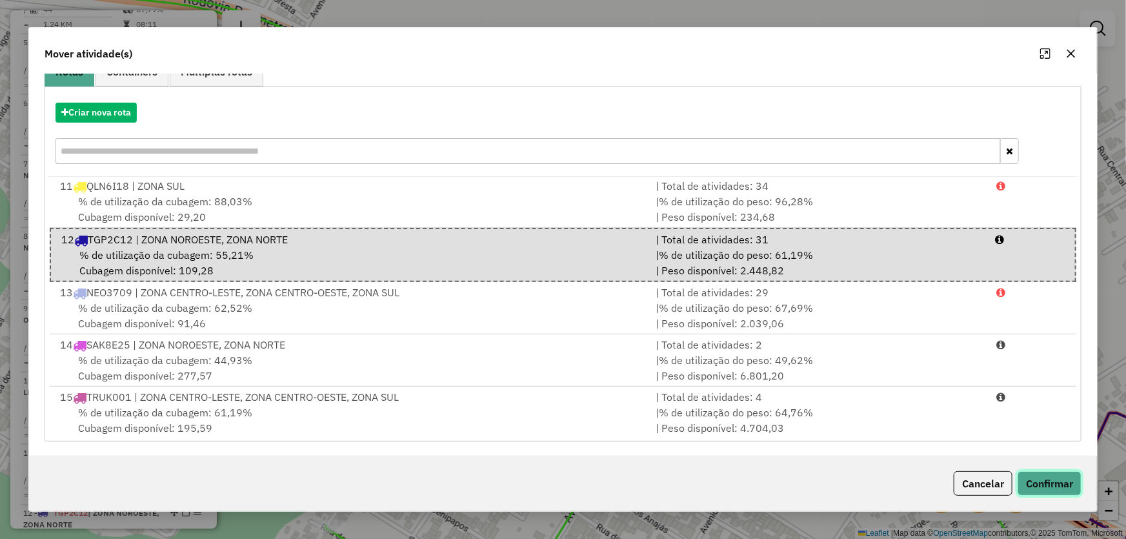
click at [1037, 485] on button "Confirmar" at bounding box center [1049, 483] width 64 height 25
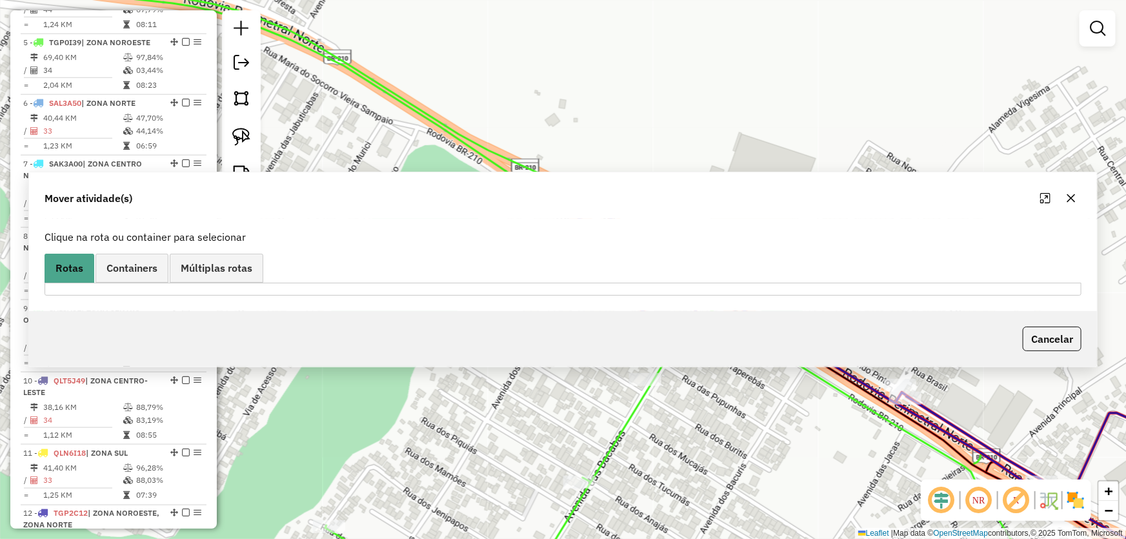
scroll to position [0, 0]
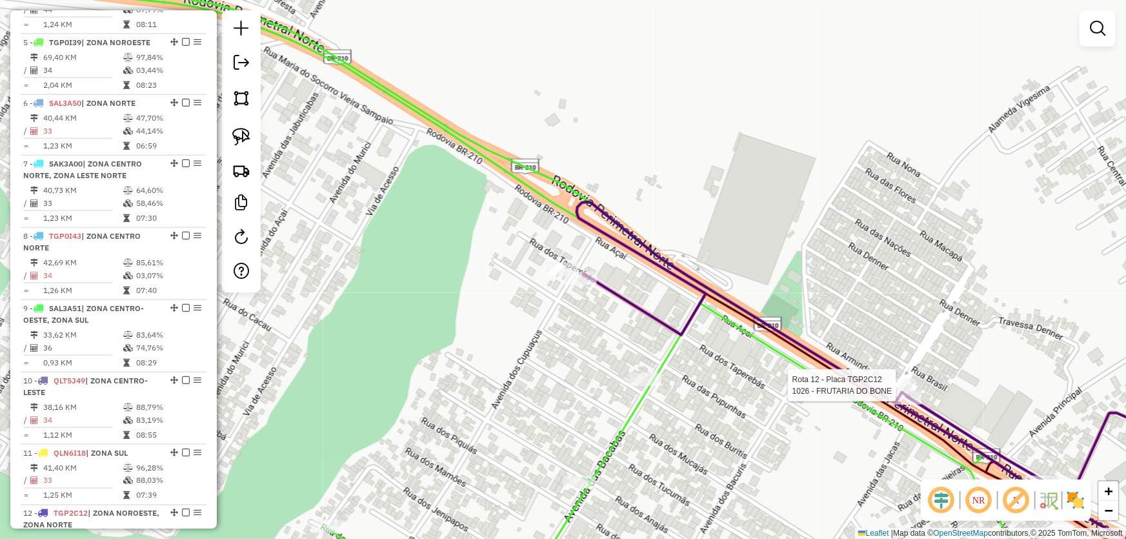
select select "*********"
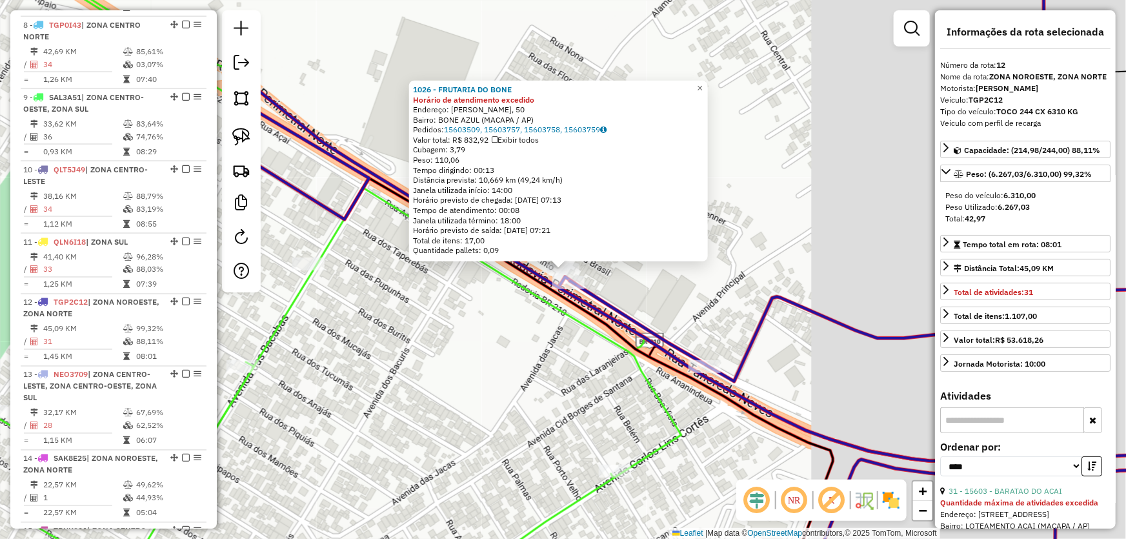
scroll to position [1086, 0]
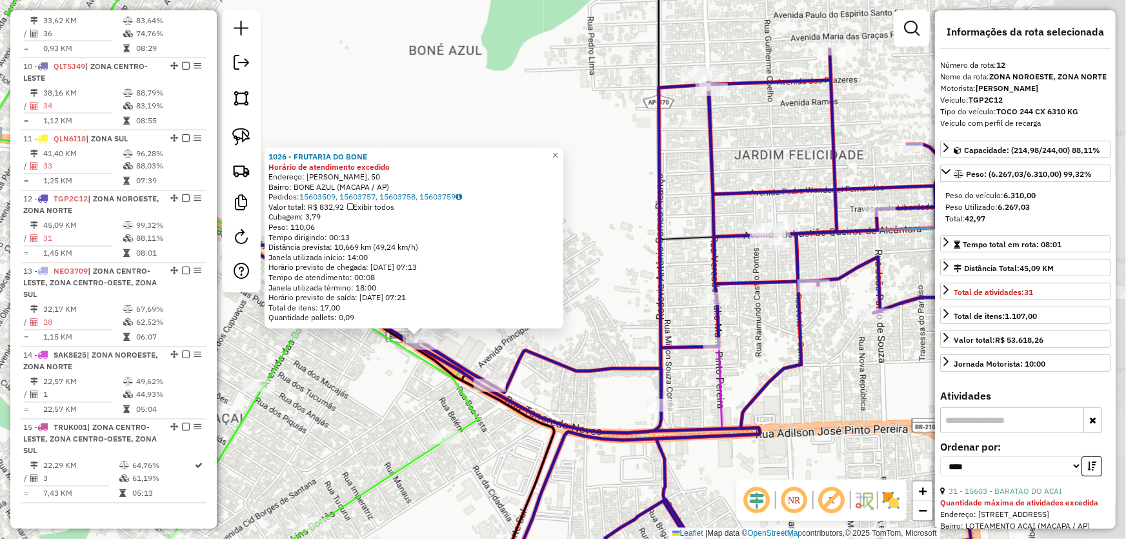
drag, startPoint x: 815, startPoint y: 368, endPoint x: 574, endPoint y: 397, distance: 243.0
click at [574, 397] on div "1026 - FRUTARIA DO BONE Horário de atendimento excedido Endereço: ANIBAL BARCEL…" at bounding box center [563, 269] width 1126 height 539
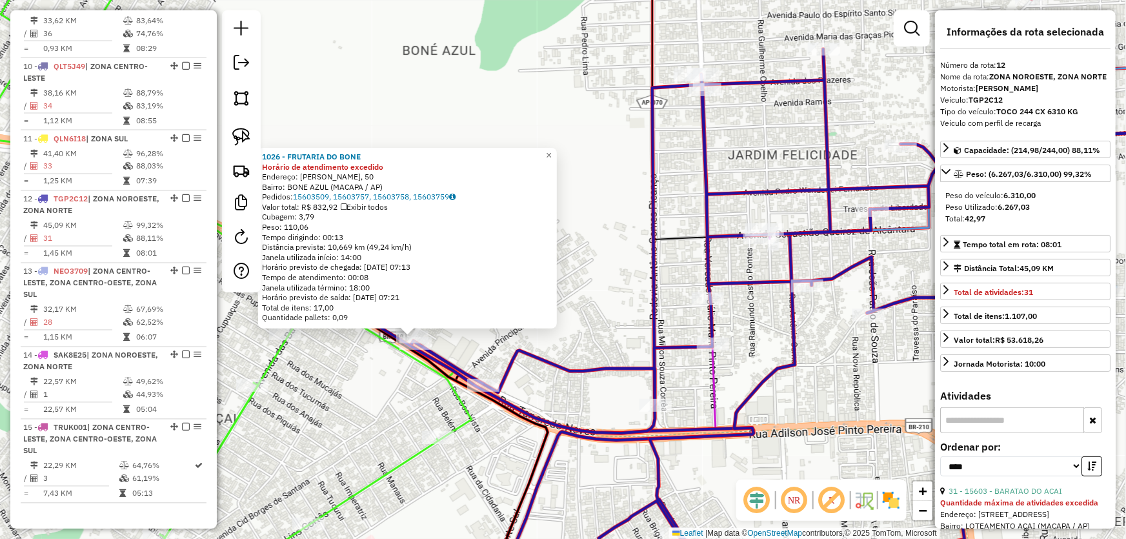
click at [826, 341] on div "1026 - FRUTARIA DO BONE Horário de atendimento excedido Endereço: ANIBAL BARCEL…" at bounding box center [563, 269] width 1126 height 539
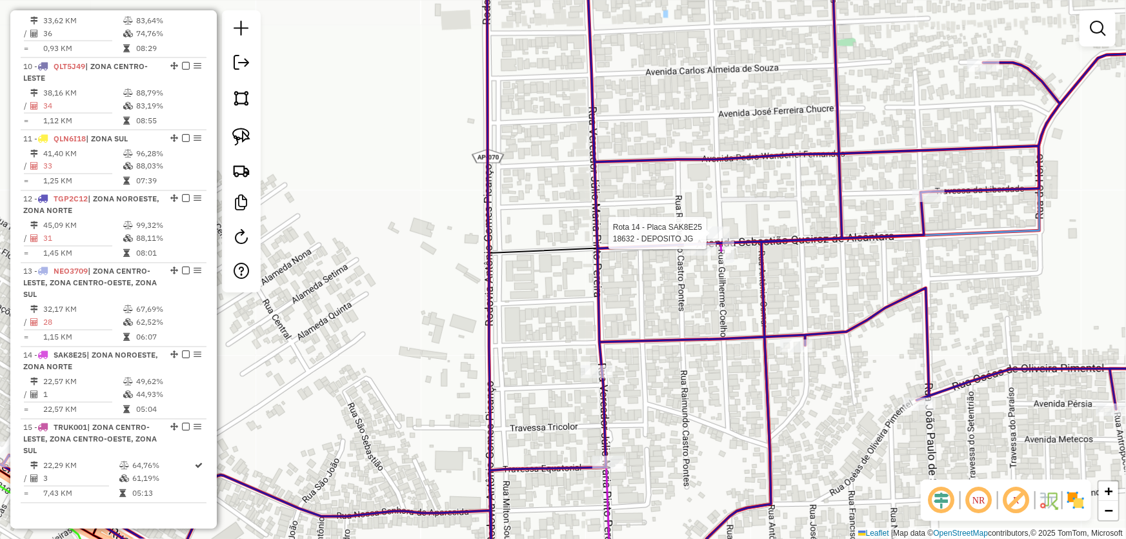
select select "*********"
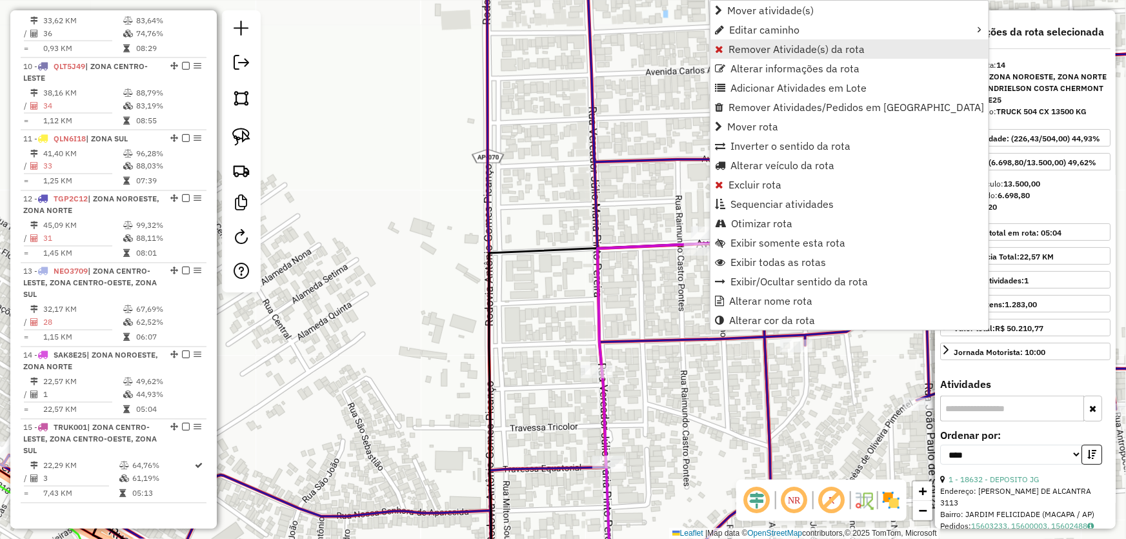
click at [749, 46] on span "Remover Atividade(s) da rota" at bounding box center [796, 49] width 136 height 10
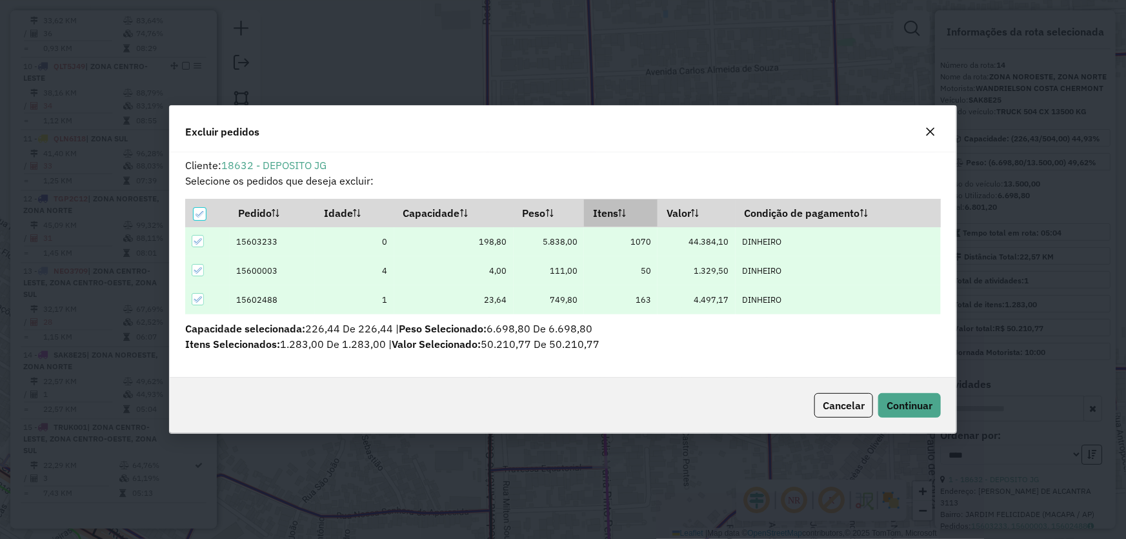
scroll to position [6, 4]
drag, startPoint x: 543, startPoint y: 241, endPoint x: 610, endPoint y: 250, distance: 67.1
click at [610, 250] on tr "15603233 0 198,80 5.838,00 1070 44.384,10 DINHEIRO" at bounding box center [562, 241] width 755 height 29
click at [837, 405] on span "Cancelar" at bounding box center [844, 405] width 42 height 13
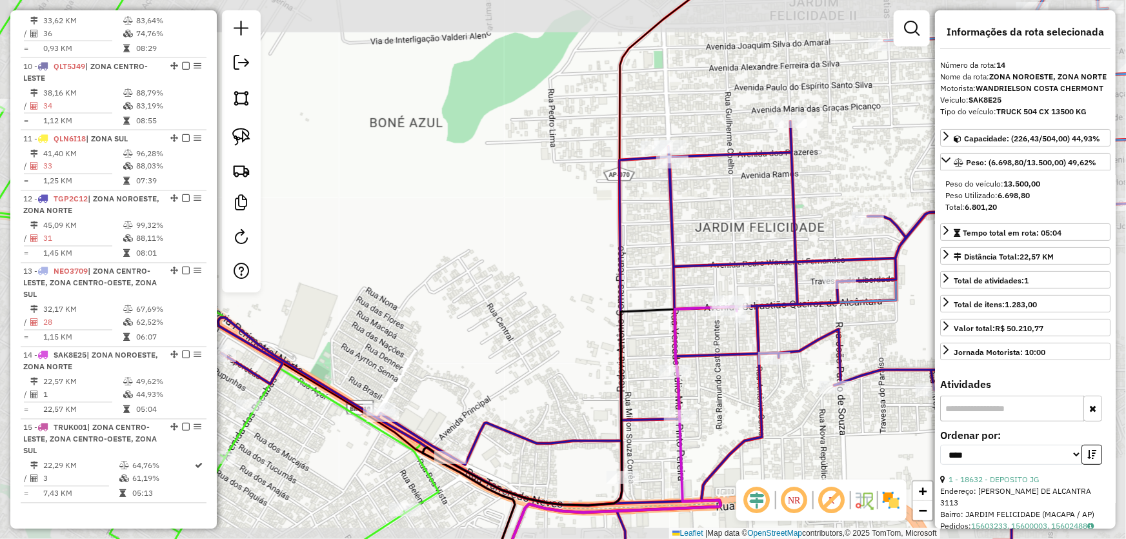
click at [738, 375] on div "Janela de atendimento Grade de atendimento Capacidade Transportadoras Veículos …" at bounding box center [563, 269] width 1126 height 539
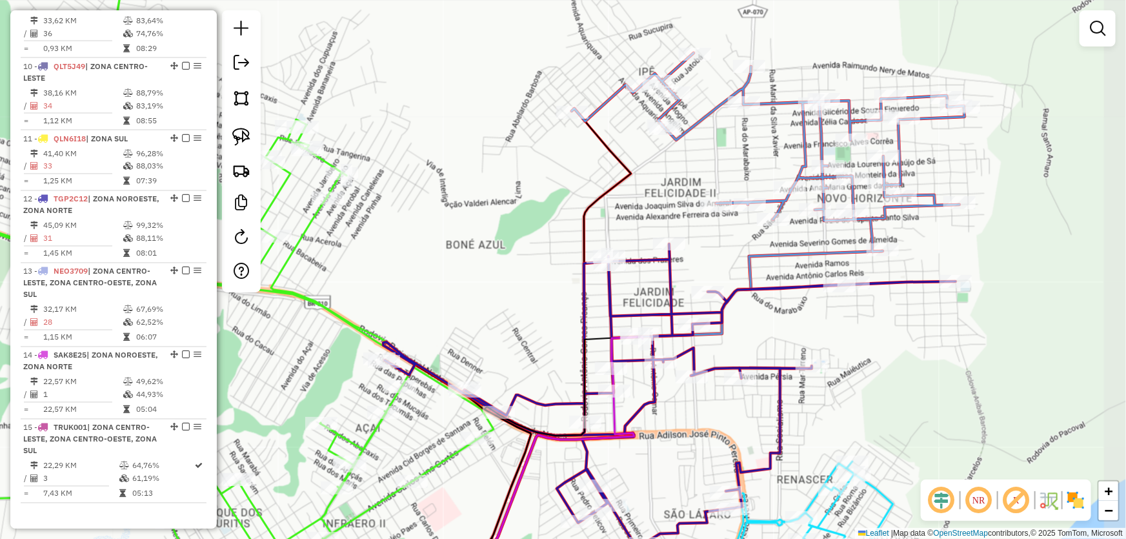
drag, startPoint x: 957, startPoint y: 315, endPoint x: 834, endPoint y: 328, distance: 123.3
click at [834, 328] on div "Janela de atendimento Grade de atendimento Capacidade Transportadoras Veículos …" at bounding box center [563, 269] width 1126 height 539
select select "*********"
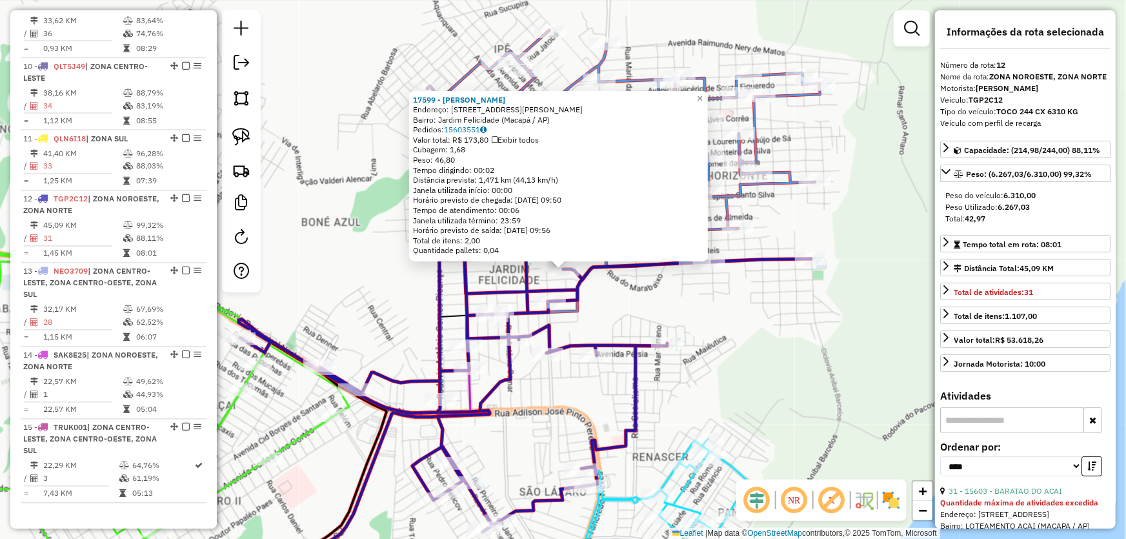
click at [775, 333] on div "17599 - MERCEARIA CARVALHO Endereço: Avenida Carlos Almeida de Souza, 137 Bairr…" at bounding box center [563, 269] width 1126 height 539
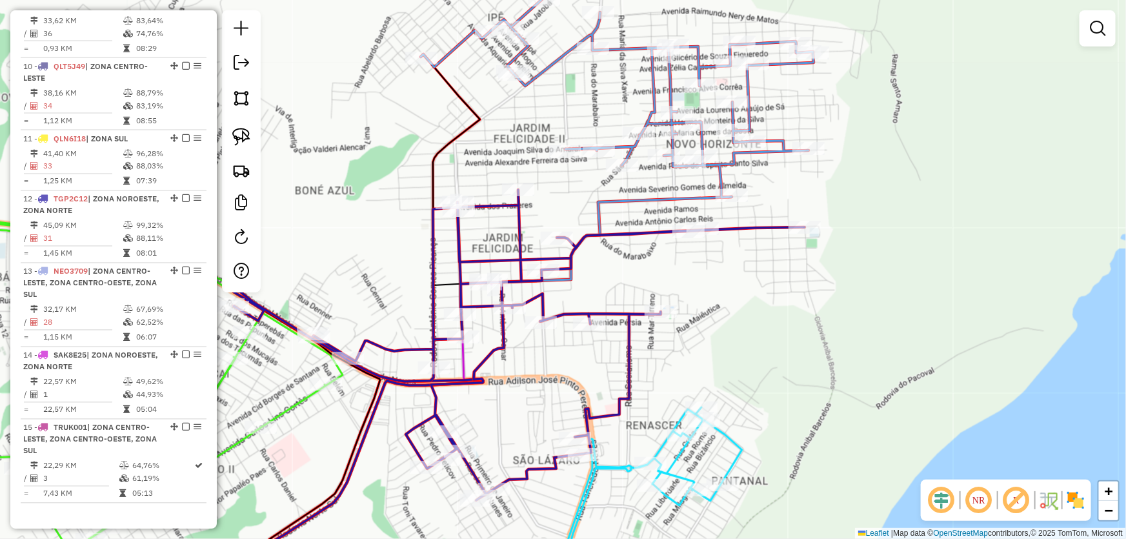
drag, startPoint x: 781, startPoint y: 386, endPoint x: 735, endPoint y: 138, distance: 252.5
click at [736, 139] on div "Janela de atendimento Grade de atendimento Capacidade Transportadoras Veículos …" at bounding box center [563, 269] width 1126 height 539
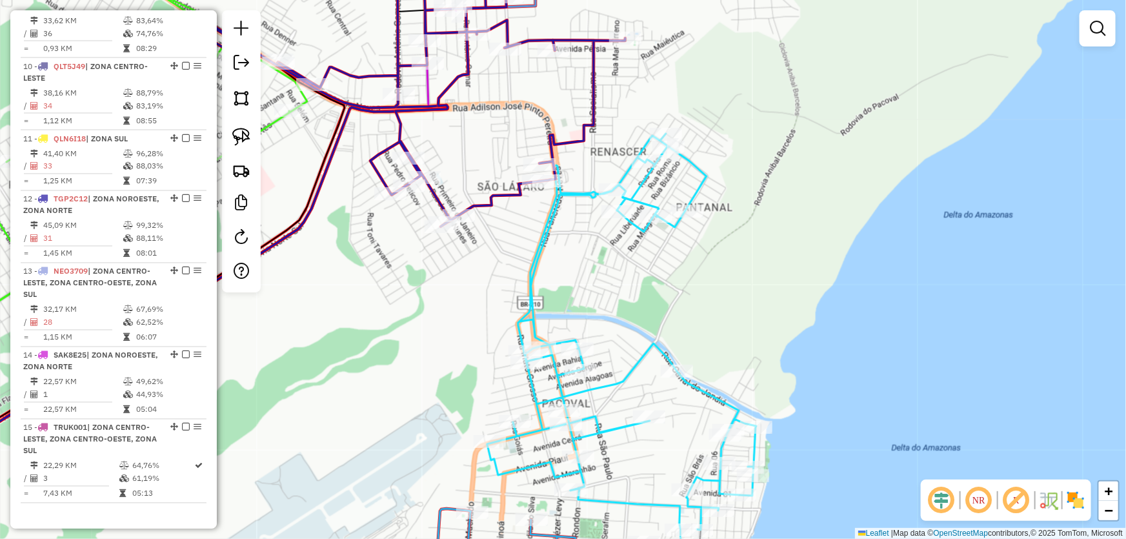
drag, startPoint x: 746, startPoint y: 328, endPoint x: 748, endPoint y: 185, distance: 143.2
click at [748, 186] on div "Janela de atendimento Grade de atendimento Capacidade Transportadoras Veículos …" at bounding box center [563, 269] width 1126 height 539
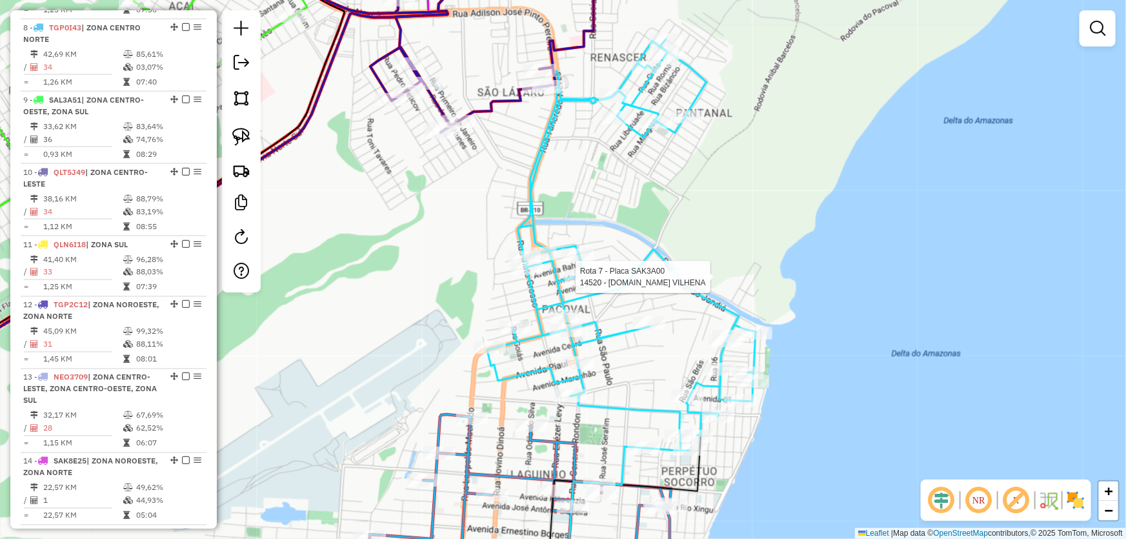
select select "*********"
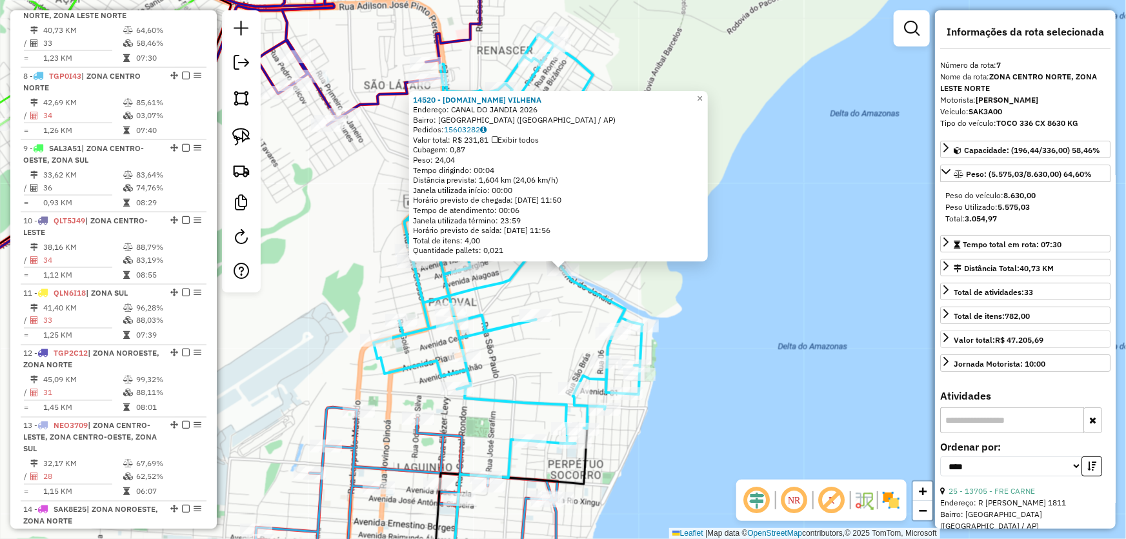
scroll to position [894, 0]
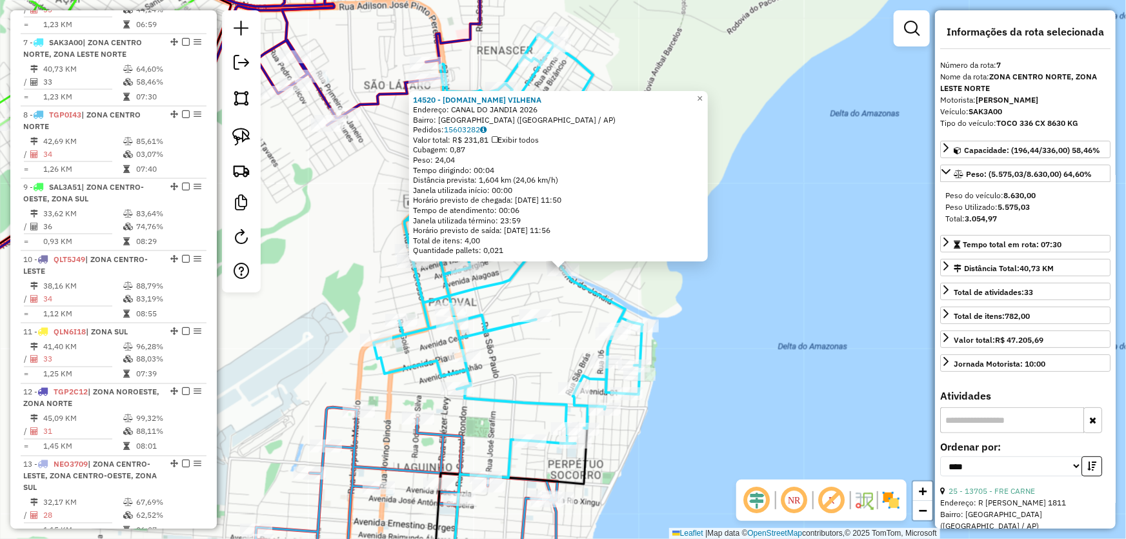
drag, startPoint x: 965, startPoint y: 219, endPoint x: 1024, endPoint y: 228, distance: 59.9
click at [1024, 228] on div "Peso do veículo: 8.630,00 Peso Utilizado: 5.575,03 Total: 3.054,97" at bounding box center [1025, 207] width 170 height 45
click at [711, 363] on div "14520 - M.BOX VILHENA Endereço: CANAL DO JANDIA 2026 Bairro: CIDADE NOVA (MACAP…" at bounding box center [563, 269] width 1126 height 539
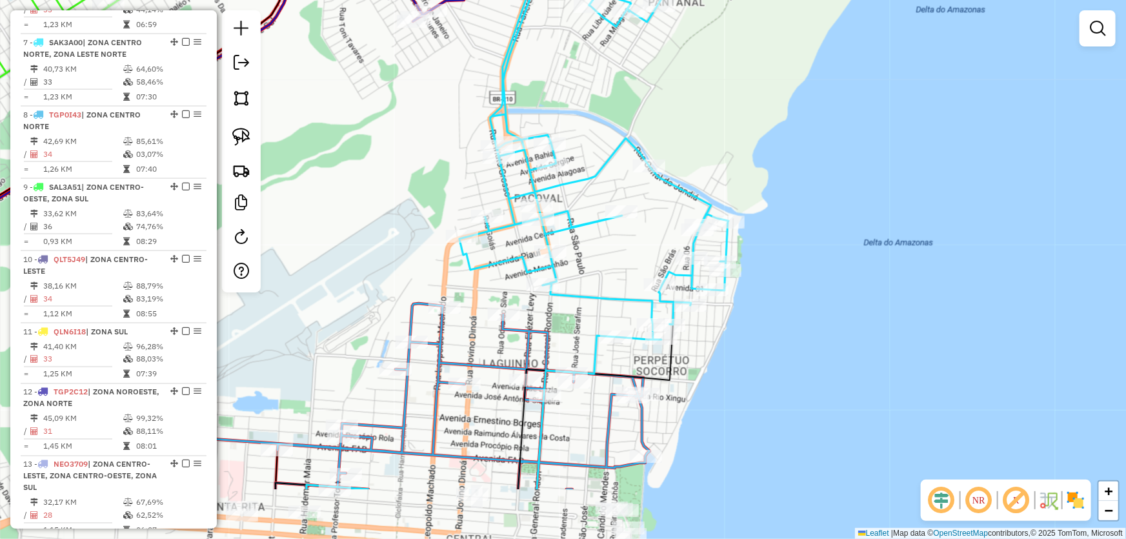
drag, startPoint x: 668, startPoint y: 432, endPoint x: 890, endPoint y: 142, distance: 365.4
click at [890, 142] on div "Janela de atendimento Grade de atendimento Capacidade Transportadoras Veículos …" at bounding box center [563, 269] width 1126 height 539
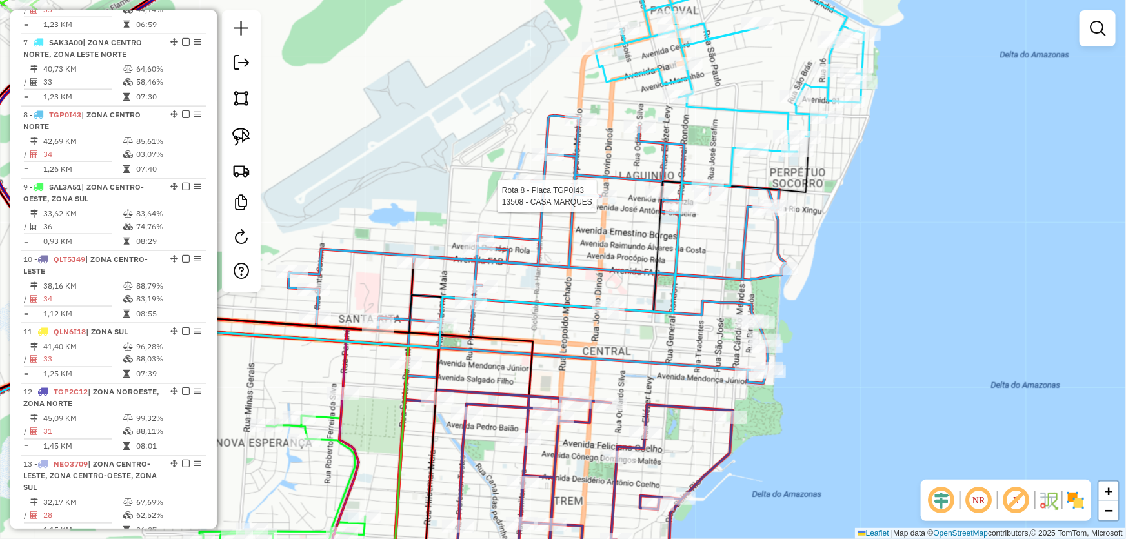
select select "*********"
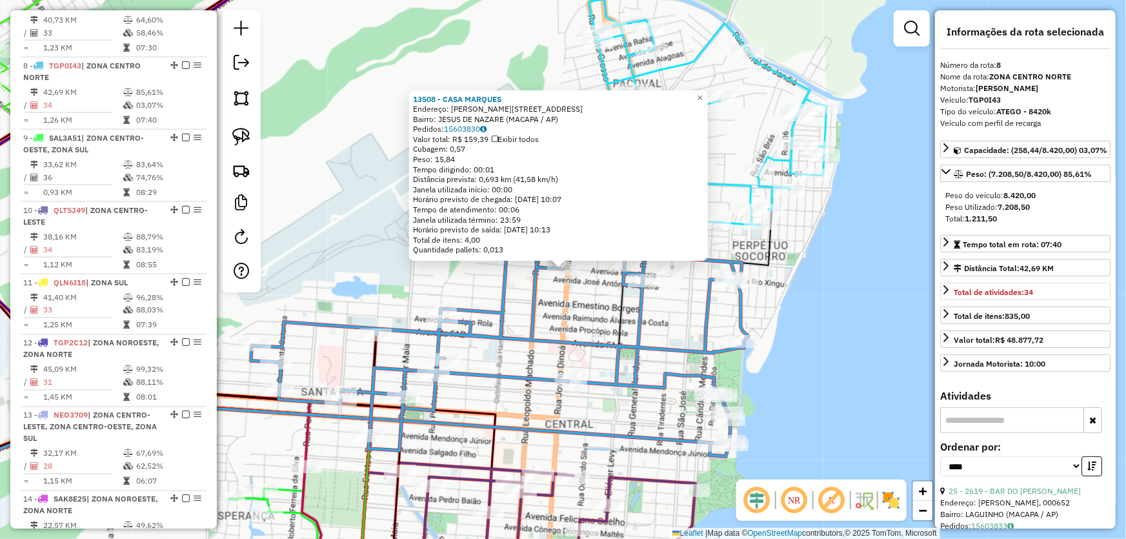
scroll to position [966, 0]
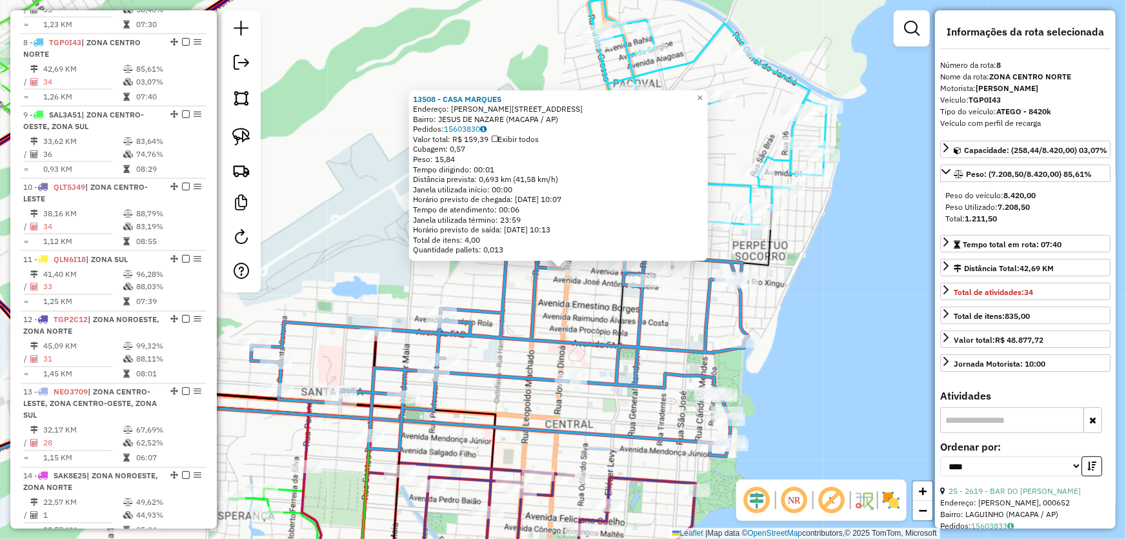
drag, startPoint x: 966, startPoint y: 229, endPoint x: 1010, endPoint y: 239, distance: 44.9
click at [1010, 230] on div "Peso do veículo: 8.420,00 Peso Utilizado: 7.208,50 Total: 1.211,50" at bounding box center [1025, 207] width 170 height 45
click at [801, 349] on div "13508 - CASA MARQUES Endereço: R JOVINO DINOA 734 Bairro: JESUS DE NAZARE (MACA…" at bounding box center [563, 269] width 1126 height 539
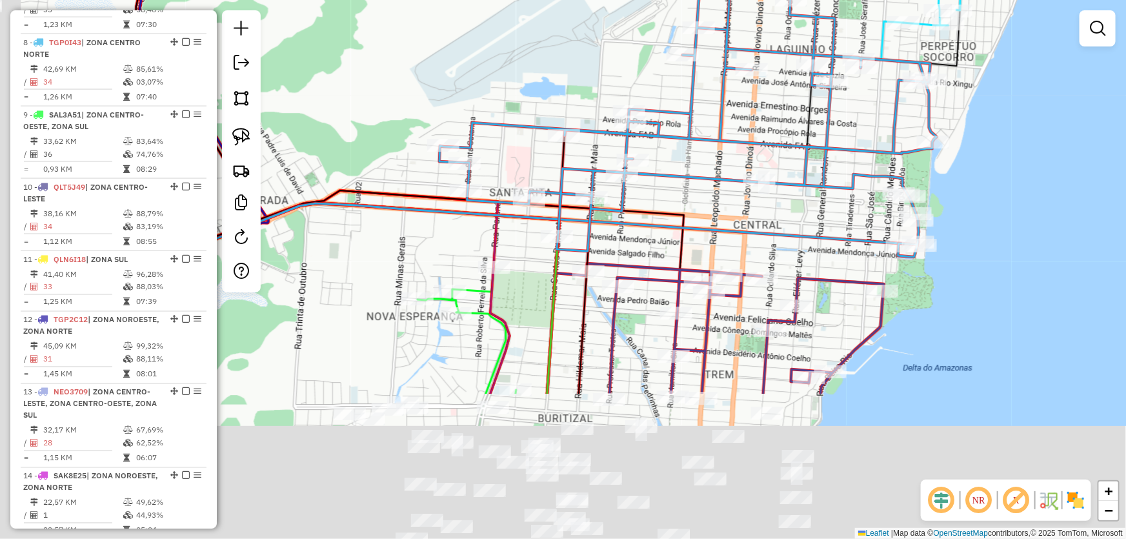
drag, startPoint x: 781, startPoint y: 401, endPoint x: 972, endPoint y: 167, distance: 301.7
click at [987, 172] on div "Janela de atendimento Grade de atendimento Capacidade Transportadoras Veículos …" at bounding box center [563, 269] width 1126 height 539
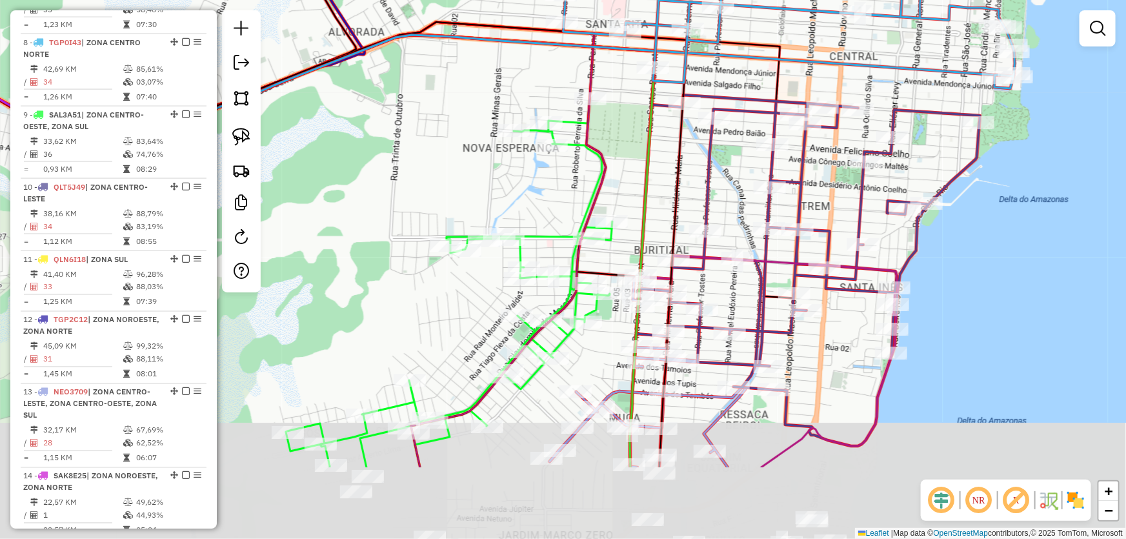
drag, startPoint x: 478, startPoint y: 308, endPoint x: 549, endPoint y: 181, distance: 145.0
click at [549, 181] on div "Janela de atendimento Grade de atendimento Capacidade Transportadoras Veículos …" at bounding box center [563, 269] width 1126 height 539
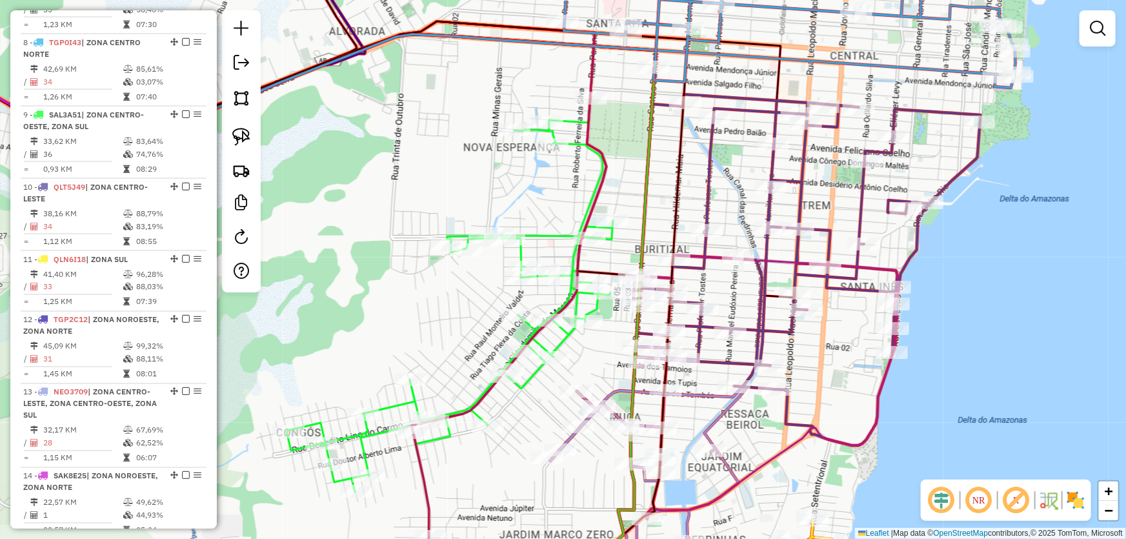
click at [581, 230] on icon at bounding box center [327, 285] width 558 height 528
select select "*********"
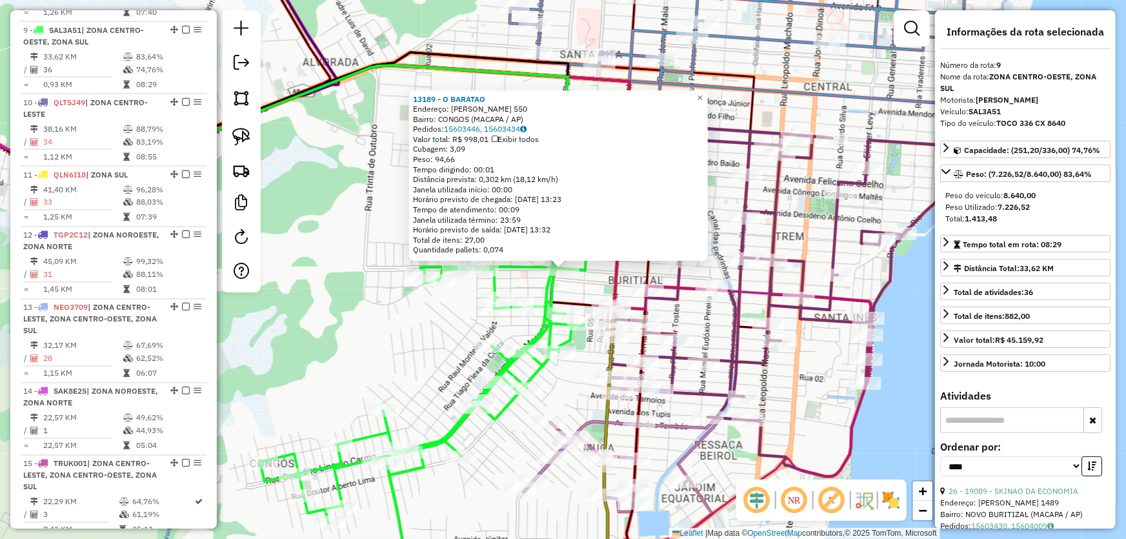
scroll to position [1037, 0]
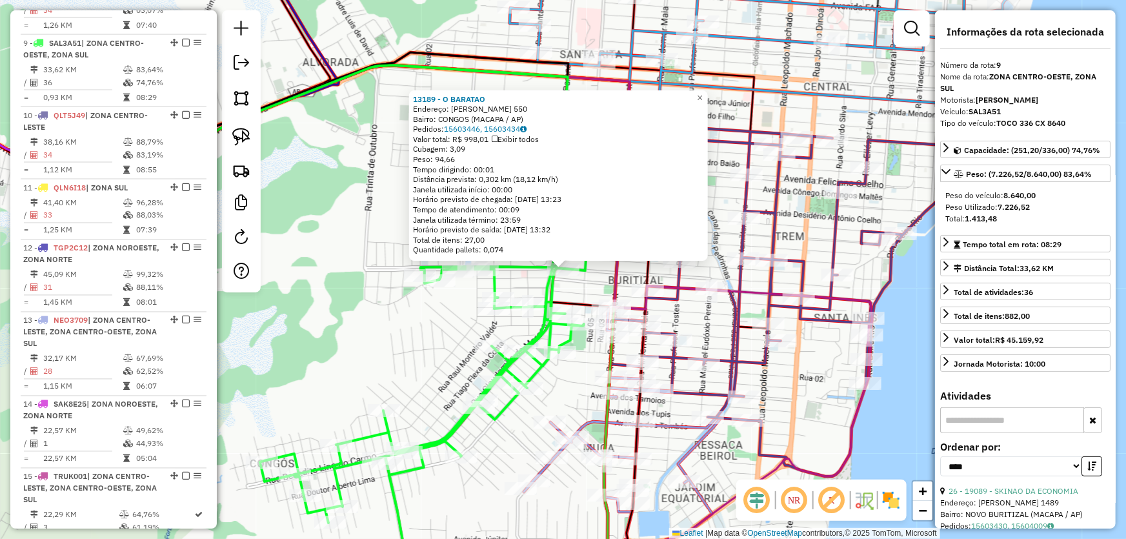
drag, startPoint x: 967, startPoint y: 231, endPoint x: 998, endPoint y: 232, distance: 31.0
click at [995, 223] on strong "1.413,48" at bounding box center [980, 219] width 32 height 10
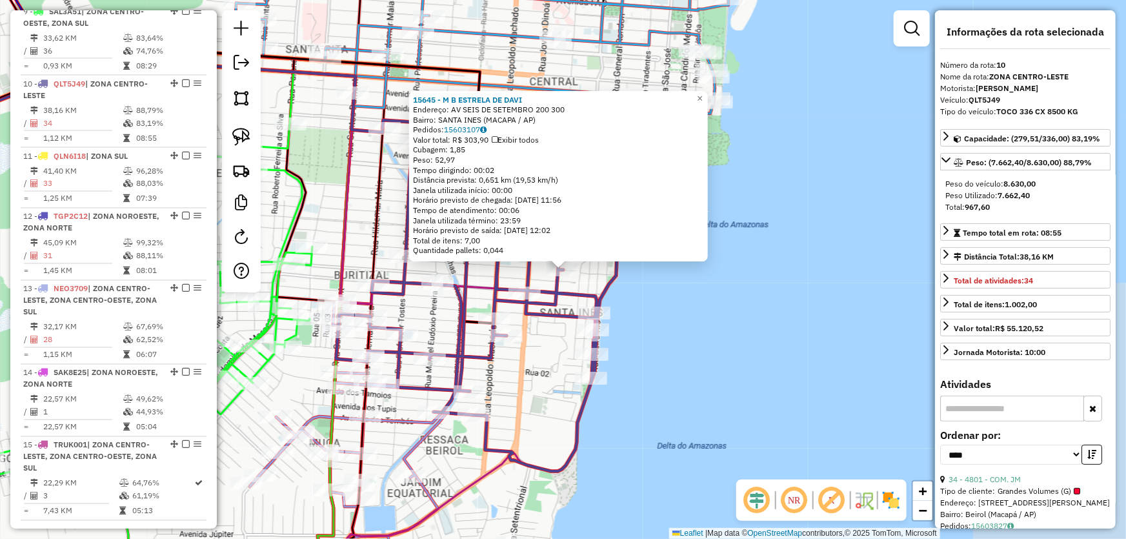
scroll to position [1086, 0]
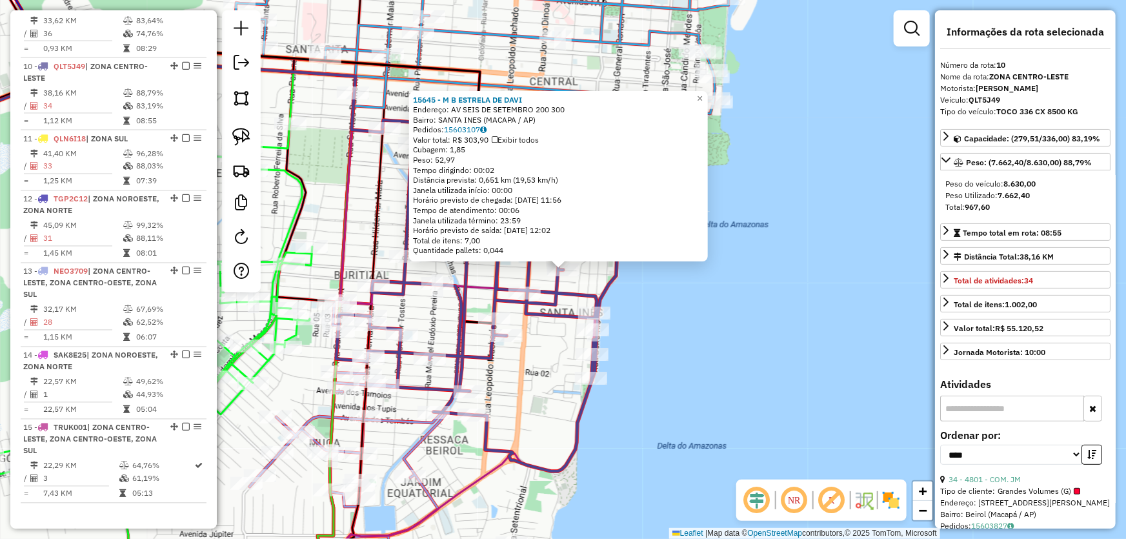
drag, startPoint x: 968, startPoint y: 206, endPoint x: 1001, endPoint y: 209, distance: 33.6
click at [1001, 209] on div "Total: 967,60" at bounding box center [1025, 207] width 160 height 12
click at [748, 316] on div "15645 - M B ESTRELA DE DAVI Endereço: AV SEIS DE SETEMBRO 200 300 Bairro: SANTA…" at bounding box center [563, 269] width 1126 height 539
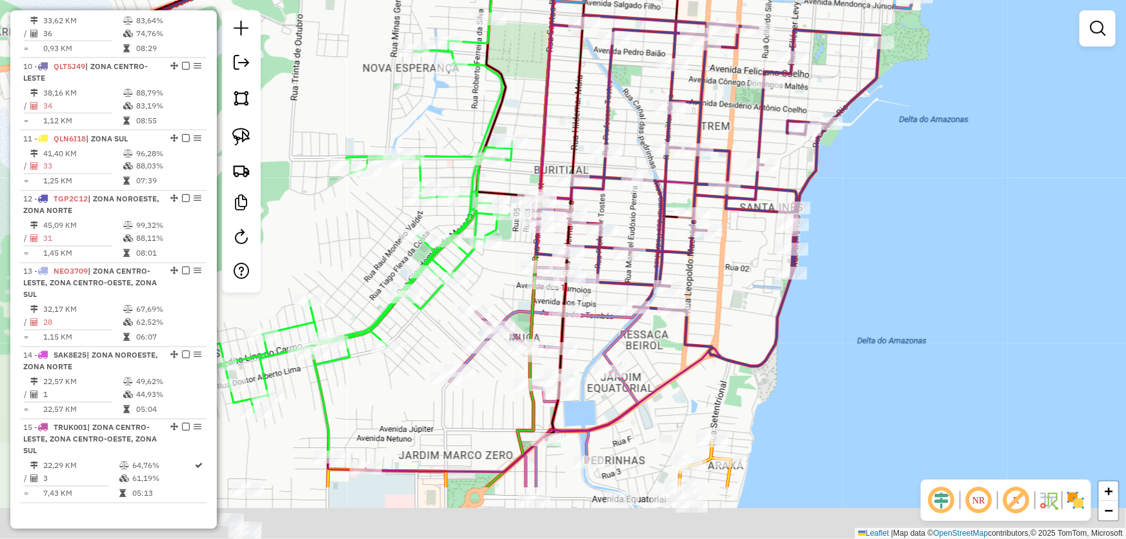
drag, startPoint x: 683, startPoint y: 388, endPoint x: 953, endPoint y: 243, distance: 306.8
click at [953, 243] on div "Janela de atendimento Grade de atendimento Capacidade Transportadoras Veículos …" at bounding box center [563, 269] width 1126 height 539
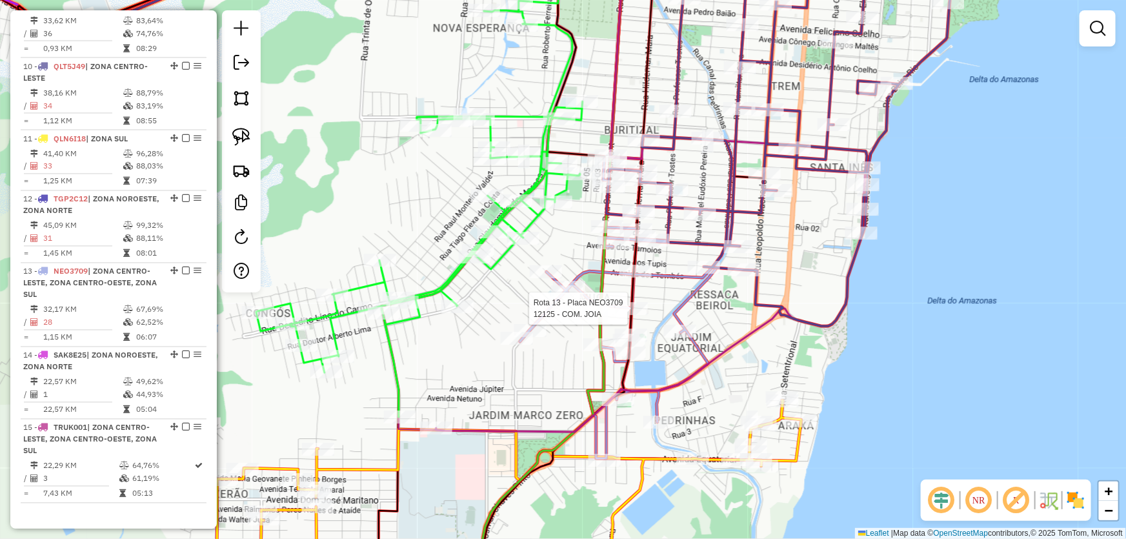
select select "*********"
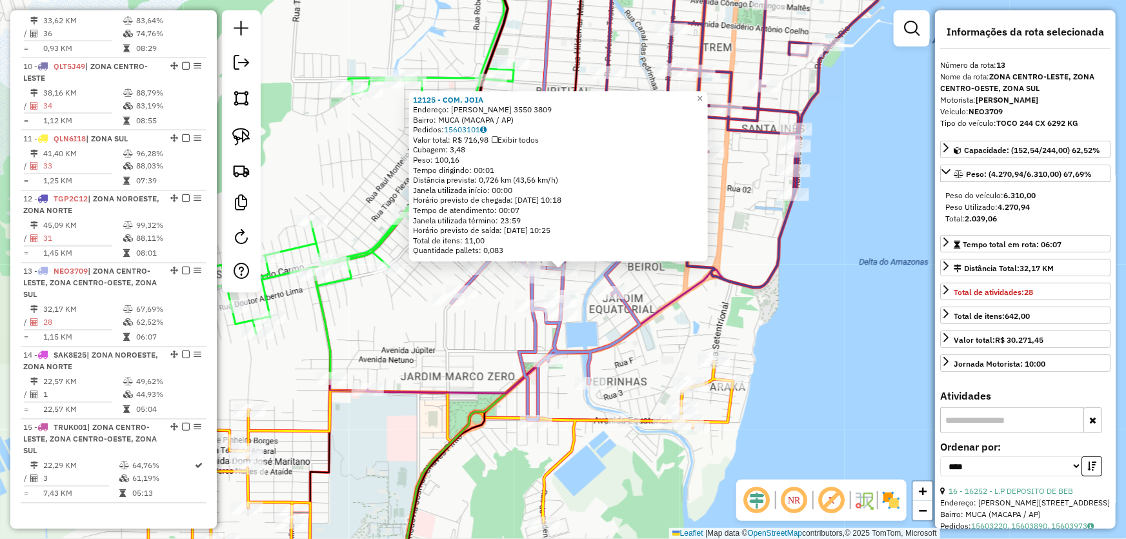
drag, startPoint x: 968, startPoint y: 218, endPoint x: 1002, endPoint y: 218, distance: 34.2
click at [1002, 218] on div "Total: 2.039,06" at bounding box center [1025, 219] width 160 height 12
click at [825, 331] on div "12125 - COM. JOIA Endereço: HILDEMAR MAIA 3550 3809 Bairro: MUCA (MACAPA / AP) …" at bounding box center [563, 269] width 1126 height 539
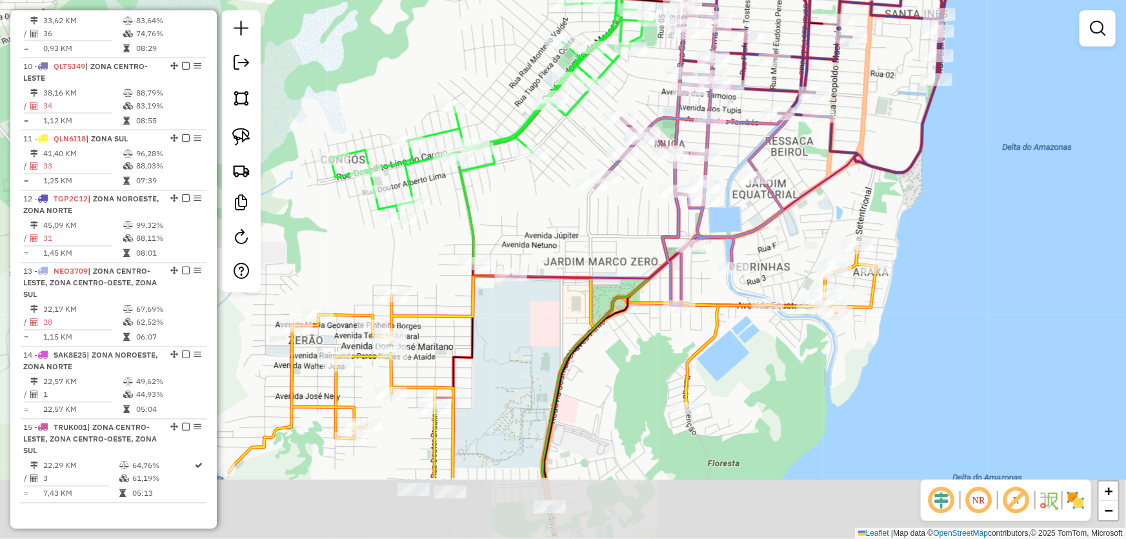
drag, startPoint x: 754, startPoint y: 437, endPoint x: 897, endPoint y: 319, distance: 185.6
click at [897, 319] on div "Janela de atendimento Grade de atendimento Capacidade Transportadoras Veículos …" at bounding box center [563, 269] width 1126 height 539
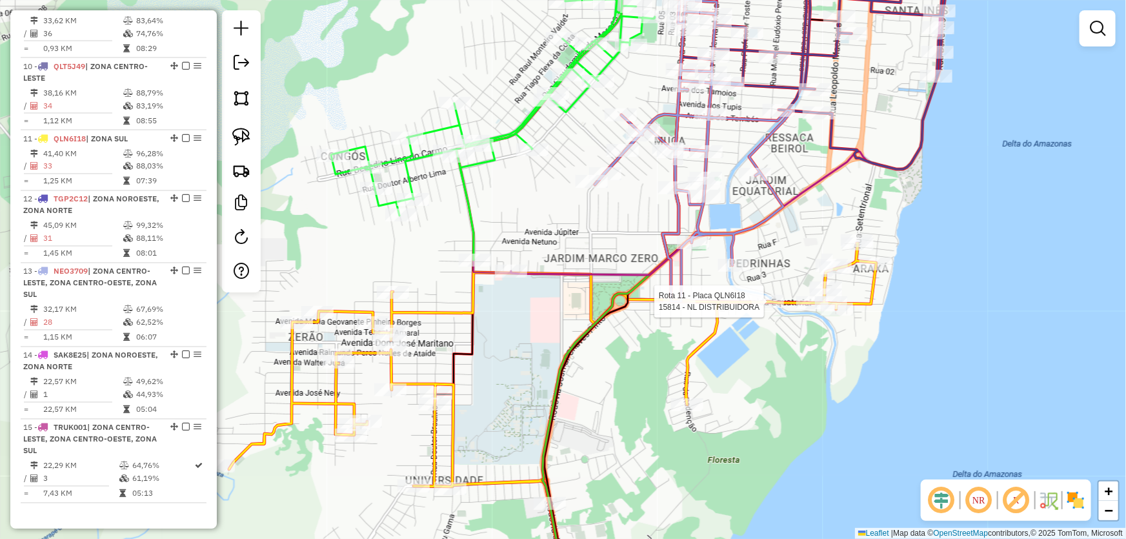
select select "*********"
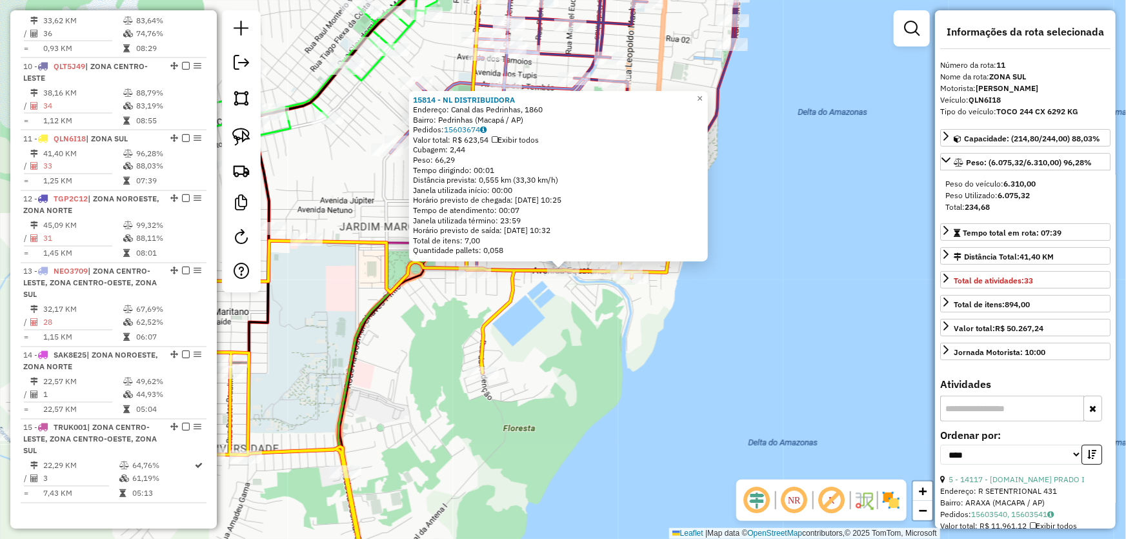
drag, startPoint x: 965, startPoint y: 206, endPoint x: 994, endPoint y: 208, distance: 29.1
click at [994, 208] on div "Total: 234,68" at bounding box center [1025, 207] width 160 height 12
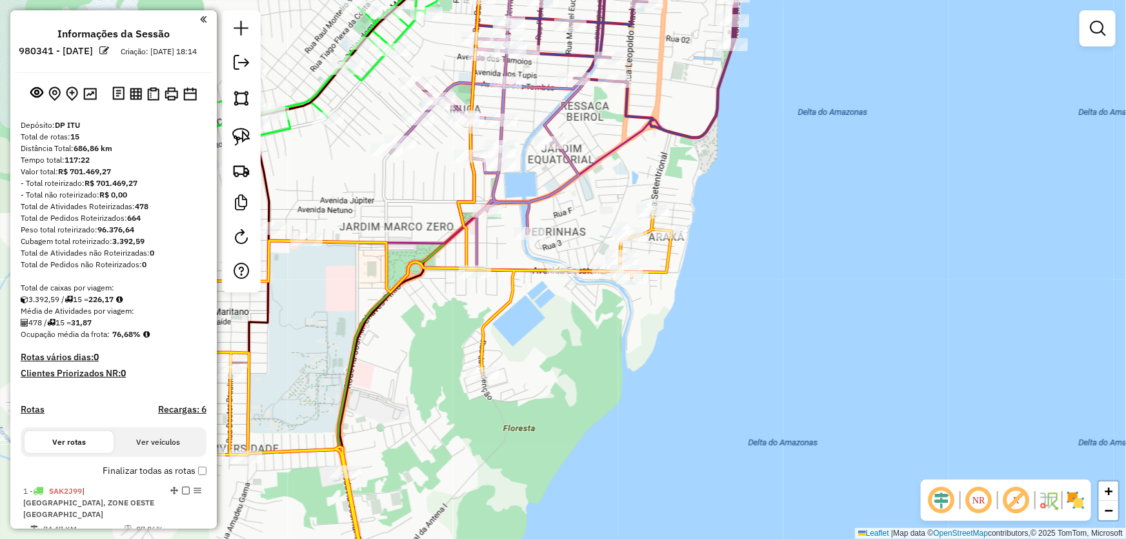
scroll to position [1086, 0]
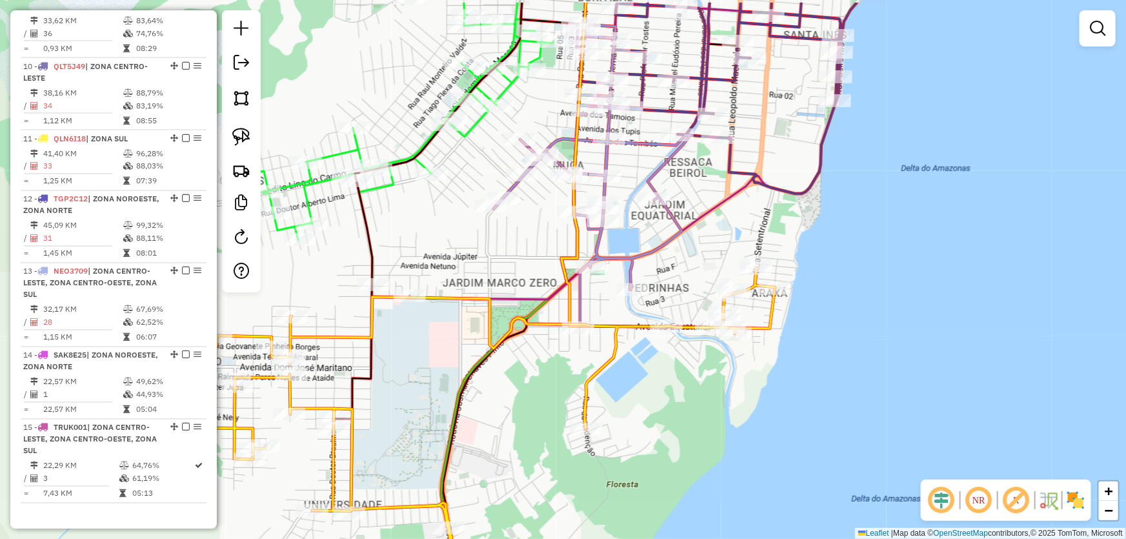
drag, startPoint x: 684, startPoint y: 163, endPoint x: 788, endPoint y: 219, distance: 117.5
click at [788, 219] on div "Janela de atendimento Grade de atendimento Capacidade Transportadoras Veículos …" at bounding box center [563, 269] width 1126 height 539
select select "*********"
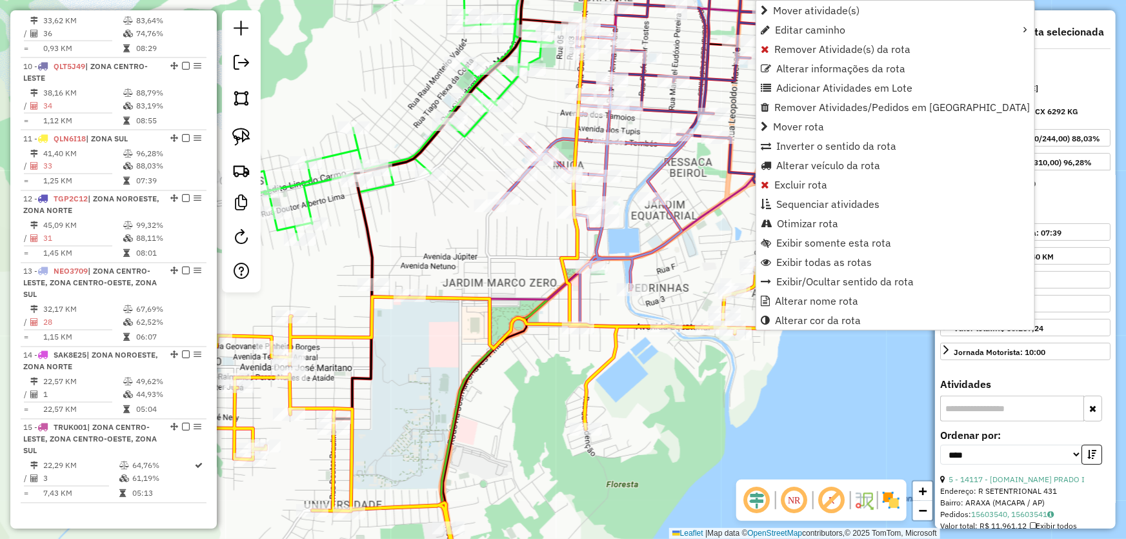
click at [716, 383] on div "Janela de atendimento Grade de atendimento Capacidade Transportadoras Veículos …" at bounding box center [563, 269] width 1126 height 539
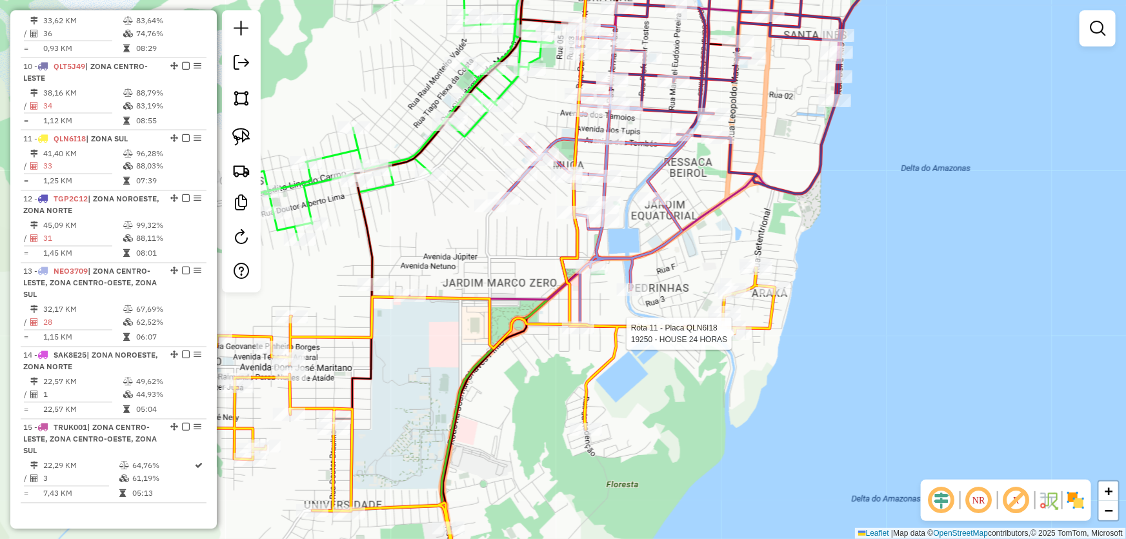
select select "*********"
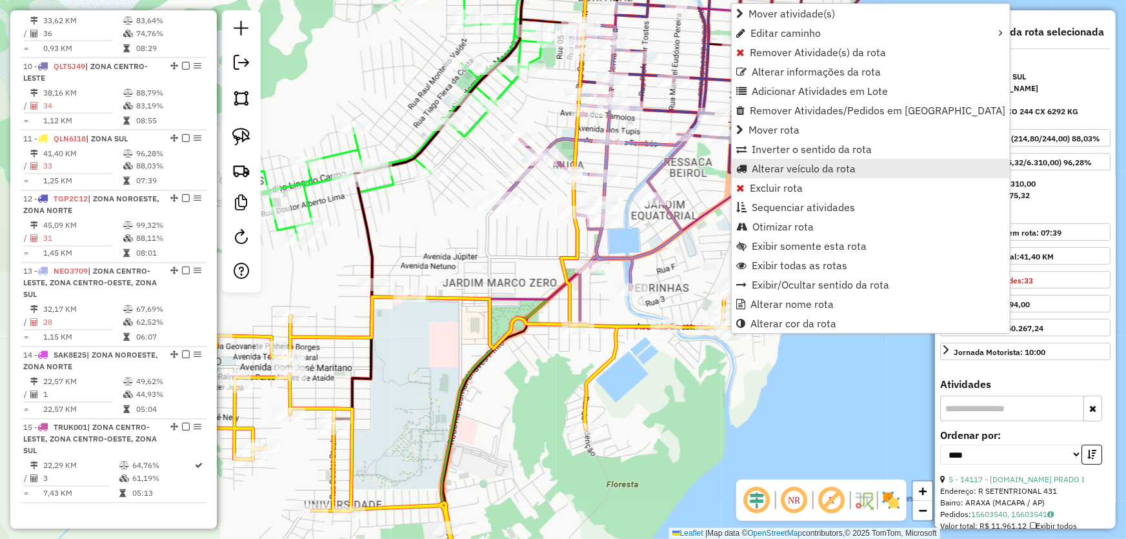
click at [784, 168] on span "Alterar veículo da rota" at bounding box center [804, 168] width 104 height 10
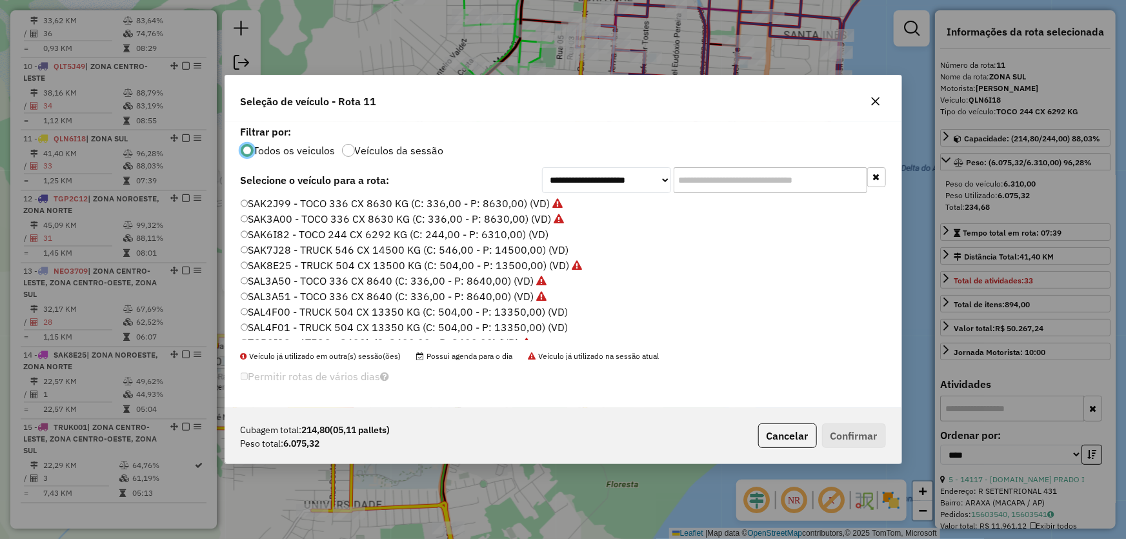
scroll to position [306, 0]
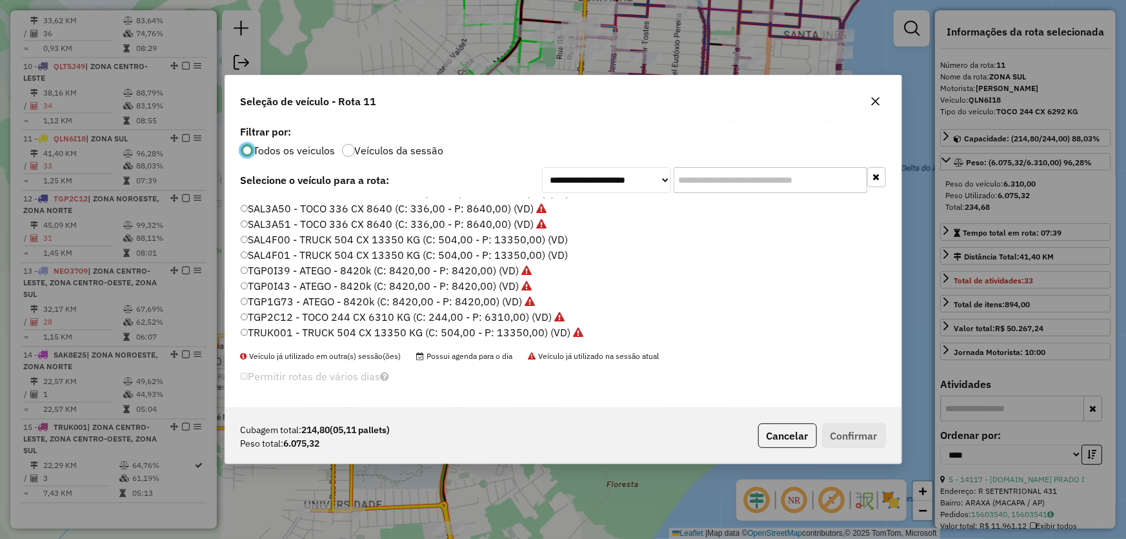
click at [279, 328] on label "TRUK001 - TRUCK 504 CX 13350 KG (C: 504,00 - P: 13350,00) (VD)" at bounding box center [412, 332] width 343 height 15
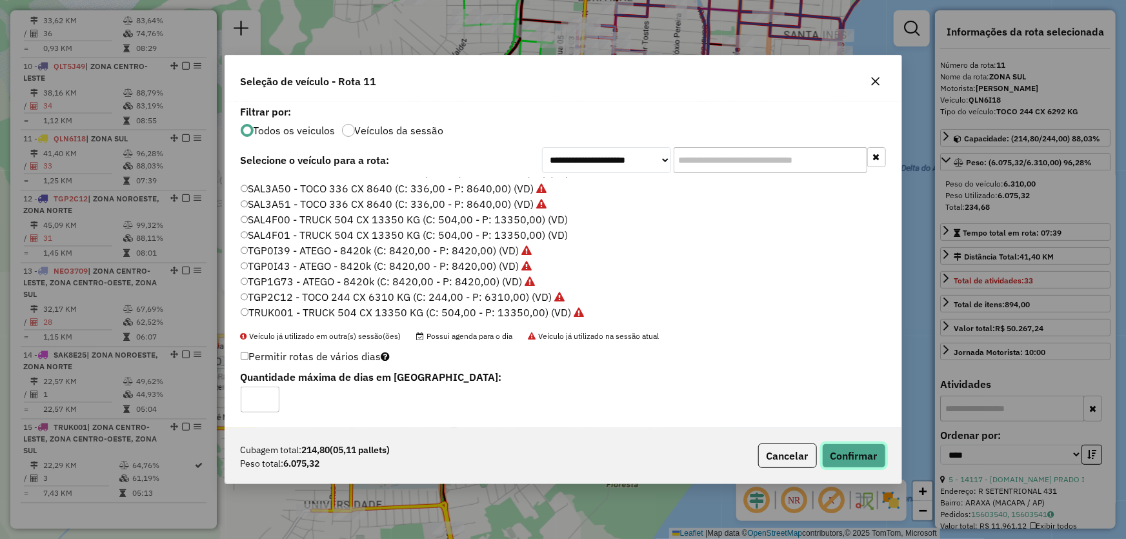
click at [842, 457] on button "Confirmar" at bounding box center [854, 455] width 64 height 25
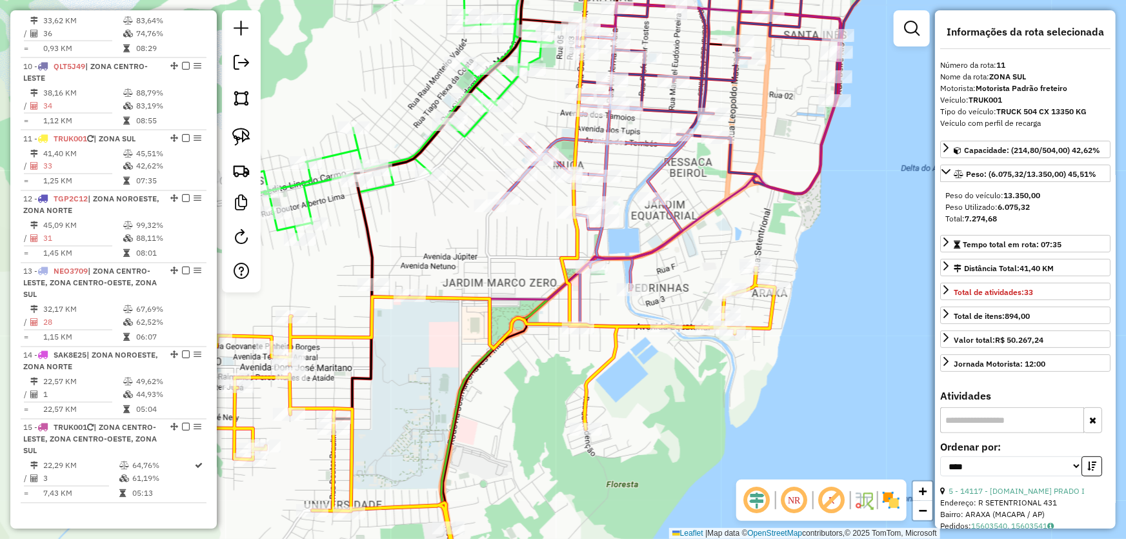
click at [699, 381] on div "Janela de atendimento Grade de atendimento Capacidade Transportadoras Veículos …" at bounding box center [563, 269] width 1126 height 539
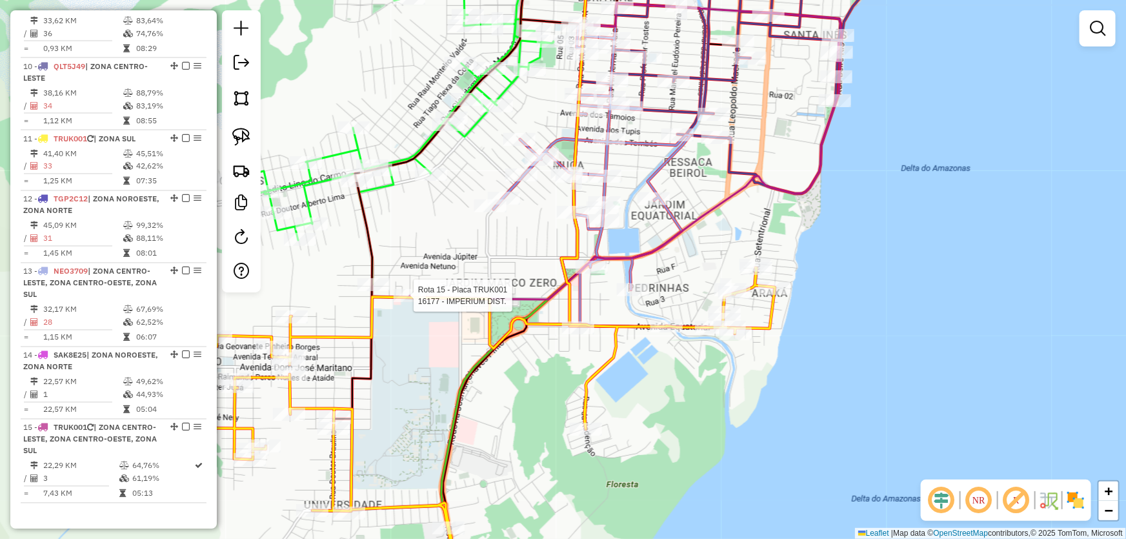
select select "*********"
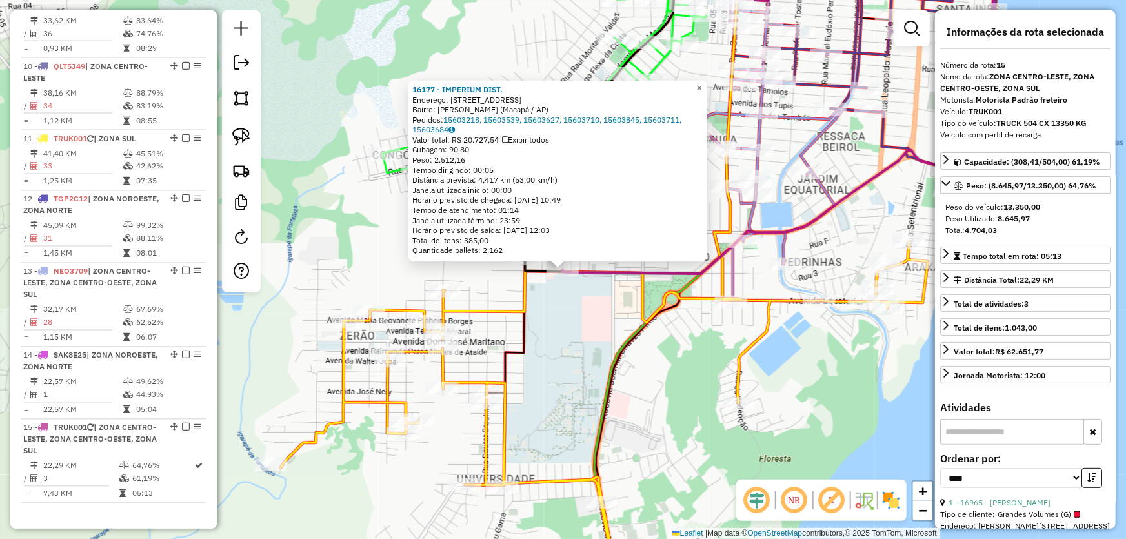
drag, startPoint x: 997, startPoint y: 219, endPoint x: 1032, endPoint y: 219, distance: 35.5
click at [1032, 219] on div "Peso Utilizado: 8.645,97" at bounding box center [1025, 219] width 160 height 12
click at [594, 317] on div "16177 - IMPERIUM DIST. Endereço: Rua Urano Conjunto Habitacional da Ego, 17 Bai…" at bounding box center [563, 269] width 1126 height 539
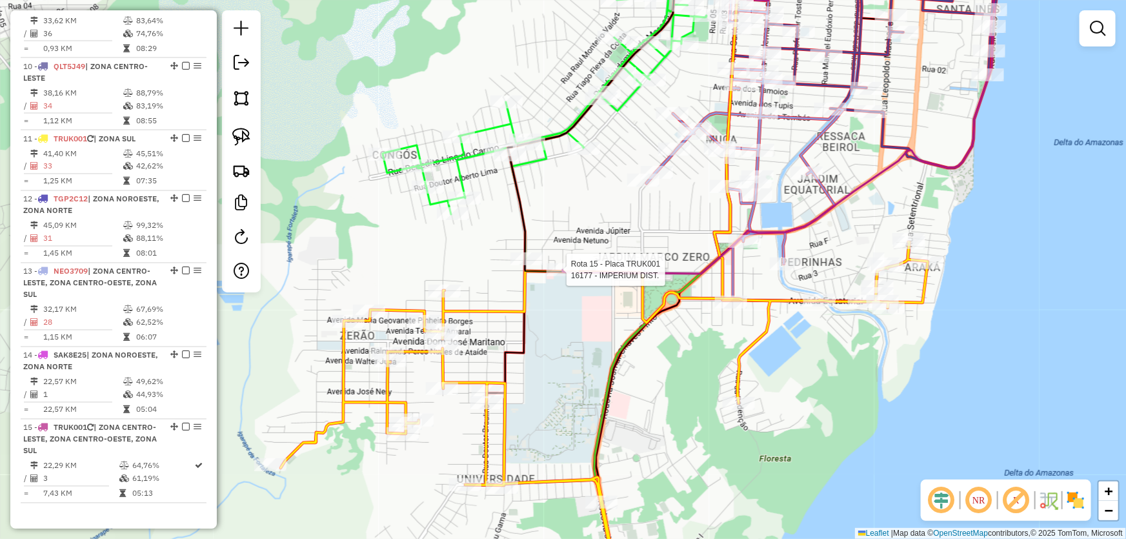
select select "*********"
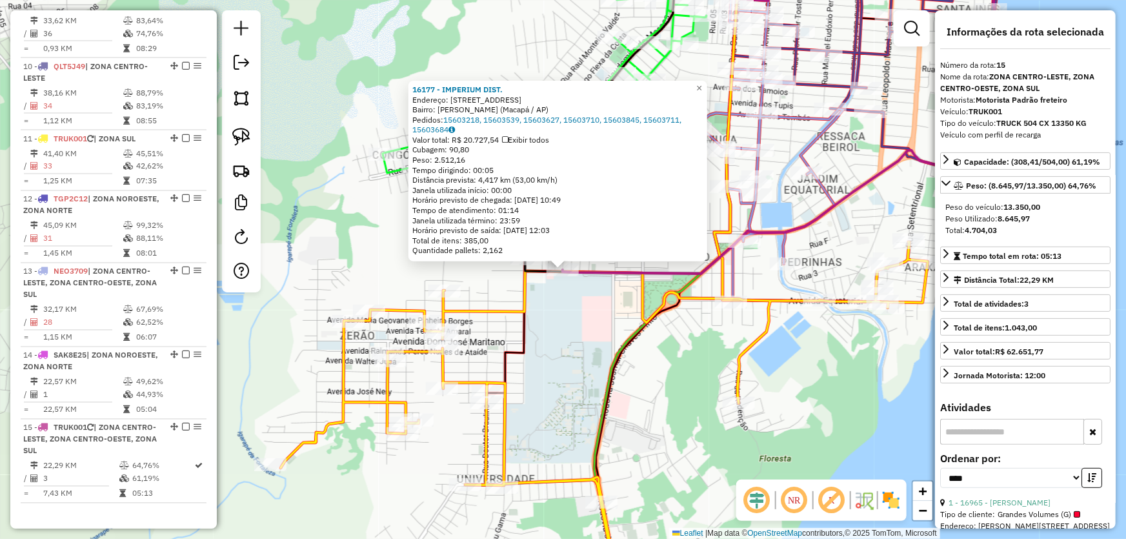
click at [552, 308] on div "16177 - IMPERIUM DIST. Endereço: Rua Urano Conjunto Habitacional da Ego, 17 Bai…" at bounding box center [563, 269] width 1126 height 539
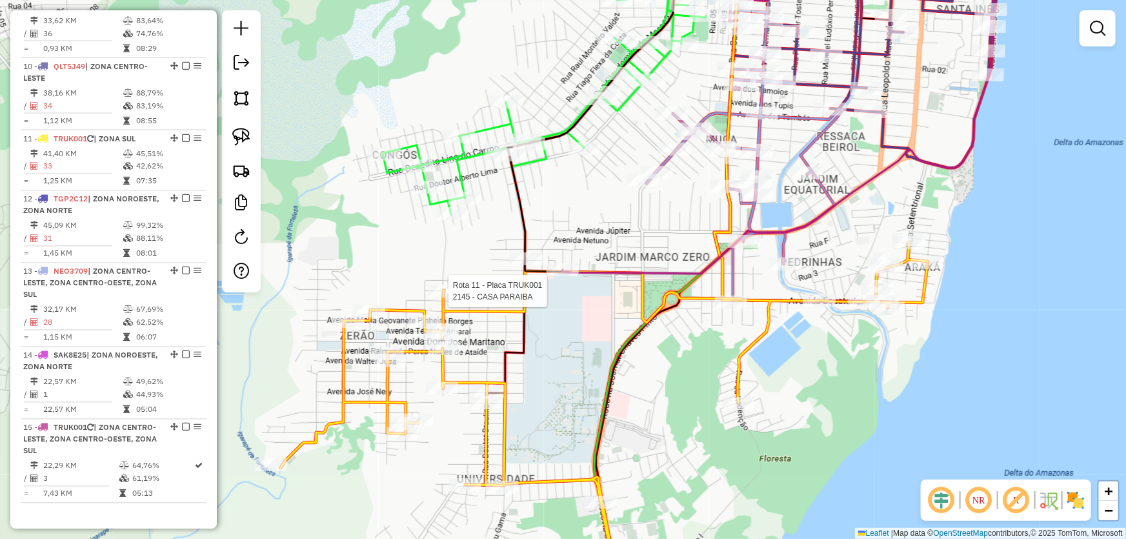
select select "*********"
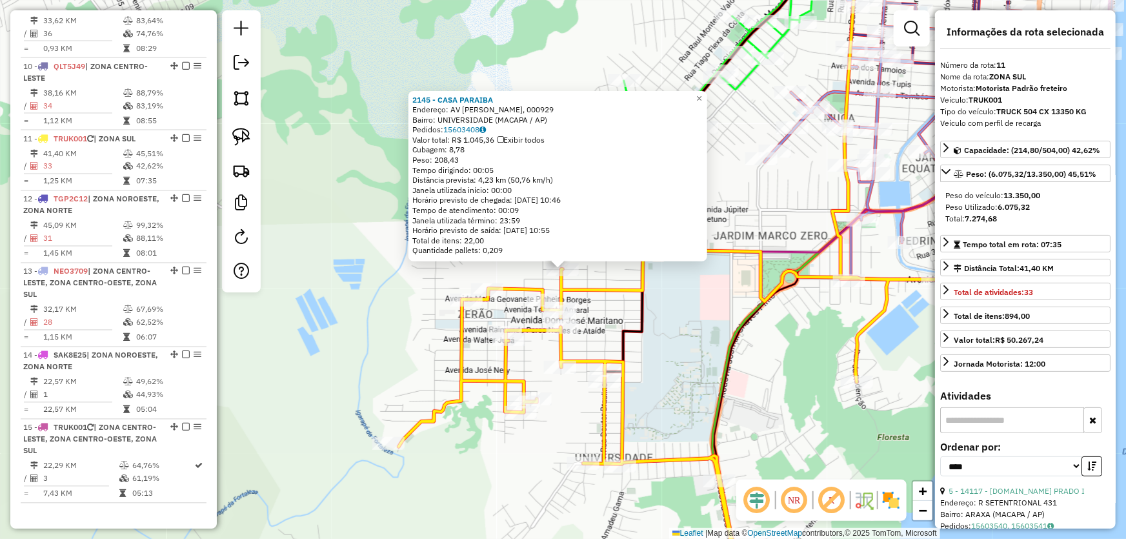
click at [701, 335] on div "2145 - CASA PARAIBA Endereço: AV EURICO DOS SANTOS, 000929 Bairro: UNIVERSIDADE…" at bounding box center [563, 269] width 1126 height 539
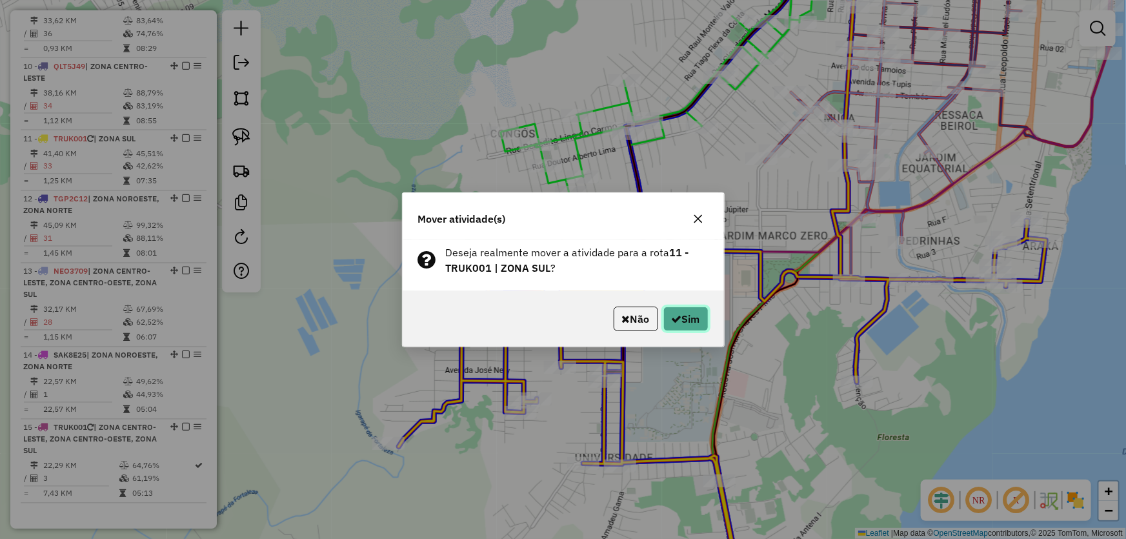
click at [700, 317] on button "Sim" at bounding box center [685, 318] width 45 height 25
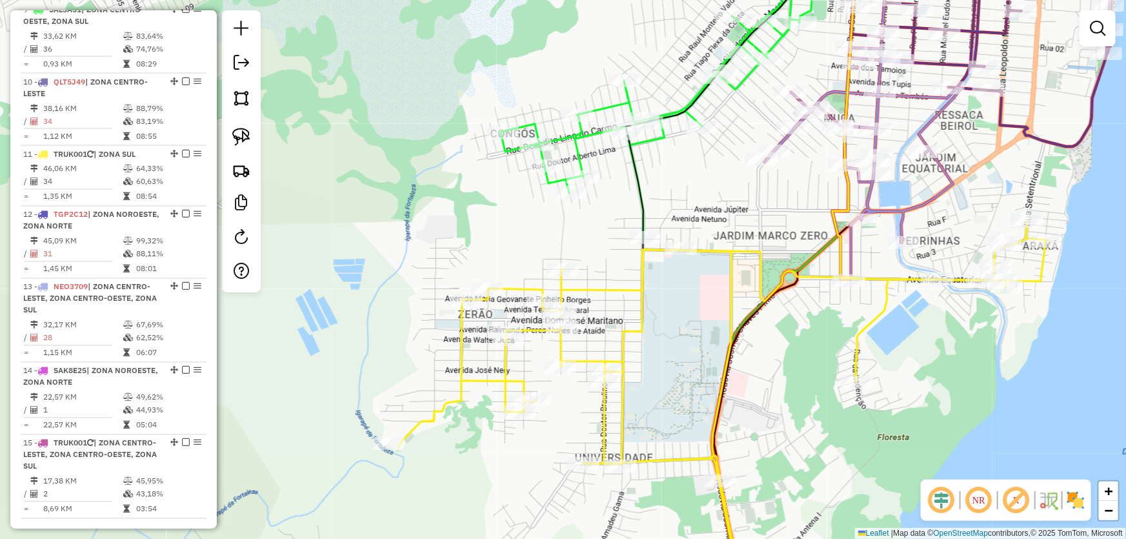
scroll to position [1103, 0]
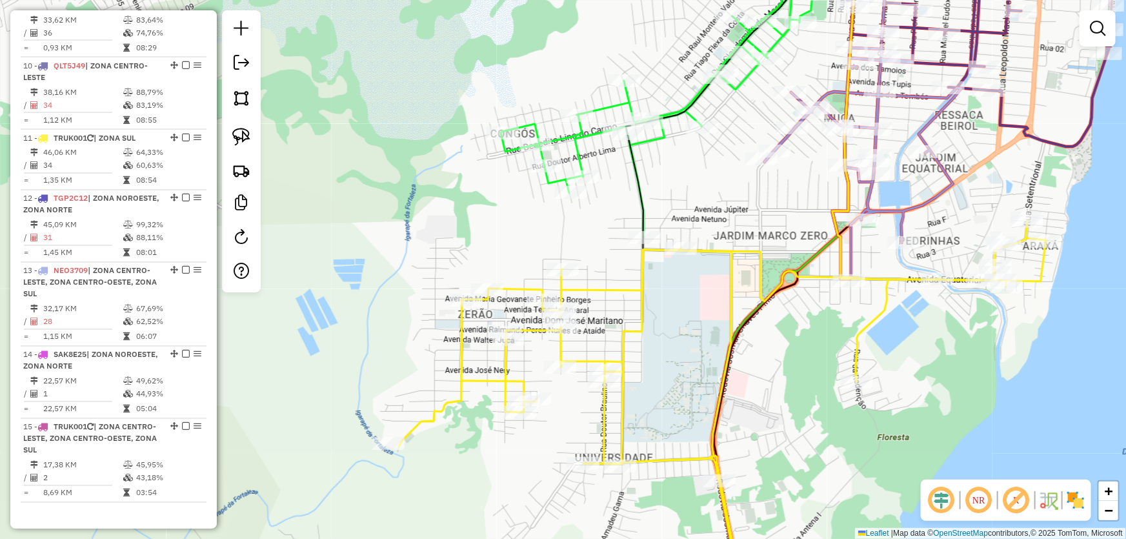
drag, startPoint x: 935, startPoint y: 322, endPoint x: 937, endPoint y: 291, distance: 31.0
click at [934, 321] on div "Janela de atendimento Grade de atendimento Capacidade Transportadoras Veículos …" at bounding box center [563, 269] width 1126 height 539
select select "*********"
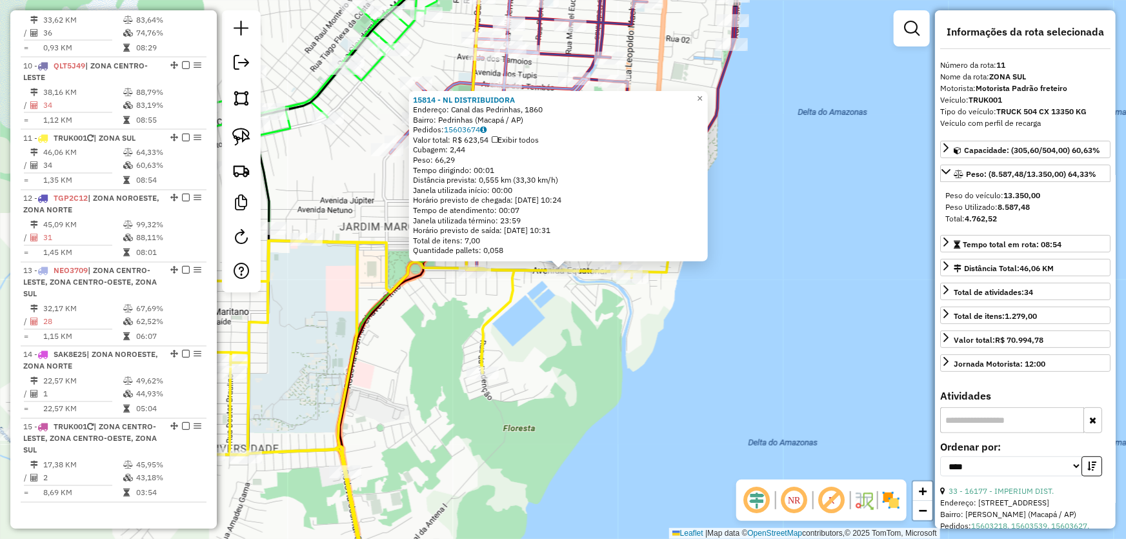
click at [819, 320] on div "15814 - NL DISTRIBUIDORA Endereço: Canal das Pedrinhas, 1860 Bairro: Pedrinhas …" at bounding box center [563, 269] width 1126 height 539
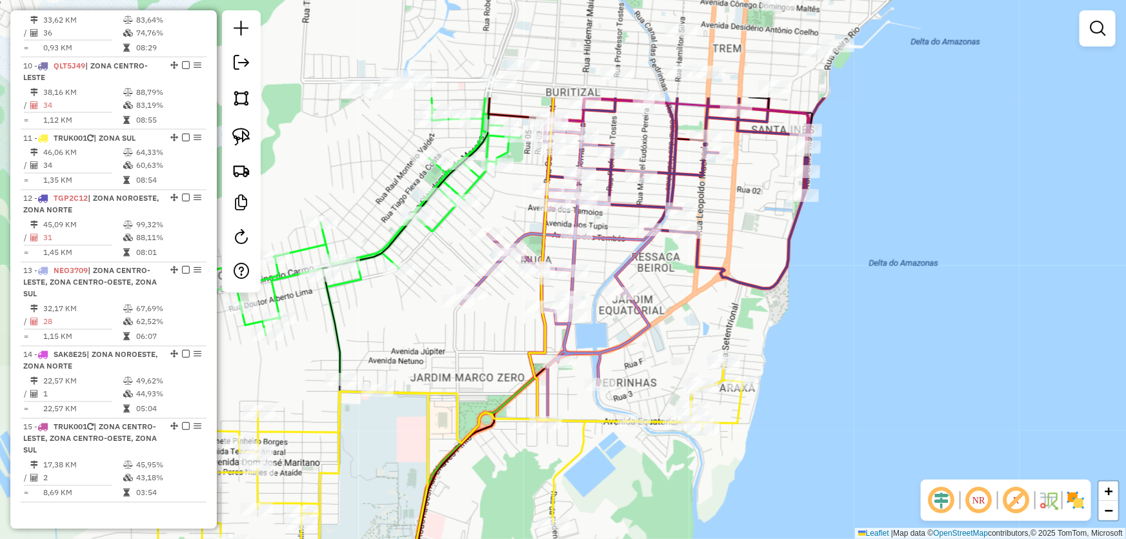
drag, startPoint x: 803, startPoint y: 215, endPoint x: 858, endPoint y: 339, distance: 136.1
click at [858, 339] on div "Janela de atendimento Grade de atendimento Capacidade Transportadoras Veículos …" at bounding box center [563, 269] width 1126 height 539
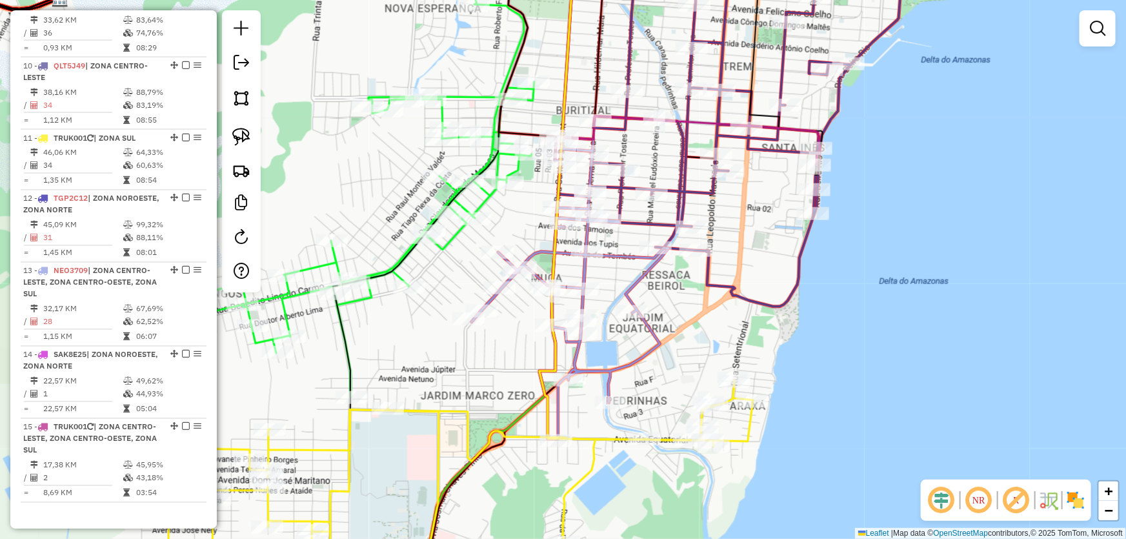
drag, startPoint x: 758, startPoint y: 295, endPoint x: 768, endPoint y: 313, distance: 20.2
click at [768, 306] on icon at bounding box center [730, 135] width 344 height 343
select select "*********"
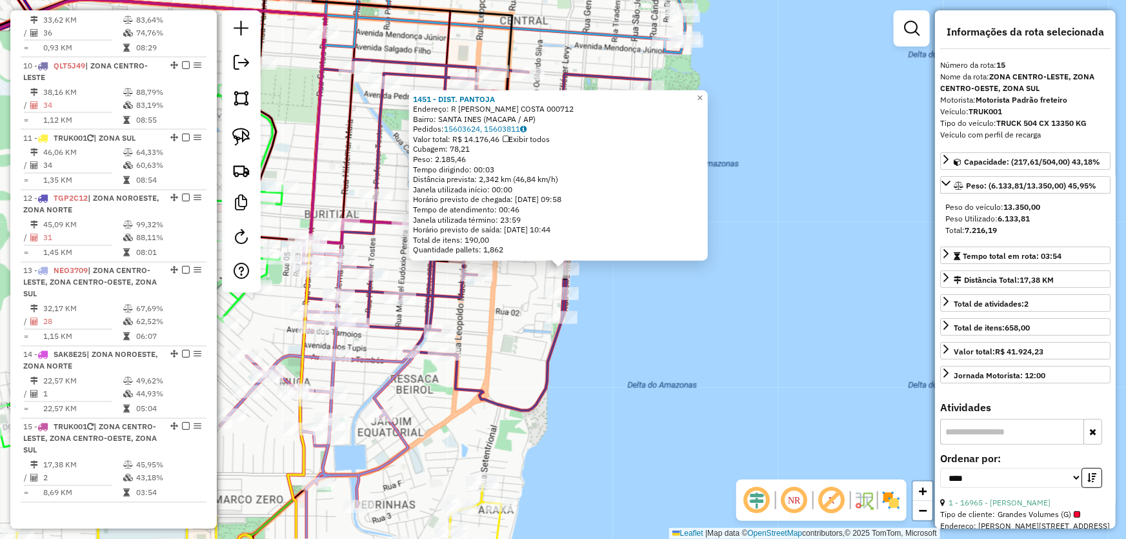
click at [672, 361] on div "1451 - DIST. PANTOJA Endereço: R ANDRE DE OLIVEIRA COSTA 000712 Bairro: SANTA I…" at bounding box center [563, 269] width 1126 height 539
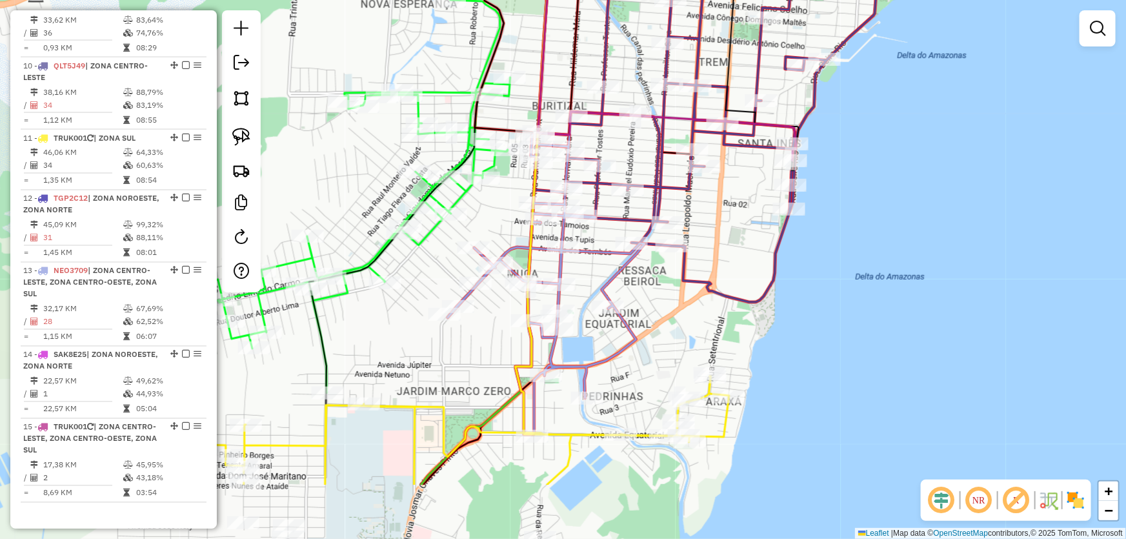
drag, startPoint x: 617, startPoint y: 376, endPoint x: 844, endPoint y: 268, distance: 252.2
click at [844, 268] on div "Janela de atendimento Grade de atendimento Capacidade Transportadoras Veículos …" at bounding box center [563, 269] width 1126 height 539
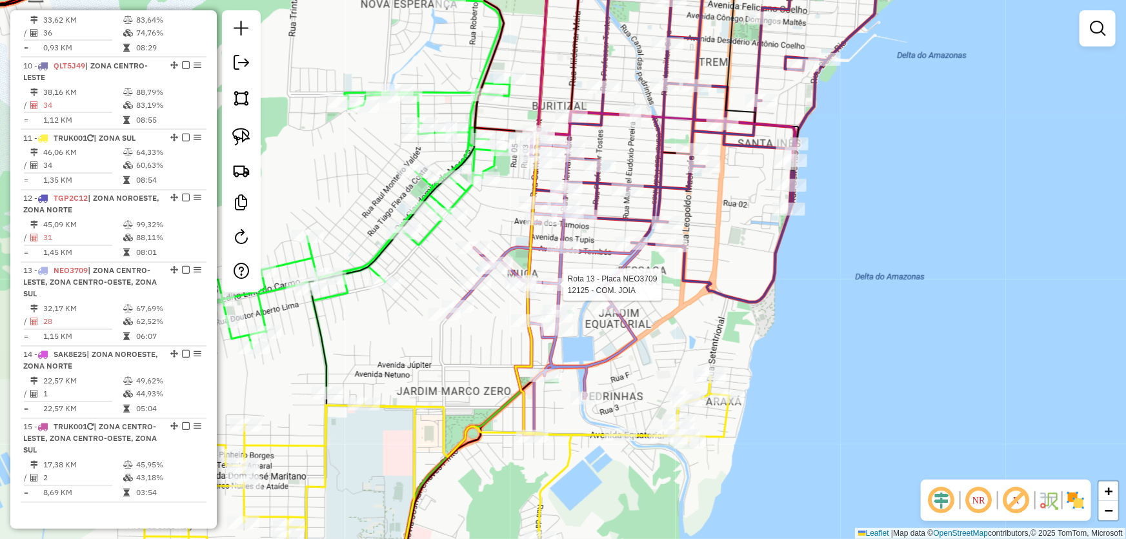
select select "*********"
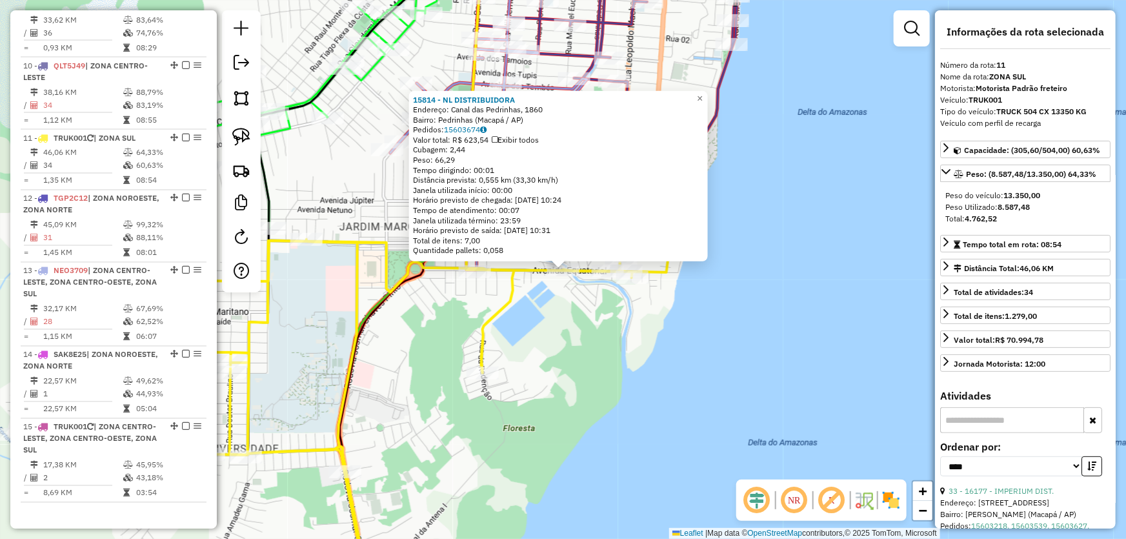
click at [574, 372] on div "15814 - NL DISTRIBUIDORA Endereço: Canal das Pedrinhas, 1860 Bairro: Pedrinhas …" at bounding box center [563, 269] width 1126 height 539
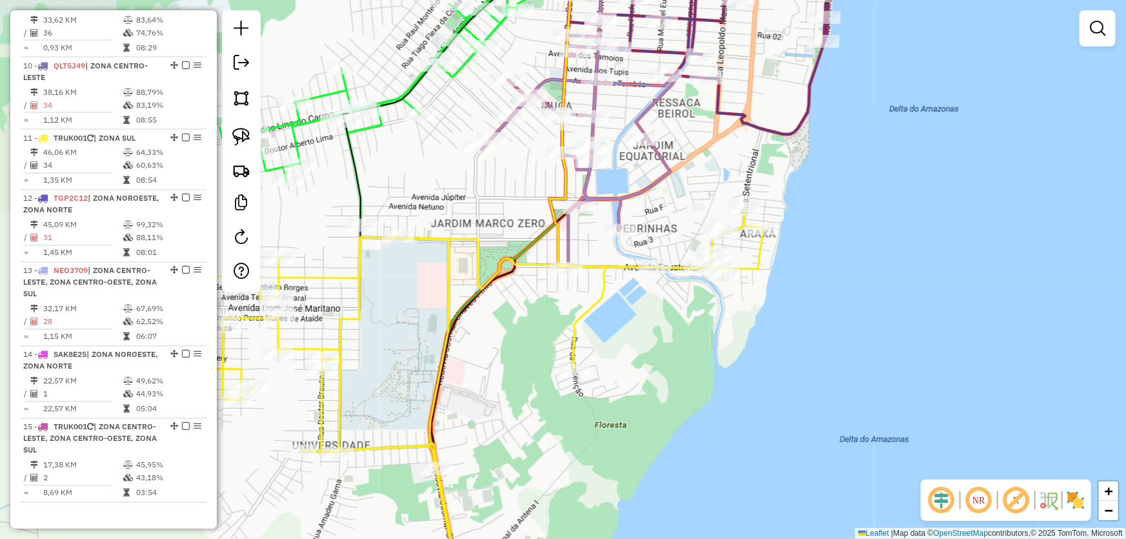
drag, startPoint x: 426, startPoint y: 245, endPoint x: 479, endPoint y: 241, distance: 53.6
click at [479, 241] on icon at bounding box center [439, 398] width 647 height 381
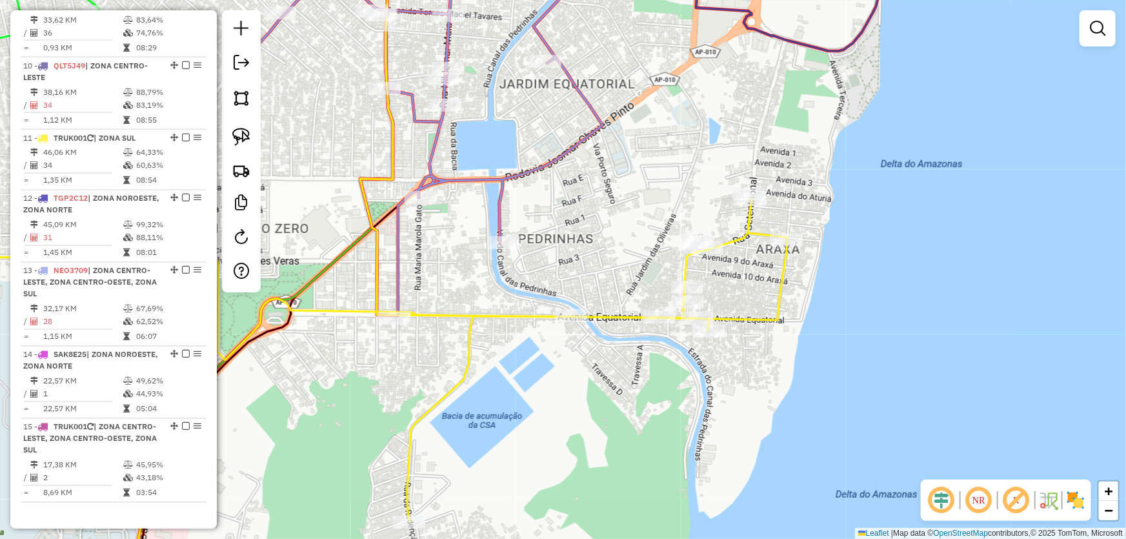
drag, startPoint x: 748, startPoint y: 294, endPoint x: 480, endPoint y: 306, distance: 268.7
click at [480, 306] on div "Janela de atendimento Grade de atendimento Capacidade Transportadoras Veículos …" at bounding box center [563, 269] width 1126 height 539
click at [234, 131] on img at bounding box center [241, 137] width 18 height 18
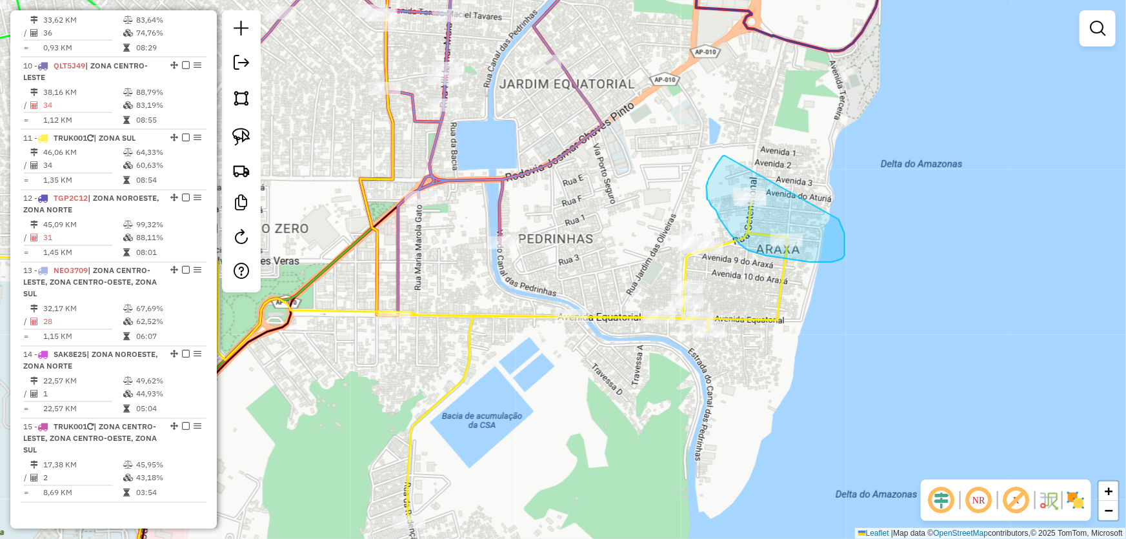
drag, startPoint x: 724, startPoint y: 155, endPoint x: 834, endPoint y: 212, distance: 122.6
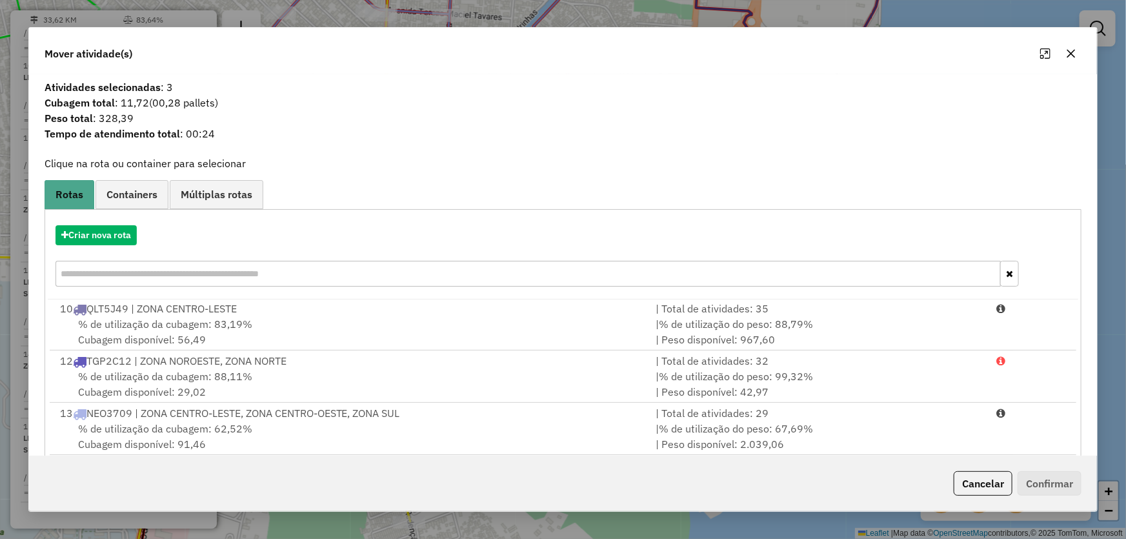
scroll to position [123, 0]
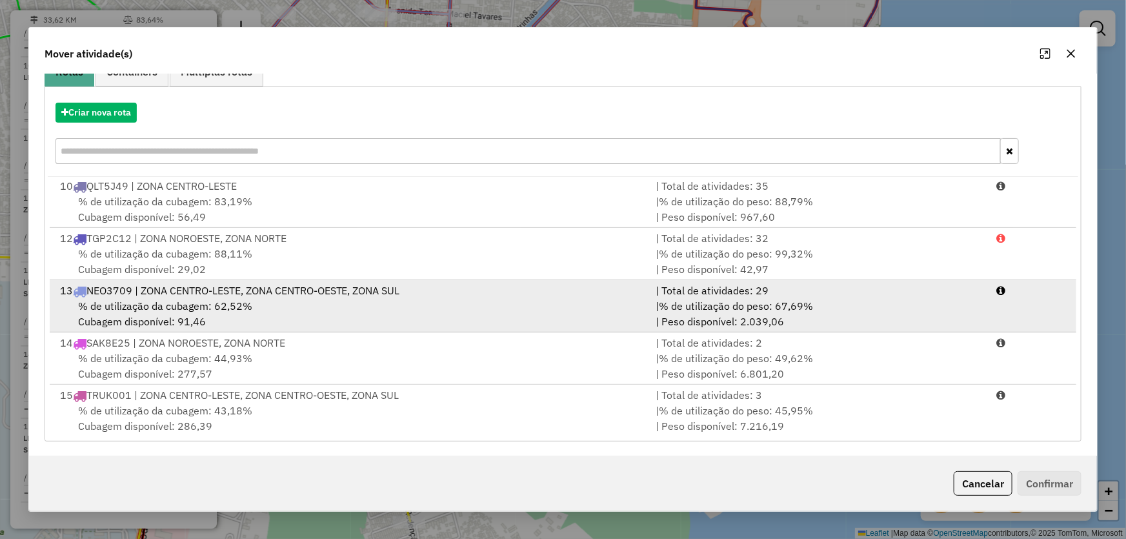
click at [174, 308] on span "% de utilização da cubagem: 62,52%" at bounding box center [165, 305] width 174 height 13
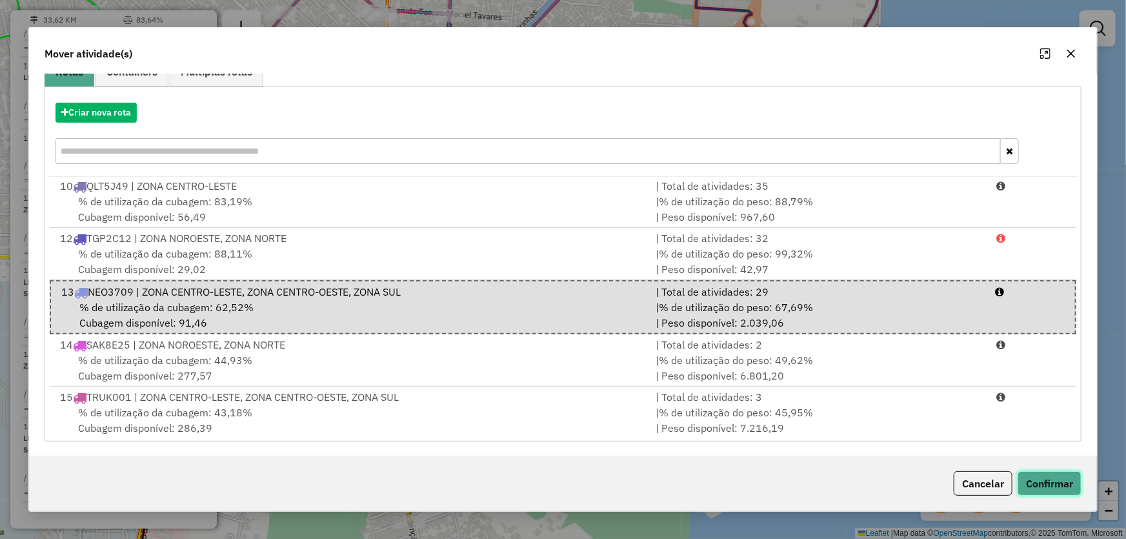
click at [1028, 481] on button "Confirmar" at bounding box center [1049, 483] width 64 height 25
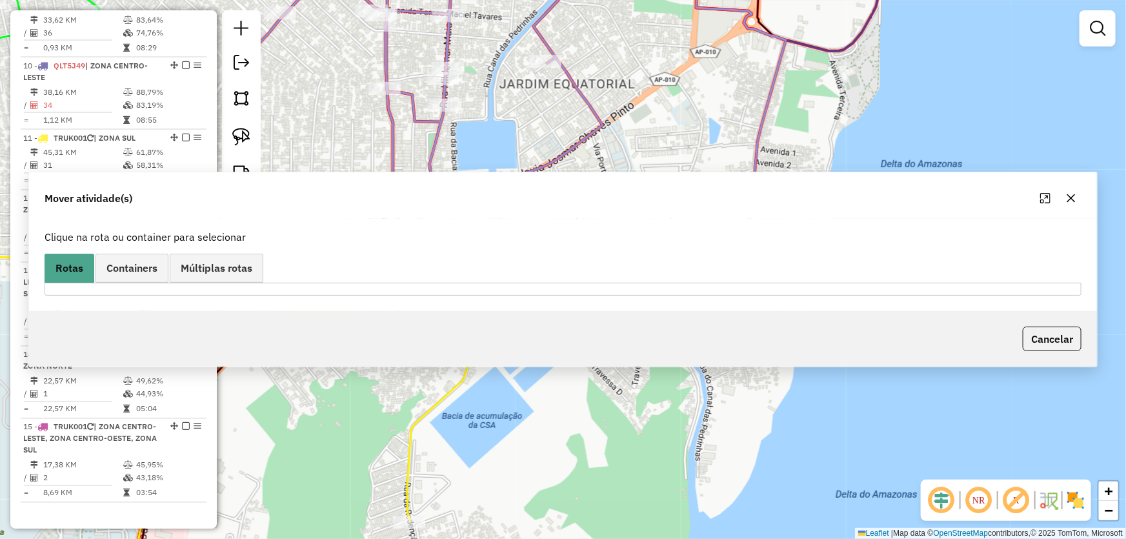
scroll to position [0, 0]
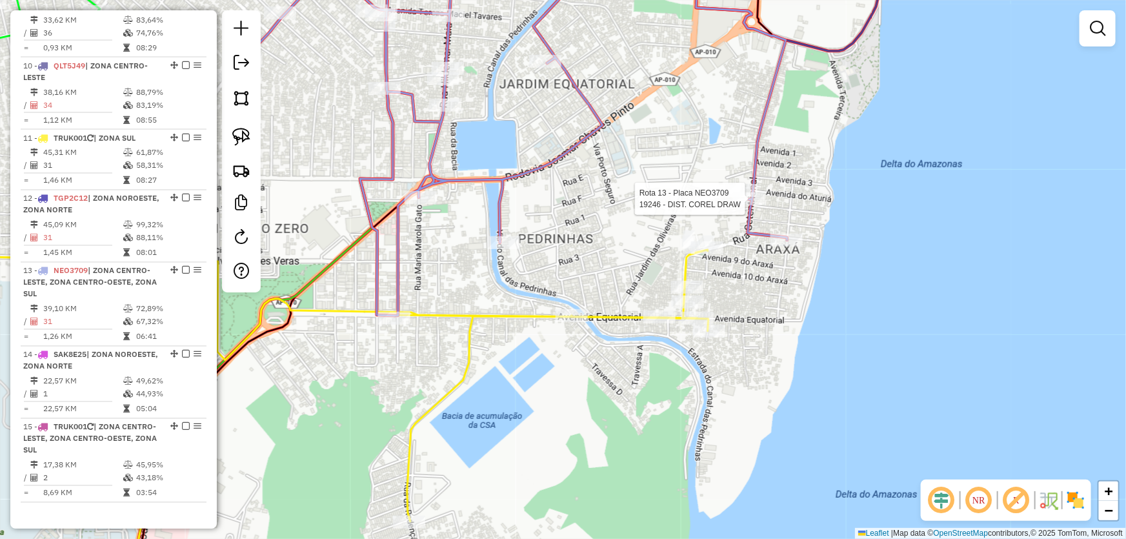
select select "*********"
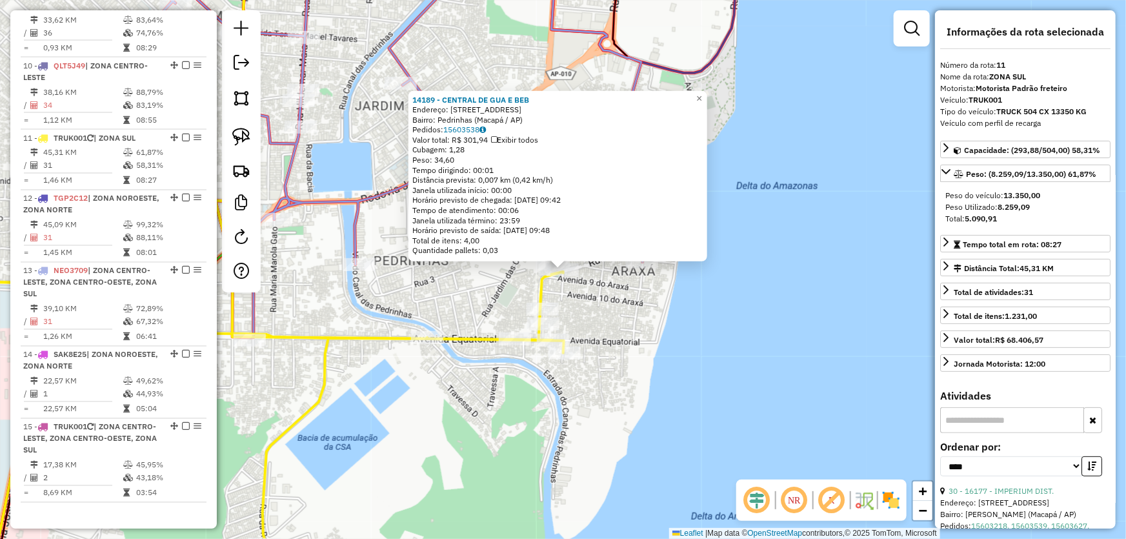
click at [703, 328] on div "14189 - CENTRAL DE GUA E BEB Endereço: Rua Setentrional, 348 Bairro: Pedrinhas …" at bounding box center [563, 269] width 1126 height 539
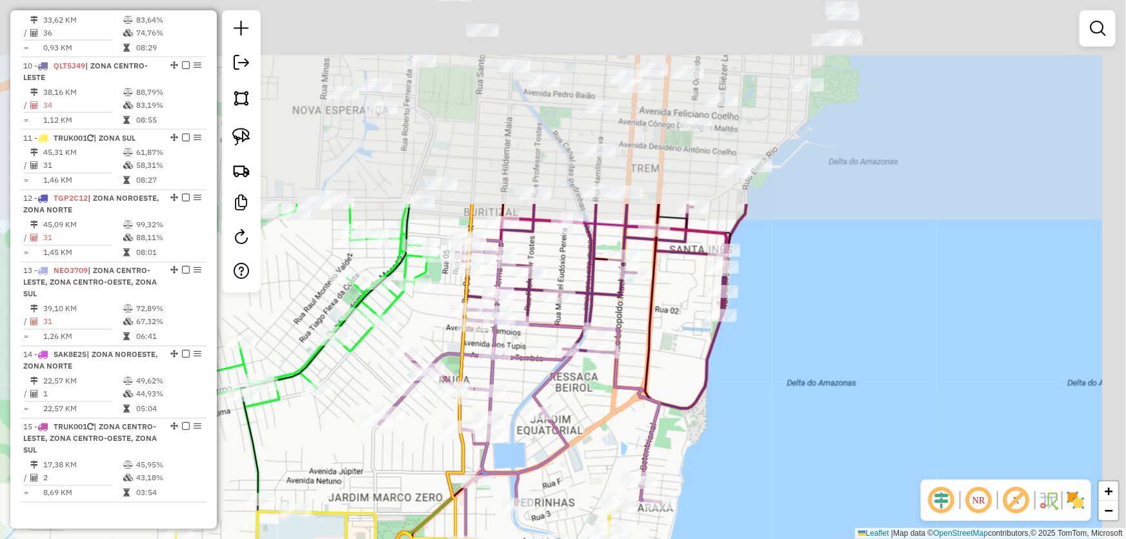
drag, startPoint x: 791, startPoint y: 130, endPoint x: 741, endPoint y: 387, distance: 262.2
click at [741, 387] on div "Janela de atendimento Grade de atendimento Capacidade Transportadoras Veículos …" at bounding box center [563, 269] width 1126 height 539
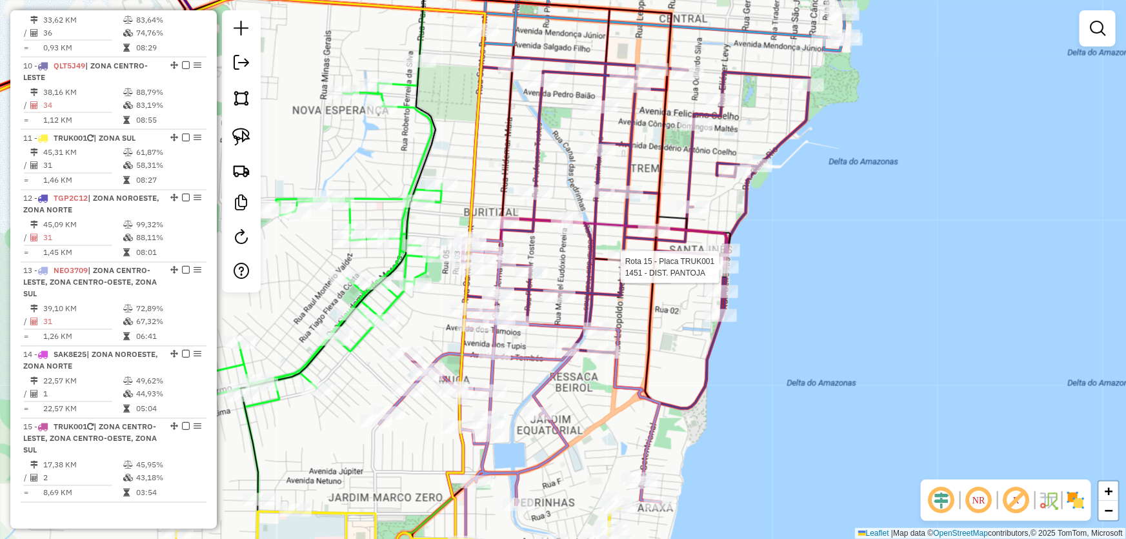
select select "*********"
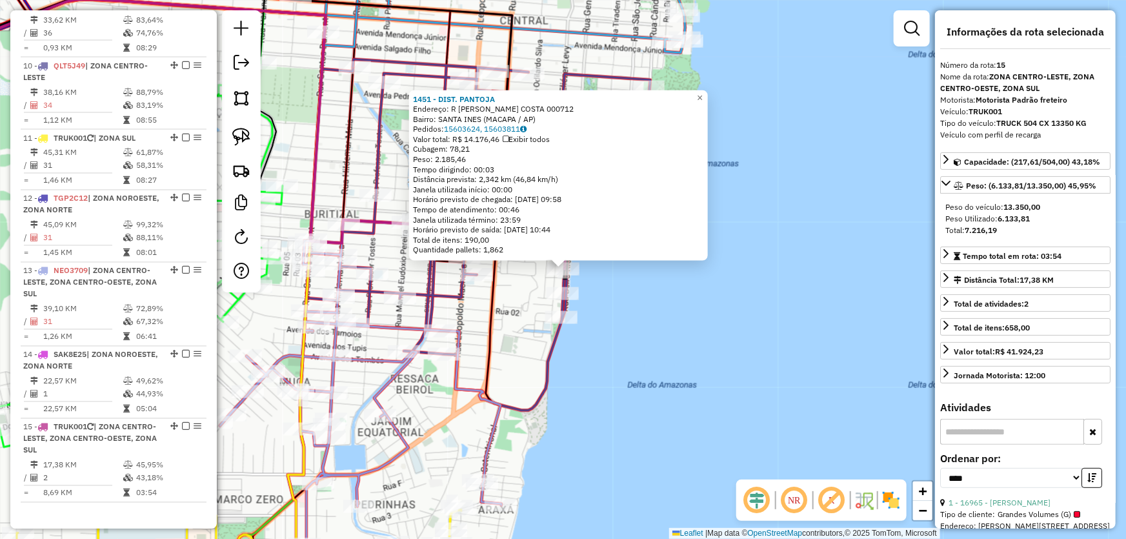
click at [641, 302] on div "1451 - DIST. PANTOJA Endereço: R ANDRE DE OLIVEIRA COSTA 000712 Bairro: SANTA I…" at bounding box center [563, 269] width 1126 height 539
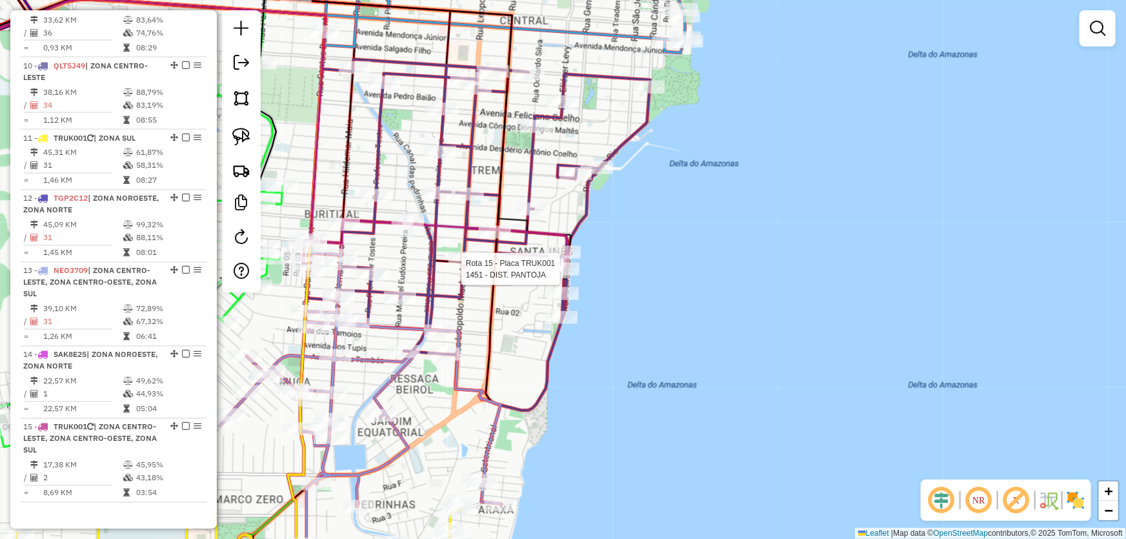
select select "*********"
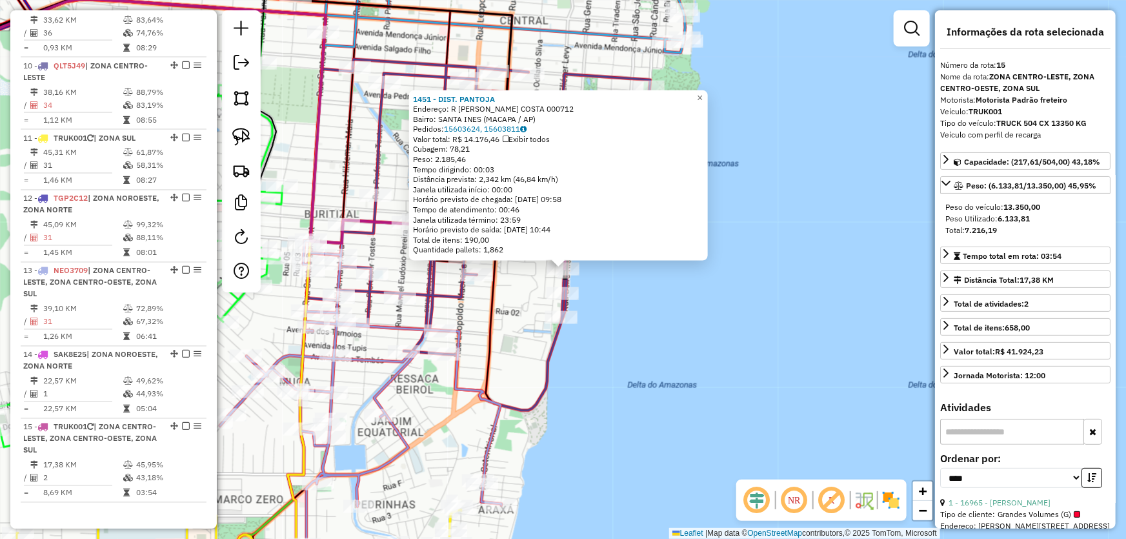
click at [623, 321] on div "1451 - DIST. PANTOJA Endereço: R ANDRE DE OLIVEIRA COSTA 000712 Bairro: SANTA I…" at bounding box center [563, 269] width 1126 height 539
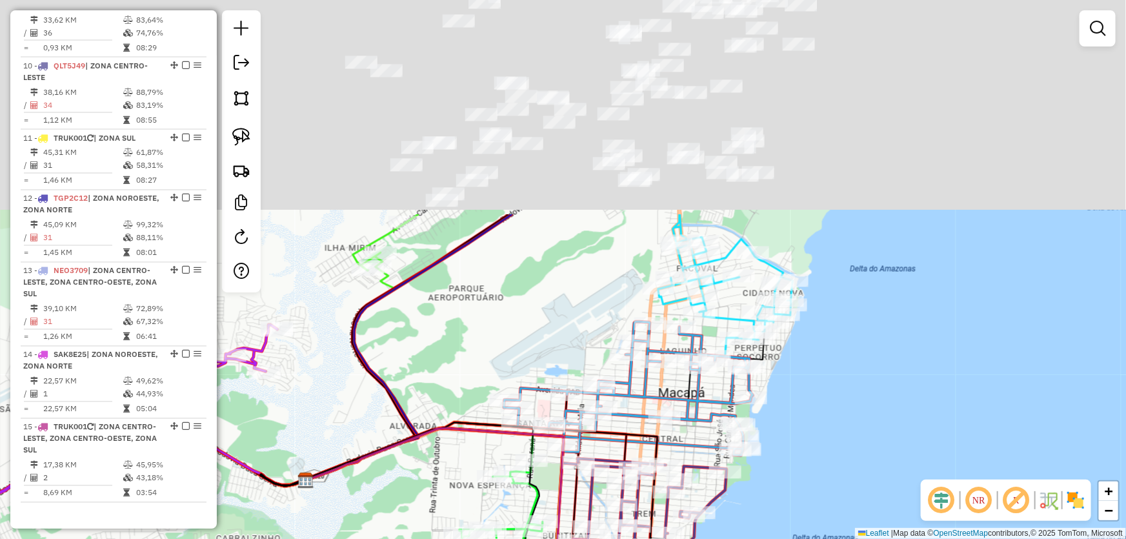
drag, startPoint x: 770, startPoint y: 197, endPoint x: 828, endPoint y: 448, distance: 257.6
click at [860, 477] on div "Janela de atendimento Grade de atendimento Capacidade Transportadoras Veículos …" at bounding box center [563, 269] width 1126 height 539
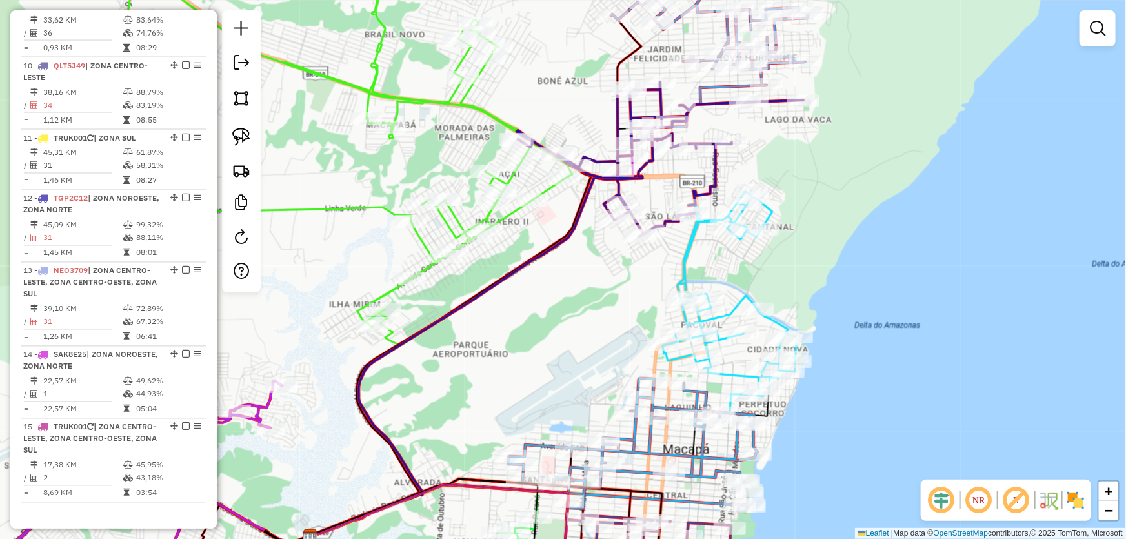
drag, startPoint x: 578, startPoint y: 252, endPoint x: 570, endPoint y: 413, distance: 160.9
click at [570, 413] on div "Janela de atendimento Grade de atendimento Capacidade Transportadoras Veículos …" at bounding box center [563, 269] width 1126 height 539
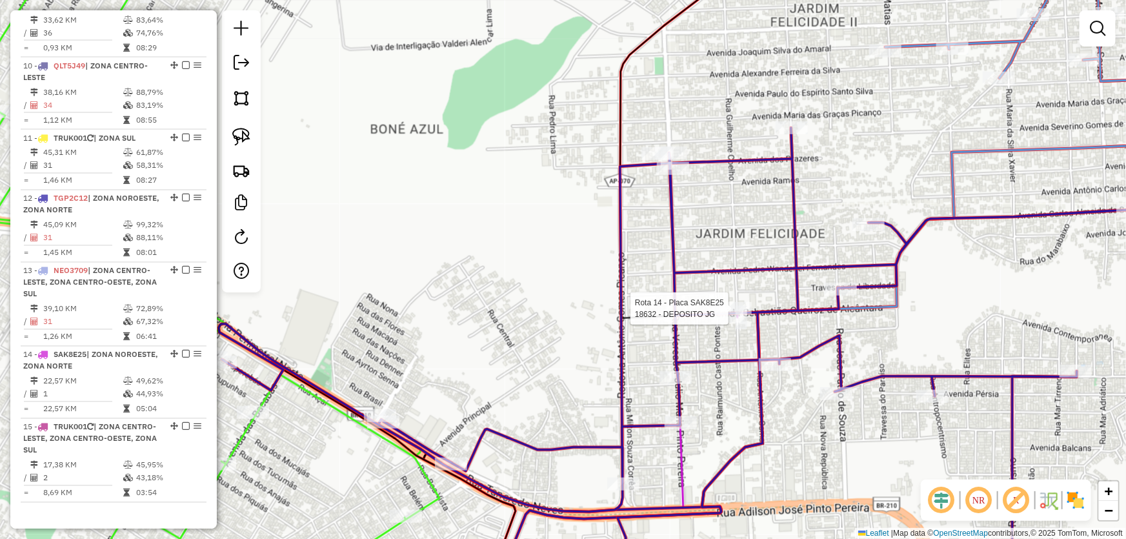
select select "*********"
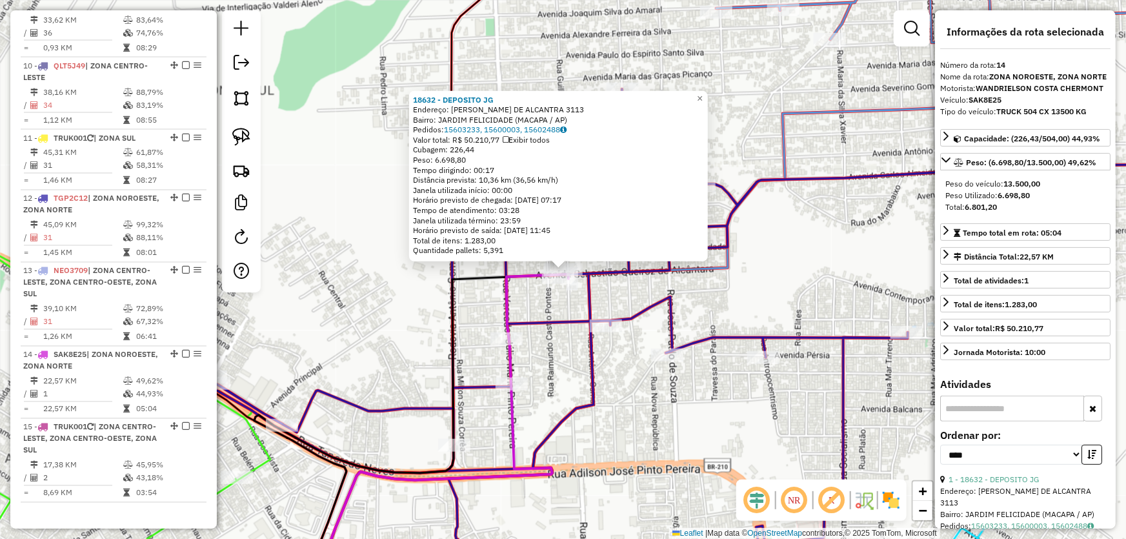
click at [395, 286] on div "18632 - DEPOSITO JG Endereço: [GEOGRAPHIC_DATA] QUEIROZ DE ALCANTRA 3113 Bairro…" at bounding box center [563, 269] width 1126 height 539
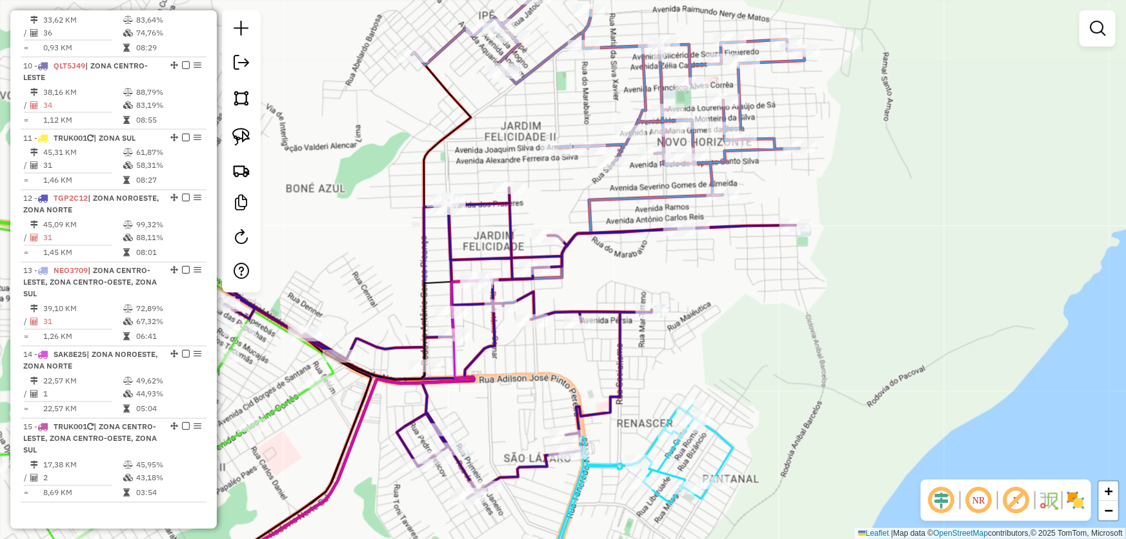
drag, startPoint x: 858, startPoint y: 357, endPoint x: 788, endPoint y: 6, distance: 357.8
click at [793, 20] on div "Janela de atendimento Grade de atendimento Capacidade Transportadoras Veículos …" at bounding box center [563, 269] width 1126 height 539
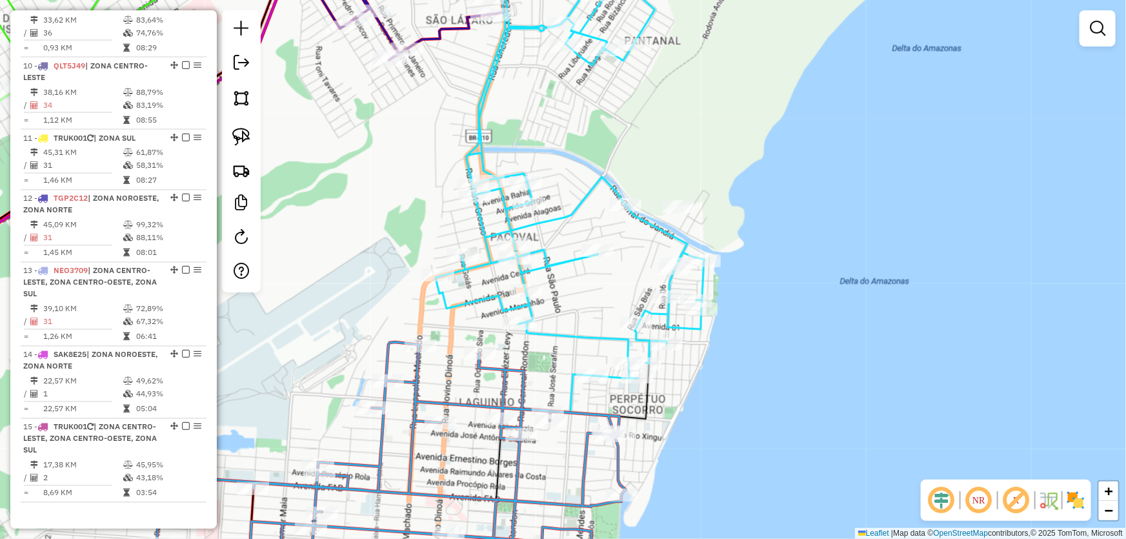
drag, startPoint x: 720, startPoint y: 154, endPoint x: 677, endPoint y: 214, distance: 73.0
click at [677, 213] on div at bounding box center [678, 206] width 32 height 13
drag, startPoint x: 802, startPoint y: 470, endPoint x: 792, endPoint y: 125, distance: 344.6
click at [793, 144] on div "Janela de atendimento Grade de atendimento Capacidade Transportadoras Veículos …" at bounding box center [563, 269] width 1126 height 539
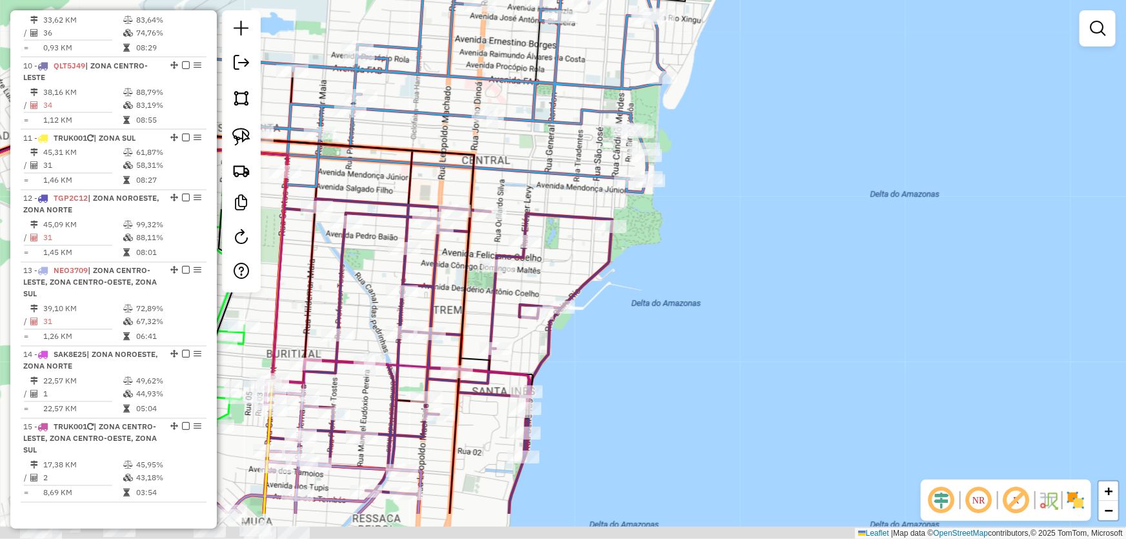
drag, startPoint x: 688, startPoint y: 372, endPoint x: 804, endPoint y: 161, distance: 241.1
click at [804, 161] on div "Janela de atendimento Grade de atendimento Capacidade Transportadoras Veículos …" at bounding box center [563, 269] width 1126 height 539
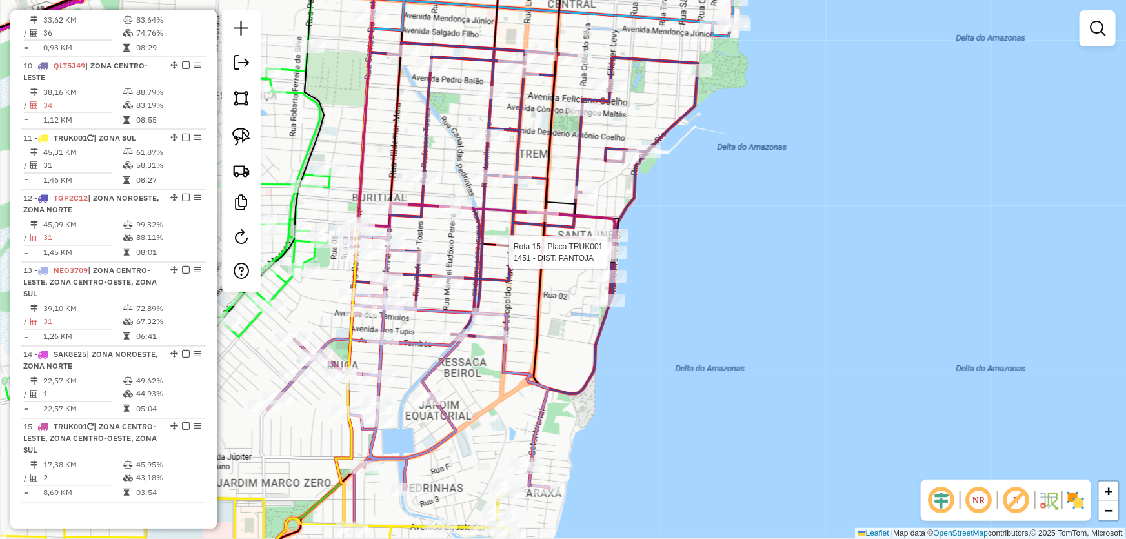
select select "*********"
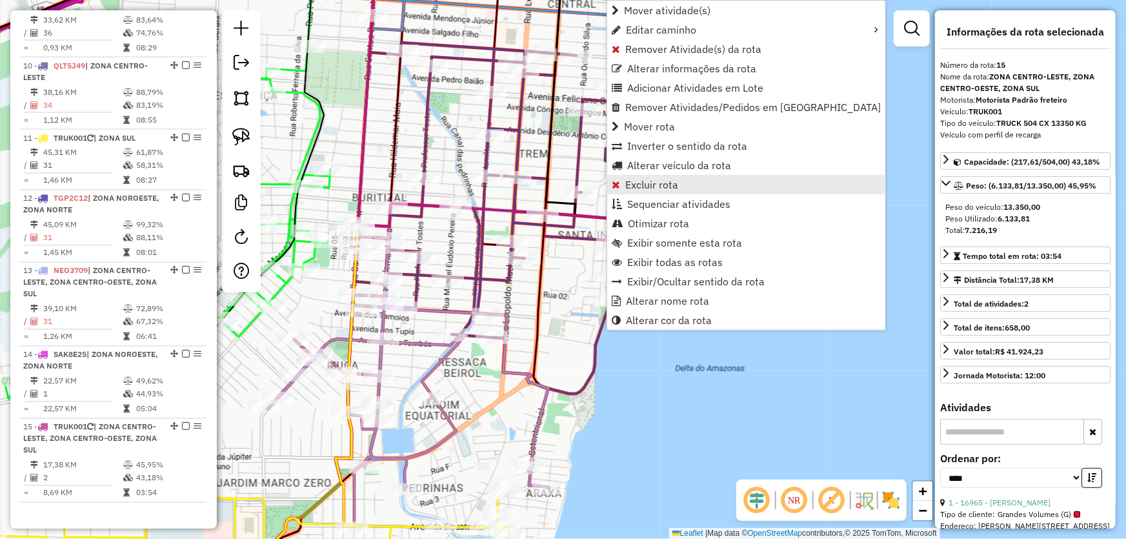
click at [640, 190] on span "Excluir rota" at bounding box center [651, 184] width 53 height 10
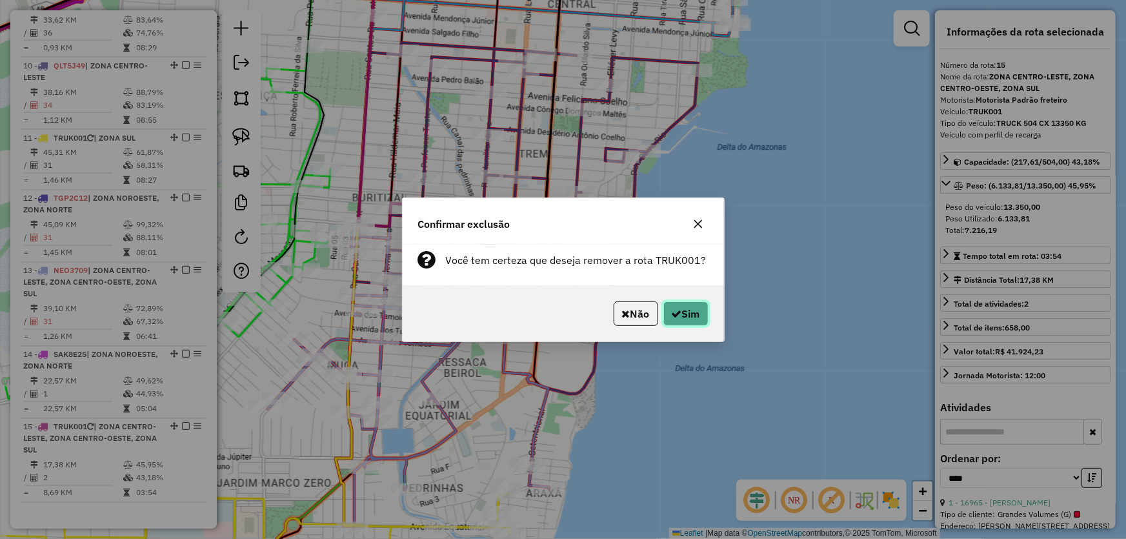
click at [674, 315] on icon "button" at bounding box center [677, 313] width 10 height 10
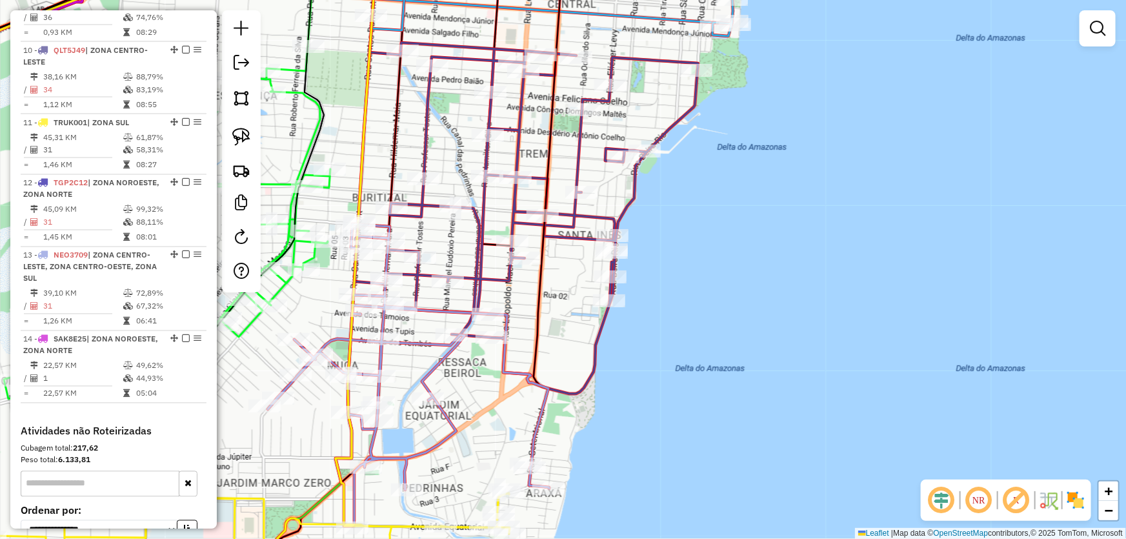
scroll to position [1086, 0]
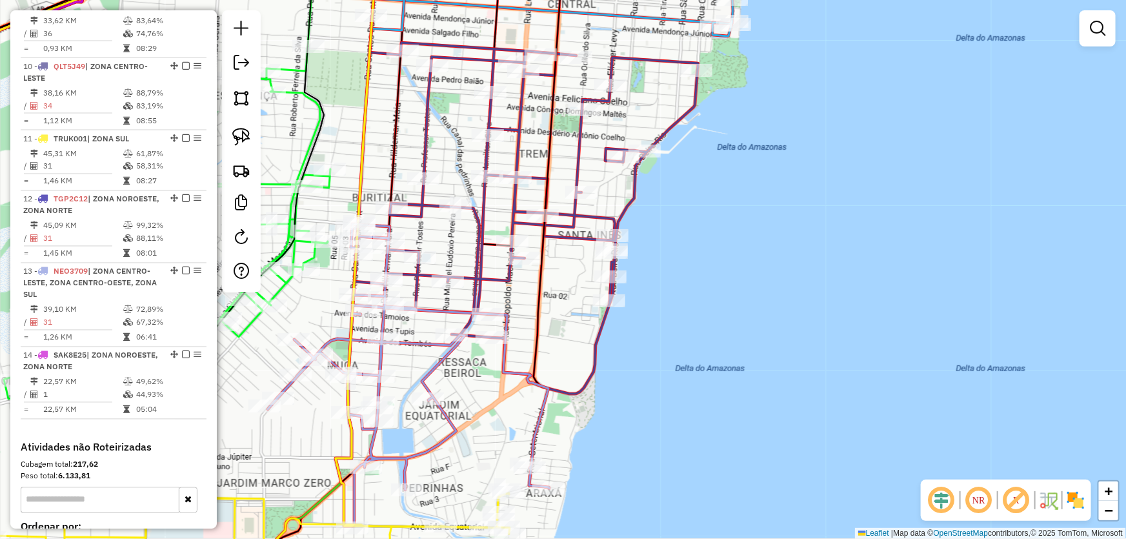
click at [683, 368] on div "Janela de atendimento Grade de atendimento Capacidade Transportadoras Veículos …" at bounding box center [563, 269] width 1126 height 539
click at [245, 99] on img at bounding box center [241, 98] width 18 height 18
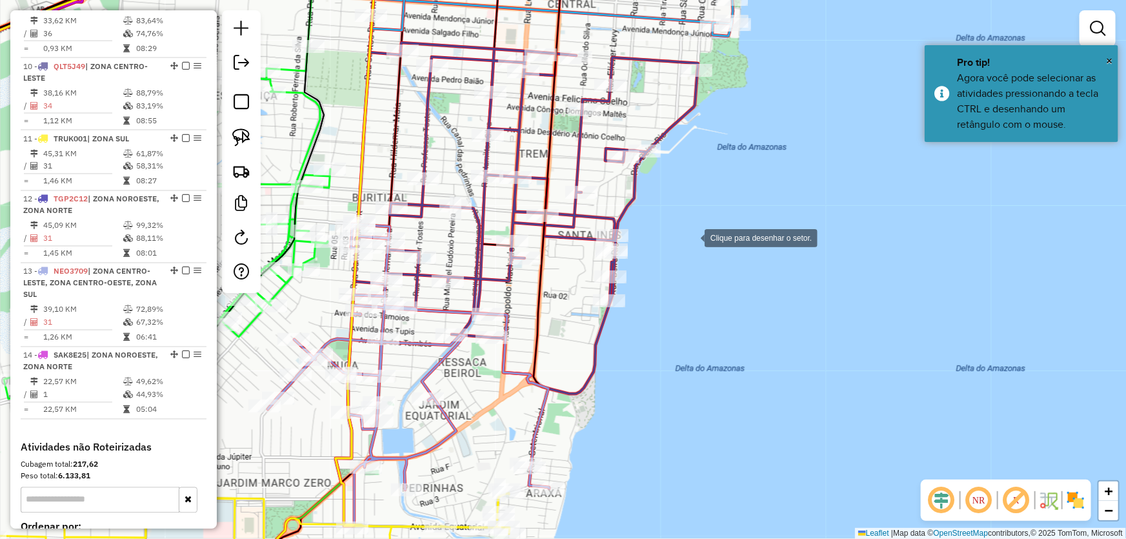
click at [692, 237] on div at bounding box center [692, 237] width 26 height 26
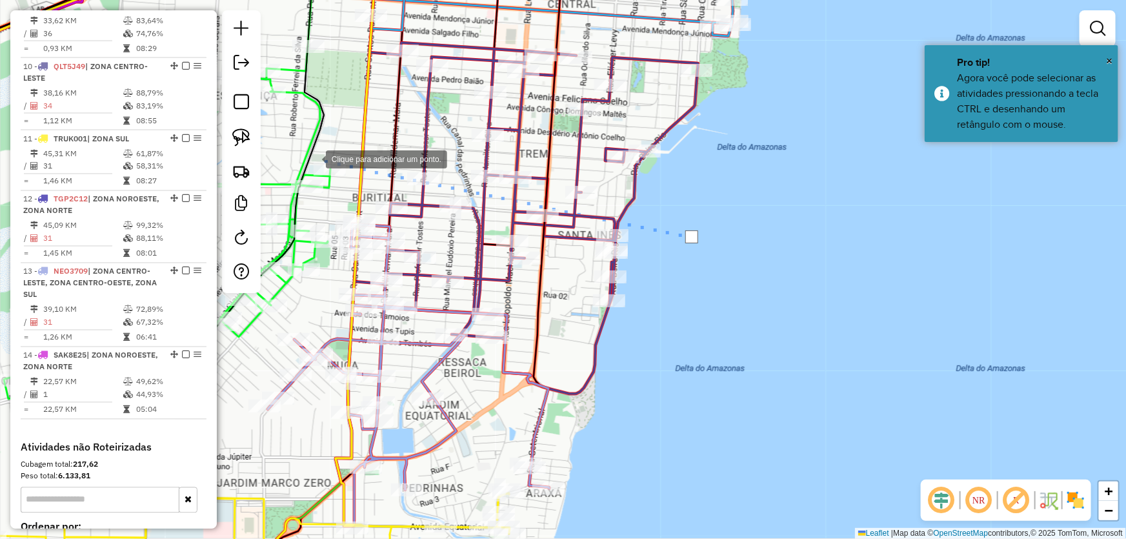
click at [313, 158] on div at bounding box center [313, 158] width 26 height 26
click at [314, 192] on div at bounding box center [312, 179] width 26 height 26
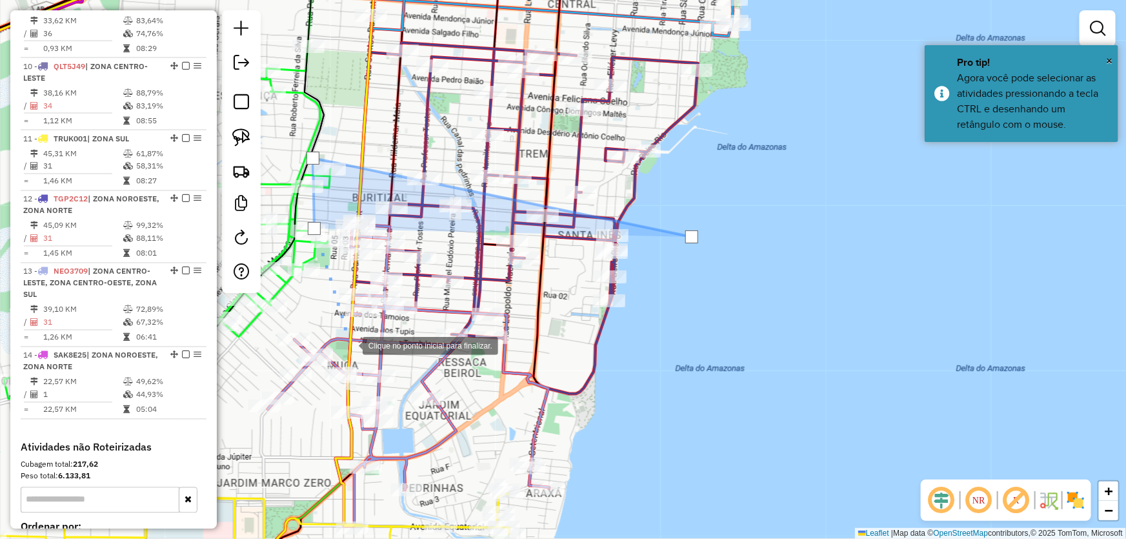
drag, startPoint x: 350, startPoint y: 345, endPoint x: 660, endPoint y: 350, distance: 310.4
click at [350, 345] on div at bounding box center [350, 345] width 26 height 26
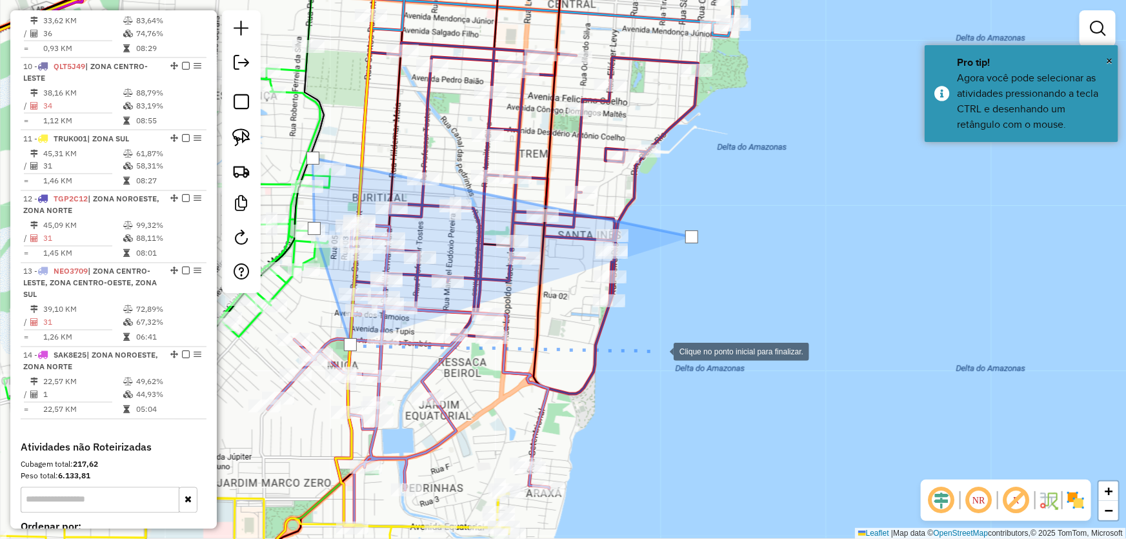
click at [661, 350] on div at bounding box center [661, 350] width 26 height 26
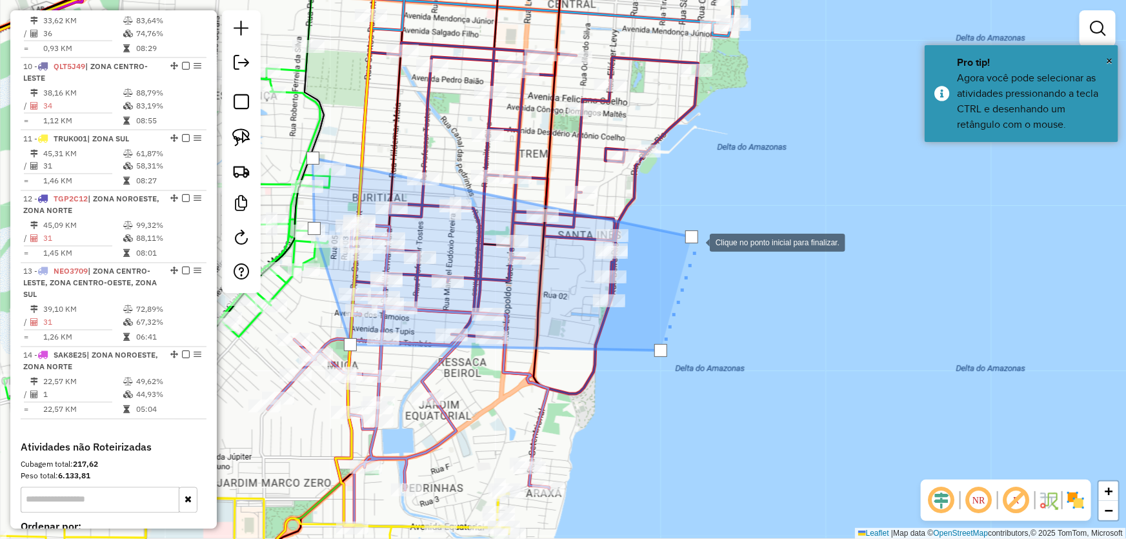
click at [692, 239] on div at bounding box center [691, 236] width 13 height 13
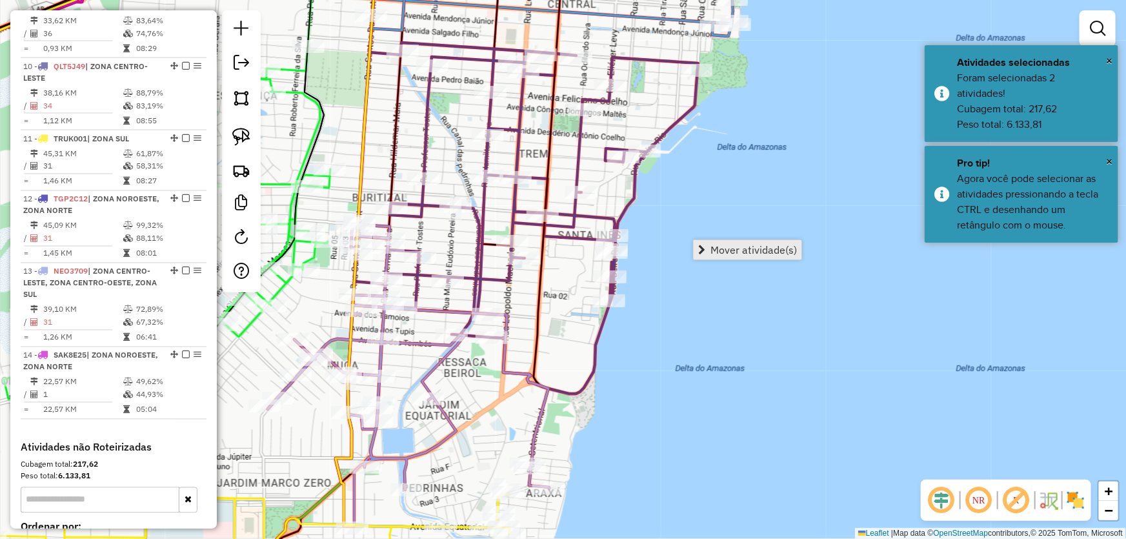
click at [708, 245] on link "Mover atividade(s)" at bounding box center [748, 249] width 108 height 19
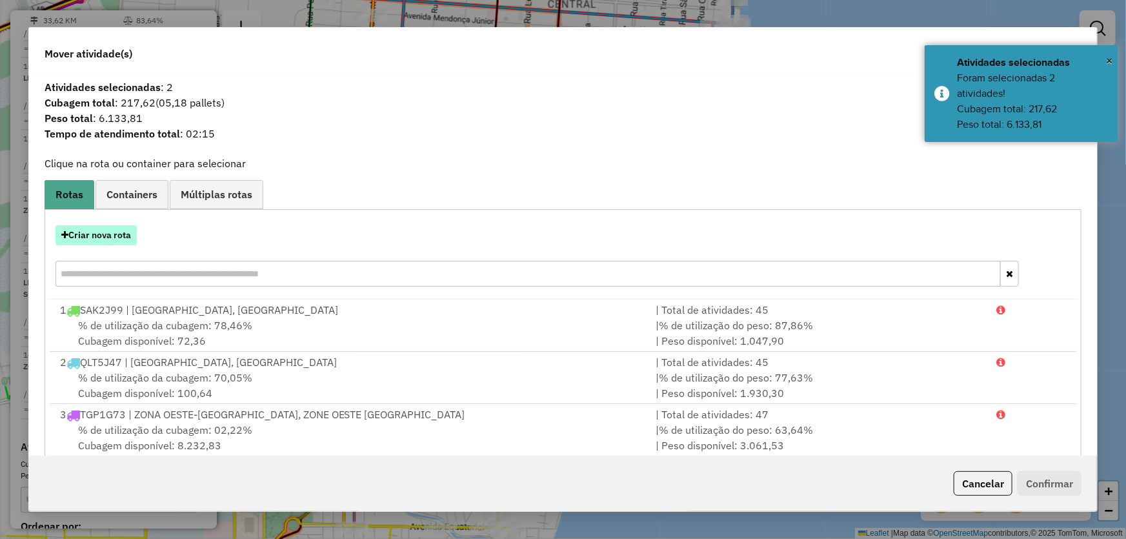
click at [101, 234] on button "Criar nova rota" at bounding box center [95, 235] width 81 height 20
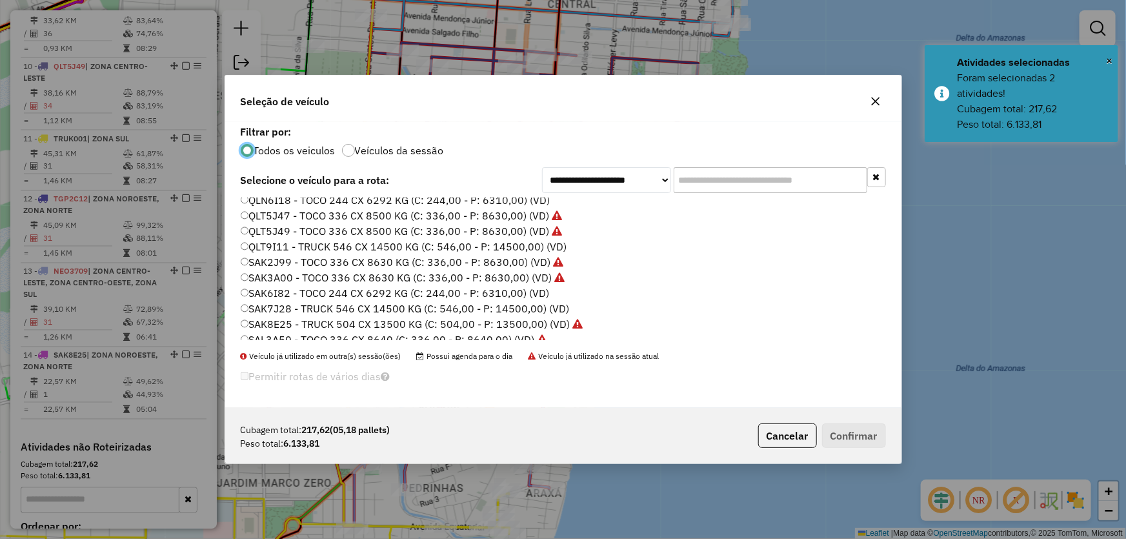
scroll to position [234, 0]
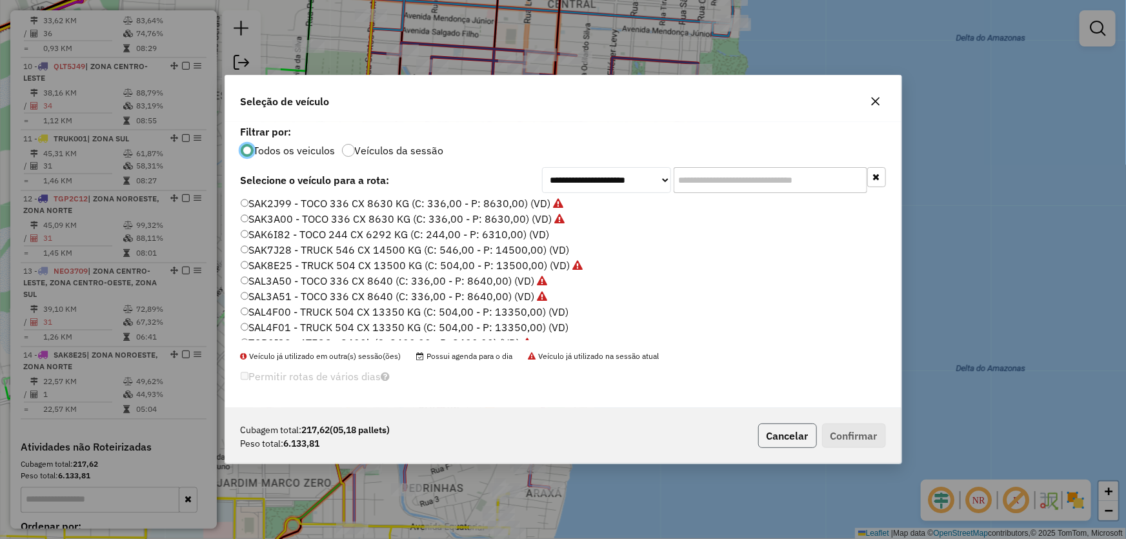
click at [796, 444] on button "Cancelar" at bounding box center [787, 435] width 59 height 25
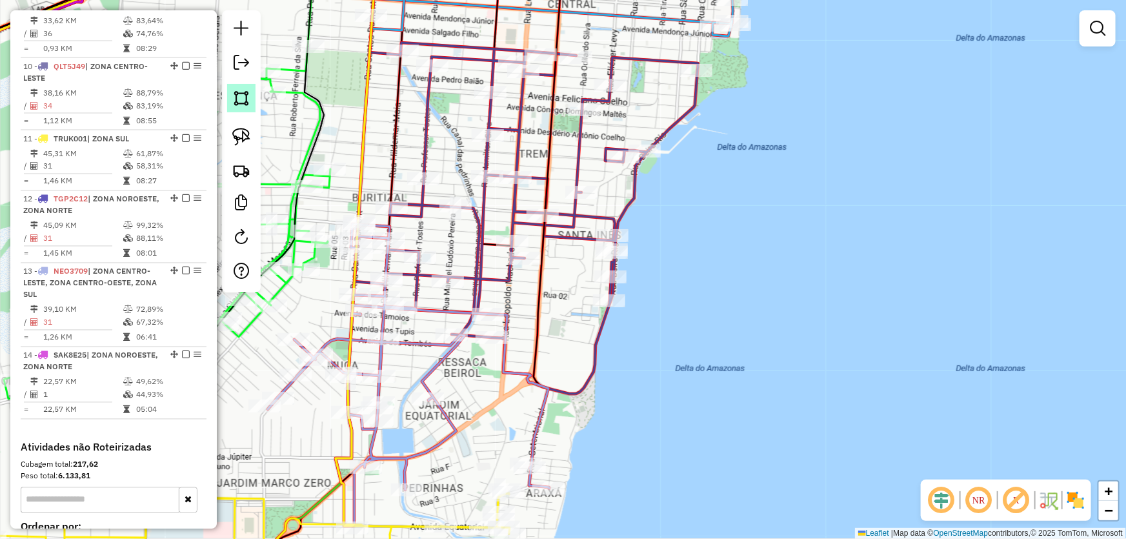
click at [233, 100] on img at bounding box center [241, 98] width 18 height 18
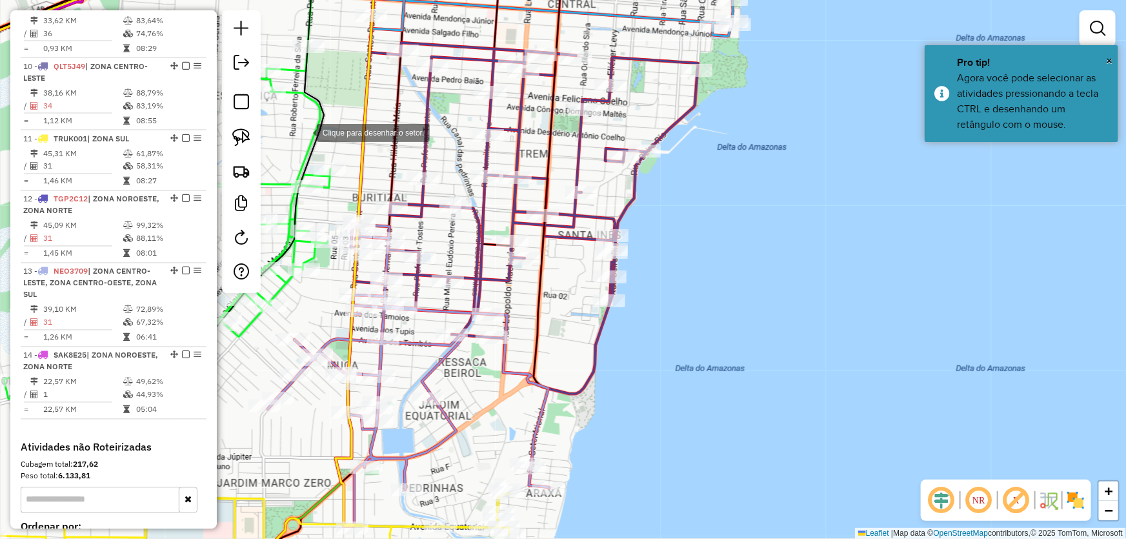
click at [304, 132] on div at bounding box center [304, 132] width 26 height 26
click at [329, 282] on div at bounding box center [323, 269] width 26 height 26
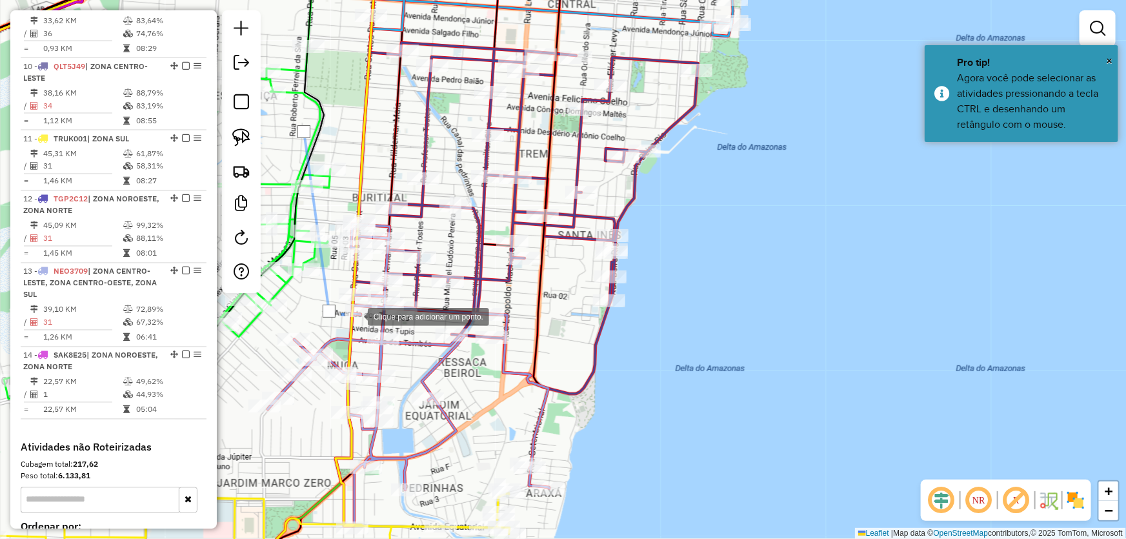
click at [368, 303] on div at bounding box center [355, 316] width 26 height 26
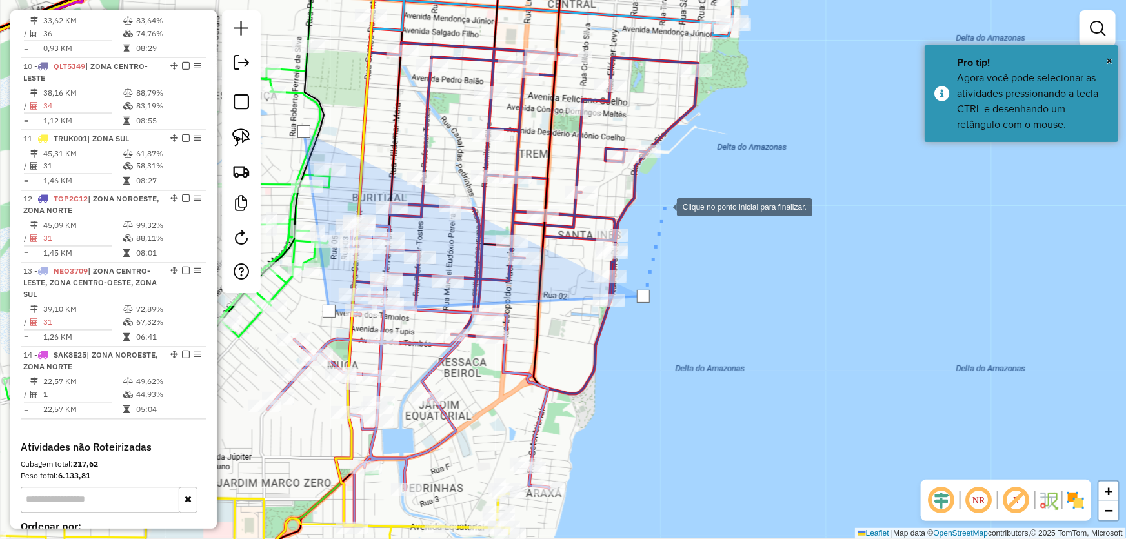
click at [663, 197] on div at bounding box center [664, 206] width 26 height 26
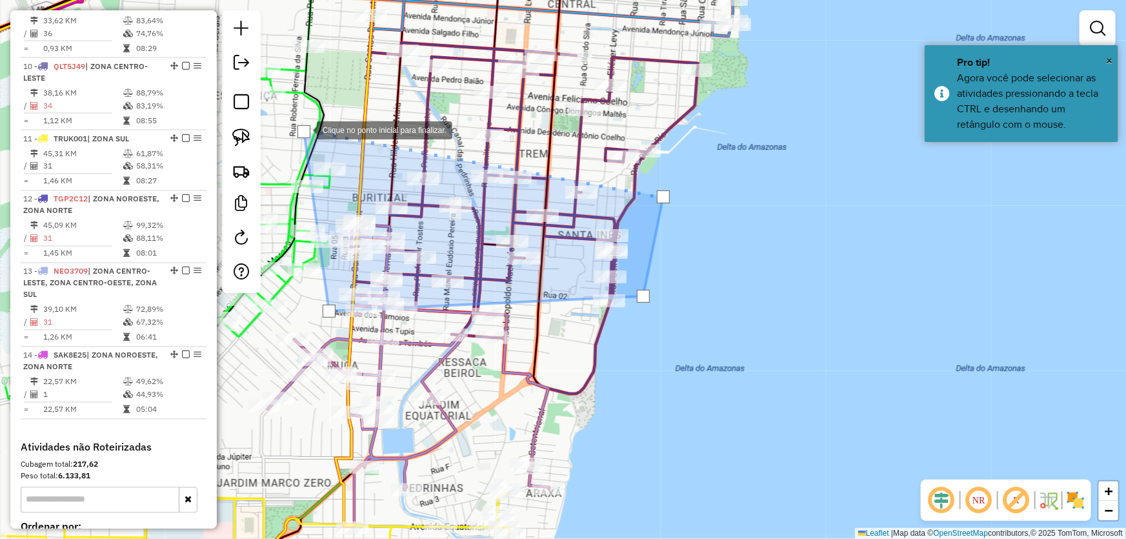
click at [304, 129] on div at bounding box center [303, 131] width 13 height 13
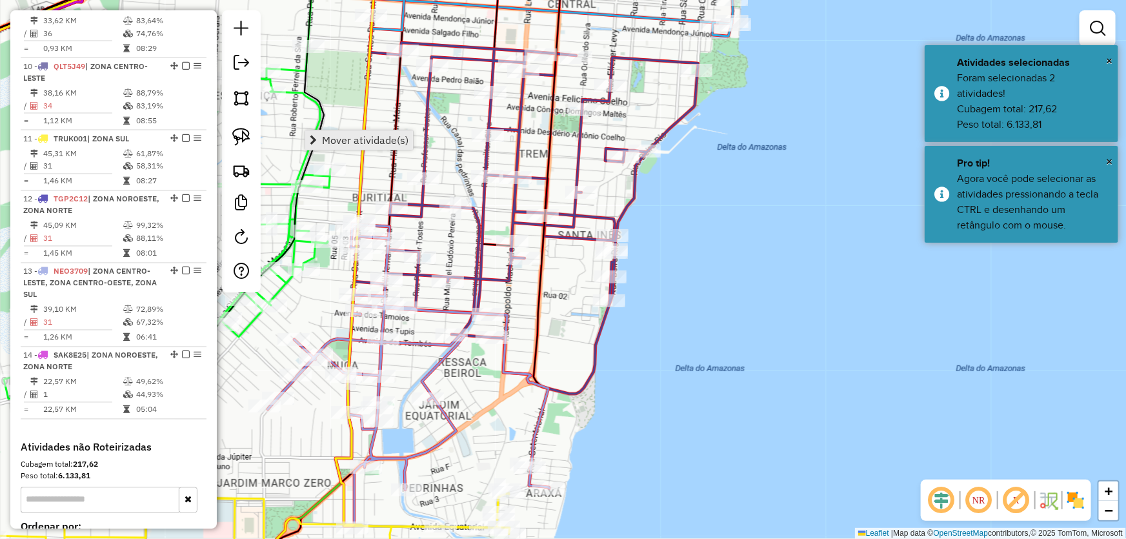
click at [322, 135] on span "Mover atividade(s)" at bounding box center [365, 140] width 86 height 10
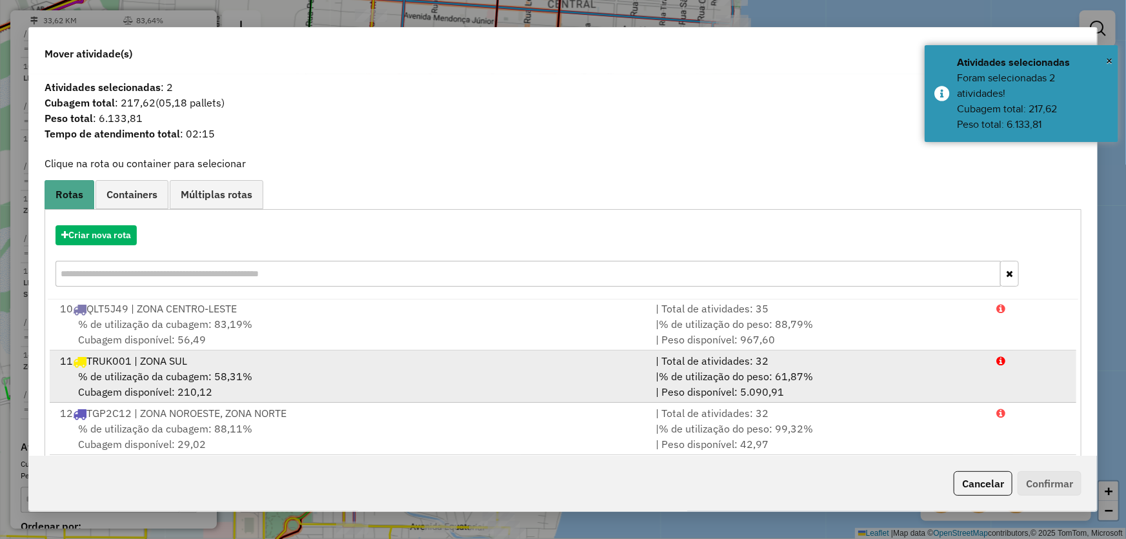
scroll to position [123, 0]
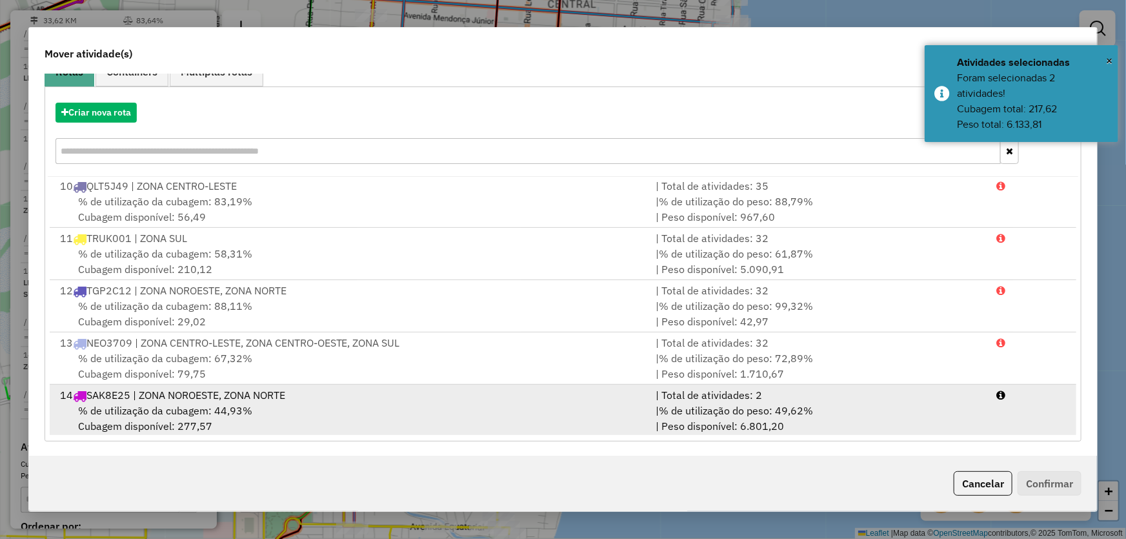
click at [158, 404] on span "% de utilização da cubagem: 44,93%" at bounding box center [165, 410] width 174 height 13
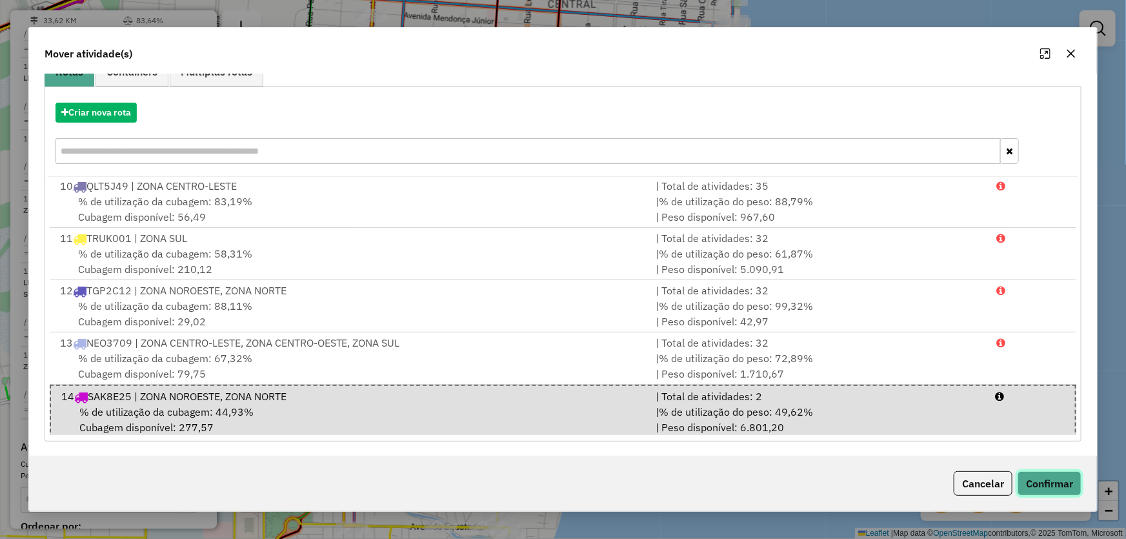
click at [1044, 485] on button "Confirmar" at bounding box center [1049, 483] width 64 height 25
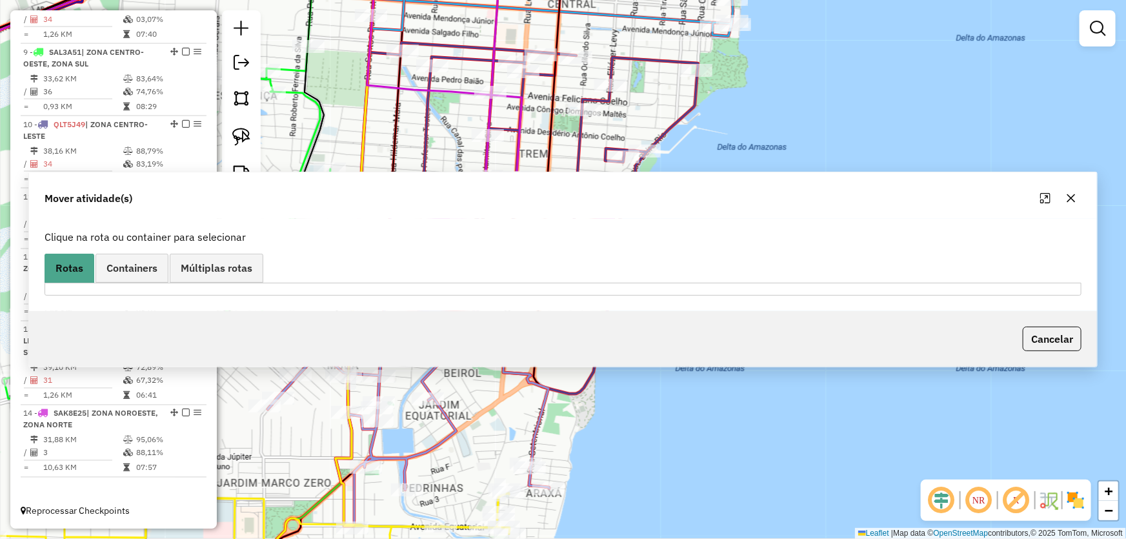
scroll to position [0, 0]
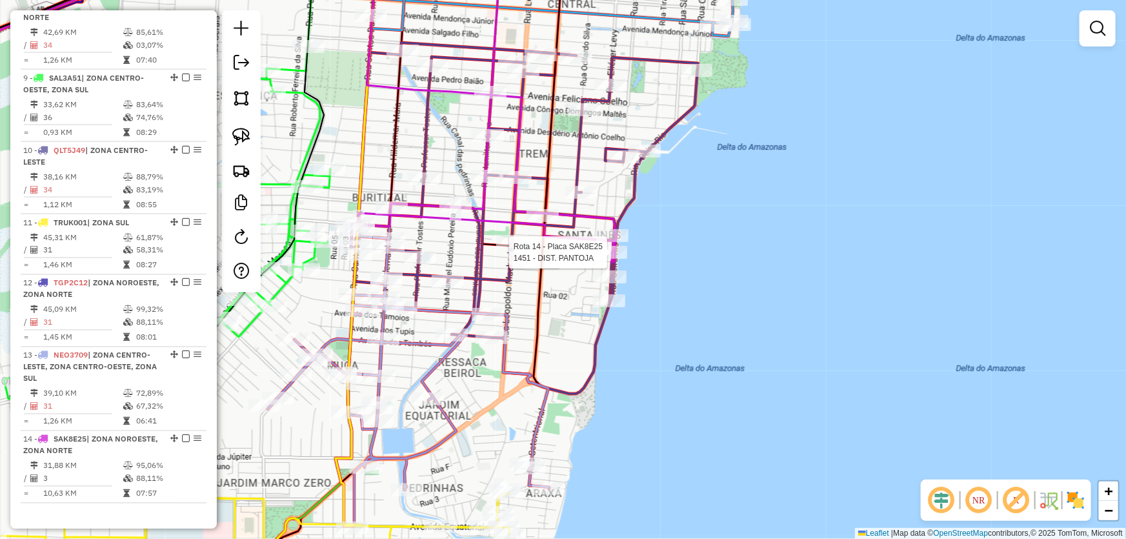
select select "*********"
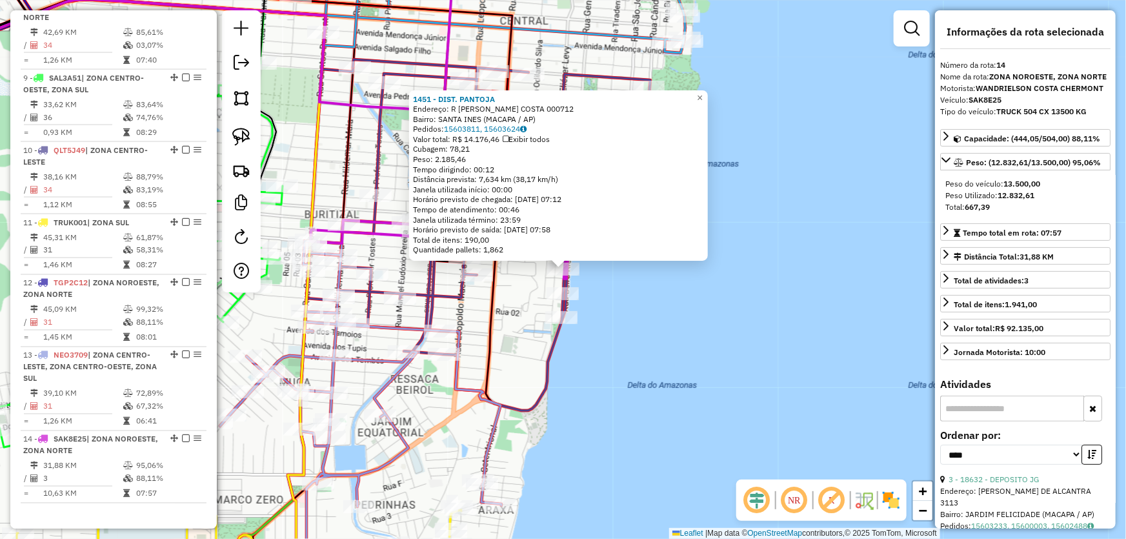
click at [727, 310] on div "1451 - DIST. PANTOJA Endereço: R ANDRE DE OLIVEIRA COSTA 000712 Bairro: SANTA I…" at bounding box center [563, 269] width 1126 height 539
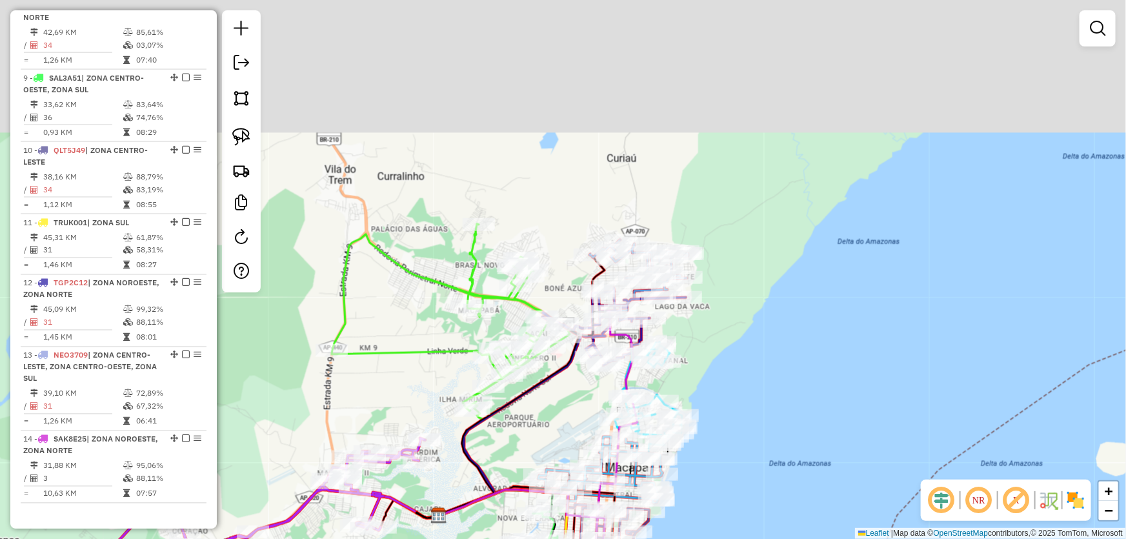
drag, startPoint x: 576, startPoint y: 162, endPoint x: 546, endPoint y: 406, distance: 246.3
click at [547, 426] on div "Janela de atendimento Grade de atendimento Capacidade Transportadoras Veículos …" at bounding box center [563, 269] width 1126 height 539
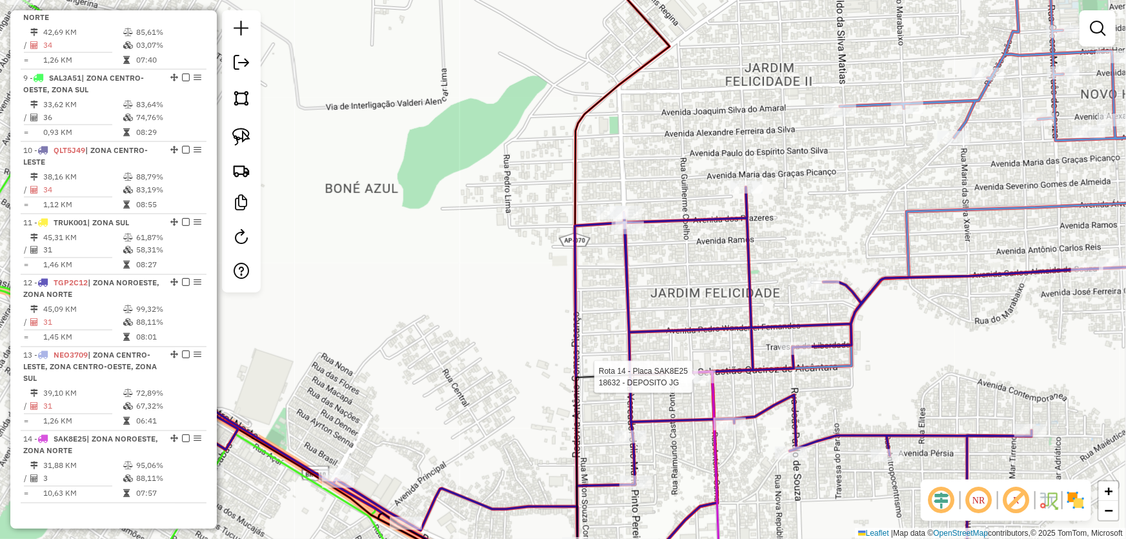
select select "*********"
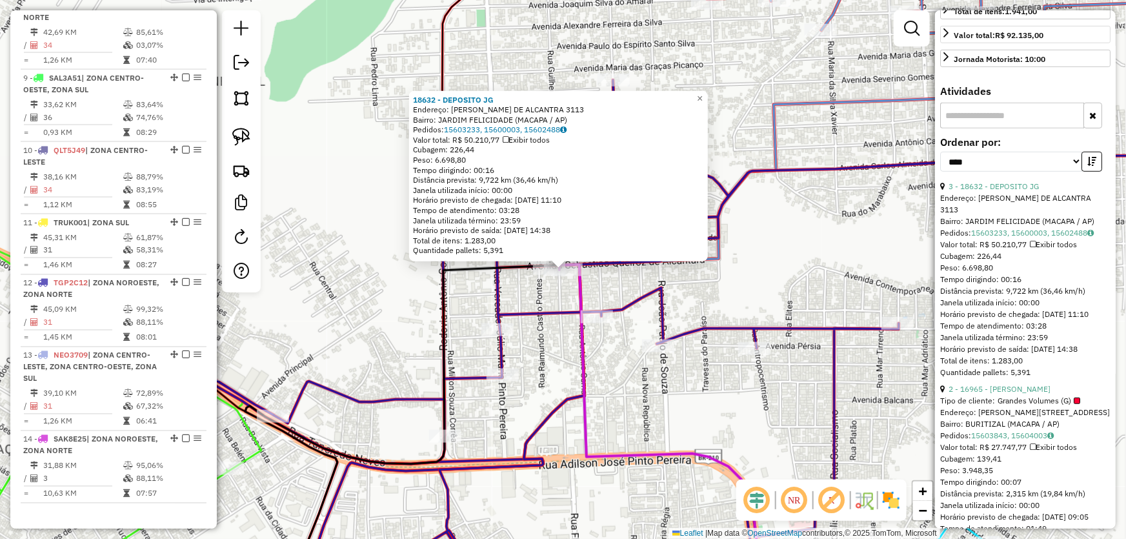
scroll to position [586, 0]
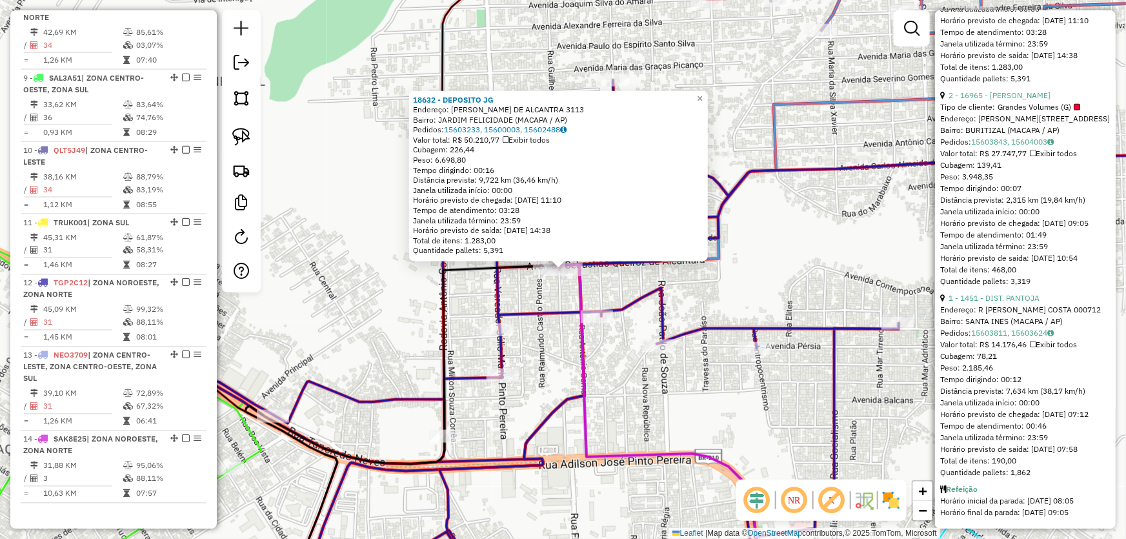
click at [819, 269] on div "18632 - DEPOSITO JG Endereço: SEBASTIAO QUEIROZ DE ALCANTRA 3113 Bairro: JARDIM…" at bounding box center [563, 269] width 1126 height 539
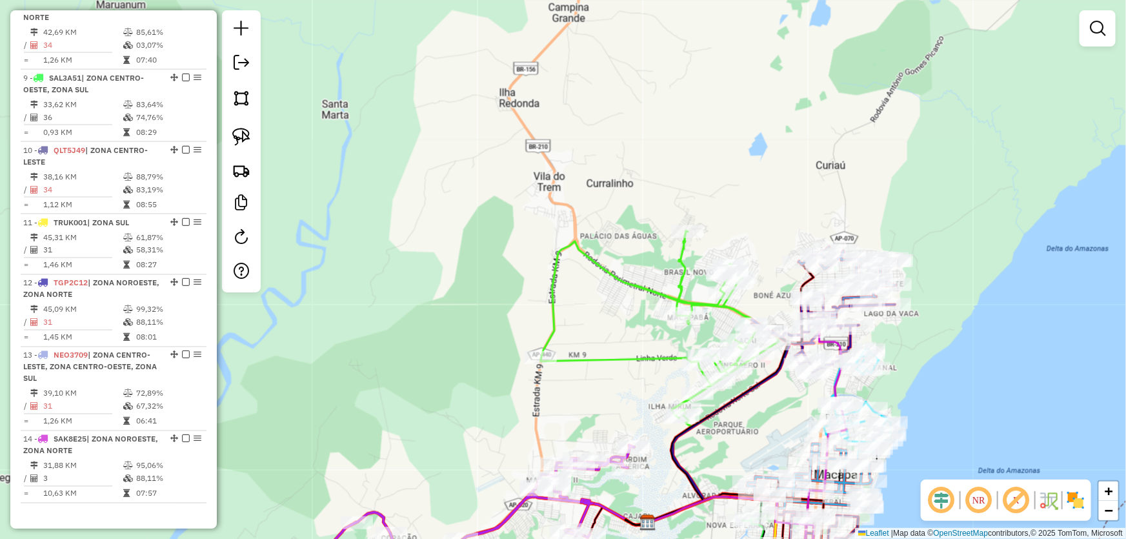
drag, startPoint x: 768, startPoint y: 408, endPoint x: 807, endPoint y: 129, distance: 282.0
click at [806, 143] on div "Janela de atendimento Grade de atendimento Capacidade Transportadoras Veículos …" at bounding box center [563, 269] width 1126 height 539
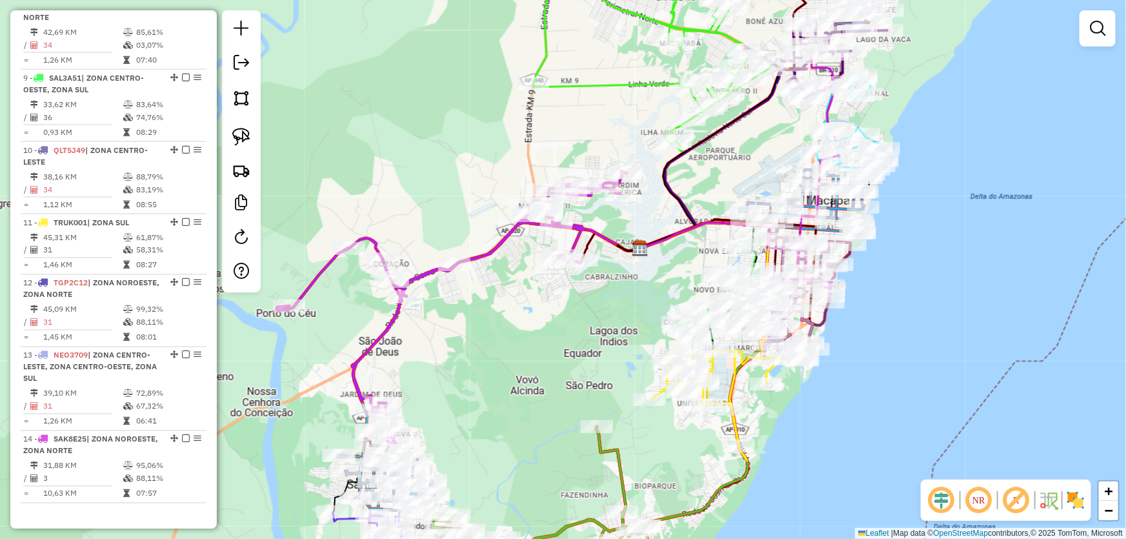
drag, startPoint x: 668, startPoint y: 305, endPoint x: 609, endPoint y: 354, distance: 76.5
click at [609, 354] on div "Janela de atendimento Grade de atendimento Capacidade Transportadoras Veículos …" at bounding box center [563, 269] width 1126 height 539
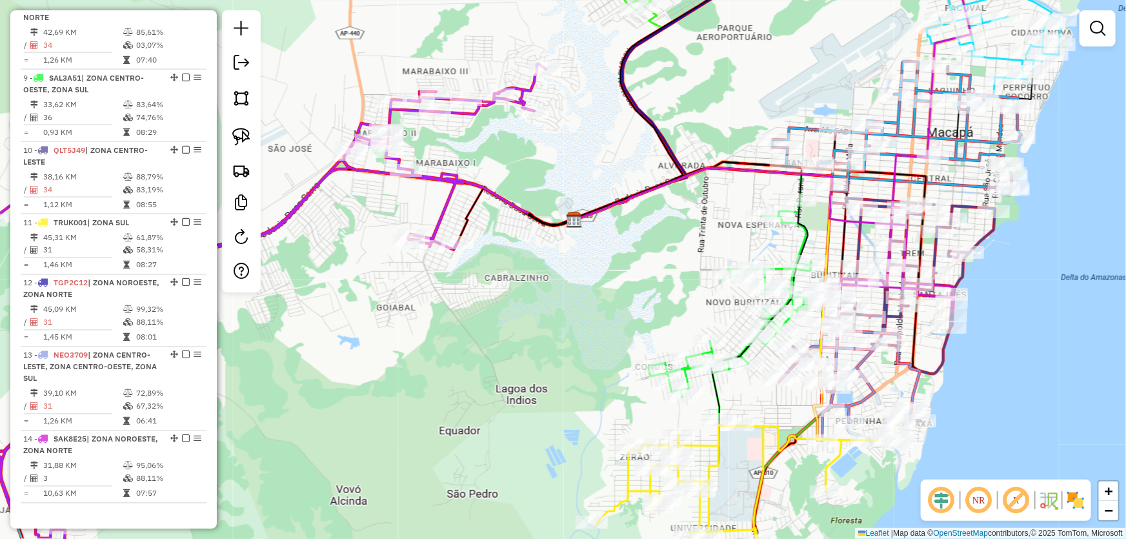
drag, startPoint x: 695, startPoint y: 272, endPoint x: 647, endPoint y: 275, distance: 48.5
click at [647, 275] on div "Janela de atendimento Grade de atendimento Capacidade Transportadoras Veículos …" at bounding box center [563, 269] width 1126 height 539
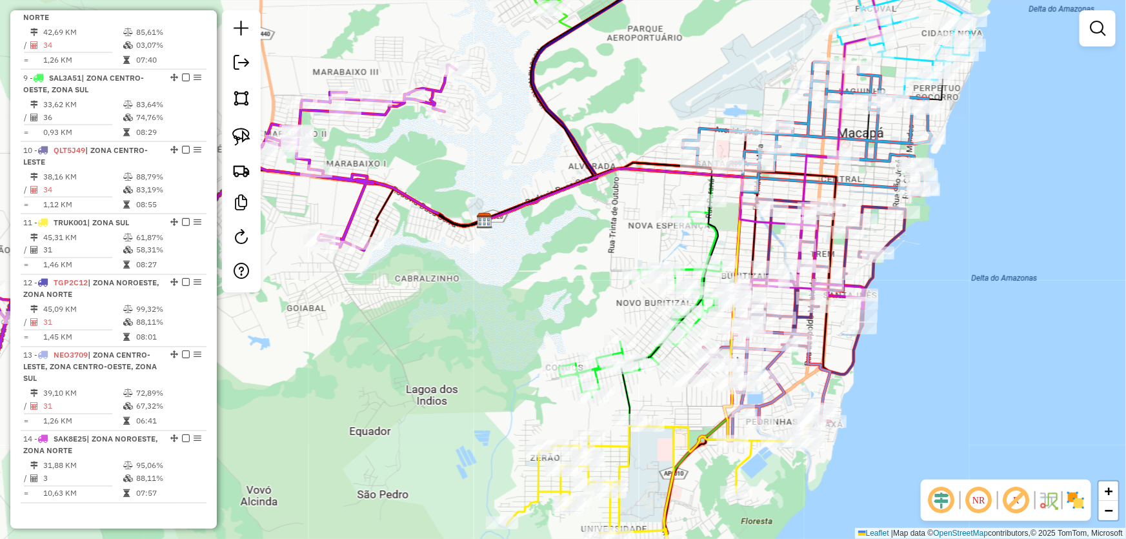
drag, startPoint x: 666, startPoint y: 279, endPoint x: 577, endPoint y: 279, distance: 89.7
click at [577, 279] on div "Janela de atendimento Grade de atendimento Capacidade Transportadoras Veículos …" at bounding box center [563, 269] width 1126 height 539
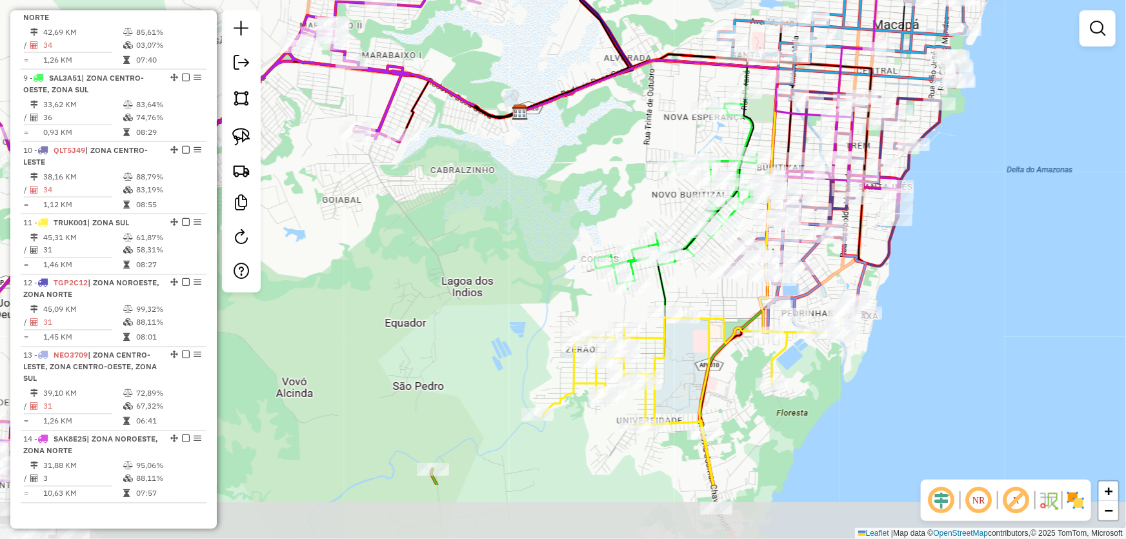
drag, startPoint x: 563, startPoint y: 287, endPoint x: 618, endPoint y: 221, distance: 86.2
click at [599, 171] on div "Janela de atendimento Grade de atendimento Capacidade Transportadoras Veículos …" at bounding box center [563, 269] width 1126 height 539
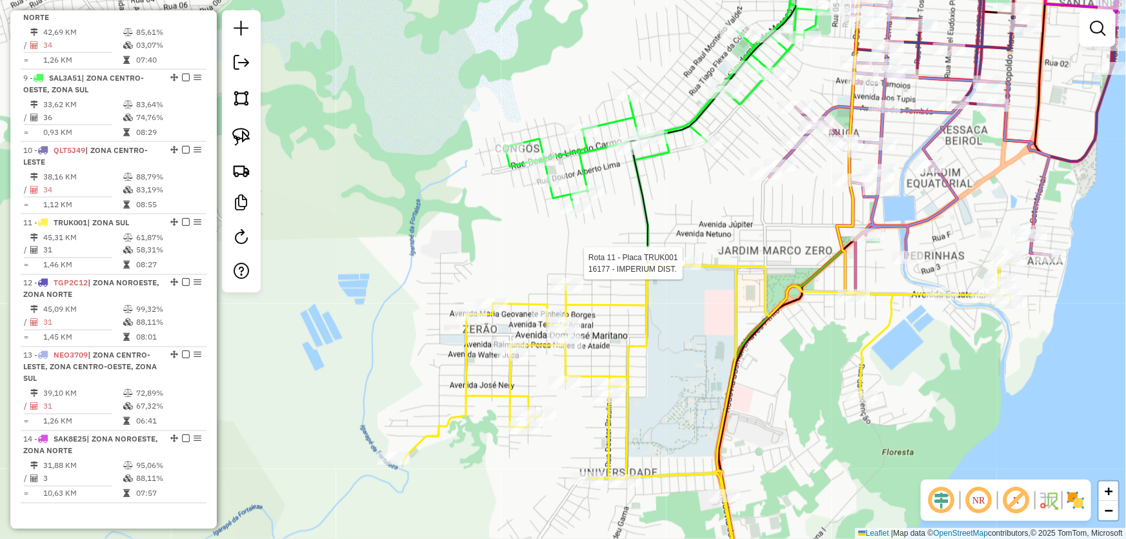
select select "*********"
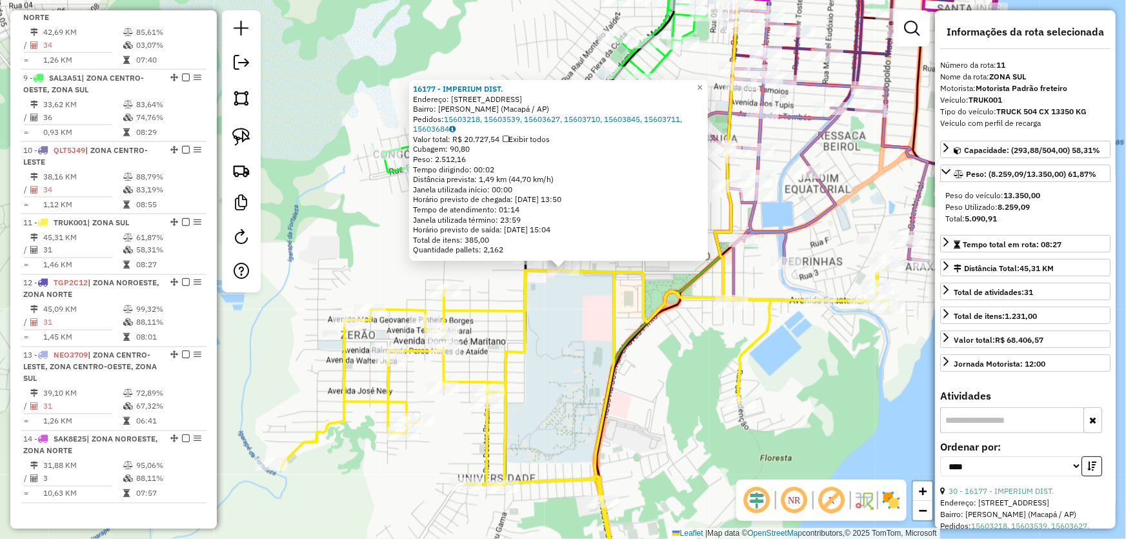
click at [819, 361] on div "16177 - IMPERIUM DIST. Endereço: Rua Urano Conjunto Habitacional da Ego, 17 Bai…" at bounding box center [563, 269] width 1126 height 539
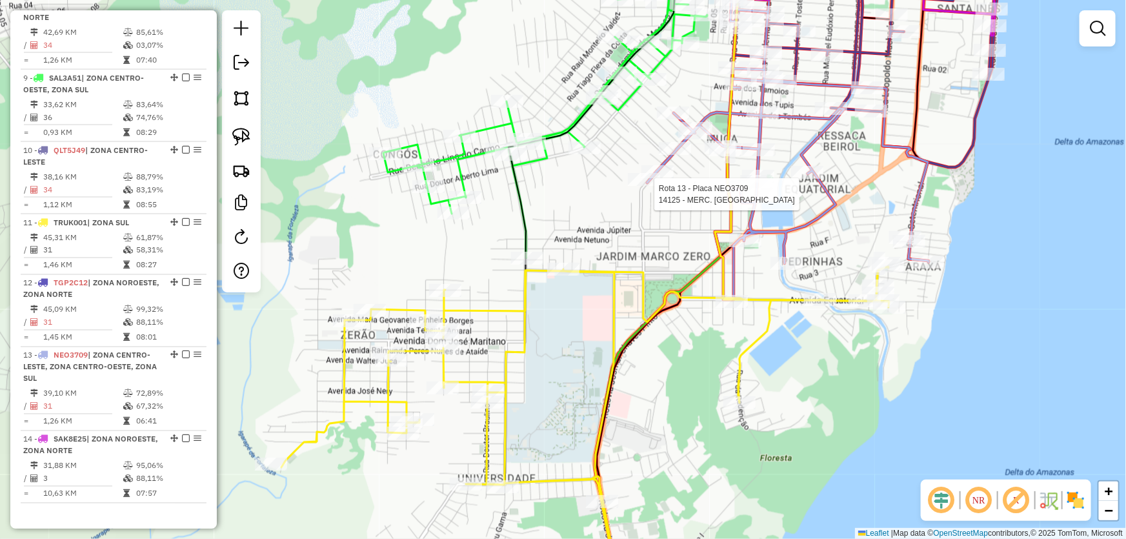
select select "*********"
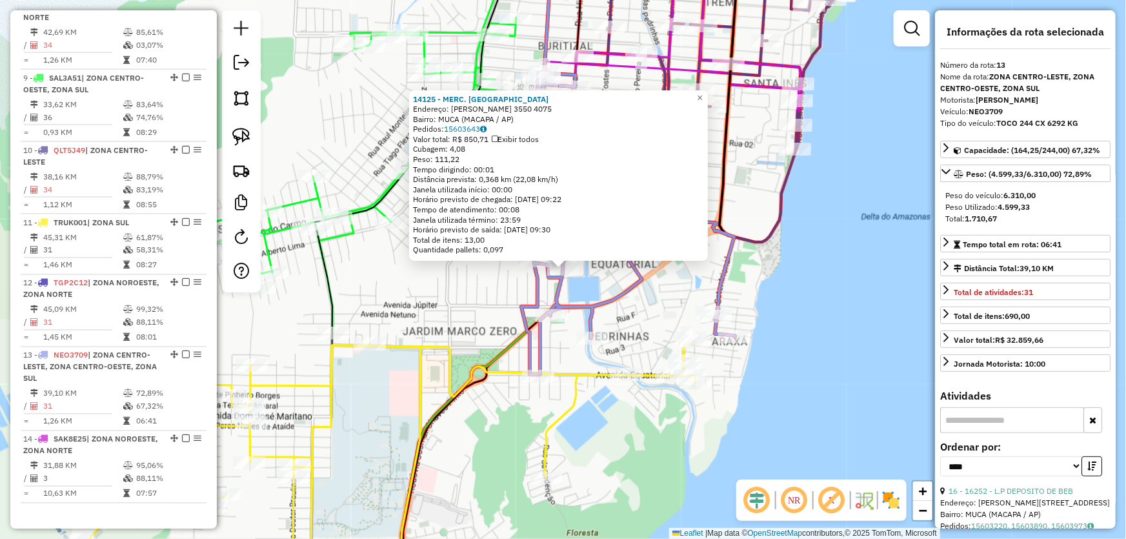
click at [643, 306] on div "14125 - MERC. BAGDA Endereço: R HILDEMAR MAIA 3550 4075 Bairro: MUCA (MACAPA / …" at bounding box center [563, 269] width 1126 height 539
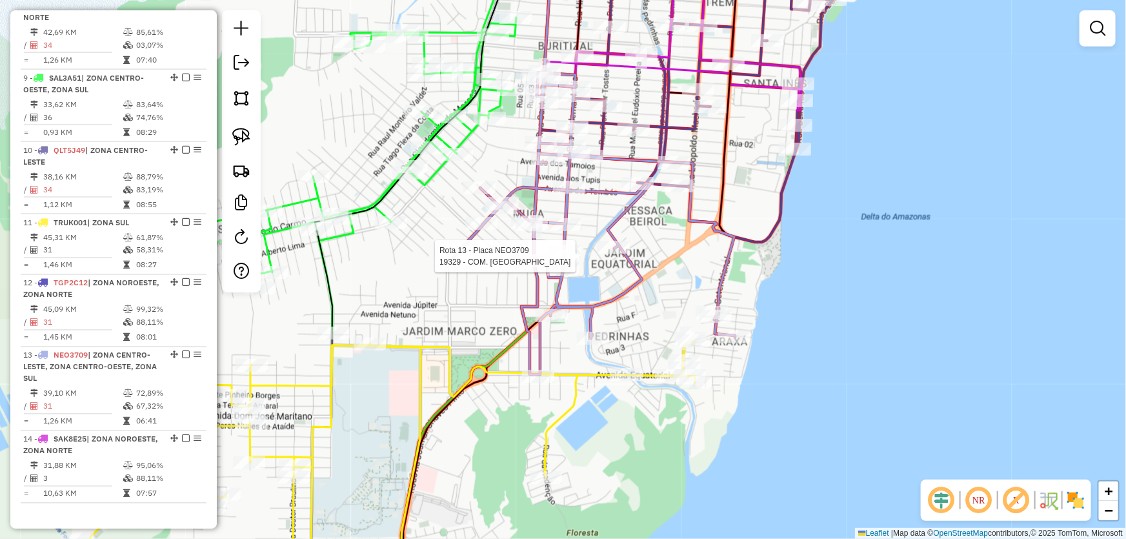
select select "*********"
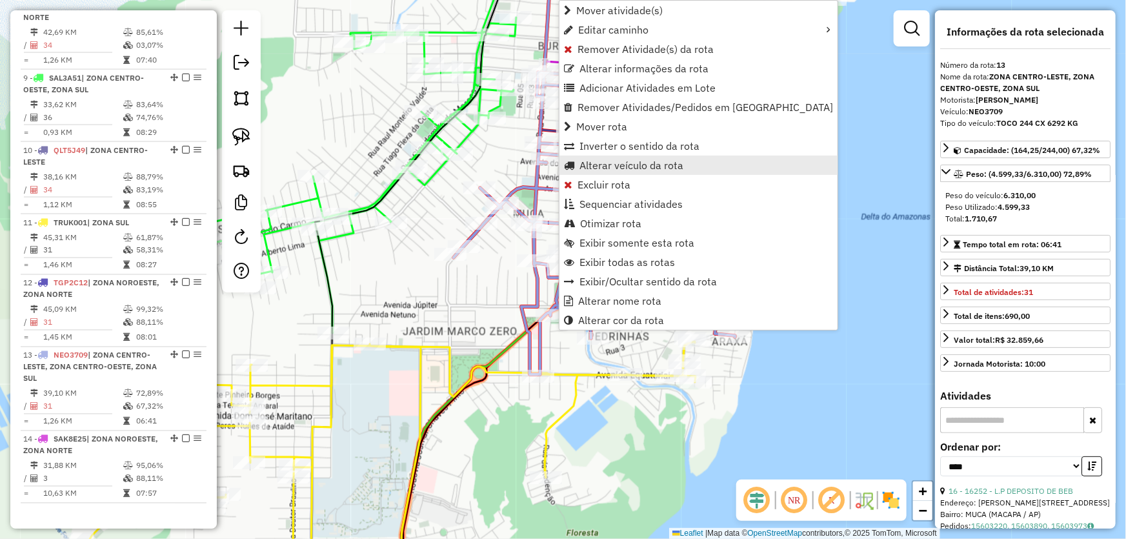
click at [612, 166] on span "Alterar veículo da rota" at bounding box center [631, 165] width 104 height 10
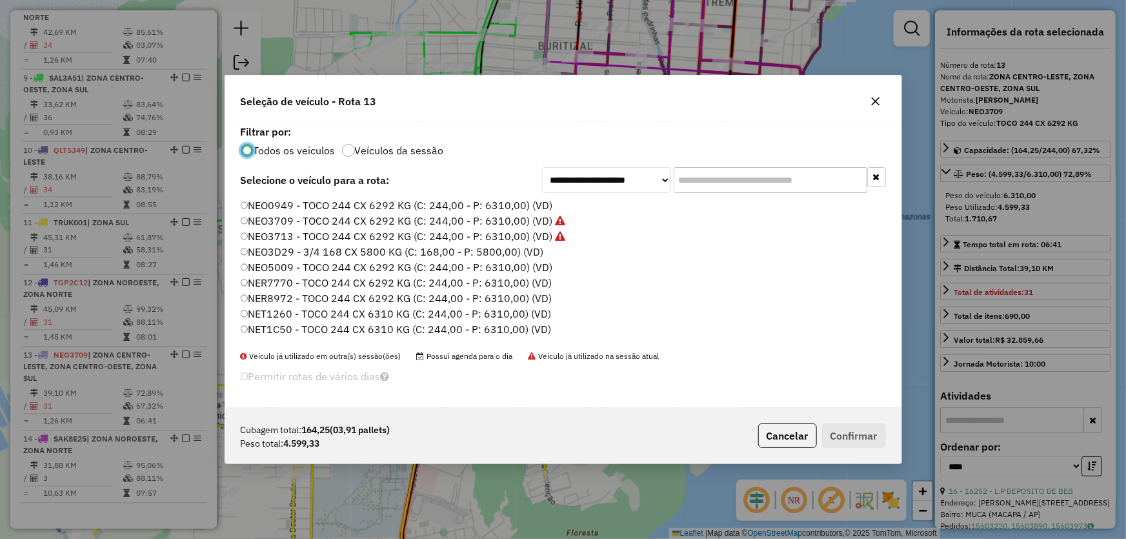
scroll to position [117, 0]
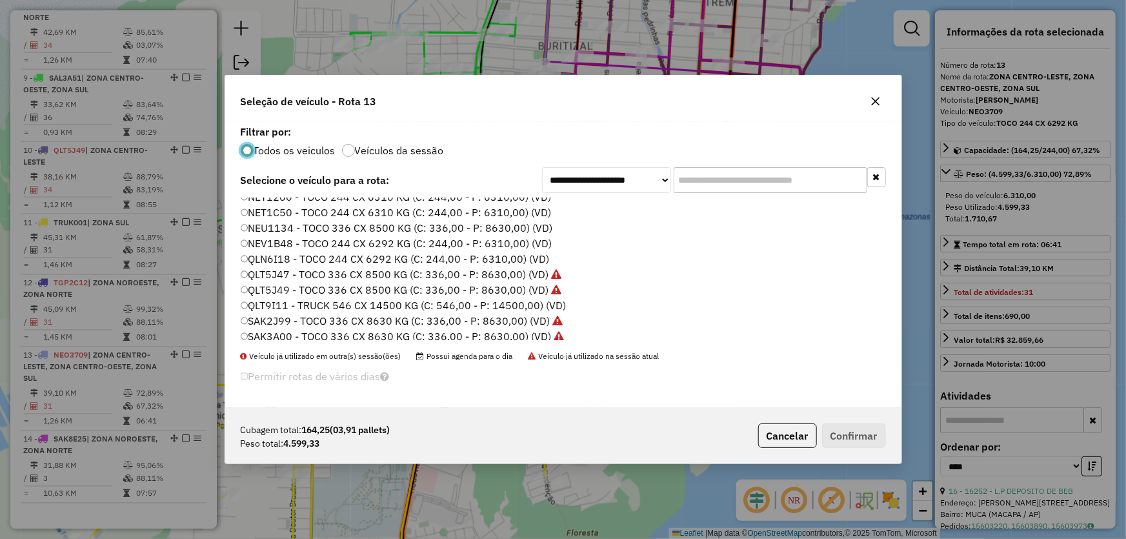
click at [285, 257] on label "QLN6I18 - TOCO 244 CX 6292 KG (C: 244,00 - P: 6310,00) (VD)" at bounding box center [395, 258] width 309 height 15
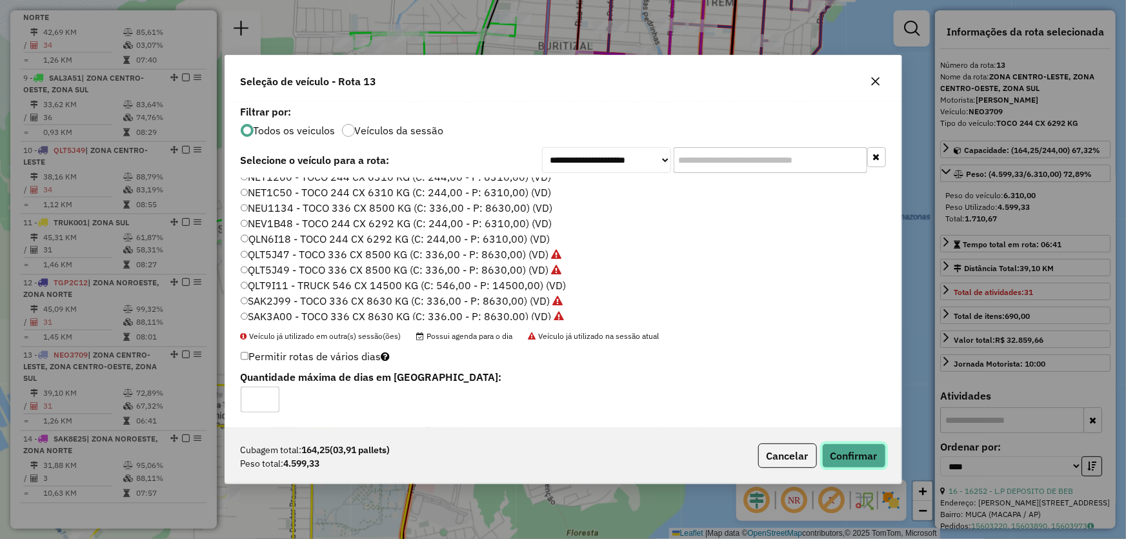
click at [856, 455] on button "Confirmar" at bounding box center [854, 455] width 64 height 25
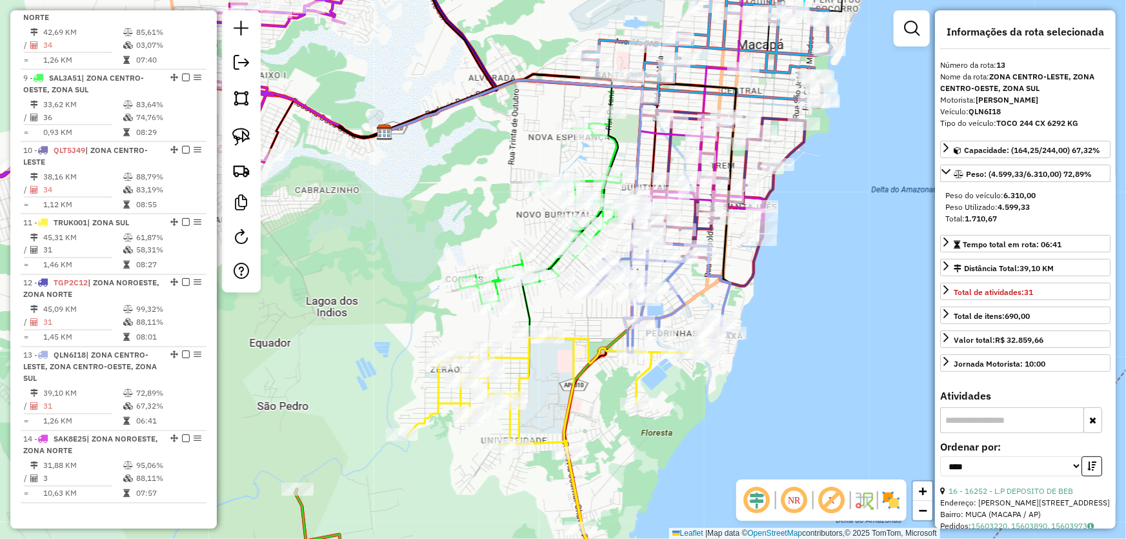
click at [745, 395] on div "Janela de atendimento Grade de atendimento Capacidade Transportadoras Veículos …" at bounding box center [563, 269] width 1126 height 539
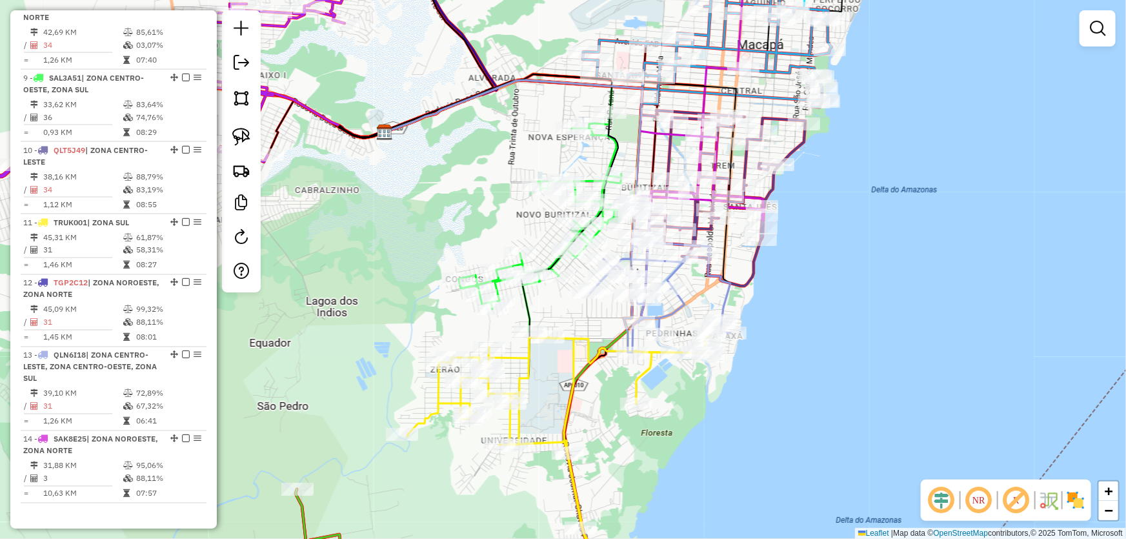
drag, startPoint x: 416, startPoint y: 298, endPoint x: 667, endPoint y: 67, distance: 341.1
click at [663, 75] on div "Janela de atendimento Grade de atendimento Capacidade Transportadoras Veículos …" at bounding box center [563, 269] width 1126 height 539
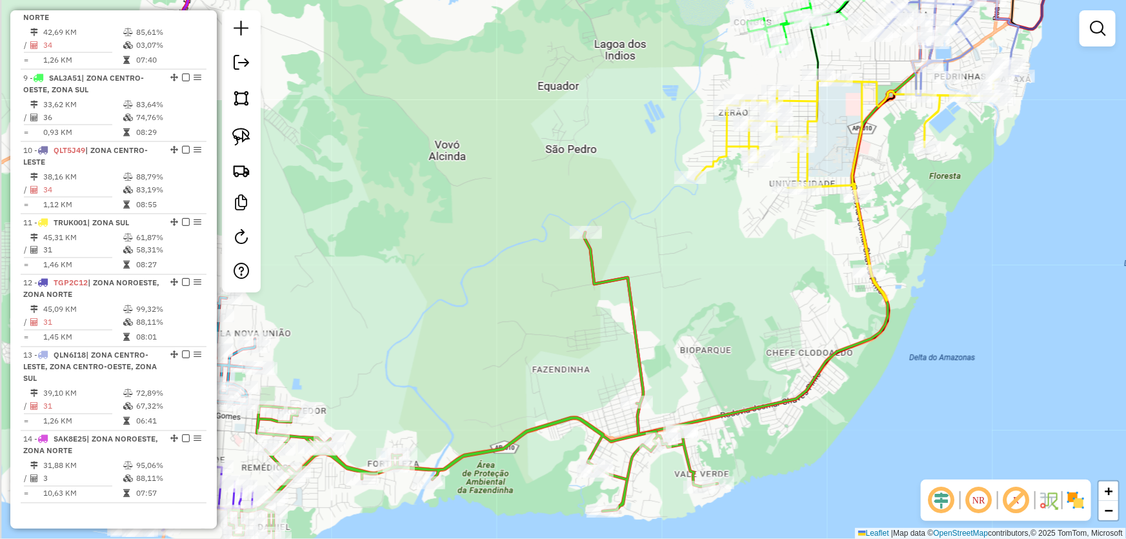
drag, startPoint x: 397, startPoint y: 252, endPoint x: 683, endPoint y: 52, distance: 348.7
click at [683, 52] on div "Janela de atendimento Grade de atendimento Capacidade Transportadoras Veículos …" at bounding box center [563, 269] width 1126 height 539
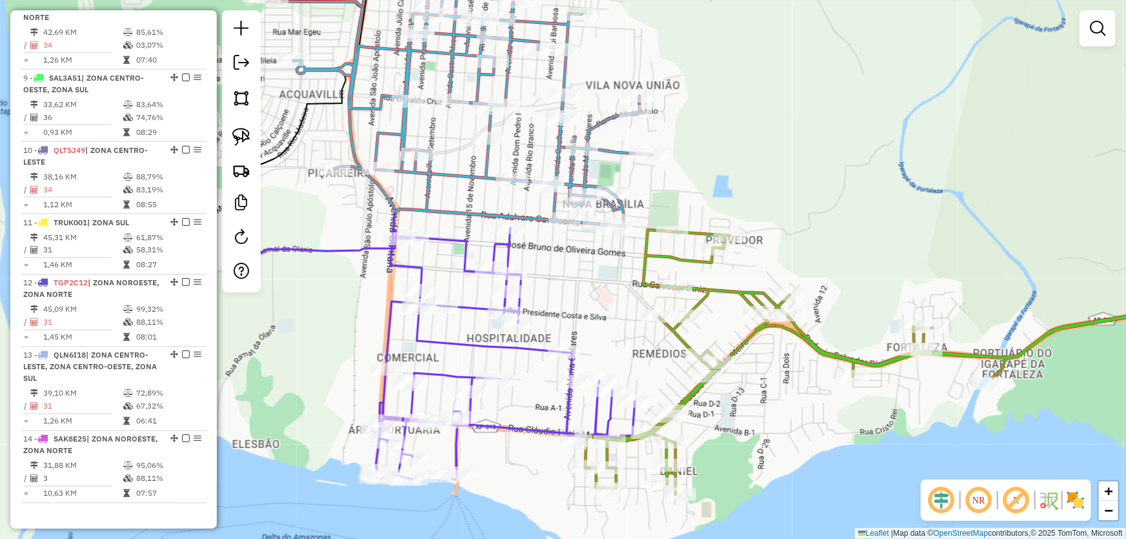
drag, startPoint x: 488, startPoint y: 244, endPoint x: 604, endPoint y: 283, distance: 122.6
click at [604, 283] on div "Janela de atendimento Grade de atendimento Capacidade Transportadoras Veículos …" at bounding box center [563, 269] width 1126 height 539
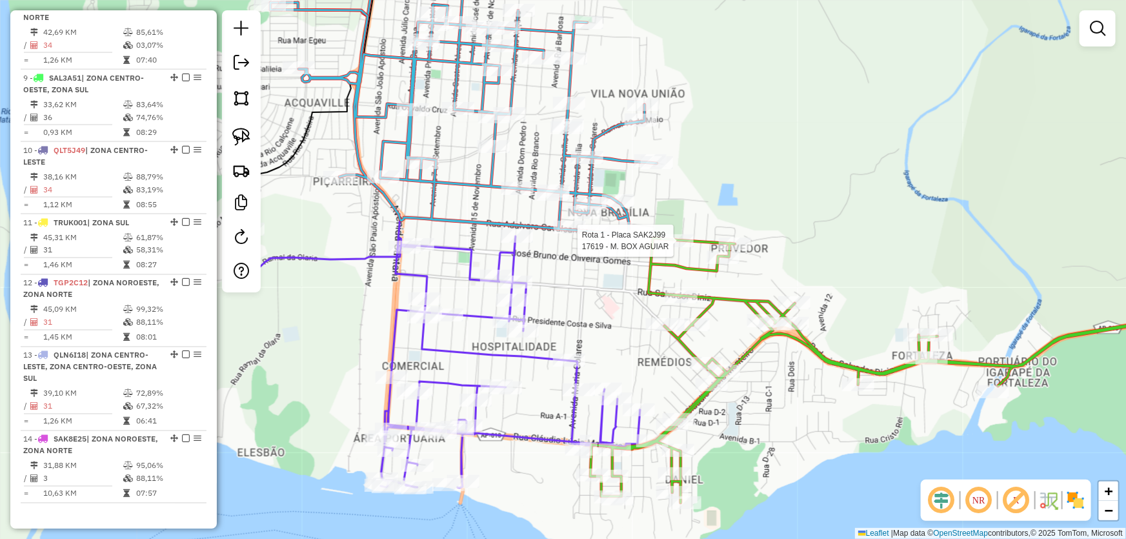
select select "*********"
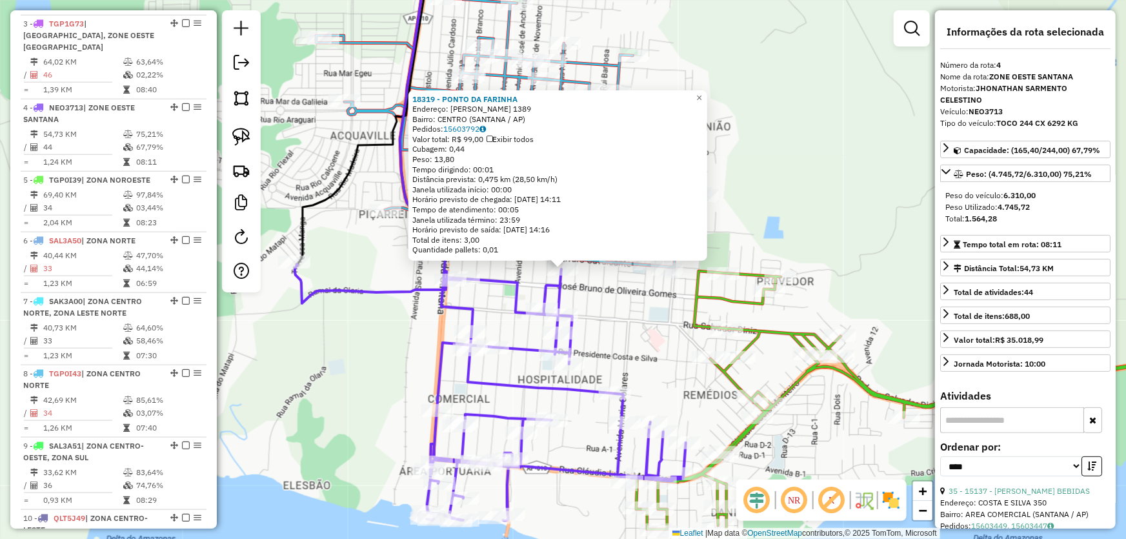
scroll to position [700, 0]
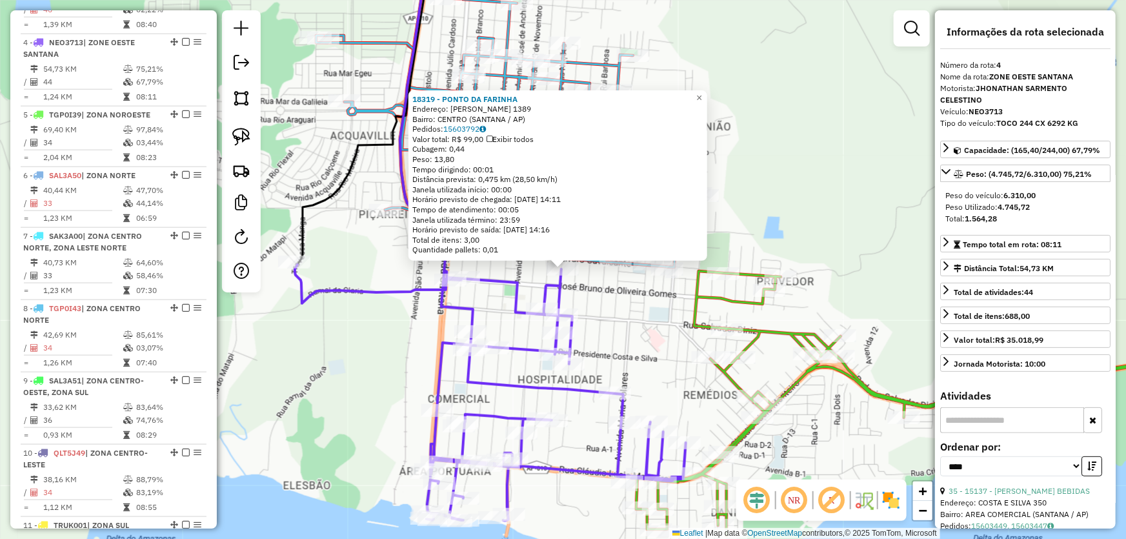
click at [624, 307] on div "18319 - PONTO DA FARINHA Endereço: DOM PEDRO I 1389 Bairro: CENTRO (SANTANA / A…" at bounding box center [563, 269] width 1126 height 539
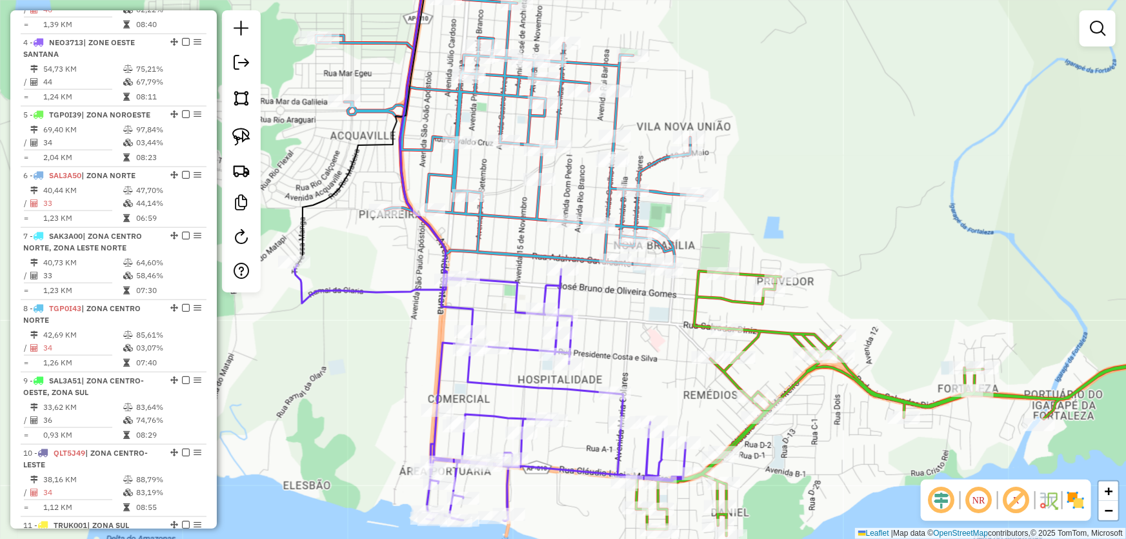
click at [788, 219] on div "Janela de atendimento Grade de atendimento Capacidade Transportadoras Veículos …" at bounding box center [563, 269] width 1126 height 539
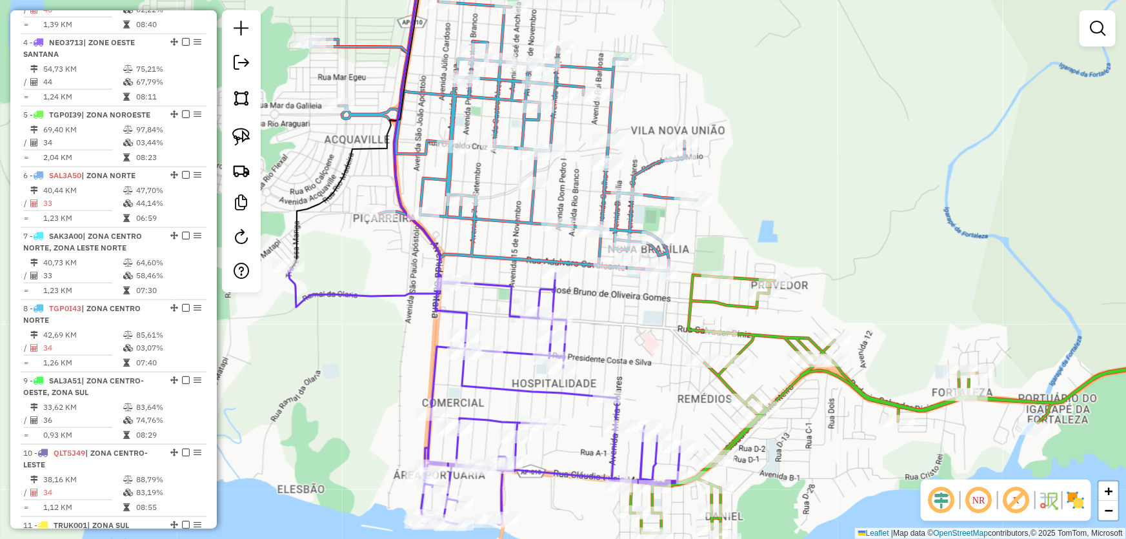
drag, startPoint x: 758, startPoint y: 213, endPoint x: 752, endPoint y: 217, distance: 7.0
click at [752, 217] on div "Janela de atendimento Grade de atendimento Capacidade Transportadoras Veículos …" at bounding box center [563, 269] width 1126 height 539
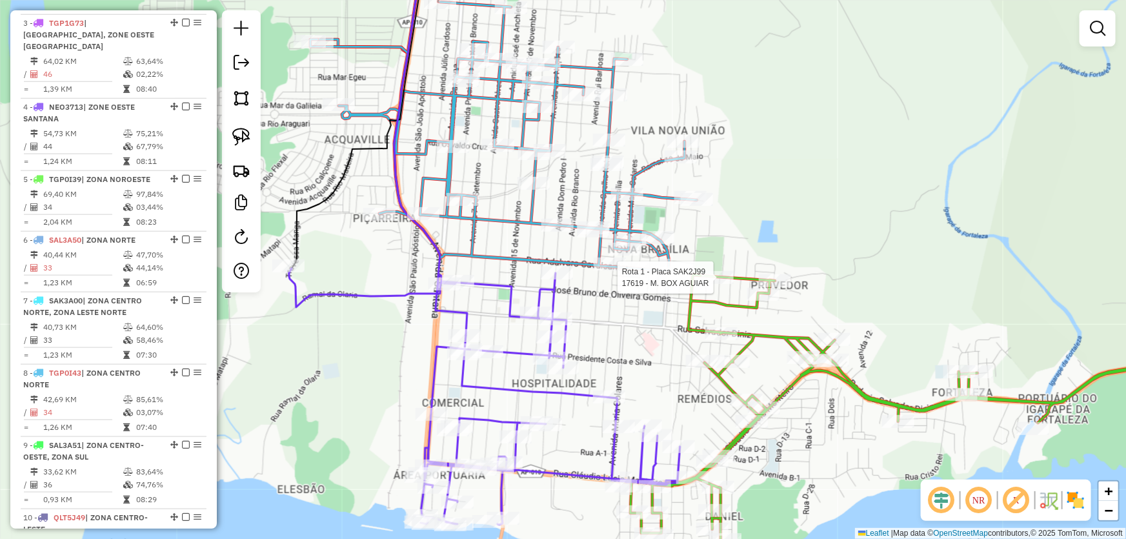
select select "*********"
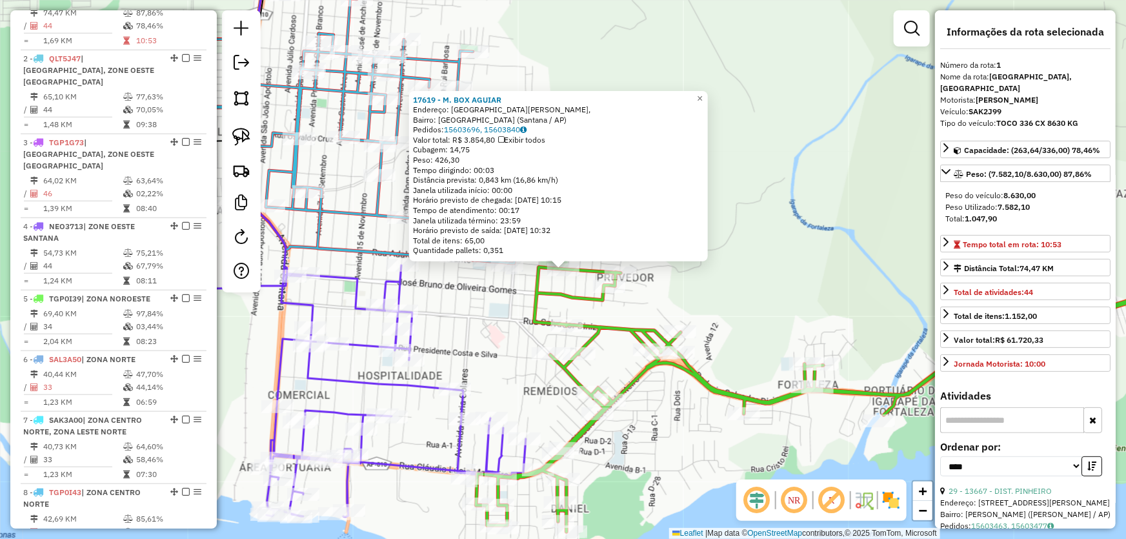
scroll to position [484, 0]
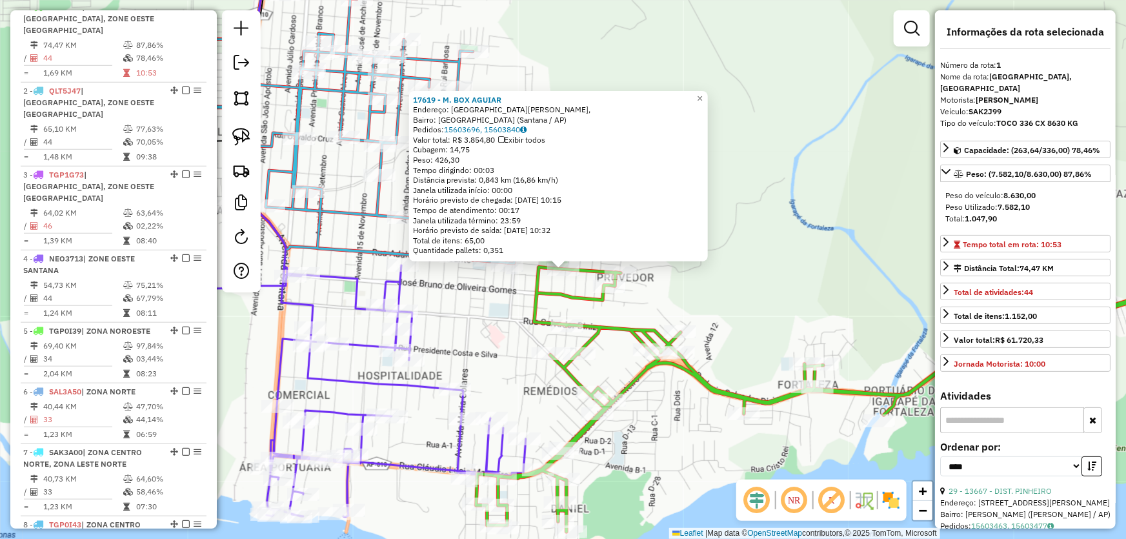
click at [509, 313] on div "17619 - M. BOX AGUIAR Endereço: Rua General [PERSON_NAME], [GEOGRAPHIC_DATA]: […" at bounding box center [563, 269] width 1126 height 539
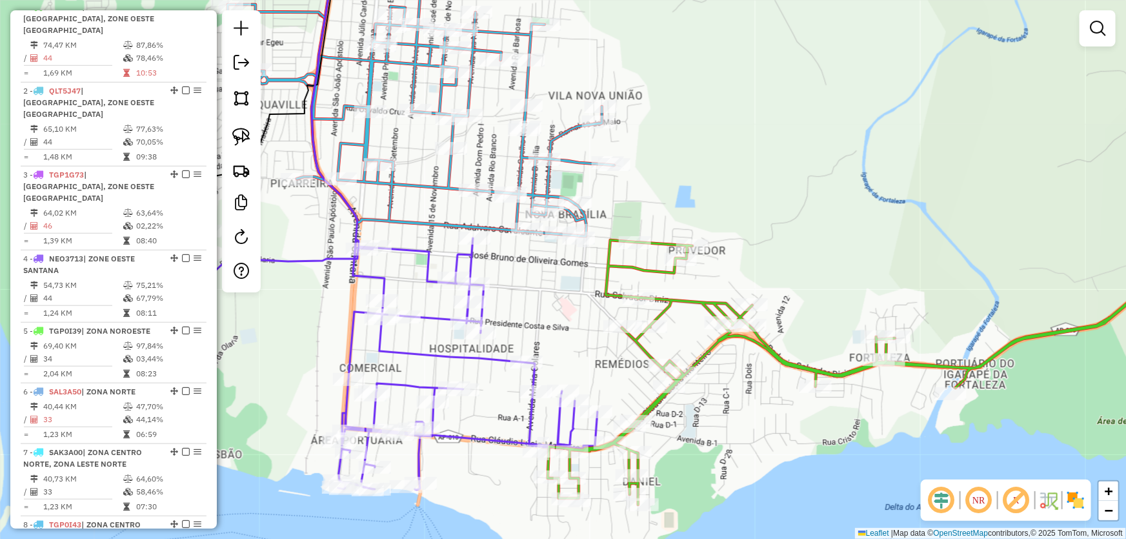
drag, startPoint x: 506, startPoint y: 315, endPoint x: 594, endPoint y: 274, distance: 97.6
click at [594, 274] on div "Janela de atendimento Grade de atendimento Capacidade Transportadoras Veículos …" at bounding box center [563, 269] width 1126 height 539
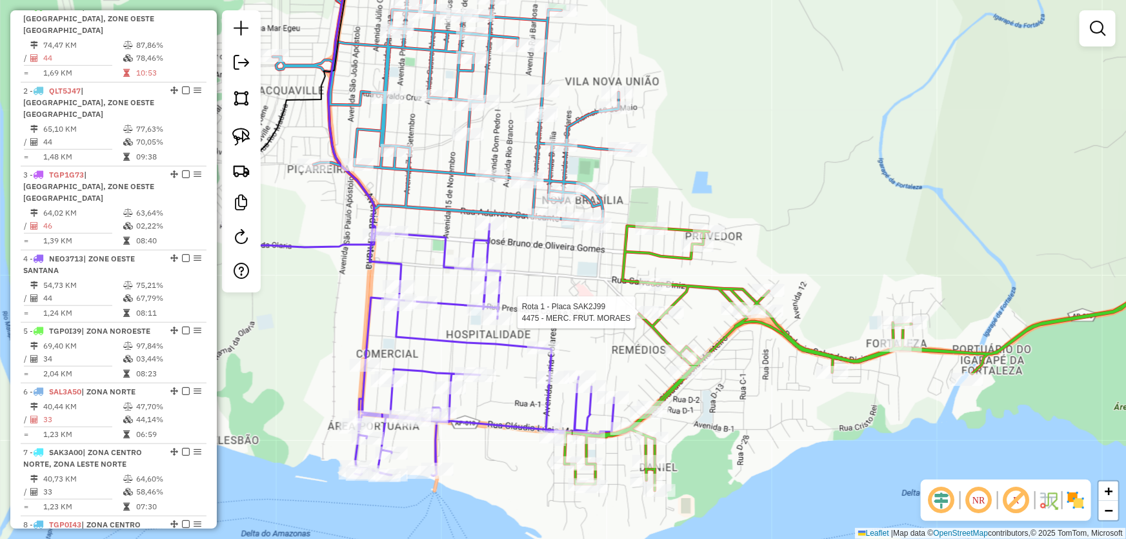
select select "*********"
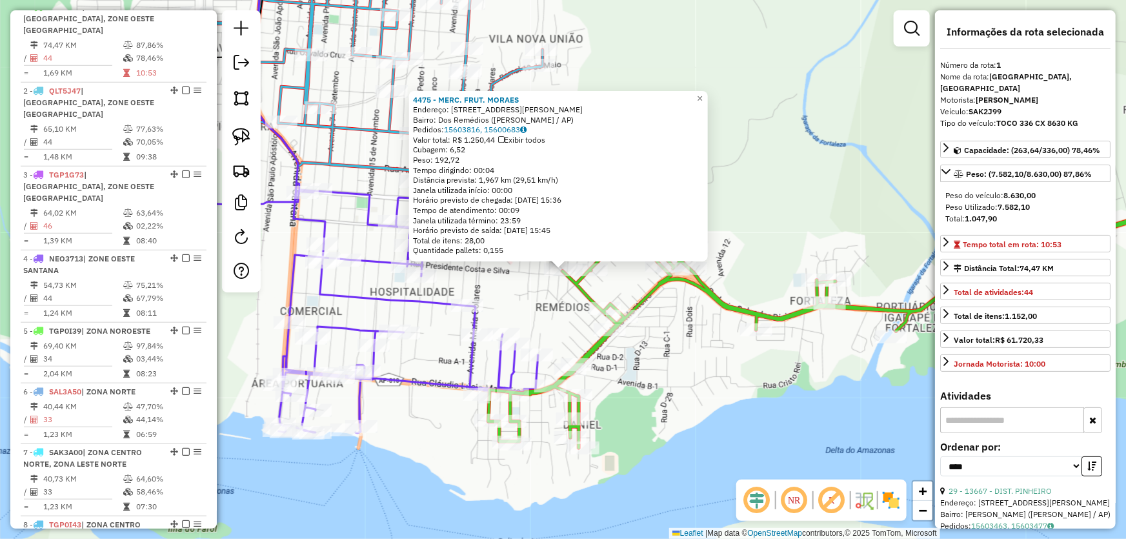
click at [673, 363] on div "4475 - MERC. FRUT. MORAES Endereço: Rua Presidente Costa e Silva, 2066 Bairro: …" at bounding box center [563, 269] width 1126 height 539
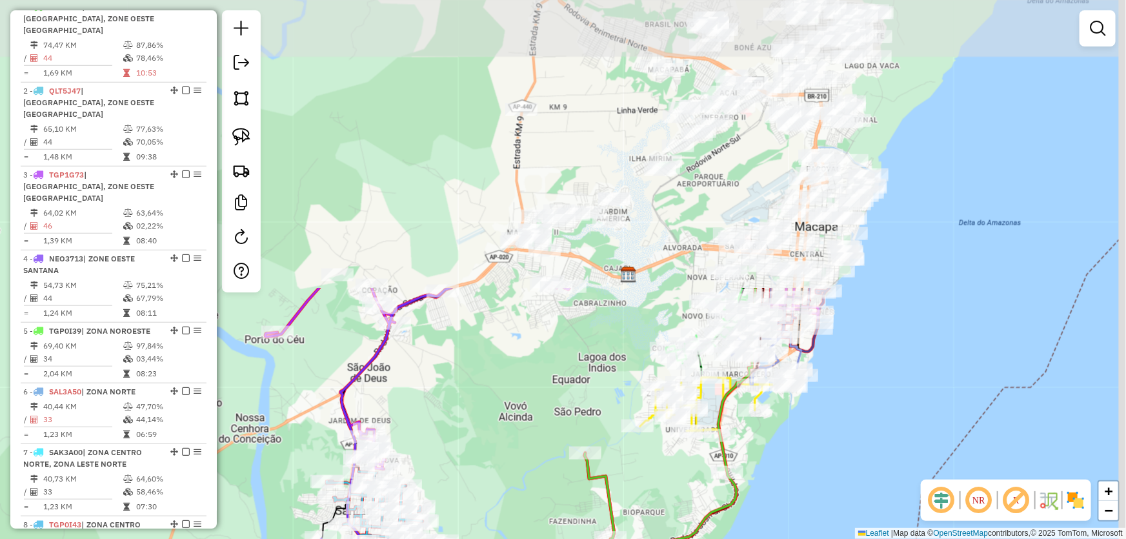
drag, startPoint x: 830, startPoint y: 159, endPoint x: 527, endPoint y: 501, distance: 456.1
click at [527, 501] on div "Janela de atendimento Grade de atendimento Capacidade Transportadoras Veículos …" at bounding box center [563, 269] width 1126 height 539
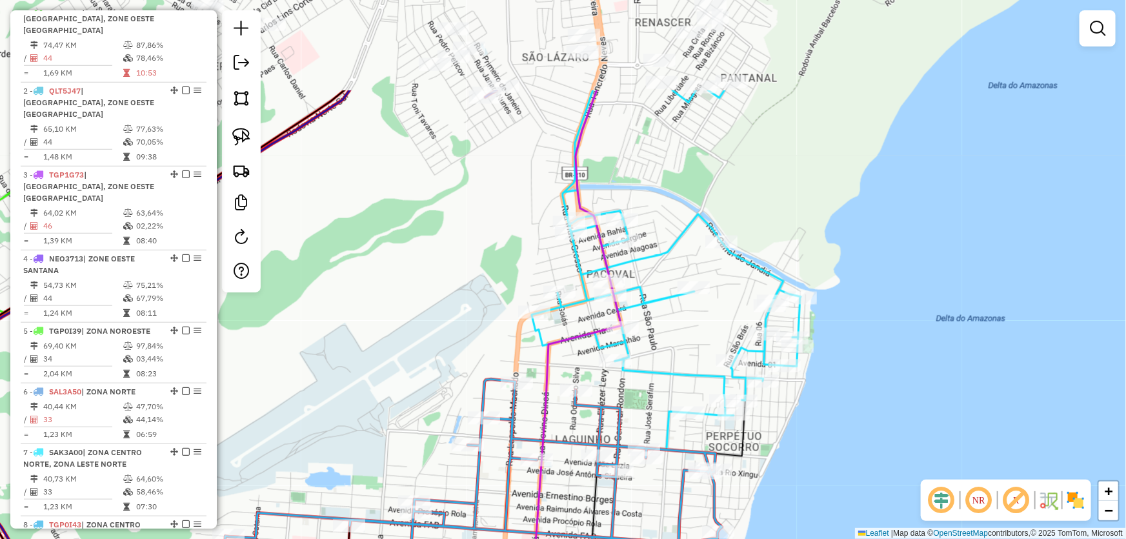
drag, startPoint x: 924, startPoint y: 163, endPoint x: 901, endPoint y: 306, distance: 145.6
click at [901, 306] on div "Janela de atendimento Grade de atendimento Capacidade Transportadoras Veículos …" at bounding box center [563, 269] width 1126 height 539
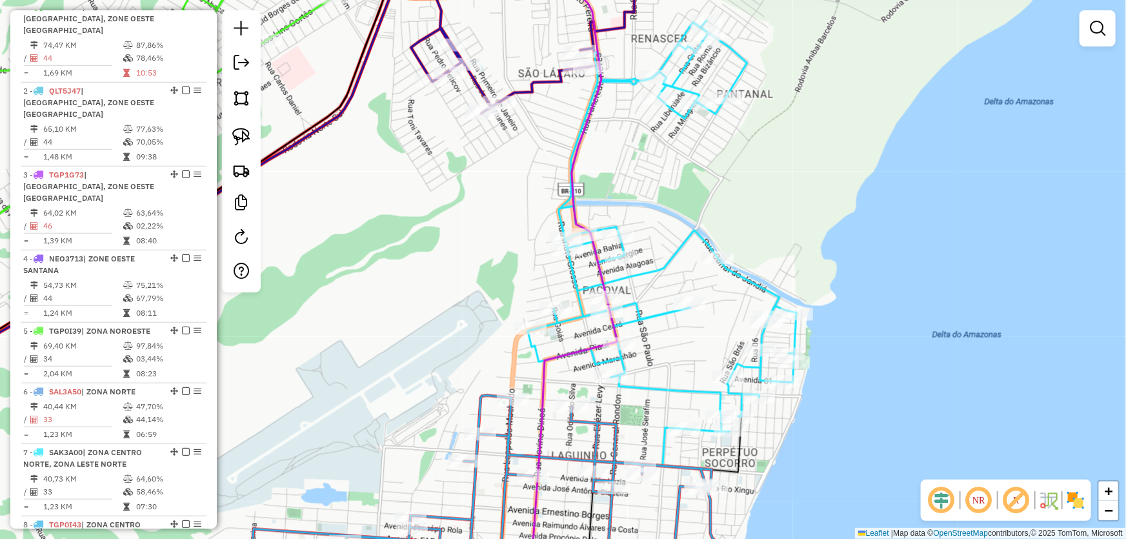
drag, startPoint x: 884, startPoint y: 259, endPoint x: 881, endPoint y: 275, distance: 16.6
click at [881, 275] on div "Janela de atendimento Grade de atendimento Capacidade Transportadoras Veículos …" at bounding box center [563, 269] width 1126 height 539
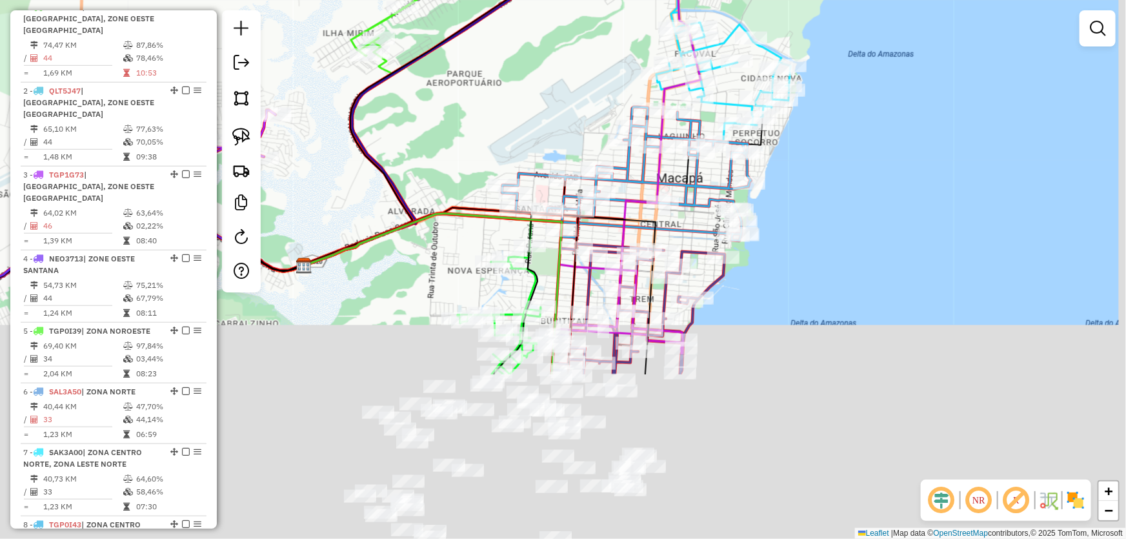
drag, startPoint x: 976, startPoint y: 258, endPoint x: 963, endPoint y: 130, distance: 129.1
click at [971, 139] on div "Janela de atendimento Grade de atendimento Capacidade Transportadoras Veículos …" at bounding box center [563, 269] width 1126 height 539
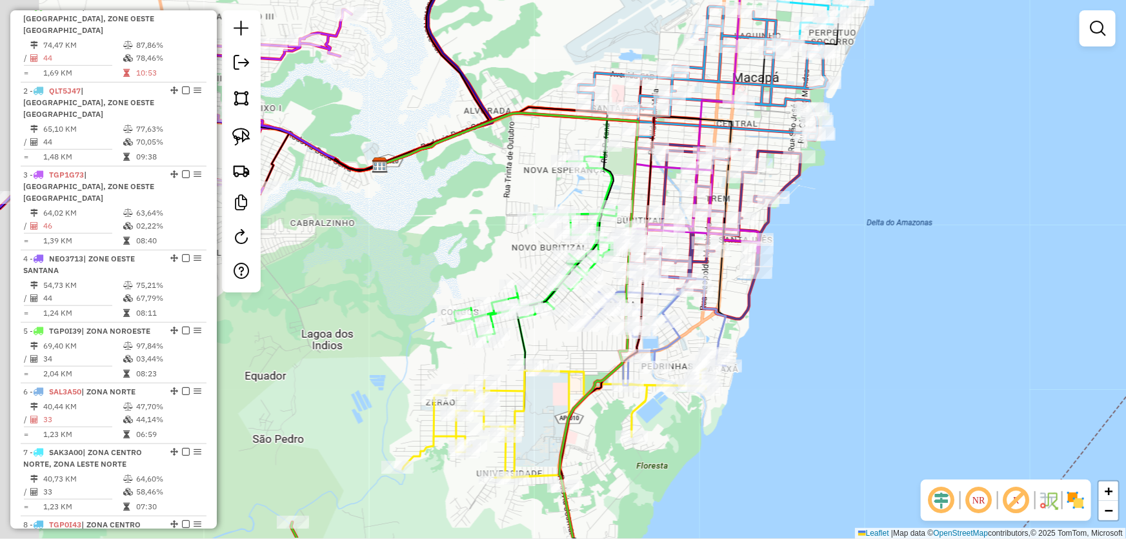
drag, startPoint x: 712, startPoint y: 411, endPoint x: 684, endPoint y: 313, distance: 101.9
click at [812, 339] on div "Janela de atendimento Grade de atendimento Capacidade Transportadoras Veículos …" at bounding box center [563, 269] width 1126 height 539
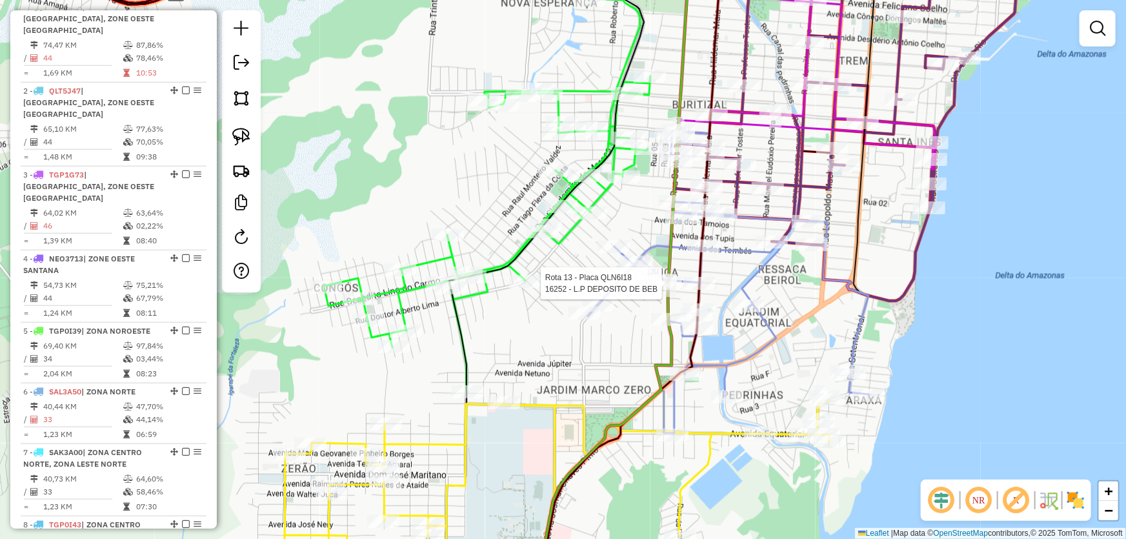
select select "*********"
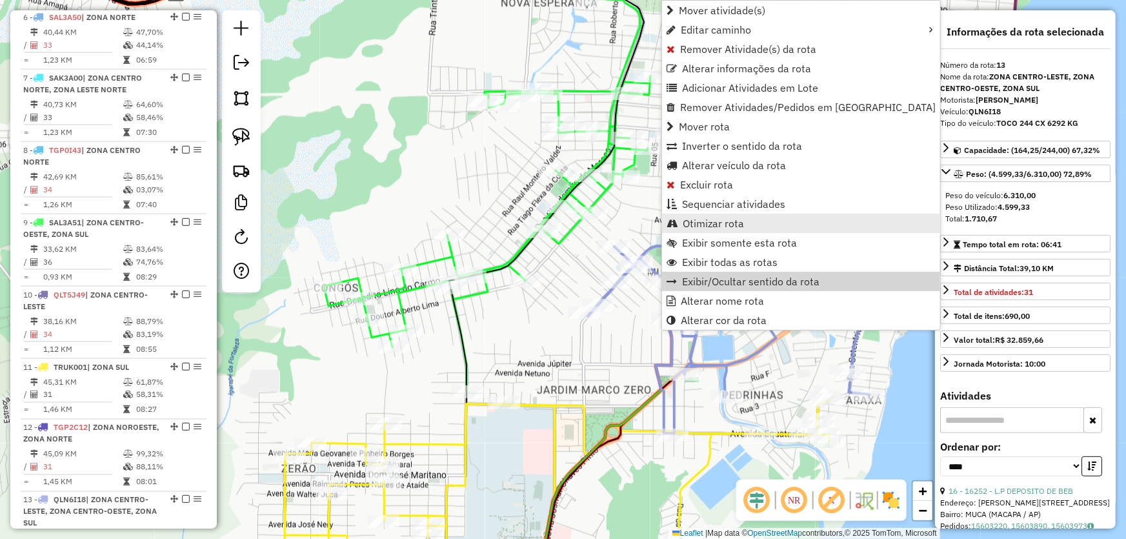
scroll to position [1003, 0]
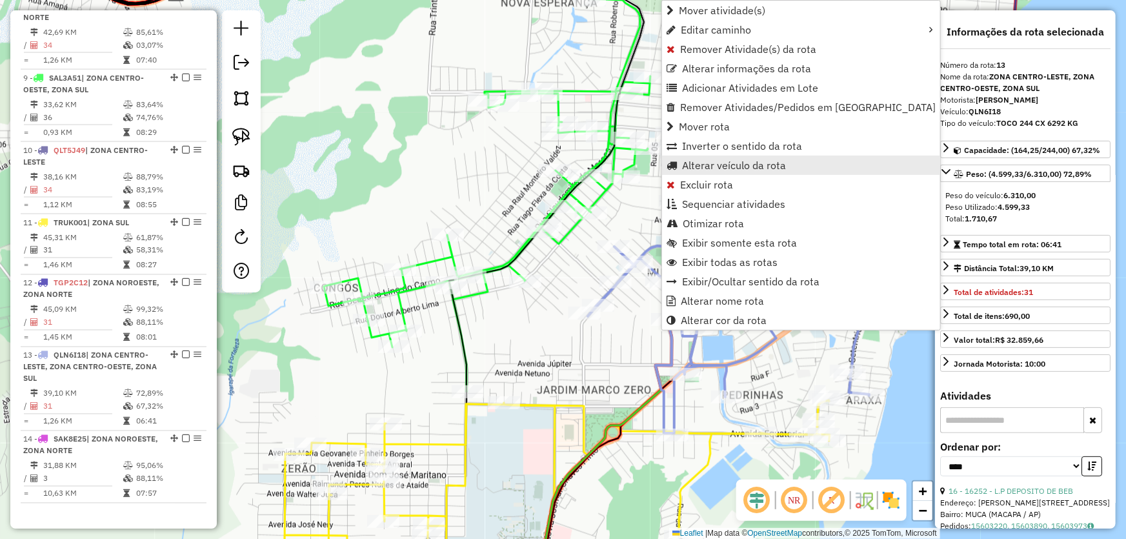
click at [700, 165] on span "Alterar veículo da rota" at bounding box center [734, 165] width 104 height 10
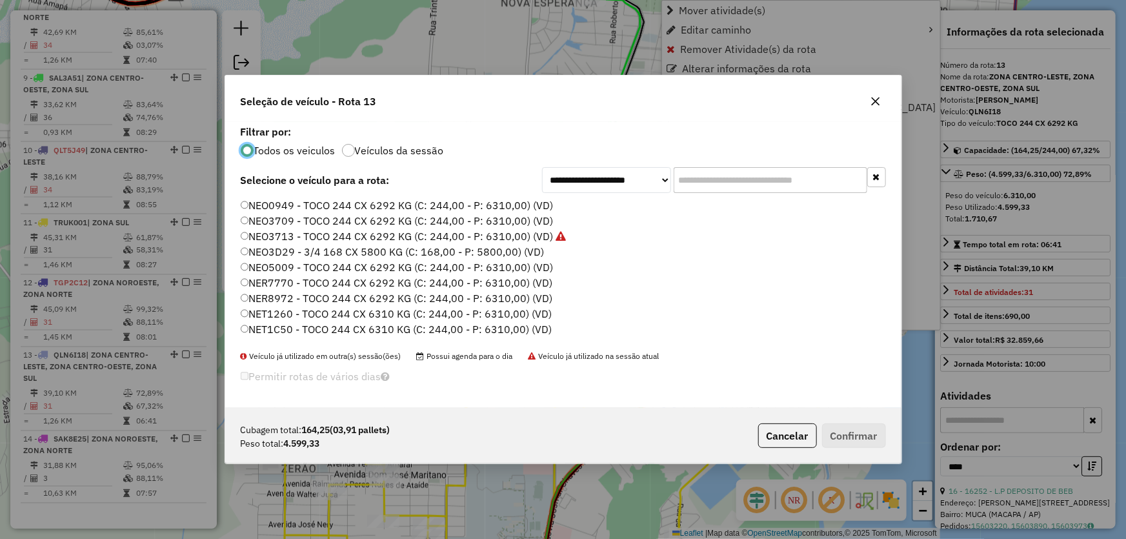
scroll to position [6, 4]
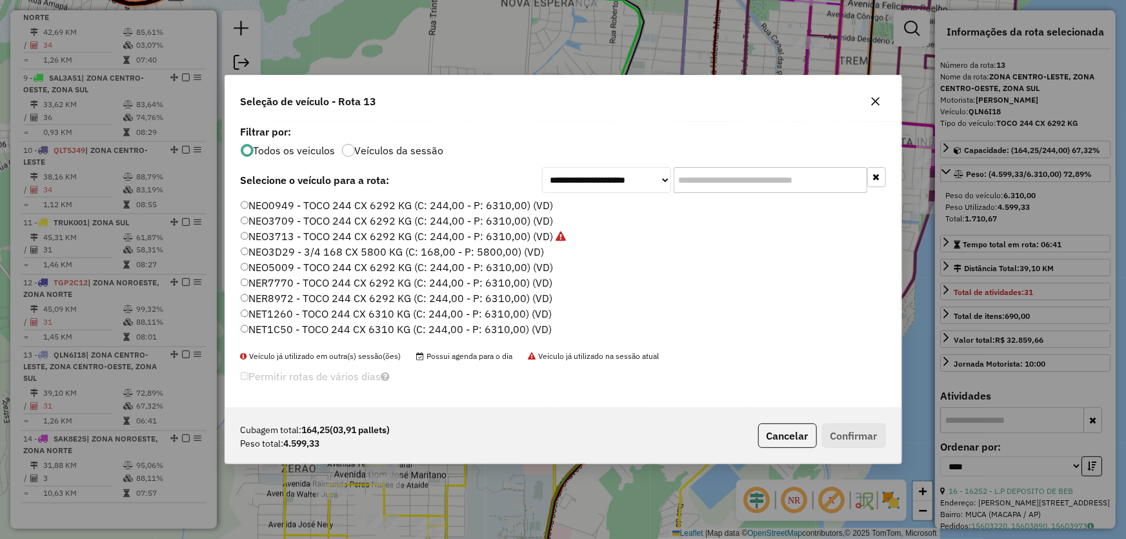
click at [285, 221] on label "NEO3709 - TOCO 244 CX 6292 KG (C: 244,00 - P: 6310,00) (VD)" at bounding box center [397, 220] width 313 height 15
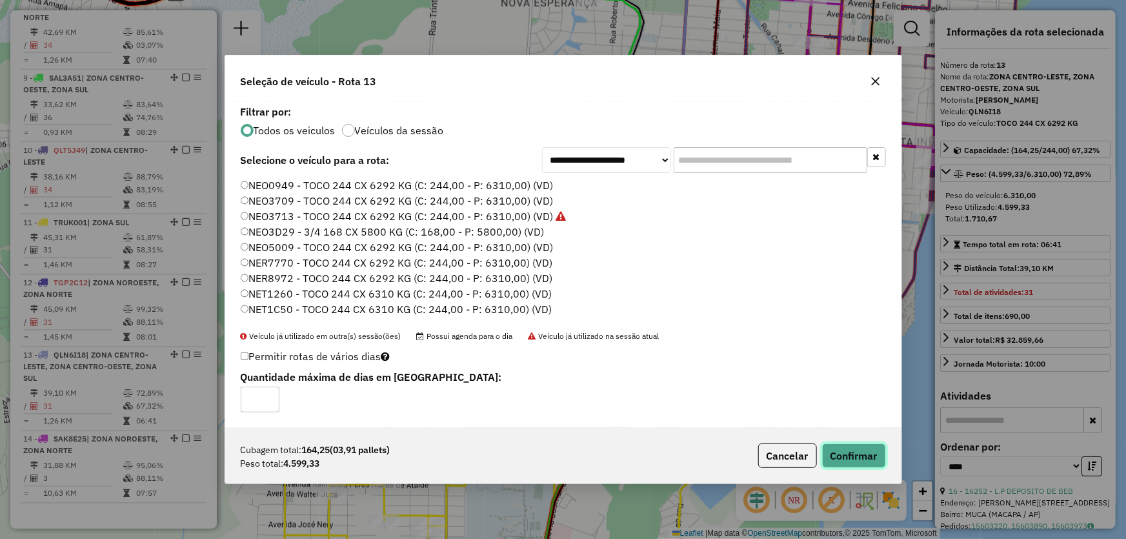
drag, startPoint x: 861, startPoint y: 452, endPoint x: 770, endPoint y: 386, distance: 112.8
click at [770, 386] on div "**********" at bounding box center [563, 269] width 677 height 429
click at [852, 448] on button "Confirmar" at bounding box center [854, 455] width 64 height 25
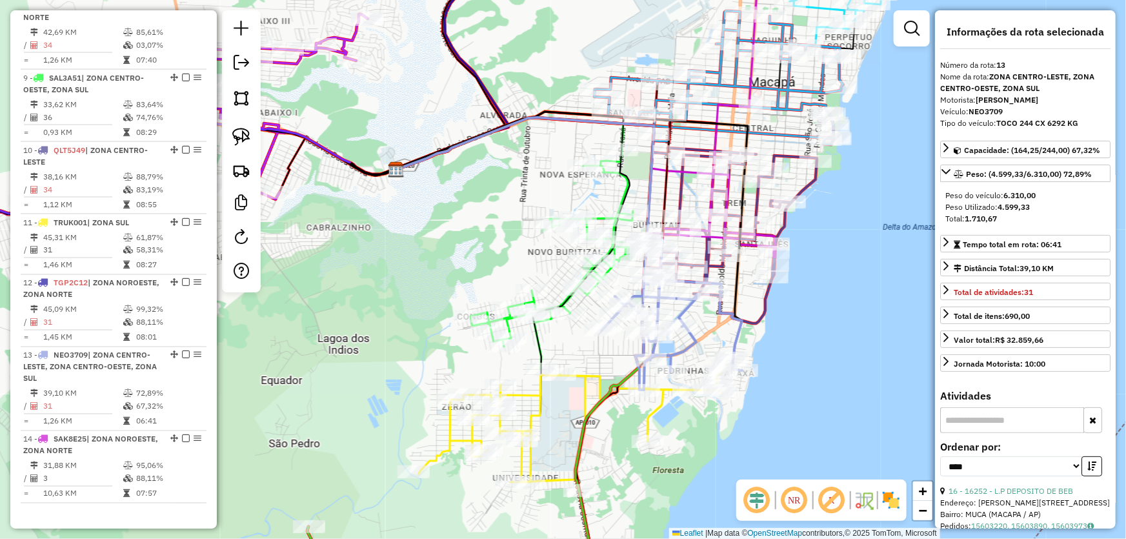
drag, startPoint x: 600, startPoint y: 199, endPoint x: 672, endPoint y: 129, distance: 100.4
click at [671, 130] on div "Janela de atendimento Grade de atendimento Capacidade Transportadoras Veículos …" at bounding box center [563, 269] width 1126 height 539
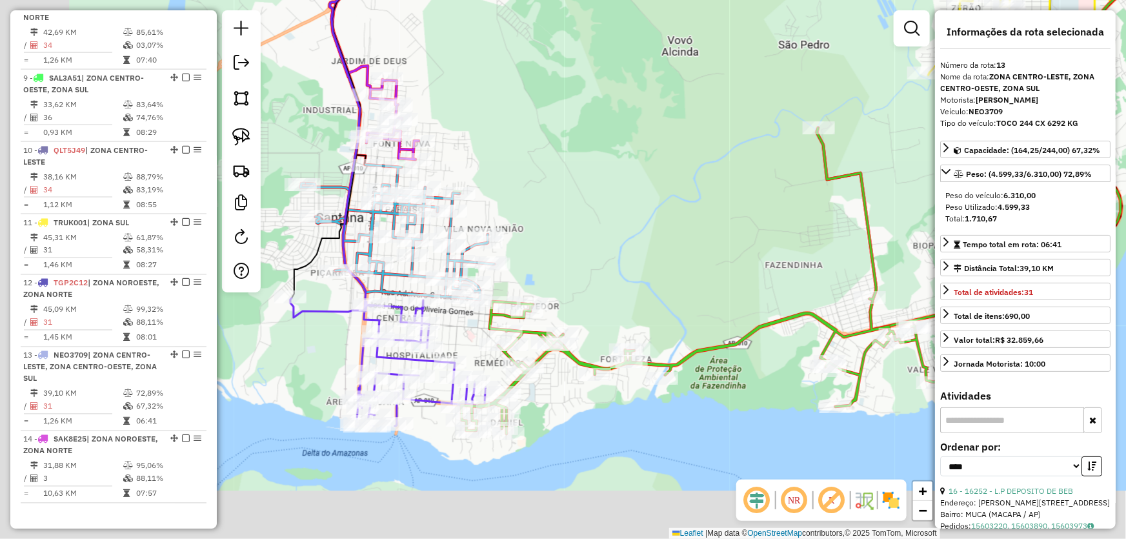
drag, startPoint x: 447, startPoint y: 299, endPoint x: 583, endPoint y: 229, distance: 152.9
click at [695, 129] on div "Janela de atendimento Grade de atendimento Capacidade Transportadoras Veículos …" at bounding box center [563, 269] width 1126 height 539
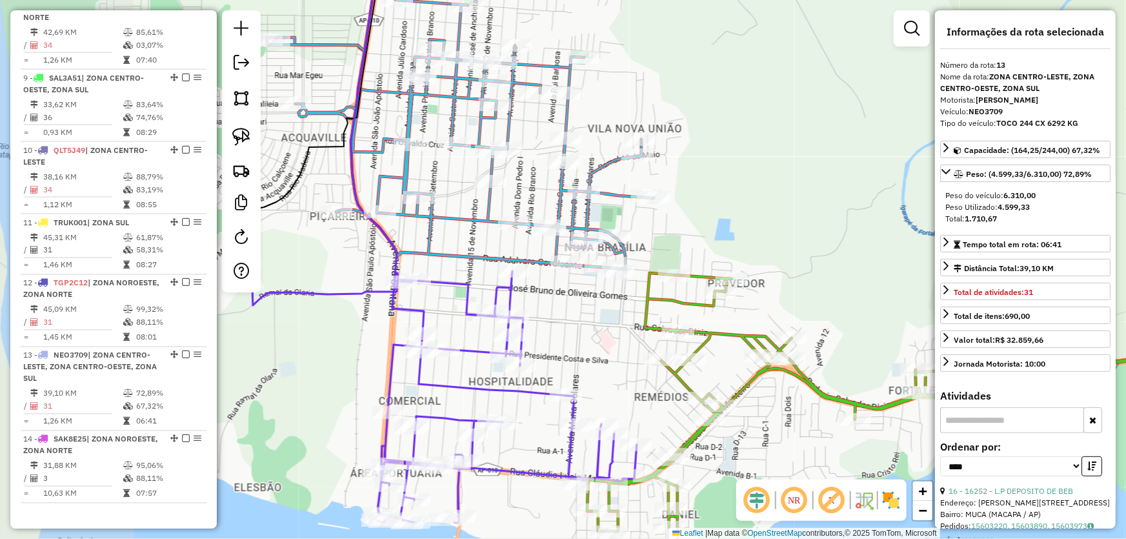
drag, startPoint x: 634, startPoint y: 240, endPoint x: 726, endPoint y: 212, distance: 95.7
click at [721, 213] on div "Janela de atendimento Grade de atendimento Capacidade Transportadoras Veículos …" at bounding box center [563, 269] width 1126 height 539
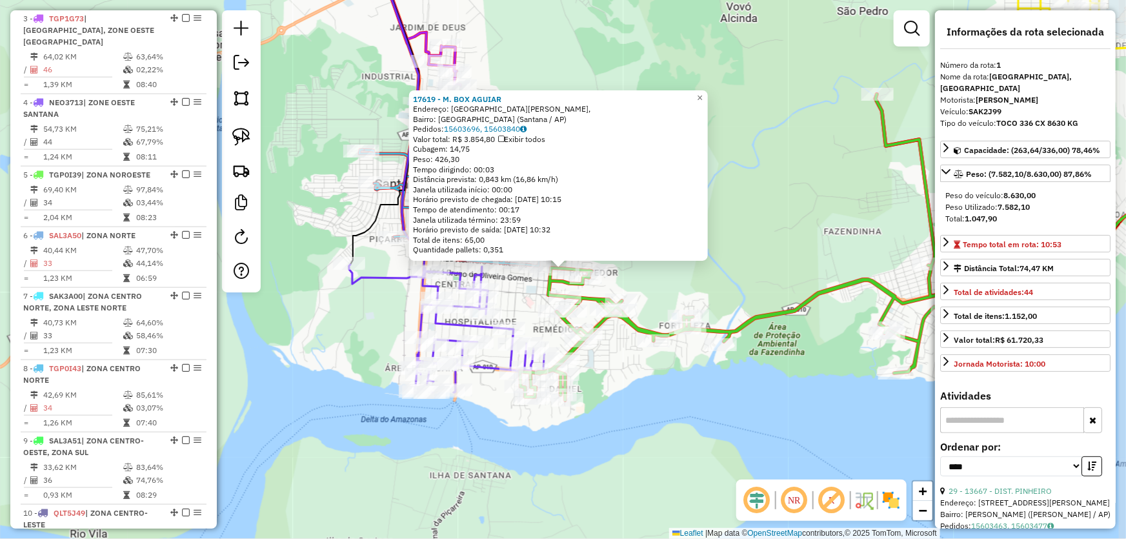
scroll to position [484, 0]
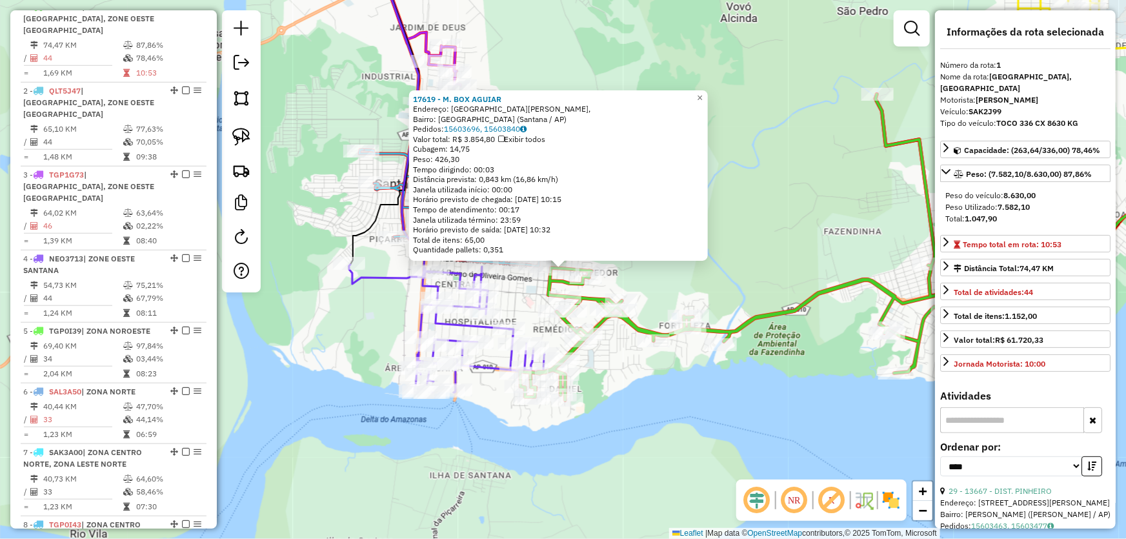
click at [684, 391] on div "17619 - M. BOX AGUIAR Endereço: Rua General [PERSON_NAME], [GEOGRAPHIC_DATA]: […" at bounding box center [563, 269] width 1126 height 539
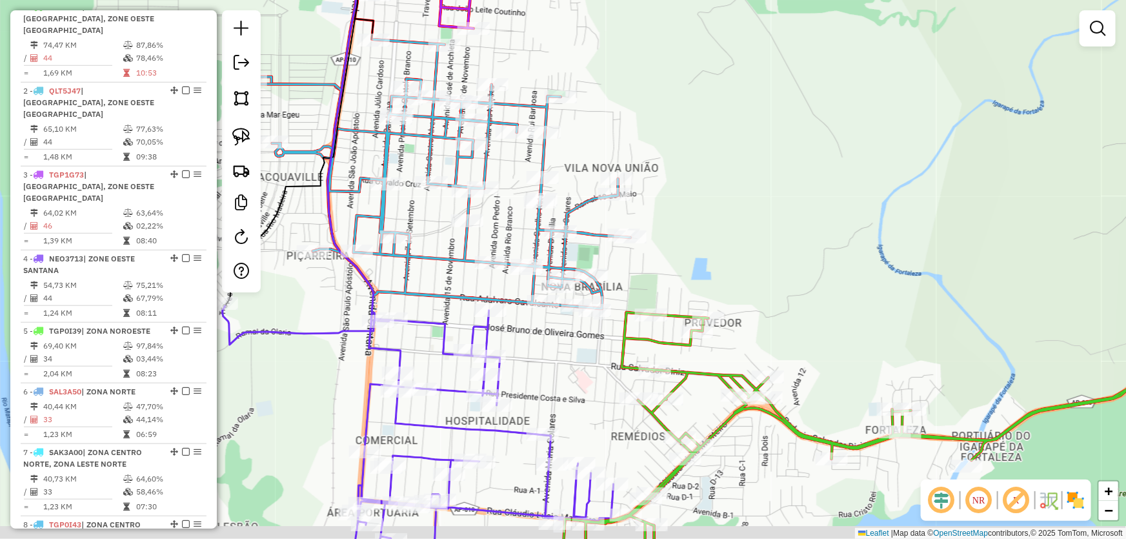
drag, startPoint x: 592, startPoint y: 183, endPoint x: 733, endPoint y: 119, distance: 155.1
click at [733, 119] on div "Janela de atendimento Grade de atendimento Capacidade Transportadoras Veículos …" at bounding box center [563, 269] width 1126 height 539
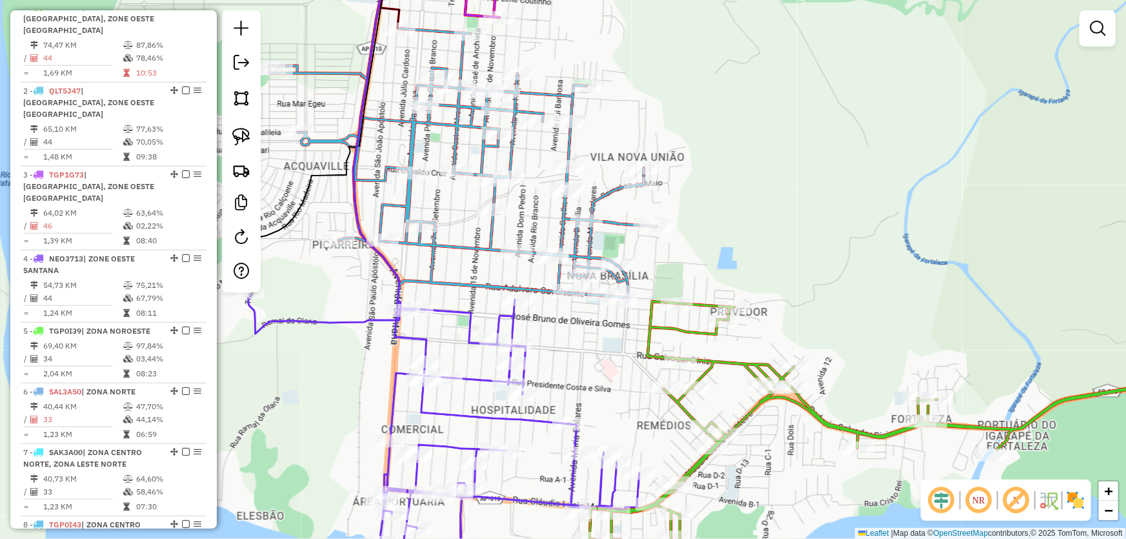
click at [755, 161] on div "Janela de atendimento Grade de atendimento Capacidade Transportadoras Veículos …" at bounding box center [563, 269] width 1126 height 539
click at [710, 310] on icon at bounding box center [914, 433] width 649 height 265
select select "*********"
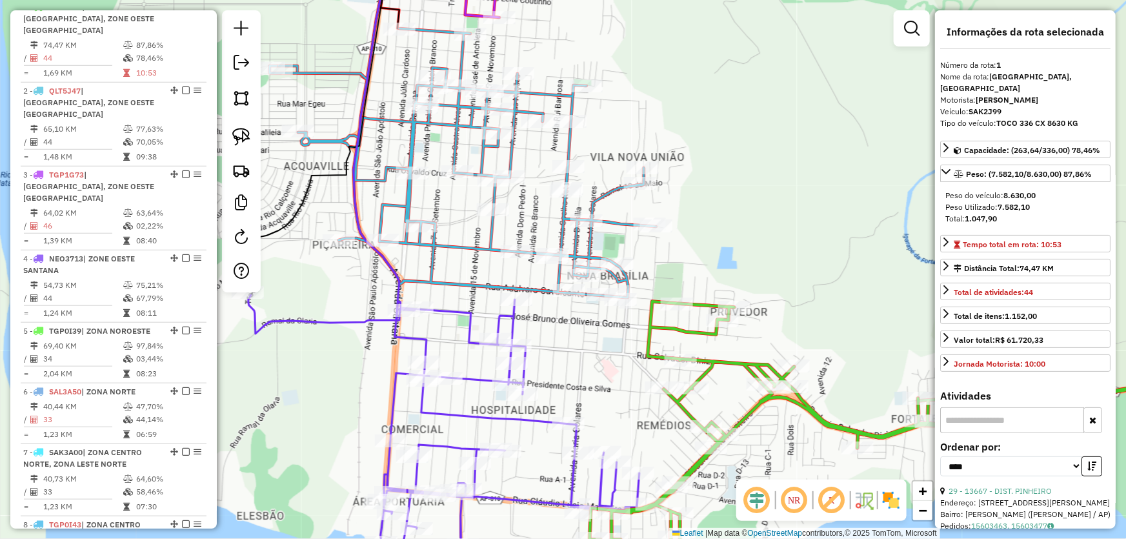
click at [586, 353] on div "Janela de atendimento Grade de atendimento Capacidade Transportadoras Veículos …" at bounding box center [563, 269] width 1126 height 539
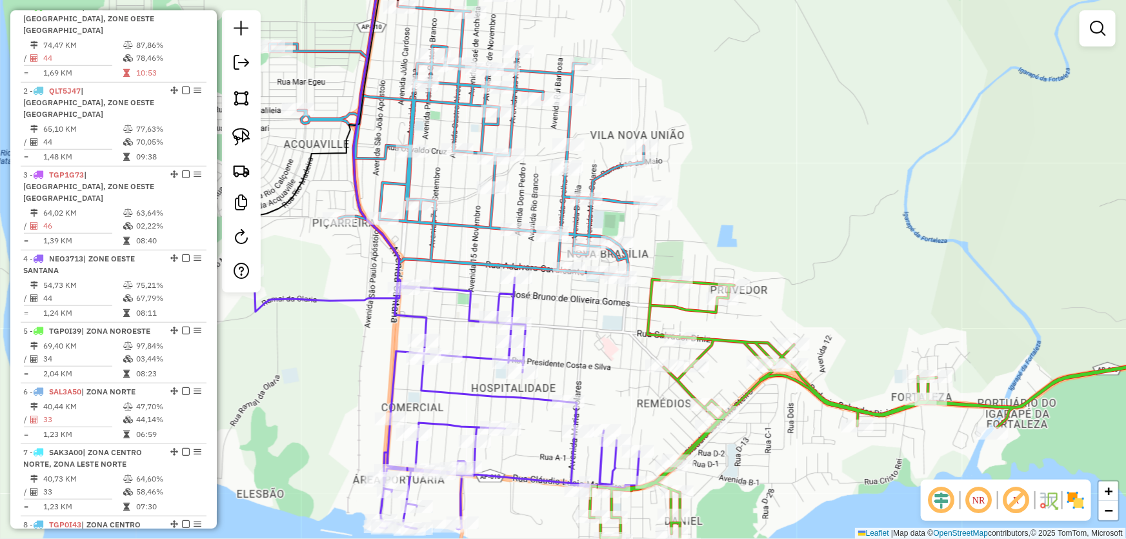
drag, startPoint x: 583, startPoint y: 354, endPoint x: 576, endPoint y: 288, distance: 65.5
click at [577, 291] on div "Janela de atendimento Grade de atendimento Capacidade Transportadoras Veículos …" at bounding box center [563, 269] width 1126 height 539
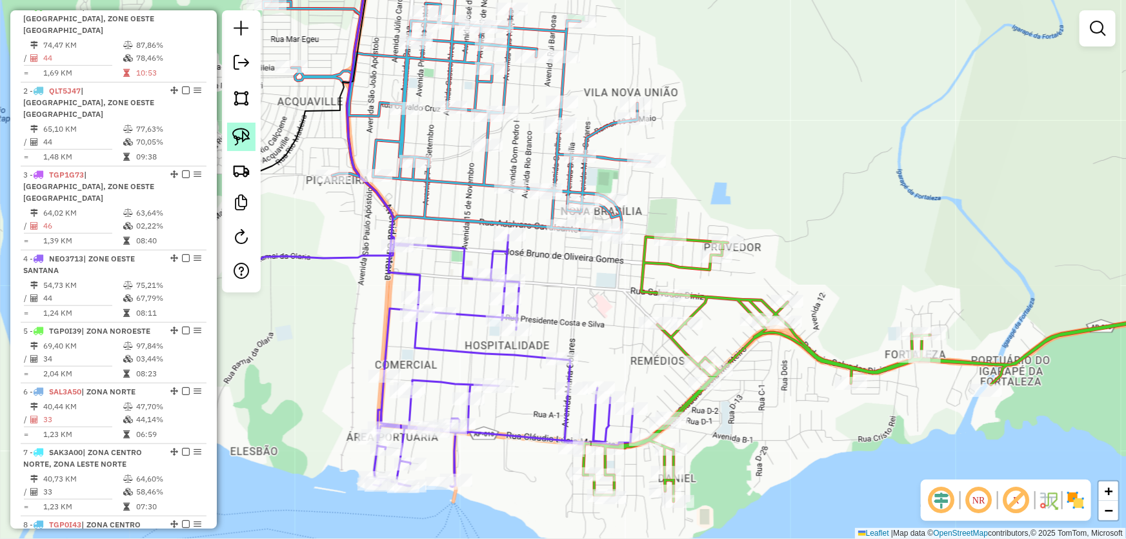
click at [234, 125] on link at bounding box center [241, 137] width 28 height 28
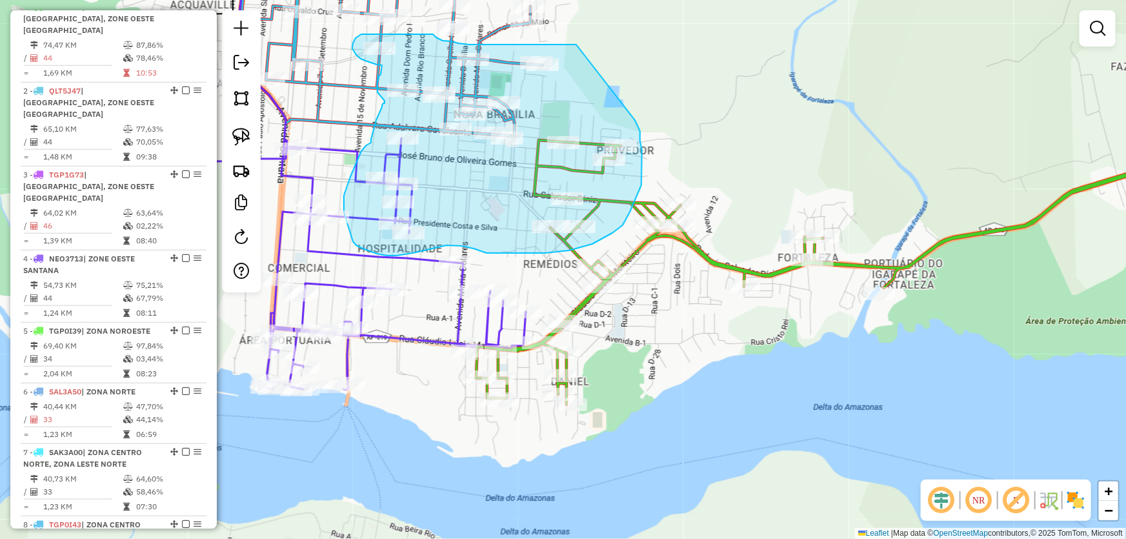
drag, startPoint x: 887, startPoint y: 138, endPoint x: 594, endPoint y: 46, distance: 307.1
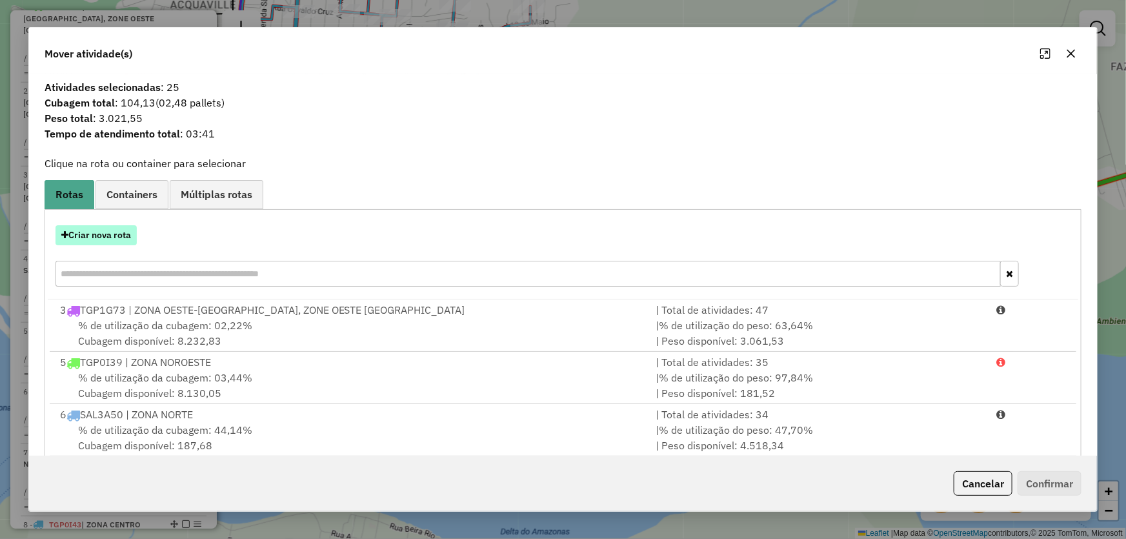
click at [122, 241] on button "Criar nova rota" at bounding box center [95, 235] width 81 height 20
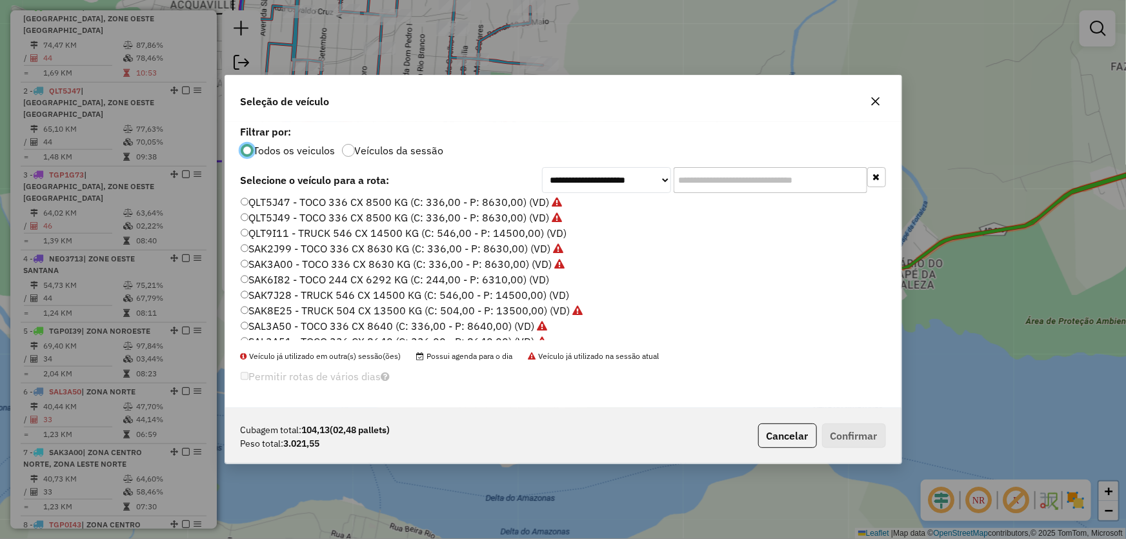
scroll to position [72, 0]
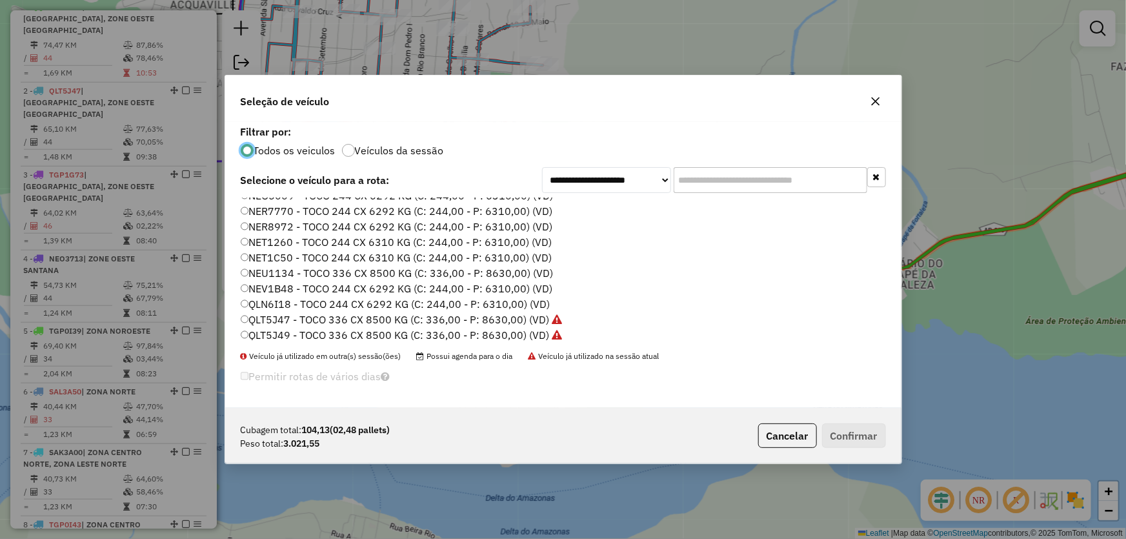
click at [277, 300] on label "QLN6I18 - TOCO 244 CX 6292 KG (C: 244,00 - P: 6310,00) (VD)" at bounding box center [396, 303] width 310 height 15
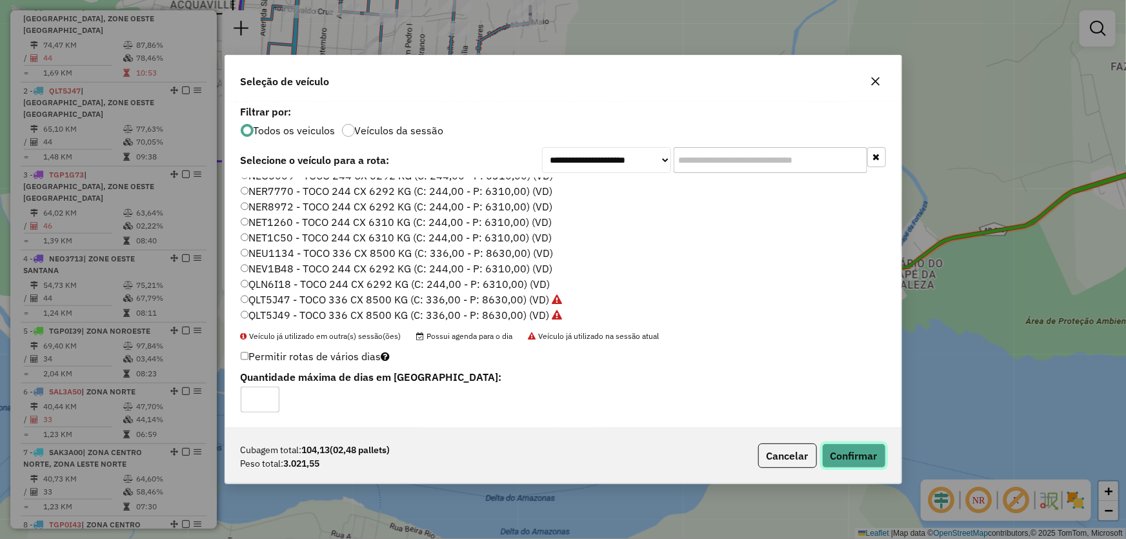
click at [854, 443] on button "Confirmar" at bounding box center [854, 455] width 64 height 25
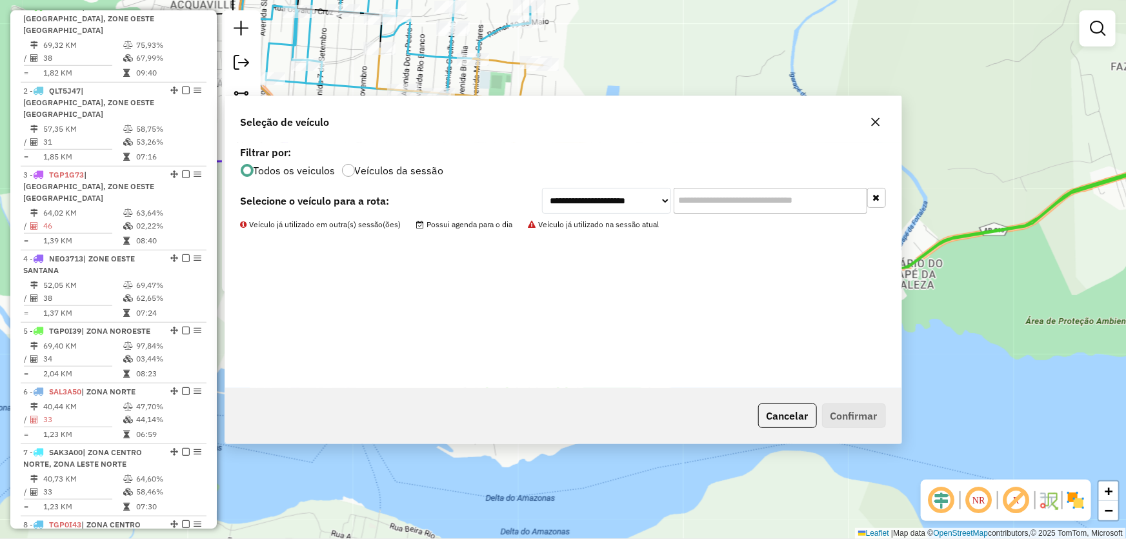
scroll to position [339, 0]
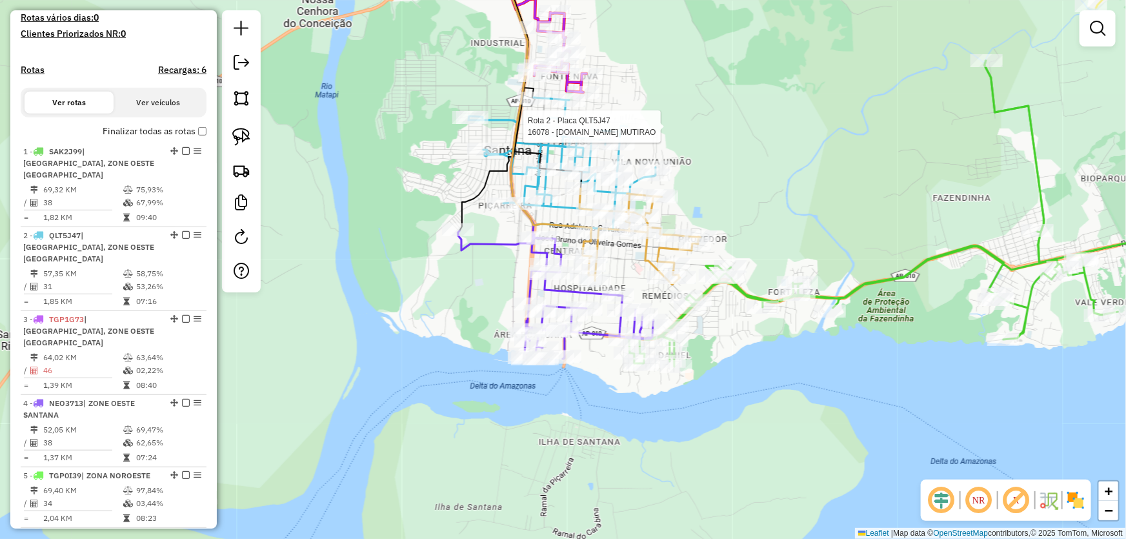
select select "*********"
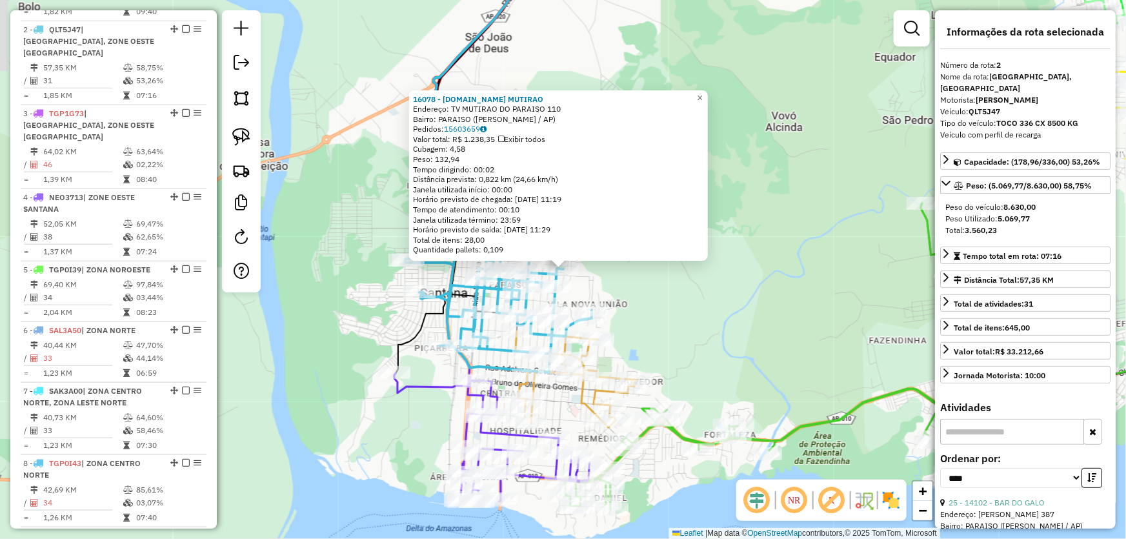
scroll to position [555, 0]
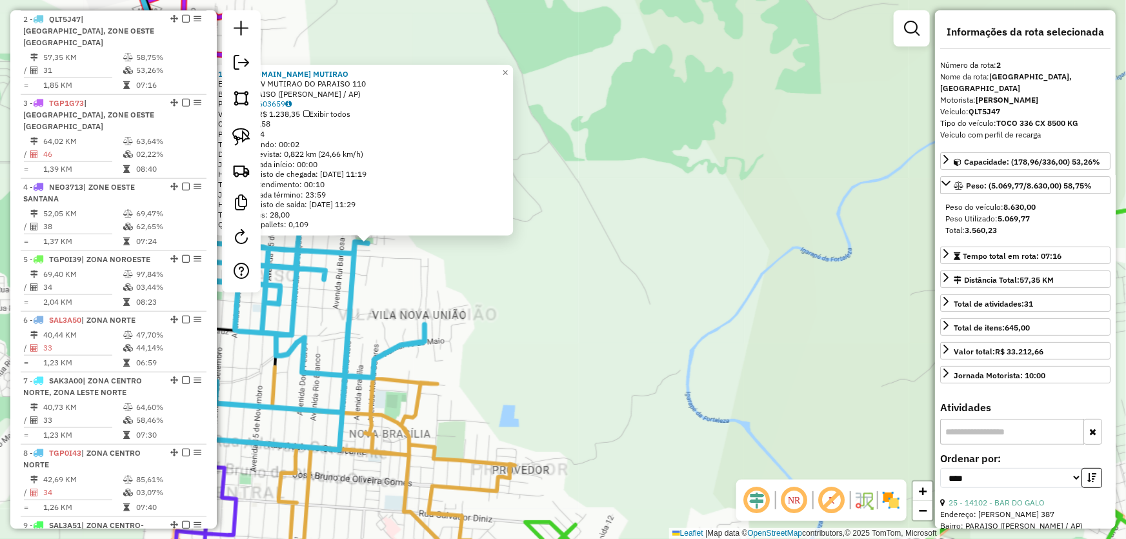
click at [735, 301] on div "16078 - M.BOX MUTIRAO Endereço: TV MUTIRAO DO PARAISO 110 Bairro: PARAISO (SANT…" at bounding box center [563, 269] width 1126 height 539
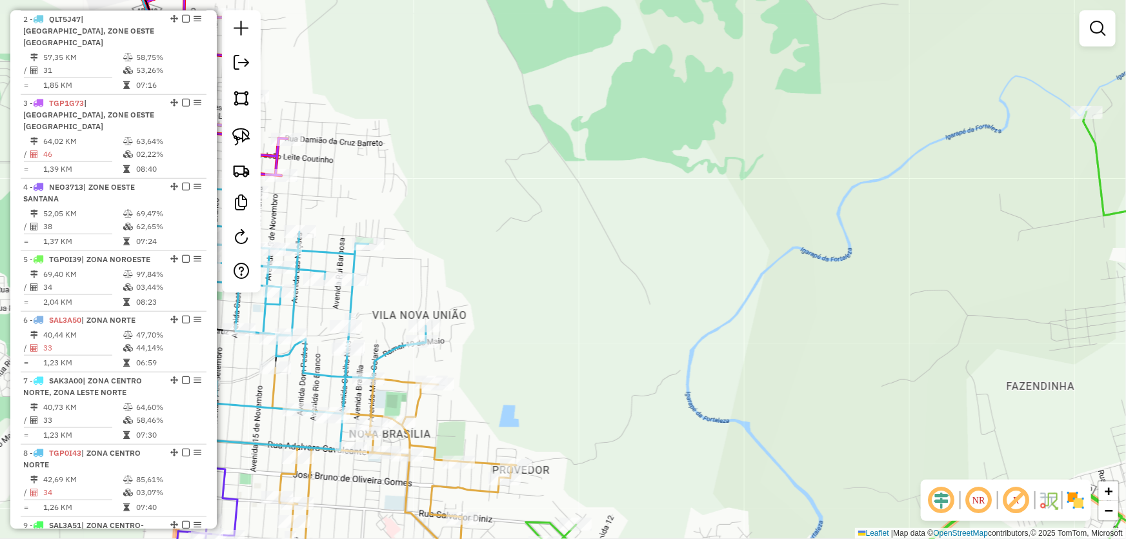
drag, startPoint x: 573, startPoint y: 233, endPoint x: 895, endPoint y: 317, distance: 332.7
click at [895, 317] on div "Janela de atendimento Grade de atendimento Capacidade Transportadoras Veículos …" at bounding box center [563, 269] width 1126 height 539
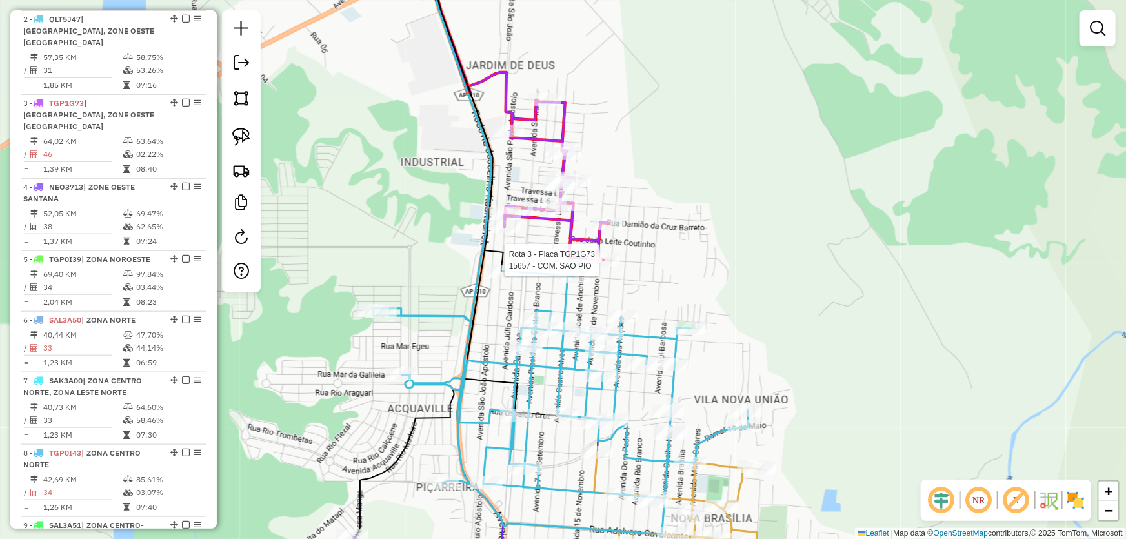
select select "*********"
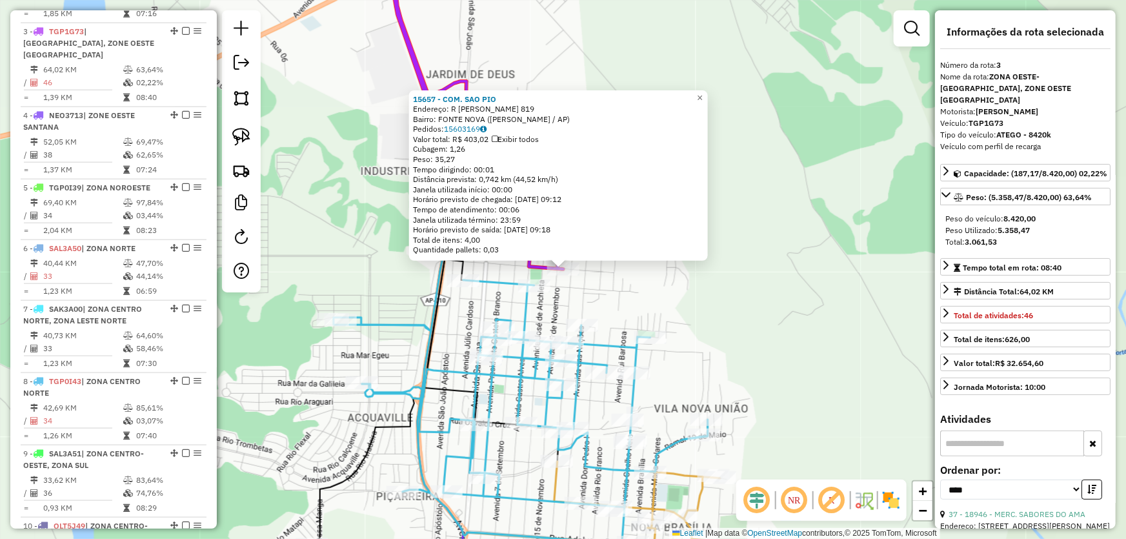
scroll to position [627, 0]
click at [735, 252] on div "15657 - COM. SAO PIO Endereço: R EVARALDO VASCONCELOS 819 Bairro: FONTE NOVA (S…" at bounding box center [563, 269] width 1126 height 539
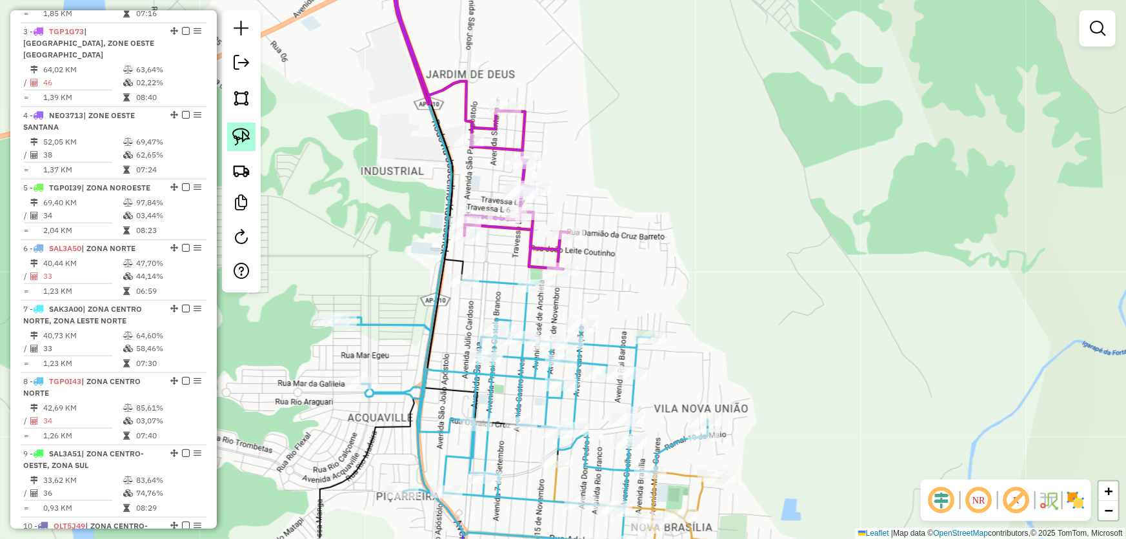
click at [243, 141] on img at bounding box center [241, 137] width 18 height 18
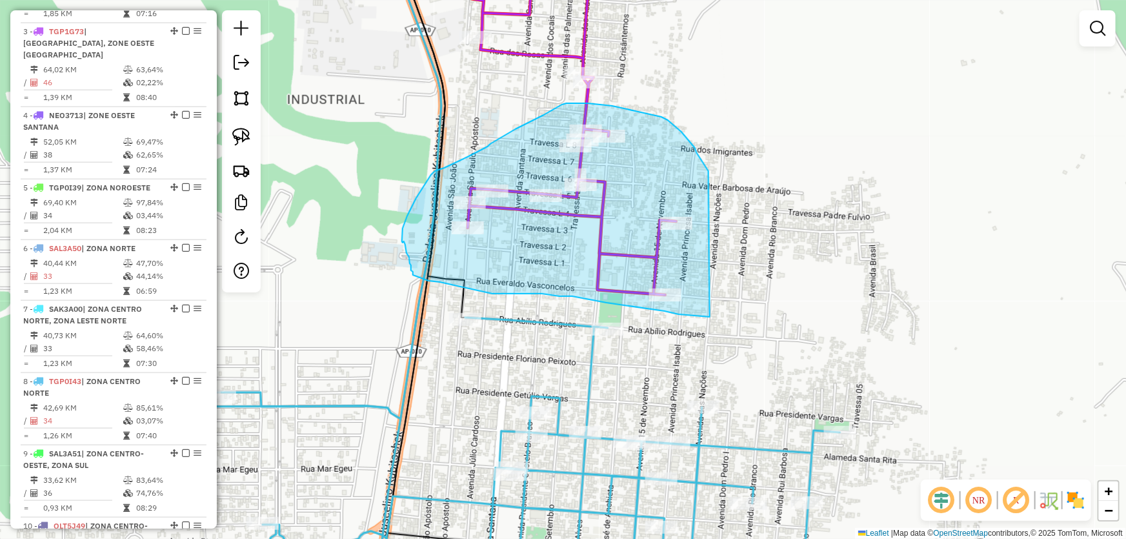
drag, startPoint x: 710, startPoint y: 317, endPoint x: 708, endPoint y: 171, distance: 145.8
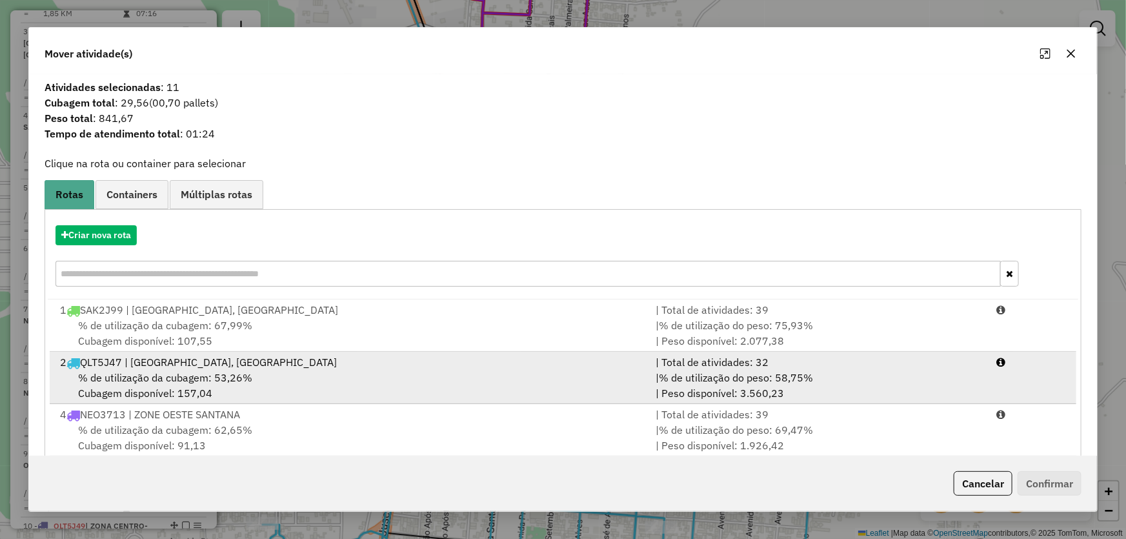
click at [142, 358] on div "2 QLT5J47 | ZONA SUL SANTANA, ZONE OESTE SANTANA" at bounding box center [350, 361] width 596 height 15
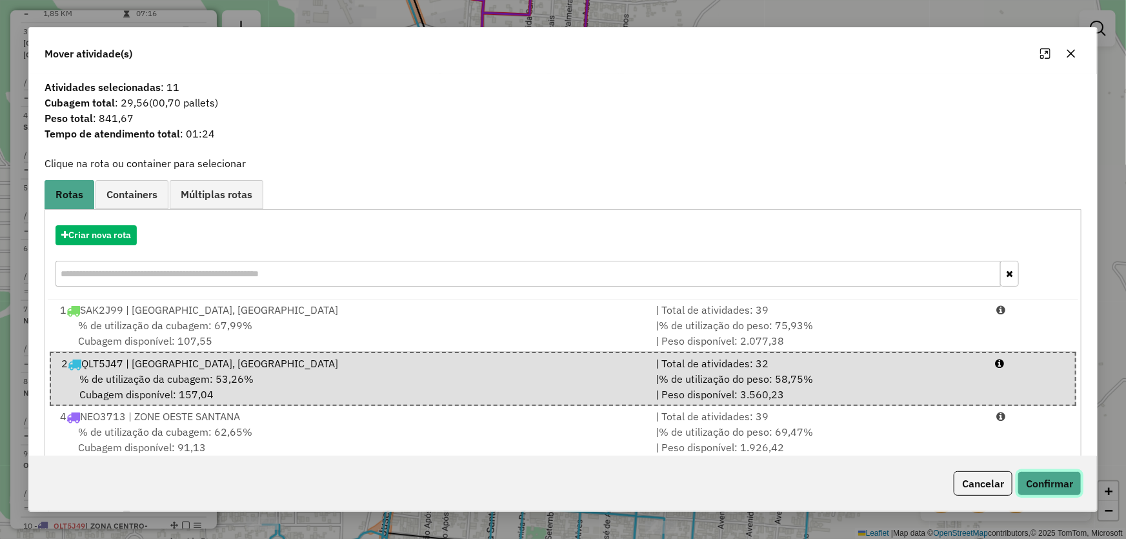
click at [1024, 479] on button "Confirmar" at bounding box center [1049, 483] width 64 height 25
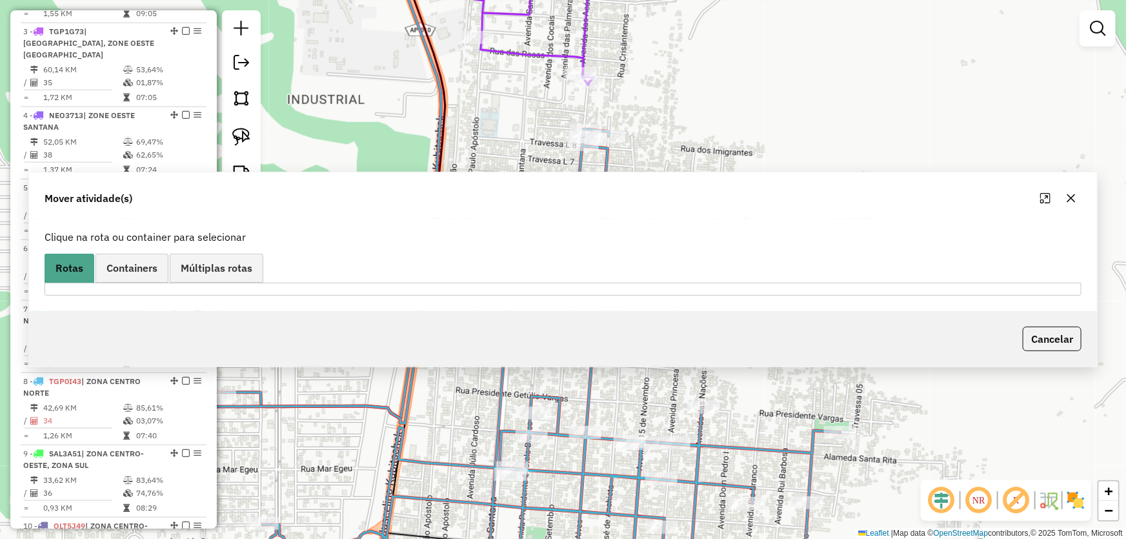
scroll to position [483, 0]
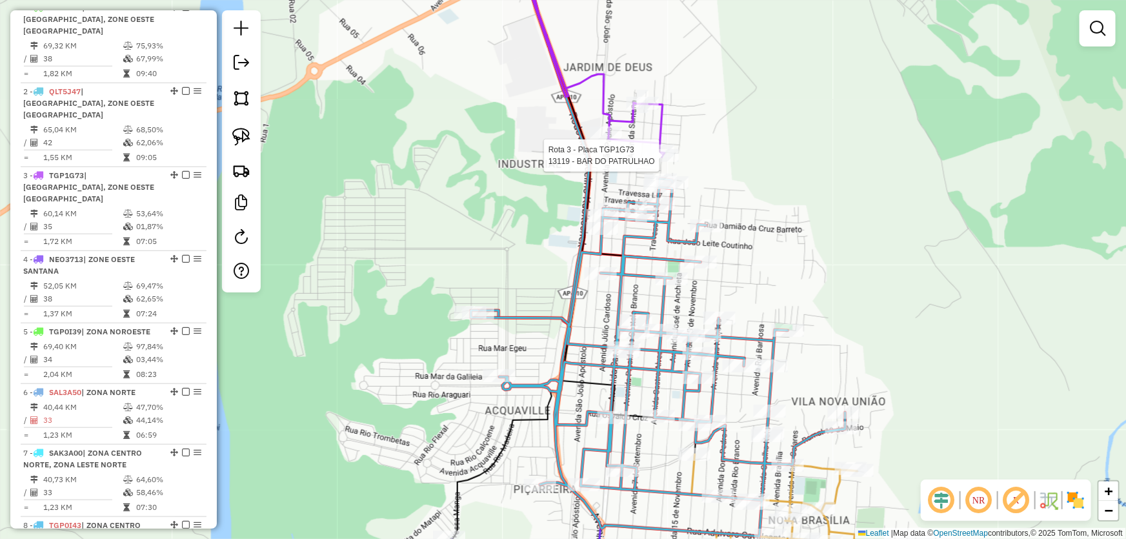
select select "*********"
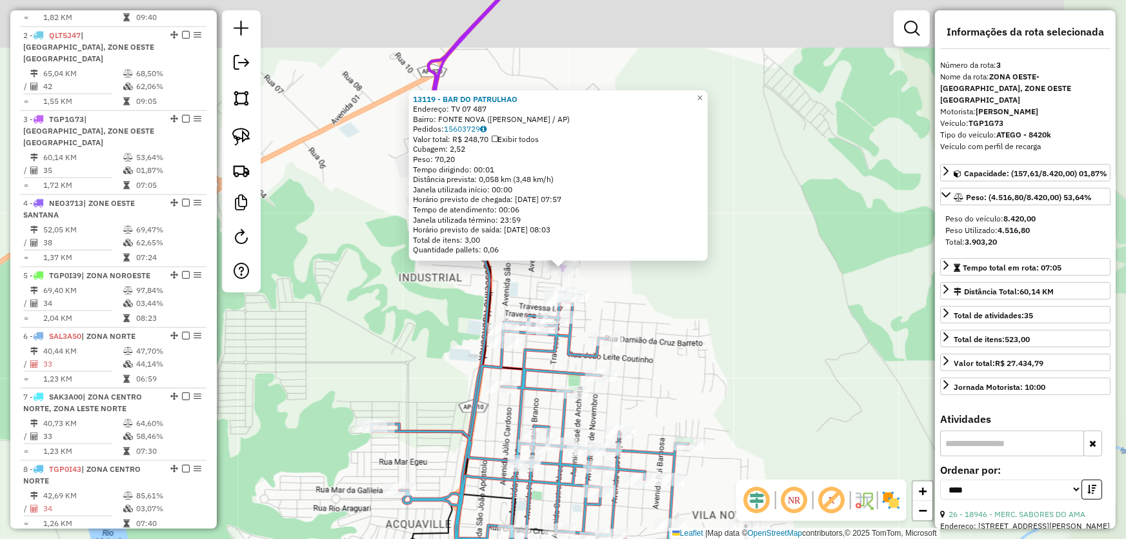
scroll to position [627, 0]
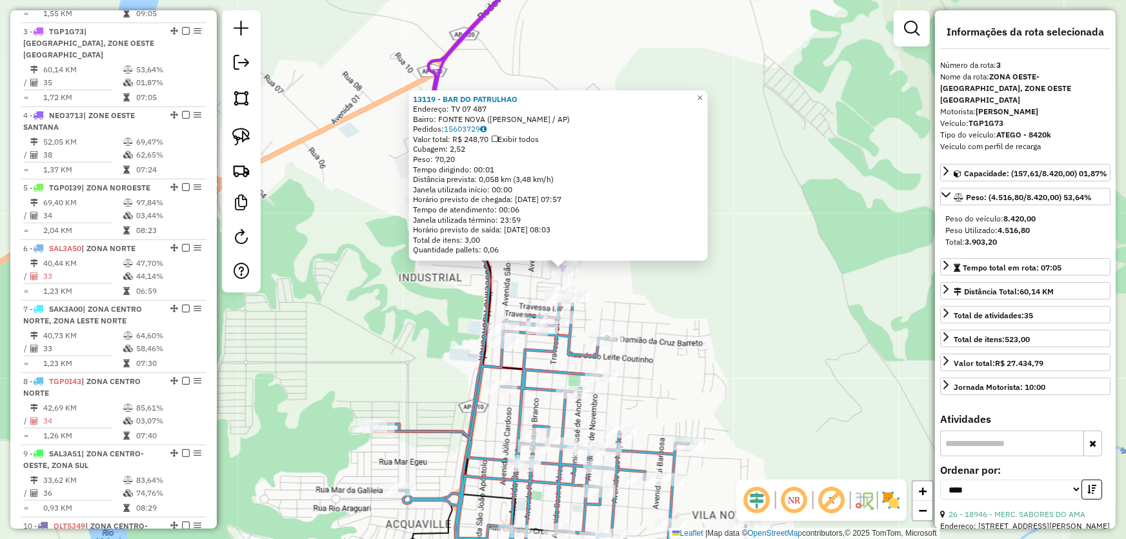
click at [638, 285] on div "13119 - BAR DO PATRULHAO Endereço: TV 07 487 Bairro: FONTE NOVA (SANTANA / AP) …" at bounding box center [563, 269] width 1126 height 539
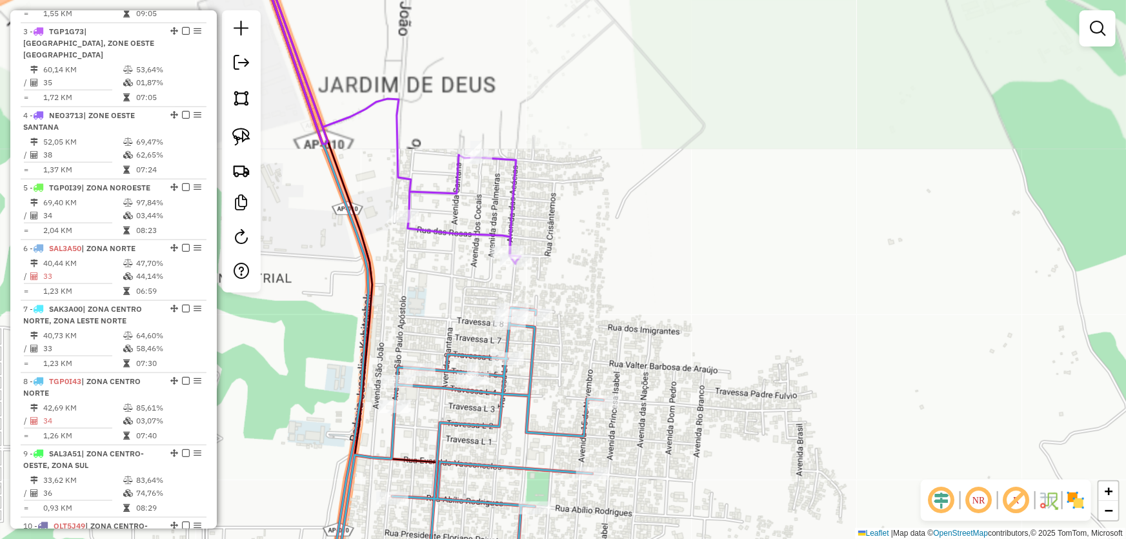
click at [610, 277] on div "Janela de atendimento Grade de atendimento Capacidade Transportadoras Veículos …" at bounding box center [563, 269] width 1126 height 539
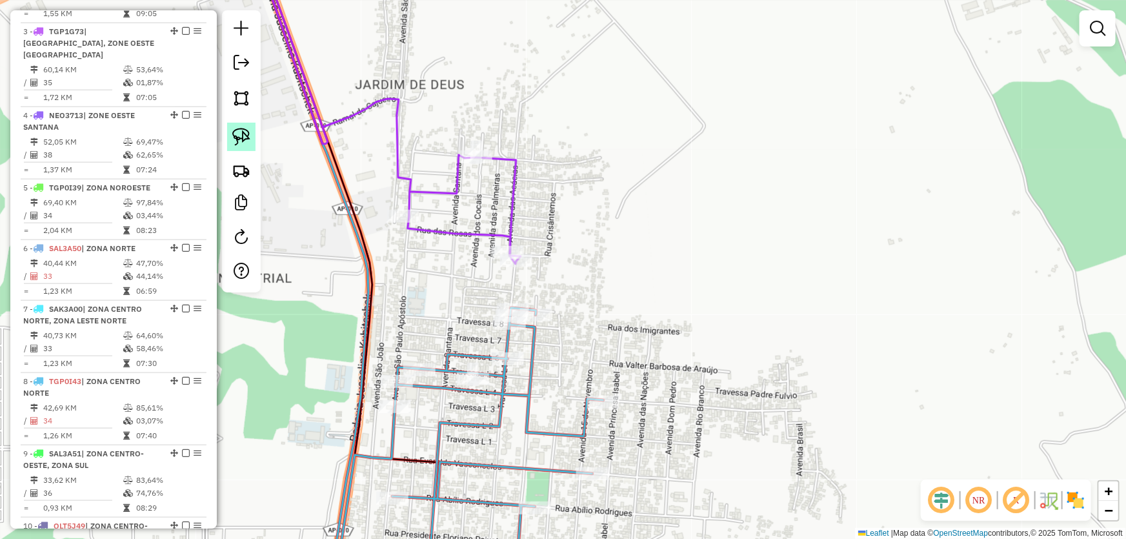
click at [237, 135] on img at bounding box center [241, 137] width 18 height 18
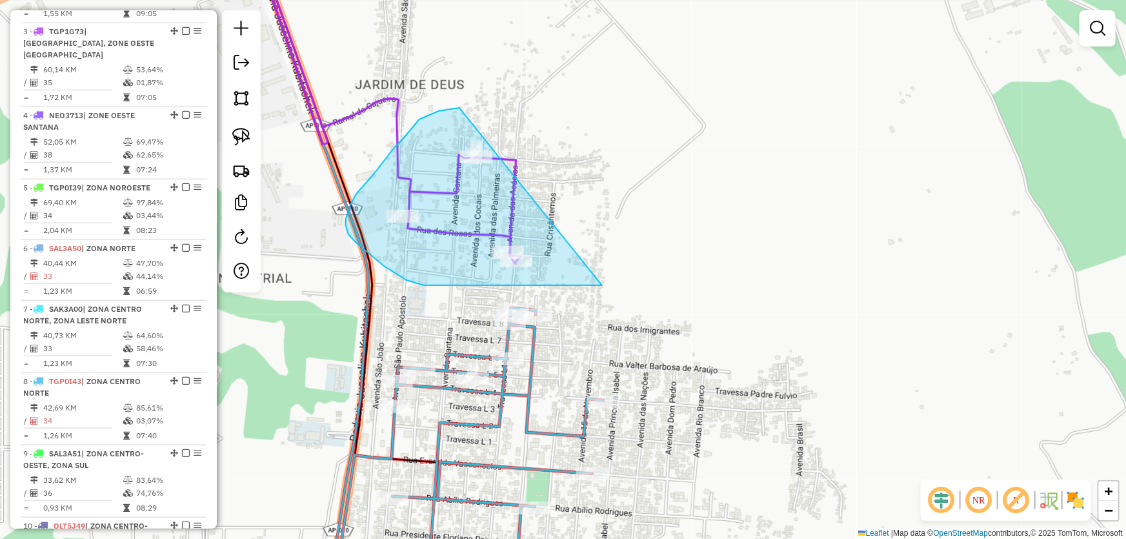
drag, startPoint x: 602, startPoint y: 285, endPoint x: 622, endPoint y: 161, distance: 126.1
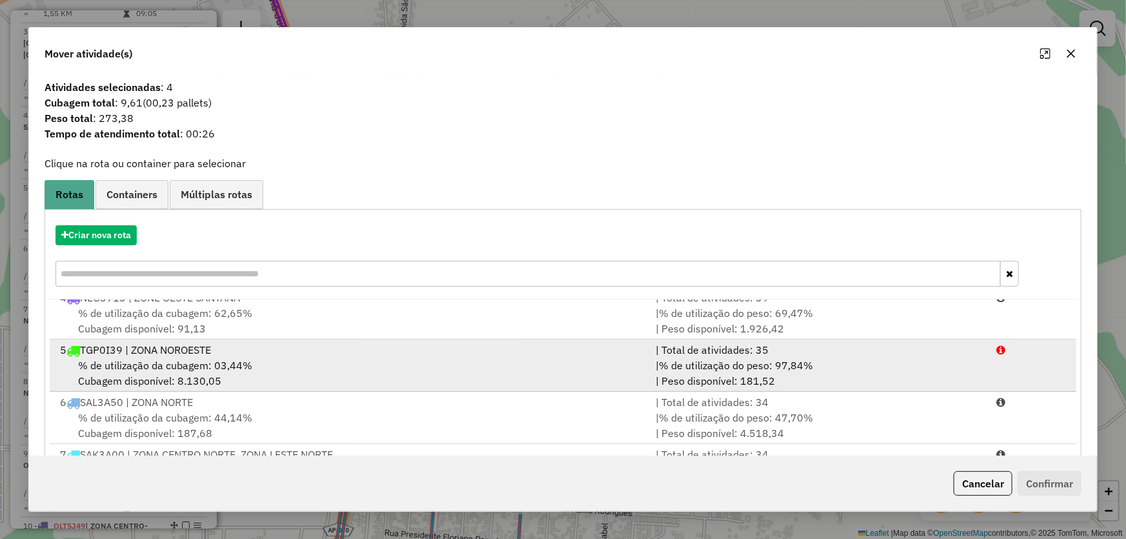
scroll to position [0, 0]
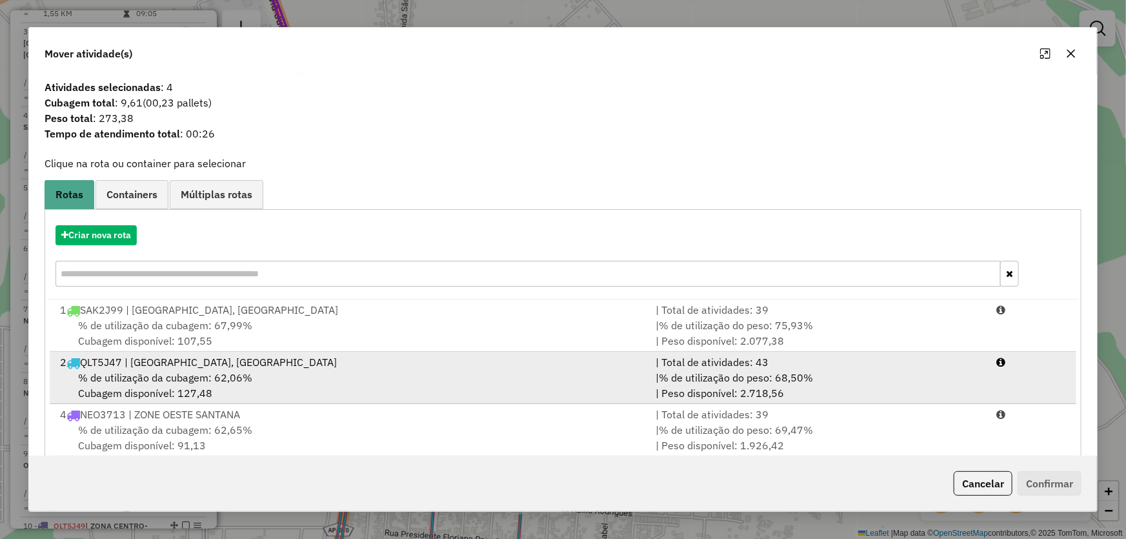
click at [139, 359] on div "2 QLT5J47 | ZONA SUL SANTANA, ZONE OESTE SANTANA" at bounding box center [350, 361] width 596 height 15
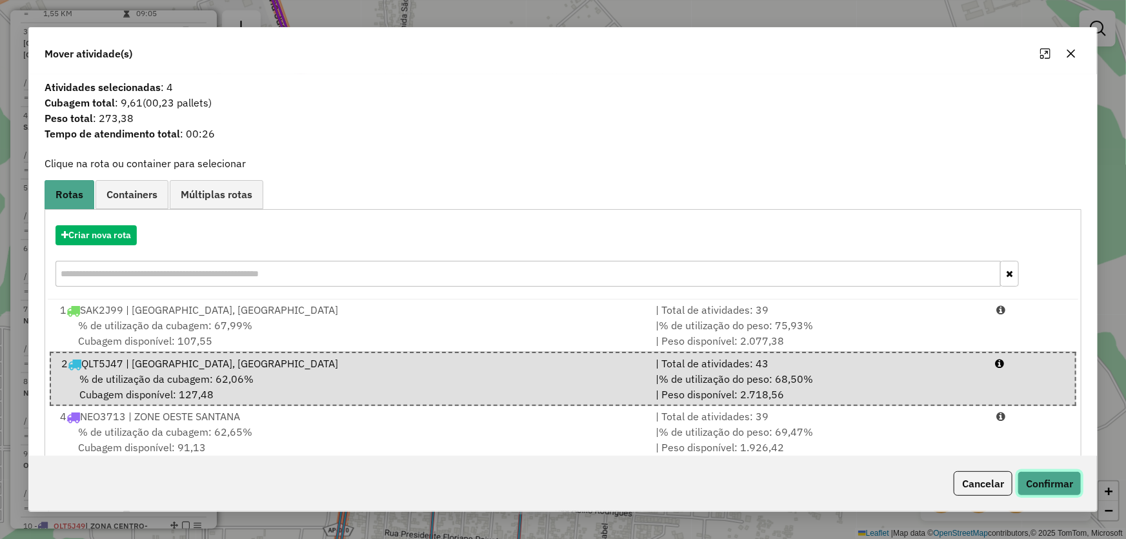
click at [1062, 486] on button "Confirmar" at bounding box center [1049, 483] width 64 height 25
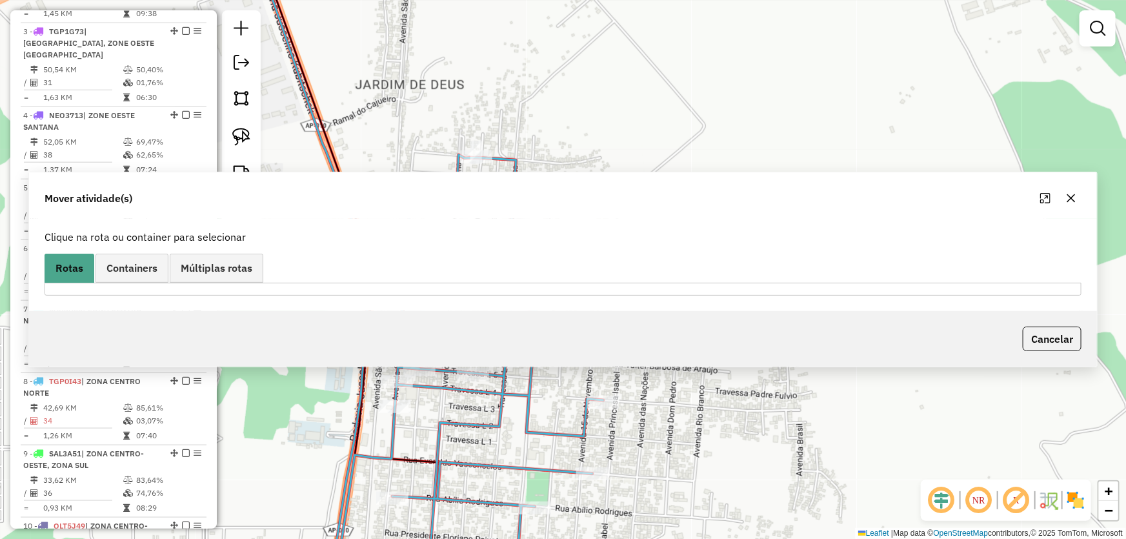
scroll to position [483, 0]
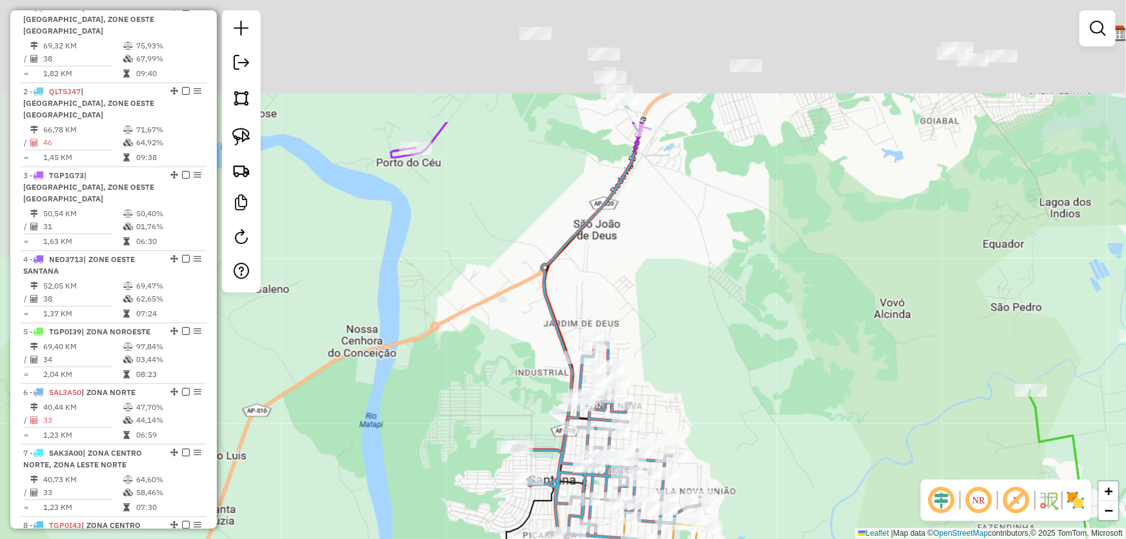
drag, startPoint x: 718, startPoint y: 123, endPoint x: 720, endPoint y: 304, distance: 181.3
click at [720, 304] on div "Janela de atendimento Grade de atendimento Capacidade Transportadoras Veículos …" at bounding box center [563, 269] width 1126 height 539
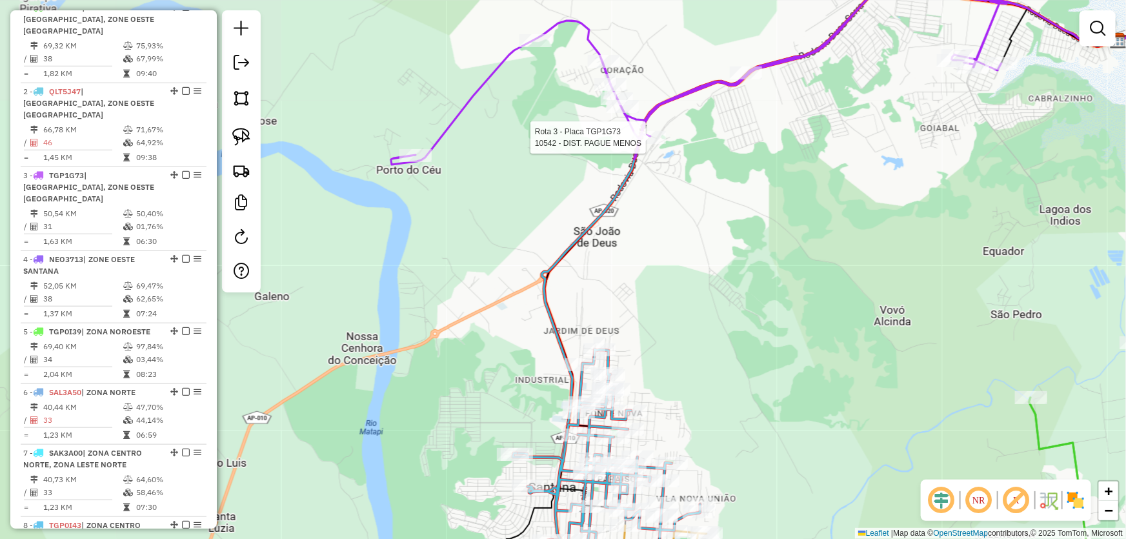
select select "*********"
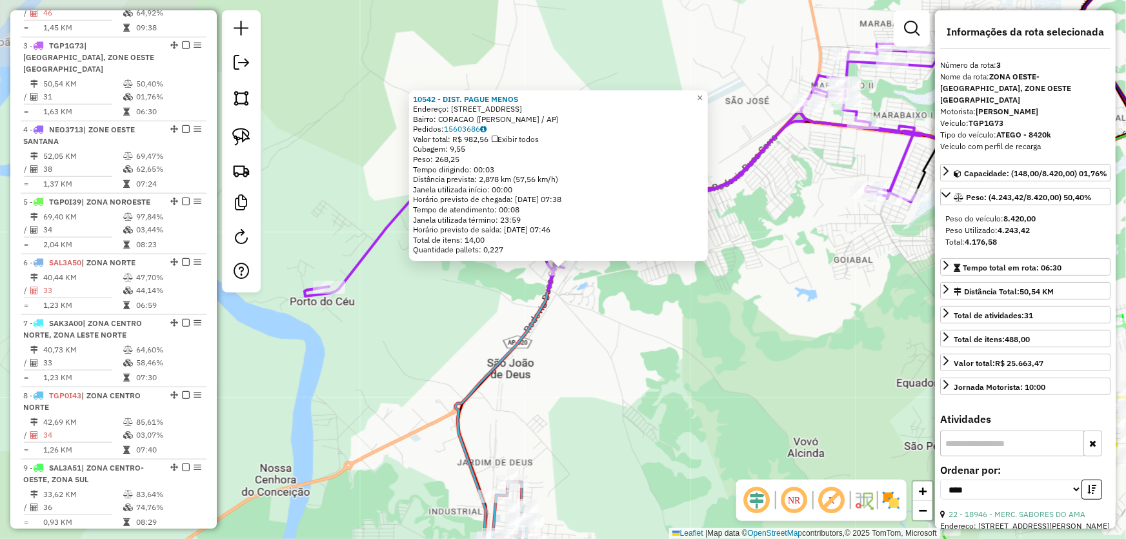
scroll to position [627, 0]
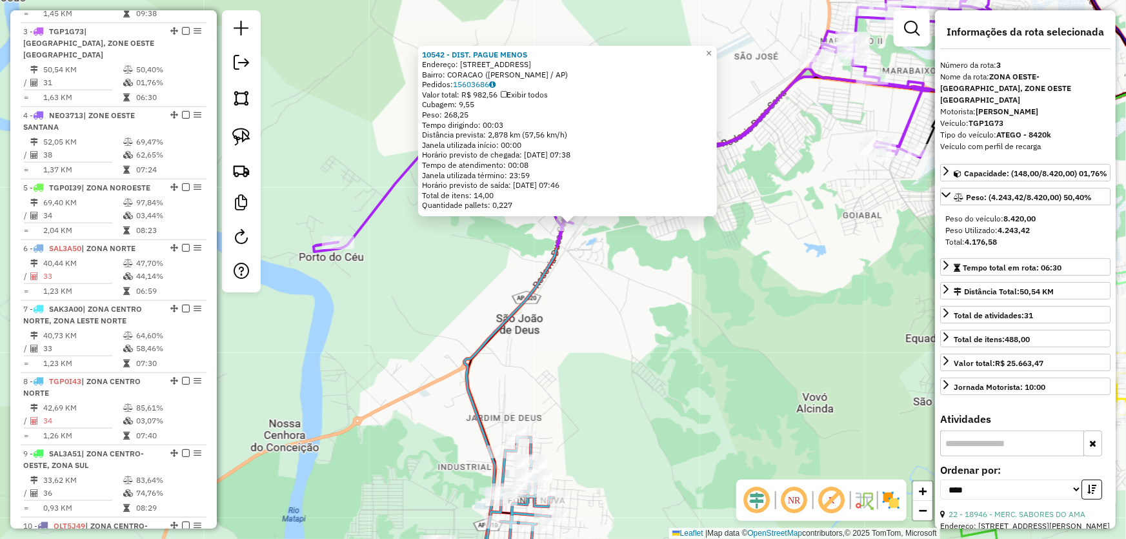
drag, startPoint x: 692, startPoint y: 386, endPoint x: 731, endPoint y: 163, distance: 227.3
click at [732, 137] on div "10542 - DIST. PAGUE MENOS Endereço: AV SAO BENEDITO 131 Bairro: CORACAO (SANTAN…" at bounding box center [563, 269] width 1126 height 539
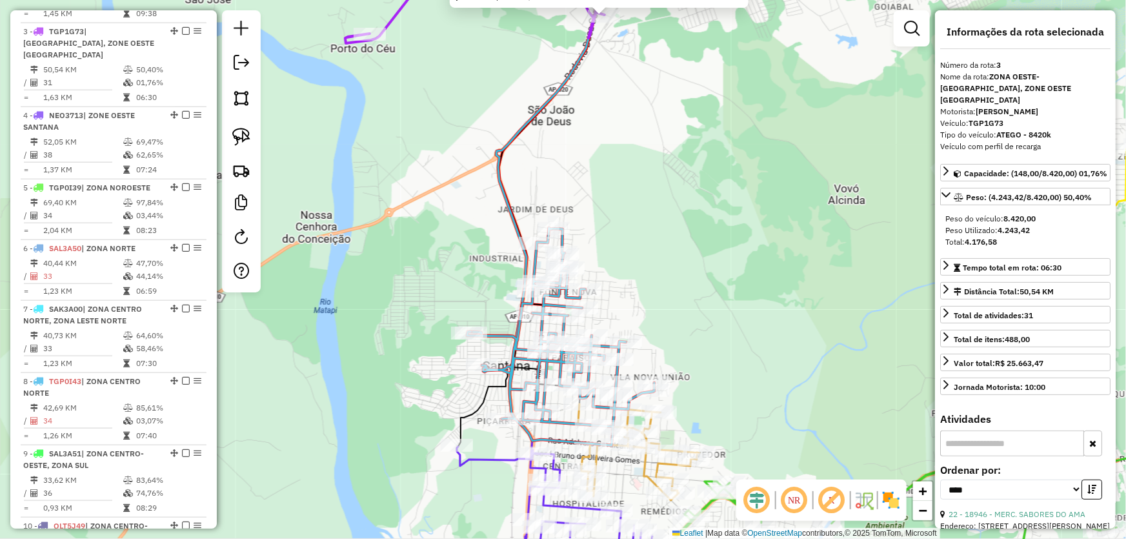
drag, startPoint x: 731, startPoint y: 219, endPoint x: 755, endPoint y: 124, distance: 98.4
click at [755, 124] on div "10542 - DIST. PAGUE MENOS Endereço: AV SAO BENEDITO 131 Bairro: CORACAO (SANTAN…" at bounding box center [563, 269] width 1126 height 539
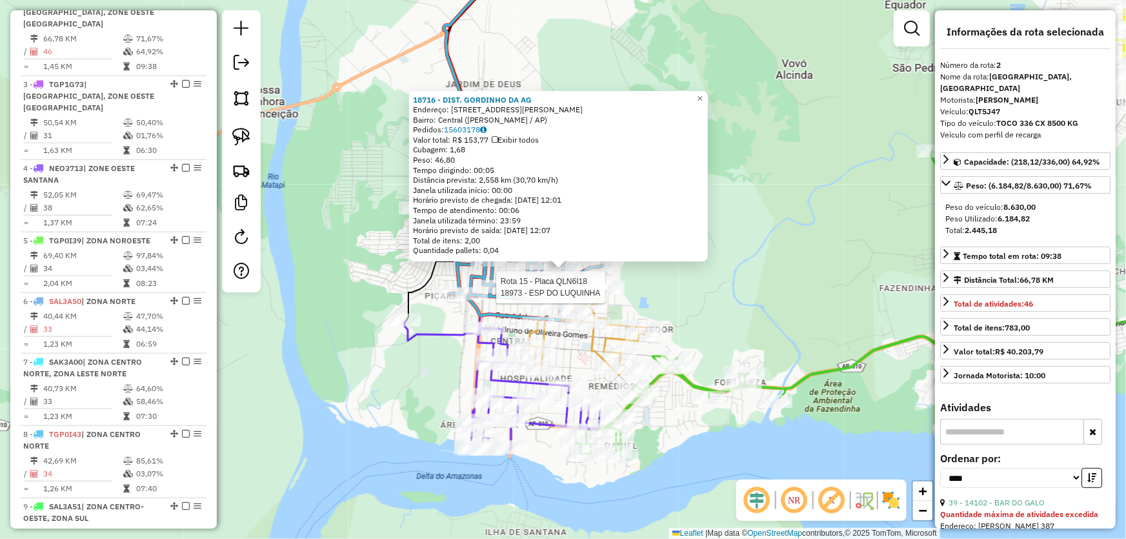
scroll to position [555, 0]
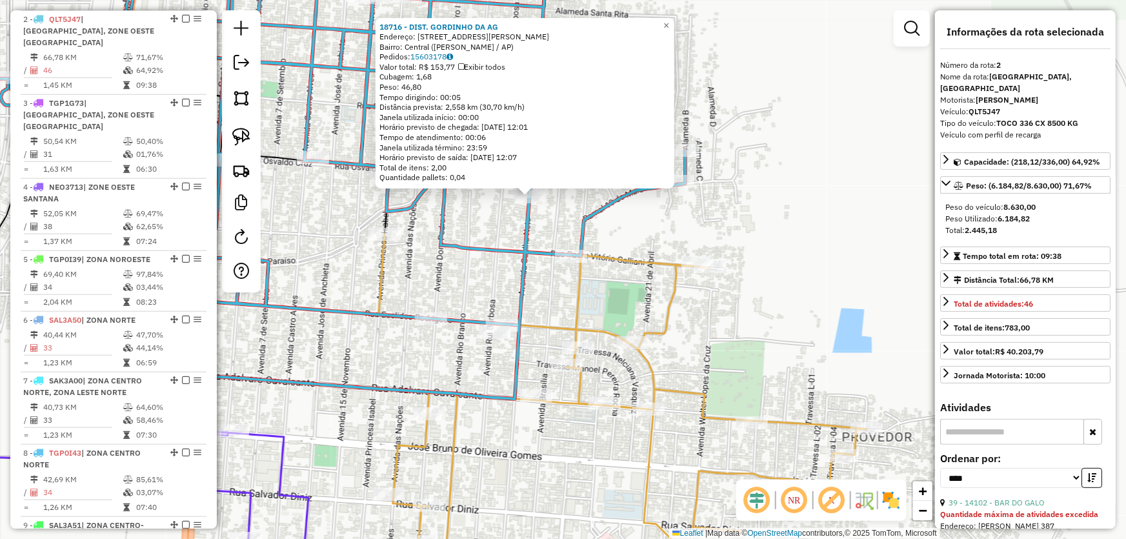
click at [611, 287] on div "18716 - DIST. GORDINHO DA AG Endereço: Avenida Coelho Neto, 2906 Bairro: Centra…" at bounding box center [563, 269] width 1126 height 539
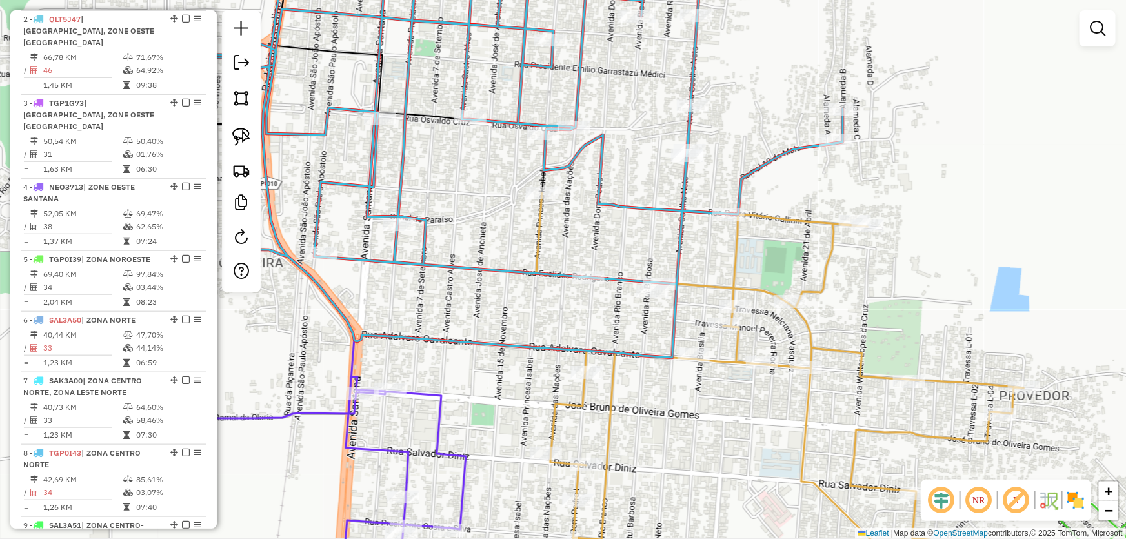
drag, startPoint x: 655, startPoint y: 223, endPoint x: 768, endPoint y: 186, distance: 118.5
click at [768, 186] on div "Janela de atendimento Grade de atendimento Capacidade Transportadoras Veículos …" at bounding box center [563, 269] width 1126 height 539
click at [245, 129] on img at bounding box center [241, 137] width 18 height 18
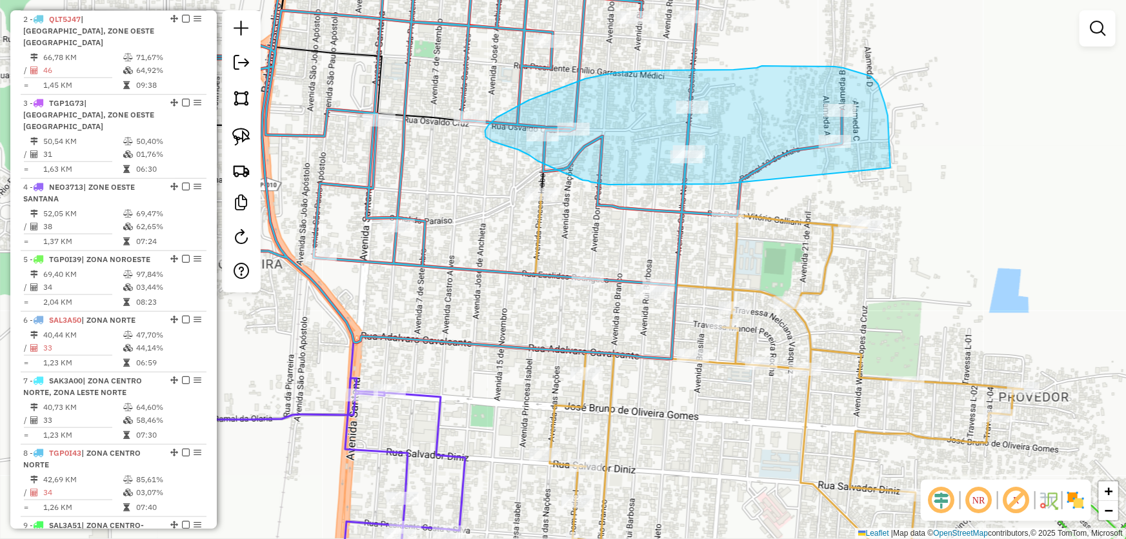
drag, startPoint x: 723, startPoint y: 184, endPoint x: 890, endPoint y: 168, distance: 168.5
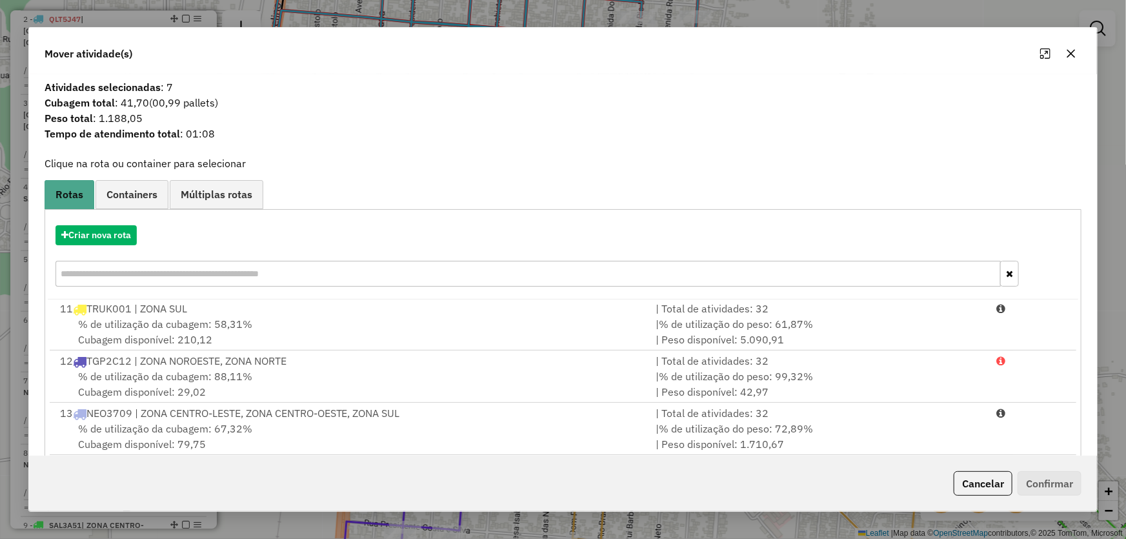
scroll to position [123, 0]
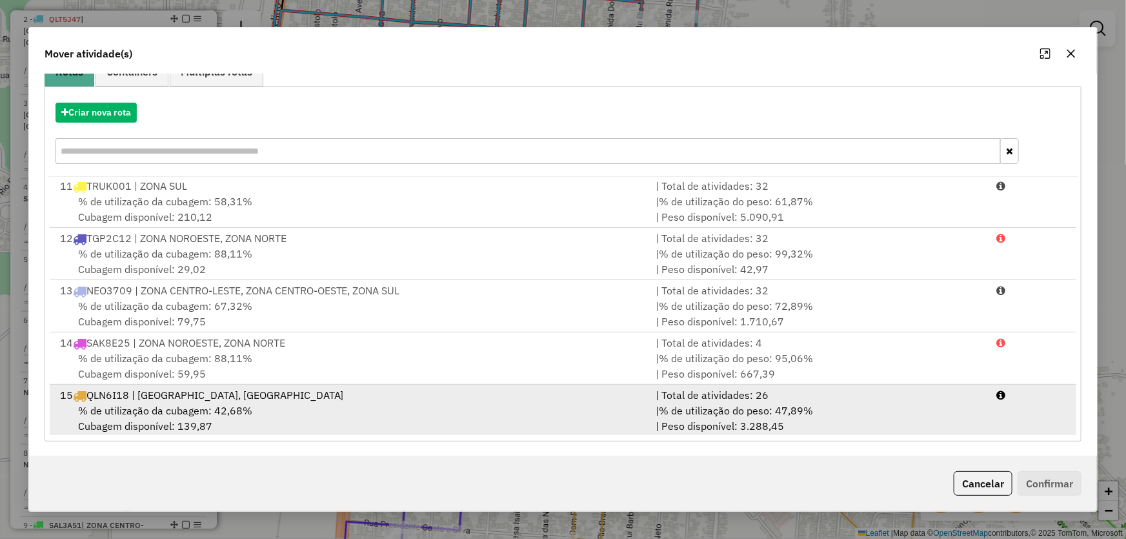
drag, startPoint x: 175, startPoint y: 409, endPoint x: 250, endPoint y: 399, distance: 75.5
click at [176, 409] on span "% de utilização da cubagem: 42,68%" at bounding box center [165, 410] width 174 height 13
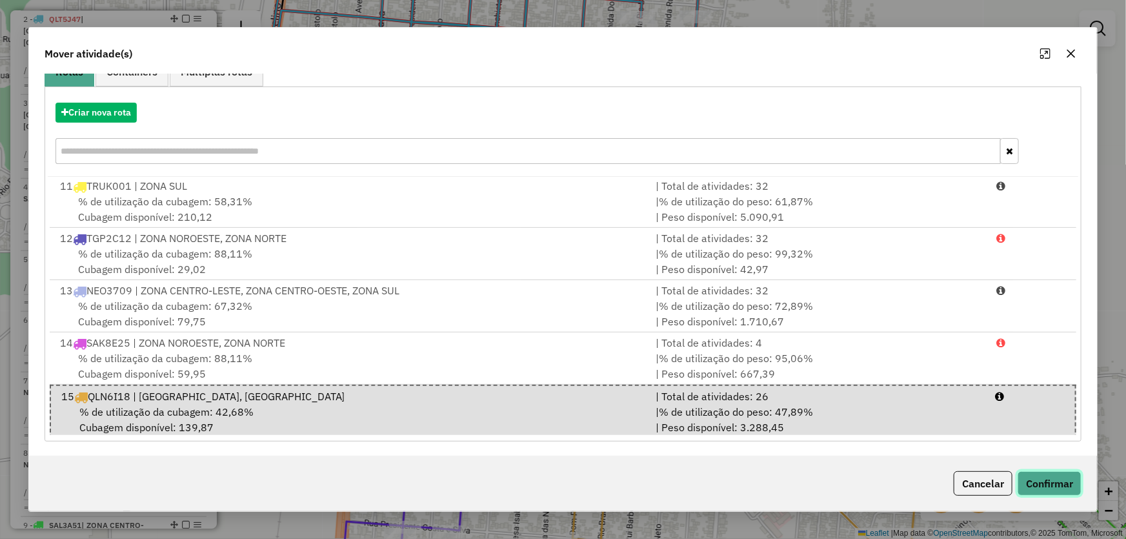
click at [1038, 484] on button "Confirmar" at bounding box center [1049, 483] width 64 height 25
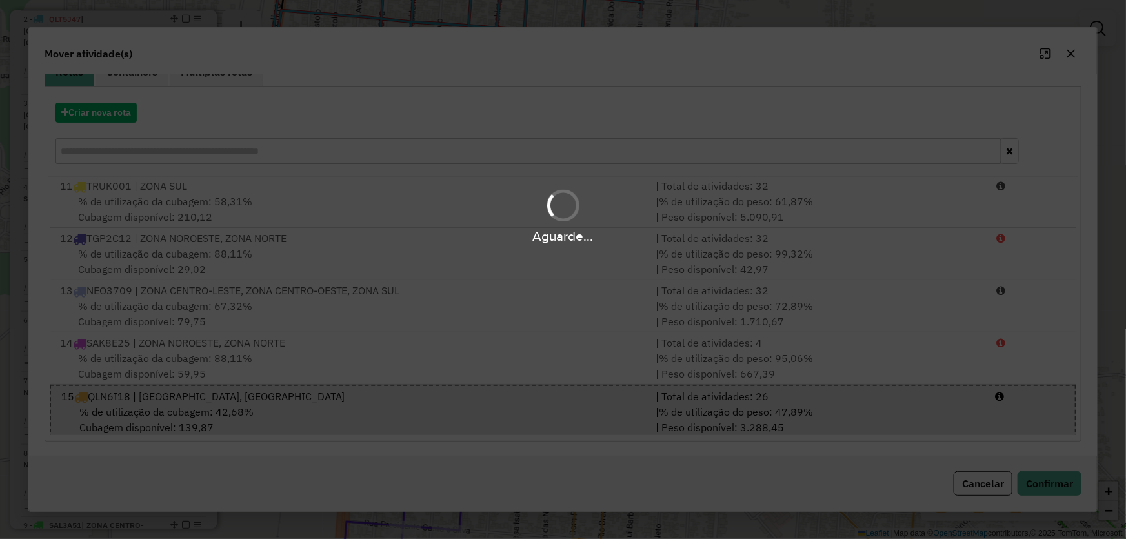
scroll to position [484, 0]
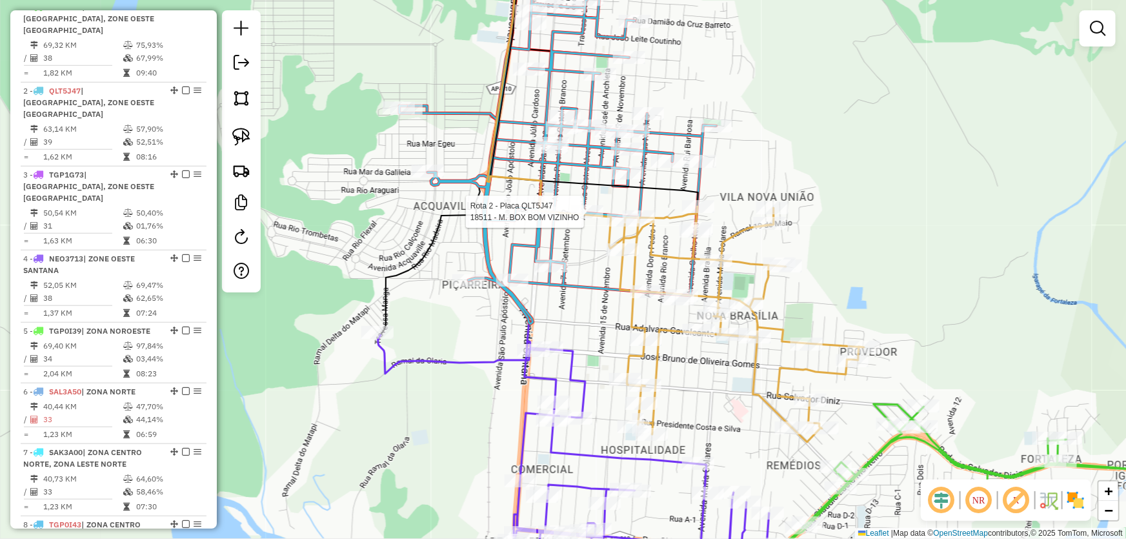
select select "*********"
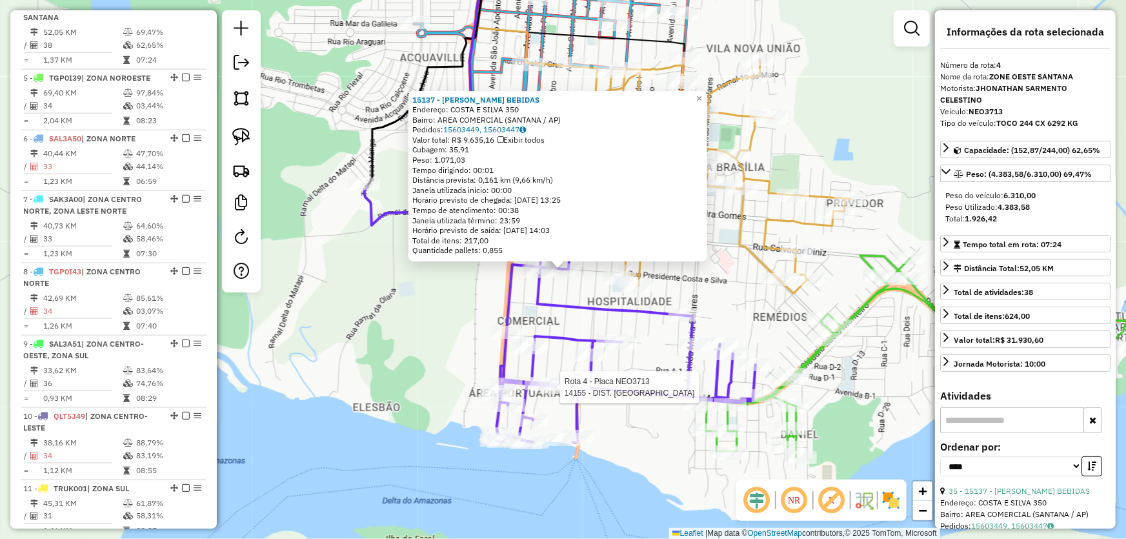
scroll to position [700, 0]
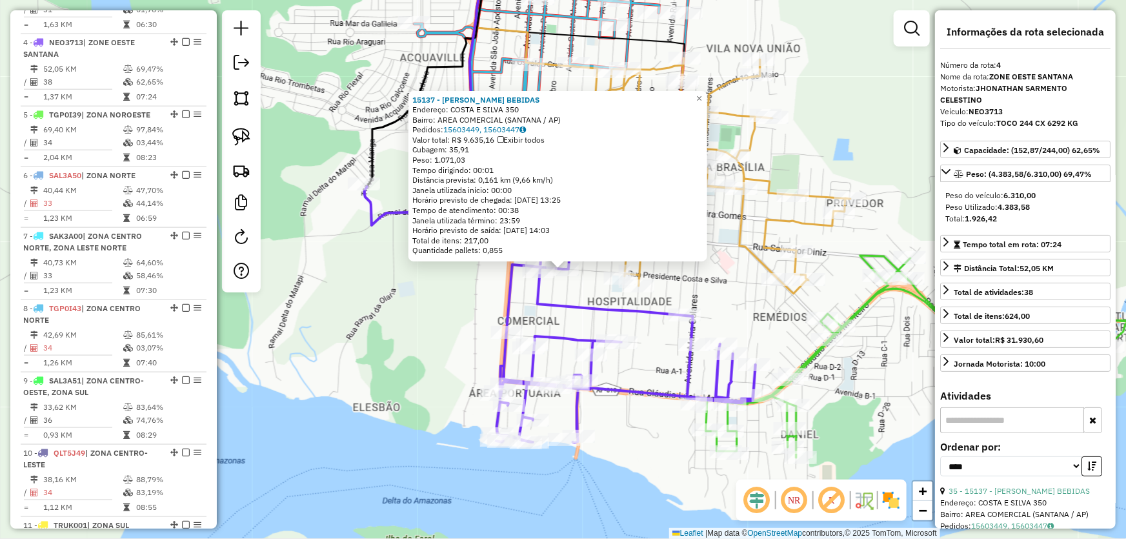
click at [693, 285] on div "15137 - EMERSON BEBIDAS Endereço: COSTA E SILVA 350 Bairro: AREA COMERCIAL (SAN…" at bounding box center [563, 269] width 1126 height 539
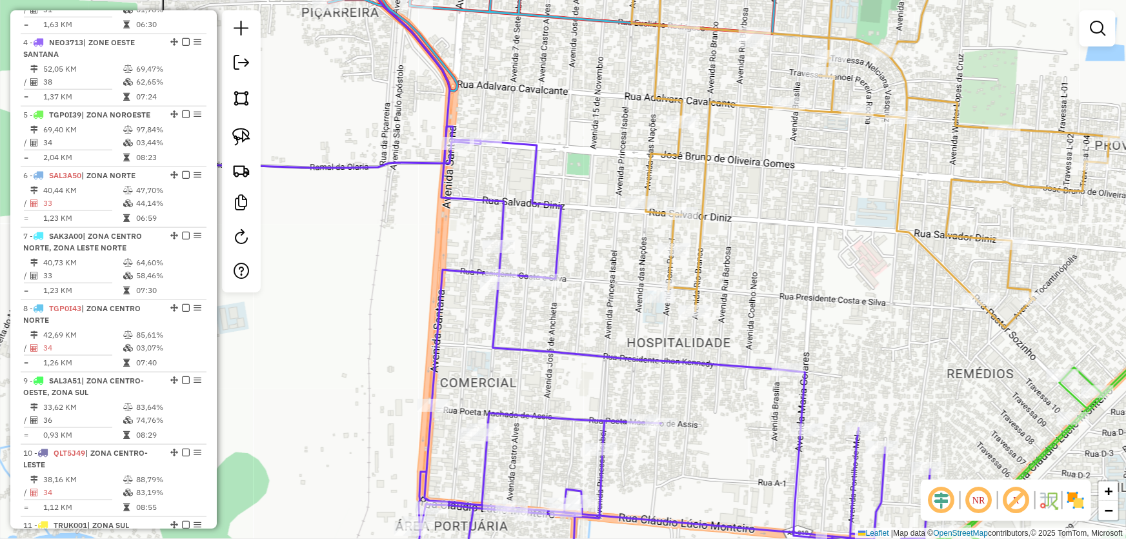
drag, startPoint x: 580, startPoint y: 200, endPoint x: 613, endPoint y: 230, distance: 44.7
click at [613, 230] on div "Janela de atendimento Grade de atendimento Capacidade Transportadoras Veículos …" at bounding box center [563, 269] width 1126 height 539
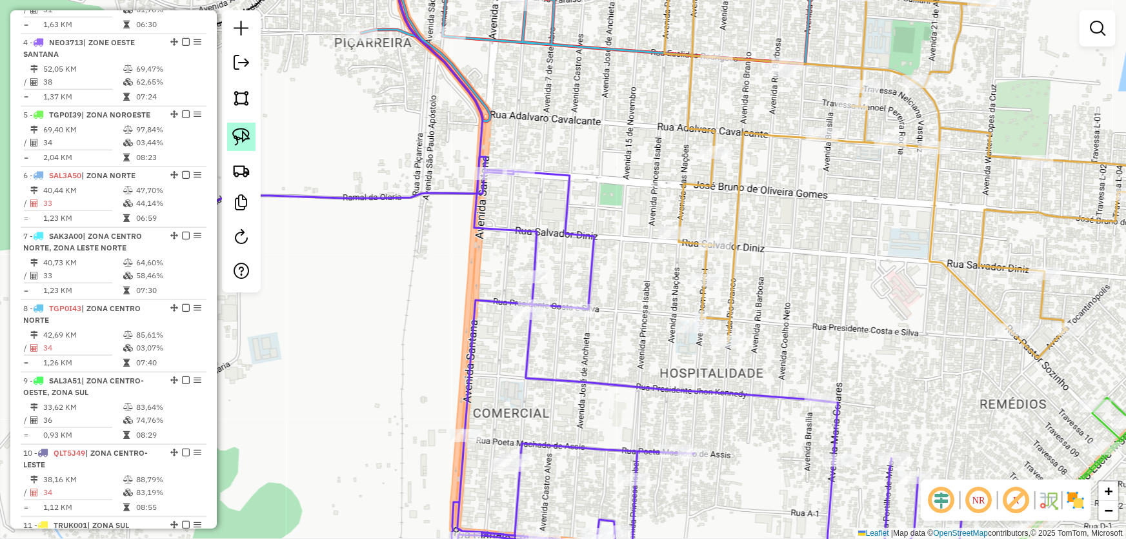
drag, startPoint x: 241, startPoint y: 129, endPoint x: 284, endPoint y: 129, distance: 43.2
click at [243, 129] on img at bounding box center [241, 137] width 18 height 18
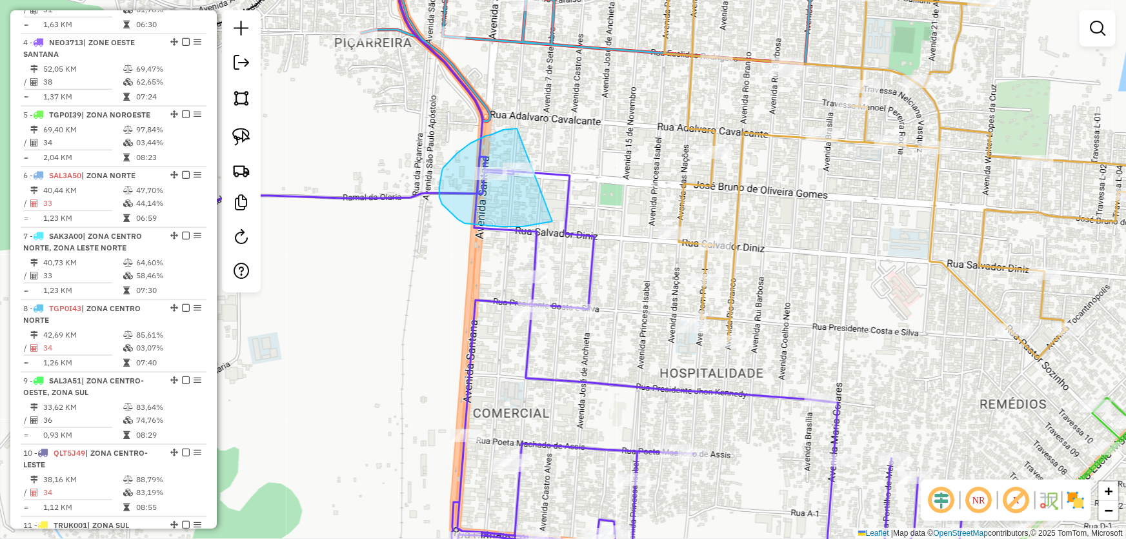
drag, startPoint x: 517, startPoint y: 128, endPoint x: 575, endPoint y: 188, distance: 83.0
click at [575, 188] on div "Janela de atendimento Grade de atendimento Capacidade Transportadoras Veículos …" at bounding box center [563, 269] width 1126 height 539
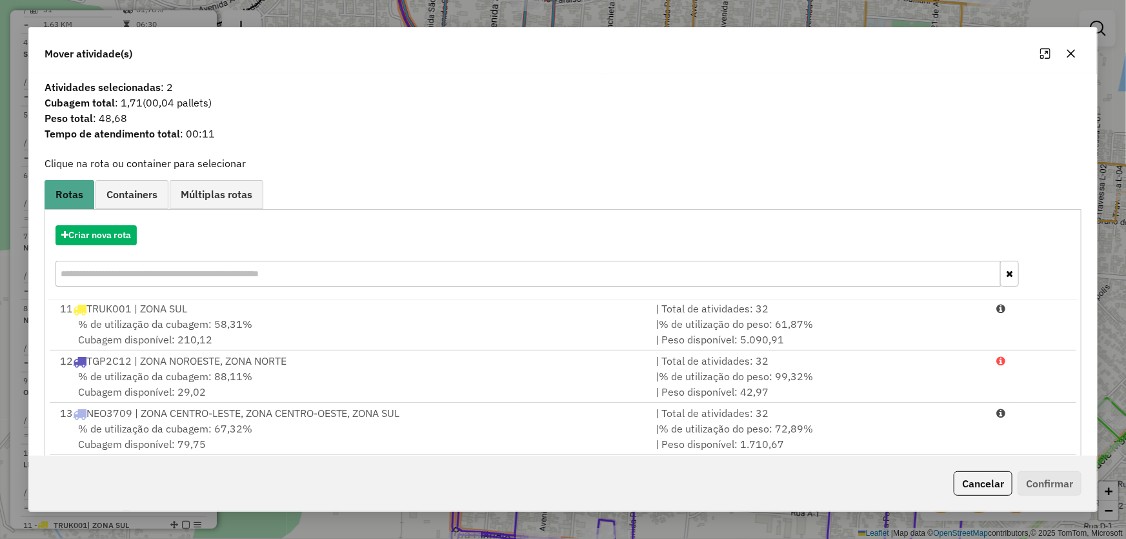
scroll to position [123, 0]
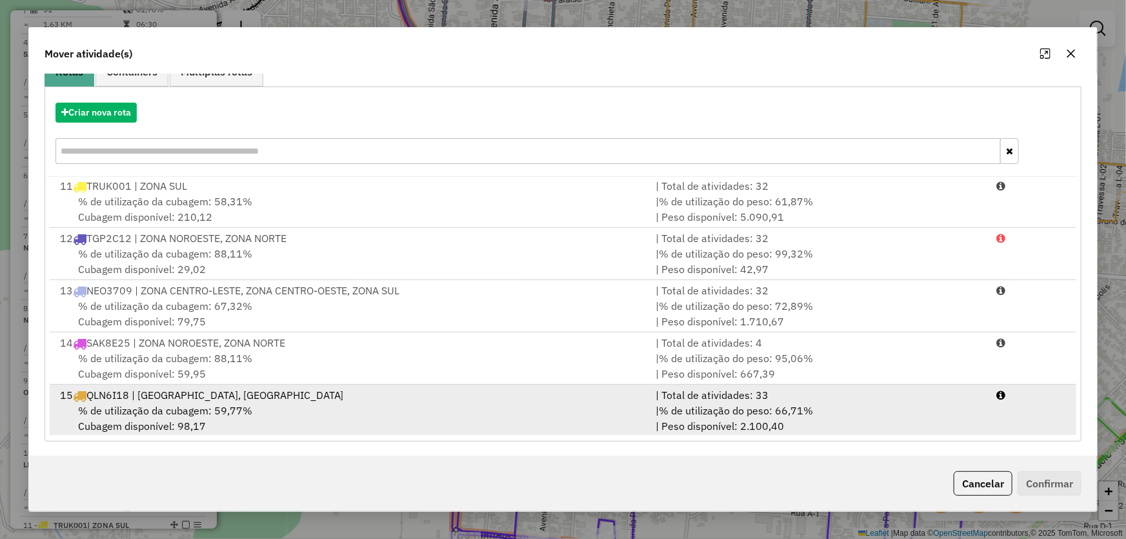
click at [201, 406] on span "% de utilização da cubagem: 59,77%" at bounding box center [165, 410] width 174 height 13
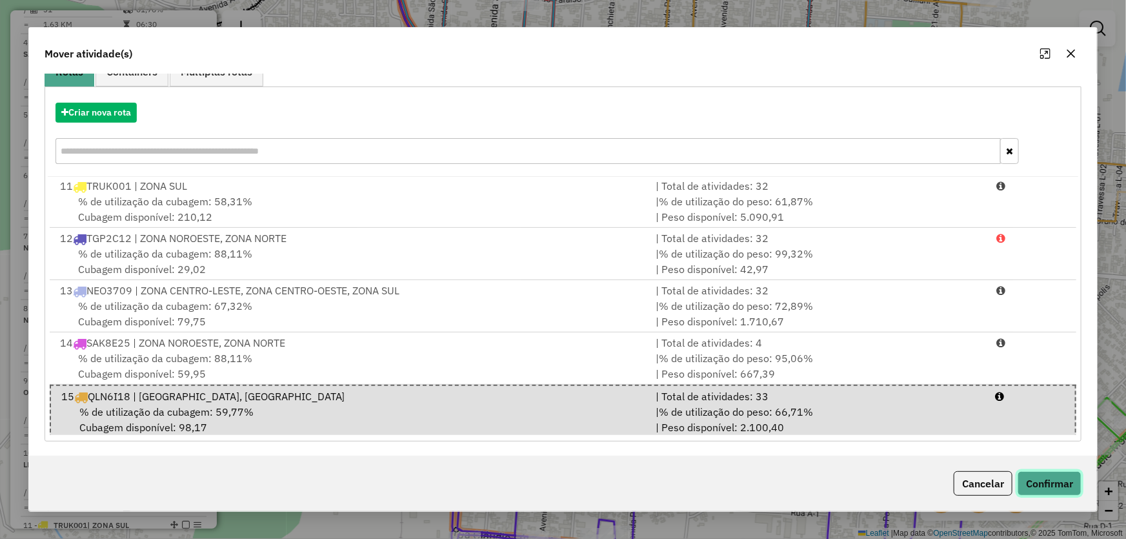
click at [1032, 477] on button "Confirmar" at bounding box center [1049, 483] width 64 height 25
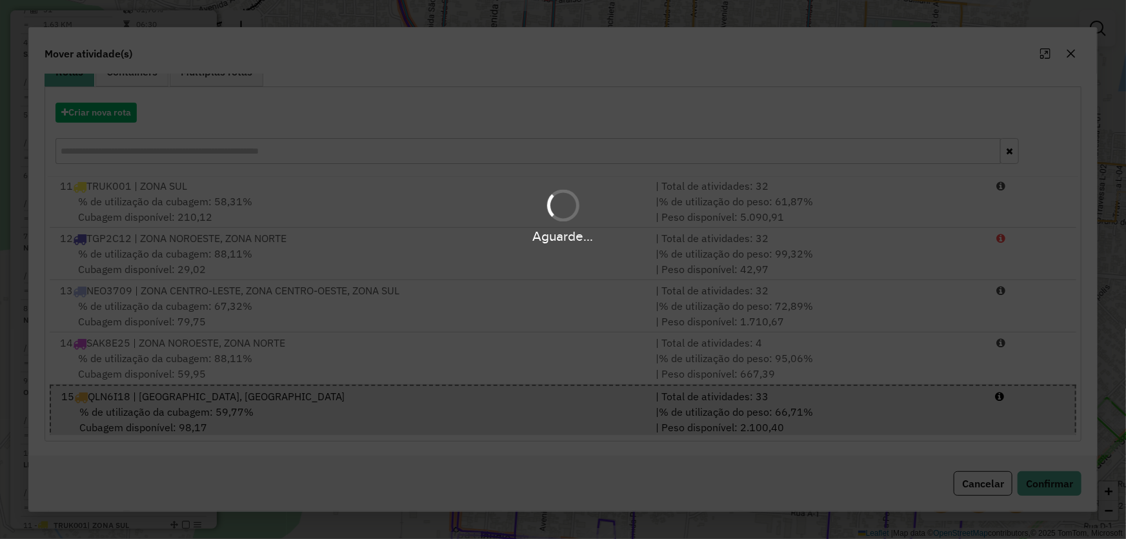
scroll to position [628, 0]
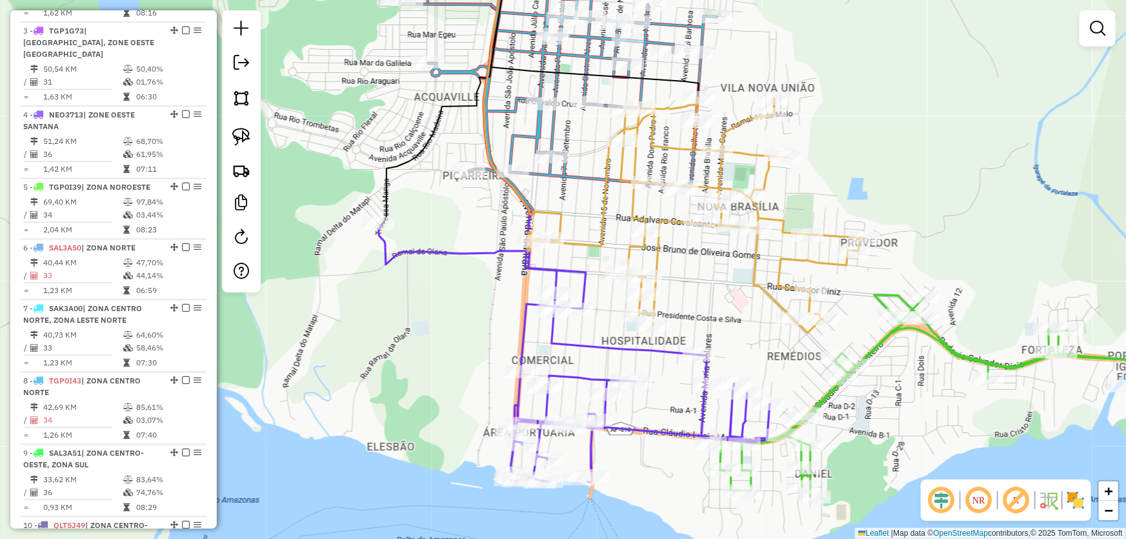
drag, startPoint x: 821, startPoint y: 280, endPoint x: 721, endPoint y: 308, distance: 103.2
click at [721, 308] on div "Janela de atendimento Grade de atendimento Capacidade Transportadoras Veículos …" at bounding box center [563, 269] width 1126 height 539
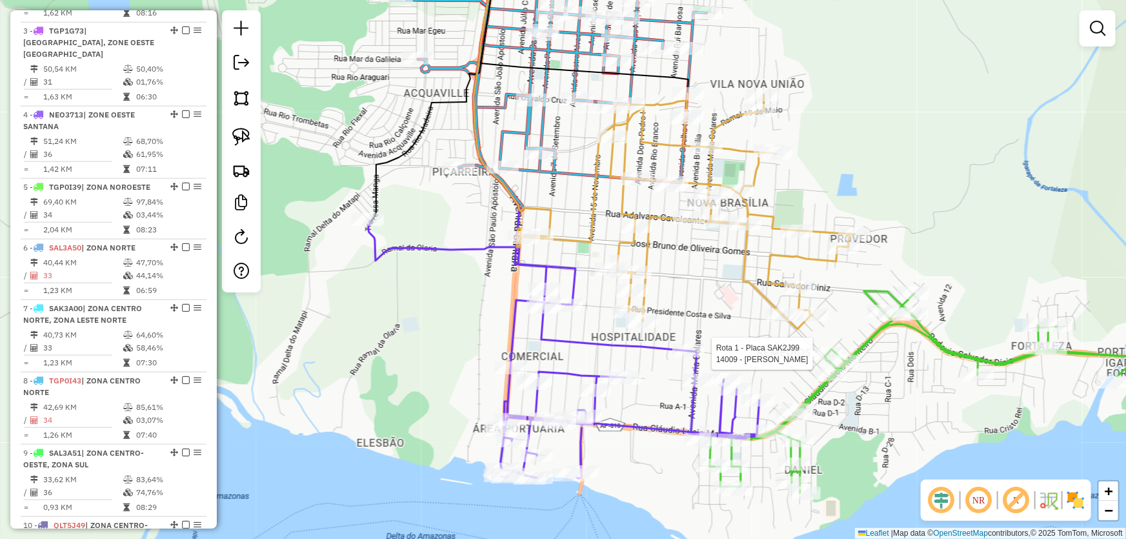
select select "*********"
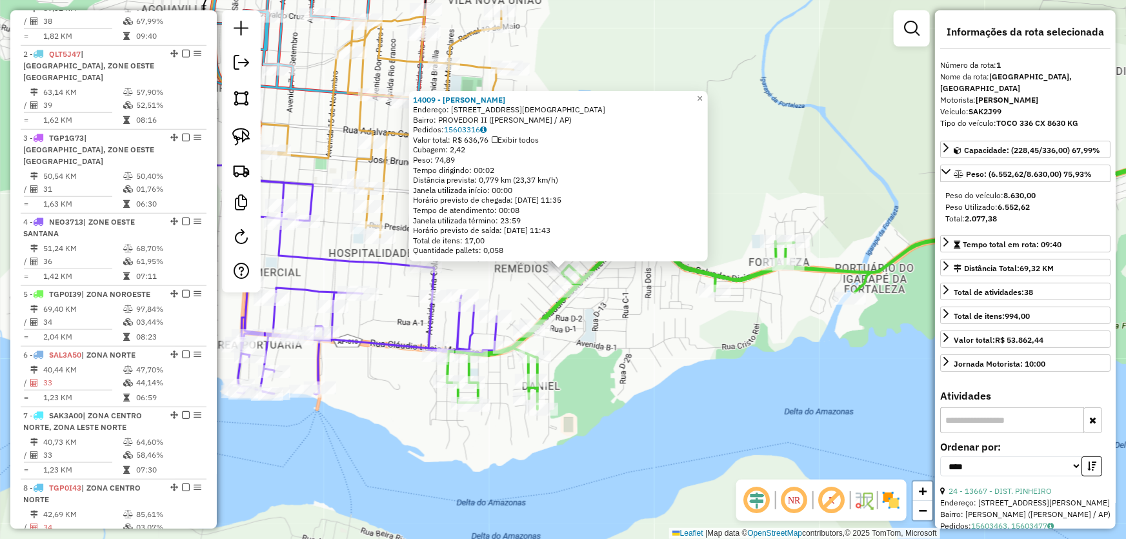
scroll to position [484, 0]
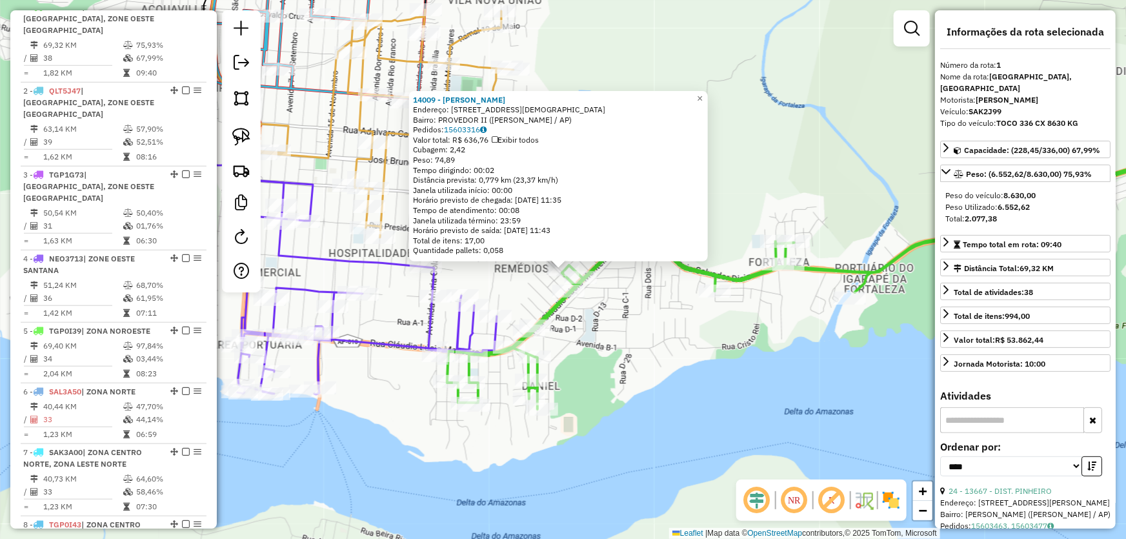
click at [691, 309] on div "14009 - BARATAO GIRIGOIA Endereço: R PASTOR SOZINHO 633 Bairro: PROVEDOR II (SA…" at bounding box center [563, 269] width 1126 height 539
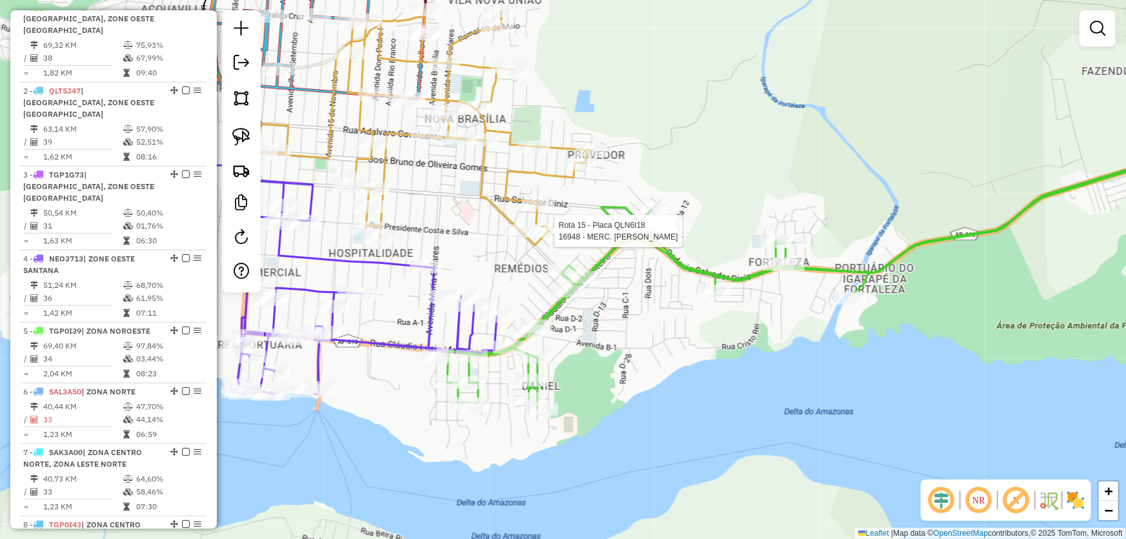
select select "*********"
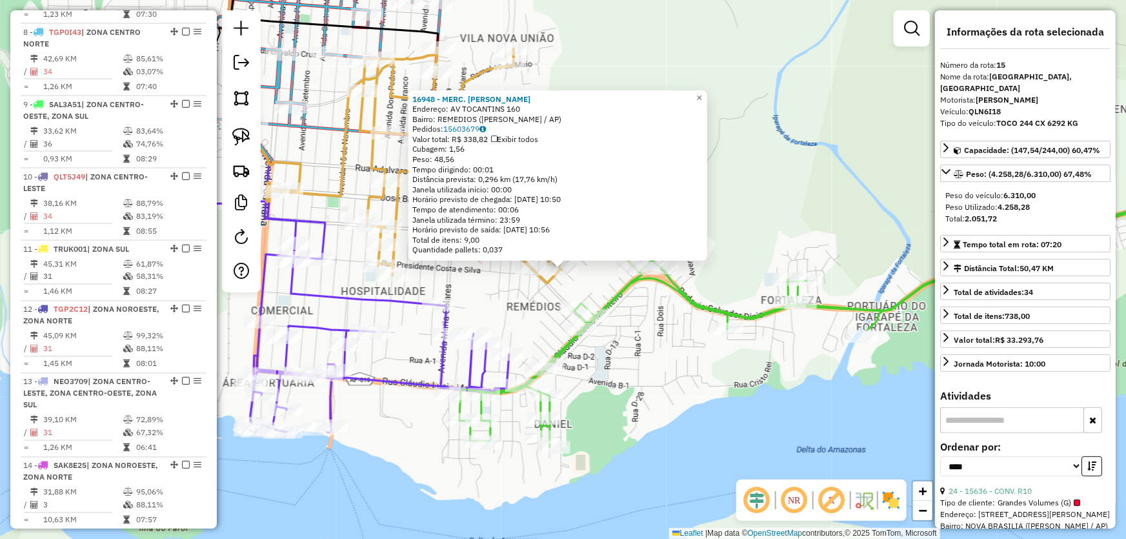
scroll to position [1075, 0]
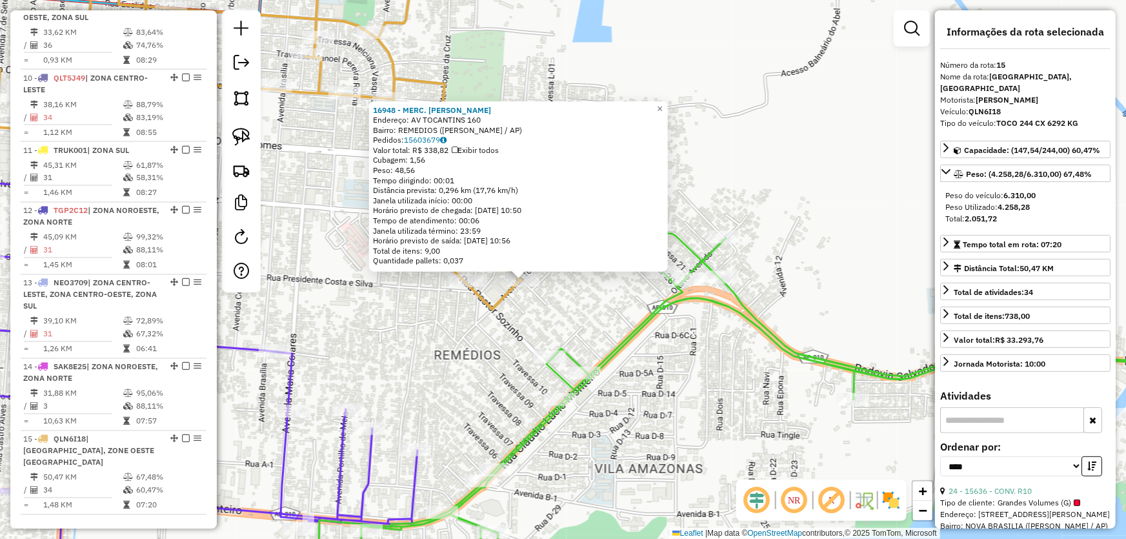
click at [612, 317] on div "16948 - MERC. GUILHERME Endereço: AV TOCANTINS 160 Bairro: REMEDIOS (SANTANA / …" at bounding box center [563, 269] width 1126 height 539
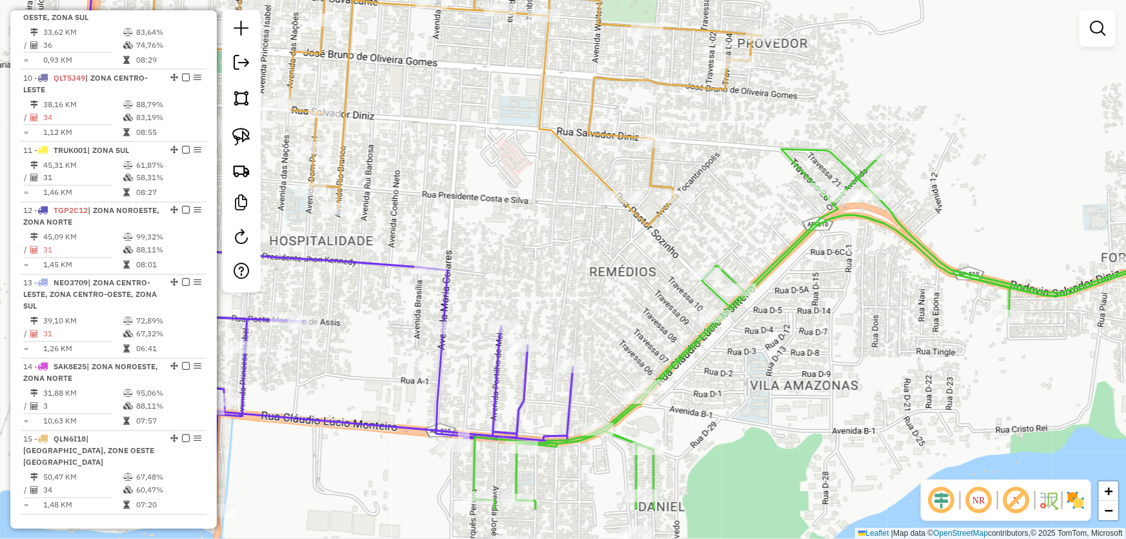
drag, startPoint x: 593, startPoint y: 261, endPoint x: 746, endPoint y: 179, distance: 173.7
click at [746, 179] on div "Janela de atendimento Grade de atendimento Capacidade Transportadoras Veículos …" at bounding box center [563, 269] width 1126 height 539
click at [245, 140] on img at bounding box center [241, 137] width 18 height 18
drag, startPoint x: 619, startPoint y: 305, endPoint x: 631, endPoint y: 273, distance: 33.7
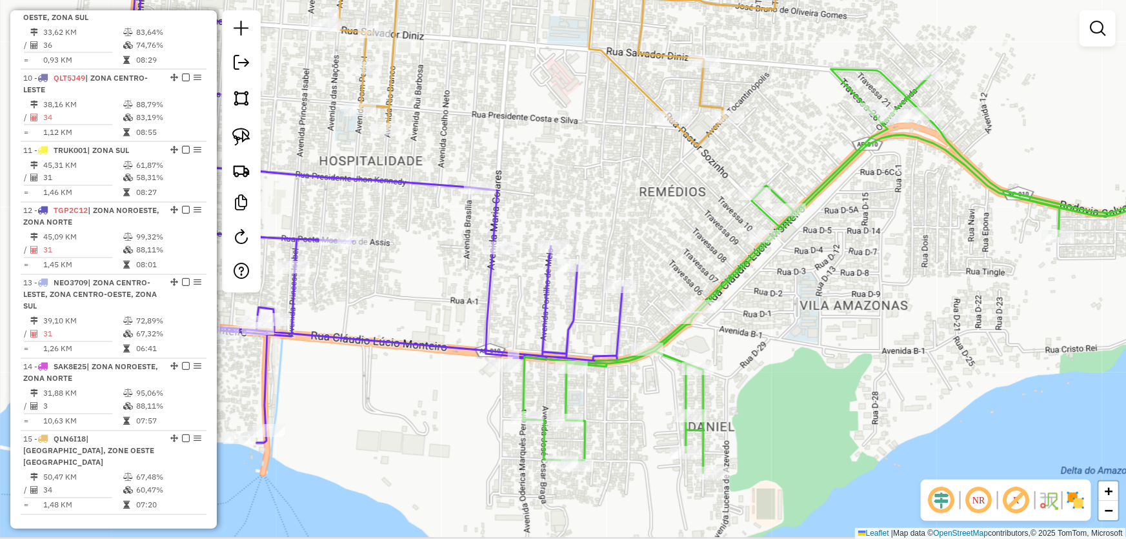
drag, startPoint x: 524, startPoint y: 245, endPoint x: 595, endPoint y: 117, distance: 147.0
click at [595, 118] on div "Janela de atendimento Grade de atendimento Capacidade Transportadoras Veículos …" at bounding box center [563, 269] width 1126 height 539
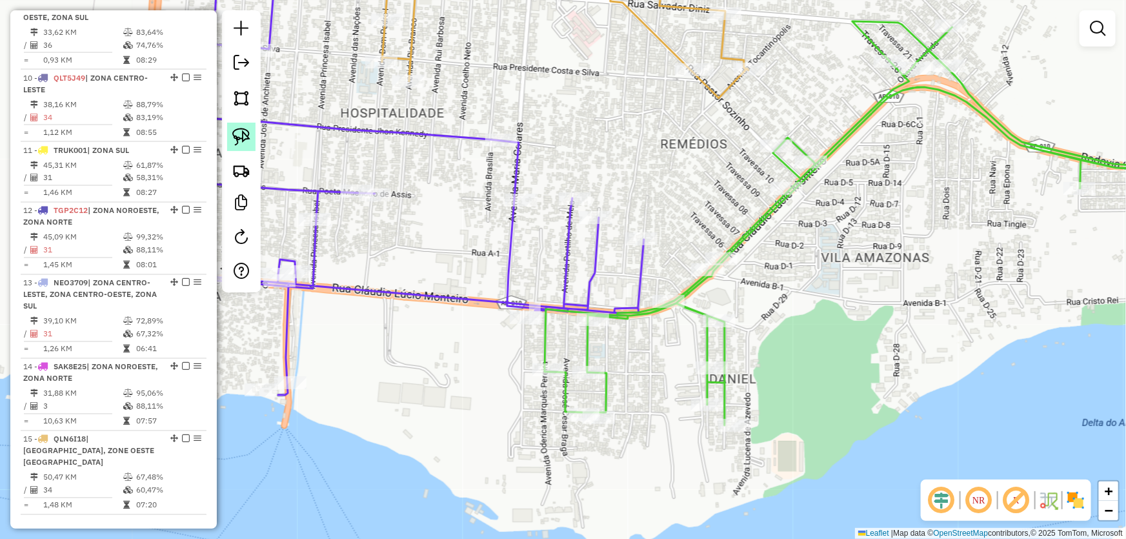
click at [241, 130] on img at bounding box center [241, 137] width 18 height 18
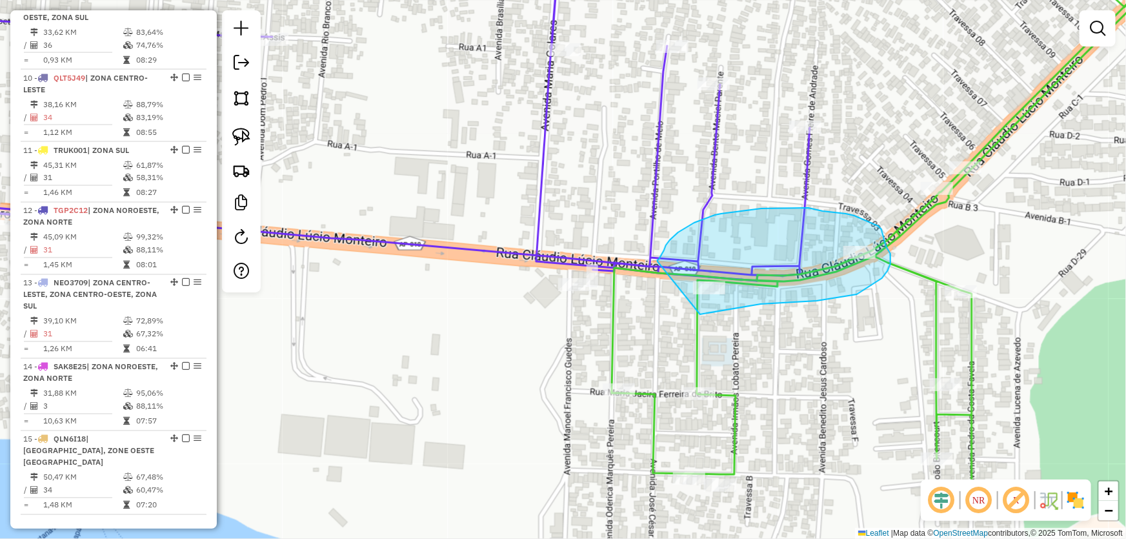
drag, startPoint x: 657, startPoint y: 261, endPoint x: 690, endPoint y: 314, distance: 62.3
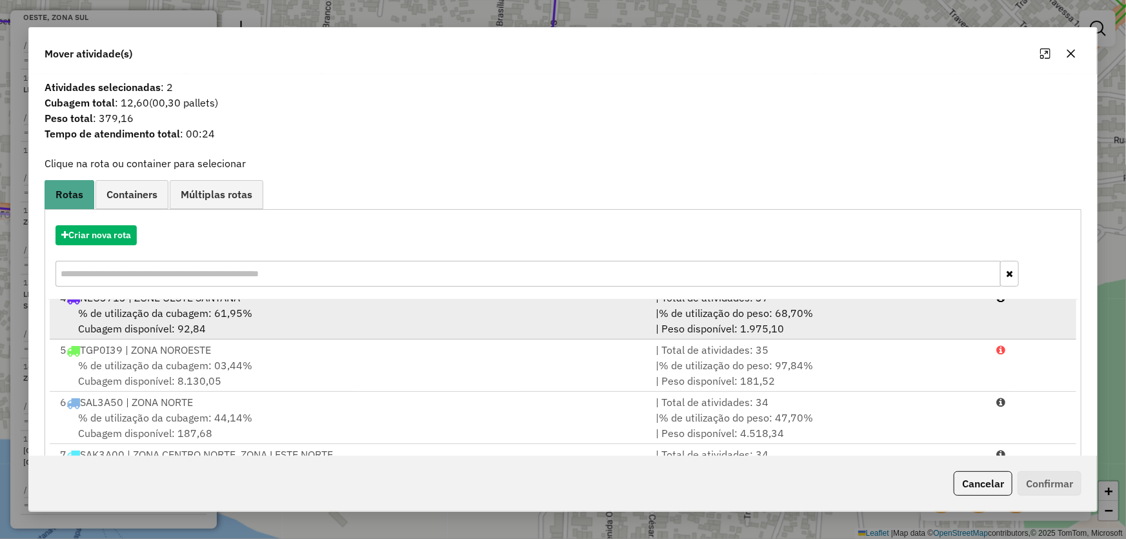
scroll to position [58, 0]
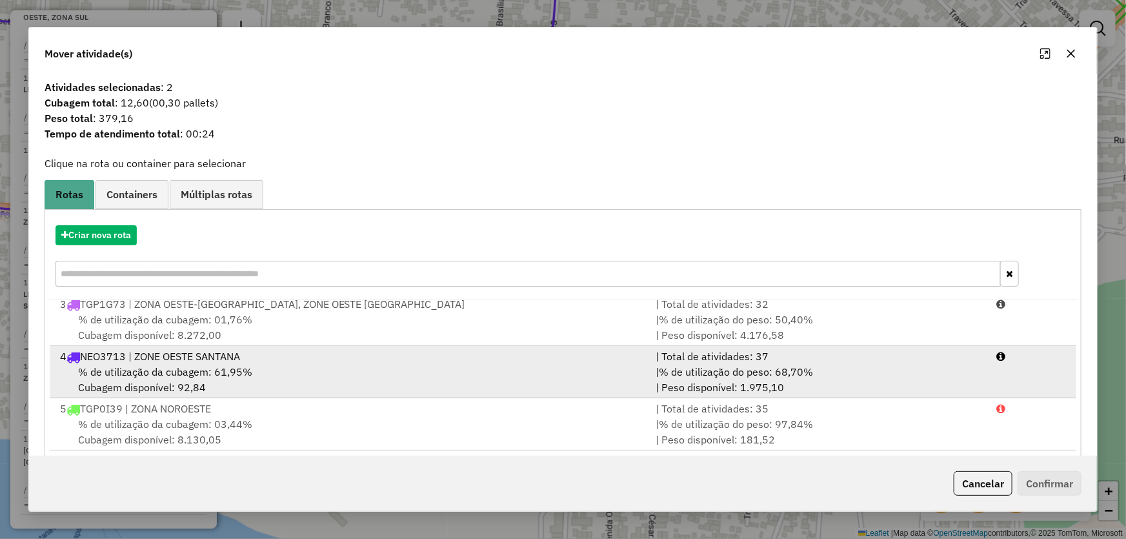
click at [141, 358] on div "4 NEO3713 | ZONE OESTE SANTANA" at bounding box center [350, 355] width 596 height 15
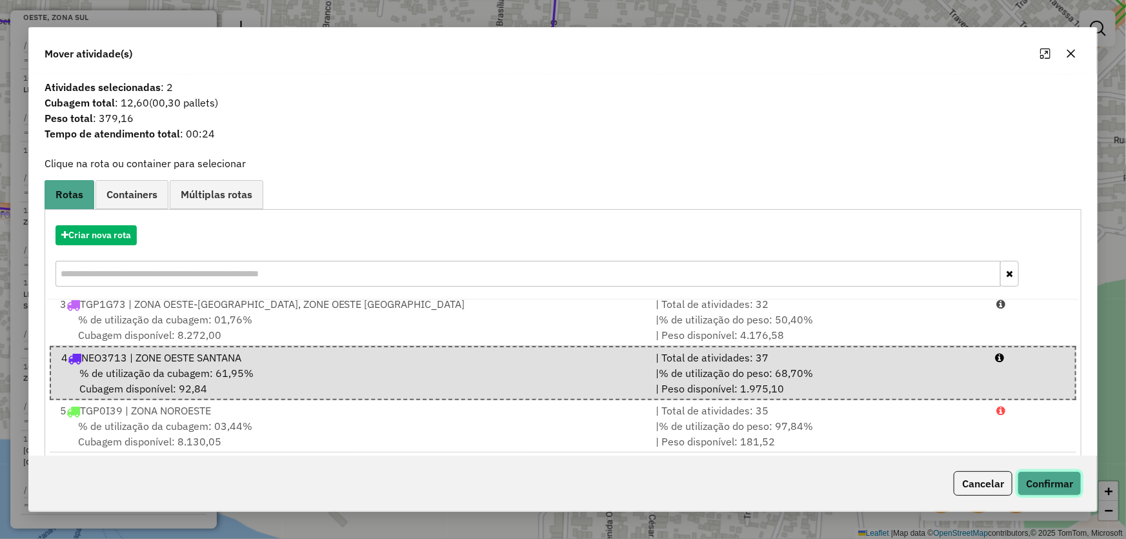
click at [1038, 479] on button "Confirmar" at bounding box center [1049, 483] width 64 height 25
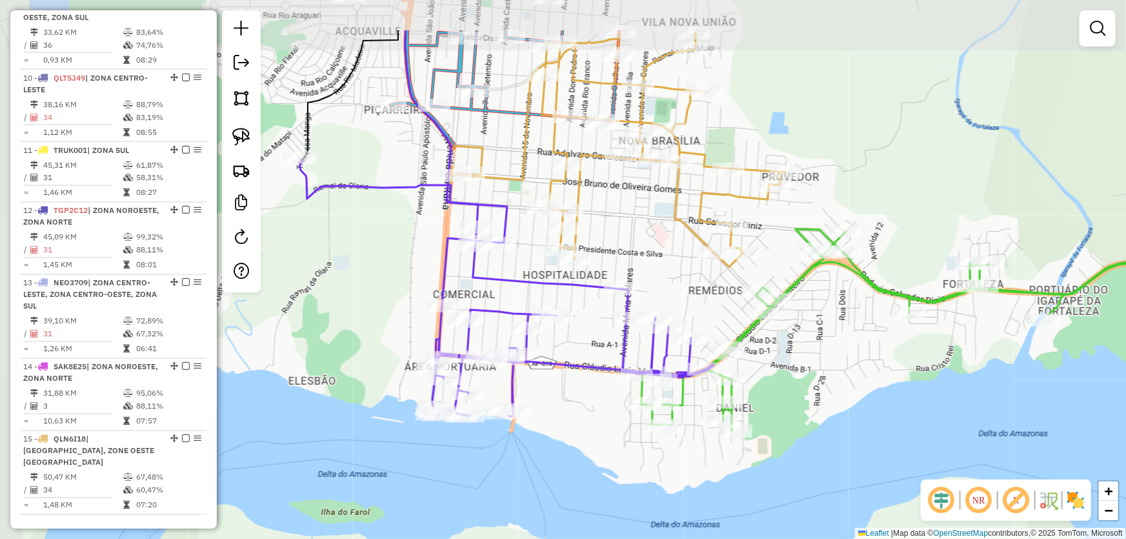
drag, startPoint x: 569, startPoint y: 266, endPoint x: 594, endPoint y: 350, distance: 87.6
click at [594, 350] on div "Janela de atendimento Grade de atendimento Capacidade Transportadoras Veículos …" at bounding box center [563, 269] width 1126 height 539
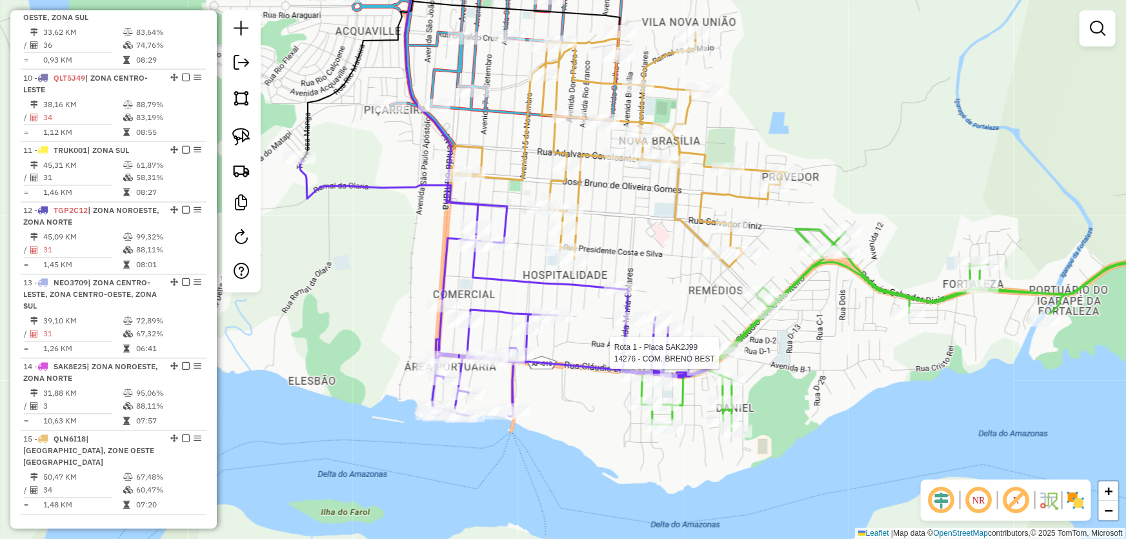
select select "*********"
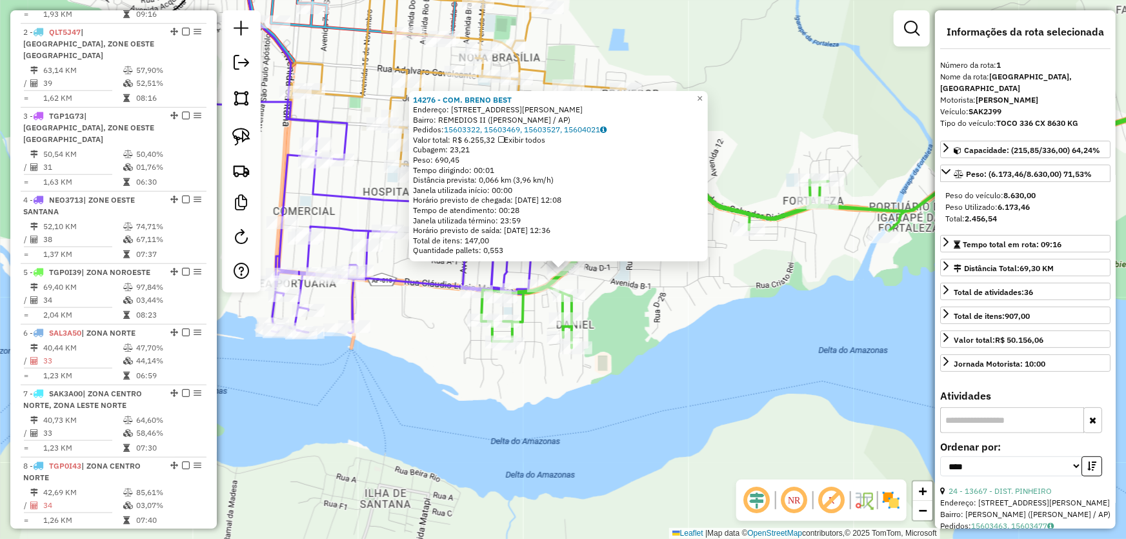
scroll to position [484, 0]
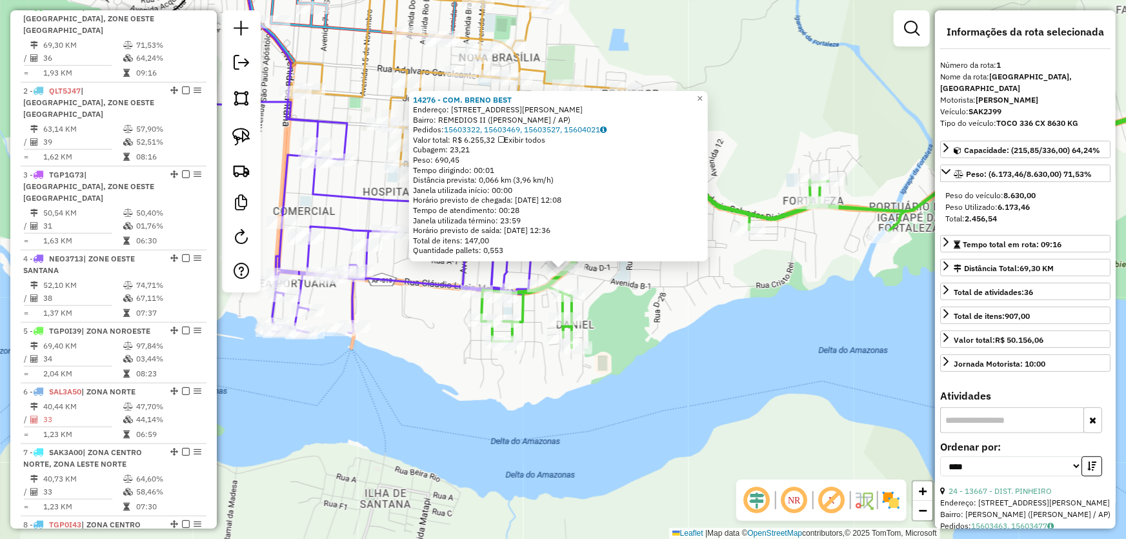
click at [725, 348] on div "14276 - COM. BRENO BEST Endereço: R CLAUDIO LUCIO MONTEIRO 2032 Bairro: REMEDIO…" at bounding box center [563, 269] width 1126 height 539
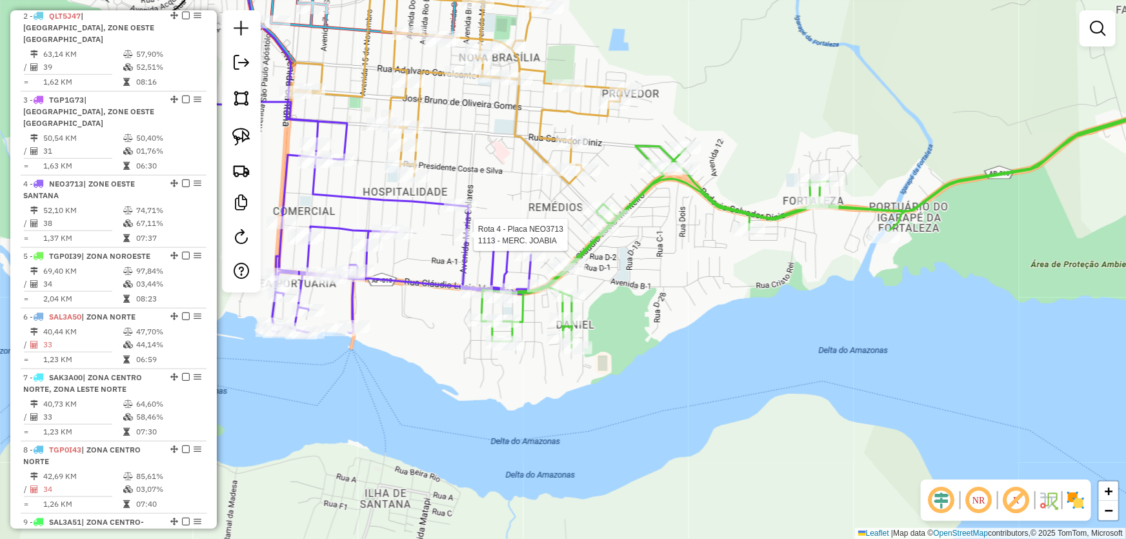
select select "*********"
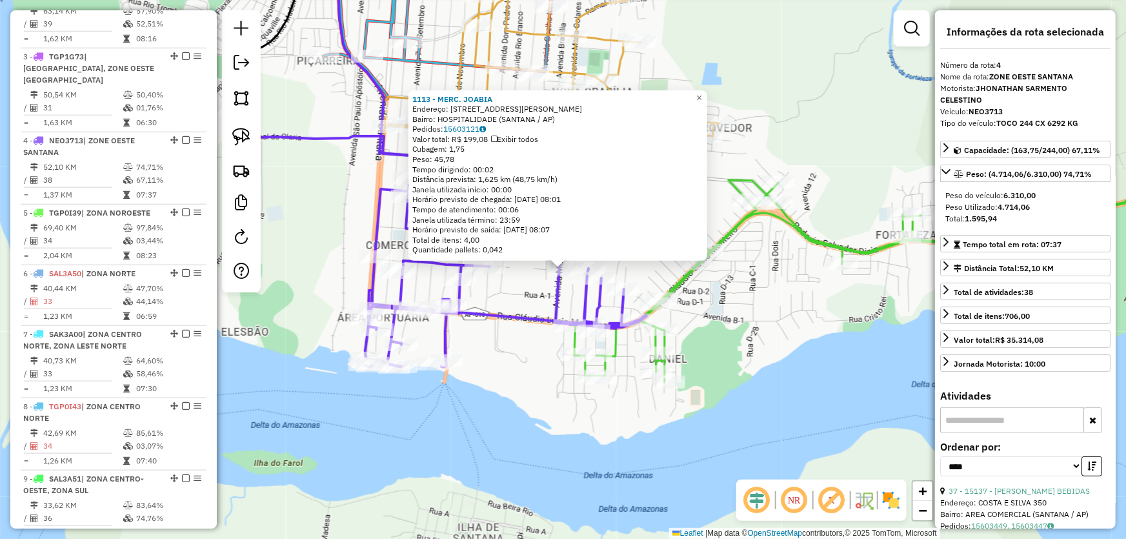
scroll to position [700, 0]
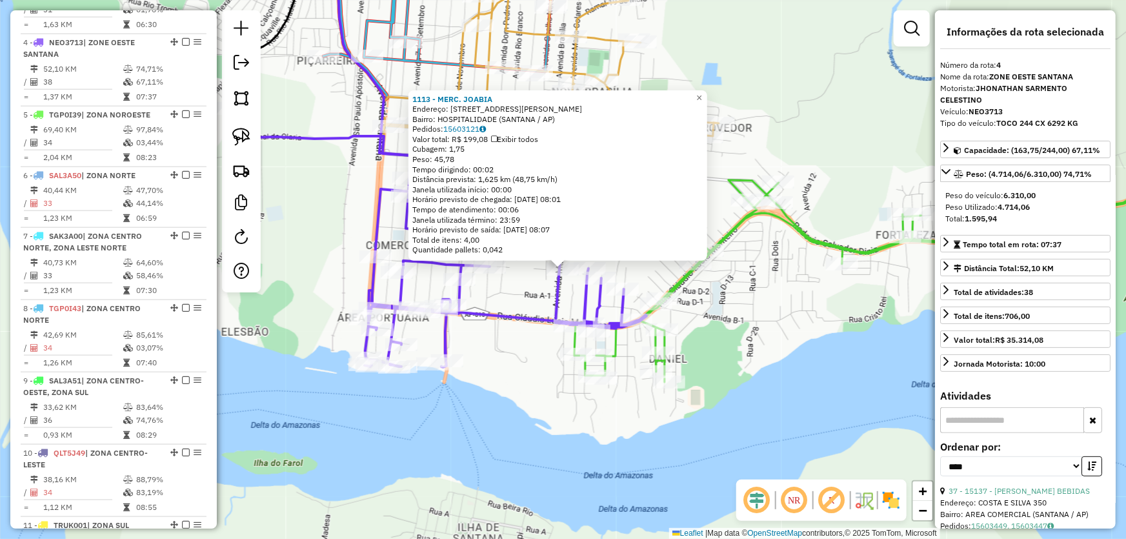
click at [477, 288] on div "1113 - MERC. JOABIA Endereço: AV MARIA COLARES, 342 Bairro: HOSPITALIDADE (SANT…" at bounding box center [563, 269] width 1126 height 539
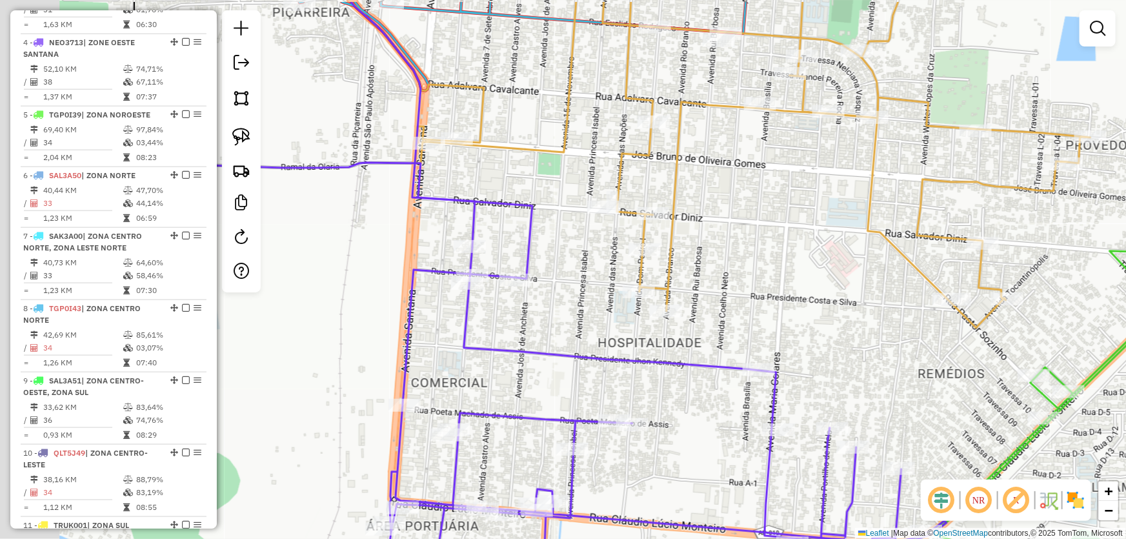
drag, startPoint x: 443, startPoint y: 168, endPoint x: 527, endPoint y: 223, distance: 100.7
click at [527, 223] on icon at bounding box center [533, 369] width 828 height 511
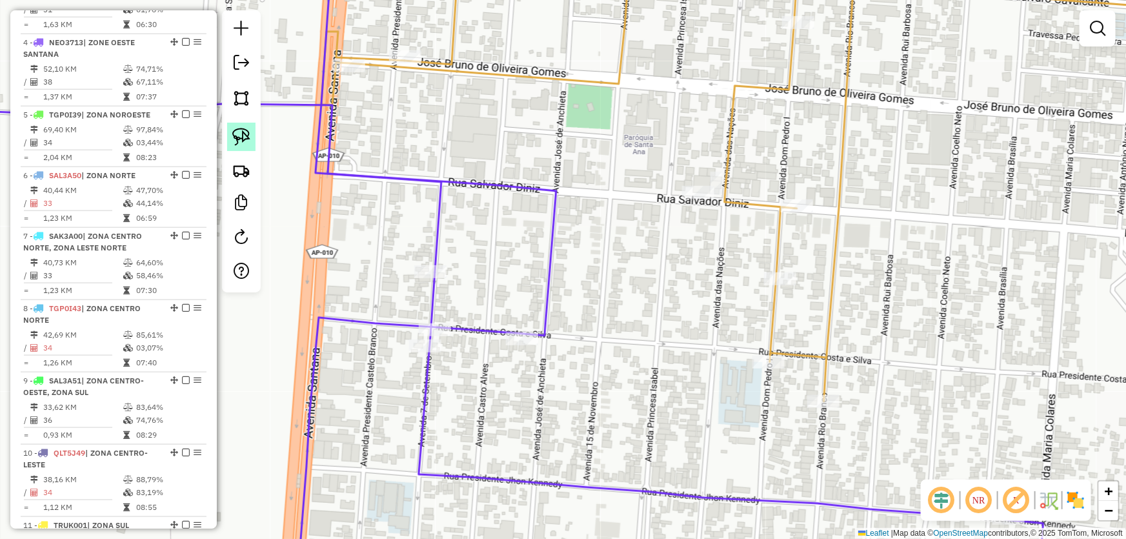
click at [238, 138] on img at bounding box center [241, 137] width 18 height 18
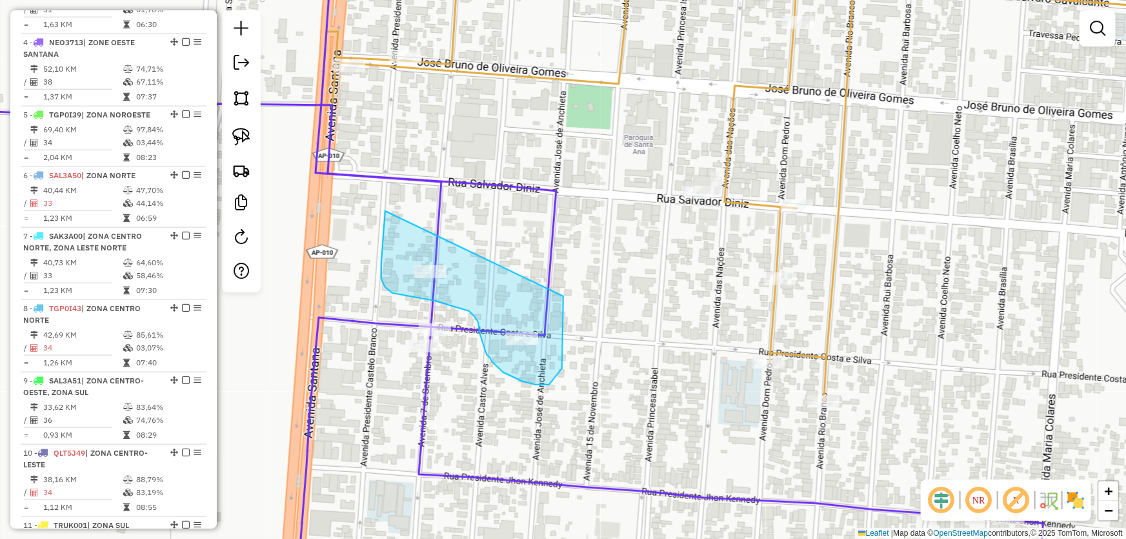
drag, startPoint x: 385, startPoint y: 211, endPoint x: 563, endPoint y: 290, distance: 194.9
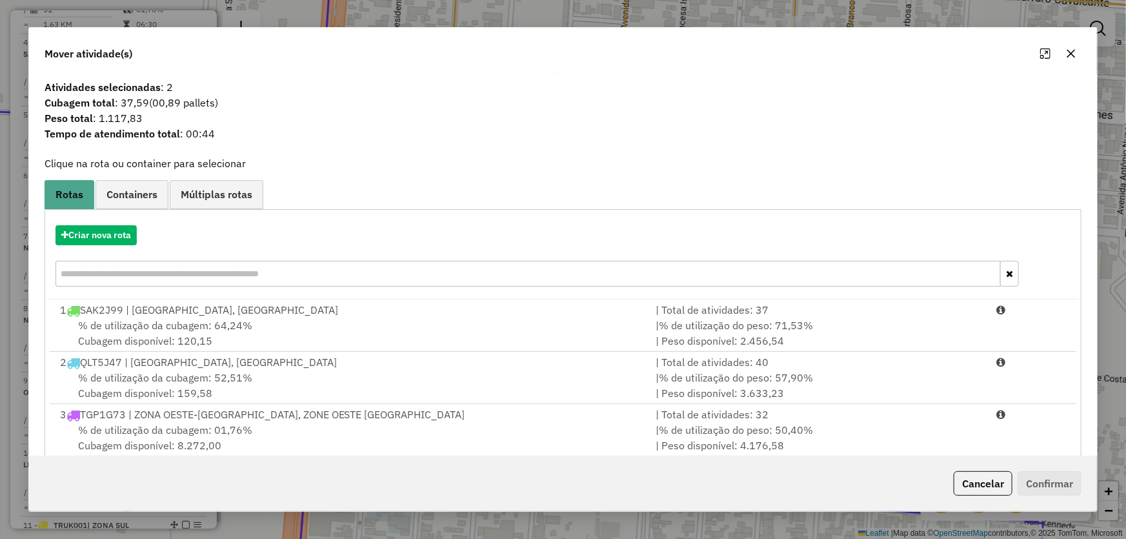
click at [1066, 54] on icon "button" at bounding box center [1071, 53] width 10 height 10
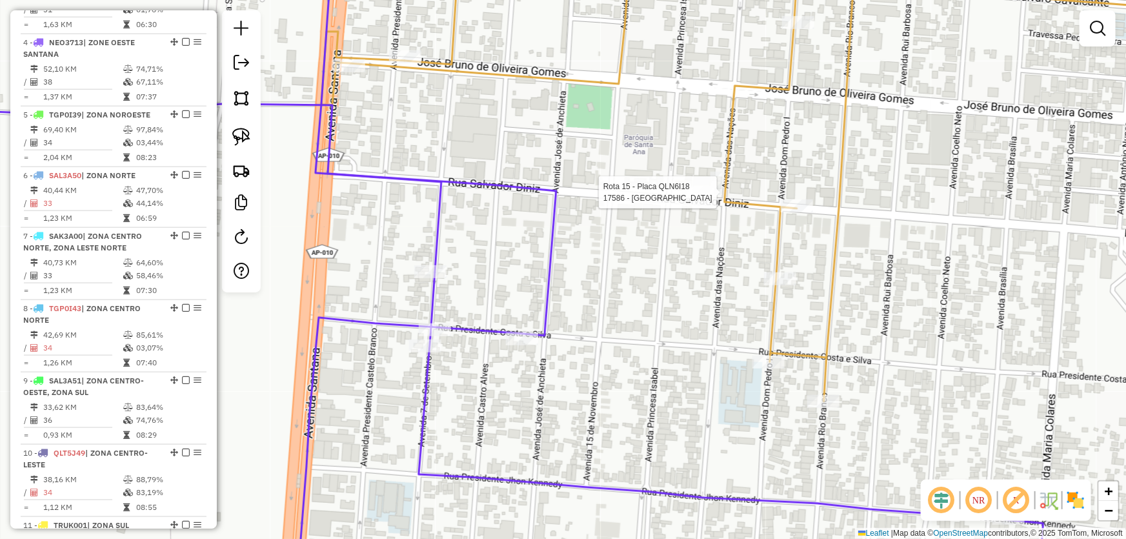
select select "*********"
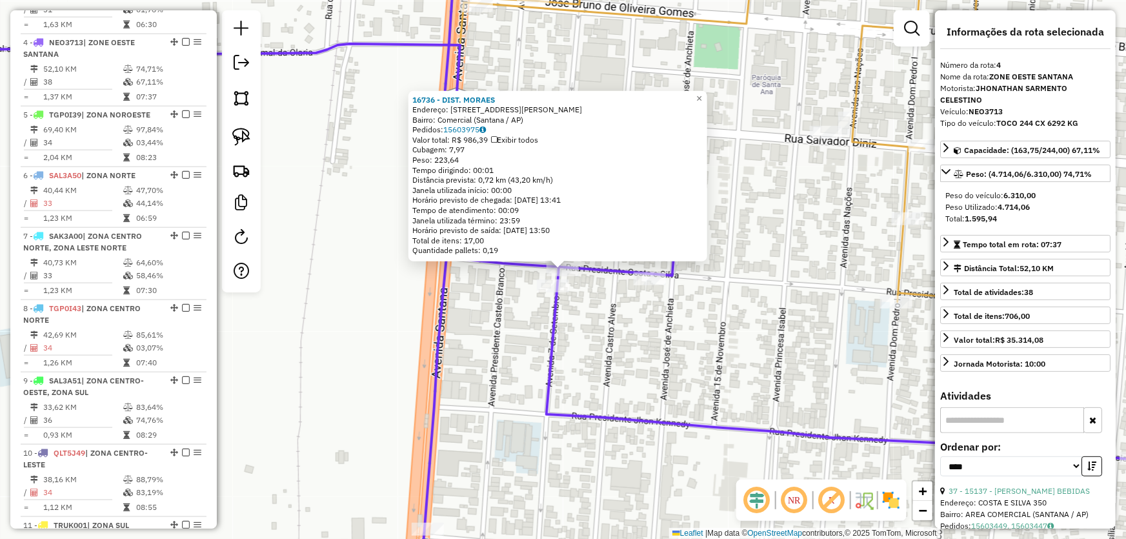
click at [685, 335] on div "16736 - DIST. MORAES Endereço: Rua Presidente Costa e Silva, 264 Bairro: Comerc…" at bounding box center [563, 269] width 1126 height 539
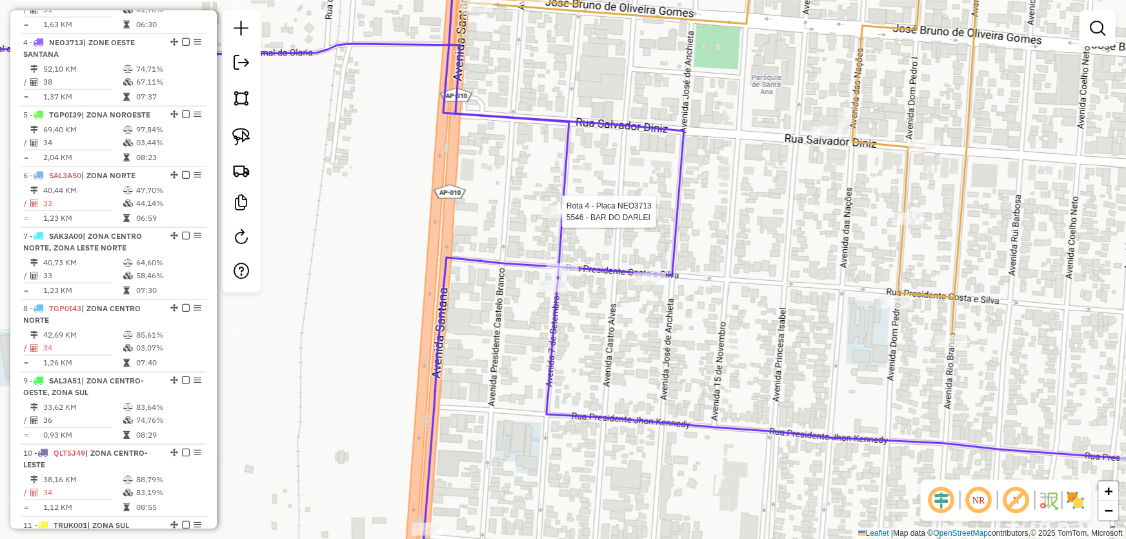
select select "*********"
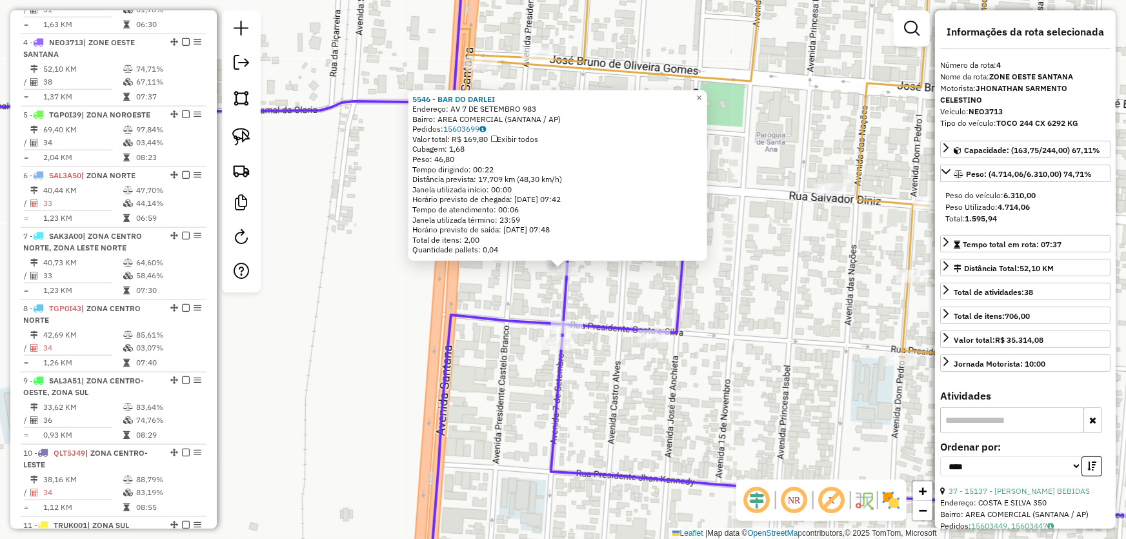
click at [630, 306] on div "5546 - BAR DO DARLEI Endereço: AV 7 DE SETEMBRO 983 Bairro: AREA COMERCIAL (SAN…" at bounding box center [563, 269] width 1126 height 539
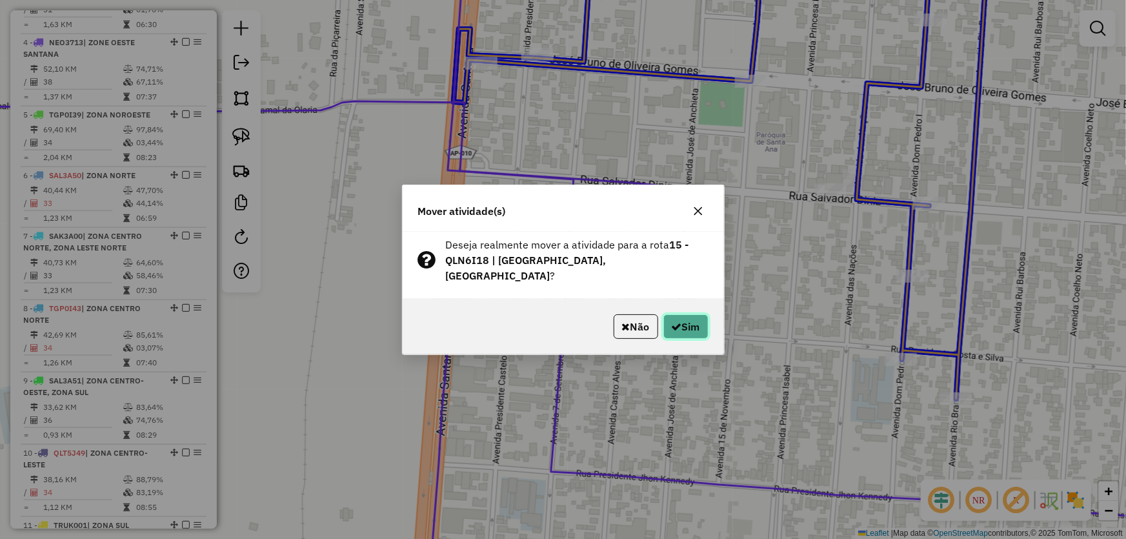
click at [689, 322] on button "Sim" at bounding box center [685, 326] width 45 height 25
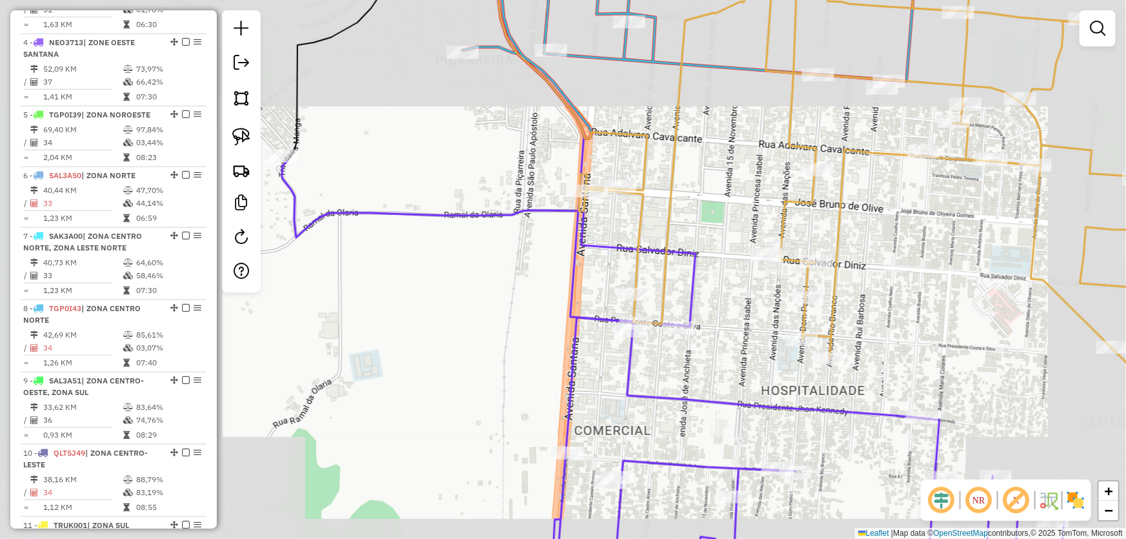
click at [445, 295] on div "Janela de atendimento Grade de atendimento Capacidade Transportadoras Veículos …" at bounding box center [563, 269] width 1126 height 539
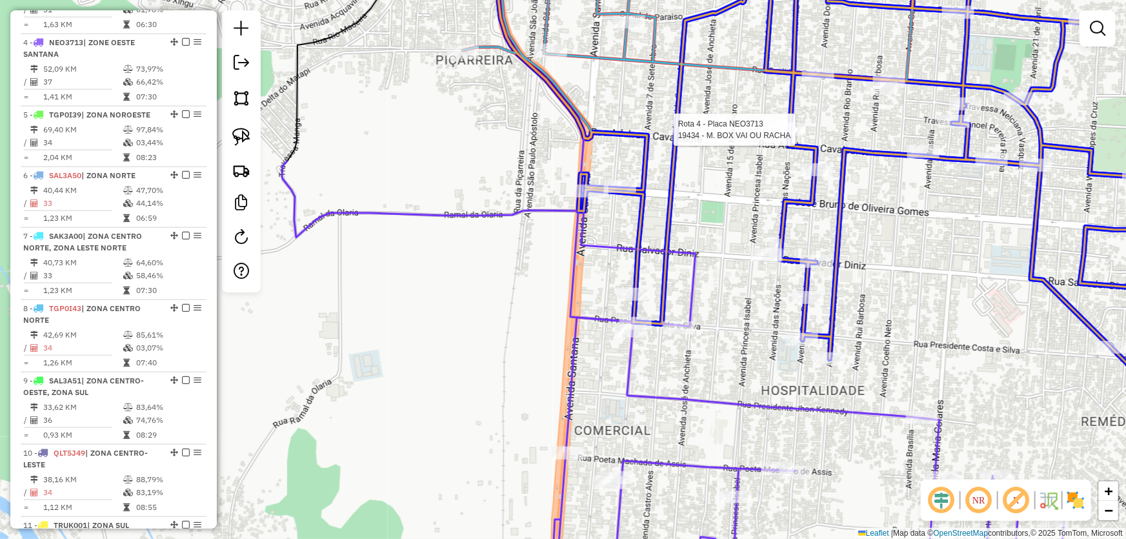
click at [804, 135] on div at bounding box center [790, 129] width 32 height 13
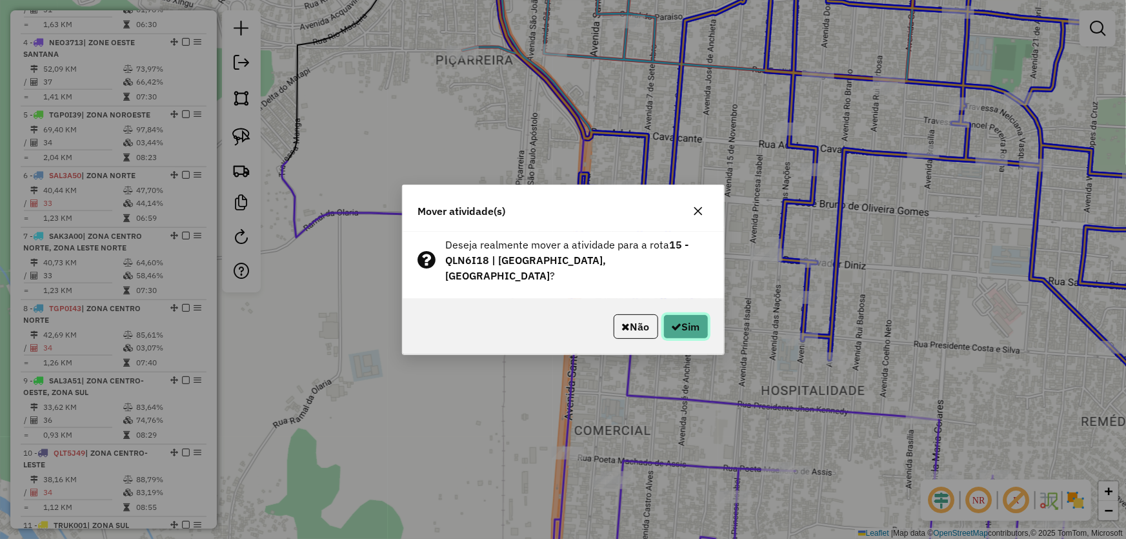
click at [683, 314] on button "Sim" at bounding box center [685, 326] width 45 height 25
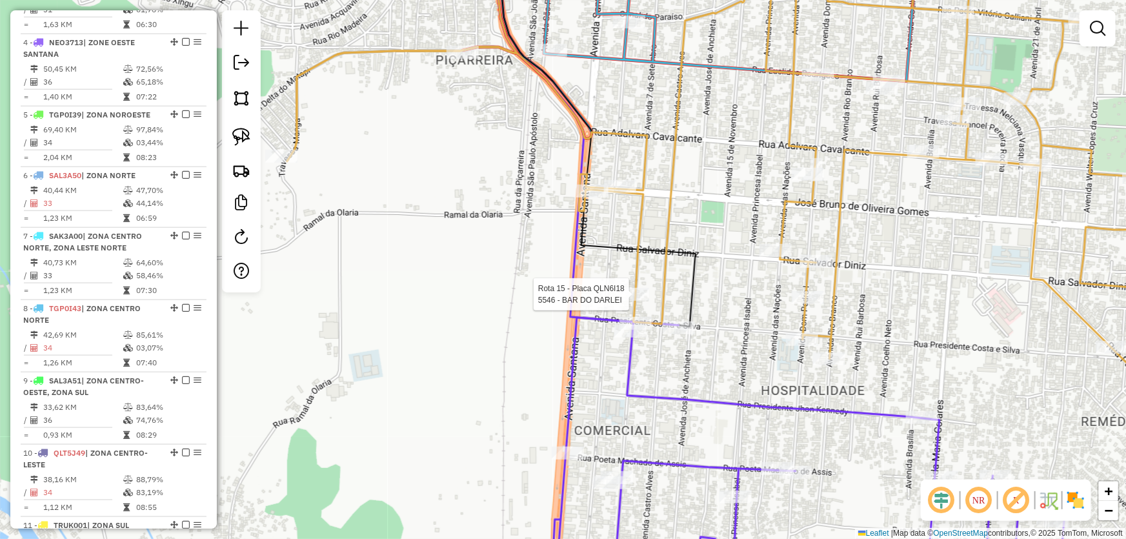
select select "*********"
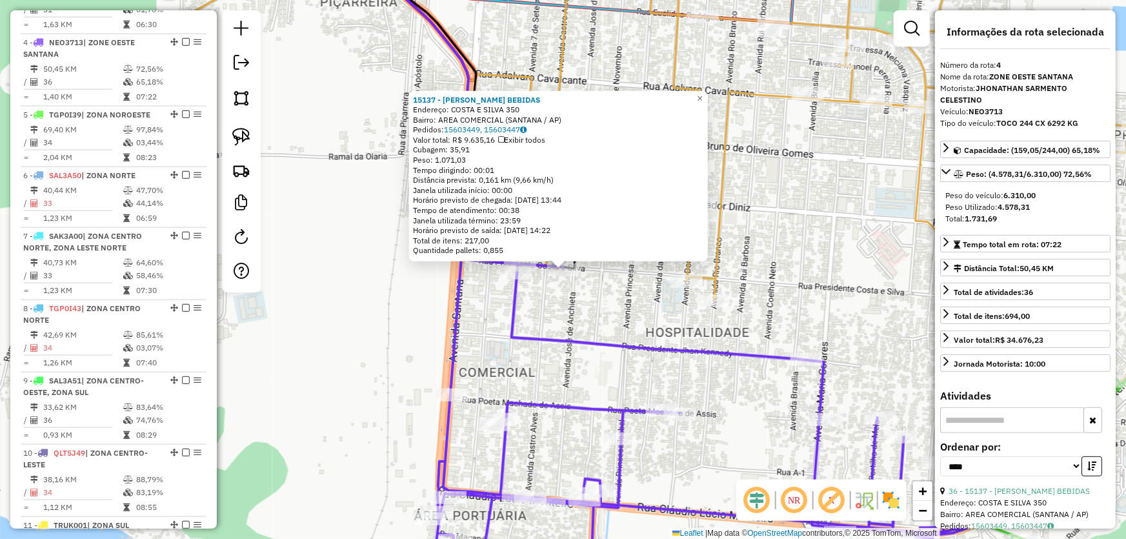
click at [578, 307] on div "15137 - EMERSON BEBIDAS Endereço: COSTA E SILVA 350 Bairro: AREA COMERCIAL (SAN…" at bounding box center [563, 269] width 1126 height 539
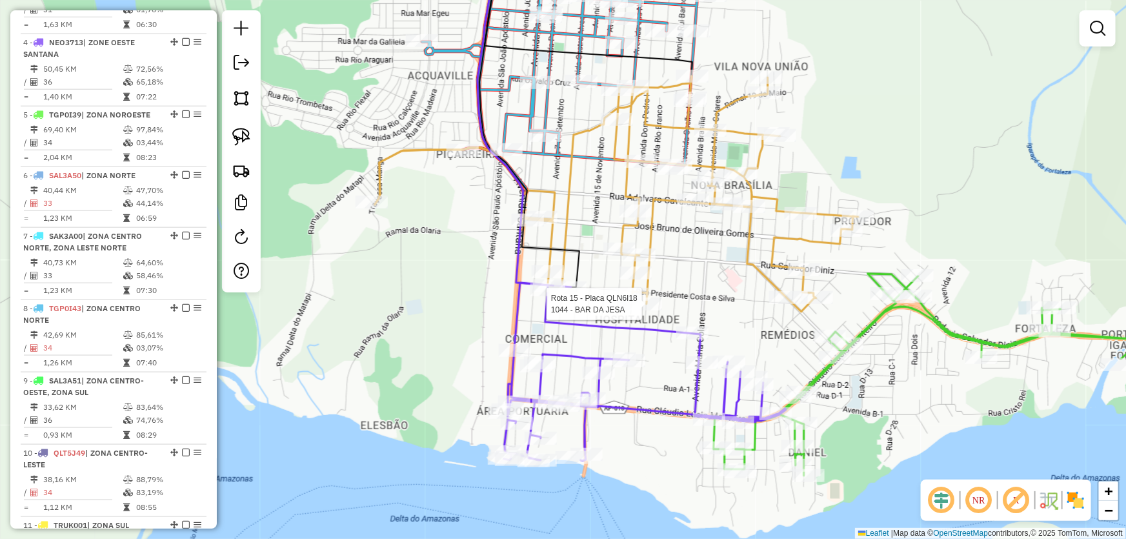
scroll to position [1075, 0]
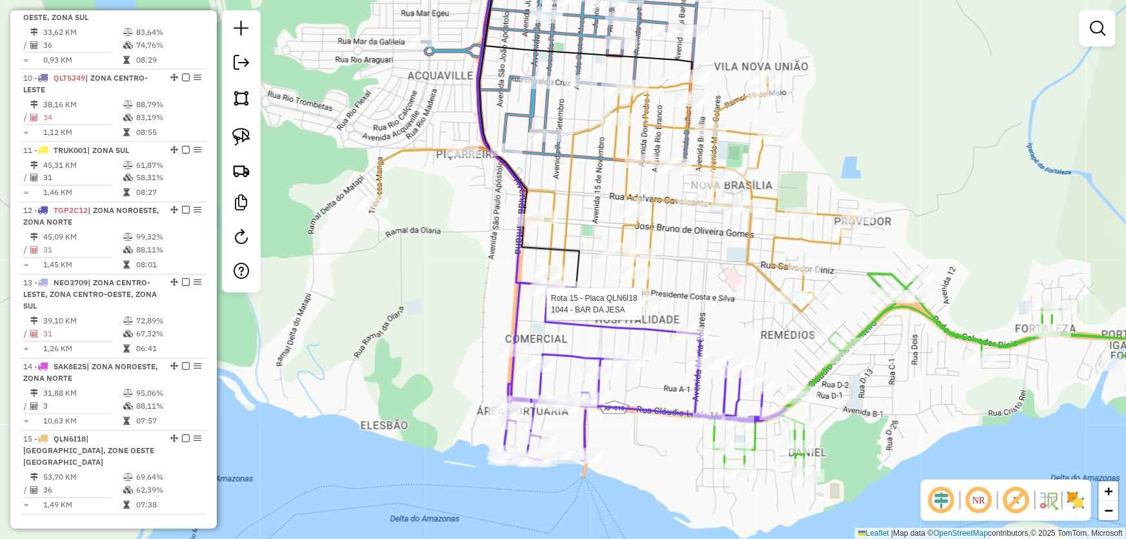
select select "*********"
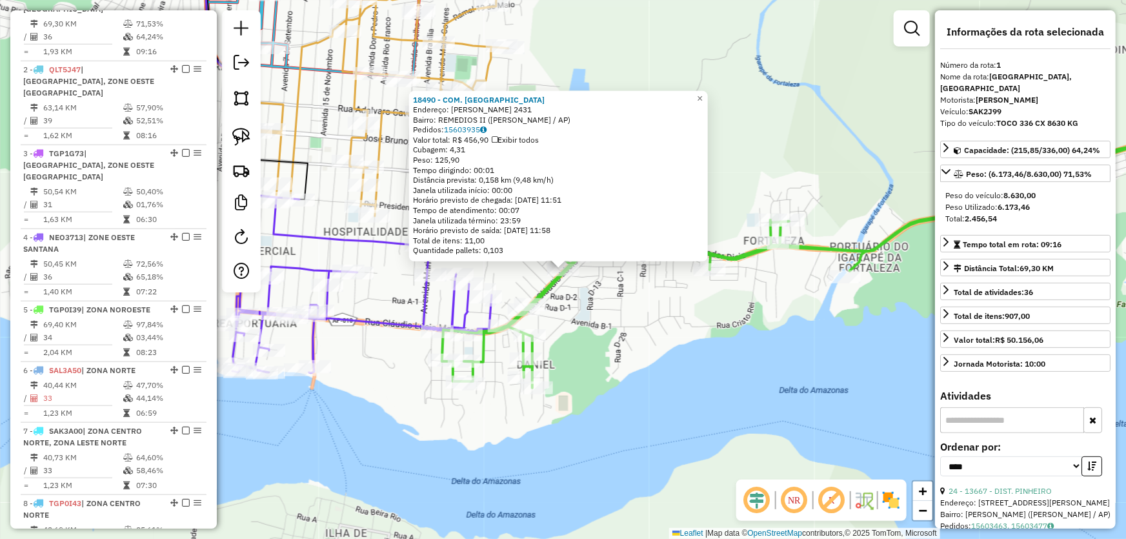
scroll to position [484, 0]
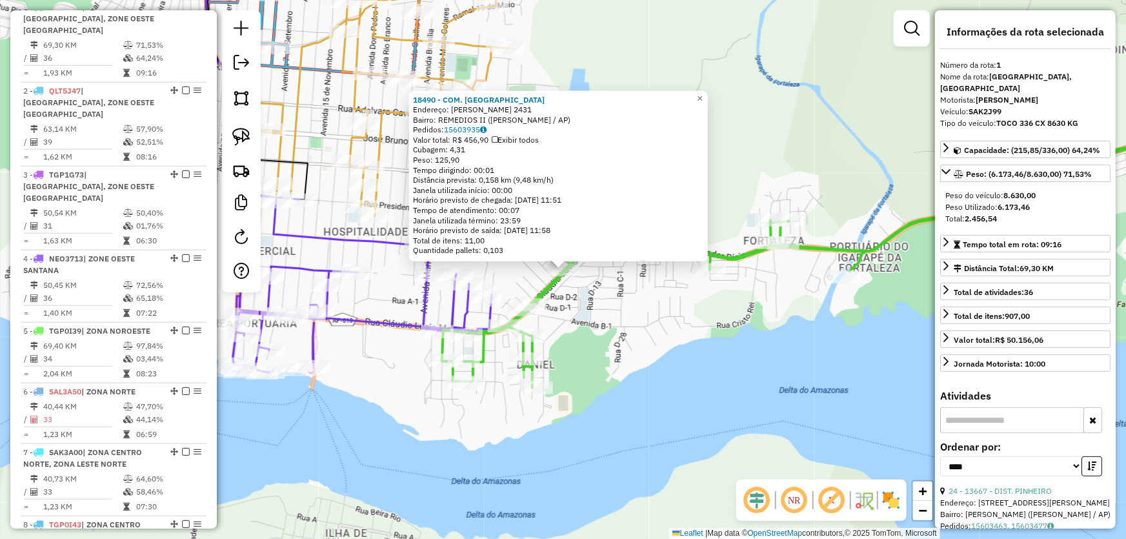
click at [692, 312] on div "18490 - COM. PORTELA LIMA Endereço: CLAUDIO LUCIO MONTEIRO 2431 Bairro: REMEDIO…" at bounding box center [563, 269] width 1126 height 539
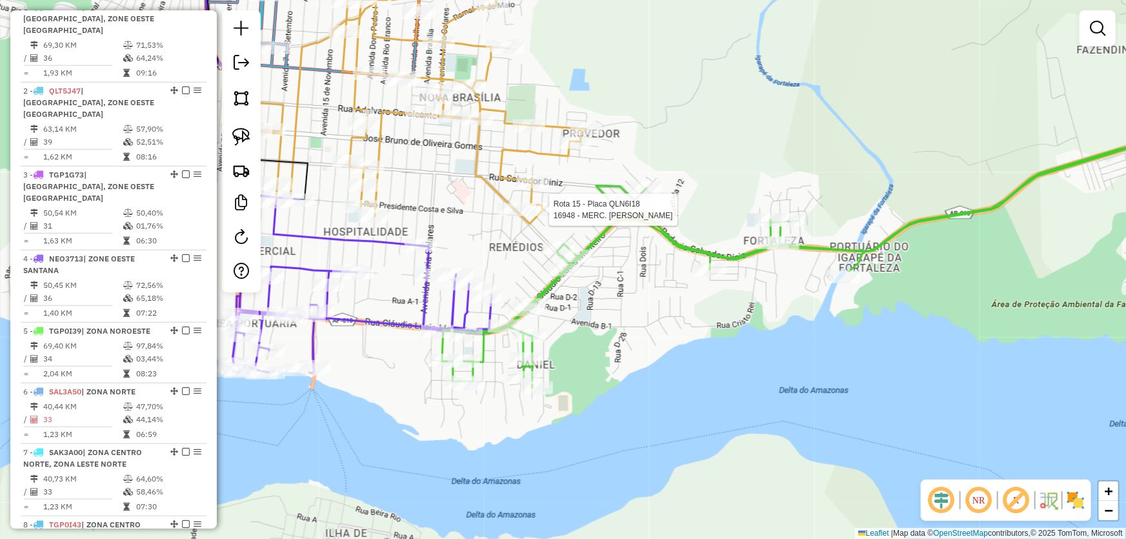
select select "*********"
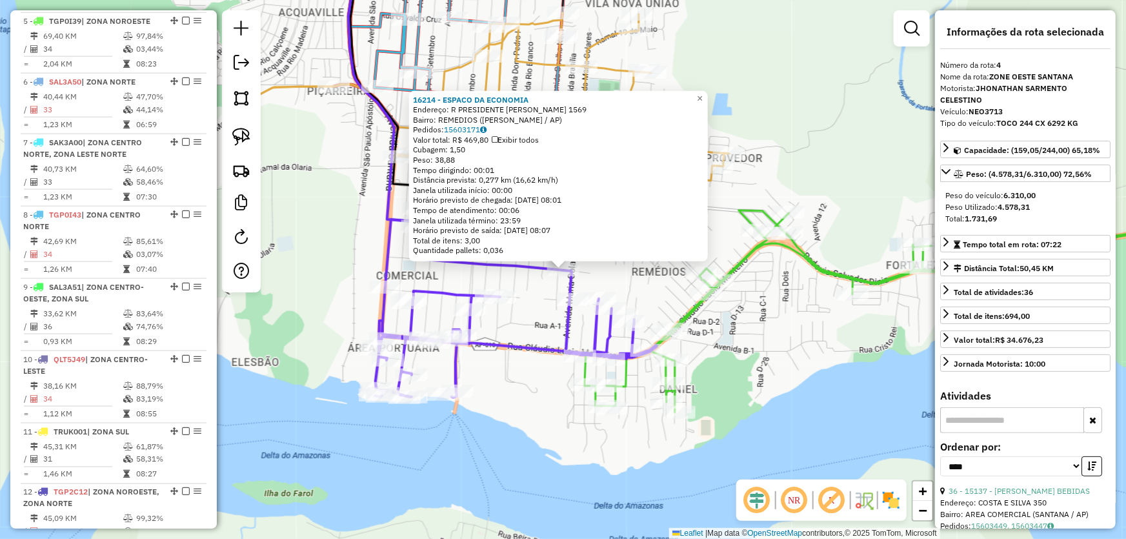
scroll to position [700, 0]
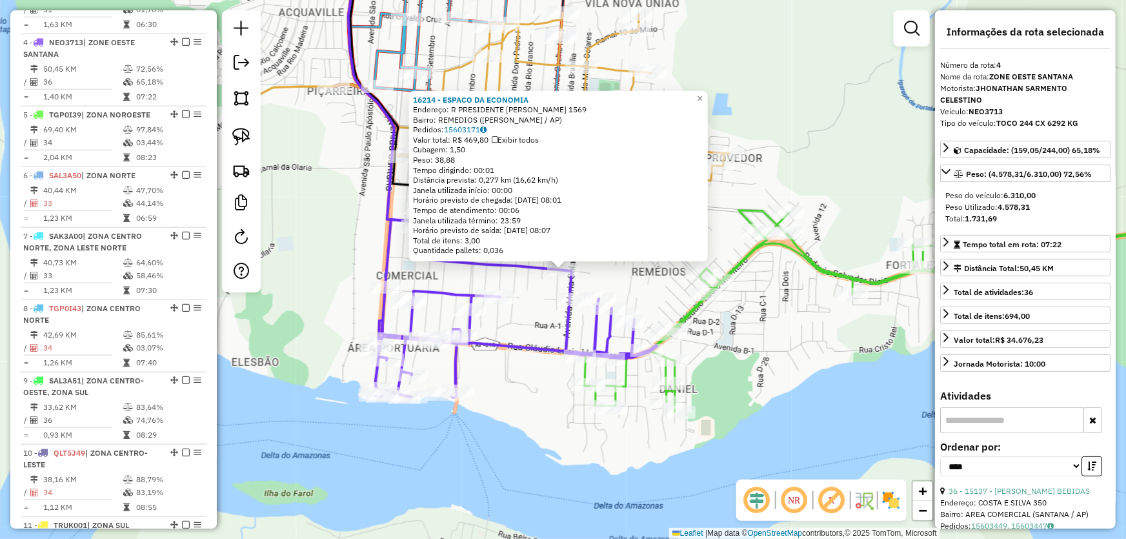
click at [521, 366] on div "16214 - ESPACO DA ECONOMIA Endereço: R PRESIDENTE KENNEDY 1569 Bairro: REMEDIOS…" at bounding box center [563, 269] width 1126 height 539
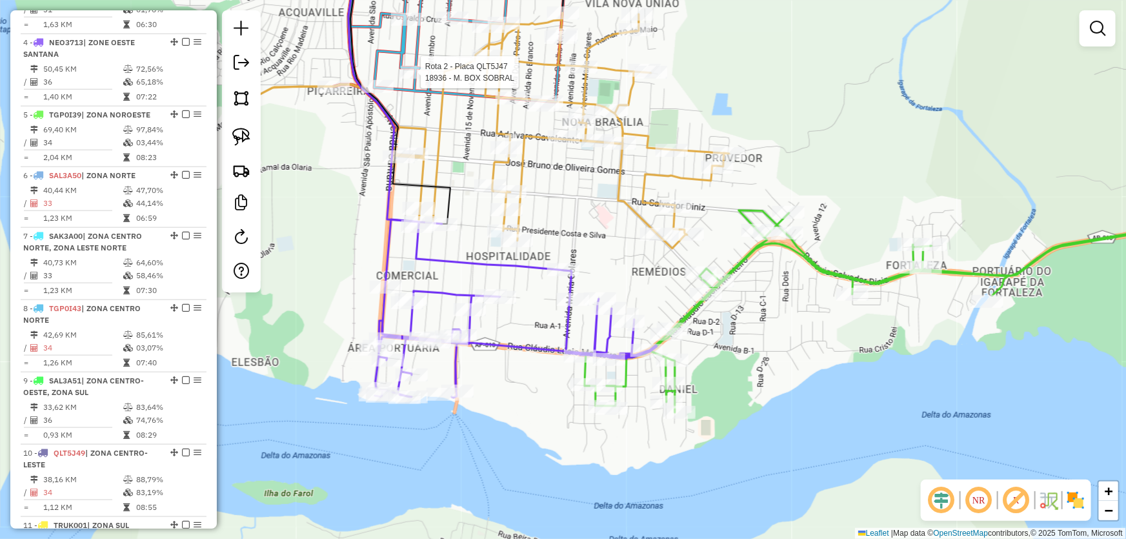
select select "*********"
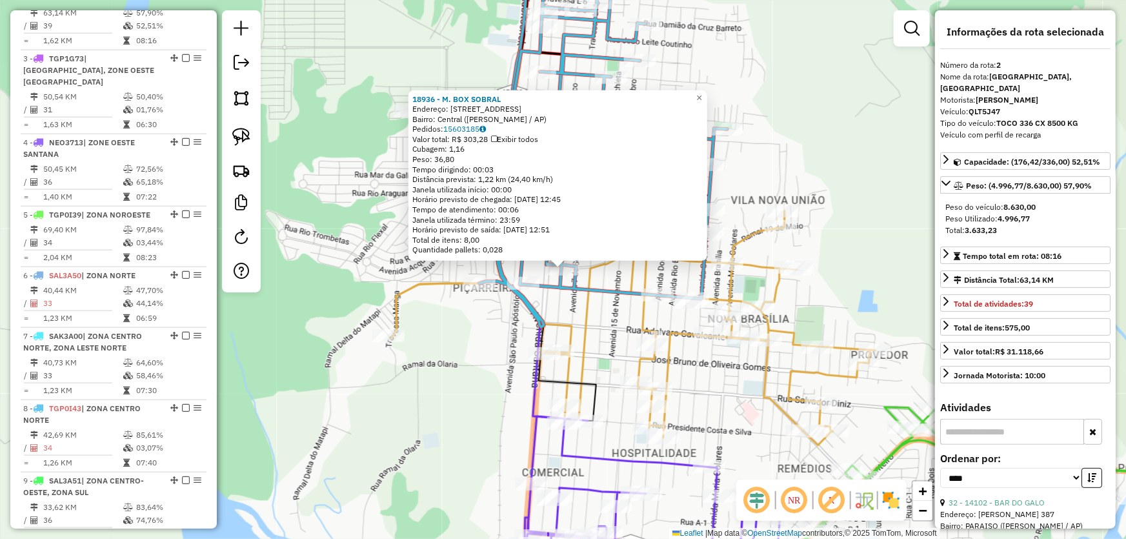
scroll to position [555, 0]
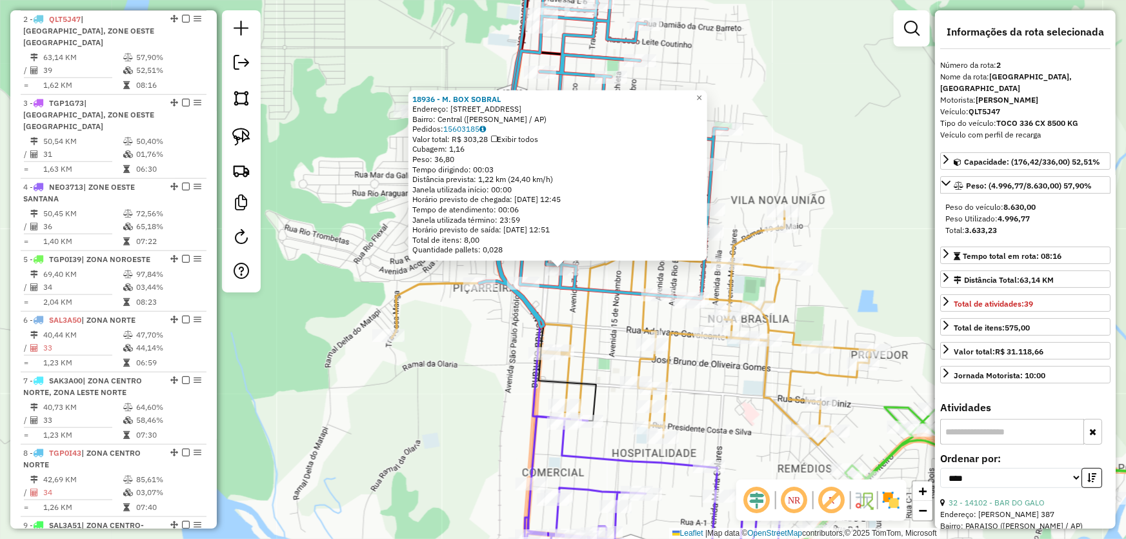
click at [383, 201] on div "18936 - M. BOX SOBRAL Endereço: Avenida Presidente Castelo Branco, 1888 Bairro:…" at bounding box center [563, 269] width 1126 height 539
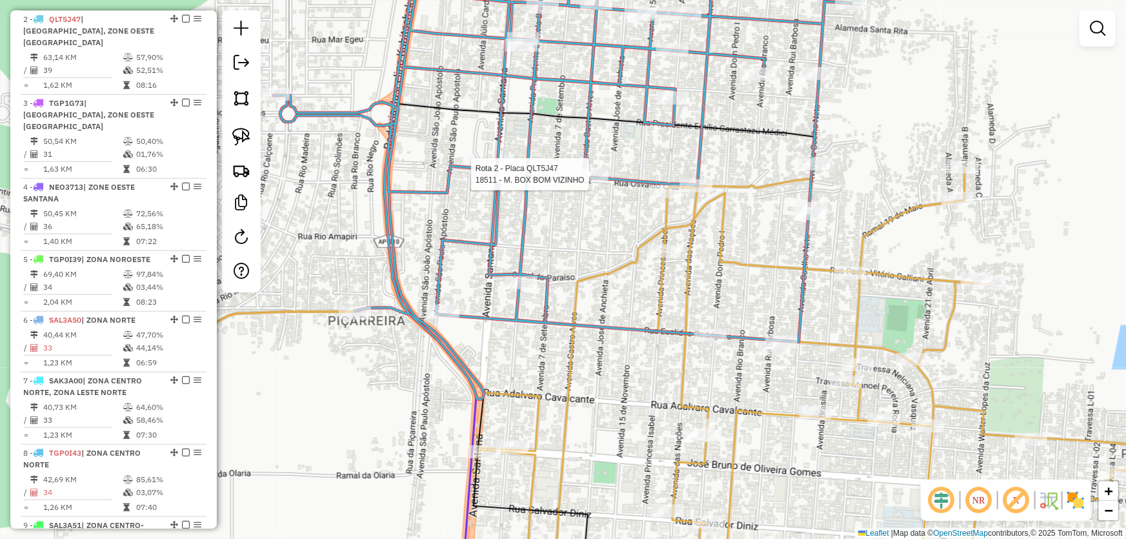
select select "*********"
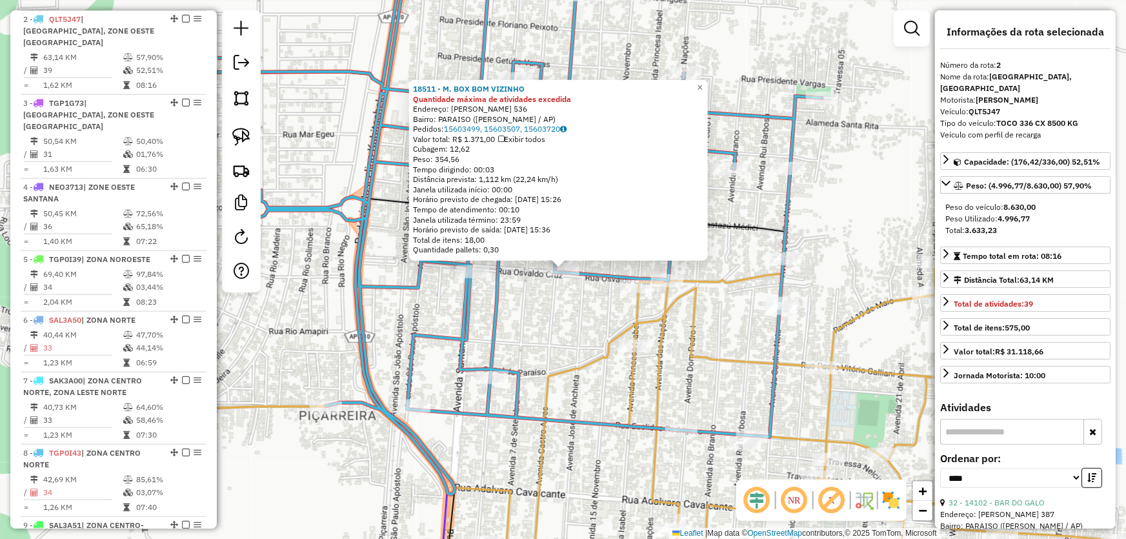
click at [578, 306] on div "18511 - M. BOX BOM VIZINHO Quantidade máxima de atividades excedida Endereço: O…" at bounding box center [563, 269] width 1126 height 539
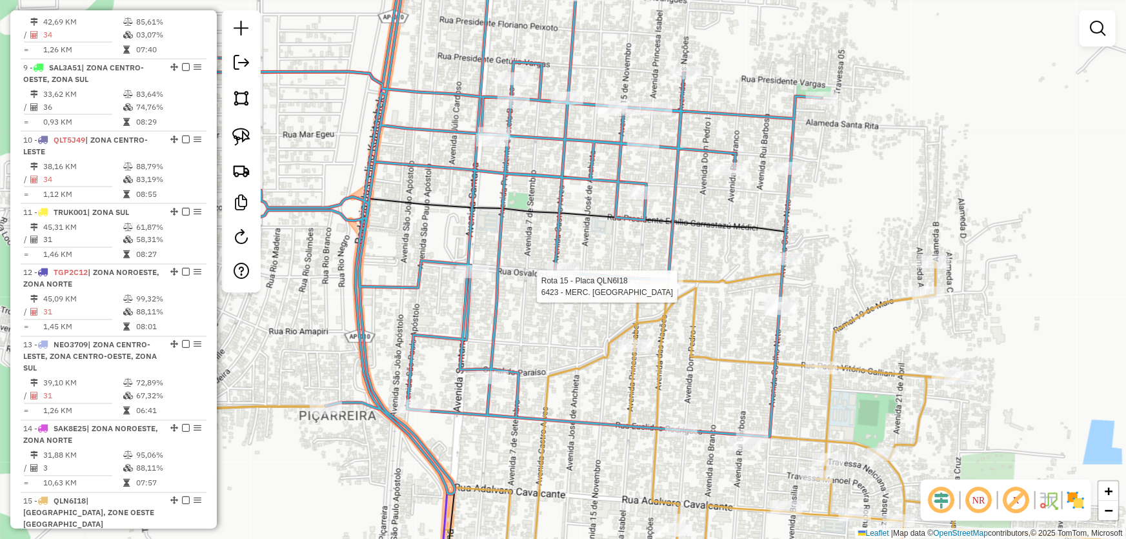
select select "*********"
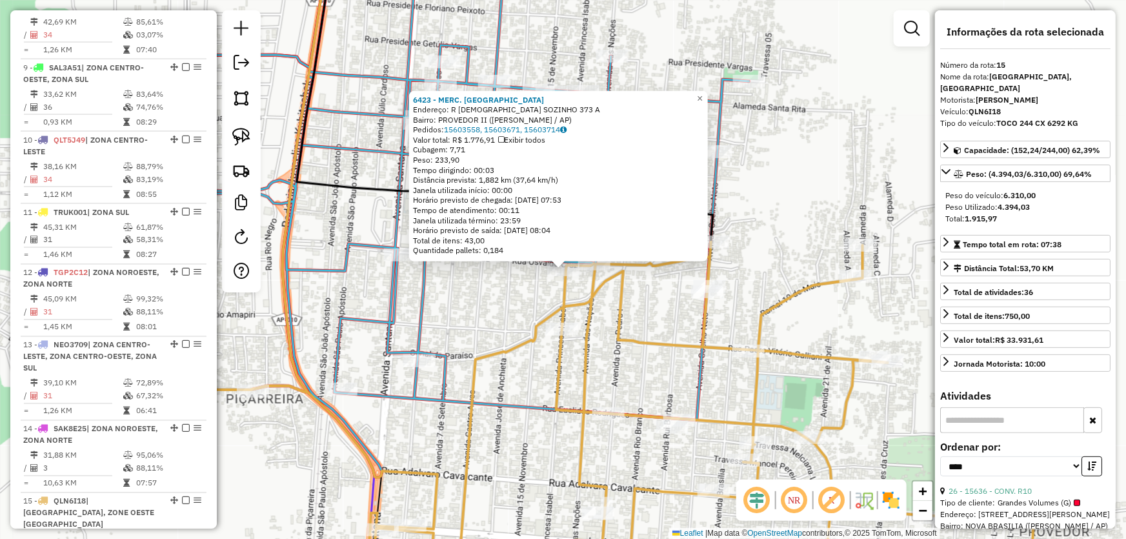
scroll to position [1075, 0]
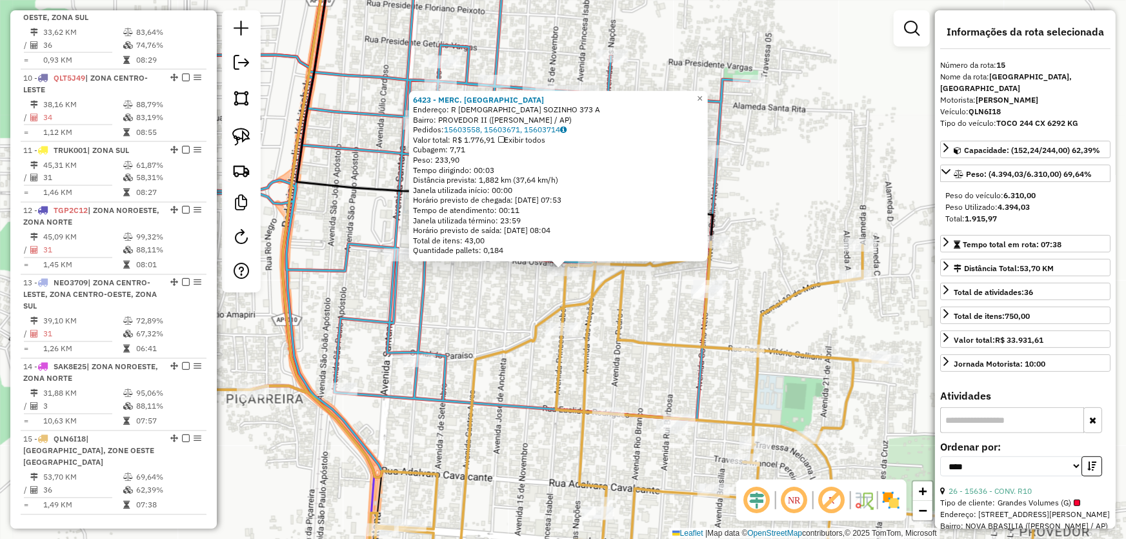
click at [509, 306] on div "6423 - MERC. FRANCA Endereço: R PASTOR SOZINHO 373 A Bairro: PROVEDOR II (SANTA…" at bounding box center [563, 269] width 1126 height 539
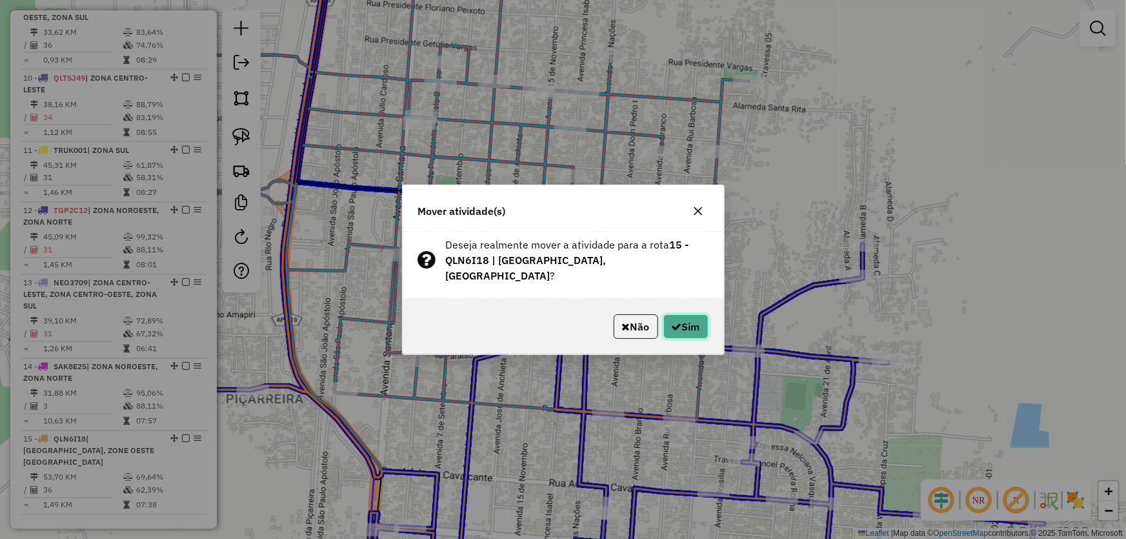
click at [667, 323] on button "Sim" at bounding box center [685, 326] width 45 height 25
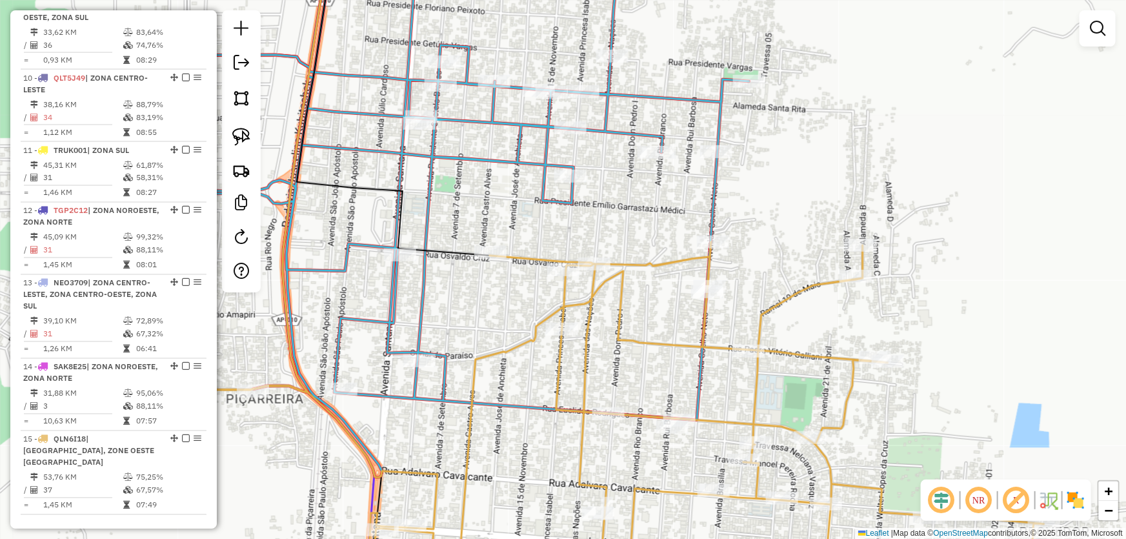
click at [523, 325] on div "Janela de atendimento Grade de atendimento Capacidade Transportadoras Veículos …" at bounding box center [563, 269] width 1126 height 539
select select "*********"
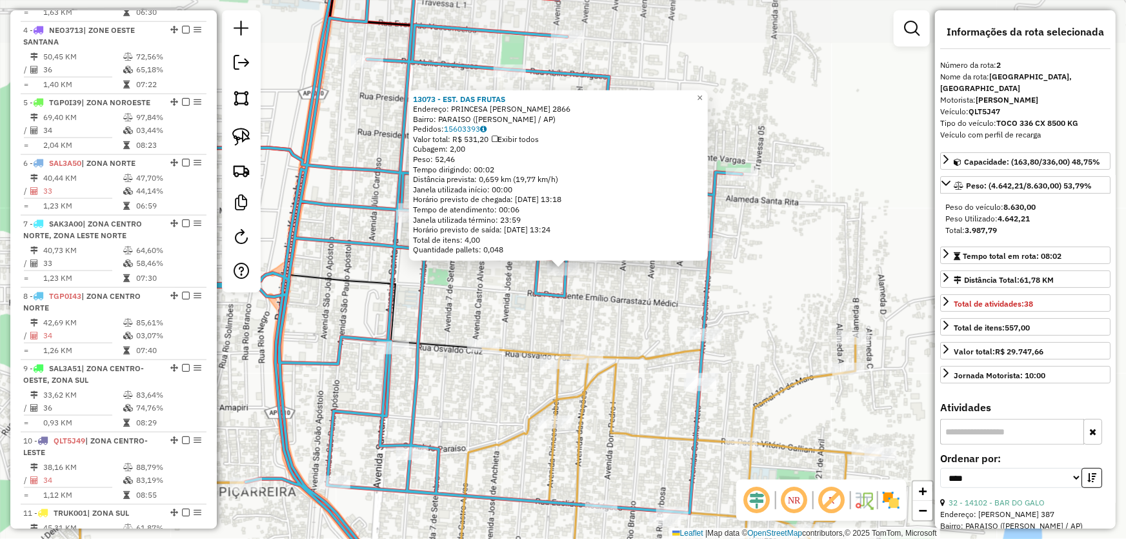
scroll to position [555, 0]
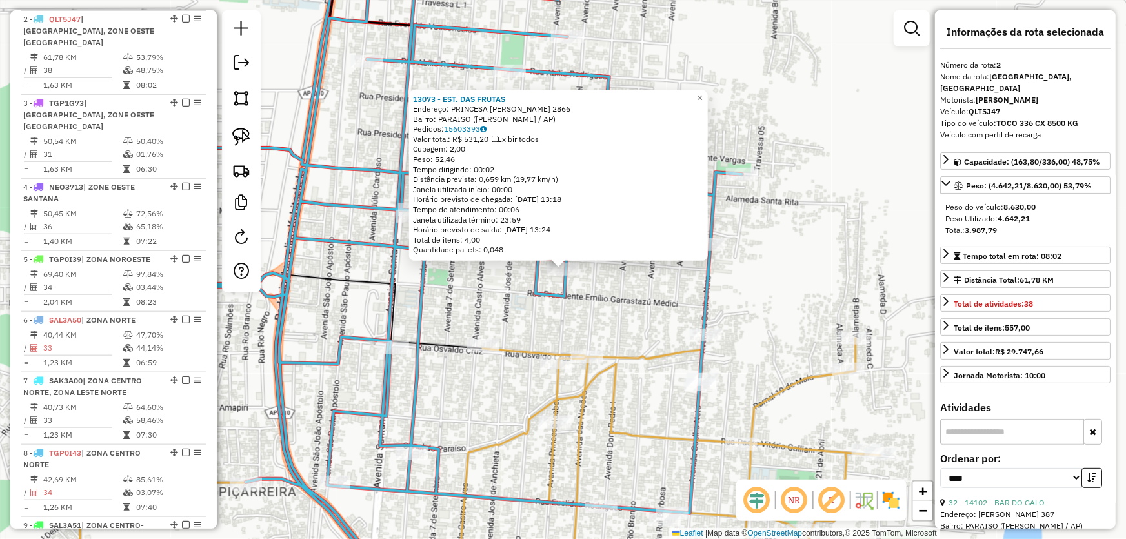
click at [475, 368] on div "13073 - EST. DAS FRUTAS Endereço: PRINCESA IZABEL 2866 Bairro: PARAISO (SANTANA…" at bounding box center [563, 269] width 1126 height 539
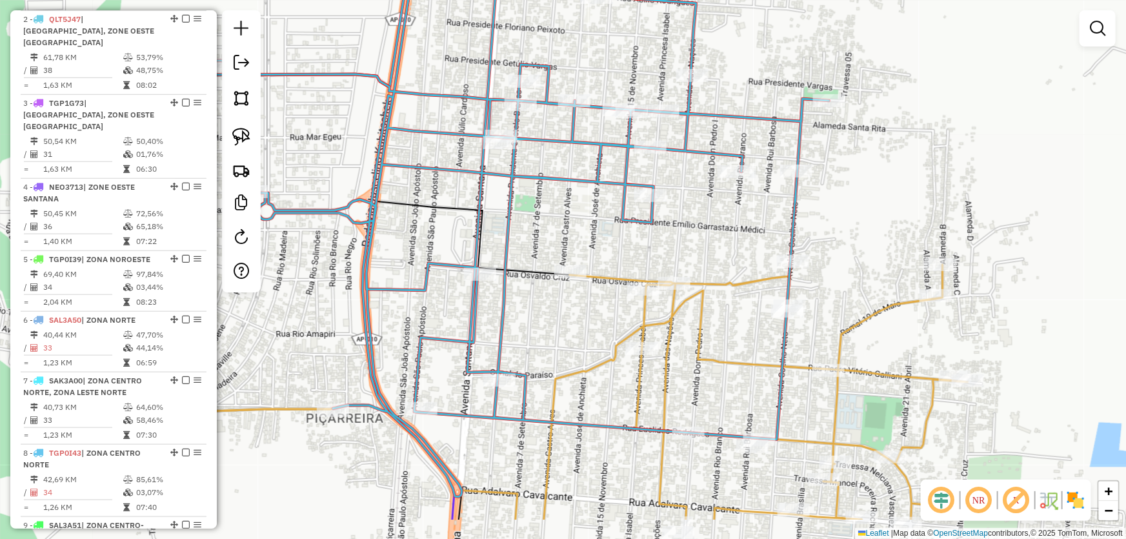
drag, startPoint x: 467, startPoint y: 366, endPoint x: 572, endPoint y: 242, distance: 163.0
click at [572, 243] on div "Janela de atendimento Grade de atendimento Capacidade Transportadoras Veículos …" at bounding box center [563, 269] width 1126 height 539
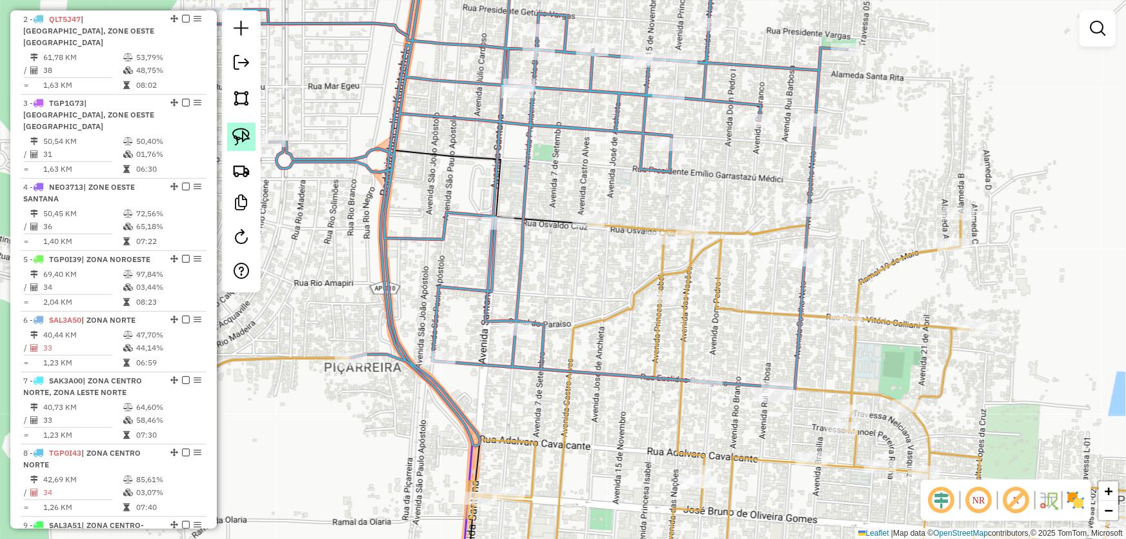
click at [250, 139] on img at bounding box center [241, 137] width 18 height 18
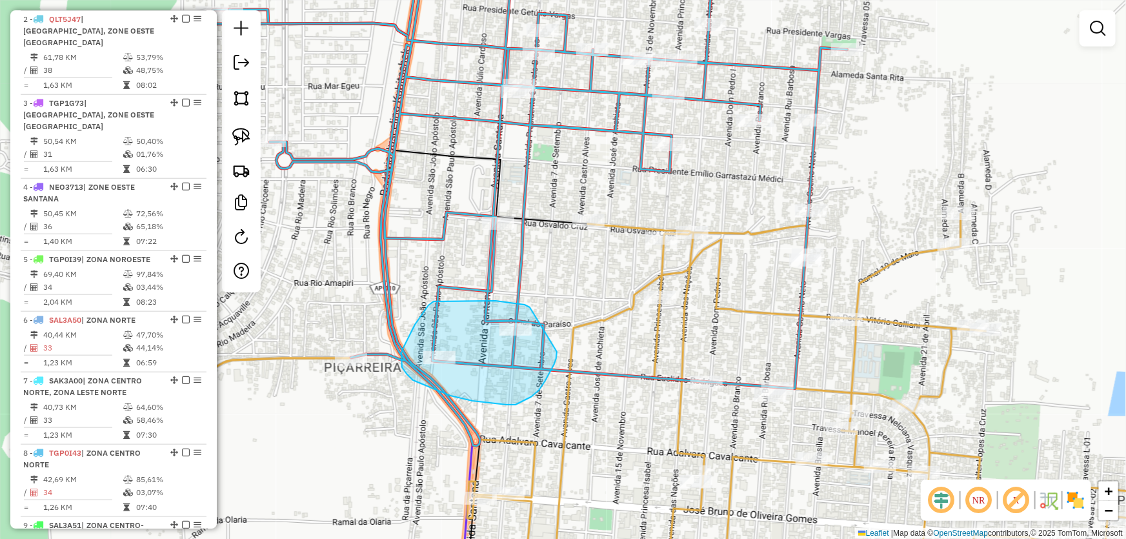
drag, startPoint x: 530, startPoint y: 307, endPoint x: 557, endPoint y: 351, distance: 51.6
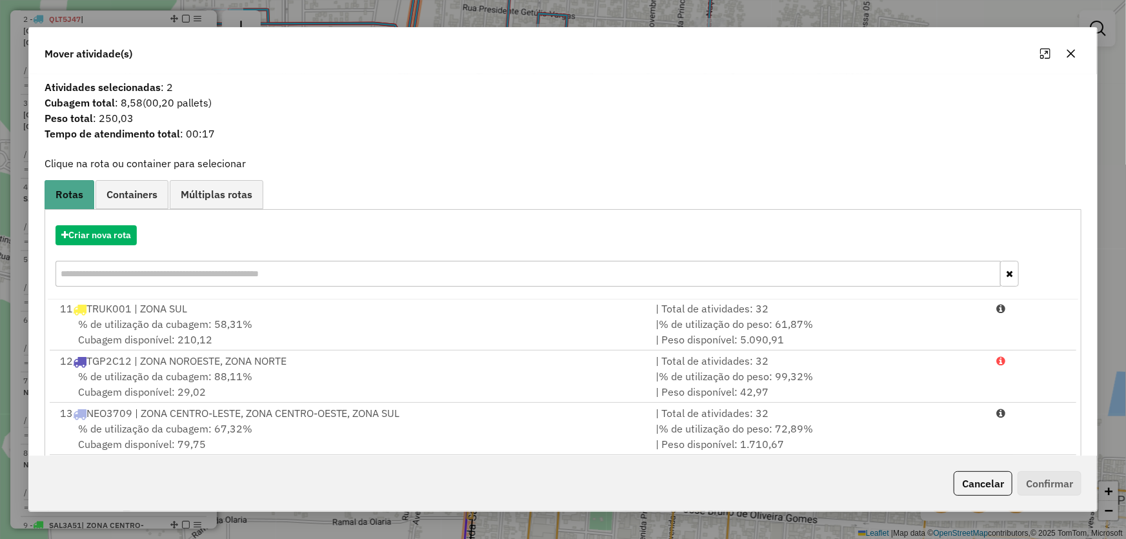
scroll to position [123, 0]
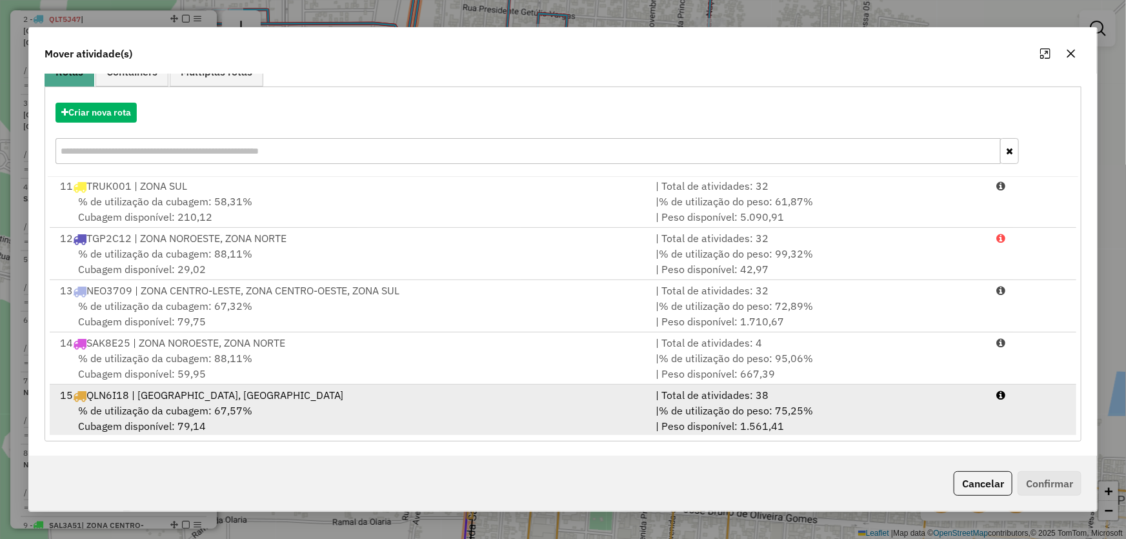
drag, startPoint x: 178, startPoint y: 413, endPoint x: 201, endPoint y: 413, distance: 22.6
click at [180, 412] on span "% de utilização da cubagem: 67,57%" at bounding box center [165, 410] width 174 height 13
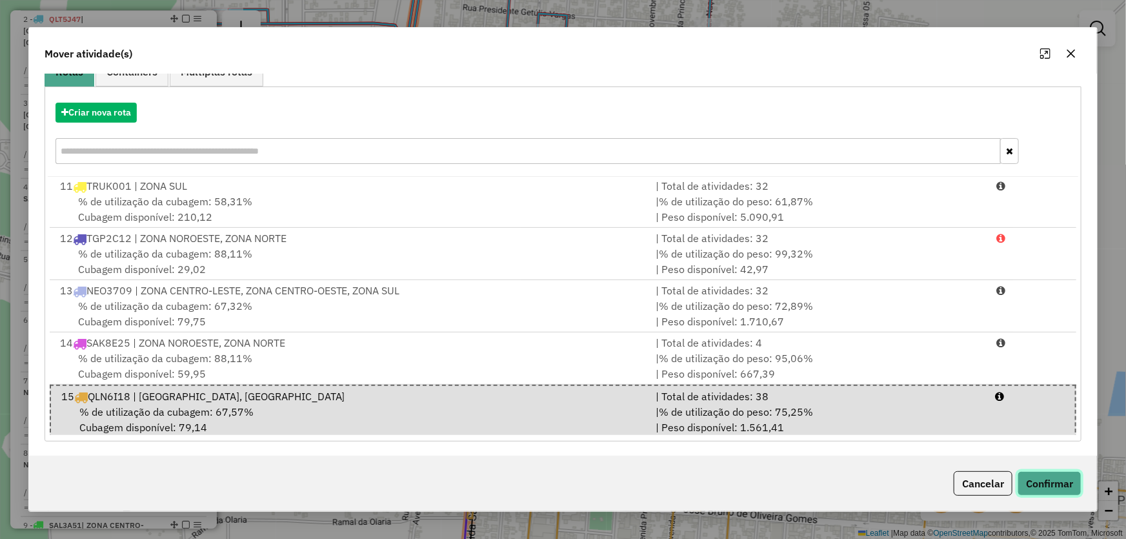
click at [1045, 481] on button "Confirmar" at bounding box center [1049, 483] width 64 height 25
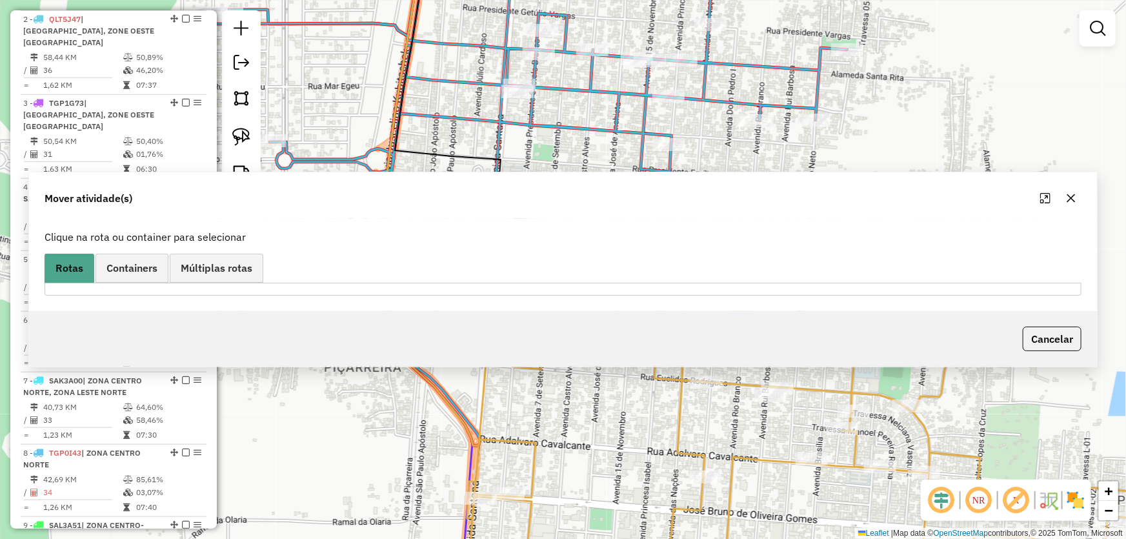
scroll to position [484, 0]
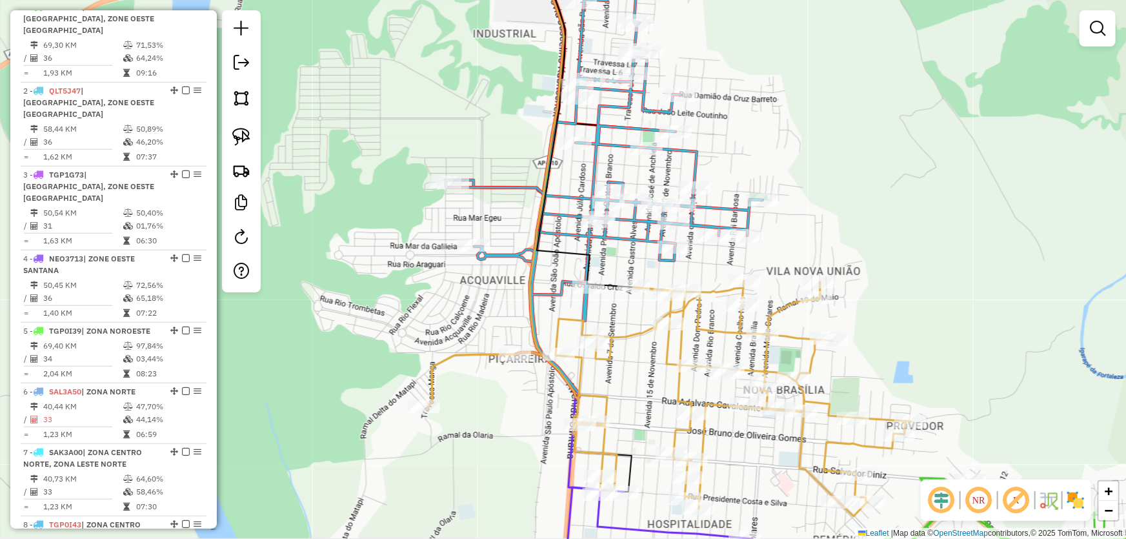
click at [632, 370] on div "Janela de atendimento Grade de atendimento Capacidade Transportadoras Veículos …" at bounding box center [563, 269] width 1126 height 539
select select "*********"
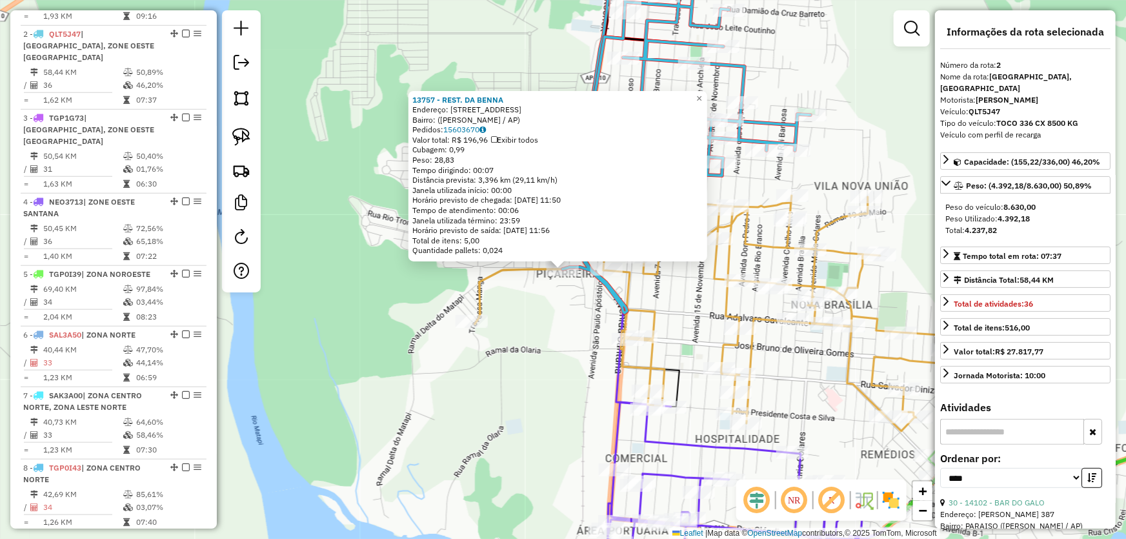
scroll to position [555, 0]
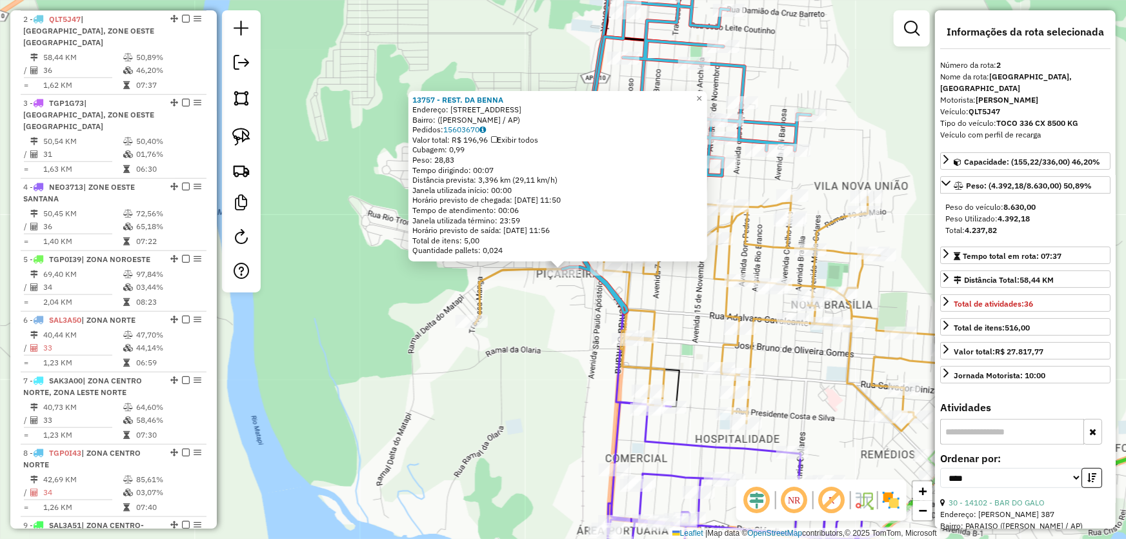
click at [561, 334] on div "13757 - REST. DA BENNA Endereço: Rua do Delta, 3550 Bairro: (Santana / AP) Pedi…" at bounding box center [563, 269] width 1126 height 539
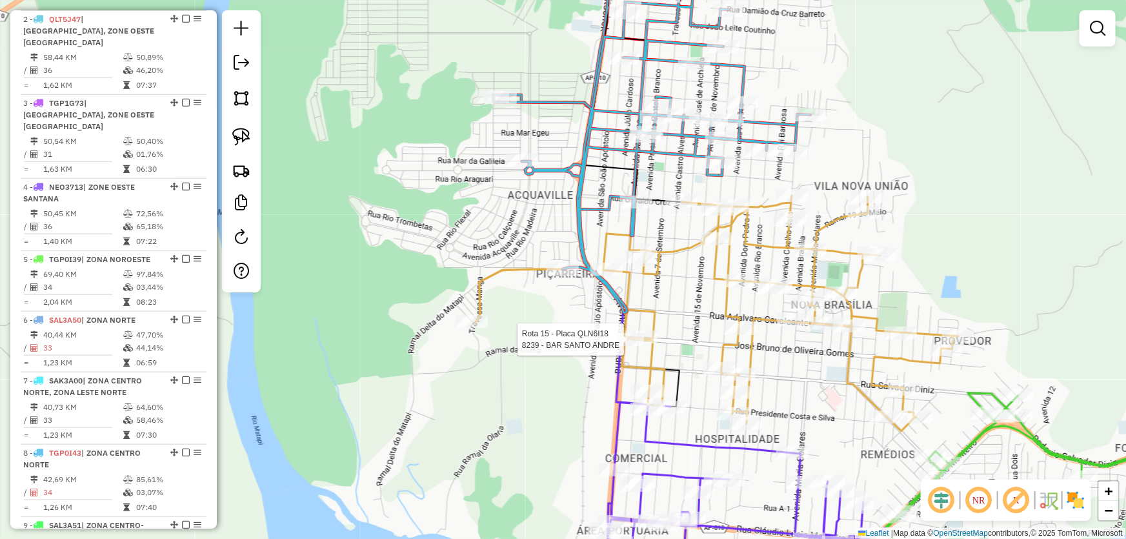
select select "*********"
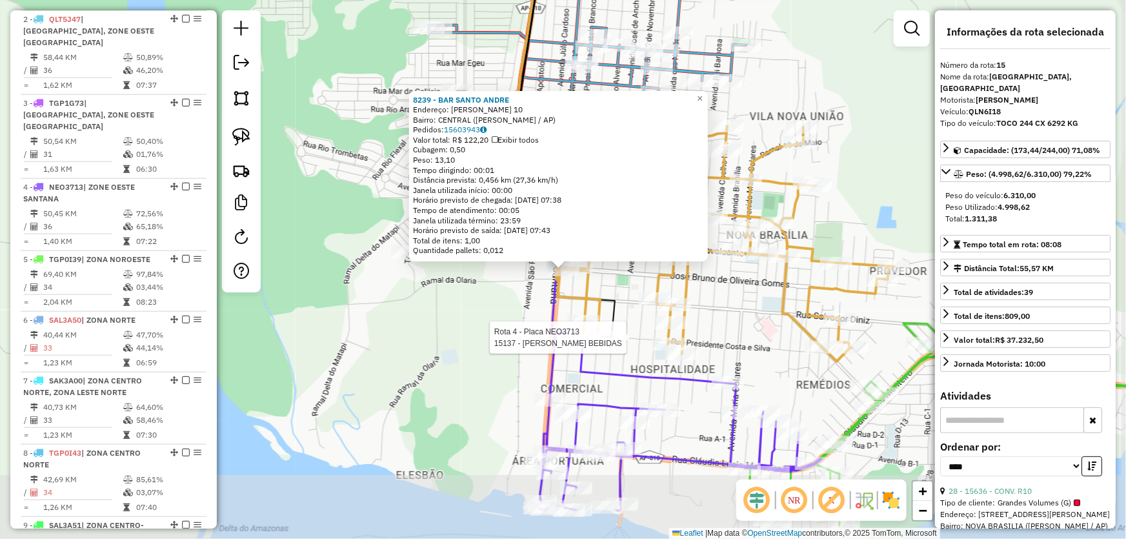
scroll to position [1075, 0]
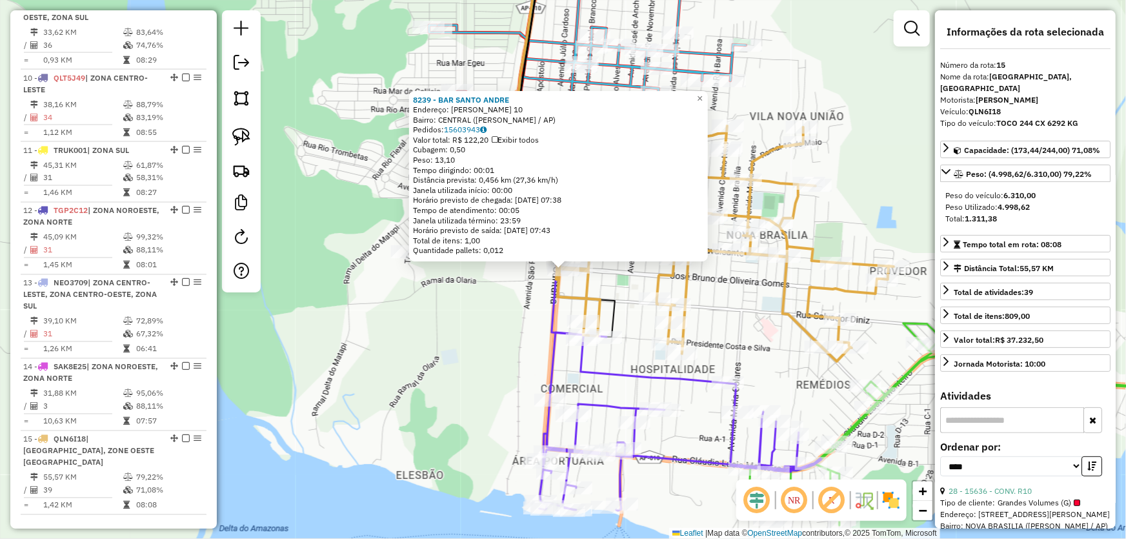
click at [437, 296] on div "8239 - BAR SANTO ANDRE Endereço: R UBALDO FIGUEIRA 10 Bairro: CENTRAL (SANTANA …" at bounding box center [563, 269] width 1126 height 539
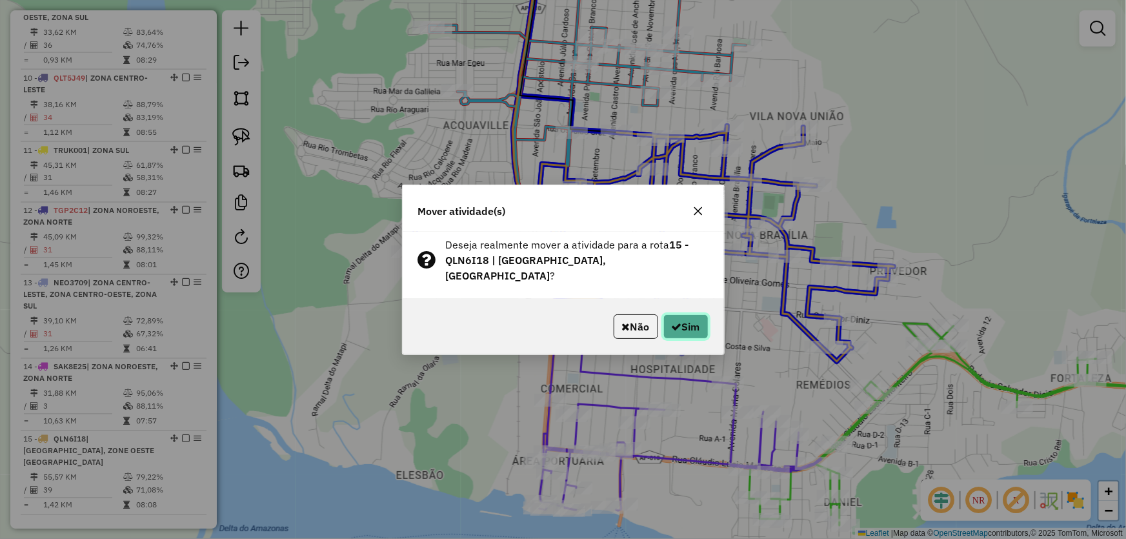
click at [686, 320] on button "Sim" at bounding box center [685, 326] width 45 height 25
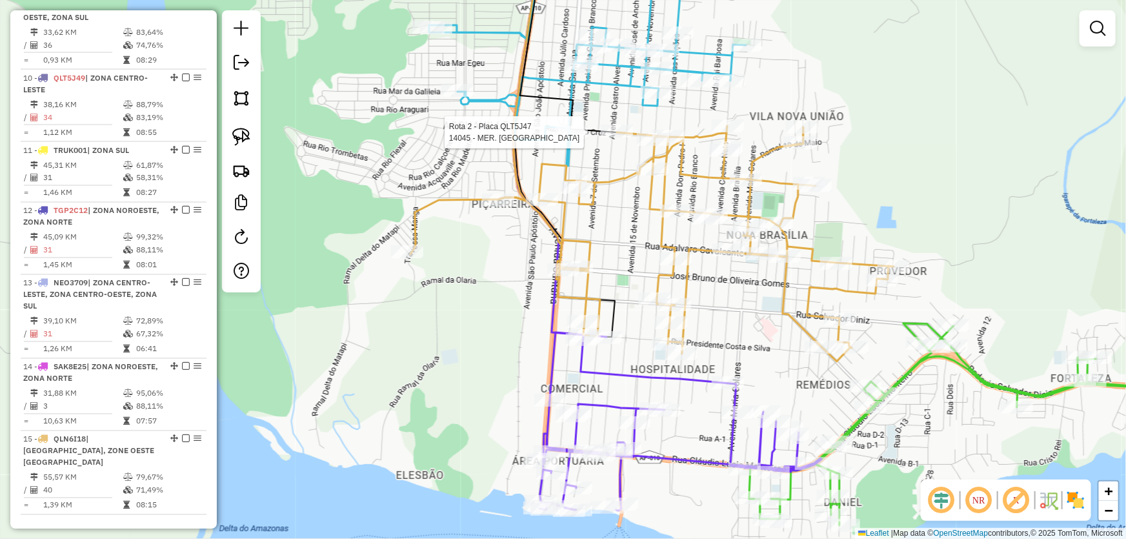
select select "*********"
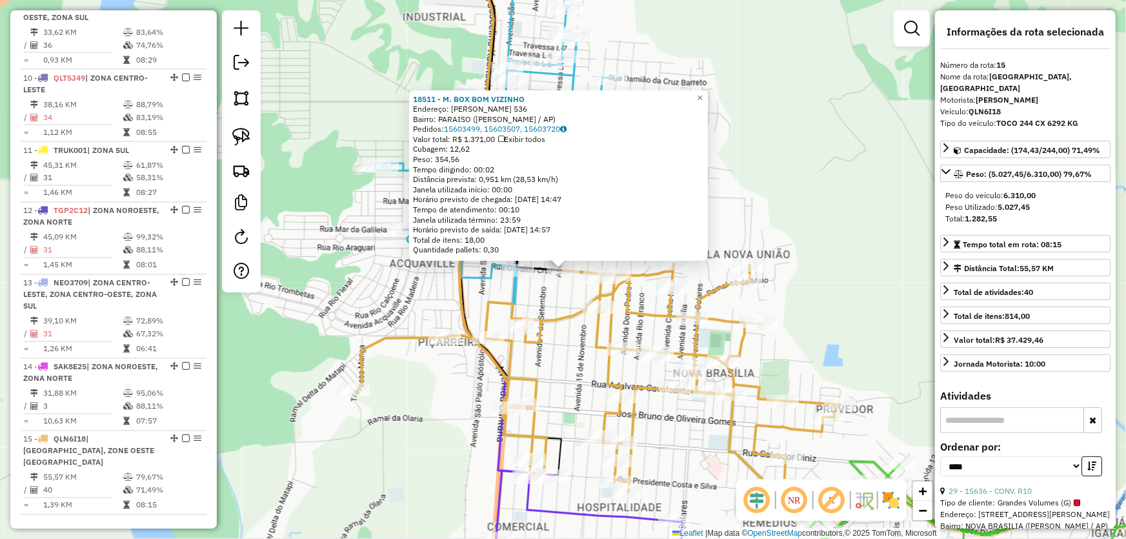
click at [599, 265] on div "18511 - M. BOX BOM VIZINHO Endereço: OSVALDO CRUZ 536 Bairro: PARAISO (SANTANA …" at bounding box center [563, 269] width 1126 height 539
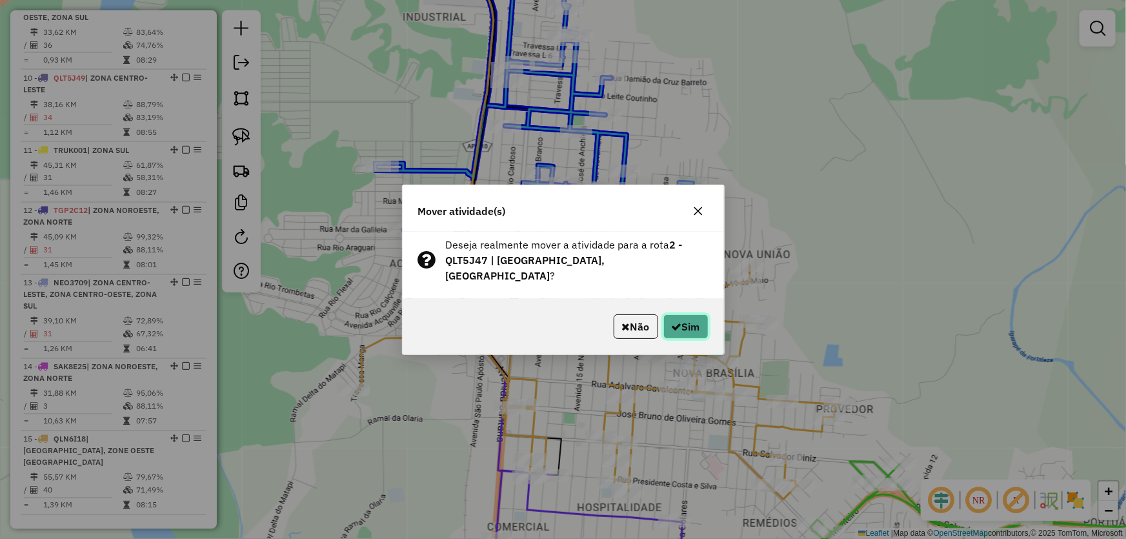
click at [675, 320] on button "Sim" at bounding box center [685, 326] width 45 height 25
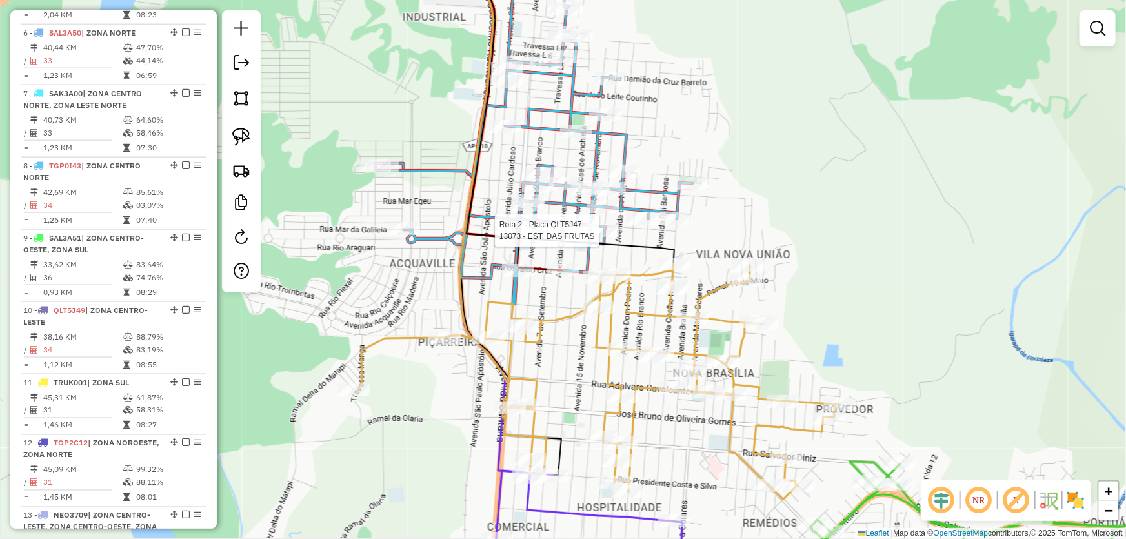
select select "*********"
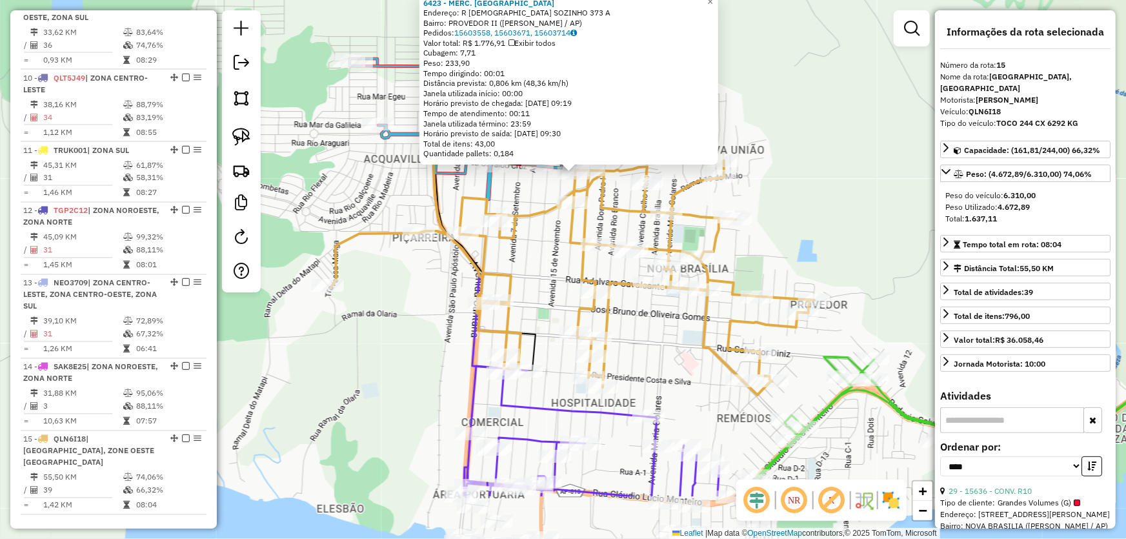
drag, startPoint x: 528, startPoint y: 385, endPoint x: 542, endPoint y: 257, distance: 129.1
click at [541, 258] on div "6423 - MERC. FRANCA Endereço: R PASTOR SOZINHO 373 A Bairro: PROVEDOR II (SANTA…" at bounding box center [563, 269] width 1126 height 539
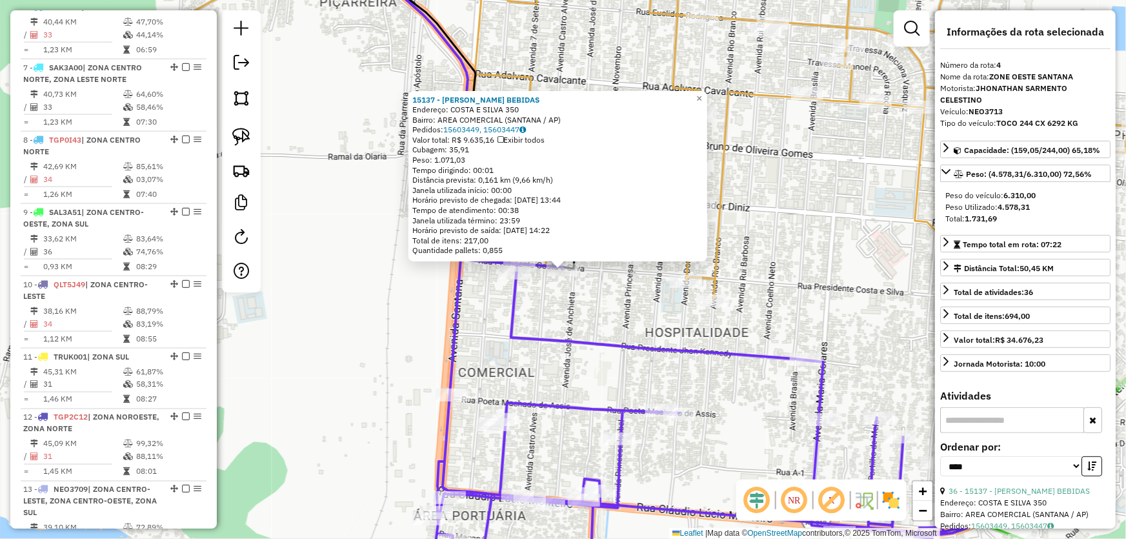
scroll to position [700, 0]
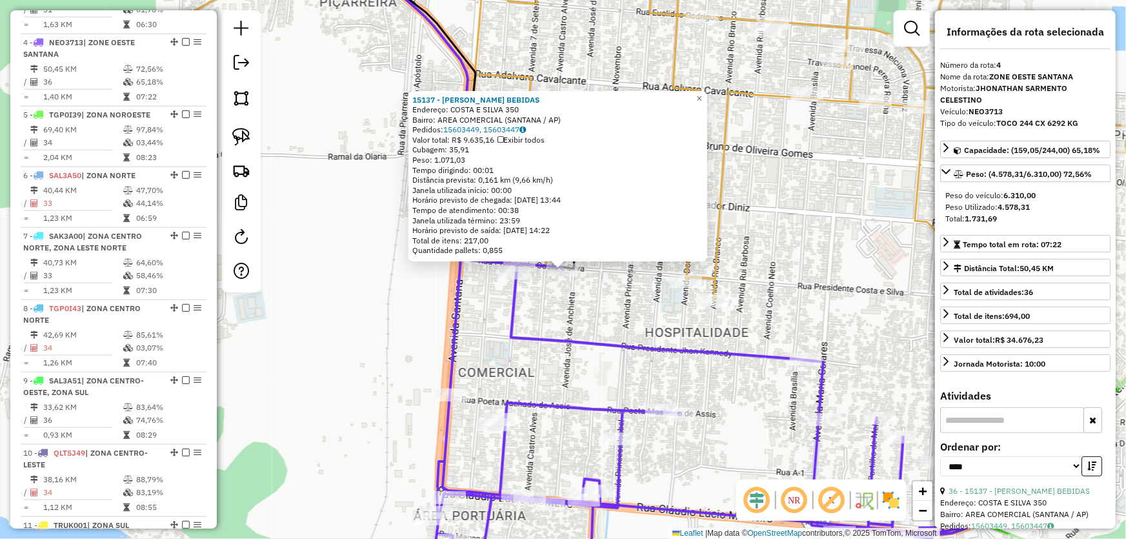
click at [625, 315] on div "15137 - EMERSON BEBIDAS Endereço: COSTA E SILVA 350 Bairro: AREA COMERCIAL (SAN…" at bounding box center [563, 269] width 1126 height 539
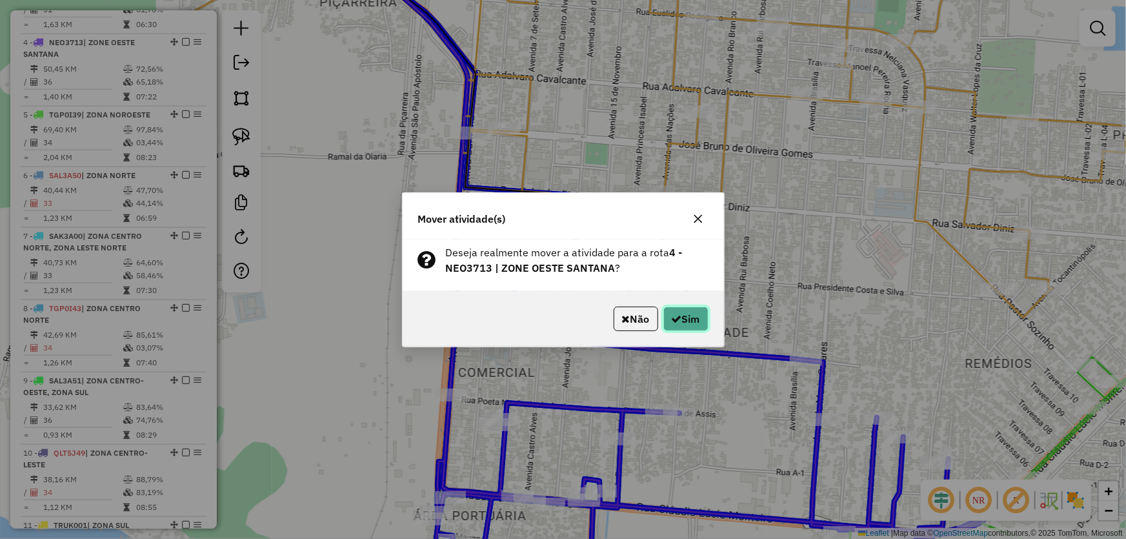
click at [680, 315] on button "Sim" at bounding box center [685, 318] width 45 height 25
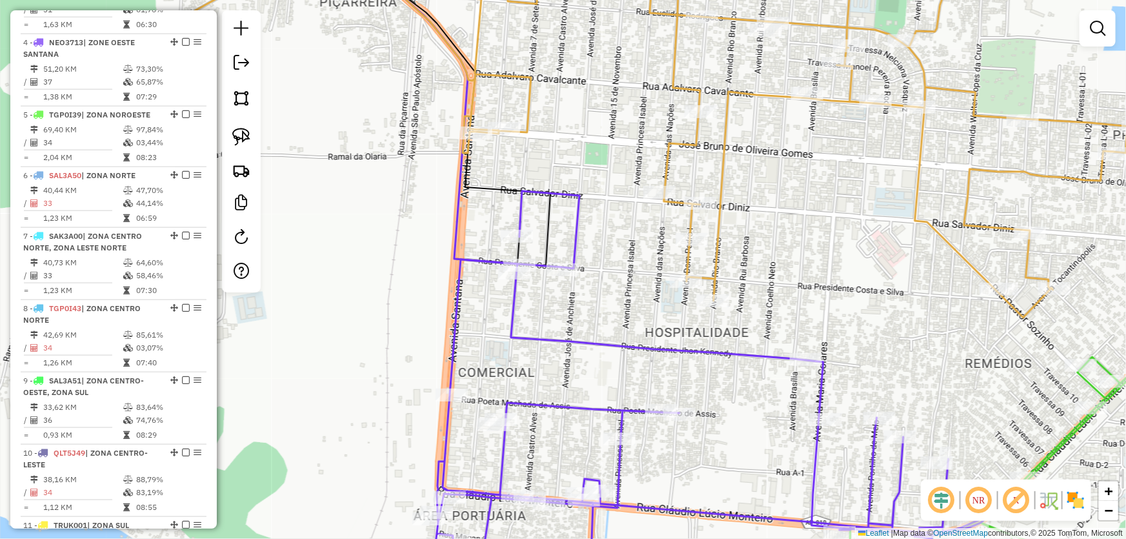
click at [824, 279] on div "Janela de atendimento Grade de atendimento Capacidade Transportadoras Veículos …" at bounding box center [563, 269] width 1126 height 539
select select "*********"
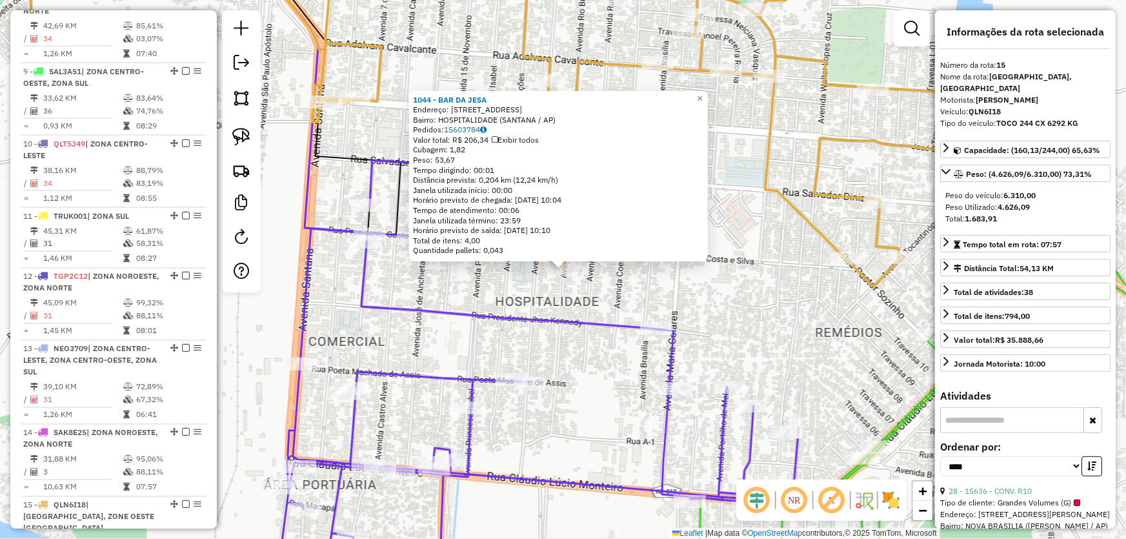
scroll to position [1075, 0]
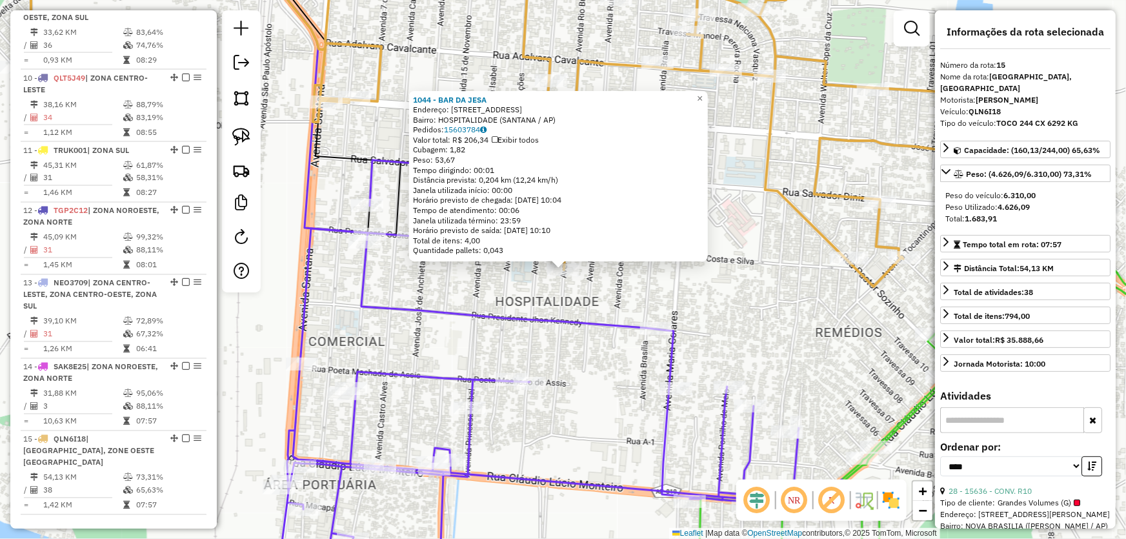
click at [777, 297] on div "1044 - BAR DA JESA Endereço: AV RIO BRANCO 759 Bairro: HOSPITALIDADE (SANTANA /…" at bounding box center [563, 269] width 1126 height 539
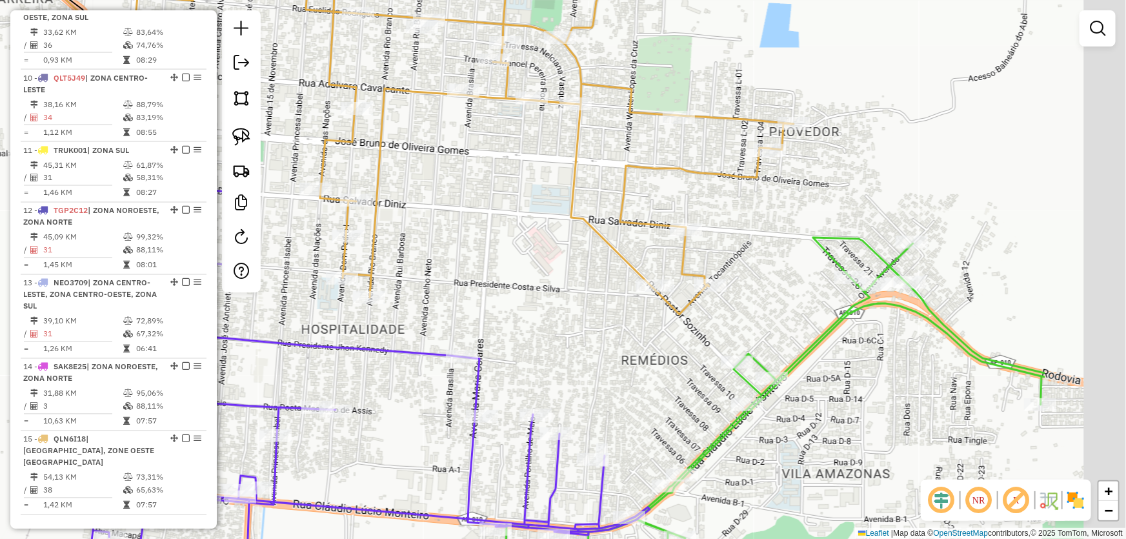
drag, startPoint x: 789, startPoint y: 296, endPoint x: 568, endPoint y: 332, distance: 223.6
click at [569, 334] on div "Janela de atendimento Grade de atendimento Capacidade Transportadoras Veículos …" at bounding box center [563, 269] width 1126 height 539
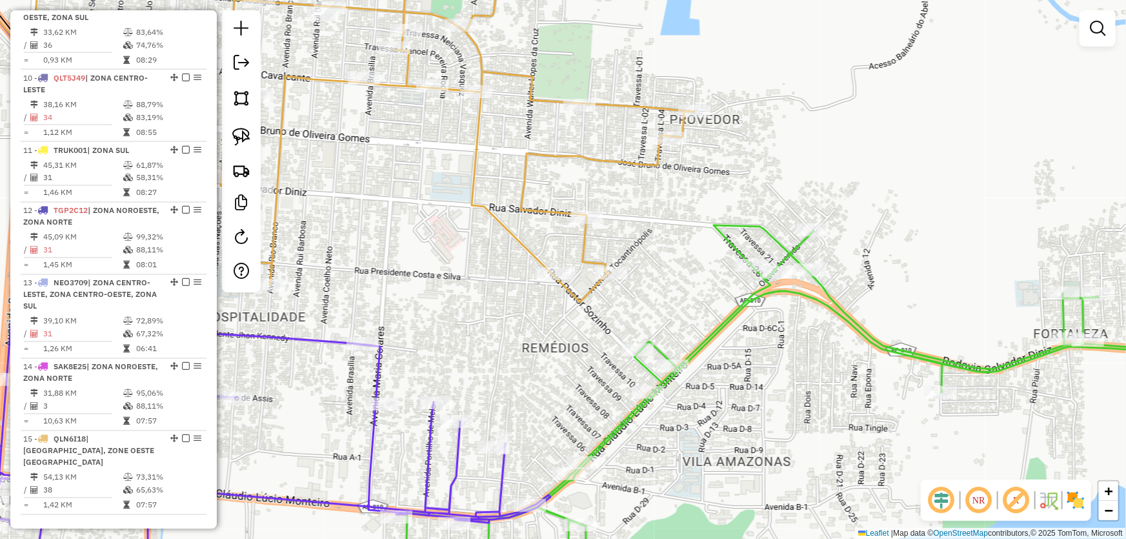
drag, startPoint x: 726, startPoint y: 272, endPoint x: 635, endPoint y: 263, distance: 90.8
click at [635, 263] on div "Janela de atendimento Grade de atendimento Capacidade Transportadoras Veículos …" at bounding box center [563, 269] width 1126 height 539
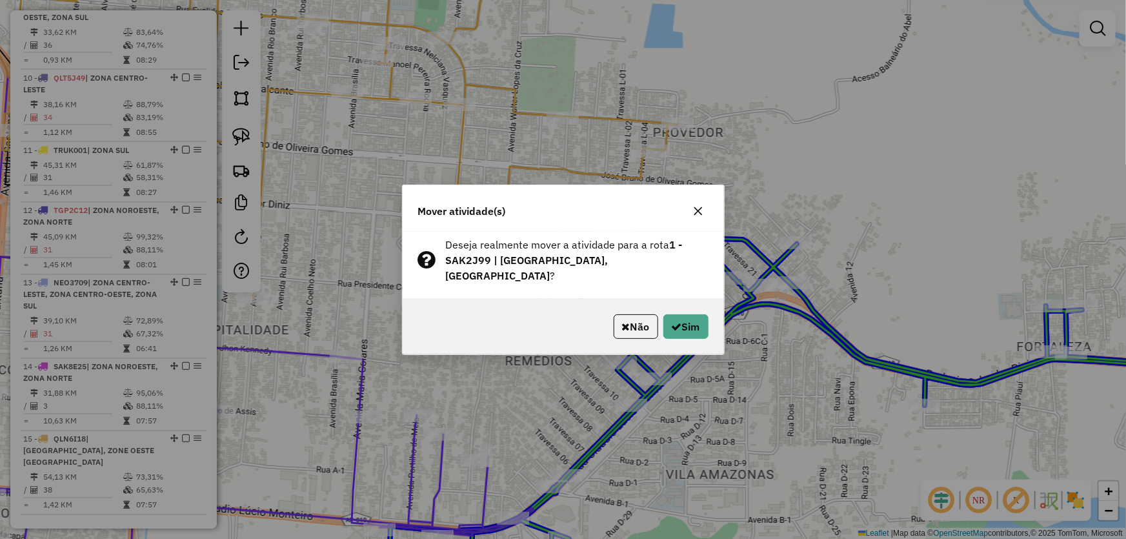
click at [714, 337] on div "Não Sim" at bounding box center [563, 326] width 321 height 55
click at [706, 330] on button "Sim" at bounding box center [685, 326] width 45 height 25
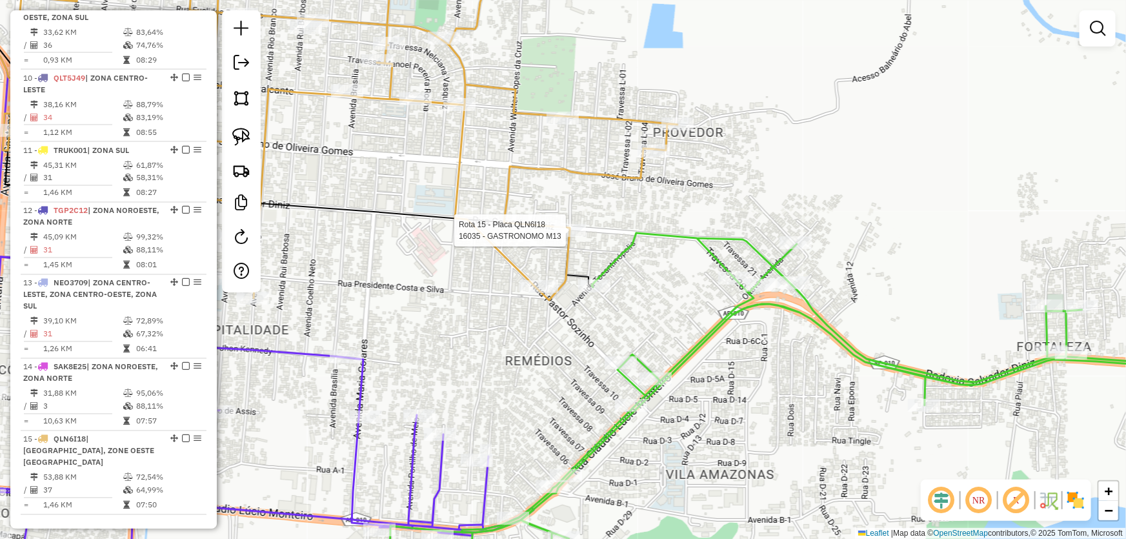
select select "*********"
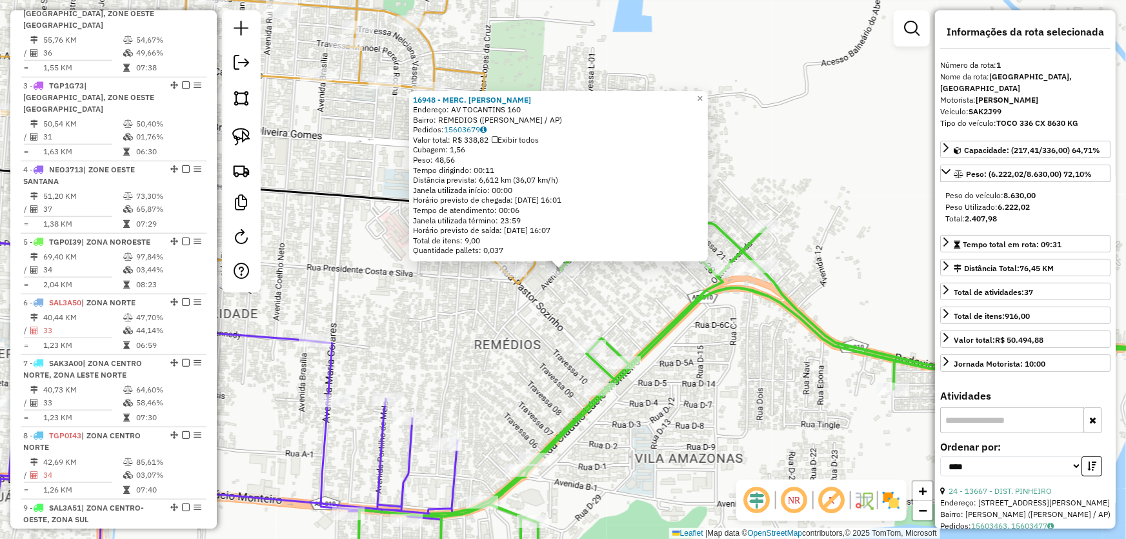
scroll to position [484, 0]
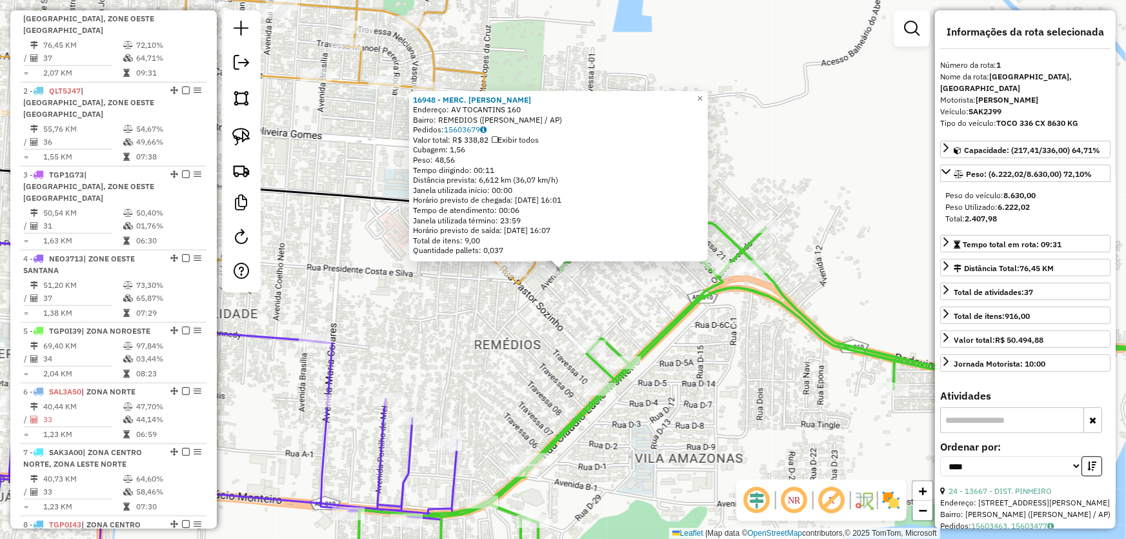
click at [438, 355] on div "16948 - MERC. GUILHERME Endereço: AV TOCANTINS 160 Bairro: REMEDIOS (SANTANA / …" at bounding box center [563, 269] width 1126 height 539
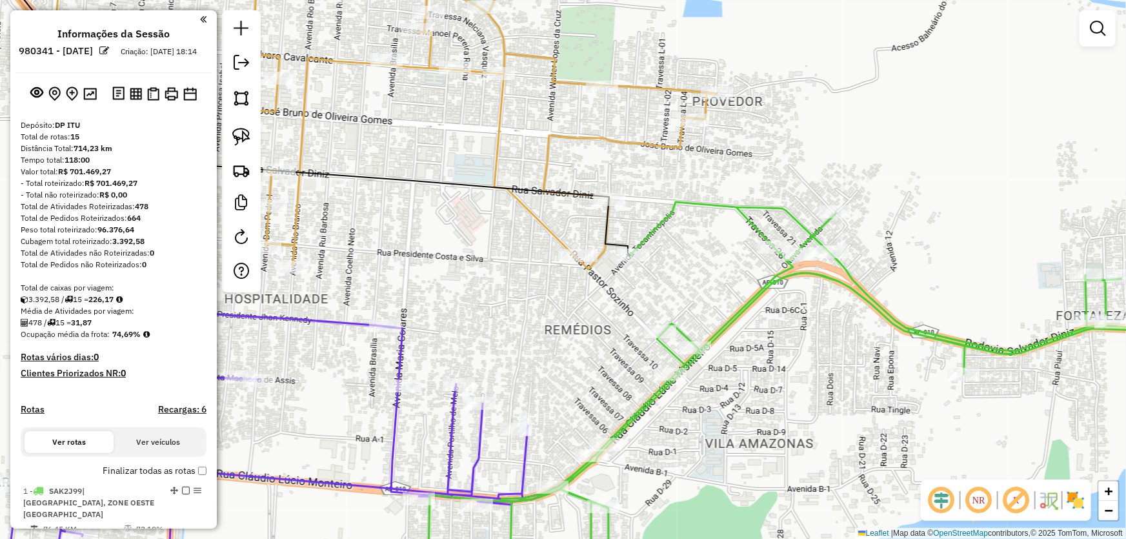
click at [557, 276] on div "Janela de atendimento Grade de atendimento Capacidade Transportadoras Veículos …" at bounding box center [563, 269] width 1126 height 539
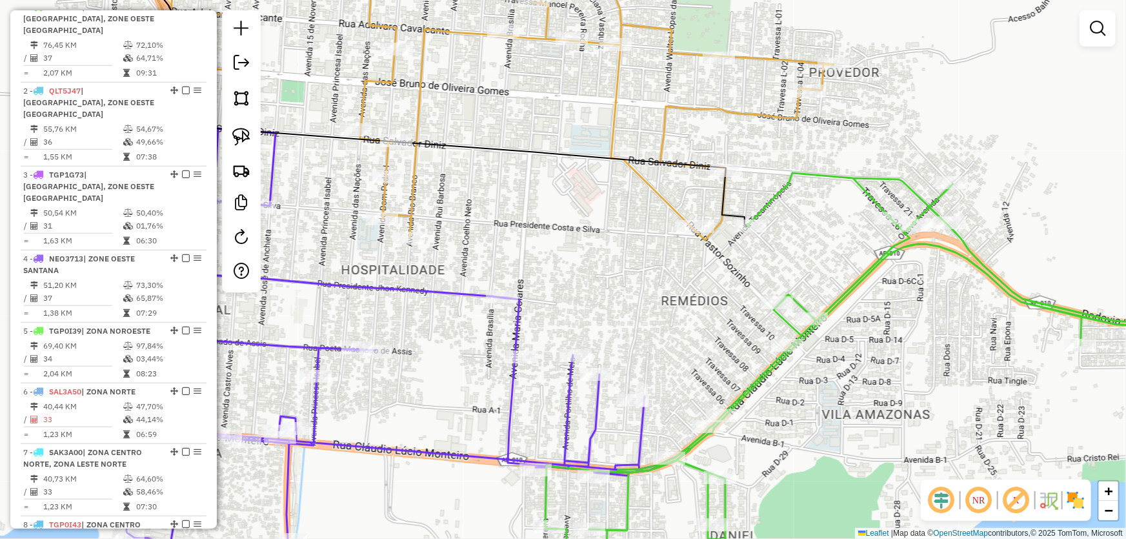
select select "*********"
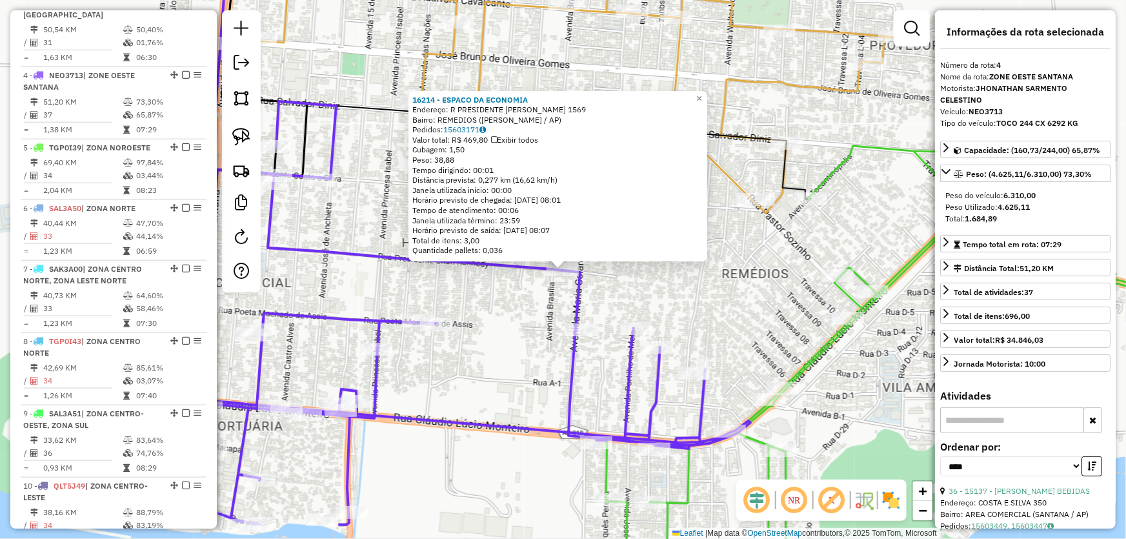
scroll to position [700, 0]
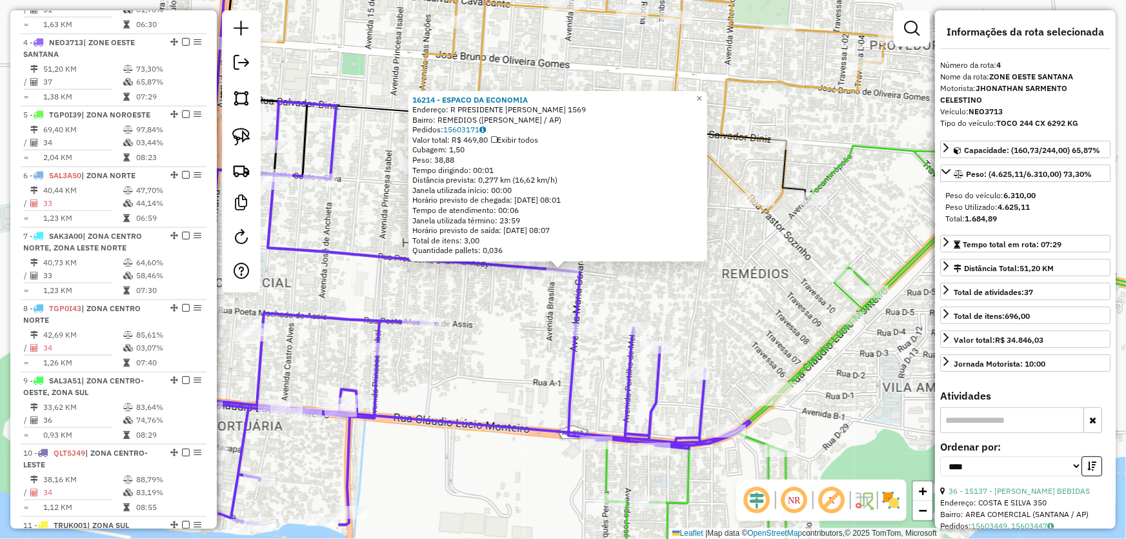
click at [503, 340] on div "16214 - ESPACO DA ECONOMIA Endereço: R PRESIDENTE [PERSON_NAME] 1569 Bairro: RE…" at bounding box center [563, 269] width 1126 height 539
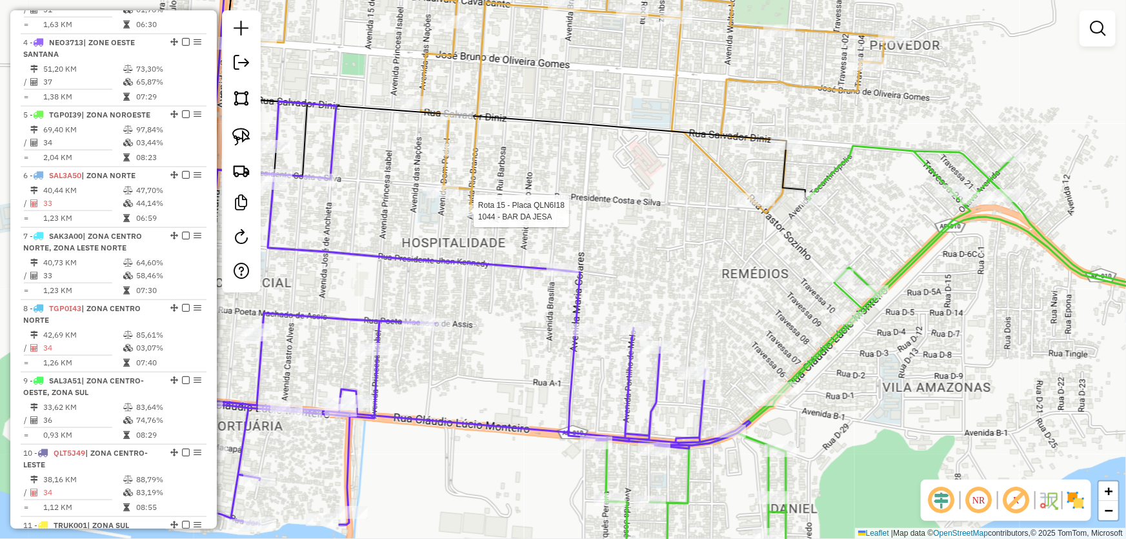
select select "*********"
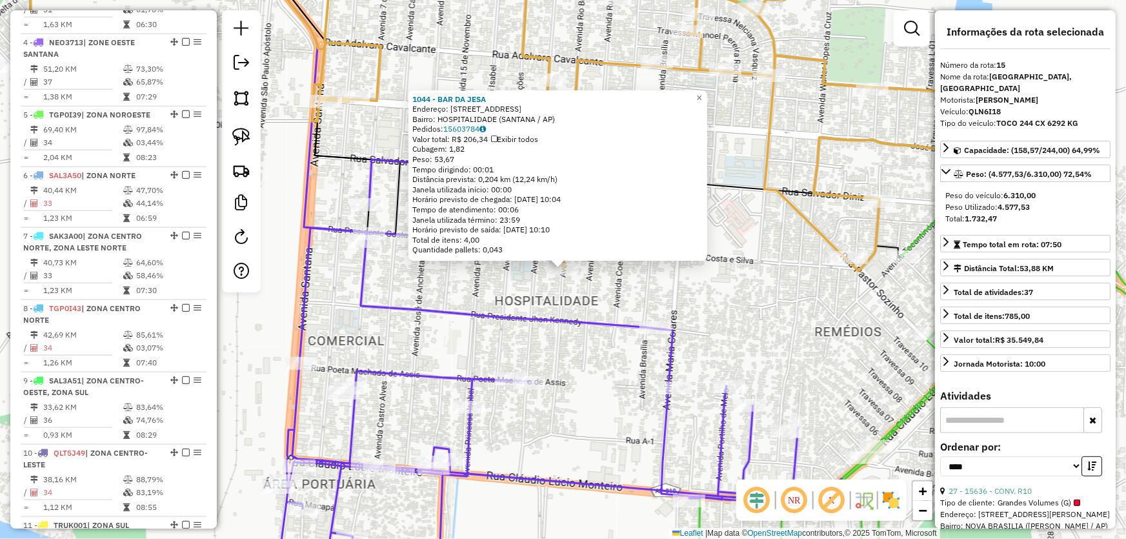
scroll to position [1075, 0]
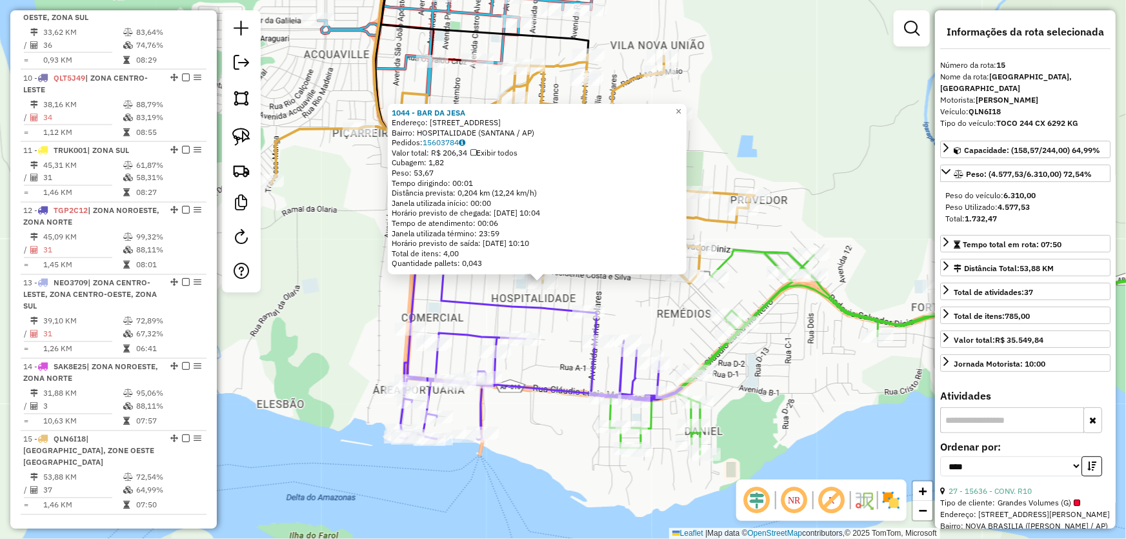
click at [794, 136] on div "Rota 15 - Placa QLN6I18 13955 - DHOW BURGS Rota 15 - Placa QLN6I18 13936 - N.S.…" at bounding box center [563, 269] width 1126 height 539
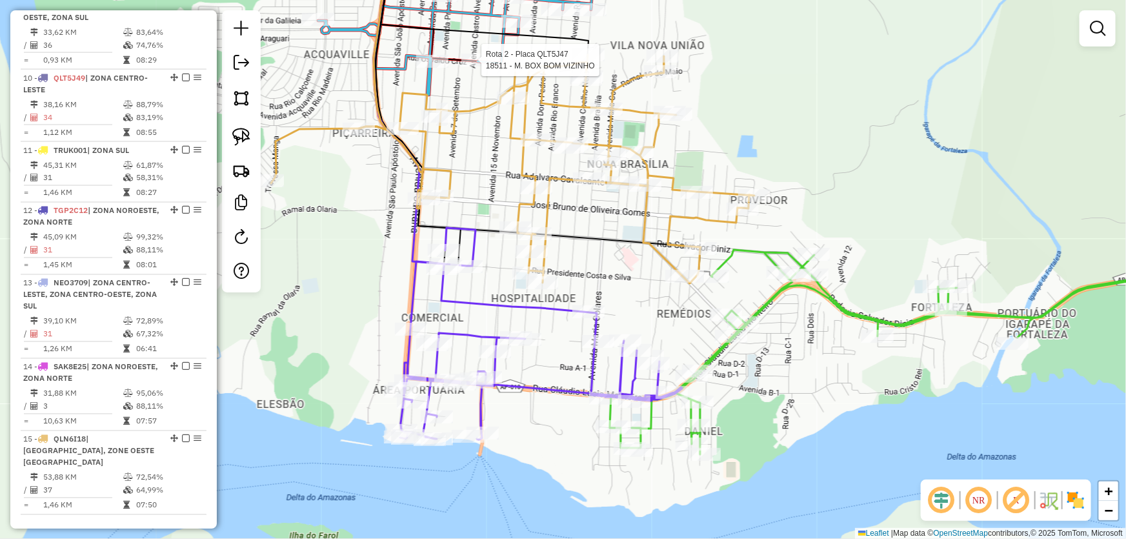
select select "*********"
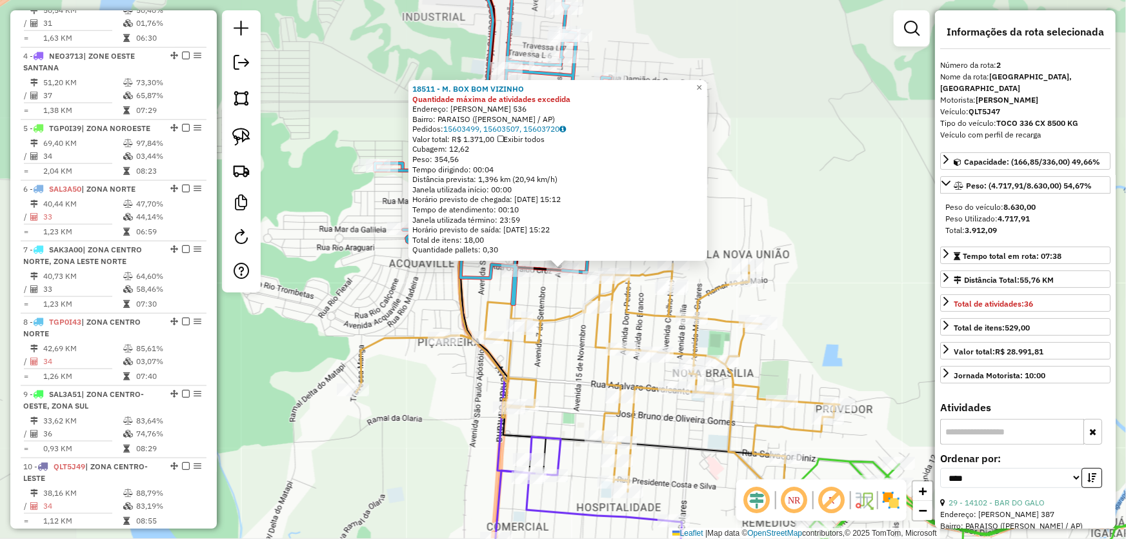
scroll to position [555, 0]
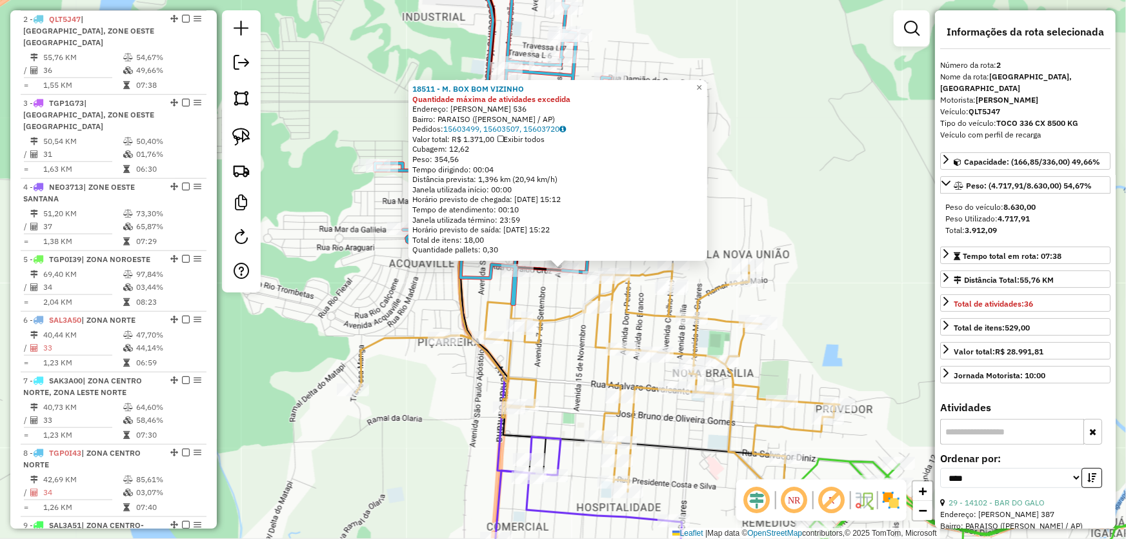
click at [828, 268] on div "18511 - M. BOX BOM VIZINHO Quantidade máxima de atividades excedida Endereço: […" at bounding box center [563, 269] width 1126 height 539
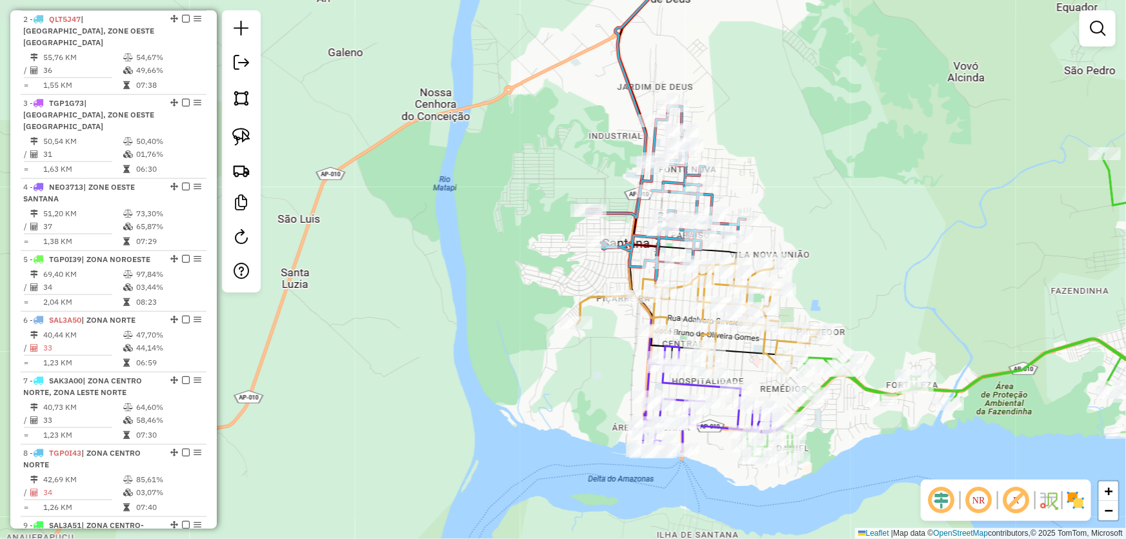
drag, startPoint x: 852, startPoint y: 303, endPoint x: 780, endPoint y: 220, distance: 110.2
click at [780, 220] on div "Janela de atendimento Grade de atendimento Capacidade Transportadoras Veículos …" at bounding box center [563, 269] width 1126 height 539
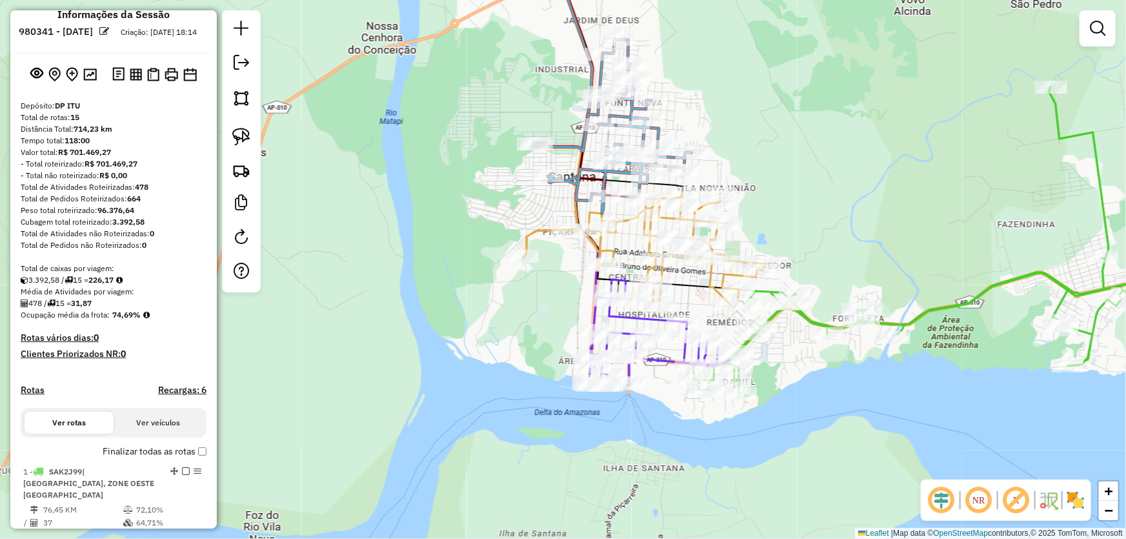
scroll to position [0, 0]
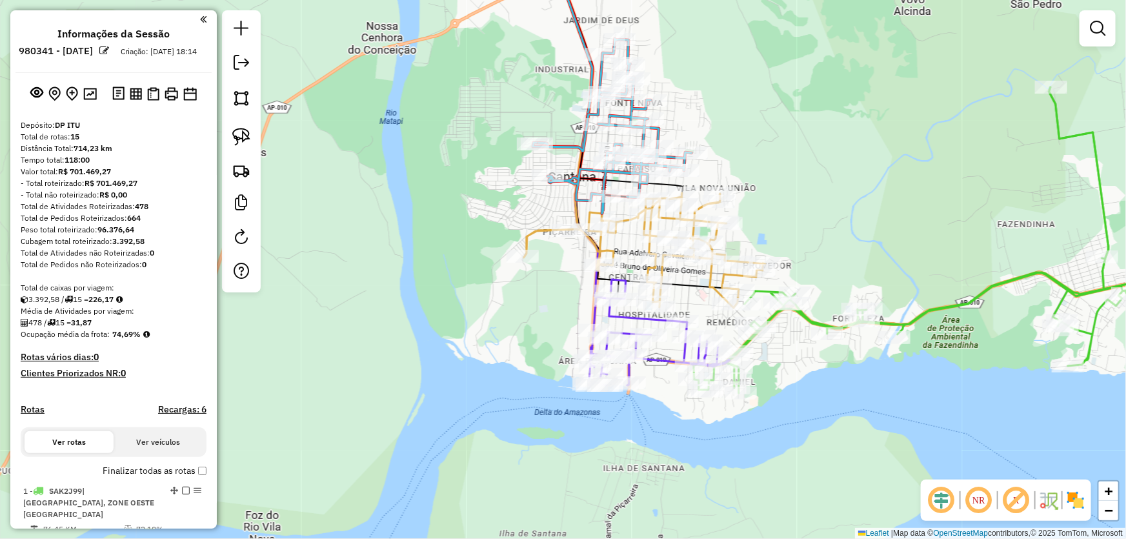
click at [806, 166] on div "Janela de atendimento Grade de atendimento Capacidade Transportadoras Veículos …" at bounding box center [563, 269] width 1126 height 539
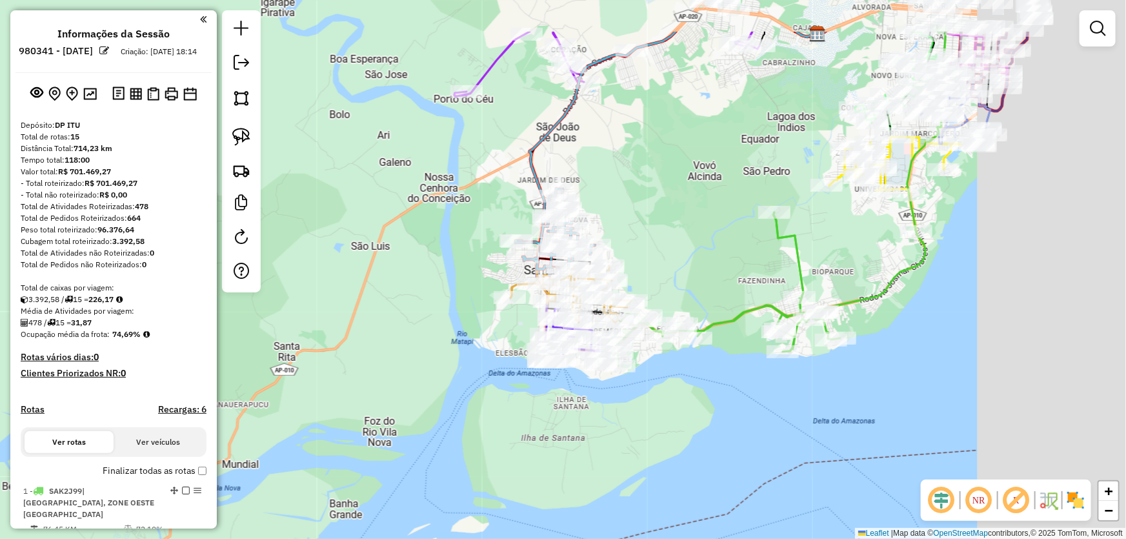
drag, startPoint x: 851, startPoint y: 166, endPoint x: 434, endPoint y: 362, distance: 460.3
click at [429, 370] on div "Janela de atendimento Grade de atendimento Capacidade Transportadoras Veículos …" at bounding box center [563, 269] width 1126 height 539
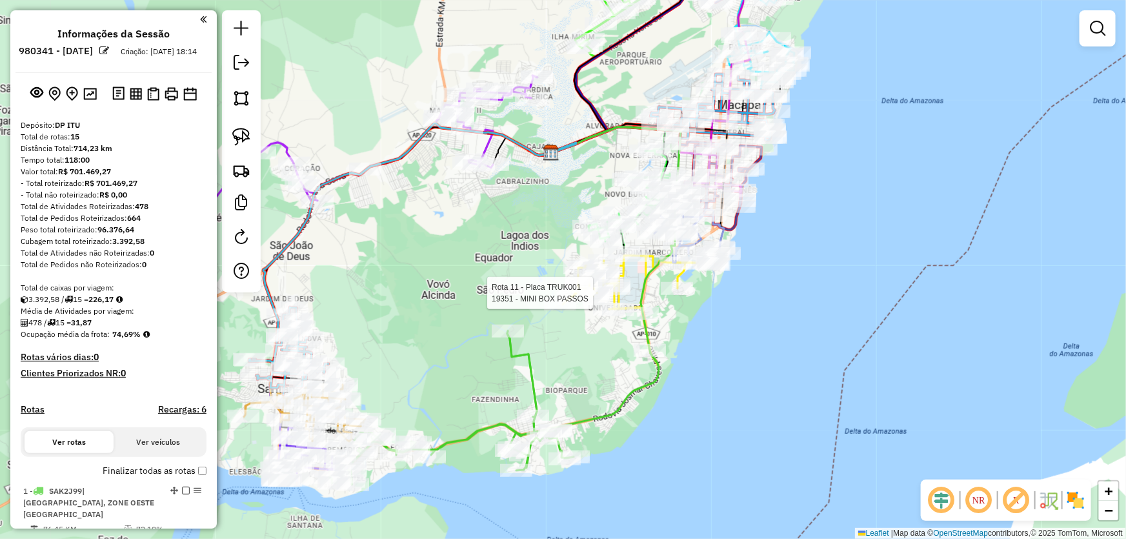
select select "*********"
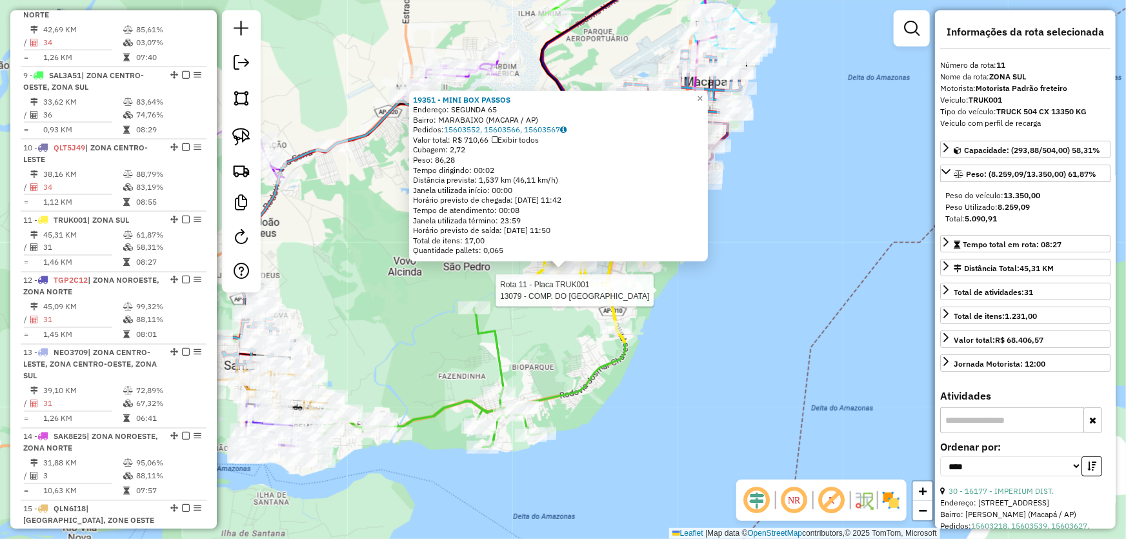
scroll to position [1075, 0]
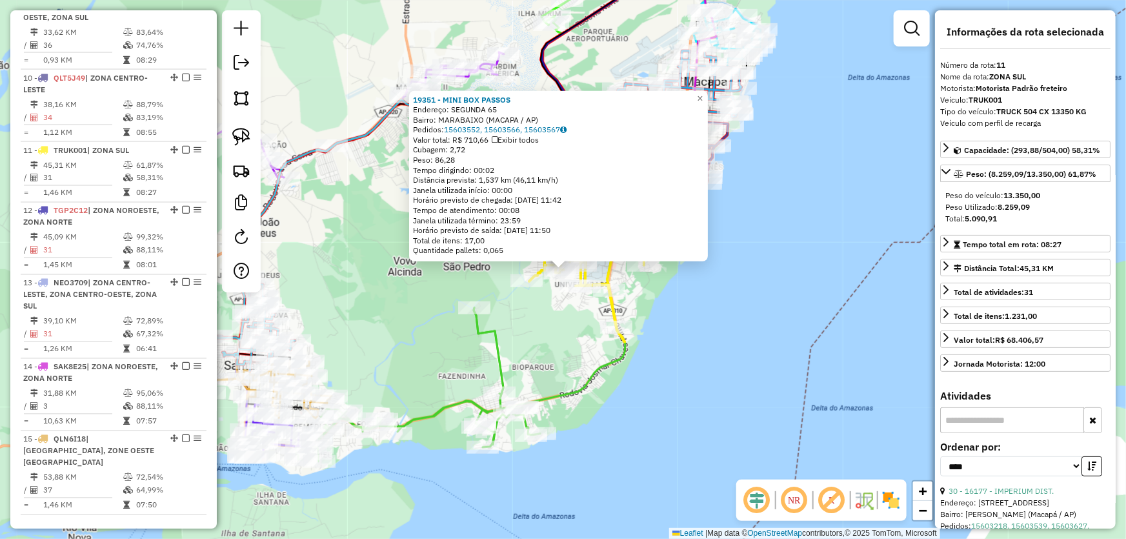
click at [755, 313] on div "19351 - MINI BOX PASSOS Endereço: SEGUNDA 65 Bairro: [GEOGRAPHIC_DATA] (MACAPA …" at bounding box center [563, 269] width 1126 height 539
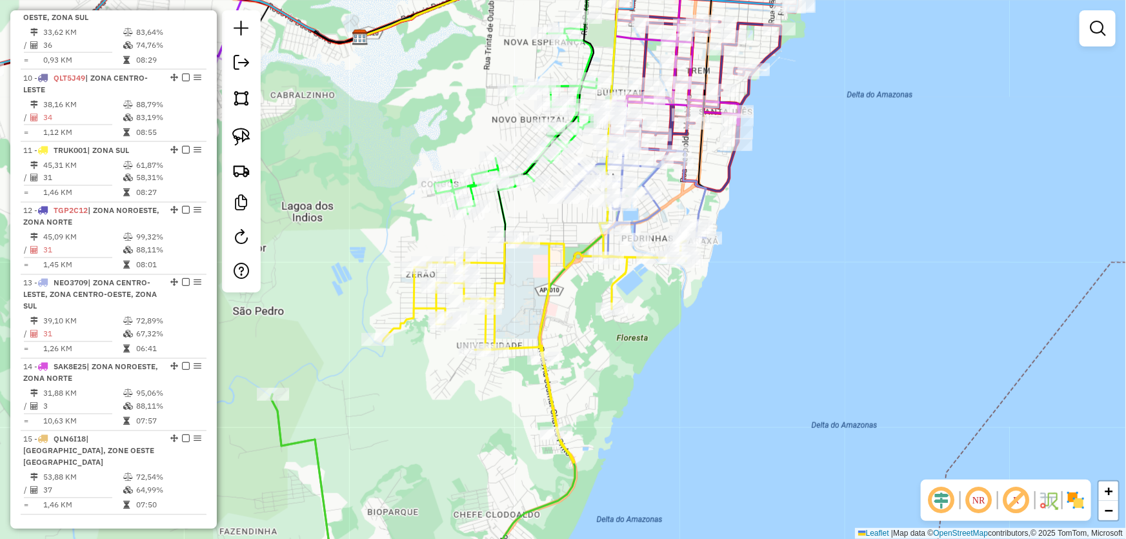
click at [801, 256] on div "Janela de atendimento Grade de atendimento Capacidade Transportadoras Veículos …" at bounding box center [563, 269] width 1126 height 539
select select "*********"
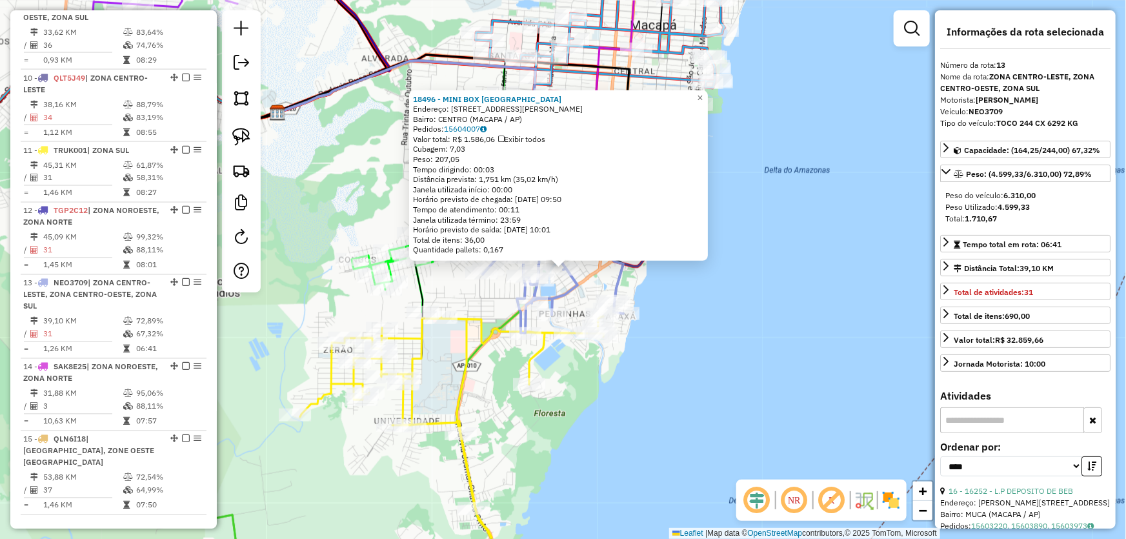
click at [797, 278] on div "18496 - MINI BOX SAO [PERSON_NAME]: RUA [PERSON_NAME] 265 Bairro: CENTRO ([GEOG…" at bounding box center [563, 269] width 1126 height 539
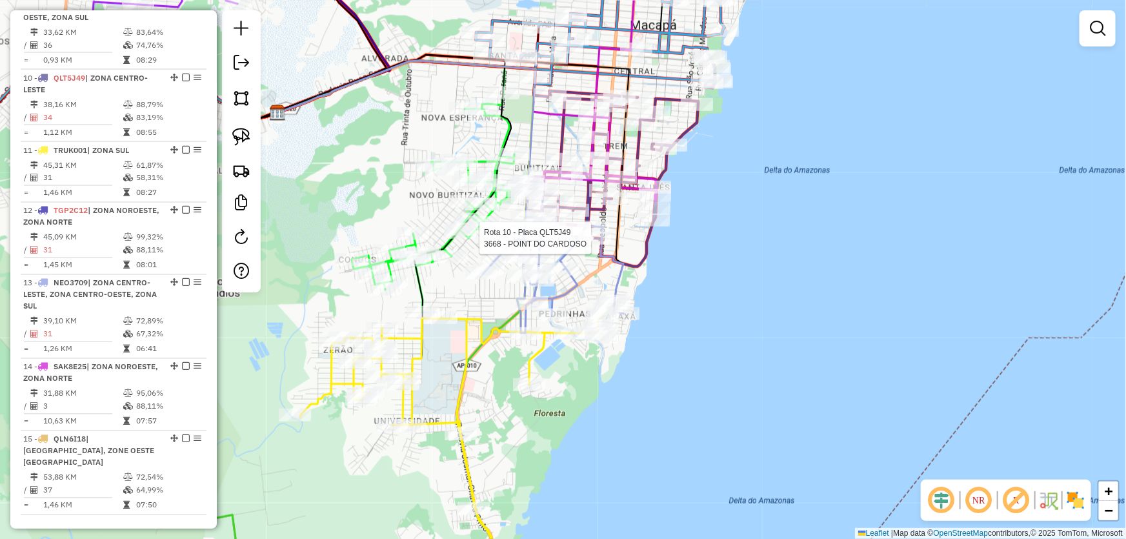
select select "*********"
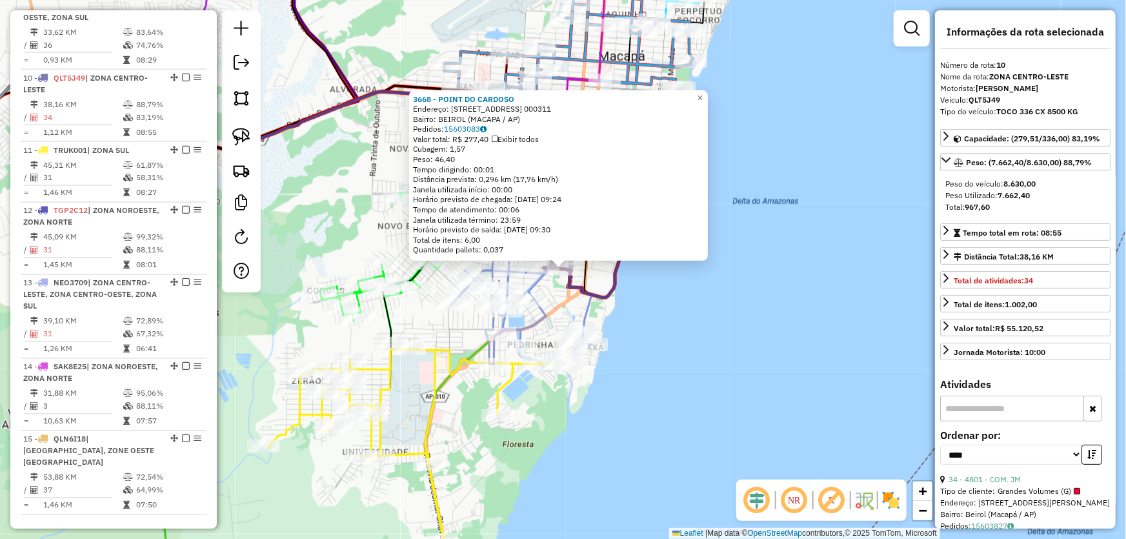
click at [717, 299] on div "3668 - POINT DO CARDOSO Endereço: AV DOS TUPIS 1 000311 Bairro: BEIROL (MACAPA …" at bounding box center [563, 269] width 1126 height 539
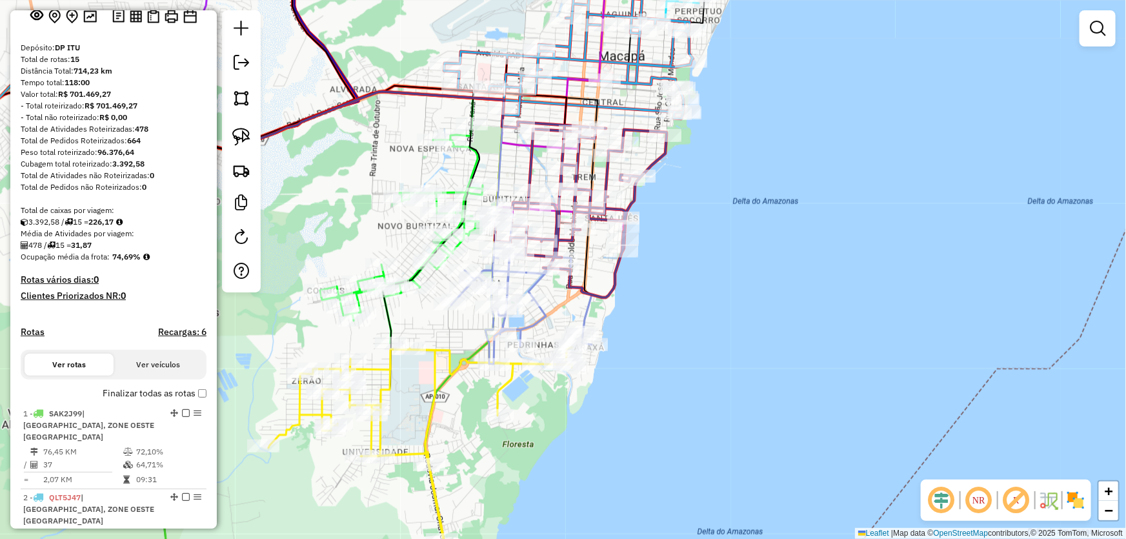
scroll to position [0, 0]
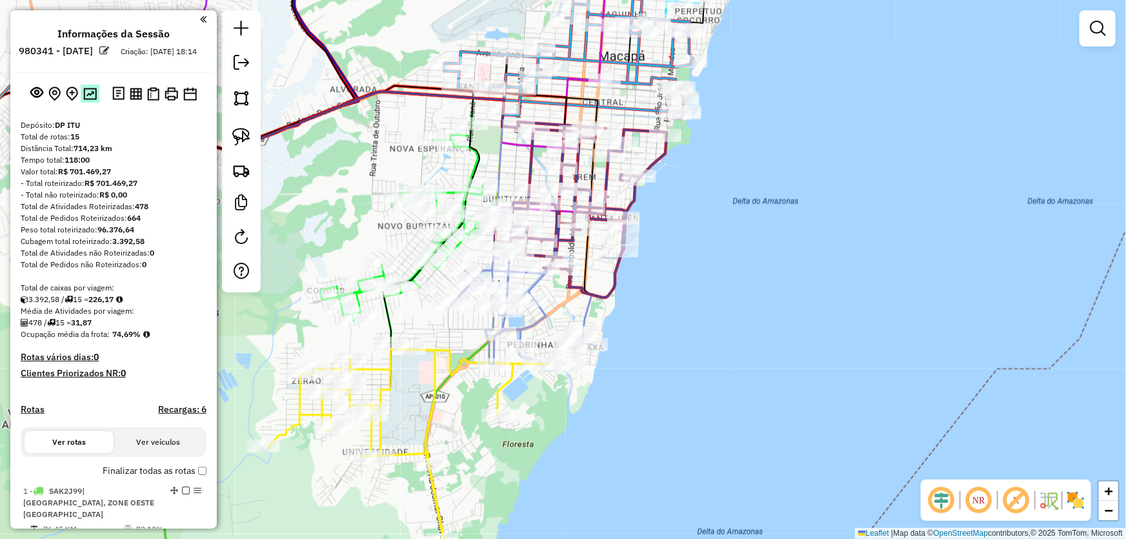
click at [88, 100] on img at bounding box center [90, 94] width 14 height 12
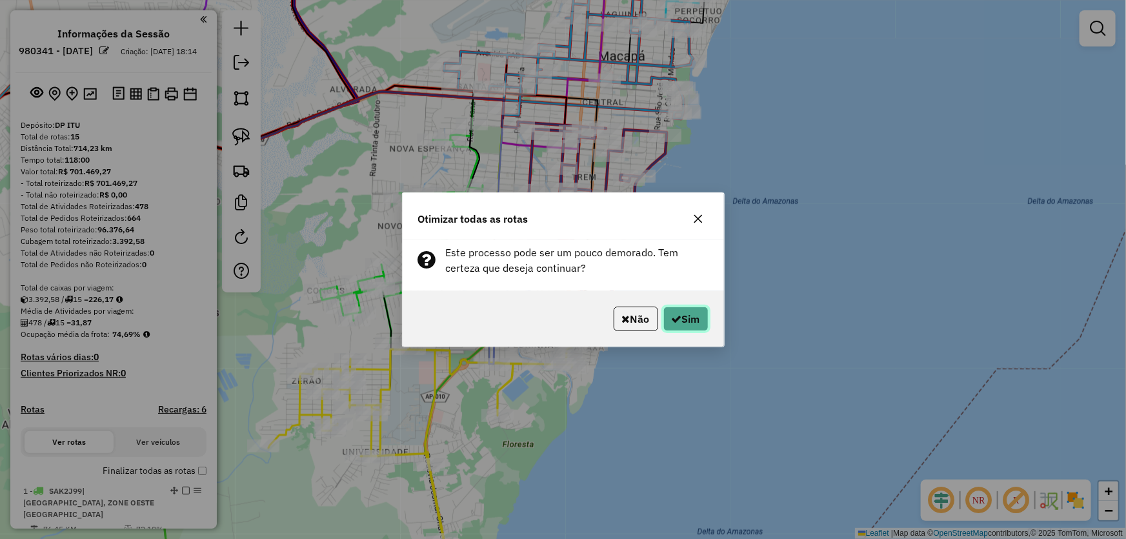
click at [690, 311] on button "Sim" at bounding box center [685, 318] width 45 height 25
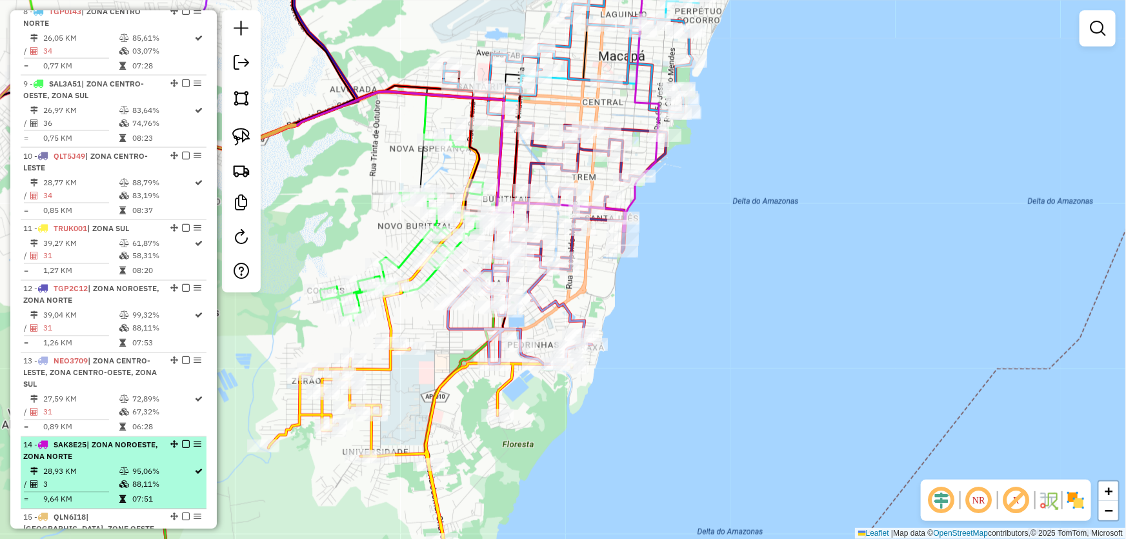
scroll to position [1055, 0]
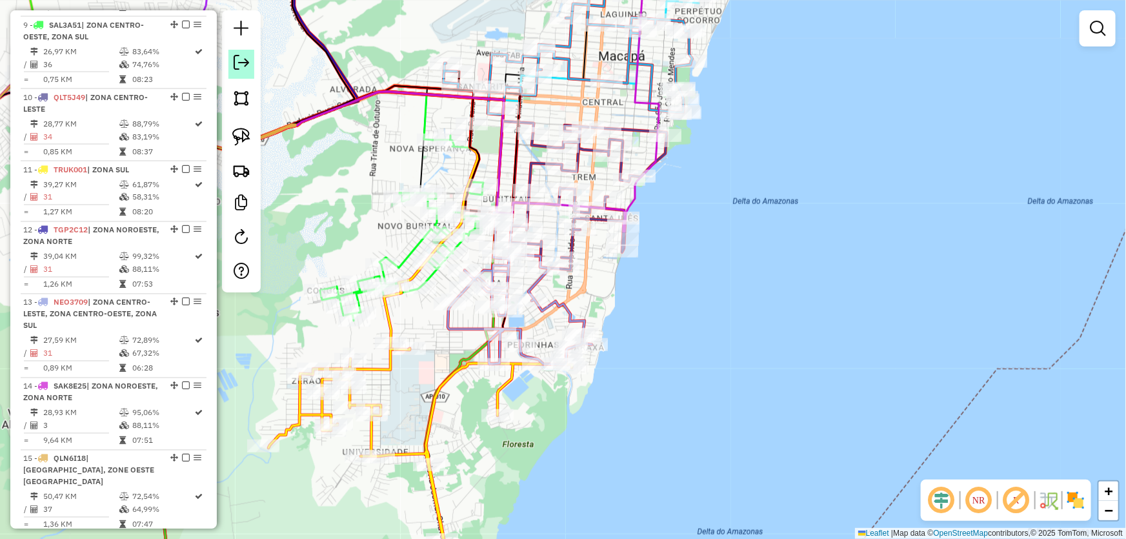
click at [237, 70] on link at bounding box center [241, 64] width 26 height 29
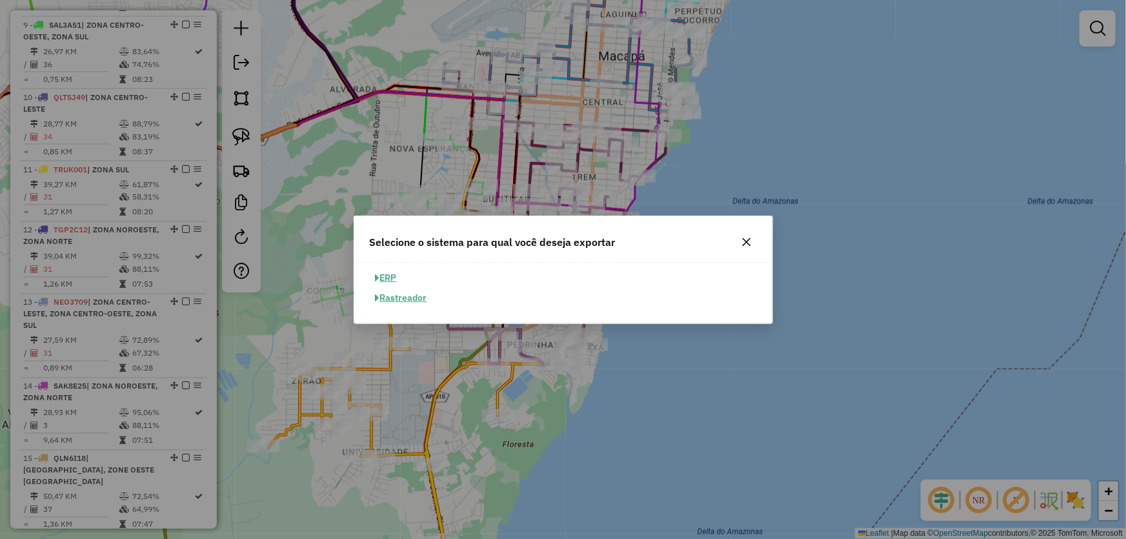
click at [395, 277] on button "ERP" at bounding box center [386, 278] width 33 height 20
select select "**"
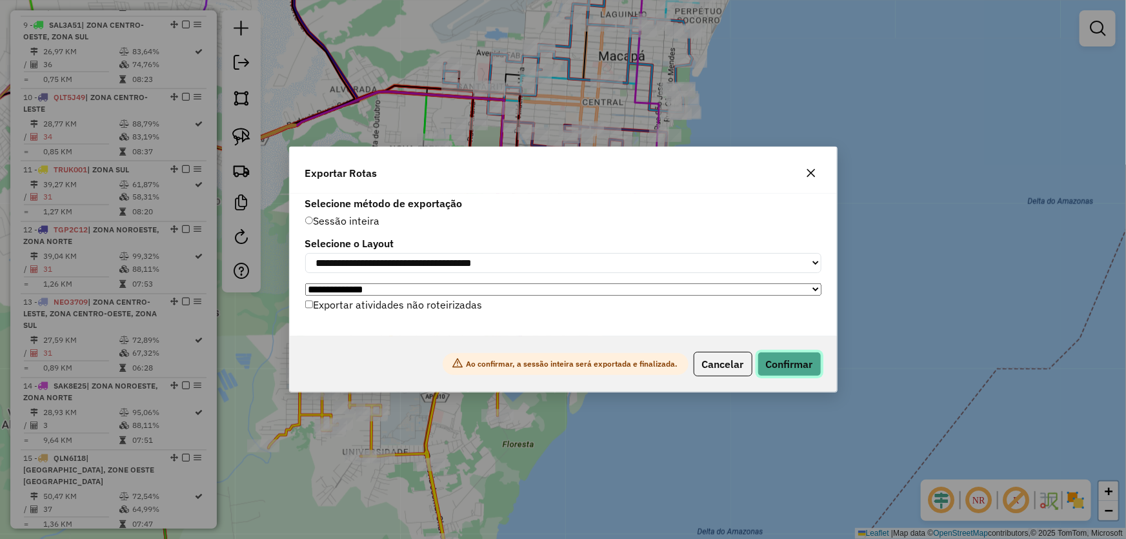
click at [781, 367] on button "Confirmar" at bounding box center [789, 364] width 64 height 25
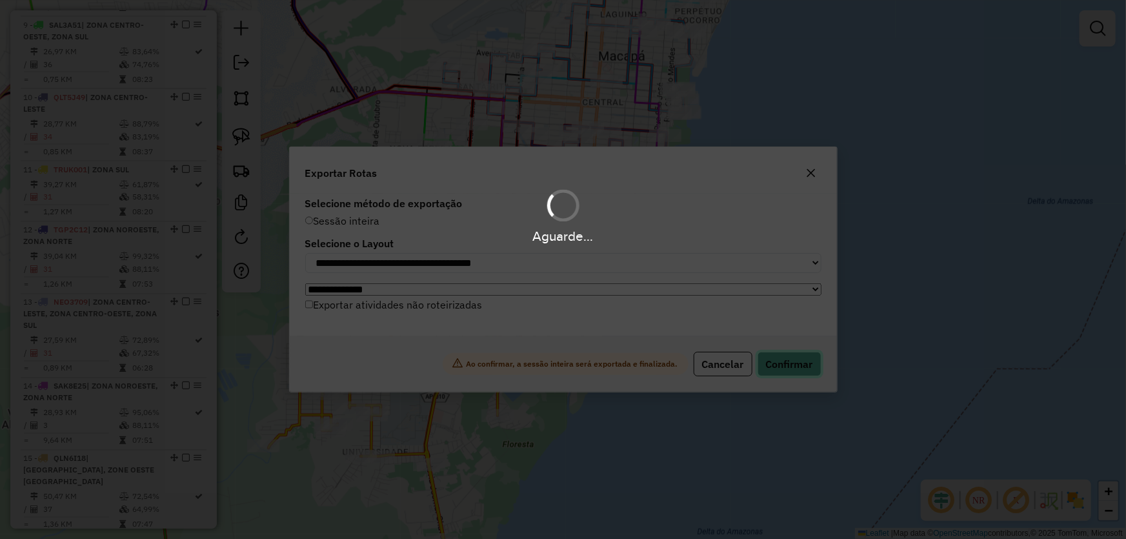
scroll to position [1055, 0]
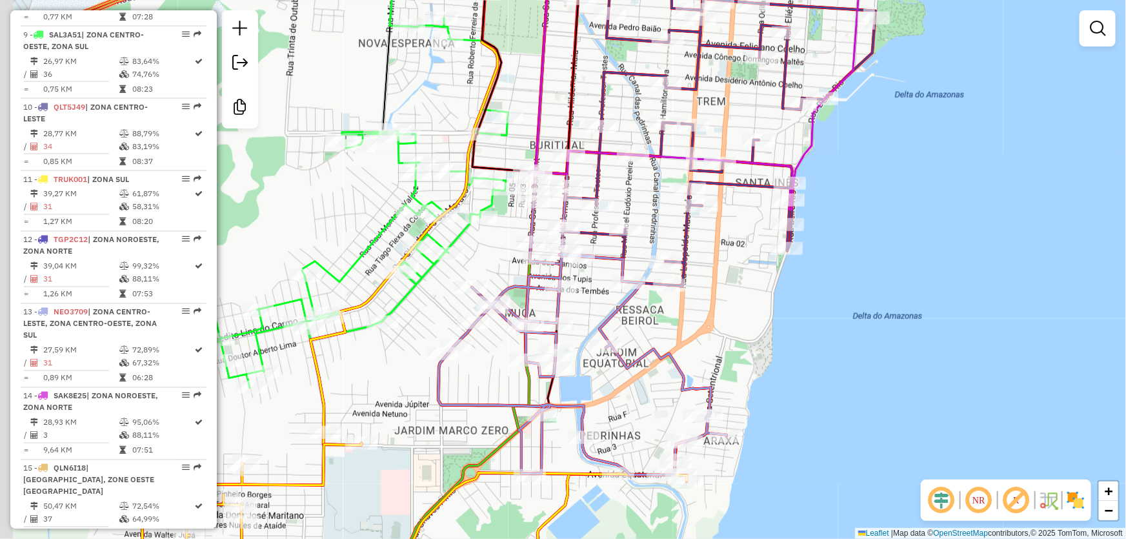
drag, startPoint x: 624, startPoint y: 305, endPoint x: 704, endPoint y: 315, distance: 80.7
click at [830, 352] on div "Janela de atendimento Grade de atendimento Capacidade Transportadoras Veículos …" at bounding box center [563, 269] width 1126 height 539
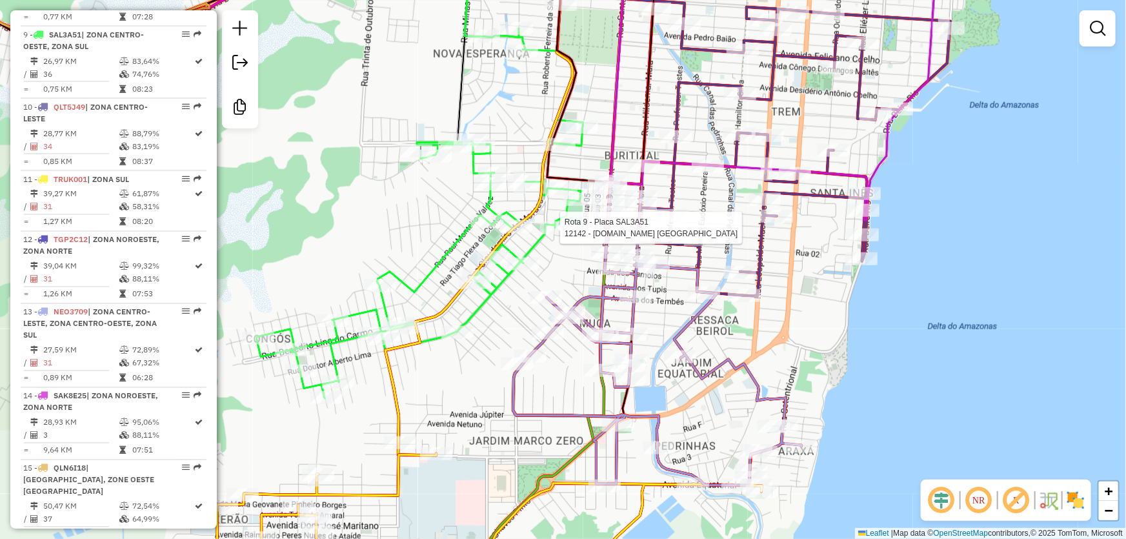
select select "*********"
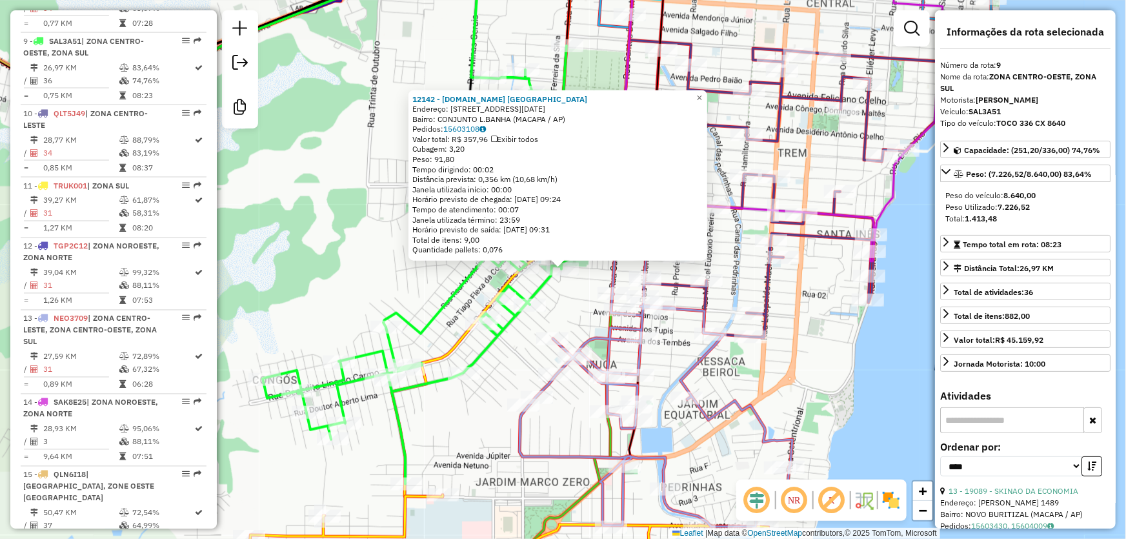
scroll to position [1046, 0]
click at [969, 433] on input "text" at bounding box center [1012, 420] width 144 height 26
type input "*****"
click at [1030, 495] on link "13 - 19089 - SKINAO DA ECONOMIA" at bounding box center [1013, 491] width 130 height 10
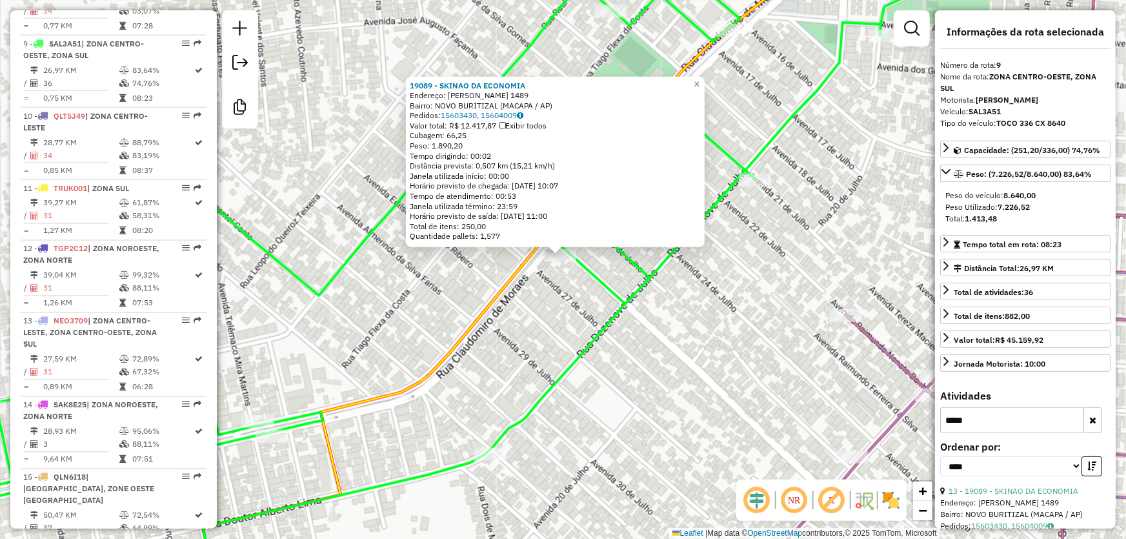
drag, startPoint x: 557, startPoint y: 290, endPoint x: 567, endPoint y: 296, distance: 11.6
click at [567, 296] on div "19089 - SKINAO DA ECONOMIA Endereço: [PERSON_NAME] 1489 Bairro: NOVO BURITIZAL …" at bounding box center [563, 269] width 1126 height 539
click at [566, 295] on div "19089 - SKINAO DA ECONOMIA Endereço: [PERSON_NAME] 1489 Bairro: NOVO BURITIZAL …" at bounding box center [563, 269] width 1126 height 539
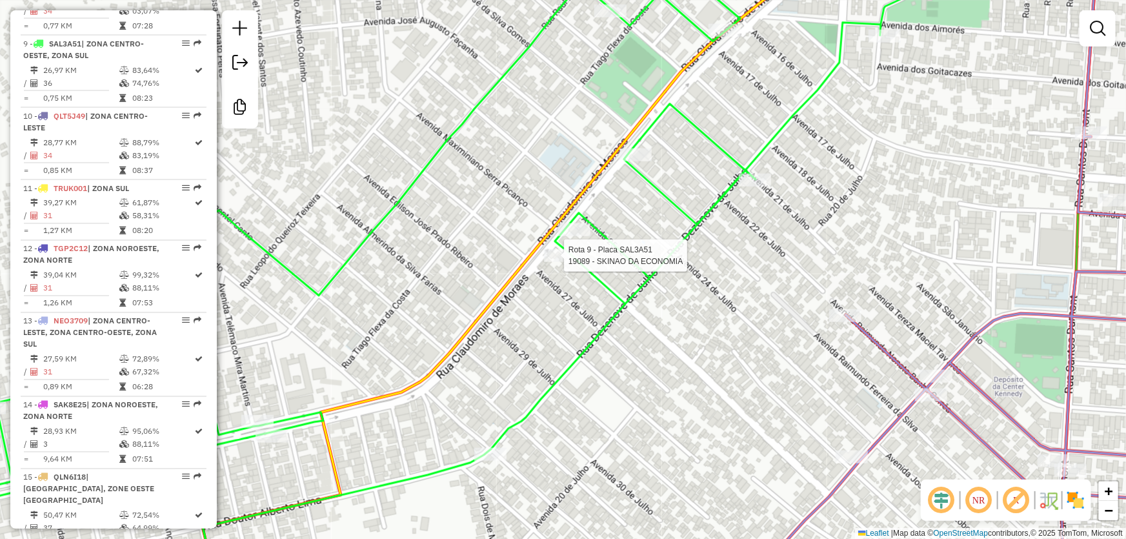
select select "*********"
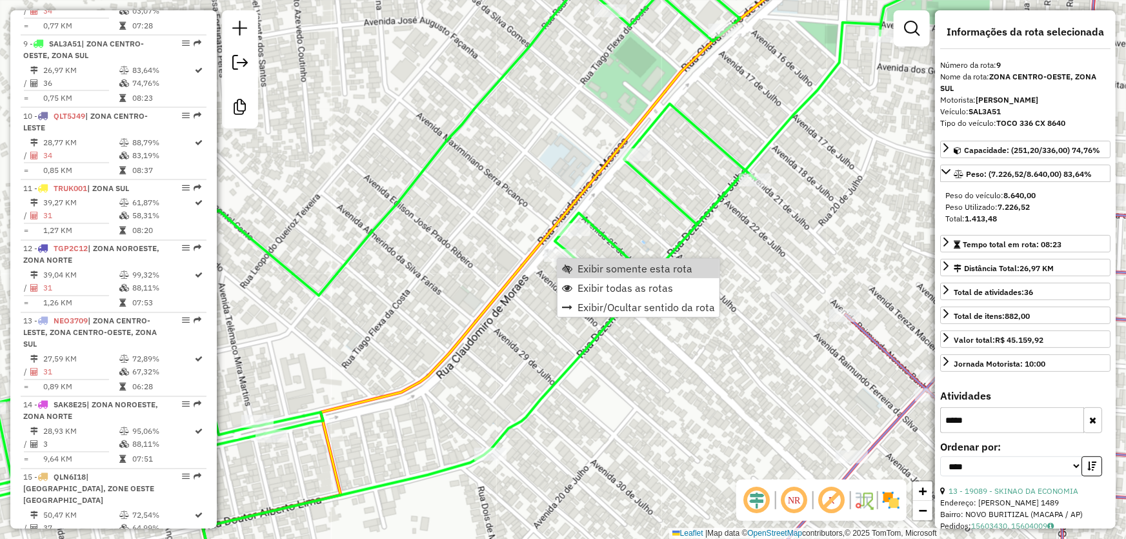
click at [520, 265] on icon at bounding box center [508, 269] width 611 height 646
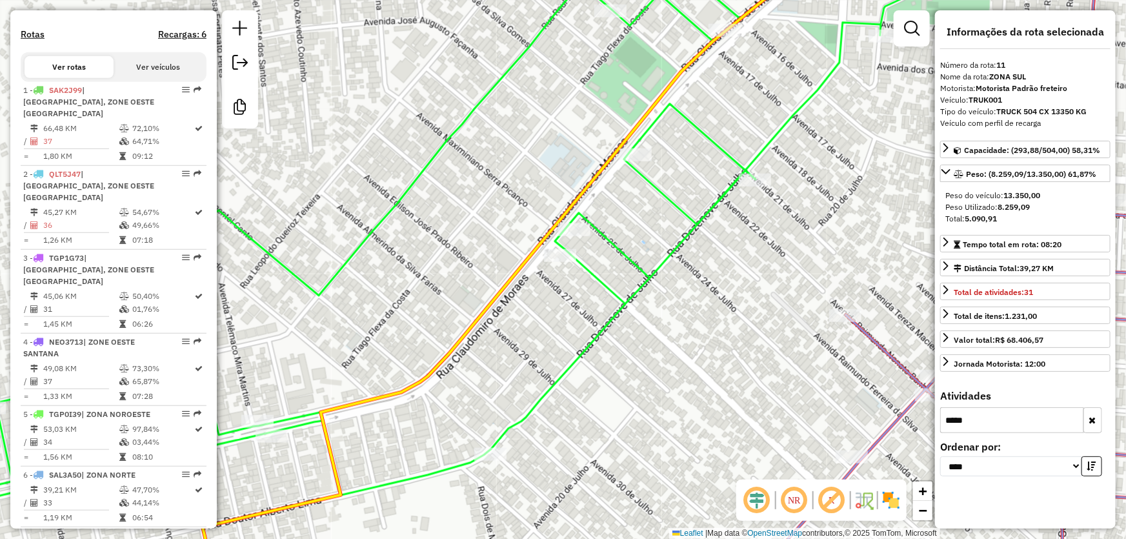
scroll to position [0, 0]
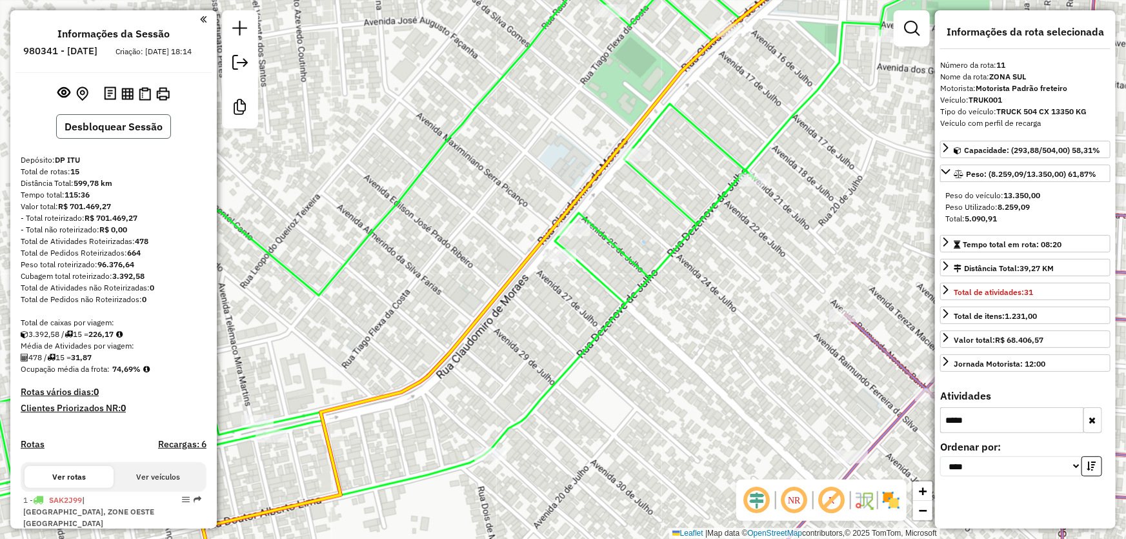
click at [136, 139] on button "Desbloquear Sessão" at bounding box center [113, 126] width 115 height 25
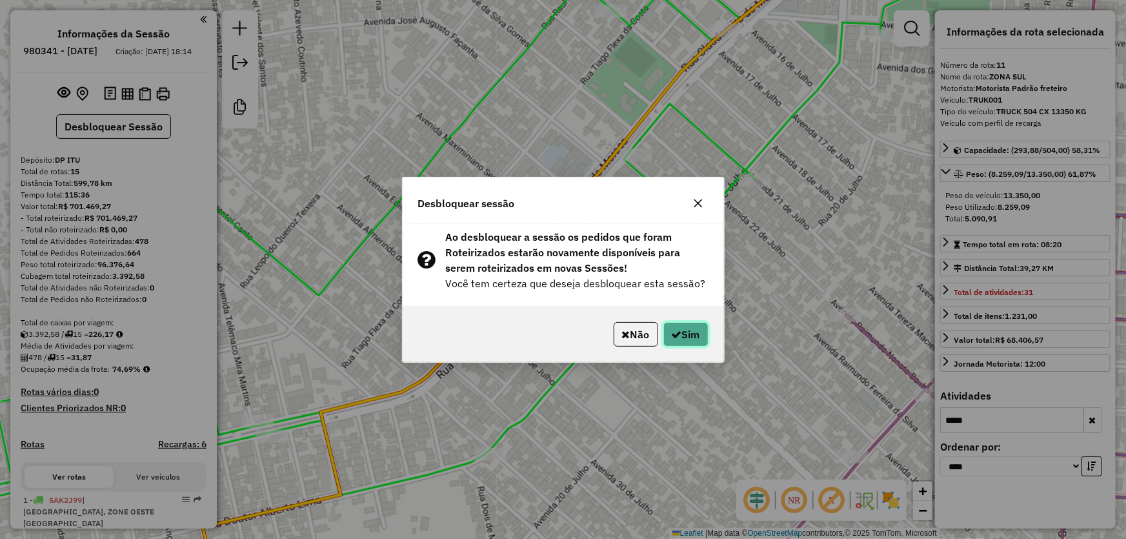
click at [677, 330] on icon "button" at bounding box center [677, 334] width 10 height 10
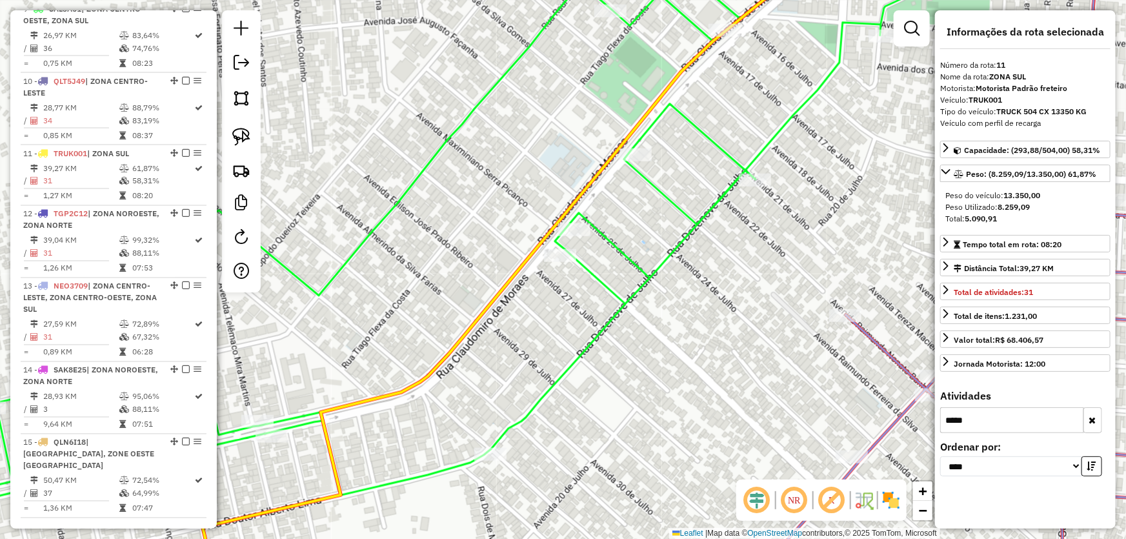
scroll to position [1075, 0]
click at [665, 326] on div "Janela de atendimento Grade de atendimento Capacidade Transportadoras Veículos …" at bounding box center [563, 269] width 1126 height 539
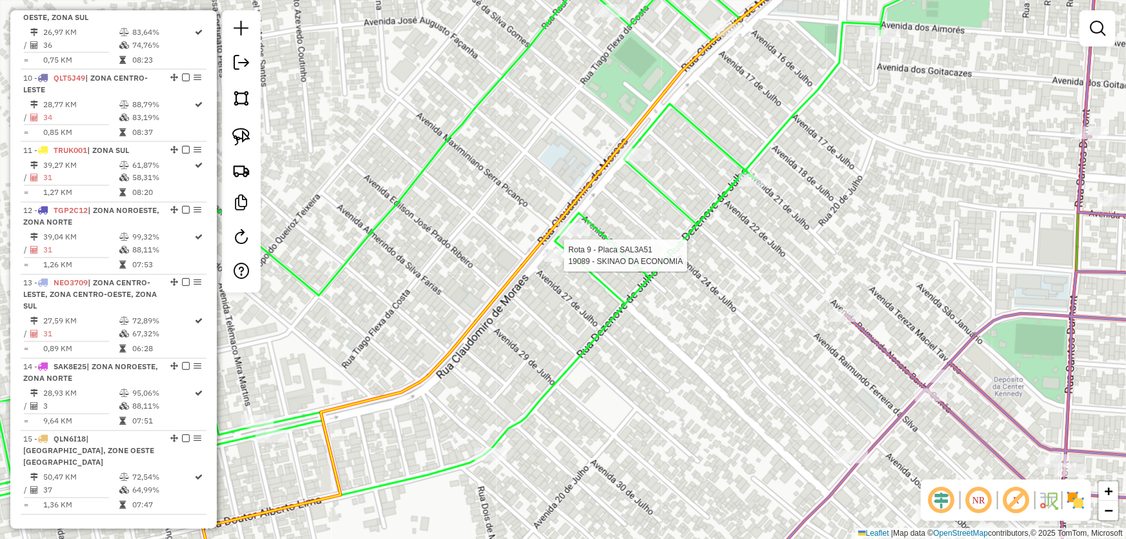
click at [560, 262] on div at bounding box center [560, 255] width 32 height 13
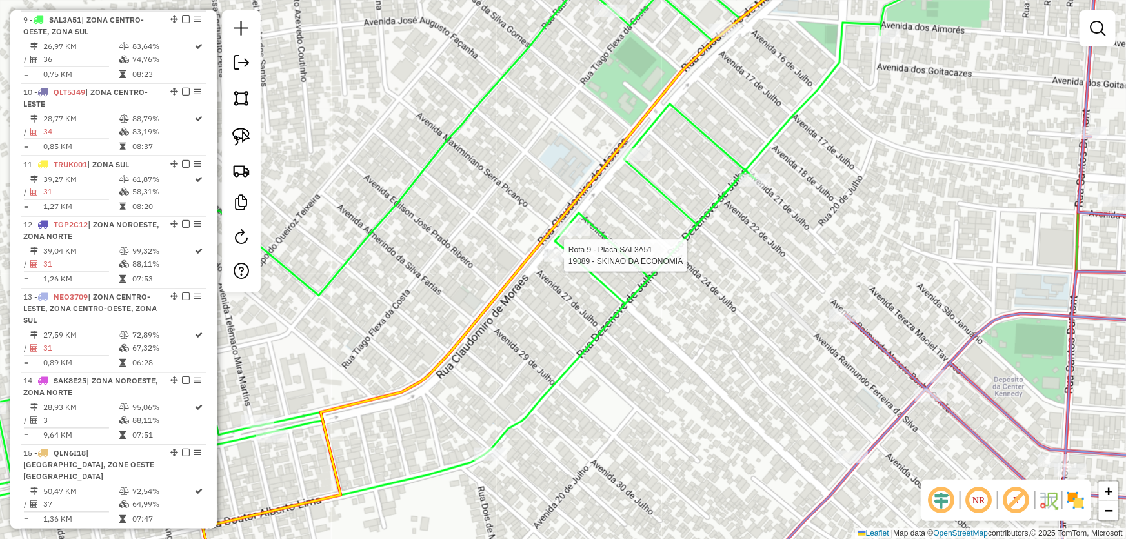
select select "*********"
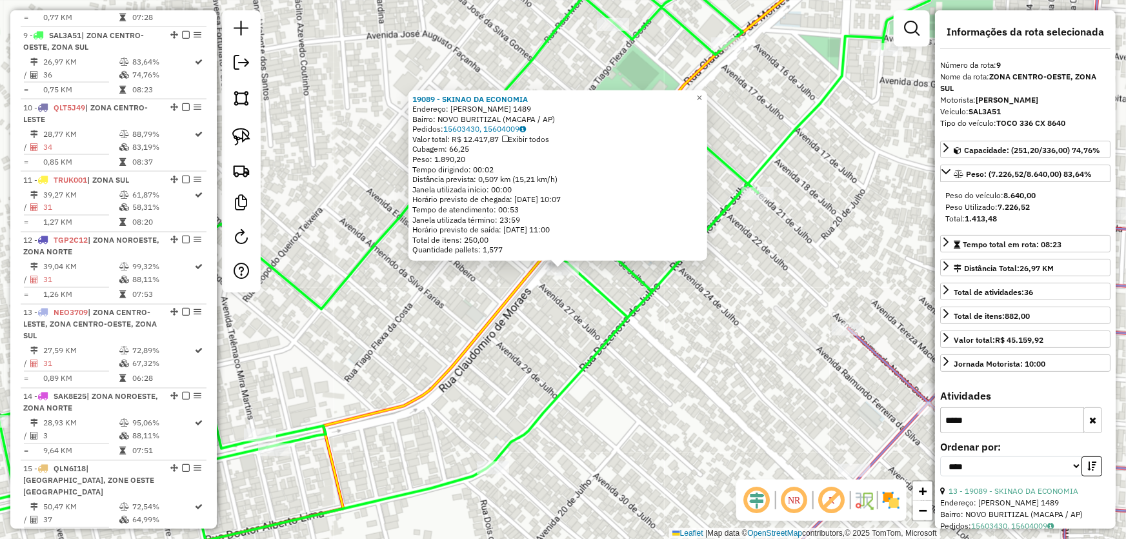
scroll to position [1037, 0]
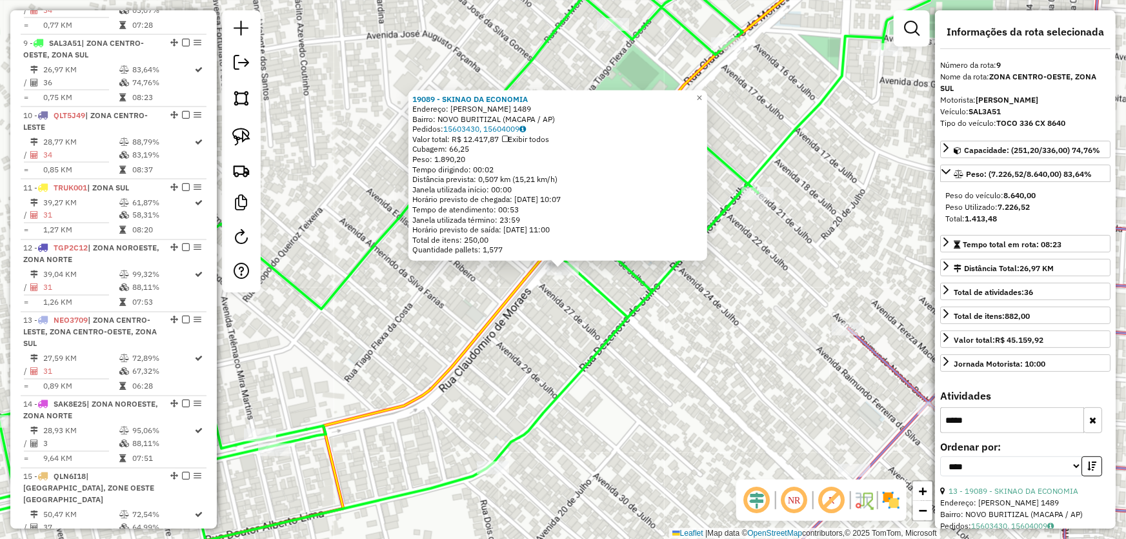
click at [554, 305] on div "19089 - SKINAO DA ECONOMIA Endereço: [PERSON_NAME] 1489 Bairro: NOVO BURITIZAL …" at bounding box center [563, 269] width 1126 height 539
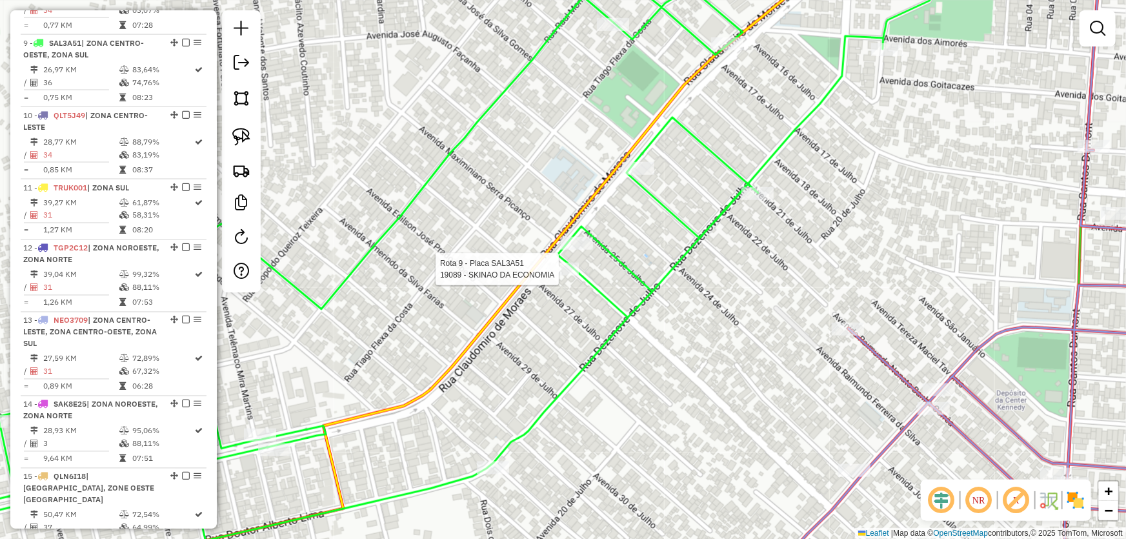
select select "*********"
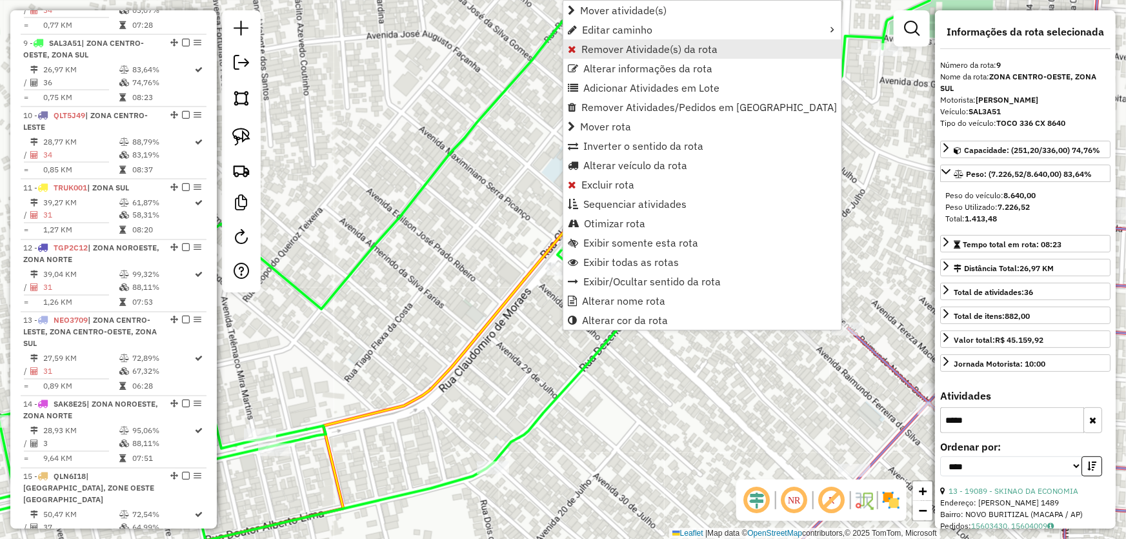
click at [601, 46] on span "Remover Atividade(s) da rota" at bounding box center [649, 49] width 136 height 10
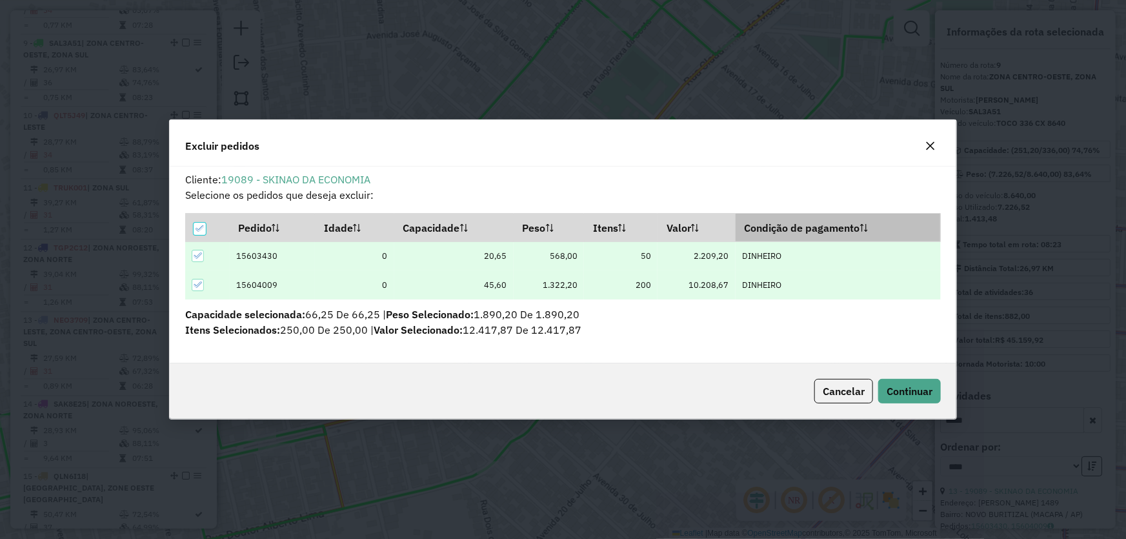
scroll to position [0, 0]
click at [910, 387] on span "Continuar" at bounding box center [909, 391] width 46 height 13
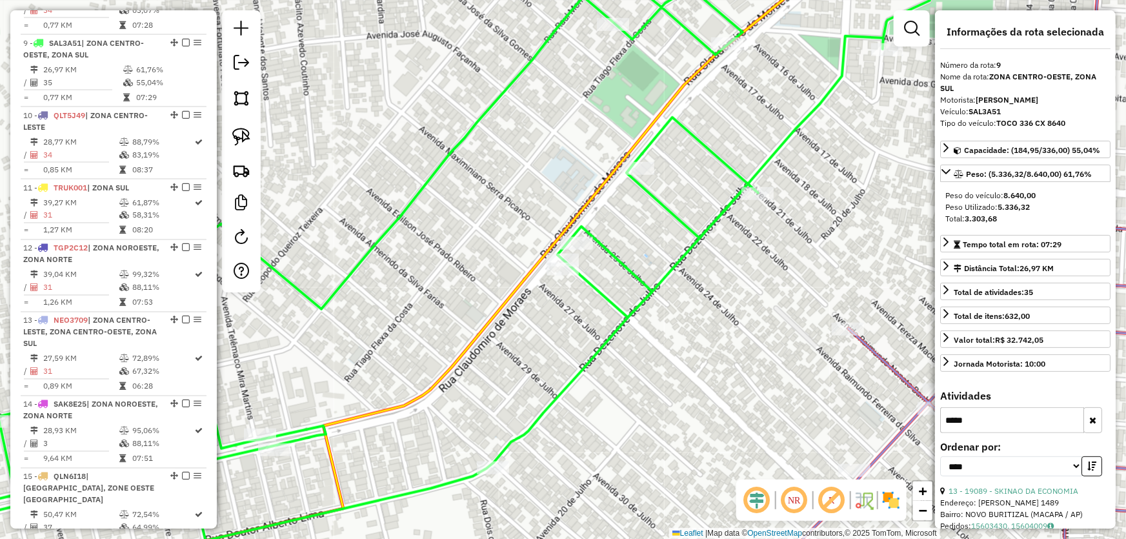
click at [684, 326] on div "Janela de atendimento Grade de atendimento Capacidade Transportadoras Veículos …" at bounding box center [563, 269] width 1126 height 539
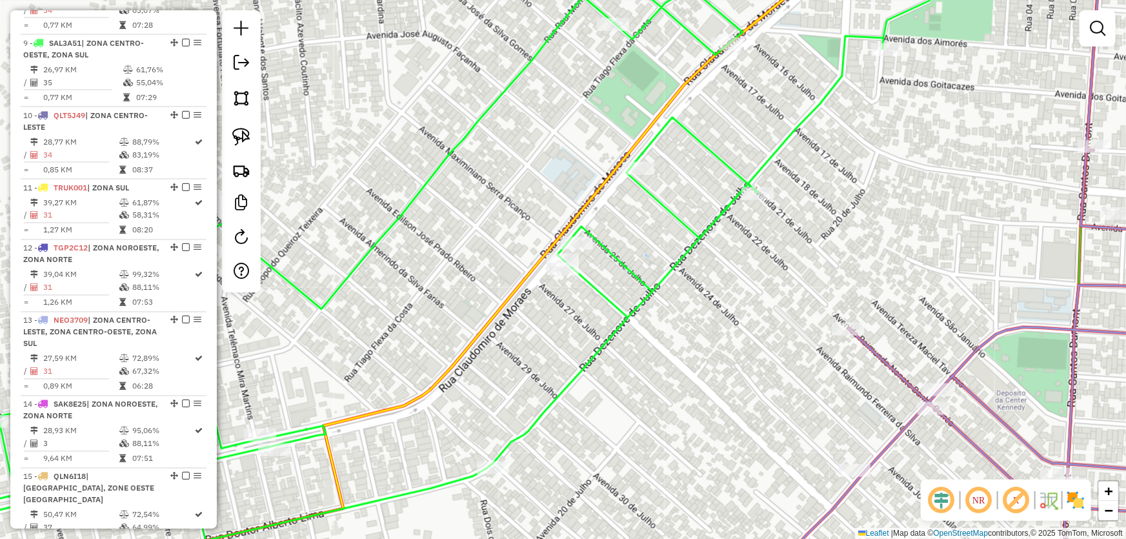
click at [569, 235] on icon at bounding box center [411, 269] width 1048 height 646
select select "*********"
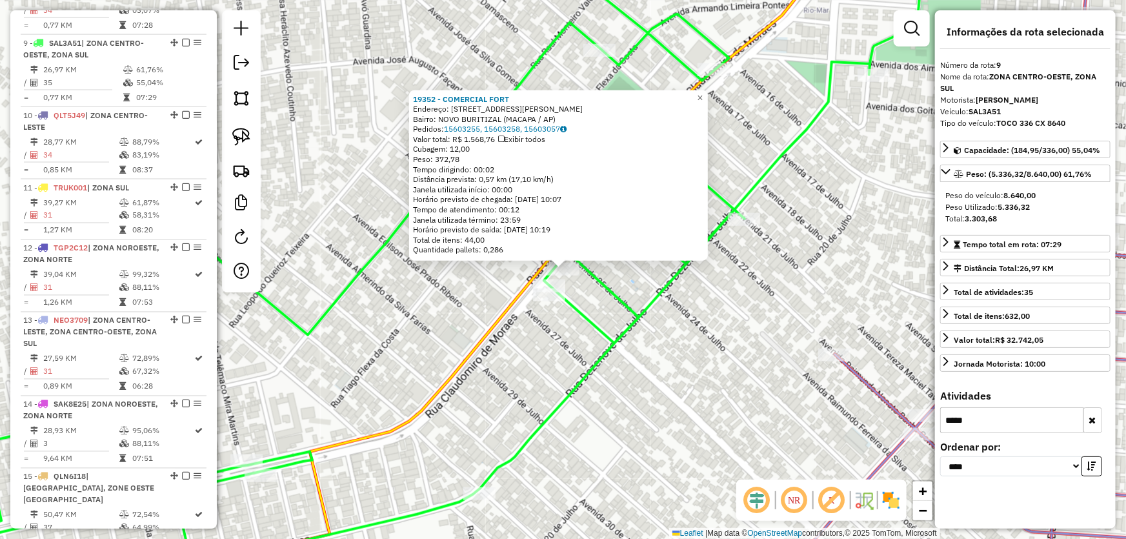
click at [705, 366] on div "19352 - COMERCIAL [GEOGRAPHIC_DATA]: [STREET_ADDRESS][PERSON_NAME] Pedidos: 156…" at bounding box center [563, 269] width 1126 height 539
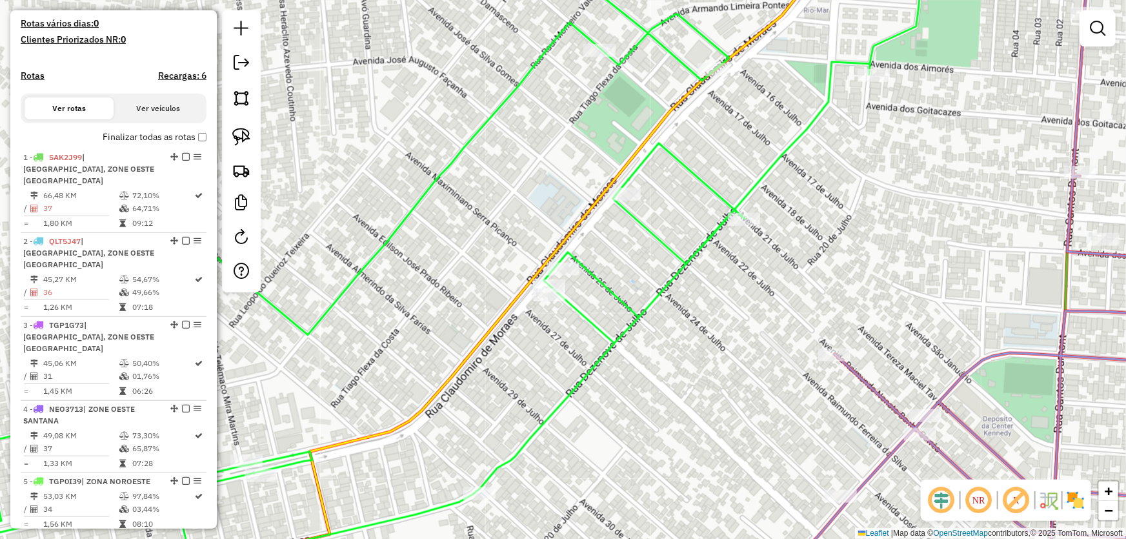
scroll to position [40, 0]
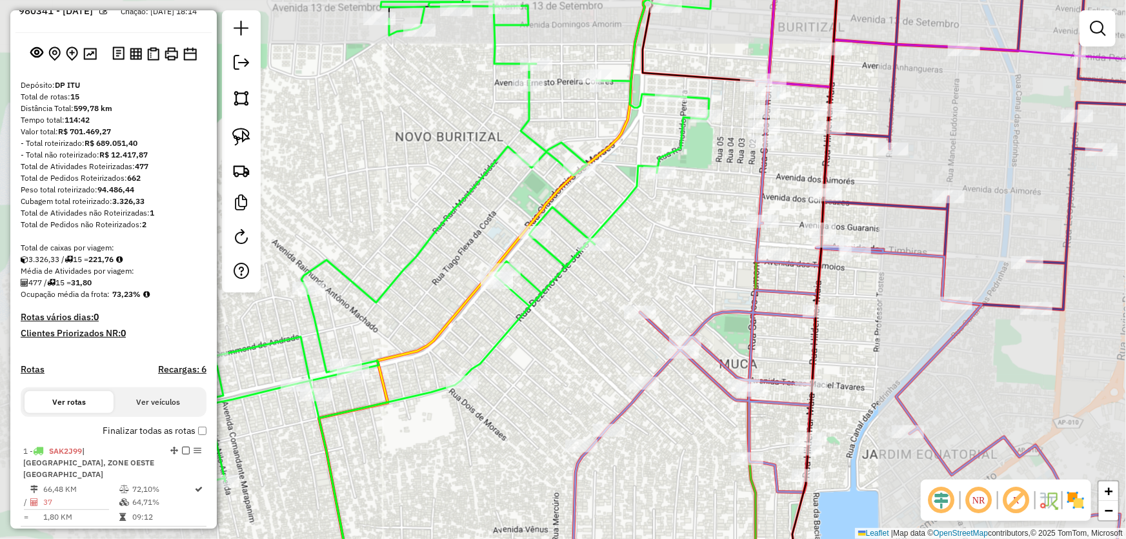
click at [415, 271] on div "Janela de atendimento Grade de atendimento Capacidade Transportadoras Veículos …" at bounding box center [563, 269] width 1126 height 539
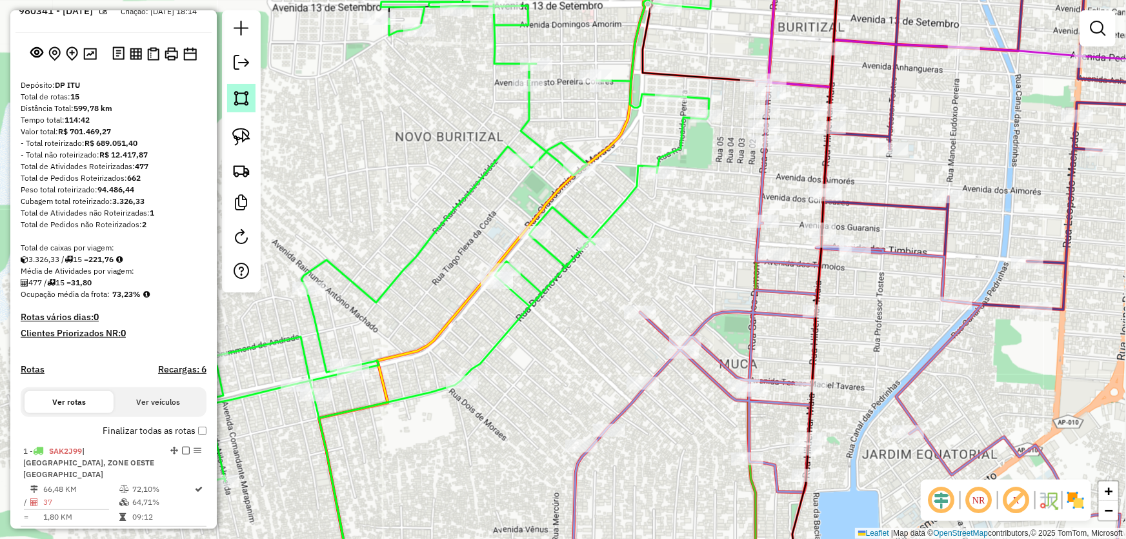
click at [238, 102] on img at bounding box center [241, 98] width 18 height 18
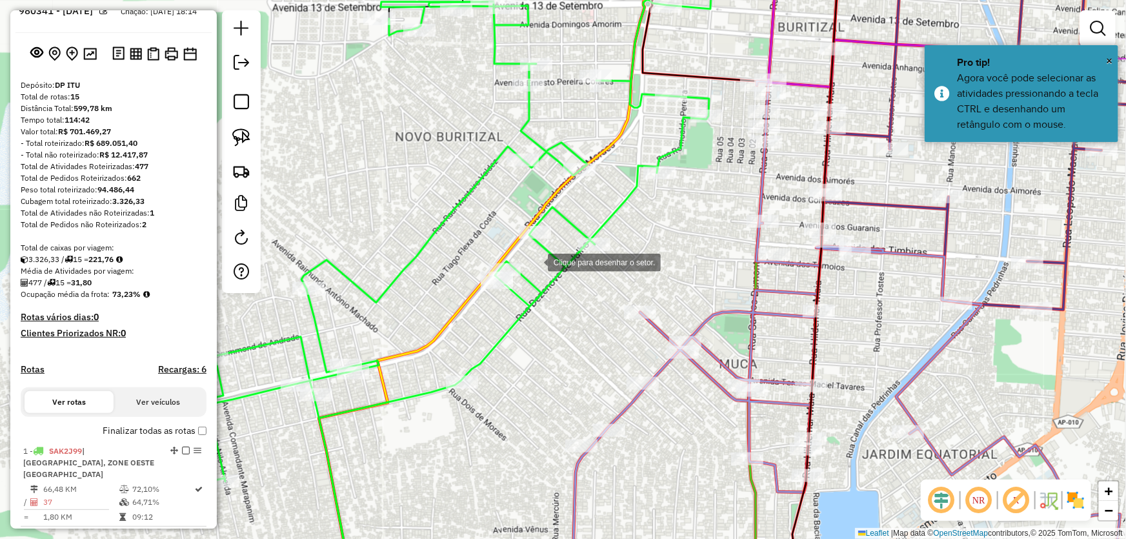
click at [535, 261] on div at bounding box center [535, 261] width 26 height 26
click at [423, 261] on div at bounding box center [423, 261] width 26 height 26
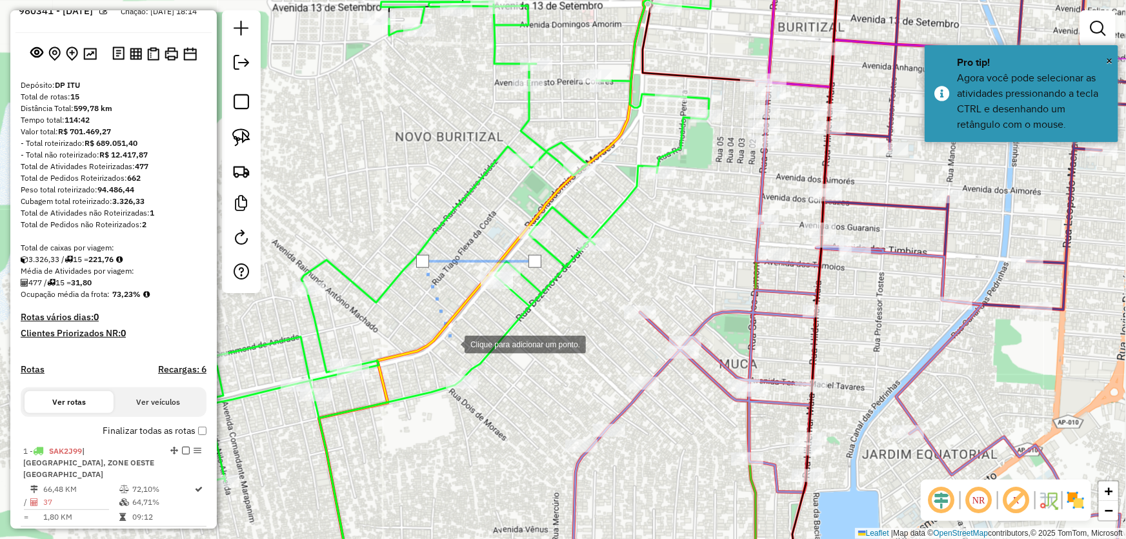
click at [452, 344] on div at bounding box center [452, 343] width 26 height 26
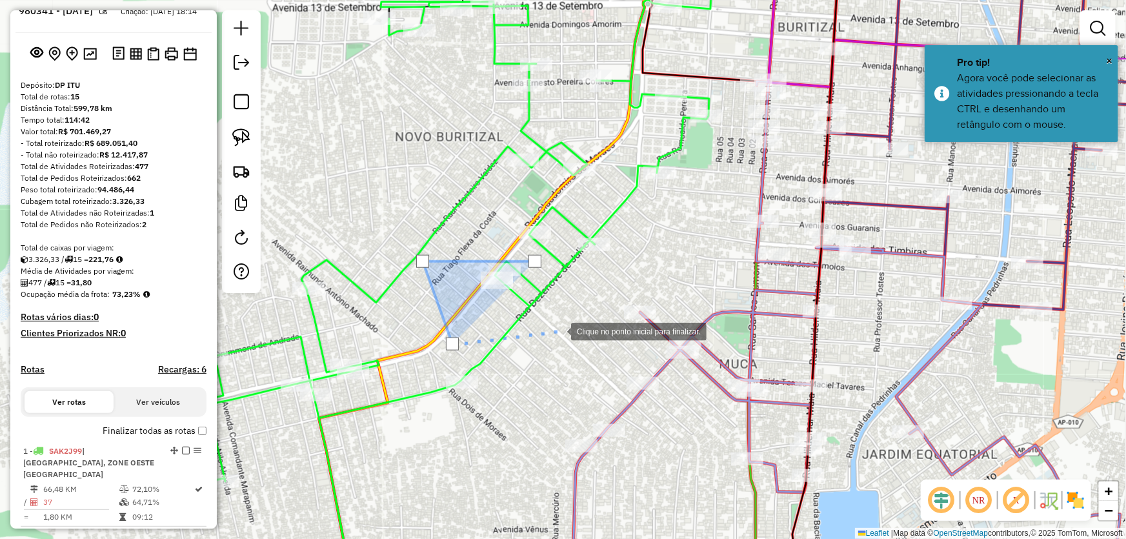
drag, startPoint x: 558, startPoint y: 330, endPoint x: 536, endPoint y: 285, distance: 50.8
click at [555, 326] on div at bounding box center [558, 330] width 26 height 26
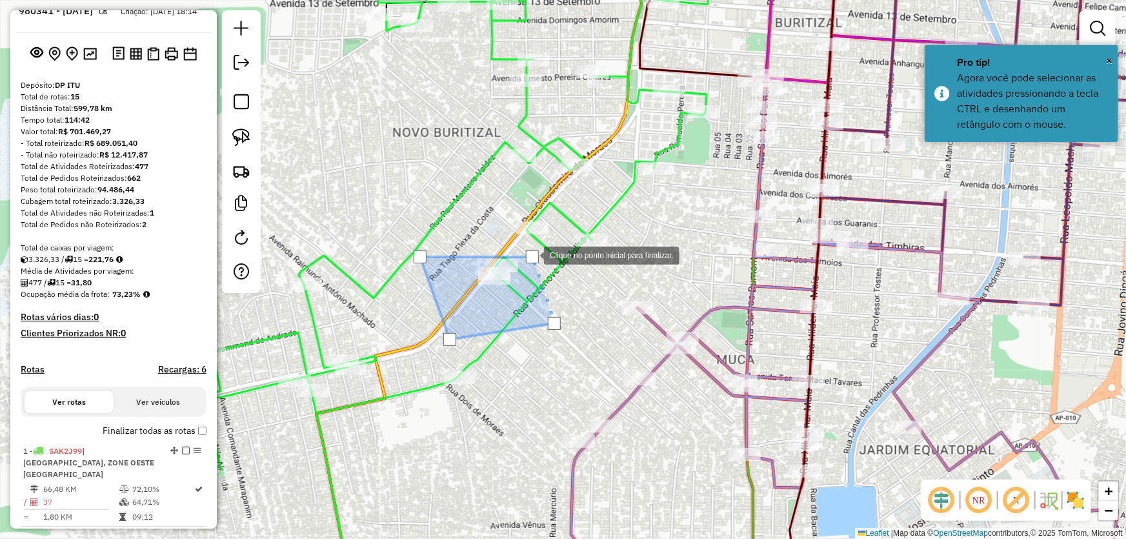
click at [531, 254] on div at bounding box center [532, 256] width 13 height 13
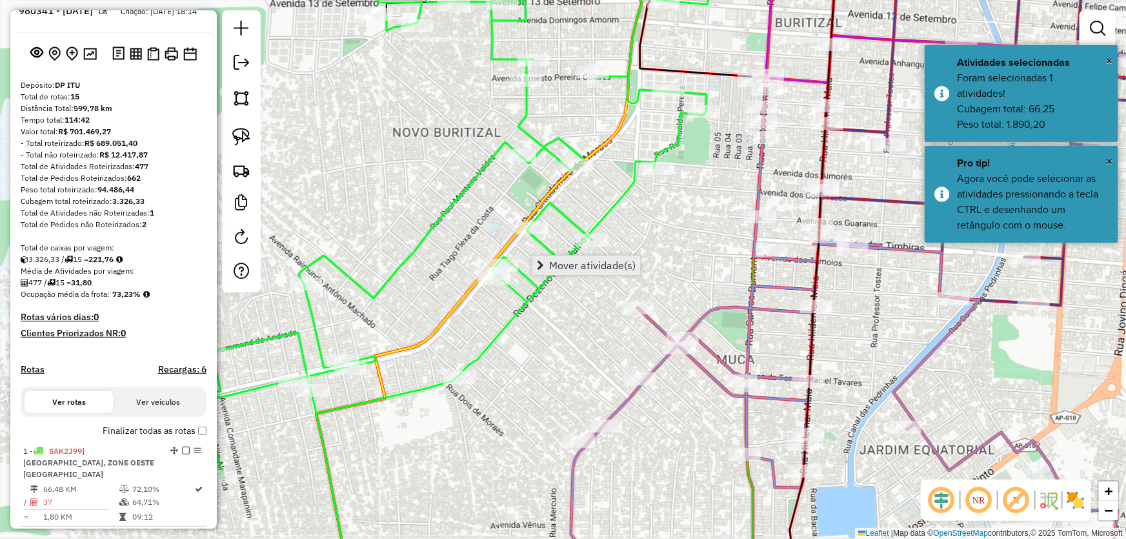
click at [550, 265] on span "Mover atividade(s)" at bounding box center [592, 265] width 86 height 10
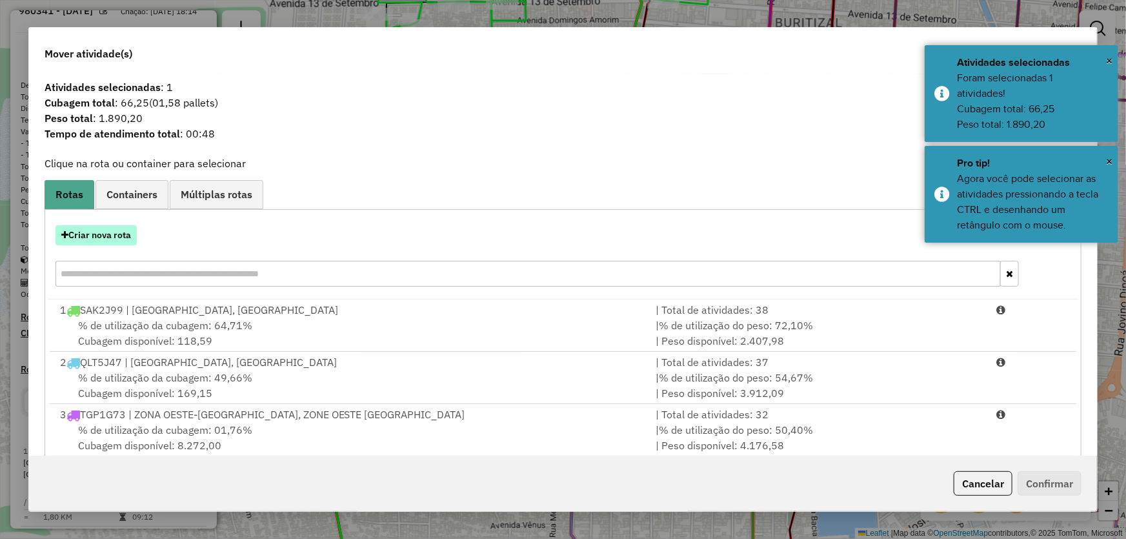
click at [125, 235] on button "Criar nova rota" at bounding box center [95, 235] width 81 height 20
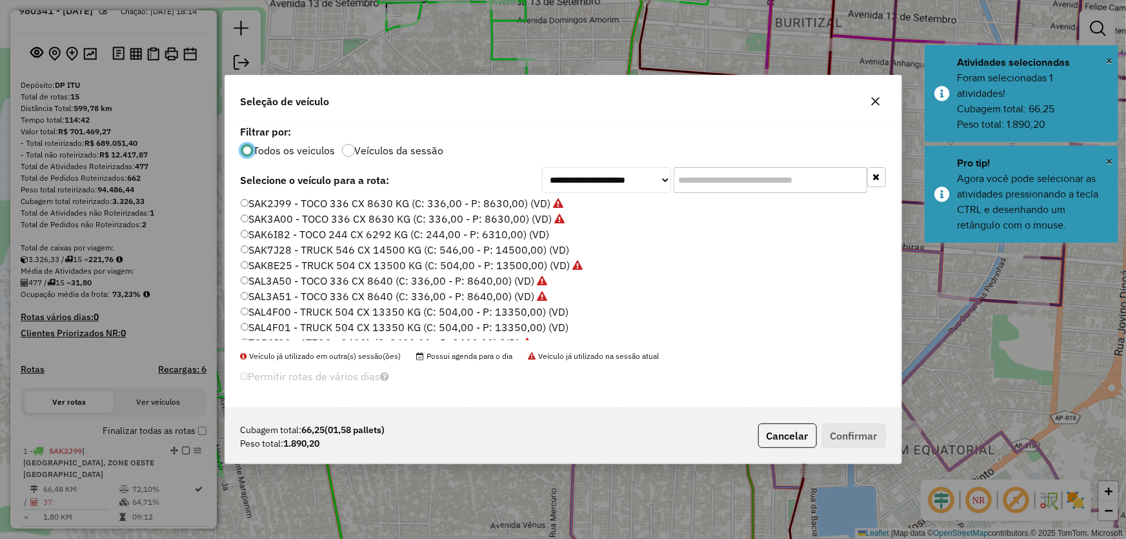
scroll to position [306, 0]
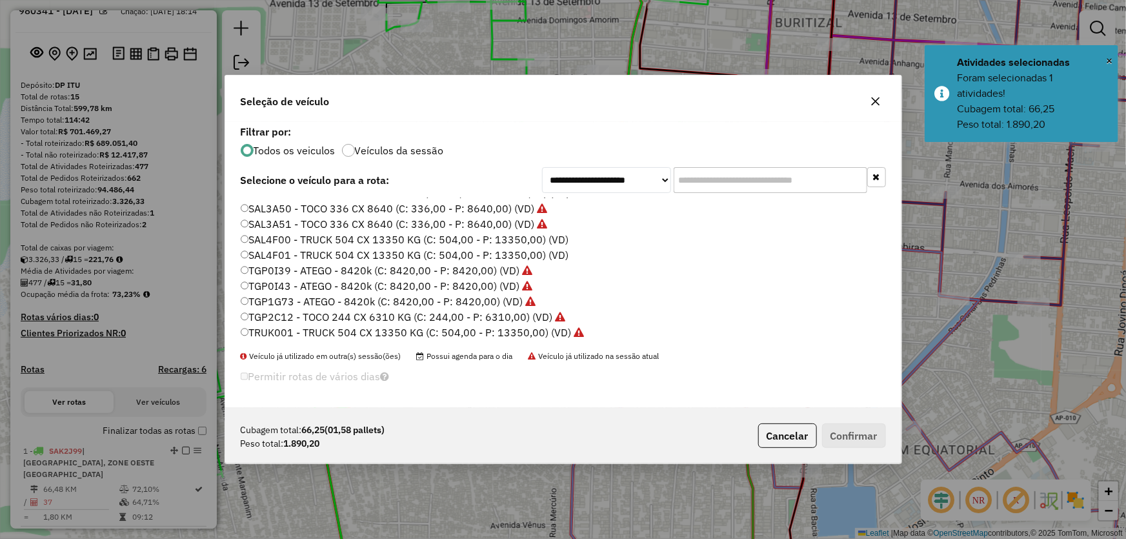
click at [275, 325] on label "TRUK001 - TRUCK 504 CX 13350 KG (C: 504,00 - P: 13350,00) (VD)" at bounding box center [413, 332] width 344 height 15
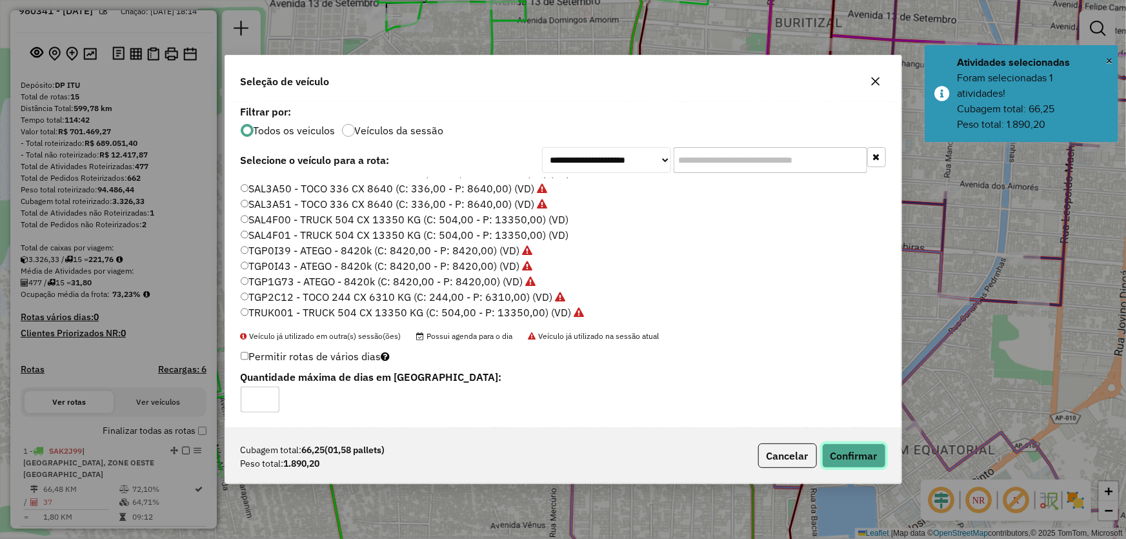
click at [852, 462] on button "Confirmar" at bounding box center [854, 455] width 64 height 25
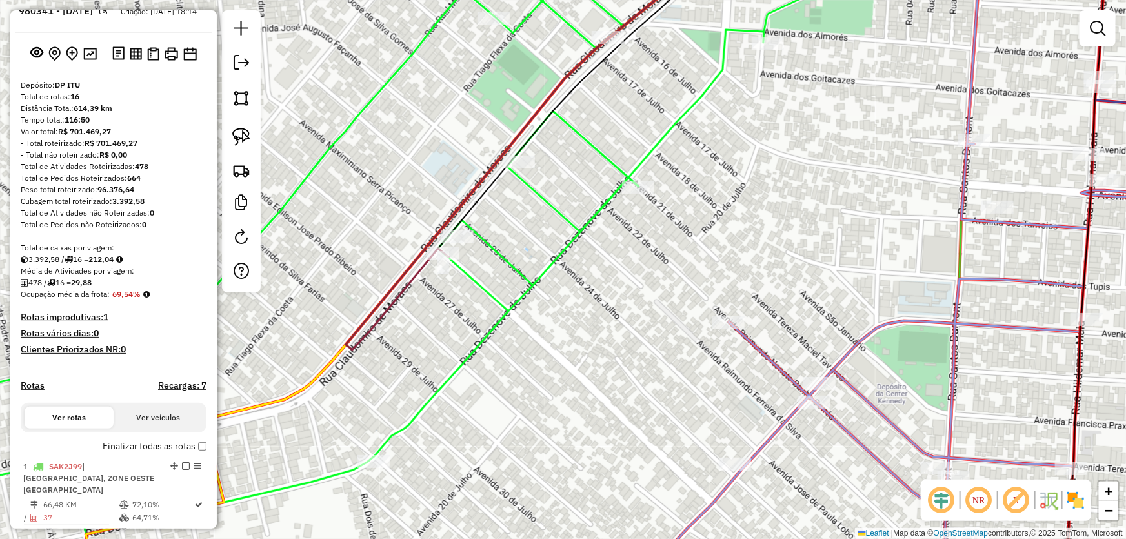
click at [584, 332] on div "Janela de atendimento Grade de atendimento Capacidade Transportadoras Veículos …" at bounding box center [563, 269] width 1126 height 539
select select "*********"
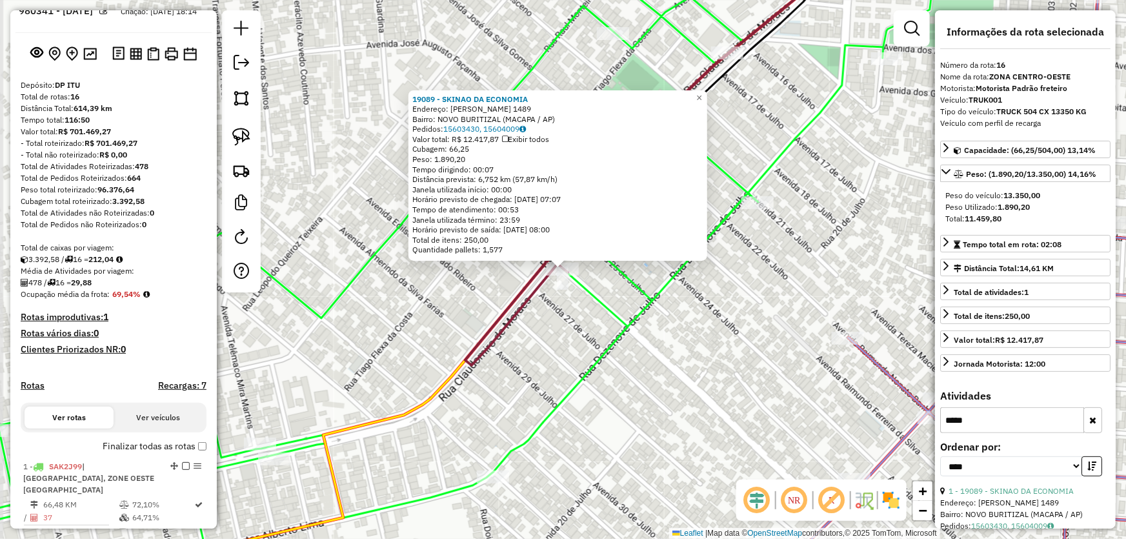
scroll to position [1163, 0]
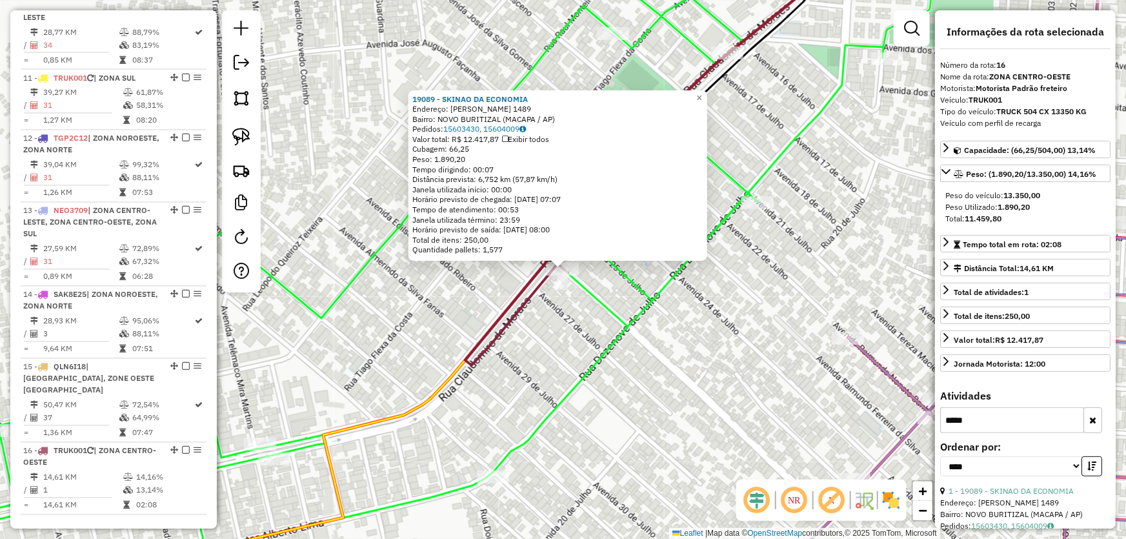
click at [567, 328] on div "19089 - SKINAO DA ECONOMIA Endereço: [PERSON_NAME] 1489 Bairro: NOVO BURITIZAL …" at bounding box center [563, 269] width 1126 height 539
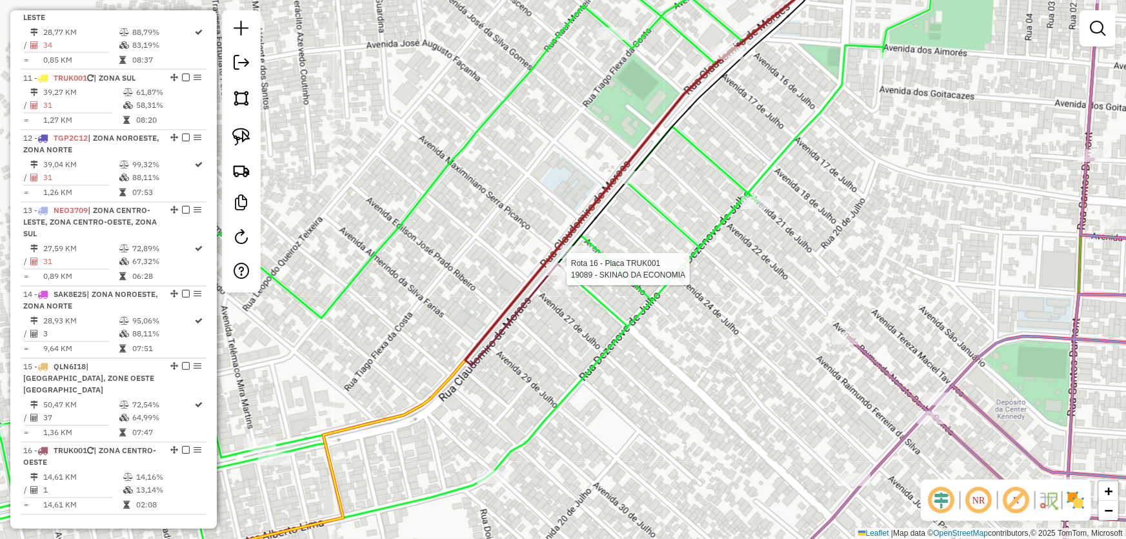
select select "*********"
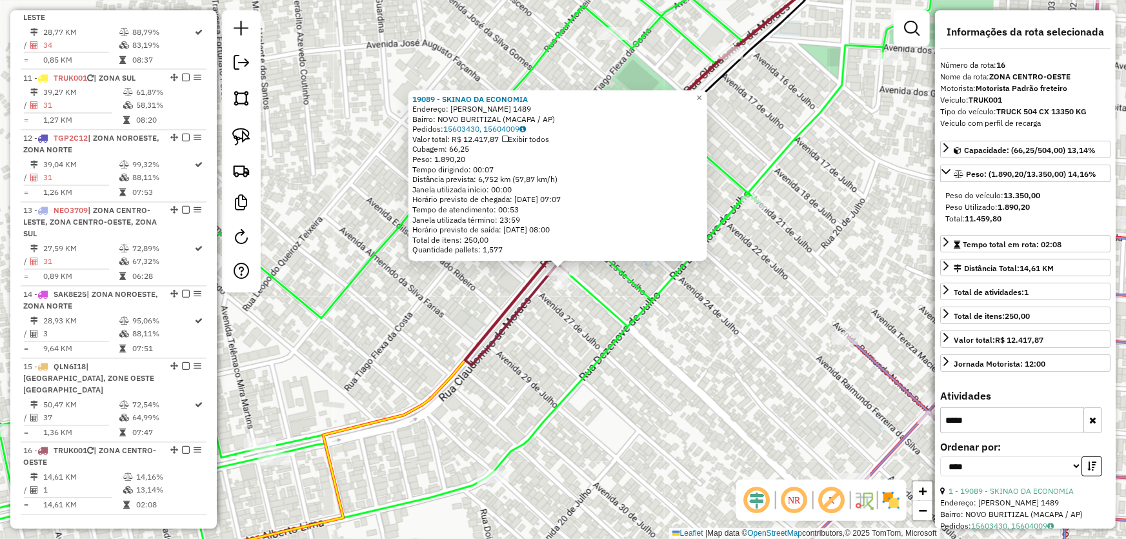
click at [740, 378] on div "19089 - SKINAO DA ECONOMIA Endereço: [PERSON_NAME] 1489 Bairro: NOVO BURITIZAL …" at bounding box center [563, 269] width 1126 height 539
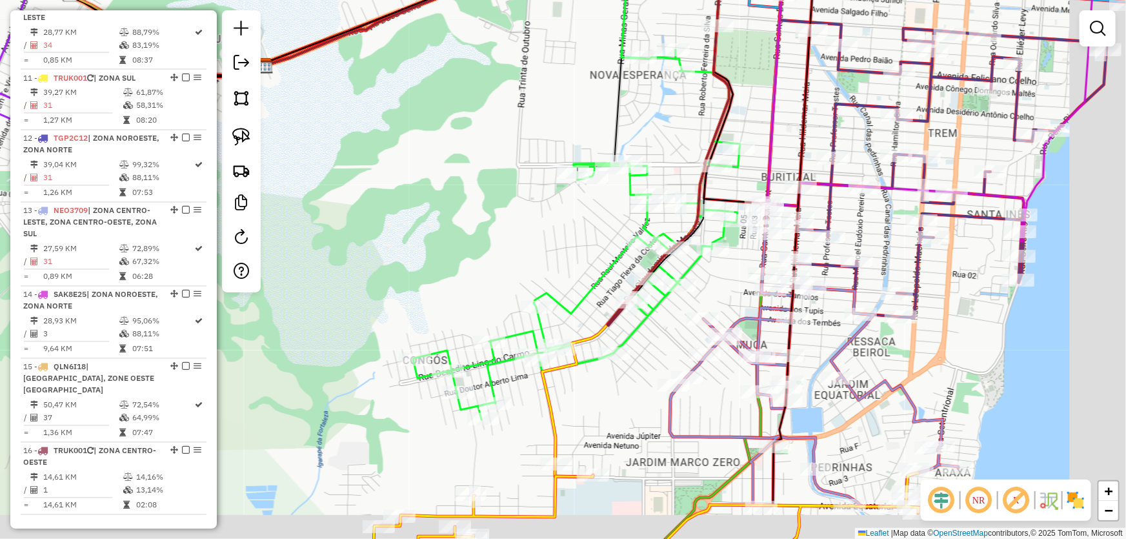
drag, startPoint x: 739, startPoint y: 357, endPoint x: 670, endPoint y: 299, distance: 90.2
click at [671, 302] on div "Janela de atendimento Grade de atendimento Capacidade Transportadoras Veículos …" at bounding box center [563, 269] width 1126 height 539
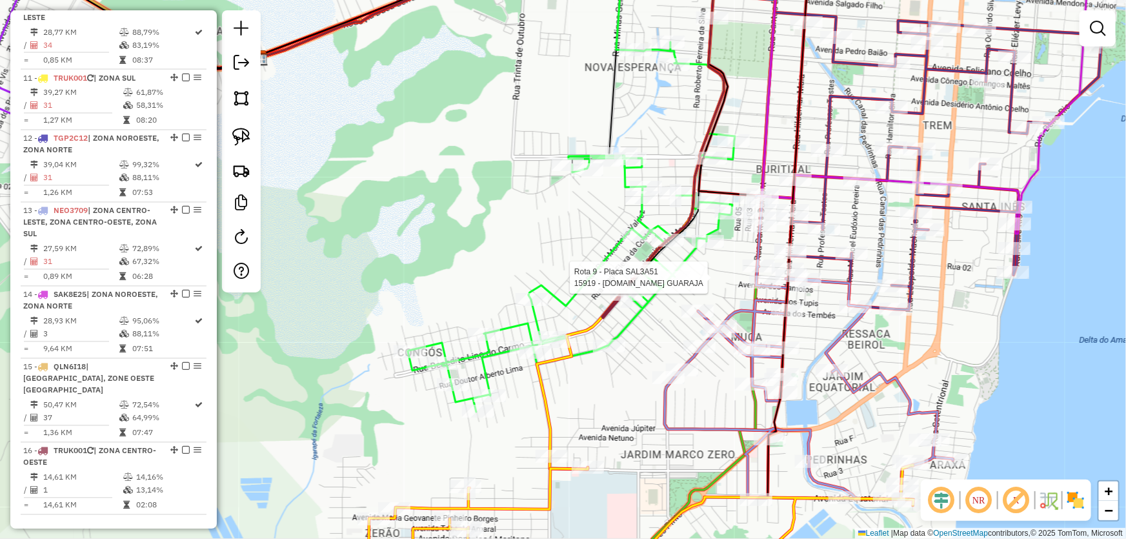
select select "*********"
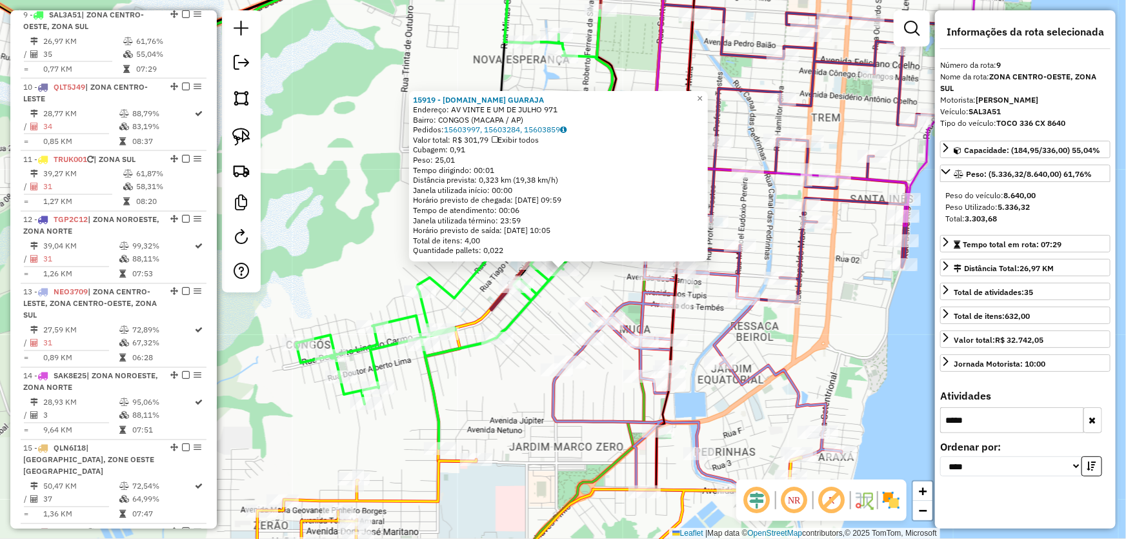
scroll to position [1053, 0]
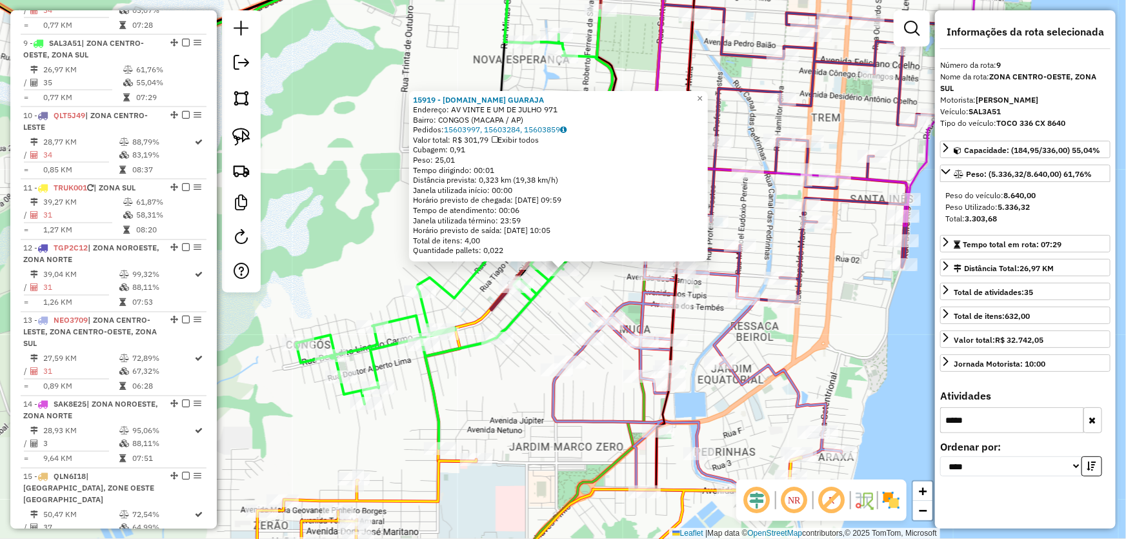
click at [1096, 426] on button "button" at bounding box center [1092, 420] width 19 height 26
click at [833, 339] on div "15919 - [DOMAIN_NAME] [PERSON_NAME]: AV VINTE E UM DE JULHO 971 Bairro: CONGOS …" at bounding box center [563, 269] width 1126 height 539
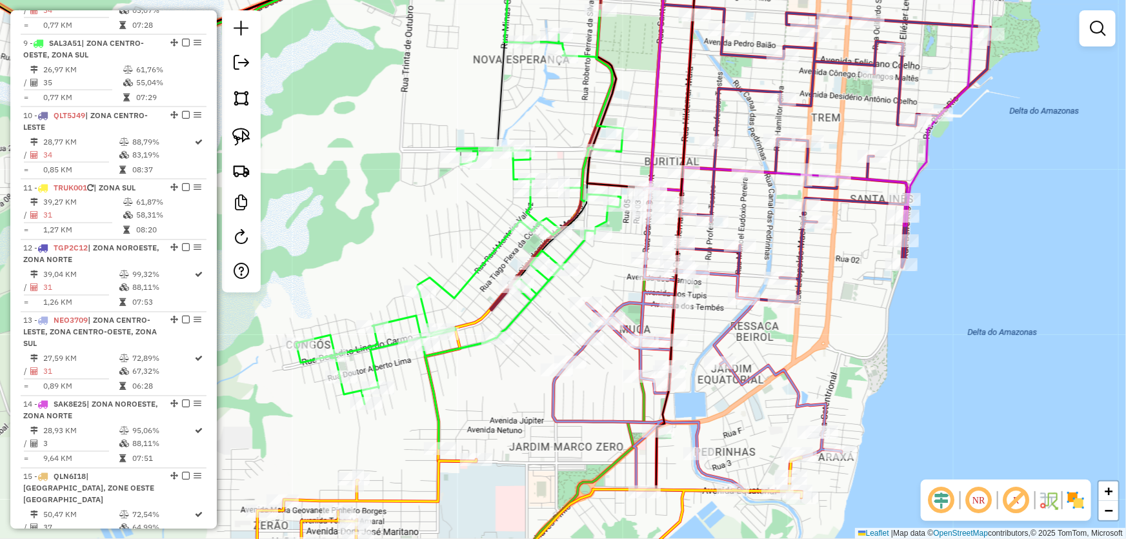
drag, startPoint x: 582, startPoint y: 415, endPoint x: 618, endPoint y: 305, distance: 116.7
click at [618, 305] on icon at bounding box center [697, 339] width 288 height 303
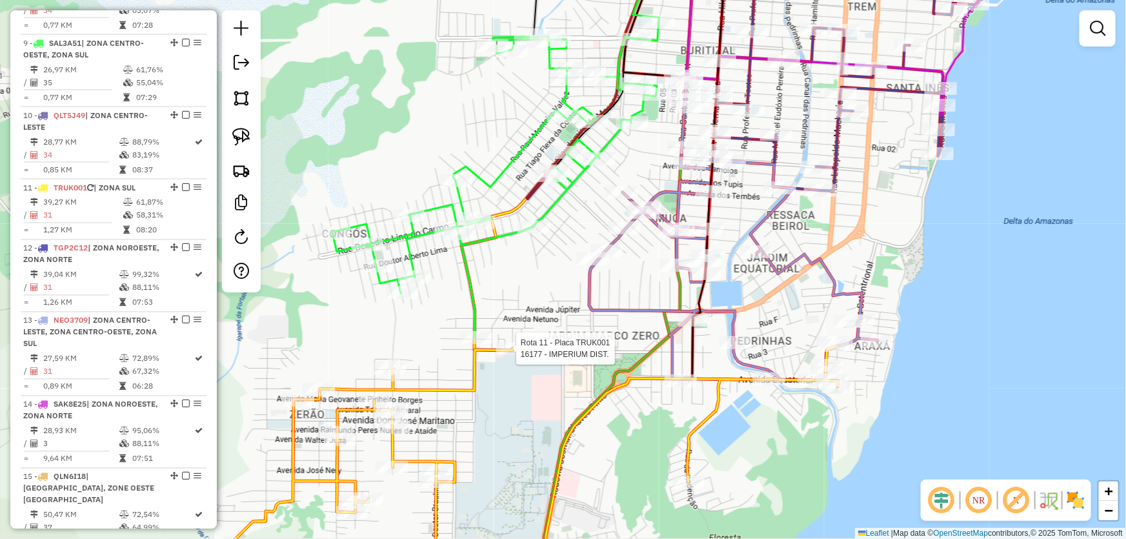
select select "*********"
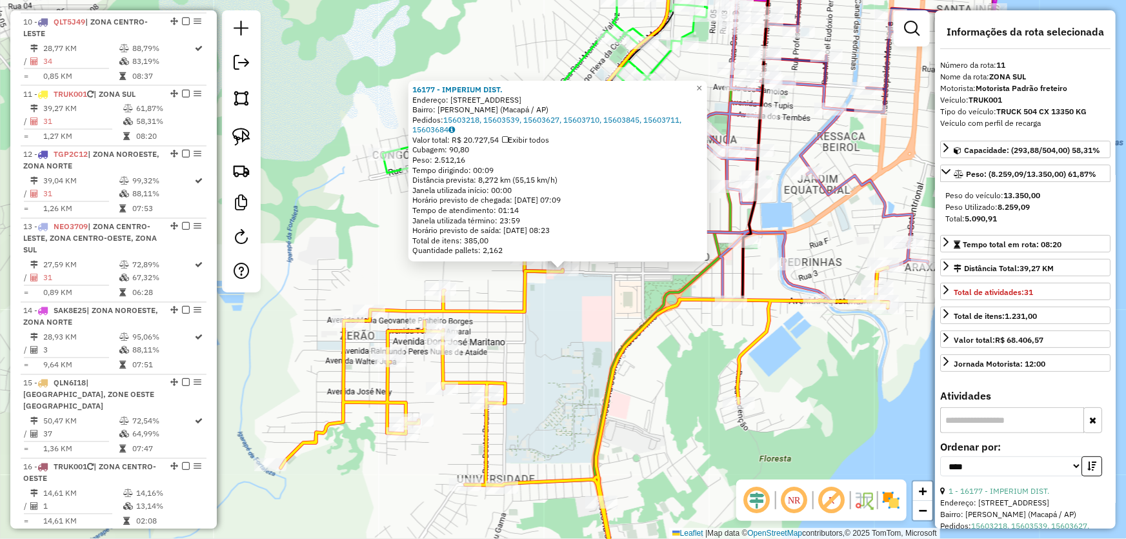
scroll to position [1163, 0]
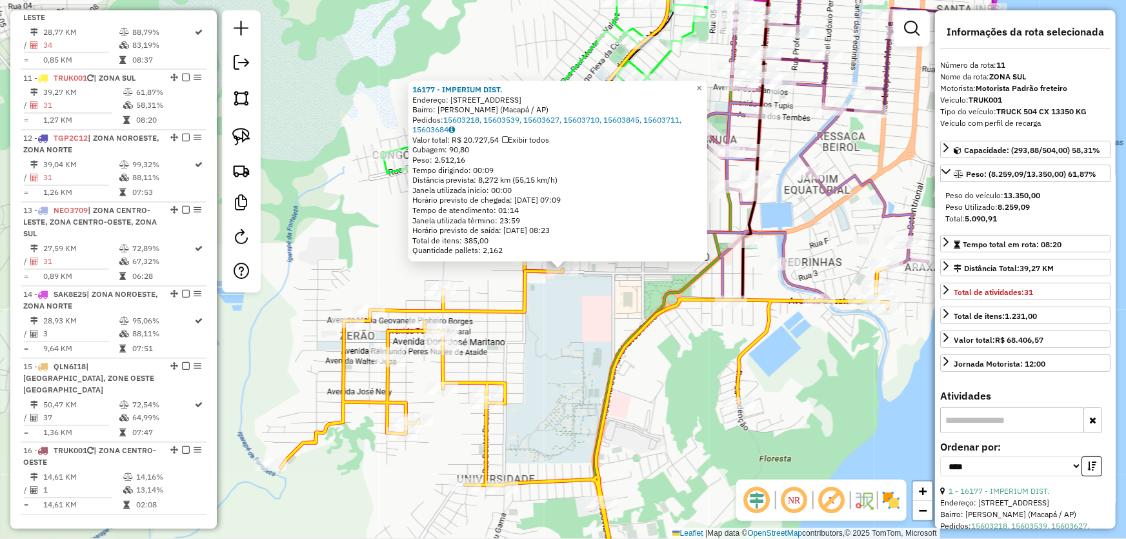
click at [559, 356] on div "16177 - IMPERIUM DIST. Endereço: [STREET_ADDRESS] Bairro: [PERSON_NAME] (Macapá…" at bounding box center [563, 269] width 1126 height 539
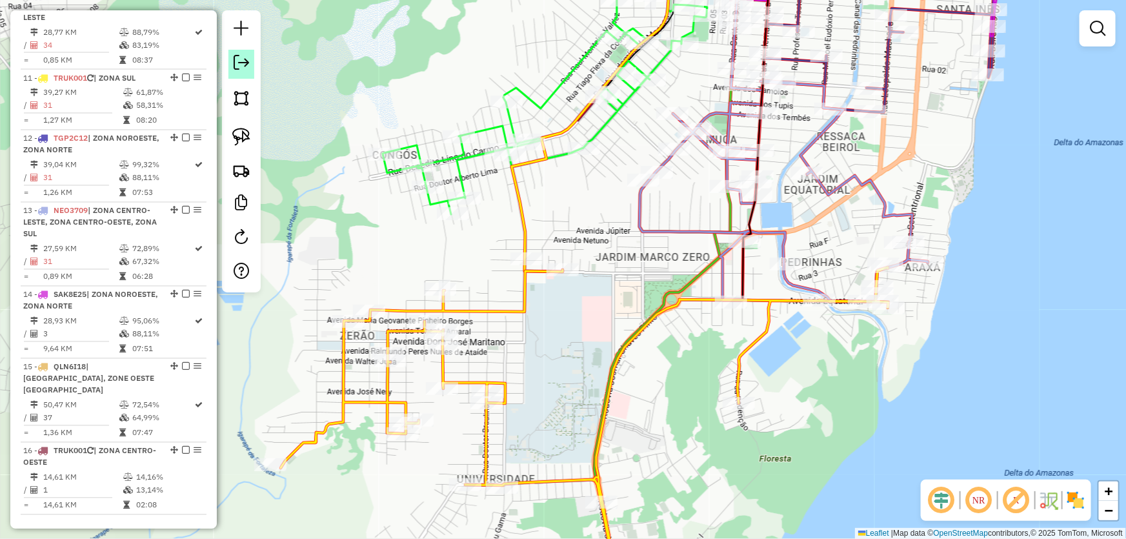
click at [241, 59] on em at bounding box center [241, 62] width 15 height 15
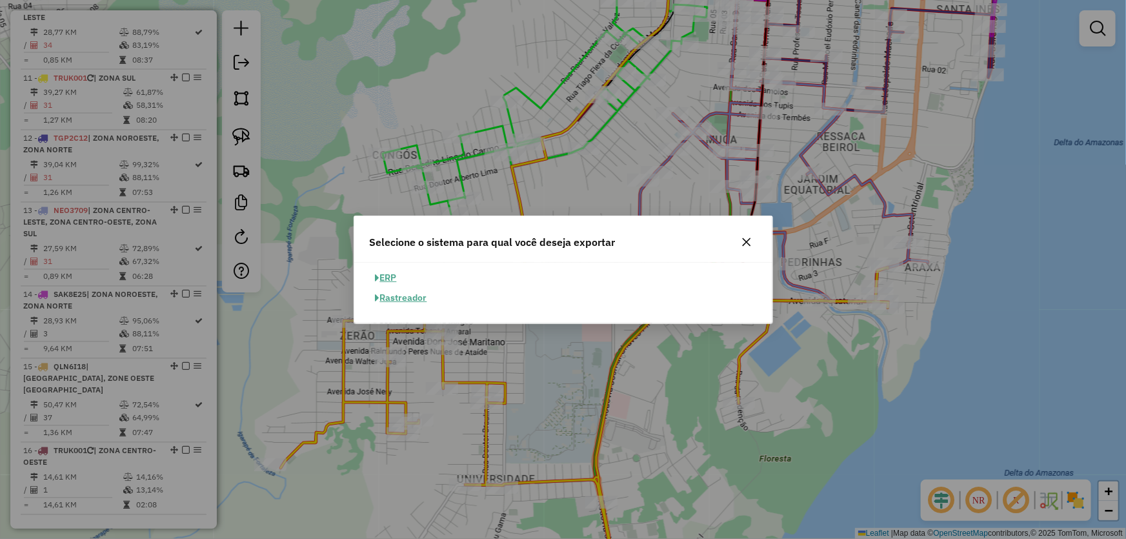
click at [393, 277] on button "ERP" at bounding box center [386, 278] width 33 height 20
select select "**"
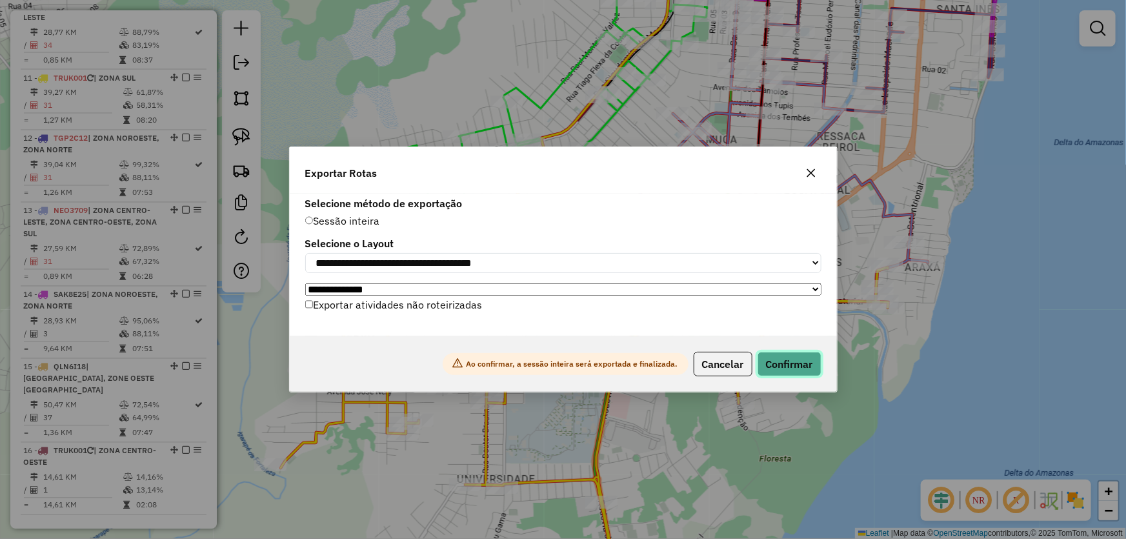
click at [792, 368] on button "Confirmar" at bounding box center [789, 364] width 64 height 25
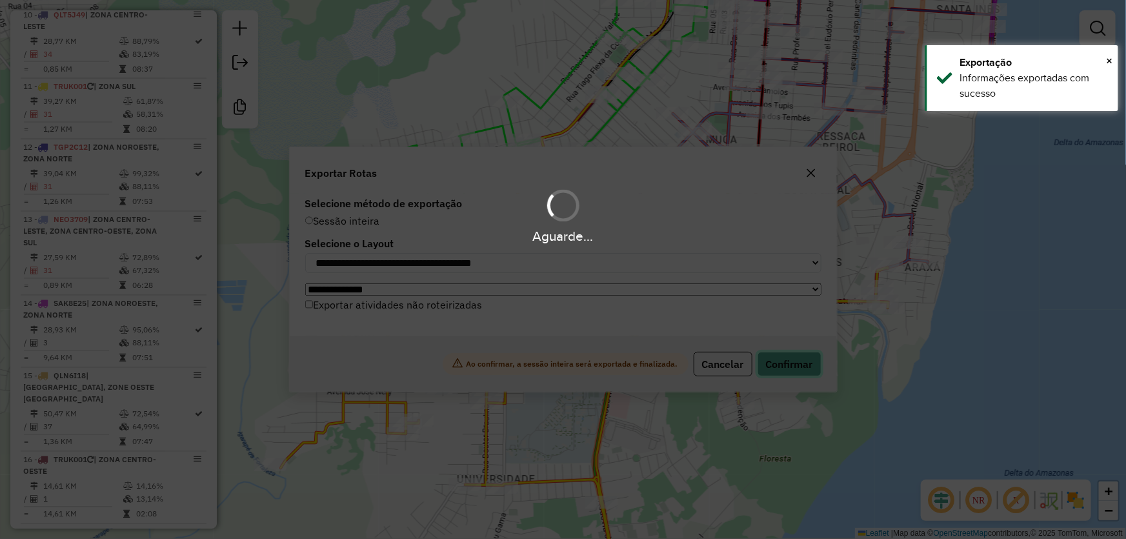
scroll to position [1143, 0]
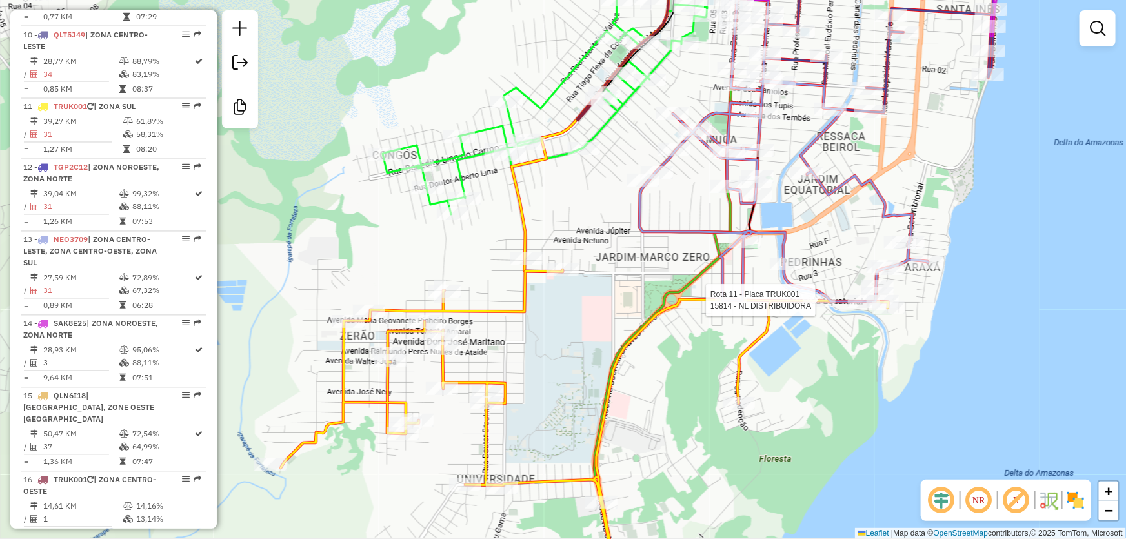
select select "*********"
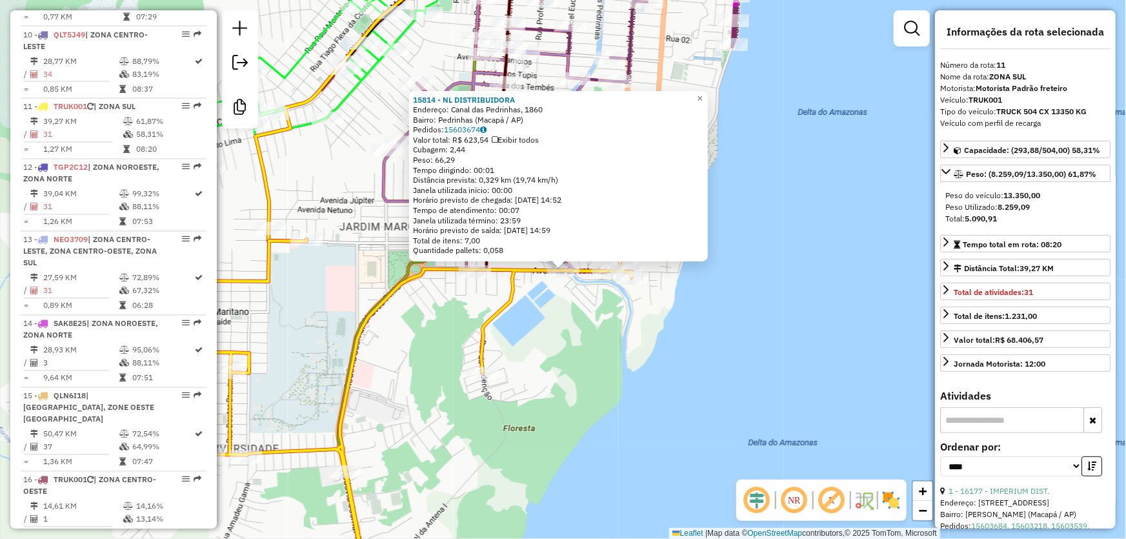
click at [681, 341] on div "15814 - NL DISTRIBUIDORA Endereço: Canal das Pedrinhas, 1860 Bairro: Pedrinhas …" at bounding box center [563, 269] width 1126 height 539
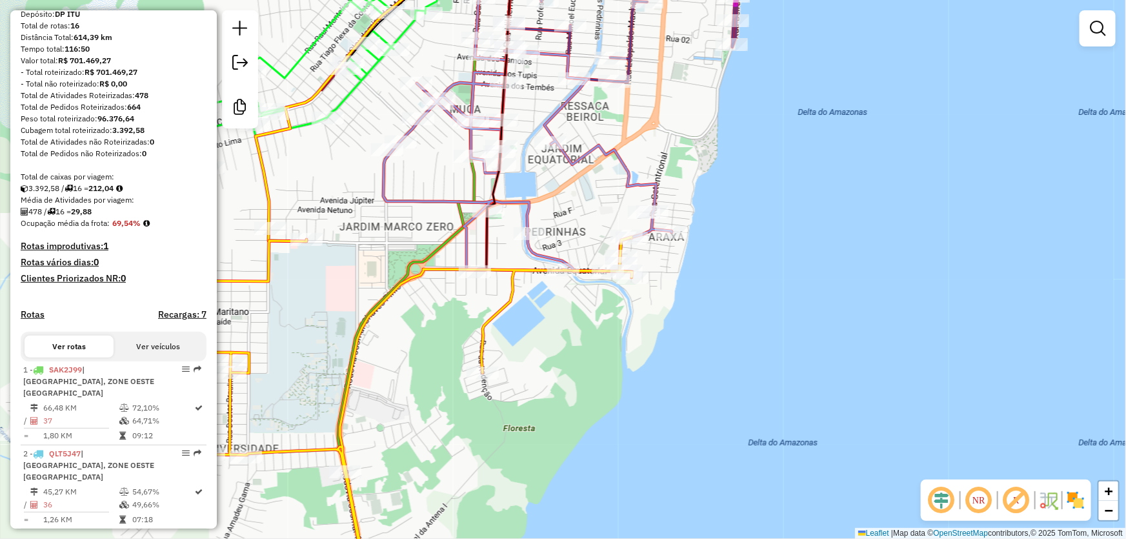
scroll to position [0, 0]
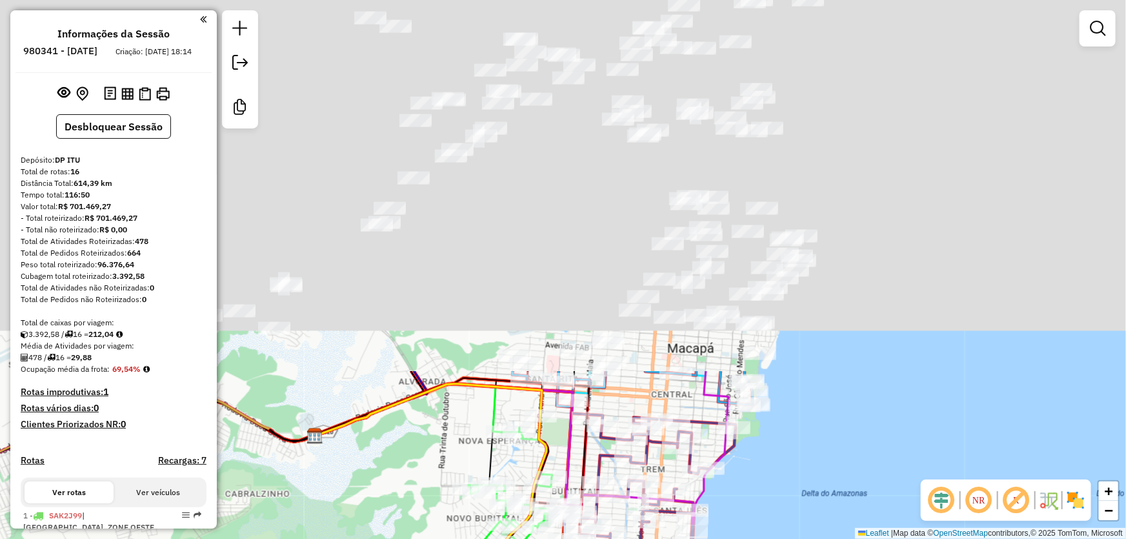
drag, startPoint x: 799, startPoint y: 136, endPoint x: 715, endPoint y: 561, distance: 433.2
click at [715, 538] on html "Aguarde... Pop-up bloqueado! Seu navegador bloqueou automáticamente a abertura …" at bounding box center [563, 269] width 1126 height 539
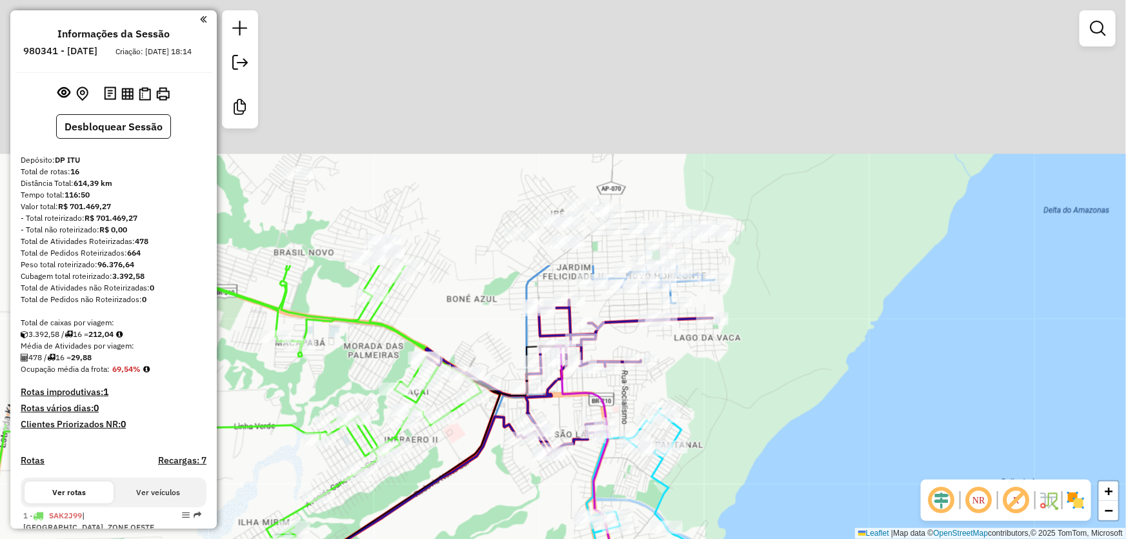
drag, startPoint x: 810, startPoint y: 94, endPoint x: 743, endPoint y: 415, distance: 327.6
click at [743, 415] on div "Janela de atendimento Grade de atendimento Capacidade Transportadoras Veículos …" at bounding box center [563, 269] width 1126 height 539
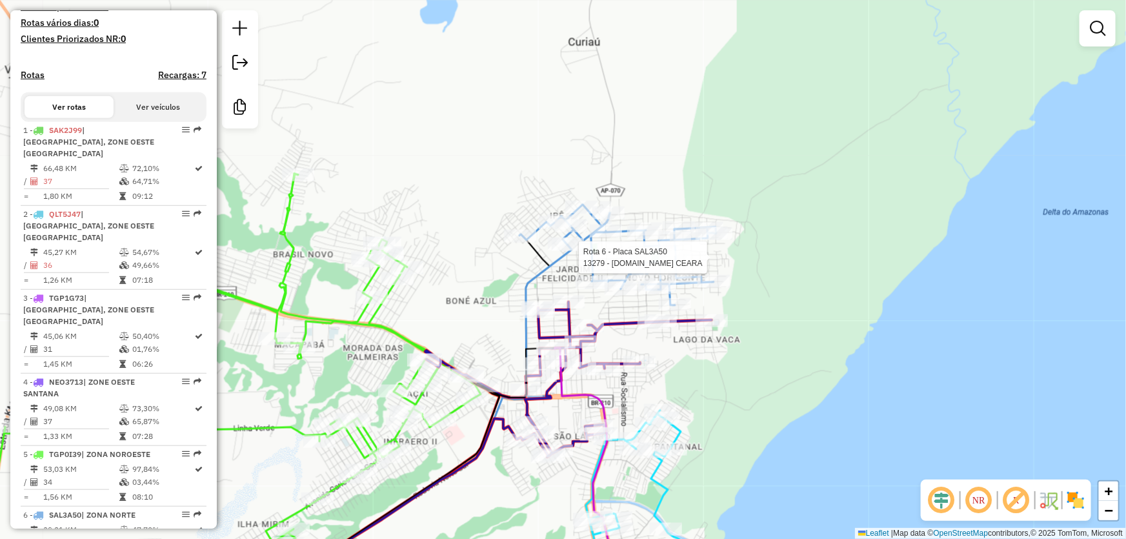
select select "*********"
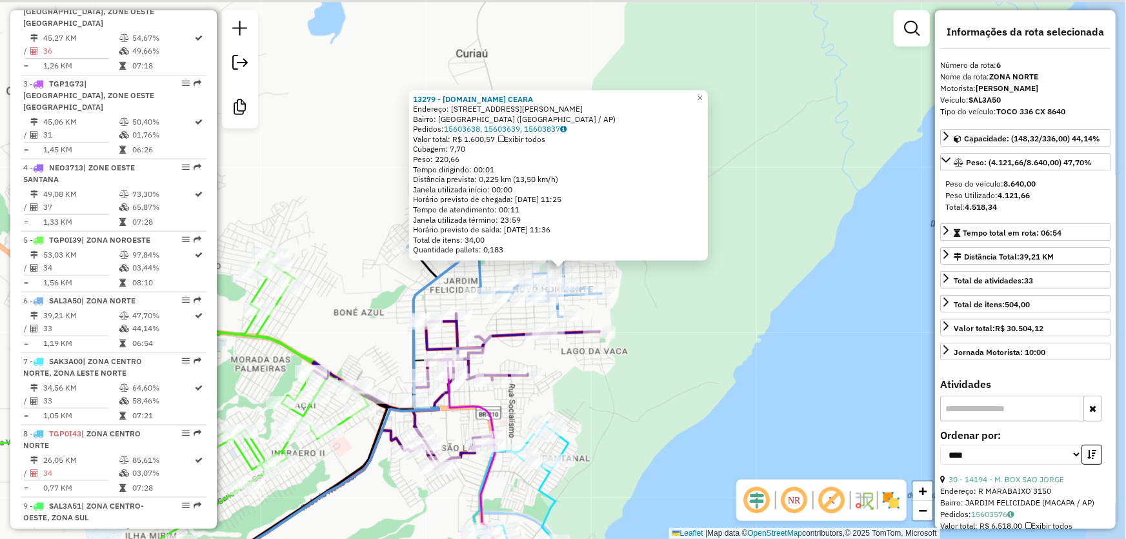
scroll to position [857, 0]
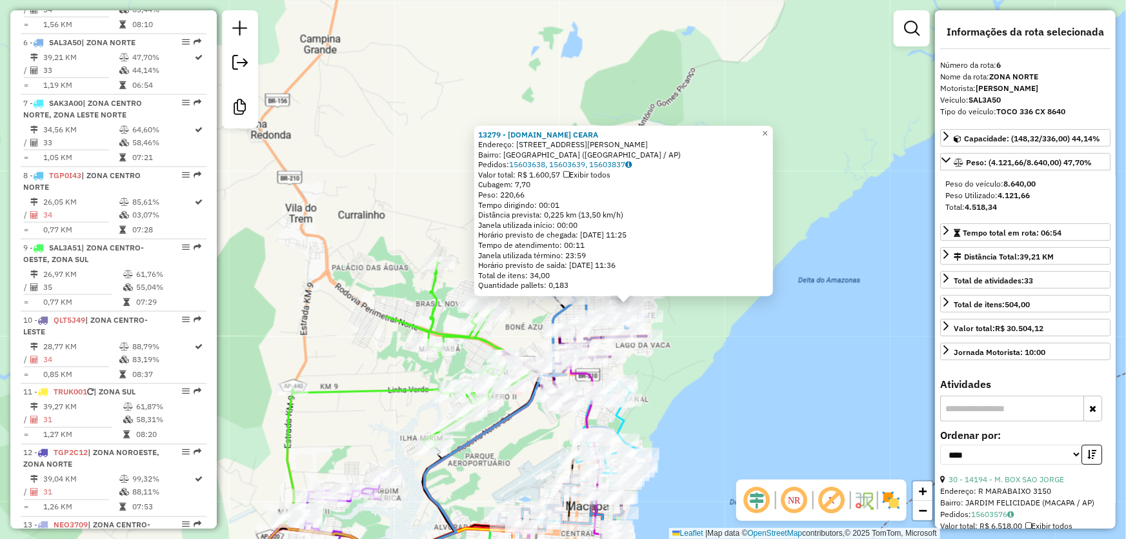
drag, startPoint x: 339, startPoint y: 212, endPoint x: 413, endPoint y: 159, distance: 91.5
click at [413, 159] on div "13279 - [DOMAIN_NAME] CEARA Endereço: [STREET_ADDRESS][PERSON_NAME] Bairro: [GE…" at bounding box center [563, 269] width 1126 height 539
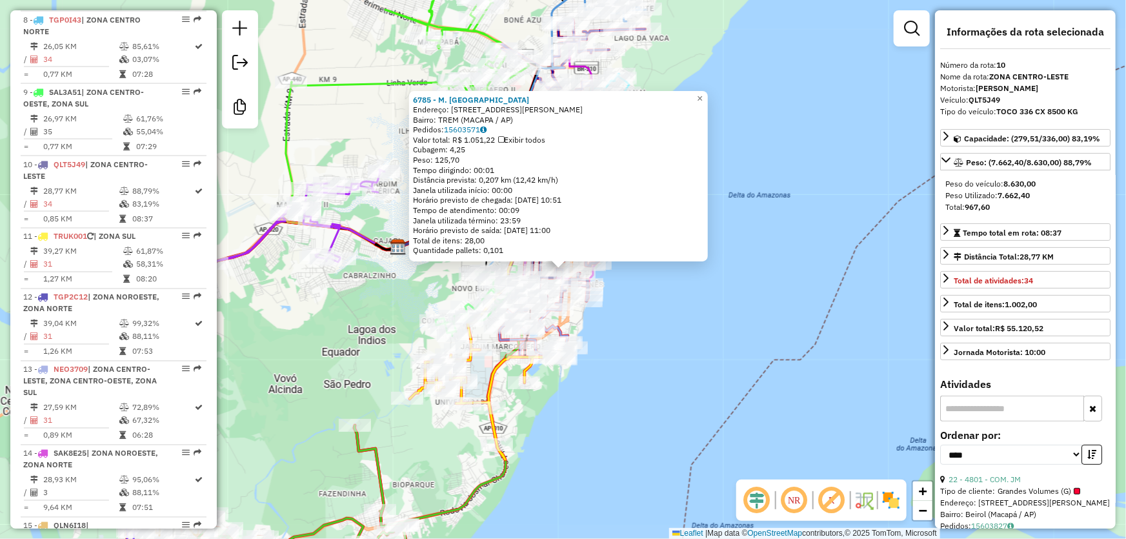
scroll to position [1135, 0]
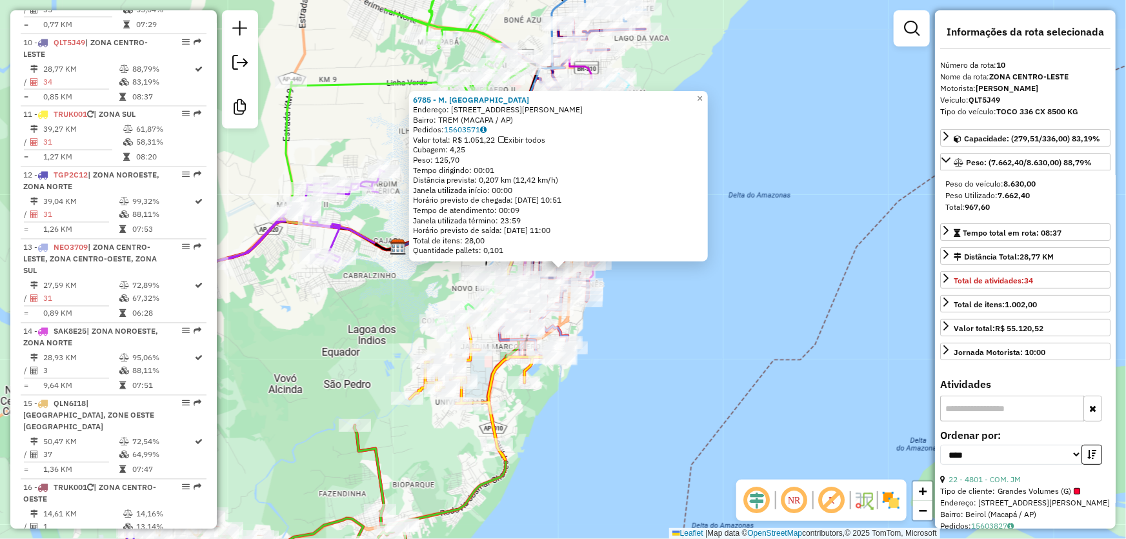
click at [807, 323] on div "6785 - M. BOX CASTELINHO Endereço: [STREET_ADDRESS][PERSON_NAME]: TREM ([GEOGRA…" at bounding box center [563, 269] width 1126 height 539
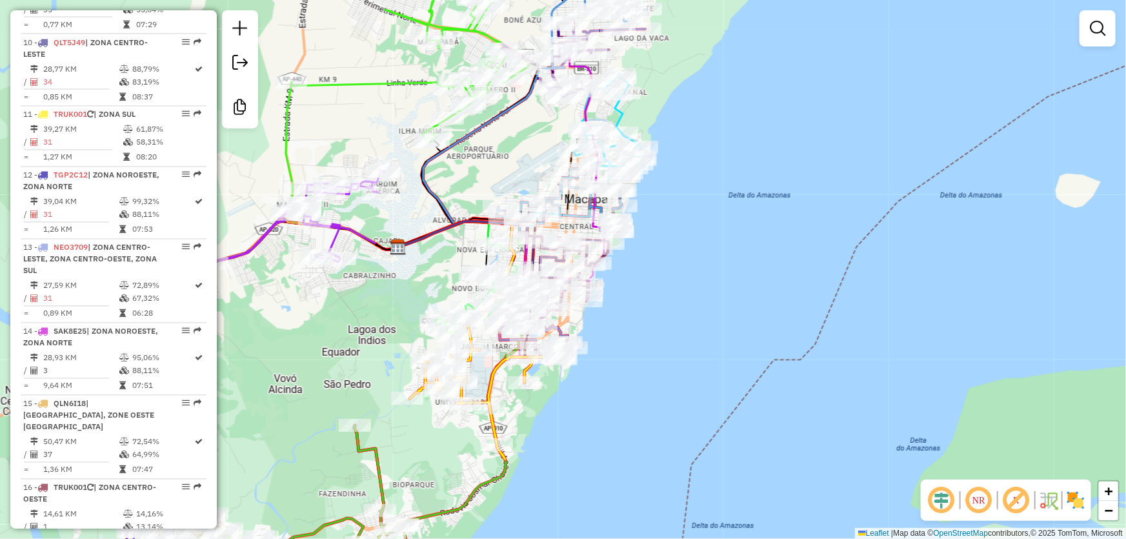
click at [807, 323] on div "6785 - M. BOX CASTELINHO Endereço: [STREET_ADDRESS][PERSON_NAME]: TREM ([GEOGRA…" at bounding box center [563, 269] width 1126 height 539
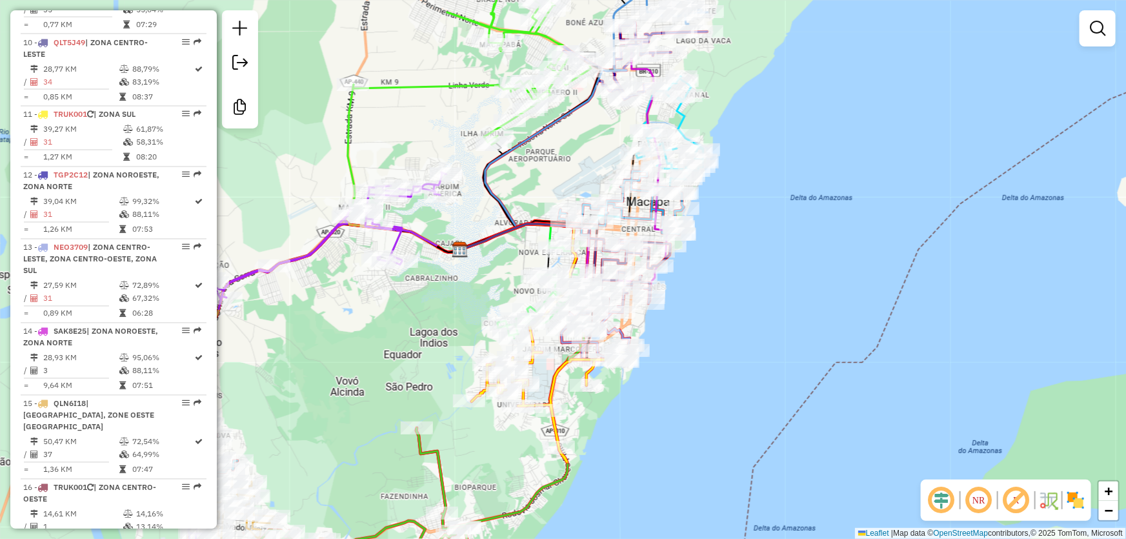
drag, startPoint x: 665, startPoint y: 325, endPoint x: 701, endPoint y: 326, distance: 35.5
click at [732, 327] on div "Janela de atendimento Grade de atendimento Capacidade Transportadoras Veículos …" at bounding box center [563, 269] width 1126 height 539
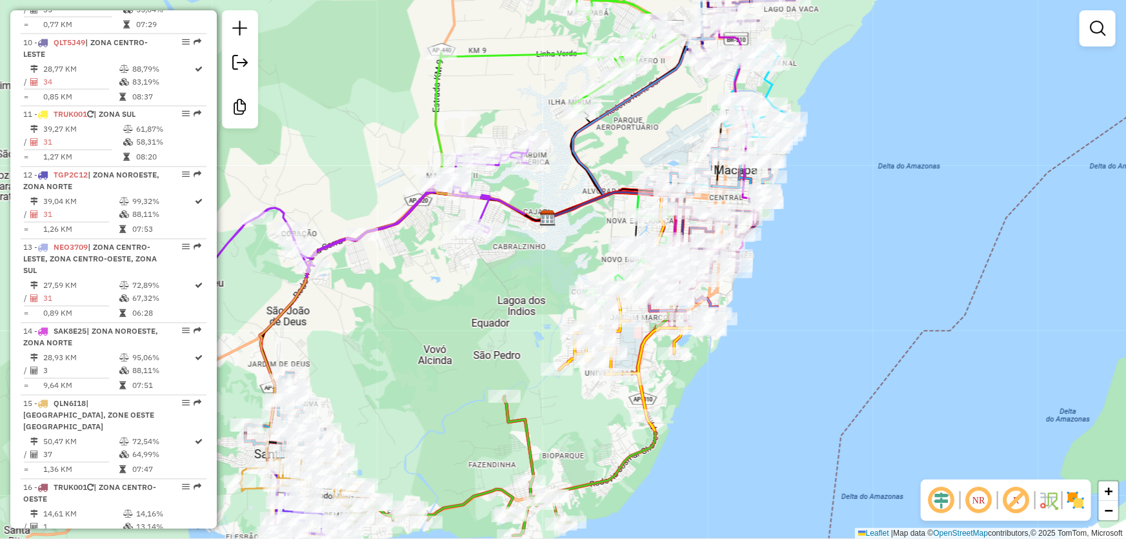
drag, startPoint x: 427, startPoint y: 321, endPoint x: 510, endPoint y: 290, distance: 89.0
click at [510, 290] on div "Janela de atendimento Grade de atendimento Capacidade Transportadoras Veículos …" at bounding box center [563, 269] width 1126 height 539
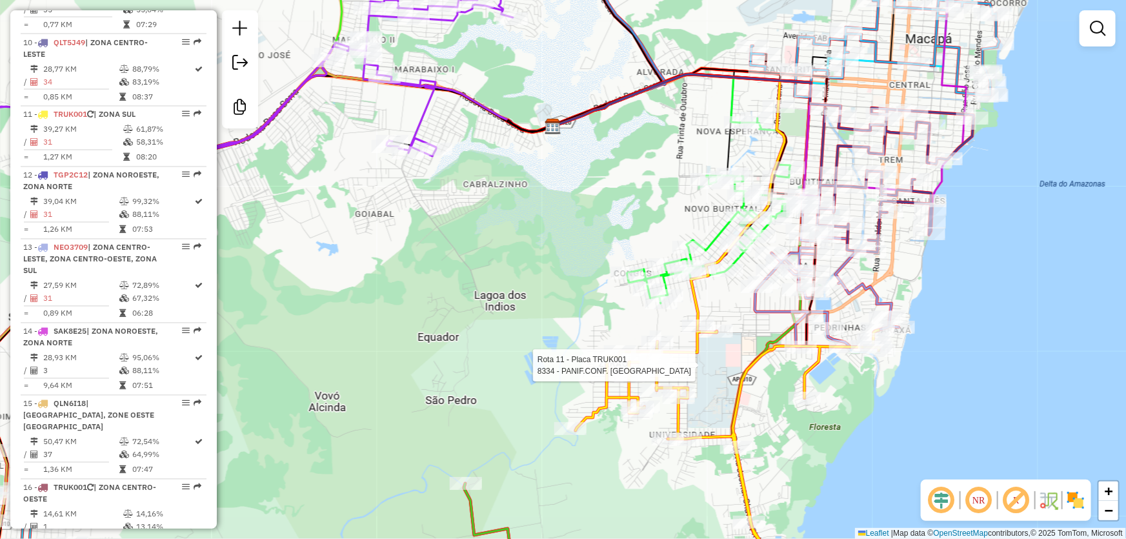
select select "*********"
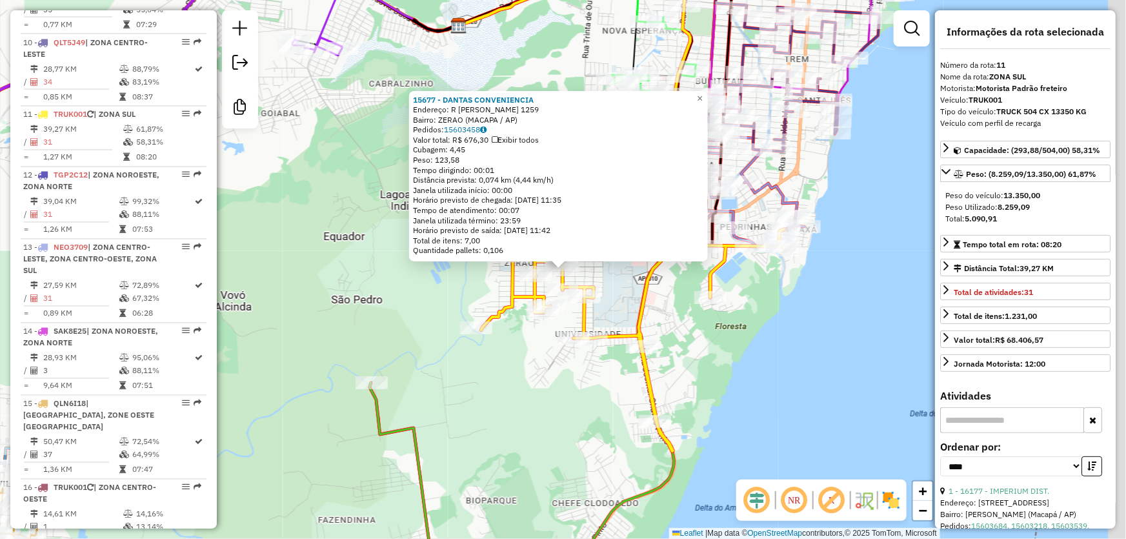
scroll to position [1143, 0]
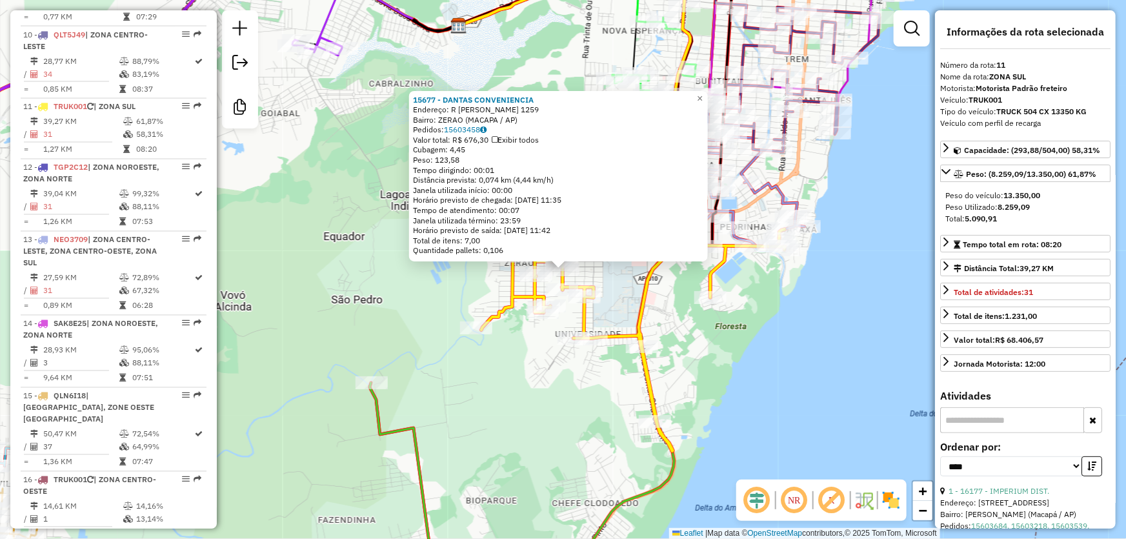
click at [706, 395] on div "15677 - DANTAS CONVENIENCIA Endereço: R [PERSON_NAME] 1259 Bairro: [PERSON_NAME…" at bounding box center [563, 269] width 1126 height 539
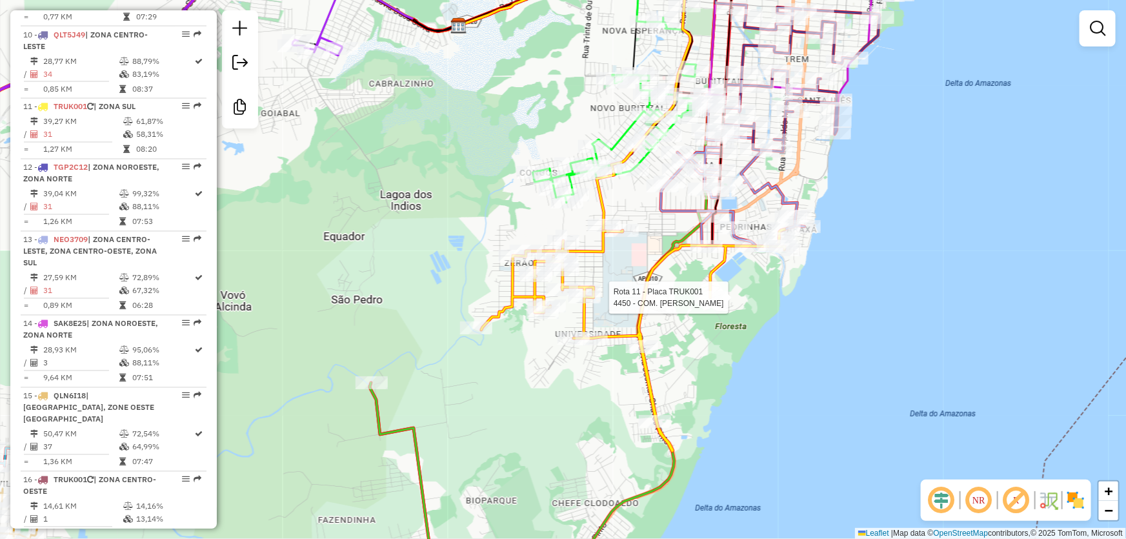
select select "*********"
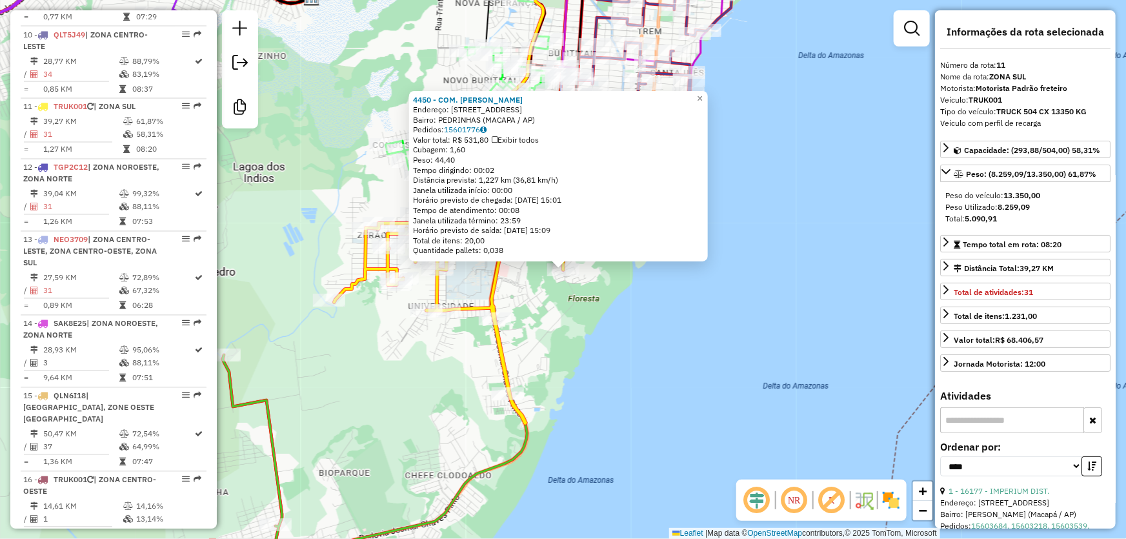
click at [763, 239] on div "Rota 11 - Placa TRUK001 4450 - COM. [PERSON_NAME] 4450 - COM. [PERSON_NAME]: AV…" at bounding box center [563, 269] width 1126 height 539
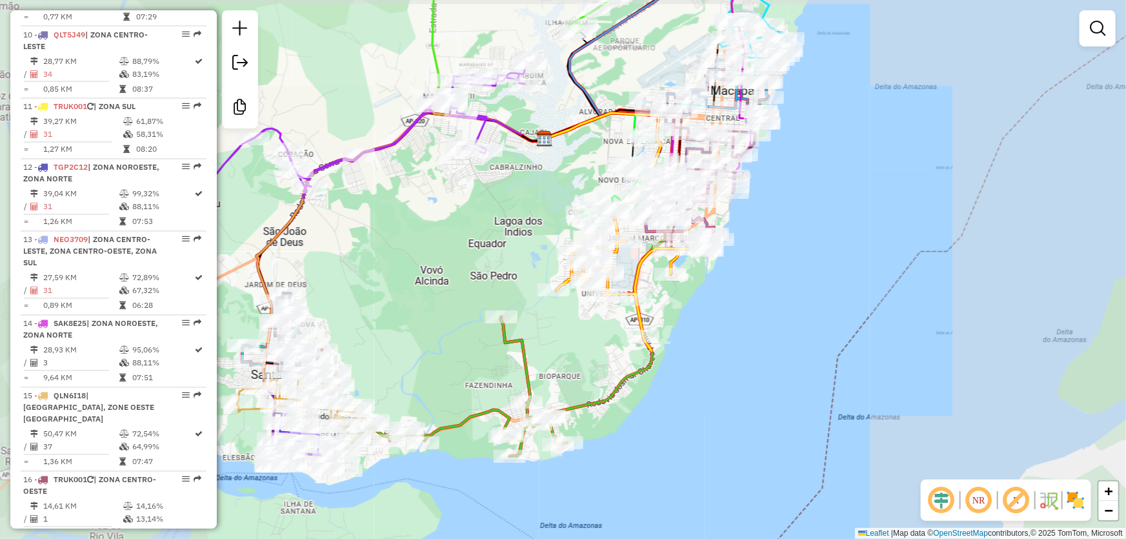
drag, startPoint x: 839, startPoint y: 207, endPoint x: 717, endPoint y: 406, distance: 233.3
click at [717, 406] on div "Janela de atendimento Grade de atendimento Capacidade Transportadoras Veículos …" at bounding box center [563, 269] width 1126 height 539
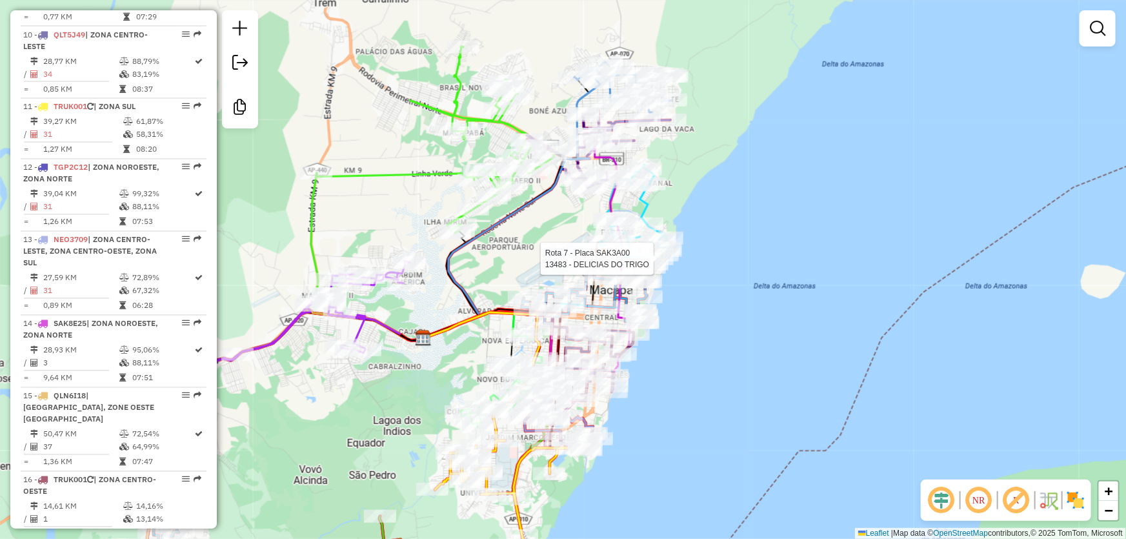
select select "*********"
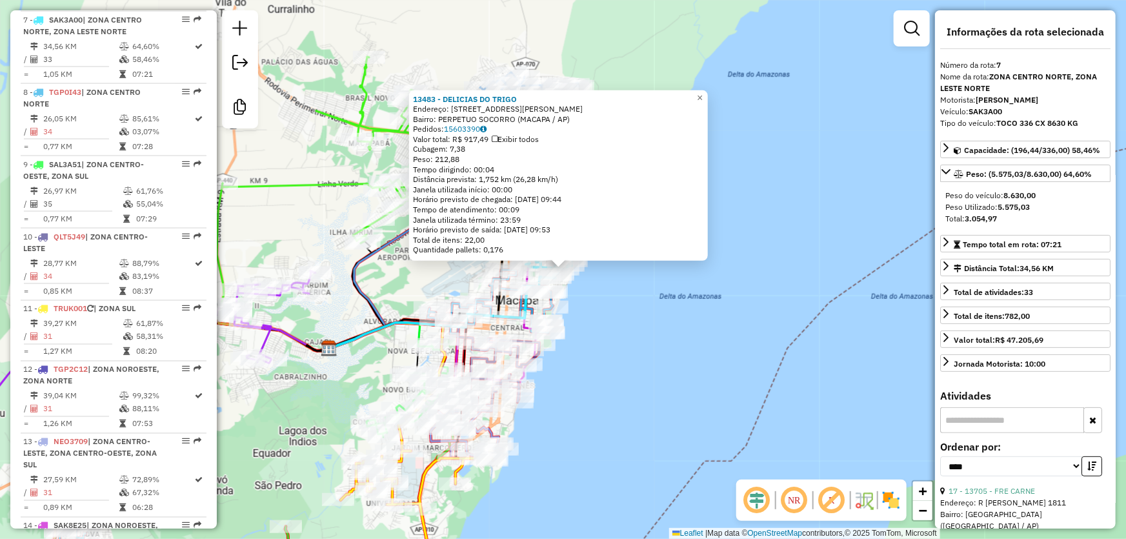
scroll to position [917, 0]
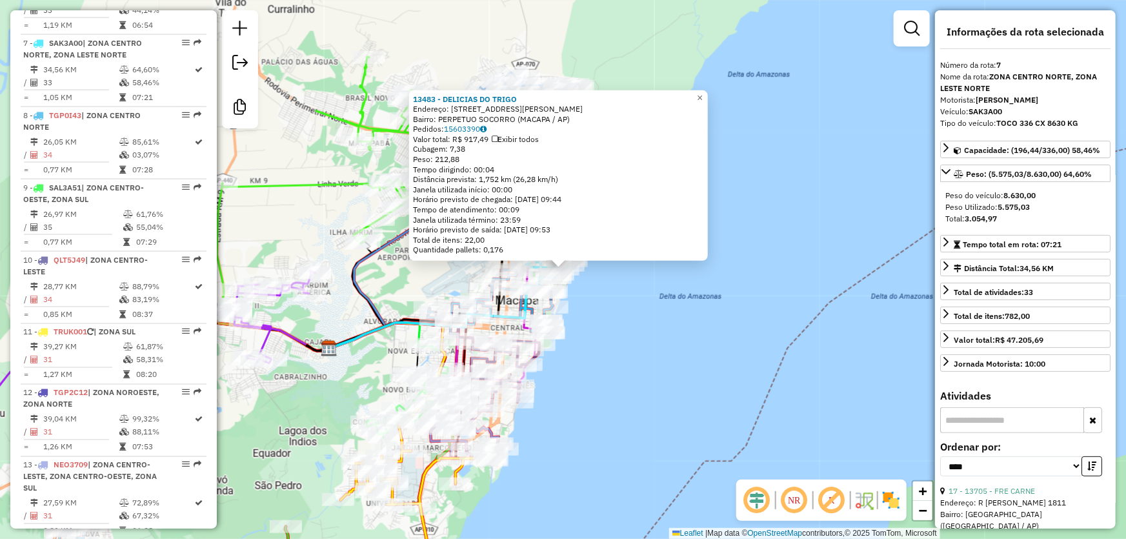
click at [699, 347] on div "13483 - DELICIAS DO TRIGO Endereço: [STREET_ADDRESS][PERSON_NAME] Bairro: PERPE…" at bounding box center [563, 269] width 1126 height 539
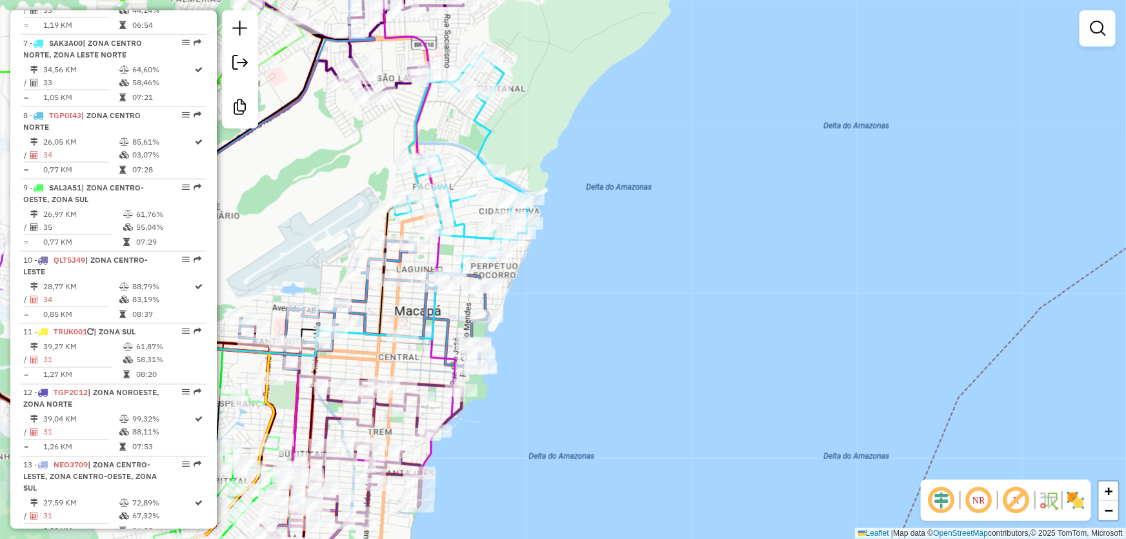
drag, startPoint x: 586, startPoint y: 254, endPoint x: 648, endPoint y: 245, distance: 62.5
click at [622, 267] on div "Janela de atendimento Grade de atendimento Capacidade Transportadoras Veículos …" at bounding box center [563, 269] width 1126 height 539
